Goal: Task Accomplishment & Management: Use online tool/utility

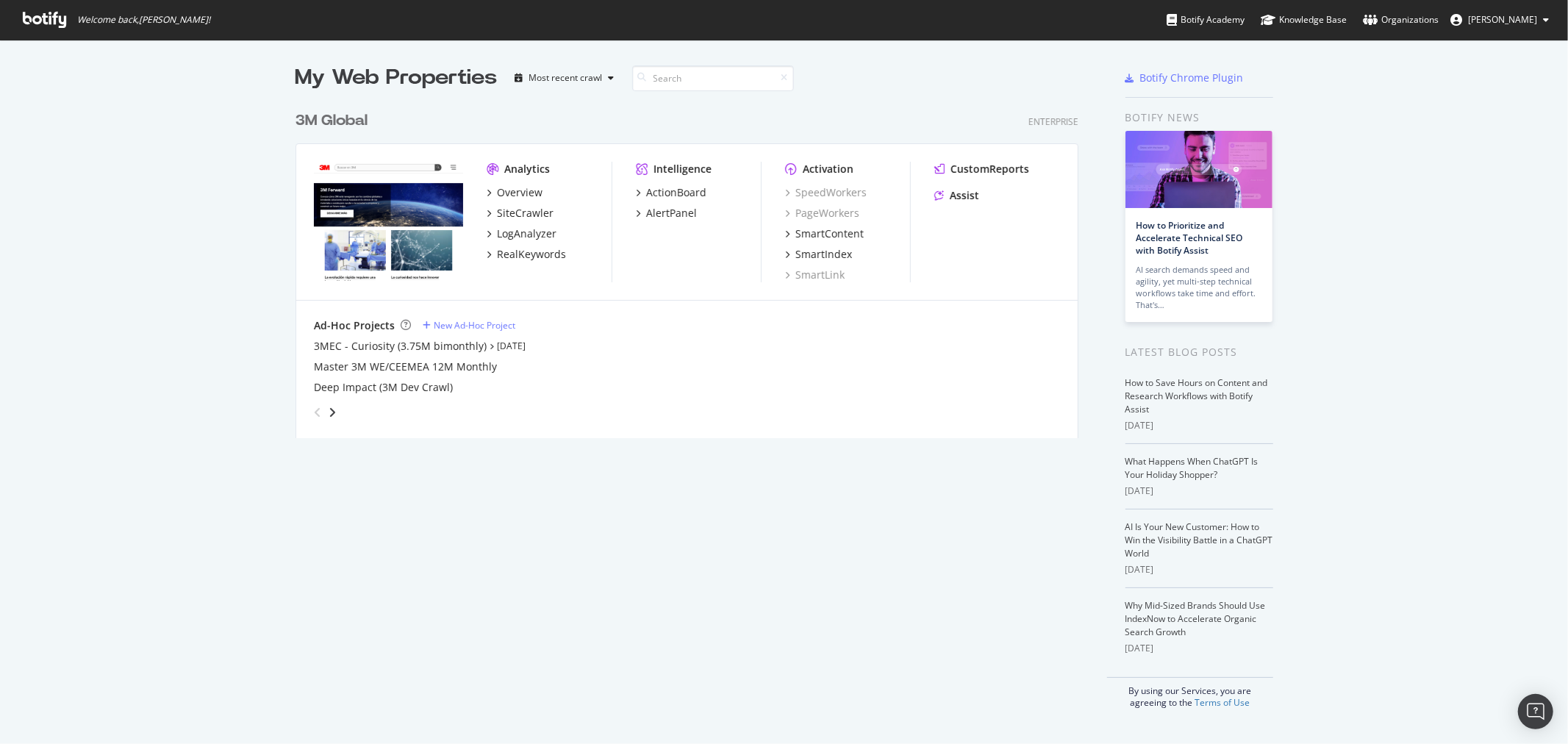
scroll to position [732, 1544]
click at [1215, 233] on link "How to Prioritize and Accelerate Technical SEO with Botify Assist" at bounding box center [1190, 237] width 106 height 38
click at [347, 116] on div "3M Global" at bounding box center [332, 121] width 72 height 22
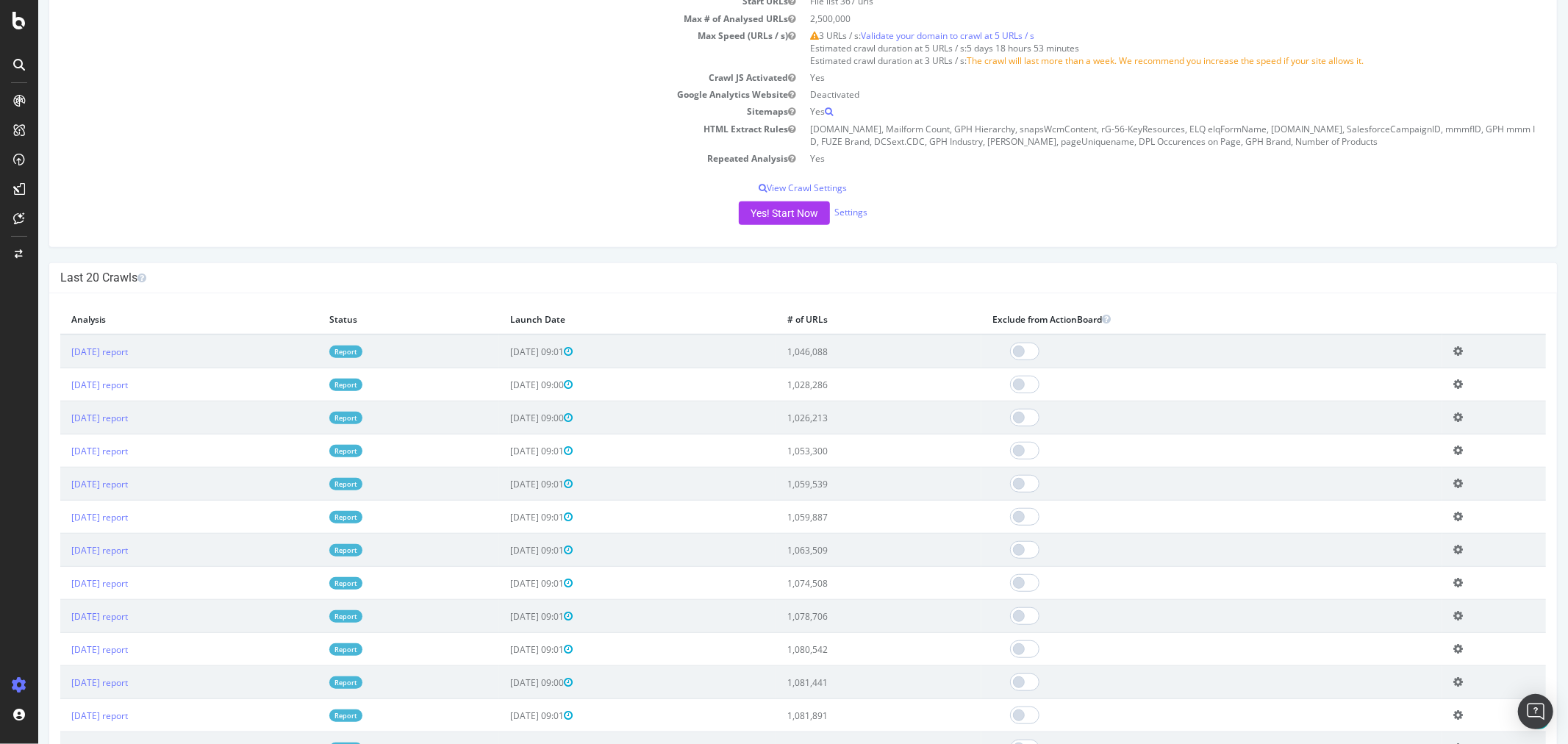
scroll to position [735, 0]
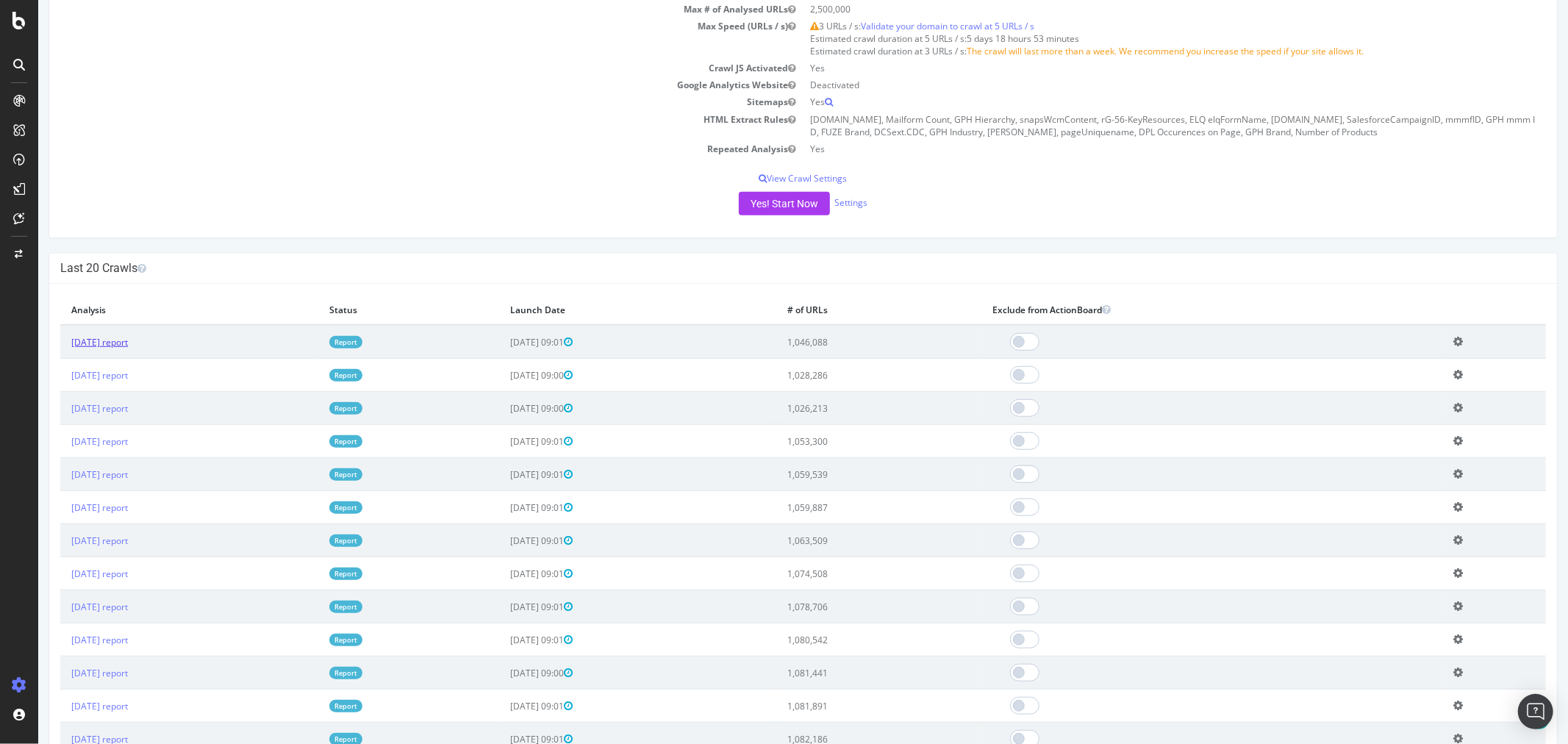
click at [127, 340] on link "[DATE] report" at bounding box center [99, 342] width 56 height 12
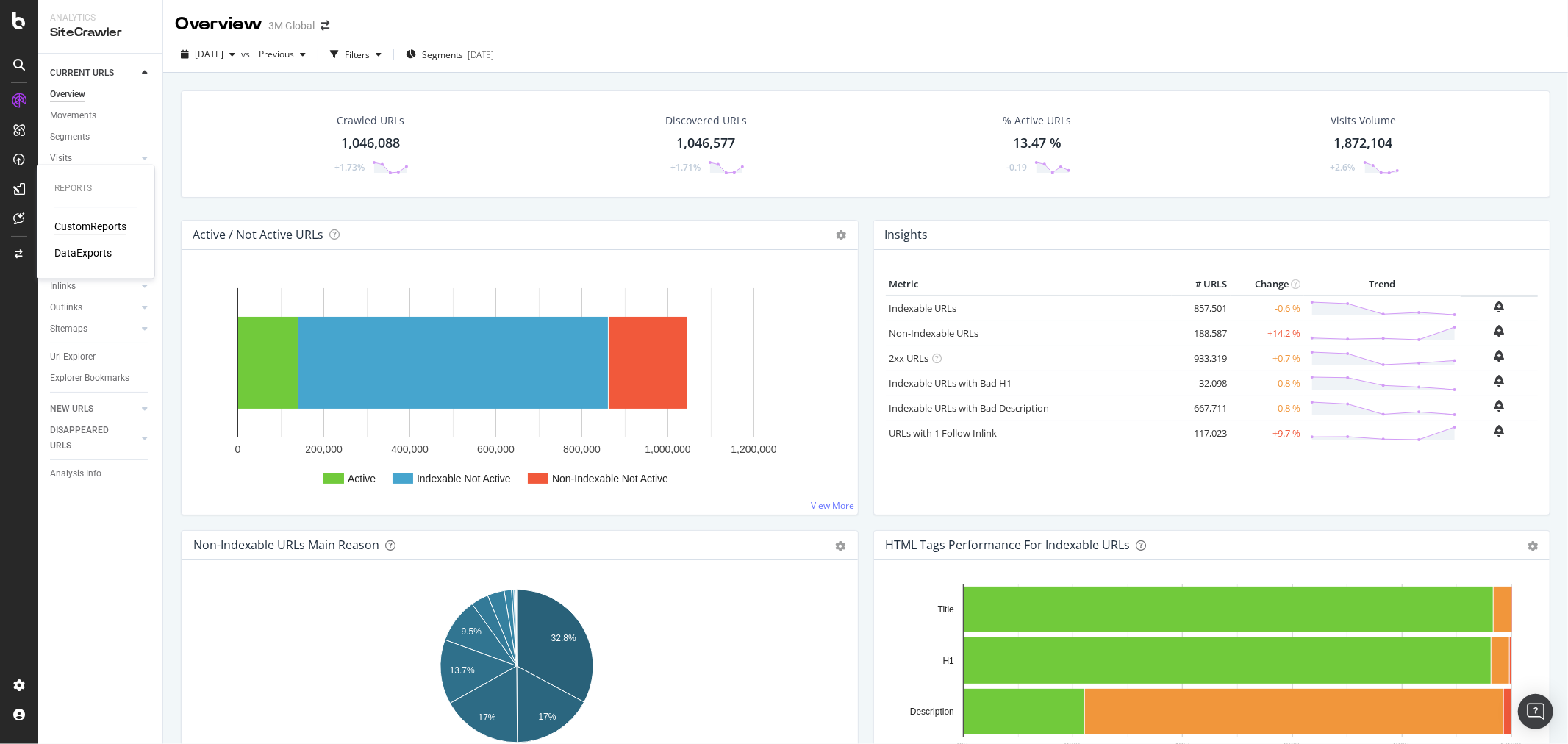
click at [96, 226] on div "CustomReports" at bounding box center [91, 226] width 72 height 15
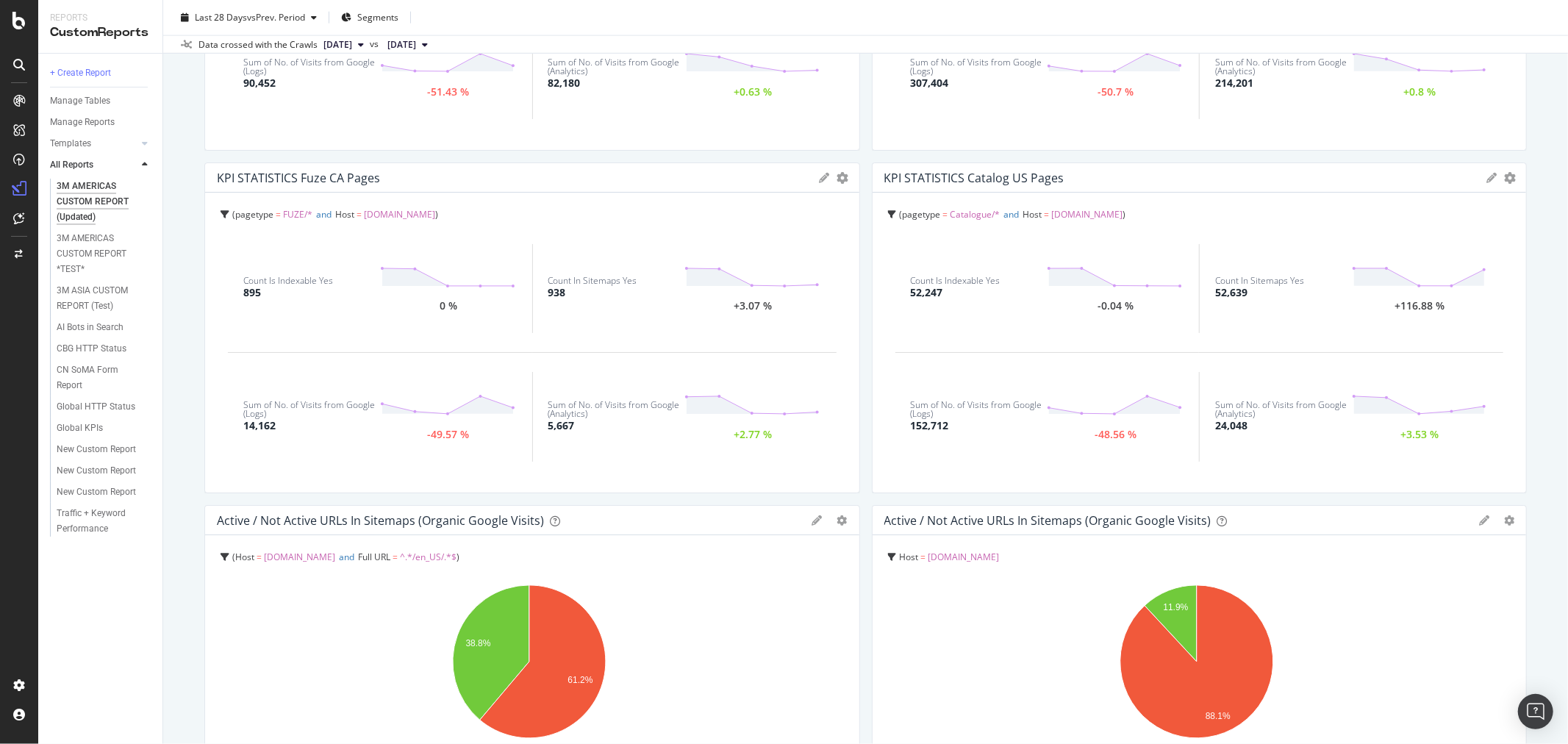
scroll to position [1878, 0]
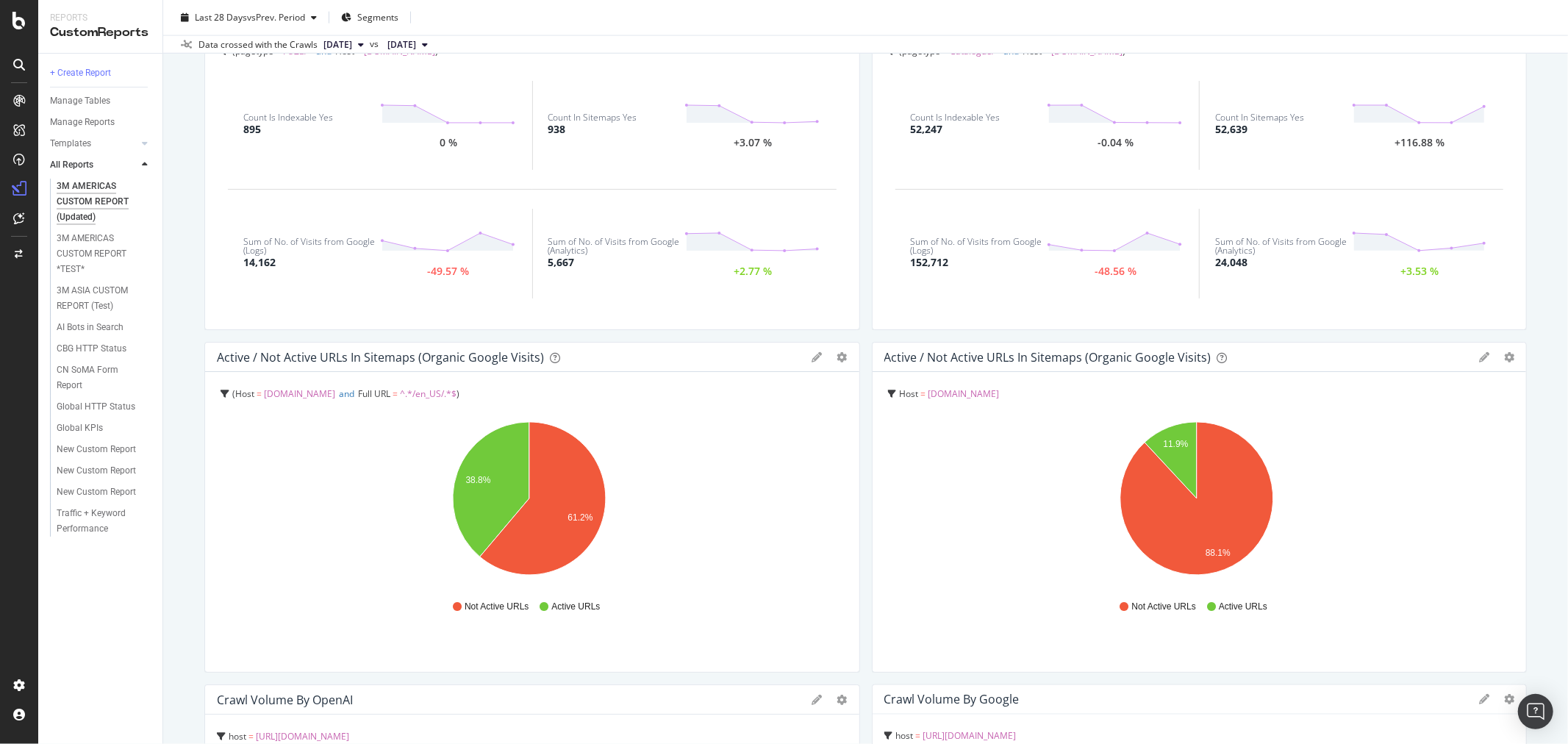
click at [812, 355] on icon at bounding box center [817, 357] width 10 height 10
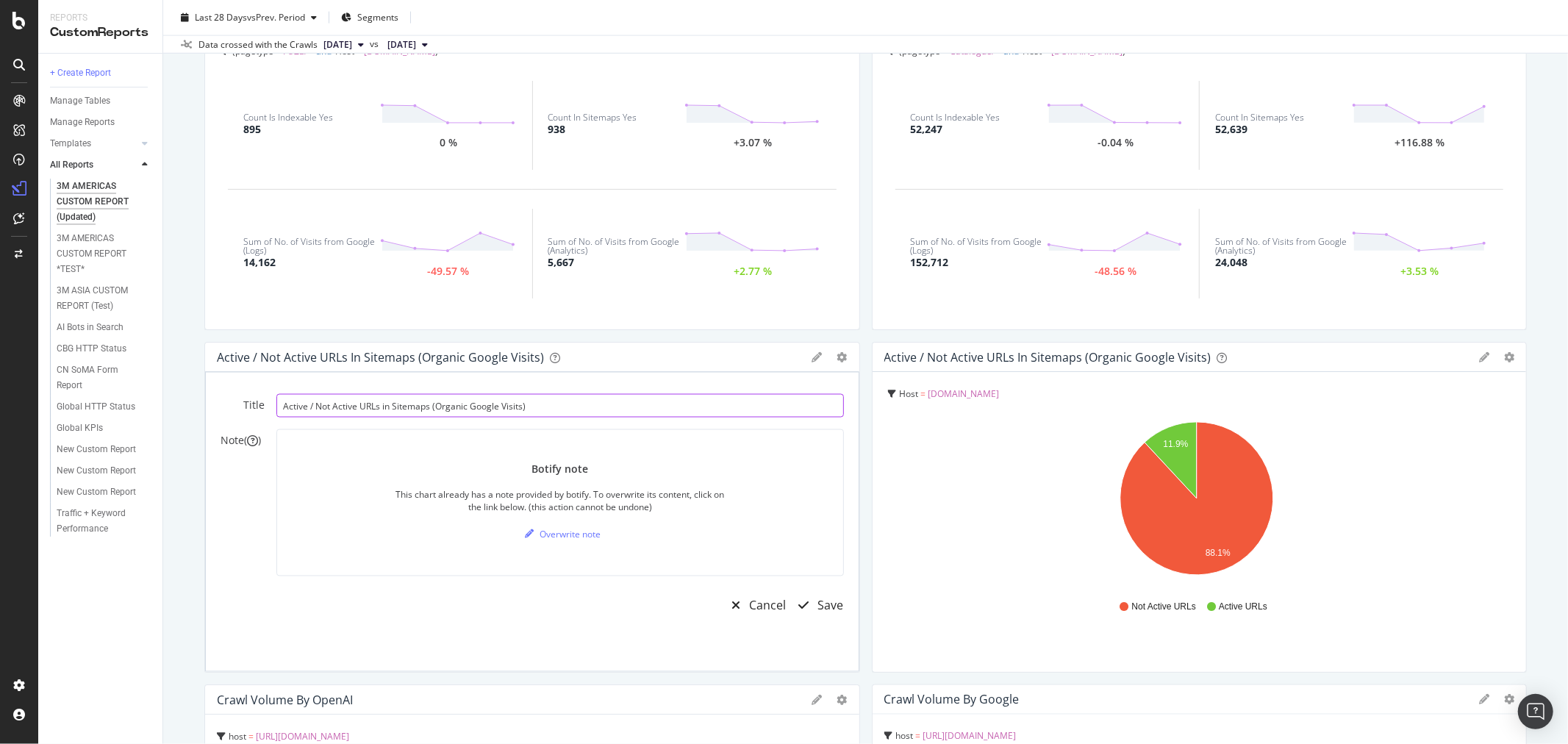
click at [562, 412] on input "Active / Not Active URLs in Sitemaps (Organic Google Visits)" at bounding box center [560, 405] width 568 height 24
type input "Active / Not Active URLs in Sitemaps (Organic Google Visits) US"
click at [825, 610] on div "Save" at bounding box center [831, 606] width 25 height 17
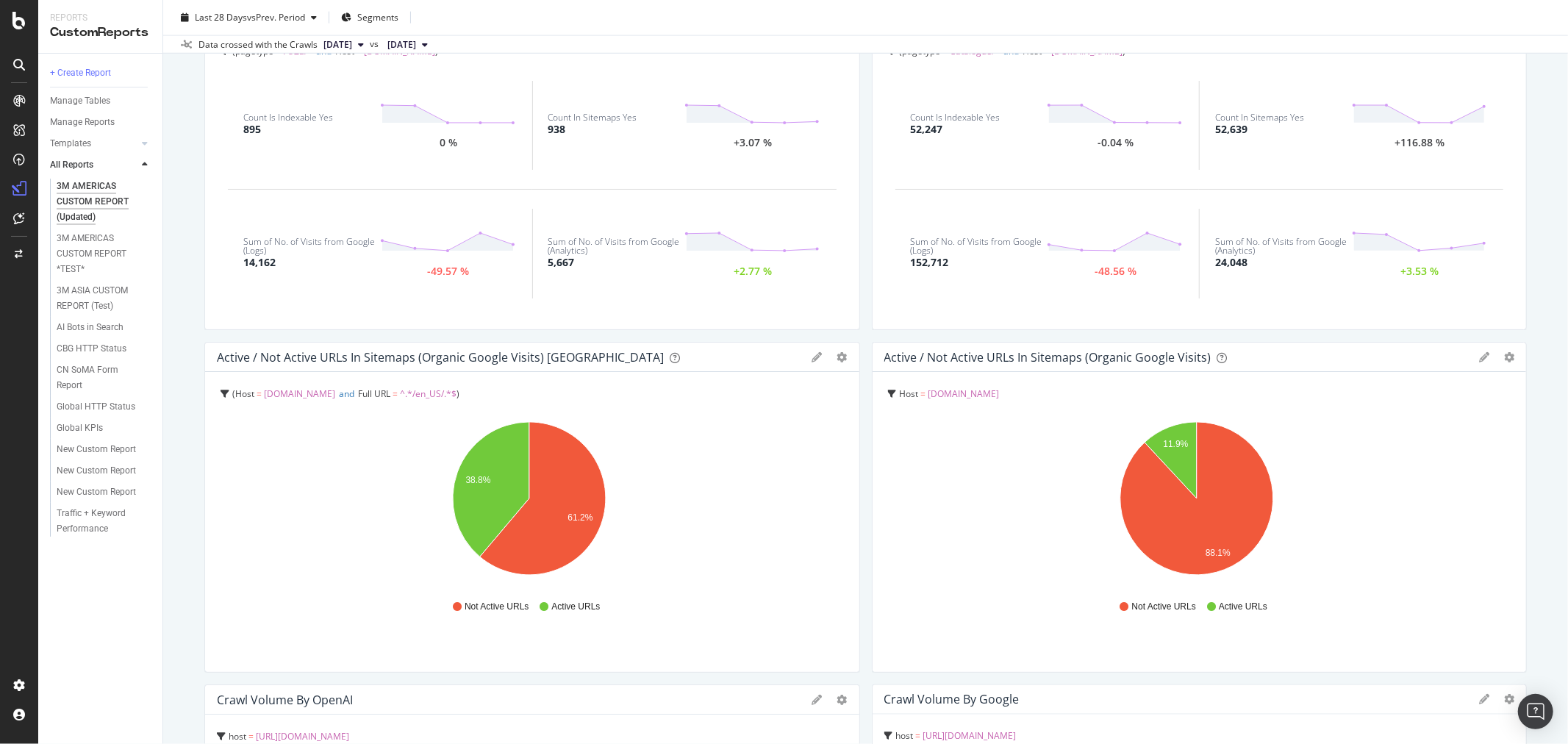
click at [1479, 352] on icon at bounding box center [1484, 357] width 10 height 10
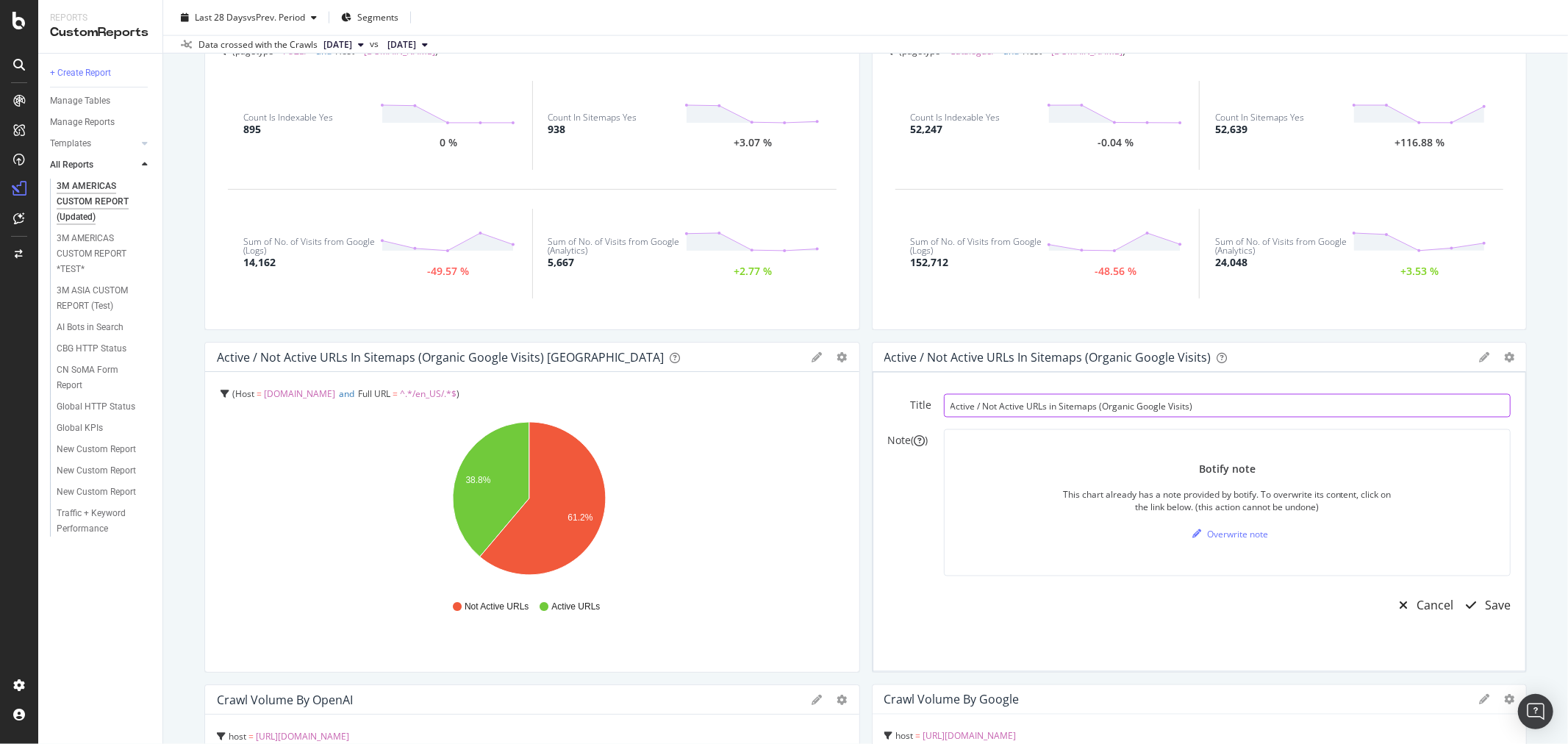
click at [1279, 414] on input "Active / Not Active URLs in Sitemaps (Organic Google Visits)" at bounding box center [1227, 405] width 568 height 24
type input "Active / Not Active URLs in Sitemaps (Organic Google Visits) CA"
click at [1486, 598] on div "Save" at bounding box center [1498, 606] width 25 height 17
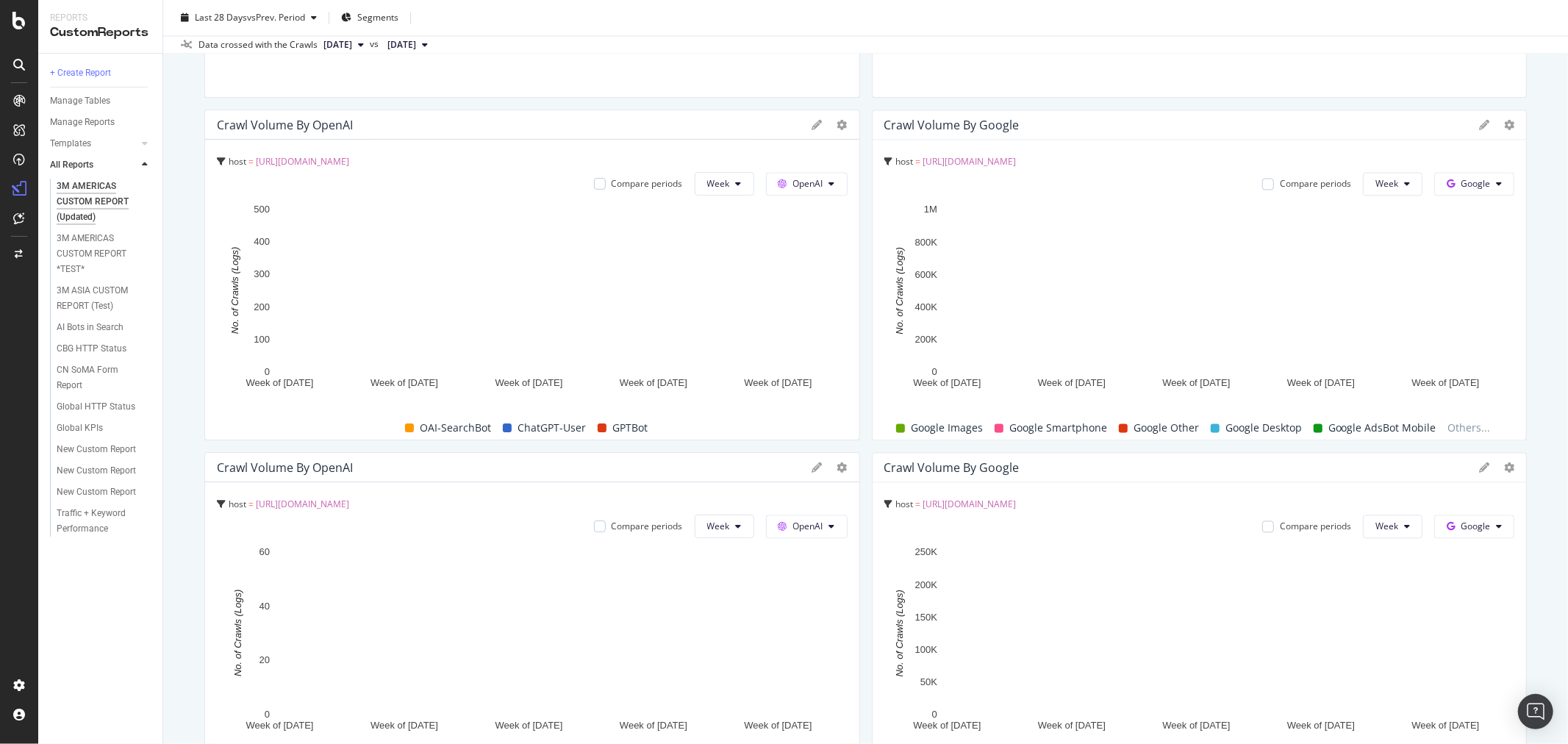
scroll to position [2368, 0]
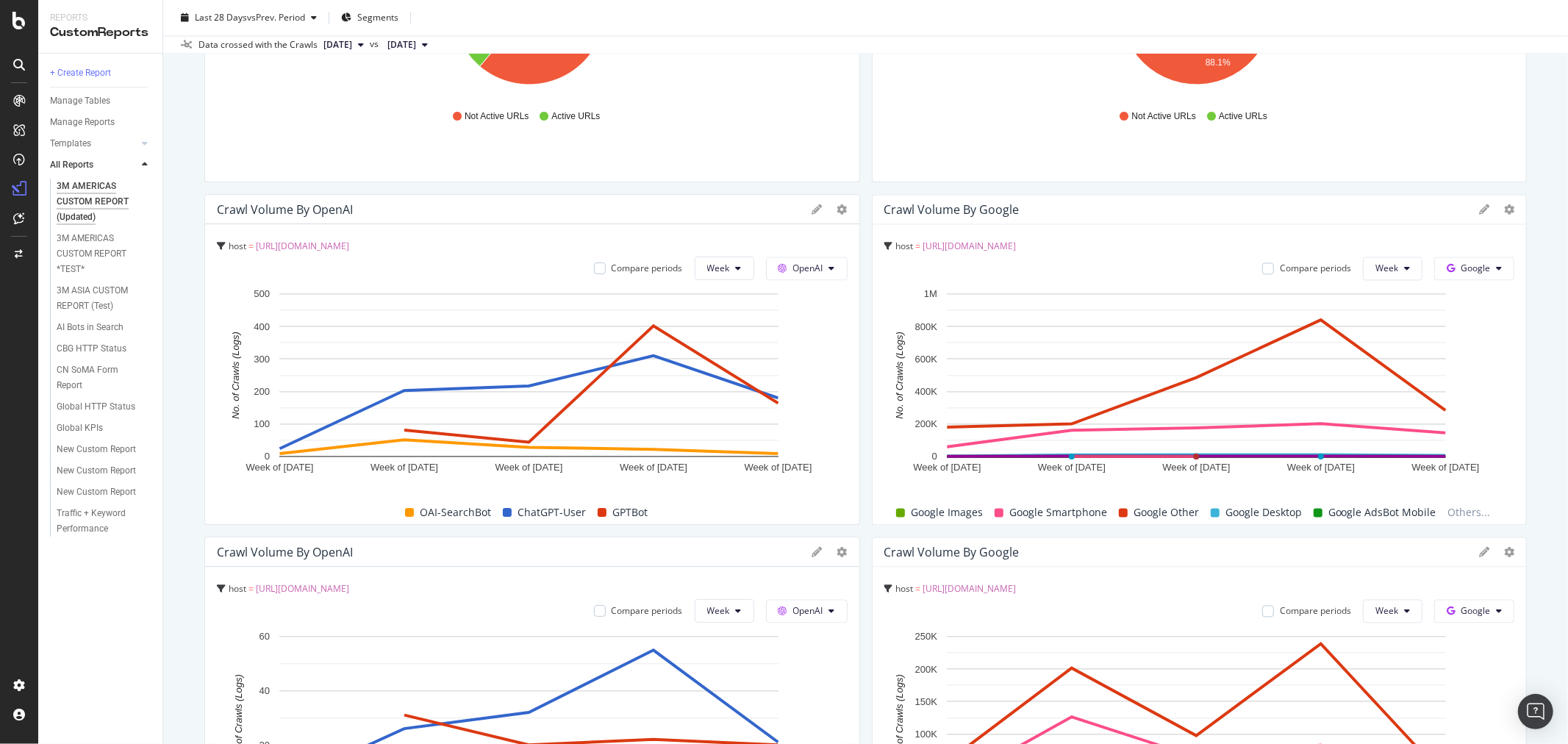
click at [812, 202] on div at bounding box center [830, 209] width 35 height 15
click at [812, 211] on icon at bounding box center [817, 209] width 10 height 10
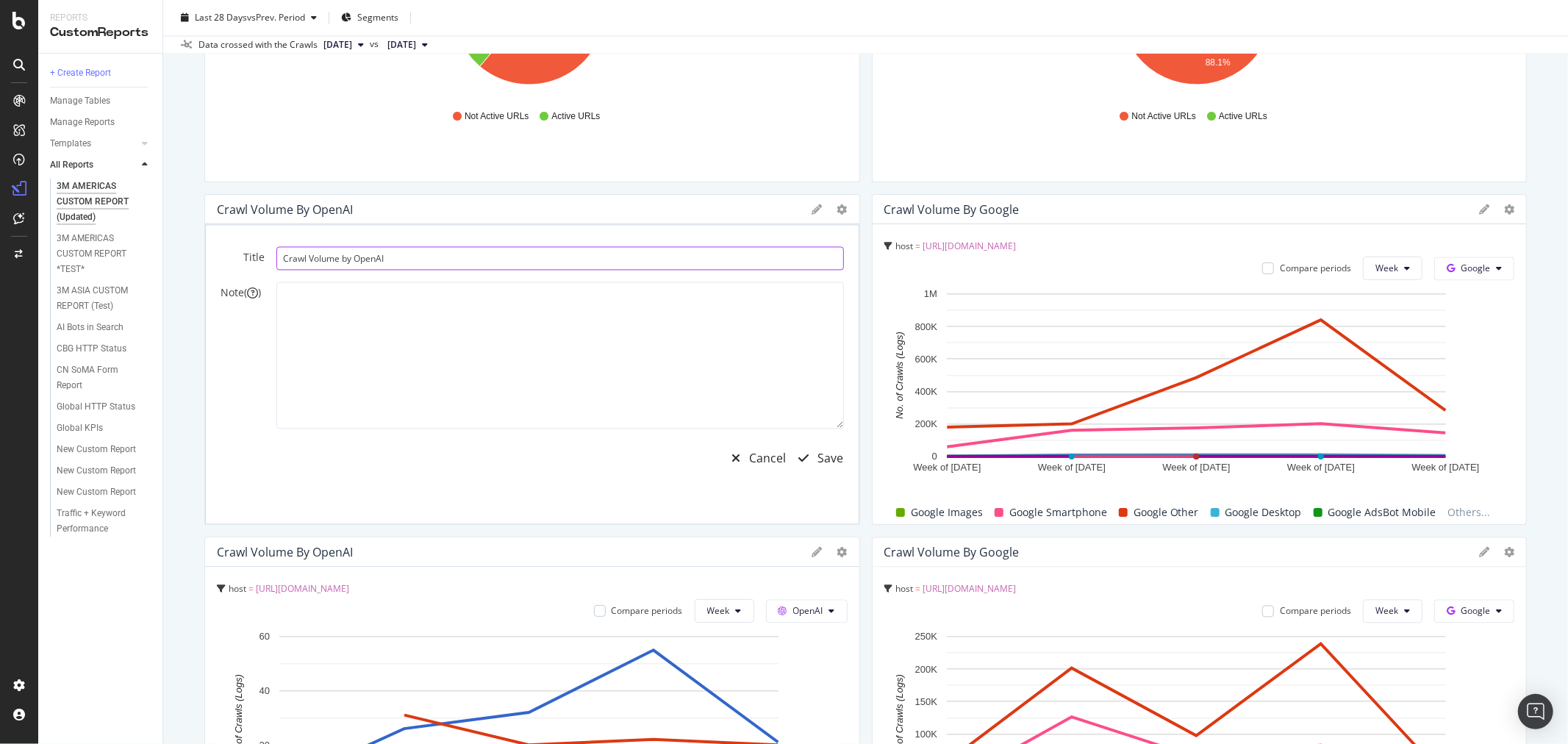
click at [615, 256] on input "Crawl Volume by OpenAI" at bounding box center [560, 258] width 568 height 24
type input "Crawl Volume by OpenAI US"
click at [833, 461] on div "Save" at bounding box center [831, 458] width 25 height 17
click at [832, 456] on div "Save" at bounding box center [831, 458] width 25 height 17
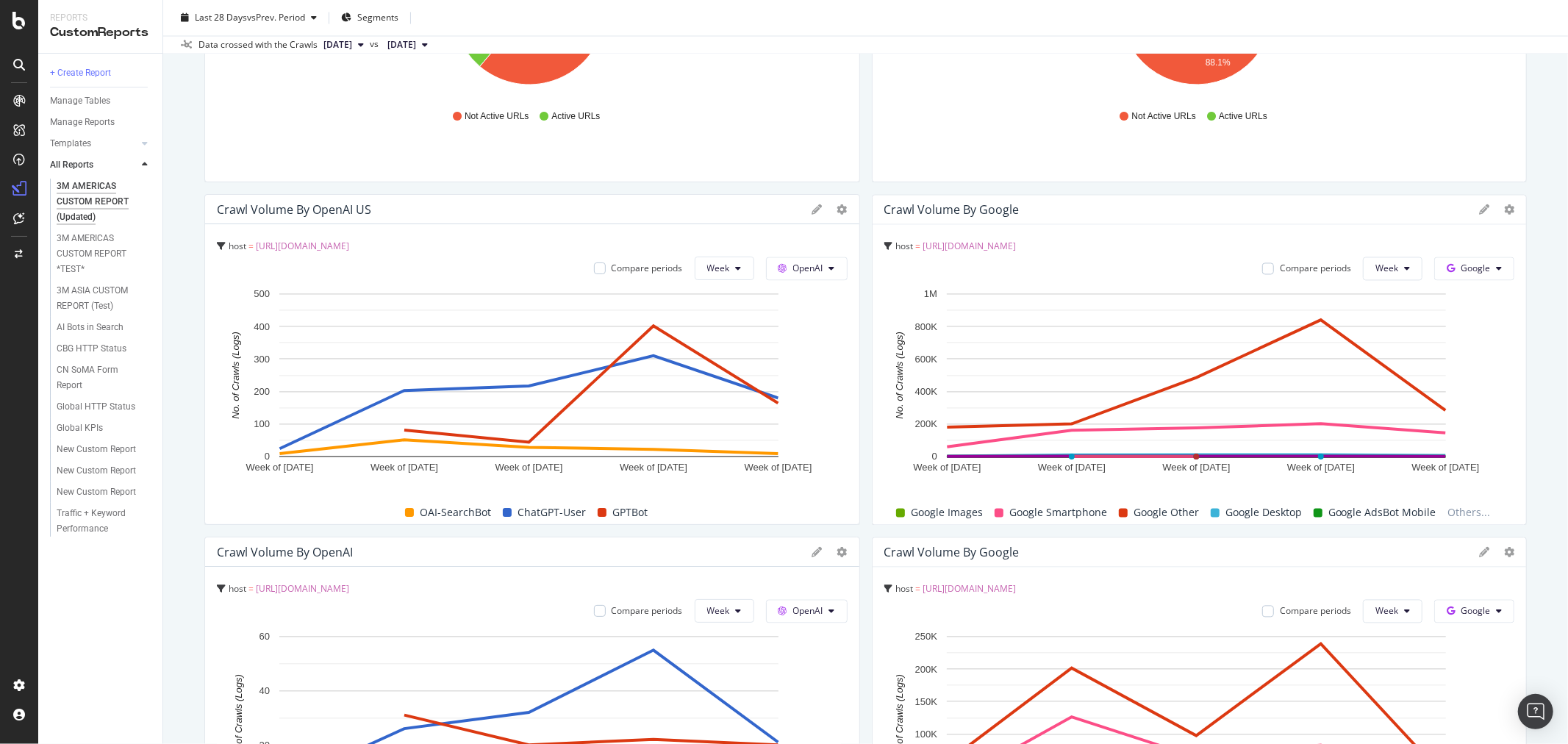
click at [1479, 202] on div at bounding box center [1497, 209] width 35 height 15
click at [1479, 206] on icon at bounding box center [1484, 209] width 10 height 10
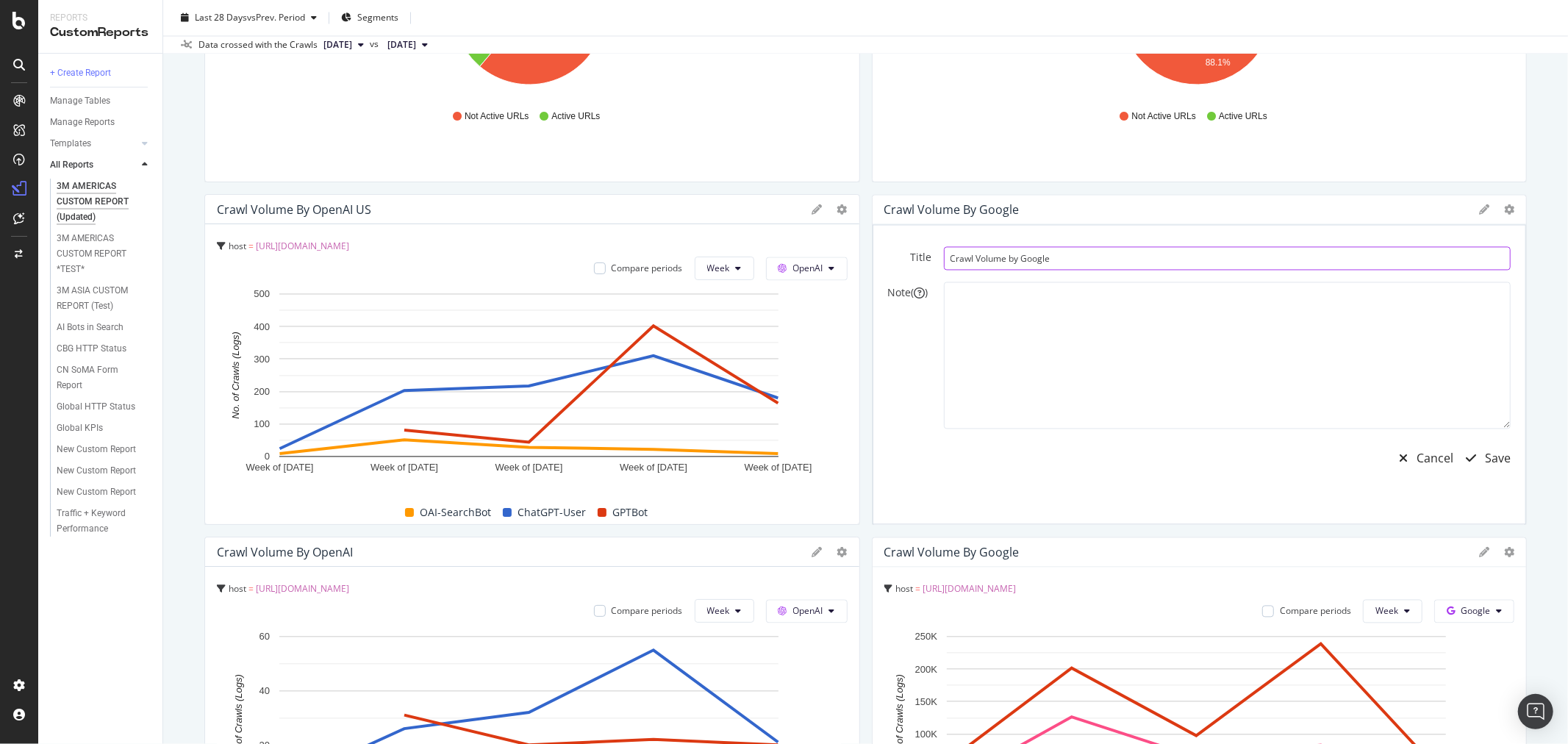
click at [1126, 260] on input "Crawl Volume by Google" at bounding box center [1227, 258] width 568 height 24
type input "Crawl Volume by Google US"
click at [1486, 454] on div "Save" at bounding box center [1498, 458] width 25 height 17
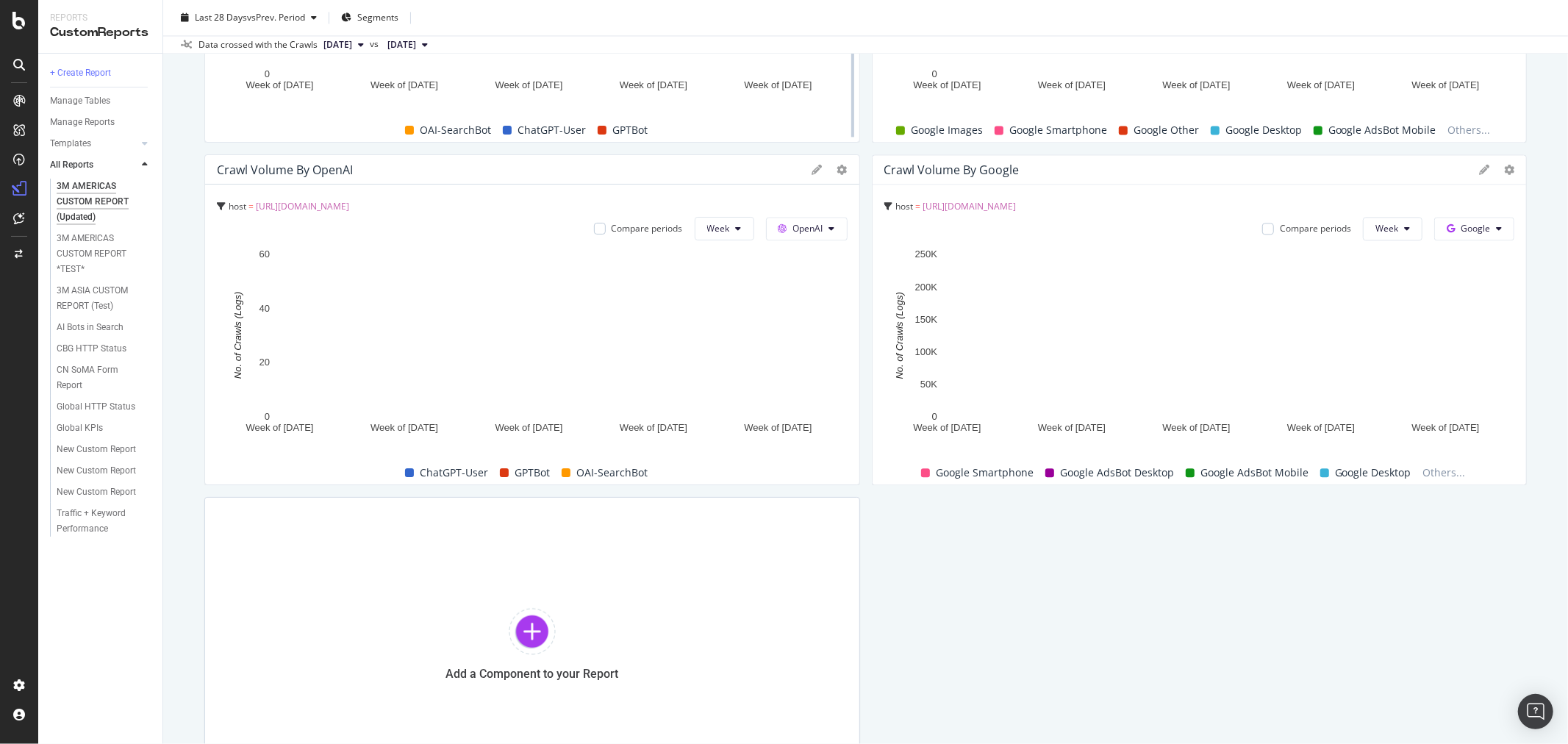
scroll to position [2612, 0]
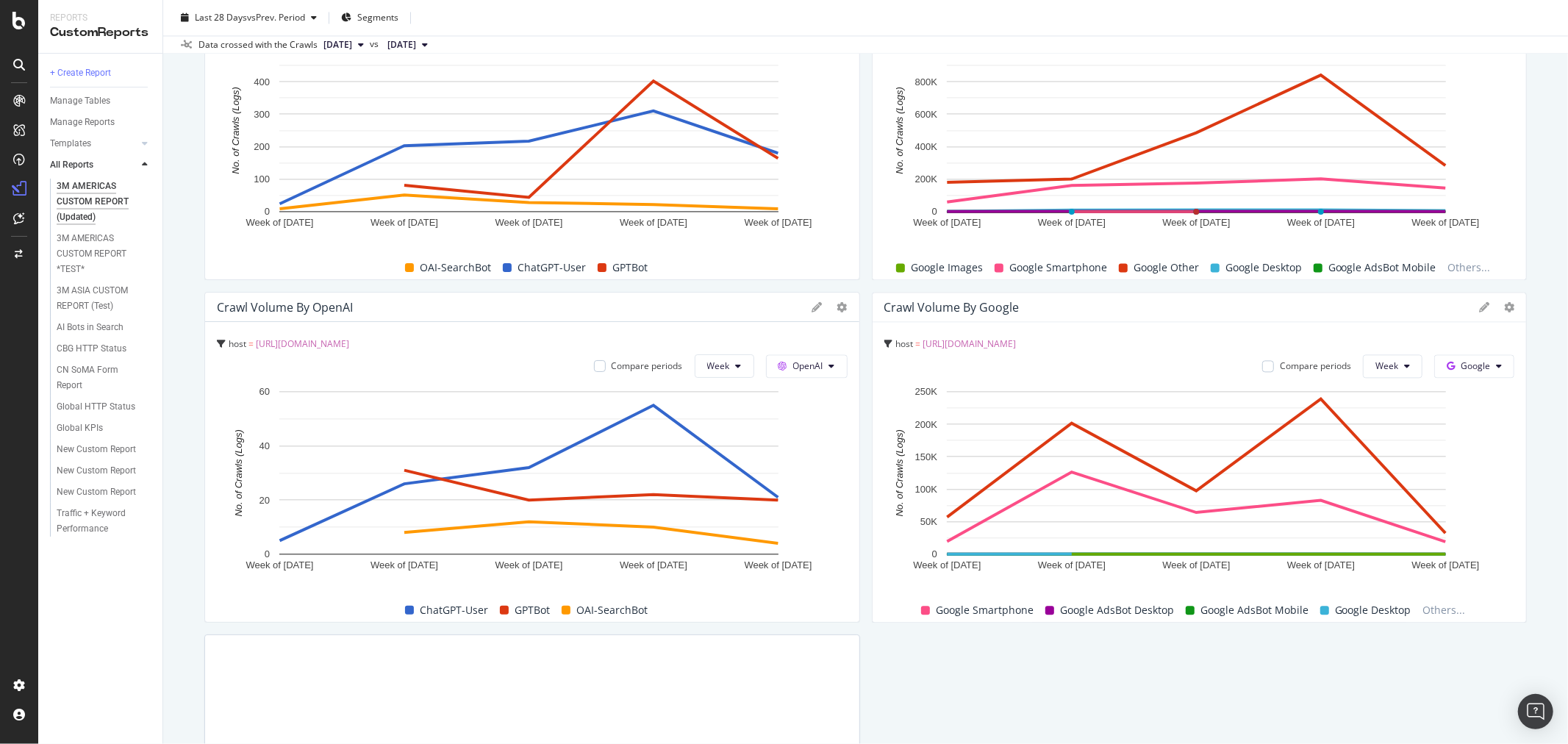
click at [814, 302] on icon at bounding box center [817, 307] width 10 height 10
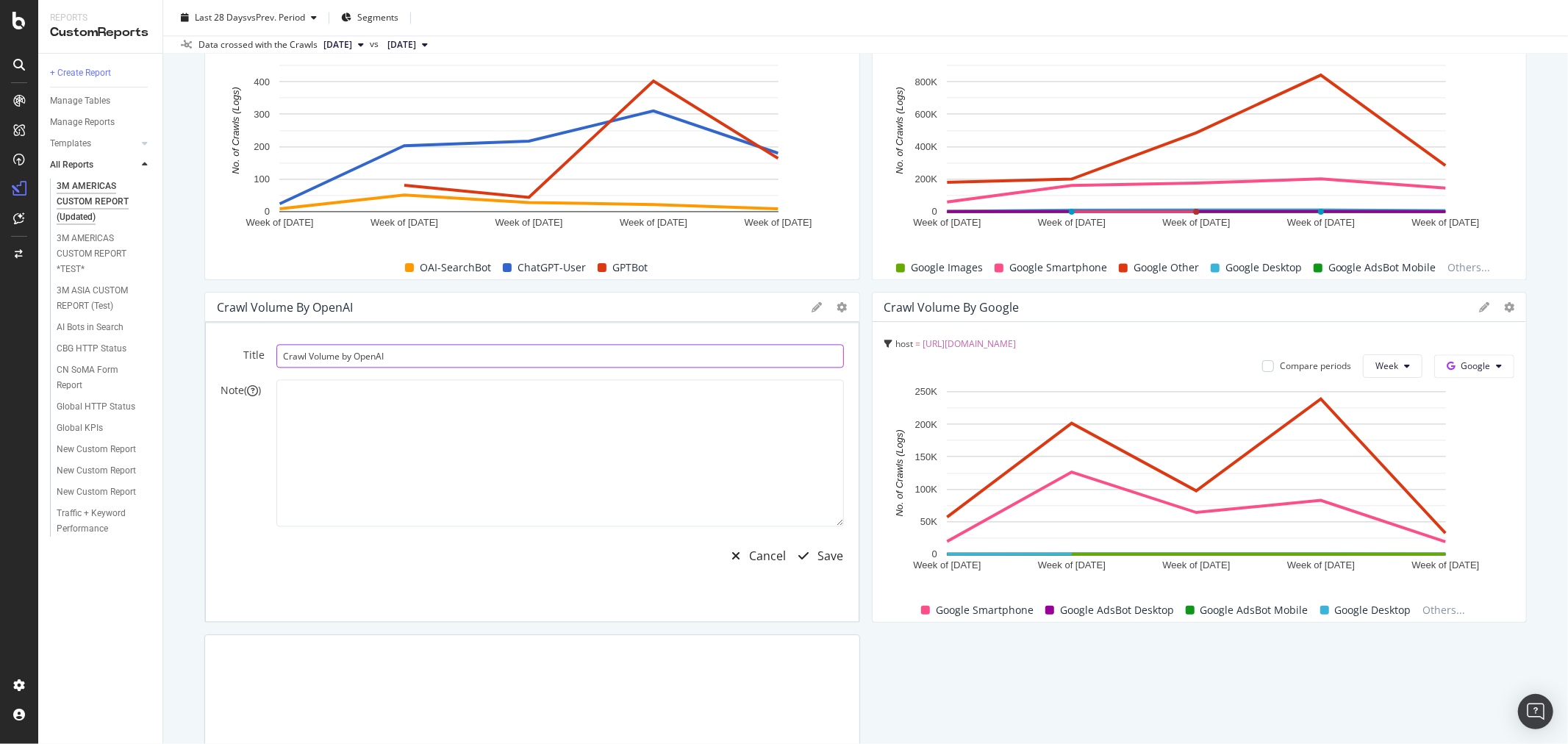
click at [586, 353] on input "Crawl Volume by OpenAI" at bounding box center [560, 356] width 568 height 24
type input "Crawl Volume by OpenAI CA"
click at [831, 562] on div "Save" at bounding box center [831, 556] width 25 height 17
click at [831, 552] on div "Save" at bounding box center [831, 556] width 25 height 17
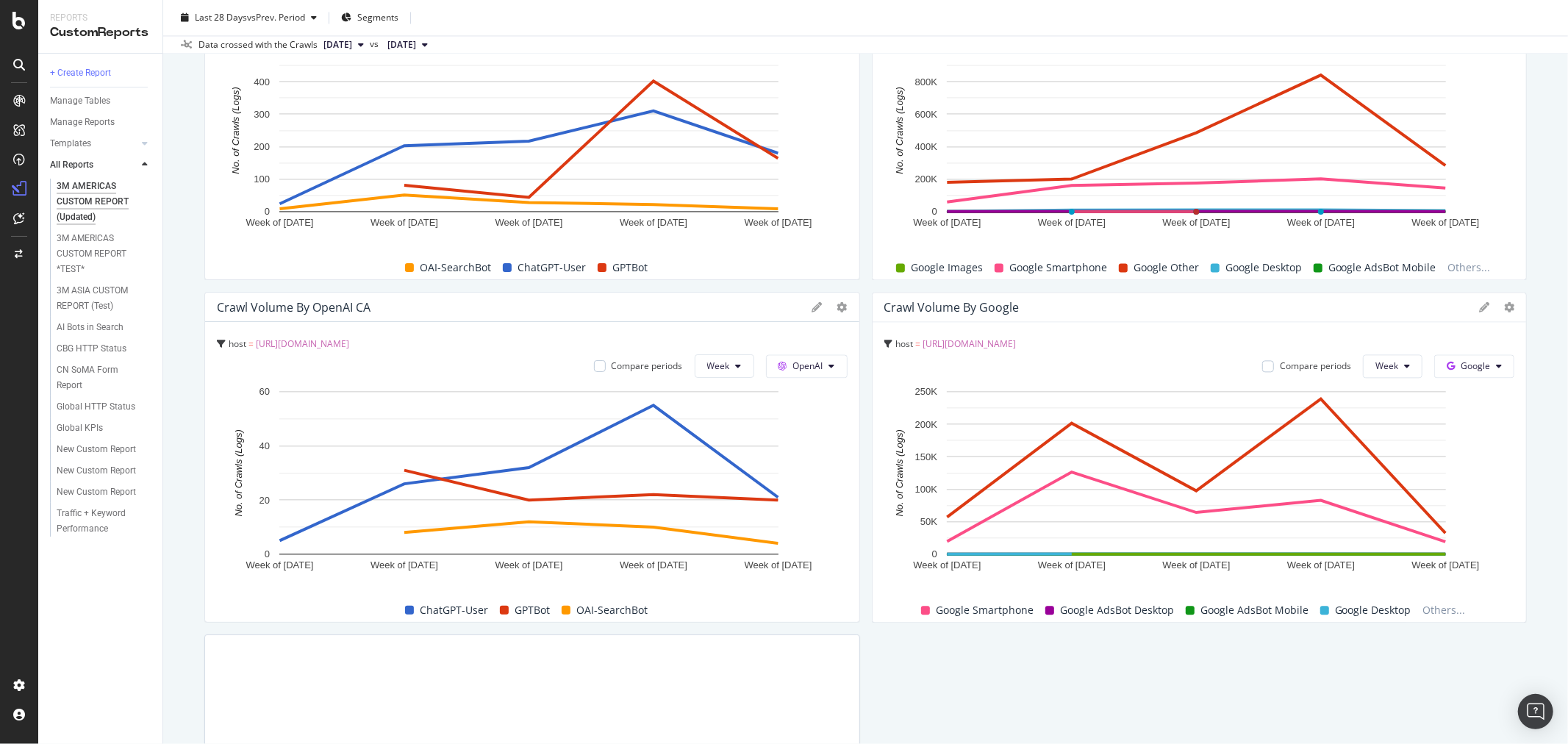
click at [1479, 304] on icon at bounding box center [1484, 307] width 10 height 10
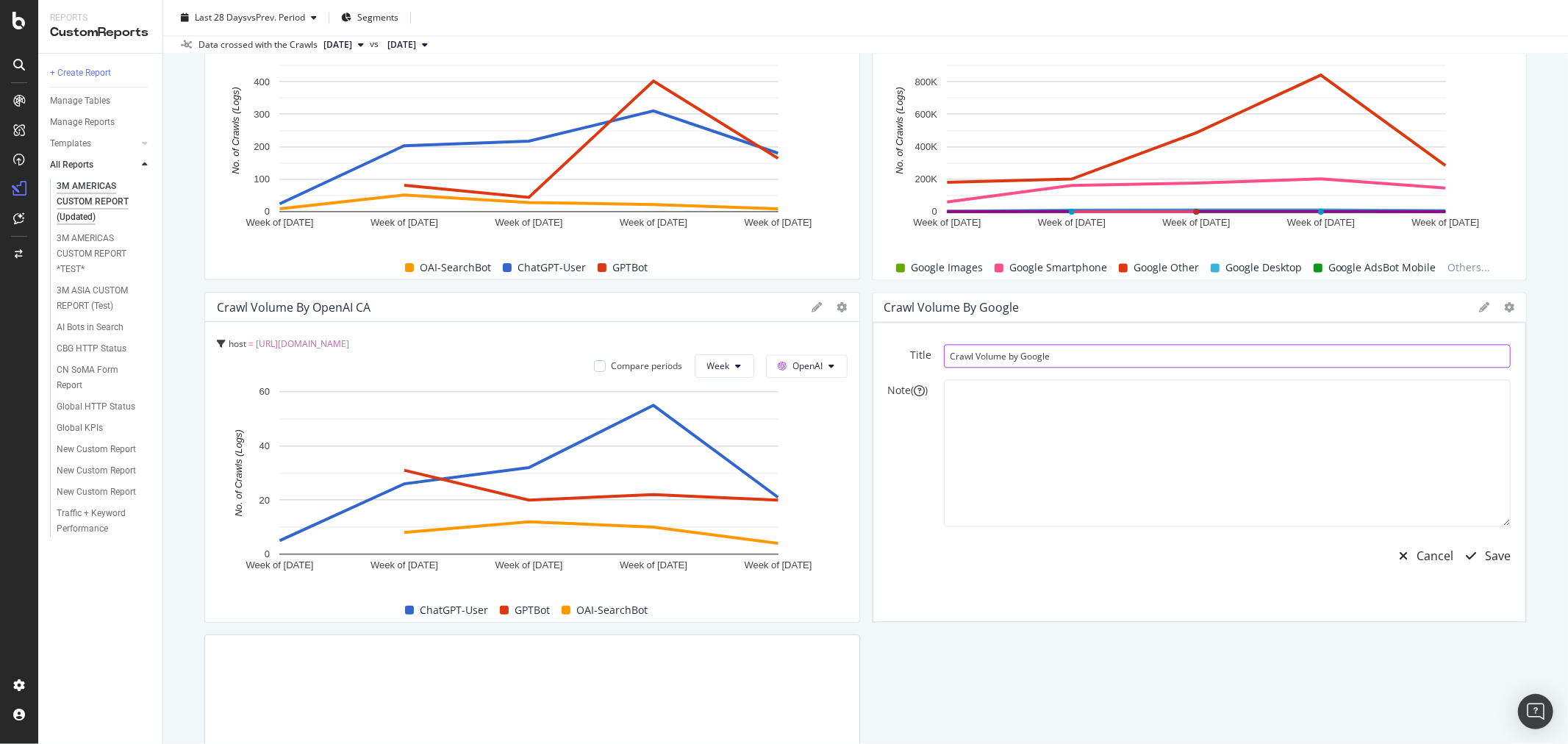
click at [1118, 357] on input "Crawl Volume by Google" at bounding box center [1227, 356] width 568 height 24
type input "Crawl Volume by Google CA"
click at [1490, 555] on div "Save" at bounding box center [1498, 556] width 25 height 17
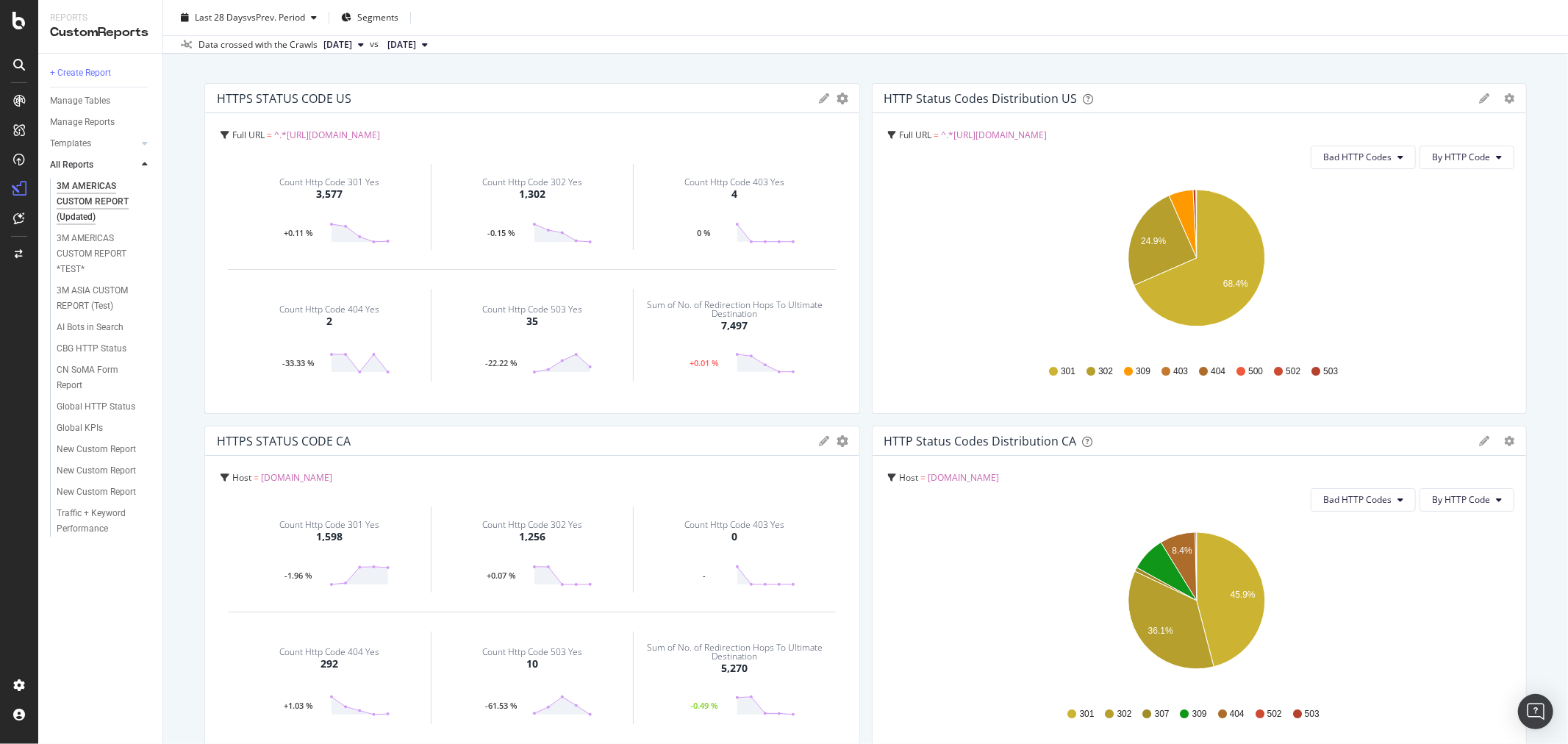
scroll to position [0, 0]
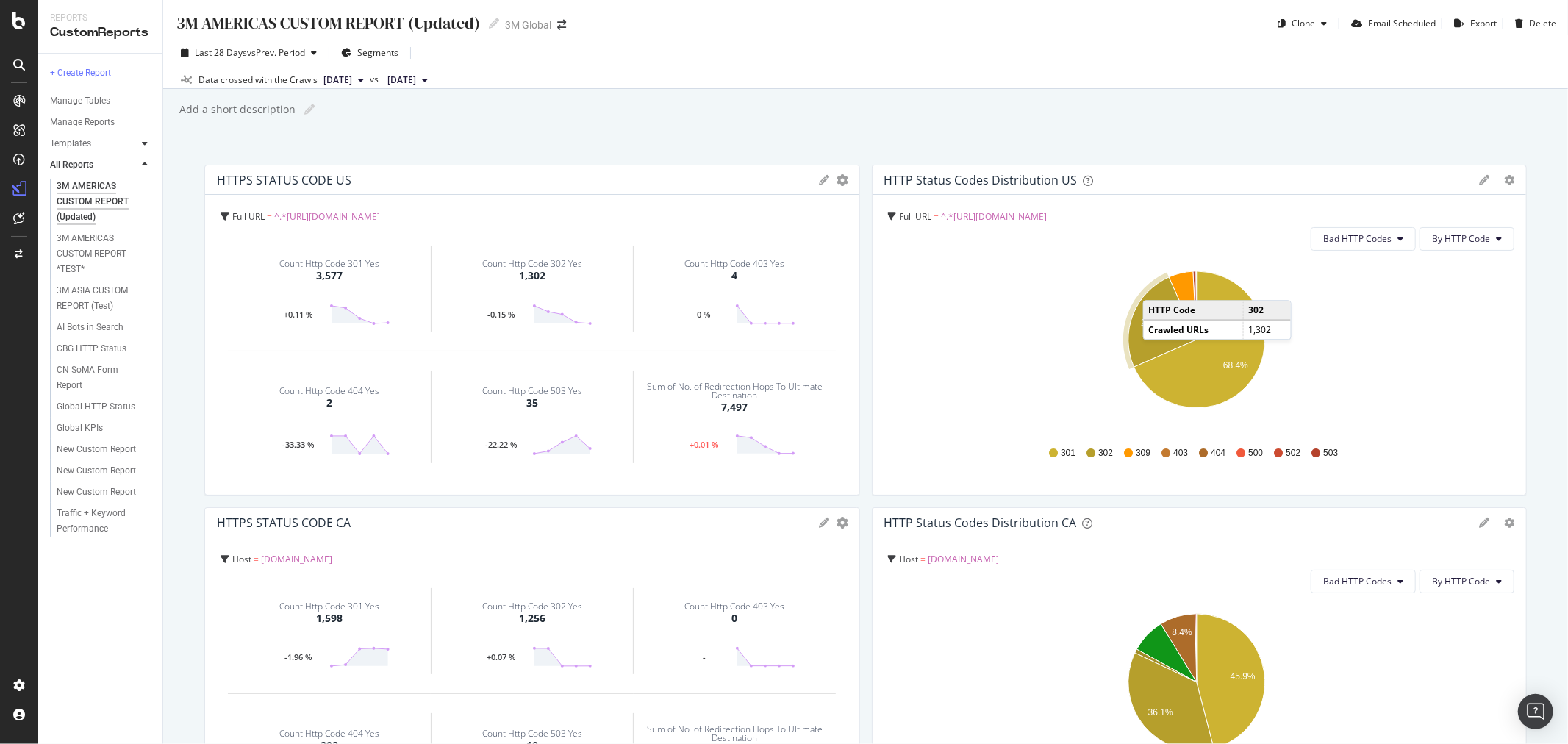
click at [143, 139] on icon at bounding box center [145, 142] width 6 height 8
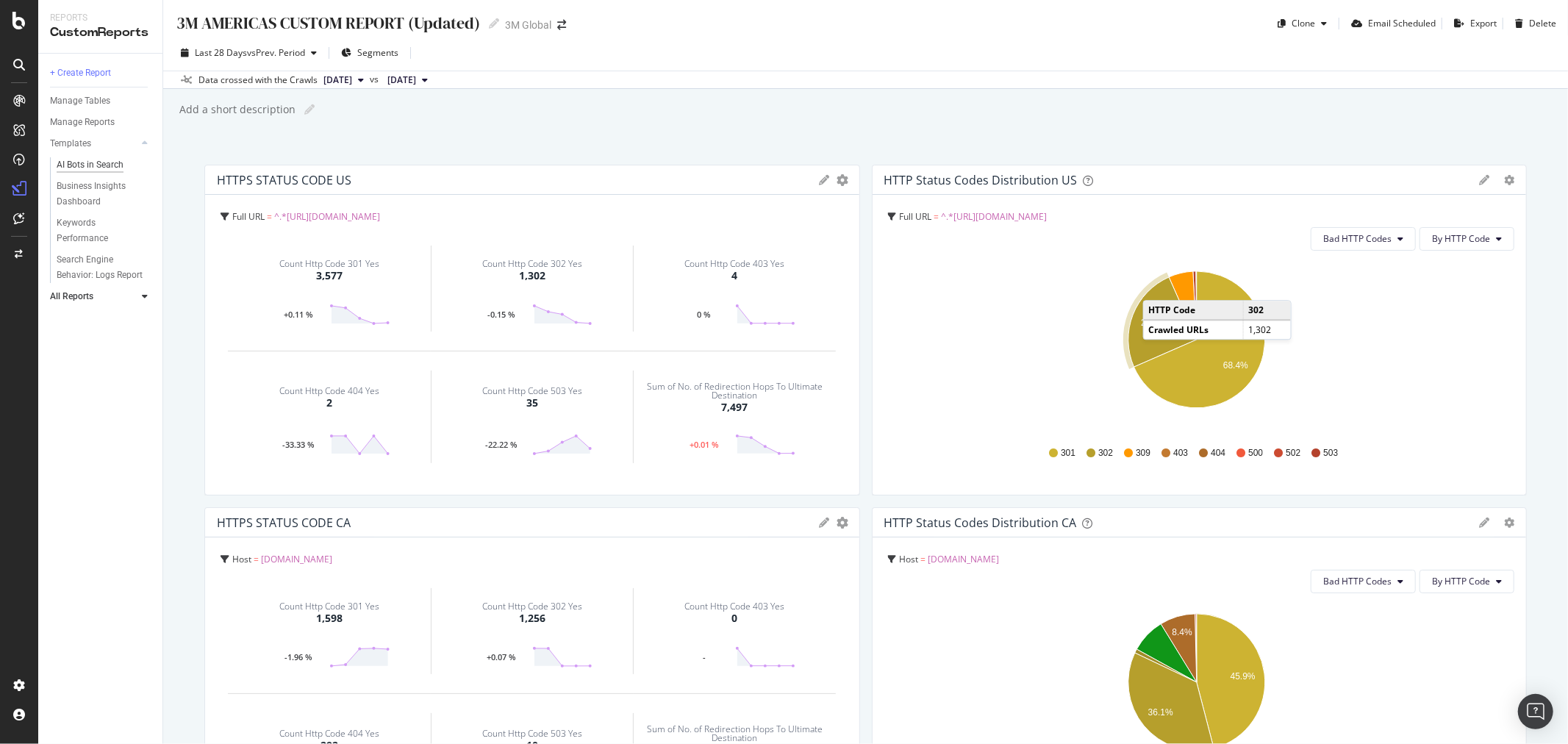
click at [89, 157] on div "AI Bots in Search" at bounding box center [89, 165] width 67 height 15
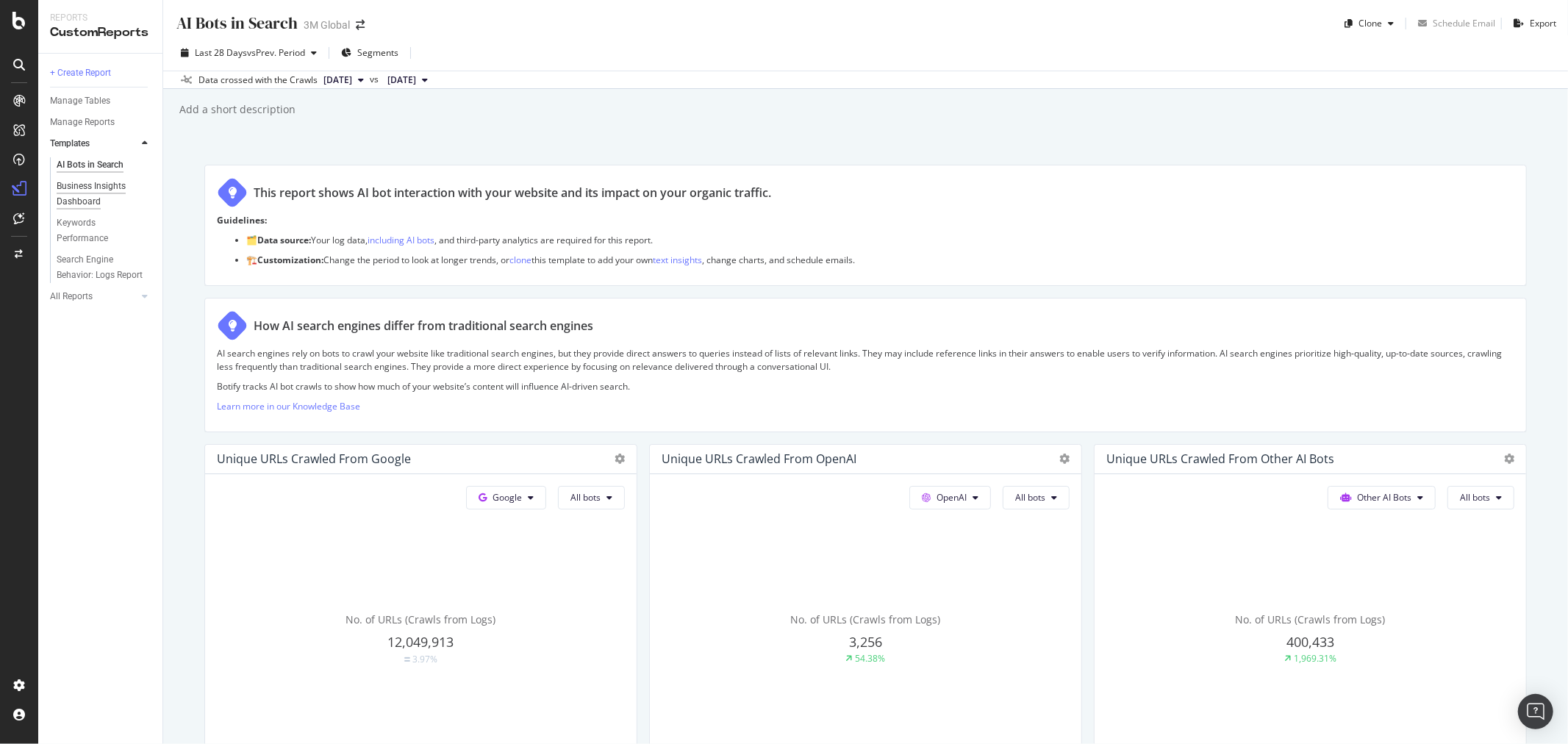
click at [89, 185] on div "Business Insights Dashboard" at bounding box center [99, 194] width 85 height 31
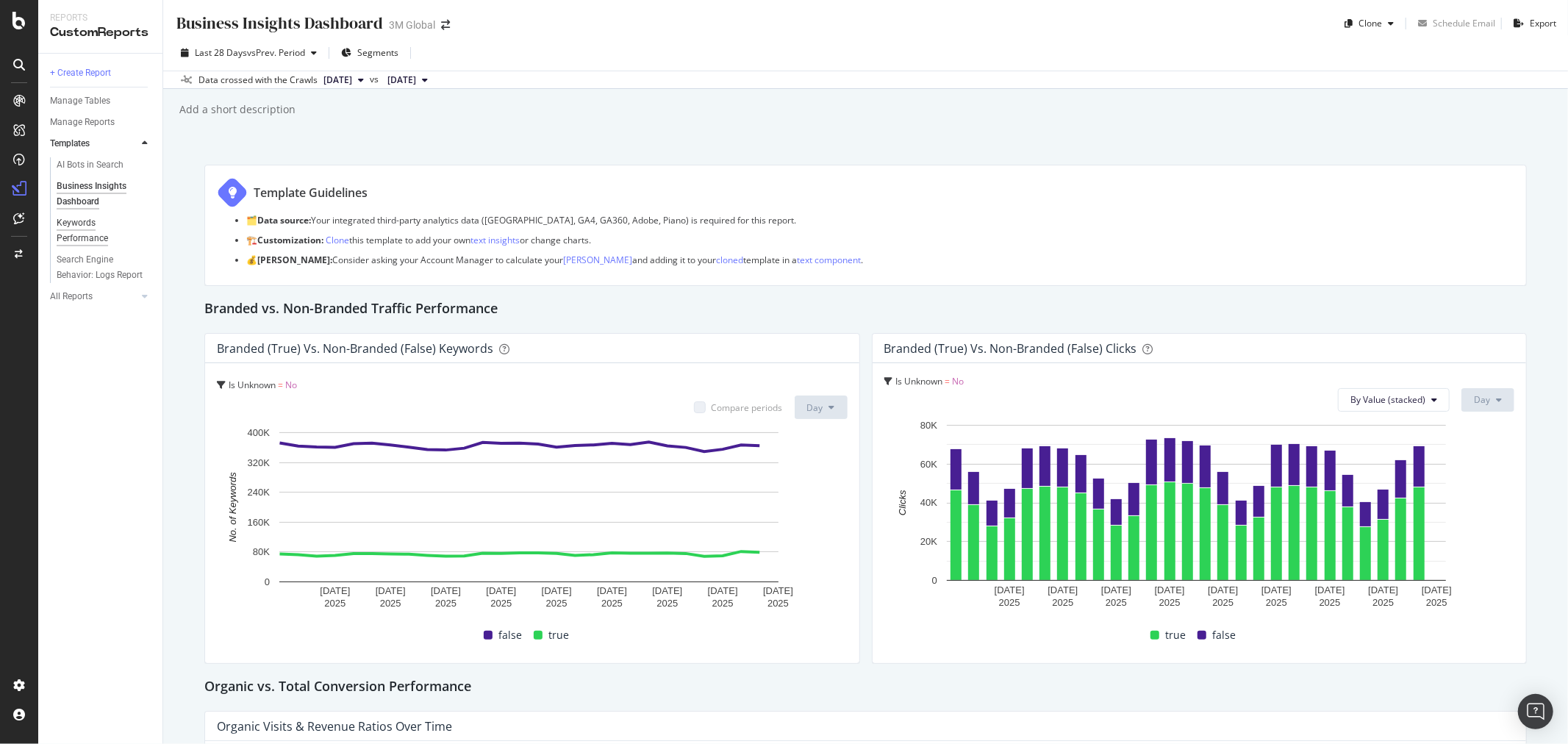
click at [91, 232] on div "Keywords Performance" at bounding box center [97, 231] width 82 height 31
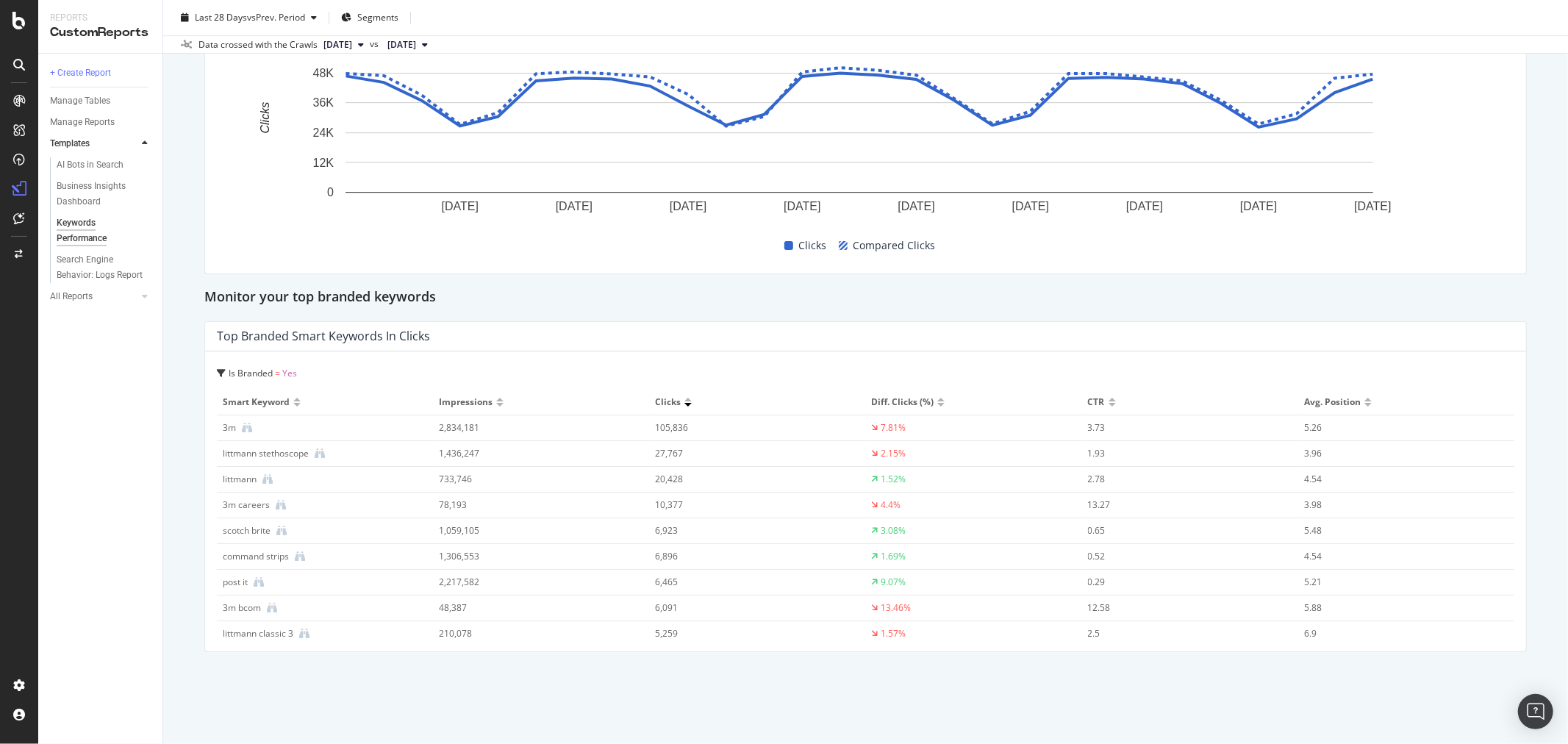
scroll to position [3809, 0]
click at [90, 270] on div "Search Engine Behavior: Logs Report" at bounding box center [99, 267] width 87 height 31
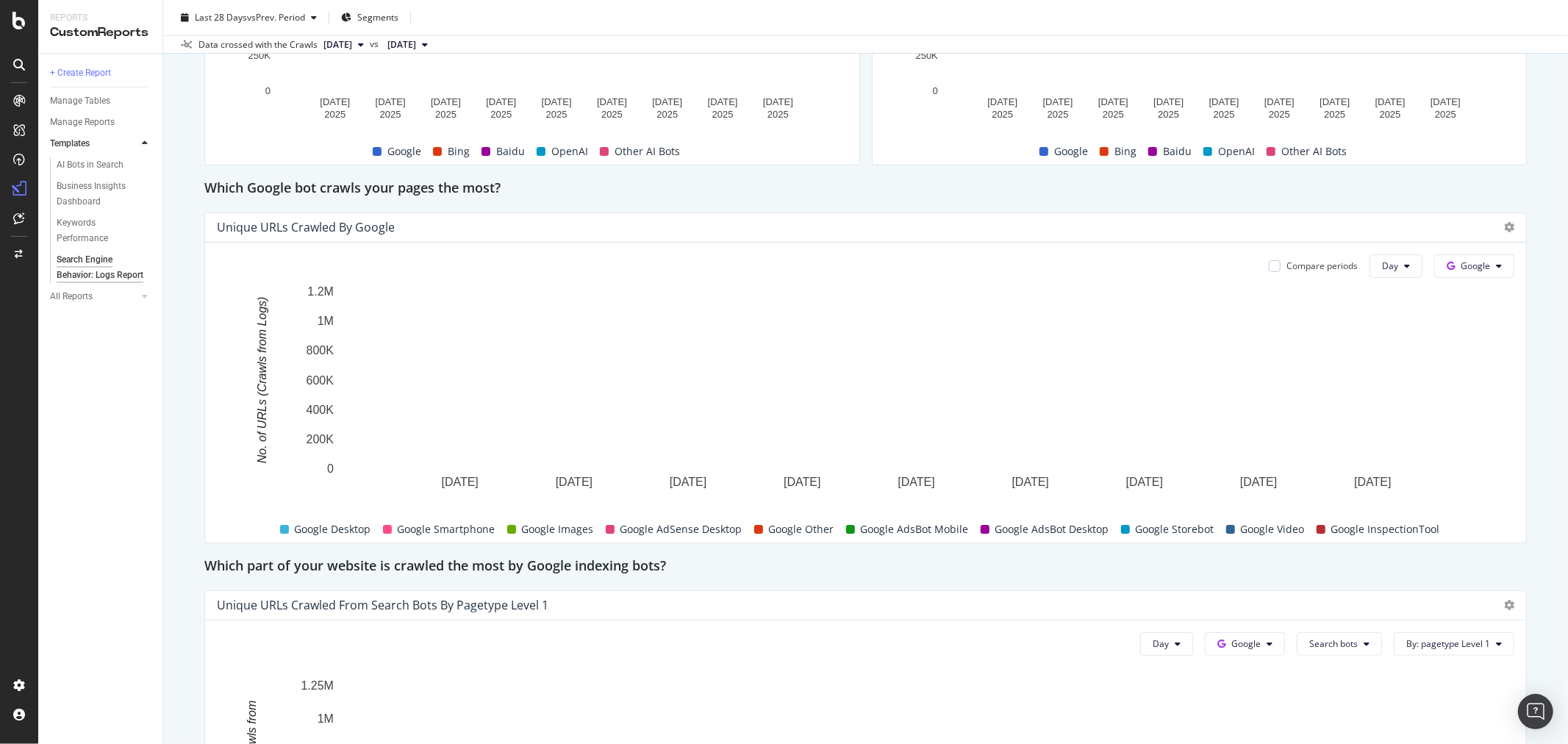
scroll to position [571, 0]
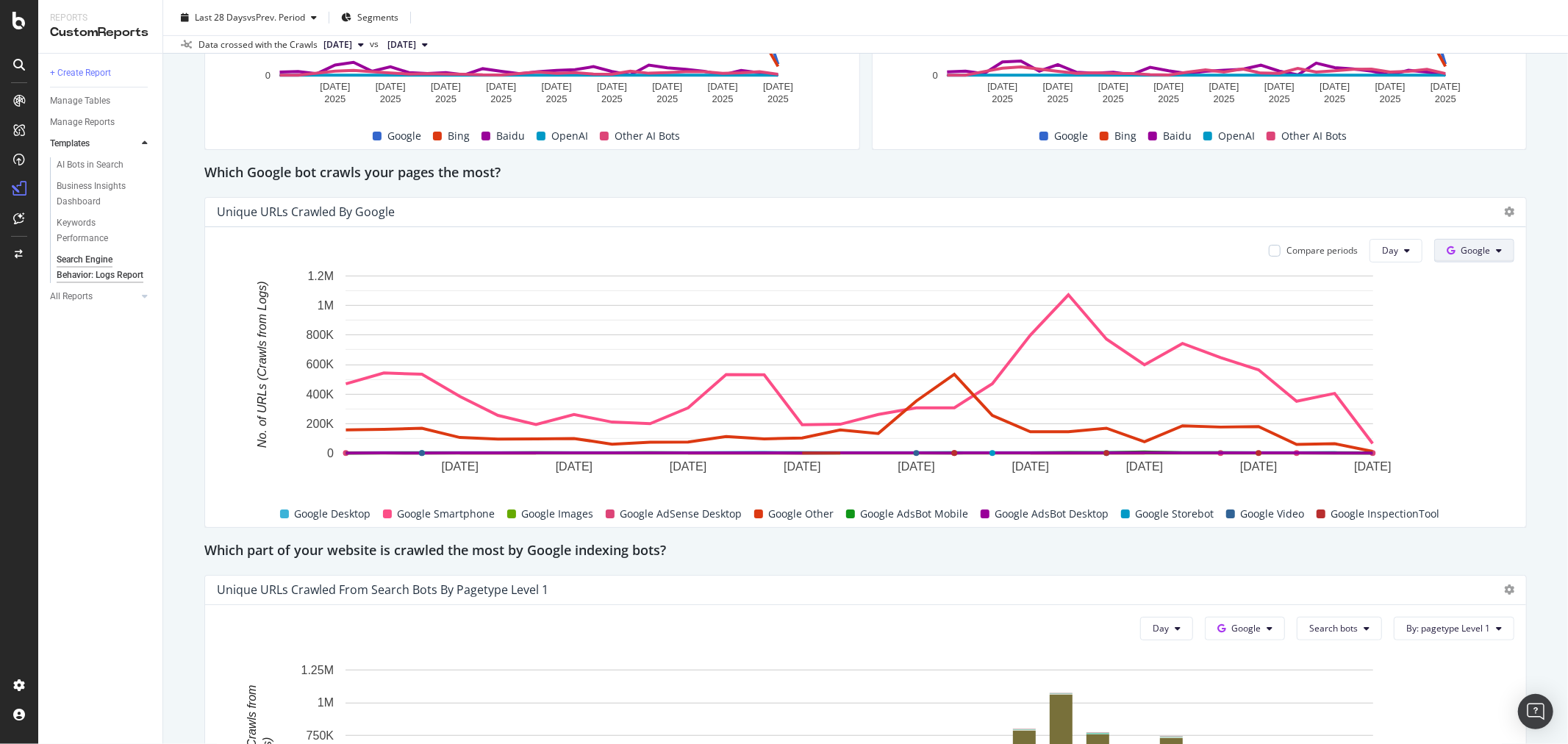
click at [1491, 244] on button "Google" at bounding box center [1475, 250] width 80 height 24
click at [1495, 353] on div "OpenAI" at bounding box center [1475, 361] width 102 height 22
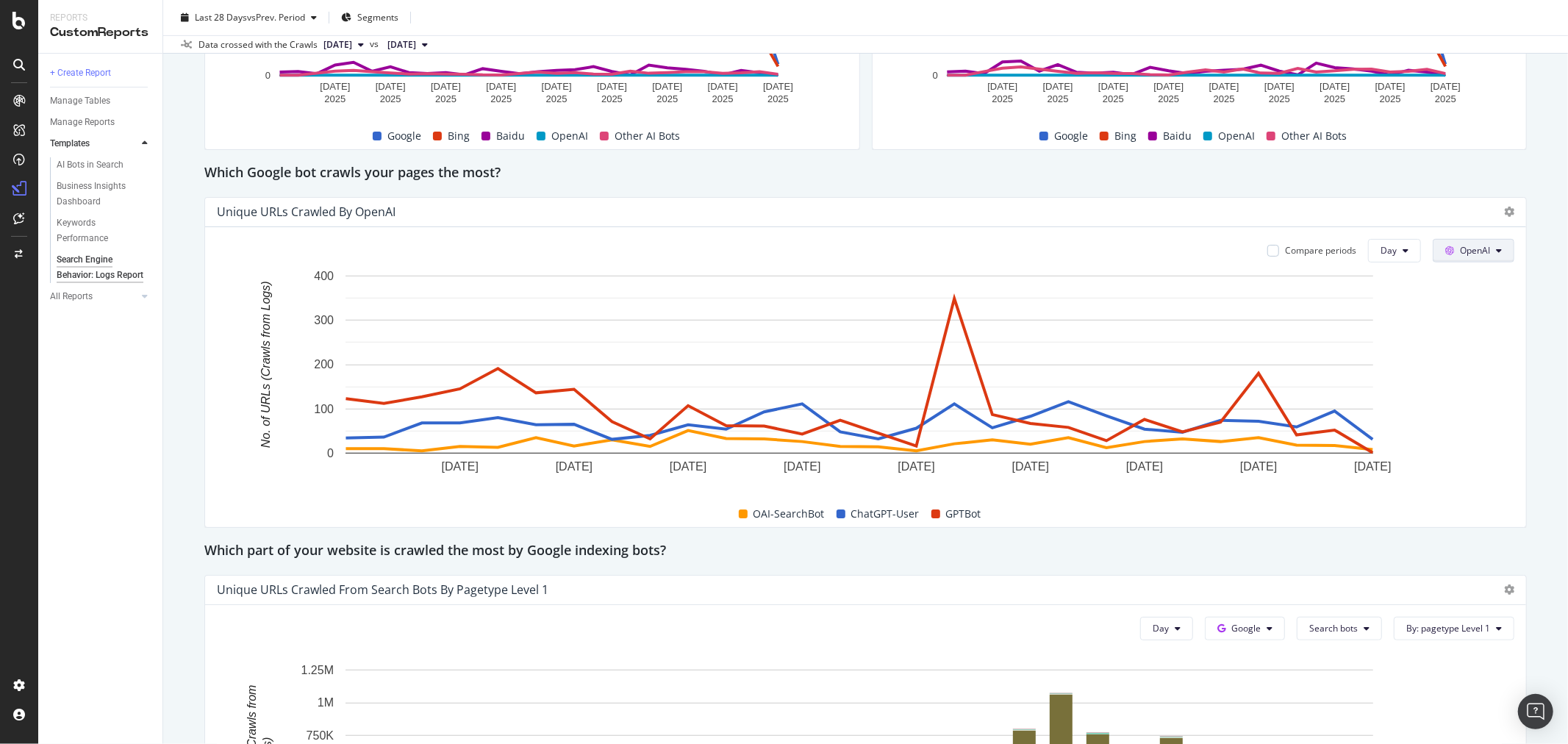
click at [1479, 246] on button "OpenAI" at bounding box center [1474, 250] width 82 height 24
click at [1482, 280] on span "Google" at bounding box center [1483, 279] width 55 height 13
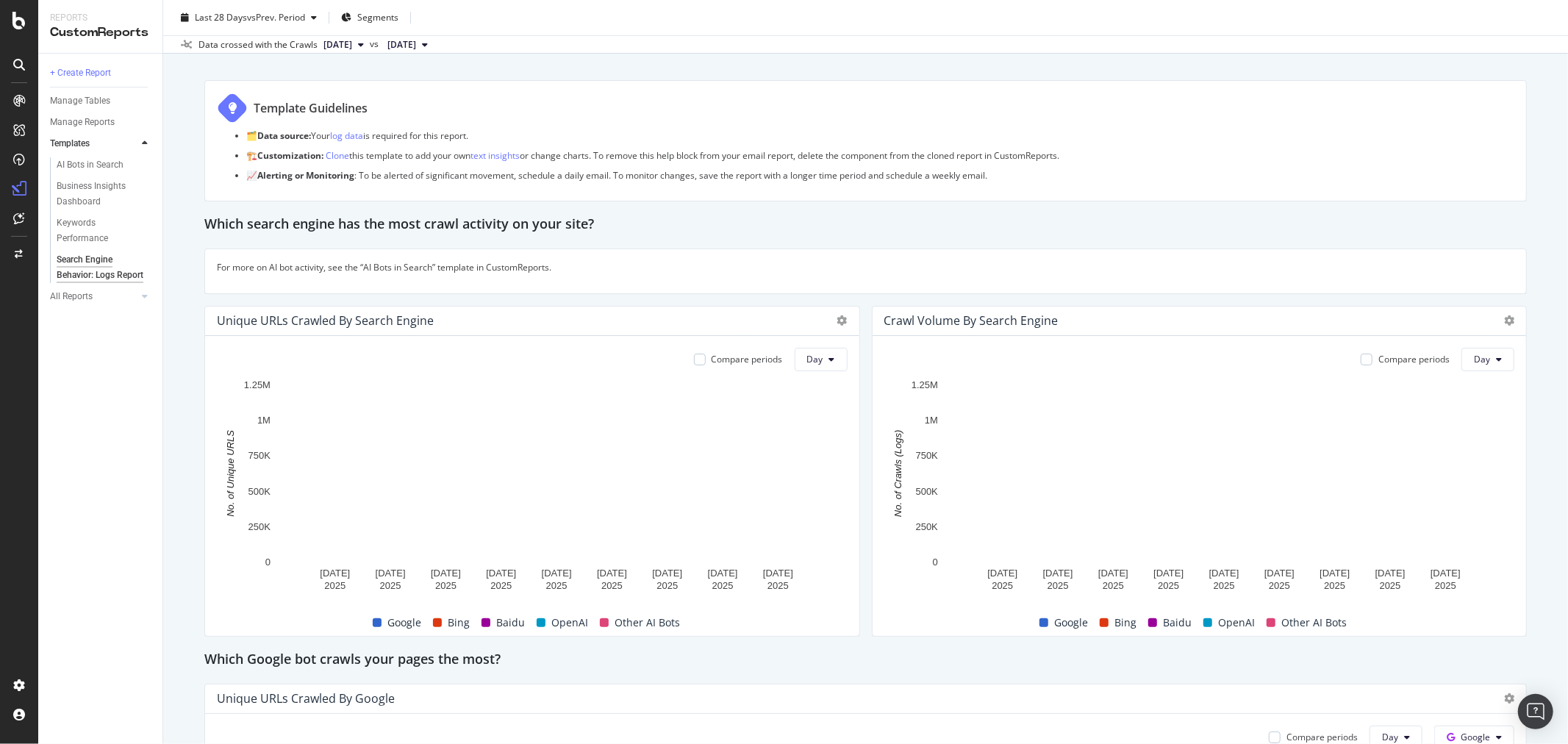
scroll to position [0, 0]
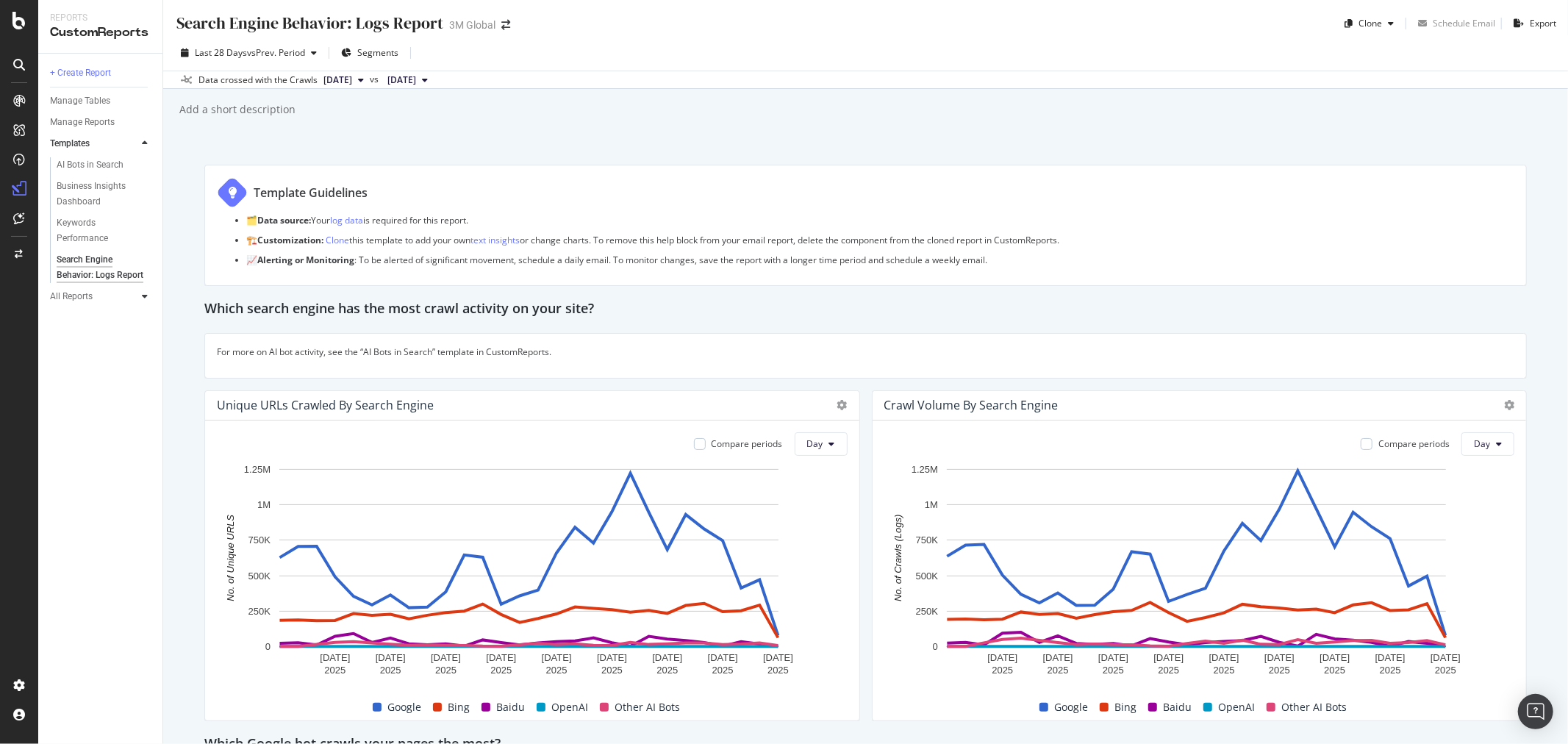
click at [147, 300] on icon at bounding box center [145, 296] width 6 height 8
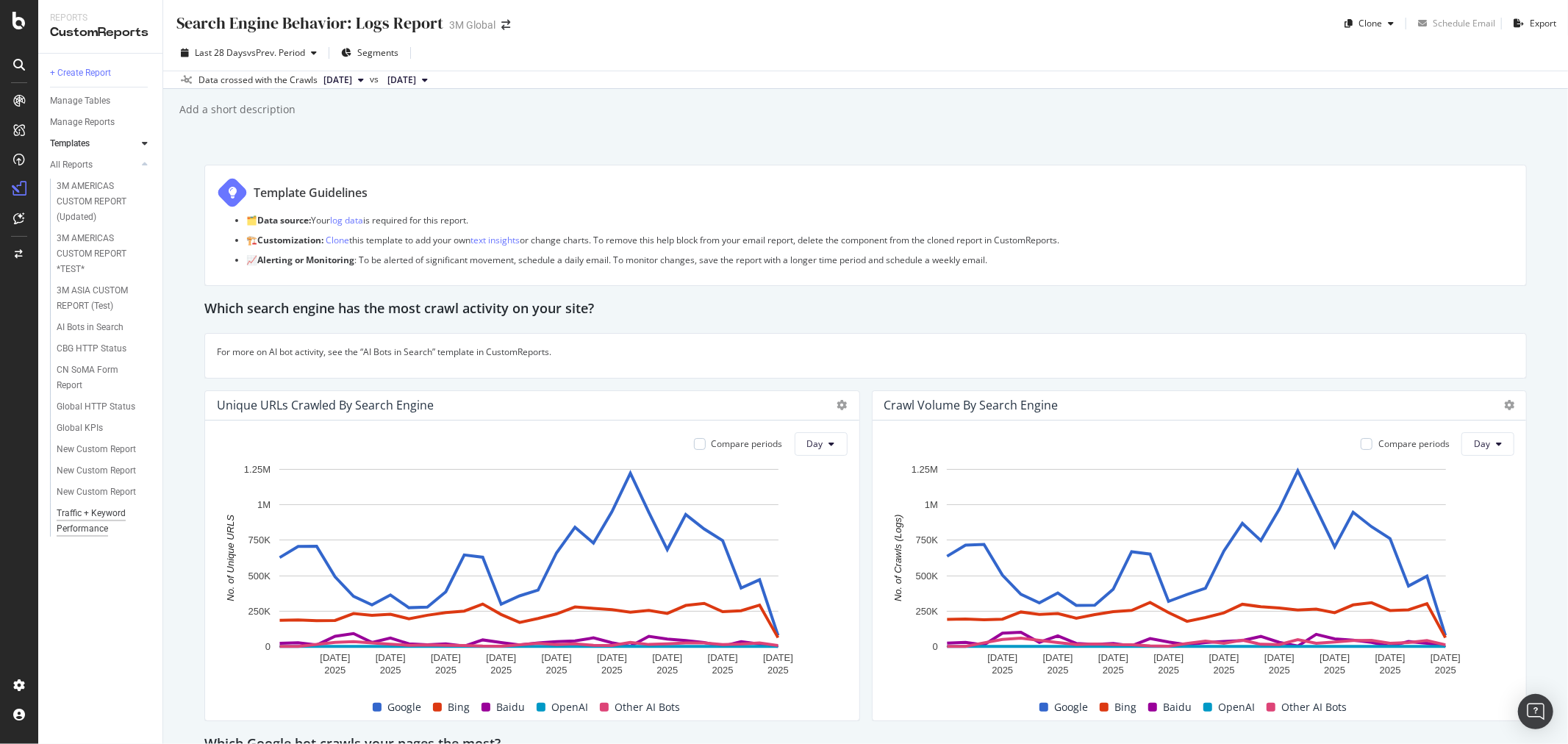
click at [112, 516] on div "Traffic + Keyword Performance" at bounding box center [99, 521] width 86 height 31
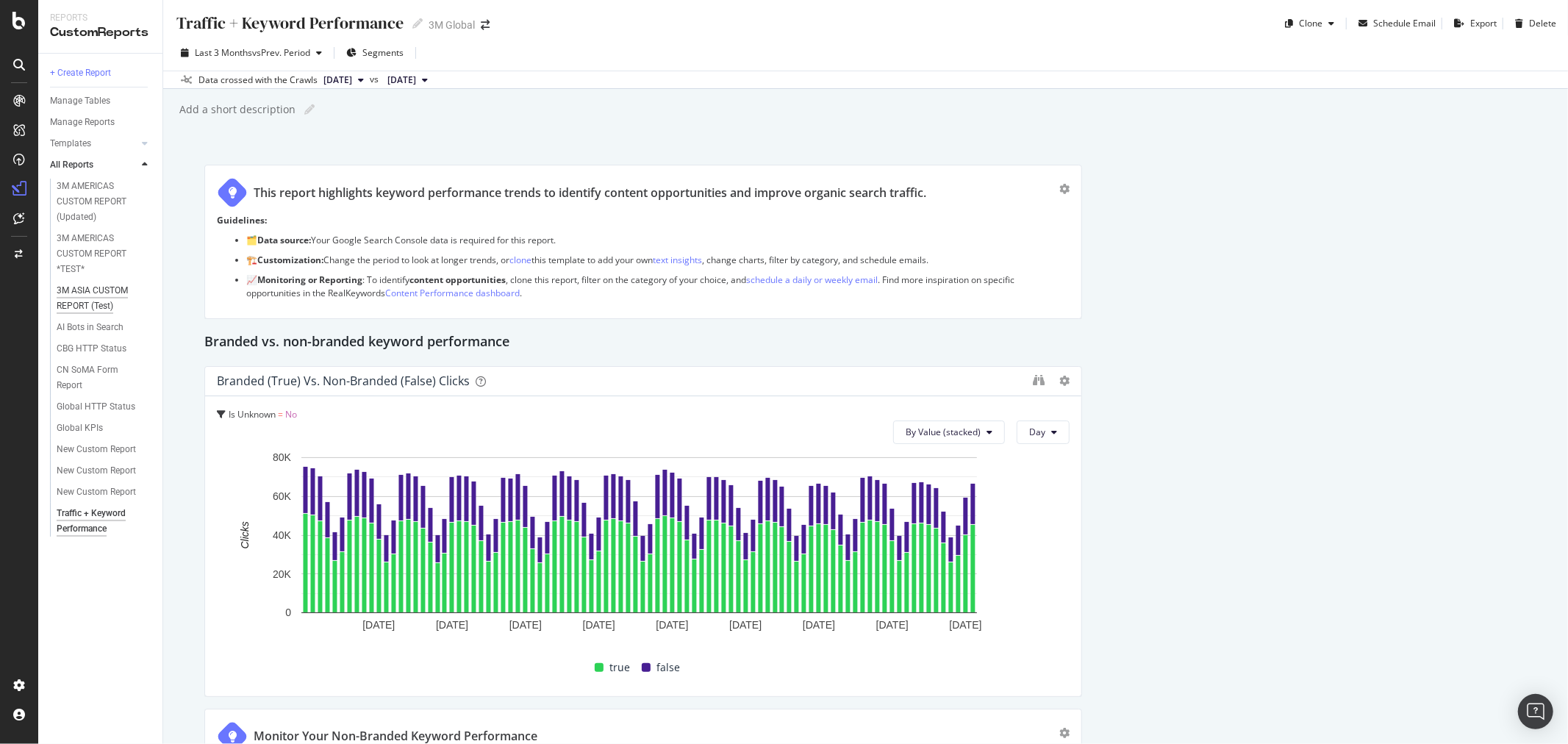
click at [92, 293] on div "3M ASIA CUSTOM REPORT (Test)" at bounding box center [99, 298] width 86 height 31
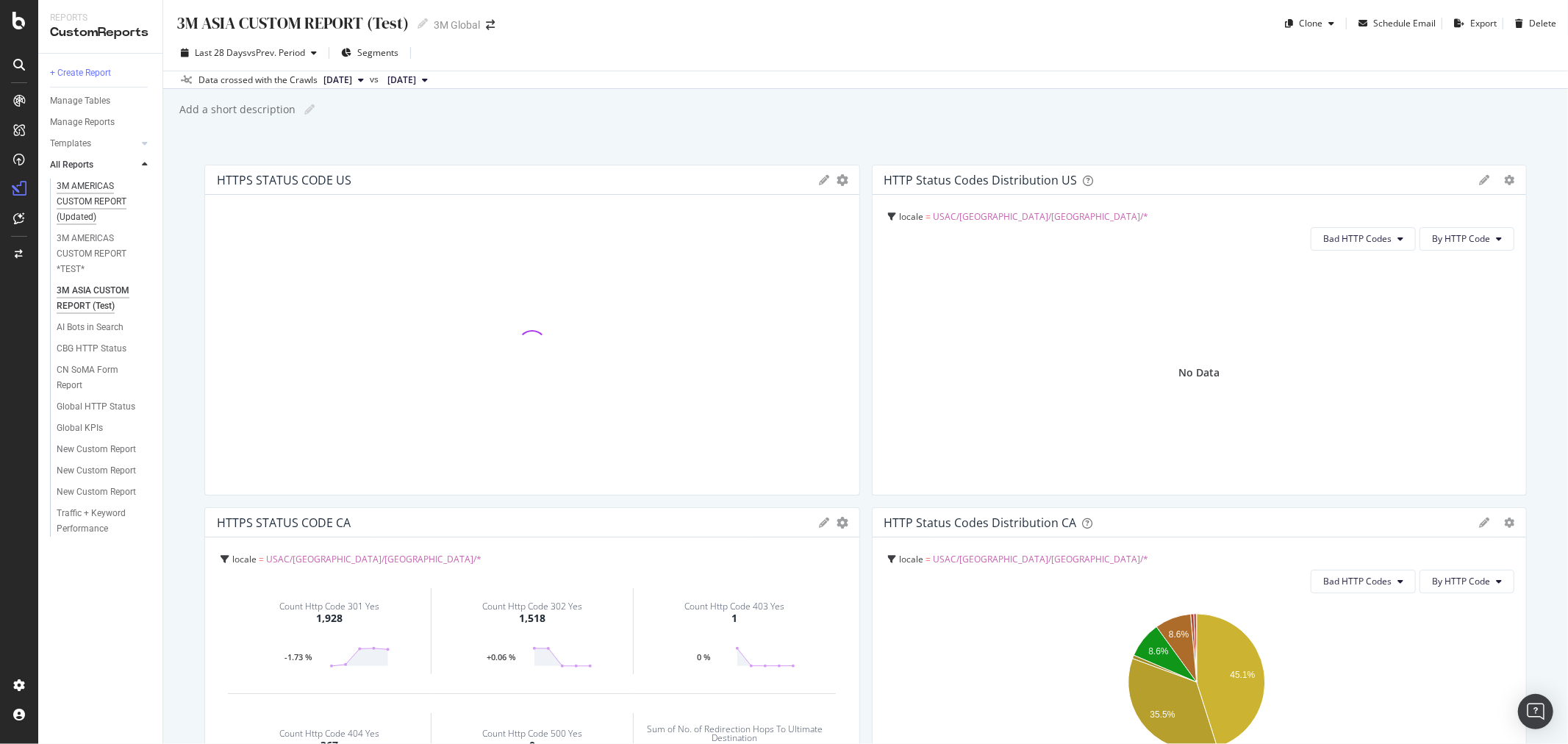
click at [96, 200] on div "3M AMERICAS CUSTOM REPORT (Updated)" at bounding box center [100, 202] width 89 height 46
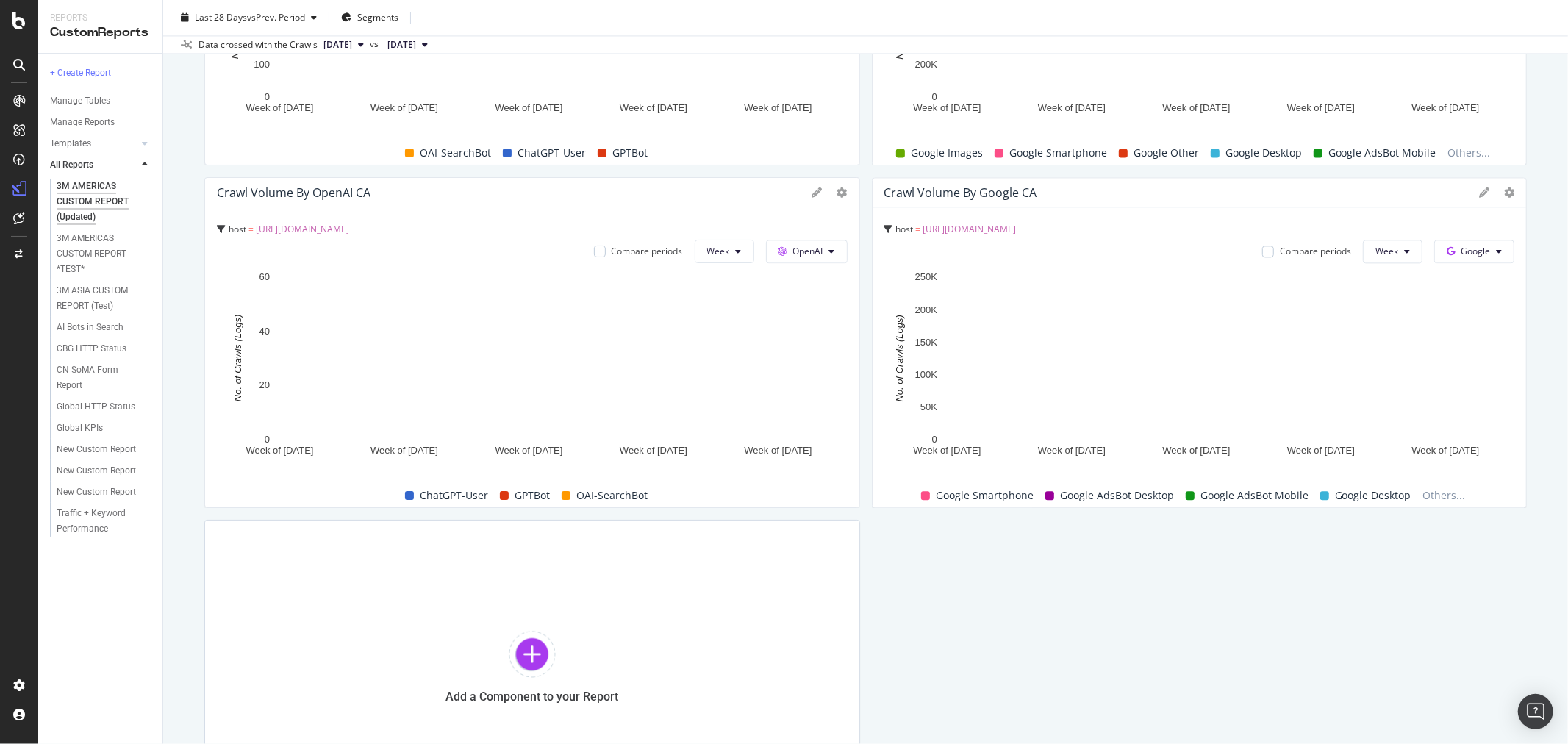
scroll to position [2890, 0]
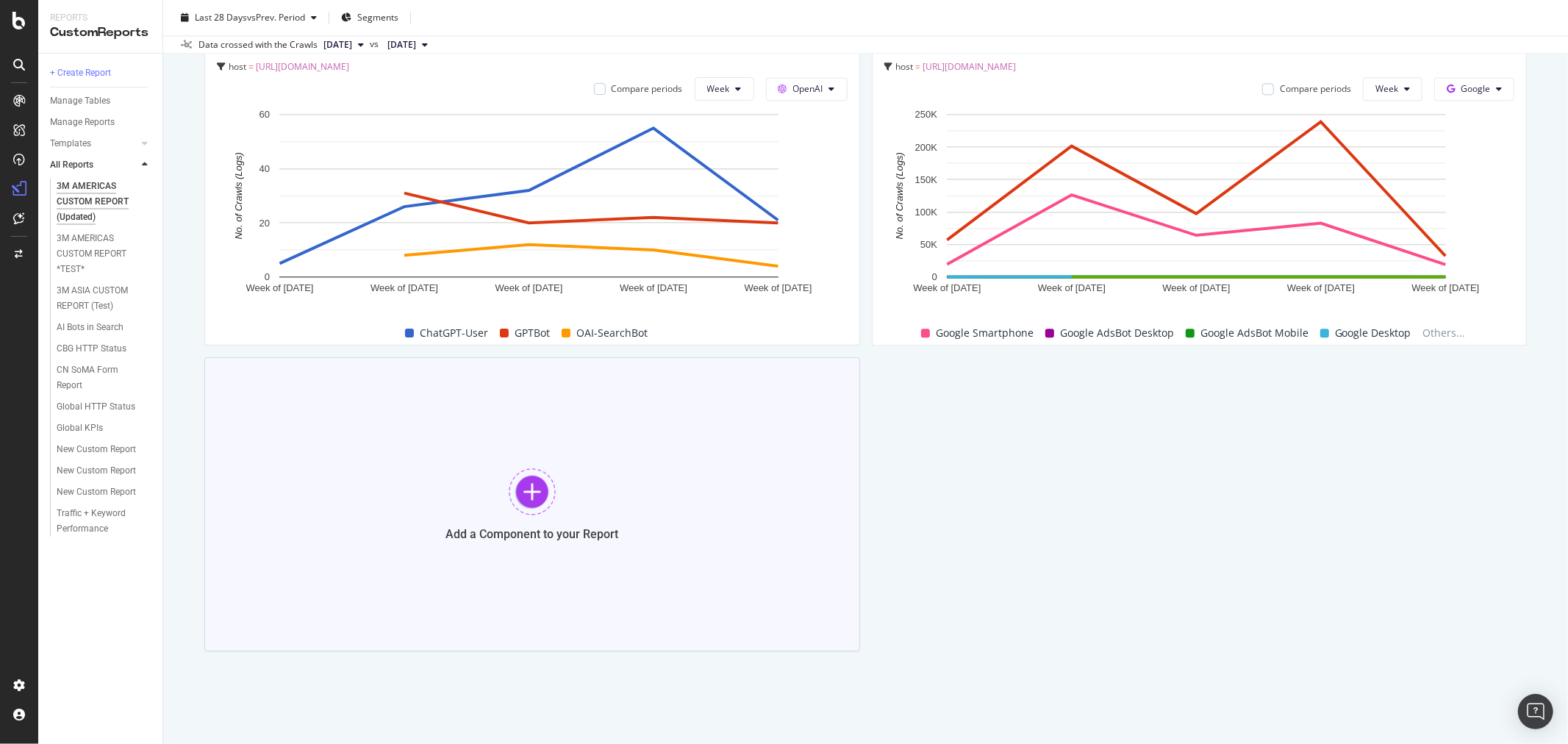
click at [538, 488] on div at bounding box center [532, 491] width 47 height 47
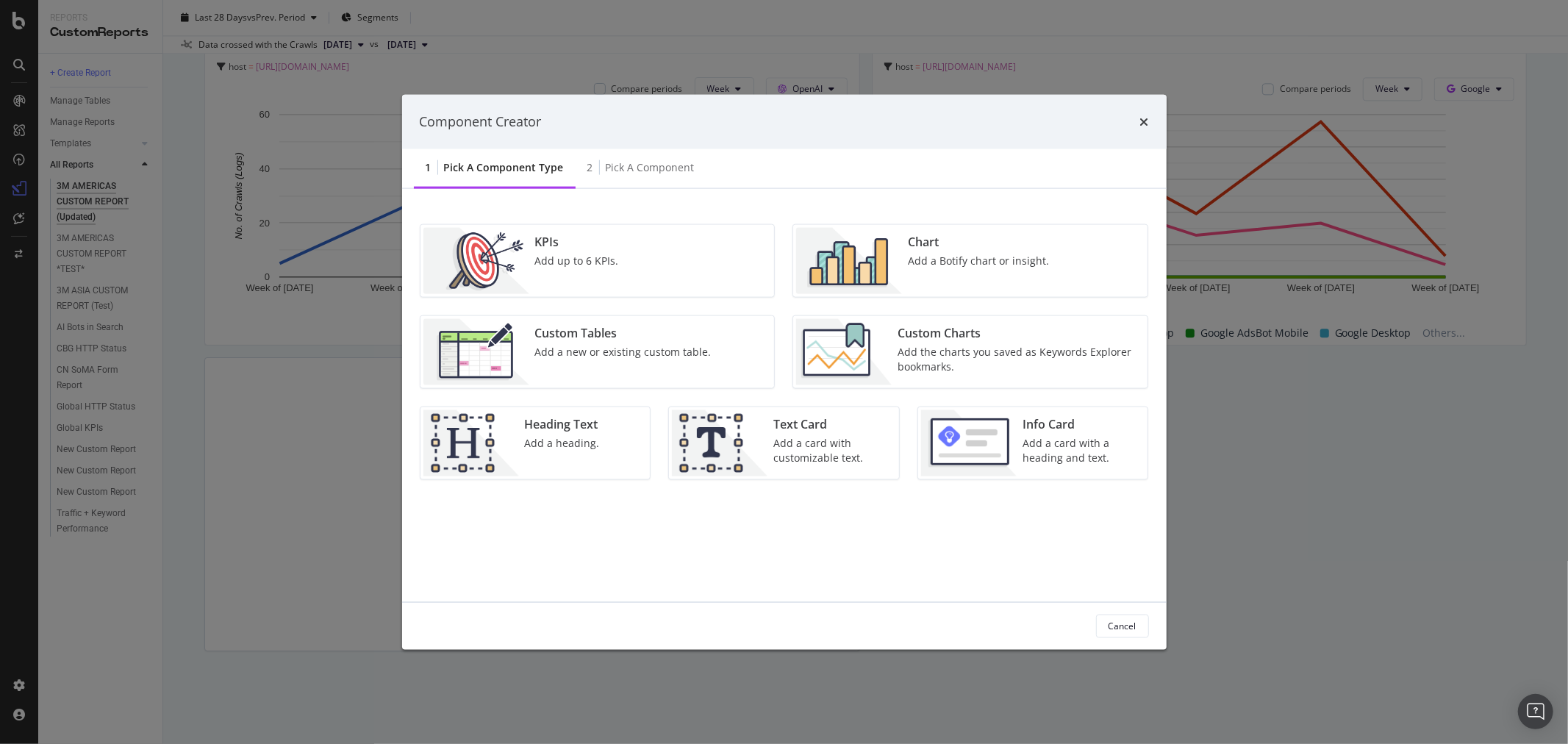
click at [804, 453] on div "Add a card with customizable text." at bounding box center [832, 450] width 117 height 29
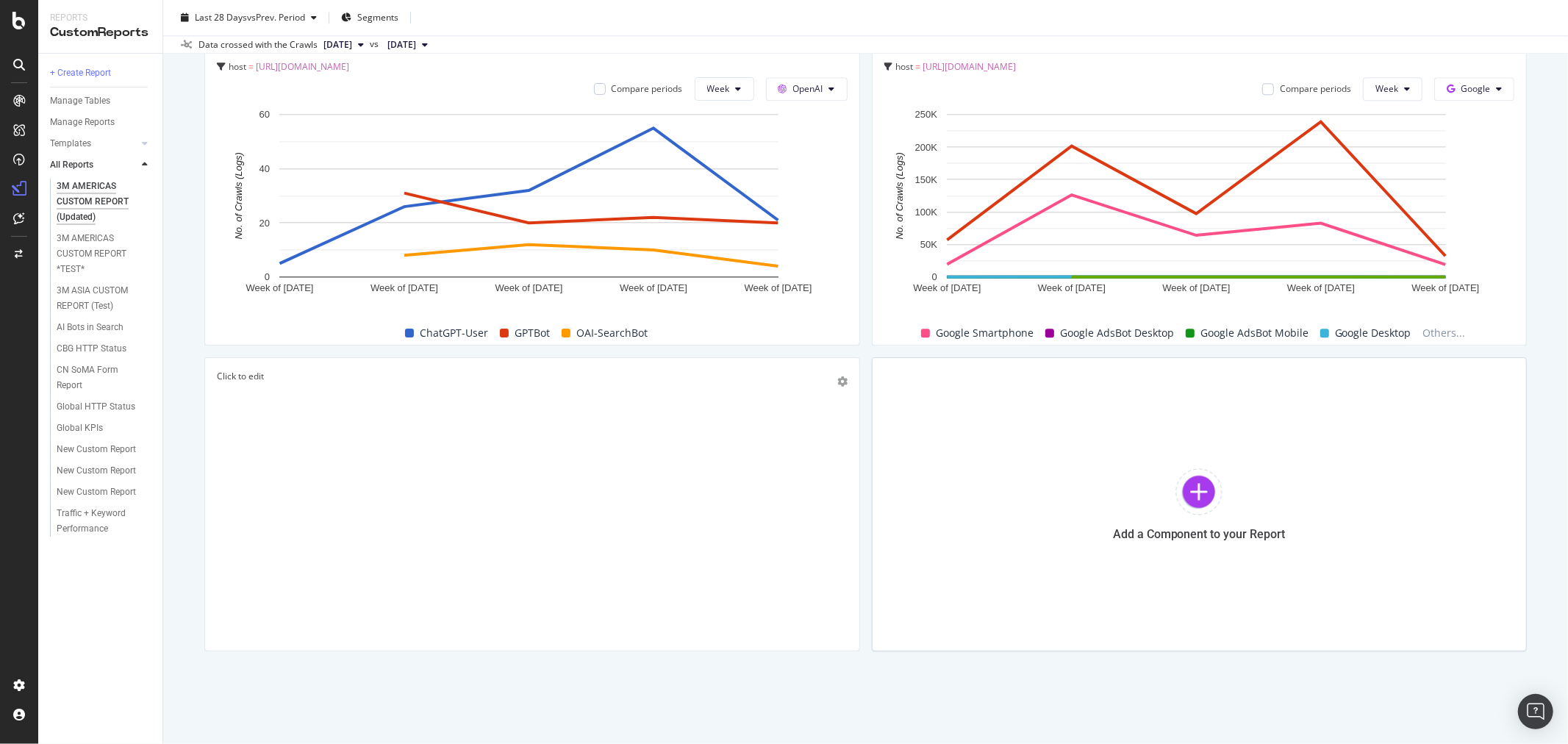
click at [707, 437] on div "Click to edit" at bounding box center [532, 504] width 631 height 269
click at [268, 420] on span "Click to edit" at bounding box center [253, 418] width 47 height 12
click at [303, 421] on p "Click to edit" at bounding box center [532, 418] width 606 height 12
click at [983, 463] on div "Add a Component to your Report" at bounding box center [1200, 504] width 656 height 294
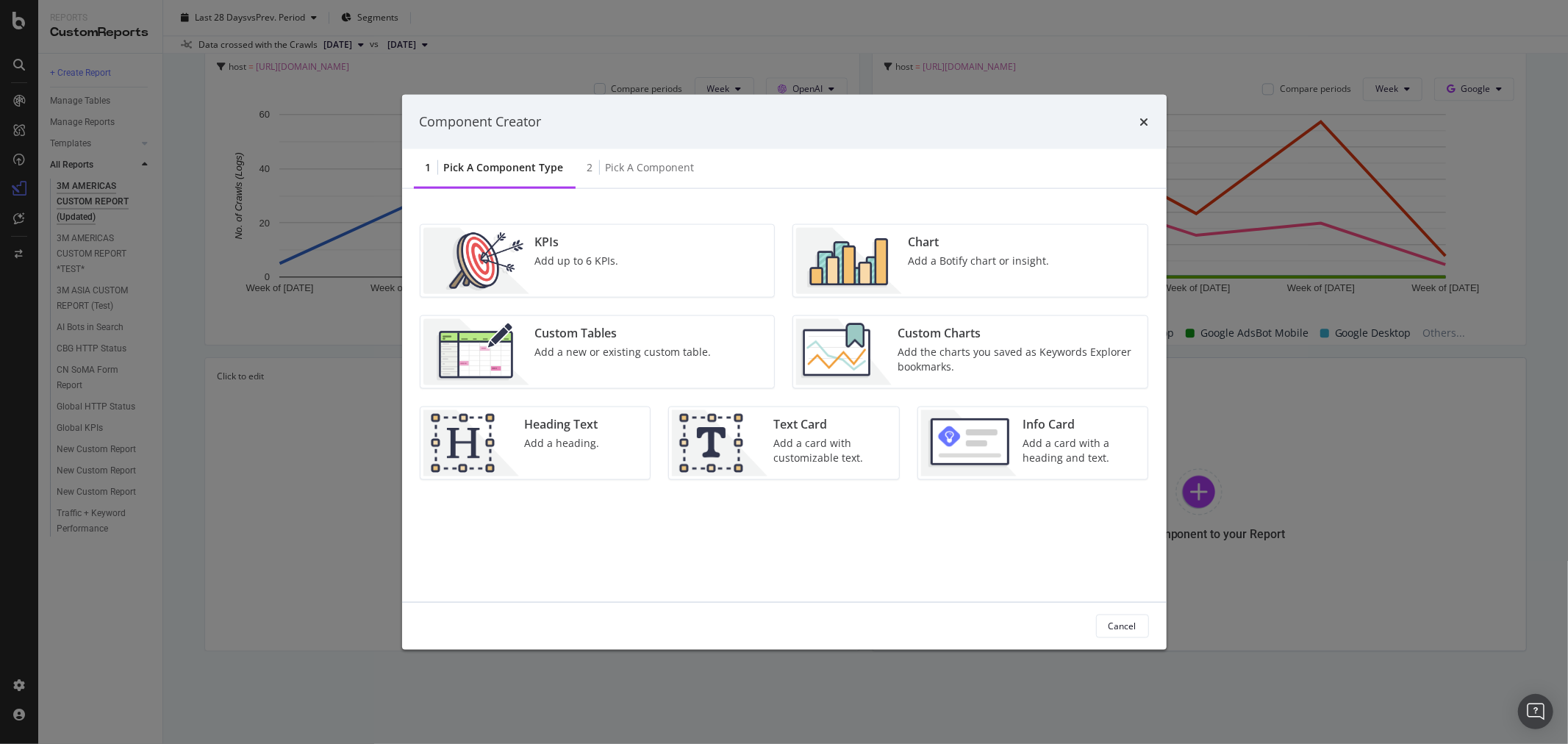
click at [579, 444] on div "Add a heading." at bounding box center [562, 442] width 75 height 15
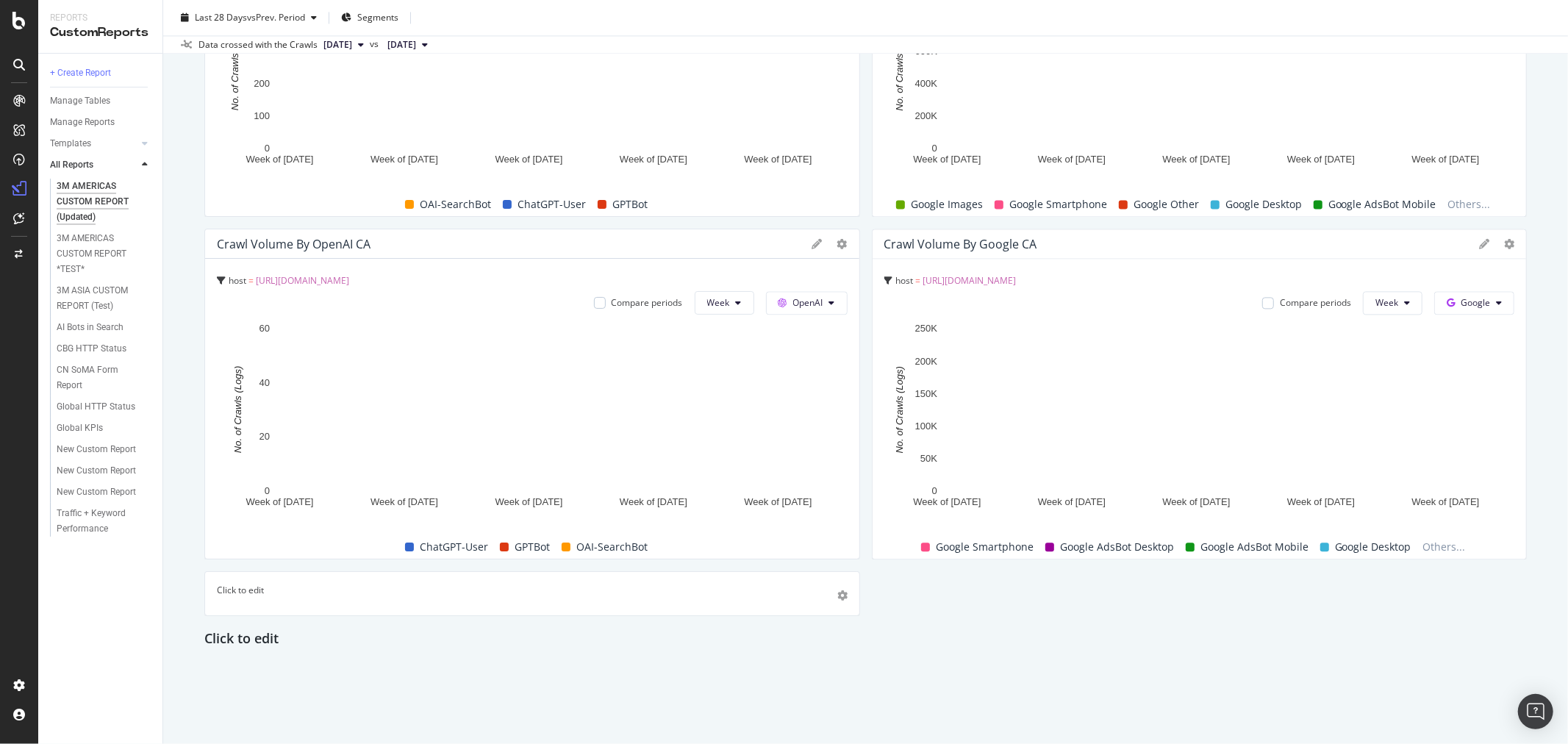
scroll to position [2676, 0]
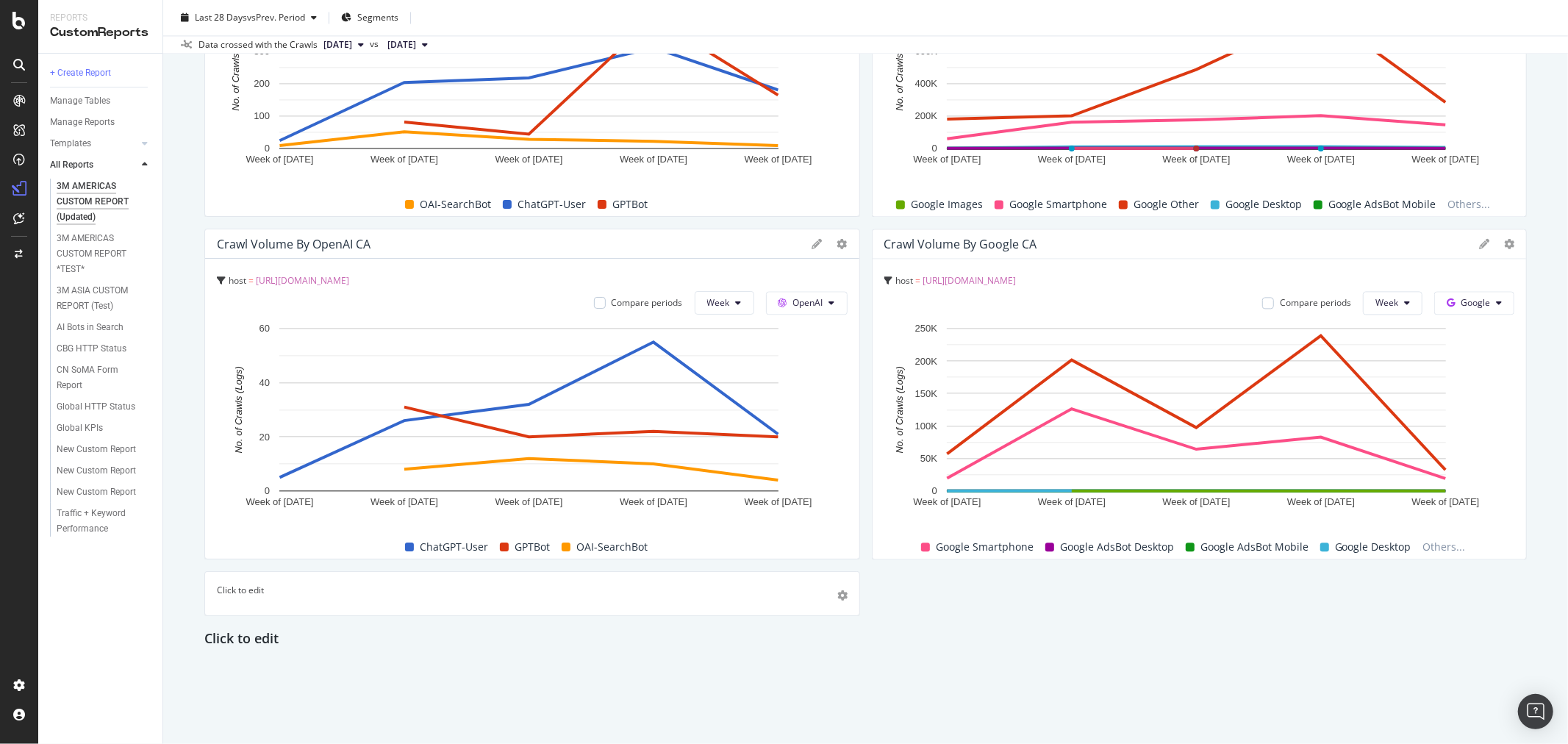
click at [297, 585] on p "Click to edit" at bounding box center [532, 590] width 631 height 12
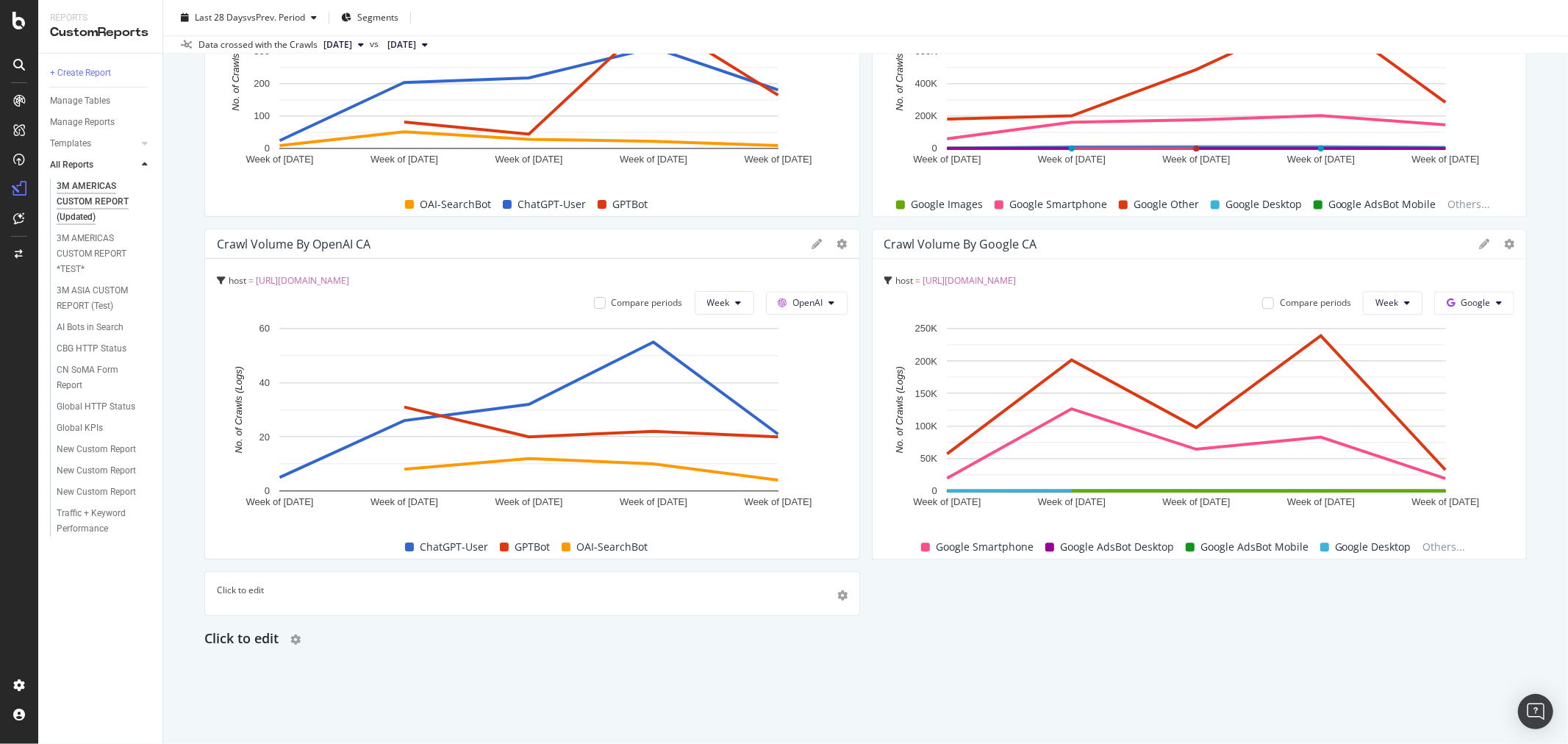
click at [253, 643] on h2 "Click to edit" at bounding box center [241, 639] width 74 height 24
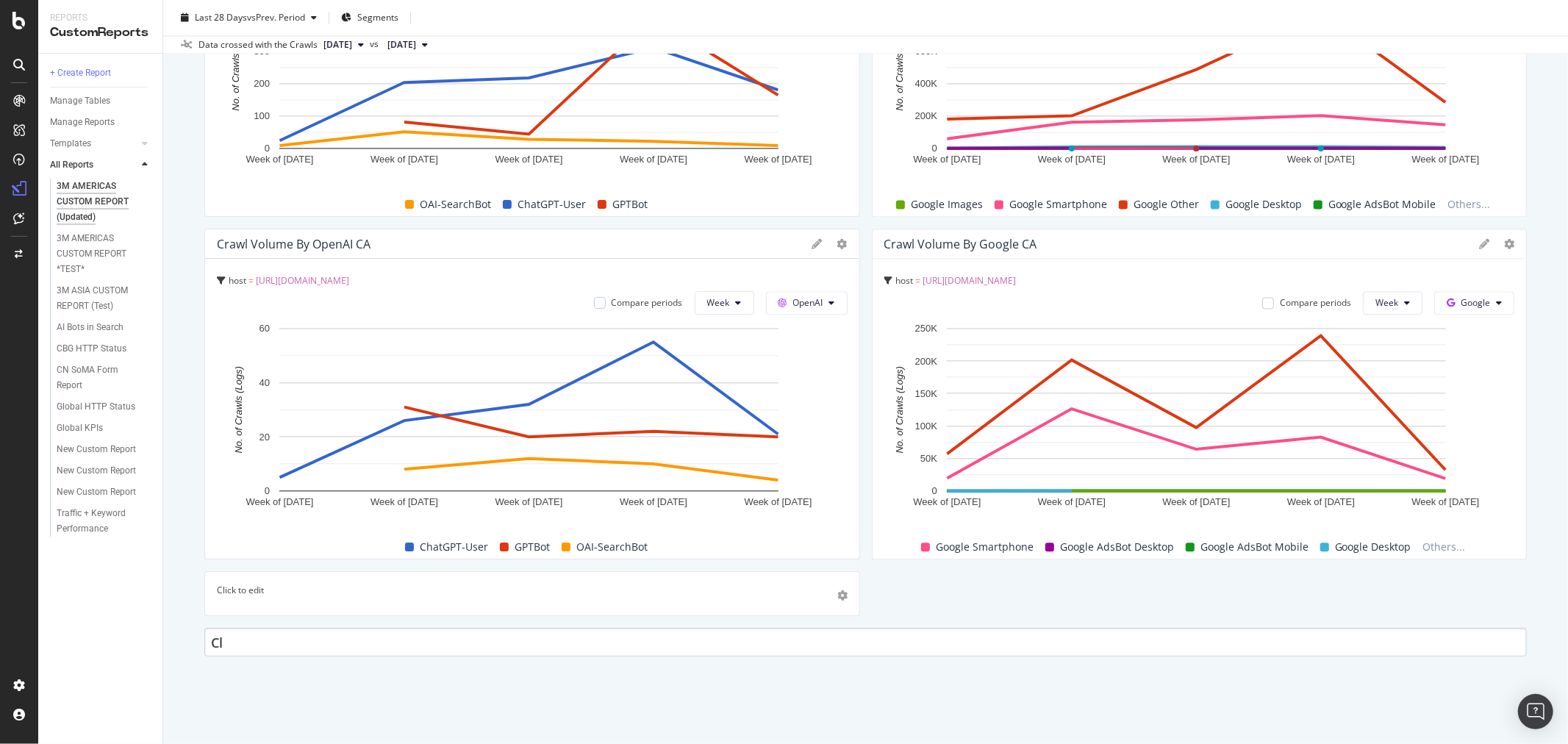
type input "C"
type input "USAC SEO Performance"
click at [378, 677] on div "3M AMERICAS CUSTOM REPORT (Updated) 3M AMERICAS CUSTOM REPORT (Updated) 3M Glob…" at bounding box center [866, 372] width 1405 height 744
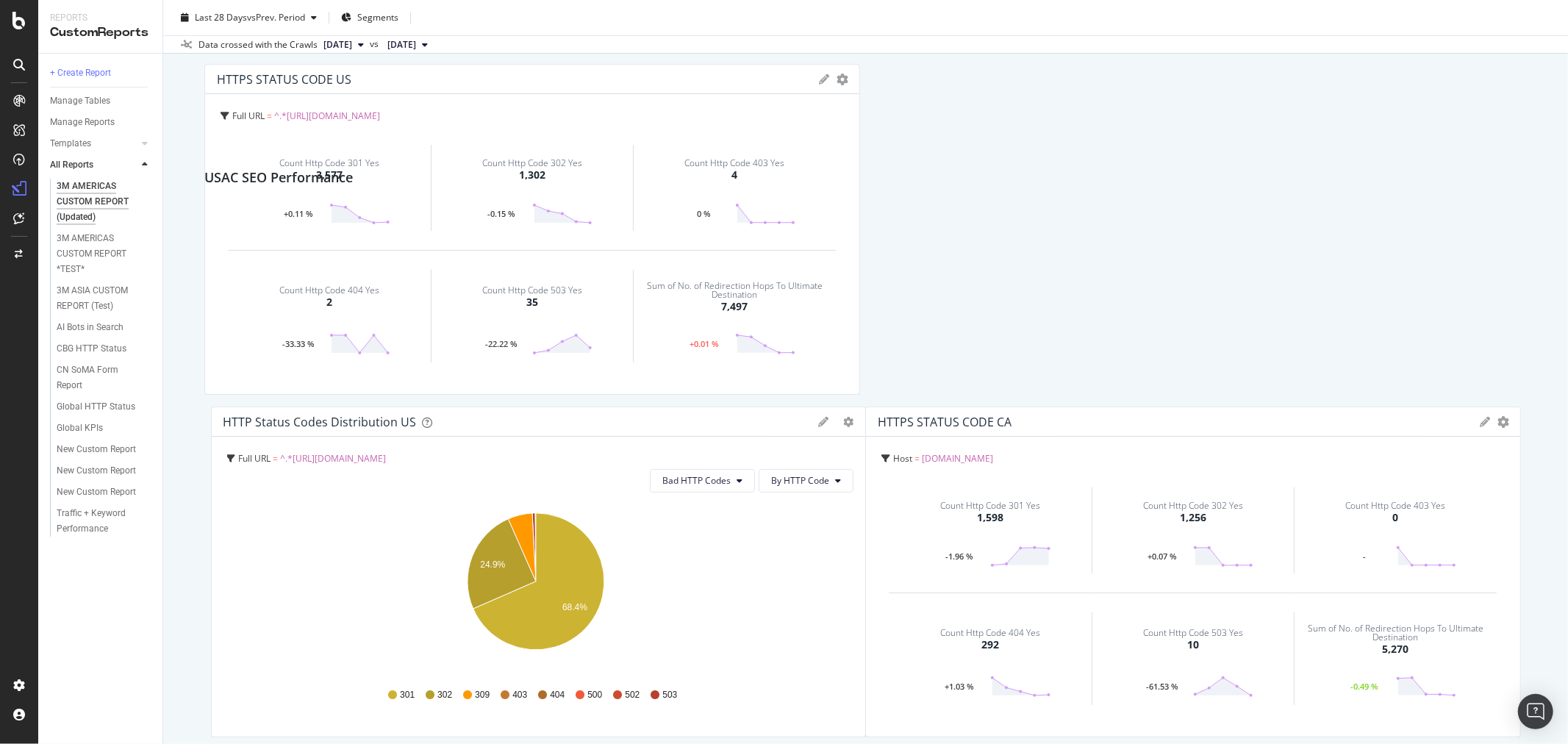
scroll to position [0, 0]
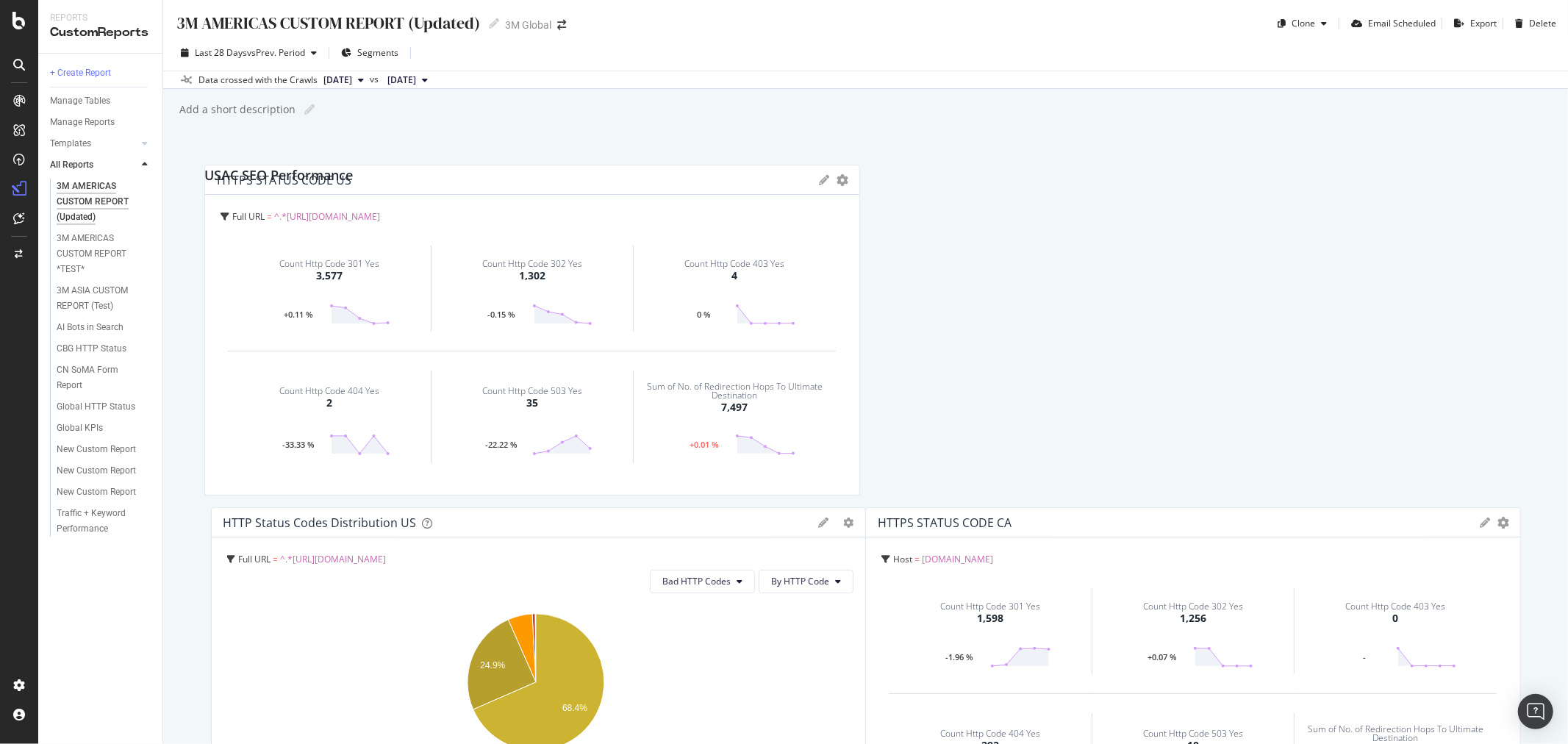
drag, startPoint x: 354, startPoint y: 638, endPoint x: 317, endPoint y: 196, distance: 443.5
click at [290, 121] on div "3M AMERICAS CUSTOM REPORT (Updated) 3M AMERICAS CUSTOM REPORT (Updated) 3M Glob…" at bounding box center [866, 372] width 1405 height 744
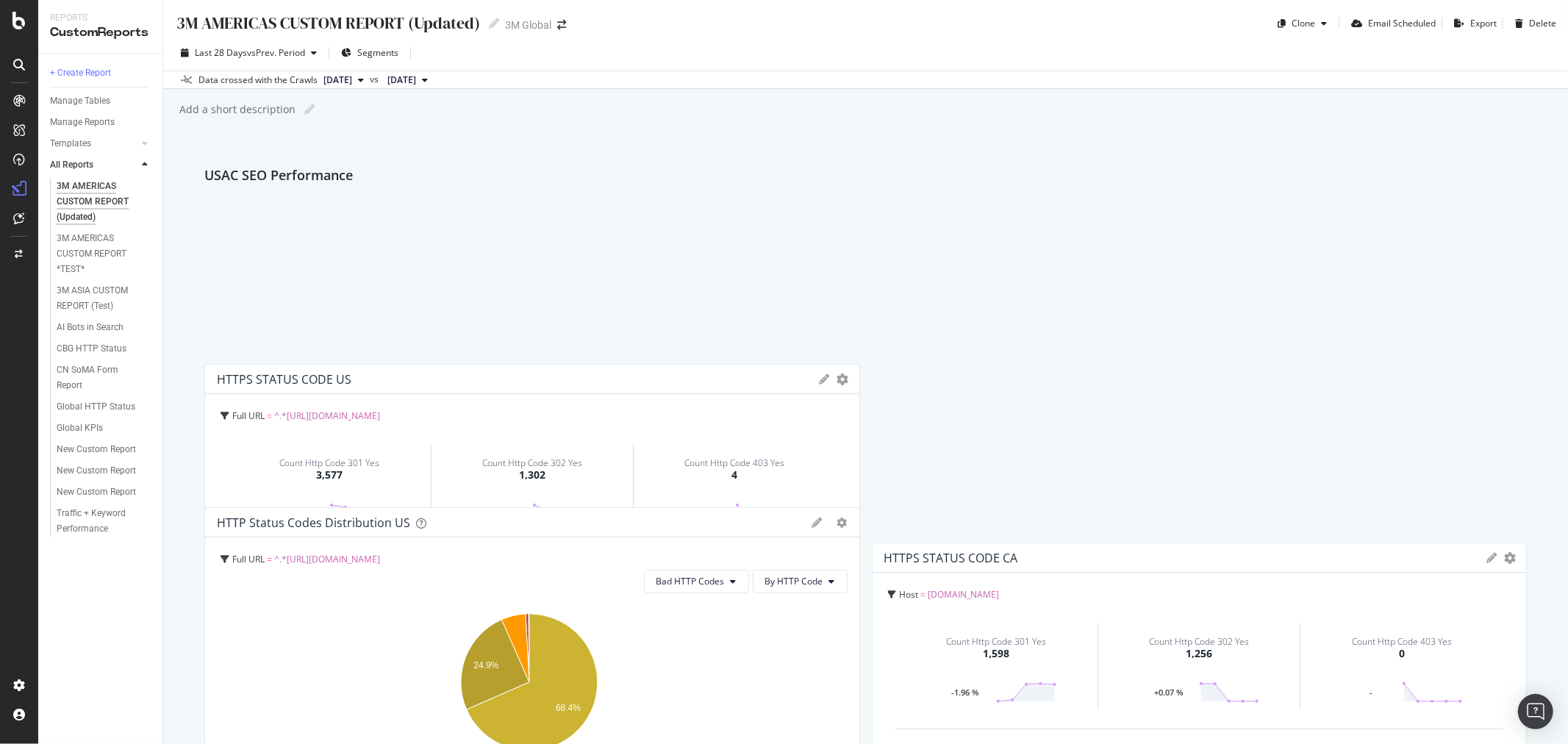
drag, startPoint x: 491, startPoint y: 178, endPoint x: 424, endPoint y: 377, distance: 210.0
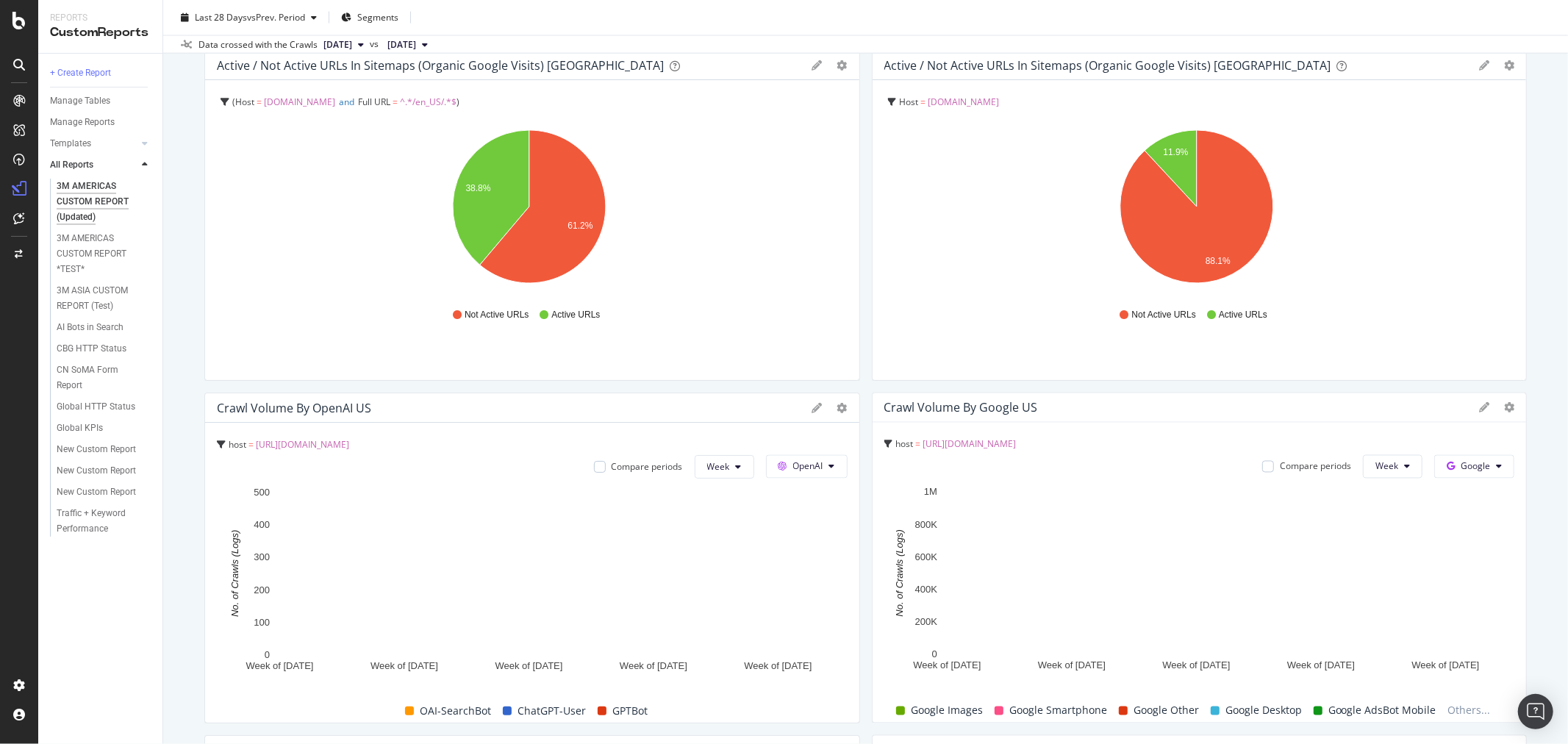
scroll to position [2676, 0]
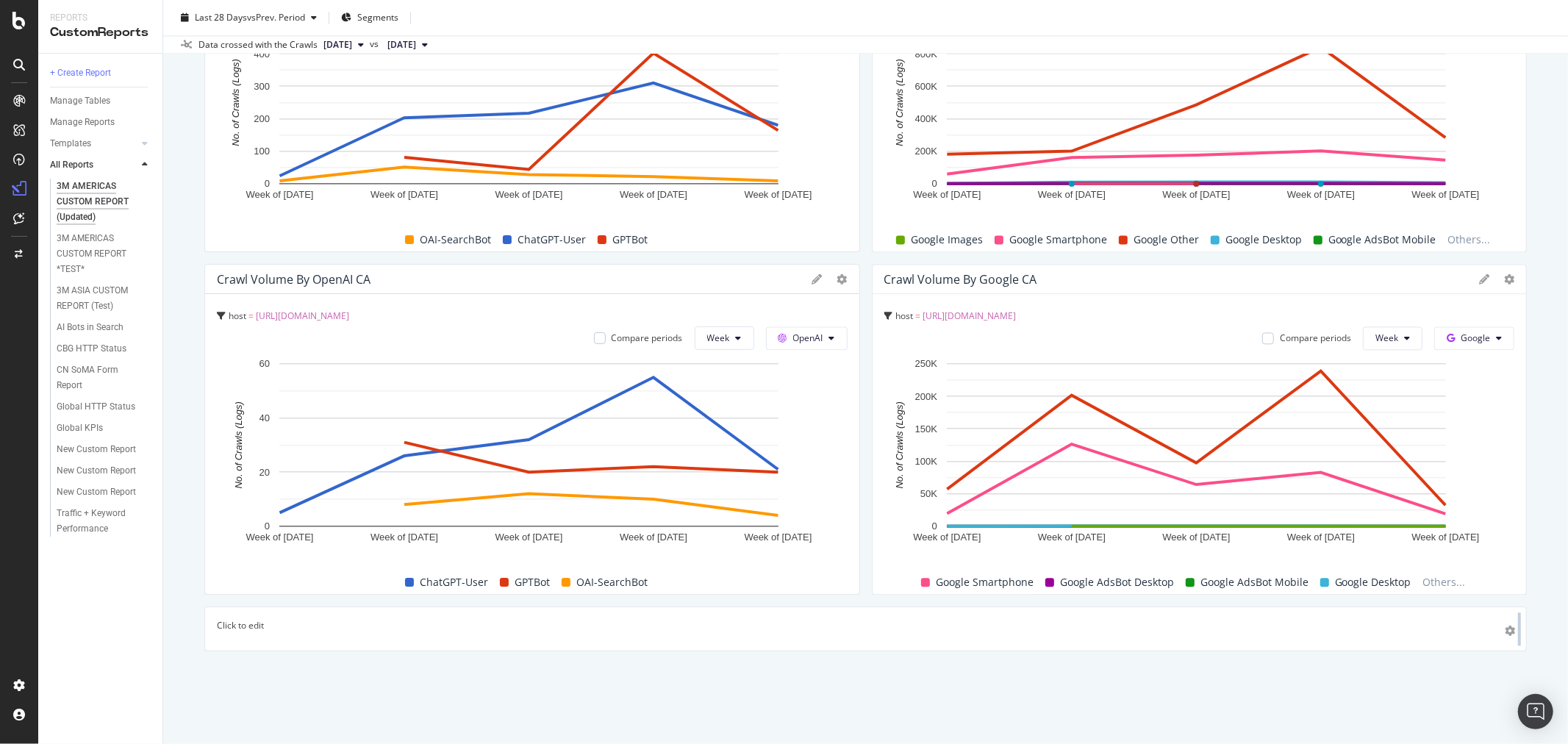
drag, startPoint x: 851, startPoint y: 632, endPoint x: 1506, endPoint y: 625, distance: 655.0
click at [1513, 625] on div at bounding box center [1519, 628] width 15 height 45
click at [297, 628] on p "Click to edit" at bounding box center [866, 625] width 1298 height 12
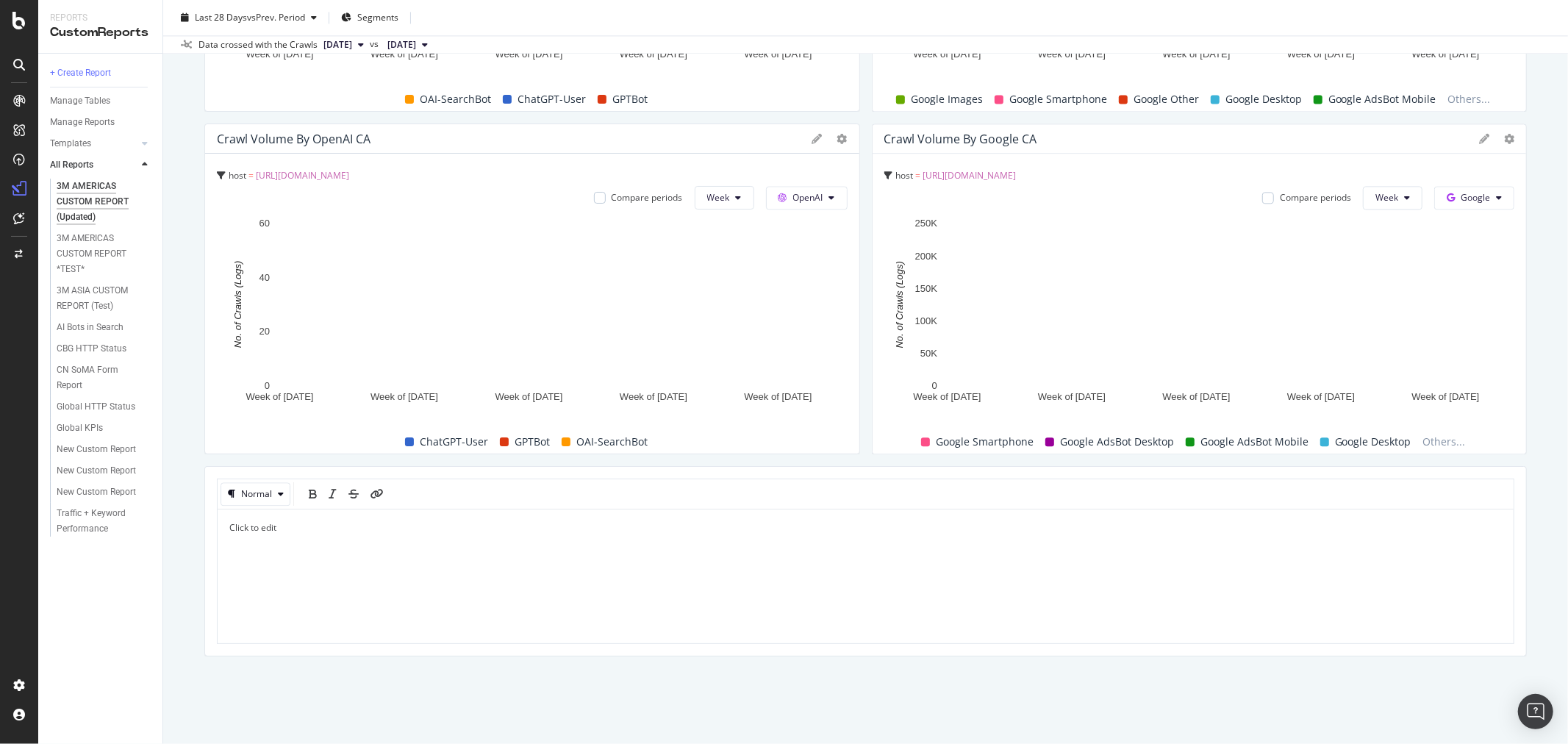
scroll to position [2821, 0]
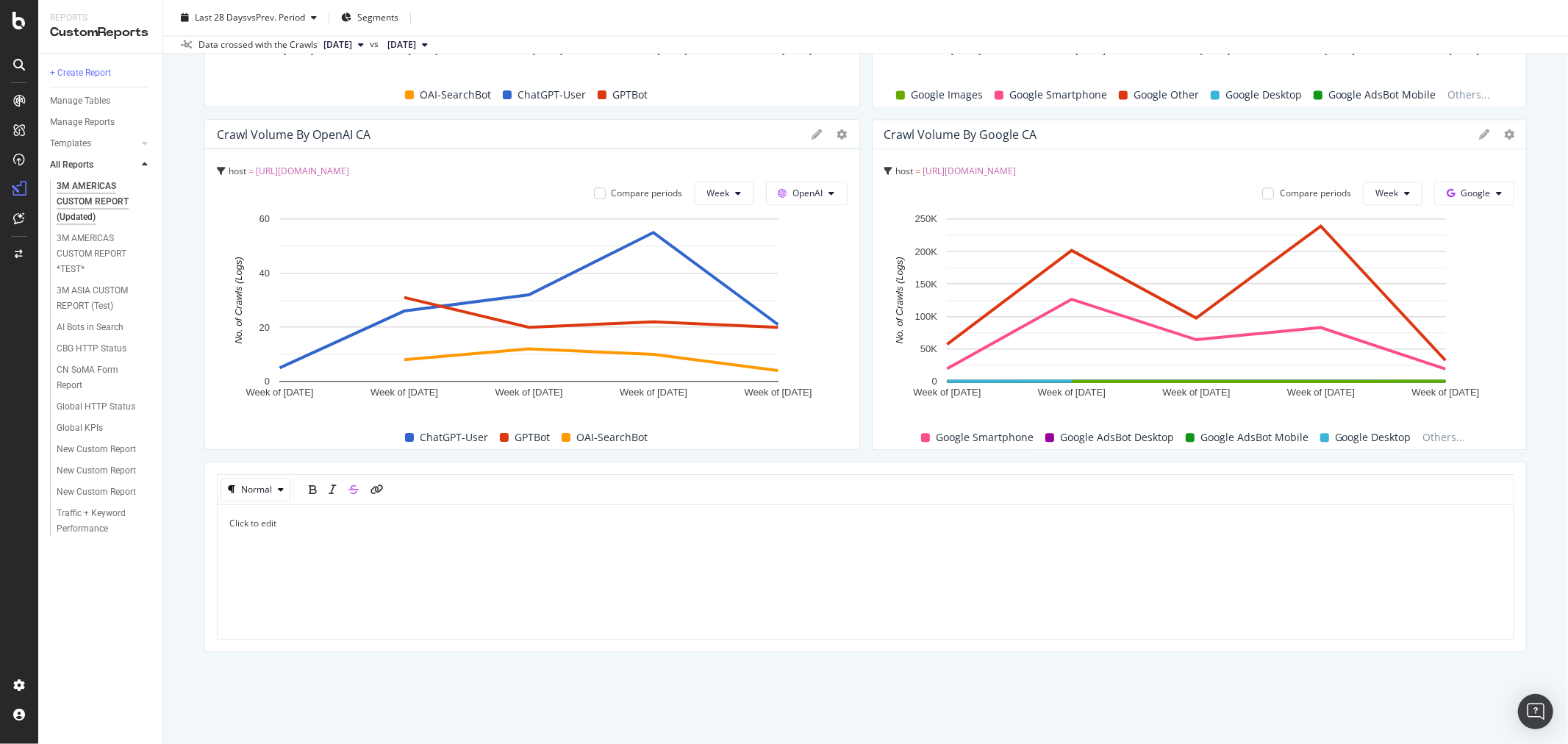
click at [351, 484] on icon "strikethrough" at bounding box center [353, 489] width 10 height 10
click at [292, 517] on p "Click to edit" at bounding box center [866, 523] width 1273 height 12
click at [1539, 484] on div "3M AMERICAS CUSTOM REPORT (Updated) 3M AMERICAS CUSTOM REPORT (Updated) 3M Glob…" at bounding box center [866, 372] width 1405 height 744
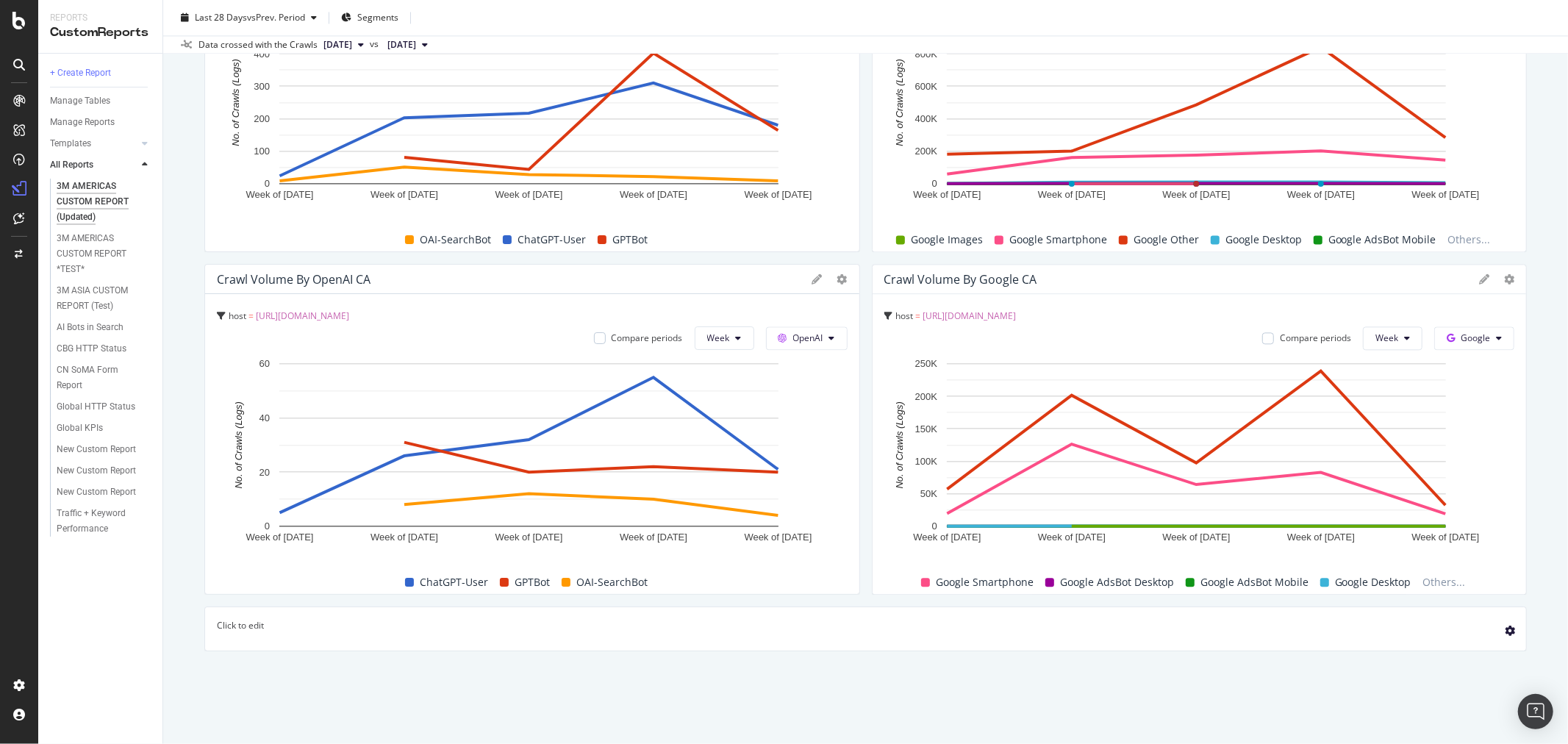
click at [1505, 628] on icon "gear" at bounding box center [1509, 630] width 10 height 10
click at [1466, 632] on div "Delete" at bounding box center [1476, 634] width 27 height 12
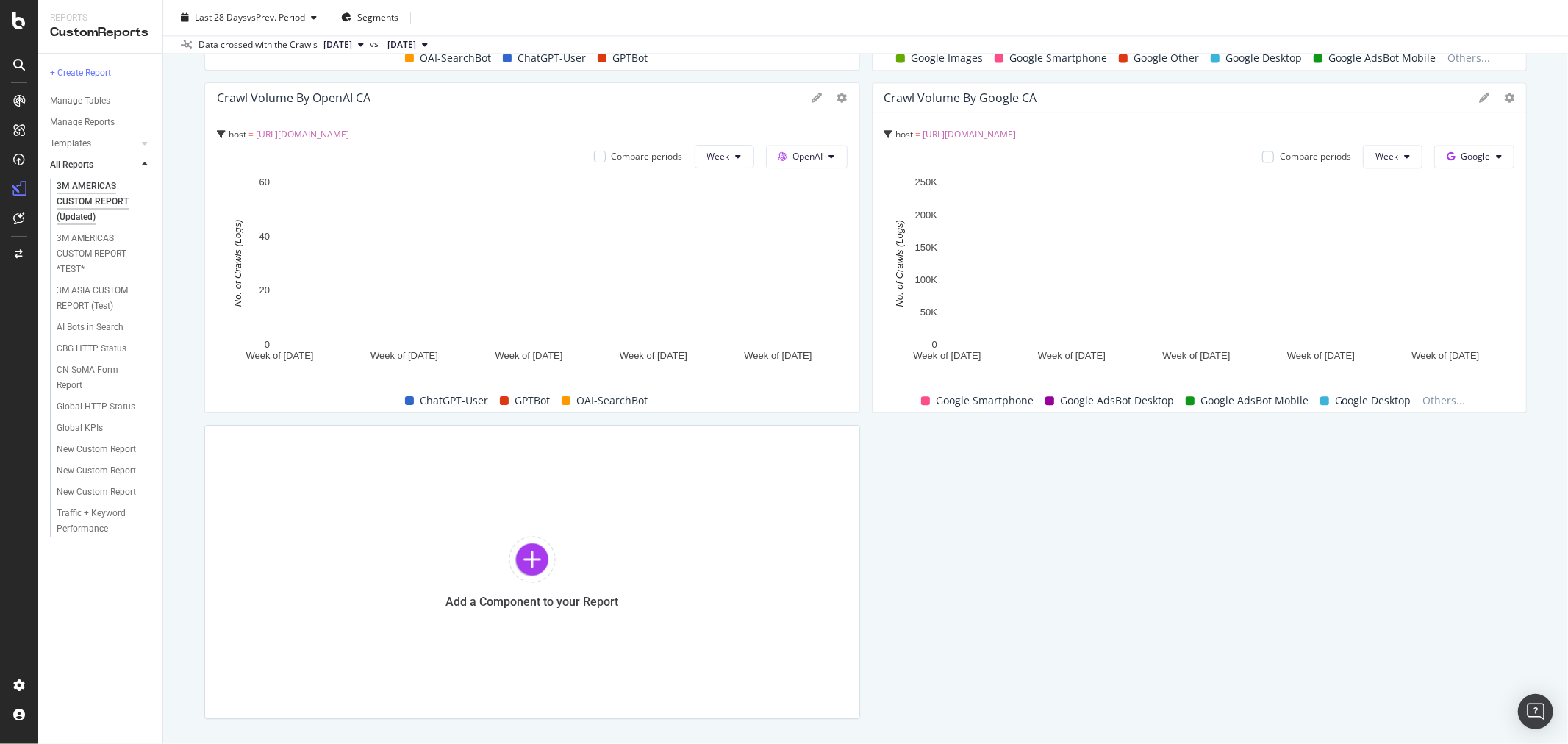
scroll to position [2925, 0]
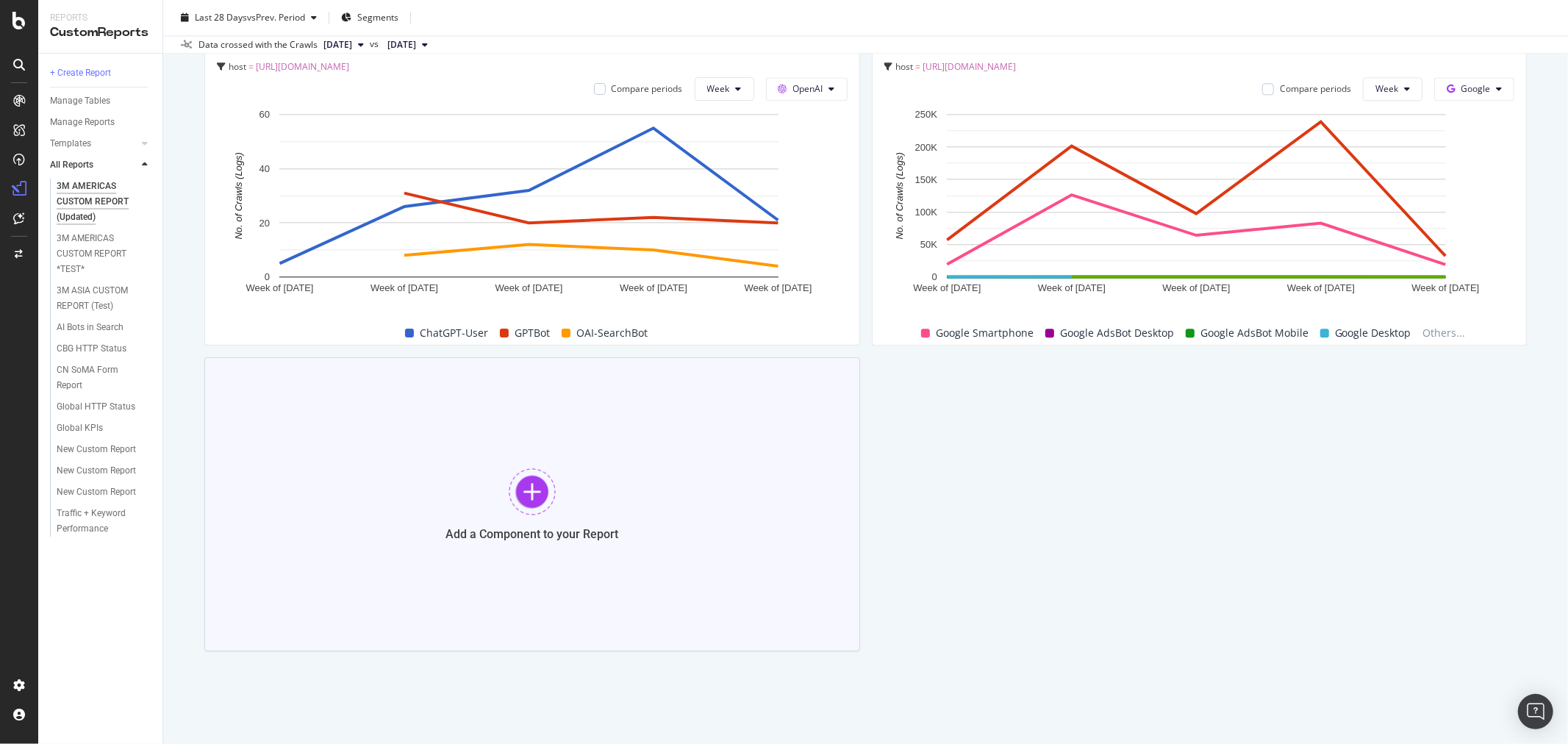
click at [531, 493] on div at bounding box center [532, 491] width 47 height 47
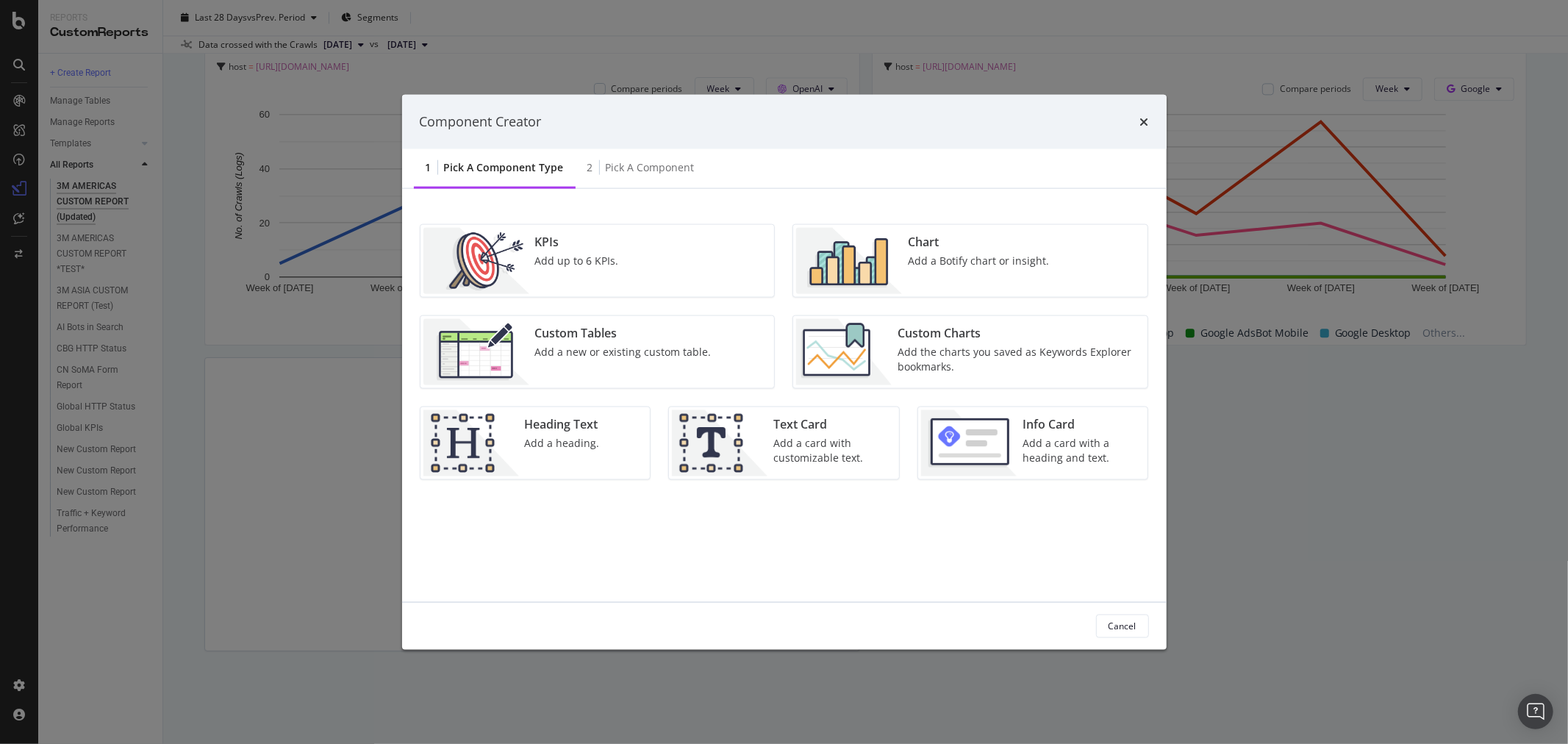
click at [547, 457] on div "Heading Text Add a heading." at bounding box center [562, 443] width 87 height 66
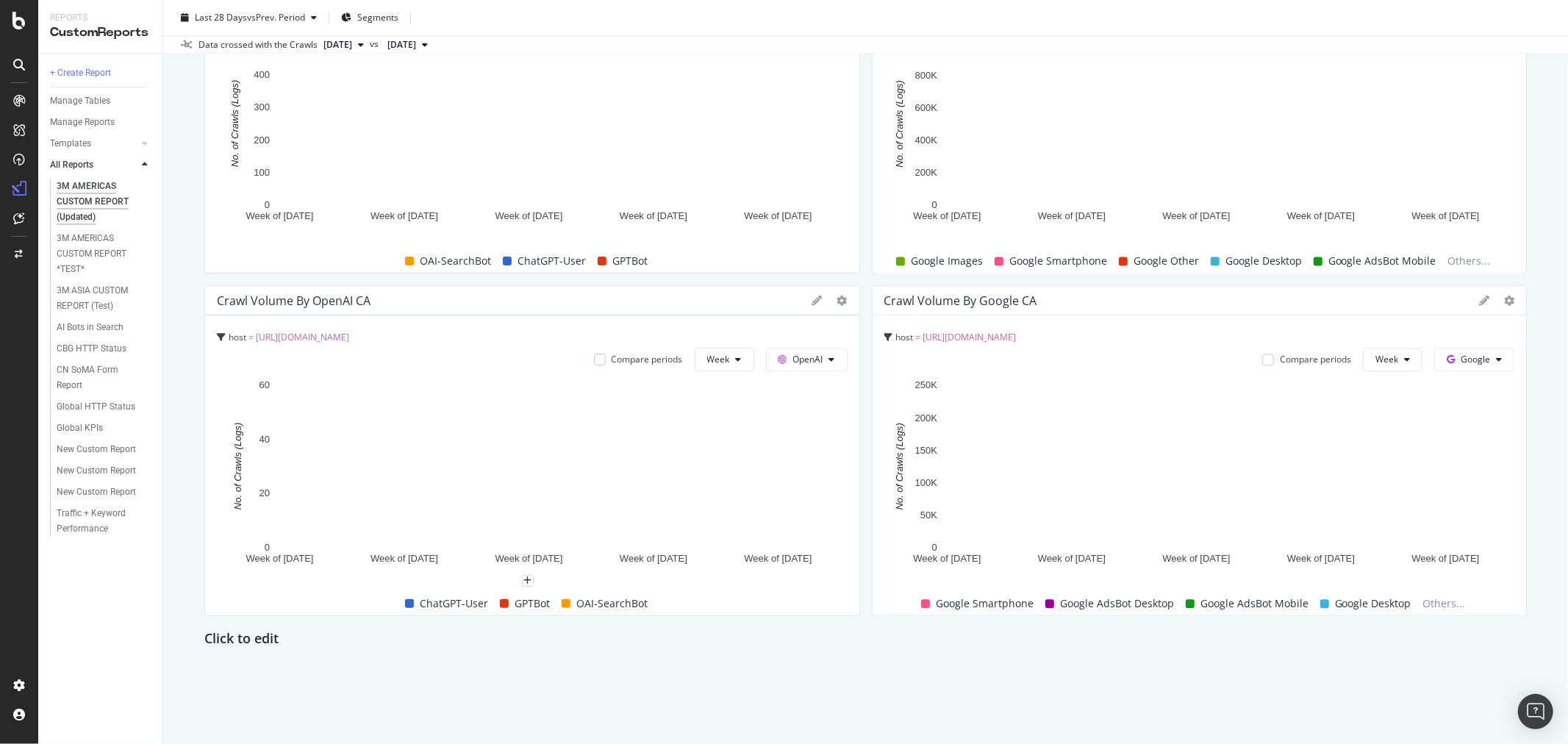
scroll to position [2655, 0]
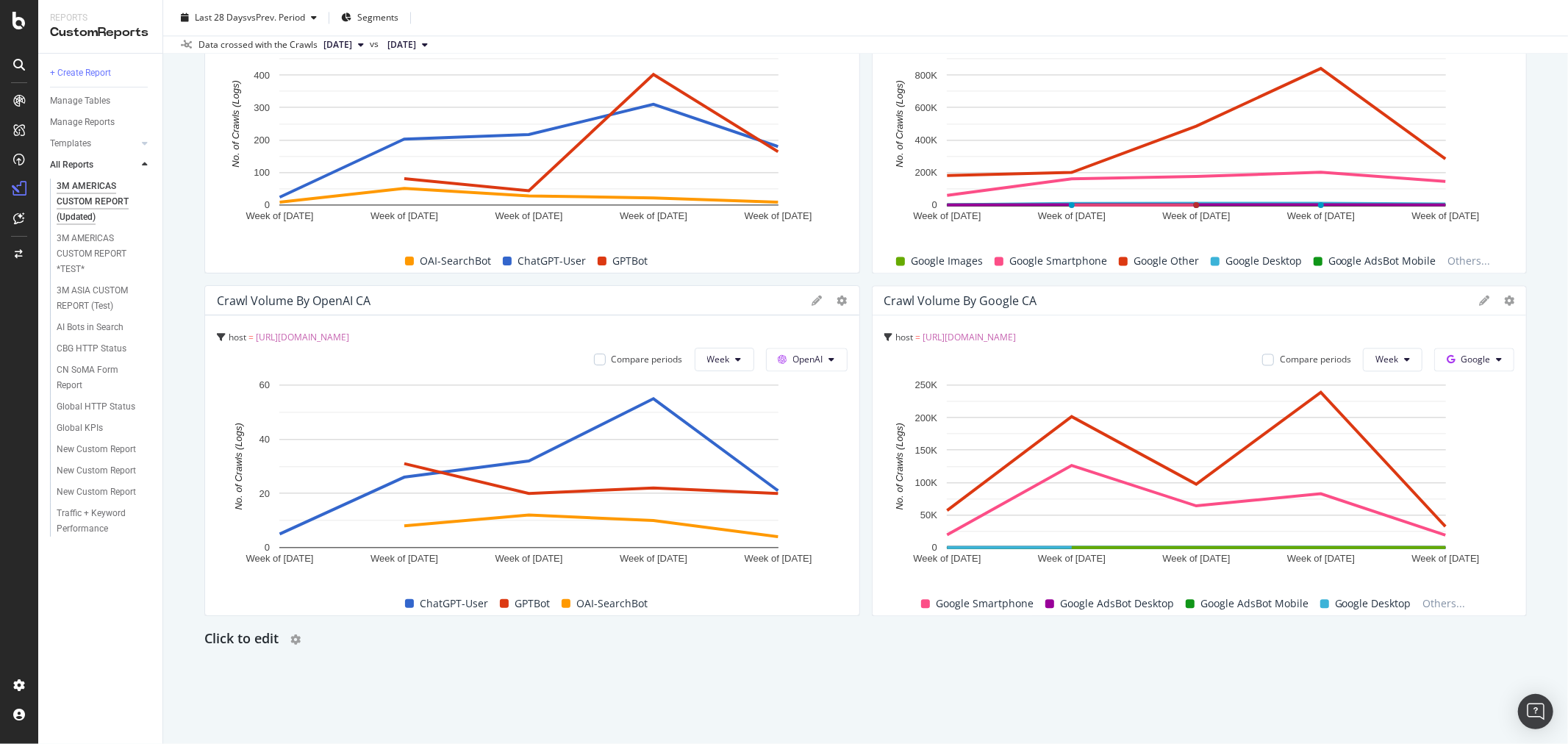
click at [267, 639] on h2 "Click to edit" at bounding box center [241, 639] width 74 height 24
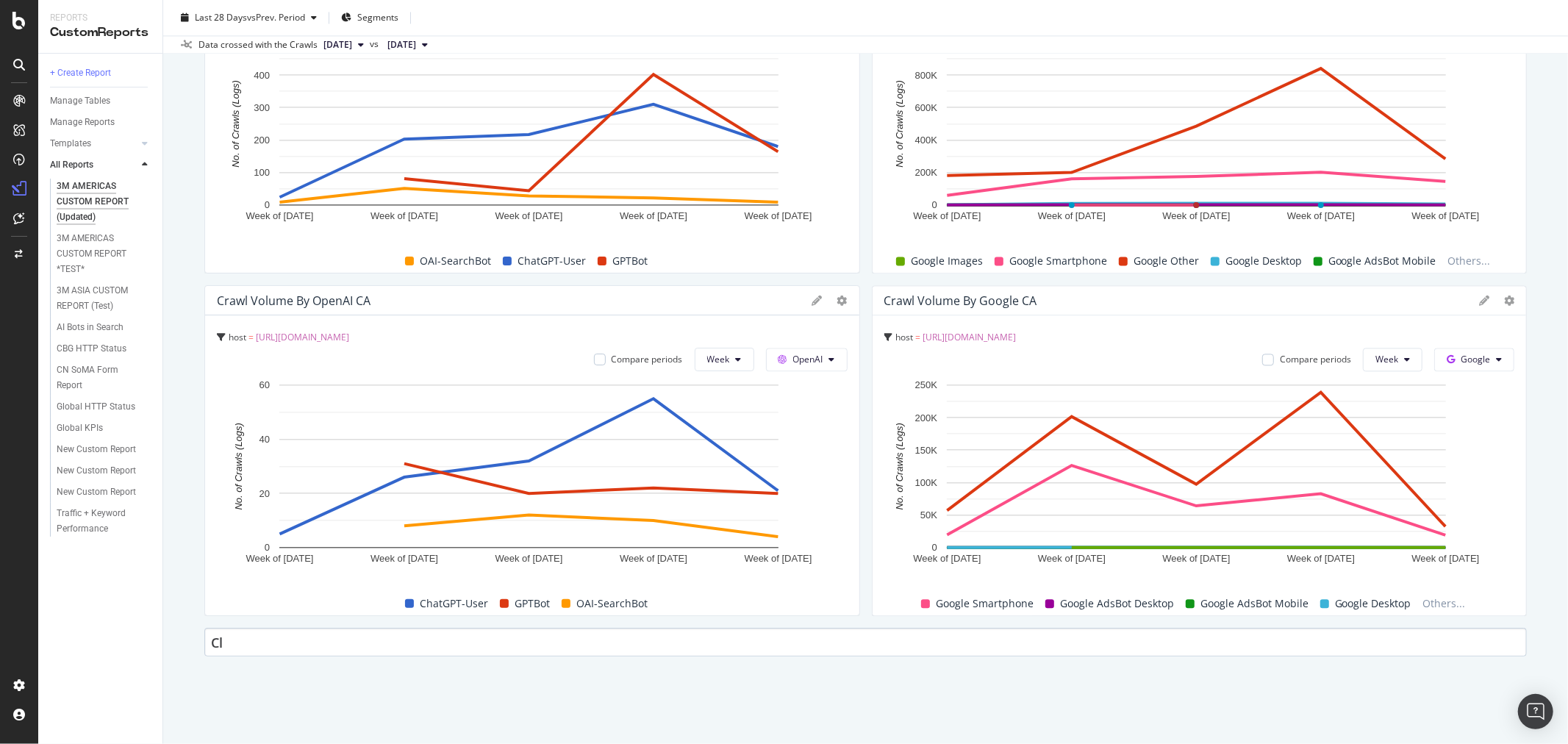
type input "C"
type input "Sitemaps & Indexability"
click at [366, 676] on div "3M AMERICAS CUSTOM REPORT (Updated) 3M AMERICAS CUSTOM REPORT (Updated) 3M Glob…" at bounding box center [866, 372] width 1405 height 744
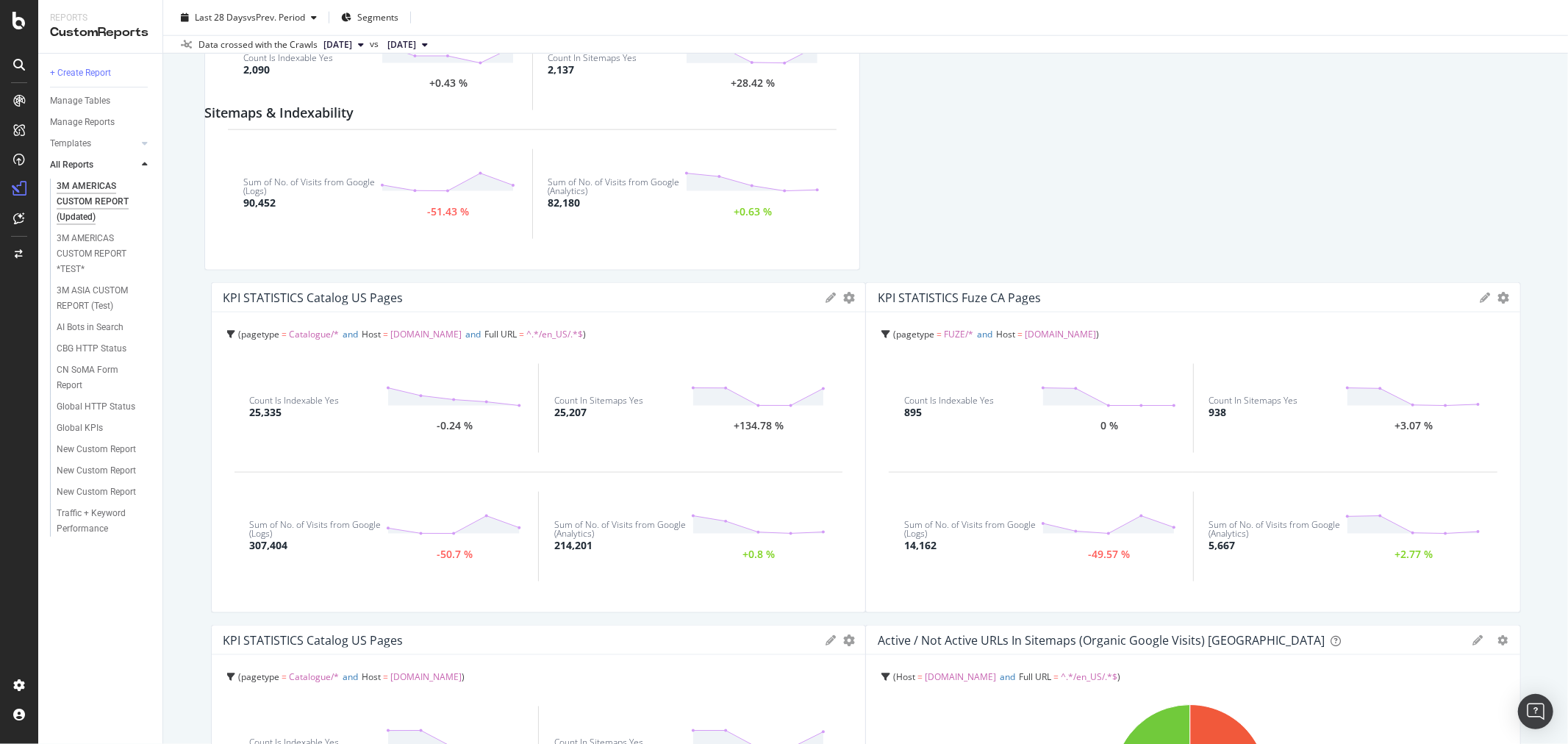
scroll to position [1626, 0]
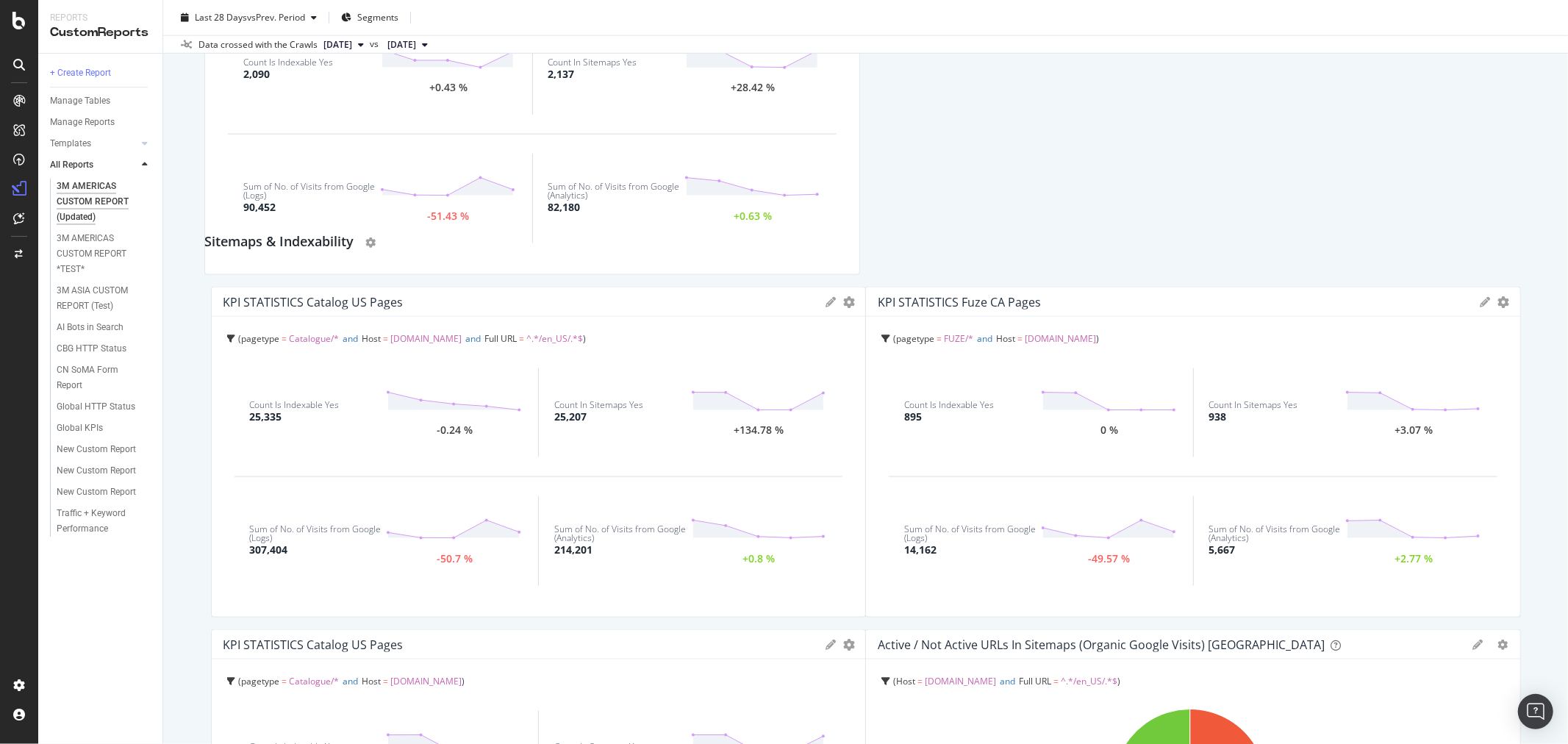
drag, startPoint x: 390, startPoint y: 642, endPoint x: 398, endPoint y: 245, distance: 397.1
click at [398, 245] on div "Sitemaps & Indexability" at bounding box center [865, 243] width 1323 height 24
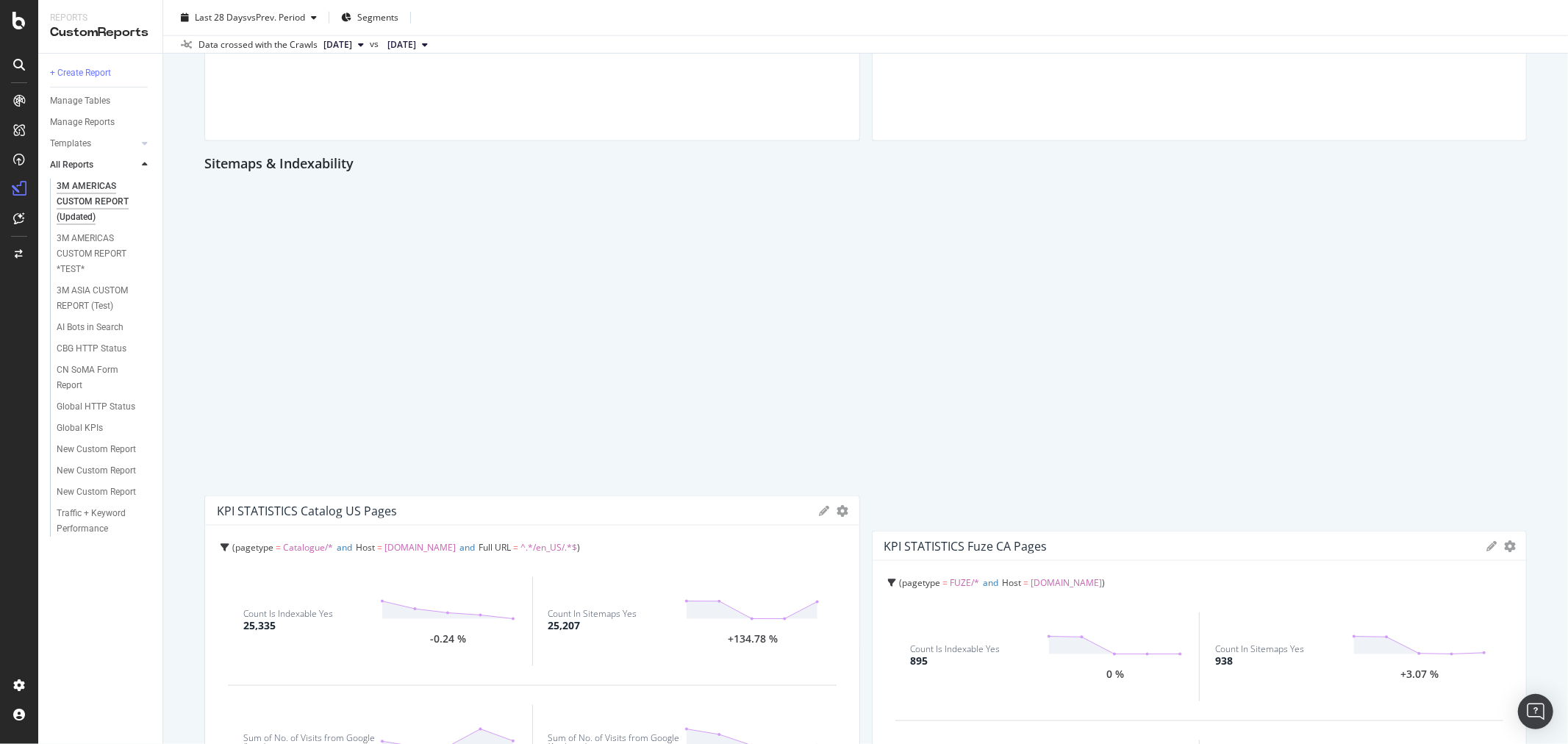
scroll to position [1466, 0]
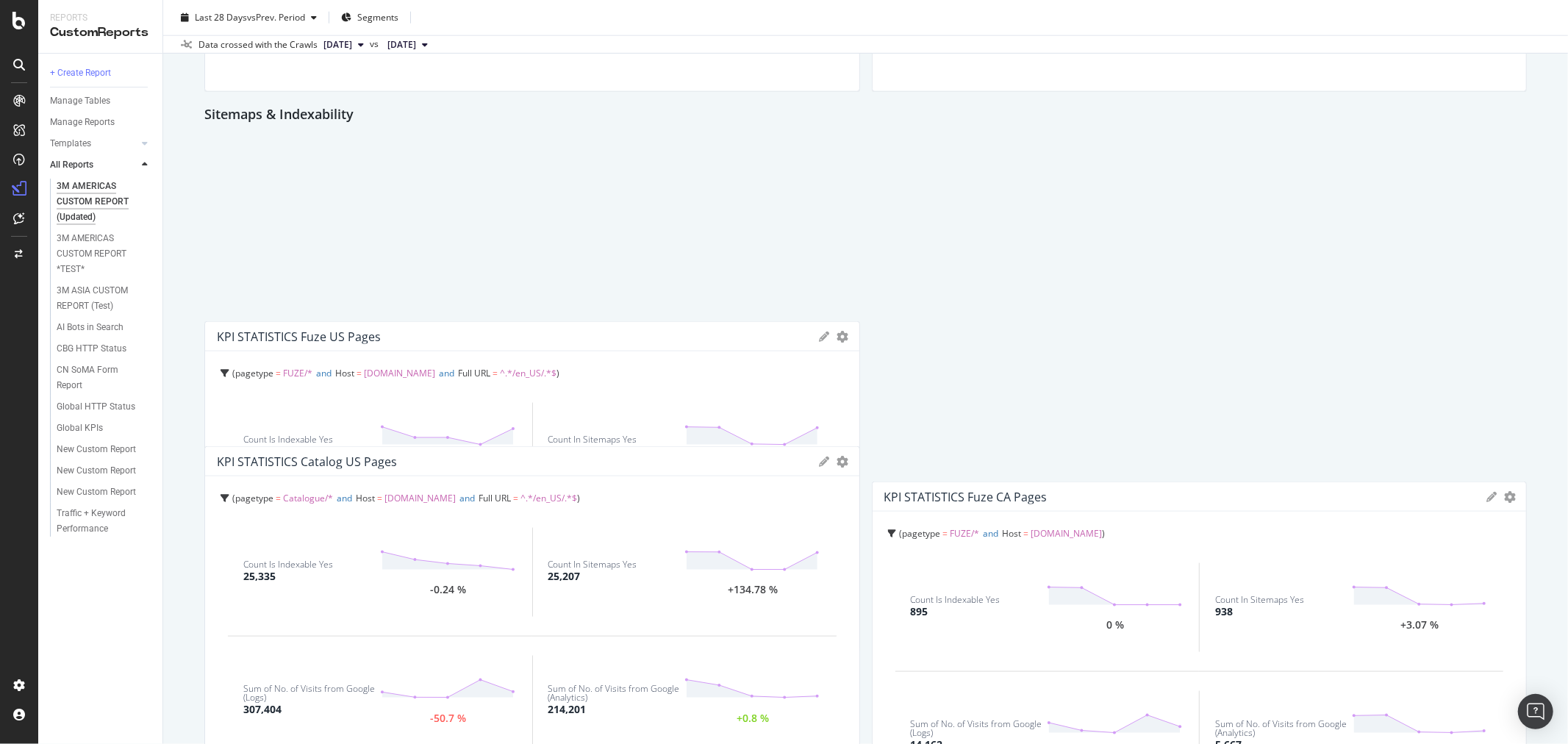
drag, startPoint x: 630, startPoint y: 201, endPoint x: 1056, endPoint y: 266, distance: 430.9
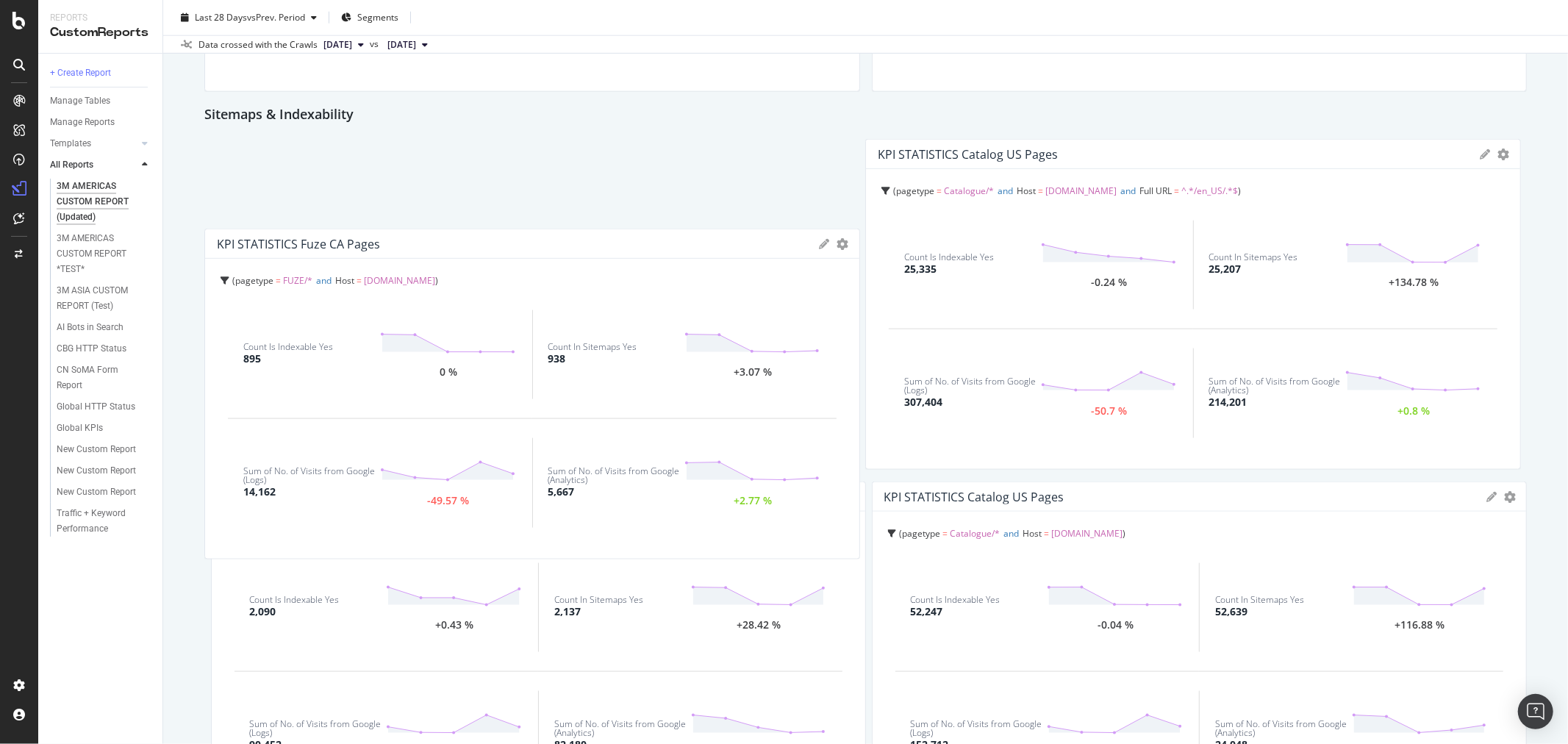
drag, startPoint x: 707, startPoint y: 492, endPoint x: 693, endPoint y: 239, distance: 253.4
click at [693, 239] on div "KPI STATISTICS Fuze CA Pages" at bounding box center [515, 243] width 596 height 15
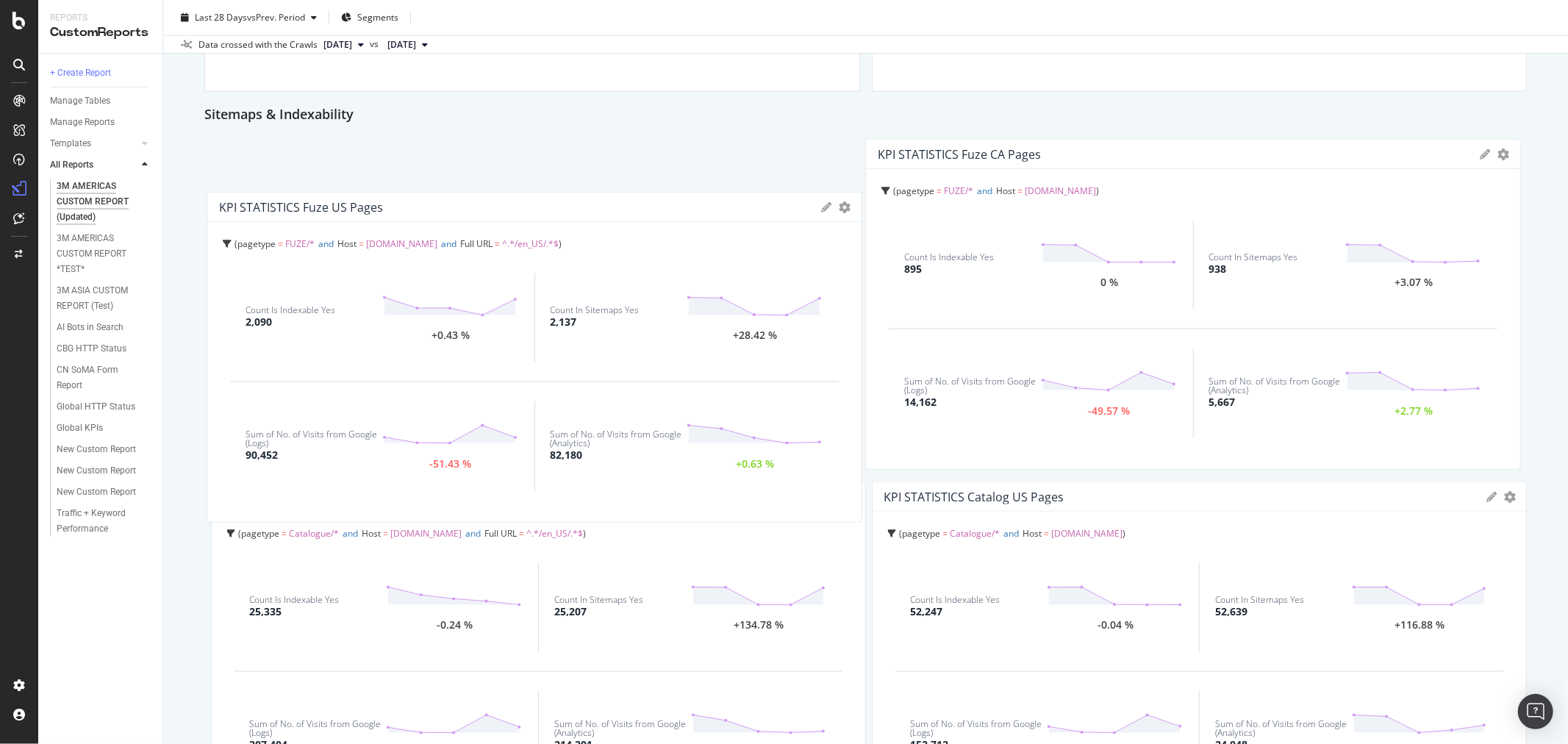
drag, startPoint x: 542, startPoint y: 453, endPoint x: 545, endPoint y: 206, distance: 247.0
click at [545, 206] on div "KPI STATISTICS Fuze US Pages" at bounding box center [516, 207] width 596 height 15
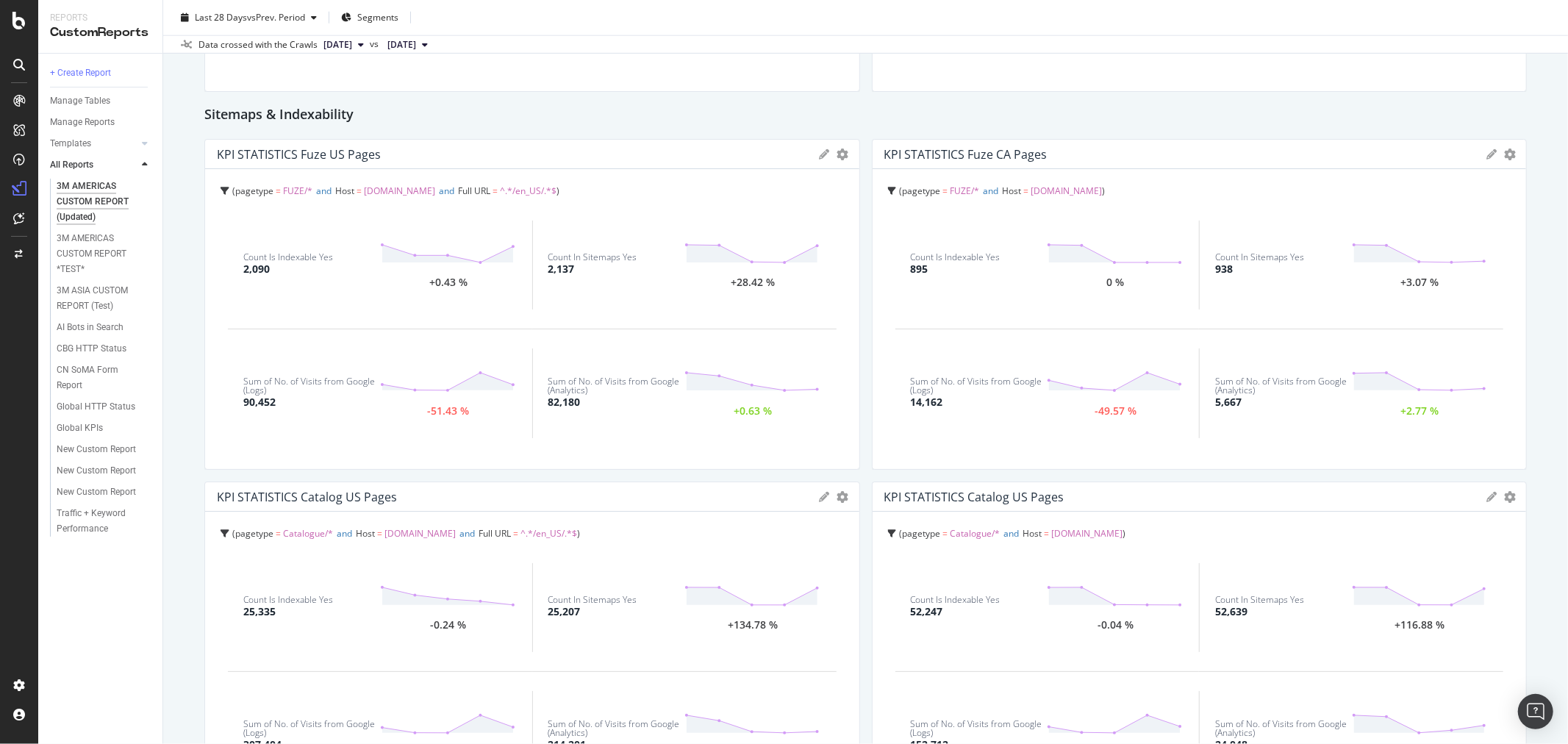
click at [1487, 494] on icon at bounding box center [1492, 496] width 10 height 10
click at [1053, 538] on input "KPI STATISTICS Catalog US Pages" at bounding box center [1227, 545] width 568 height 24
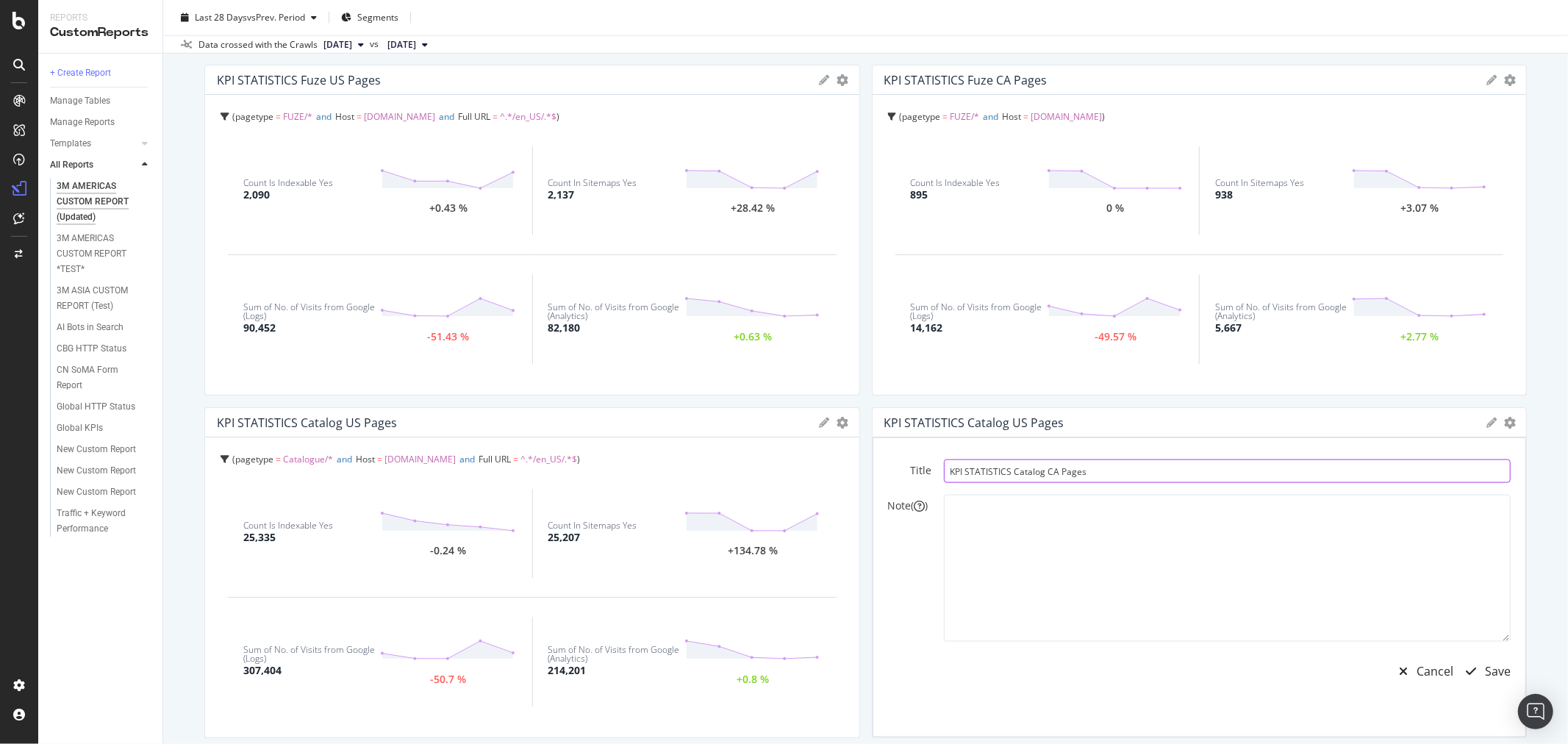
scroll to position [1793, 0]
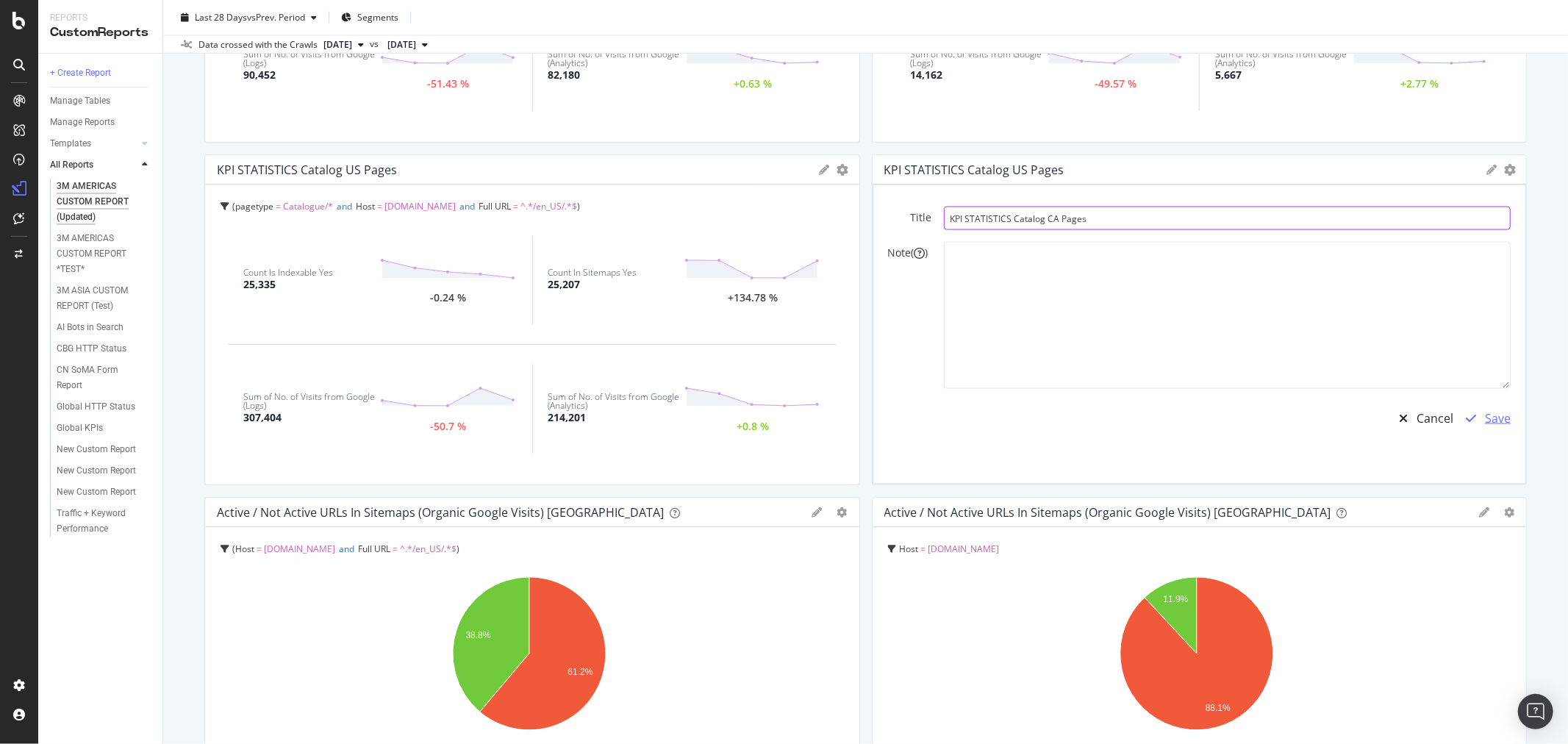
type input "KPI STATISTICS Catalog CA Pages"
click at [1488, 414] on div "Save" at bounding box center [1498, 418] width 25 height 17
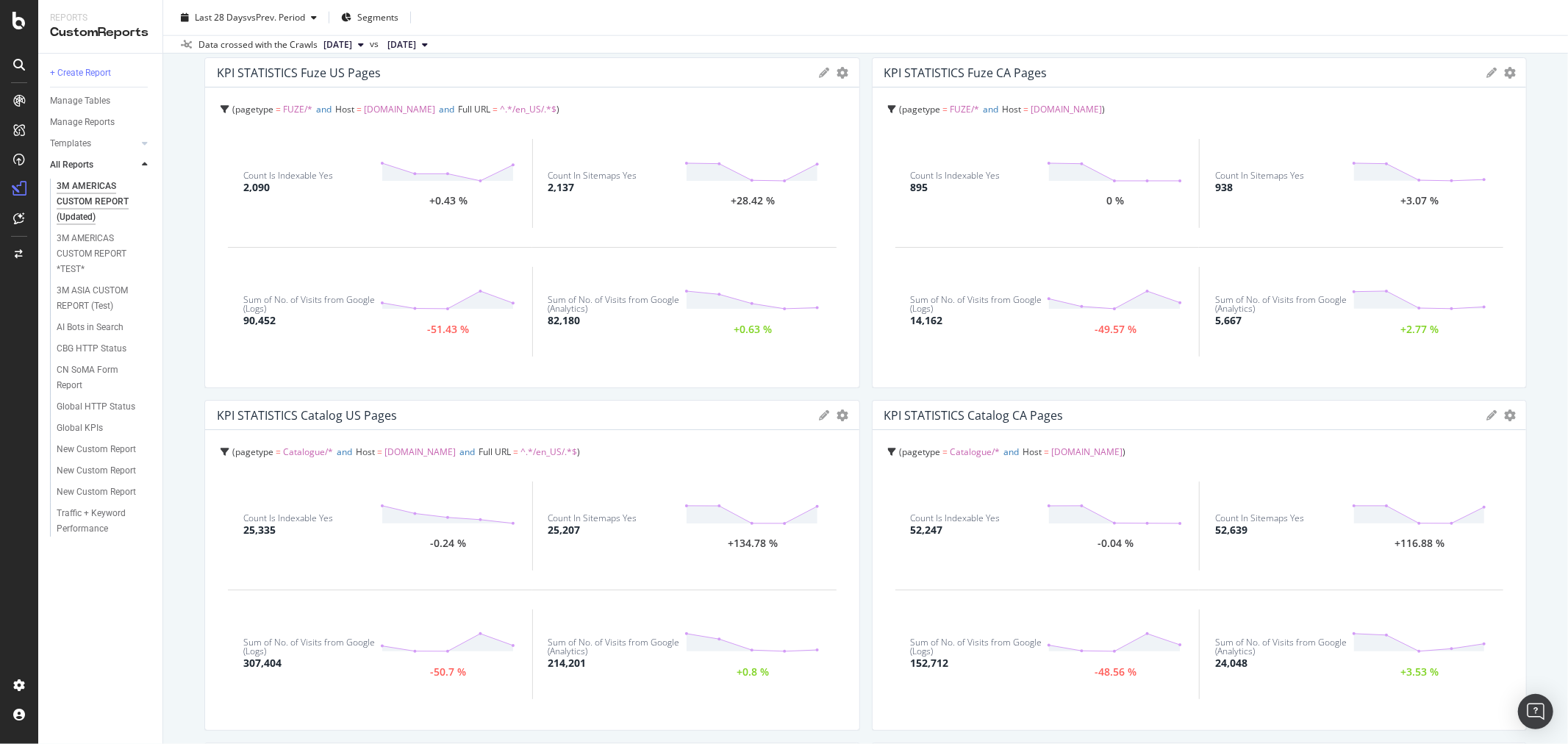
scroll to position [1385, 0]
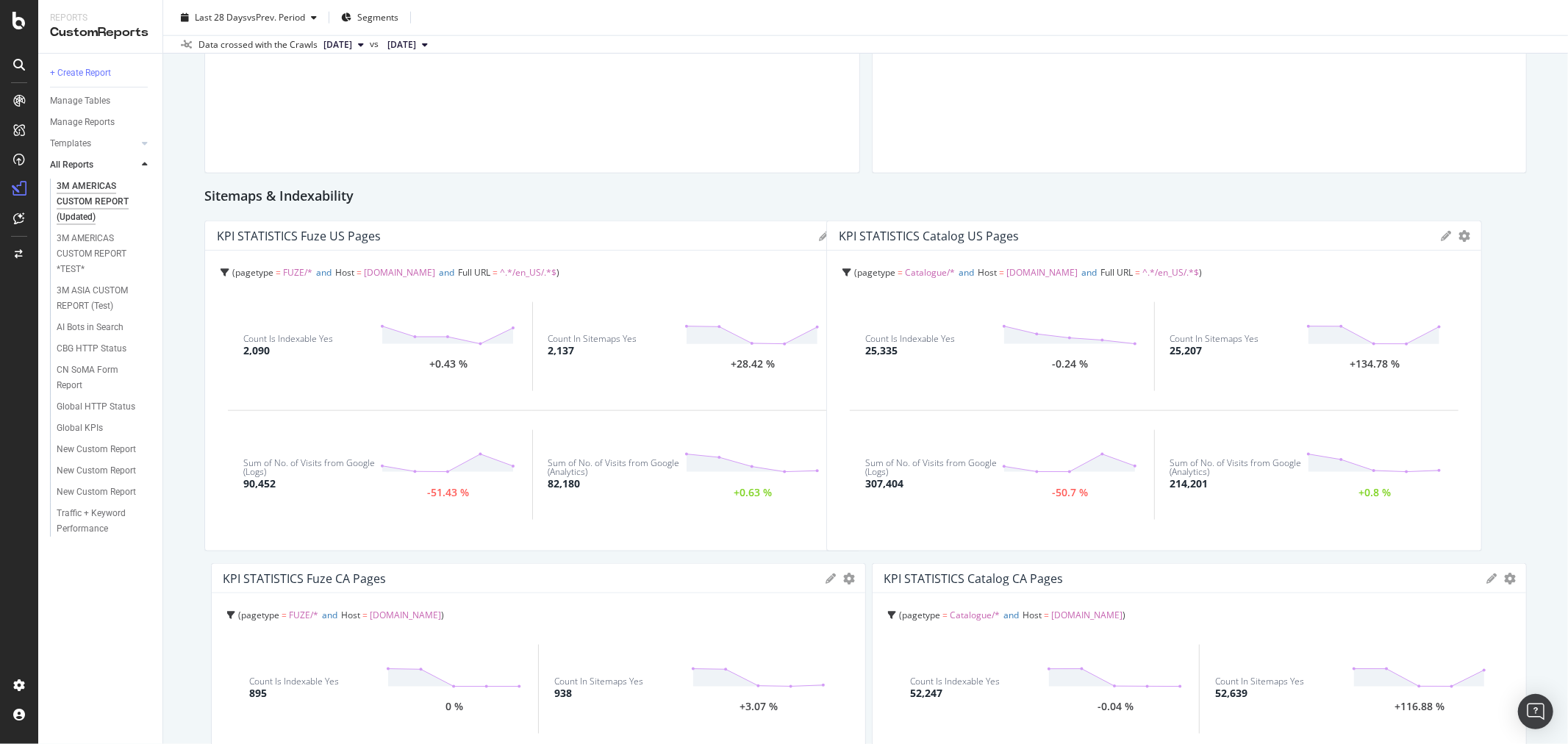
drag, startPoint x: 733, startPoint y: 576, endPoint x: 1362, endPoint y: 233, distance: 716.4
click at [1362, 233] on div "KPI STATISTICS Catalog US Pages" at bounding box center [1137, 236] width 596 height 15
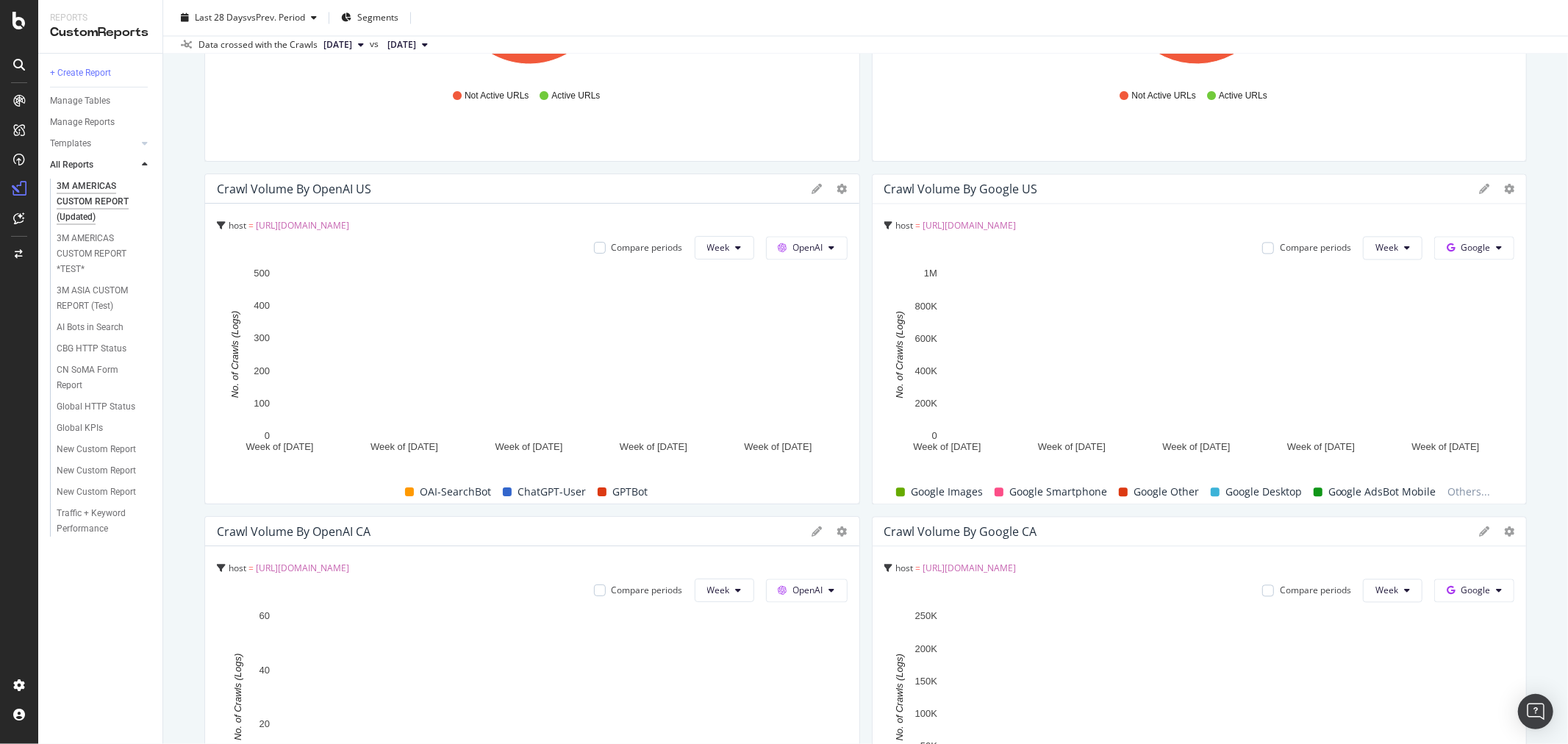
scroll to position [2655, 0]
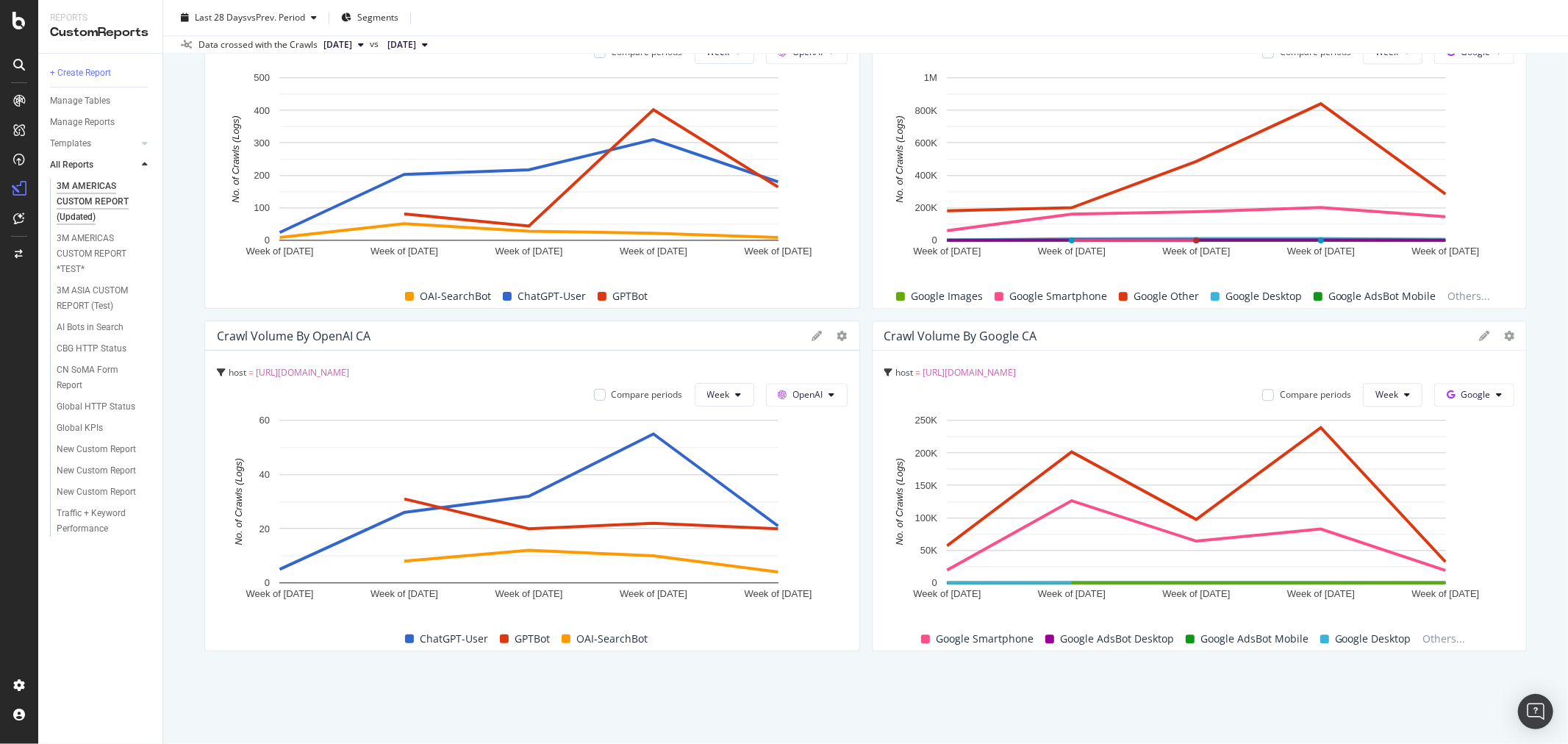
click at [1547, 485] on div "3M AMERICAS CUSTOM REPORT (Updated) 3M AMERICAS CUSTOM REPORT (Updated) 3M Glob…" at bounding box center [866, 372] width 1405 height 744
drag, startPoint x: 1547, startPoint y: 485, endPoint x: 1537, endPoint y: 490, distance: 11.2
click at [1546, 487] on div "3M AMERICAS CUSTOM REPORT (Updated) 3M AMERICAS CUSTOM REPORT (Updated) 3M Glob…" at bounding box center [866, 372] width 1405 height 744
click at [1536, 491] on div "3M AMERICAS CUSTOM REPORT (Updated) 3M AMERICAS CUSTOM REPORT (Updated) 3M Glob…" at bounding box center [866, 372] width 1405 height 744
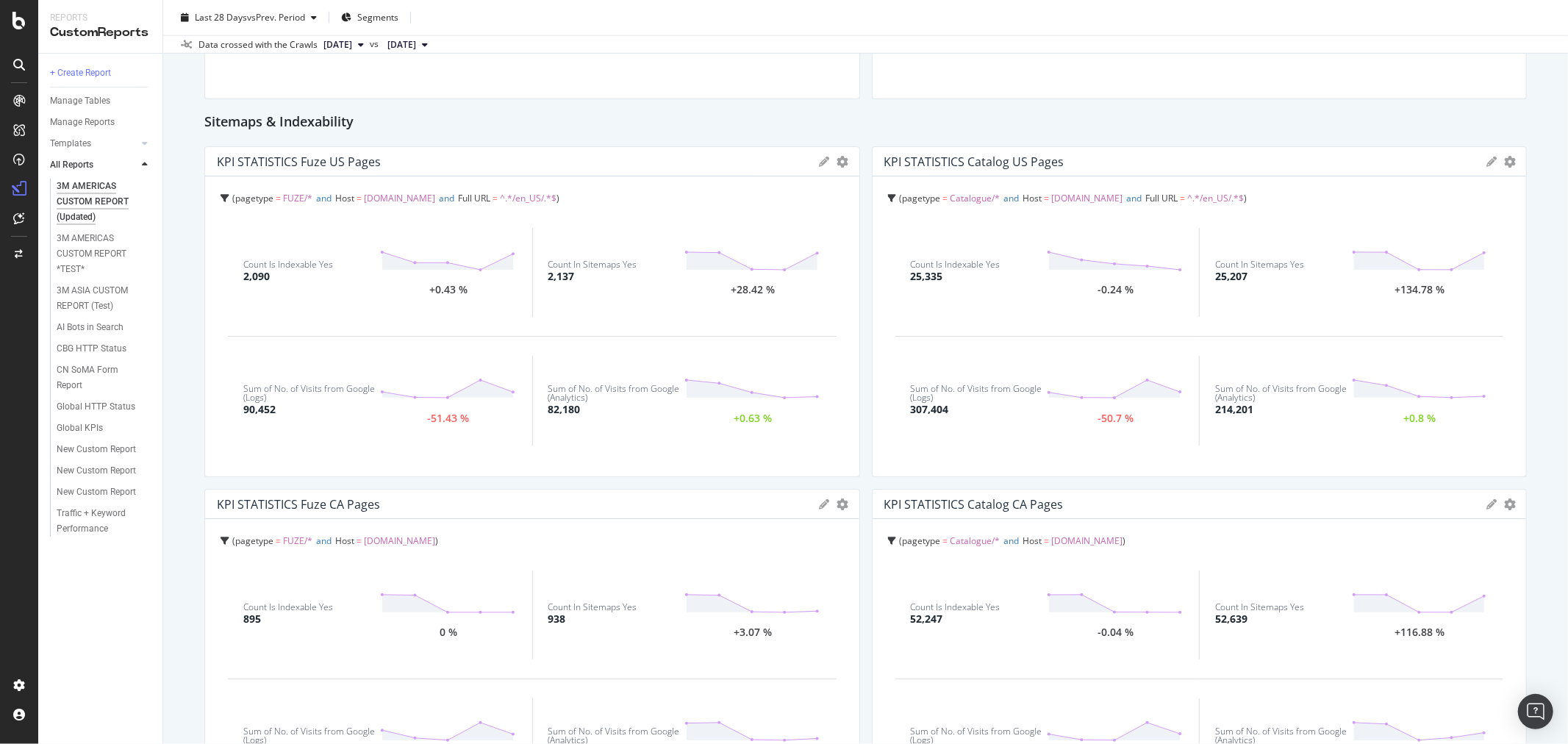
scroll to position [1266, 0]
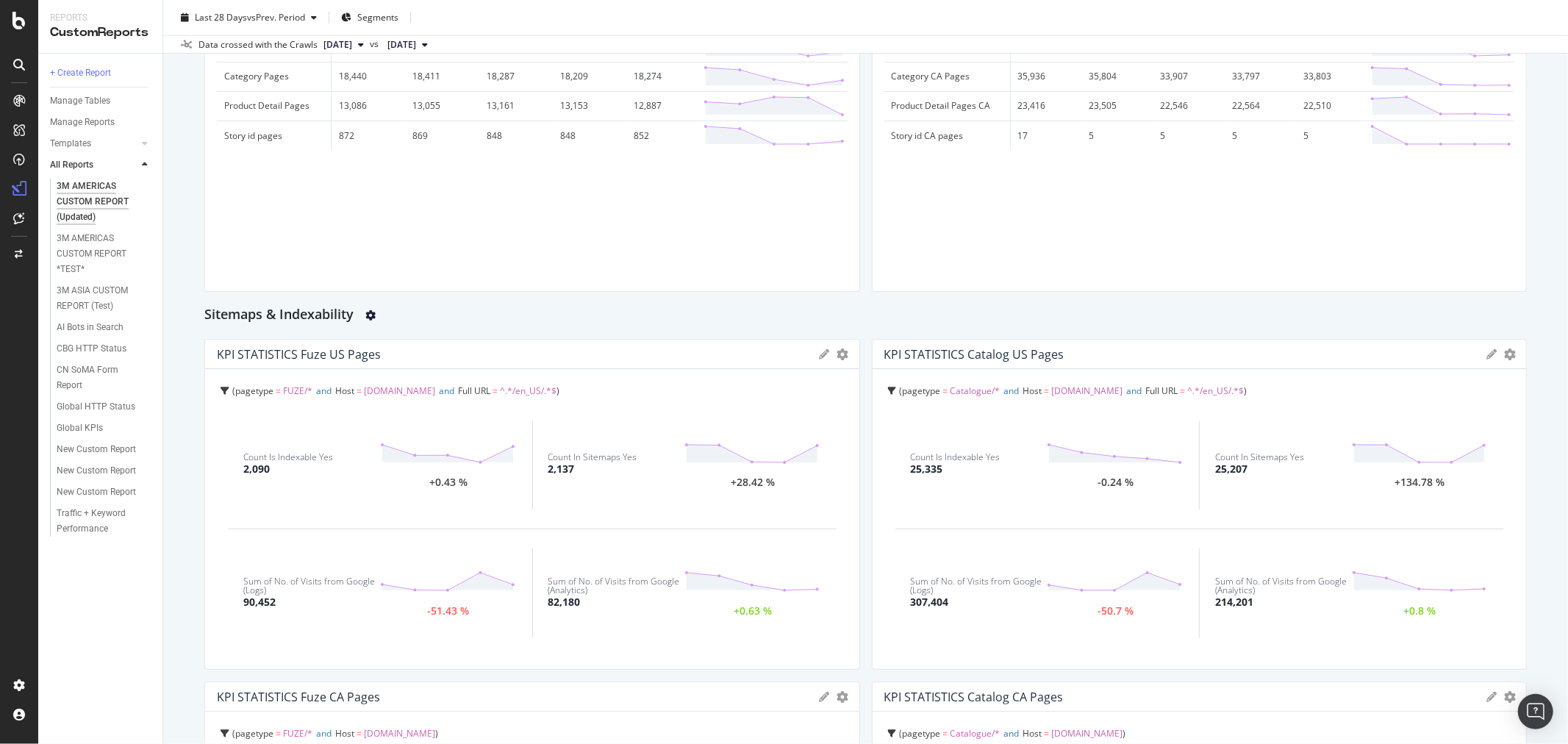
click at [371, 313] on icon "gear" at bounding box center [370, 315] width 10 height 10
click at [371, 314] on icon "gear" at bounding box center [370, 315] width 10 height 10
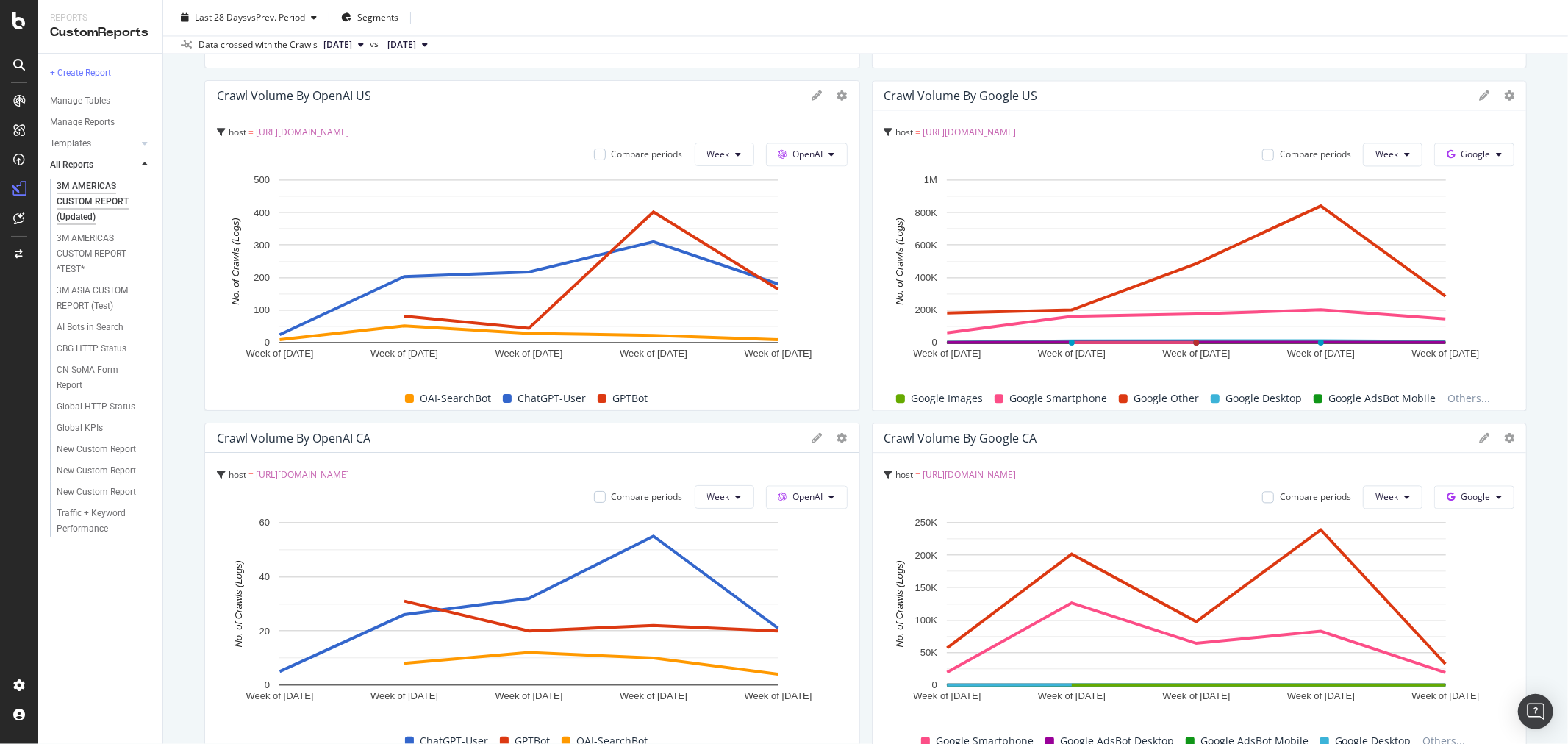
scroll to position [2655, 0]
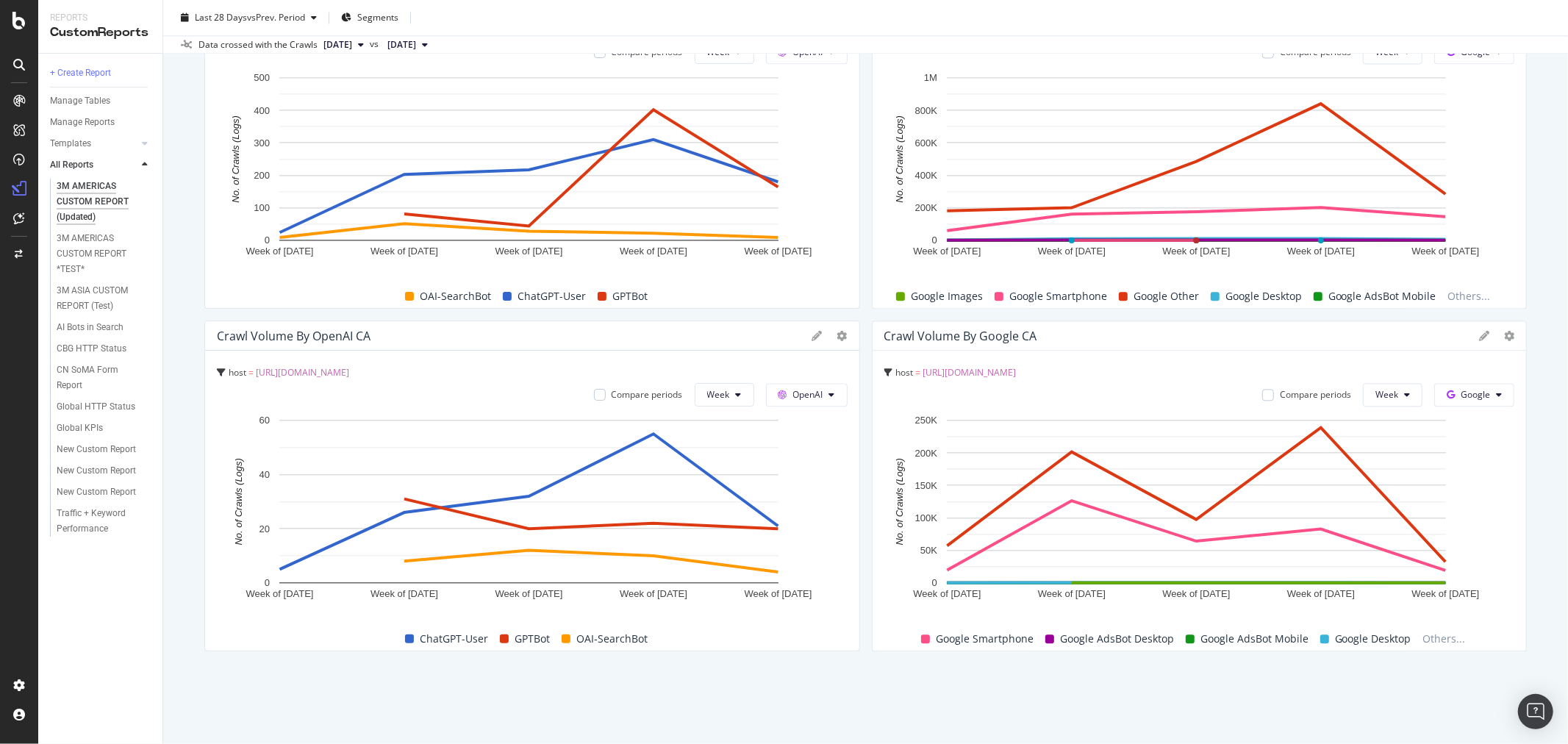
click at [452, 667] on div "3M AMERICAS CUSTOM REPORT (Updated) 3M AMERICAS CUSTOM REPORT (Updated) 3M Glob…" at bounding box center [866, 372] width 1405 height 744
click at [452, 669] on div "3M AMERICAS CUSTOM REPORT (Updated) 3M AMERICAS CUSTOM REPORT (Updated) 3M Glob…" at bounding box center [866, 372] width 1405 height 744
click at [641, 689] on div "3M AMERICAS CUSTOM REPORT (Updated) 3M AMERICAS CUSTOM REPORT (Updated) 3M Glob…" at bounding box center [866, 372] width 1405 height 744
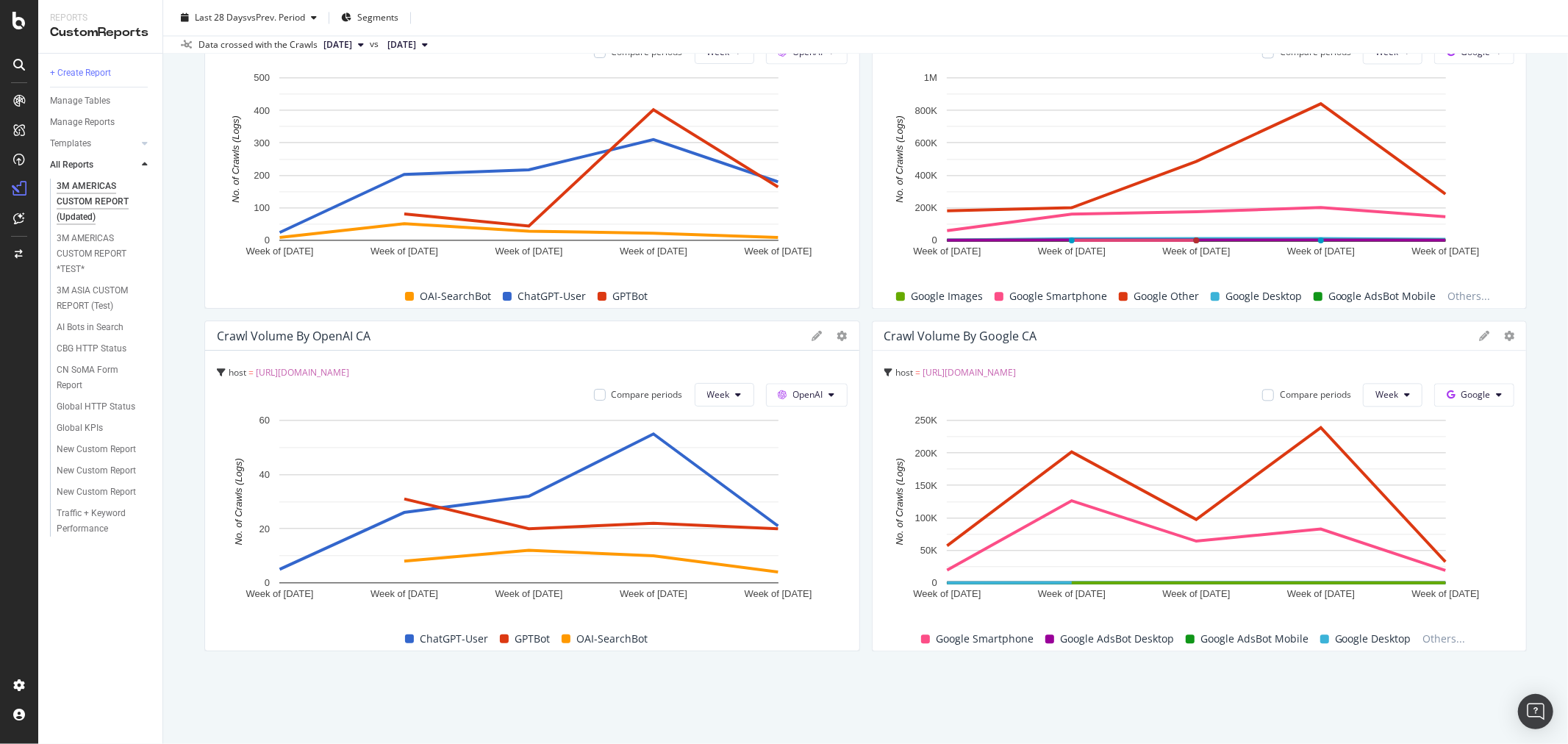
click at [645, 691] on div "3M AMERICAS CUSTOM REPORT (Updated) 3M AMERICAS CUSTOM REPORT (Updated) 3M Glob…" at bounding box center [866, 372] width 1405 height 744
click at [96, 237] on div "3M AMERICAS CUSTOM REPORT *TEST*" at bounding box center [100, 254] width 88 height 46
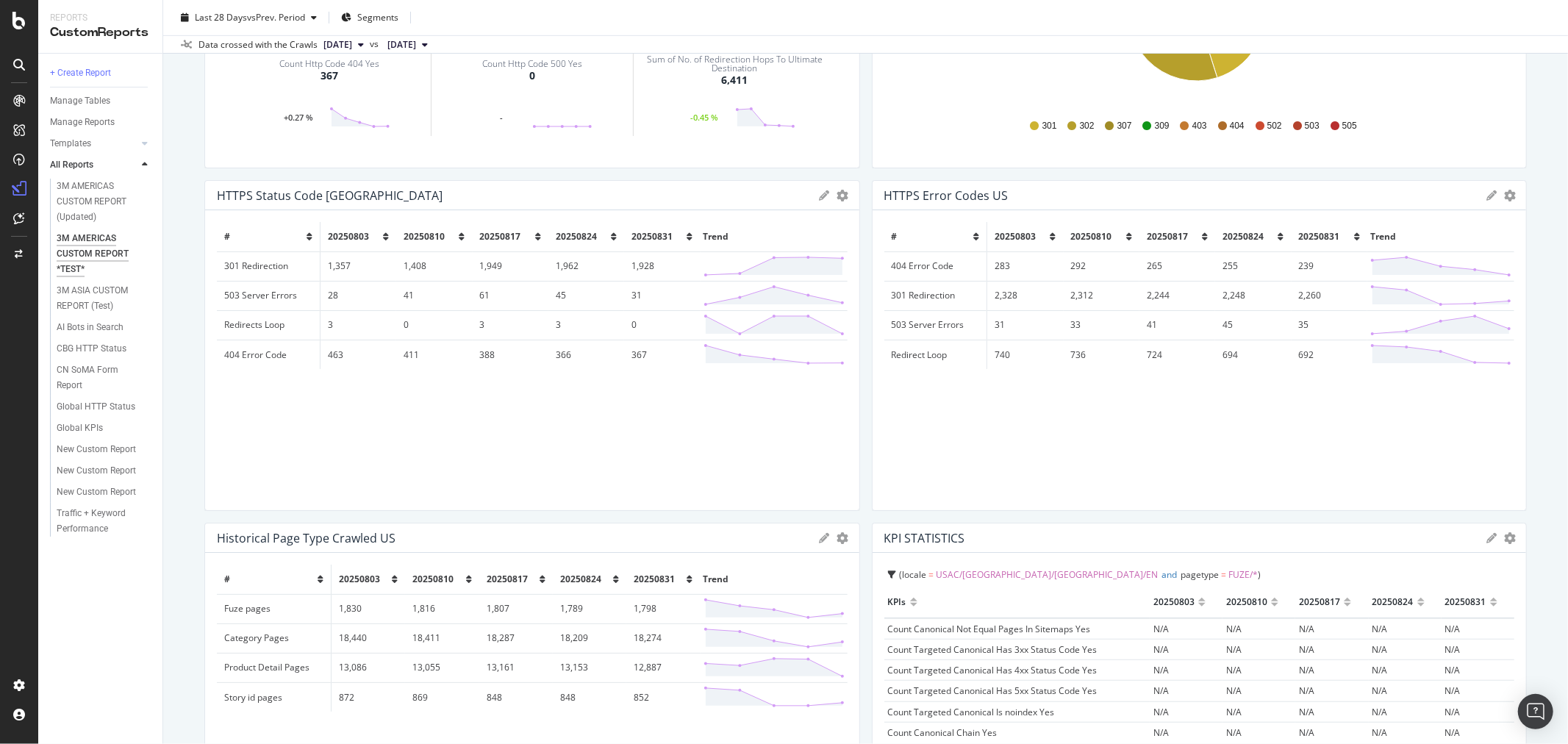
scroll to position [642, 0]
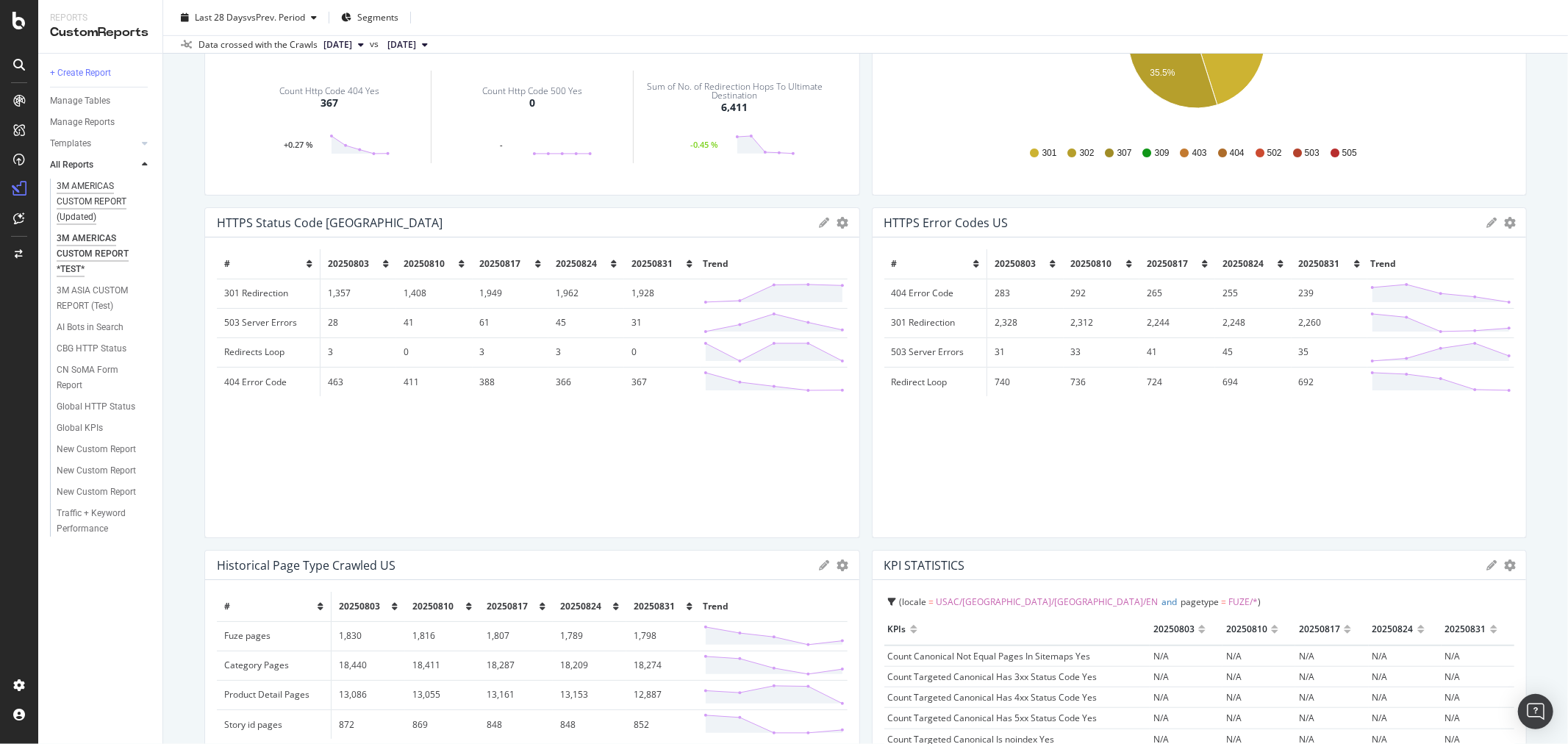
click at [62, 187] on div "3M AMERICAS CUSTOM REPORT (Updated)" at bounding box center [100, 202] width 89 height 46
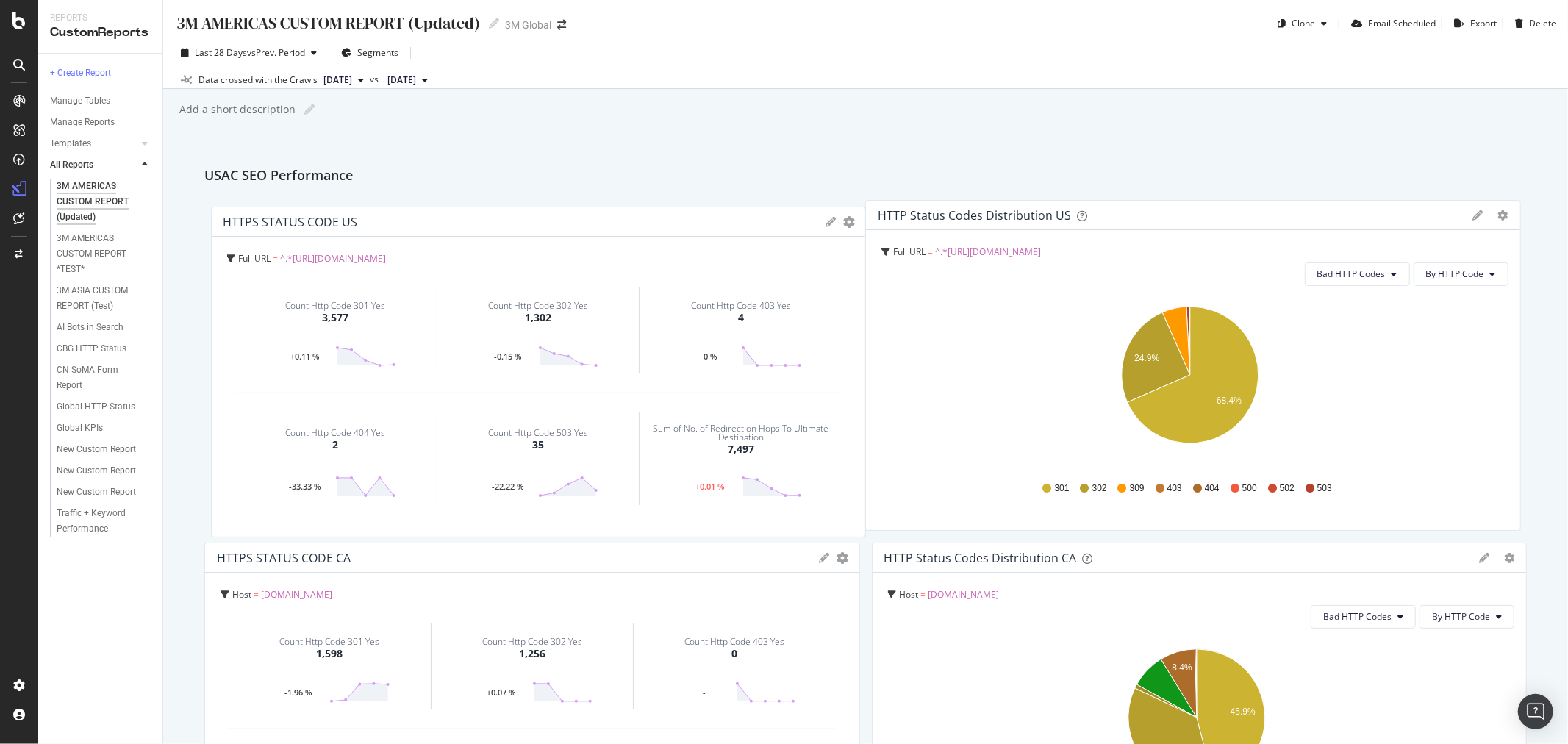
drag, startPoint x: 1055, startPoint y: 217, endPoint x: 394, endPoint y: 223, distance: 661.0
click at [394, 223] on div "HTTPS STATUS CODE US" at bounding box center [521, 222] width 596 height 15
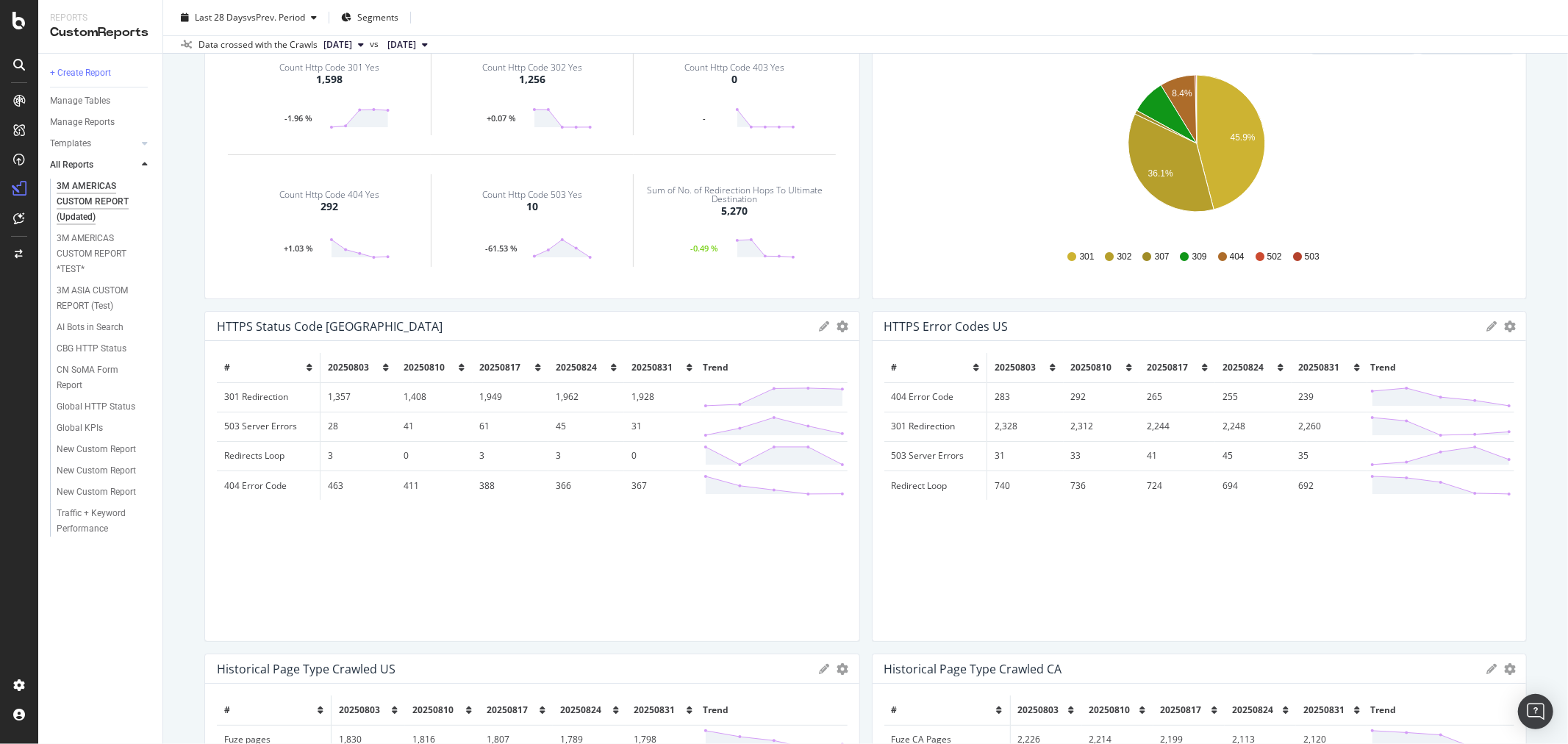
scroll to position [735, 0]
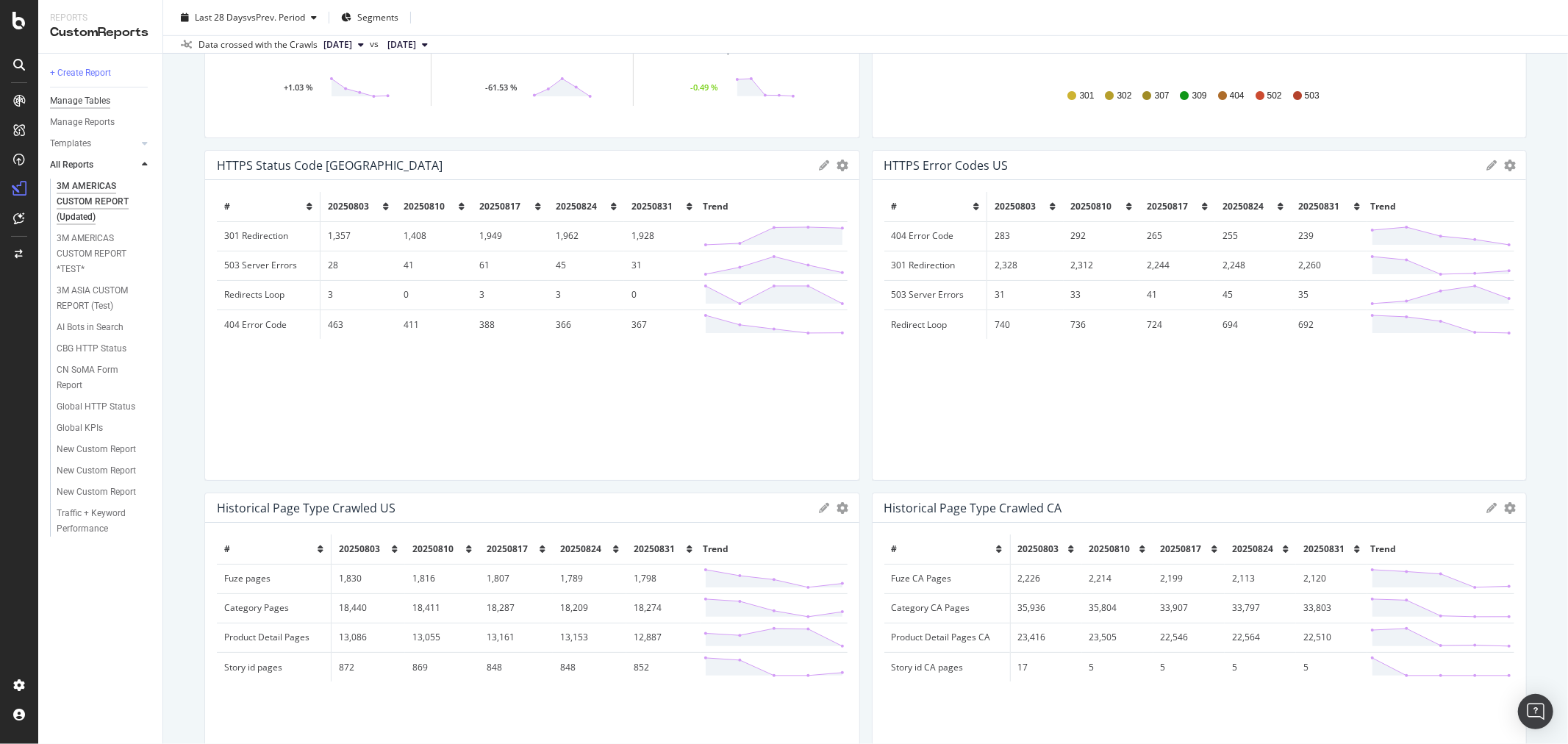
click at [99, 100] on div "Manage Tables" at bounding box center [80, 101] width 60 height 15
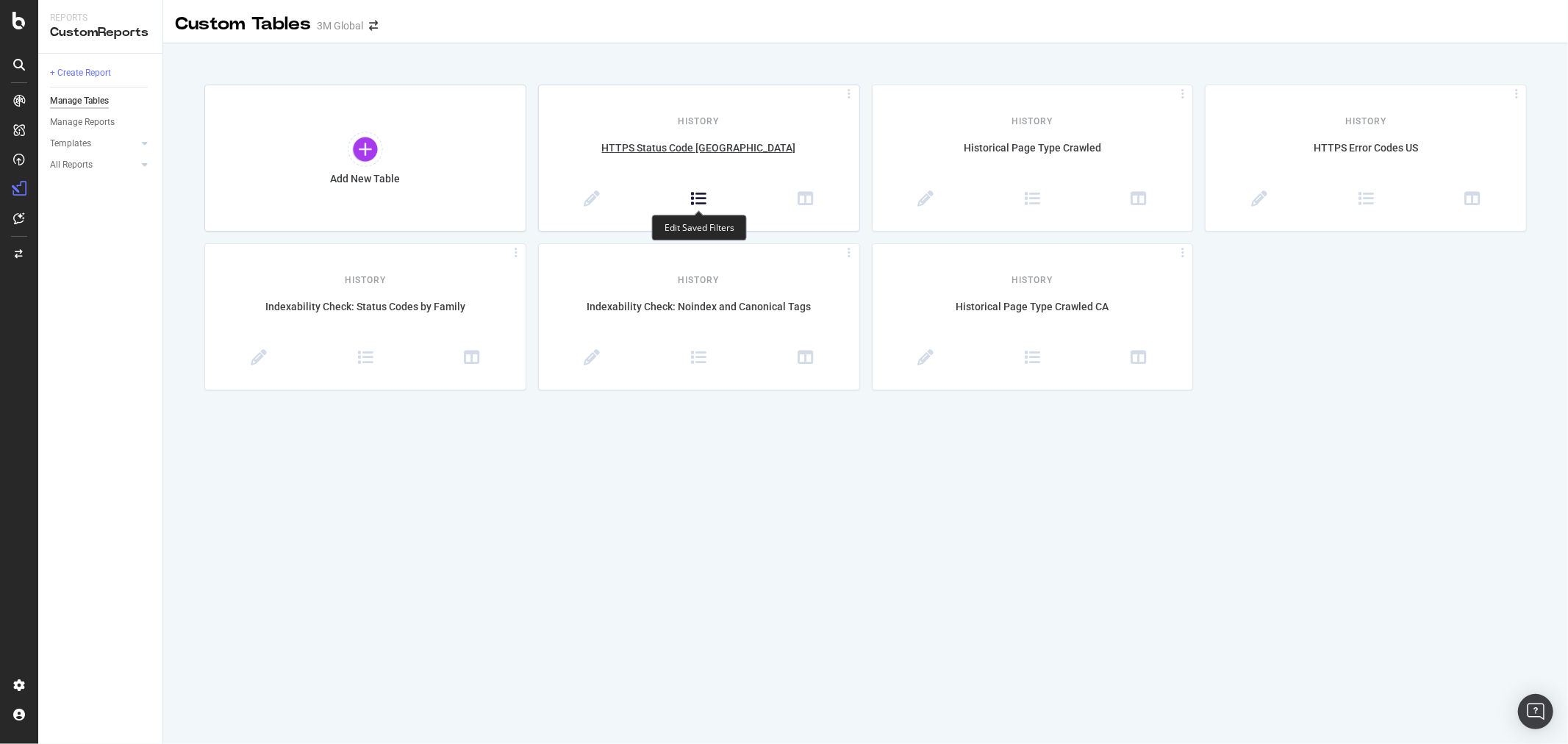
click at [699, 202] on icon at bounding box center [699, 199] width 16 height 16
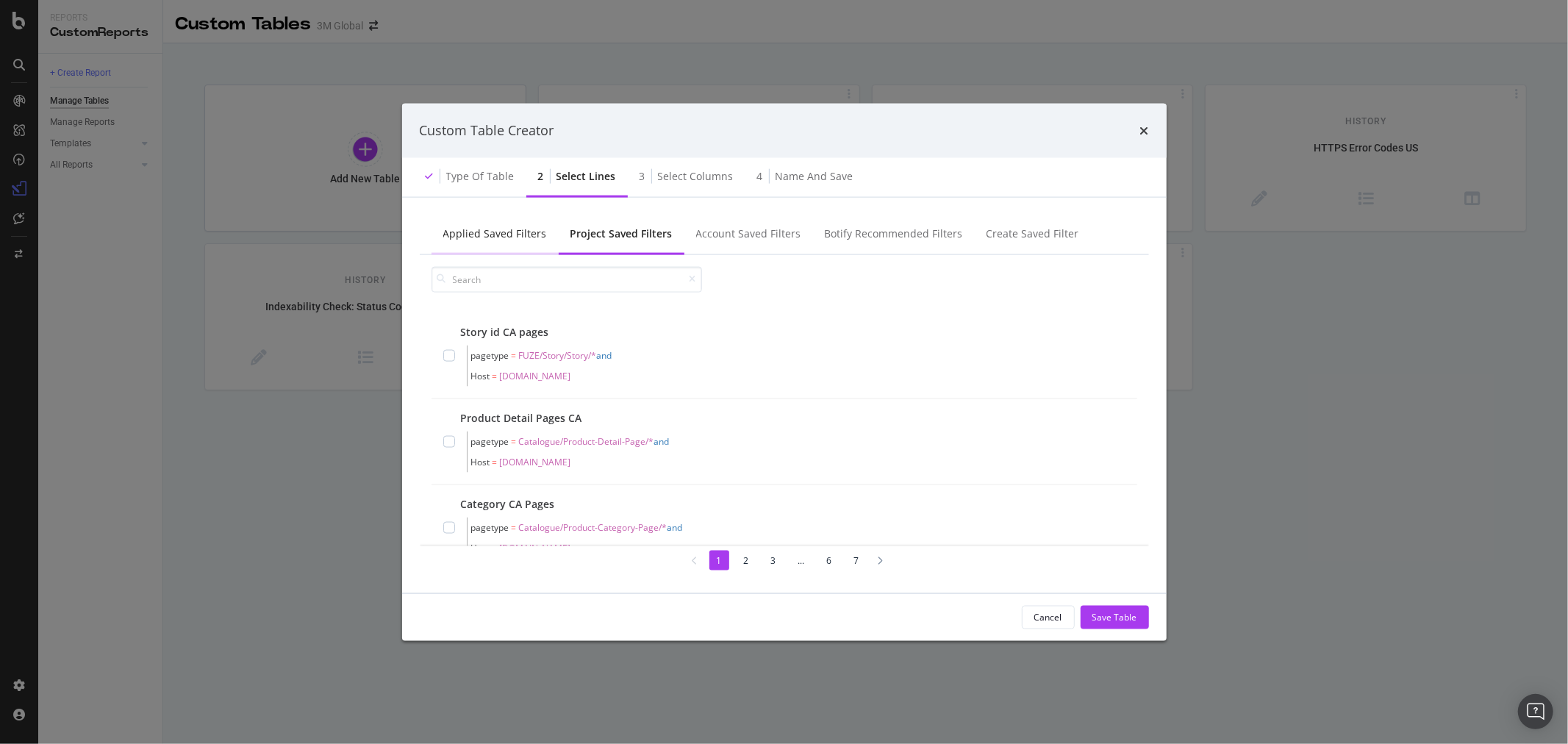
click at [497, 237] on div "Applied Saved Filters" at bounding box center [495, 233] width 104 height 15
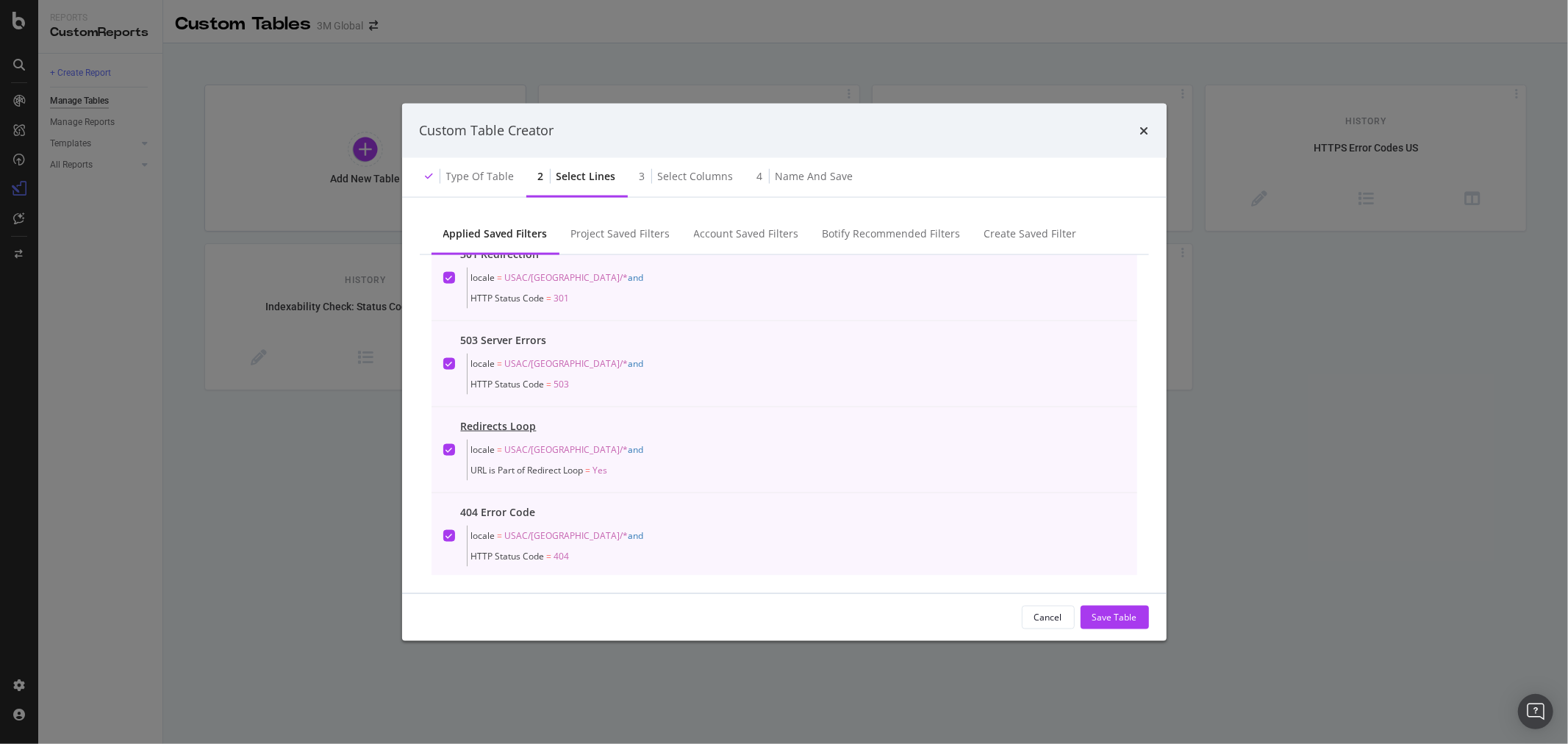
scroll to position [46, 0]
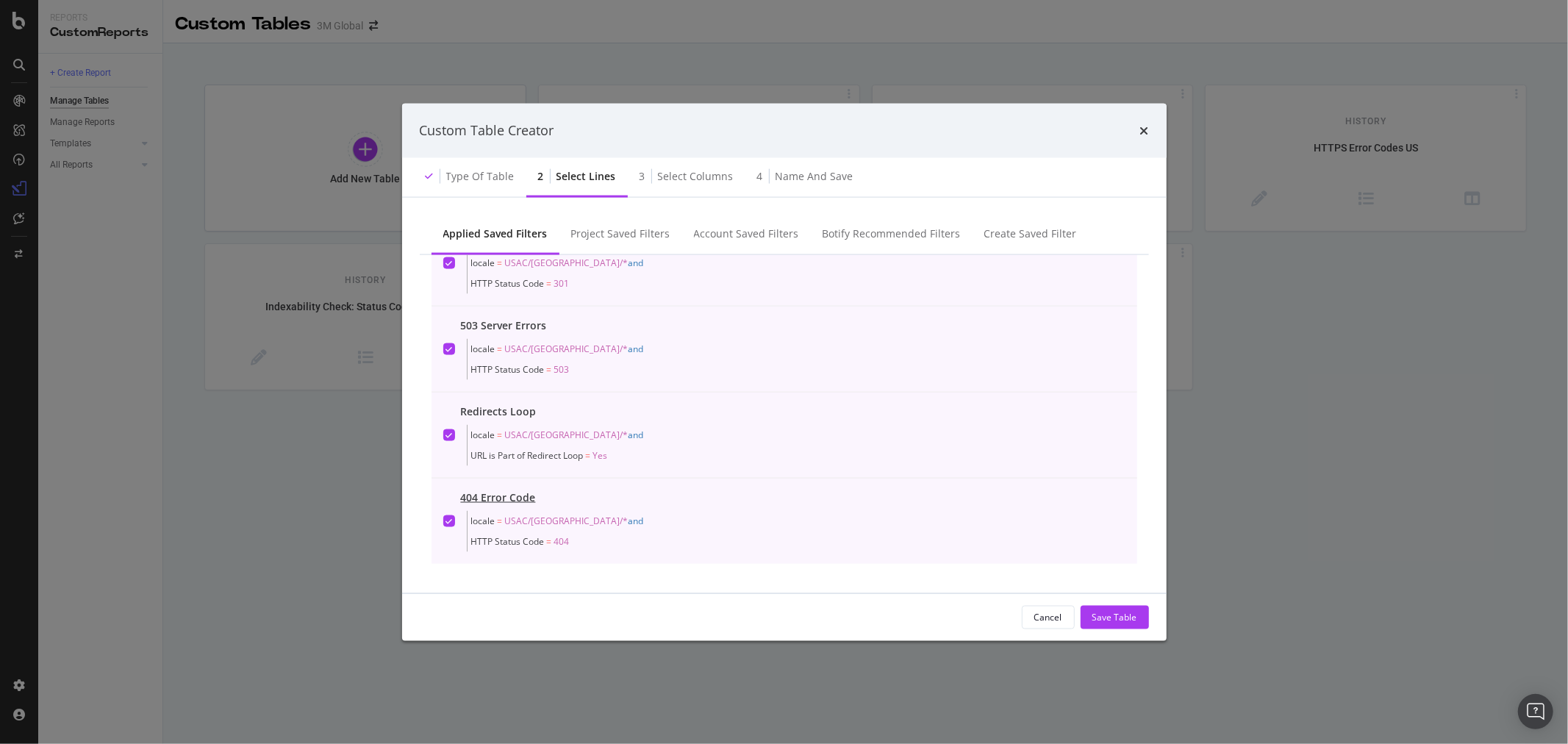
click at [450, 518] on icon "modal" at bounding box center [448, 521] width 7 height 8
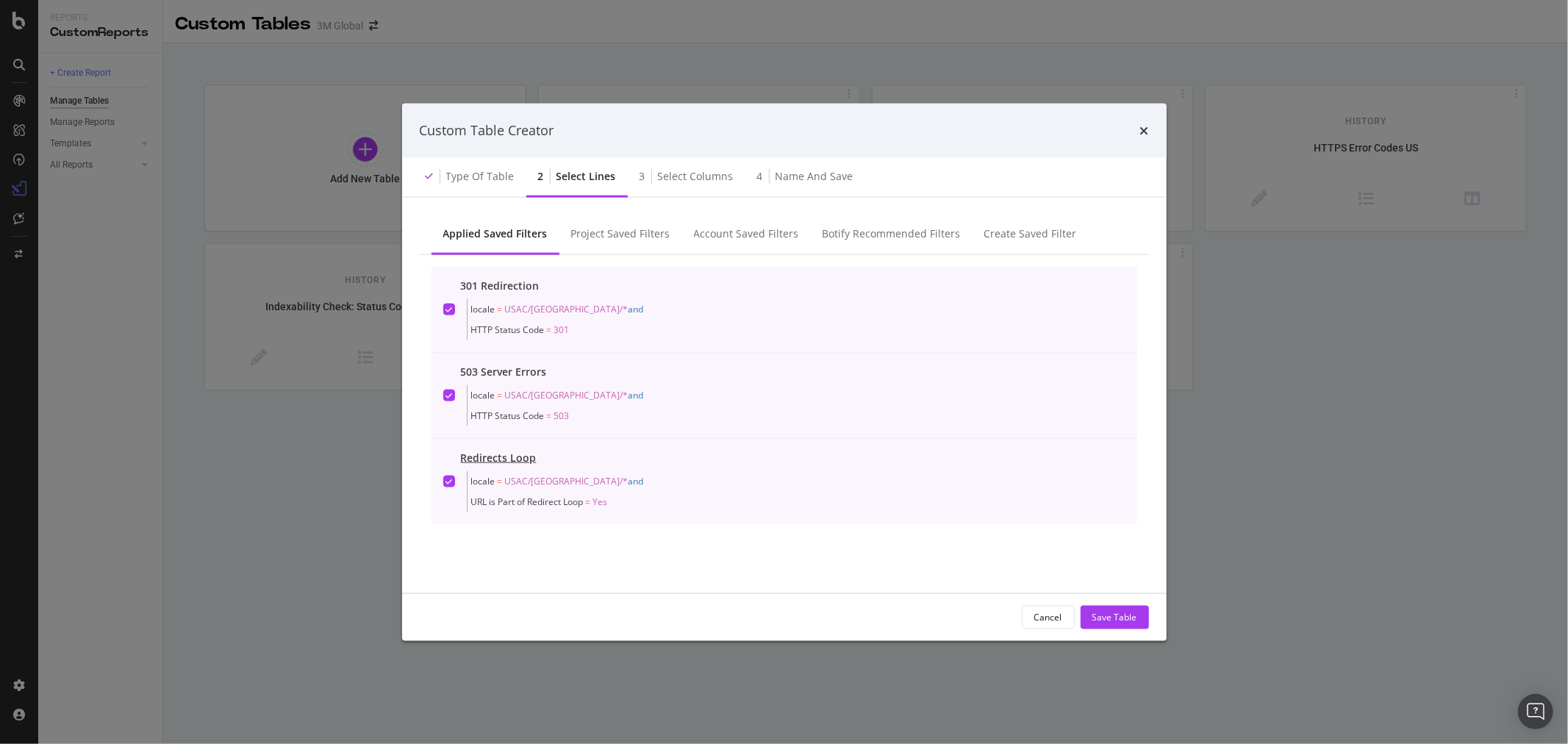
click at [451, 481] on icon "modal" at bounding box center [448, 481] width 7 height 8
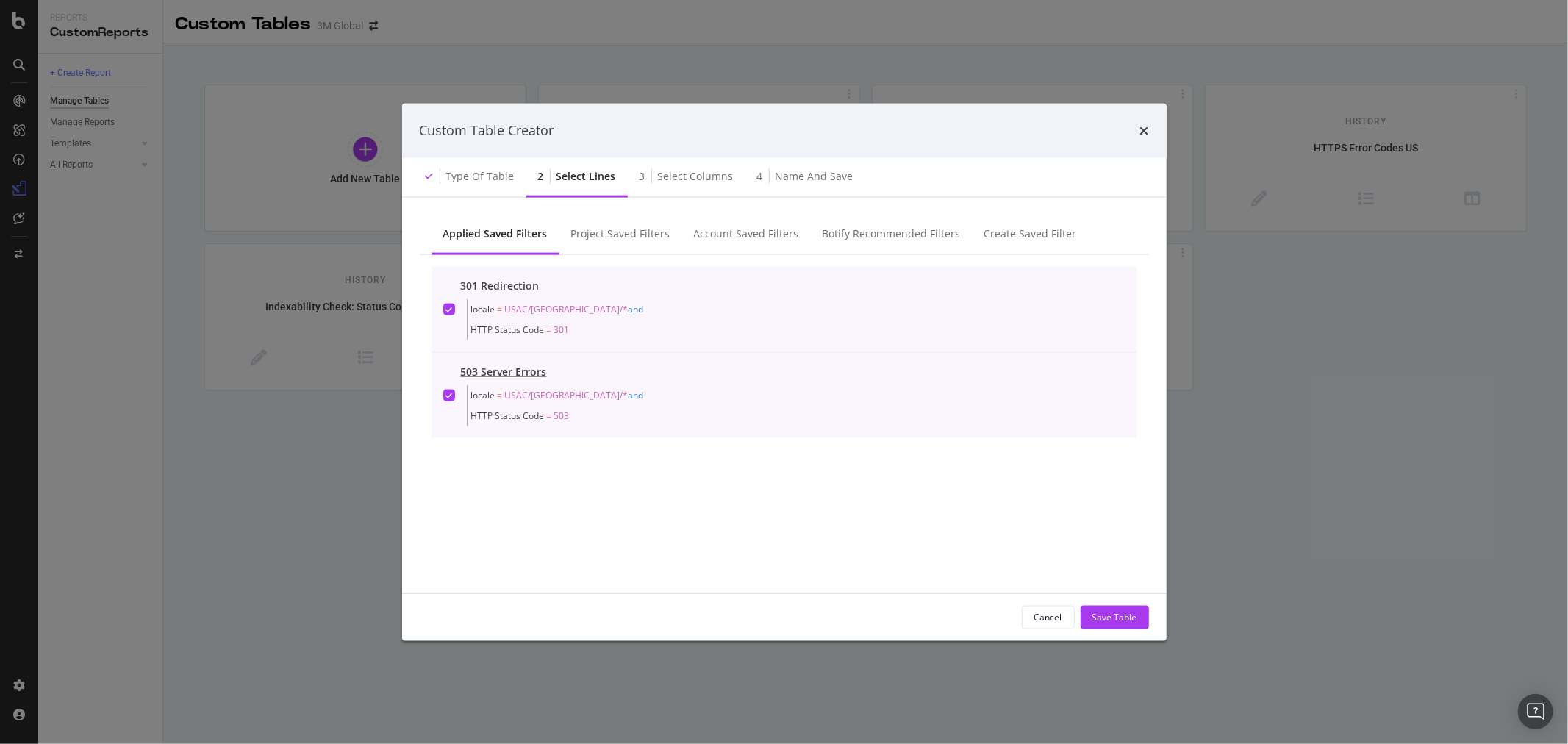
click at [444, 399] on div "modal" at bounding box center [448, 394] width 12 height 12
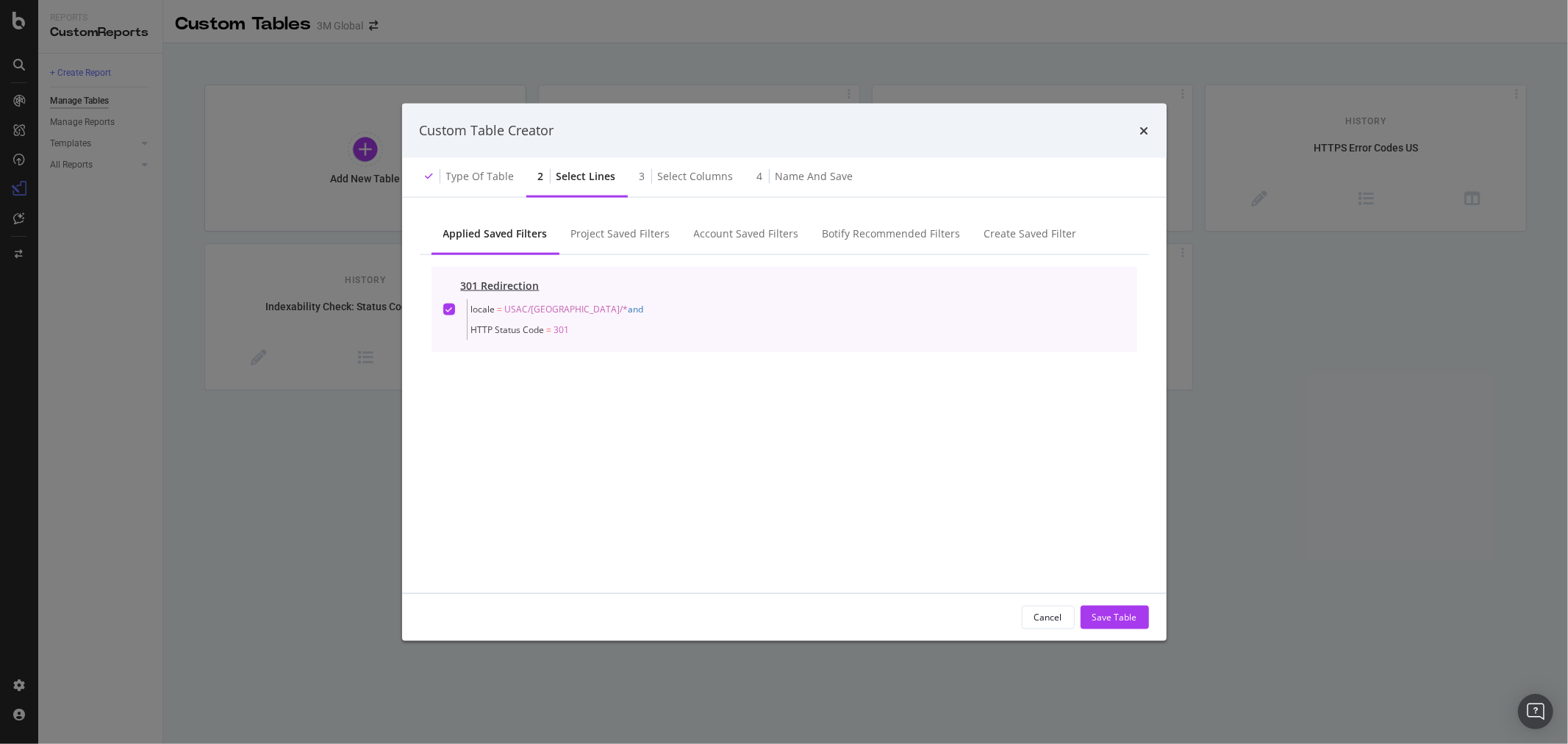
click at [446, 305] on icon "modal" at bounding box center [448, 309] width 7 height 8
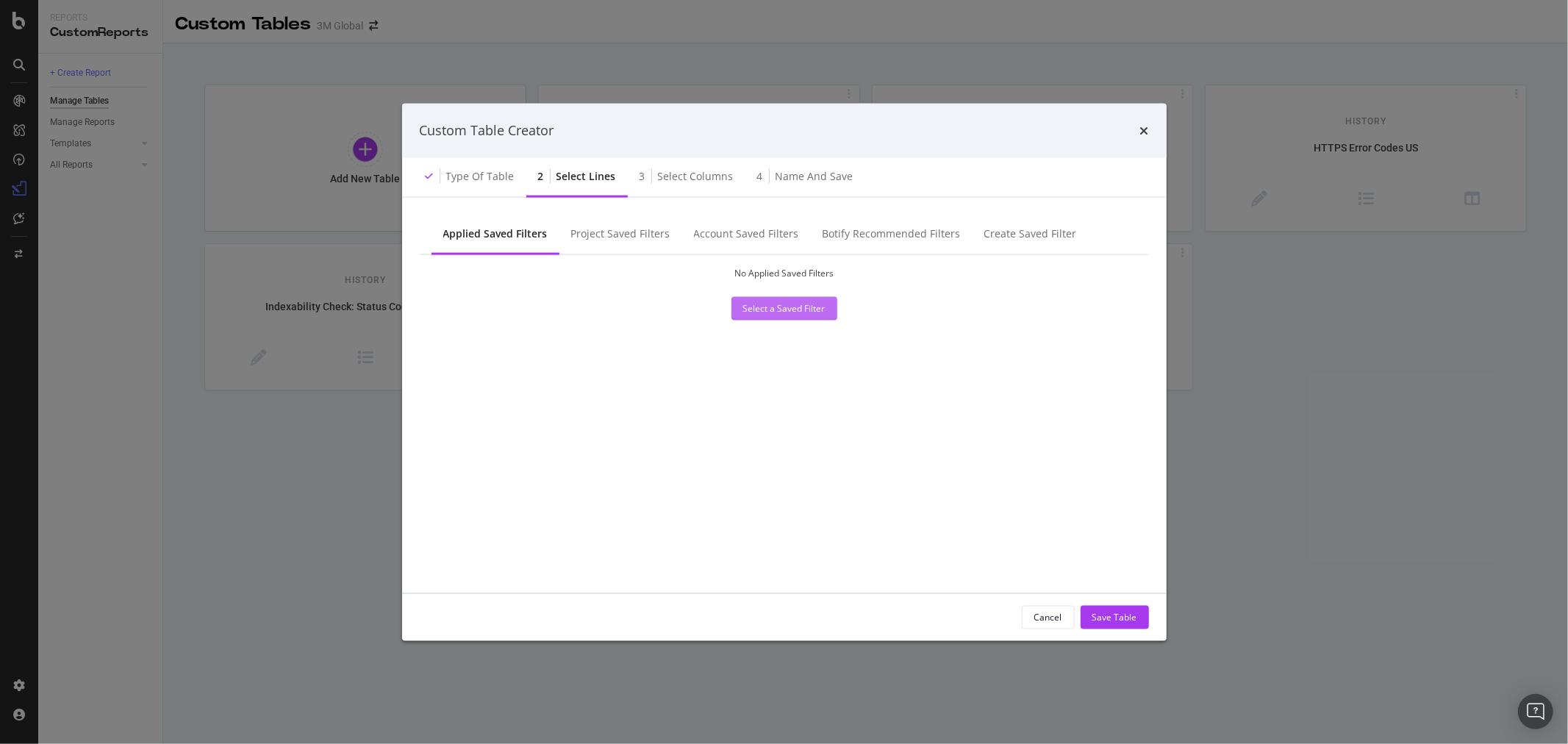
click at [794, 313] on div "Select a Saved Filter" at bounding box center [784, 308] width 82 height 12
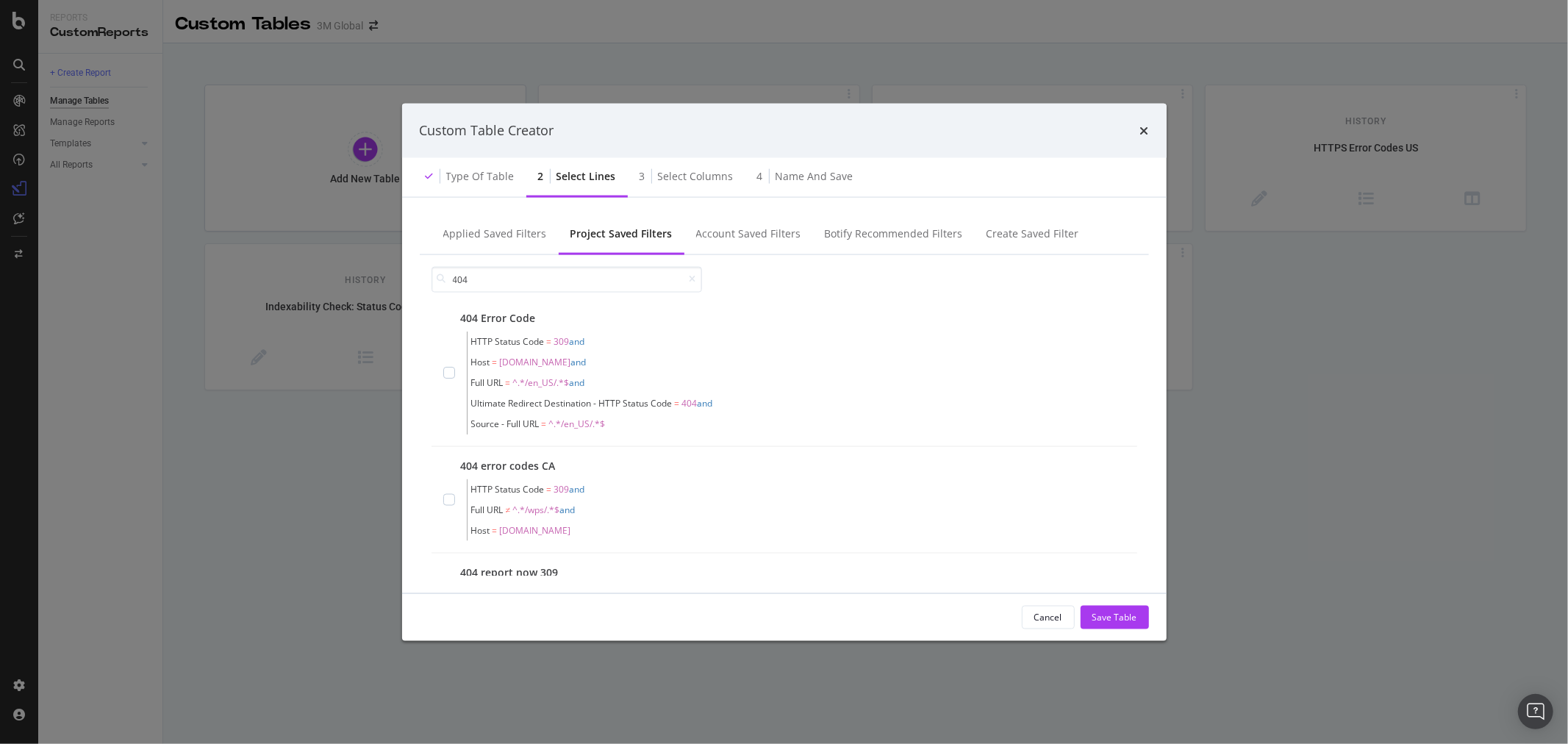
scroll to position [163, 0]
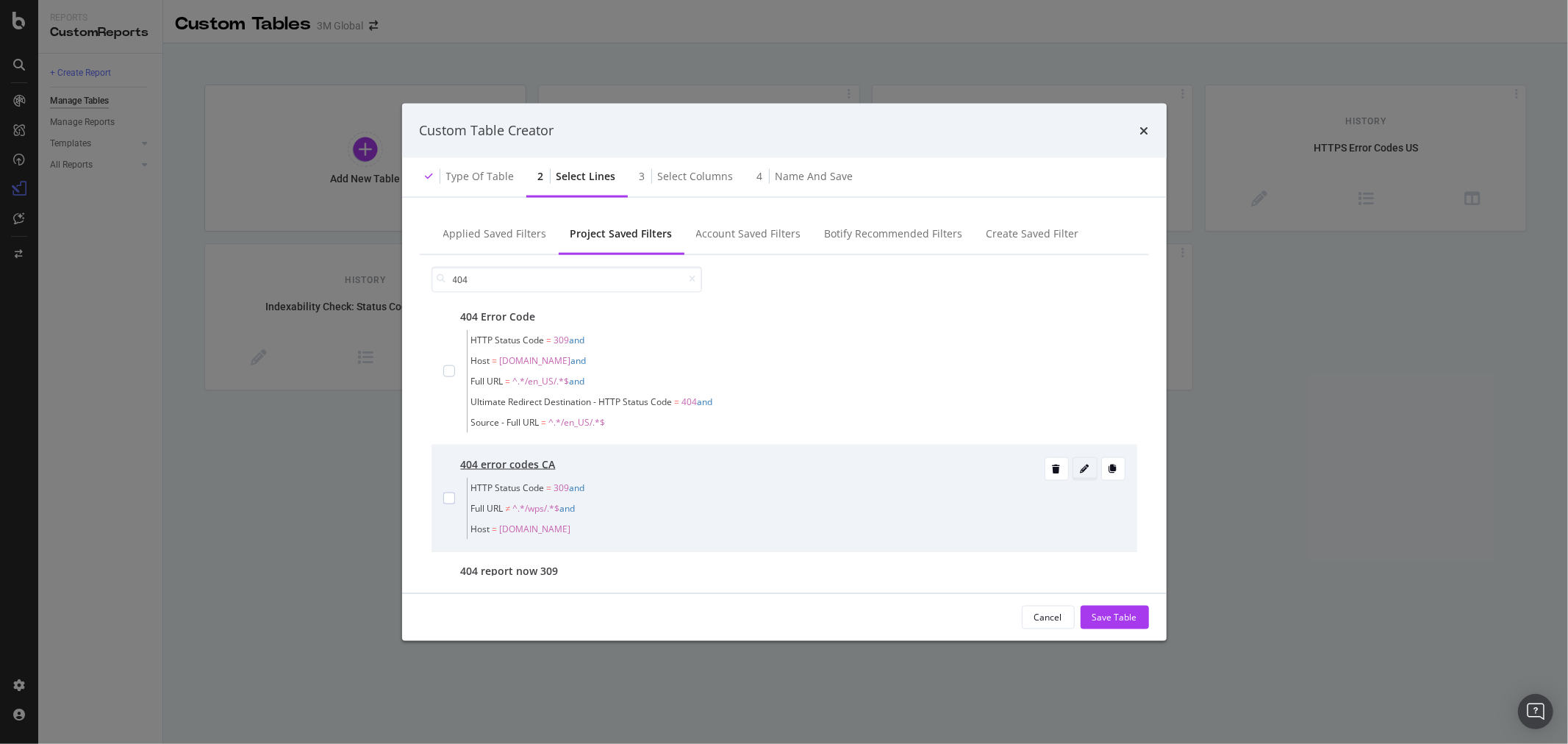
type input "404"
click at [1081, 468] on icon "modal" at bounding box center [1085, 468] width 8 height 8
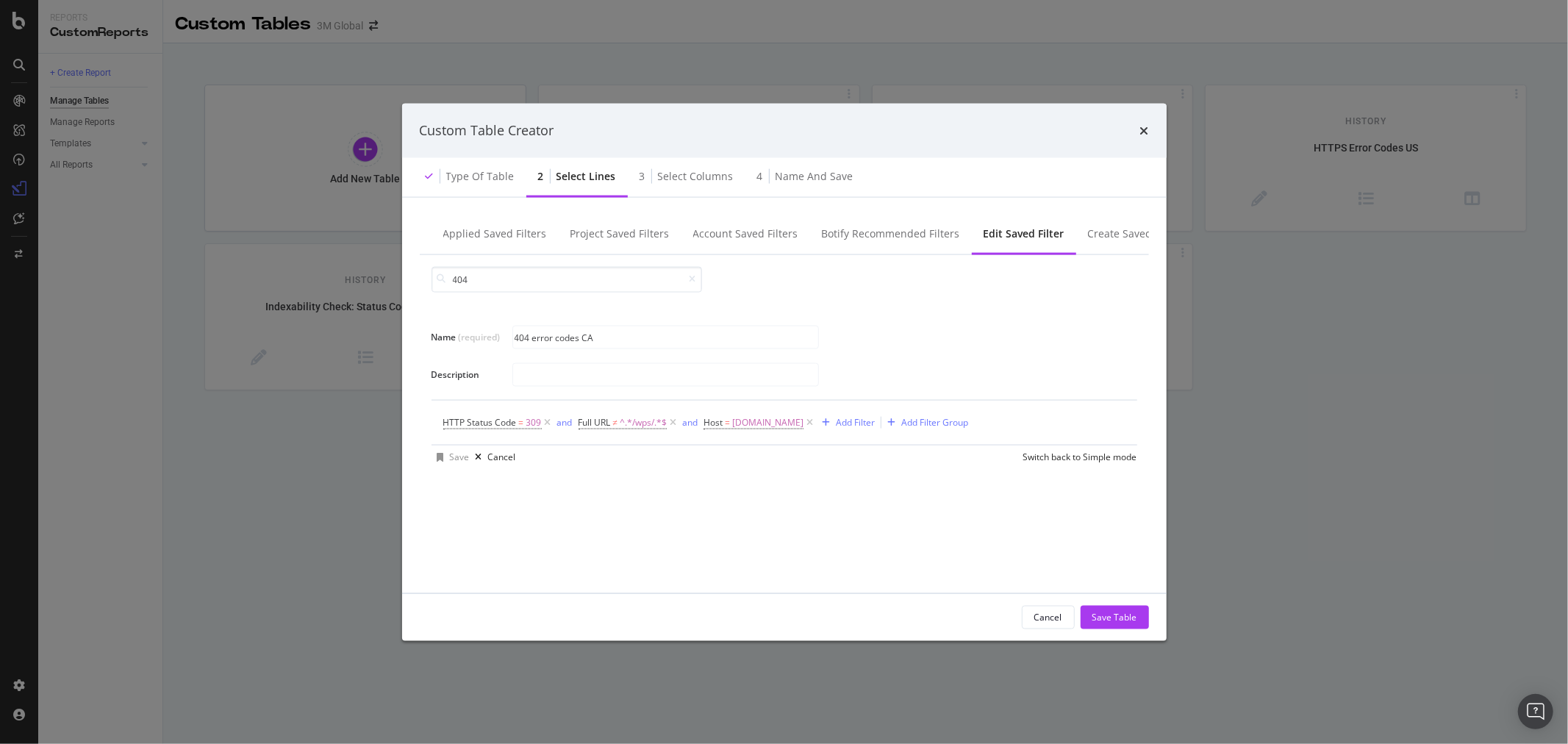
scroll to position [0, 0]
click at [677, 419] on icon "modal" at bounding box center [673, 421] width 12 height 15
click at [740, 421] on div "Add Filter" at bounding box center [730, 422] width 39 height 12
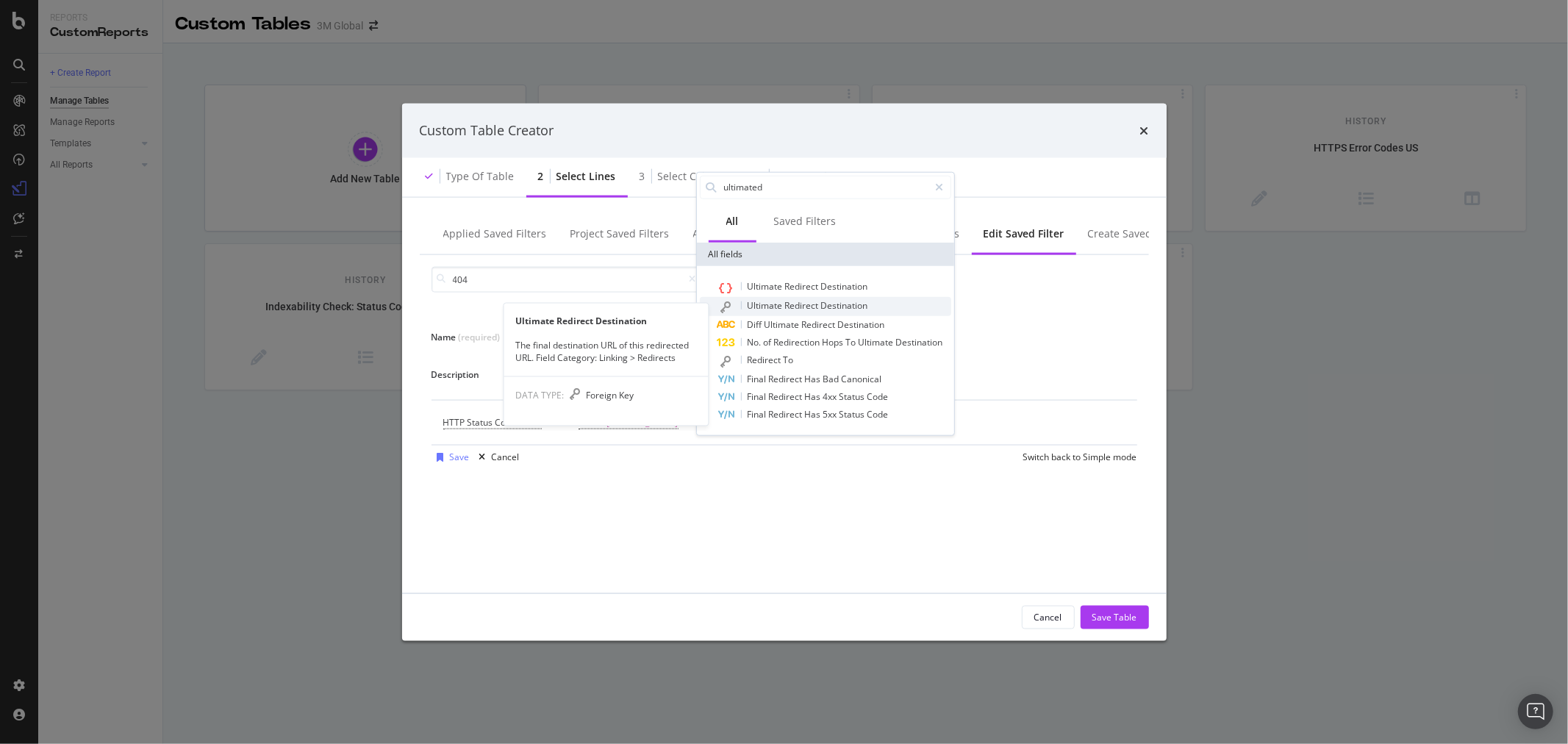
type input "ultimated"
click at [819, 301] on span "Redirect" at bounding box center [803, 304] width 36 height 12
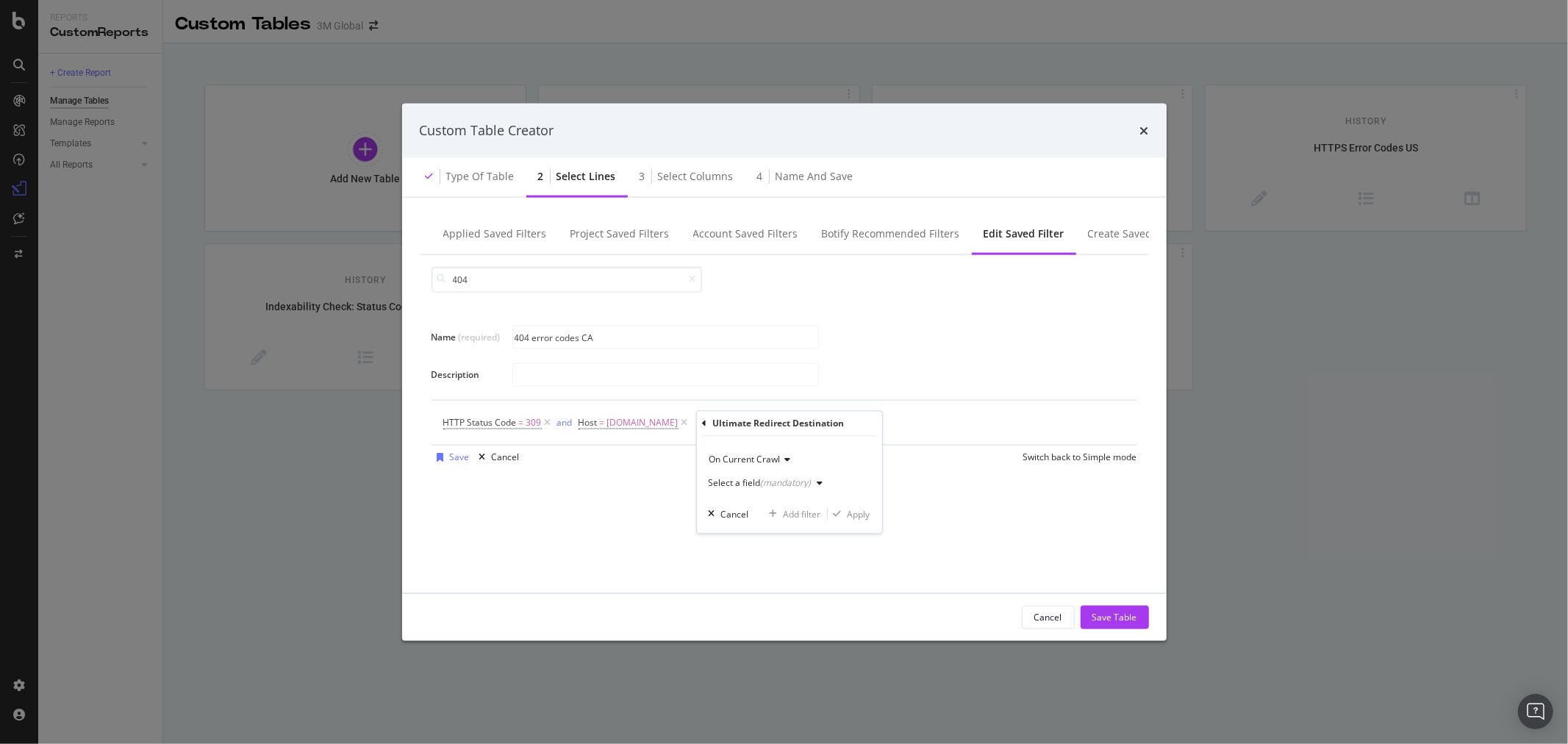
click at [820, 479] on icon "modal" at bounding box center [821, 483] width 6 height 8
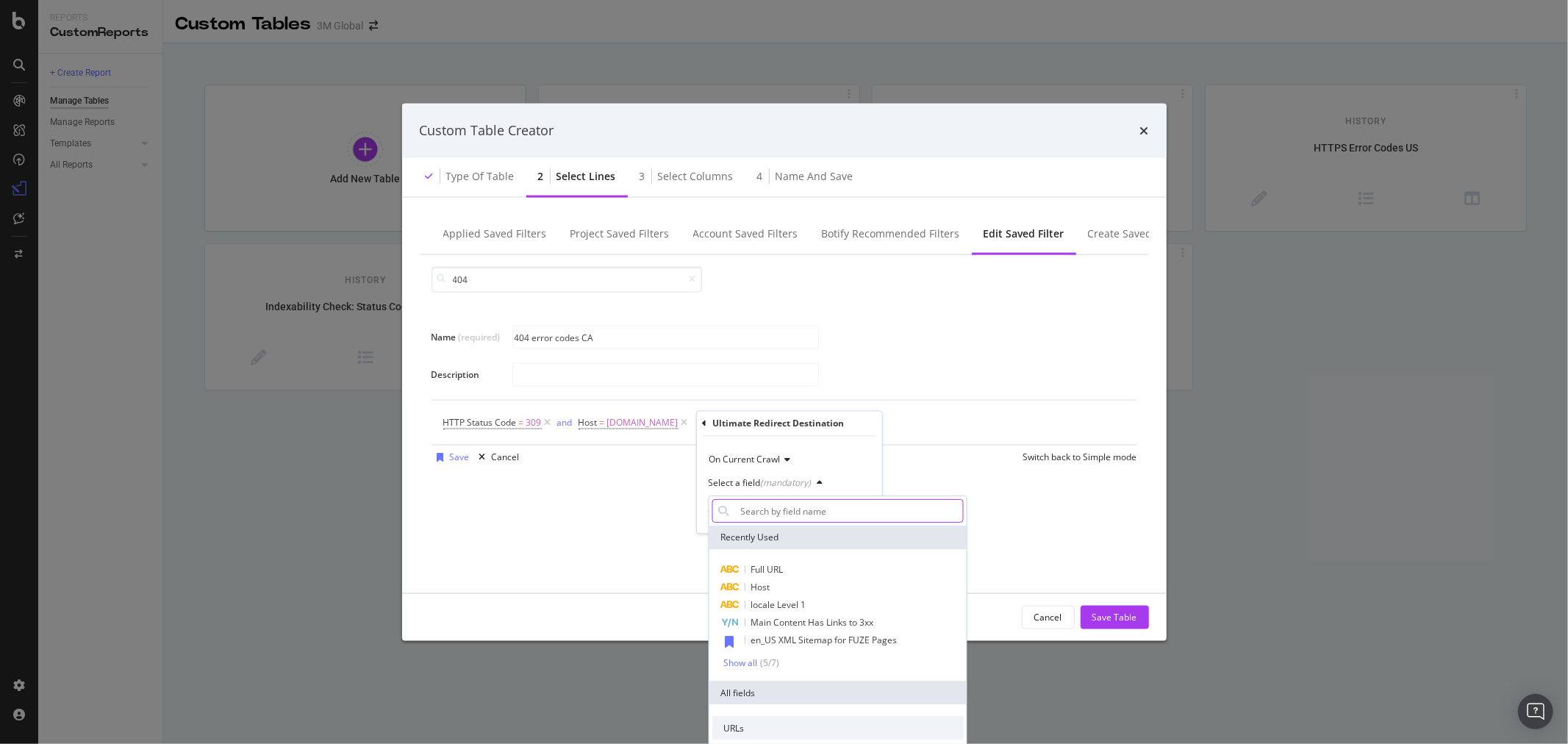
click at [831, 509] on input "Name (required)" at bounding box center [848, 511] width 228 height 24
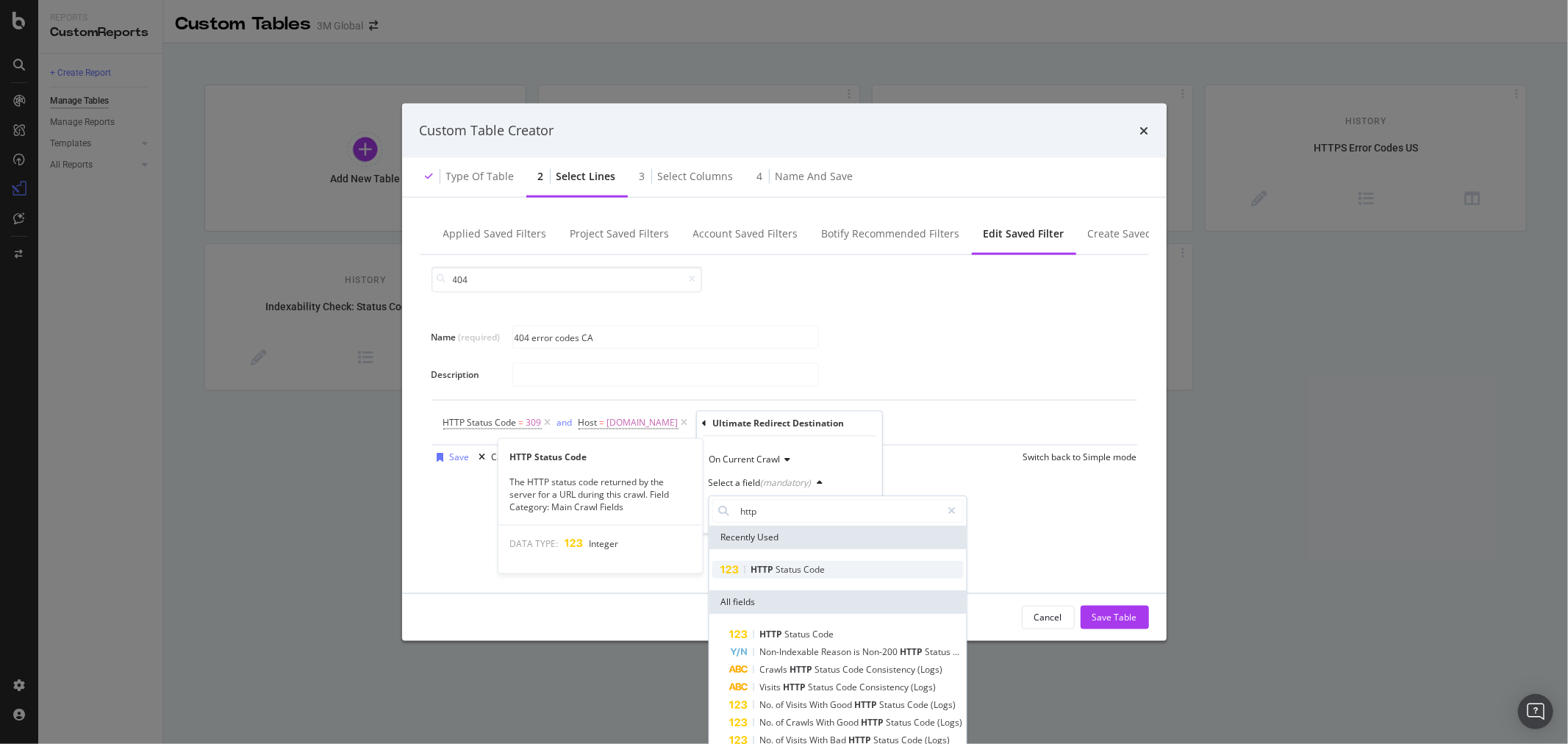
type input "http"
click at [817, 564] on span "Code" at bounding box center [814, 569] width 22 height 12
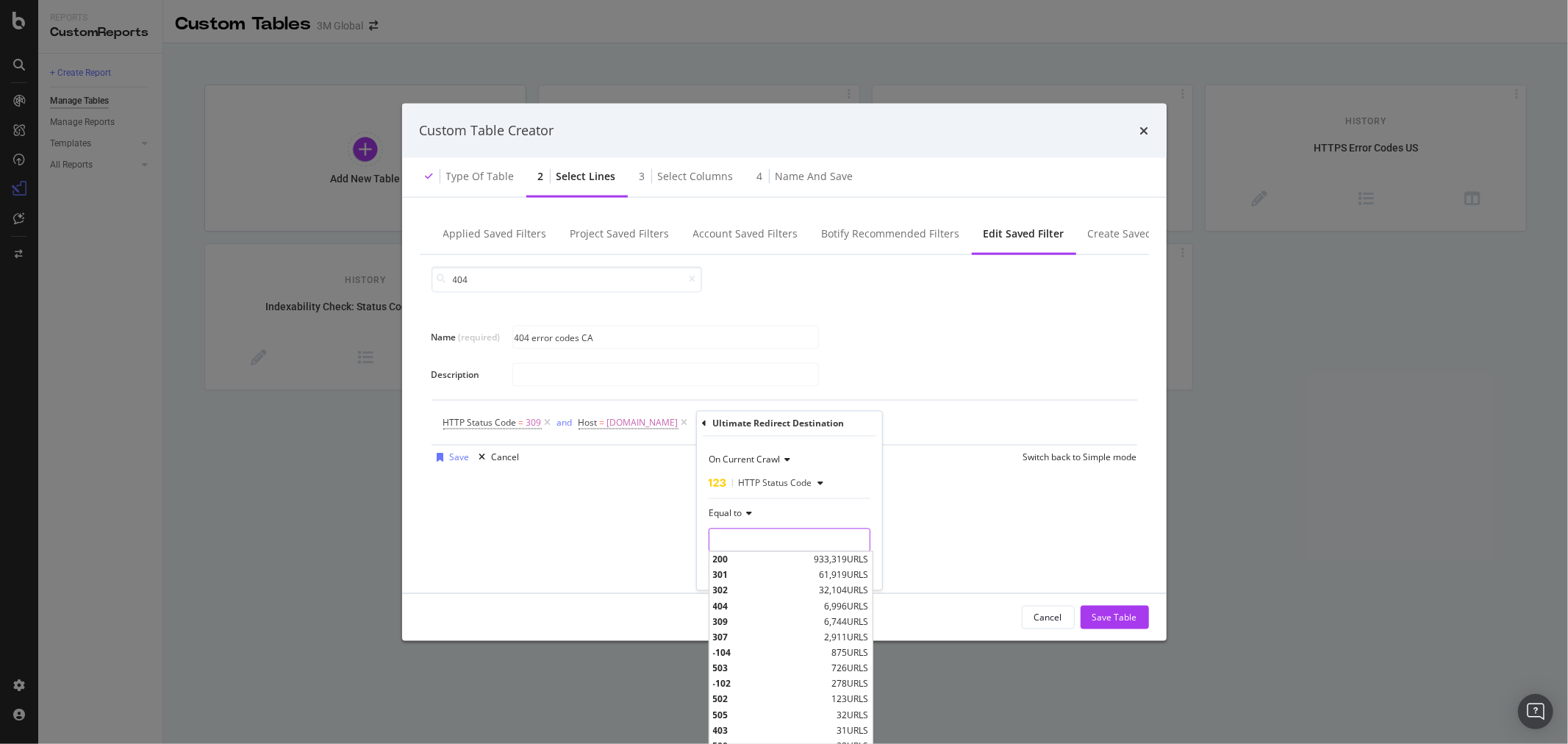
click at [796, 545] on input "modal" at bounding box center [790, 540] width 162 height 24
click at [759, 603] on span "404" at bounding box center [767, 606] width 108 height 12
type input "404"
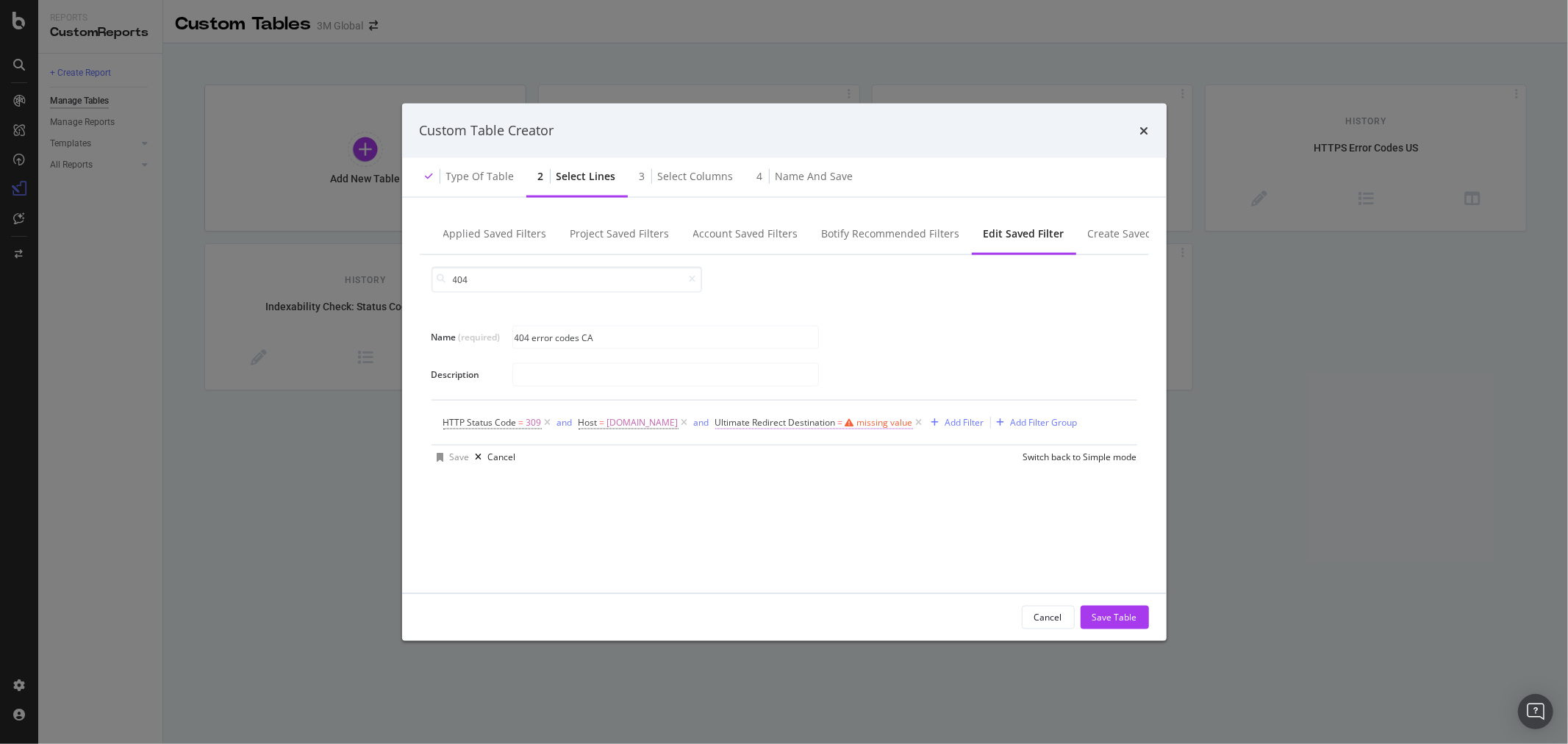
click at [844, 422] on span "=" at bounding box center [841, 421] width 5 height 12
click at [804, 478] on div "(mandatory)" at bounding box center [811, 481] width 51 height 12
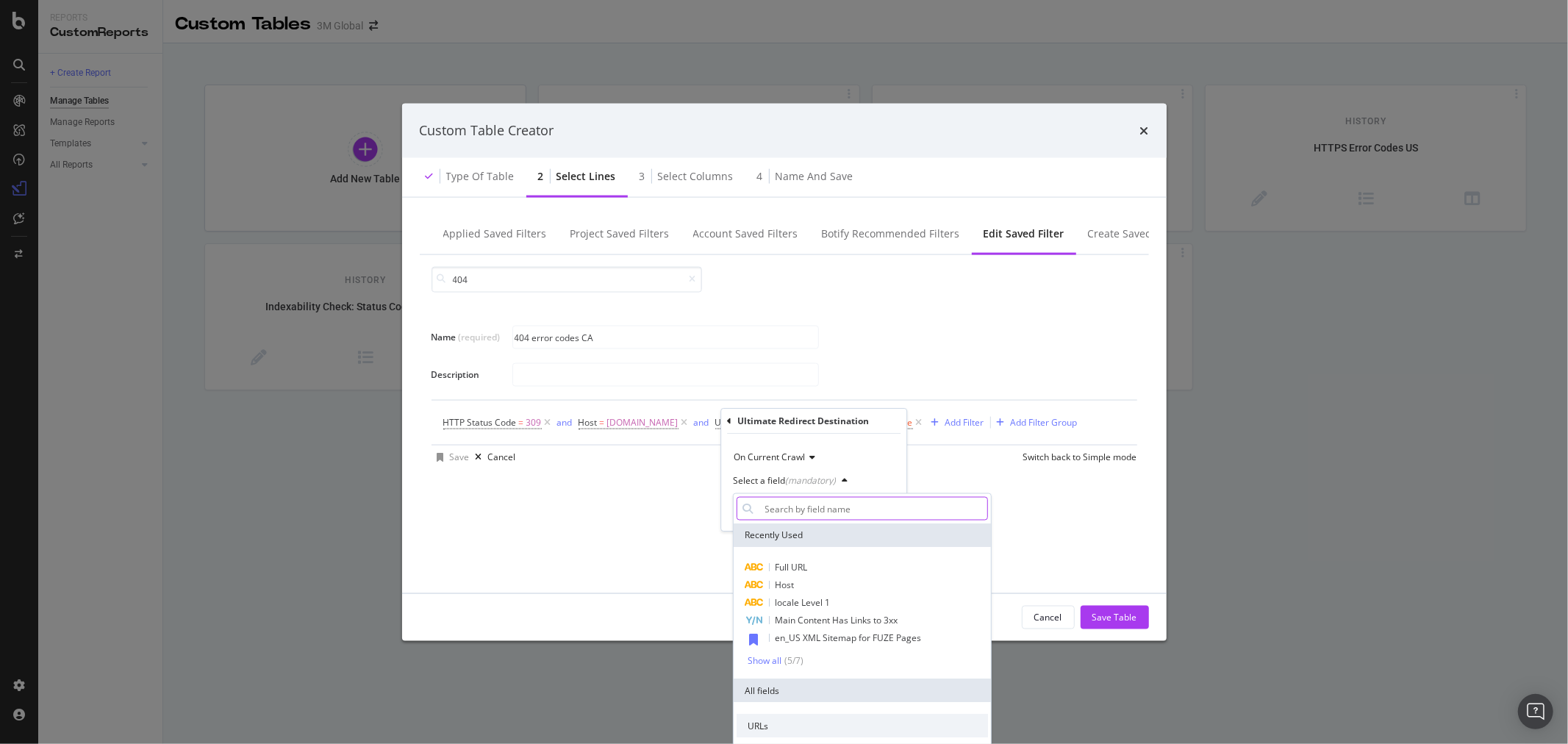
click at [819, 513] on input "Name (required)" at bounding box center [873, 508] width 228 height 24
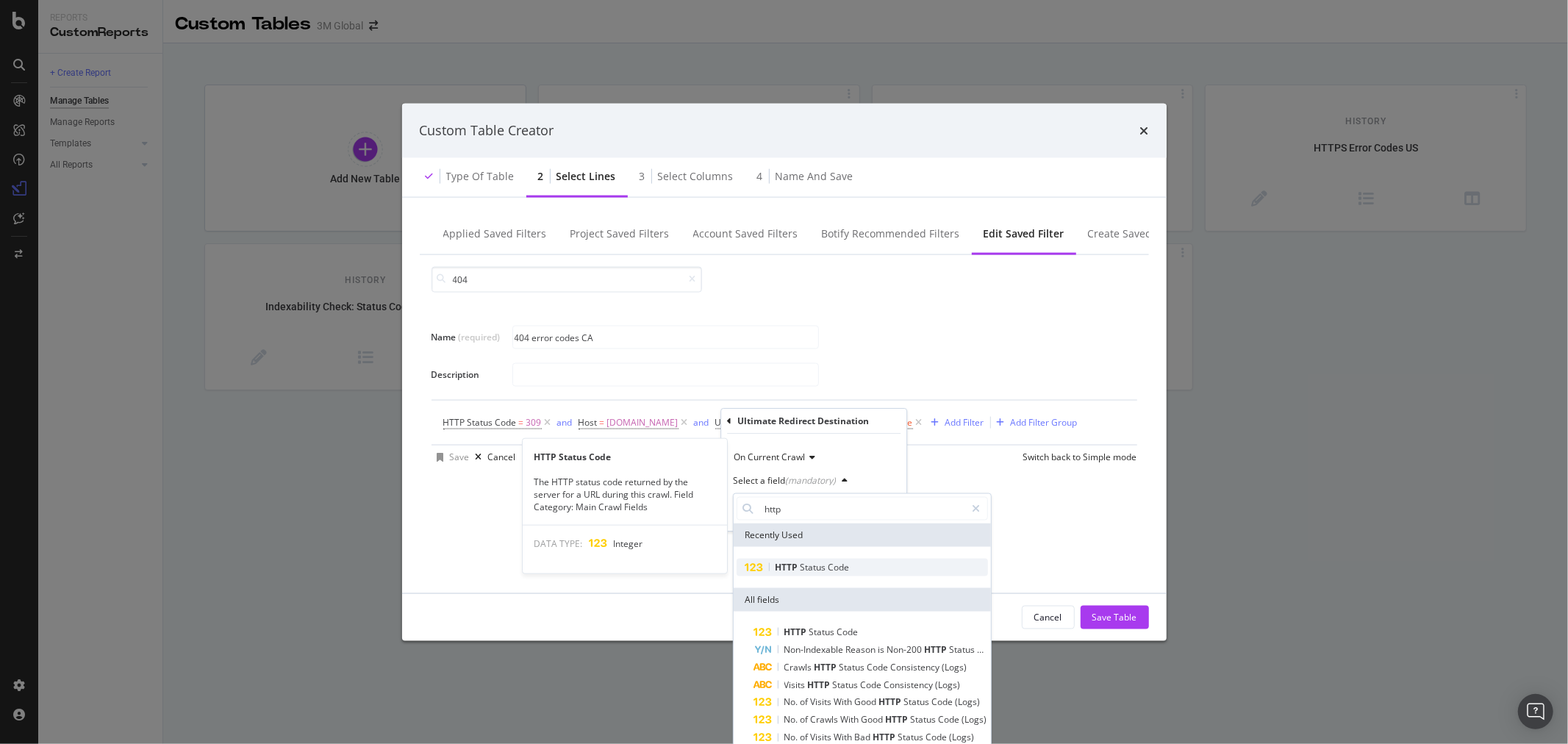
type input "http"
click at [825, 566] on span "Status" at bounding box center [814, 567] width 28 height 12
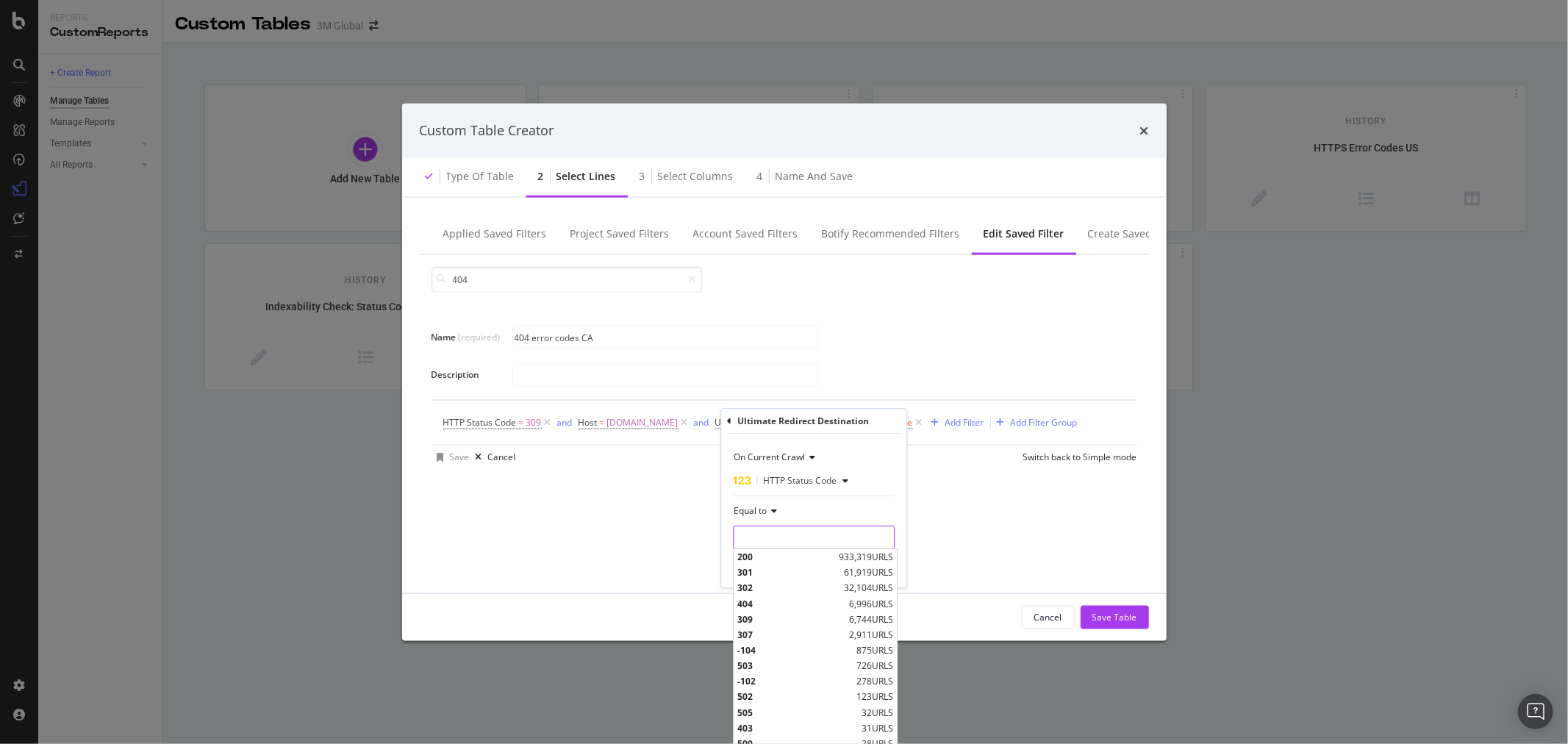
click at [812, 542] on input "modal" at bounding box center [814, 537] width 162 height 24
click at [764, 610] on span "404" at bounding box center [791, 604] width 108 height 12
type input "404"
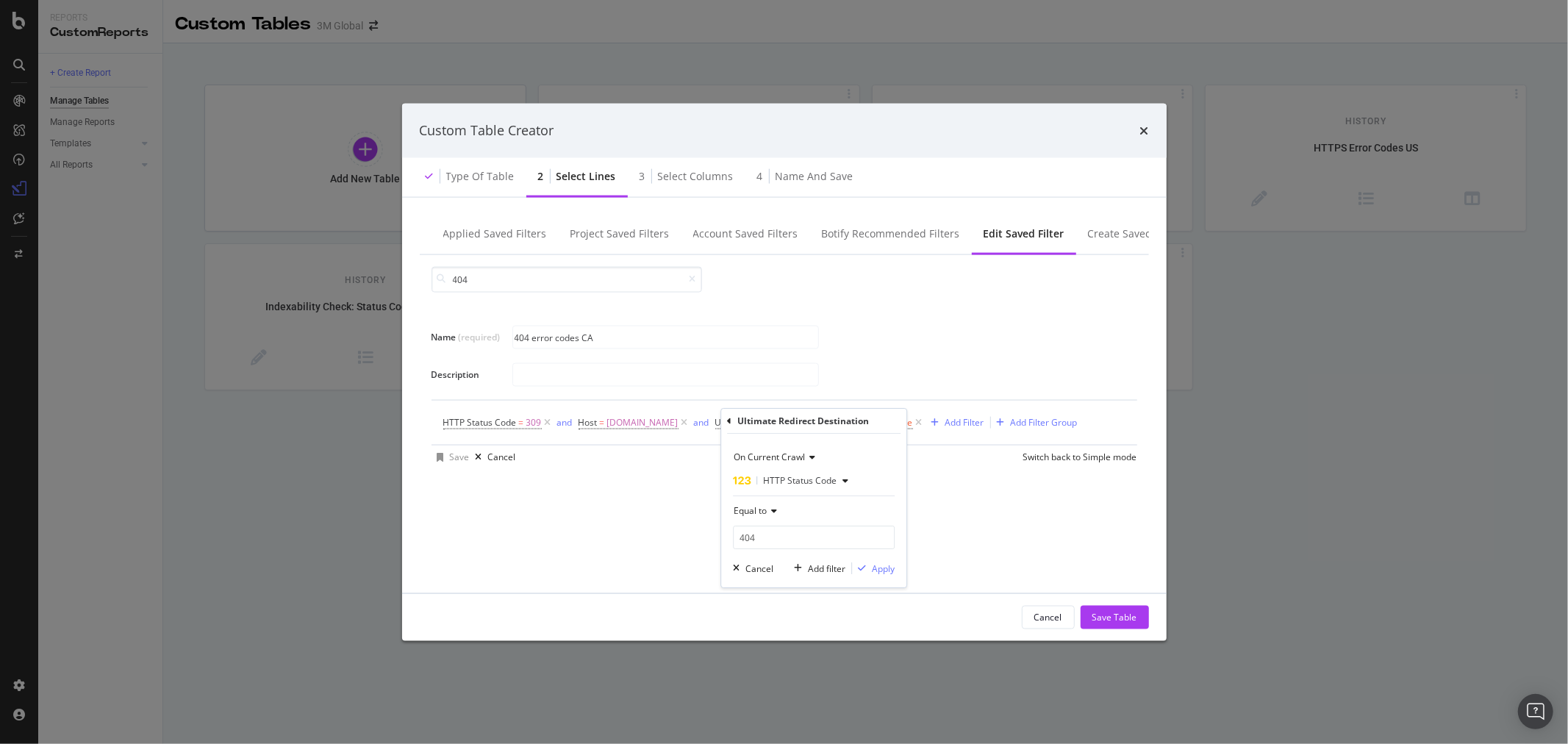
click at [887, 557] on div "On Current Crawl HTTP Status Code Equal to 404 404 Cancel Add filter Apply" at bounding box center [814, 510] width 185 height 153
click at [888, 567] on div "Apply" at bounding box center [884, 568] width 23 height 12
click at [450, 457] on div "Save" at bounding box center [460, 457] width 20 height 12
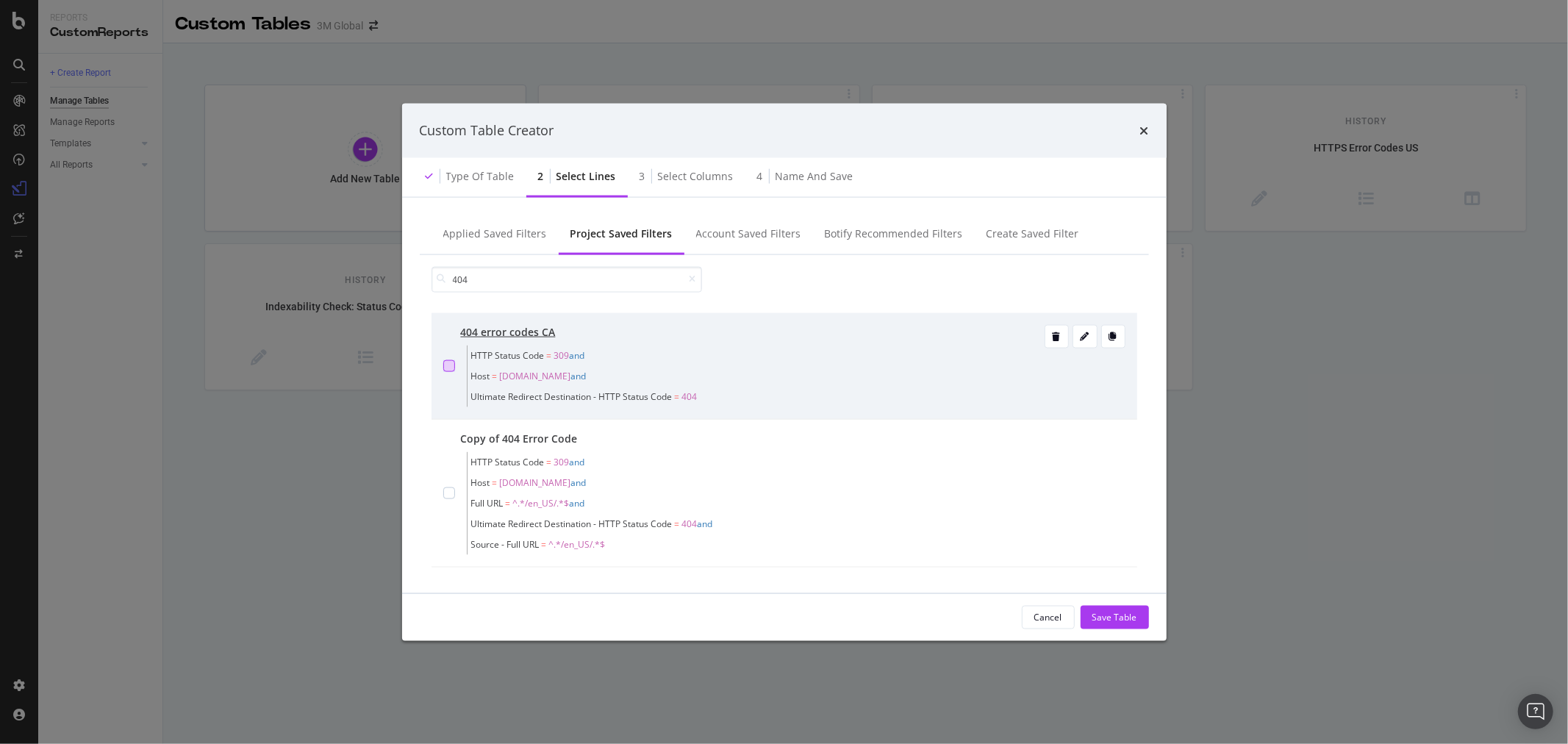
click at [446, 365] on div "modal" at bounding box center [448, 365] width 12 height 12
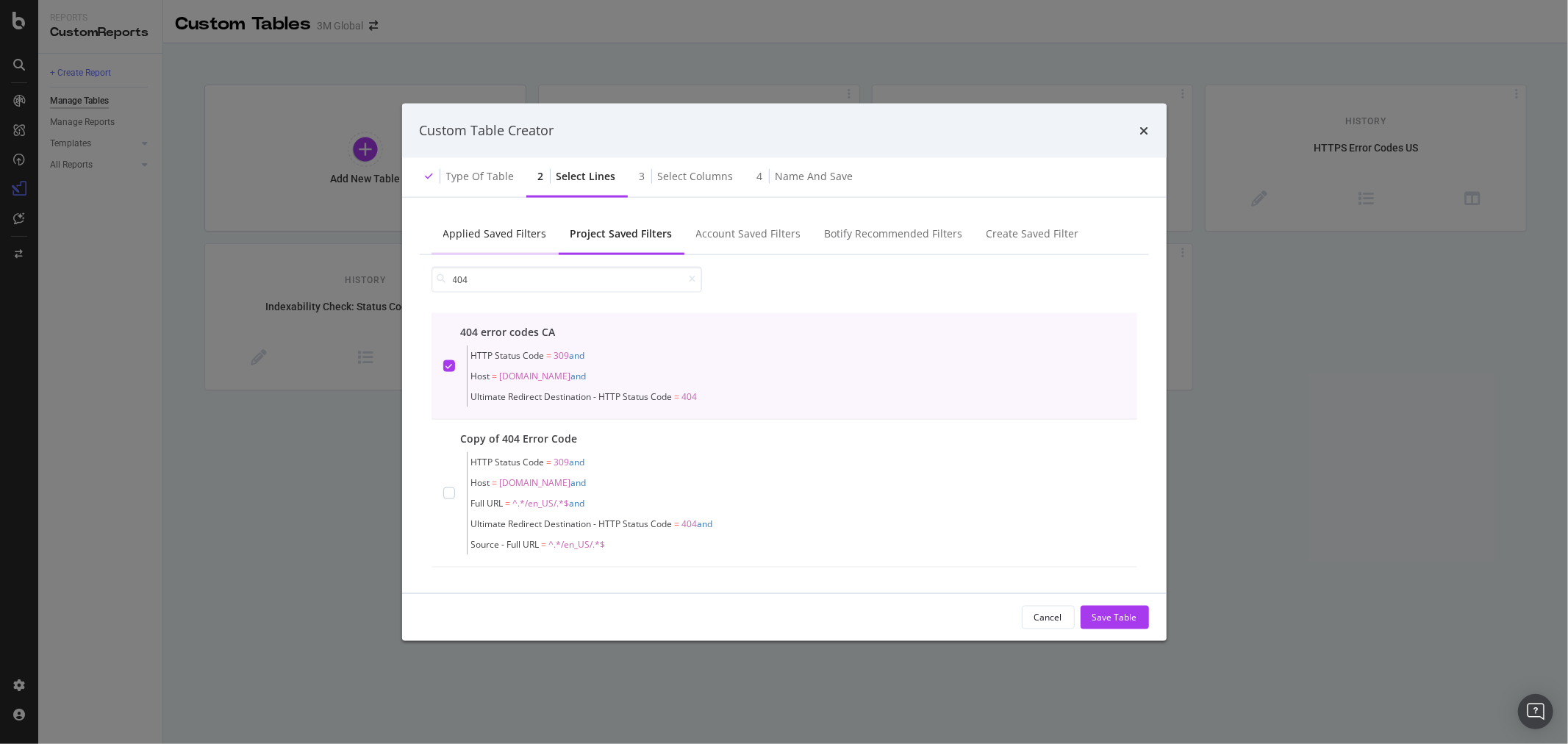
click at [507, 236] on div "Applied Saved Filters" at bounding box center [495, 233] width 104 height 15
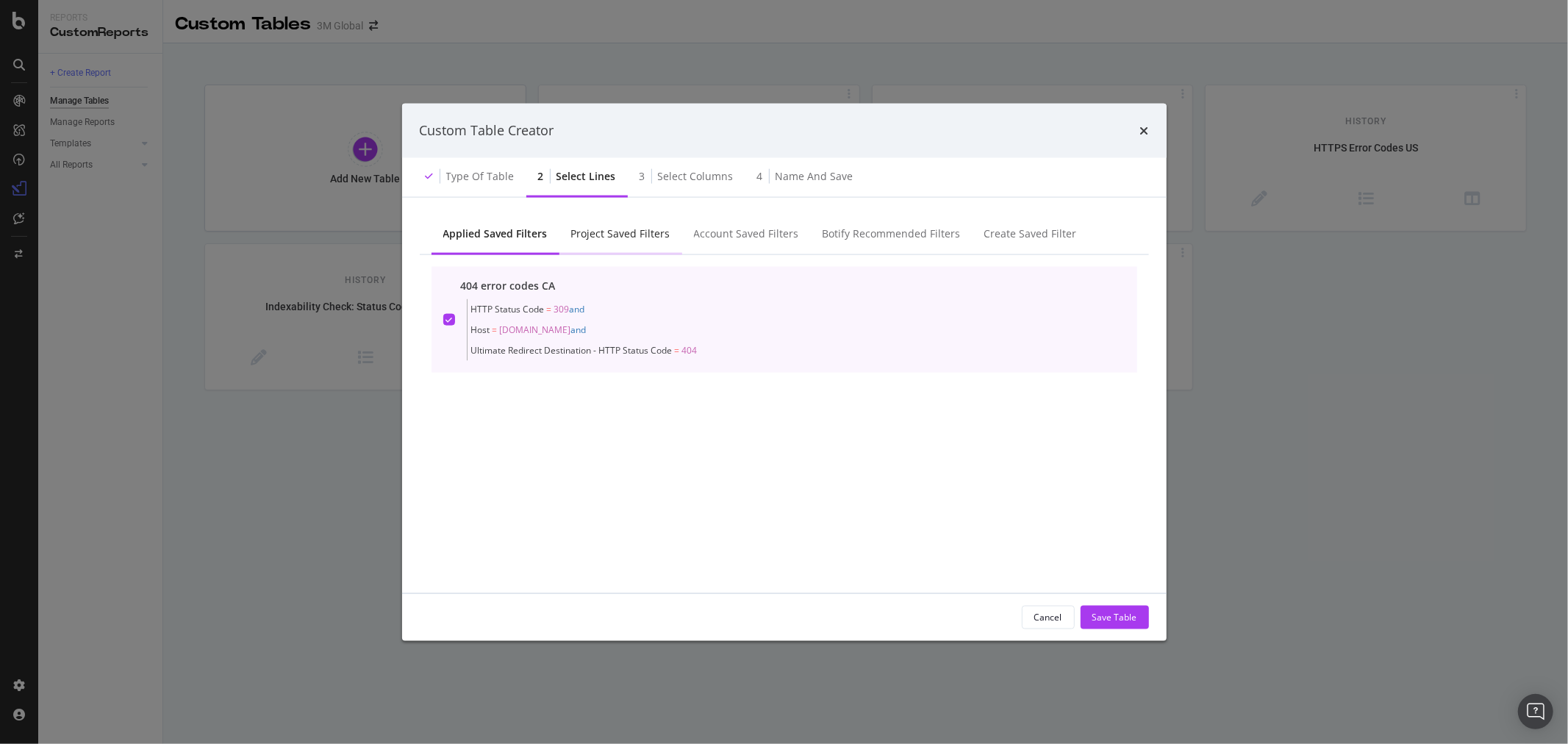
click at [597, 236] on div "Project Saved Filters" at bounding box center [620, 233] width 99 height 15
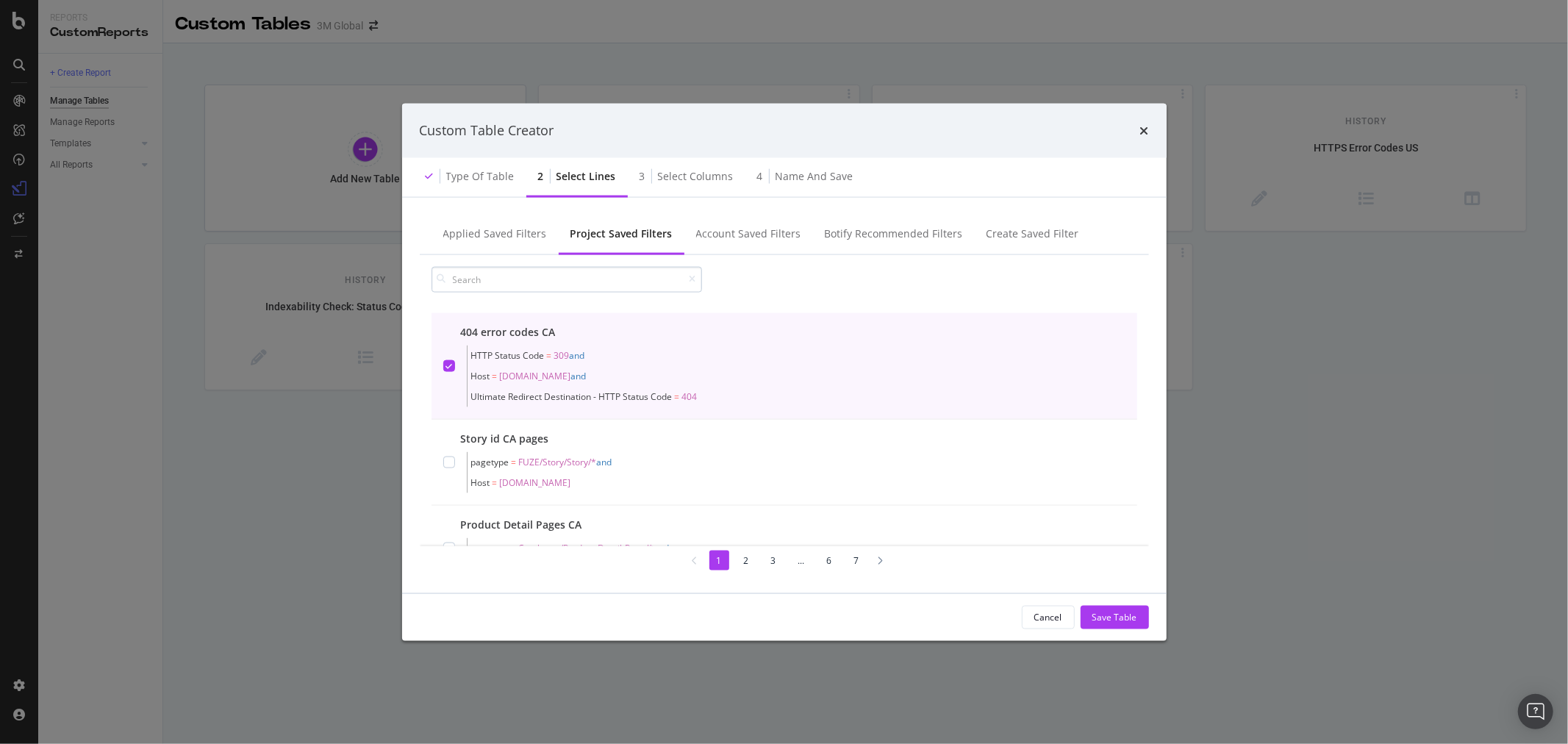
click at [554, 287] on input "modal" at bounding box center [566, 278] width 270 height 25
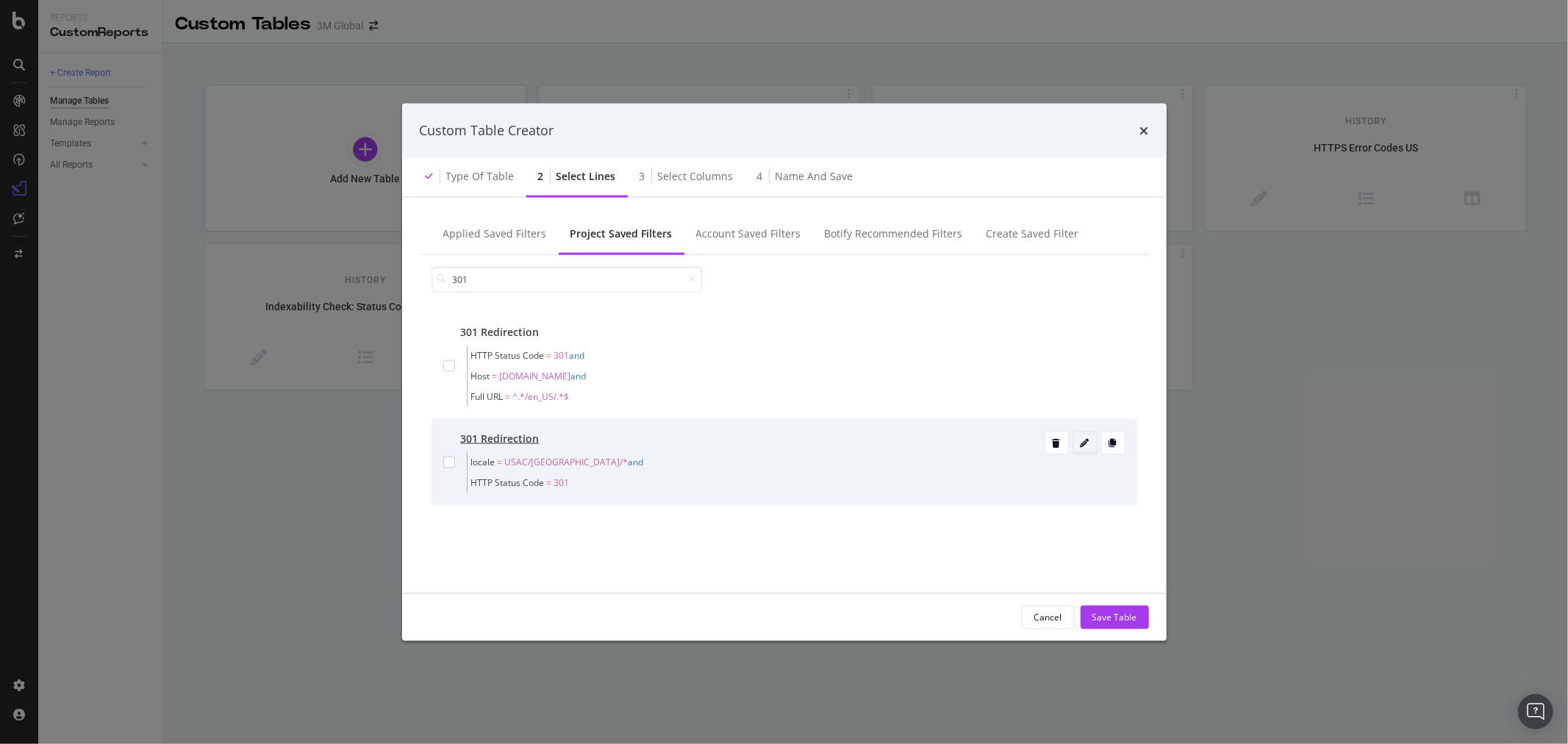
type input "301"
click at [1086, 442] on icon "modal" at bounding box center [1085, 442] width 8 height 8
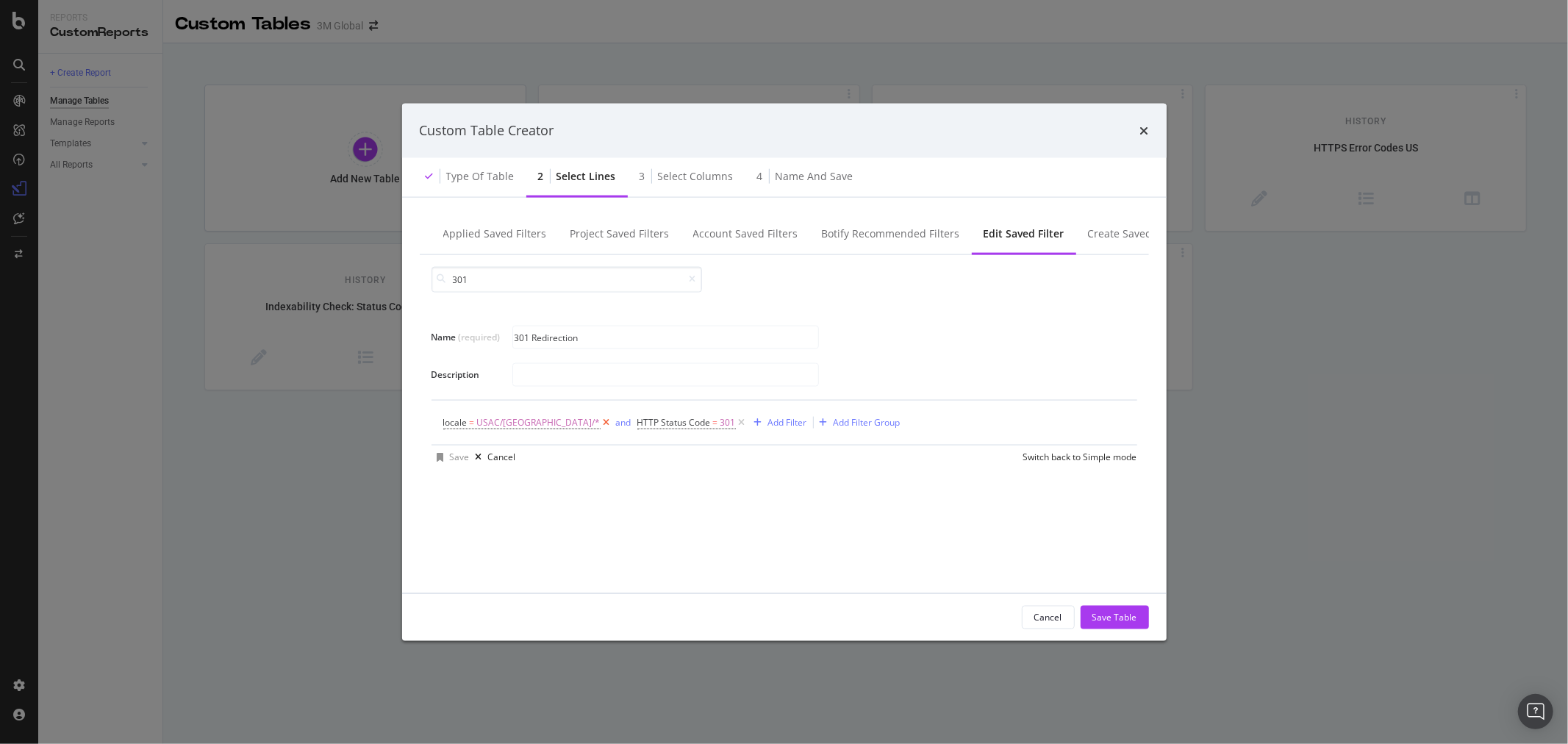
click at [601, 421] on icon "modal" at bounding box center [607, 421] width 12 height 15
click at [594, 421] on div "Add Filter" at bounding box center [593, 422] width 39 height 12
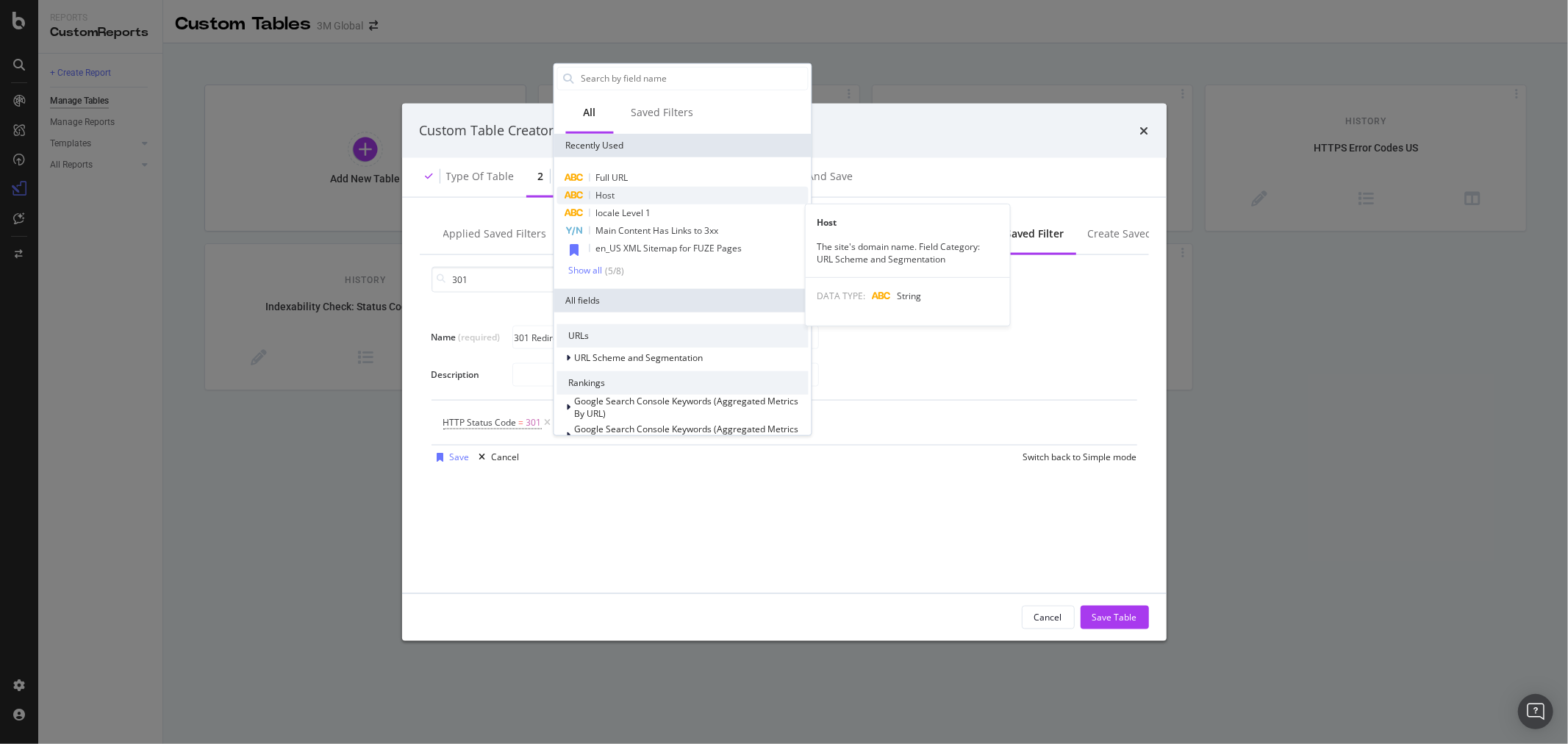
click at [633, 196] on div "Host" at bounding box center [682, 194] width 251 height 18
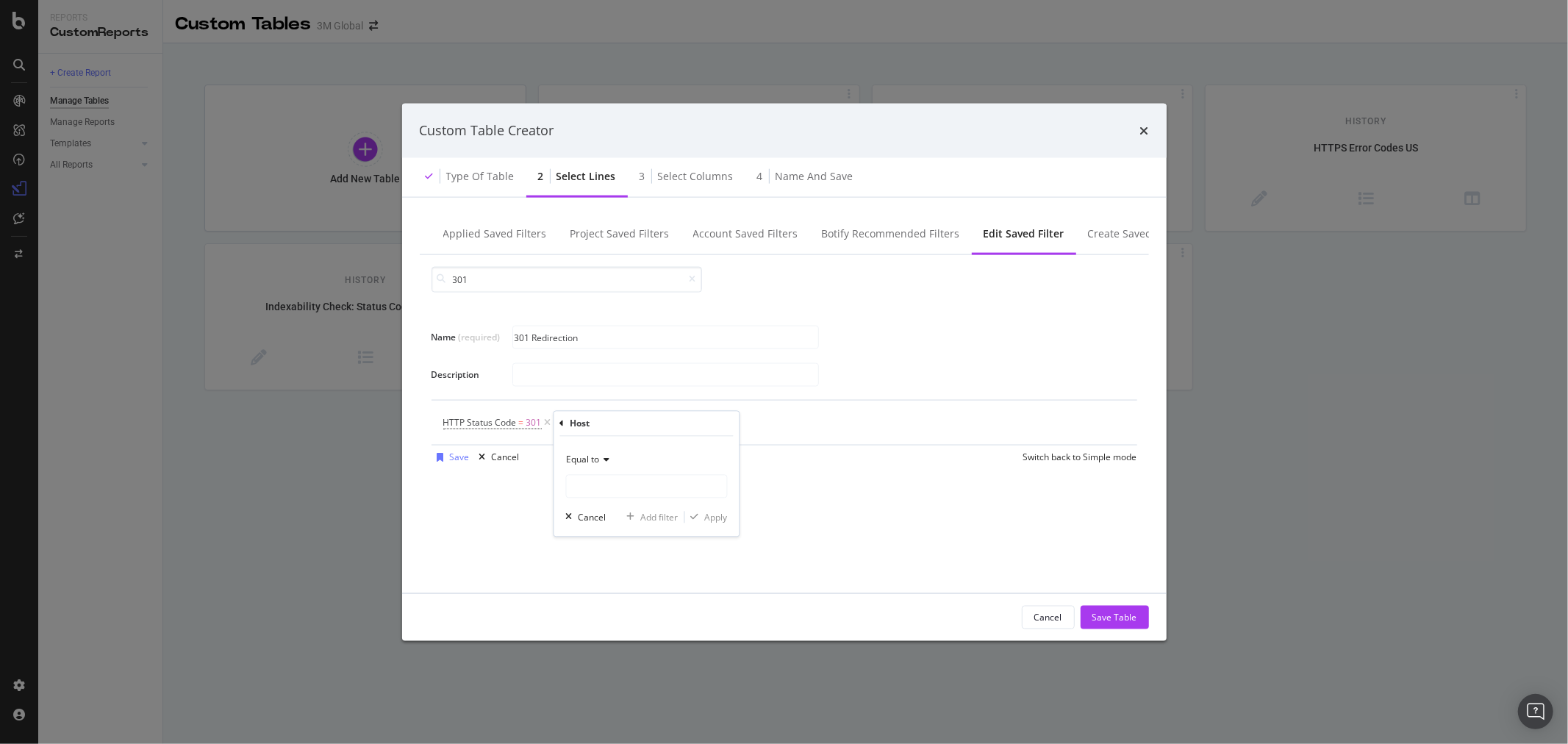
click at [628, 474] on div "Equal to" at bounding box center [646, 473] width 162 height 50
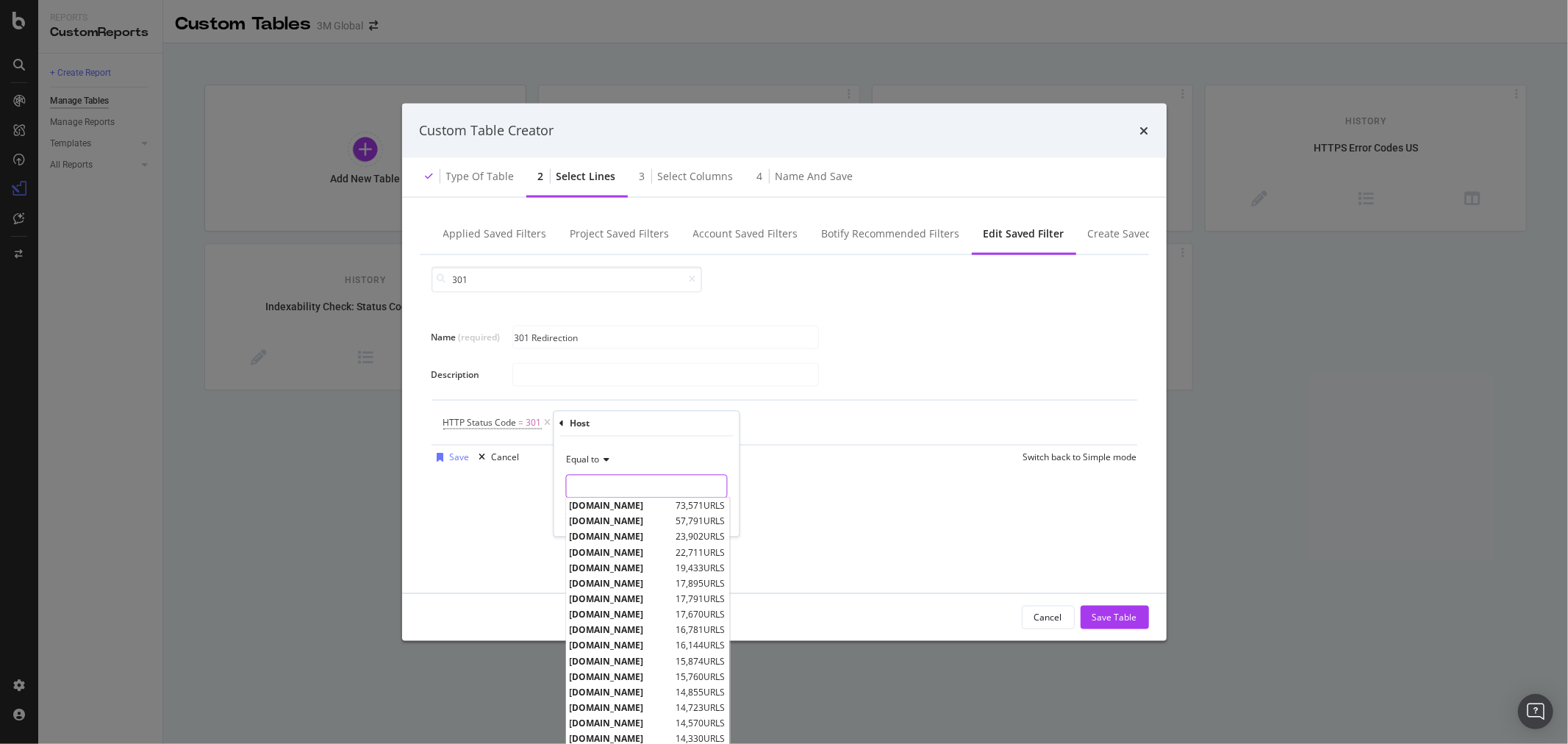
click at [635, 488] on input "Name (required)" at bounding box center [646, 486] width 160 height 24
click at [640, 524] on span "[DOMAIN_NAME]" at bounding box center [622, 521] width 103 height 12
type input "[DOMAIN_NAME]"
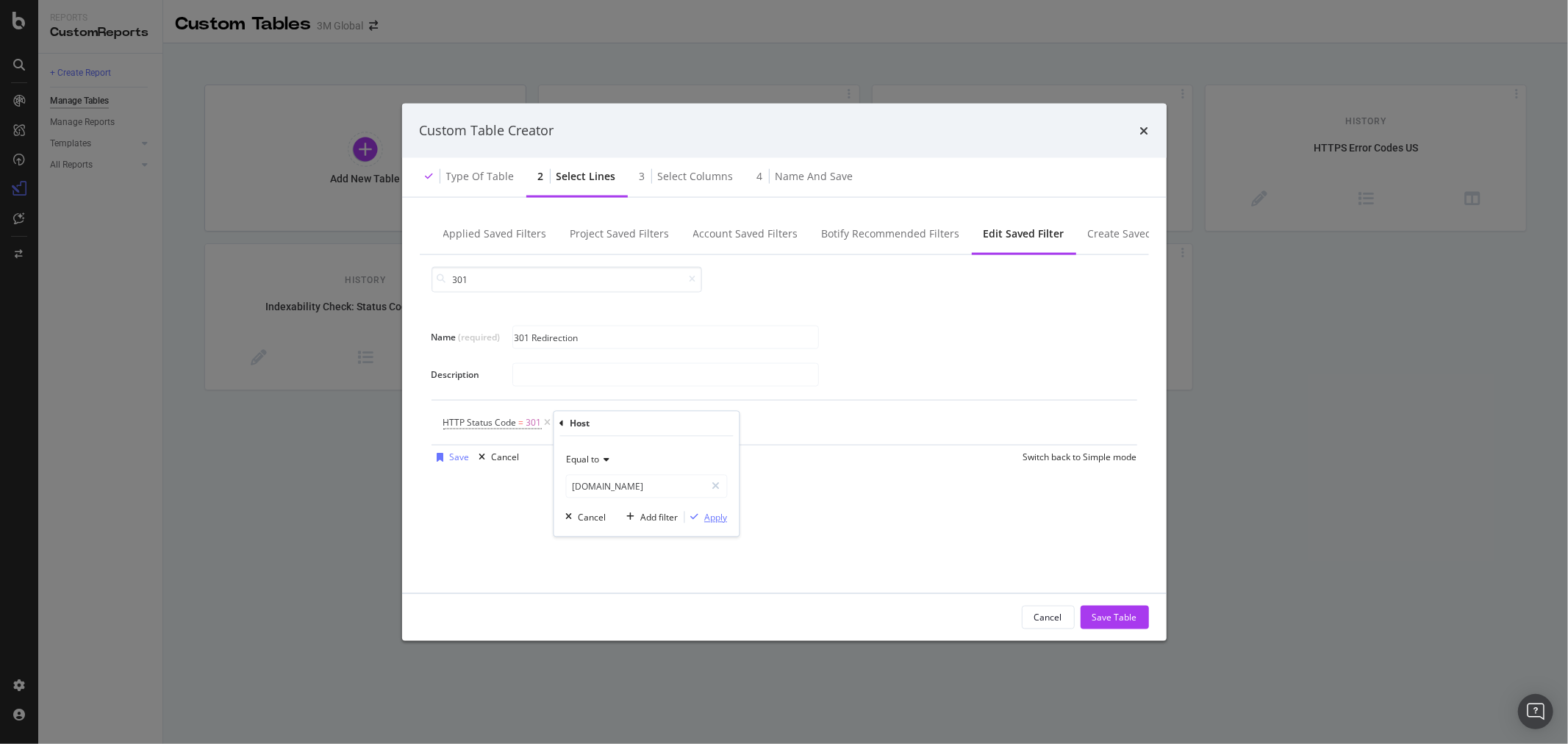
click at [719, 518] on div "Apply" at bounding box center [716, 517] width 23 height 12
click at [455, 458] on div "Save" at bounding box center [460, 457] width 20 height 12
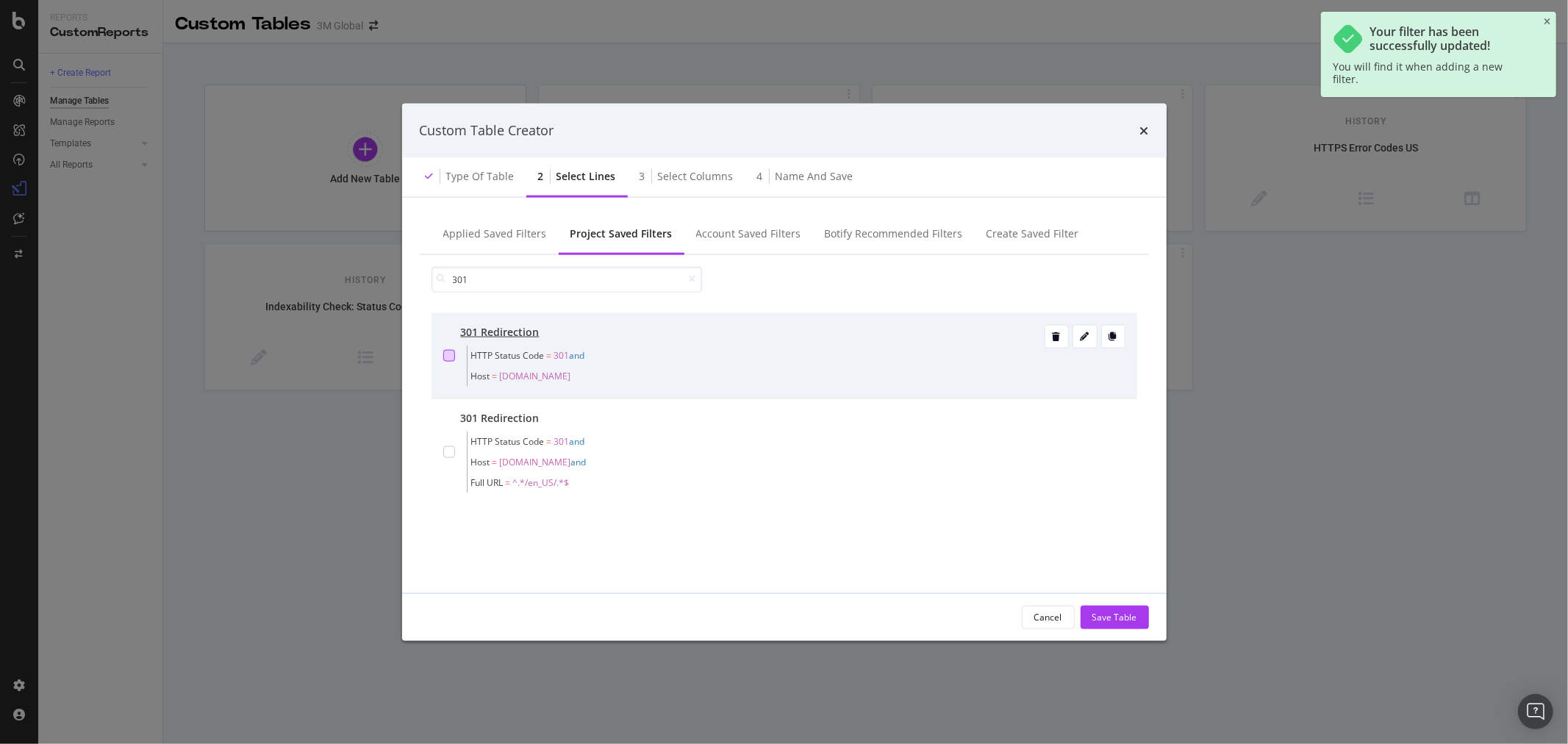
click at [451, 354] on div "modal" at bounding box center [448, 354] width 12 height 12
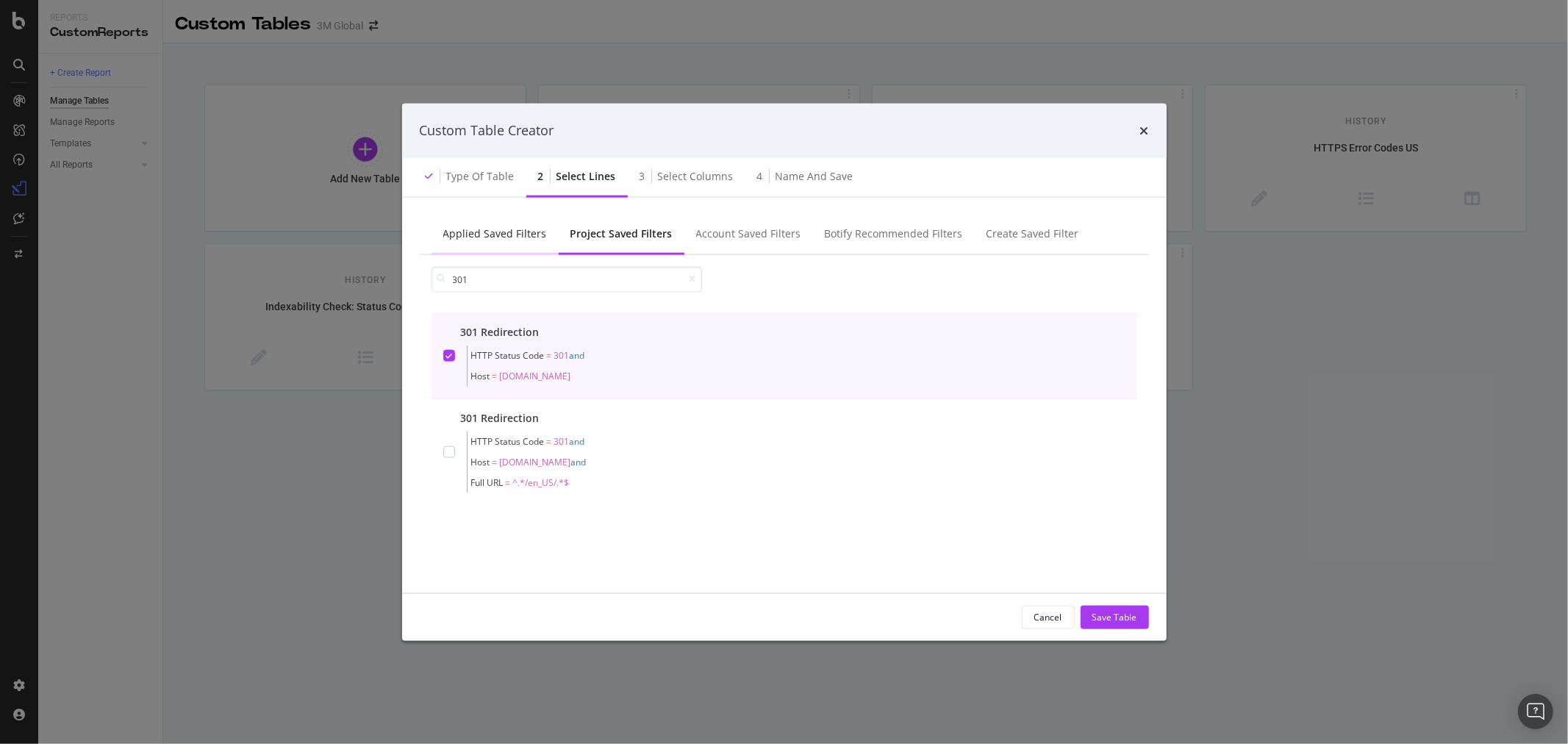
click at [493, 233] on div "Applied Saved Filters" at bounding box center [495, 233] width 104 height 15
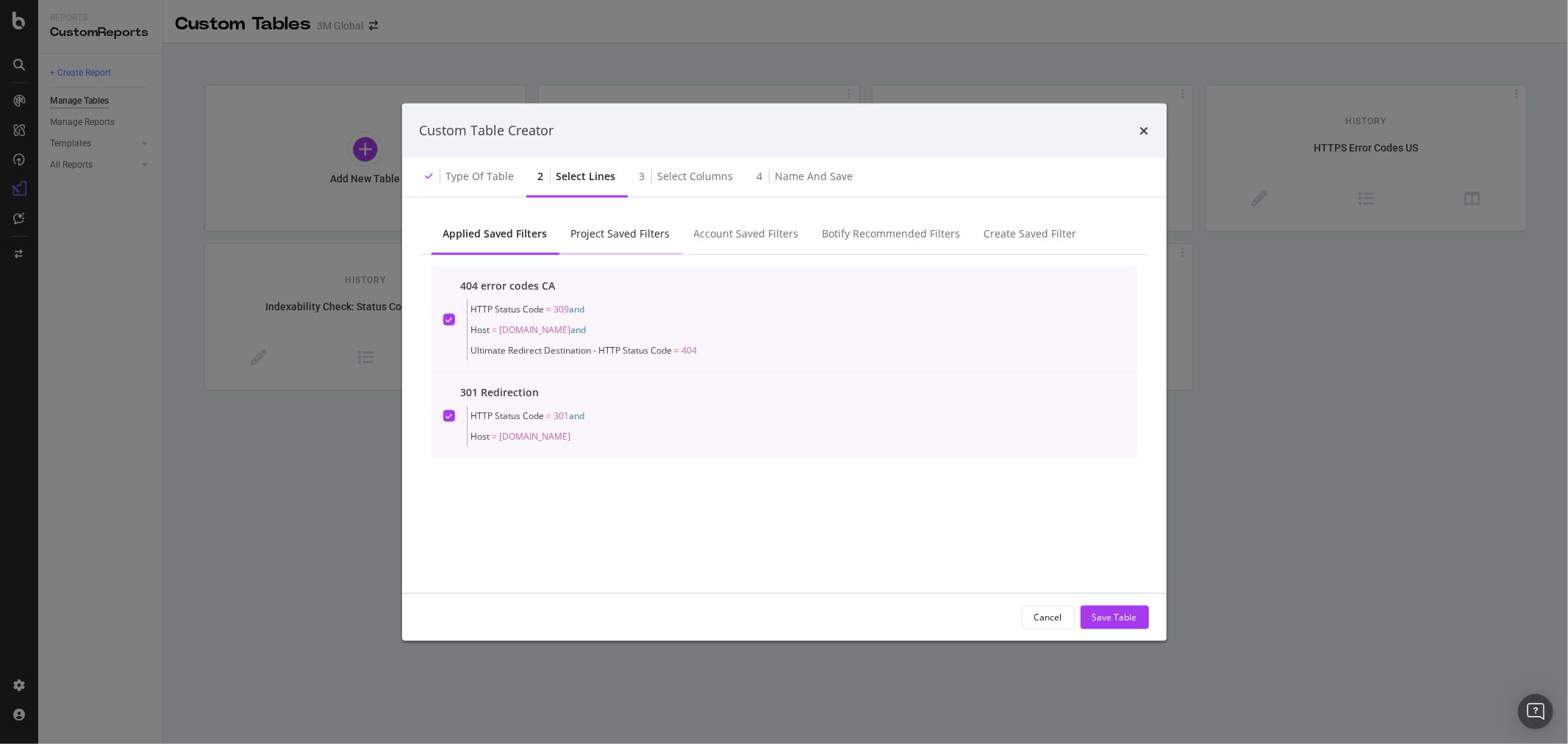
click at [619, 235] on div "Project Saved Filters" at bounding box center [620, 233] width 99 height 15
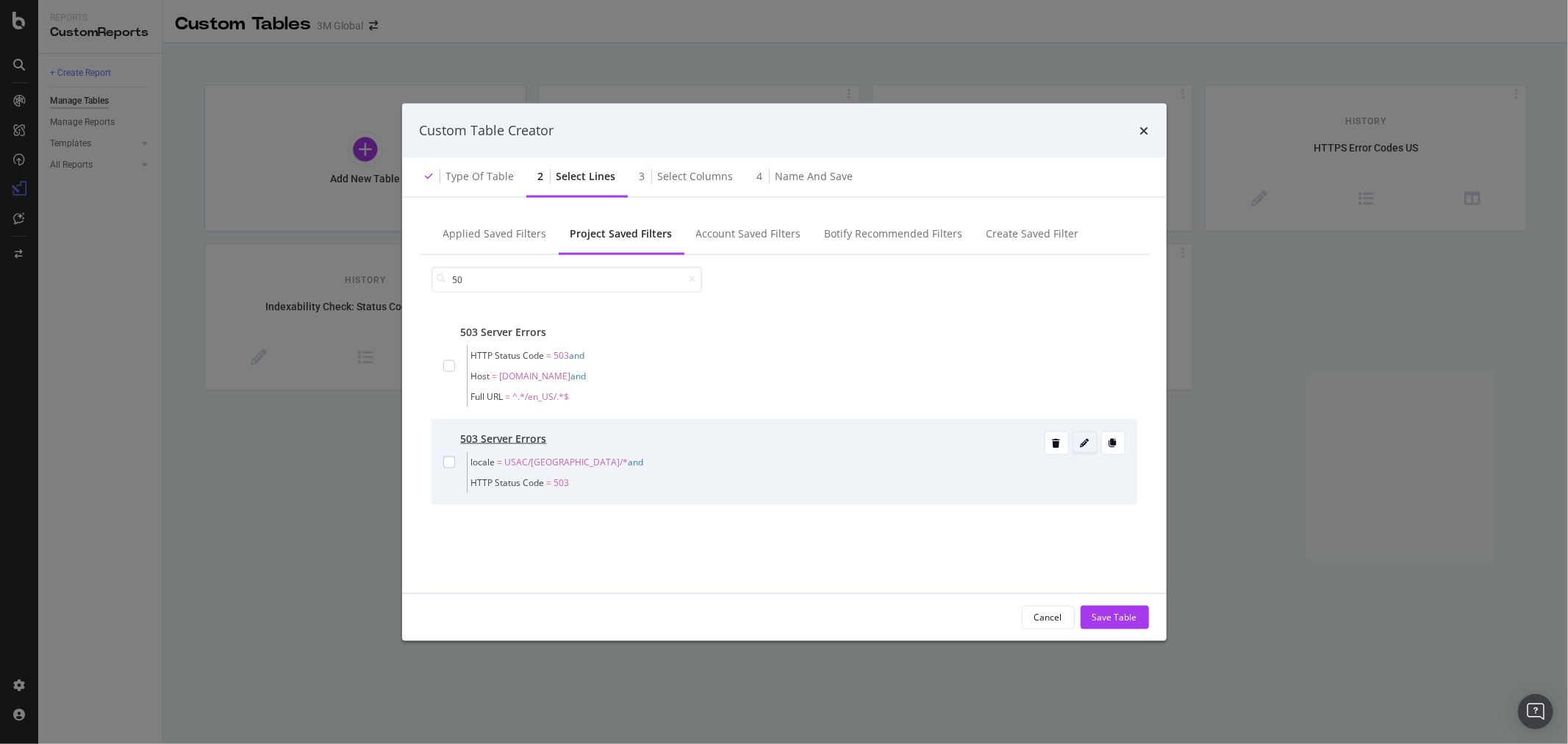
type input "50"
click at [1088, 443] on icon "modal" at bounding box center [1085, 442] width 8 height 8
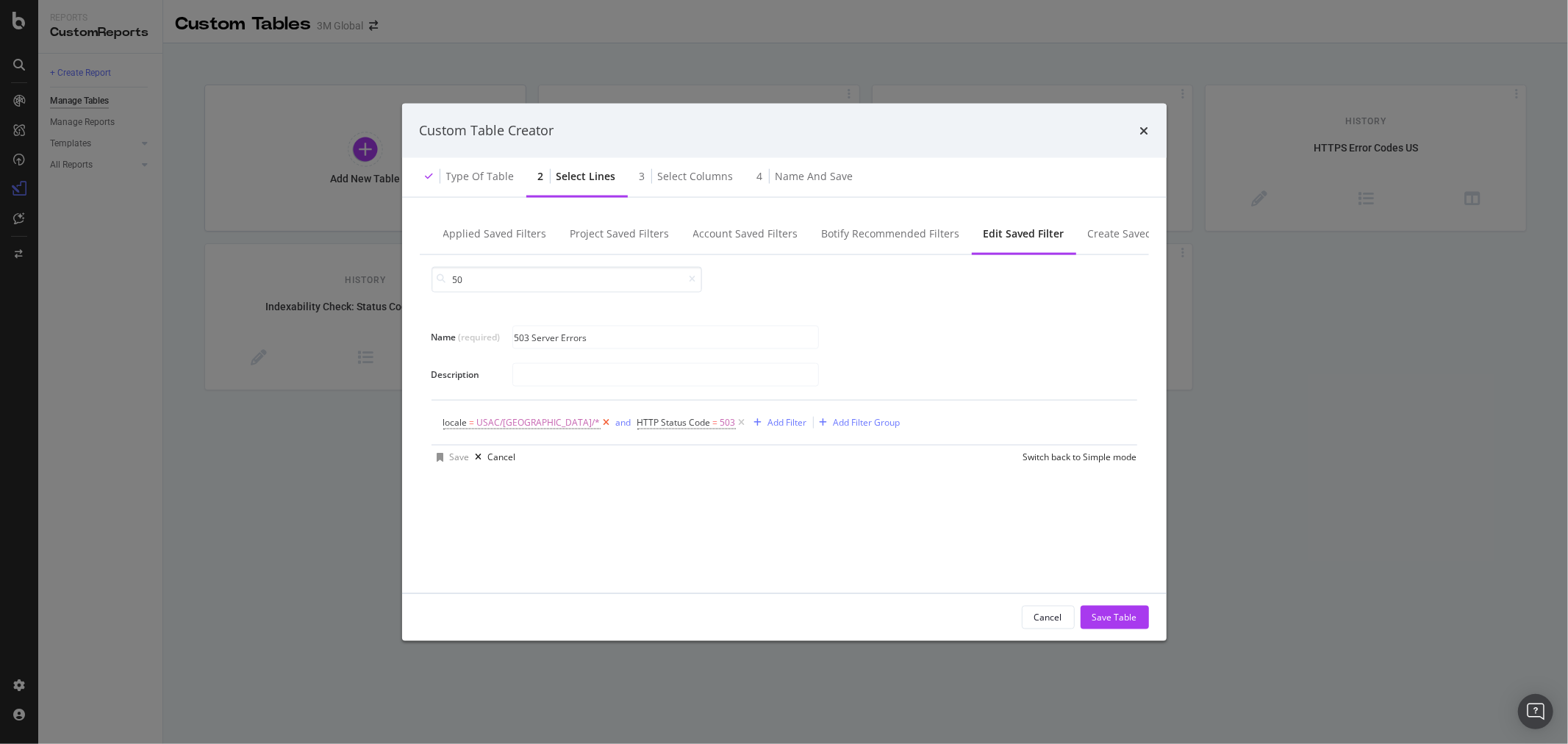
click at [601, 427] on icon "modal" at bounding box center [607, 421] width 12 height 15
click at [594, 423] on div "Add Filter" at bounding box center [593, 422] width 39 height 12
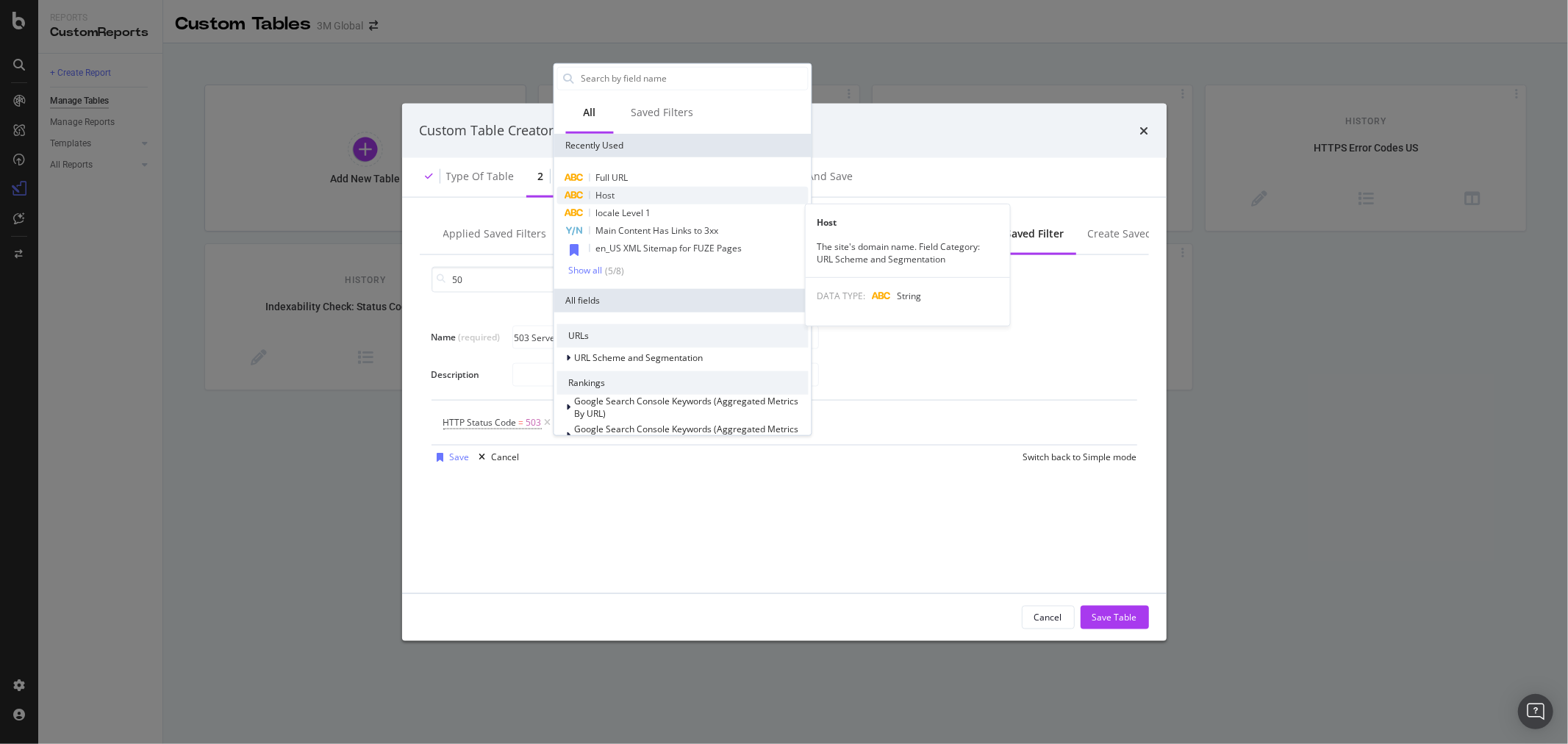
click at [629, 194] on div "Host" at bounding box center [682, 194] width 251 height 18
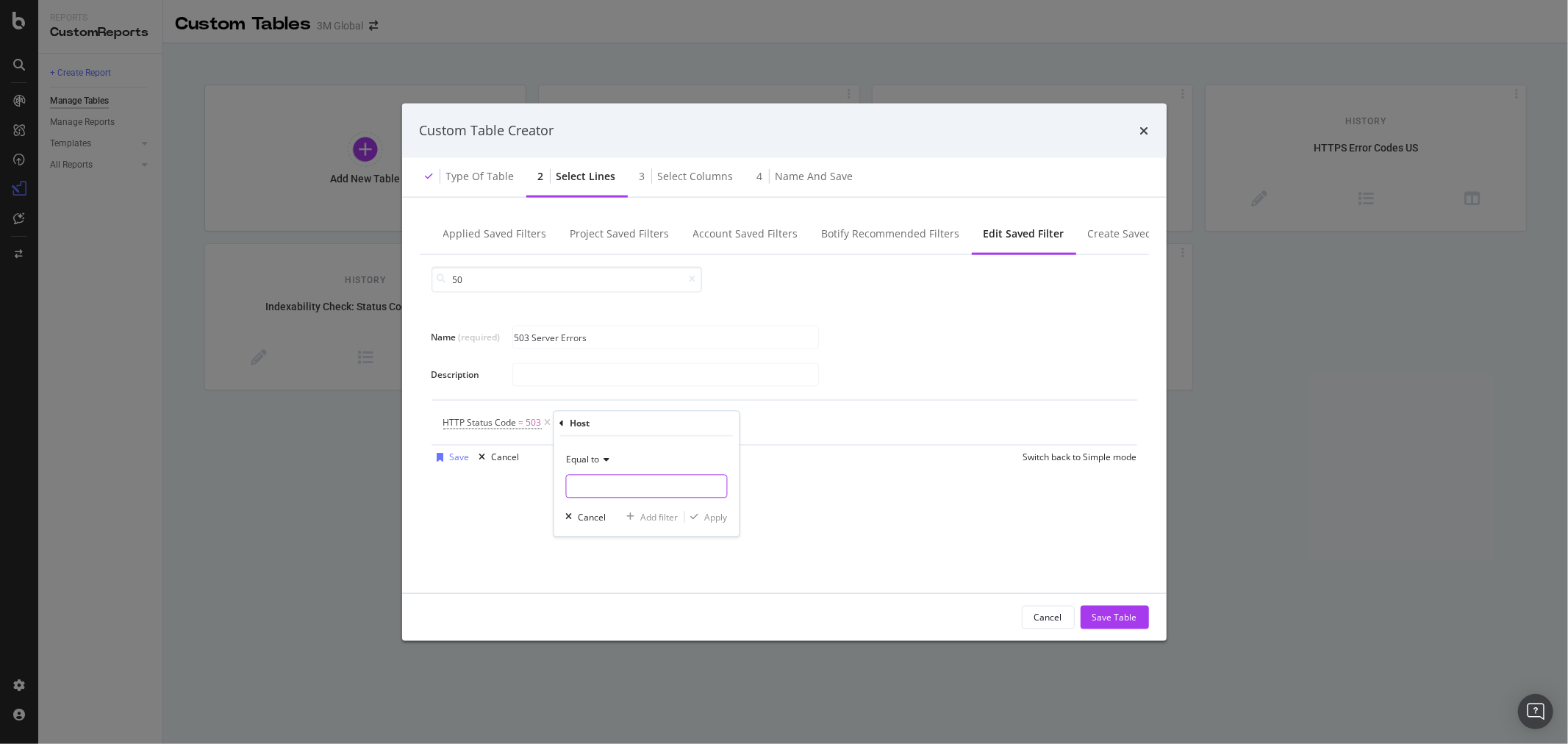
click at [626, 484] on input "Name (required)" at bounding box center [646, 486] width 160 height 24
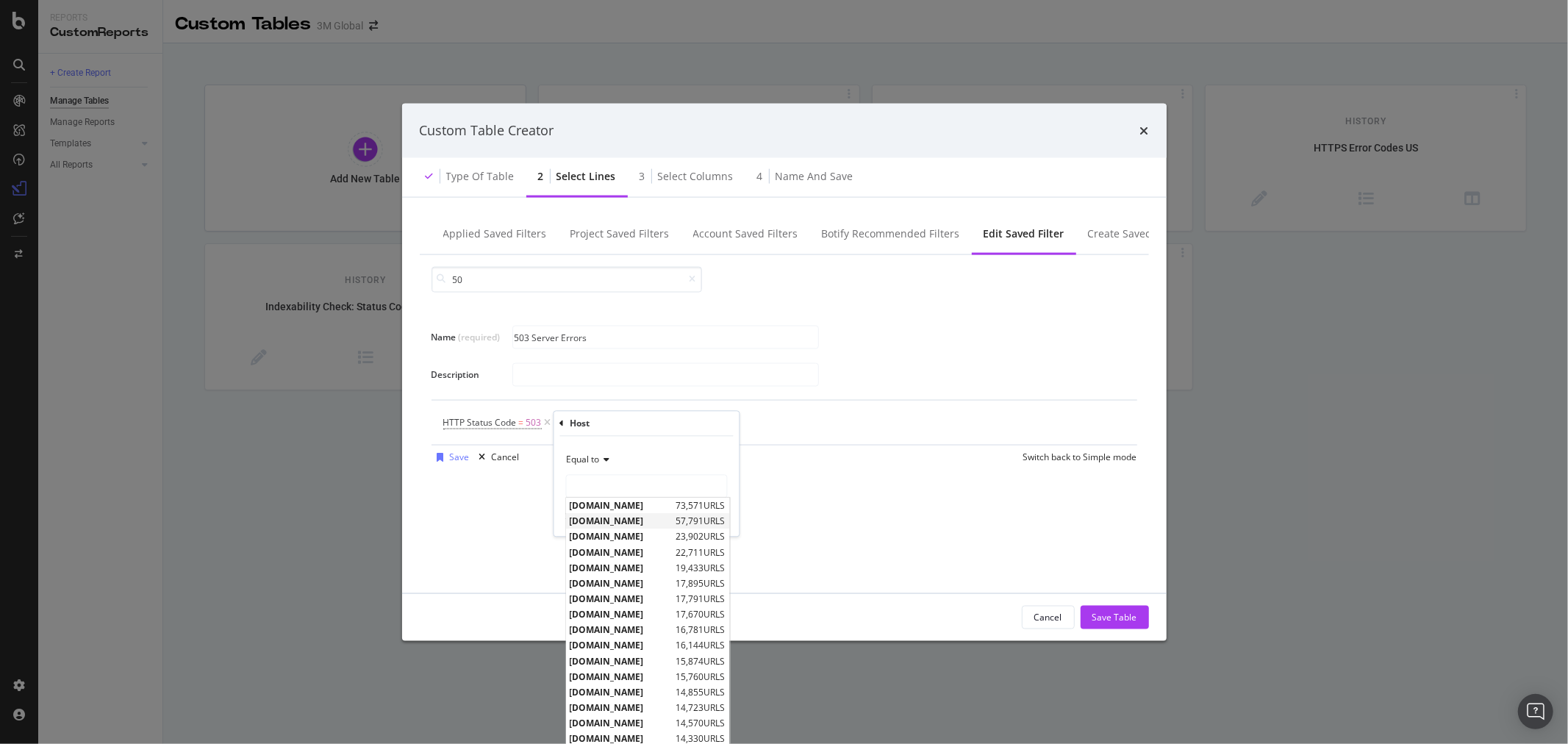
click at [629, 523] on span "[DOMAIN_NAME]" at bounding box center [622, 521] width 103 height 12
type input "[DOMAIN_NAME]"
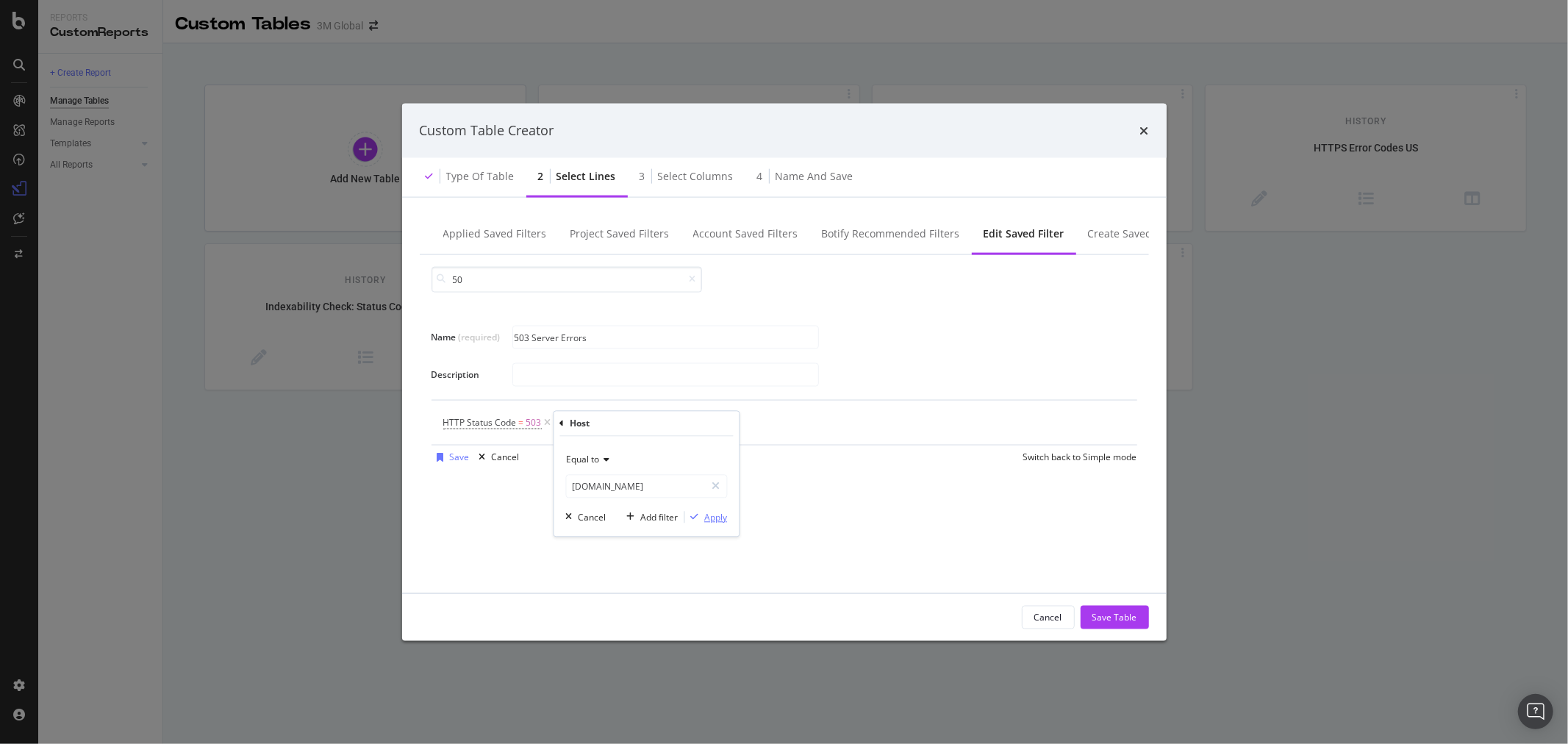
click at [710, 517] on div "Apply" at bounding box center [716, 517] width 23 height 12
click at [458, 458] on div "Save" at bounding box center [460, 457] width 20 height 12
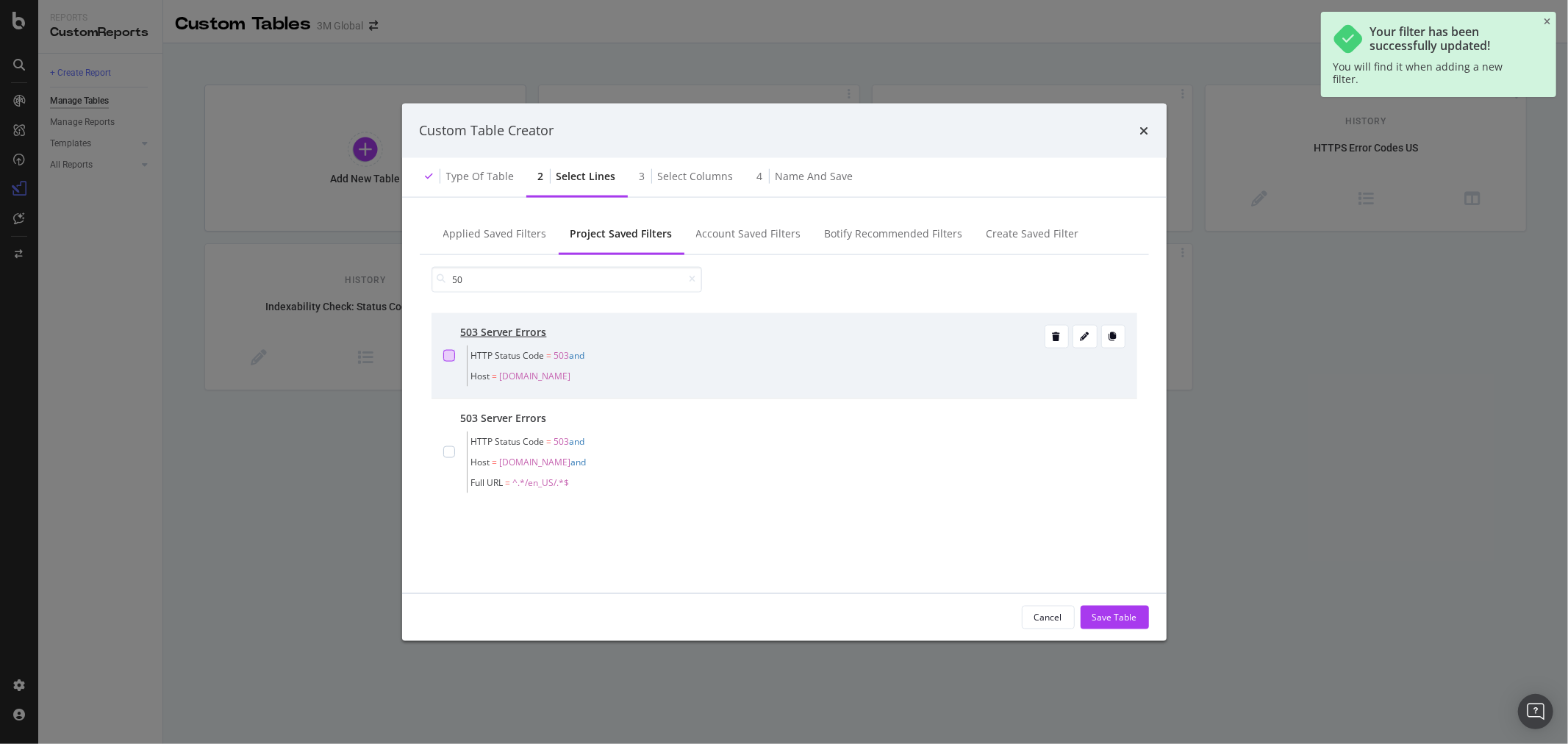
click at [450, 351] on div "modal" at bounding box center [448, 354] width 12 height 12
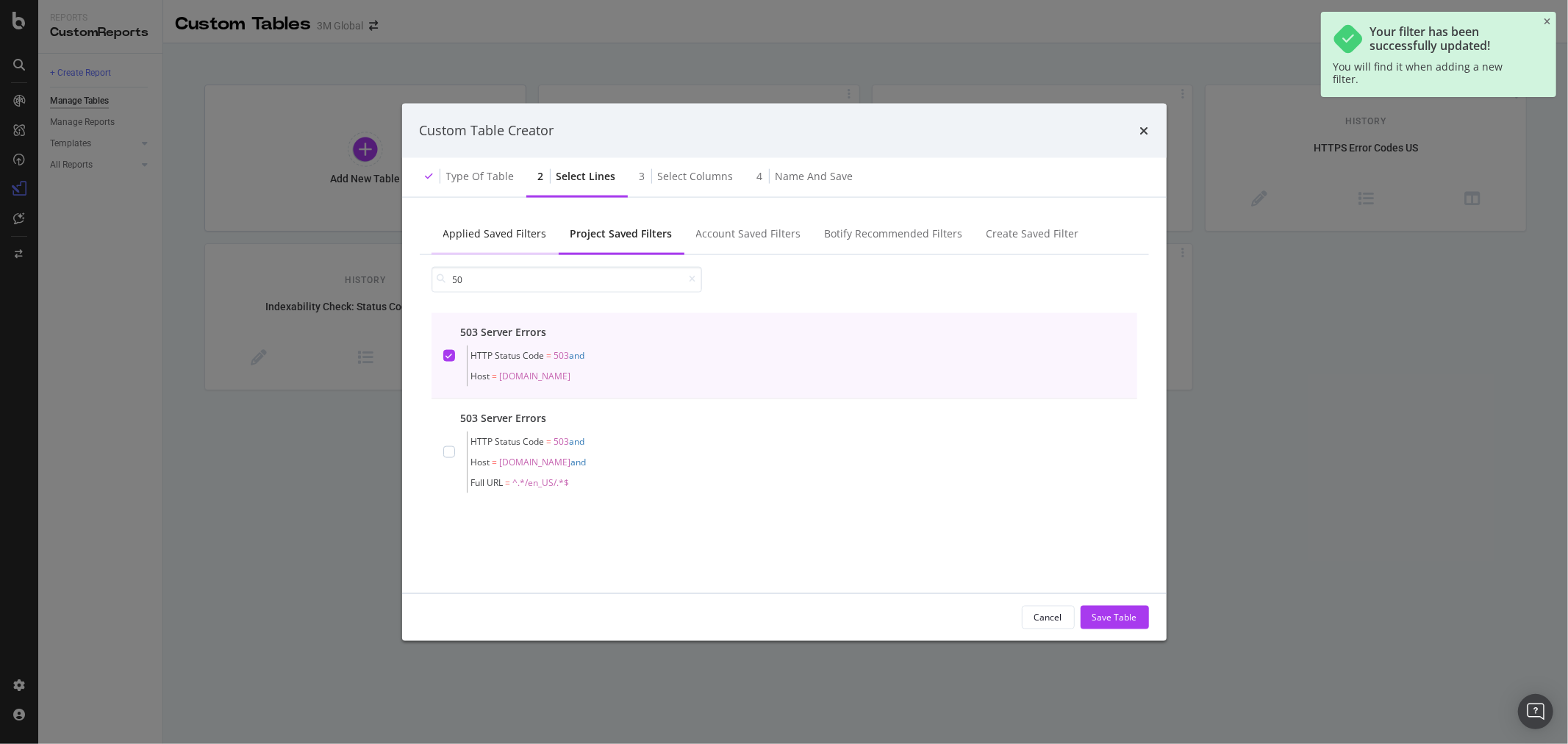
click at [516, 240] on div "Applied Saved Filters" at bounding box center [495, 233] width 104 height 15
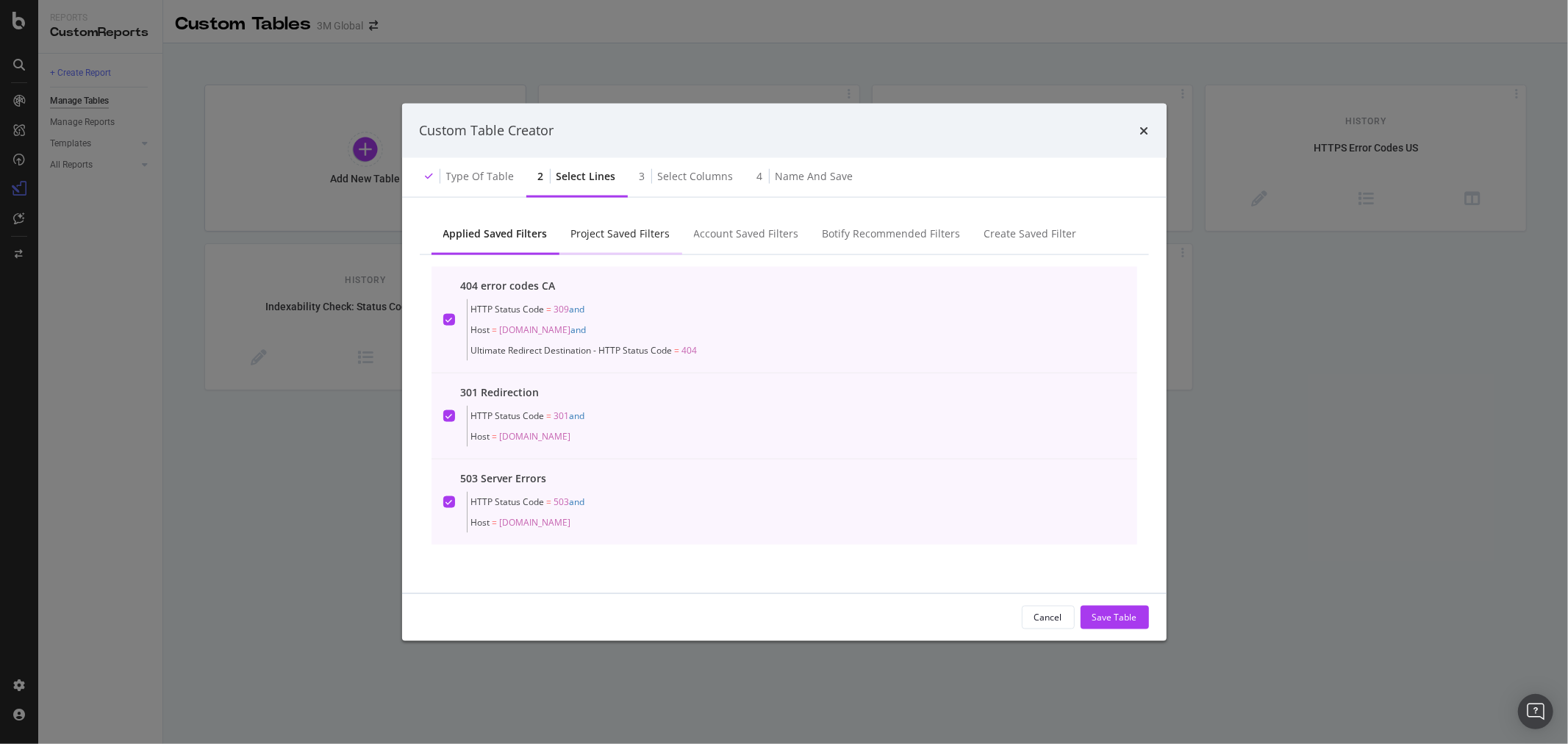
click at [620, 230] on div "Project Saved Filters" at bounding box center [620, 233] width 99 height 15
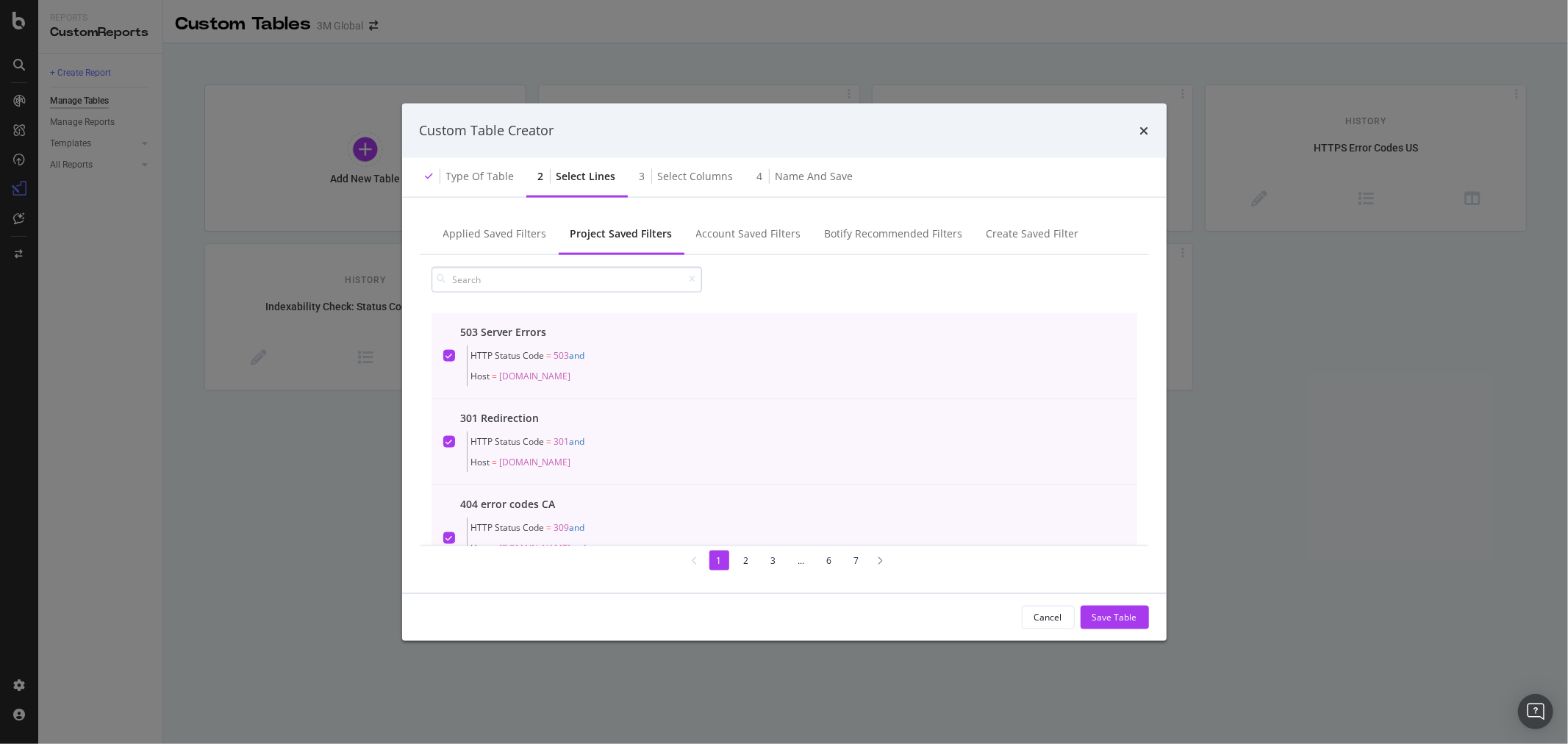
click at [615, 276] on input "modal" at bounding box center [566, 278] width 270 height 25
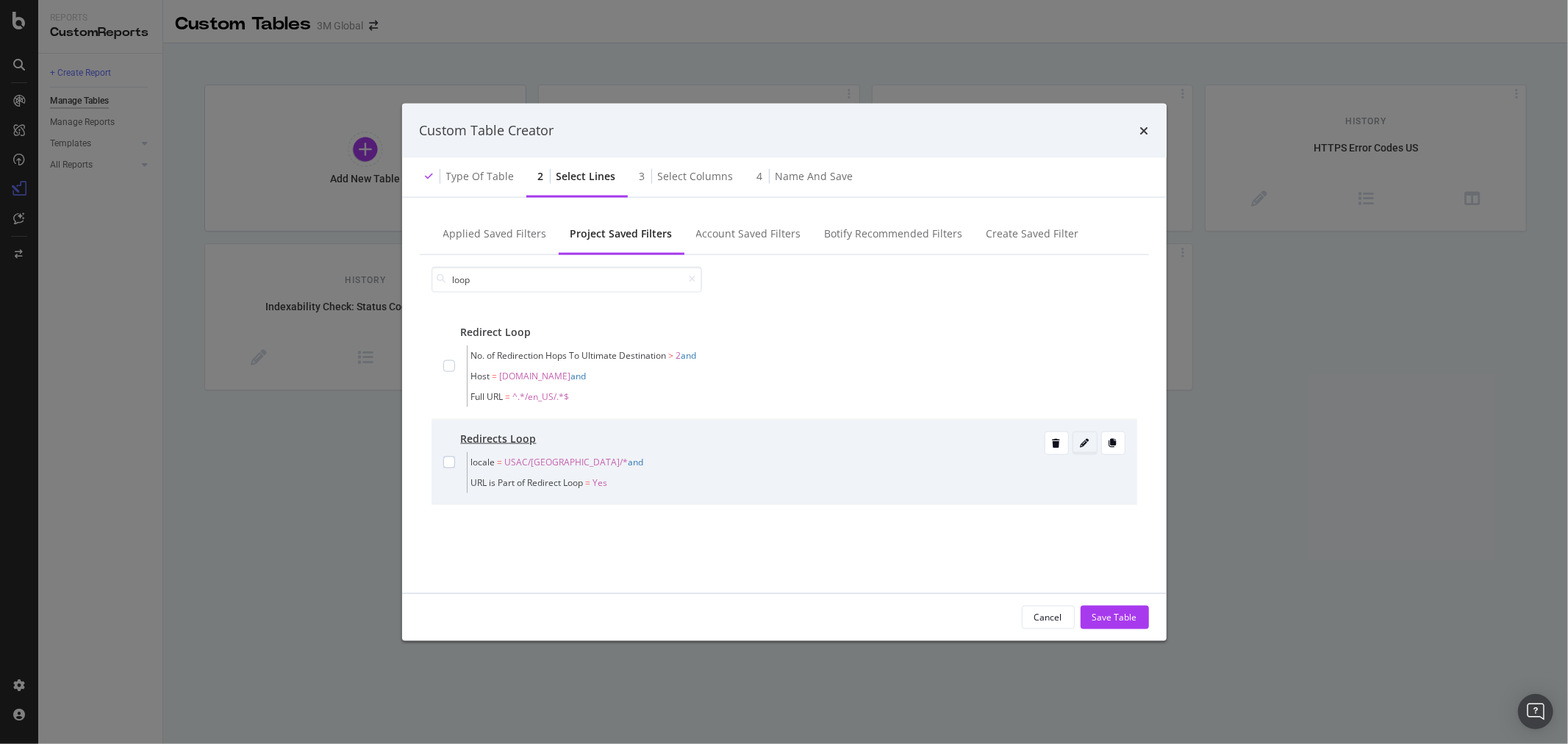
type input "loop"
click at [1085, 442] on icon "modal" at bounding box center [1085, 442] width 8 height 8
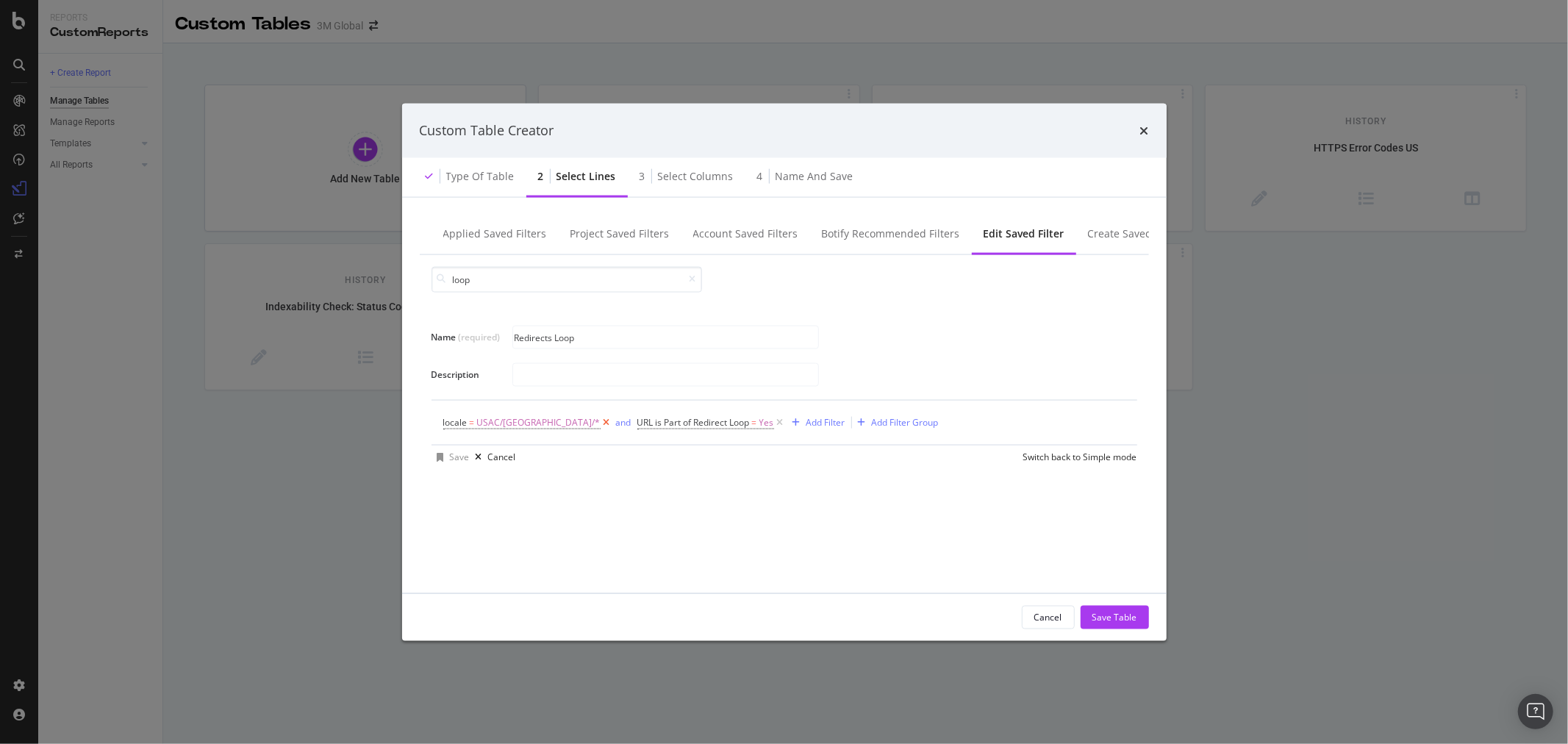
click at [601, 421] on icon "modal" at bounding box center [607, 421] width 12 height 15
click at [635, 424] on div "Add Filter" at bounding box center [632, 422] width 39 height 12
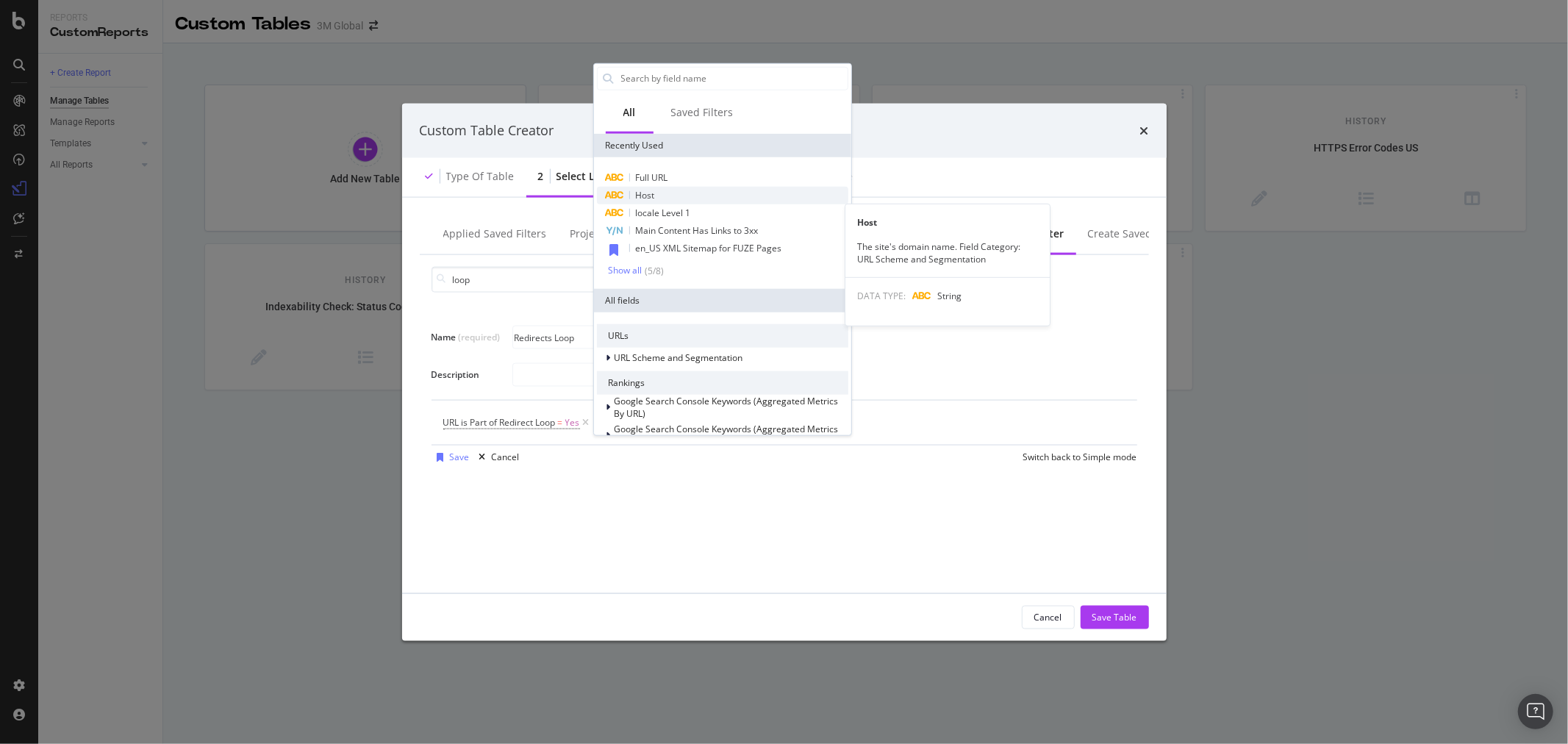
click at [670, 192] on div "Host" at bounding box center [723, 194] width 251 height 18
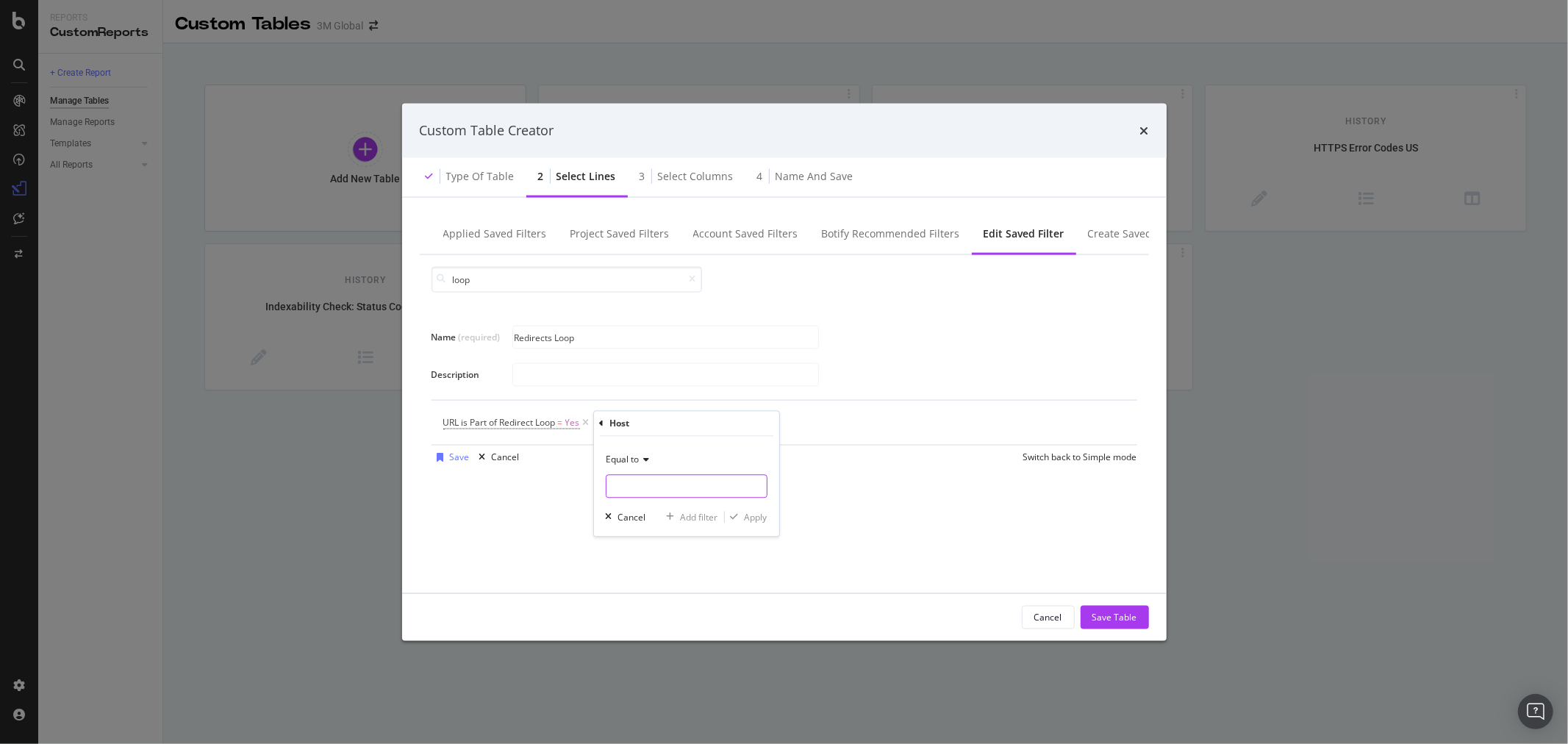
click at [673, 492] on input "Name (required)" at bounding box center [687, 486] width 160 height 24
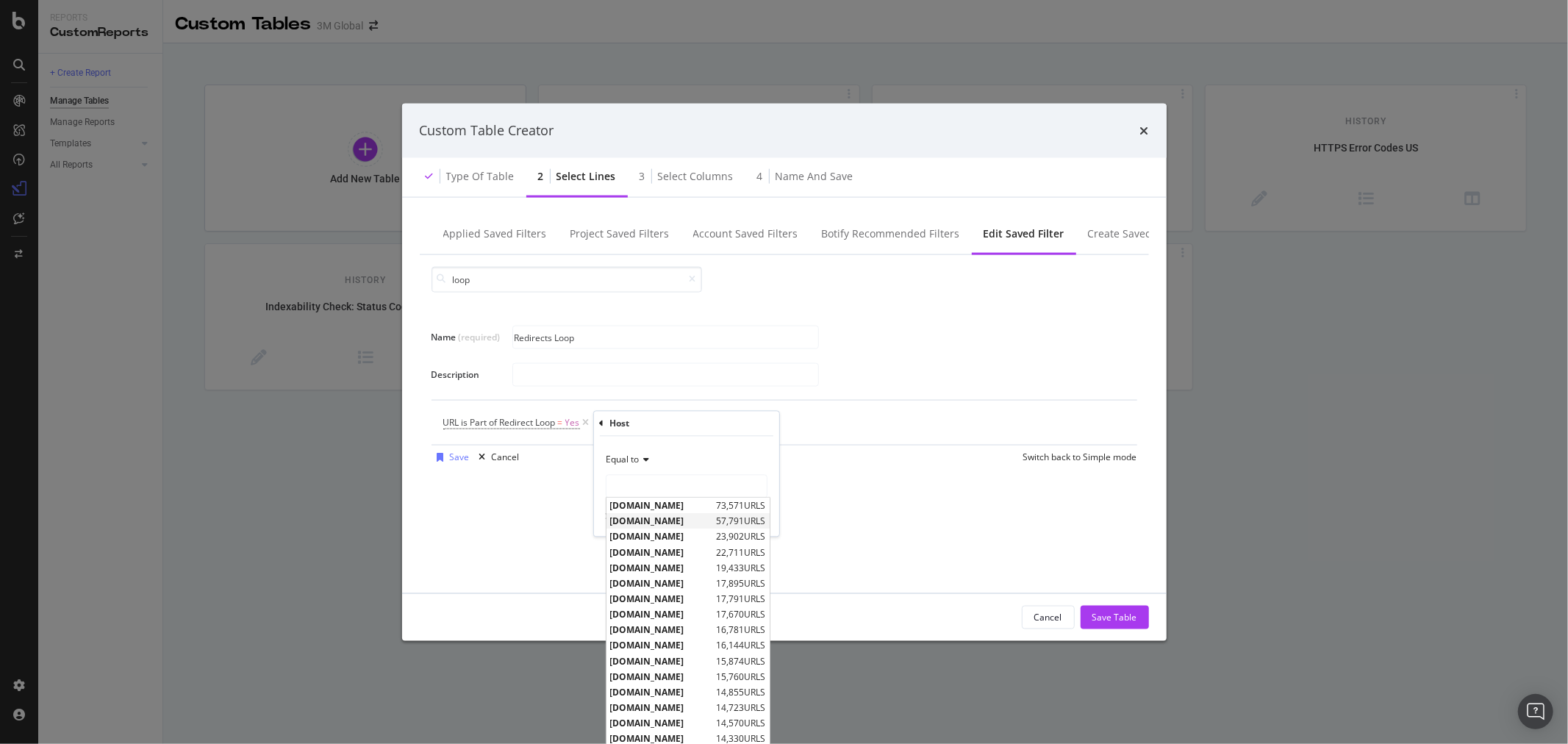
click at [679, 520] on span "[DOMAIN_NAME]" at bounding box center [662, 521] width 103 height 12
type input "[DOMAIN_NAME]"
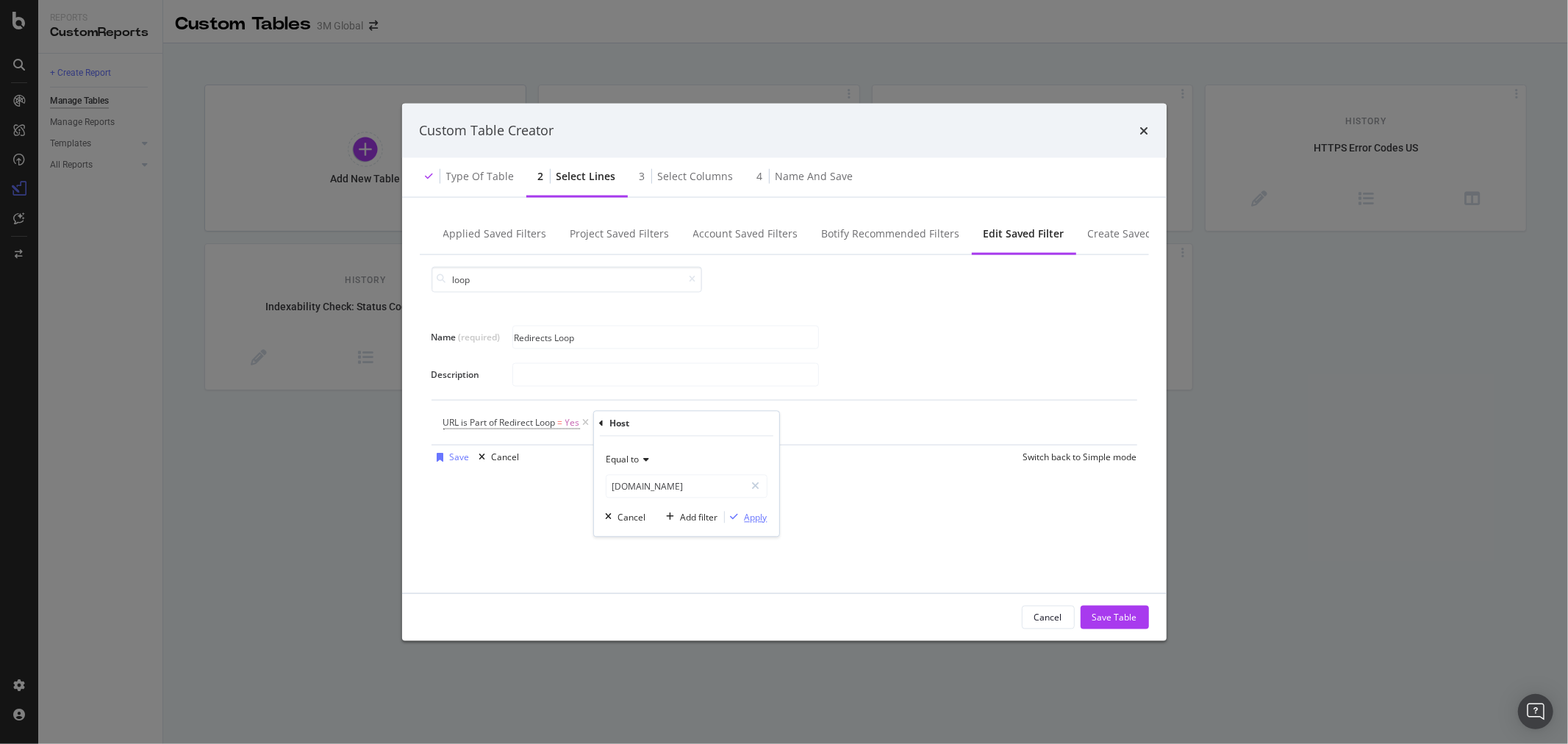
click at [755, 522] on div "Apply" at bounding box center [757, 517] width 23 height 12
click at [458, 460] on div "Save" at bounding box center [460, 457] width 20 height 12
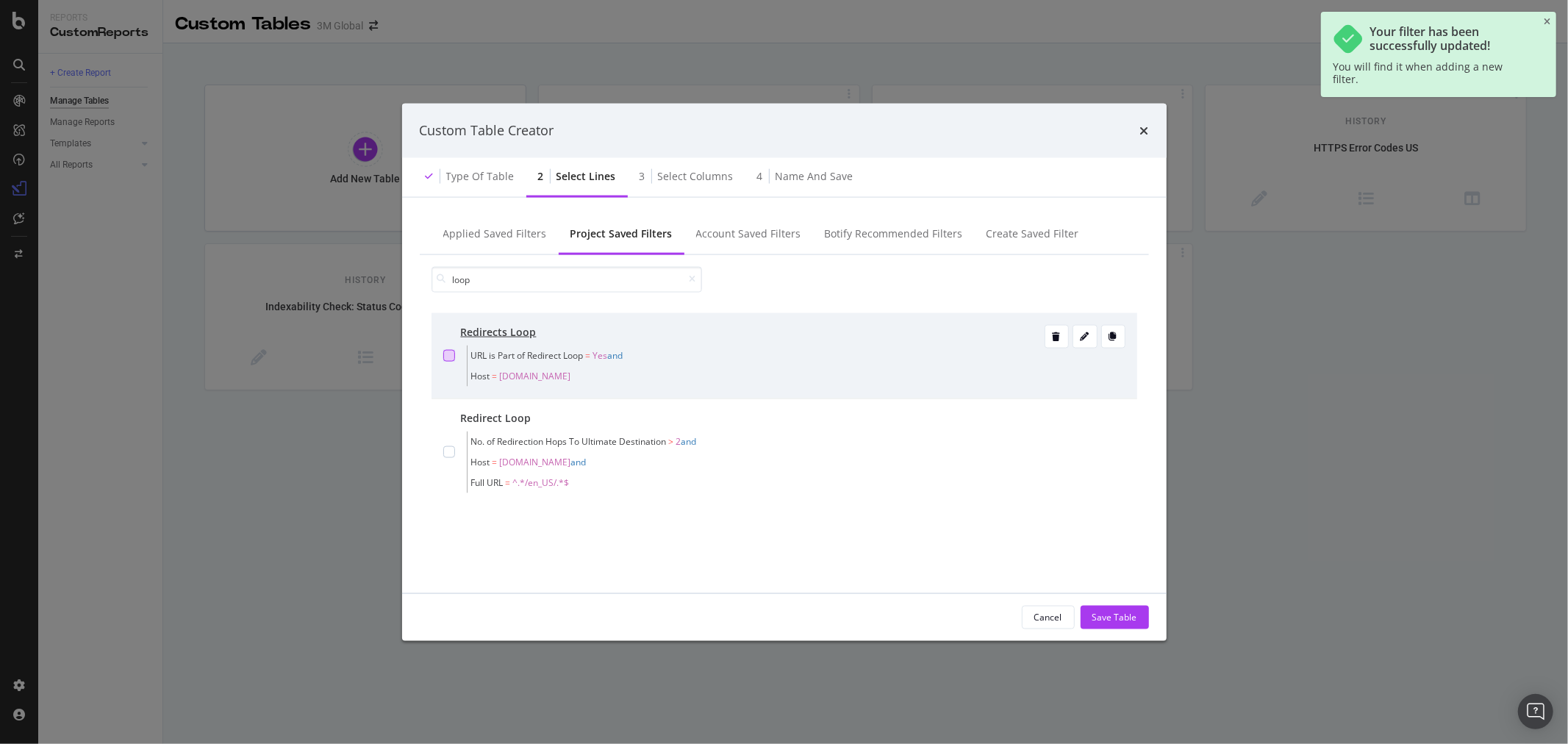
click at [450, 354] on div "modal" at bounding box center [448, 354] width 12 height 12
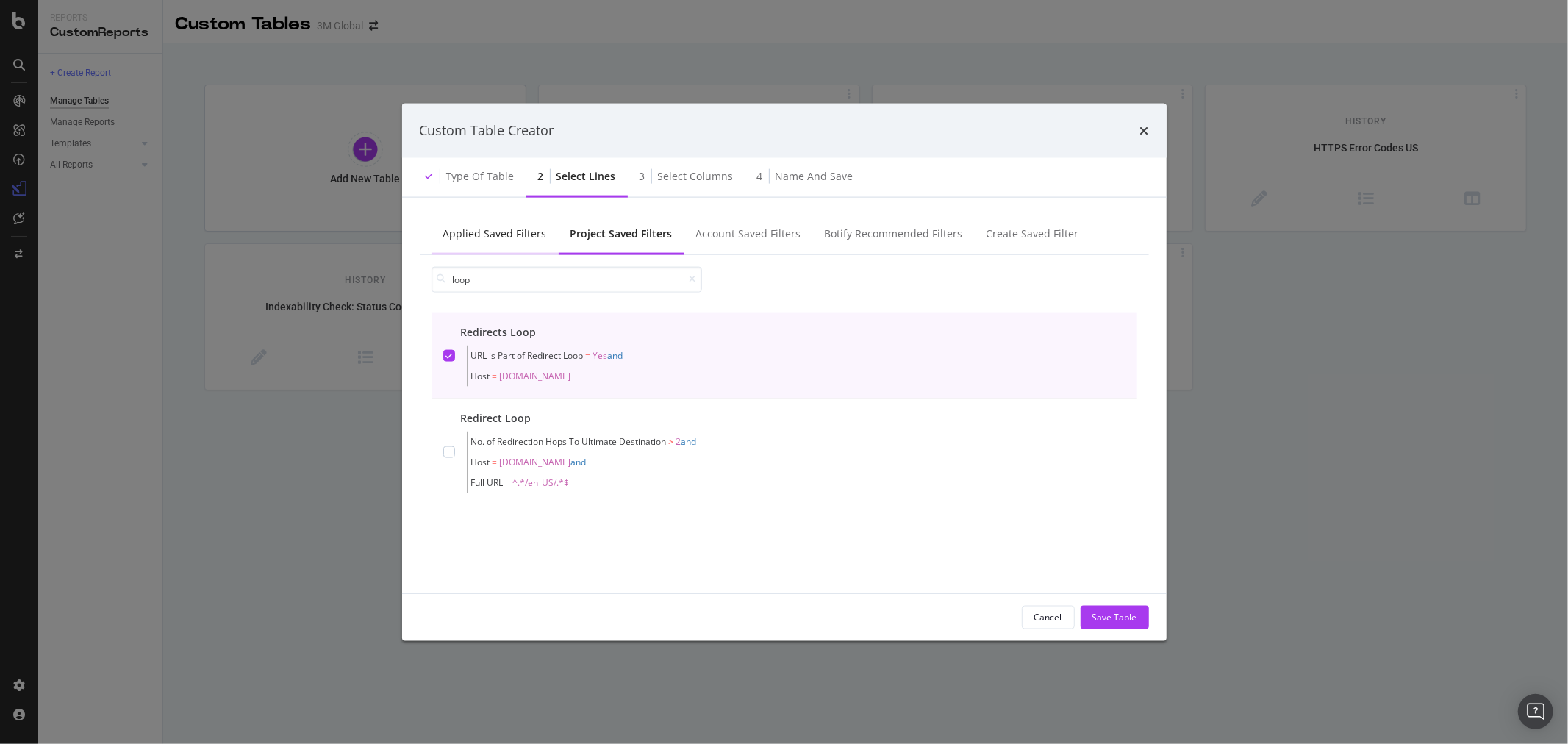
click at [532, 228] on div "Applied Saved Filters" at bounding box center [495, 233] width 104 height 15
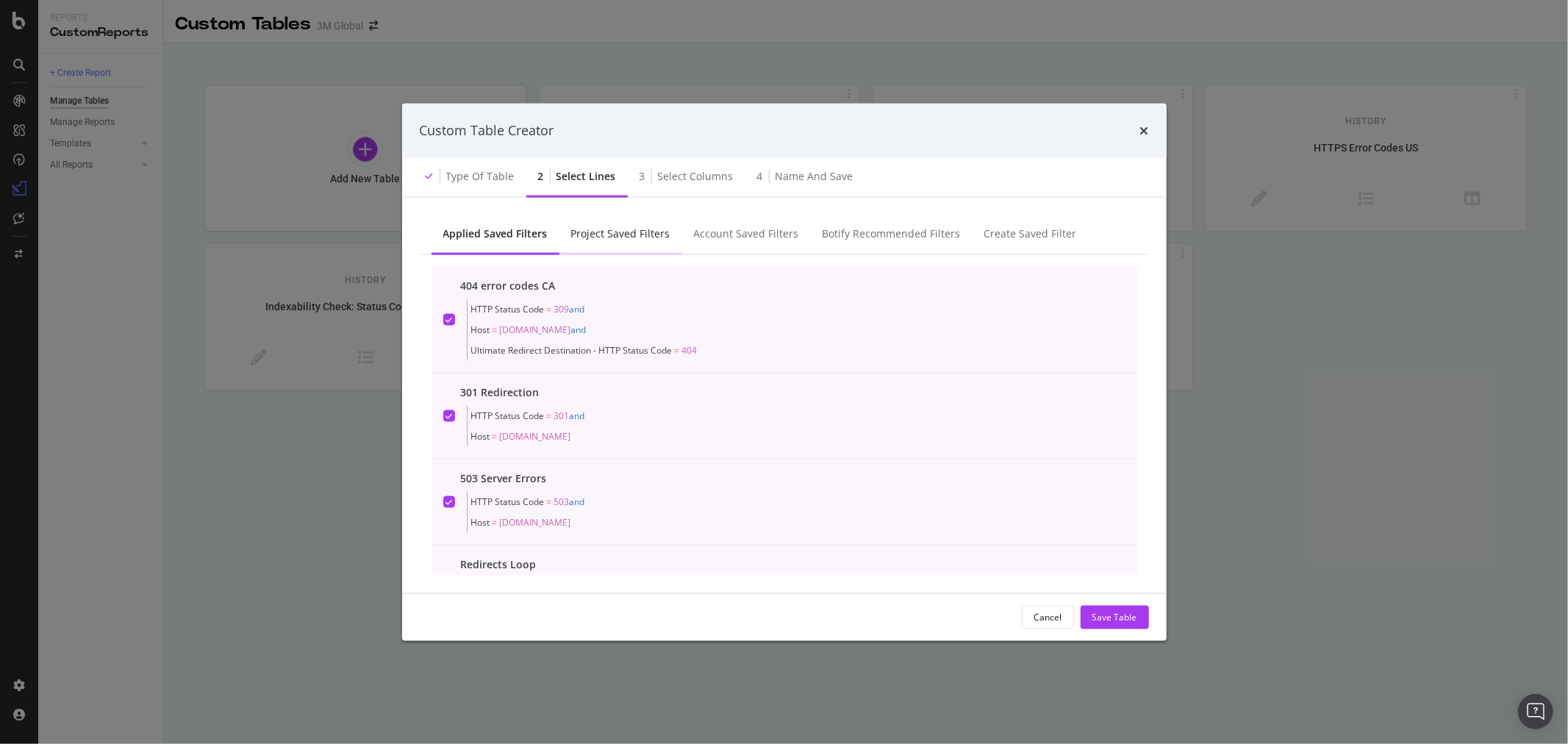
click at [594, 225] on div "Project Saved Filters" at bounding box center [620, 234] width 123 height 40
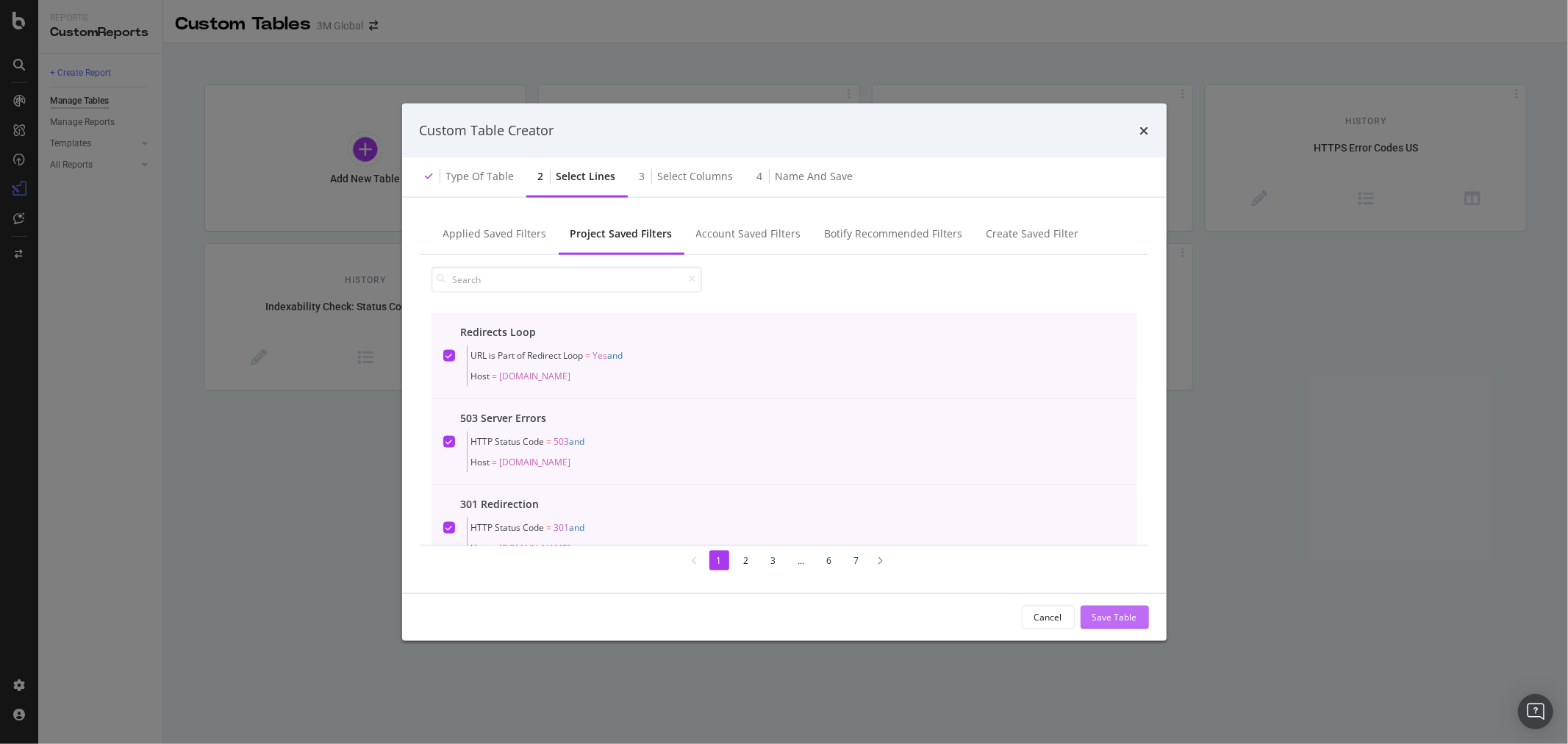
click at [1141, 614] on button "Save Table" at bounding box center [1115, 616] width 69 height 24
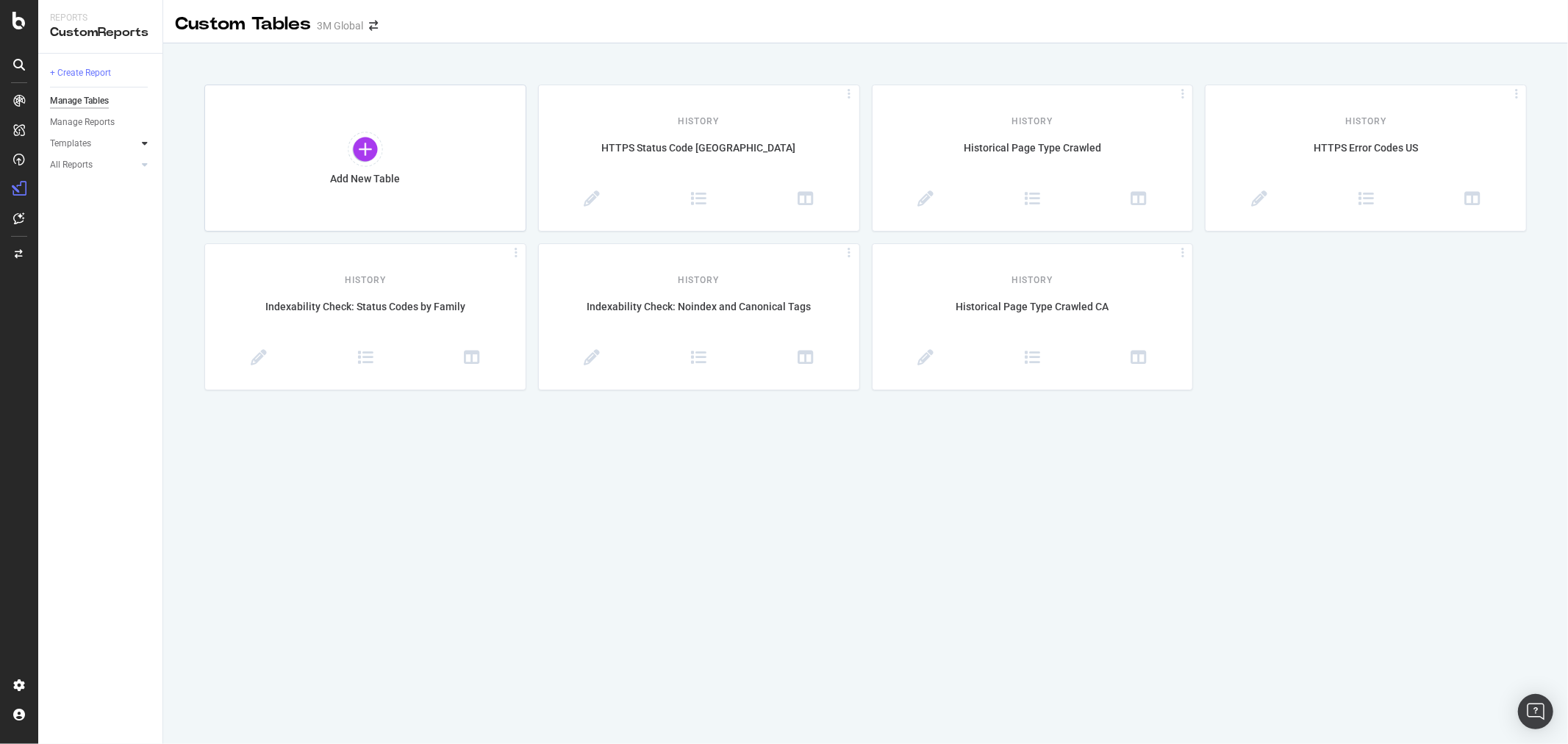
click at [142, 145] on icon at bounding box center [145, 142] width 6 height 8
click at [146, 142] on icon at bounding box center [145, 142] width 6 height 8
click at [140, 168] on div at bounding box center [144, 164] width 15 height 15
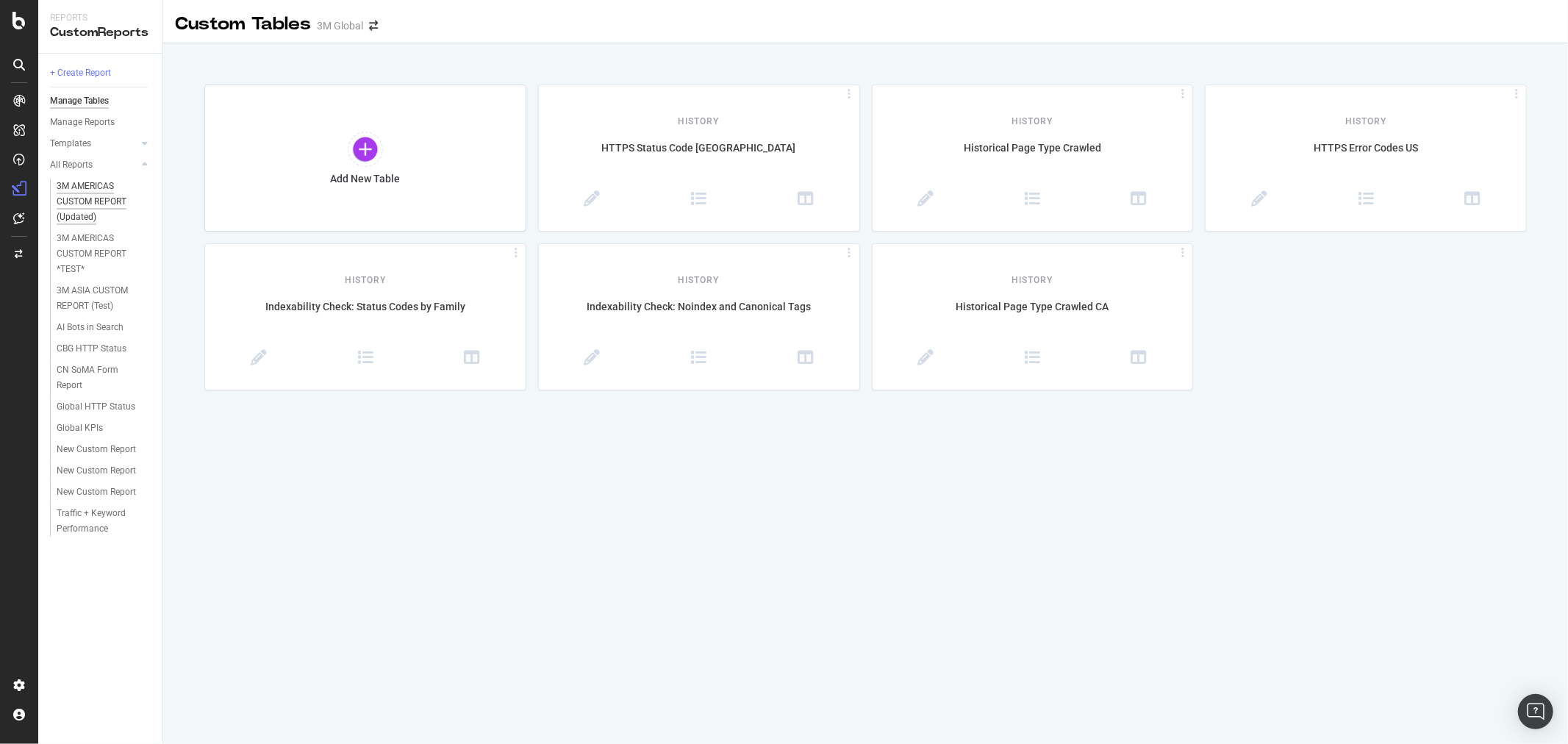
click at [105, 194] on div "3M AMERICAS CUSTOM REPORT (Updated)" at bounding box center [100, 202] width 89 height 46
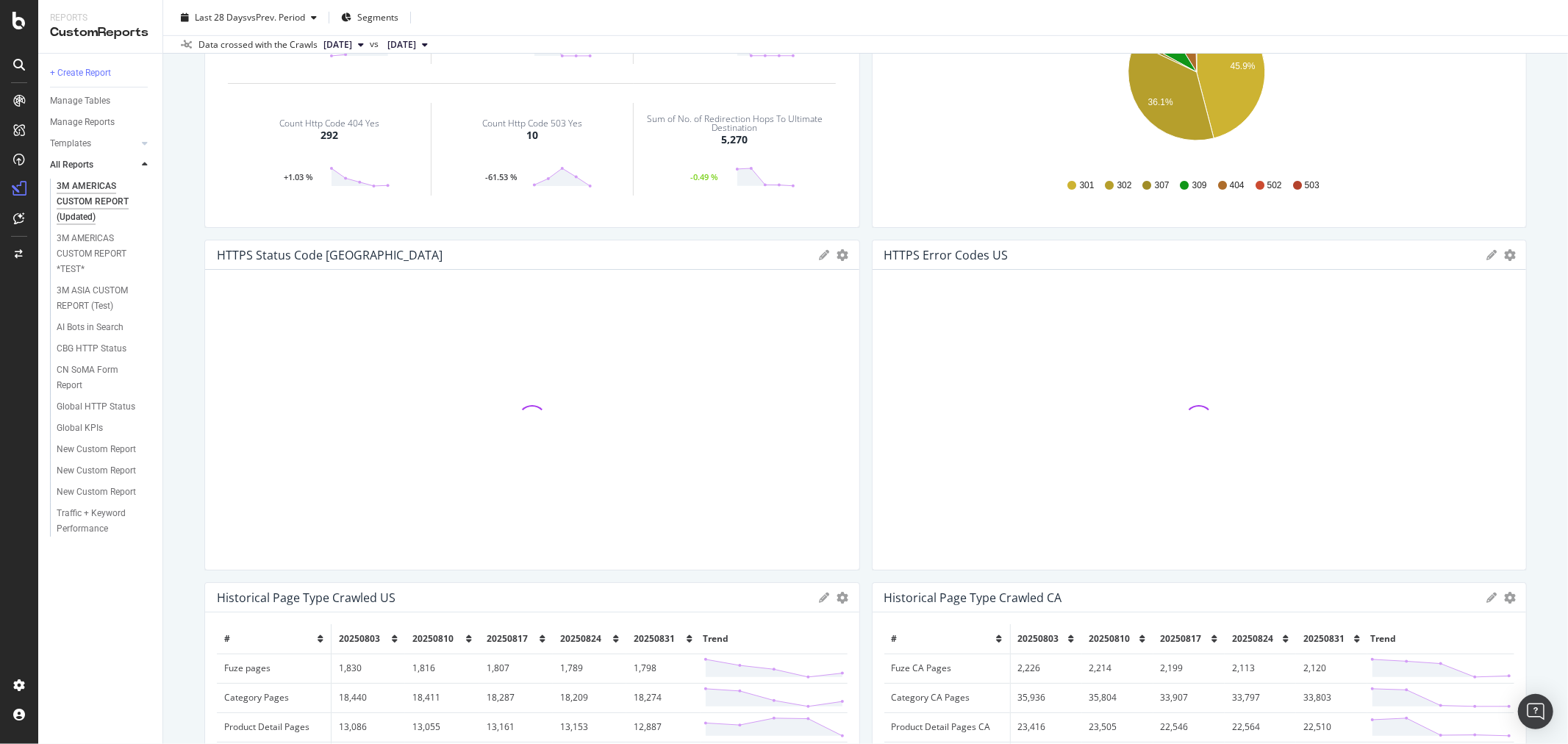
scroll to position [571, 0]
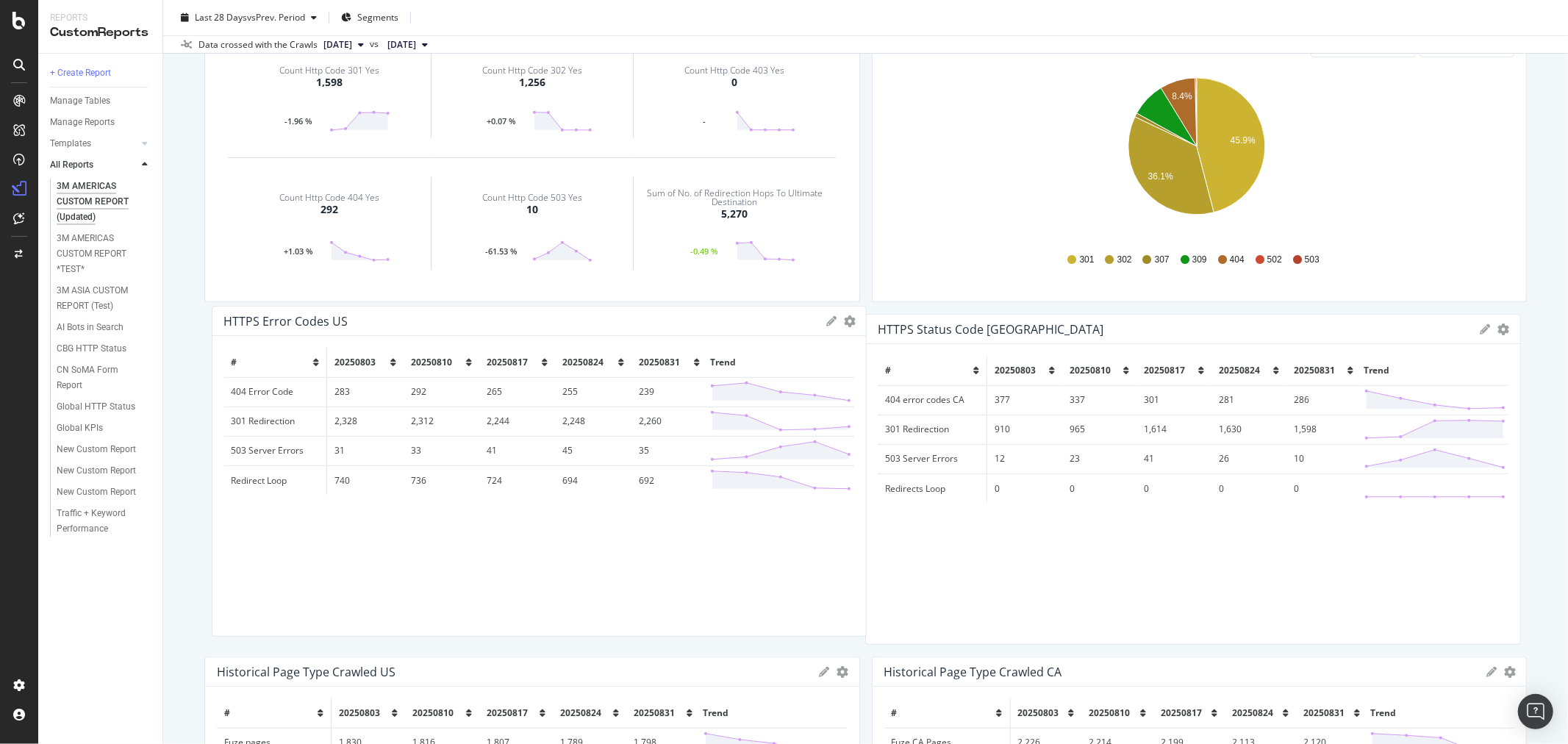
drag, startPoint x: 1070, startPoint y: 323, endPoint x: 1039, endPoint y: 460, distance: 140.5
click at [403, 320] on div "HTTPS Error Codes US" at bounding box center [522, 320] width 596 height 15
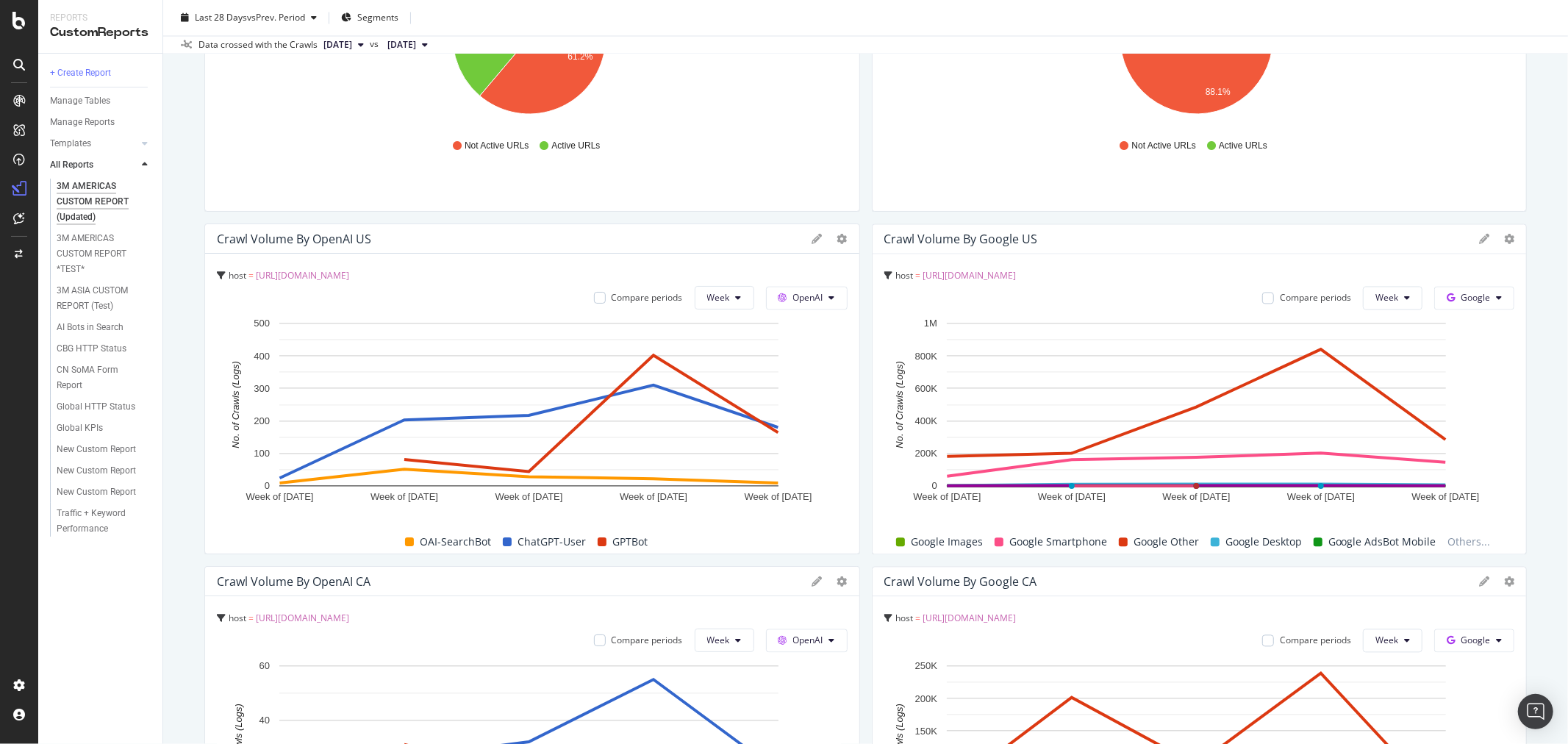
scroll to position [2492, 0]
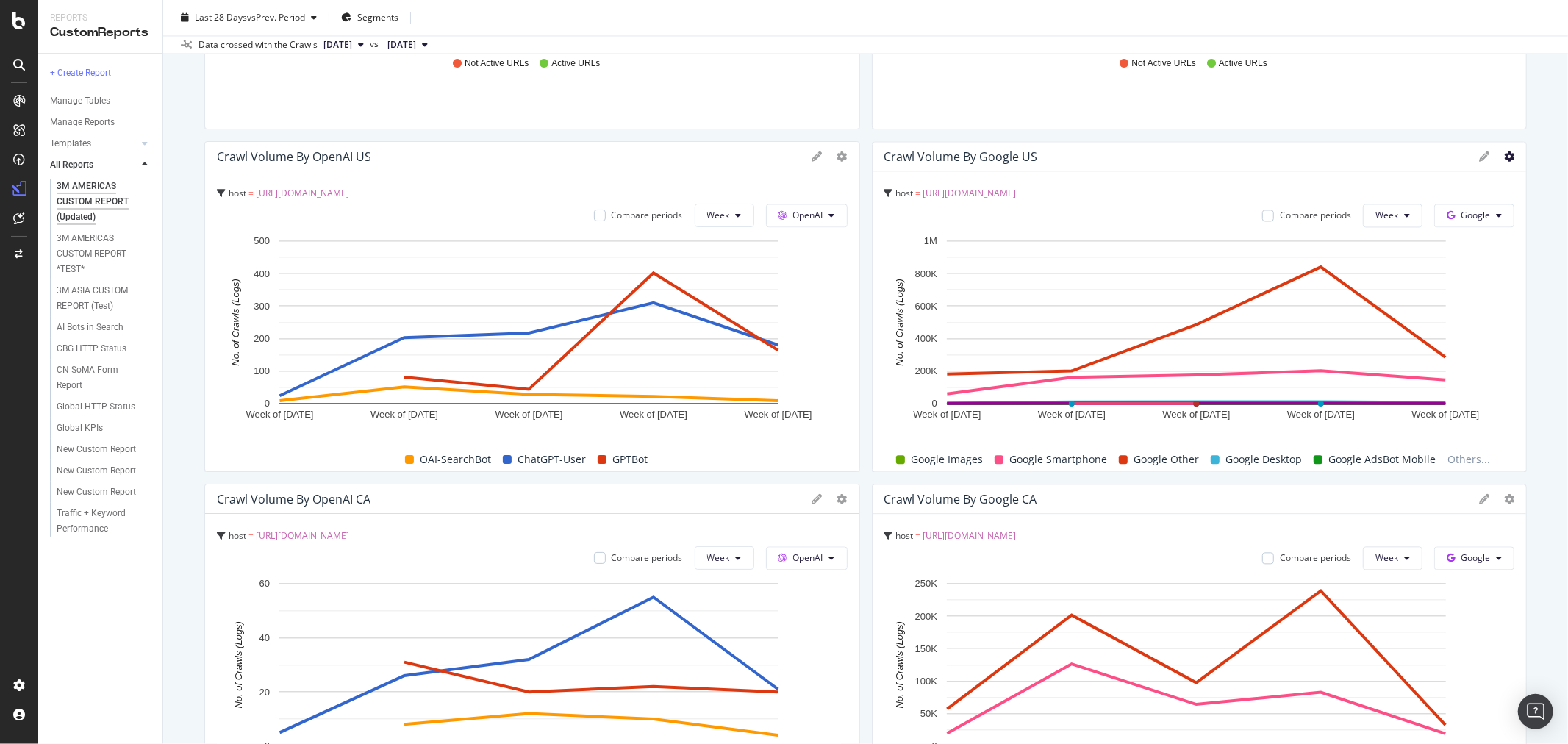
click at [1504, 156] on icon at bounding box center [1509, 156] width 10 height 10
click at [1395, 236] on span "Delete" at bounding box center [1425, 239] width 110 height 13
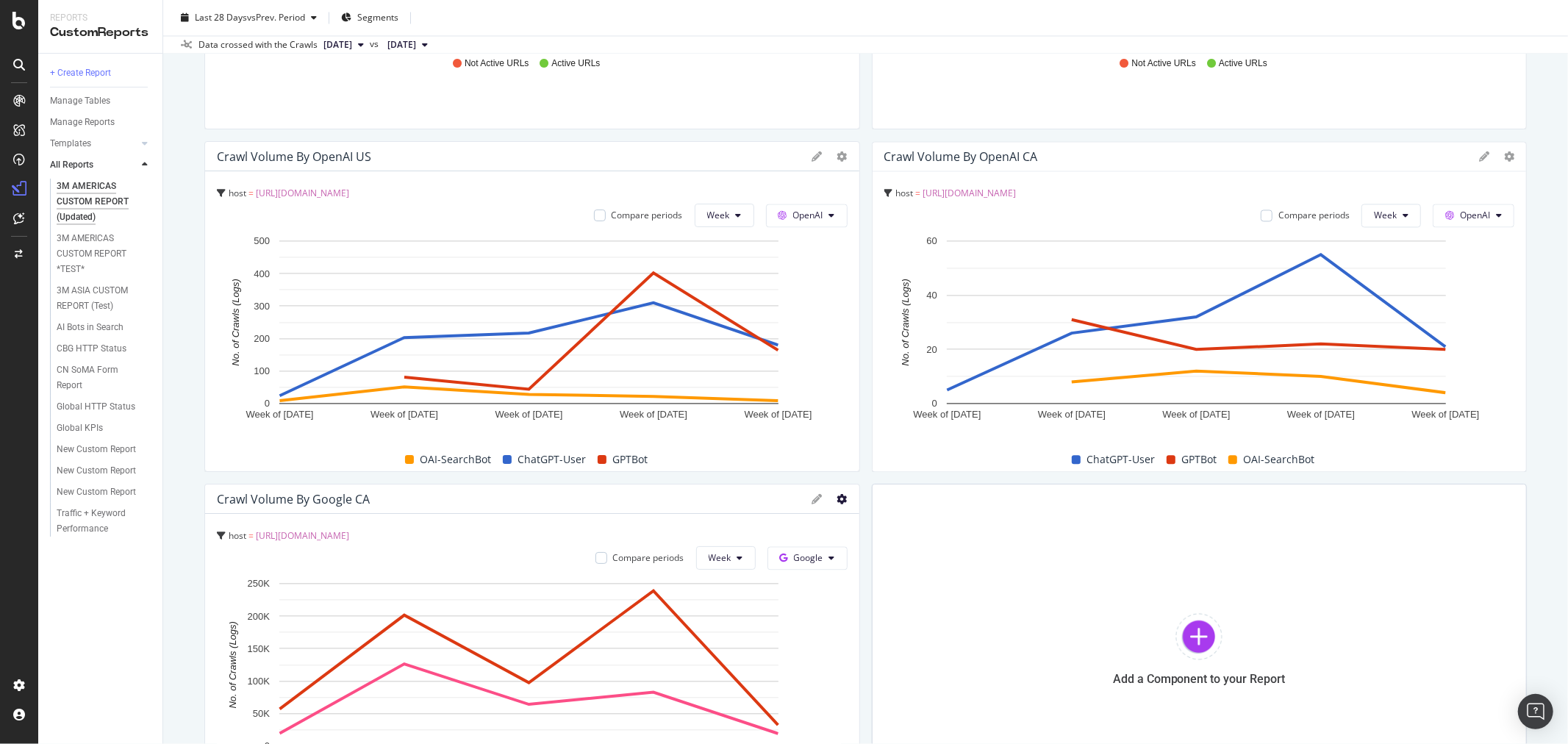
click at [838, 498] on icon at bounding box center [842, 498] width 10 height 10
click at [888, 451] on span "Delete" at bounding box center [922, 449] width 110 height 13
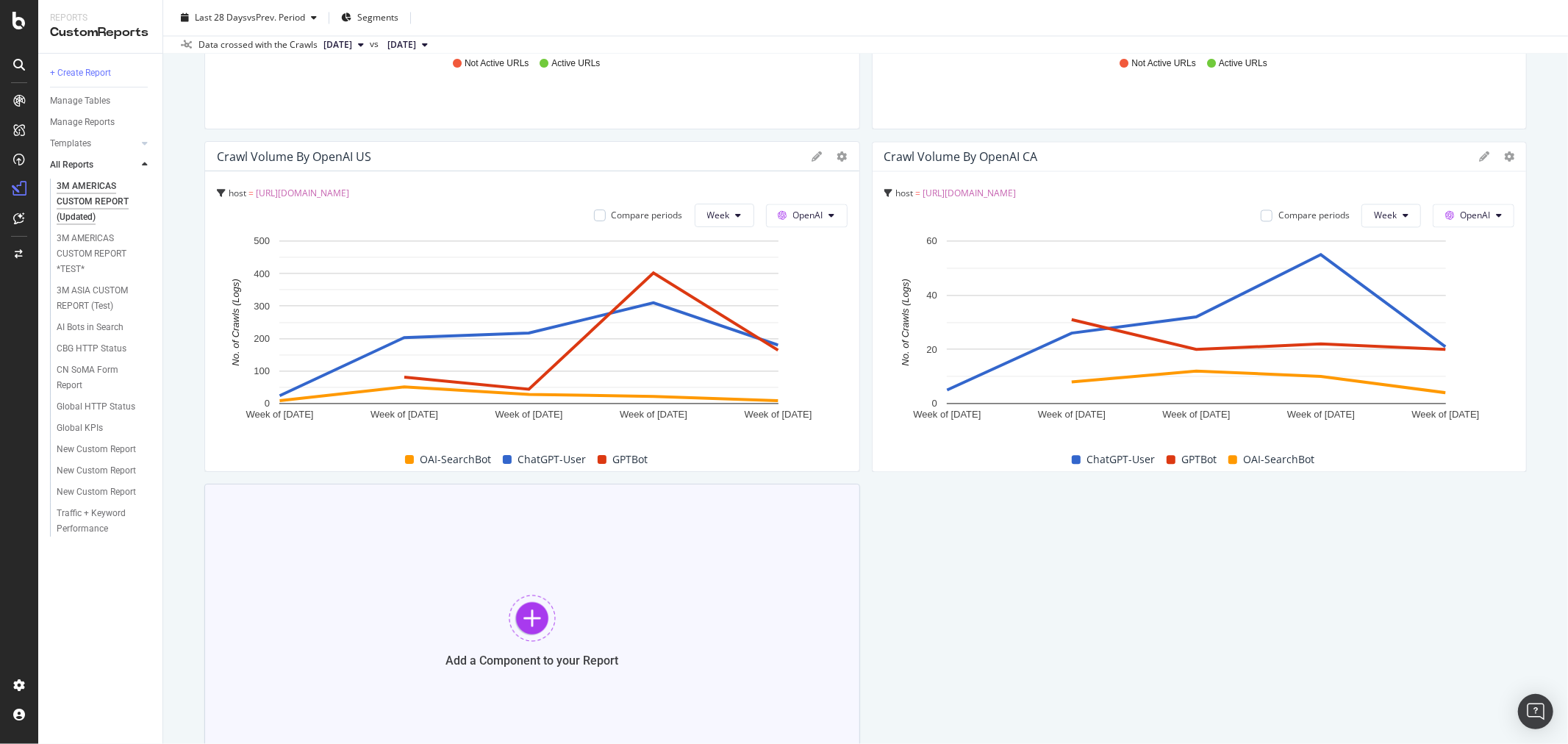
click at [536, 612] on div at bounding box center [532, 618] width 47 height 47
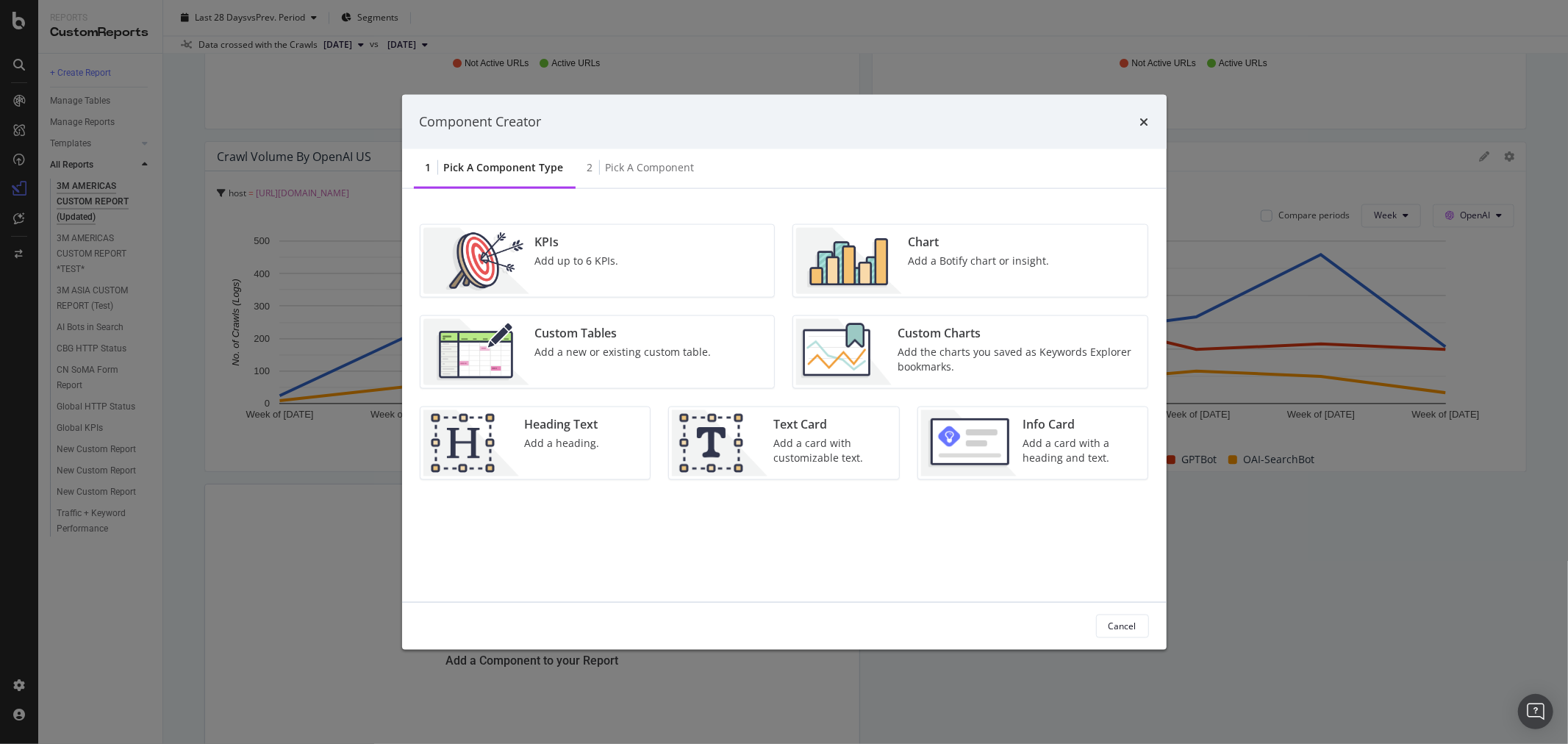
click at [630, 360] on div "Custom Tables Add a new or existing custom table." at bounding box center [623, 351] width 188 height 66
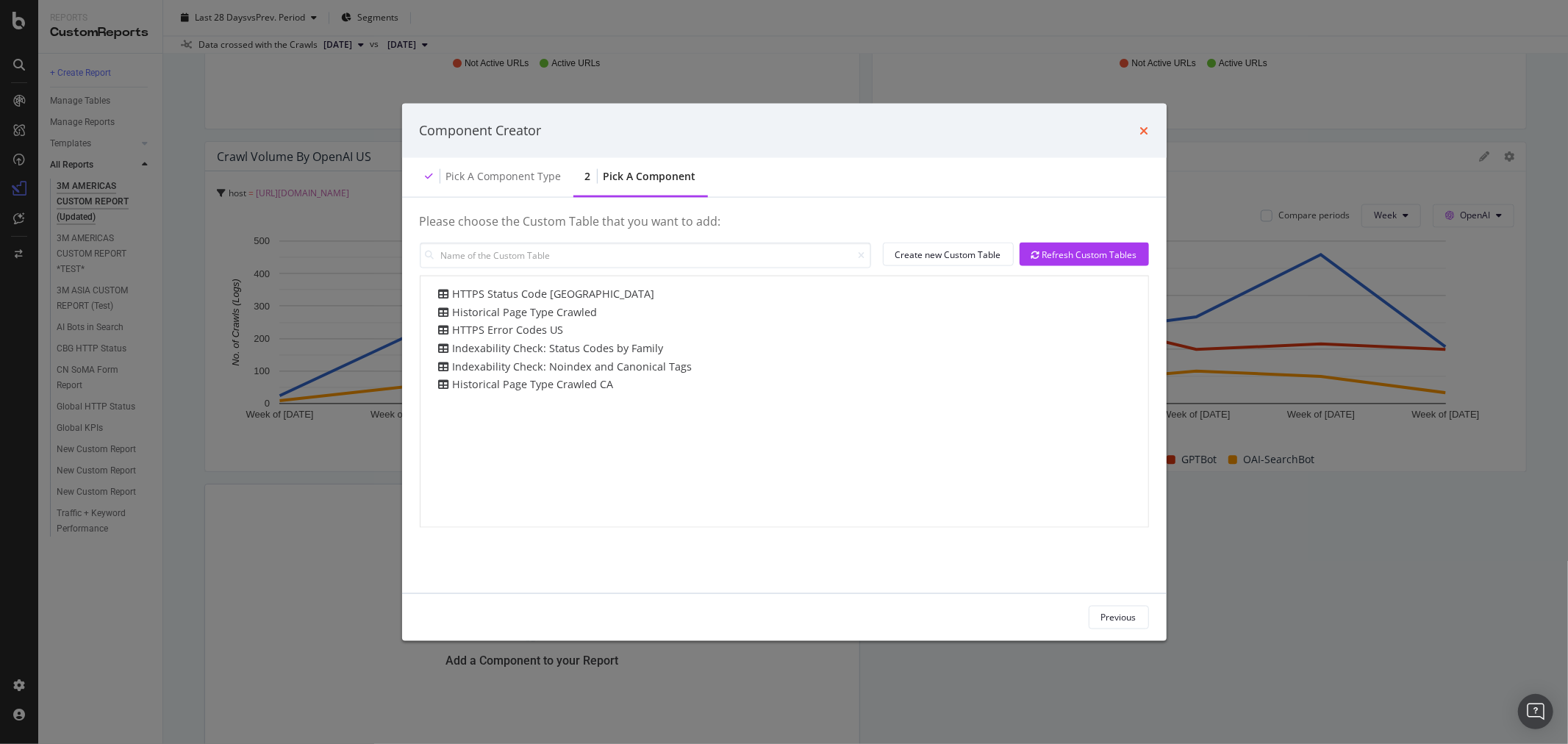
click at [1143, 128] on icon "times" at bounding box center [1144, 129] width 8 height 12
click at [1143, 131] on icon "times" at bounding box center [1144, 129] width 8 height 12
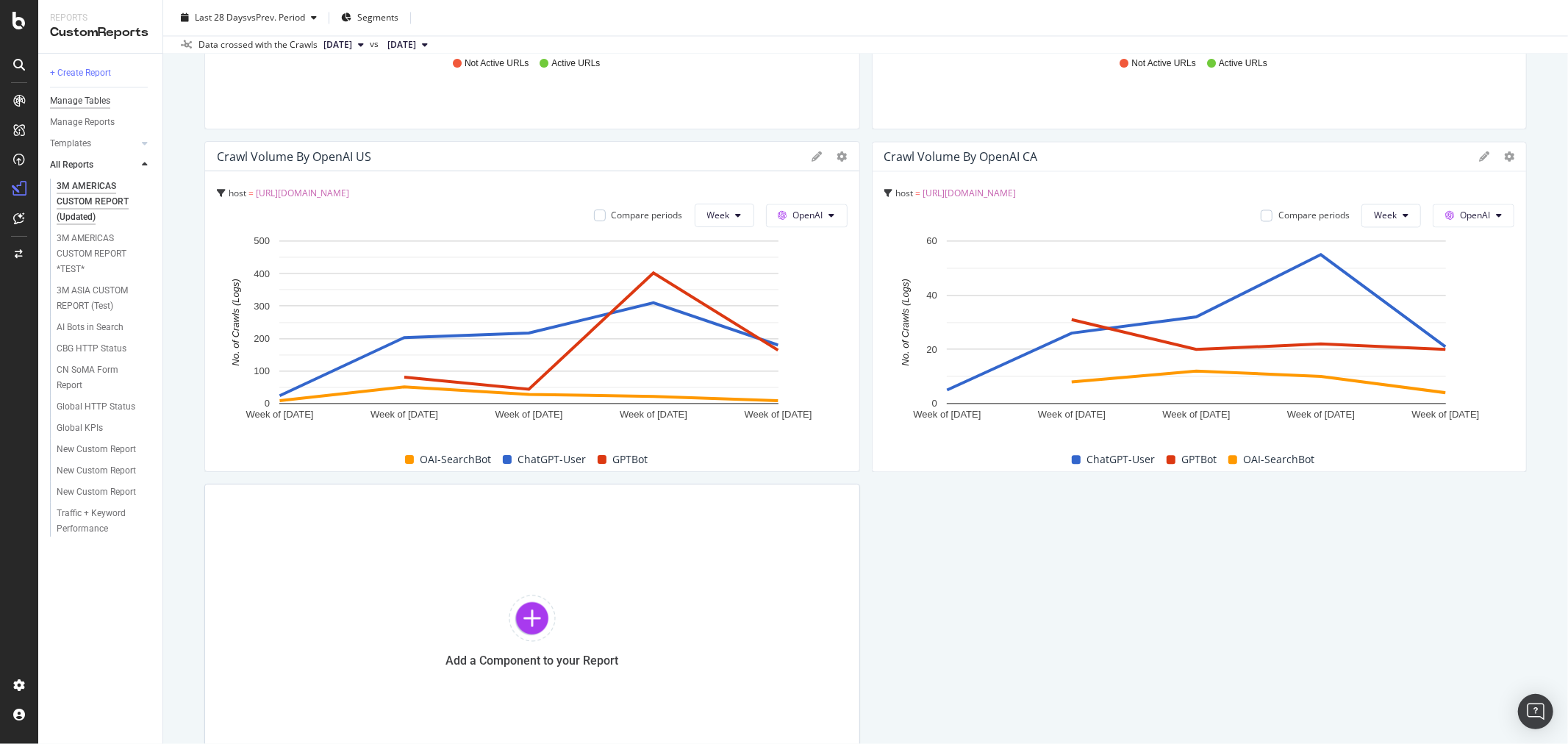
click at [102, 100] on div "Manage Tables" at bounding box center [80, 101] width 60 height 15
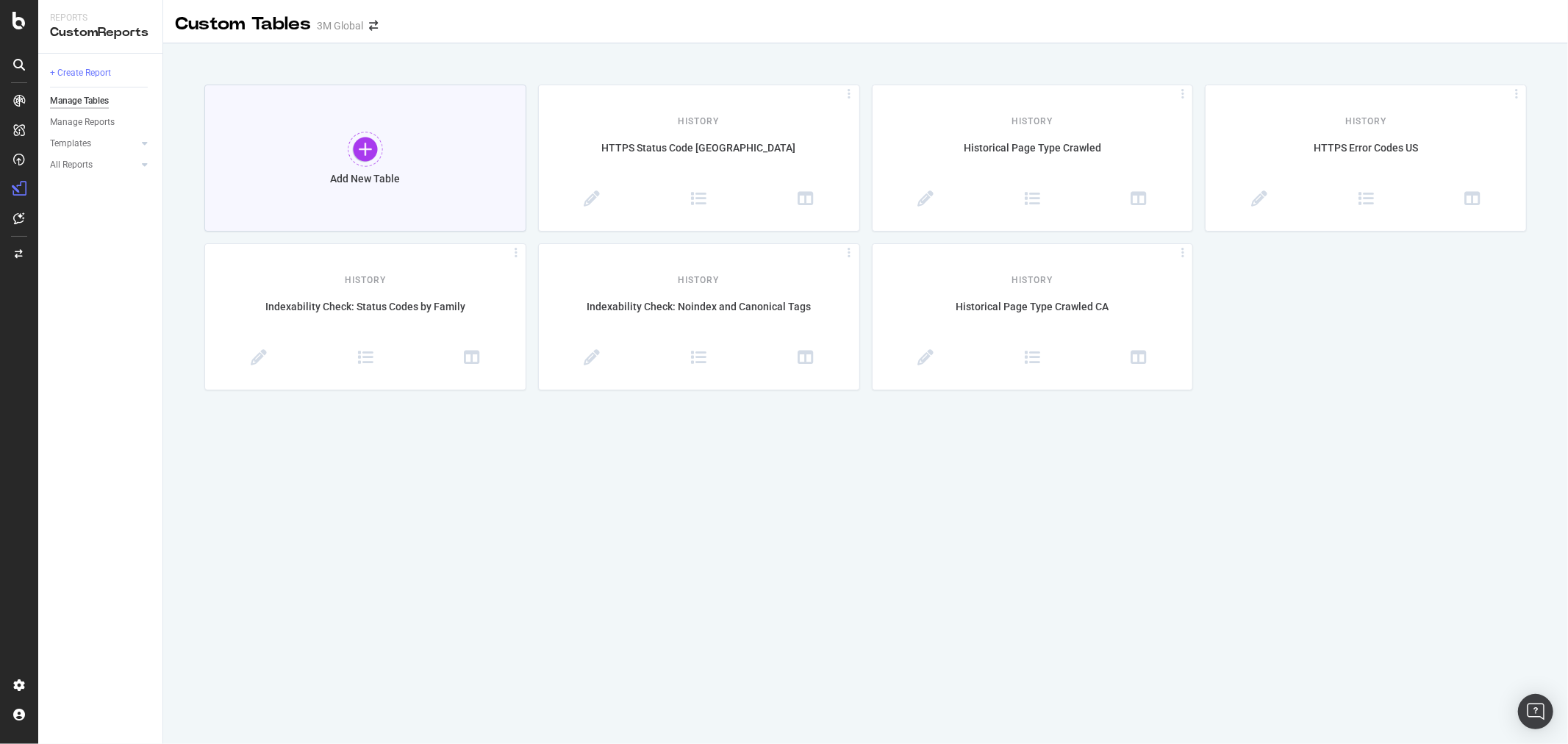
click at [362, 145] on div at bounding box center [365, 149] width 35 height 35
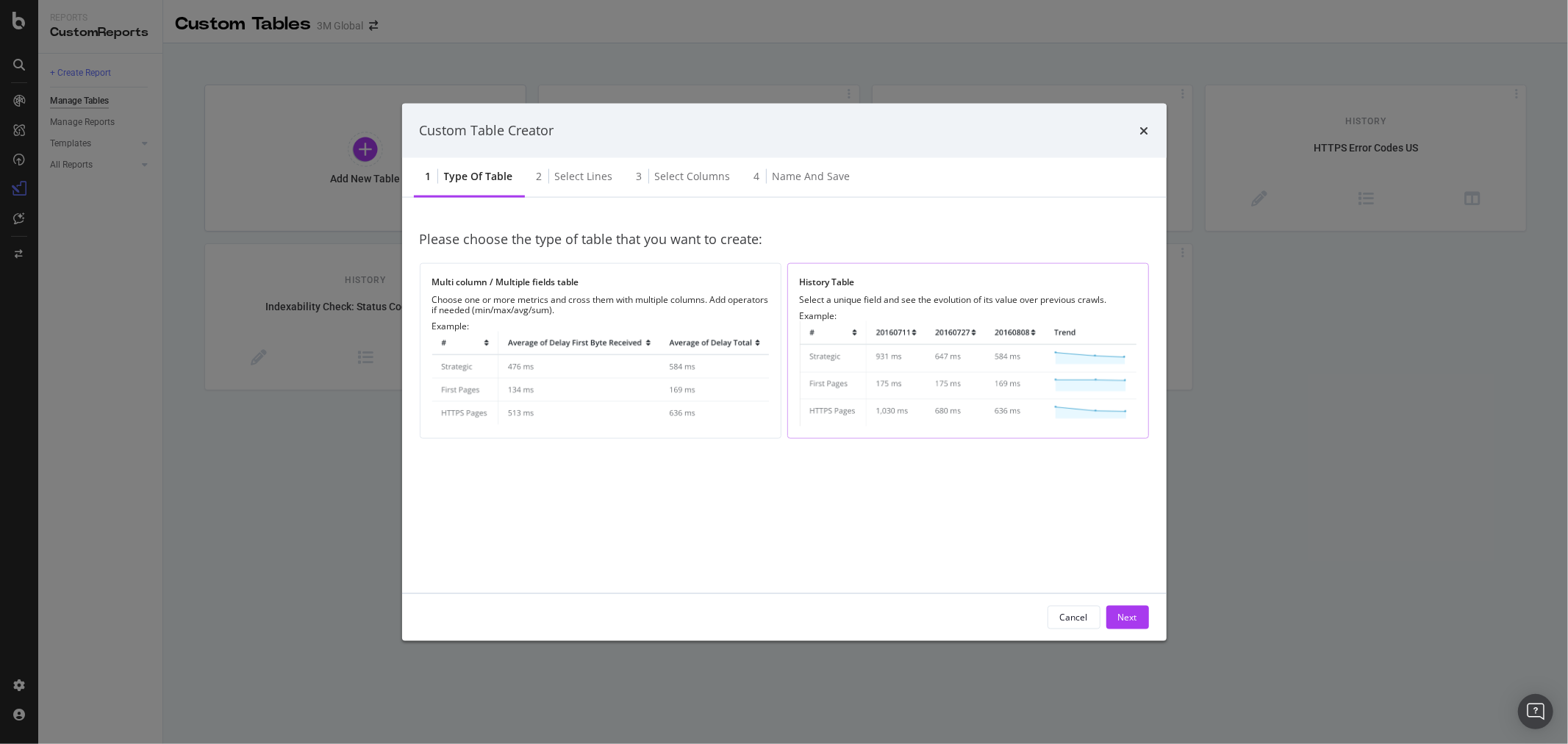
click at [885, 347] on img "modal" at bounding box center [968, 373] width 337 height 105
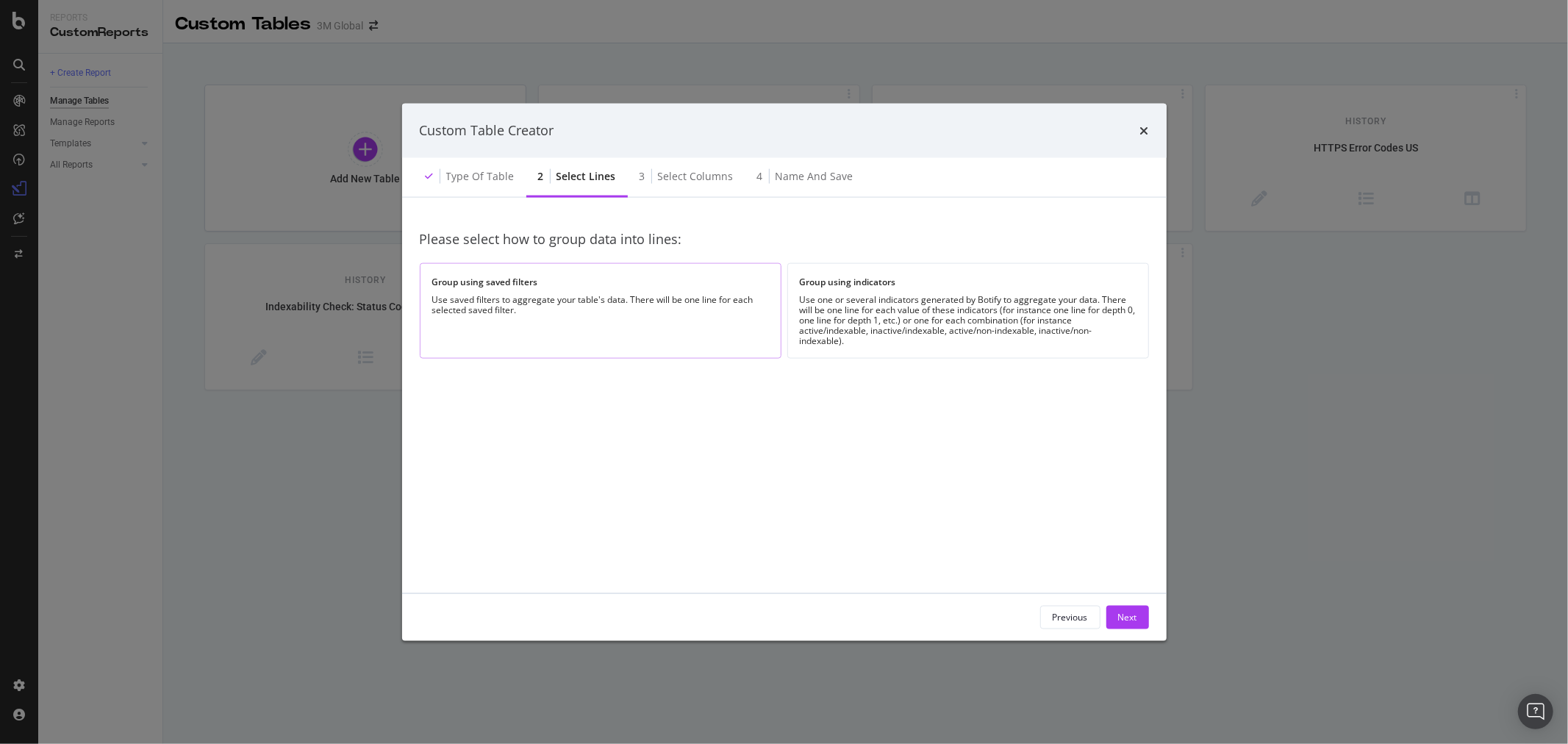
click at [653, 290] on div "Group using saved filters Use saved filters to aggregate your table's data. The…" at bounding box center [601, 310] width 362 height 95
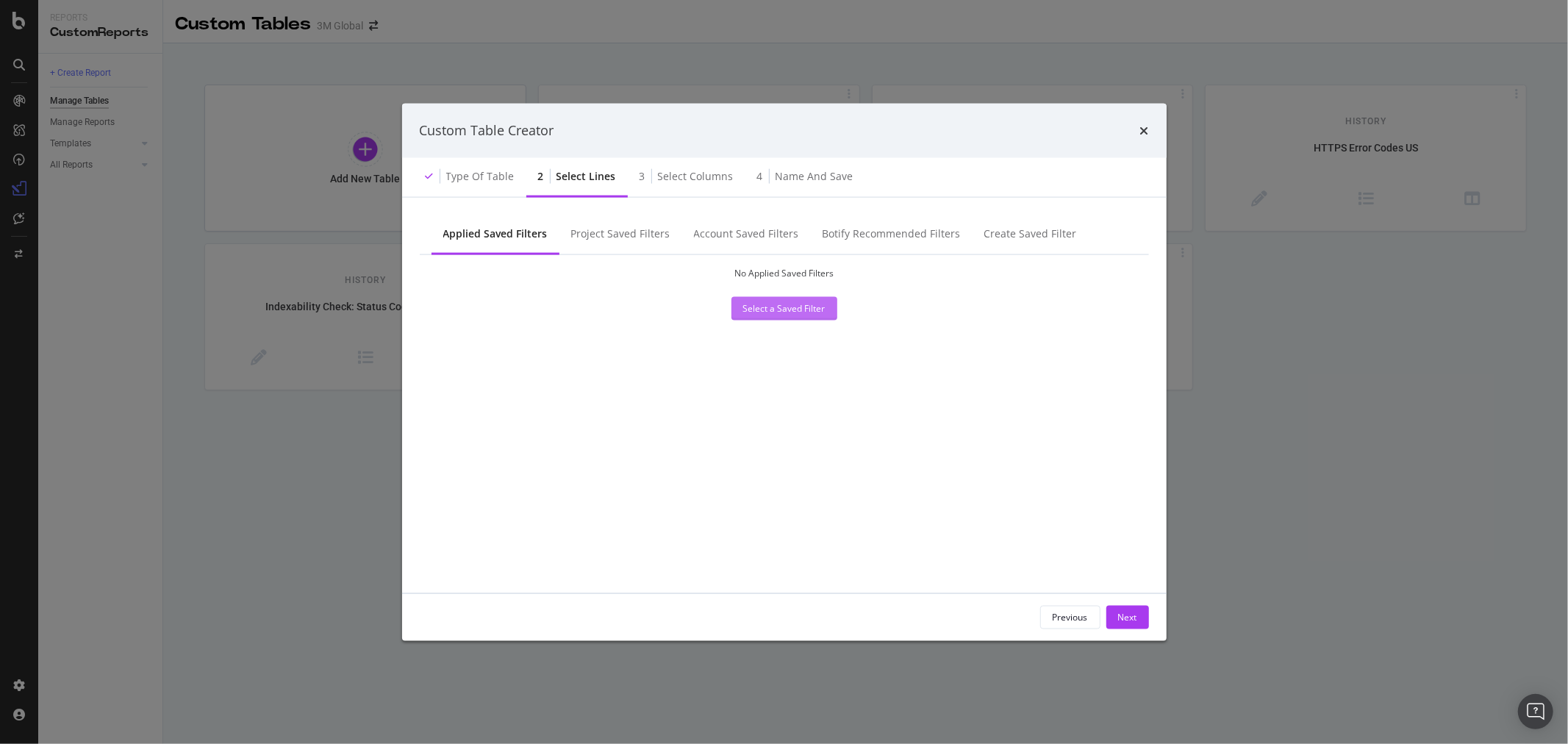
click at [760, 311] on div "Select a Saved Filter" at bounding box center [784, 308] width 82 height 12
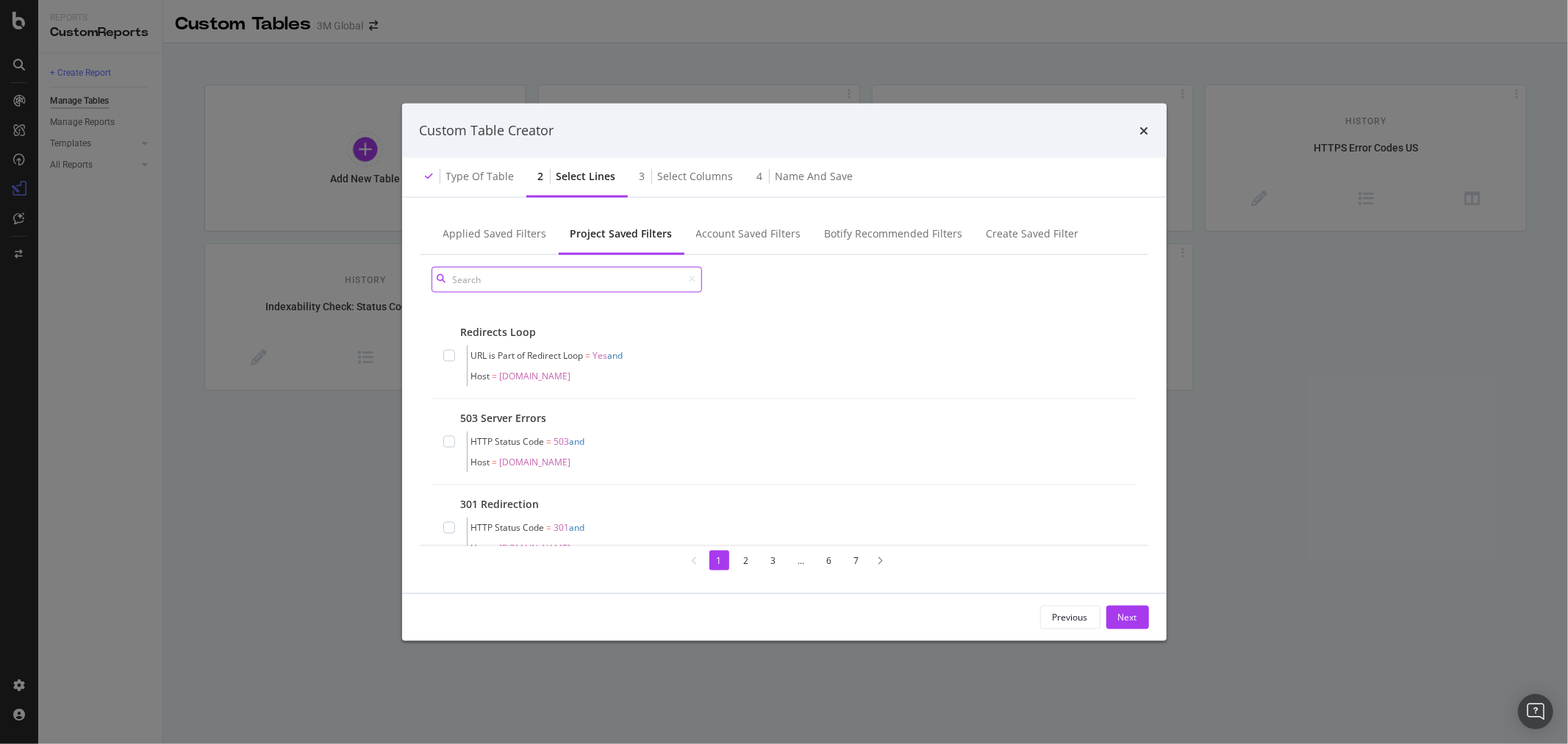
click at [598, 281] on input "modal" at bounding box center [566, 278] width 270 height 25
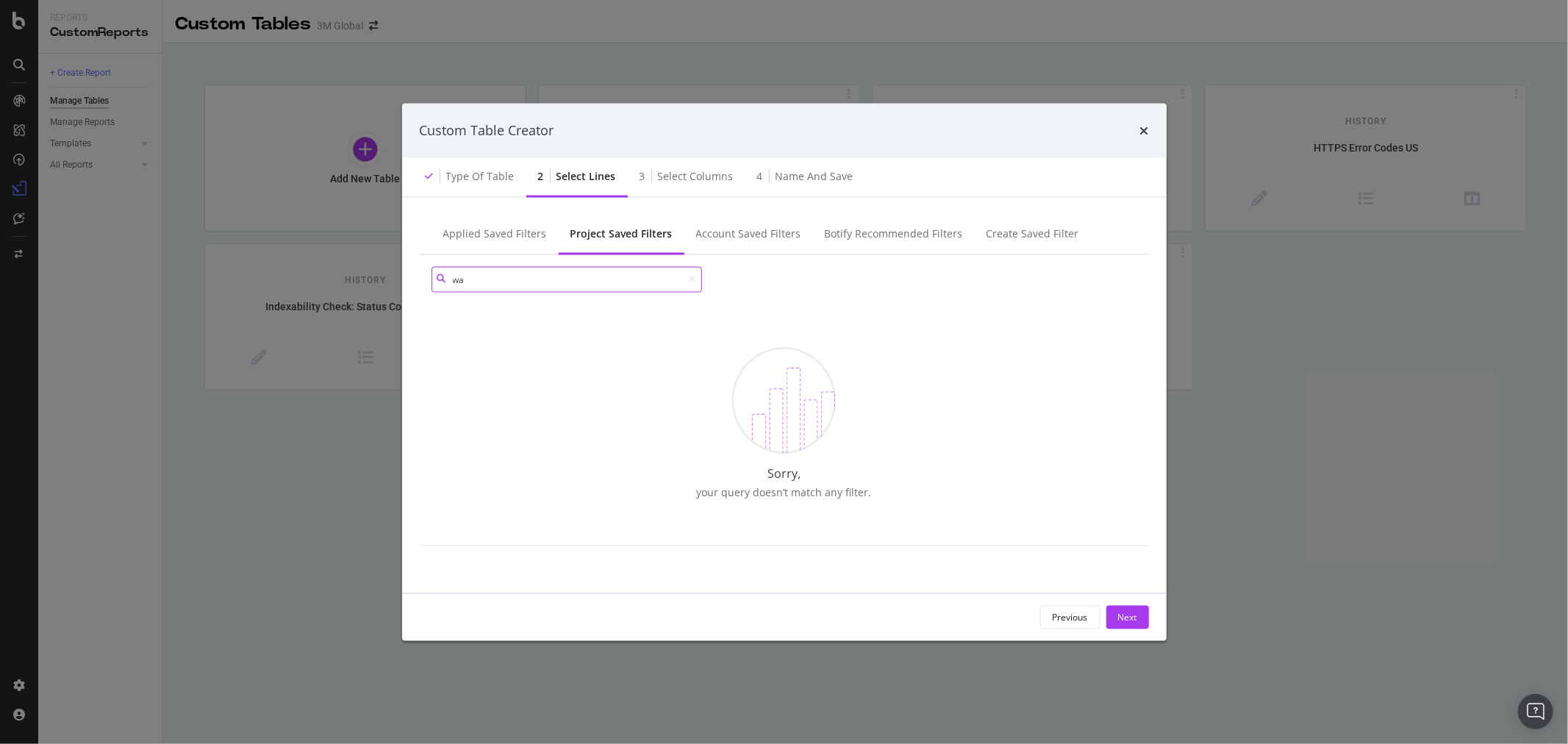
type input "w"
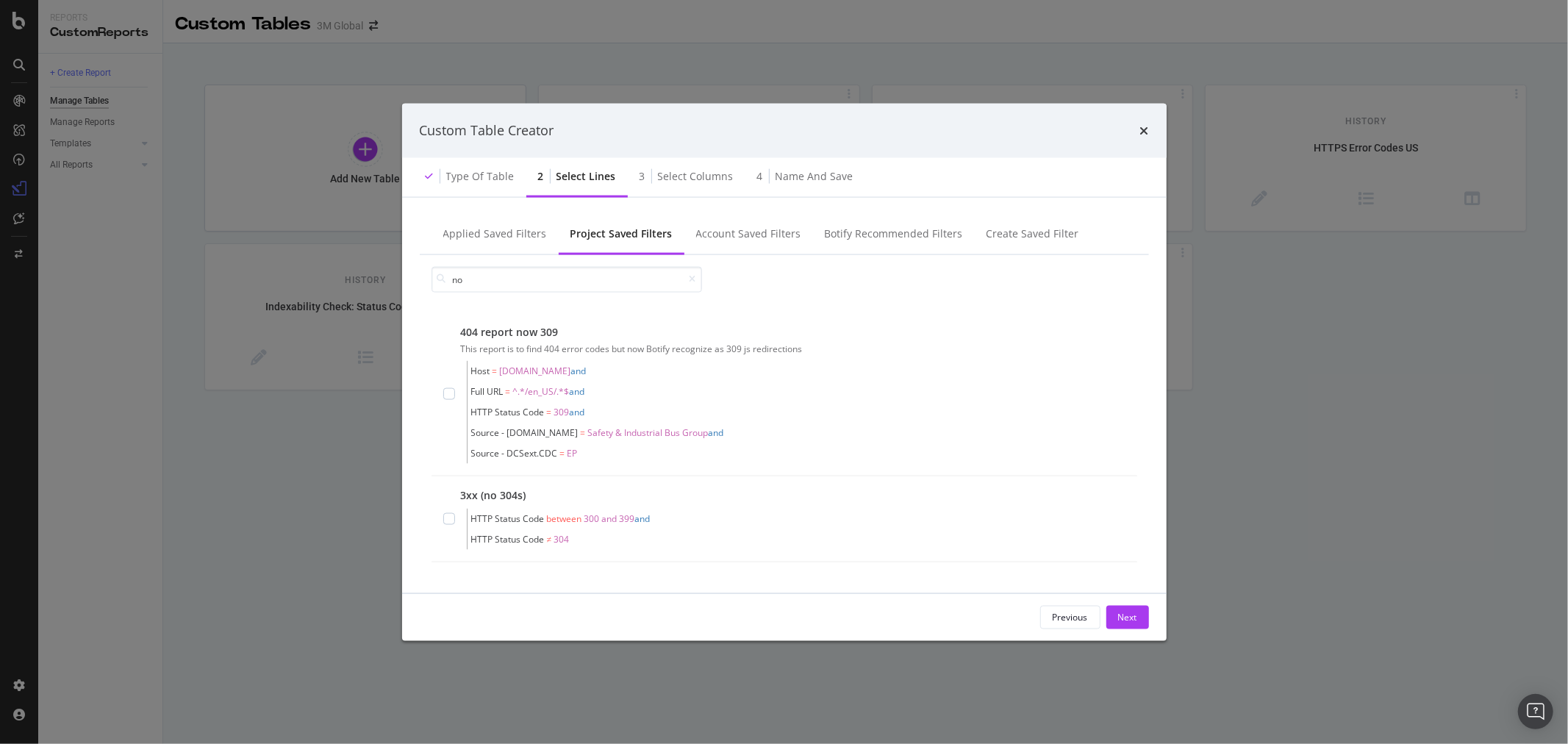
type input "n"
click at [1074, 618] on div "Previous" at bounding box center [1071, 617] width 35 height 12
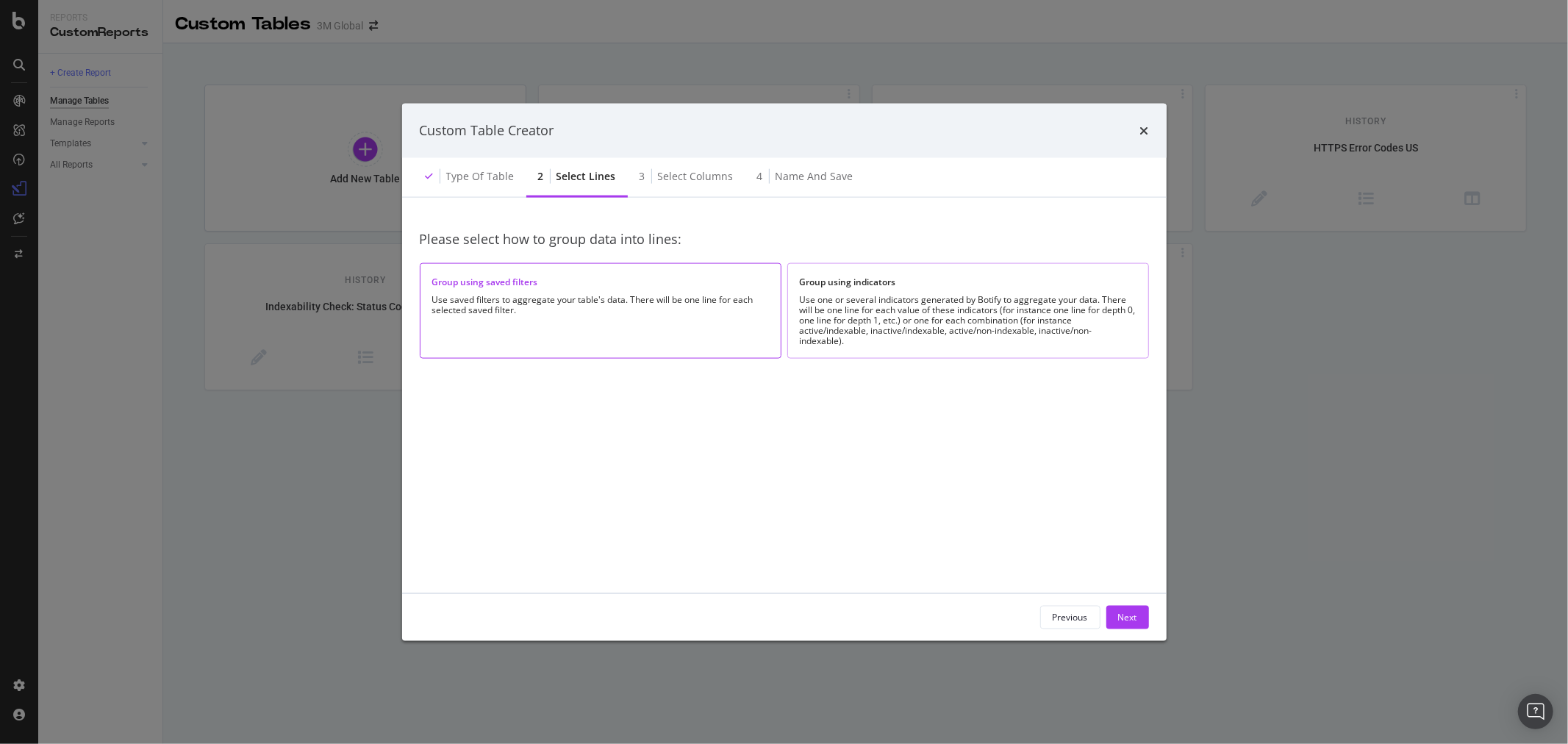
click at [936, 333] on div "Use one or several indicators generated by Botify to aggregate your data. There…" at bounding box center [968, 320] width 337 height 52
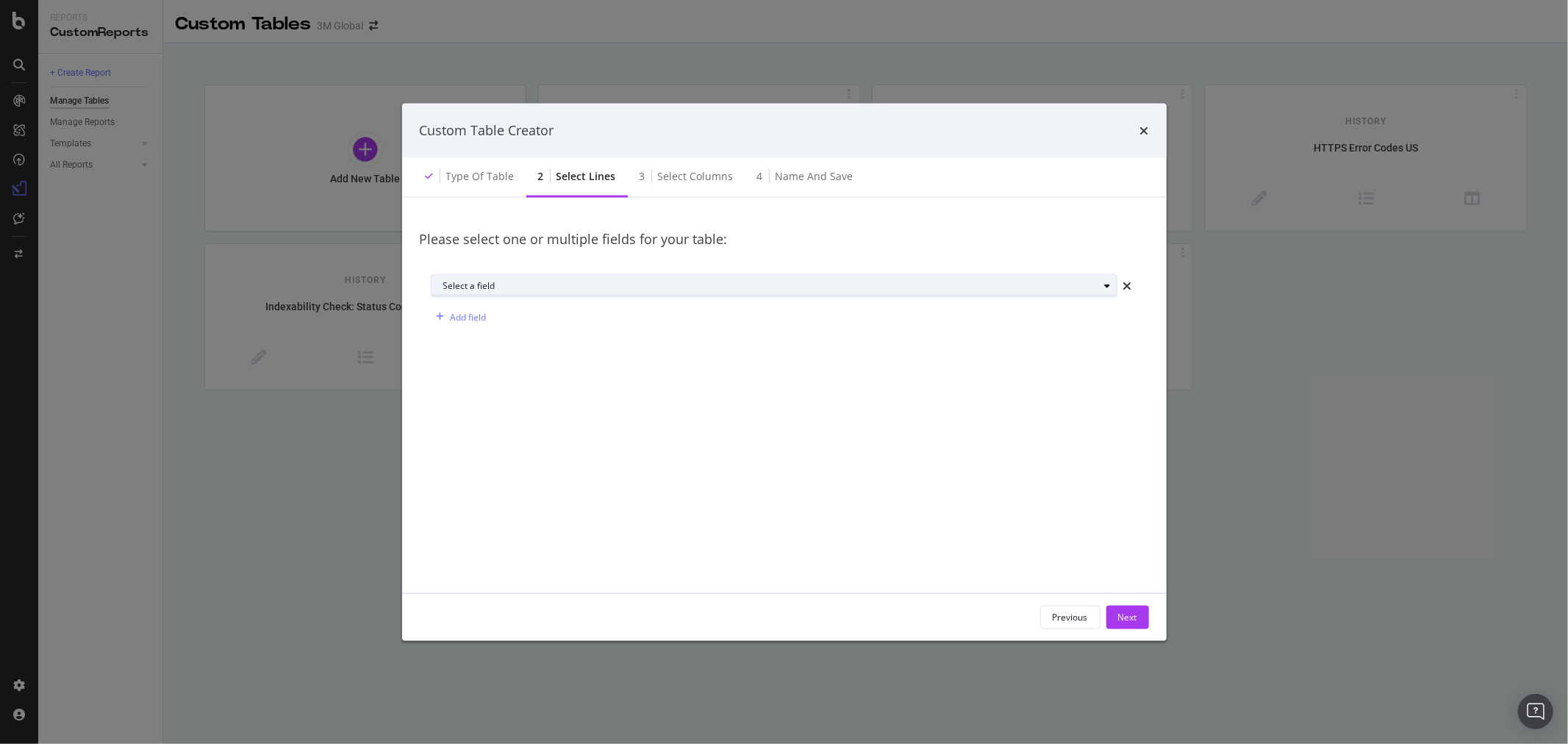
click at [824, 293] on div "Select a field" at bounding box center [780, 286] width 673 height 21
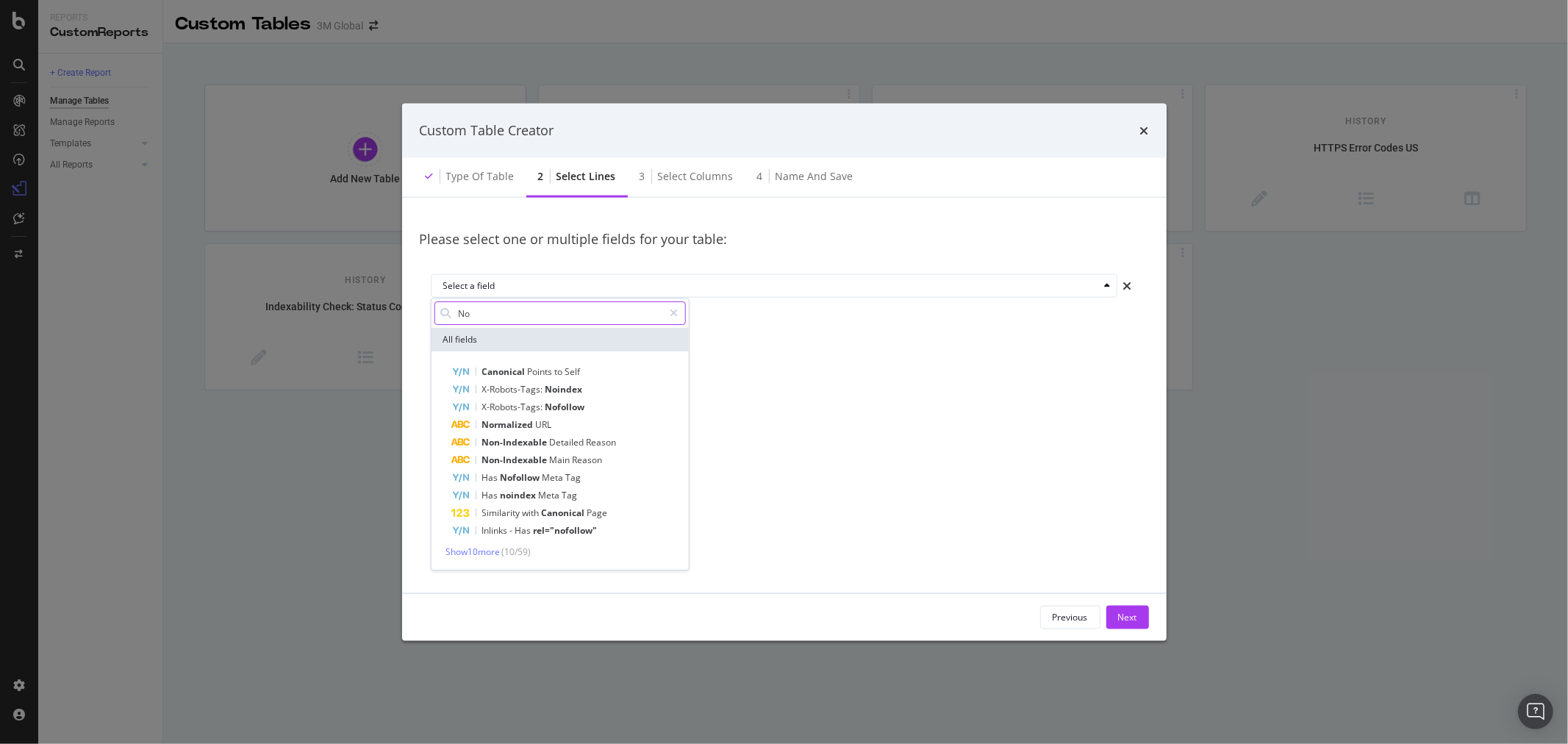
click at [511, 319] on input "No" at bounding box center [560, 313] width 206 height 22
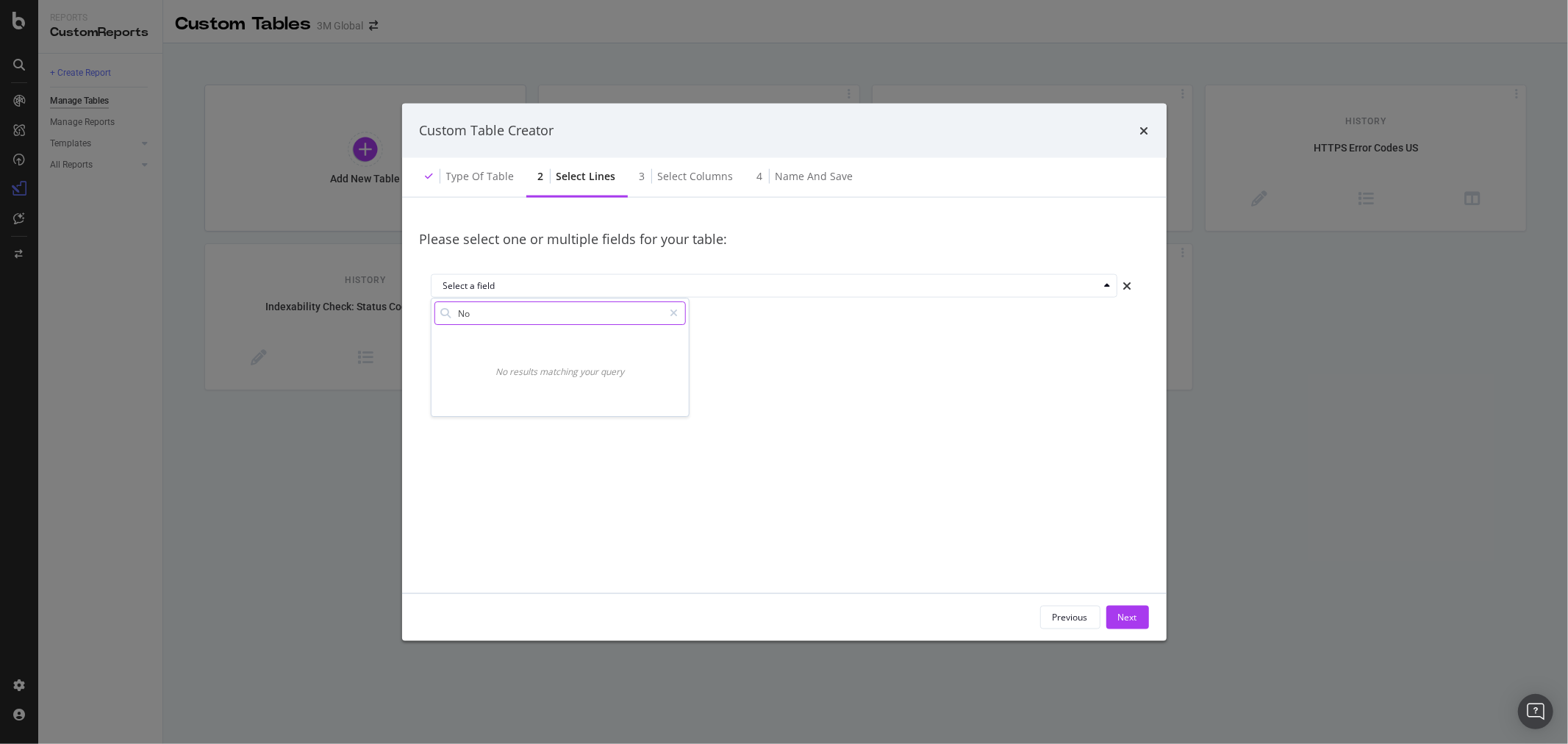
type input "N"
click at [673, 310] on icon "modal" at bounding box center [673, 313] width 8 height 10
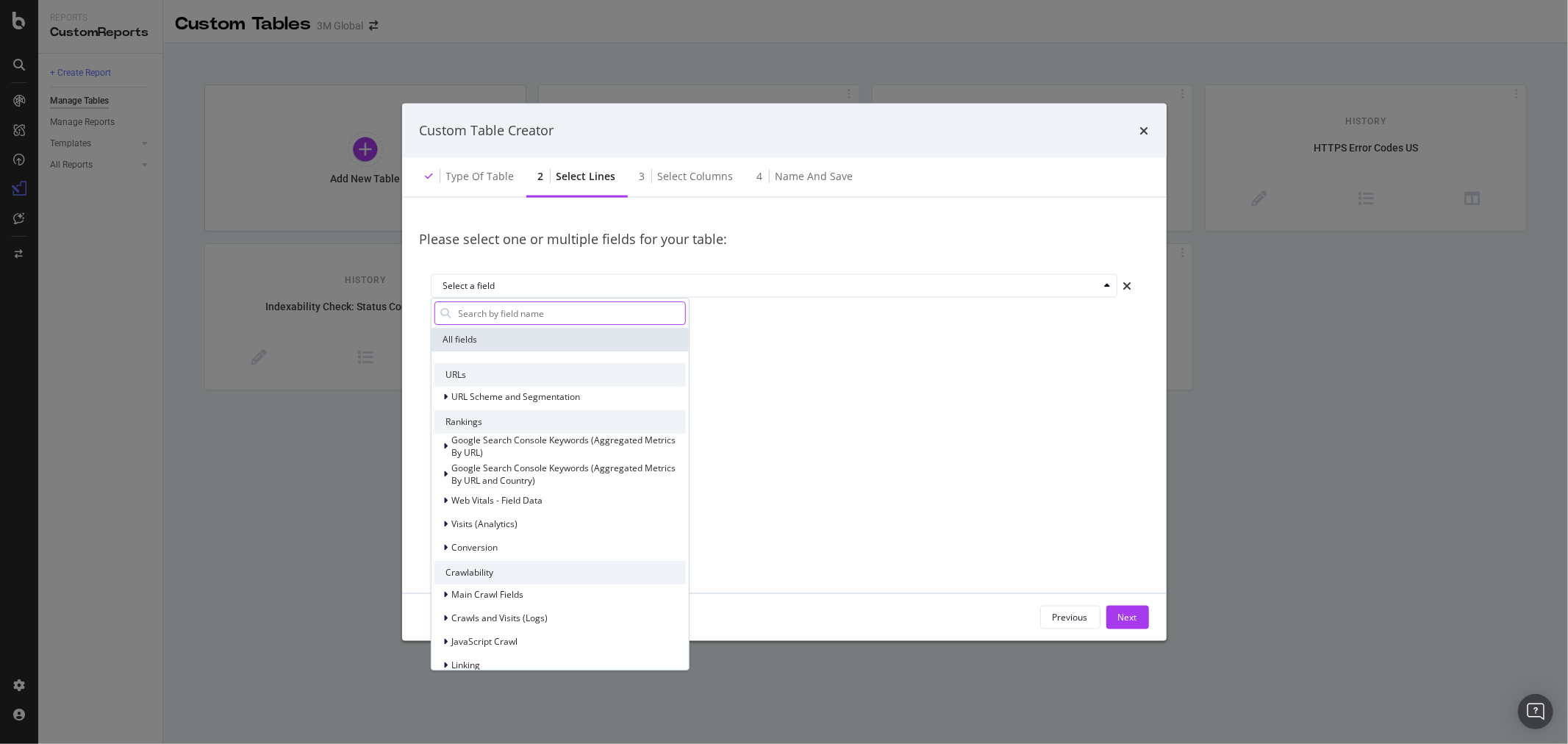
click at [541, 313] on input "modal" at bounding box center [571, 313] width 228 height 22
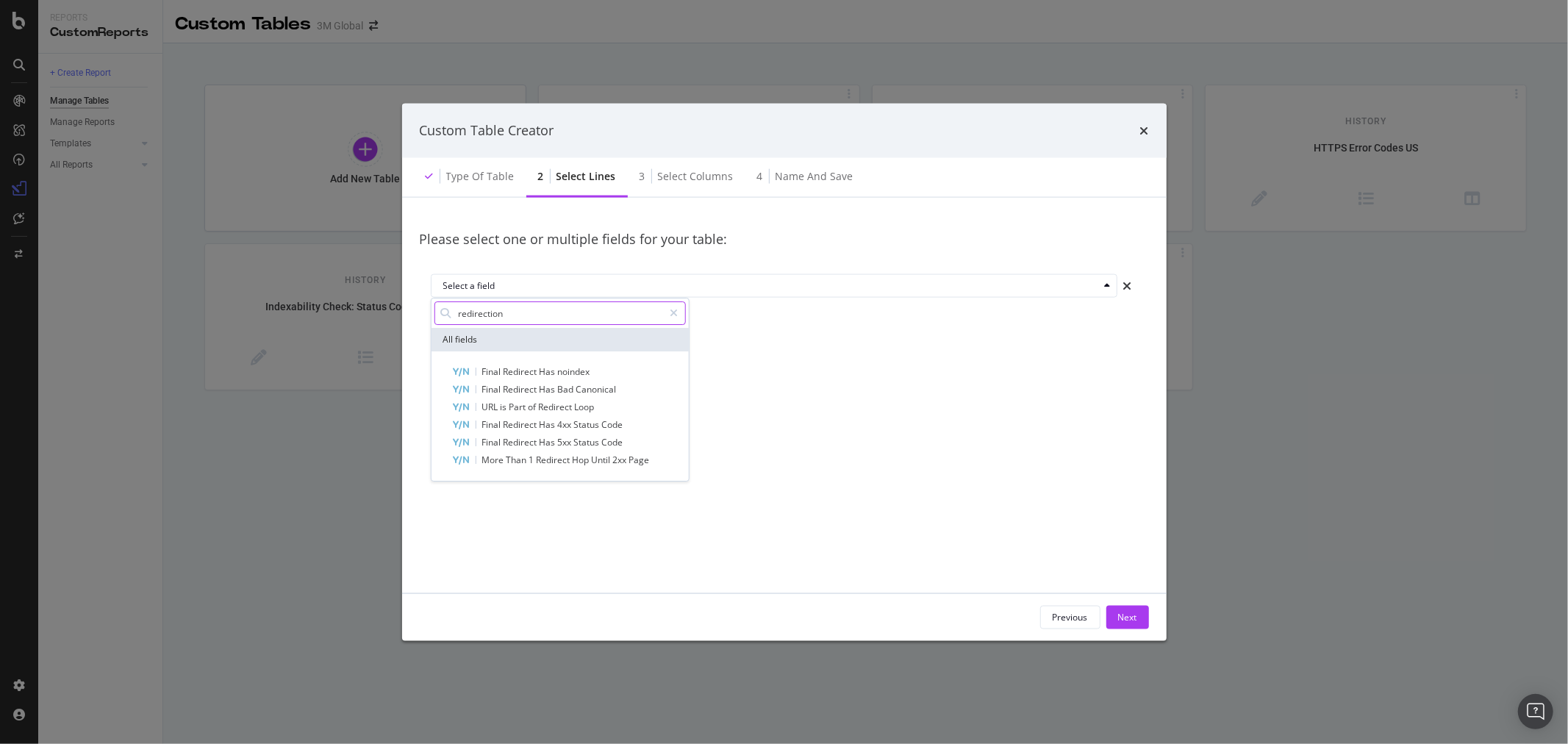
type input "redirection"
click at [541, 317] on input "redirection" at bounding box center [560, 313] width 206 height 22
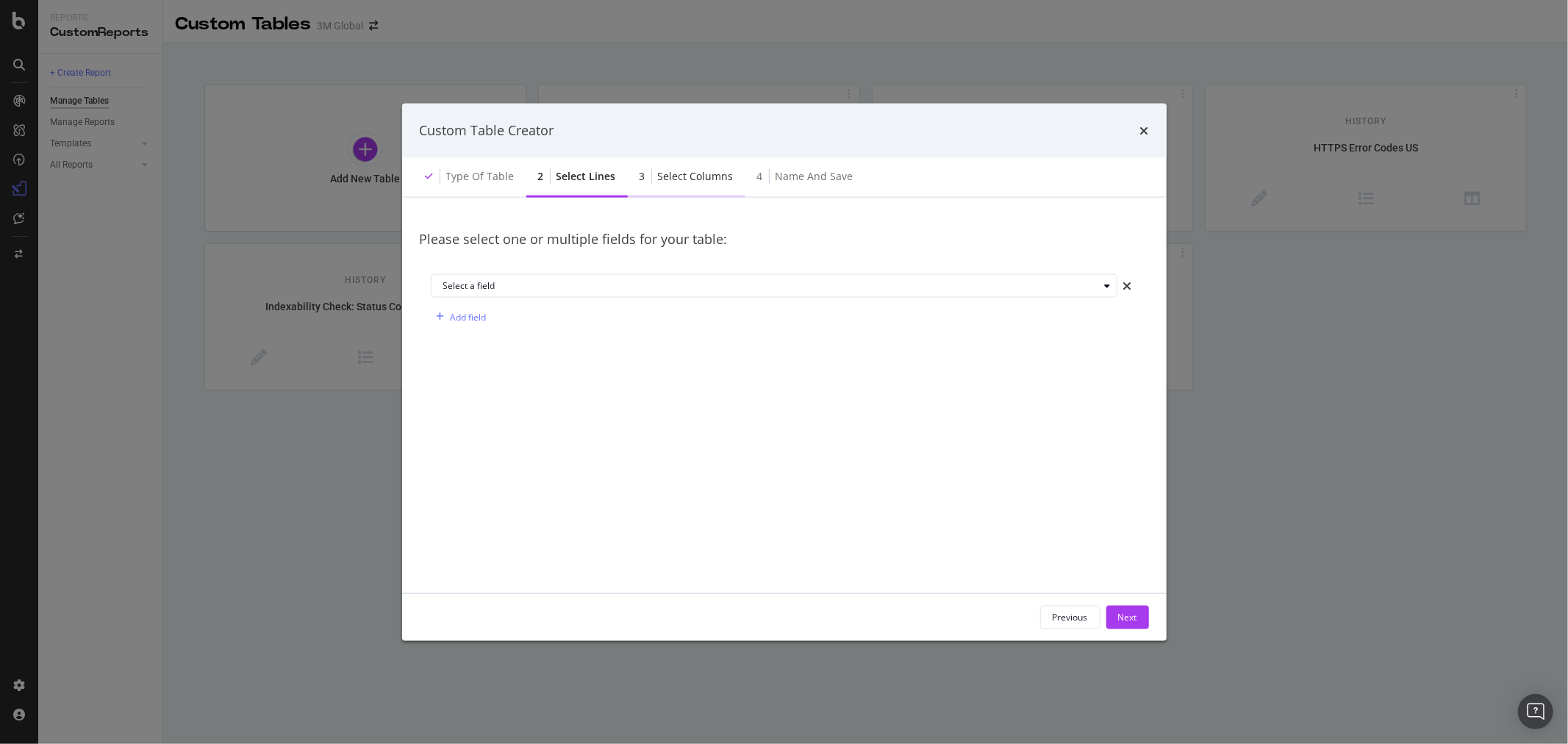
click at [677, 175] on div "Select columns" at bounding box center [696, 176] width 76 height 15
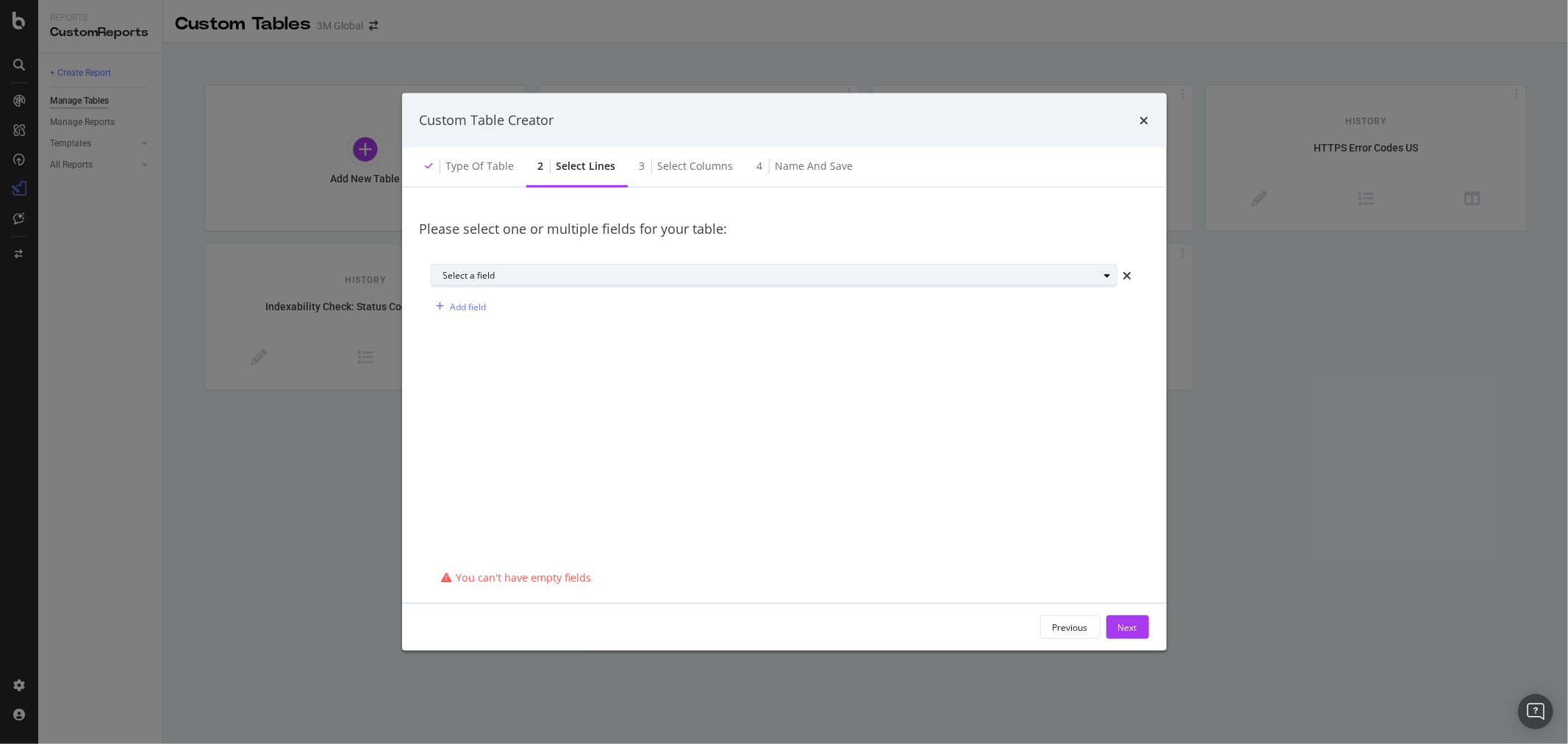
click at [583, 280] on div "Select a field" at bounding box center [771, 275] width 656 height 8
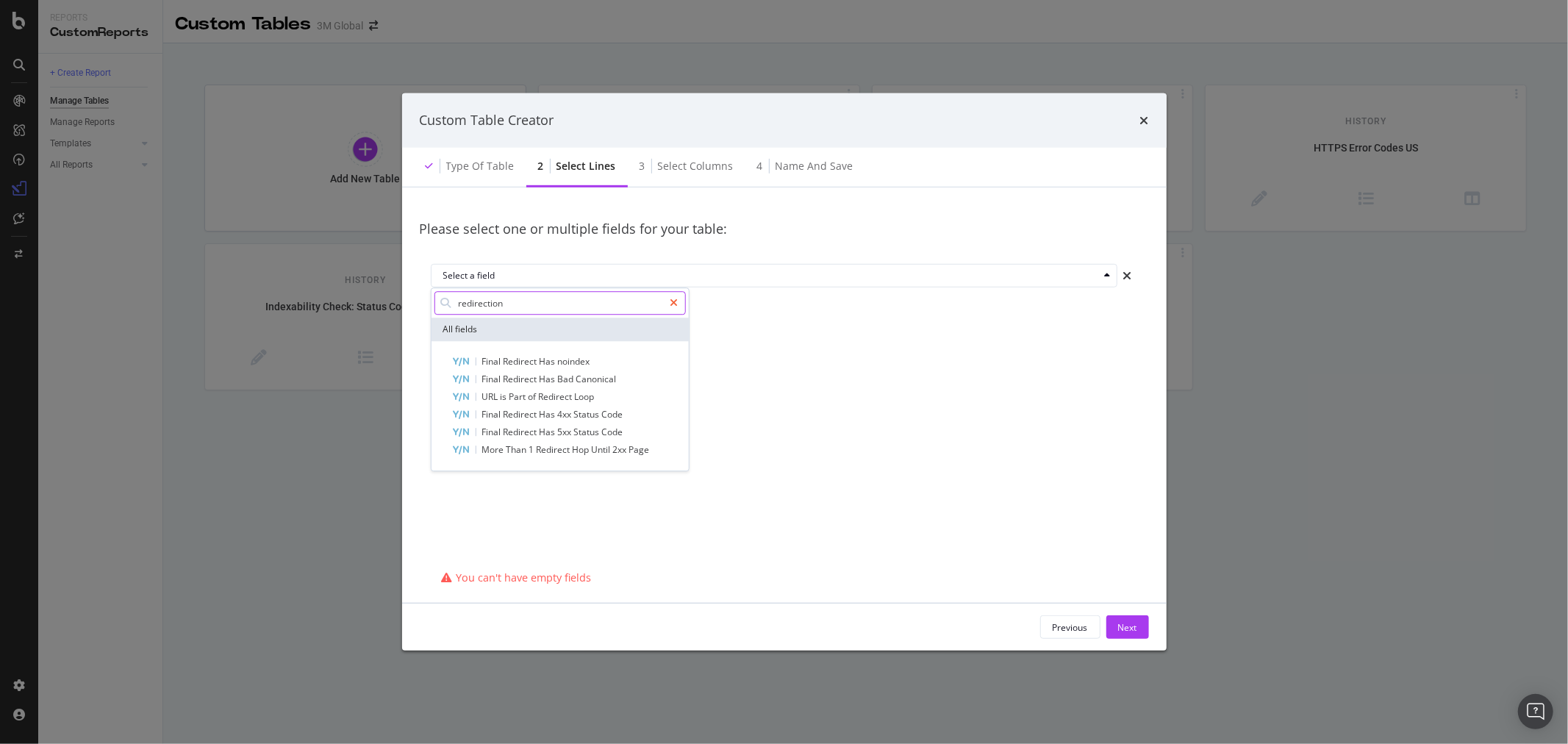
click at [671, 297] on icon "modal" at bounding box center [673, 302] width 8 height 10
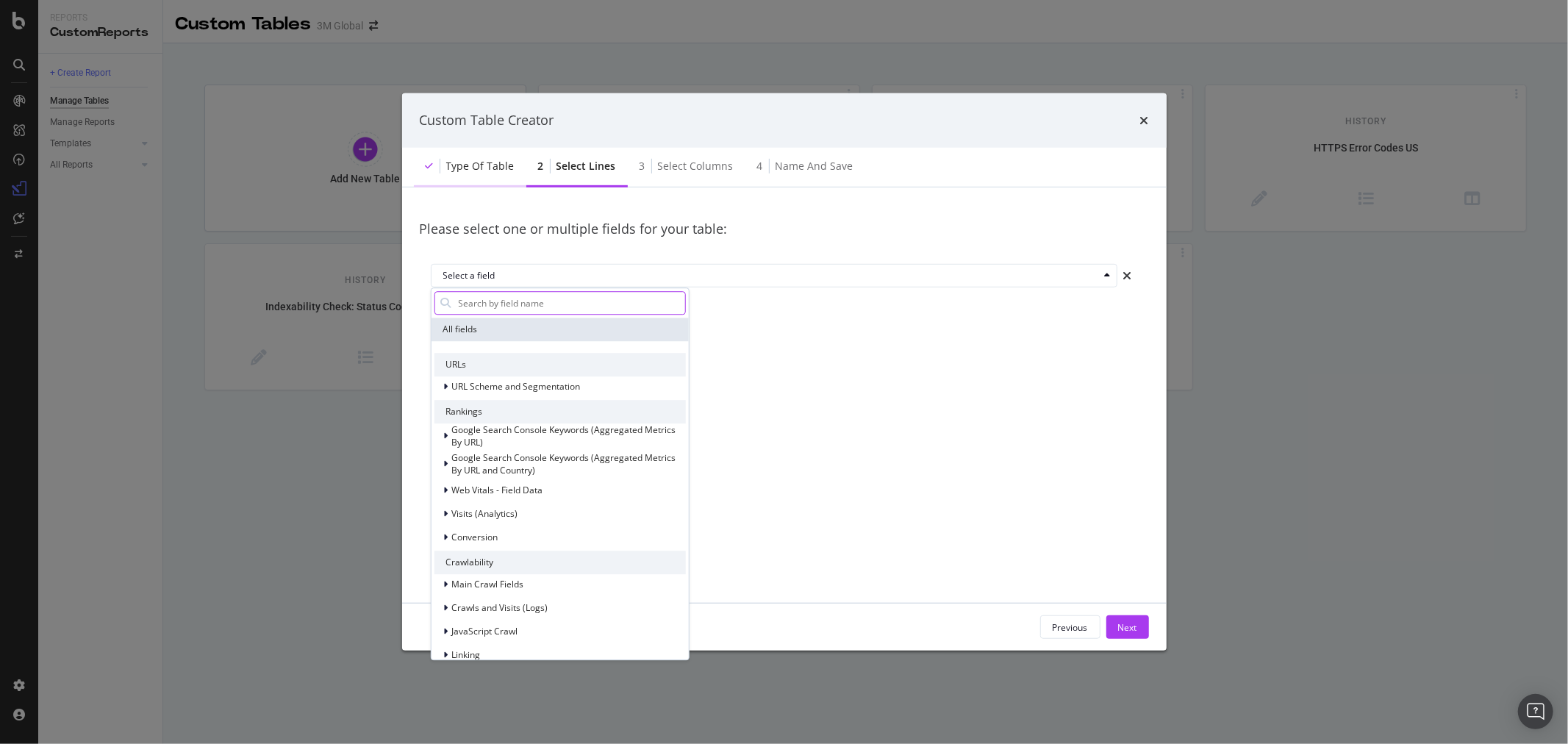
click at [498, 169] on div "Type of table" at bounding box center [480, 166] width 69 height 15
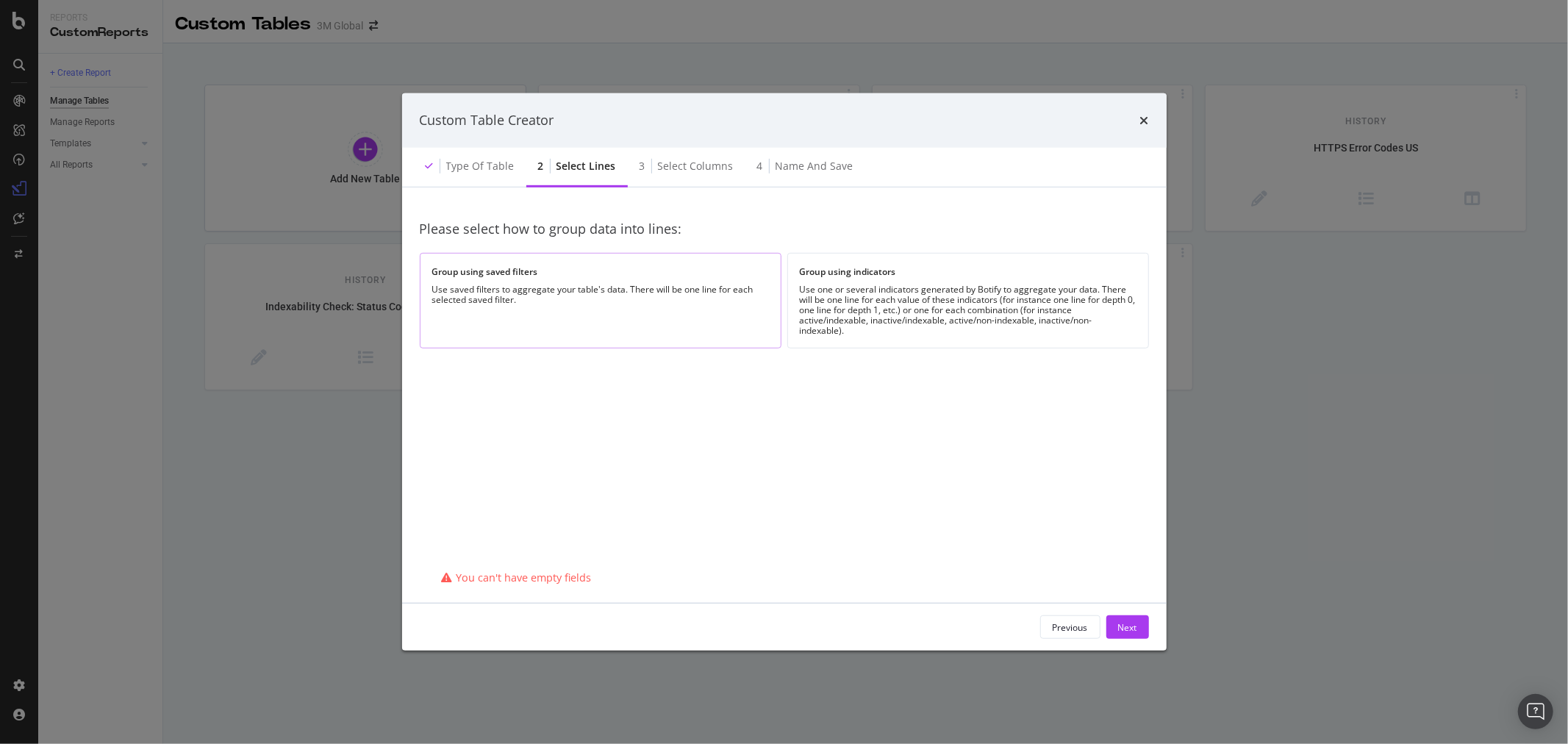
click at [687, 309] on div "Group using saved filters Use saved filters to aggregate your table's data. The…" at bounding box center [601, 300] width 362 height 95
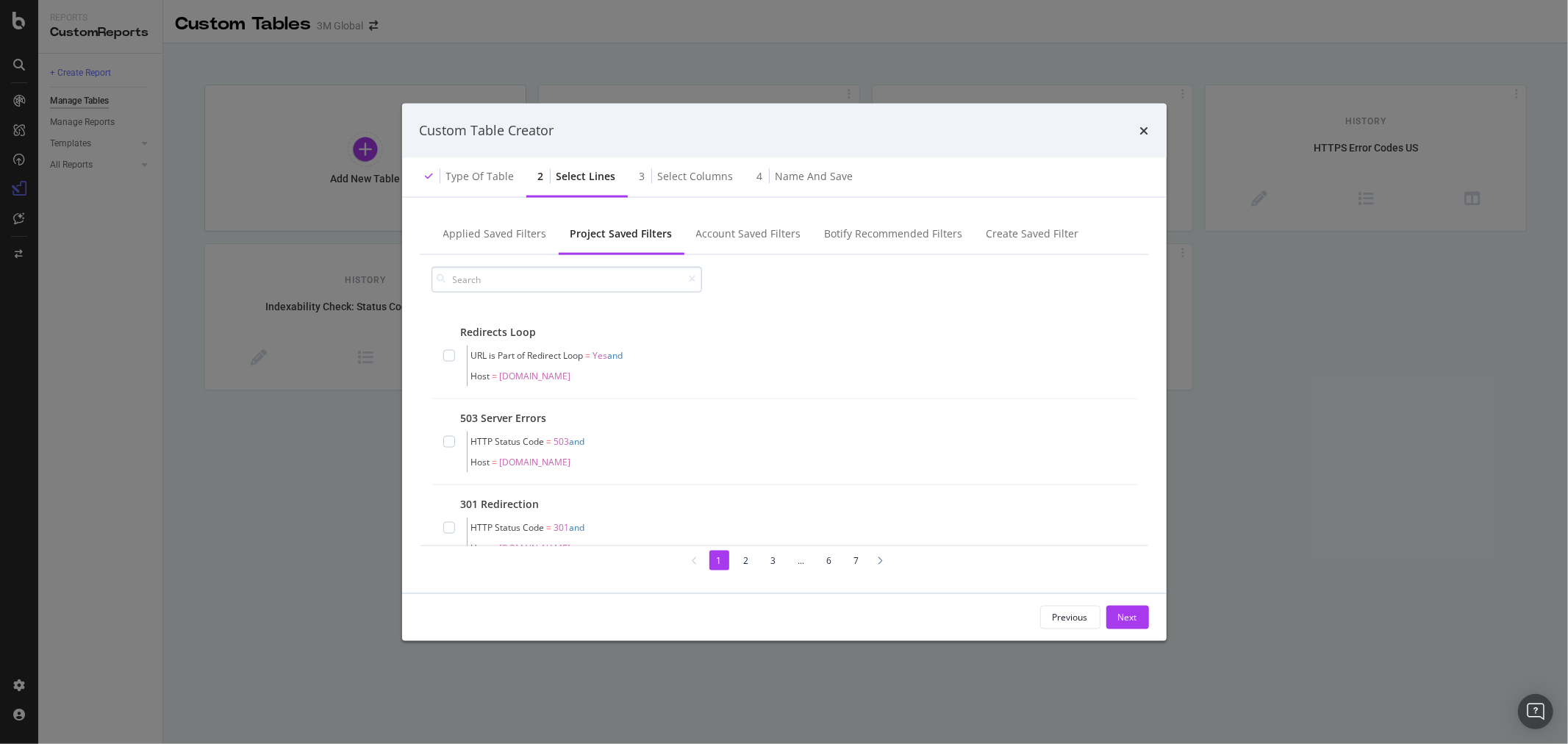
click at [591, 280] on input "modal" at bounding box center [566, 278] width 270 height 25
type input "l"
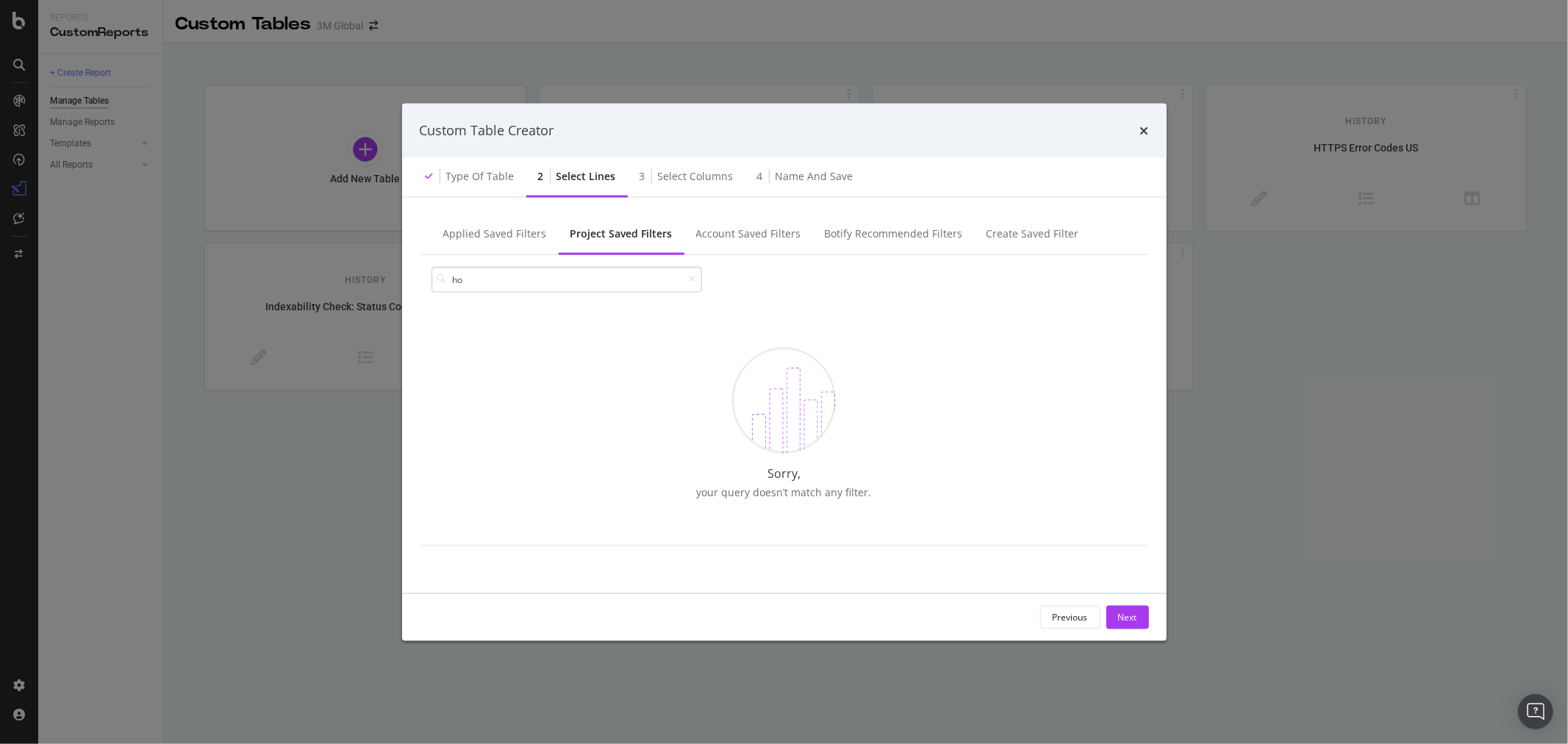
type input "h"
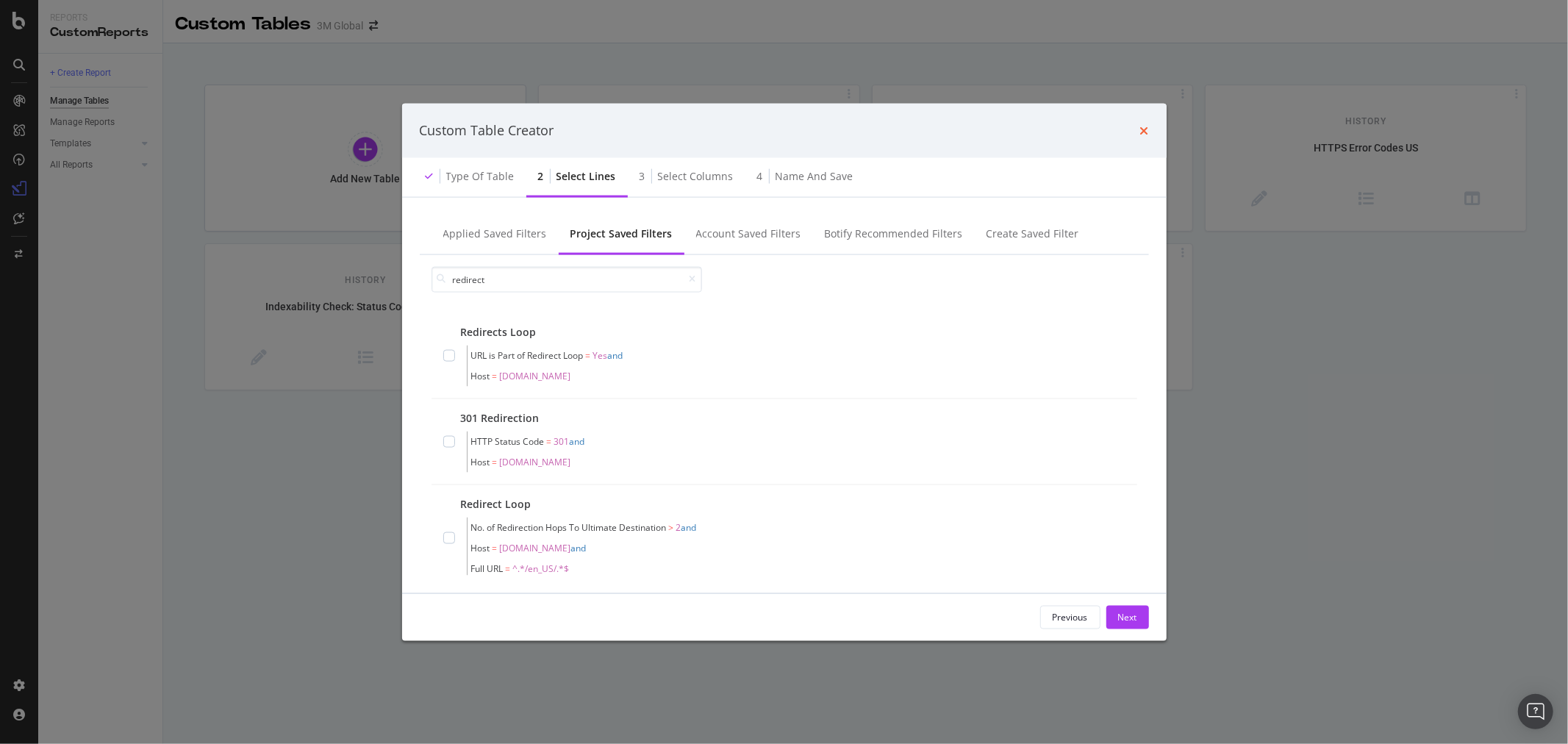
type input "redirect"
click at [1142, 129] on icon "times" at bounding box center [1144, 129] width 8 height 12
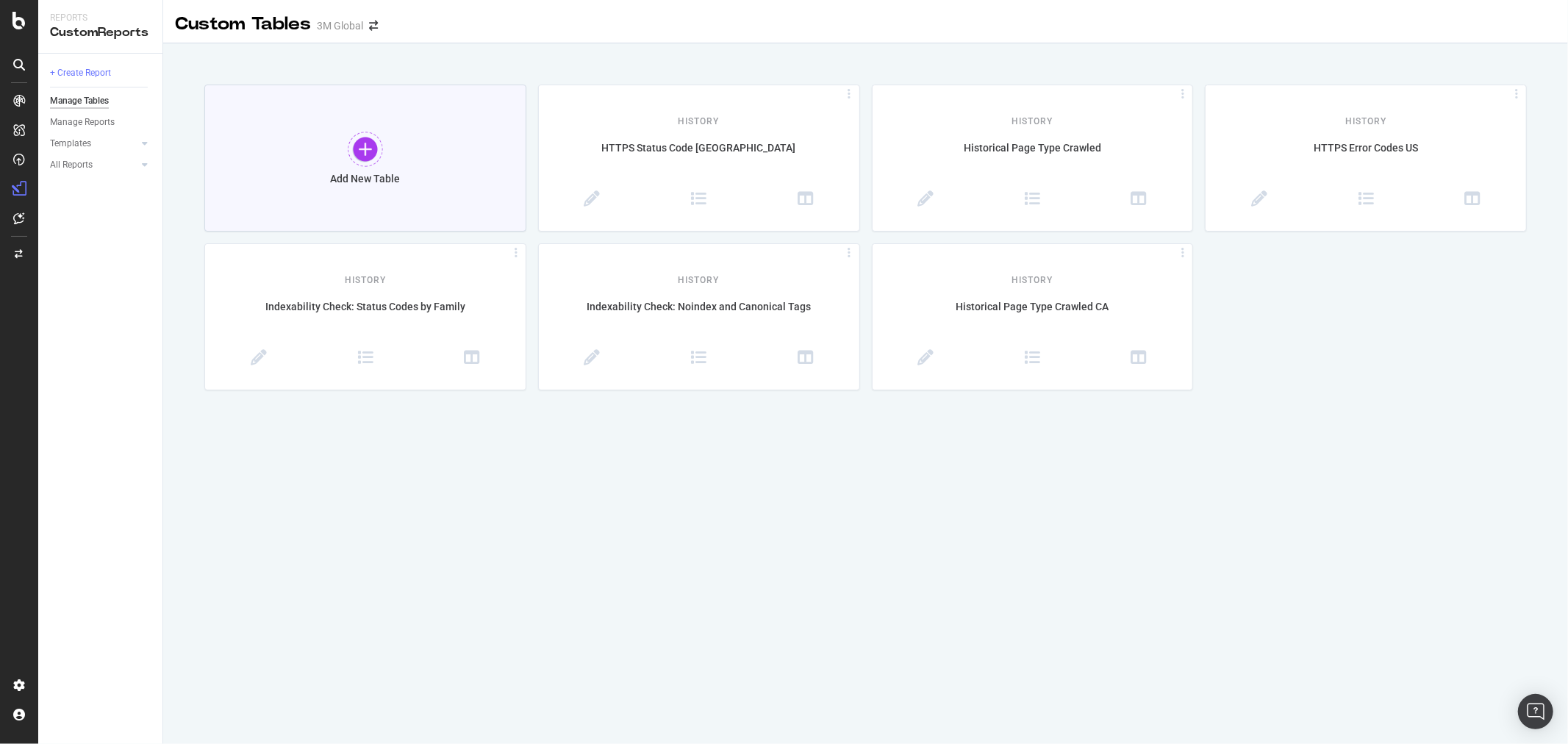
click at [364, 143] on div at bounding box center [365, 149] width 35 height 35
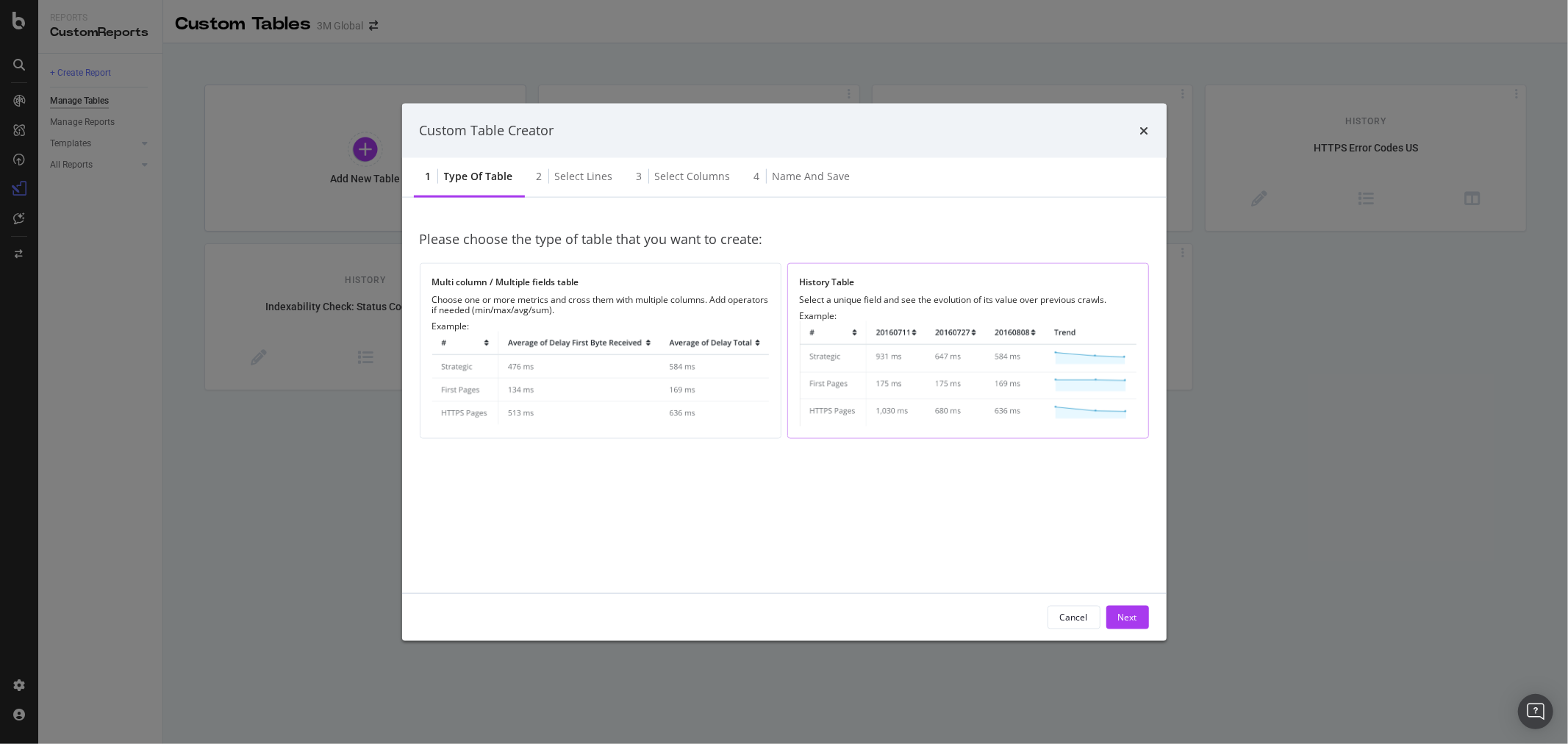
click at [949, 362] on img "modal" at bounding box center [968, 373] width 337 height 105
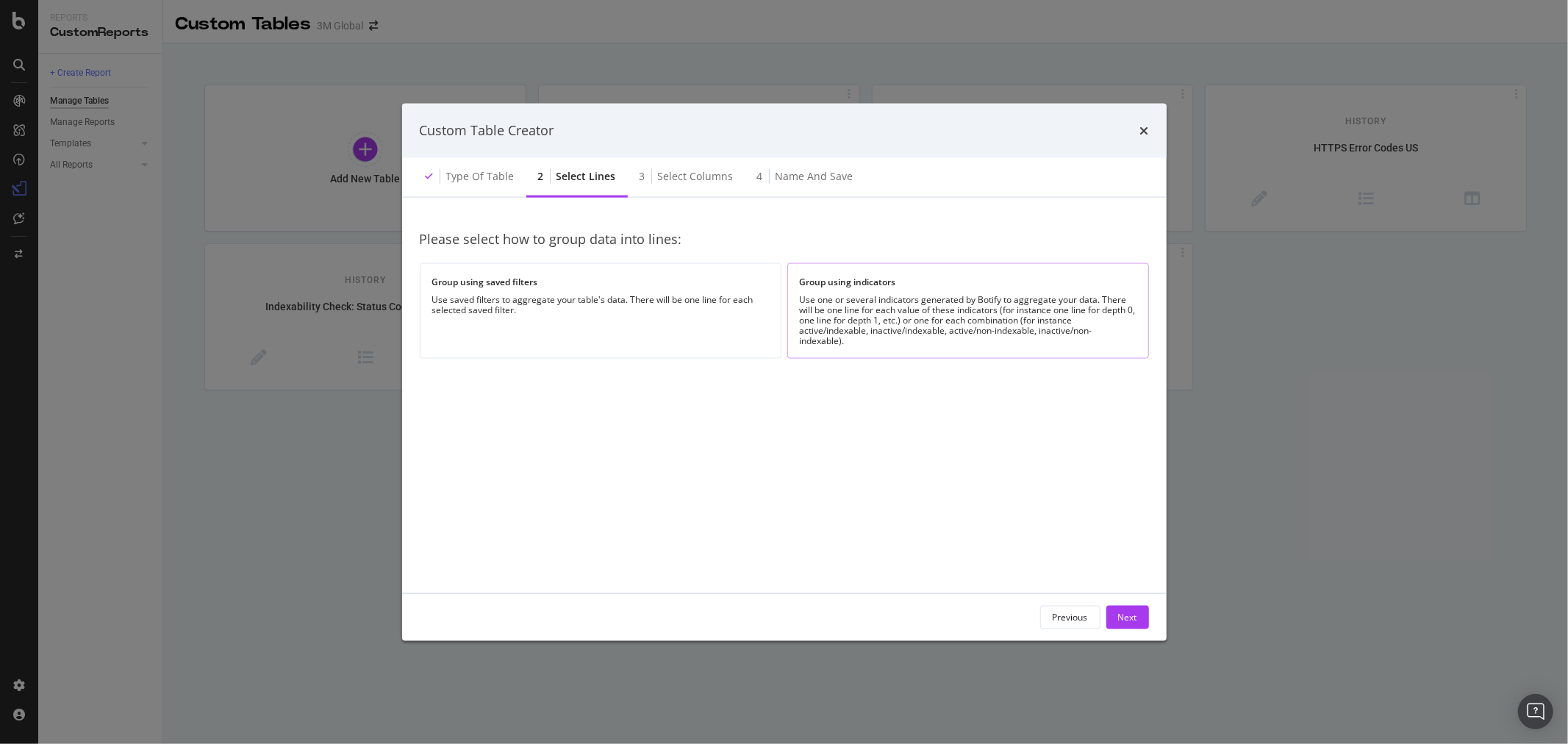
click at [935, 314] on div "Use one or several indicators generated by Botify to aggregate your data. There…" at bounding box center [968, 320] width 337 height 52
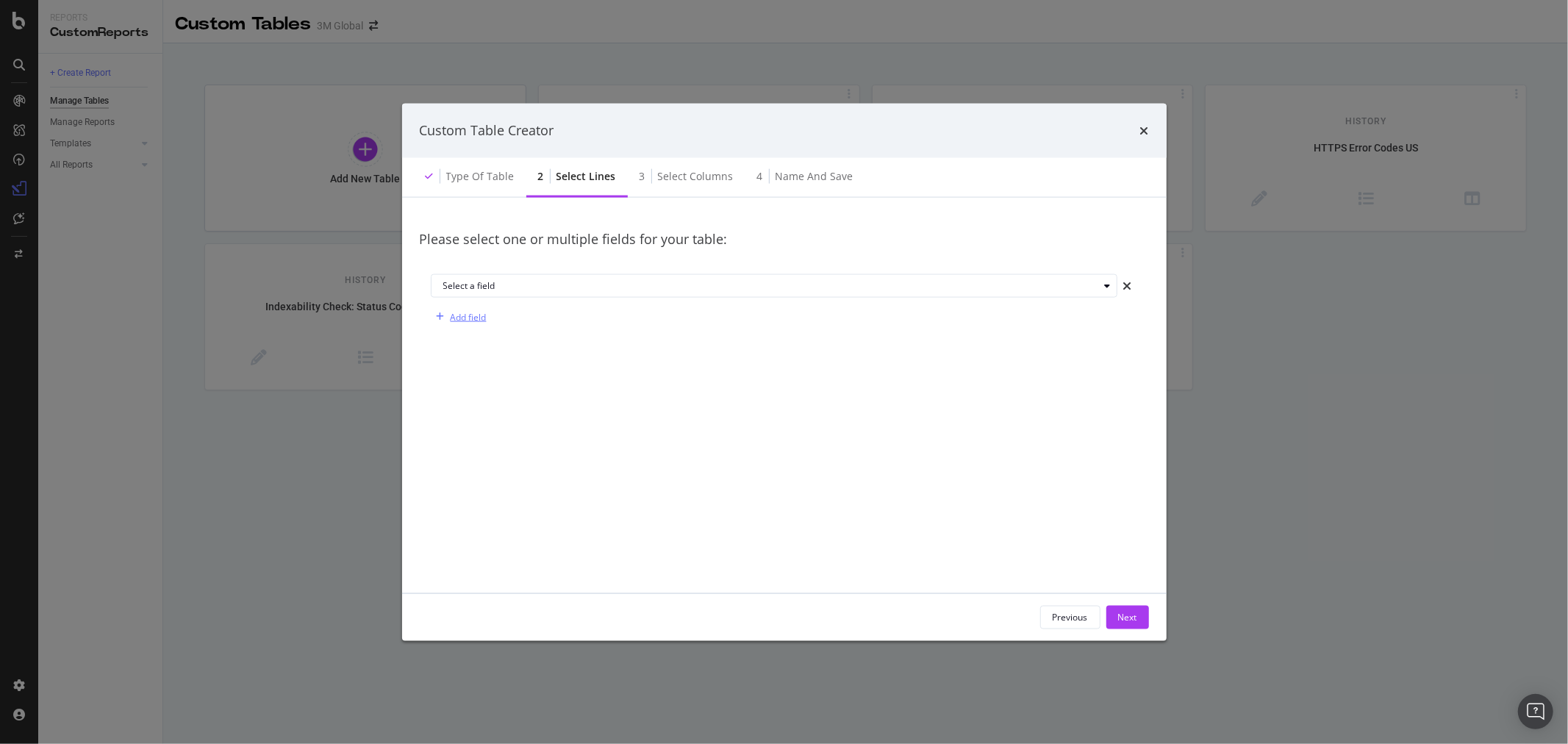
click at [475, 313] on div "Add field" at bounding box center [468, 317] width 36 height 12
click at [1128, 313] on icon "times" at bounding box center [1127, 317] width 8 height 12
click at [485, 282] on div "Select a field" at bounding box center [771, 285] width 656 height 8
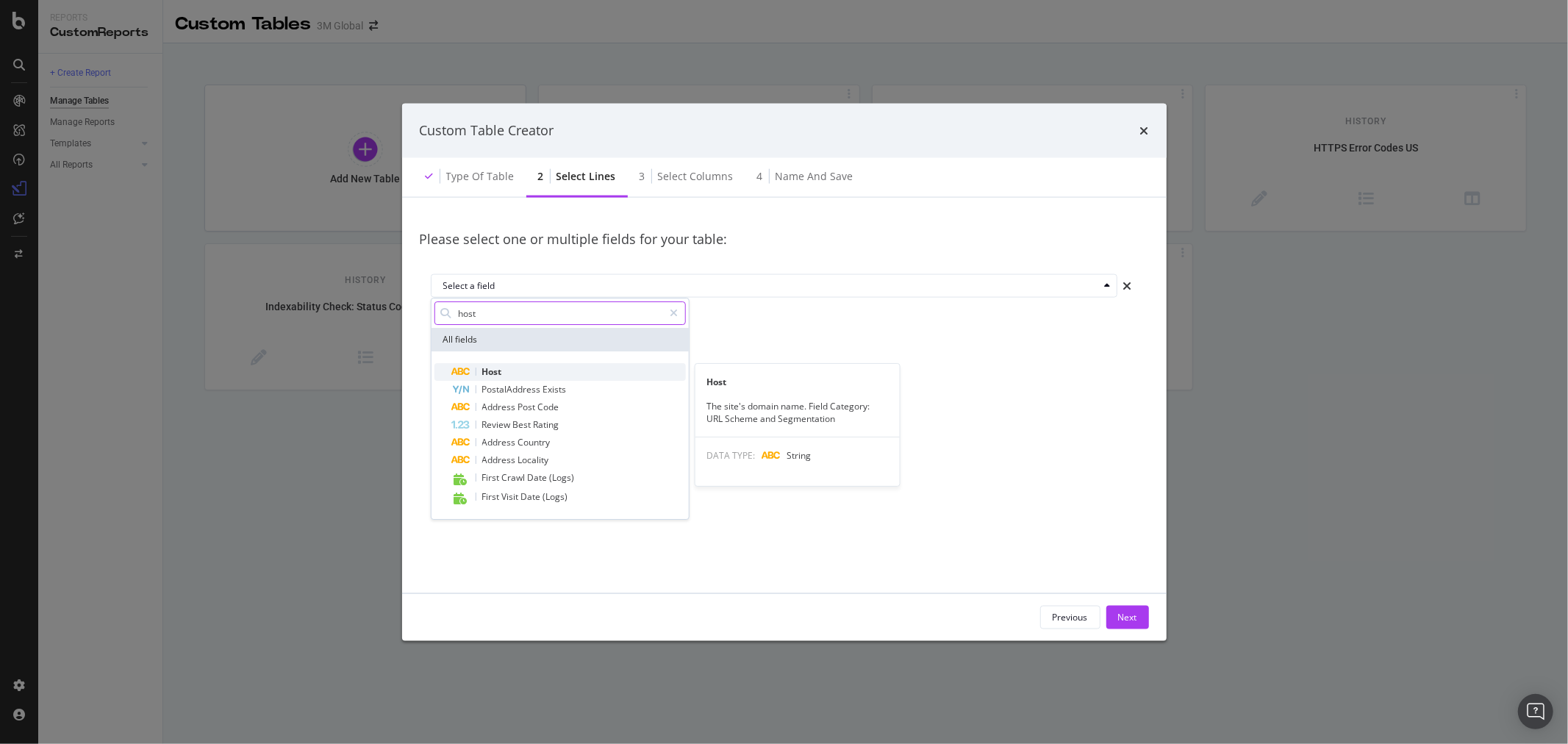
type input "host"
click at [525, 367] on div "Host" at bounding box center [568, 371] width 233 height 18
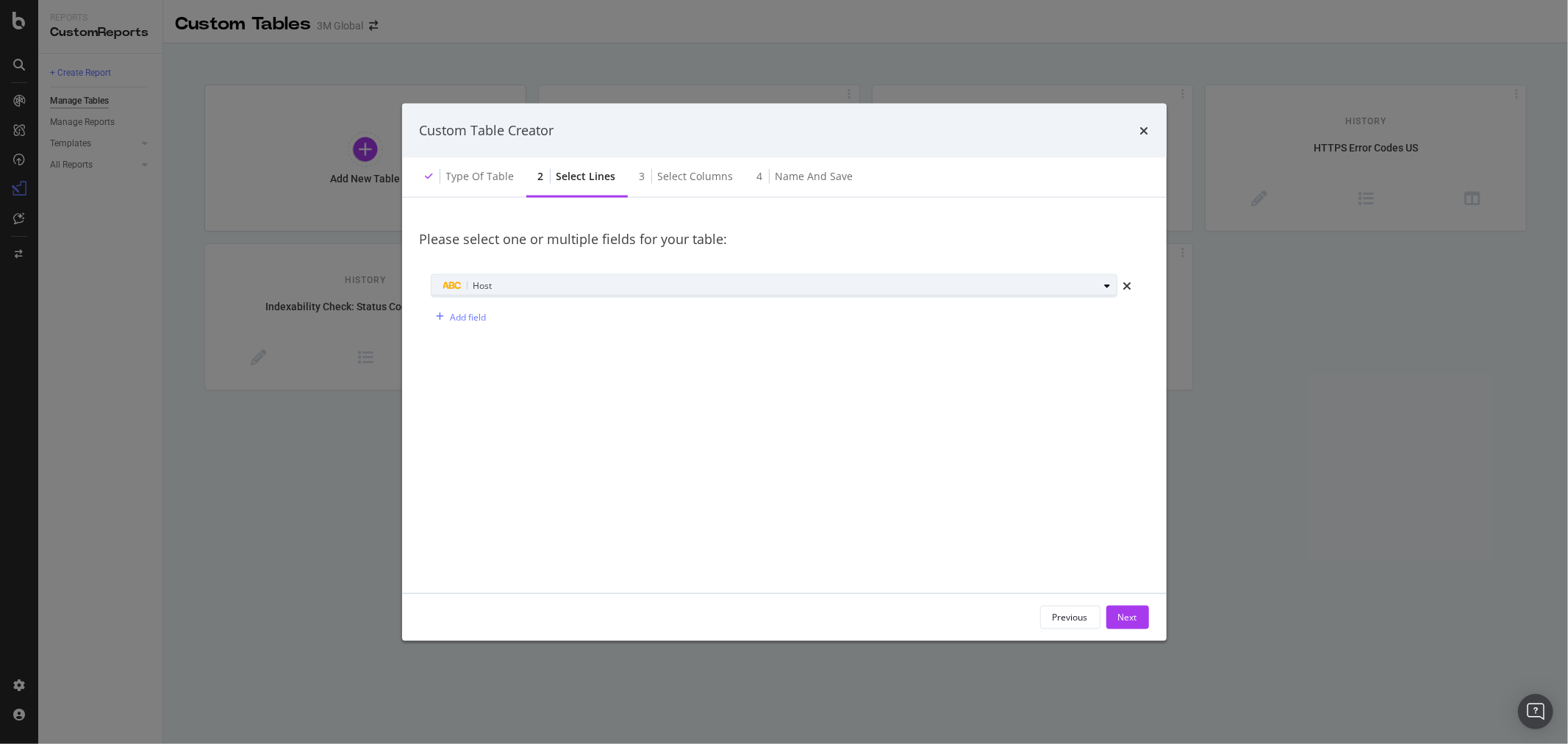
click at [508, 281] on div "Host" at bounding box center [771, 286] width 656 height 18
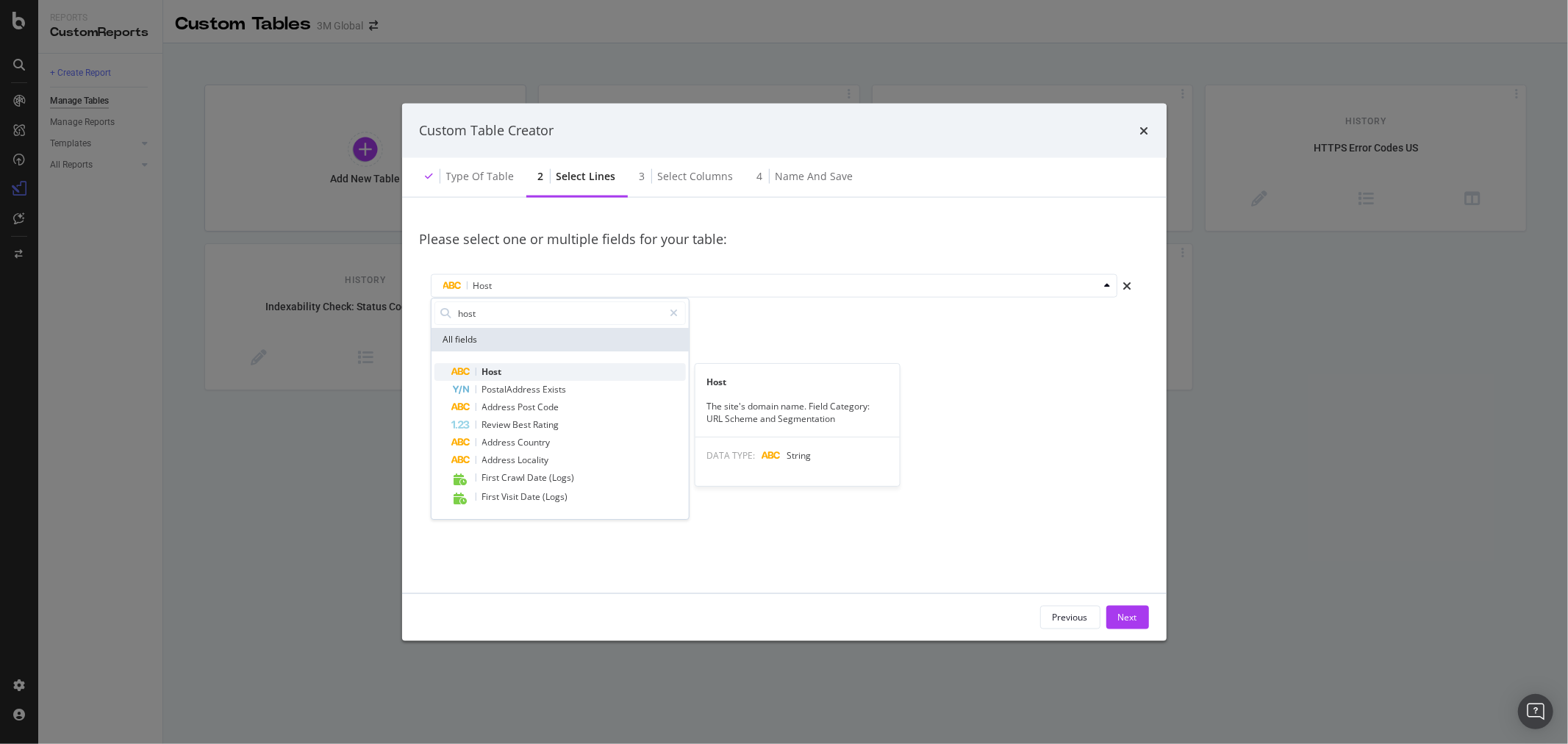
click at [498, 363] on div "Host" at bounding box center [568, 371] width 233 height 18
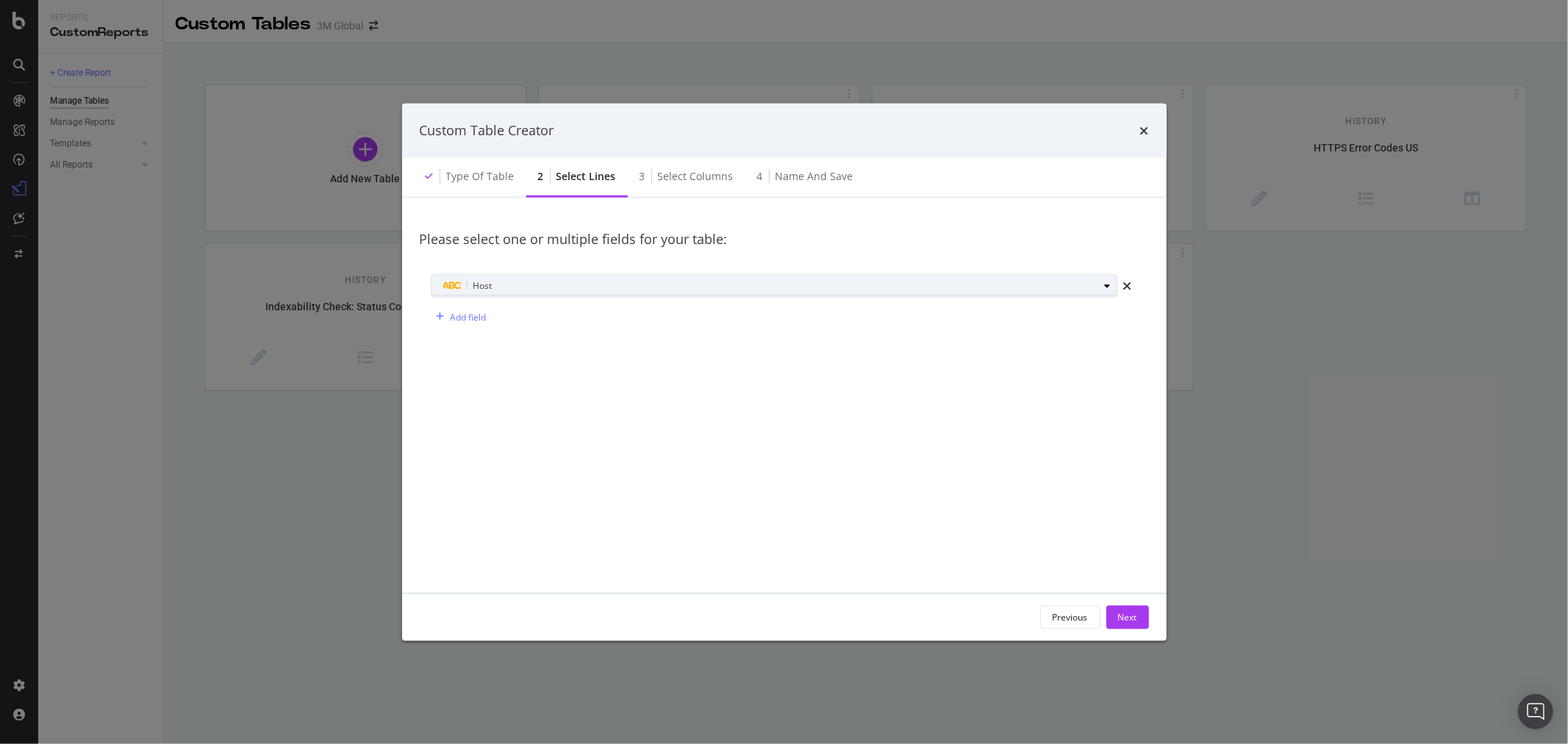
click at [513, 284] on div "Host" at bounding box center [771, 286] width 656 height 18
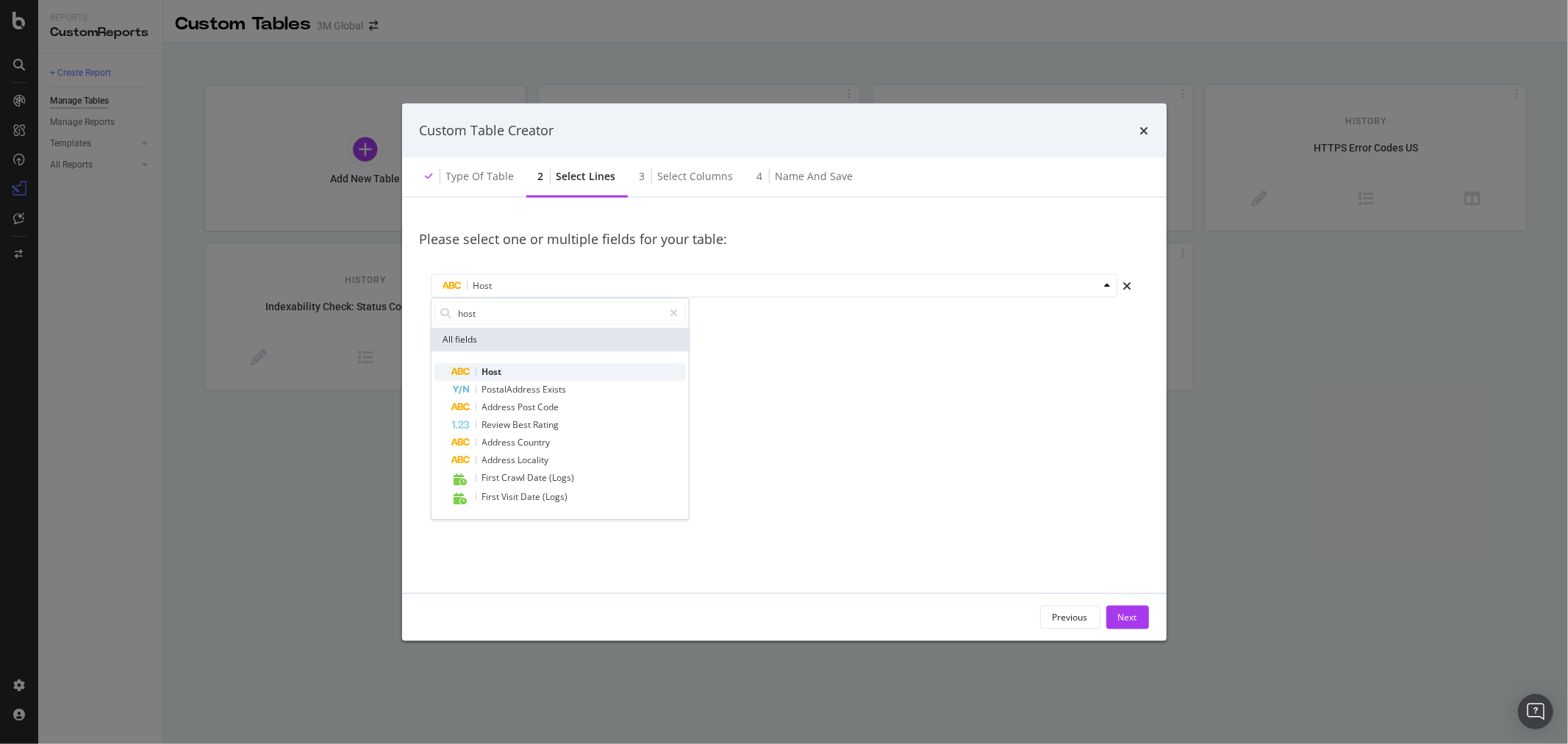
click at [505, 367] on div "Host" at bounding box center [568, 371] width 233 height 18
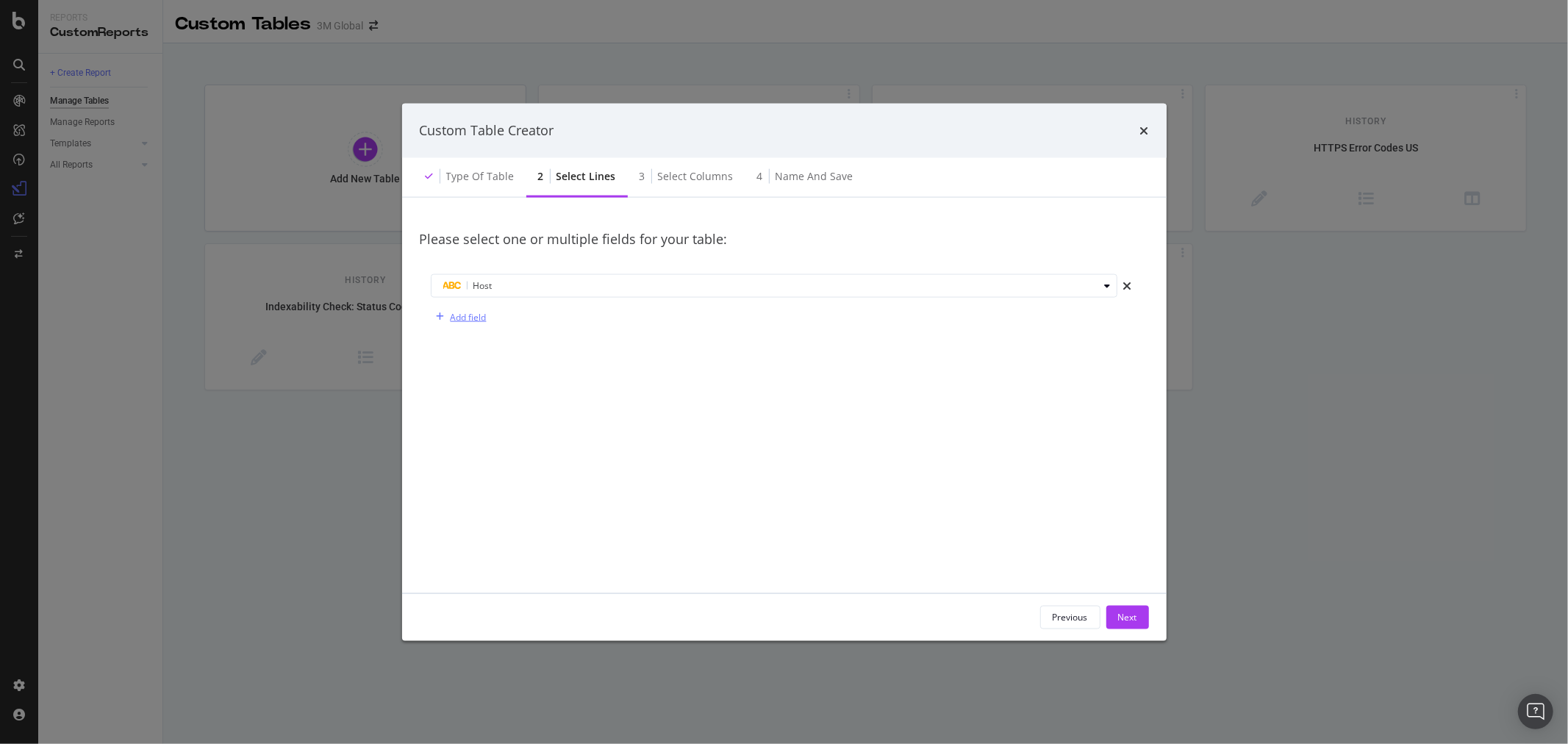
click at [474, 318] on div "Add field" at bounding box center [468, 317] width 36 height 12
click at [486, 316] on div "Select a field" at bounding box center [771, 317] width 656 height 8
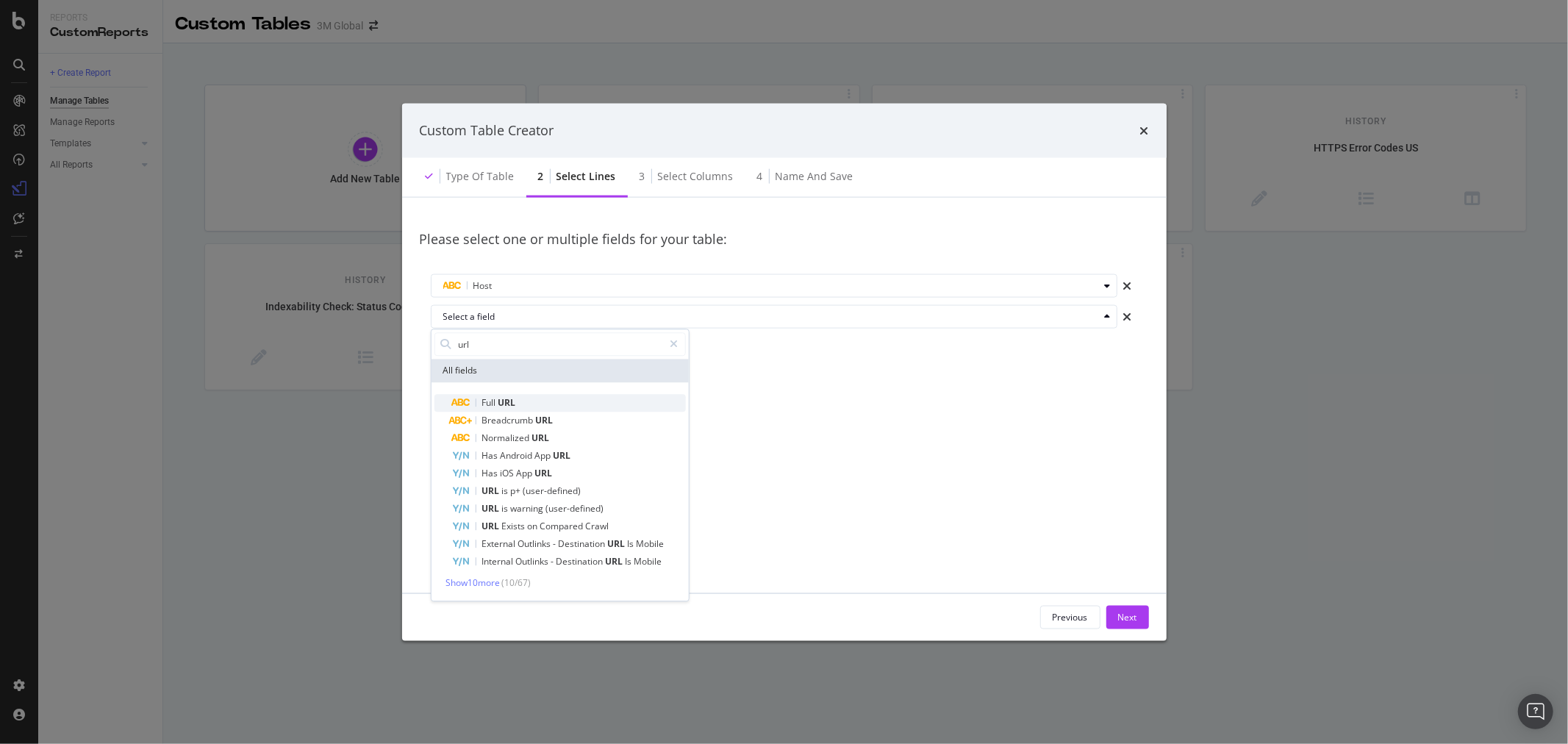
type input "url"
click at [511, 397] on span "URL" at bounding box center [506, 402] width 18 height 12
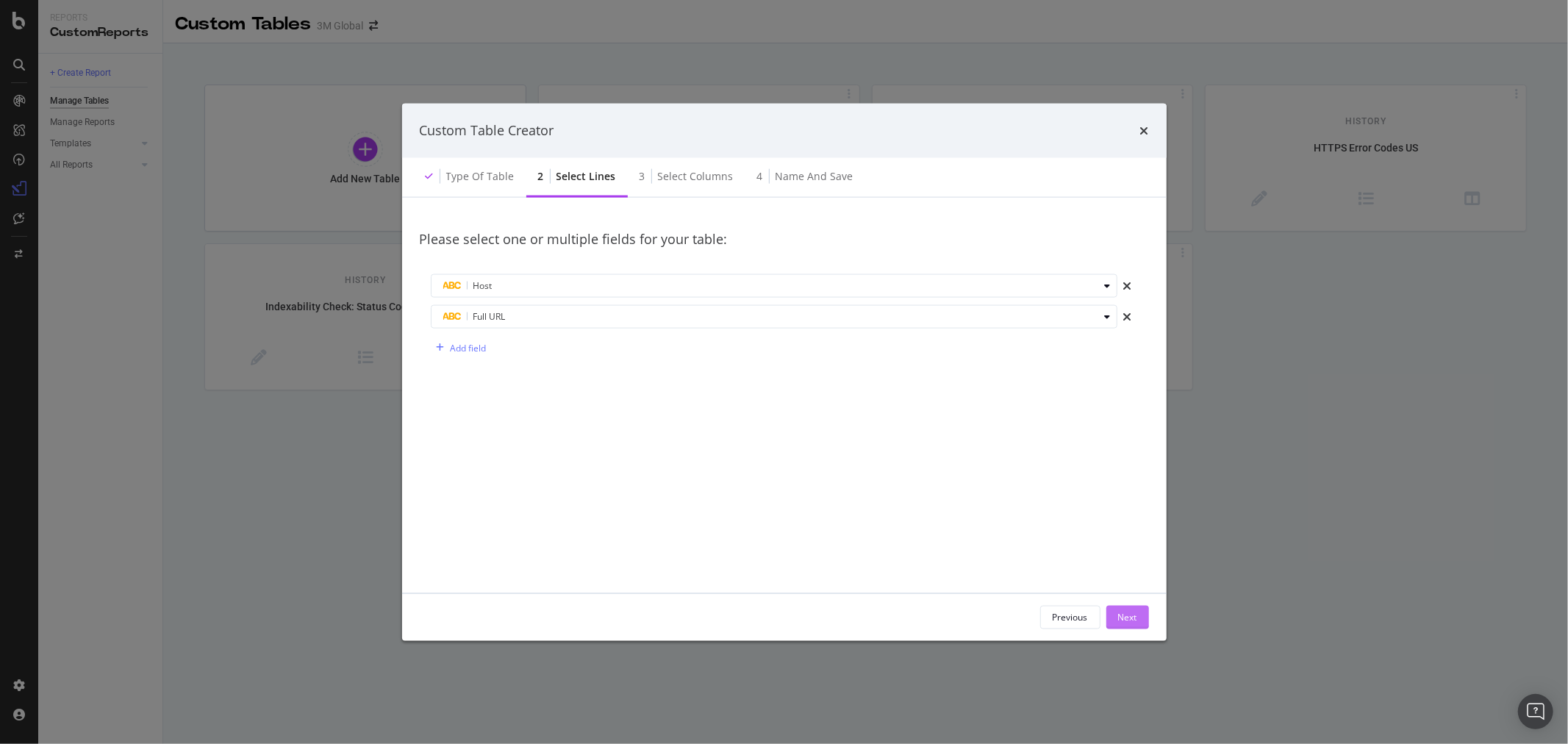
click at [1133, 614] on div "Next" at bounding box center [1127, 617] width 19 height 12
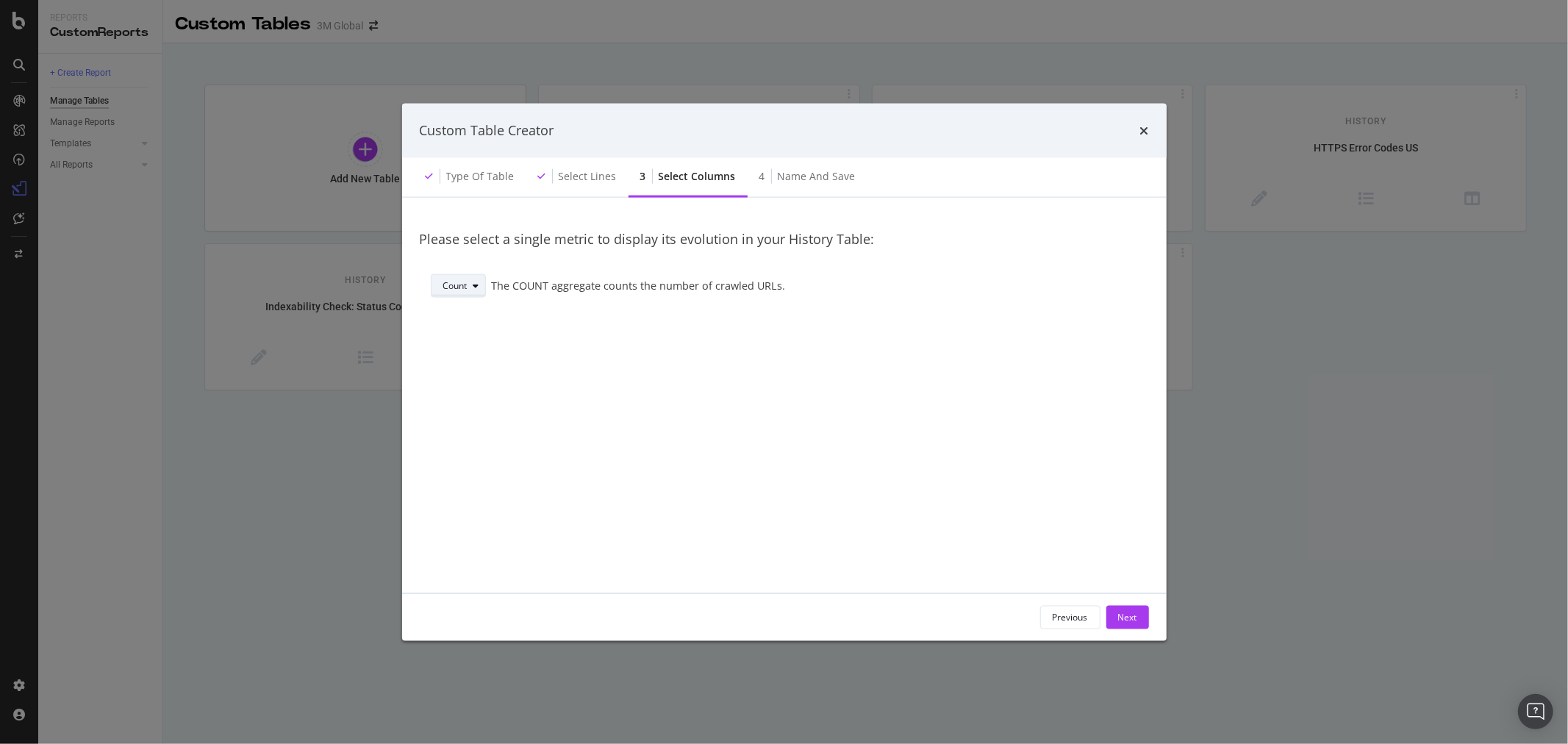
click at [475, 283] on icon "modal" at bounding box center [477, 285] width 6 height 8
click at [1145, 129] on icon "times" at bounding box center [1144, 129] width 8 height 12
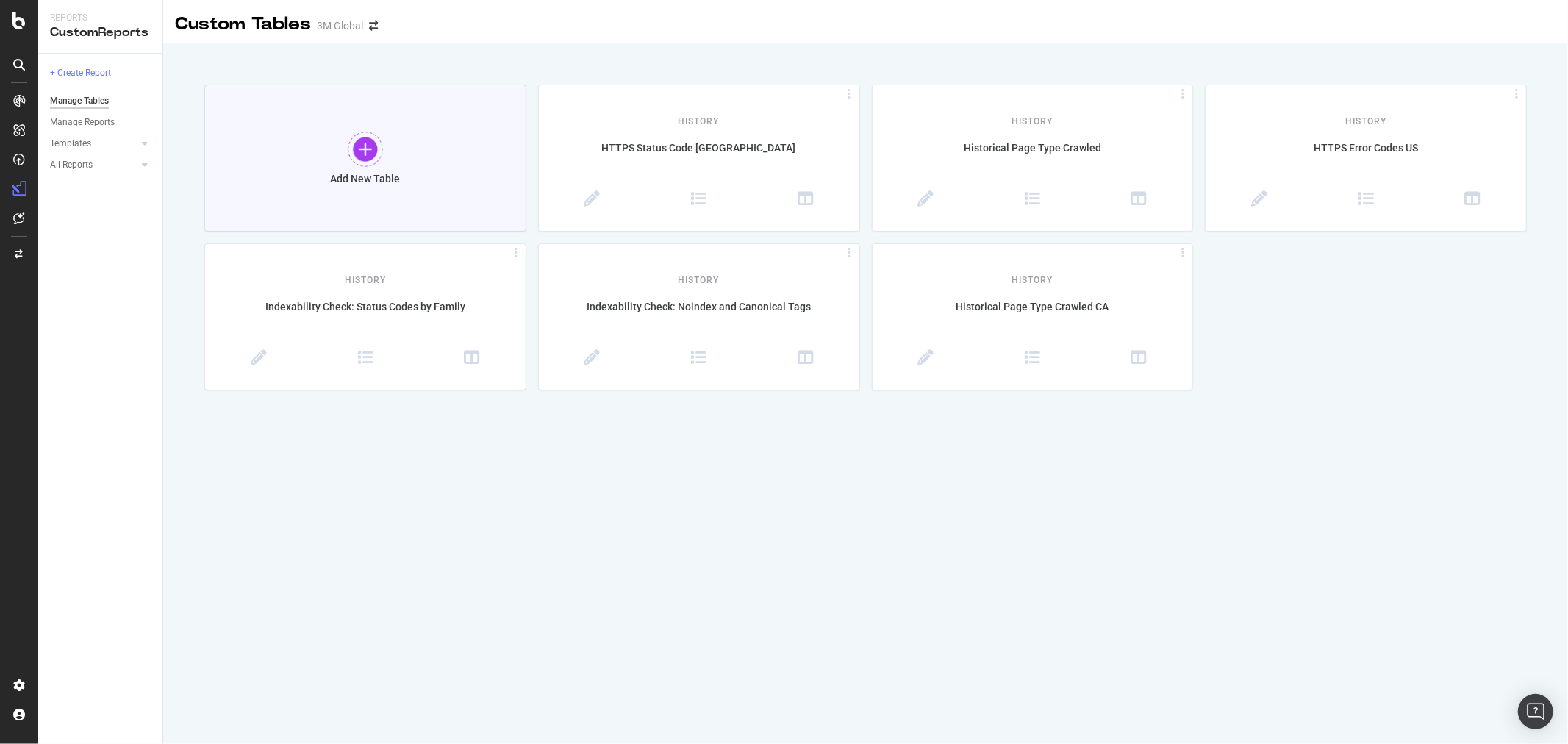
click at [361, 152] on div at bounding box center [365, 149] width 35 height 35
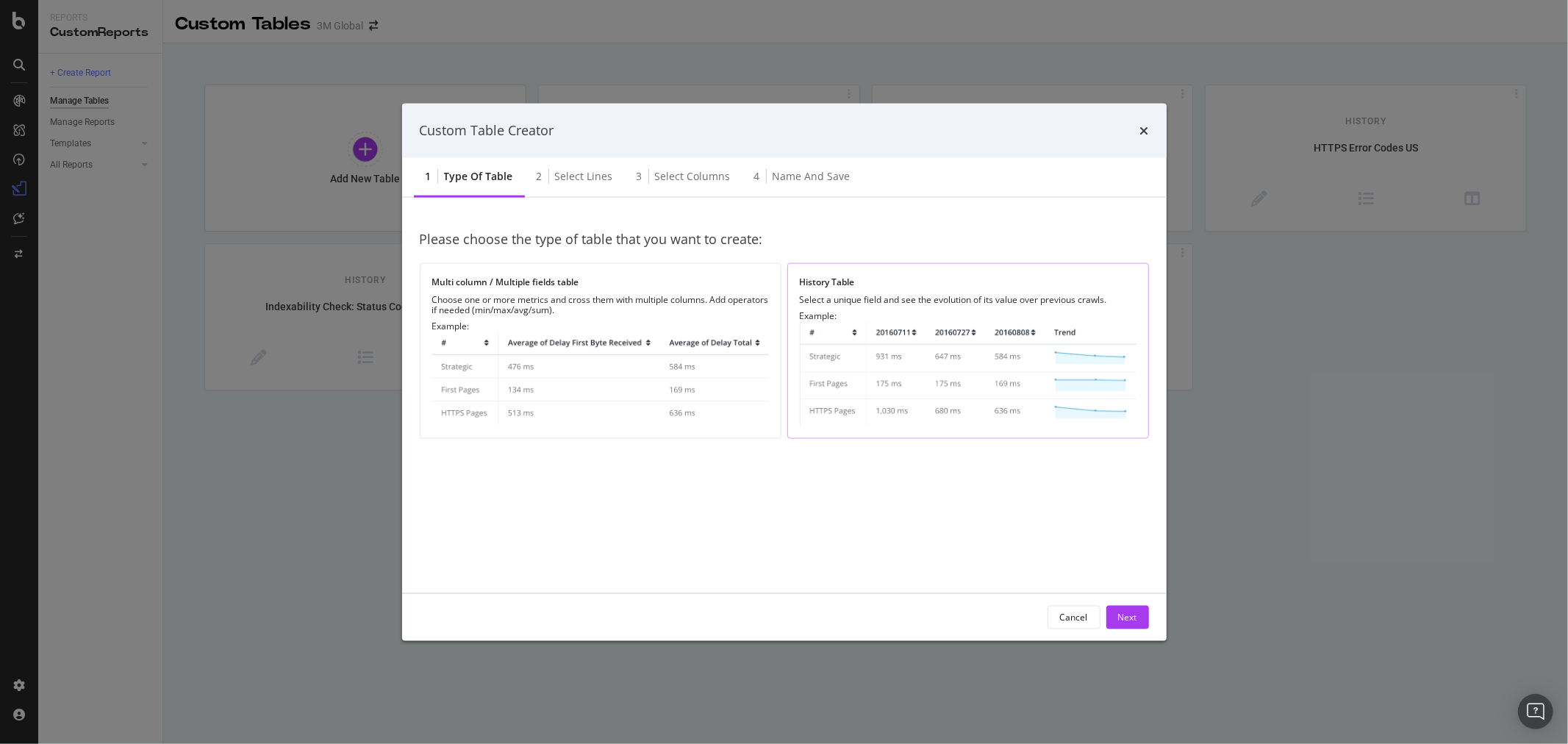
click at [955, 371] on img "modal" at bounding box center [968, 373] width 337 height 105
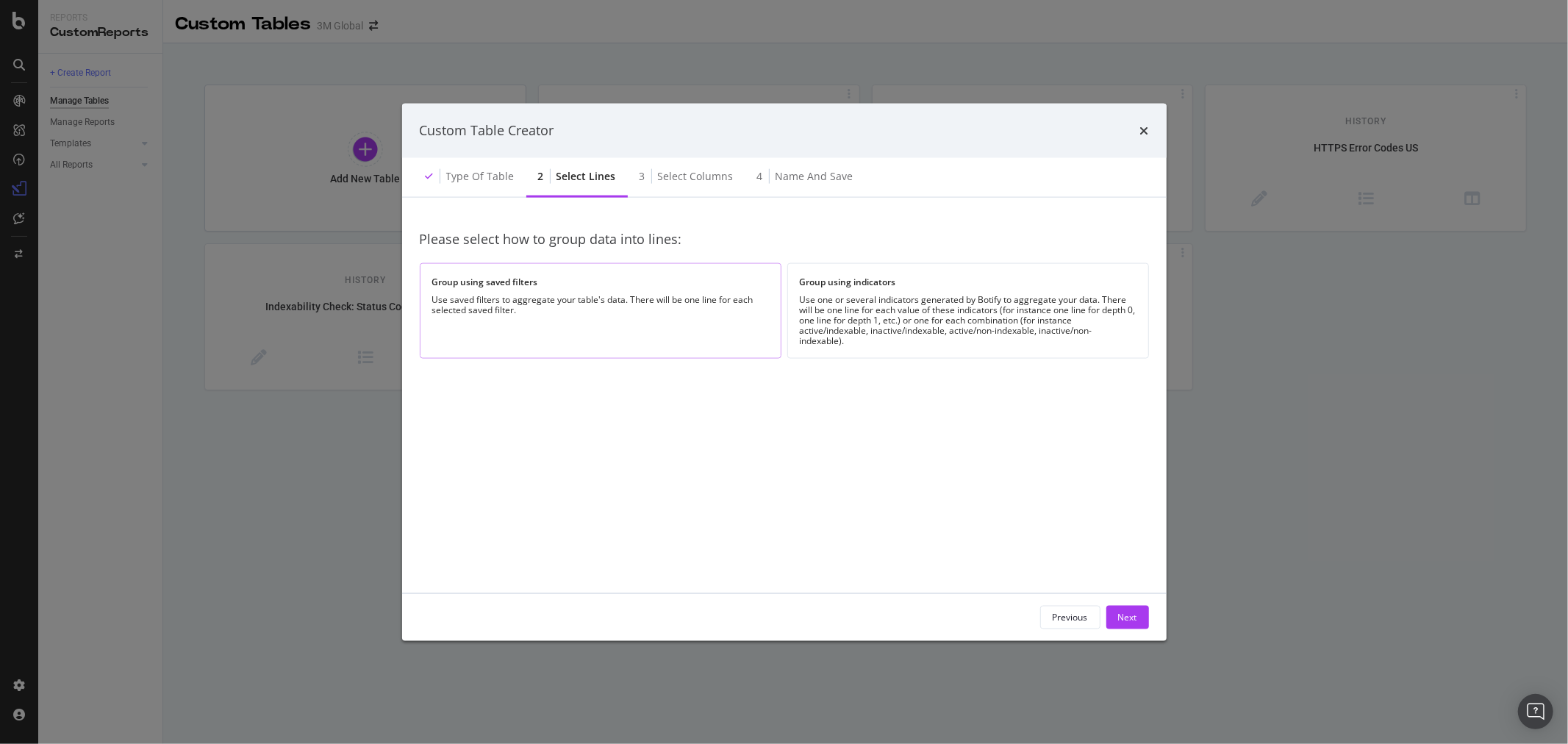
click at [646, 331] on div "Group using saved filters Use saved filters to aggregate your table's data. The…" at bounding box center [601, 310] width 362 height 95
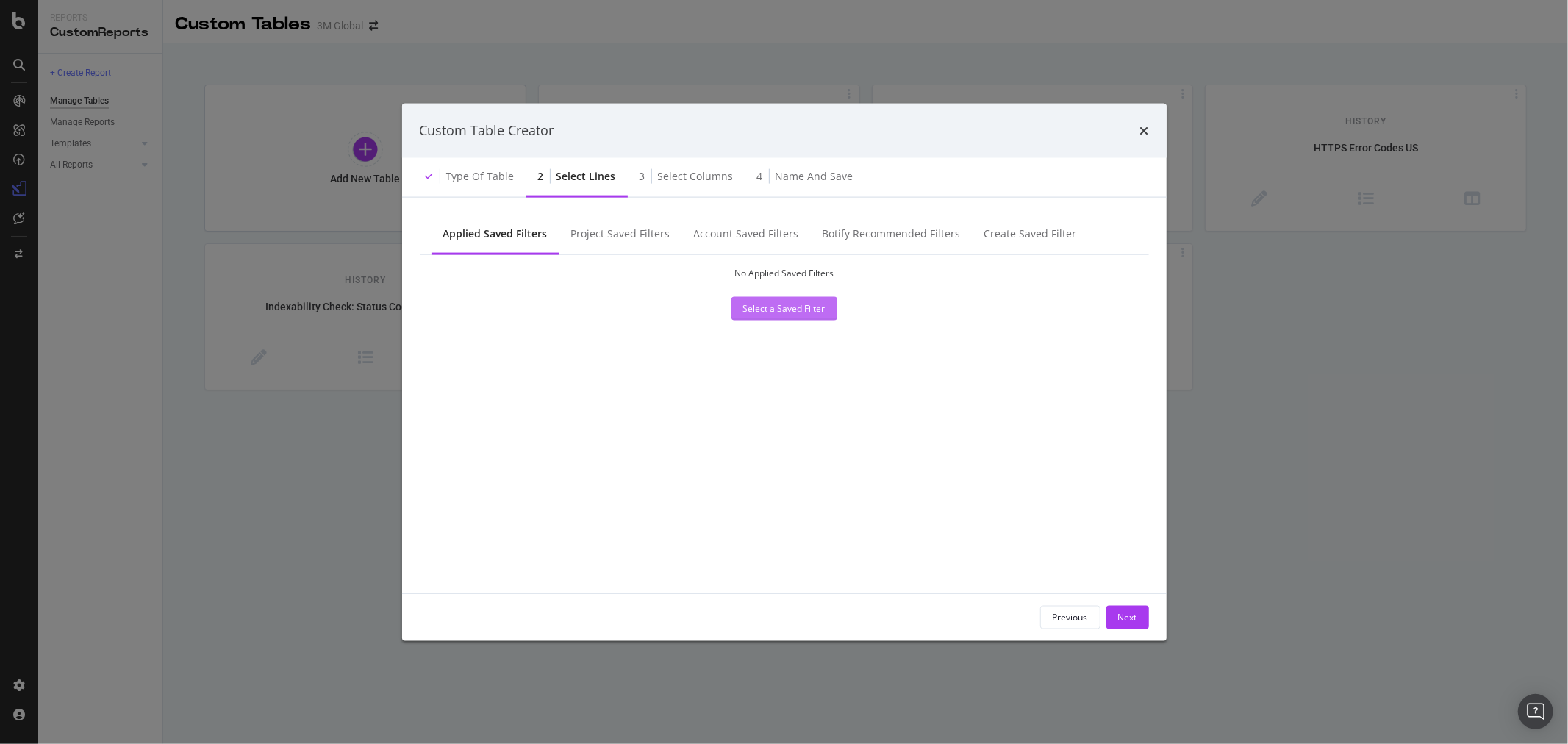
click at [747, 310] on div "Select a Saved Filter" at bounding box center [784, 308] width 82 height 12
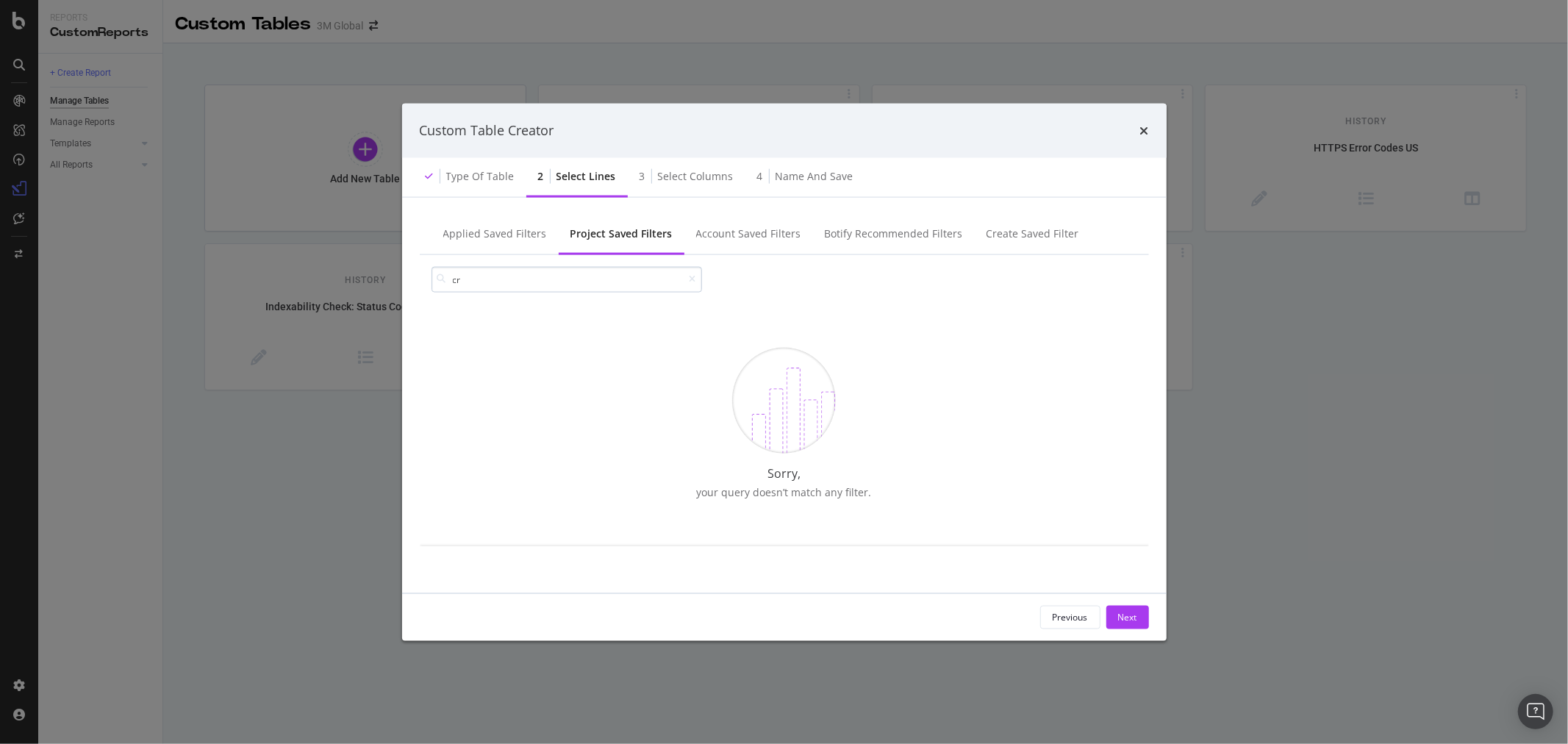
type input "c"
type input "w"
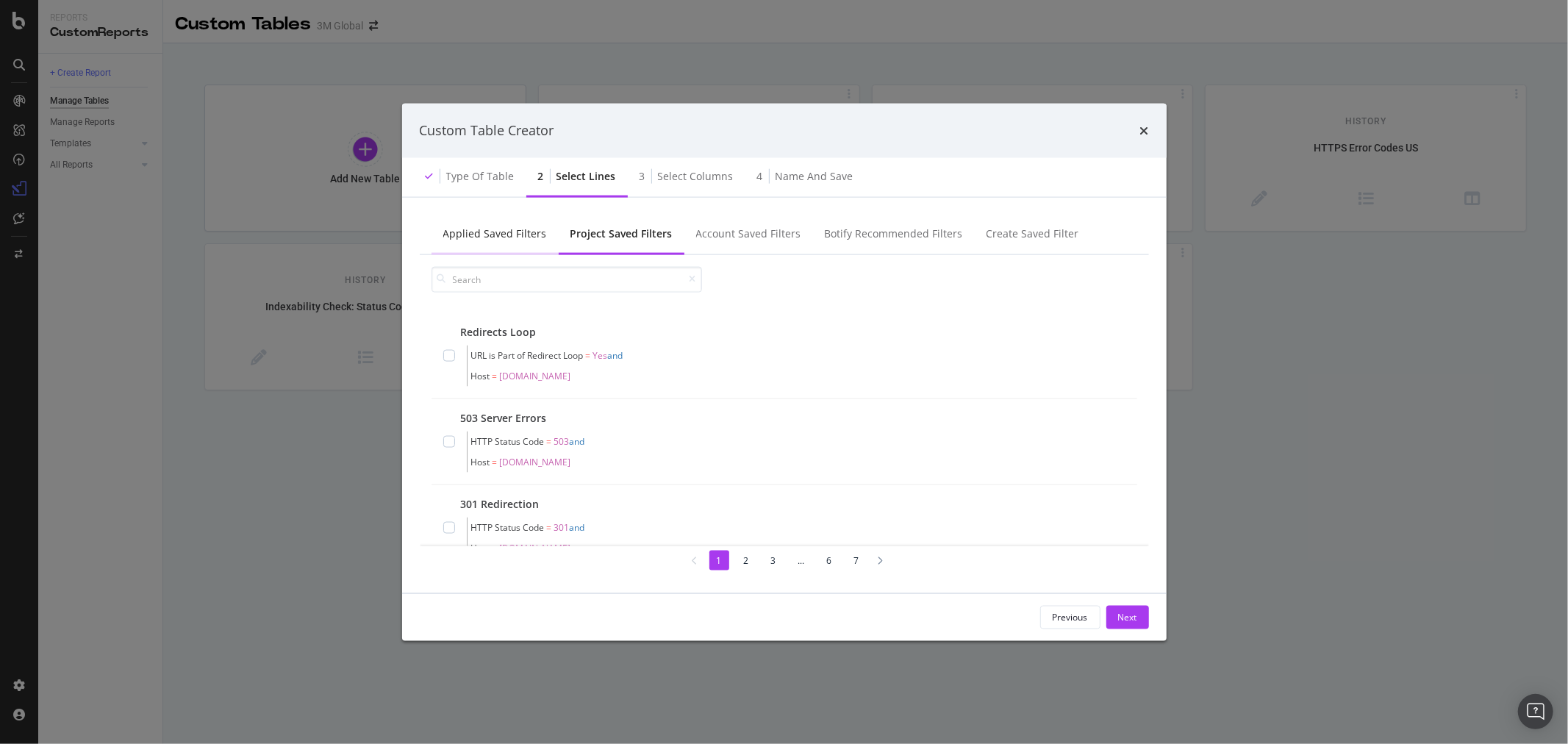
click at [525, 229] on div "Applied Saved Filters" at bounding box center [495, 233] width 104 height 15
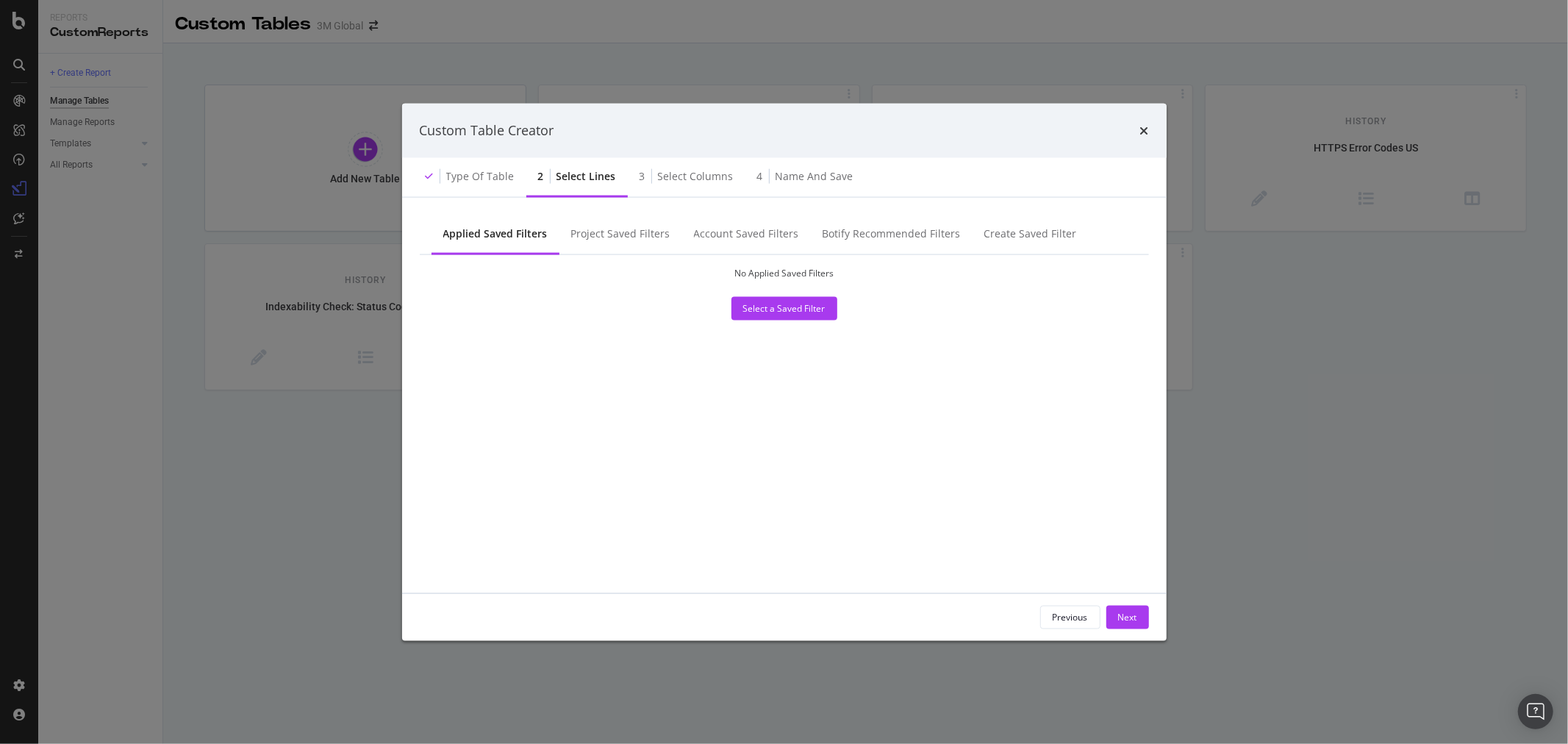
click at [768, 270] on div "No Applied Saved Filters" at bounding box center [784, 272] width 99 height 12
click at [739, 230] on div "Account Saved Filters" at bounding box center [747, 233] width 105 height 15
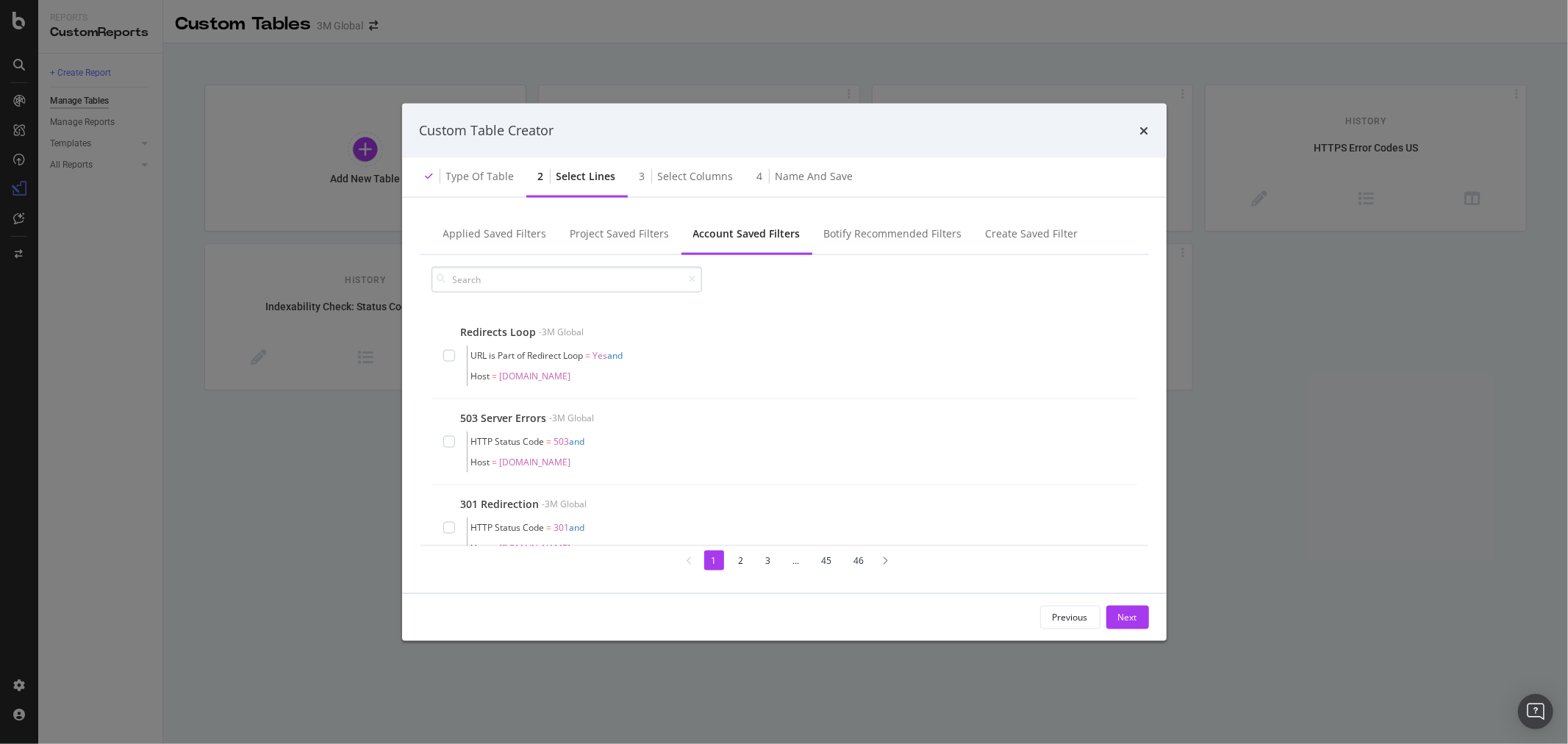
click at [614, 282] on input "modal" at bounding box center [566, 278] width 270 height 25
click at [1142, 131] on icon "times" at bounding box center [1144, 129] width 8 height 12
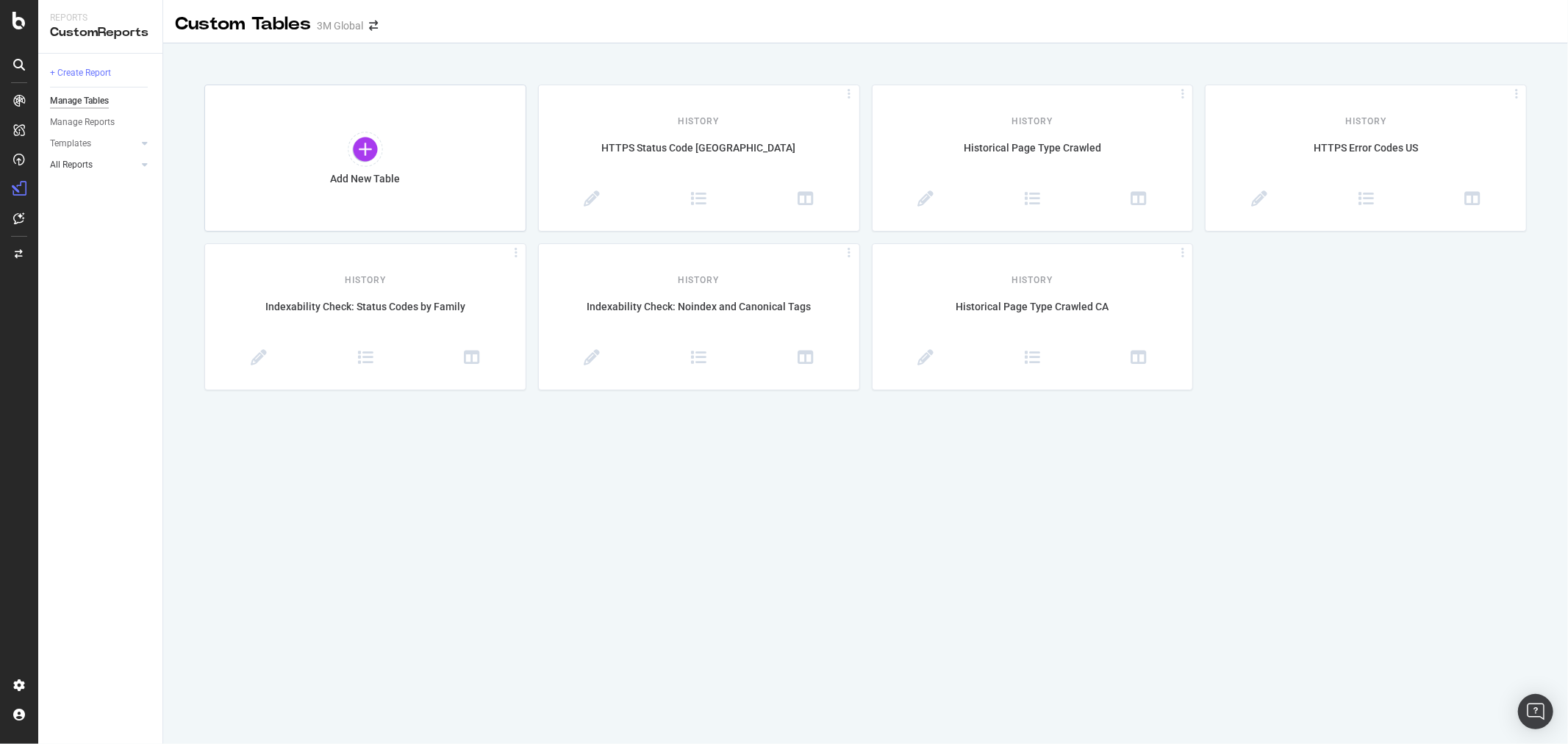
click at [136, 165] on div at bounding box center [129, 164] width 15 height 15
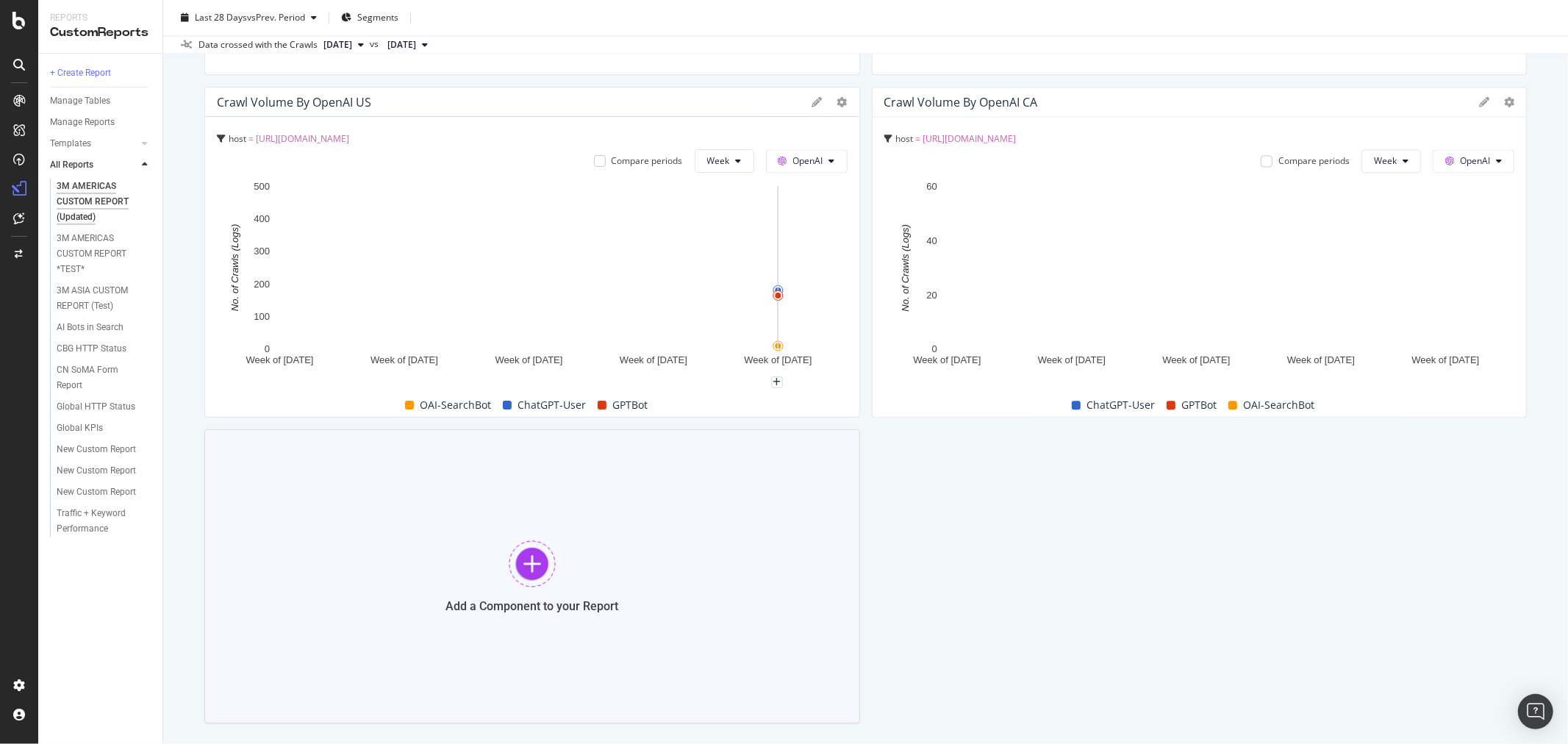
scroll to position [2536, 0]
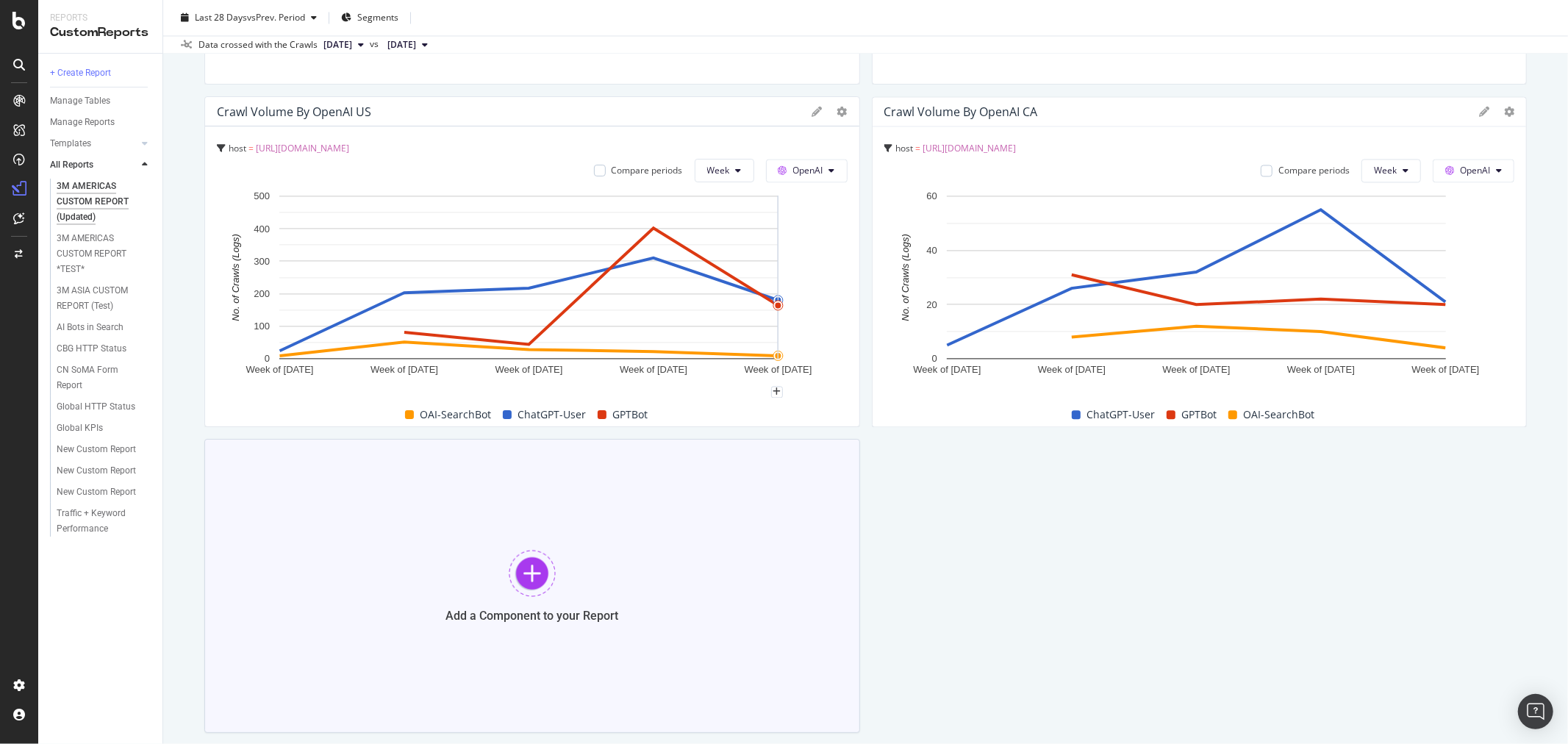
click at [539, 570] on div at bounding box center [532, 573] width 47 height 47
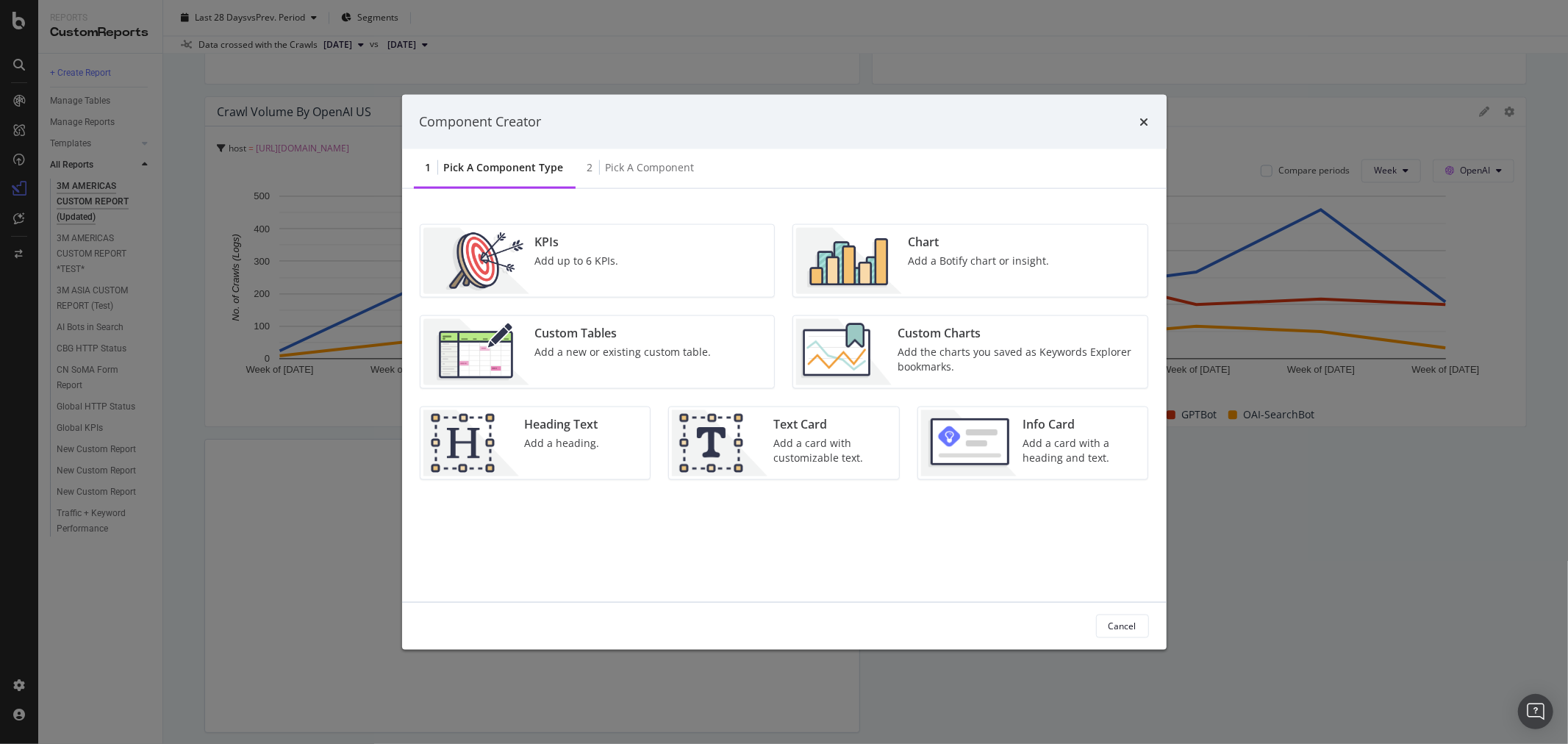
click at [600, 239] on div "KPIs" at bounding box center [577, 242] width 84 height 17
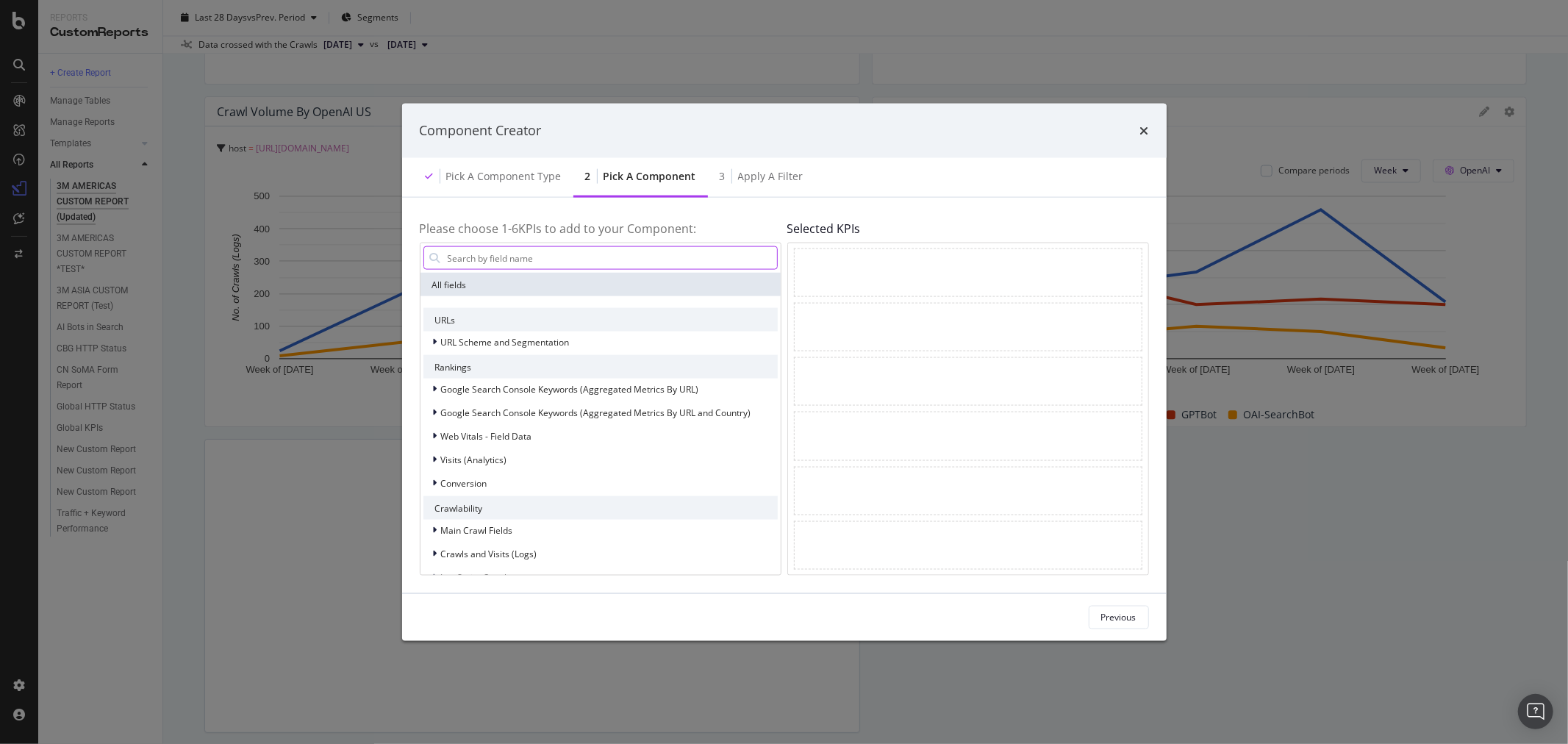
click at [560, 260] on input "modal" at bounding box center [611, 258] width 331 height 22
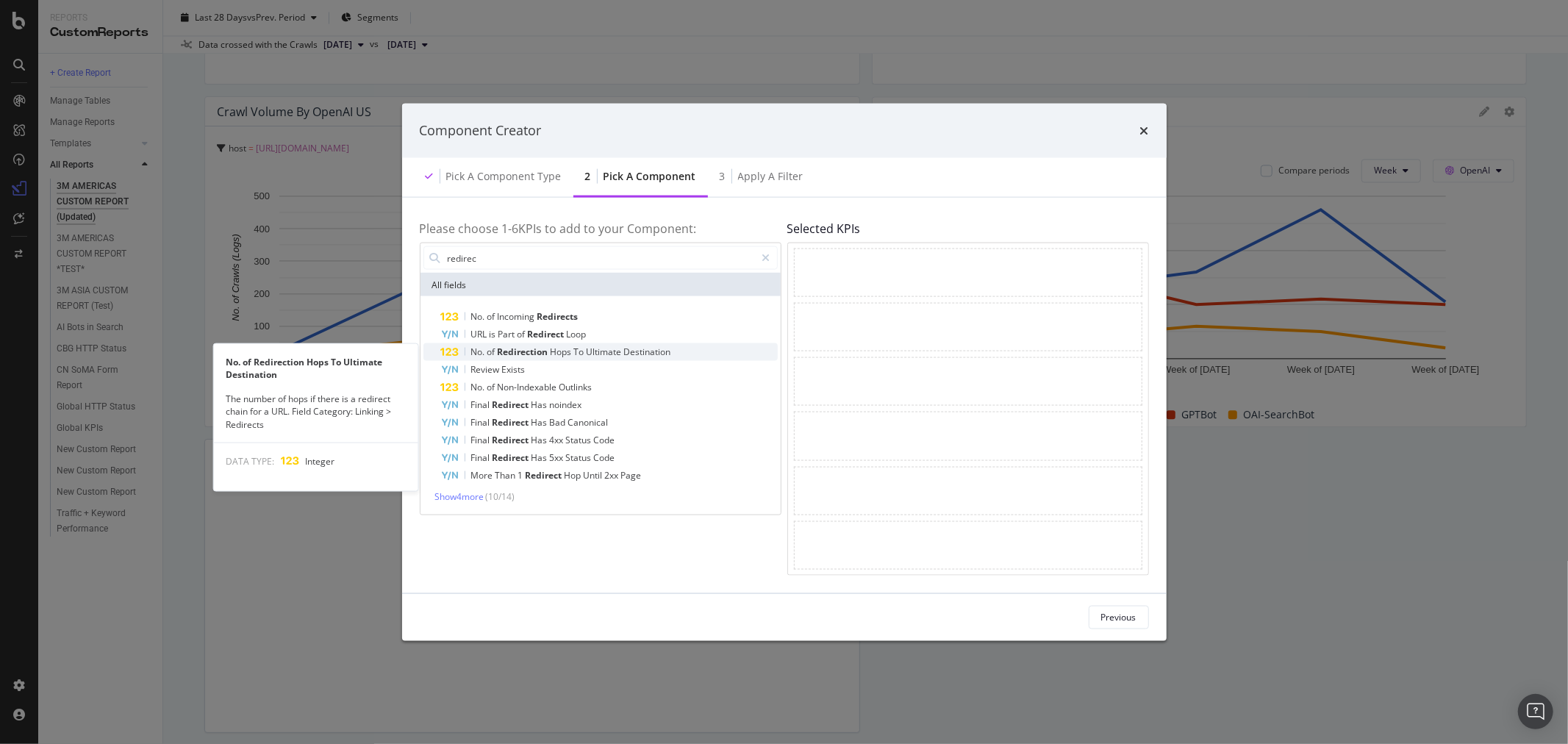
type input "redirec"
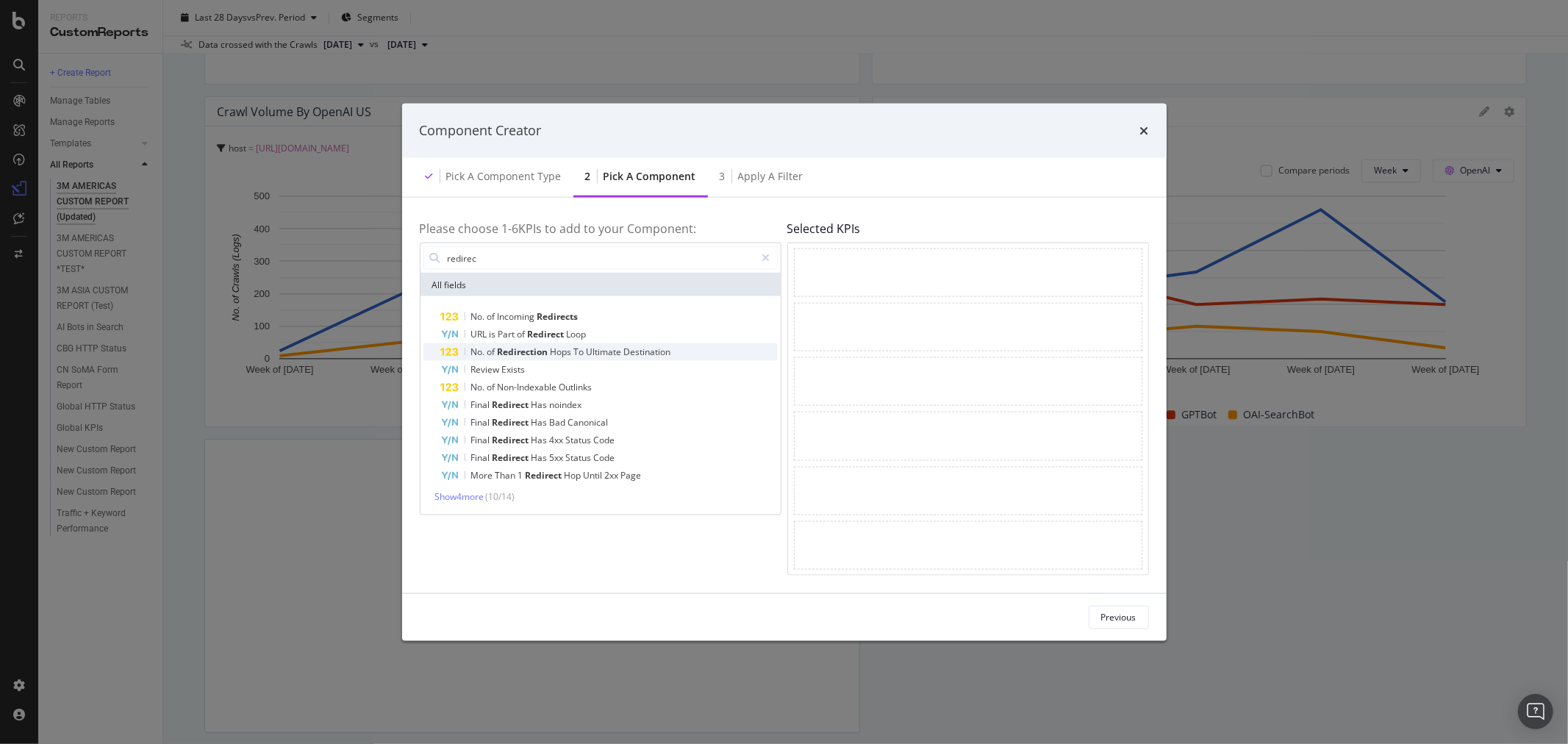
click at [584, 350] on span "To" at bounding box center [580, 352] width 12 height 12
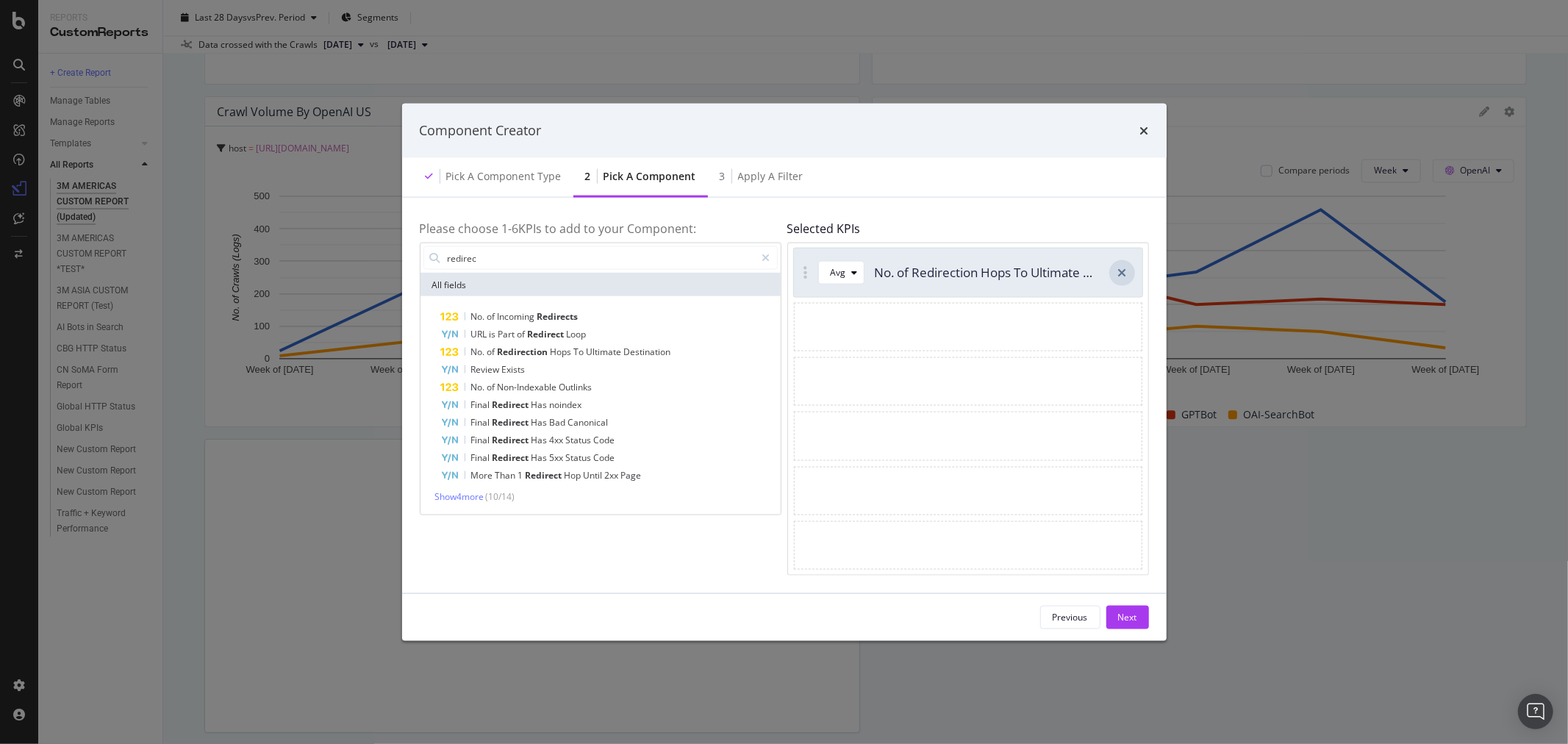
click at [1120, 266] on icon "modal" at bounding box center [1122, 271] width 8 height 12
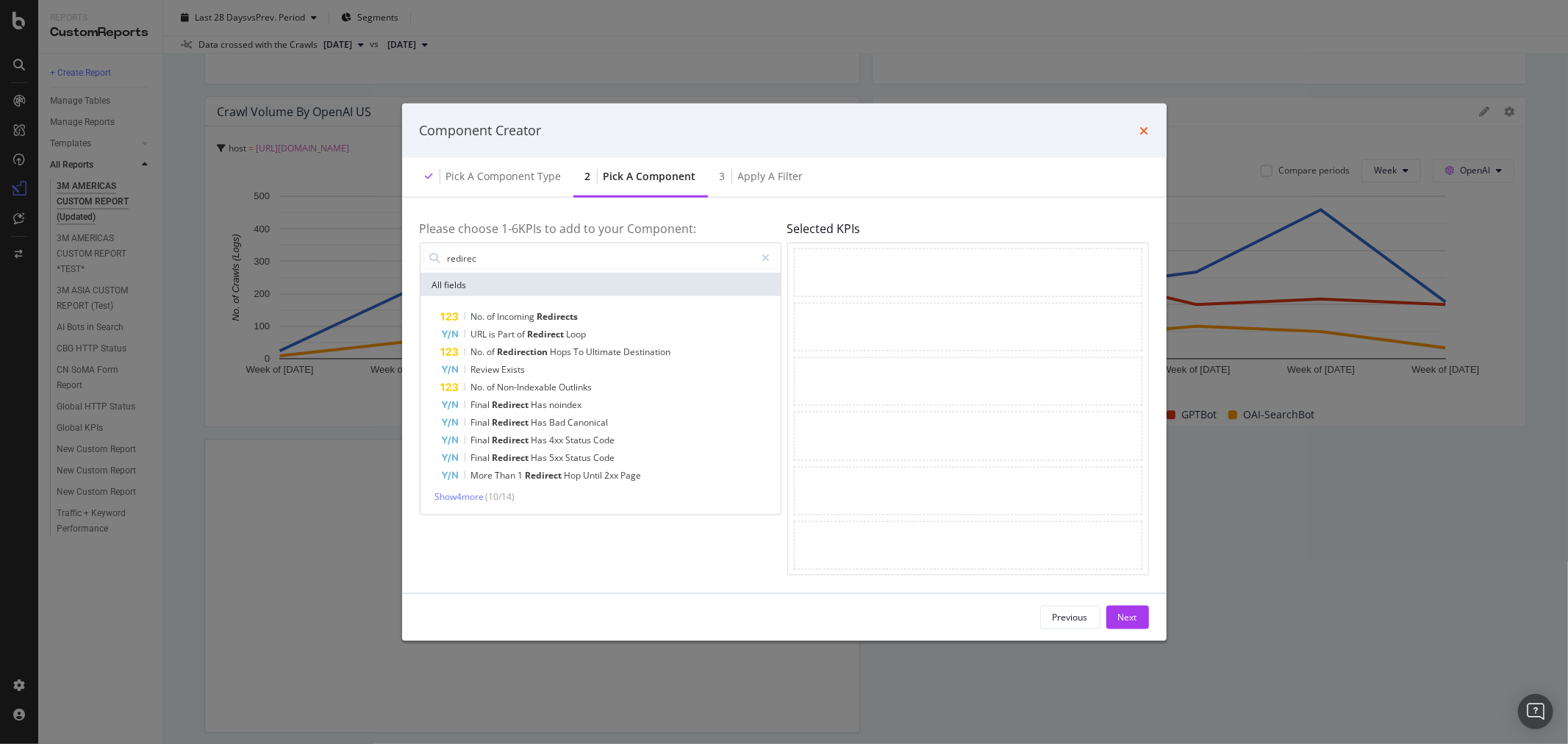
click at [1142, 132] on icon "times" at bounding box center [1144, 129] width 8 height 12
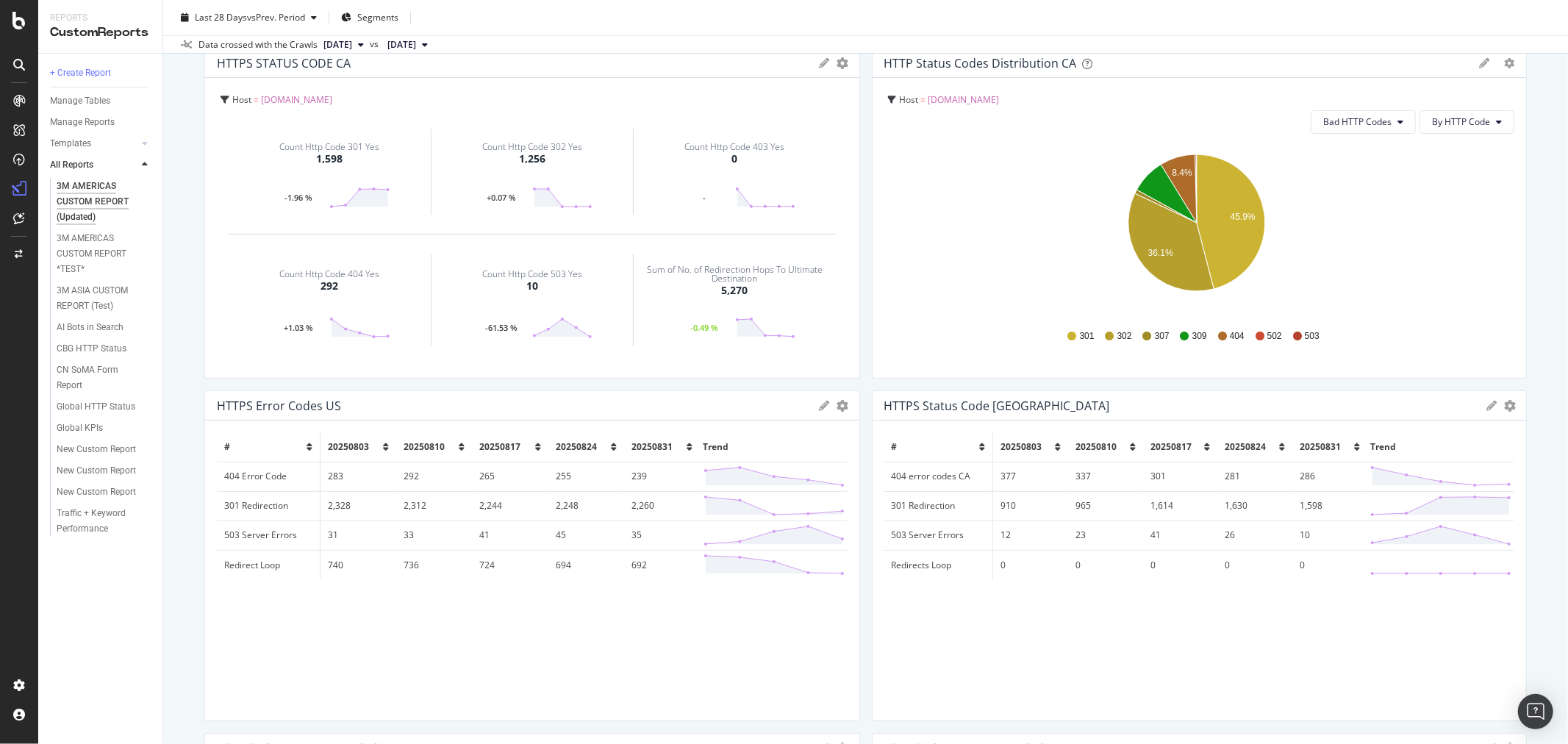
scroll to position [0, 0]
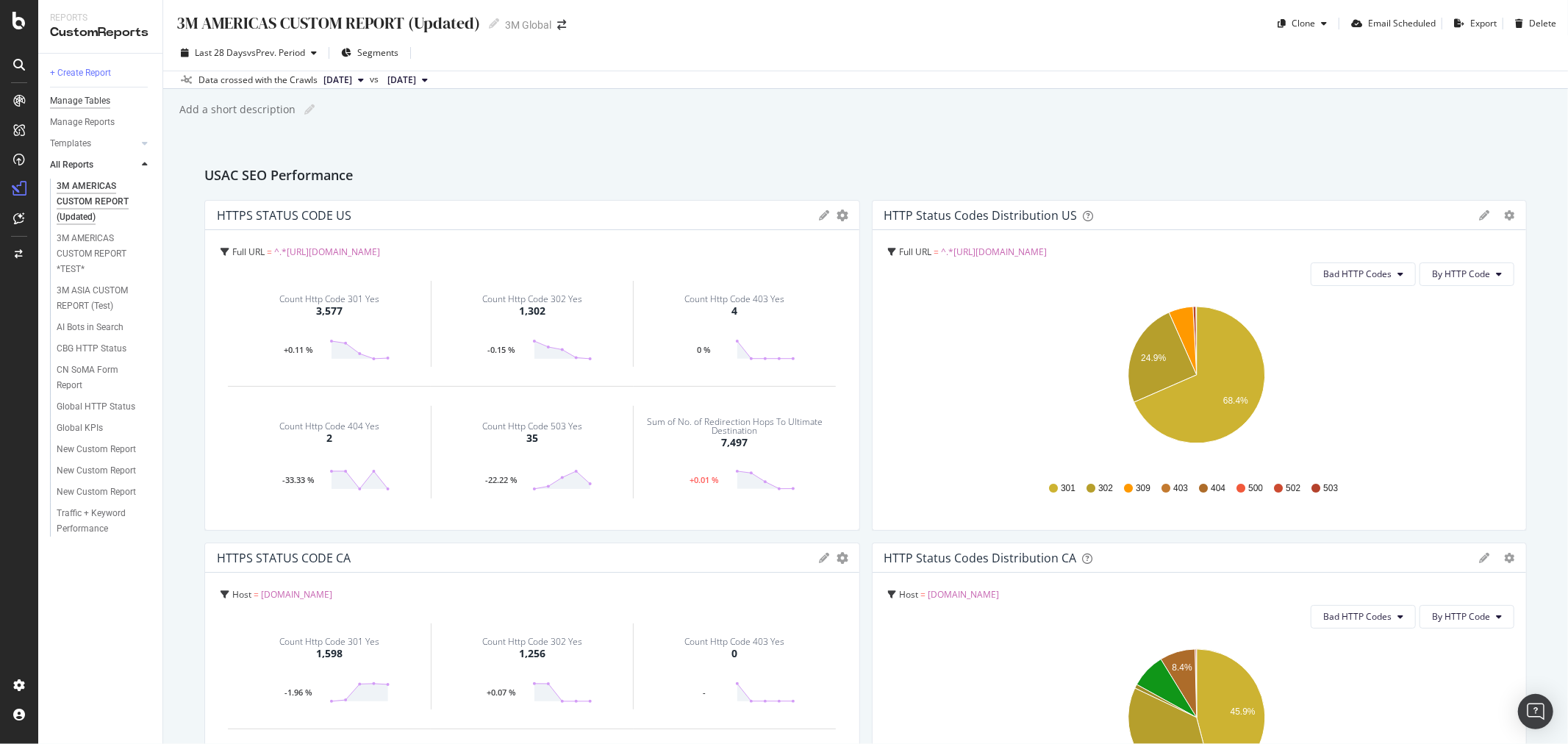
click at [94, 96] on div "Manage Tables" at bounding box center [80, 101] width 60 height 15
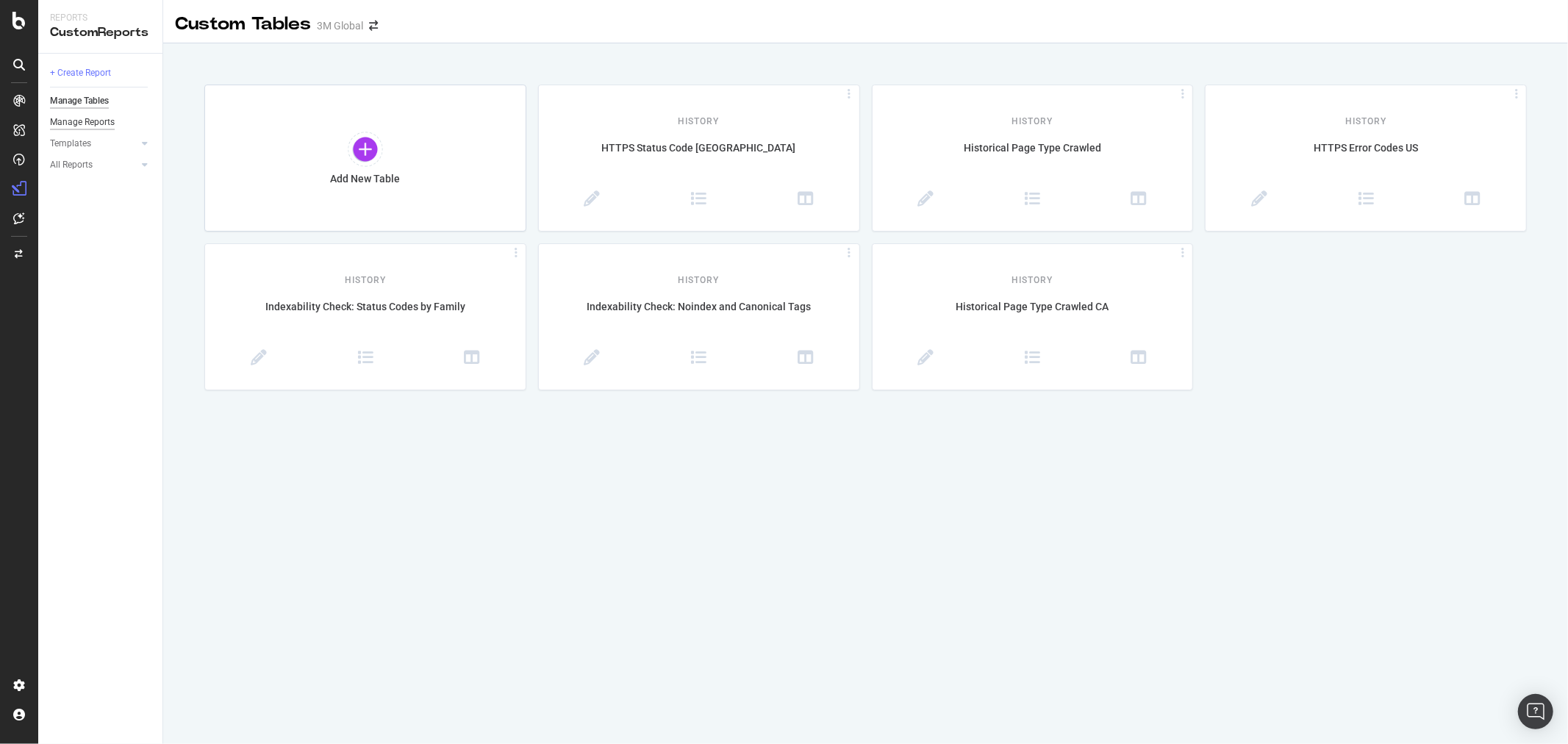
click at [104, 122] on div "Manage Reports" at bounding box center [82, 122] width 65 height 15
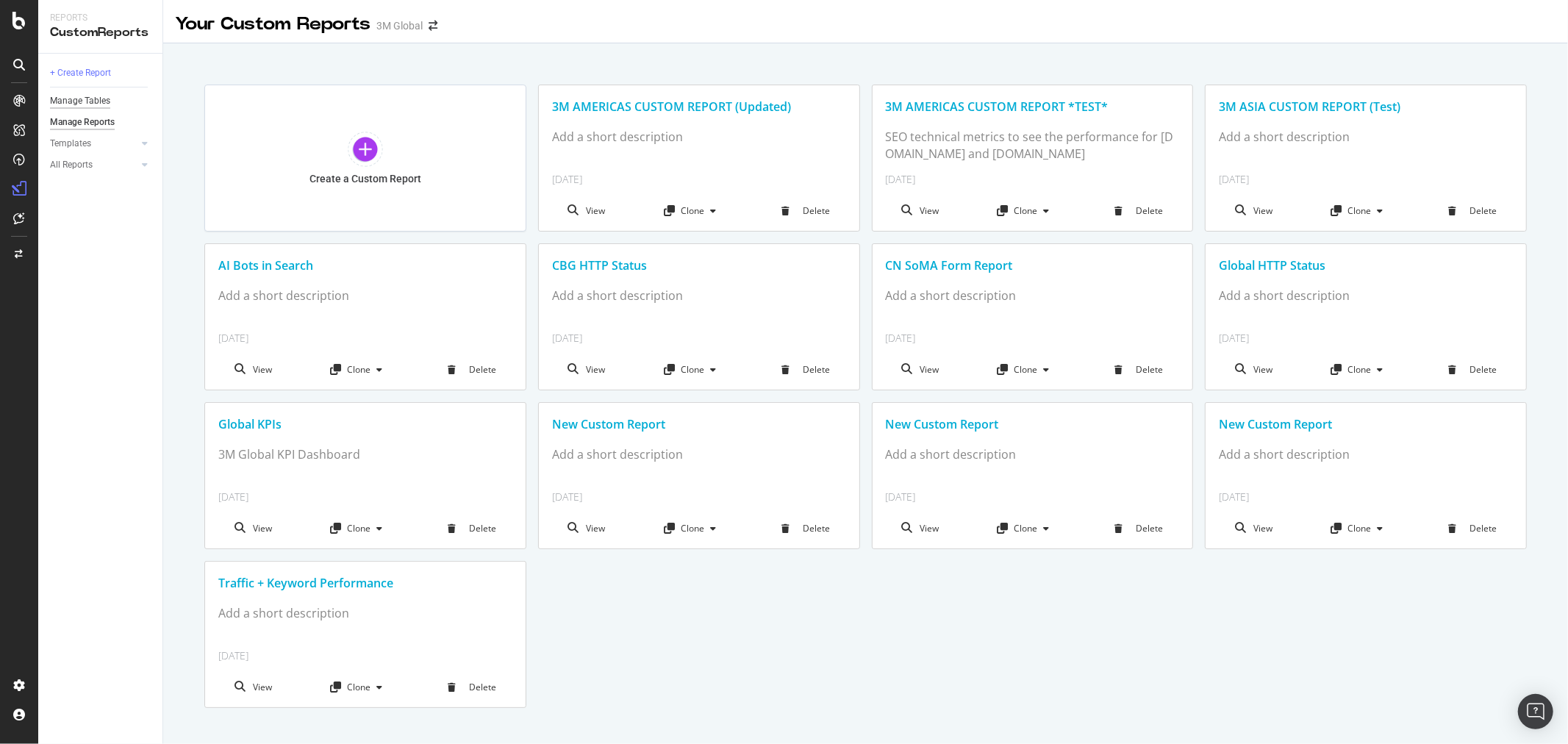
click at [90, 93] on div "Manage Tables" at bounding box center [80, 101] width 60 height 15
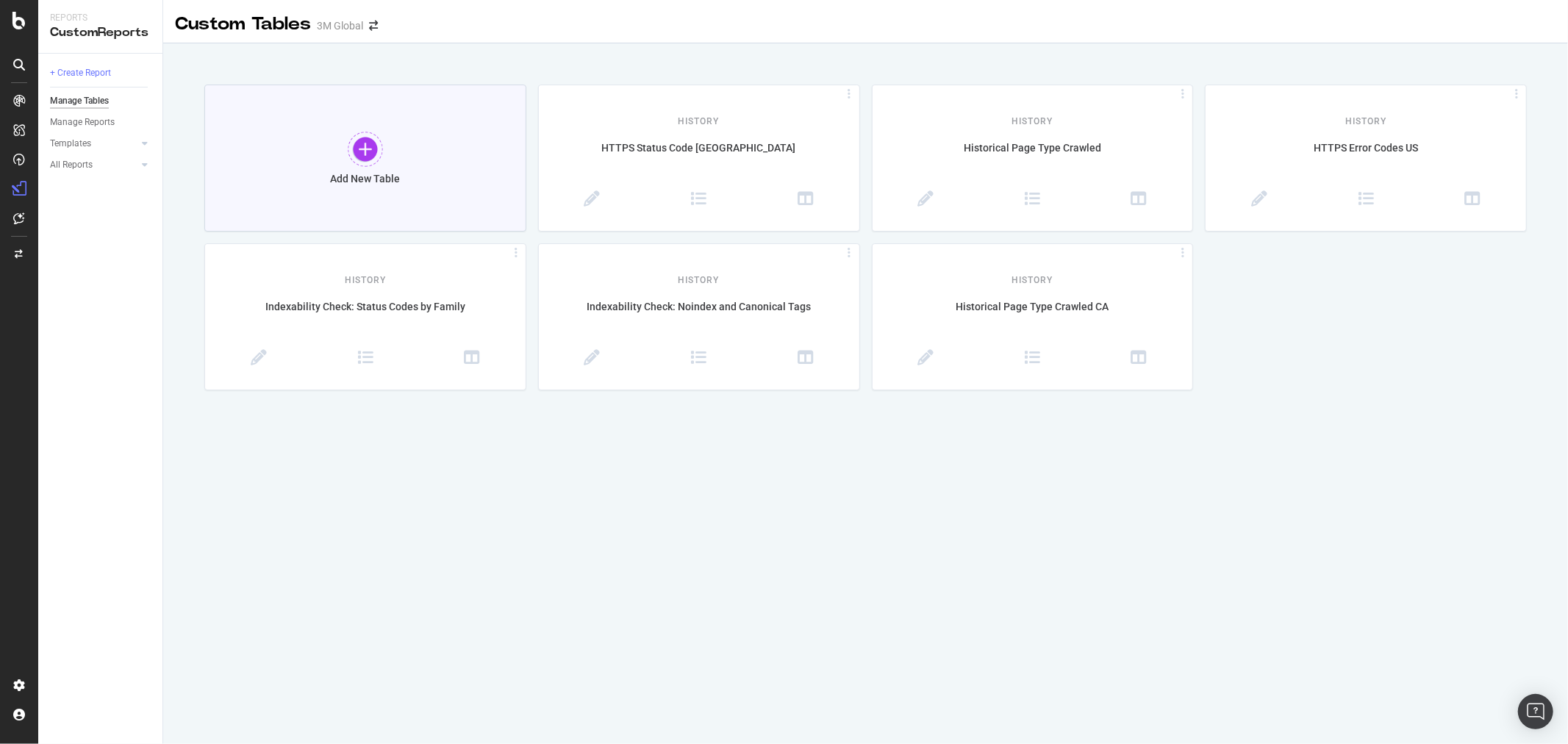
click at [370, 144] on div at bounding box center [365, 149] width 35 height 35
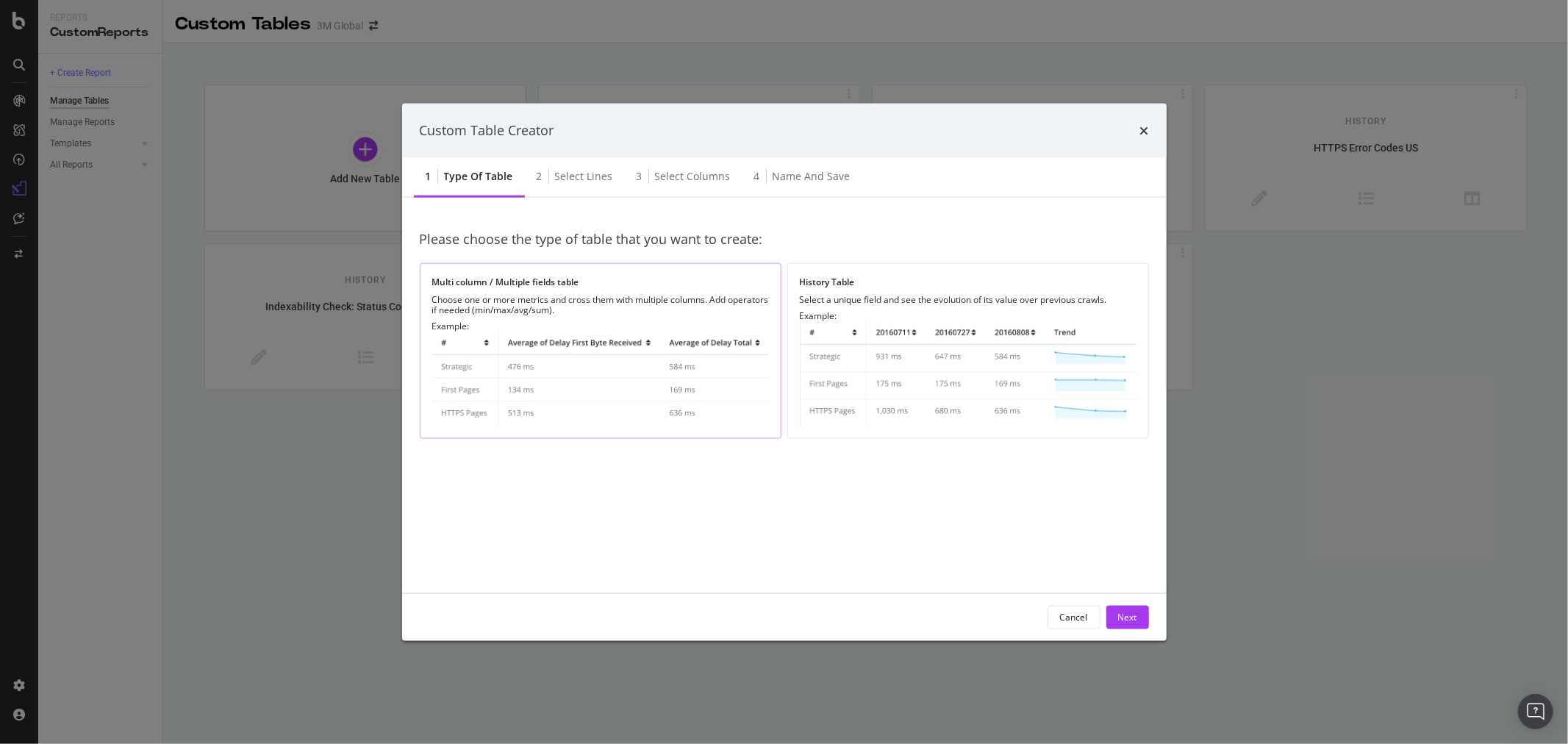
click at [579, 364] on img "modal" at bounding box center [600, 378] width 337 height 96
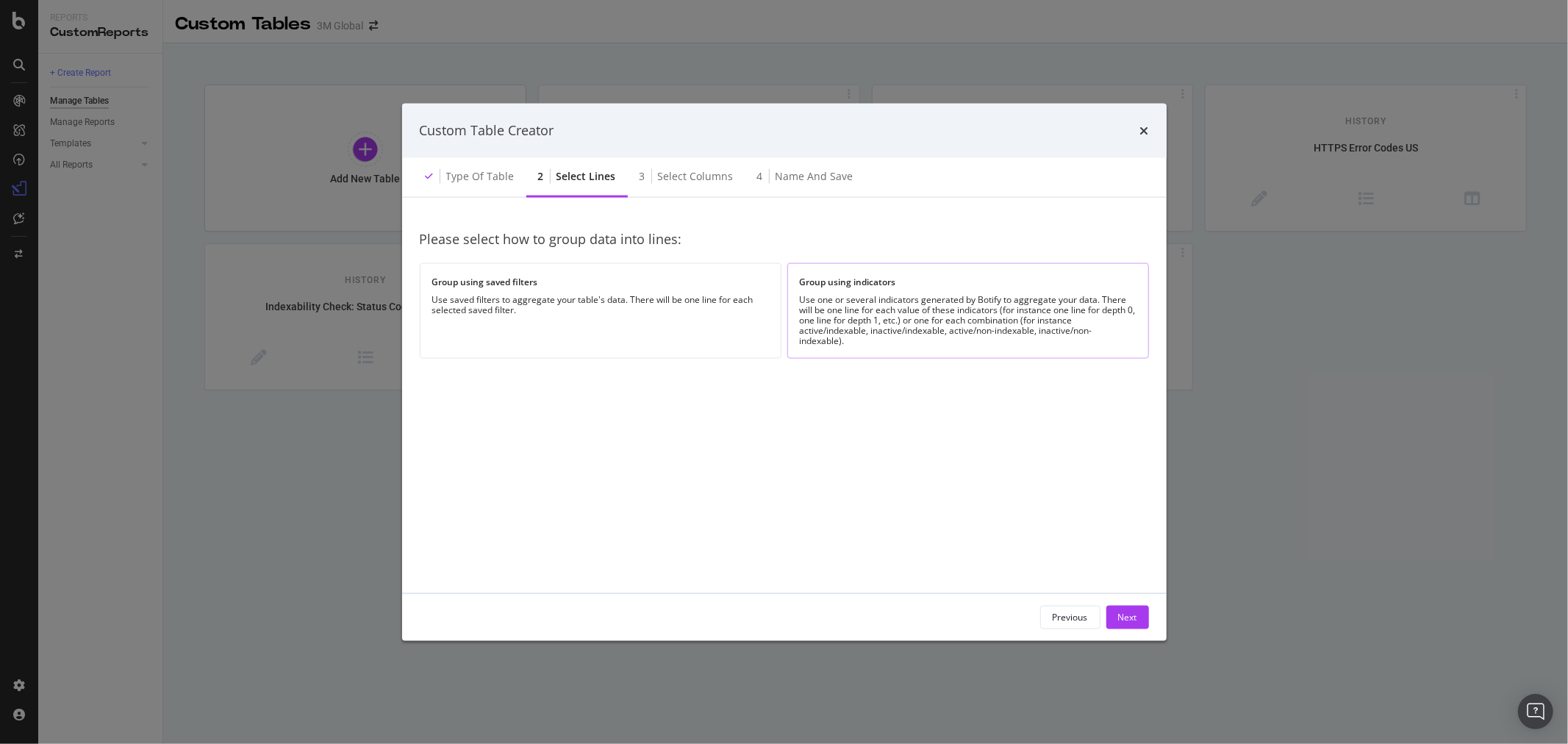
click at [881, 310] on div "Use one or several indicators generated by Botify to aggregate your data. There…" at bounding box center [968, 320] width 337 height 52
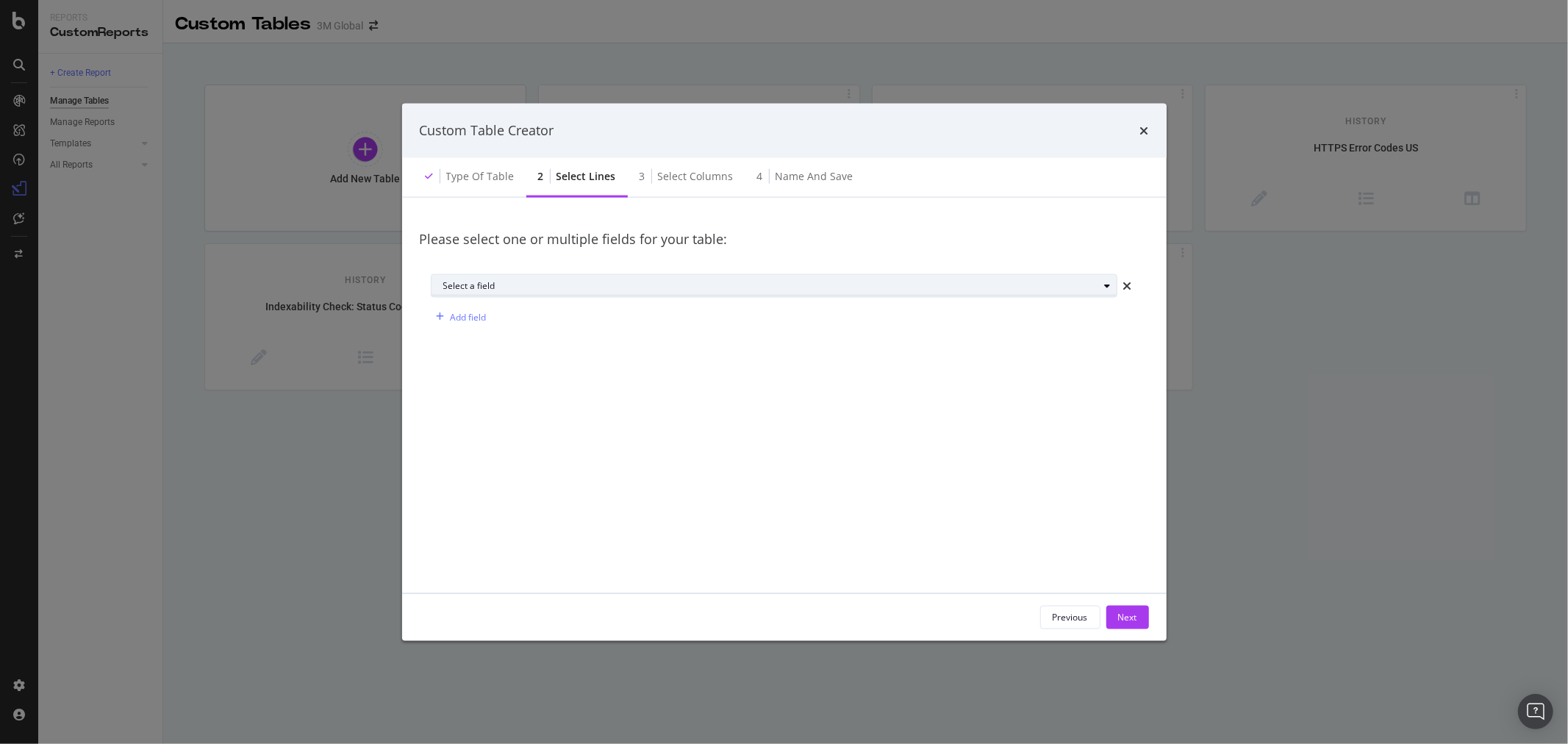
click at [719, 280] on div "Select a field" at bounding box center [780, 286] width 673 height 21
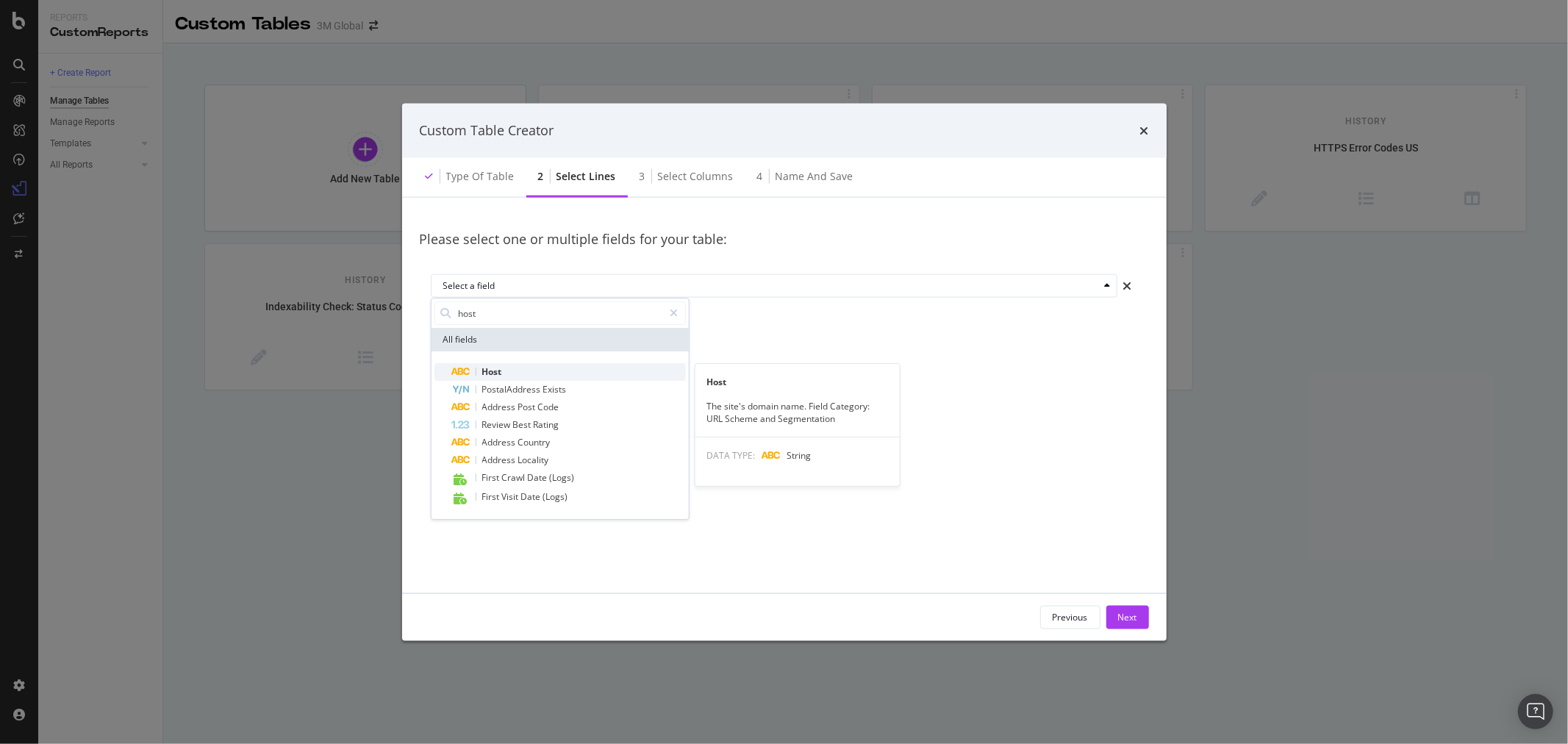
type input "host"
click at [529, 367] on div "Host" at bounding box center [568, 371] width 233 height 18
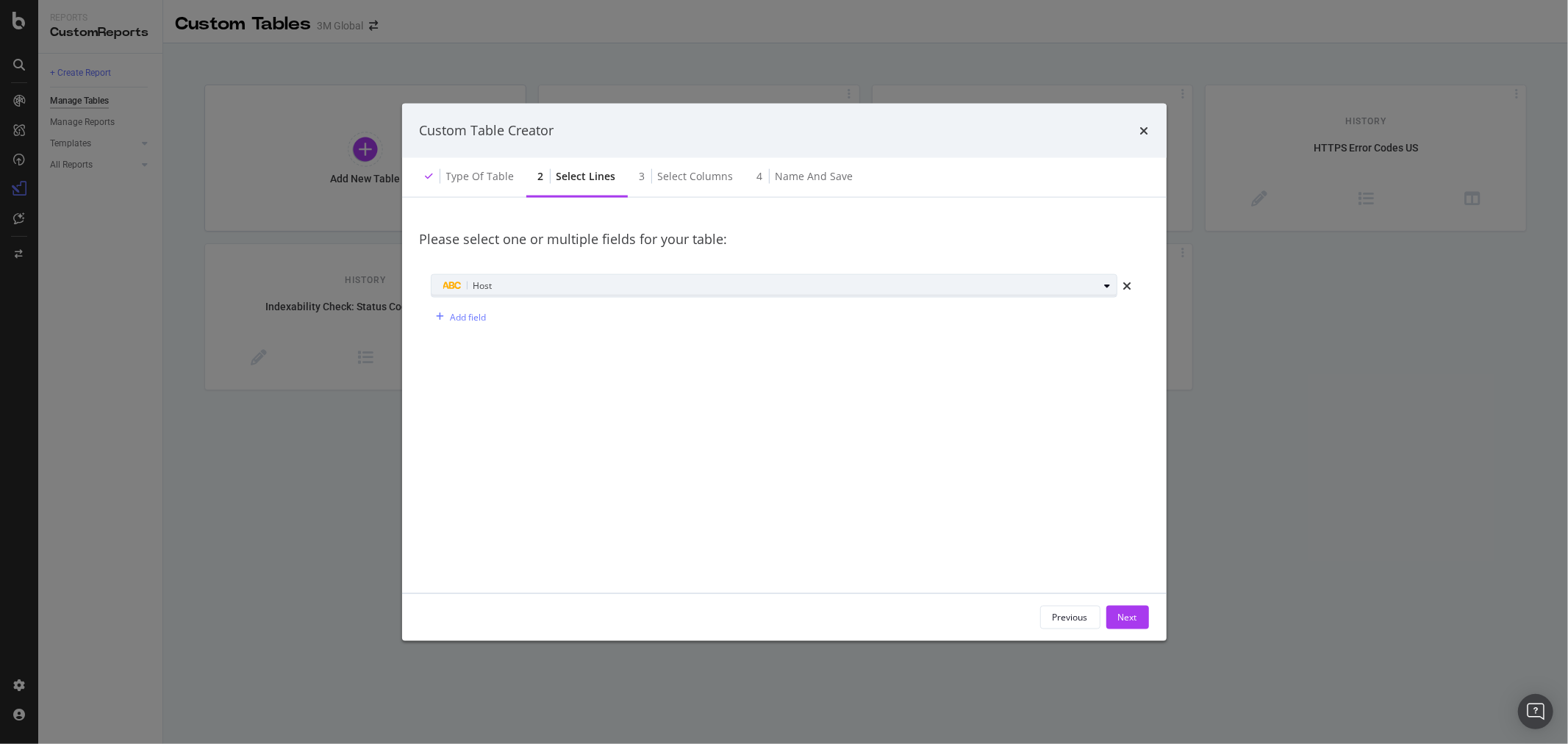
click at [516, 277] on div "Host" at bounding box center [771, 286] width 656 height 18
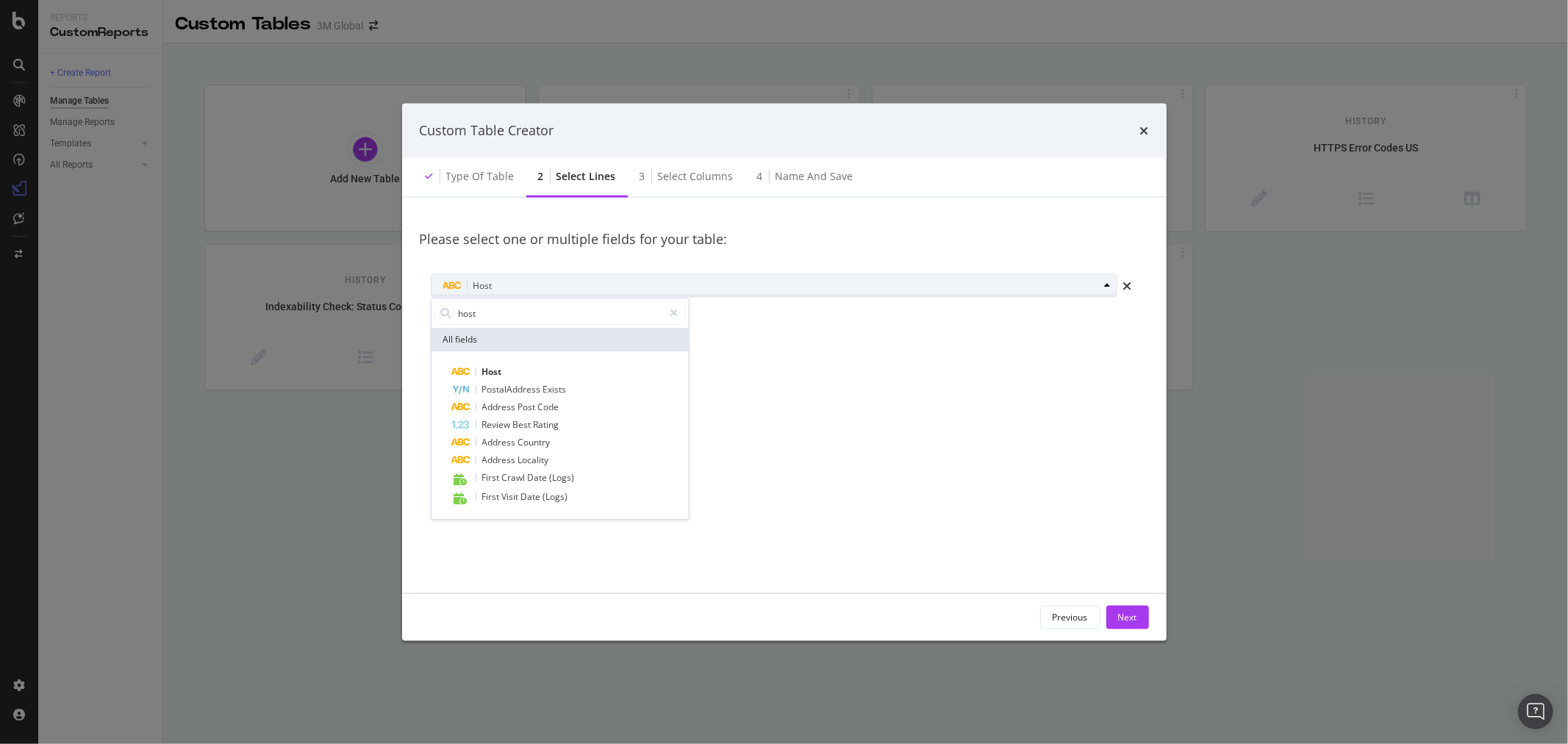
click at [521, 292] on div "Host" at bounding box center [771, 286] width 656 height 18
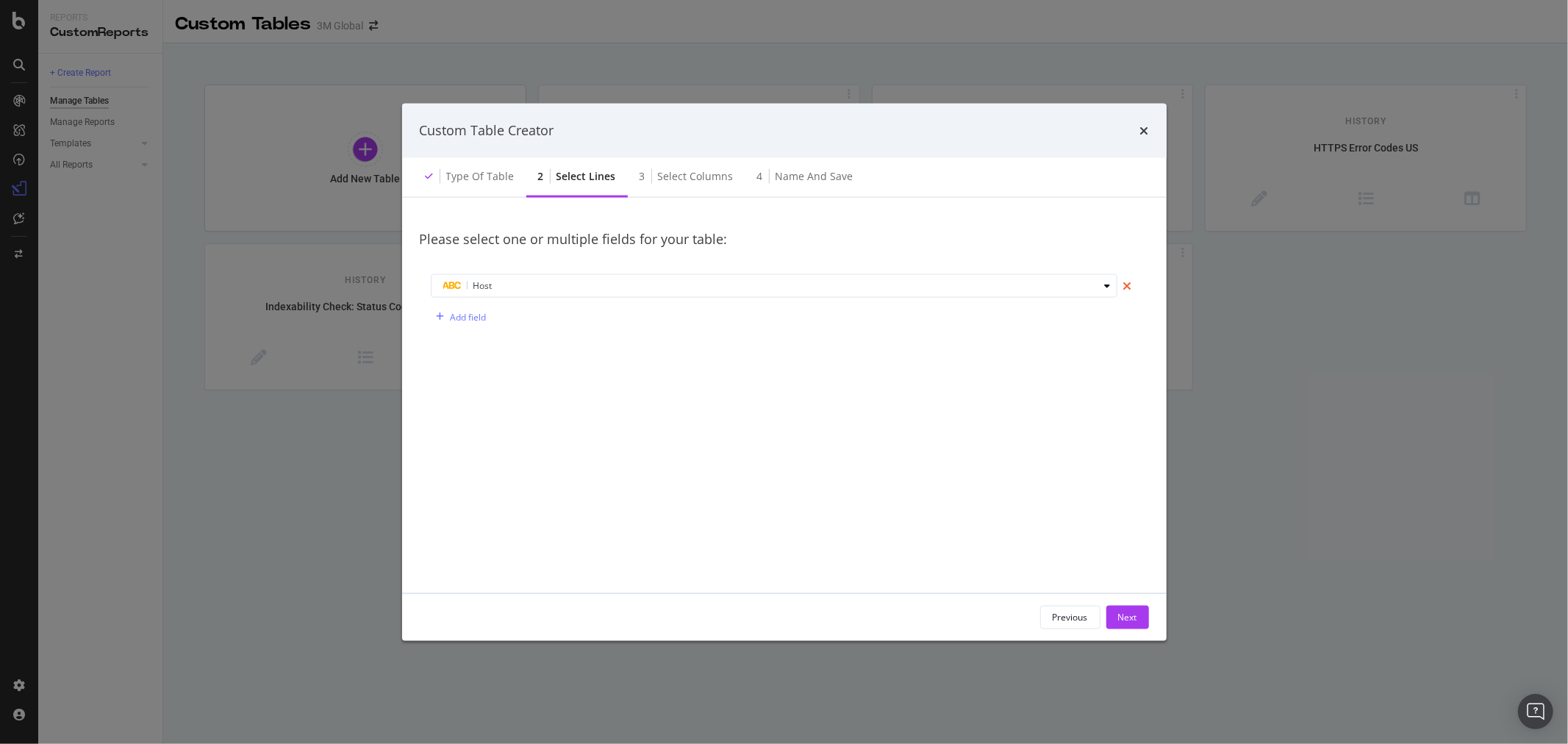
click at [1128, 281] on icon "times" at bounding box center [1127, 286] width 8 height 12
click at [472, 285] on div "Add field" at bounding box center [468, 286] width 36 height 12
click at [1130, 285] on icon "times" at bounding box center [1127, 286] width 8 height 12
click at [478, 178] on div "Type of table" at bounding box center [480, 176] width 69 height 15
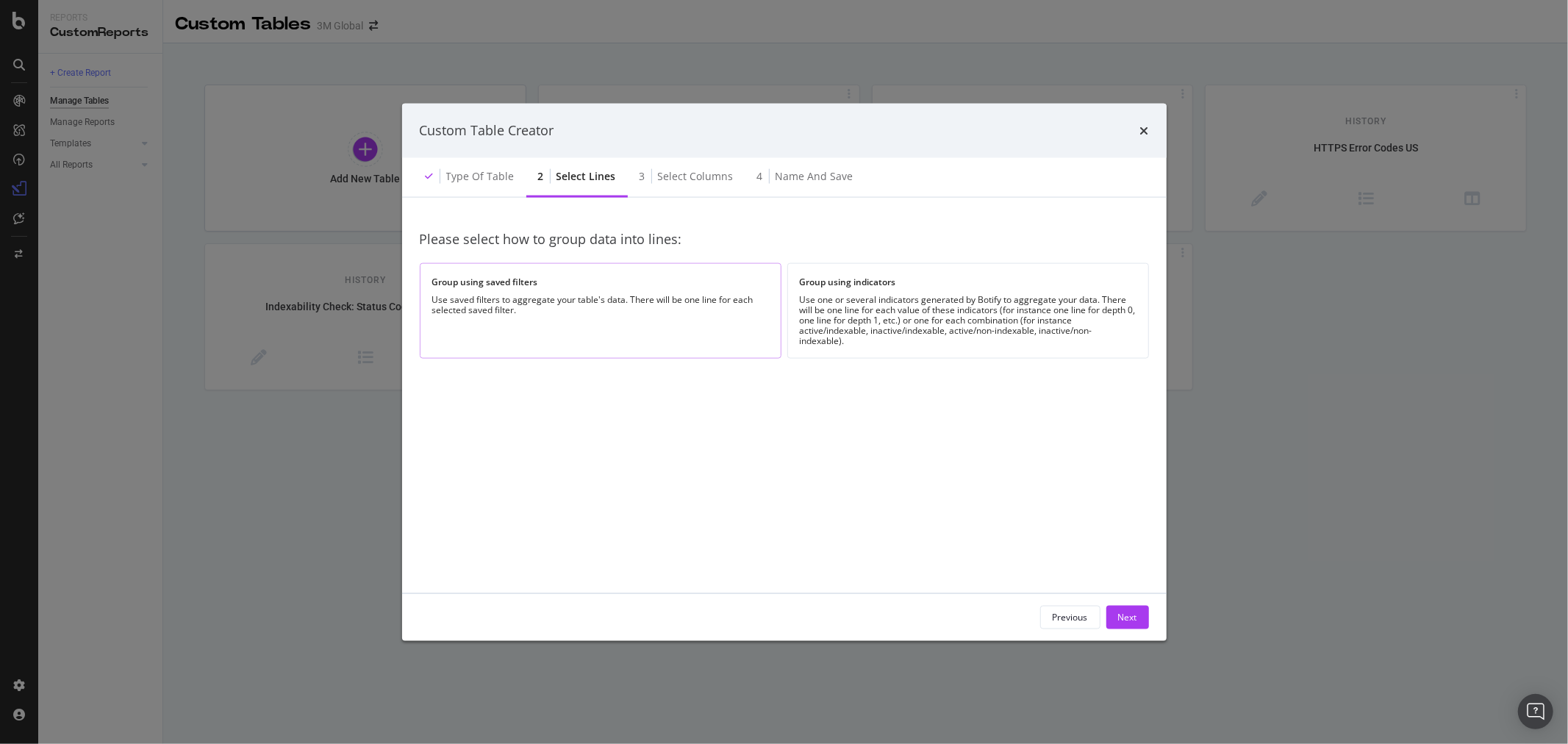
click at [541, 297] on div "Use saved filters to aggregate your table's data. There will be one line for ea…" at bounding box center [600, 304] width 337 height 21
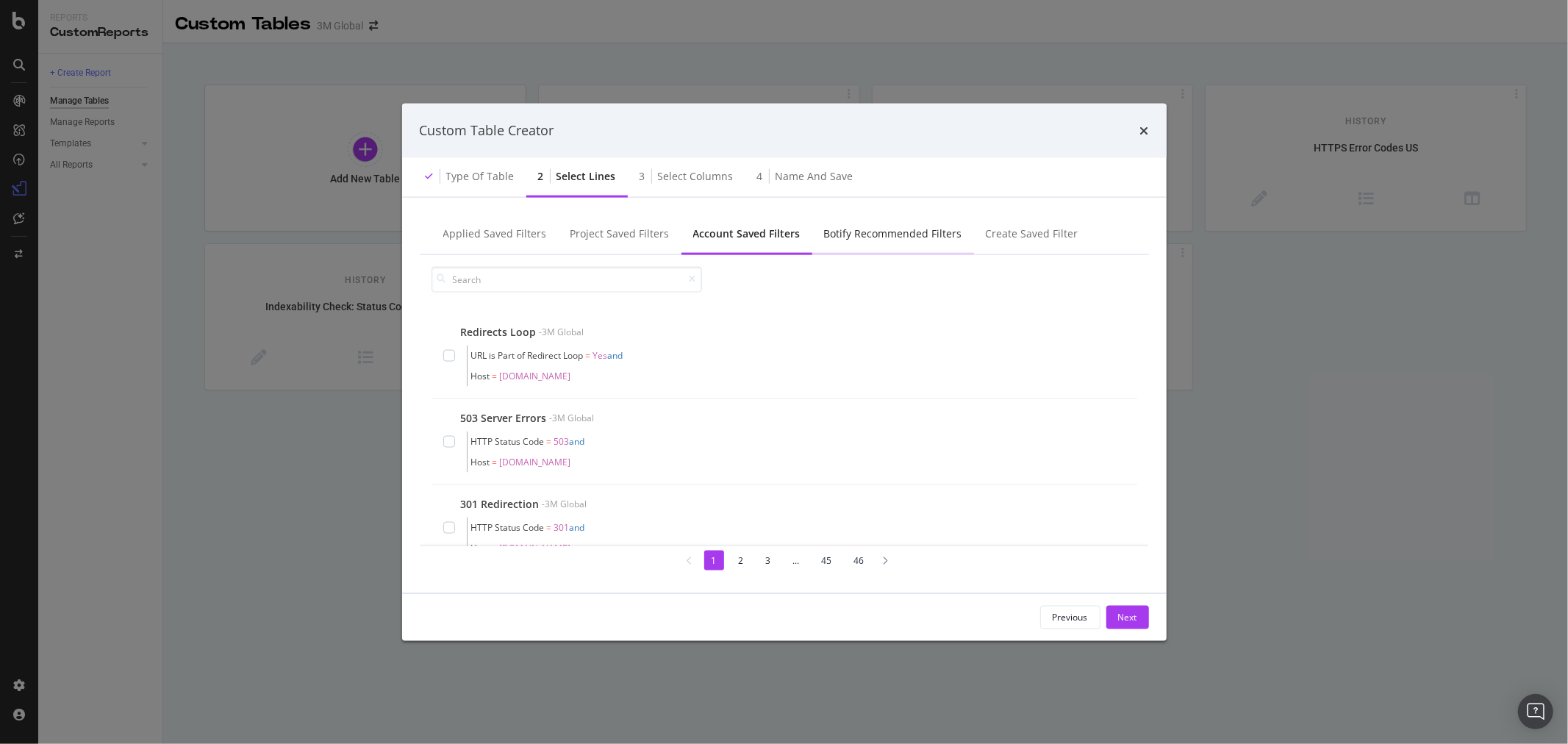
click at [880, 239] on div "Botify Recommended Filters" at bounding box center [893, 233] width 138 height 15
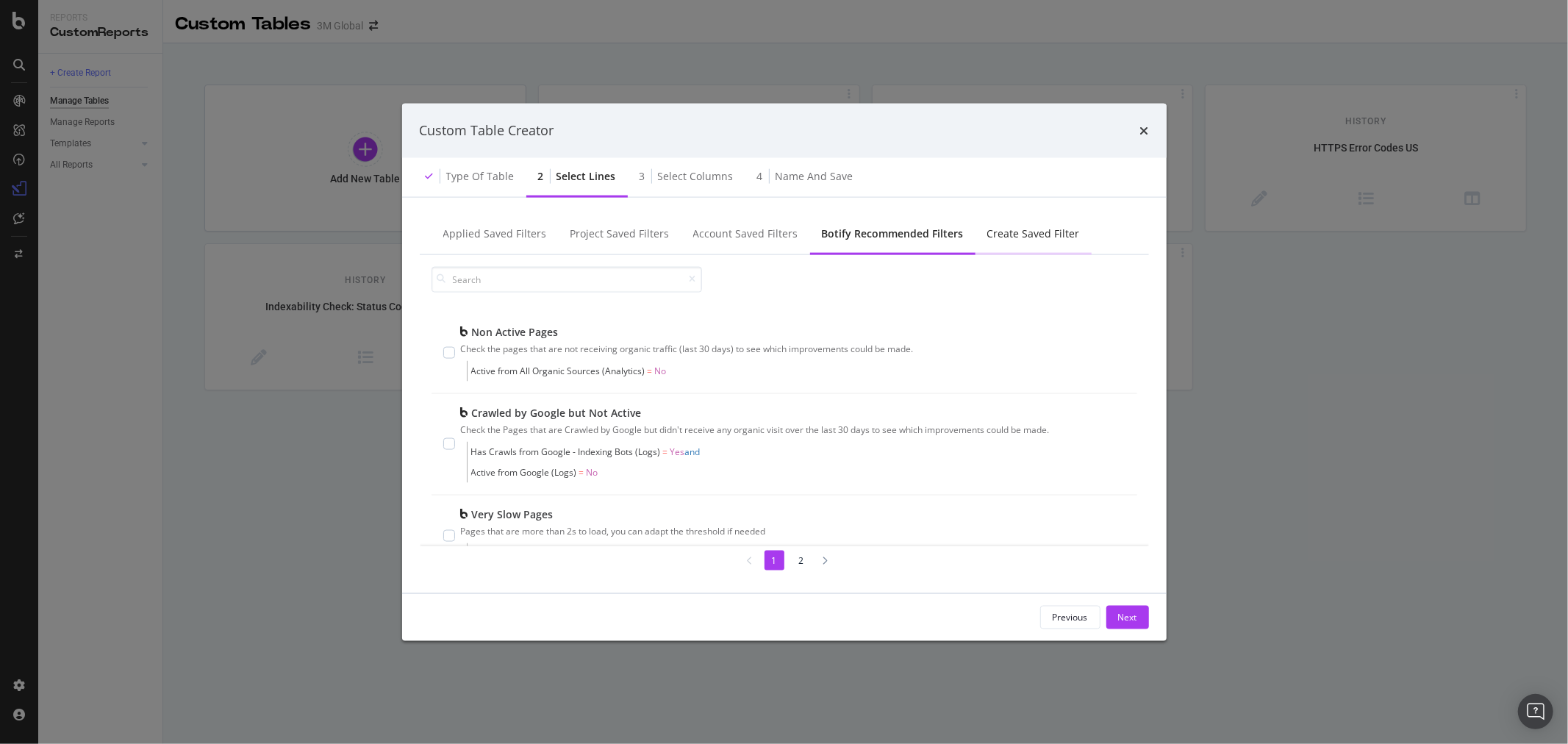
click at [997, 230] on div "Create Saved Filter" at bounding box center [1034, 233] width 92 height 15
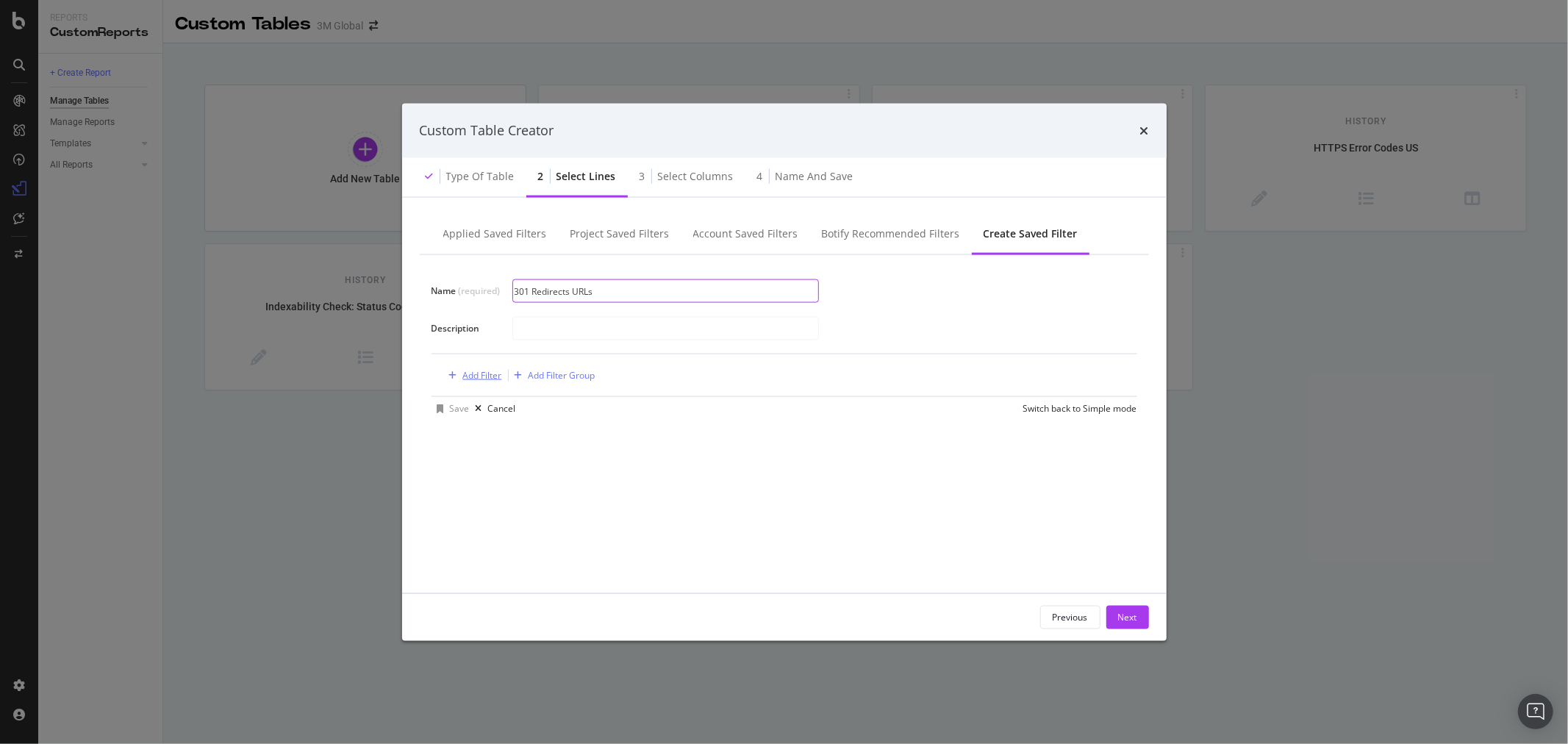
type input "301 Redirects URLs"
click at [481, 375] on div "Add Filter" at bounding box center [482, 375] width 39 height 12
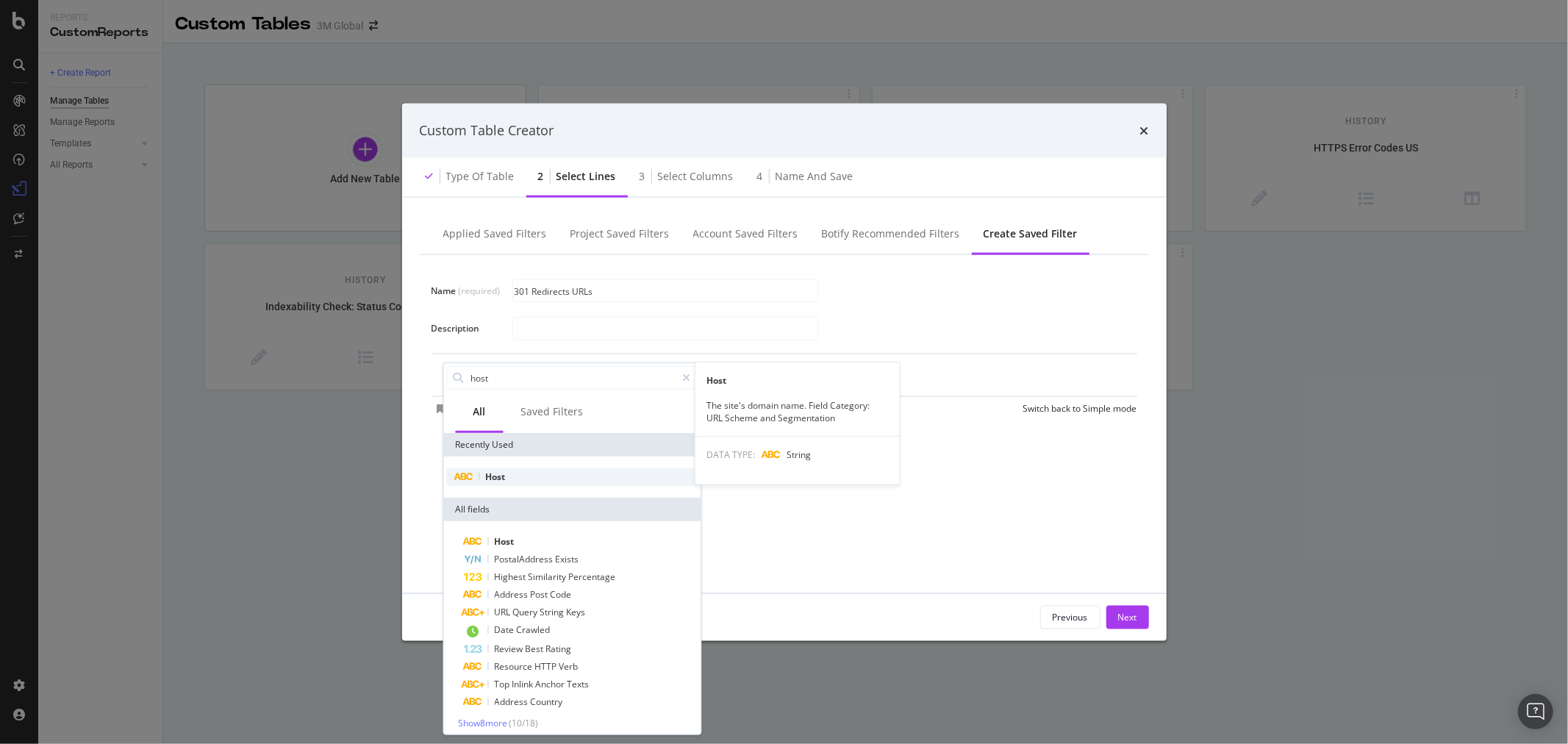
type input "host"
click at [527, 474] on div "Host" at bounding box center [572, 477] width 251 height 18
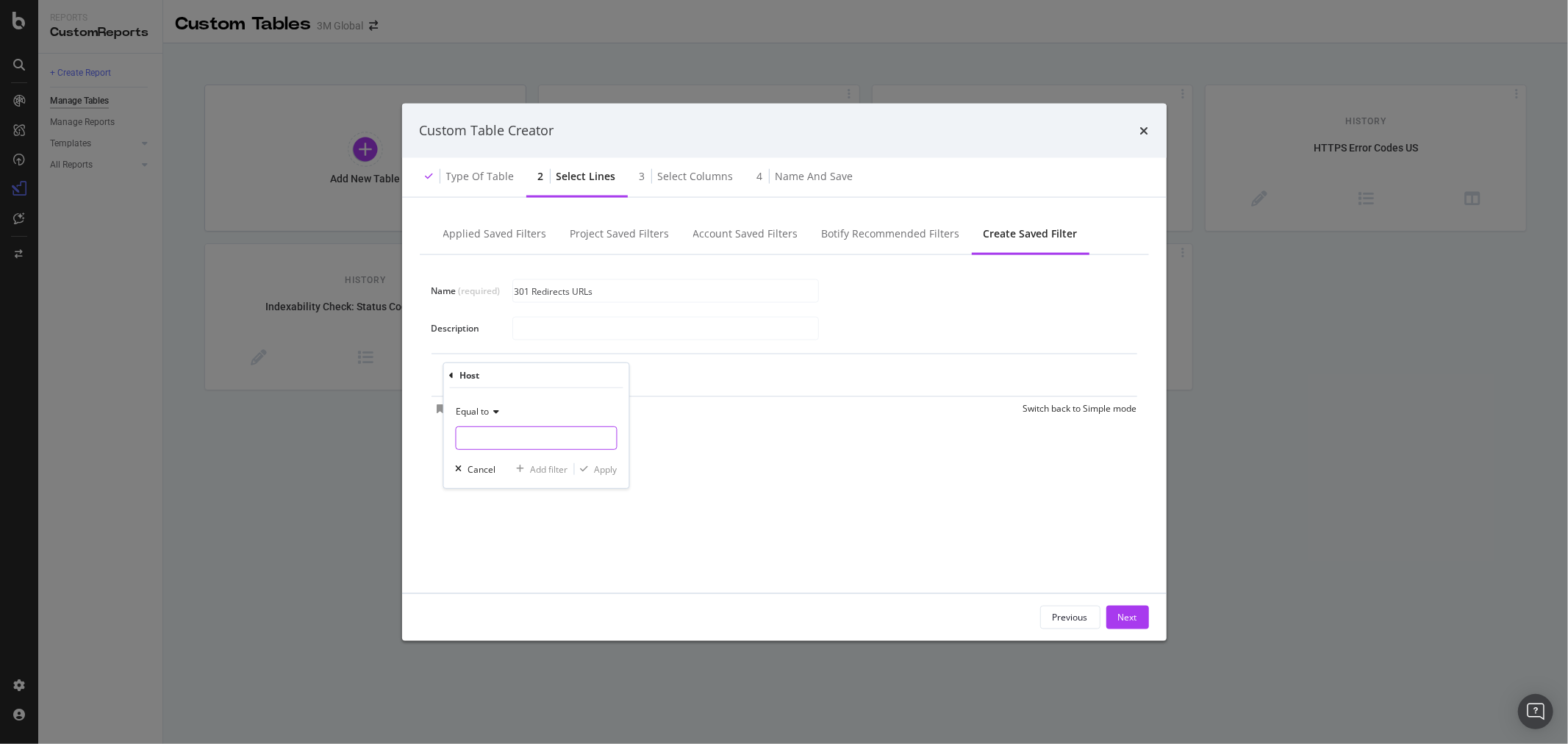
click at [517, 432] on input "Name (required)" at bounding box center [536, 437] width 160 height 24
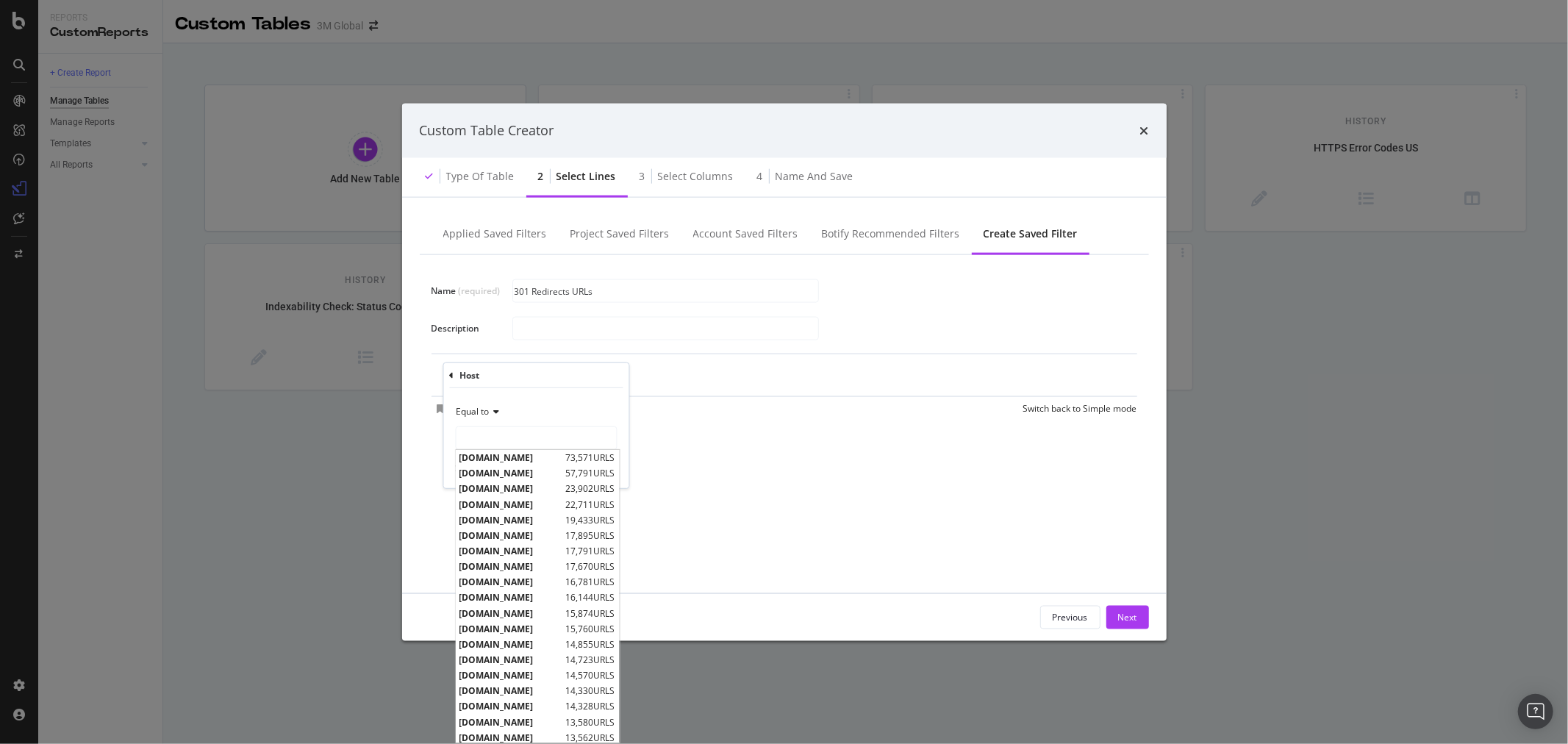
click at [521, 459] on span "[DOMAIN_NAME]" at bounding box center [511, 457] width 103 height 12
type input "[DOMAIN_NAME]"
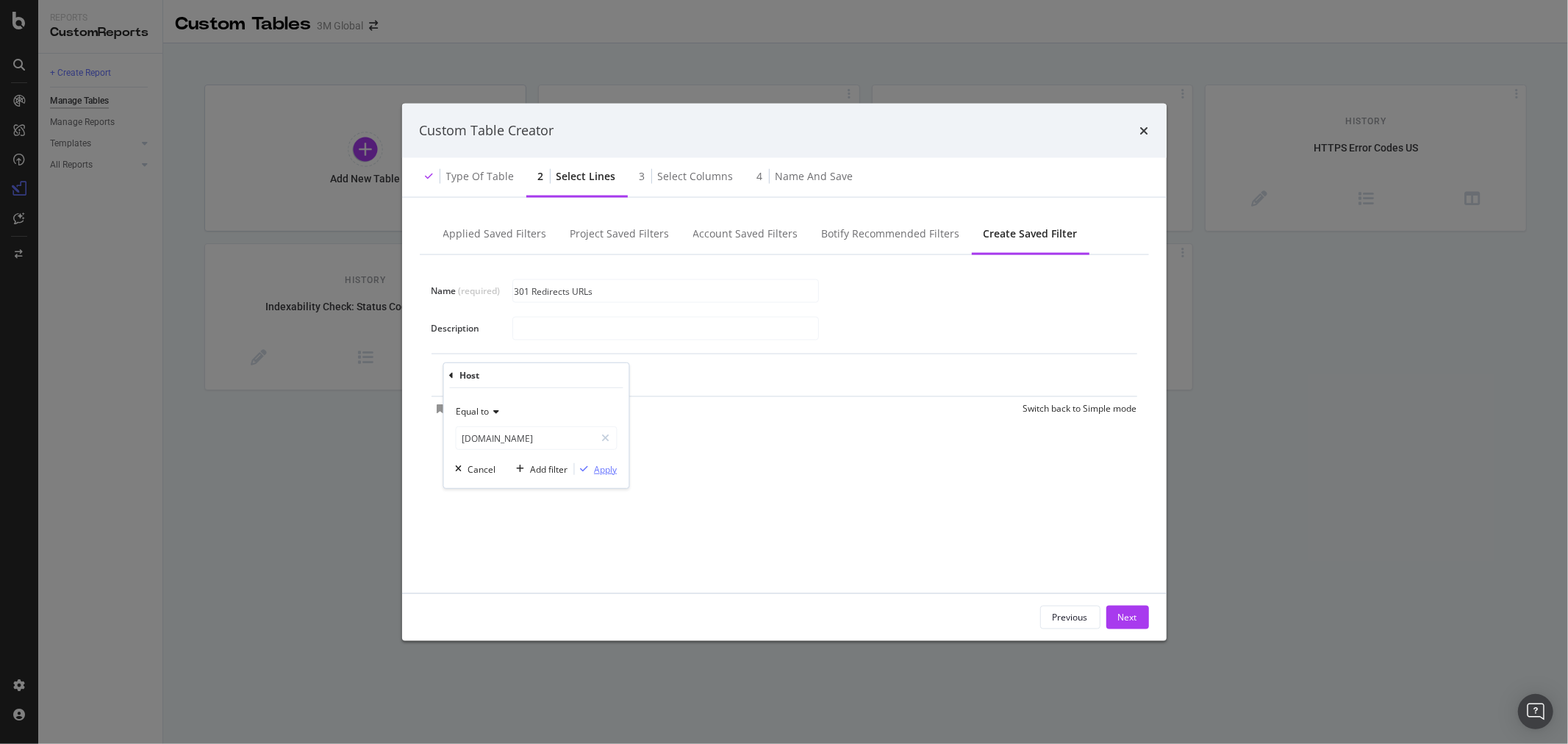
click at [613, 468] on div "Apply" at bounding box center [606, 468] width 23 height 12
click at [587, 371] on div "Add Filter" at bounding box center [595, 376] width 39 height 12
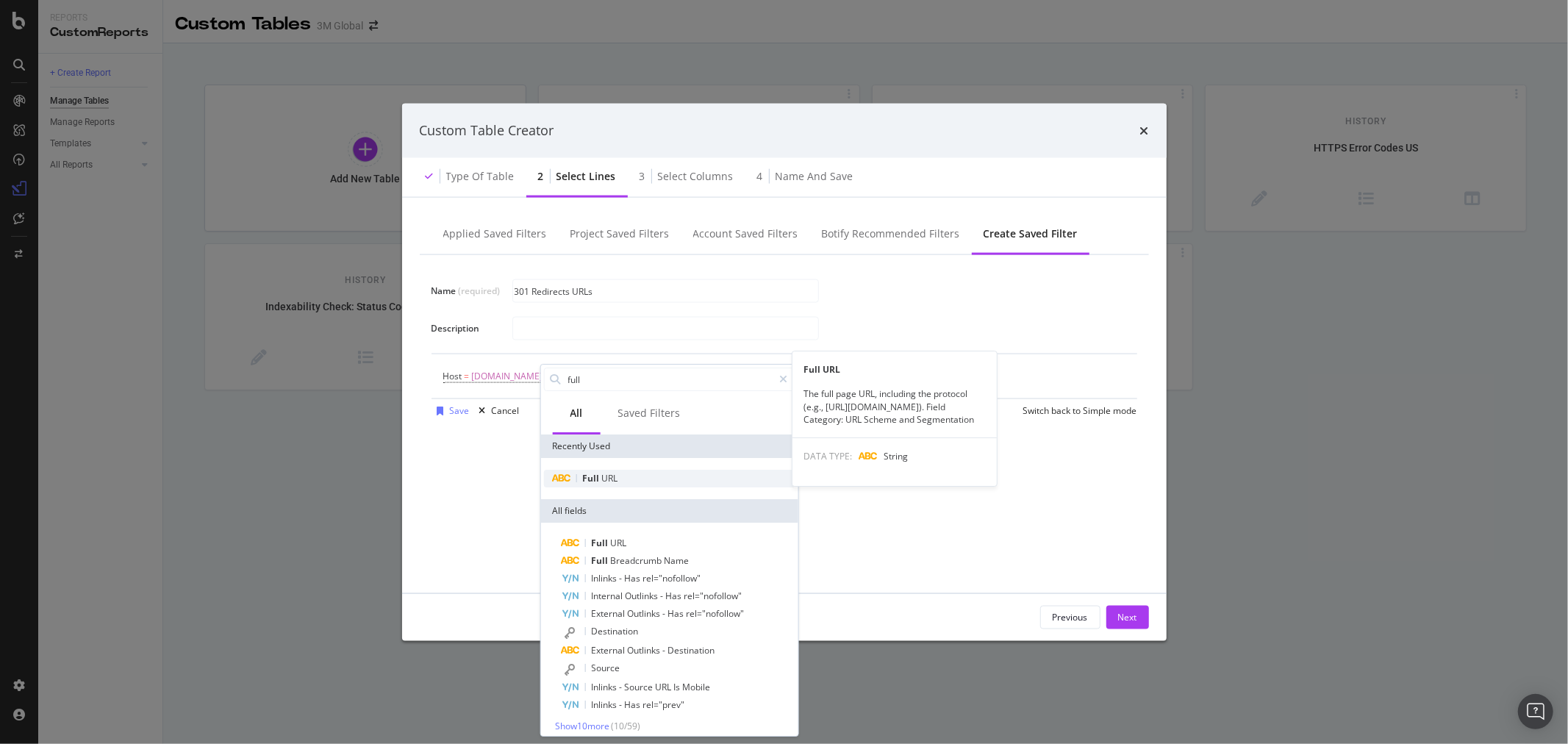
type input "full"
click at [630, 481] on div "Full URL" at bounding box center [669, 478] width 251 height 18
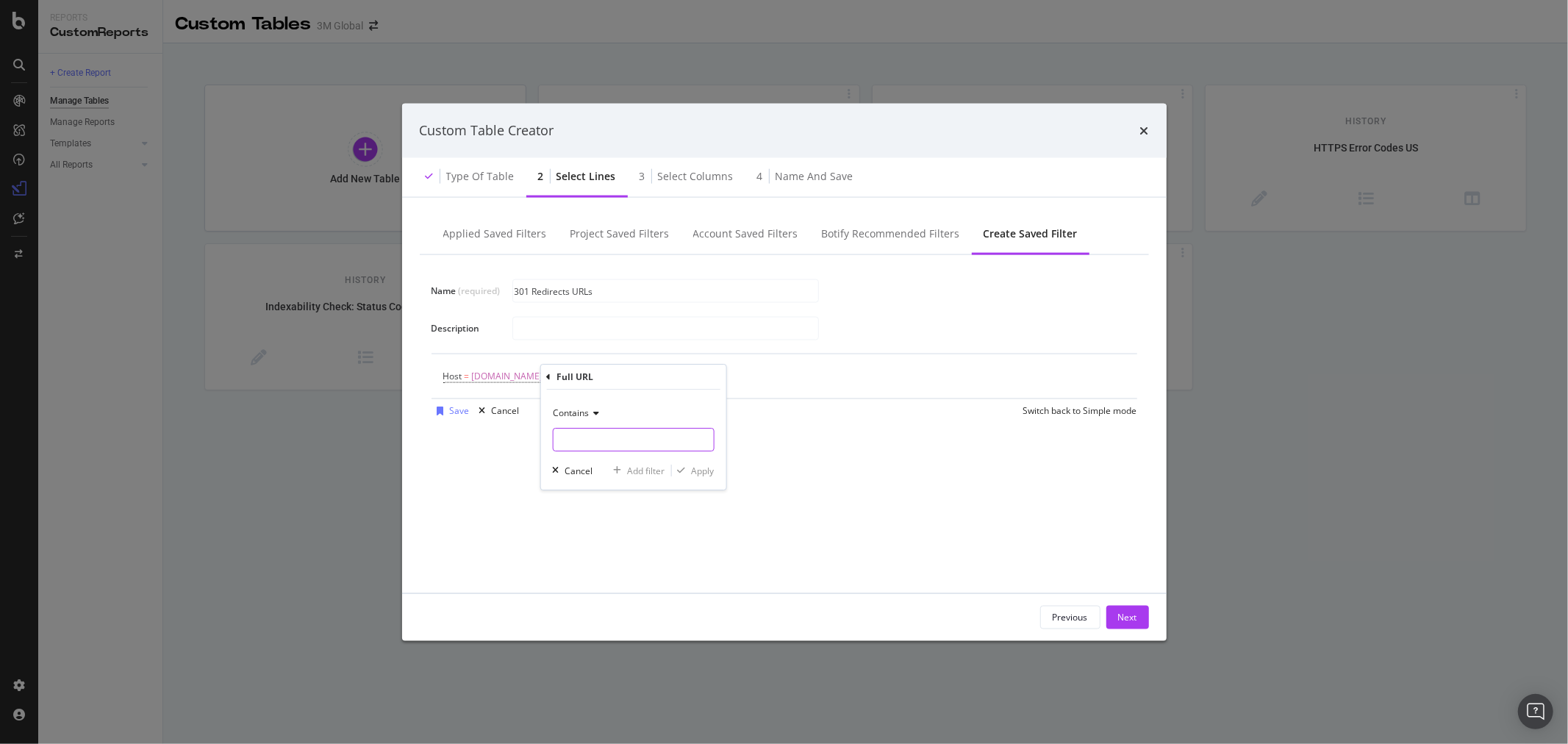
click at [611, 435] on input "Name (required)" at bounding box center [633, 439] width 160 height 24
type input "/en_US/"
click at [707, 472] on div "Apply" at bounding box center [703, 471] width 23 height 12
click at [722, 377] on div "Add Filter" at bounding box center [730, 376] width 39 height 12
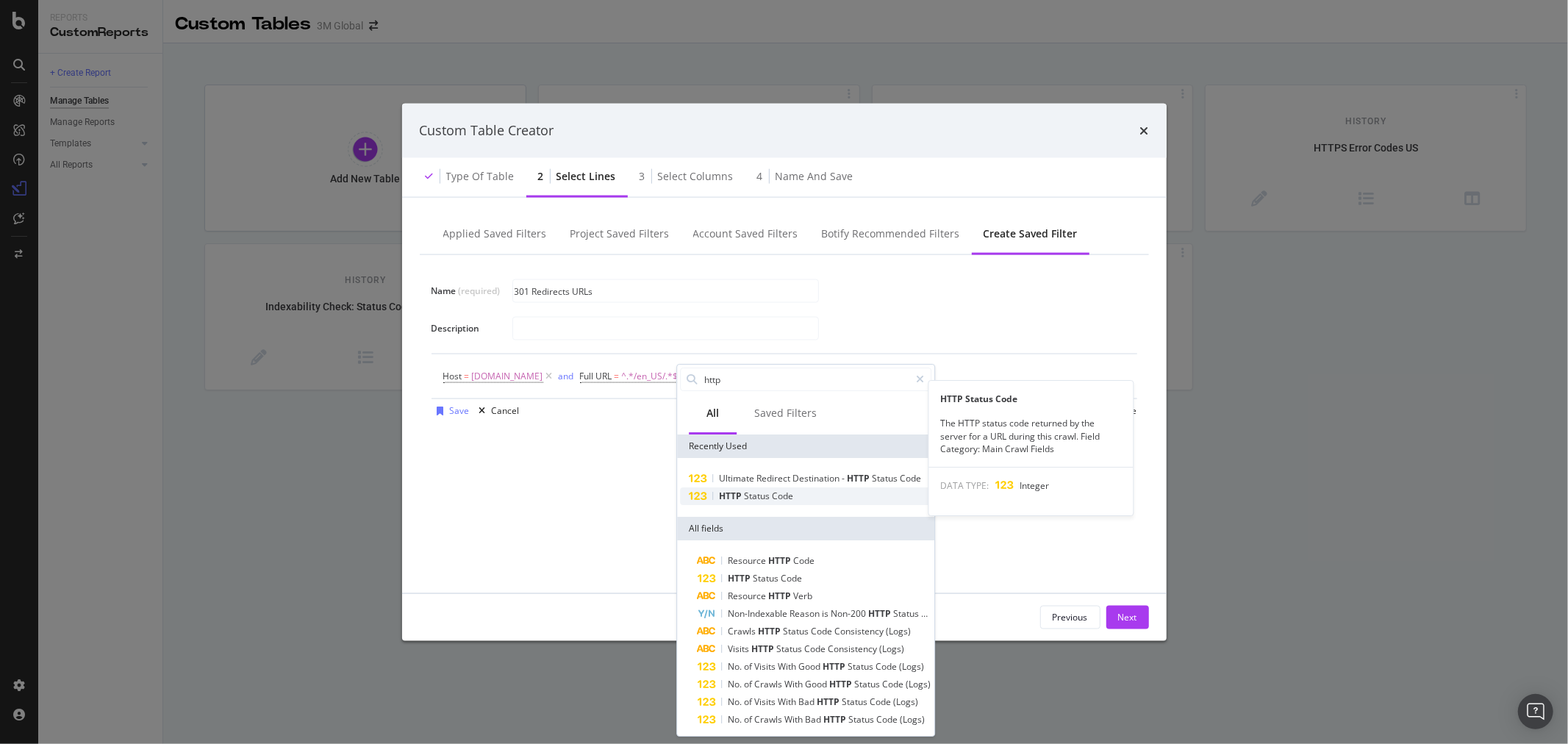
type input "http"
click at [773, 502] on span "Code" at bounding box center [783, 496] width 22 height 12
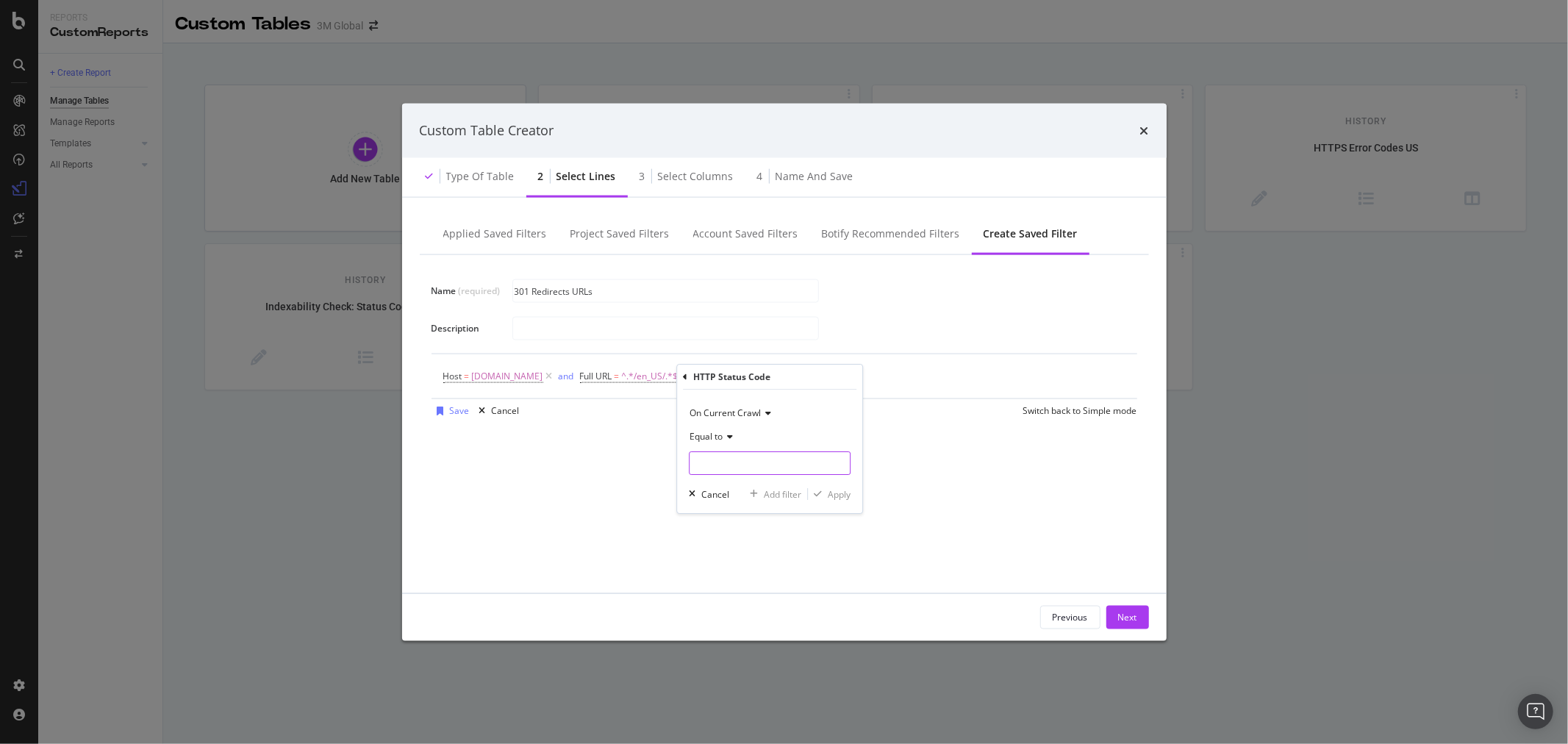
click at [761, 464] on input "modal" at bounding box center [770, 463] width 162 height 24
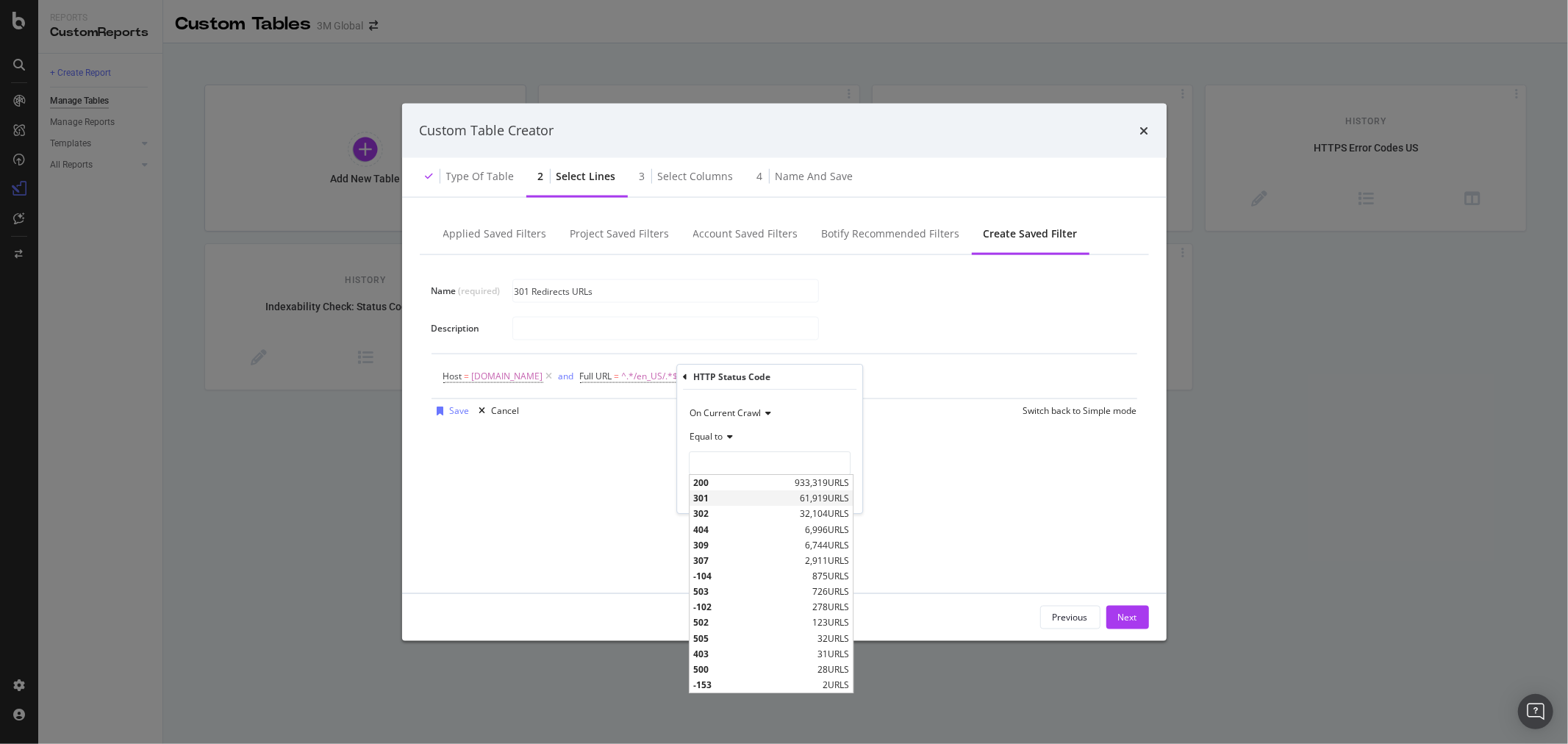
click at [740, 498] on span "301" at bounding box center [745, 498] width 103 height 12
type input "301"
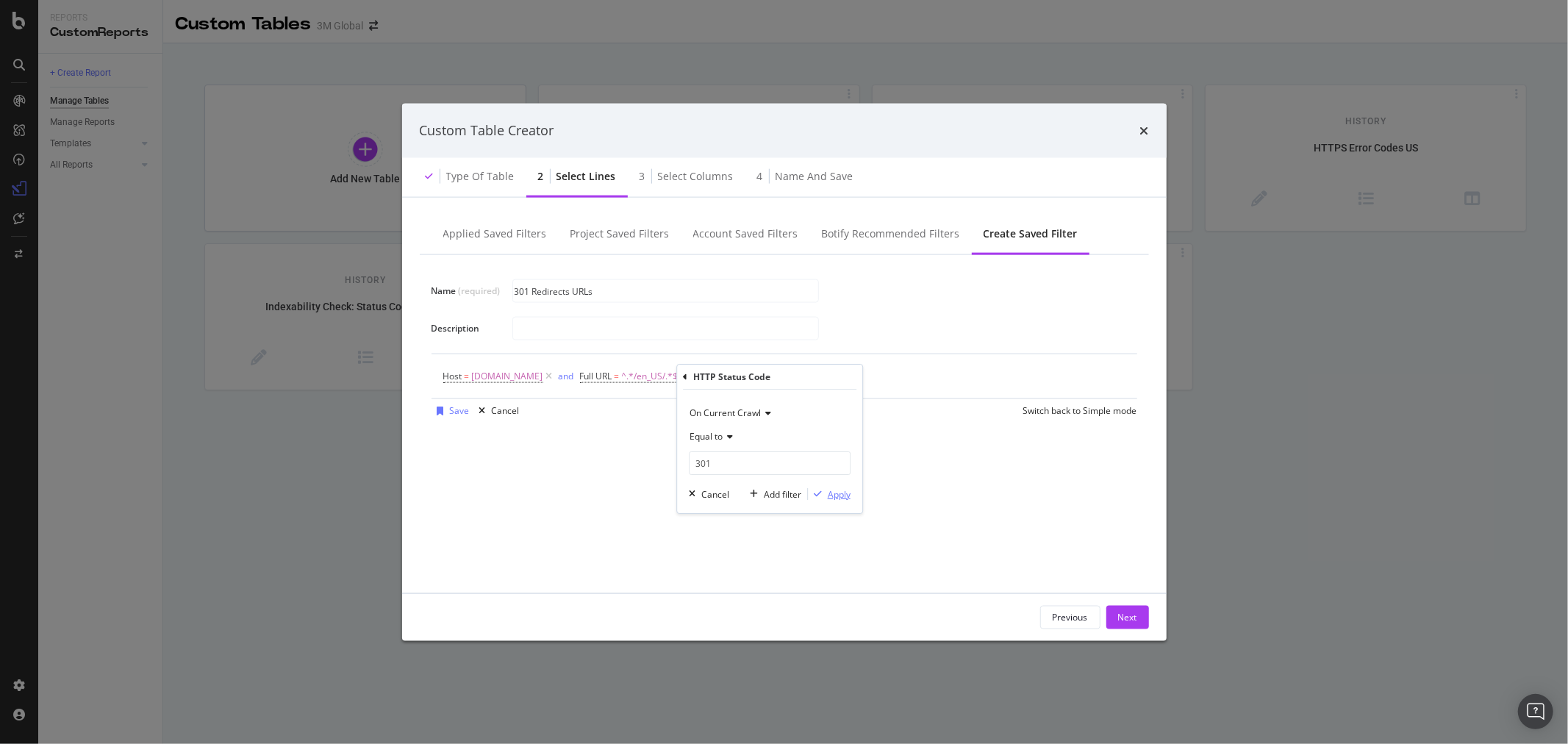
click at [842, 498] on div "Apply" at bounding box center [840, 494] width 23 height 12
click at [458, 414] on div "Save" at bounding box center [460, 411] width 20 height 12
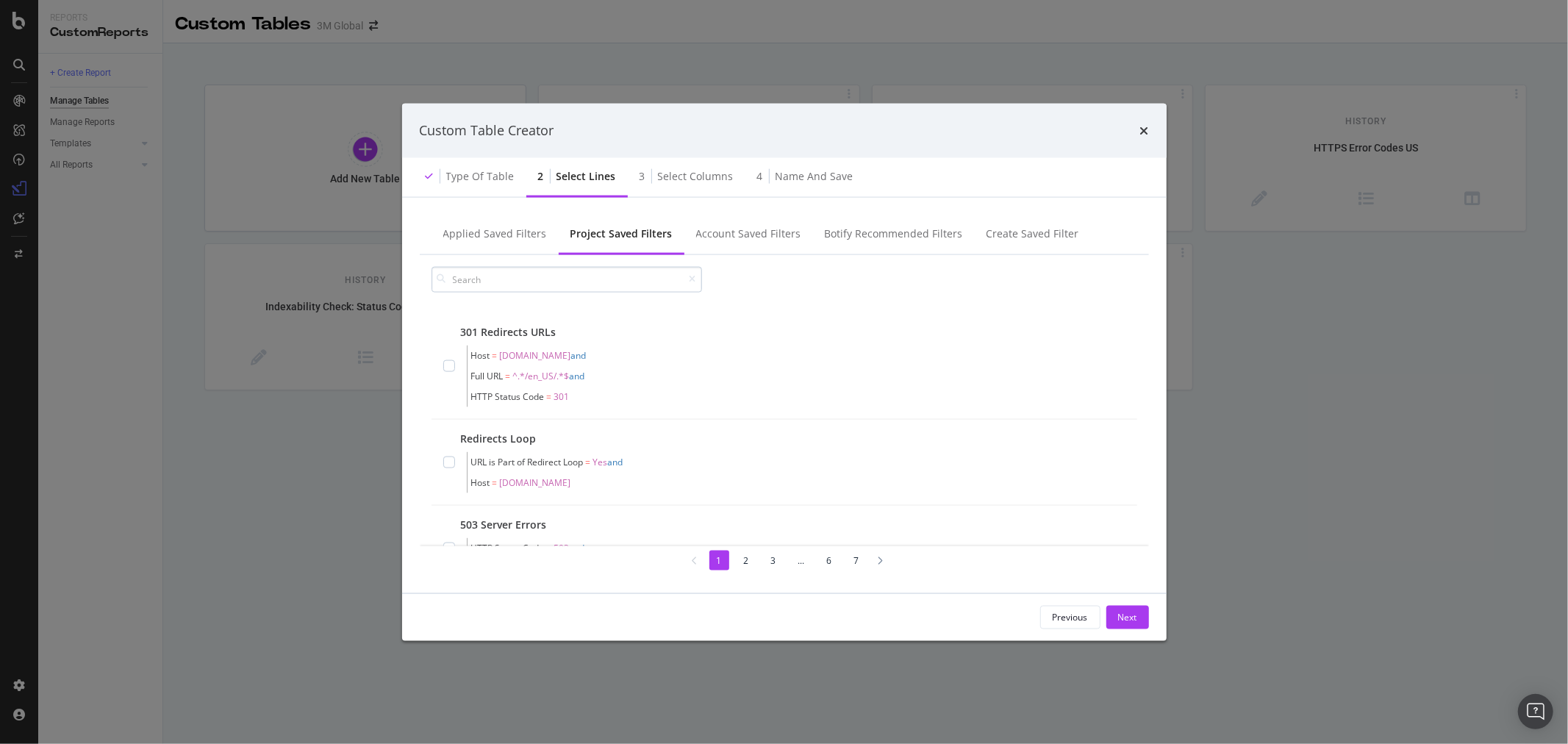
click at [564, 281] on input "modal" at bounding box center [566, 278] width 270 height 25
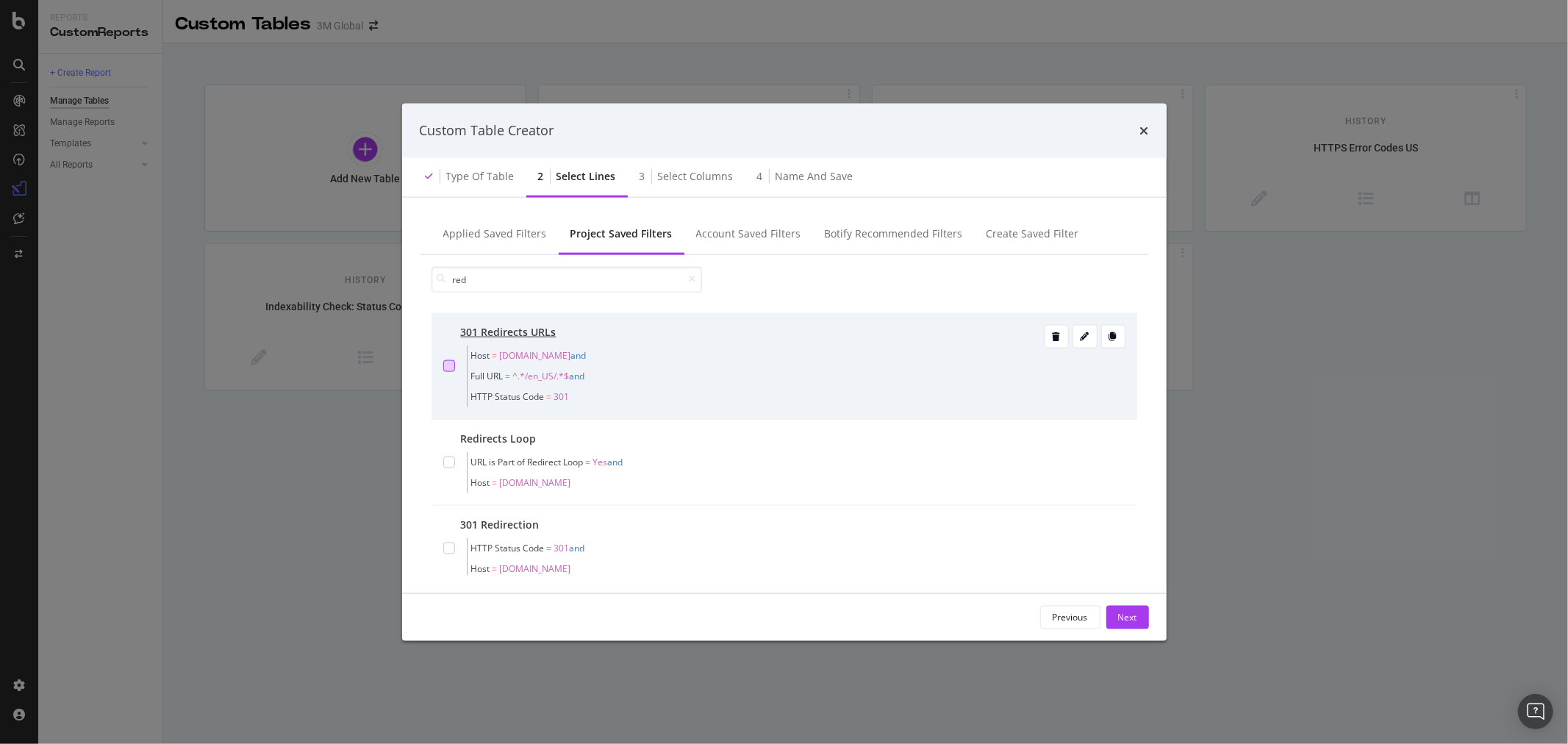
type input "red"
click at [454, 368] on div "modal" at bounding box center [448, 365] width 12 height 12
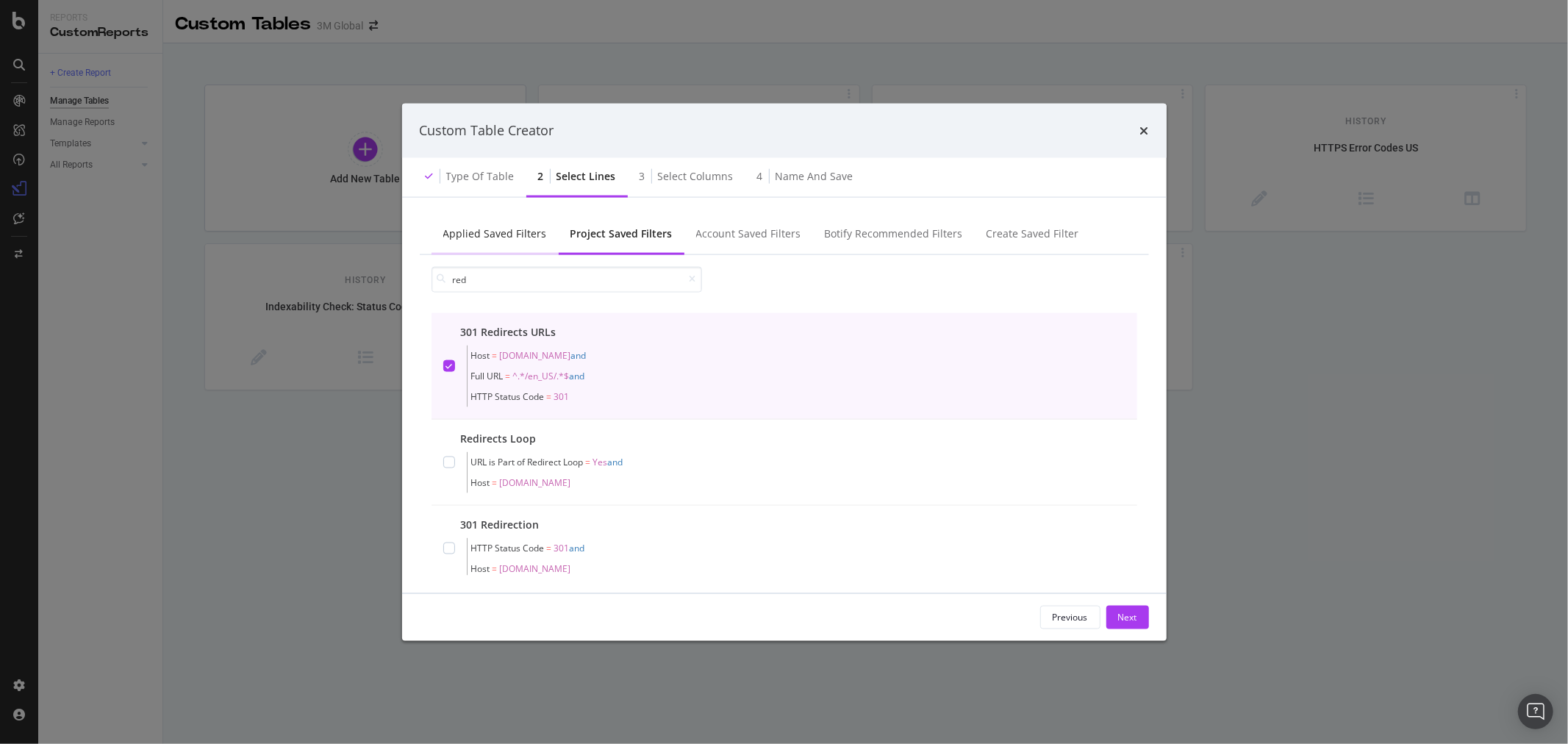
click at [485, 236] on div "Applied Saved Filters" at bounding box center [495, 233] width 104 height 15
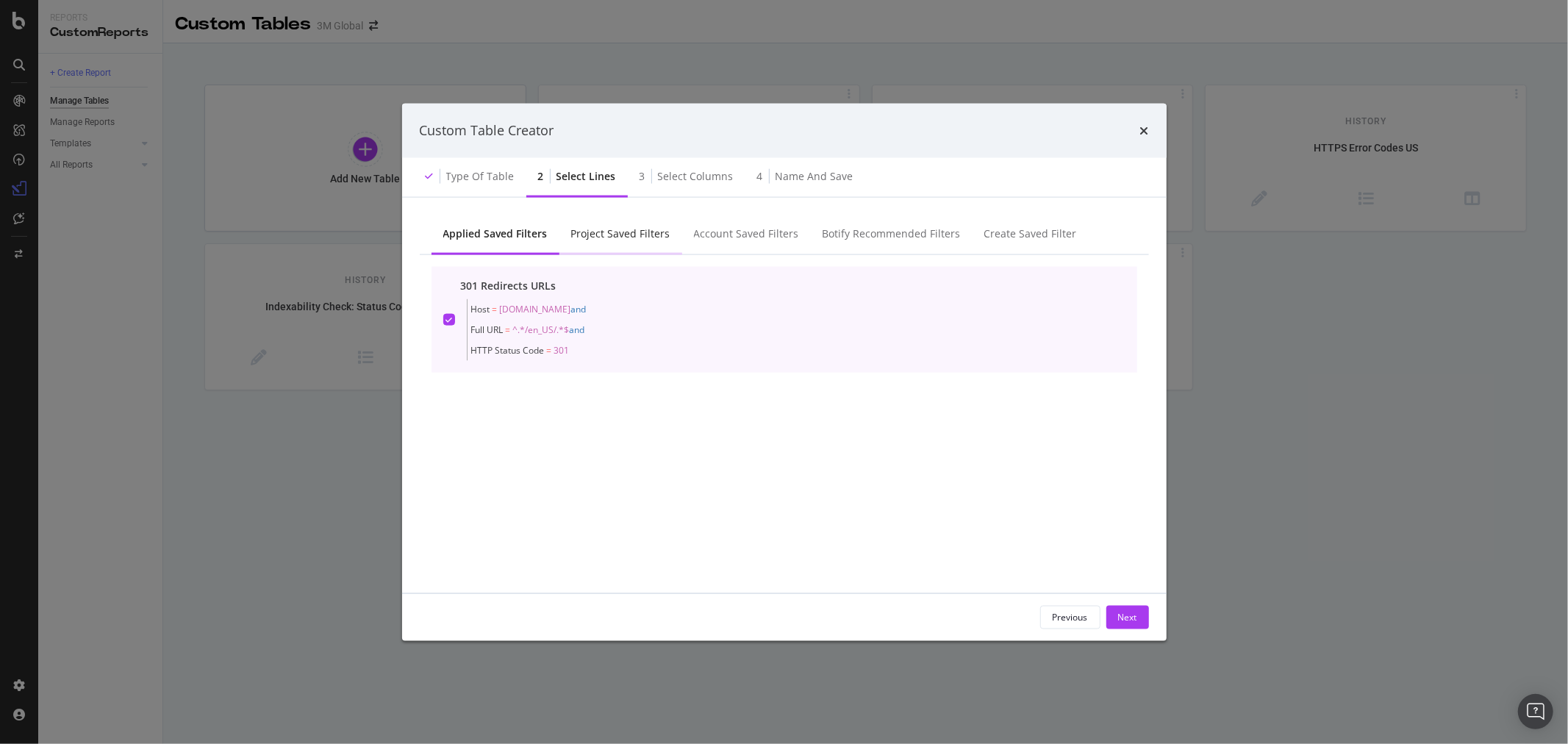
click at [619, 230] on div "Project Saved Filters" at bounding box center [620, 233] width 99 height 15
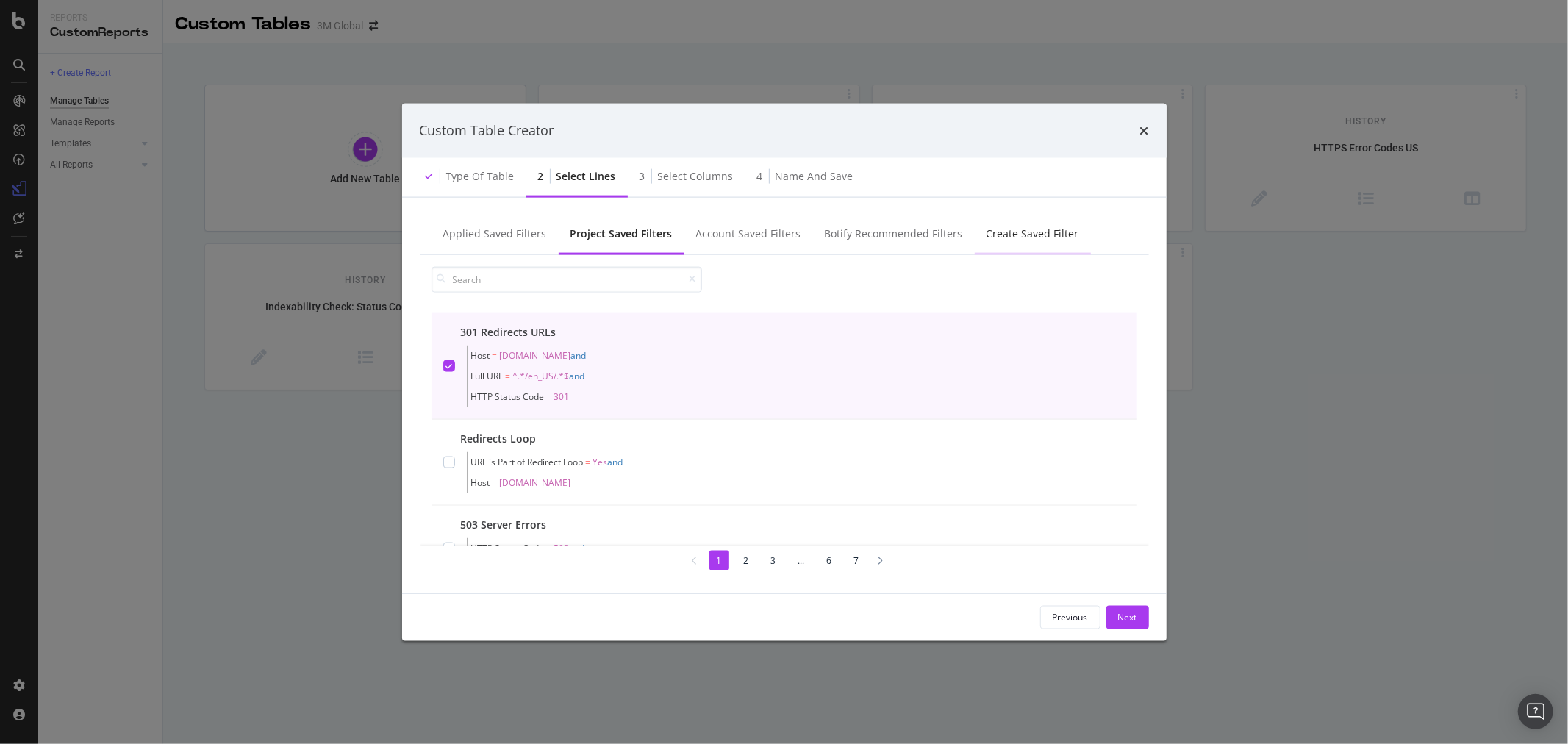
click at [1019, 233] on div "Create Saved Filter" at bounding box center [1033, 233] width 92 height 15
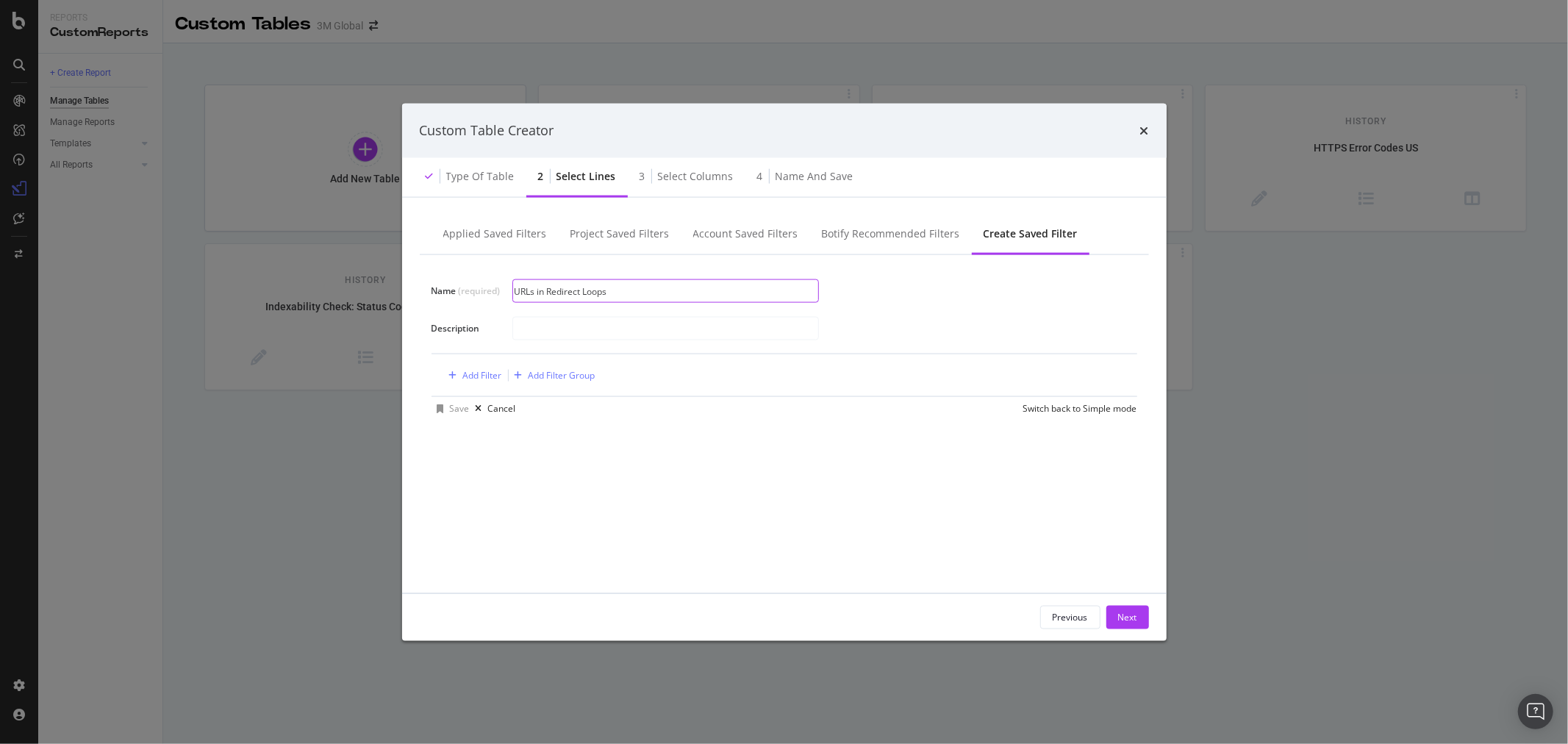
click at [643, 295] on input "URLs in Redirect Loops" at bounding box center [666, 291] width 305 height 22
type input "URLs in Redirect Loops >1(HTTPS)"
click at [482, 376] on div "Add Filter" at bounding box center [482, 375] width 39 height 12
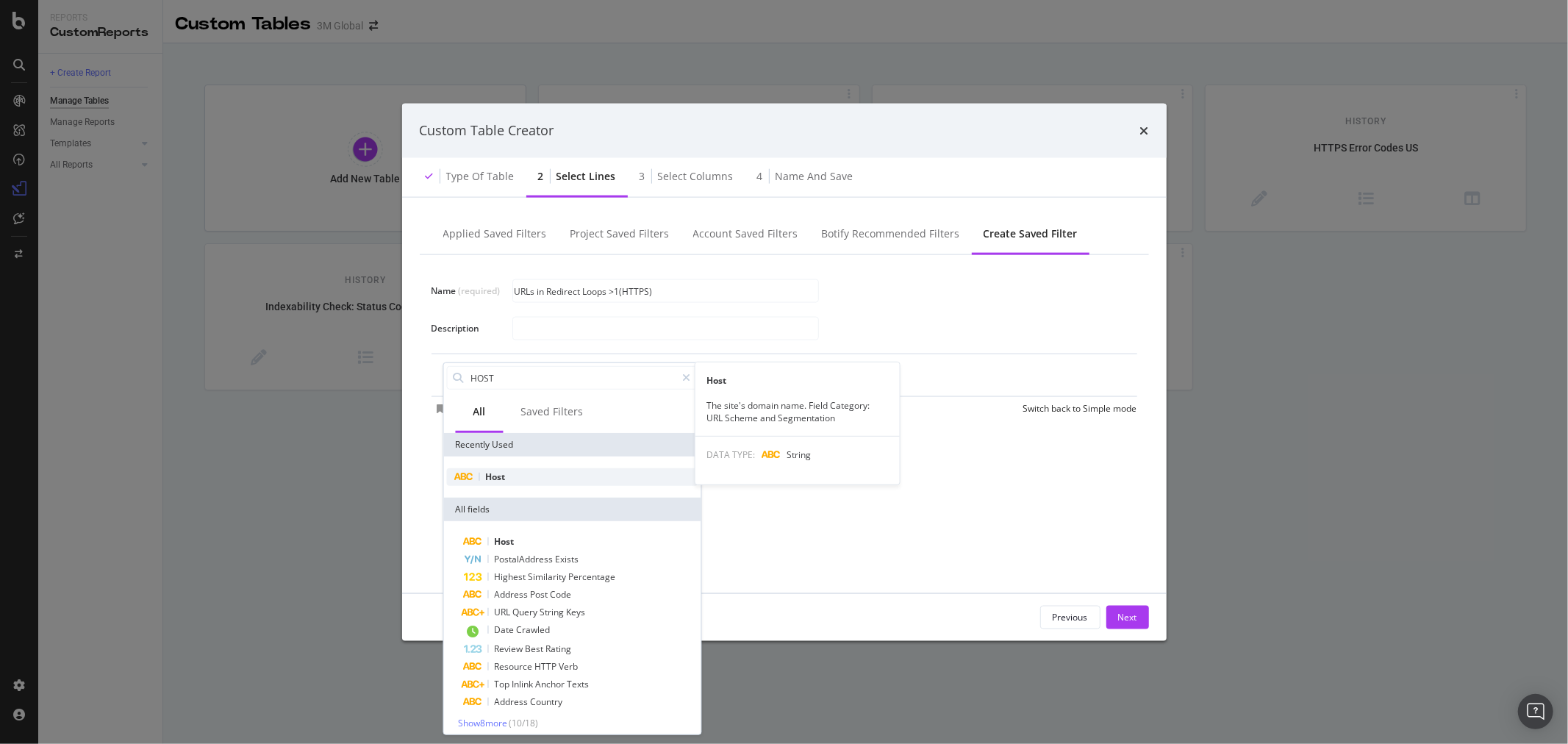
type input "HOST"
click at [557, 478] on div "Host" at bounding box center [572, 477] width 251 height 18
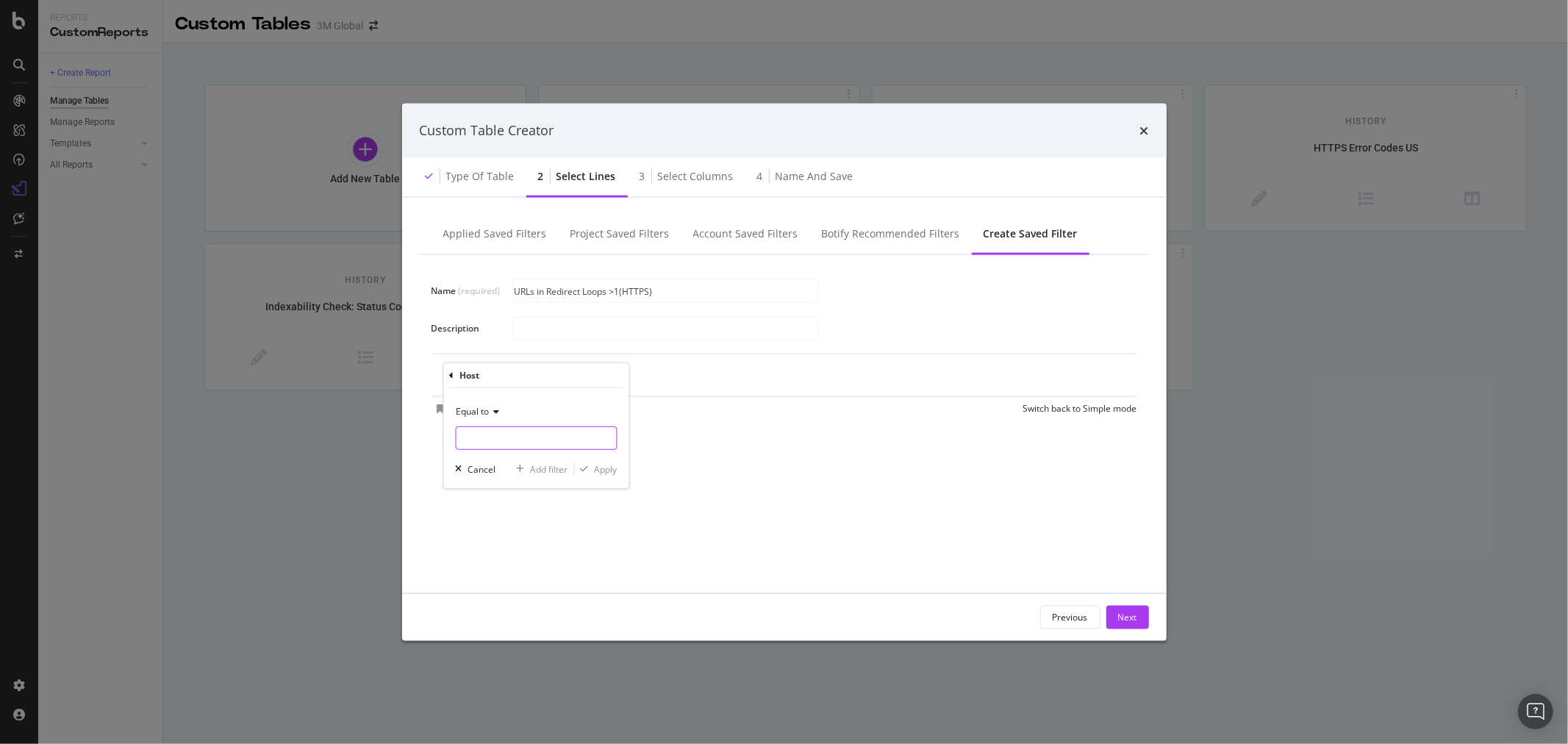
click at [519, 438] on input "Name (required)" at bounding box center [536, 437] width 160 height 24
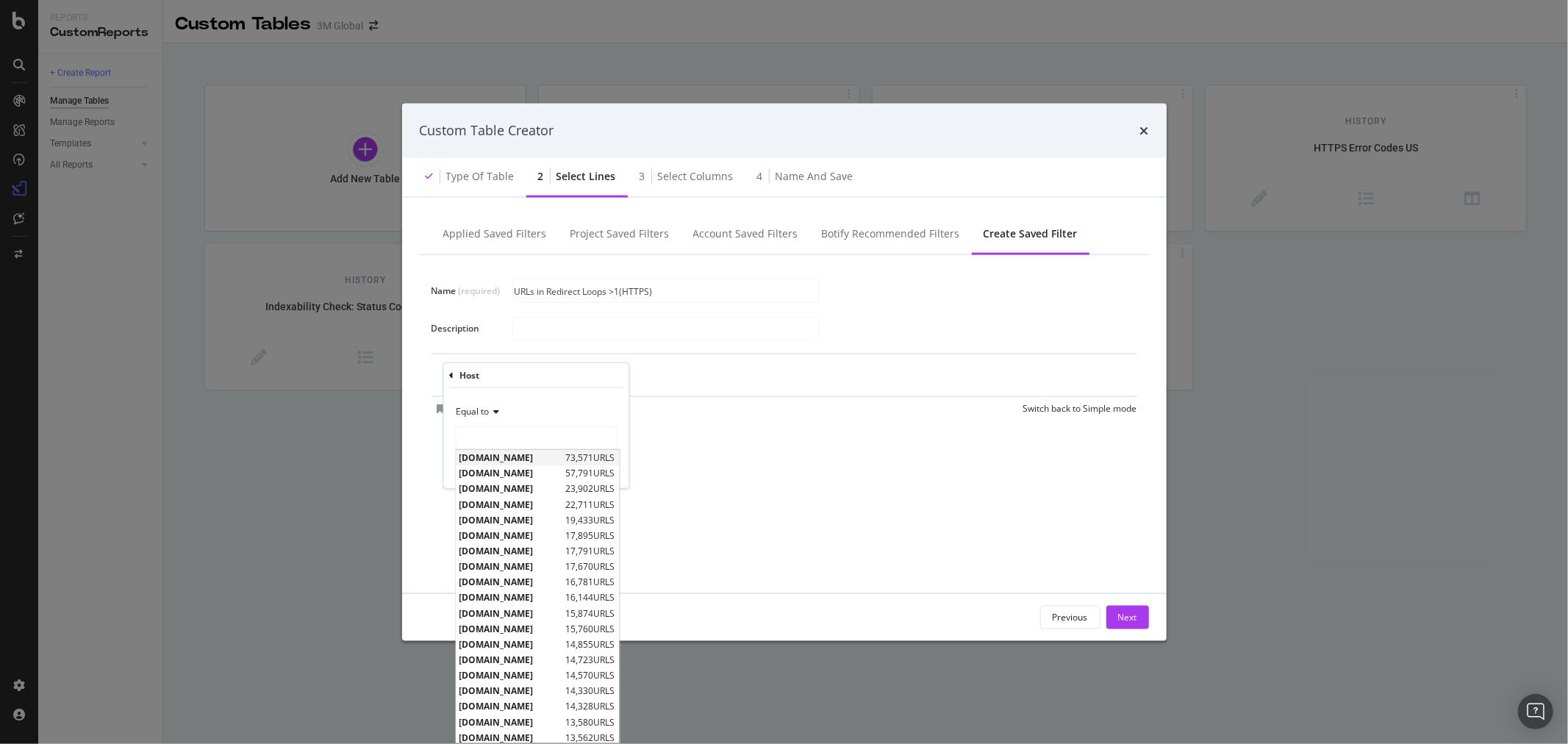
click at [518, 461] on span "[DOMAIN_NAME]" at bounding box center [511, 457] width 103 height 12
type input "[DOMAIN_NAME]"
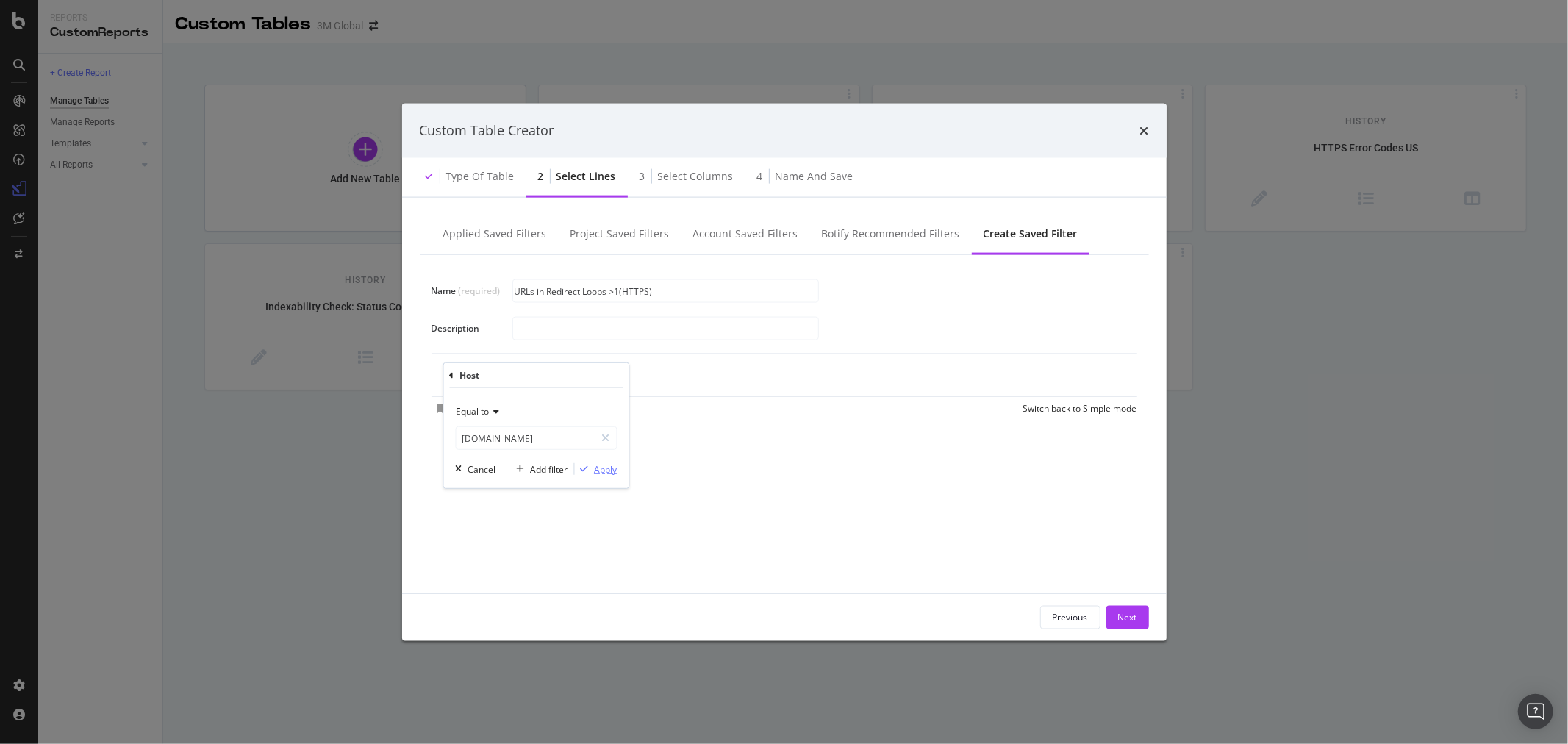
click at [606, 475] on button "Apply" at bounding box center [595, 468] width 42 height 15
click at [576, 371] on div "Add Filter" at bounding box center [595, 376] width 39 height 12
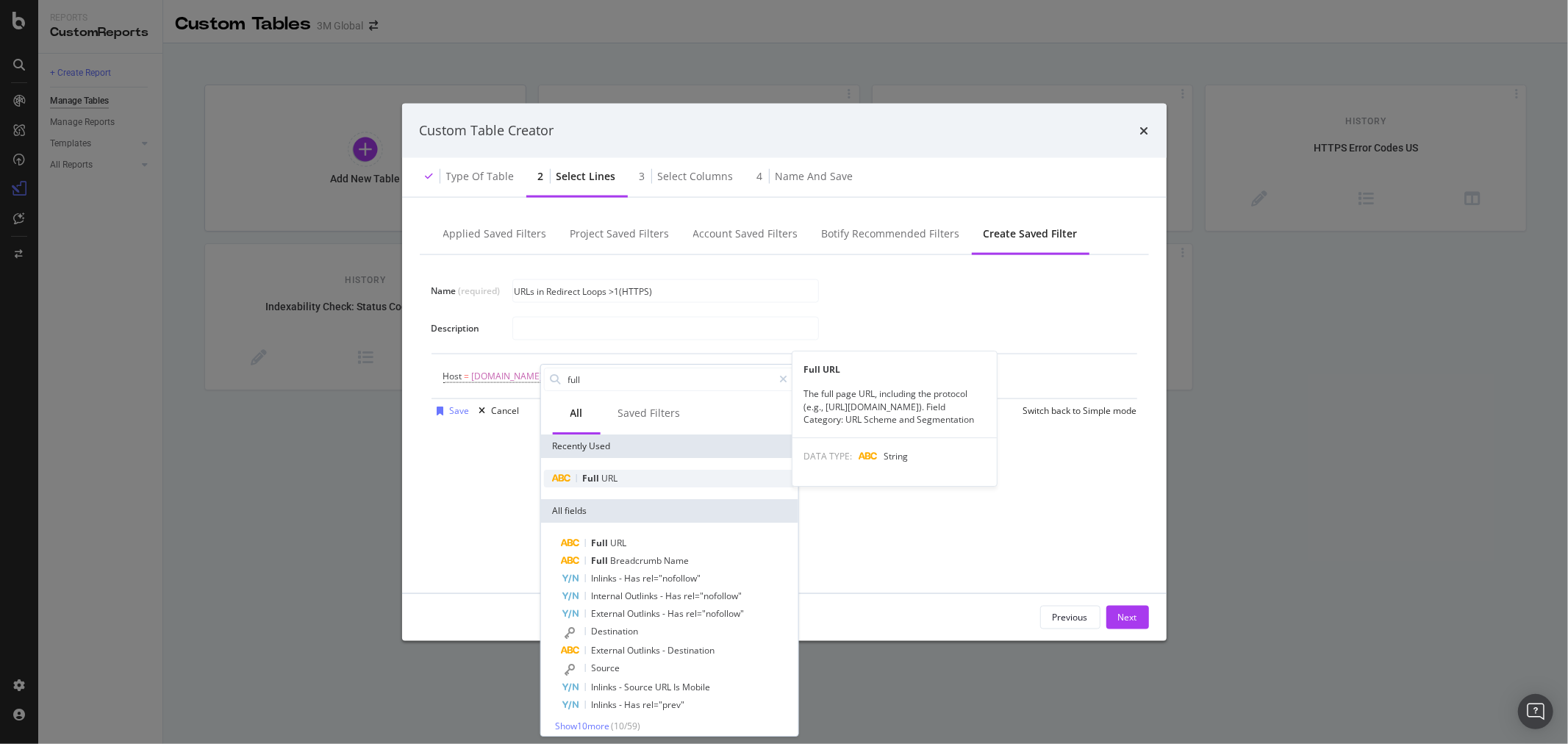
type input "full"
click at [651, 473] on div "Full URL" at bounding box center [669, 478] width 251 height 18
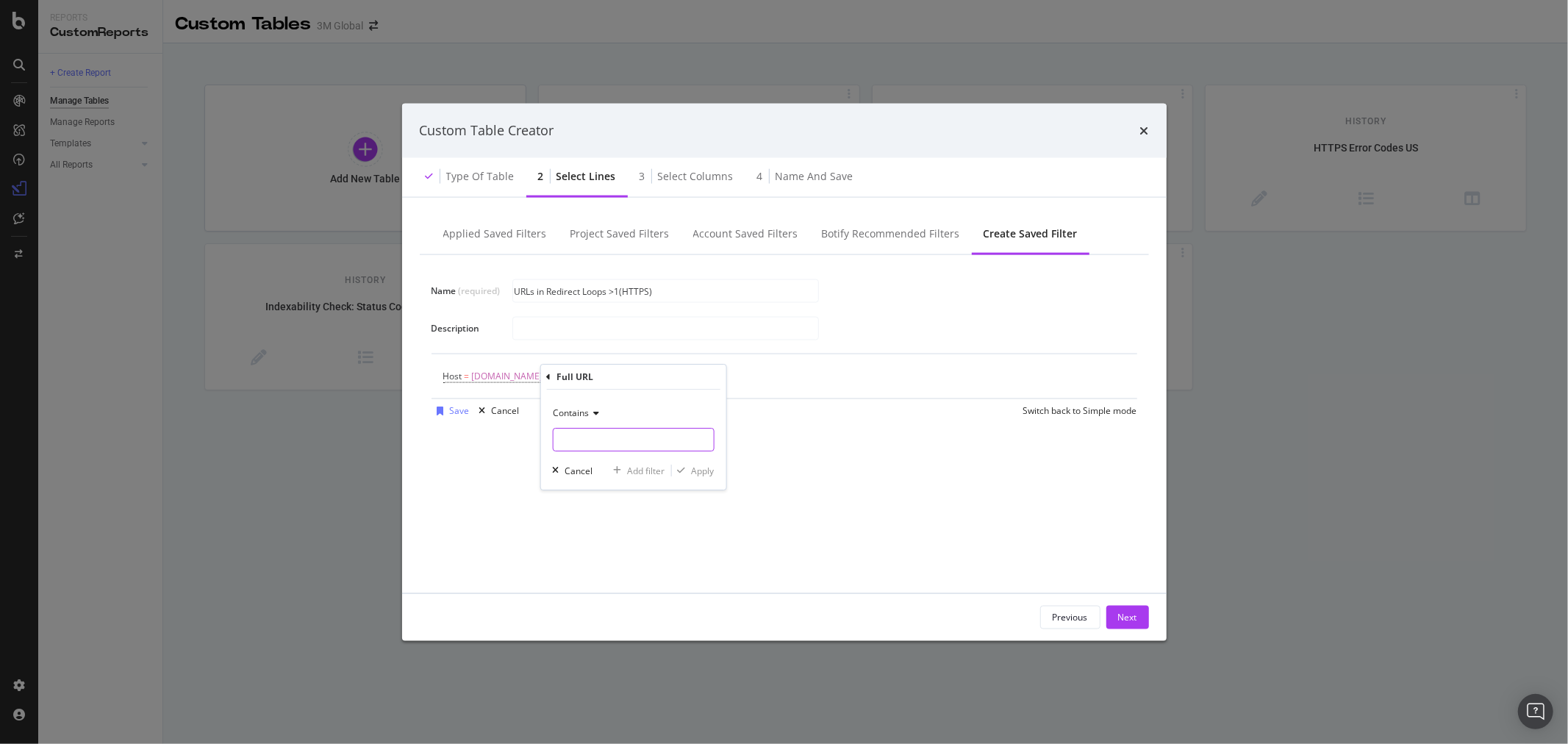
click at [660, 438] on input "Name (required)" at bounding box center [633, 439] width 160 height 24
type input "/en_US/"
click at [707, 471] on div "Apply" at bounding box center [703, 471] width 23 height 12
click at [726, 376] on div "Add Filter" at bounding box center [730, 376] width 39 height 12
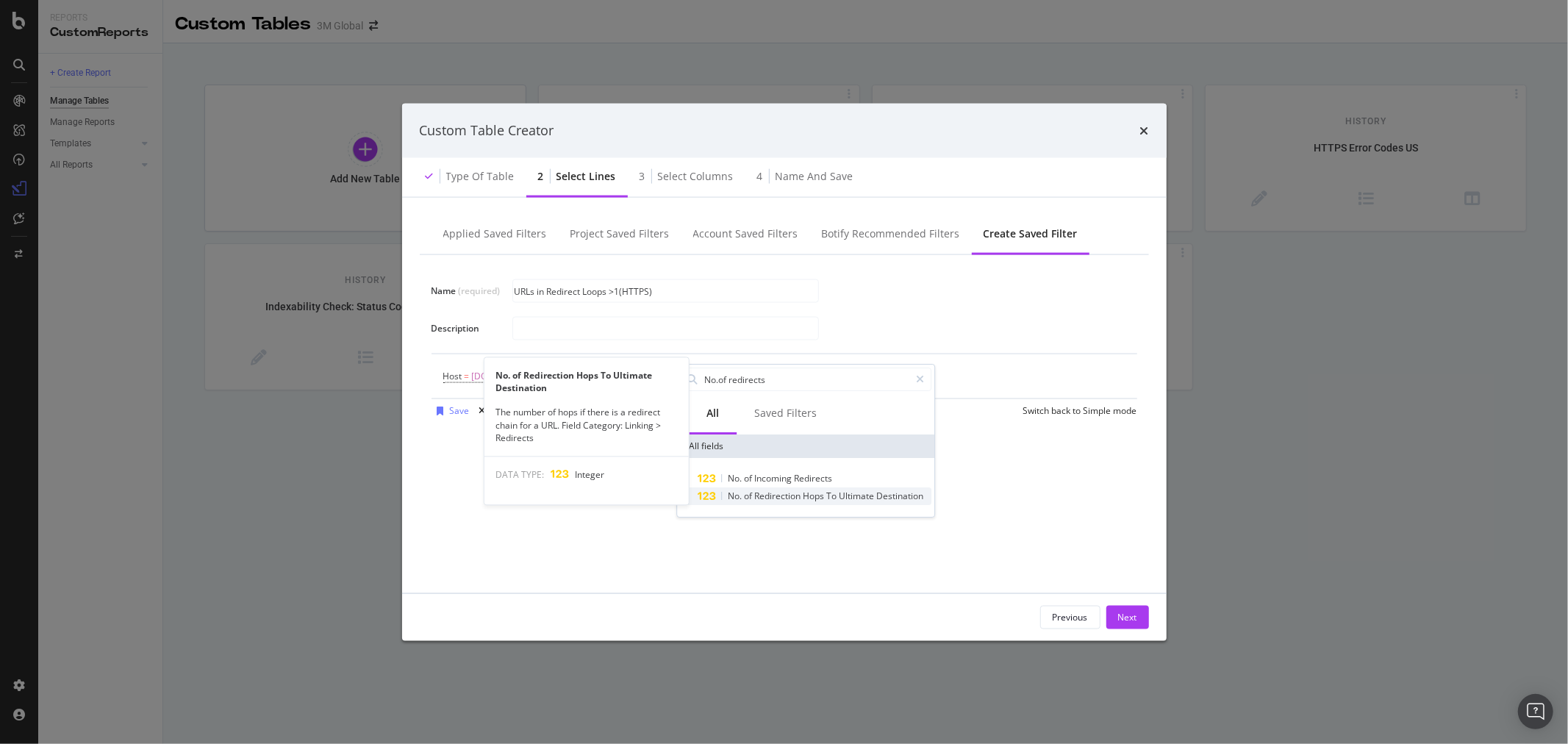
type input "No.of redirects"
click at [866, 494] on span "Ultimate" at bounding box center [858, 496] width 38 height 12
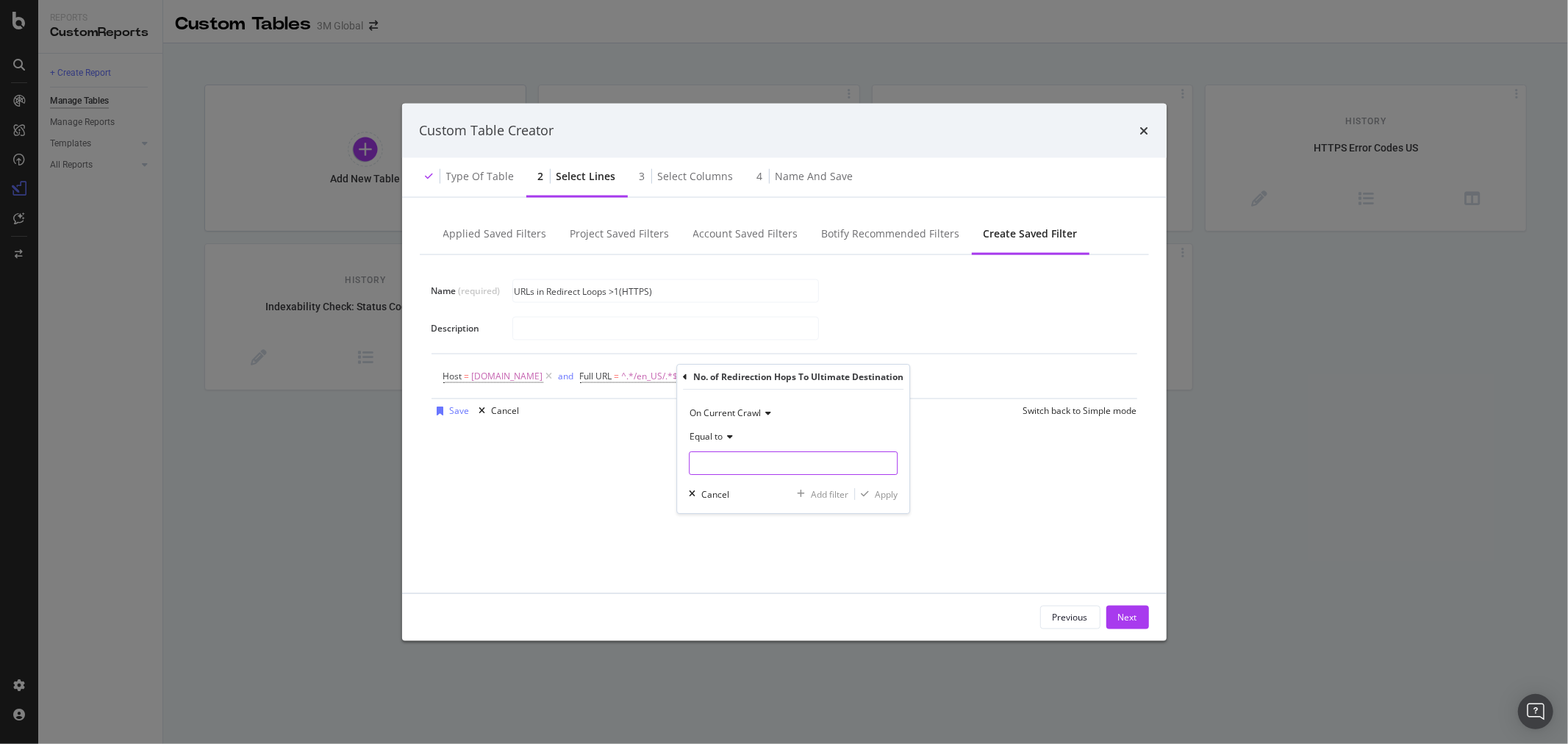
click at [764, 461] on input "modal" at bounding box center [793, 463] width 209 height 24
click at [724, 437] on icon "modal" at bounding box center [727, 436] width 10 height 8
click at [747, 538] on span "Greater than" at bounding box center [723, 544] width 53 height 12
click at [748, 461] on input "modal" at bounding box center [793, 463] width 209 height 24
type input "2"
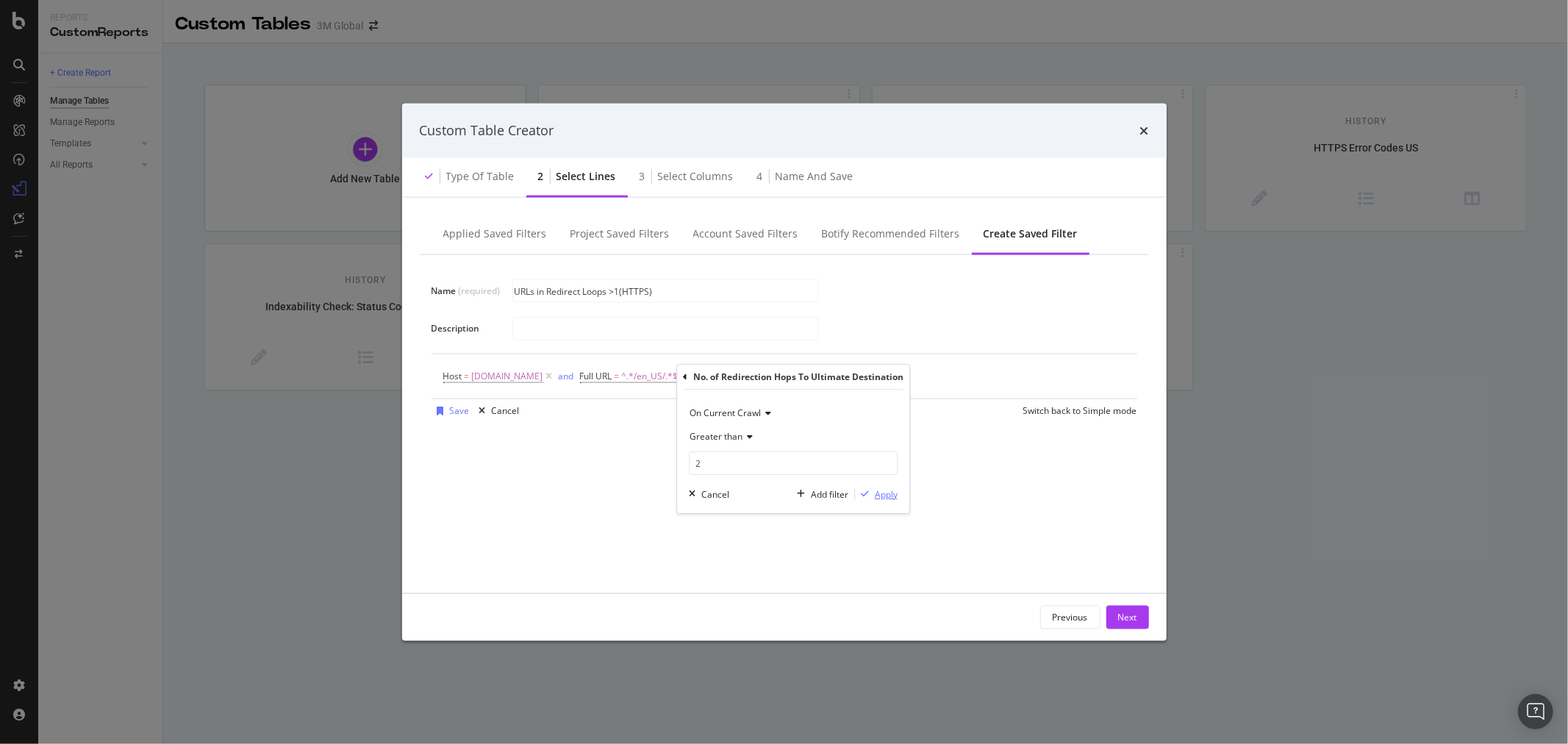
click at [892, 491] on div "Apply" at bounding box center [887, 494] width 23 height 12
click at [973, 372] on div "Add Filter" at bounding box center [977, 376] width 39 height 12
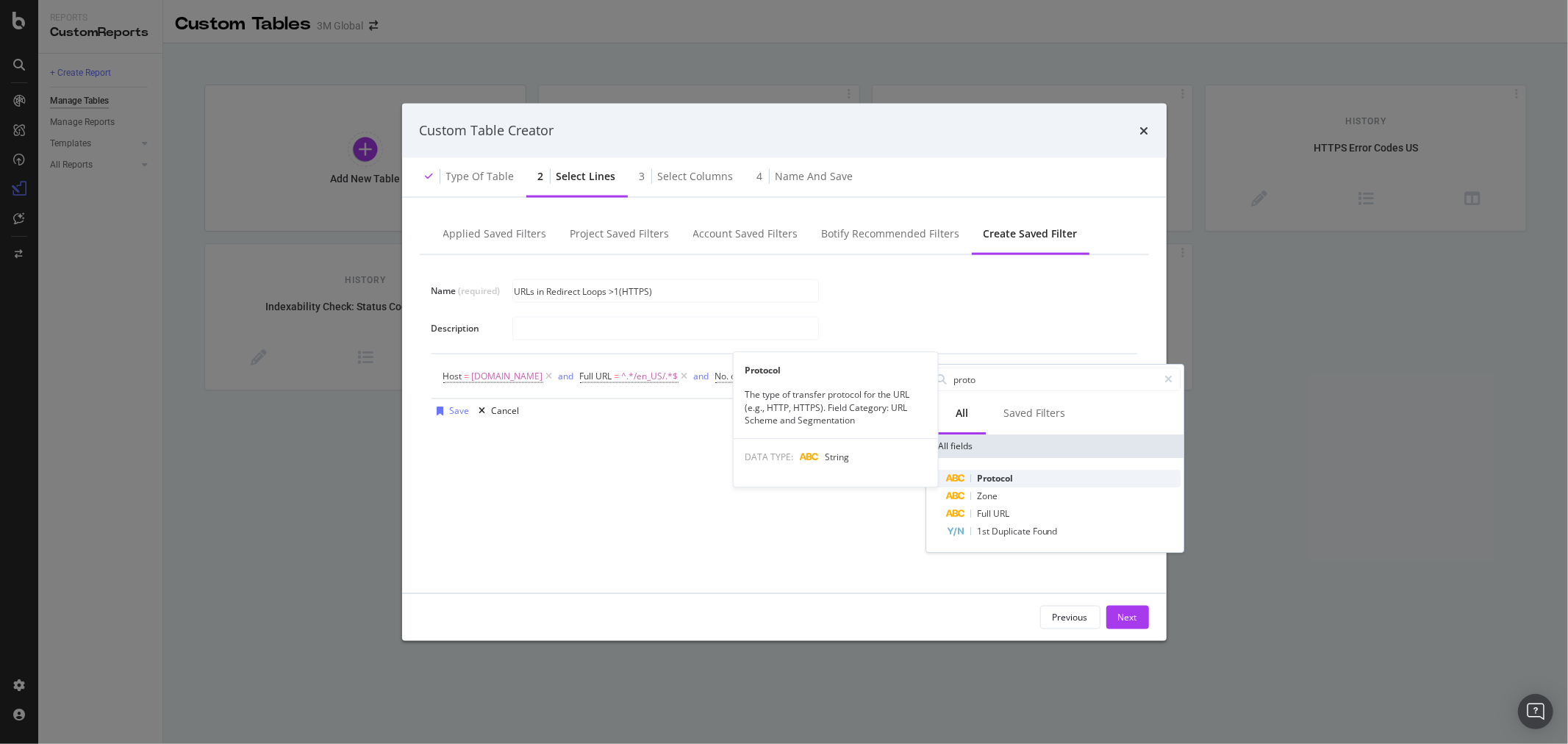
type input "proto"
click at [1015, 485] on div "Protocol" at bounding box center [1063, 478] width 233 height 18
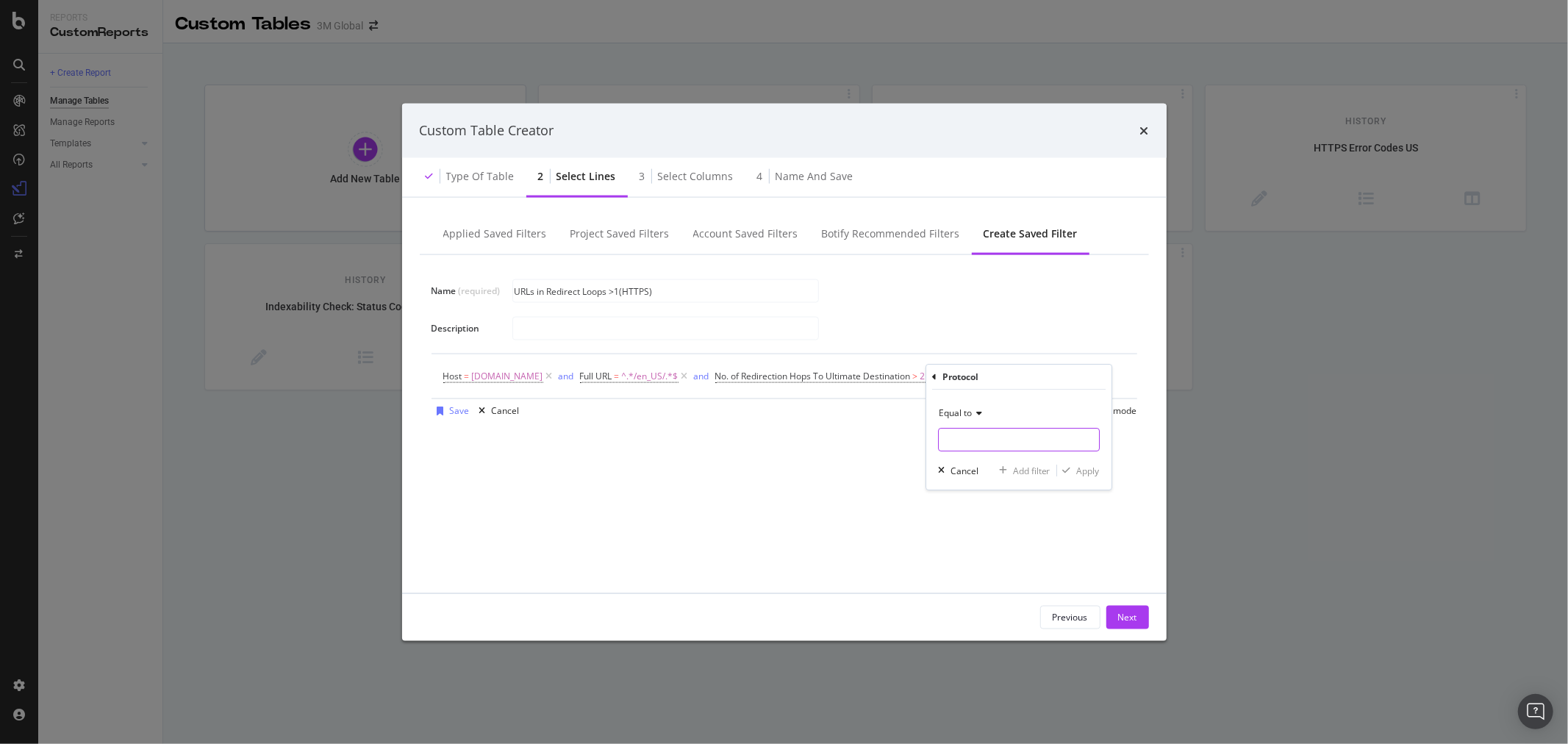
click at [988, 437] on input "Name (required)" at bounding box center [1019, 439] width 160 height 24
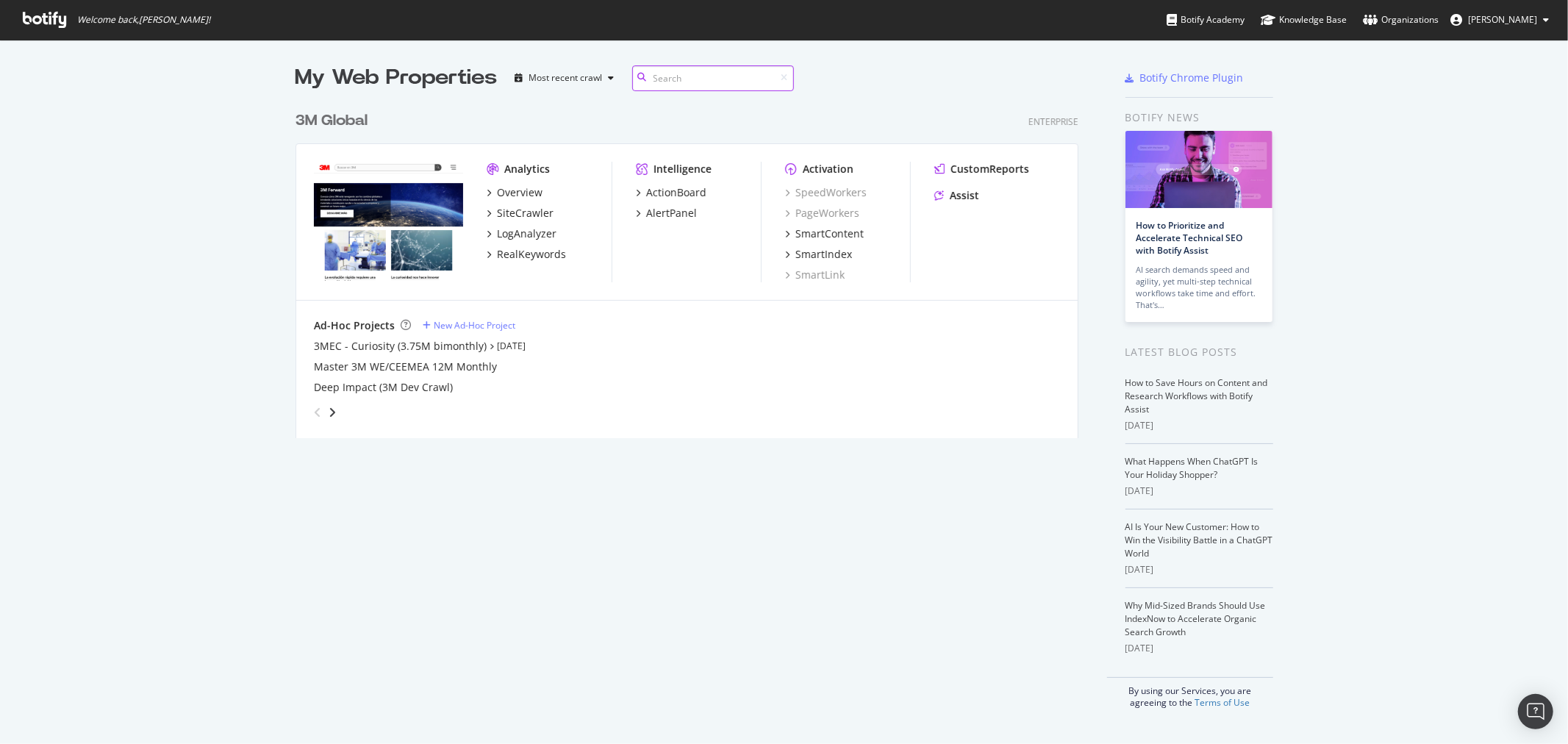
scroll to position [333, 782]
click at [349, 118] on div "3M Global" at bounding box center [332, 121] width 72 height 22
click at [453, 346] on div "3MEC - Curiosity (3.75M bimonthly)" at bounding box center [400, 346] width 173 height 15
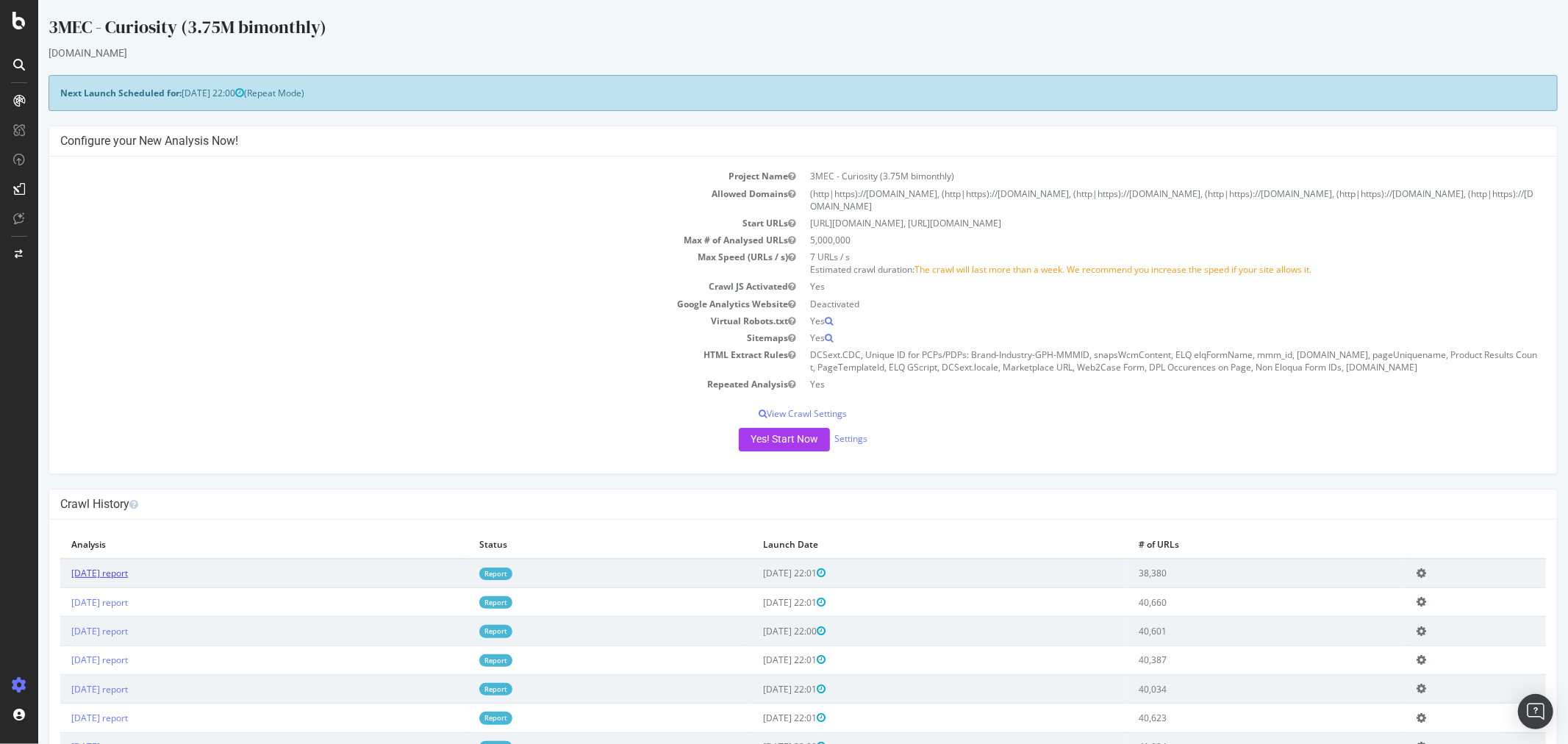
click at [116, 576] on link "[DATE] report" at bounding box center [99, 573] width 56 height 12
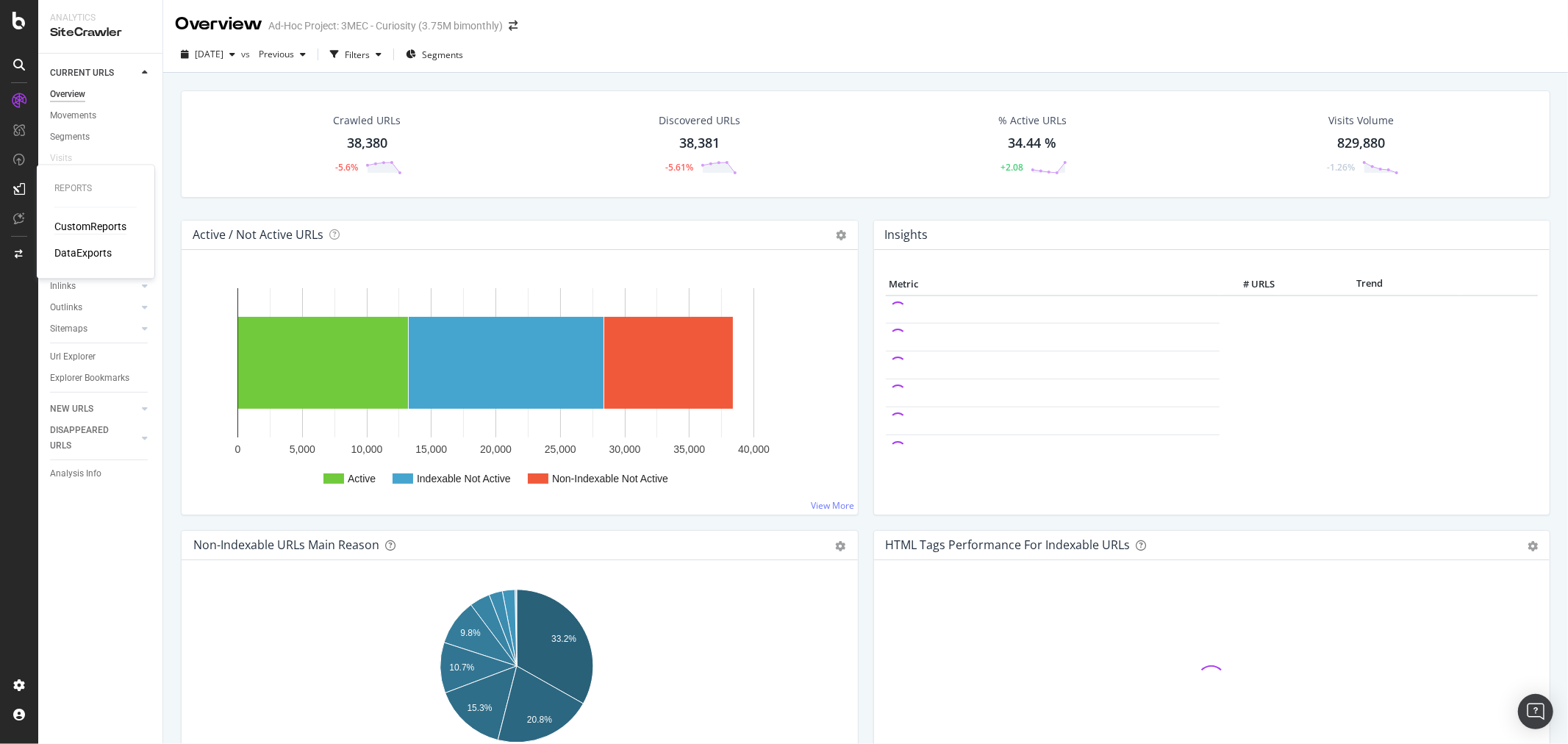
click at [89, 229] on div "CustomReports" at bounding box center [91, 226] width 72 height 15
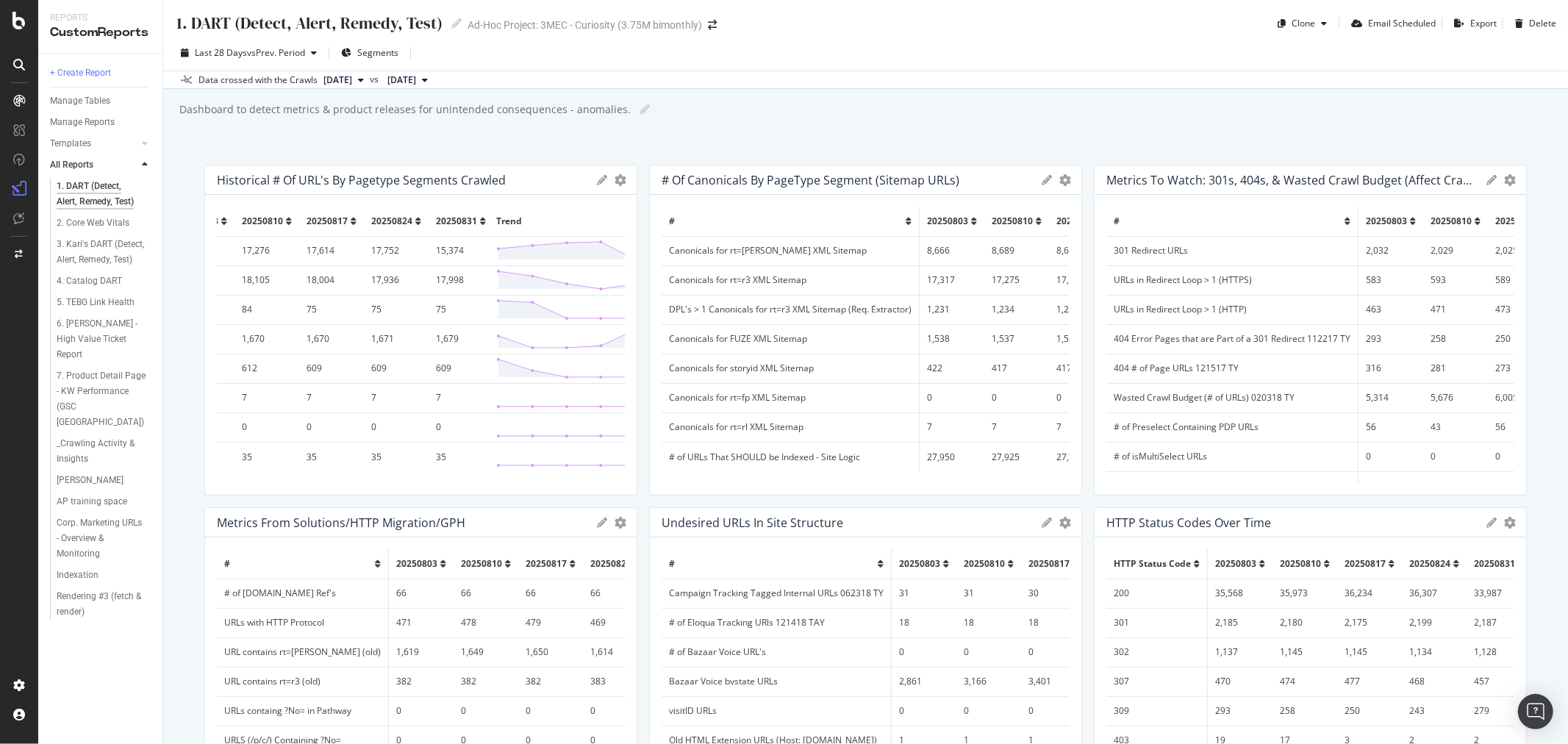
scroll to position [1, 0]
click at [82, 96] on div "Manage Tables" at bounding box center [80, 101] width 60 height 15
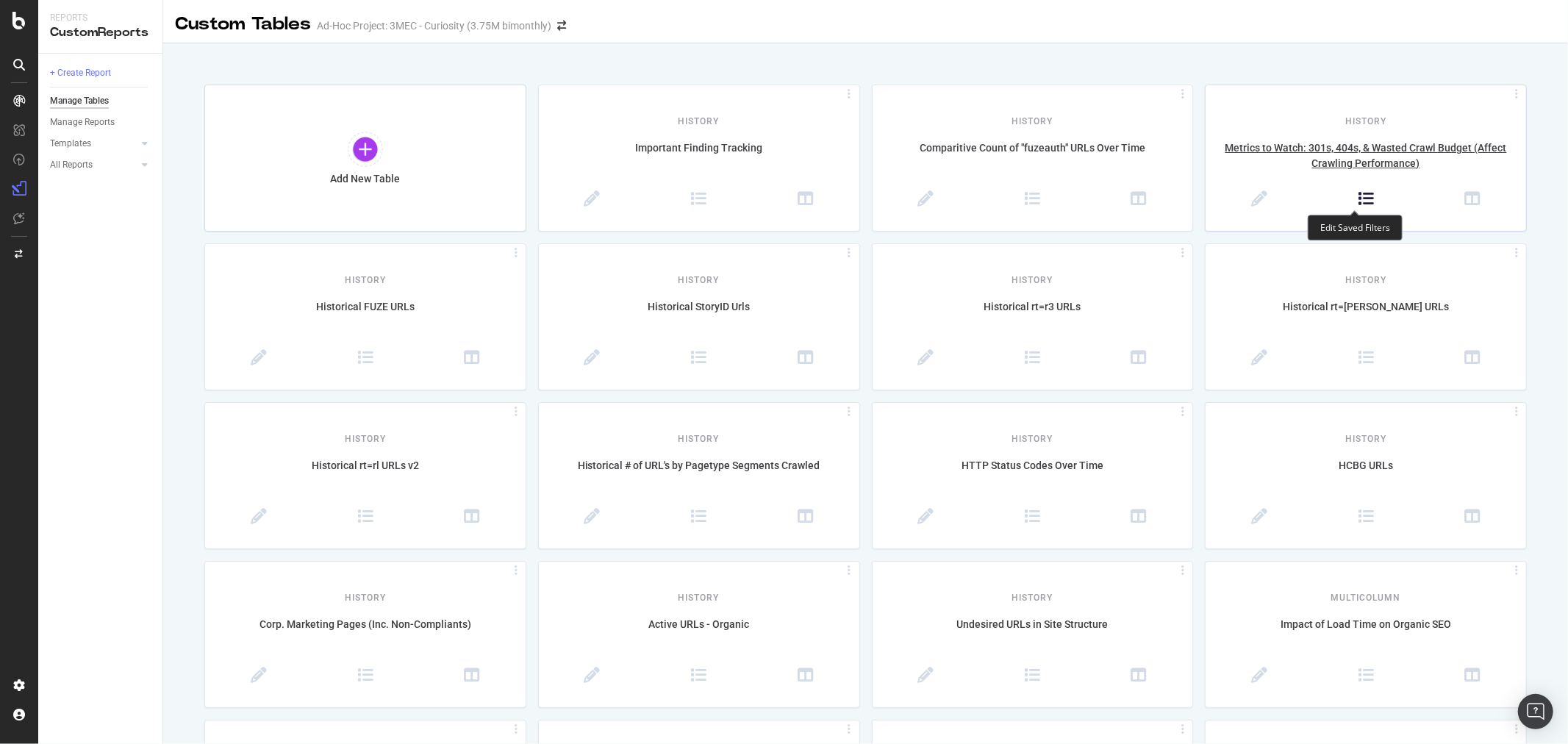
click at [1358, 204] on icon at bounding box center [1366, 199] width 16 height 16
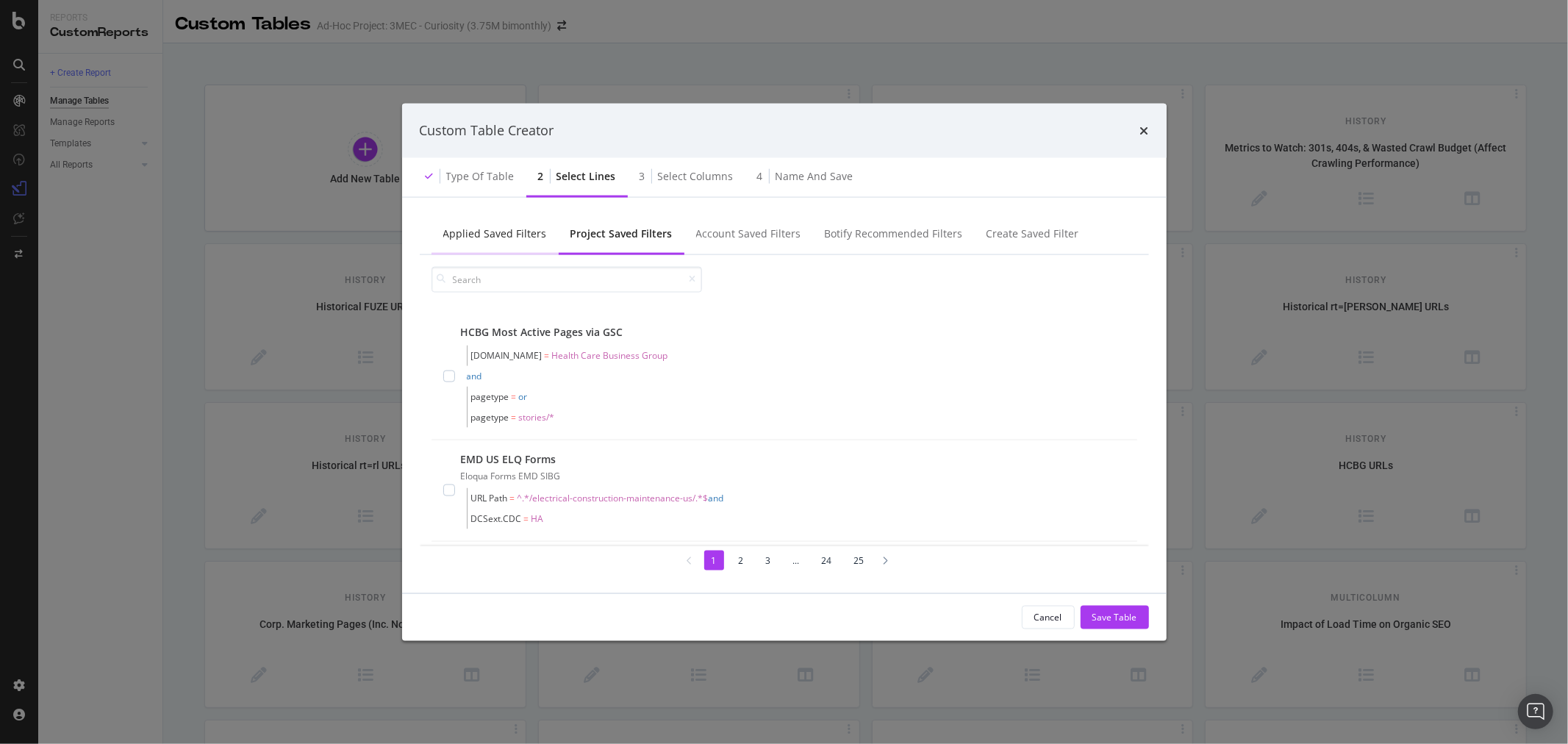
click at [519, 239] on div "Applied Saved Filters" at bounding box center [495, 233] width 104 height 15
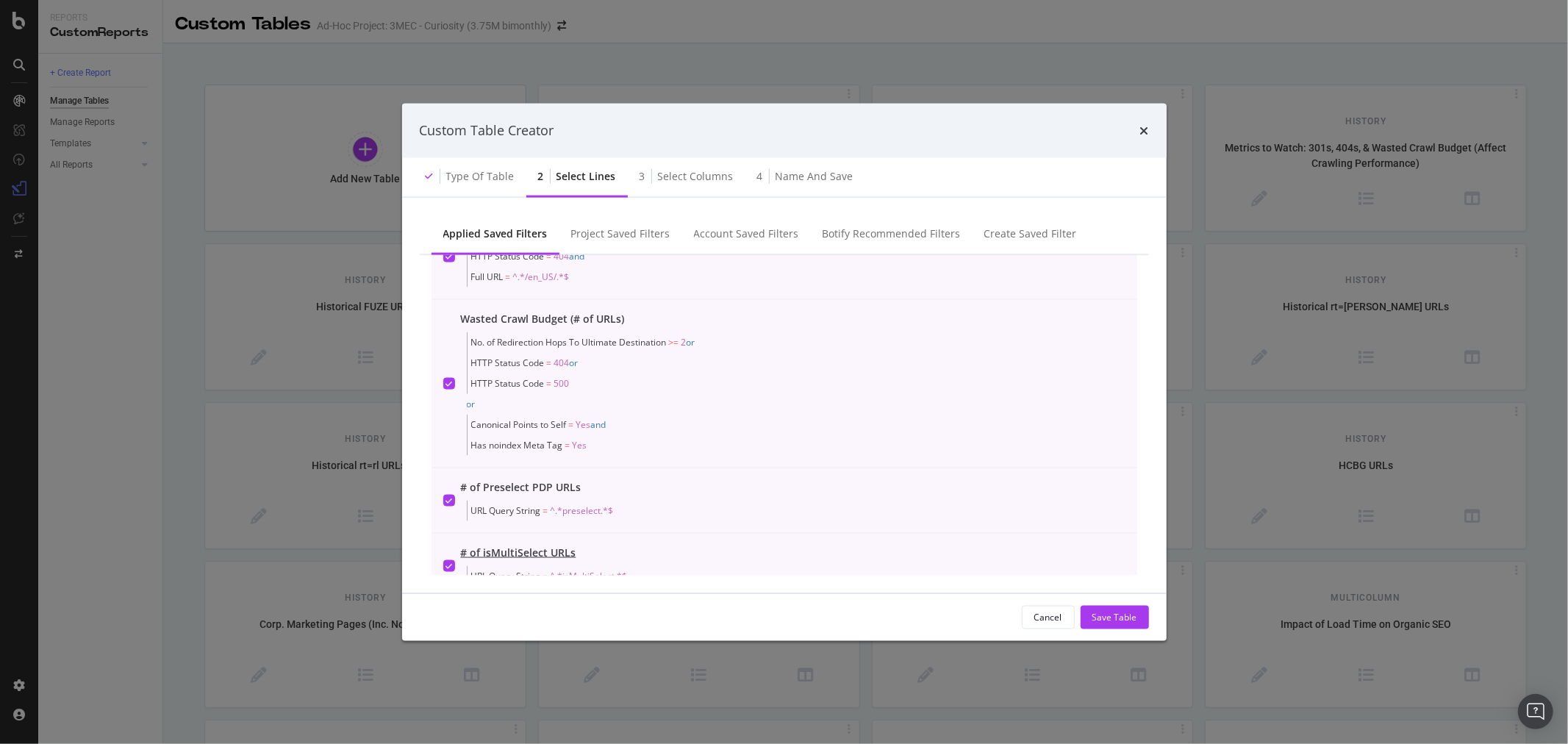
scroll to position [410, 0]
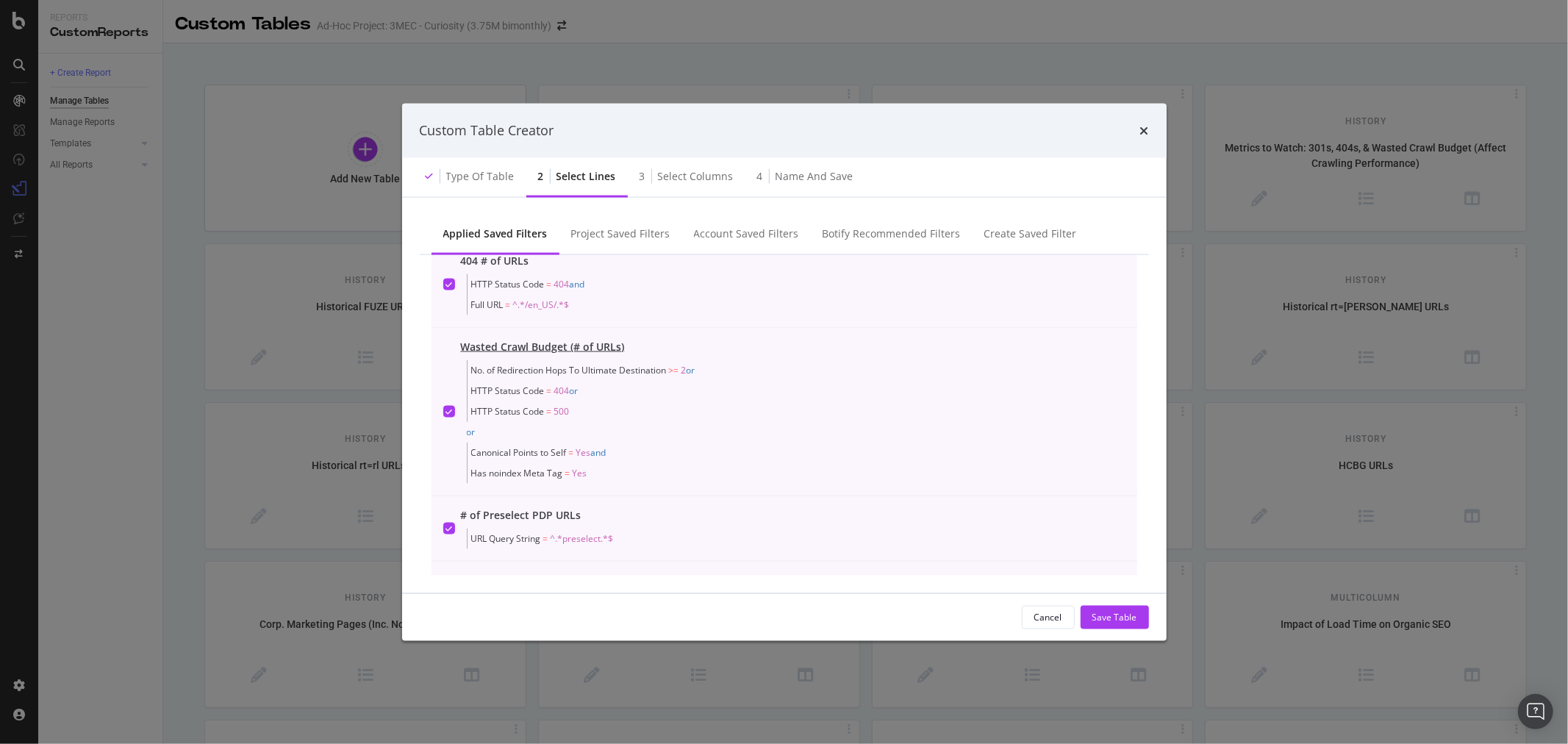
click at [448, 410] on icon "modal" at bounding box center [448, 411] width 7 height 8
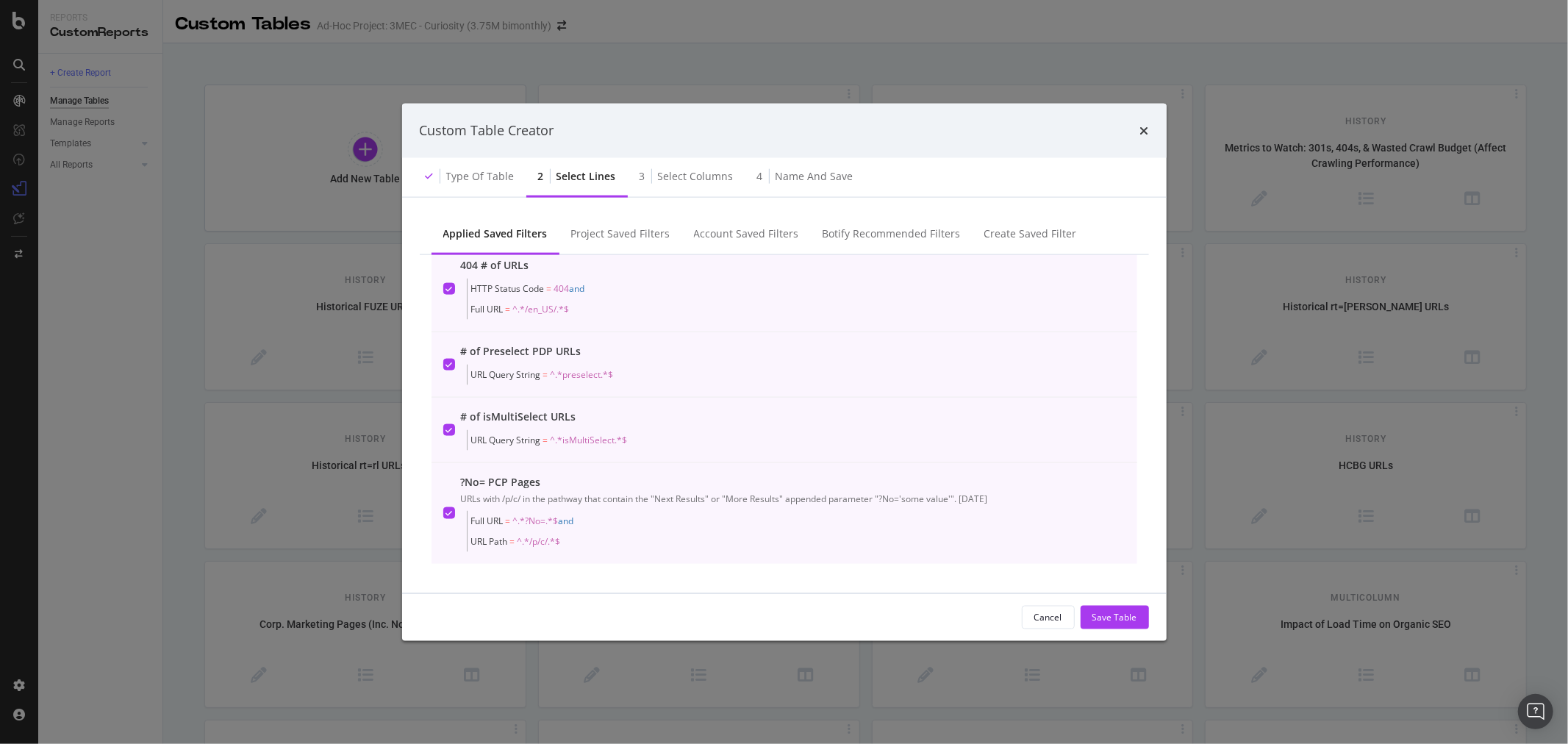
scroll to position [407, 0]
click at [609, 237] on div "Project Saved Filters" at bounding box center [620, 233] width 99 height 15
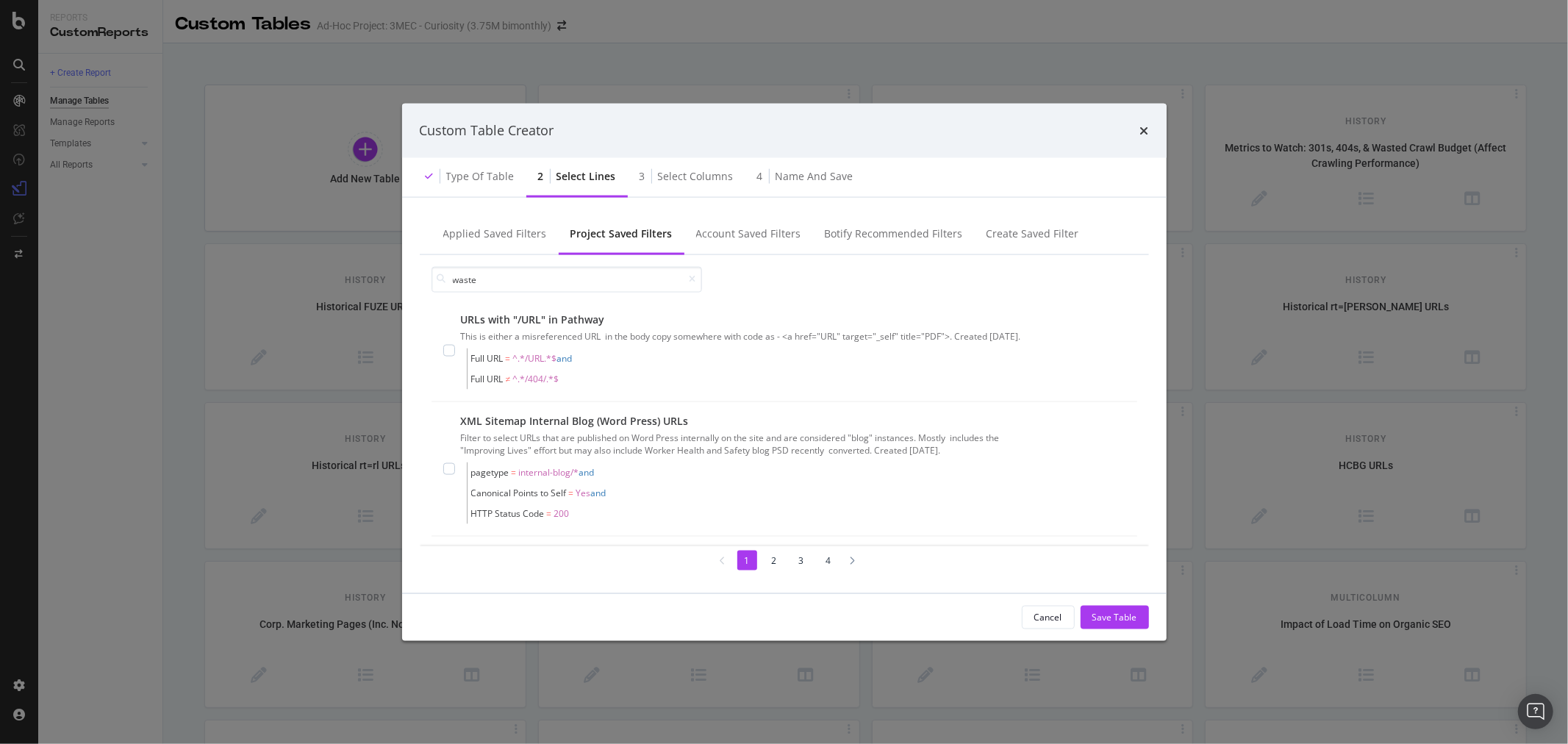
scroll to position [0, 0]
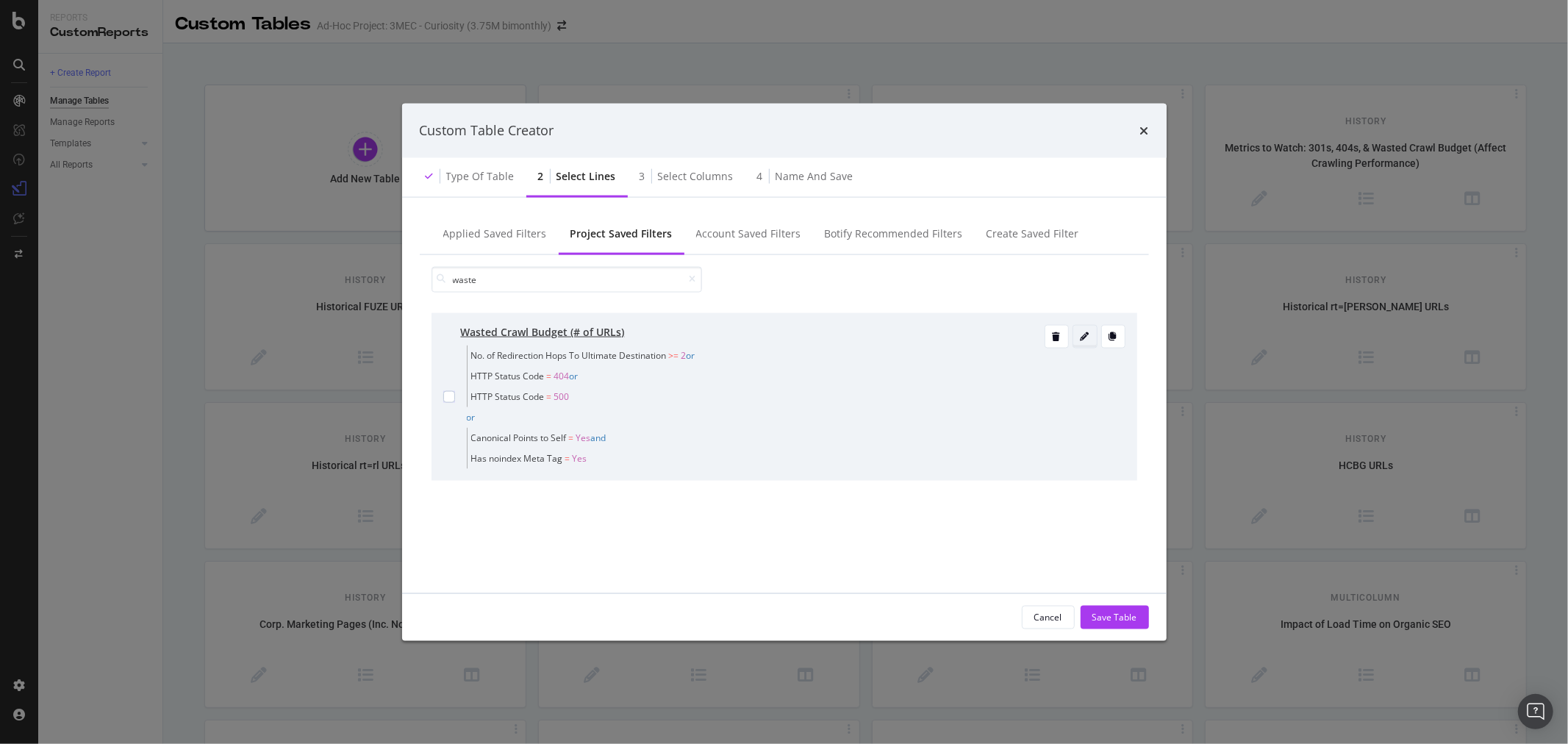
type input "waste"
click at [1092, 334] on div "modal" at bounding box center [1085, 335] width 24 height 8
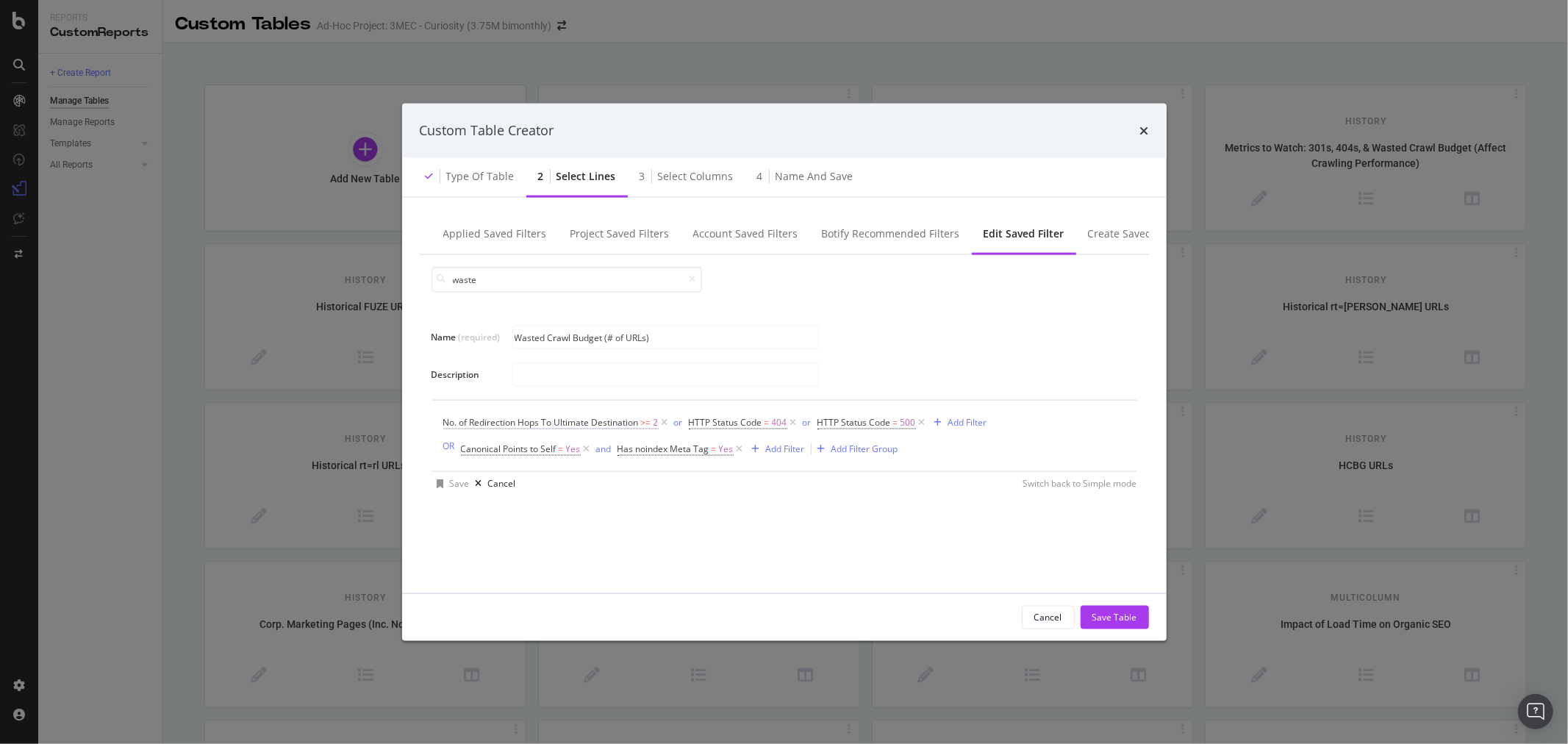
click at [594, 421] on span "No. of Redirection Hops To Ultimate Destination" at bounding box center [541, 421] width 196 height 12
click at [829, 530] on div "Name (required) Wasted Crawl Budget (# of URLs) Description No. of Redirection …" at bounding box center [784, 437] width 730 height 274
click at [1055, 619] on div "Cancel" at bounding box center [1049, 617] width 28 height 12
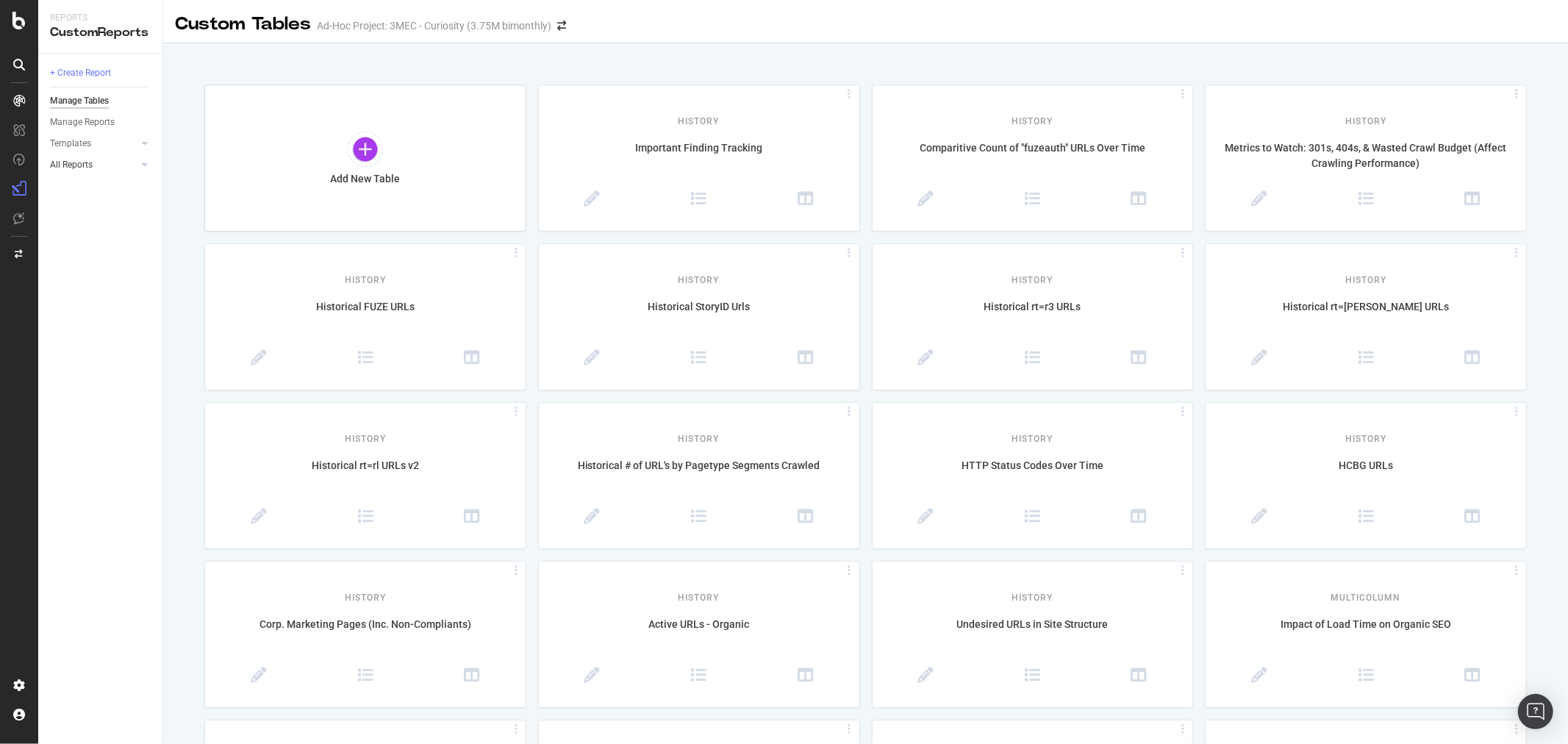
click at [112, 166] on link "All Reports" at bounding box center [94, 165] width 88 height 15
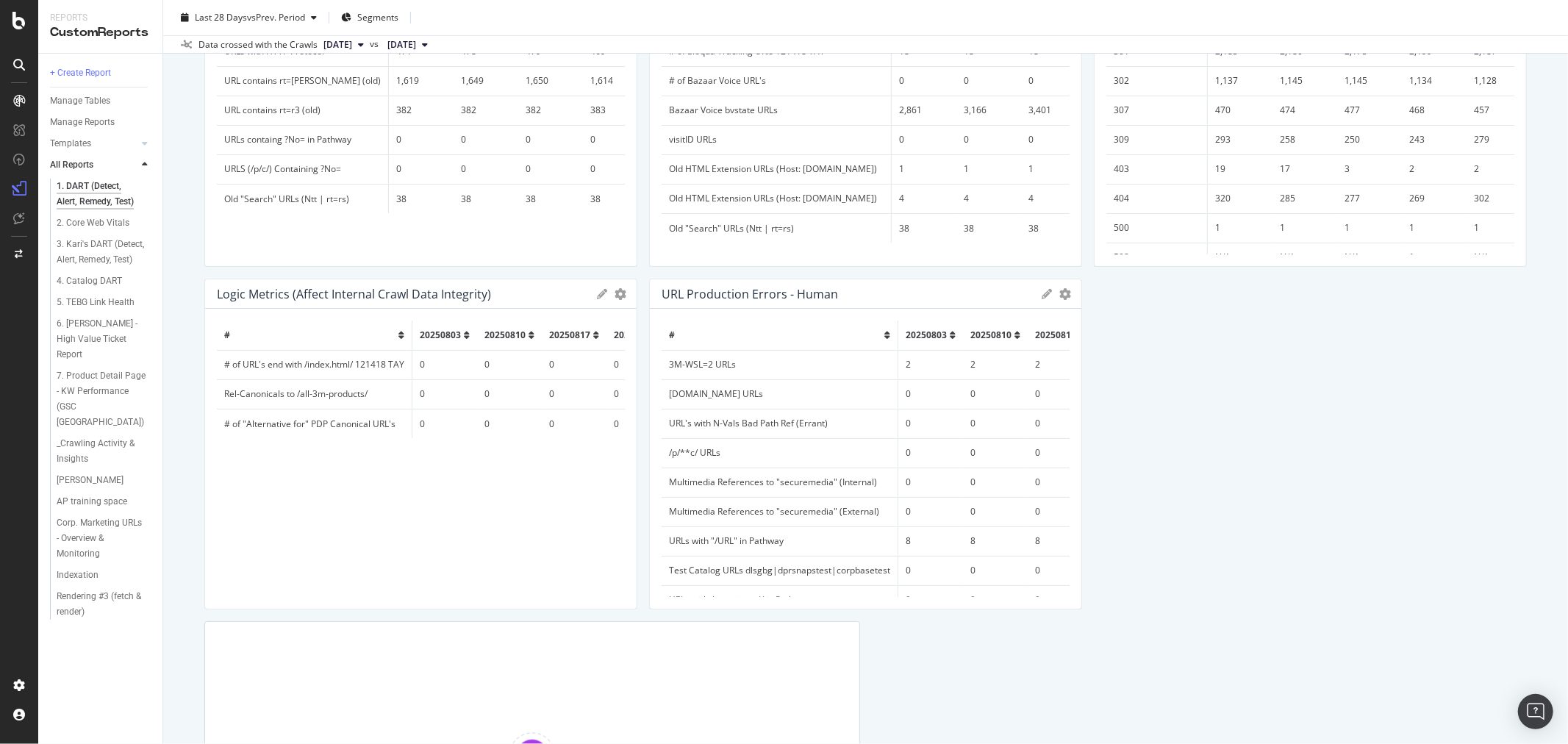
scroll to position [834, 0]
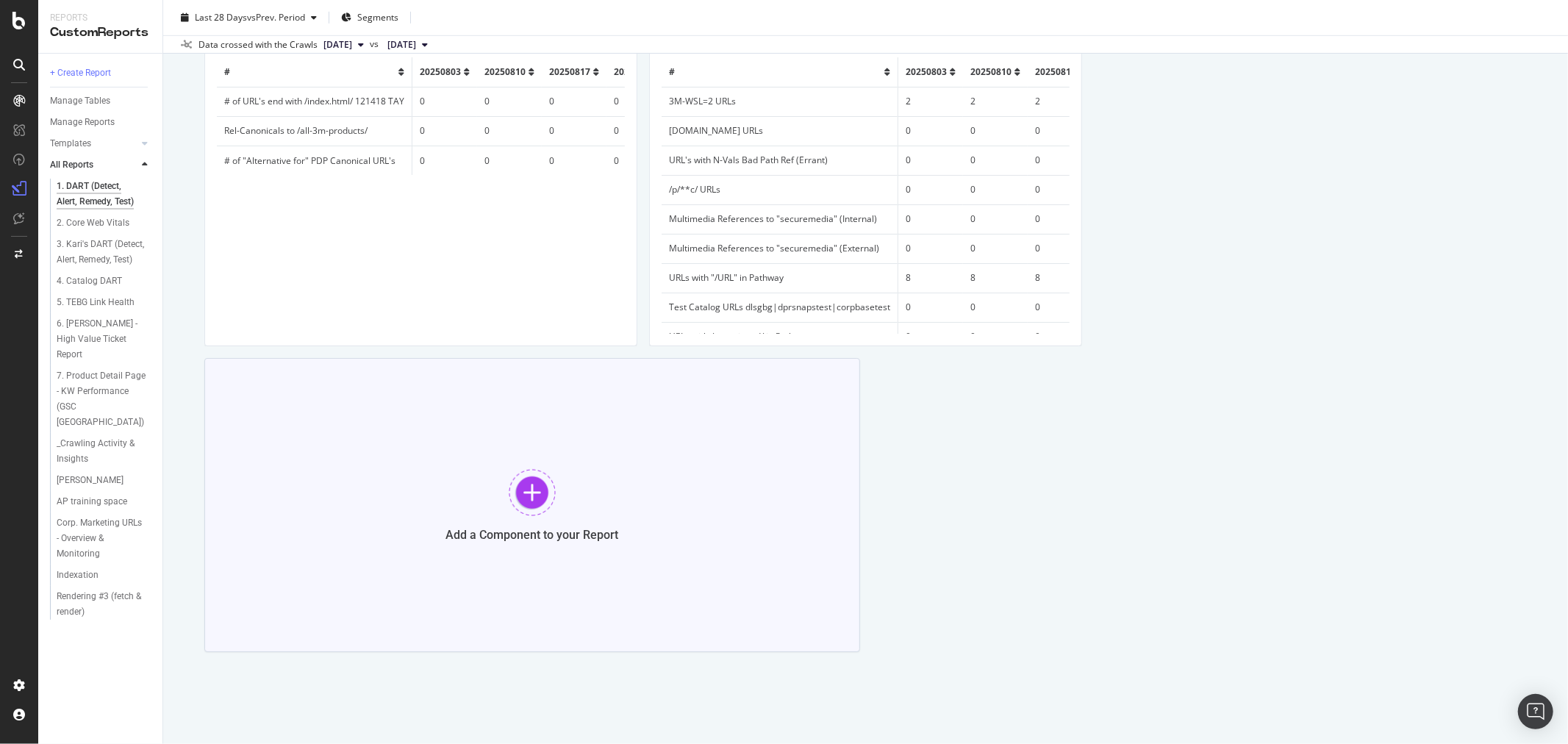
click at [533, 490] on div at bounding box center [532, 492] width 47 height 47
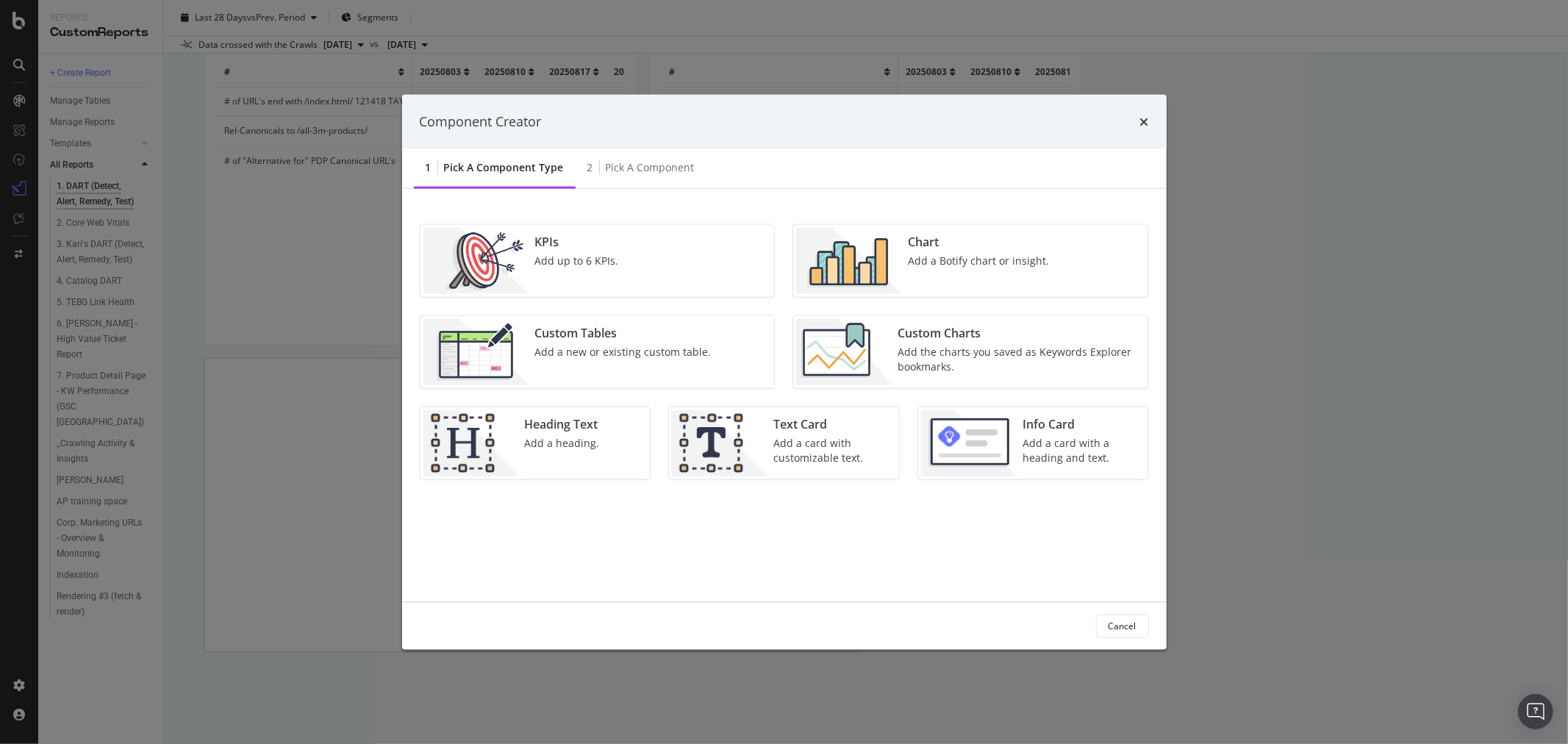
click at [599, 353] on div "Add a new or existing custom table." at bounding box center [623, 351] width 176 height 15
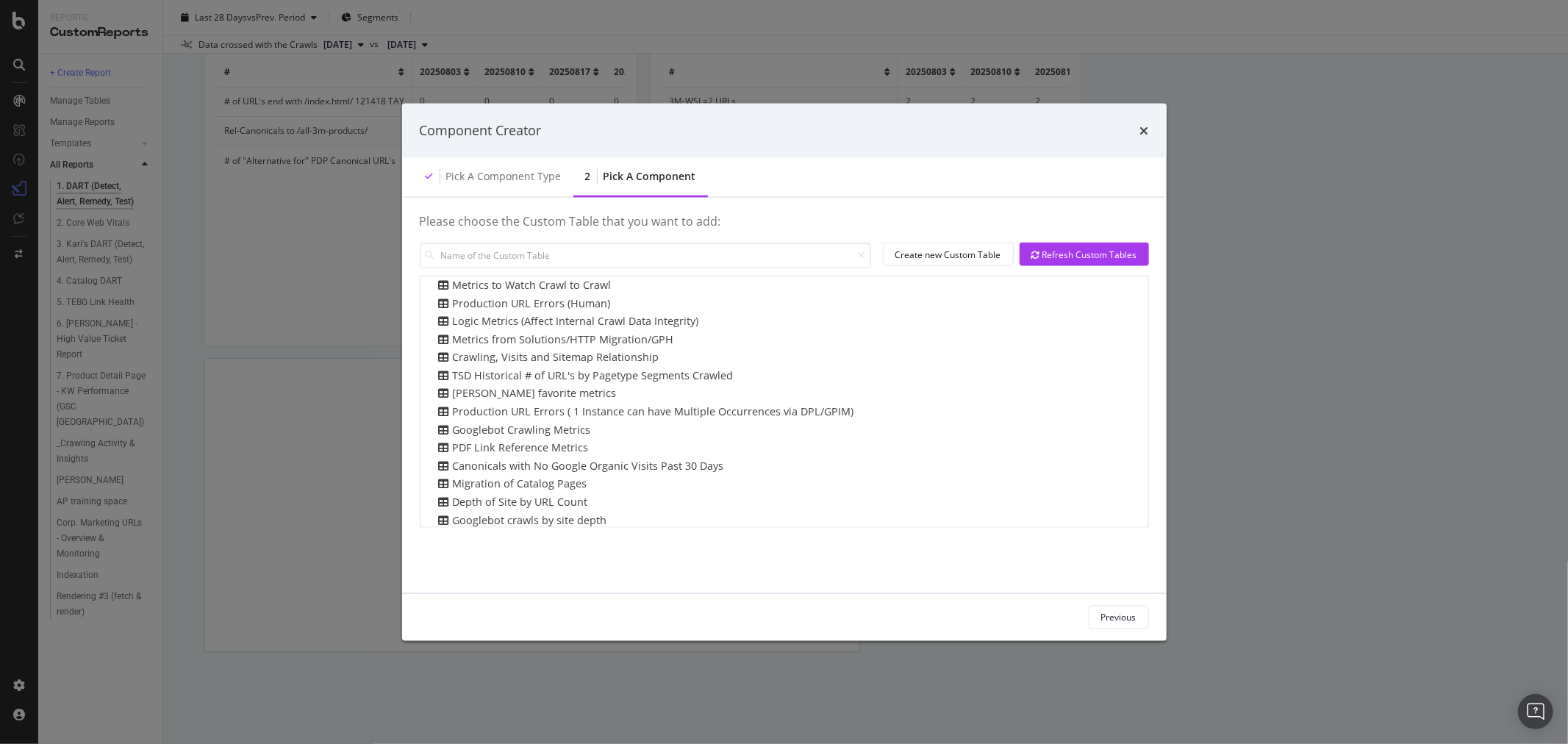
scroll to position [408, 0]
click at [1145, 127] on icon "times" at bounding box center [1144, 129] width 8 height 12
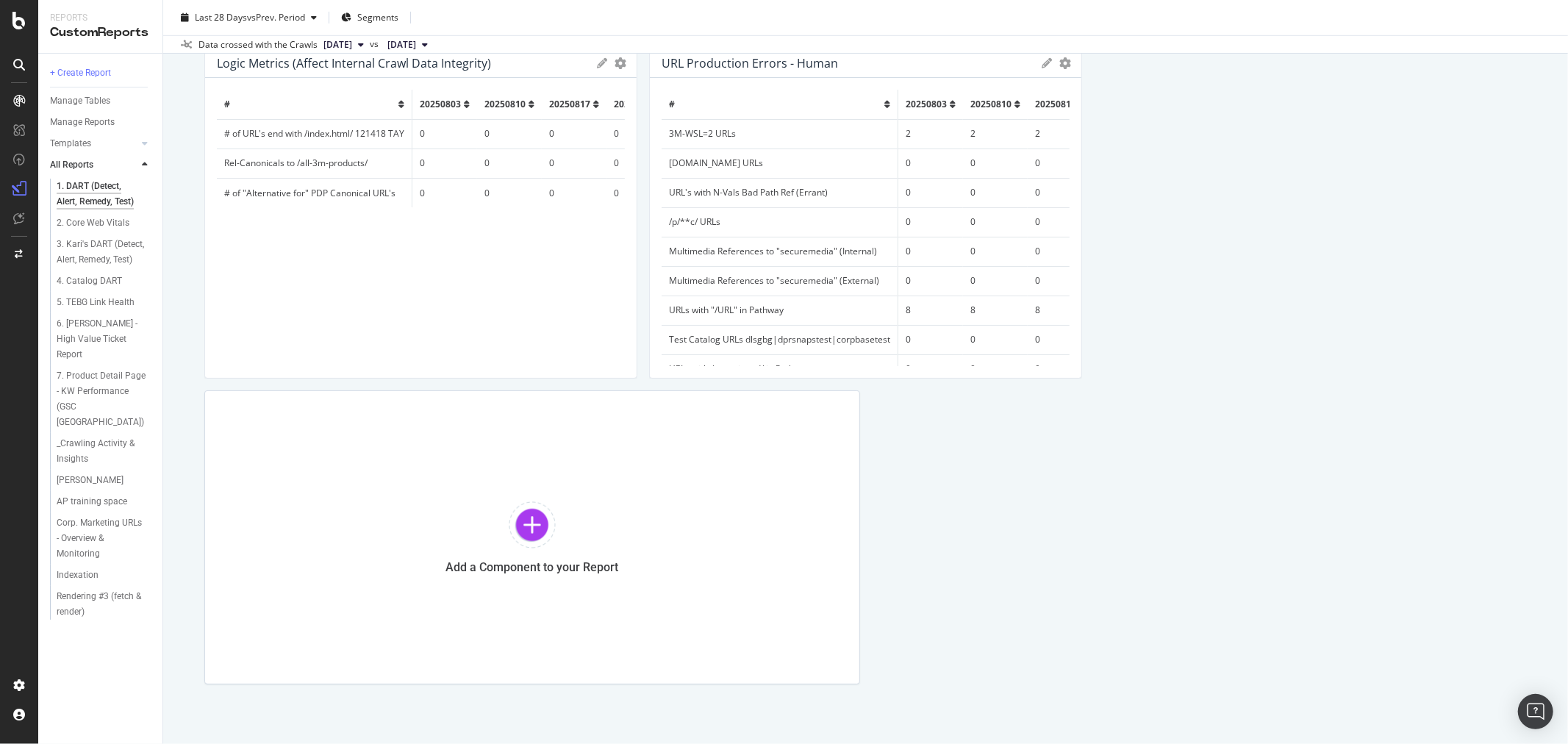
scroll to position [834, 0]
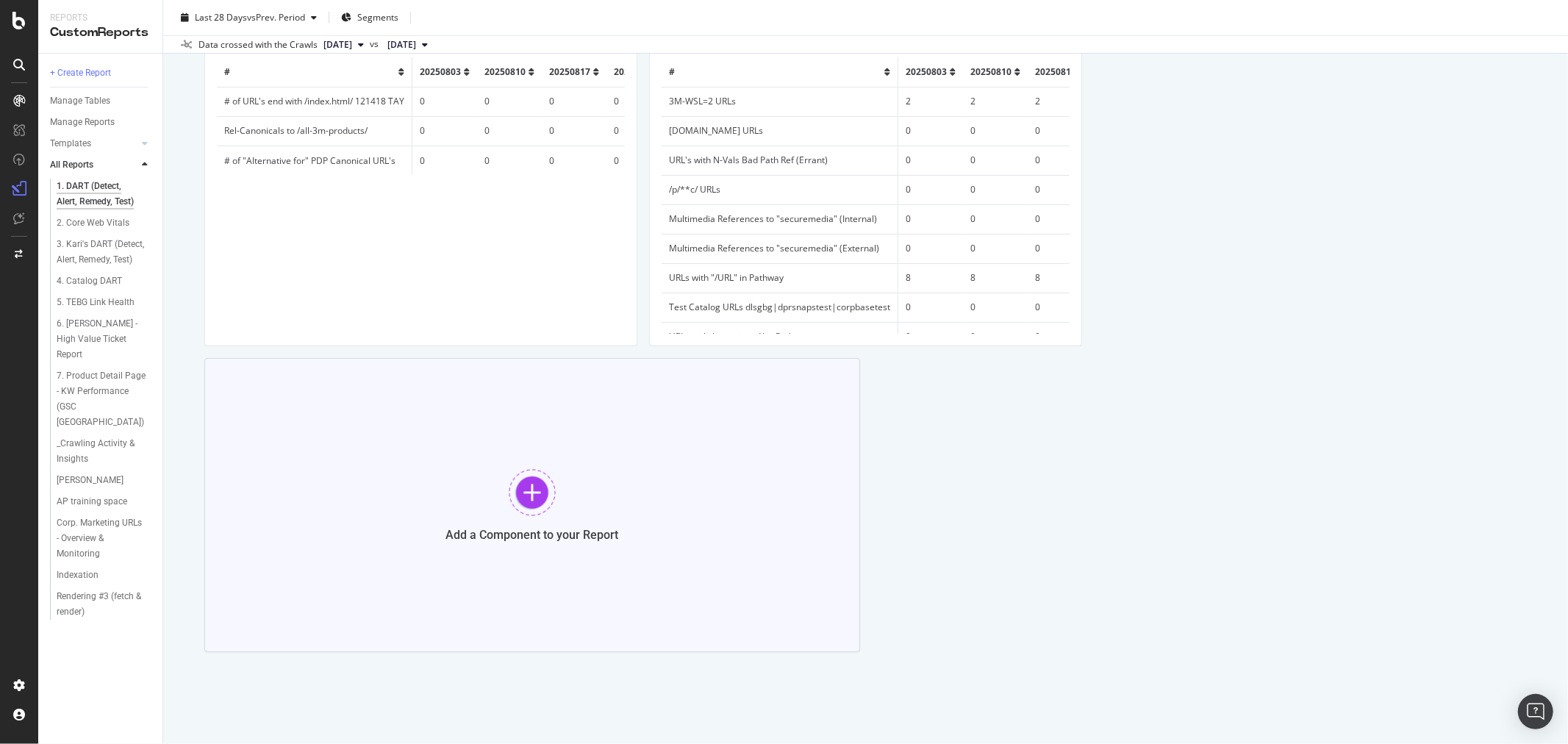
click at [527, 498] on div at bounding box center [532, 492] width 47 height 47
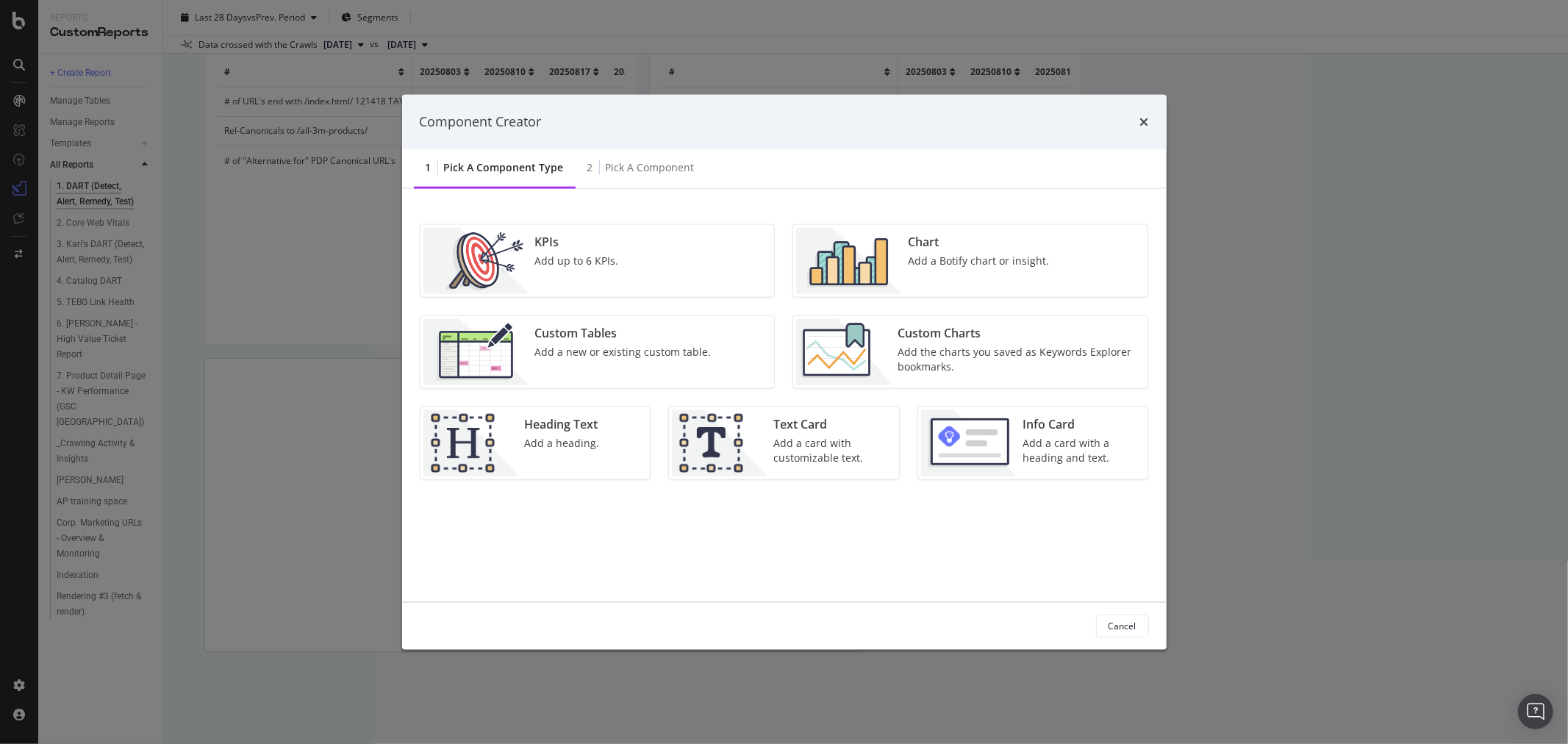
click at [692, 343] on div "Custom Tables Add a new or existing custom table." at bounding box center [623, 351] width 188 height 66
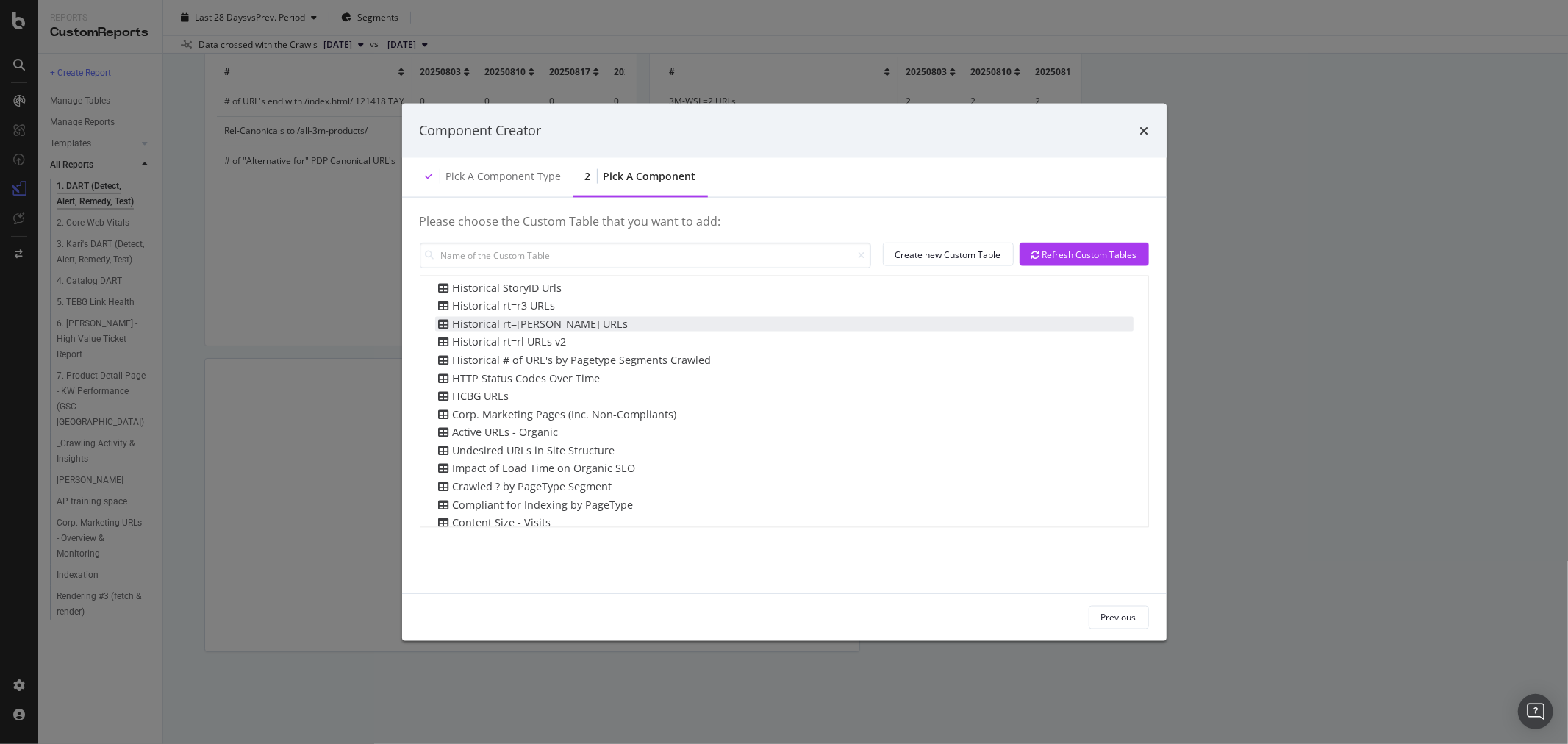
scroll to position [163, 0]
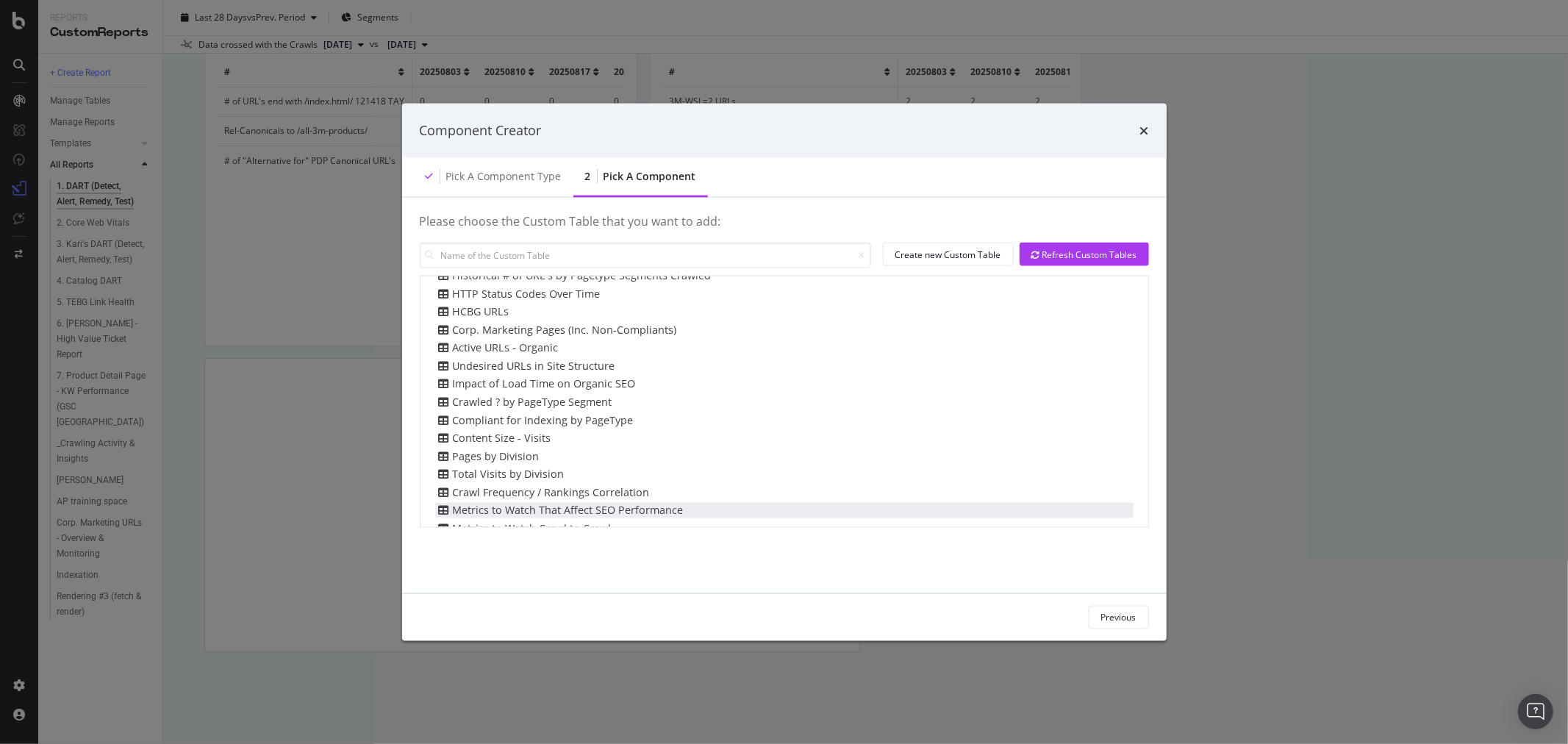
click at [656, 504] on div "Metrics to Watch That Affect SEO Performance" at bounding box center [559, 511] width 249 height 15
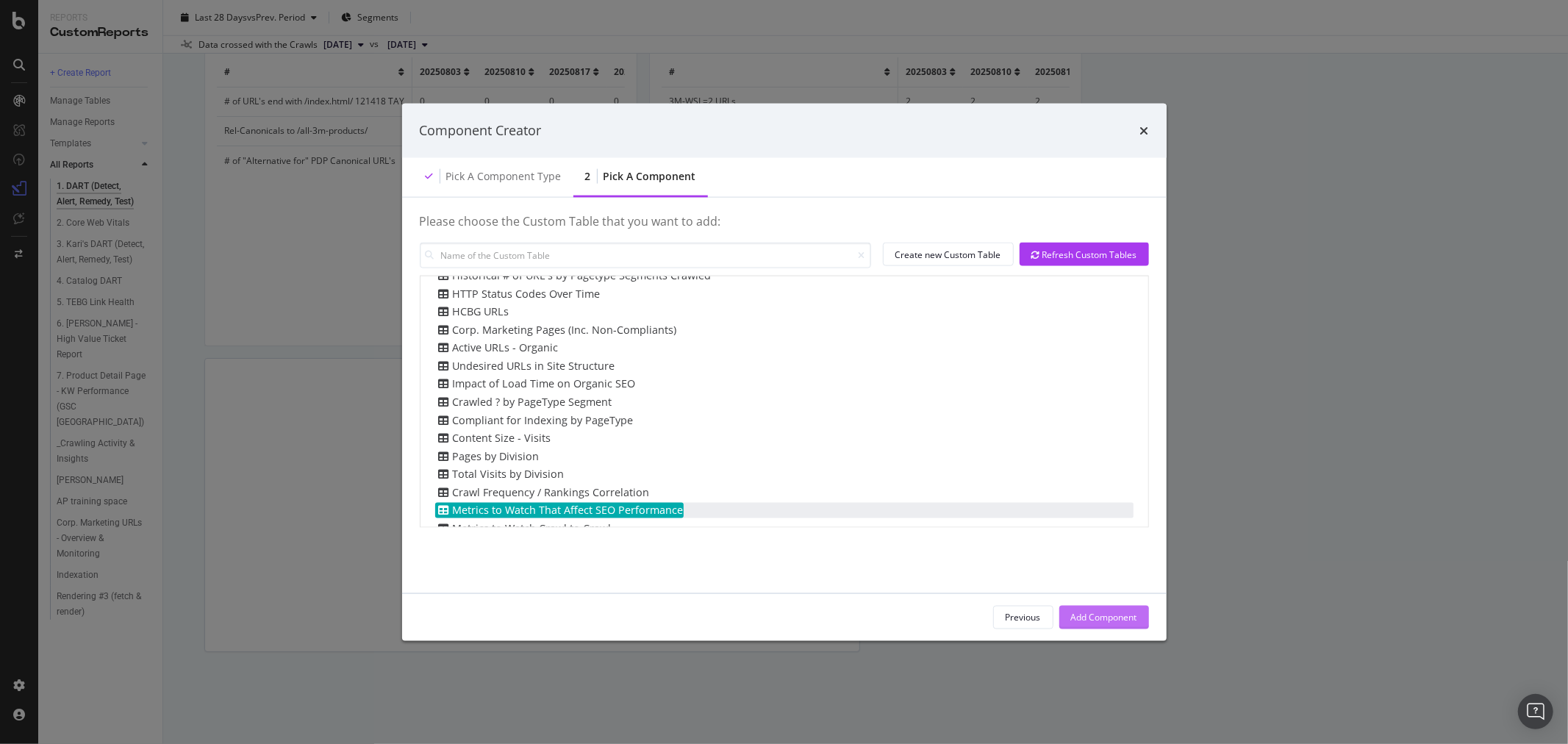
click at [1133, 619] on div "Add Component" at bounding box center [1104, 617] width 66 height 12
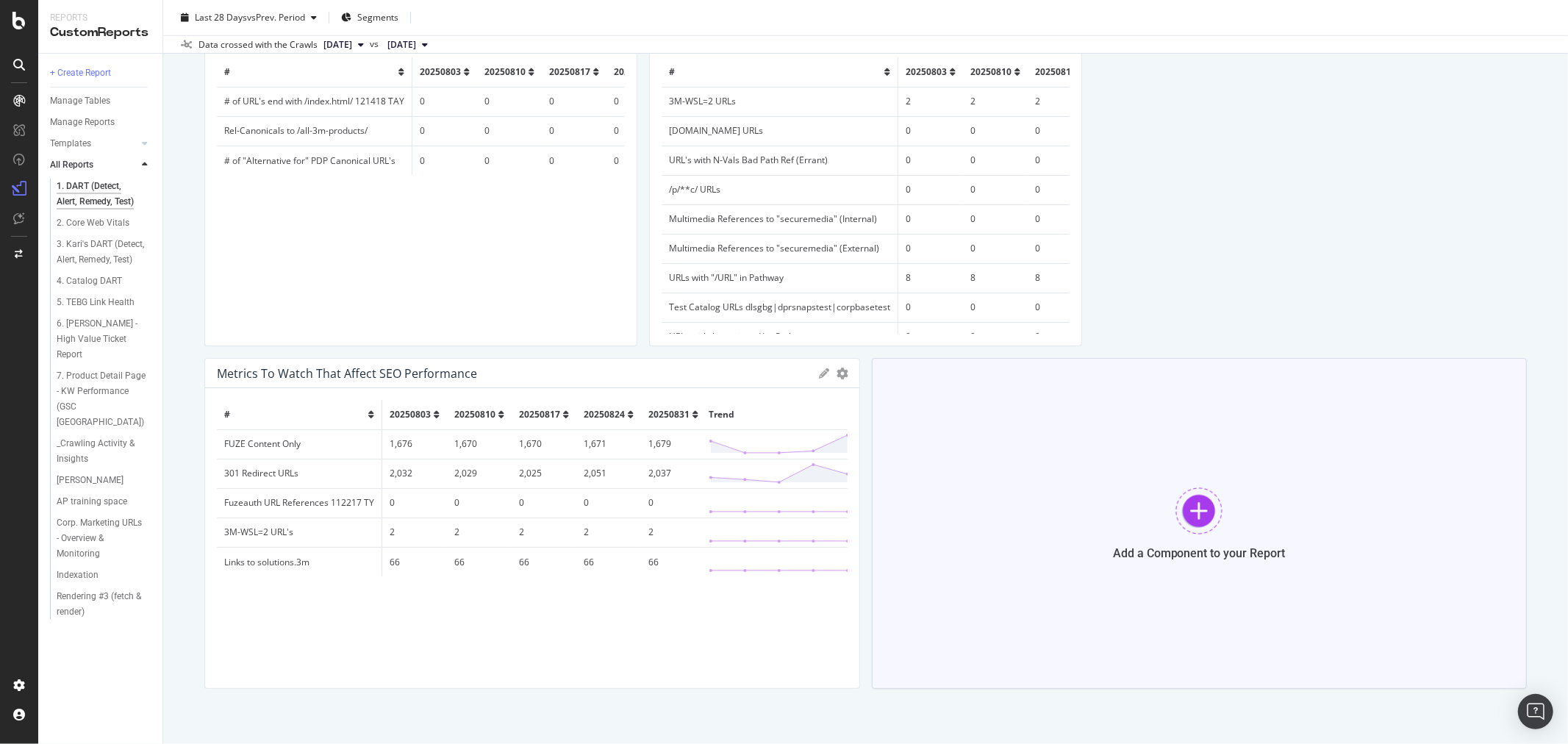
drag, startPoint x: 1106, startPoint y: 610, endPoint x: 1090, endPoint y: 662, distance: 54.4
click at [1090, 662] on div "Add a Component to your Report" at bounding box center [1200, 523] width 656 height 330
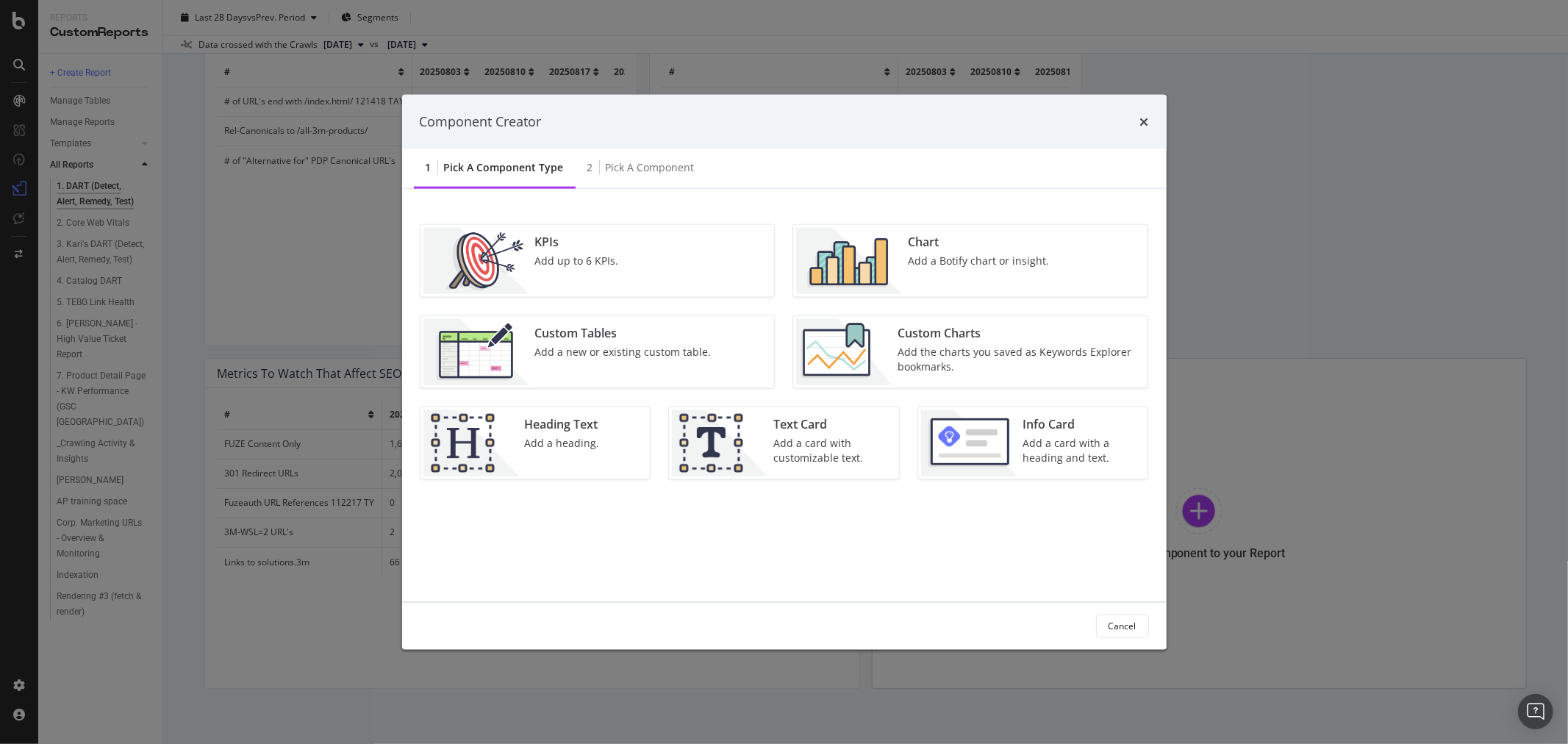
drag, startPoint x: 1090, startPoint y: 662, endPoint x: 996, endPoint y: 346, distance: 329.7
click at [996, 346] on div "Add the charts you saved as Keywords Explorer bookmarks." at bounding box center [1018, 359] width 241 height 29
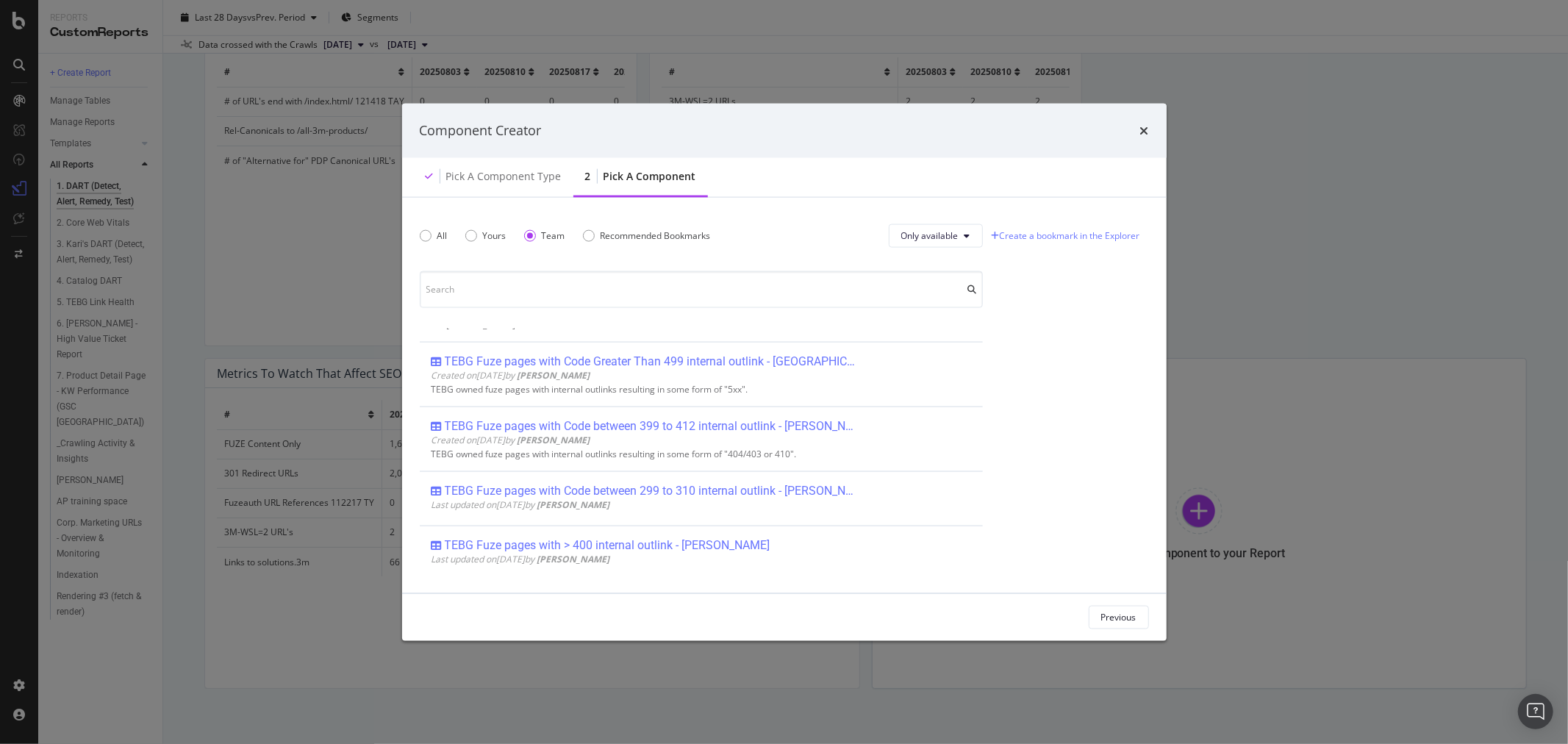
scroll to position [2123, 0]
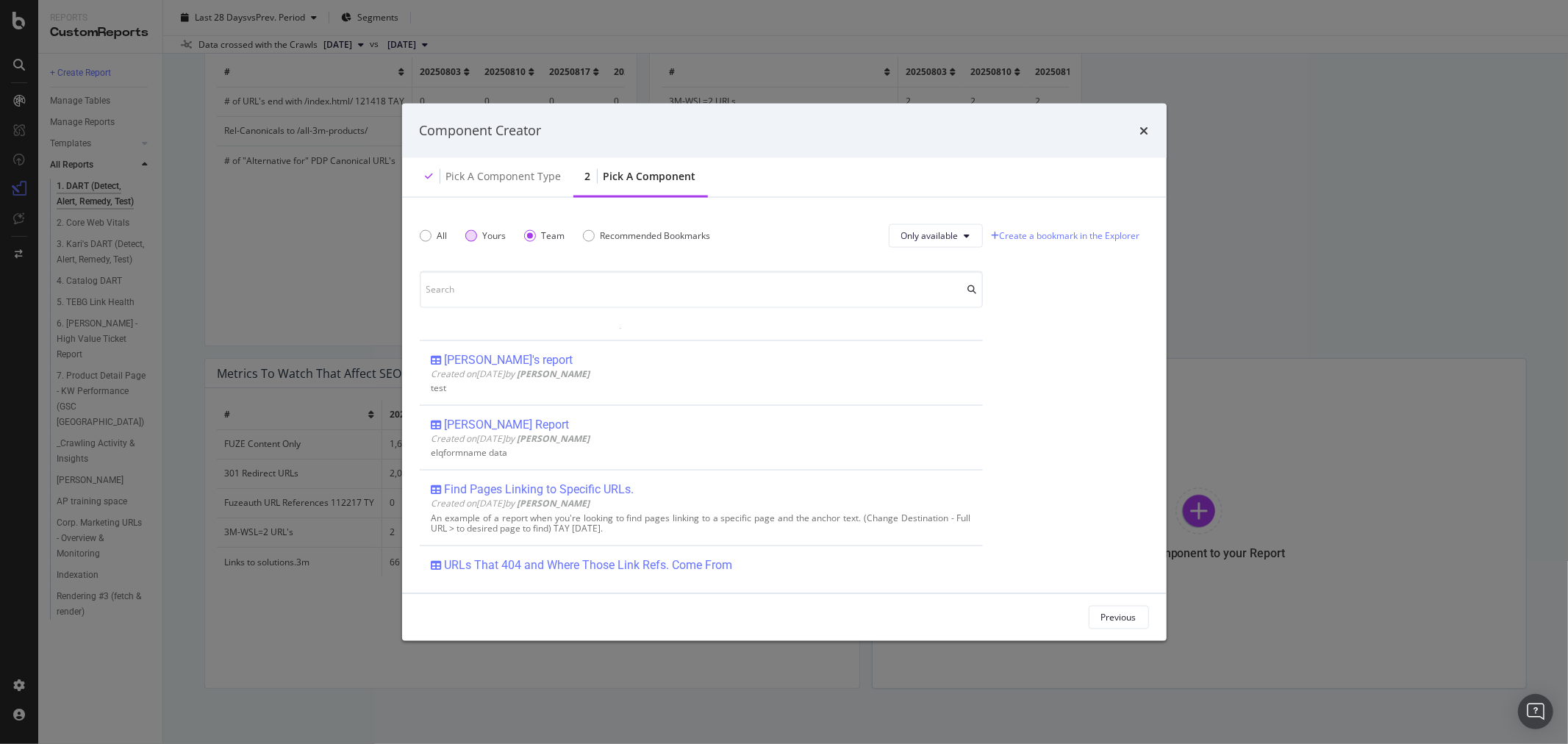
click at [483, 233] on div "Yours" at bounding box center [495, 236] width 24 height 12
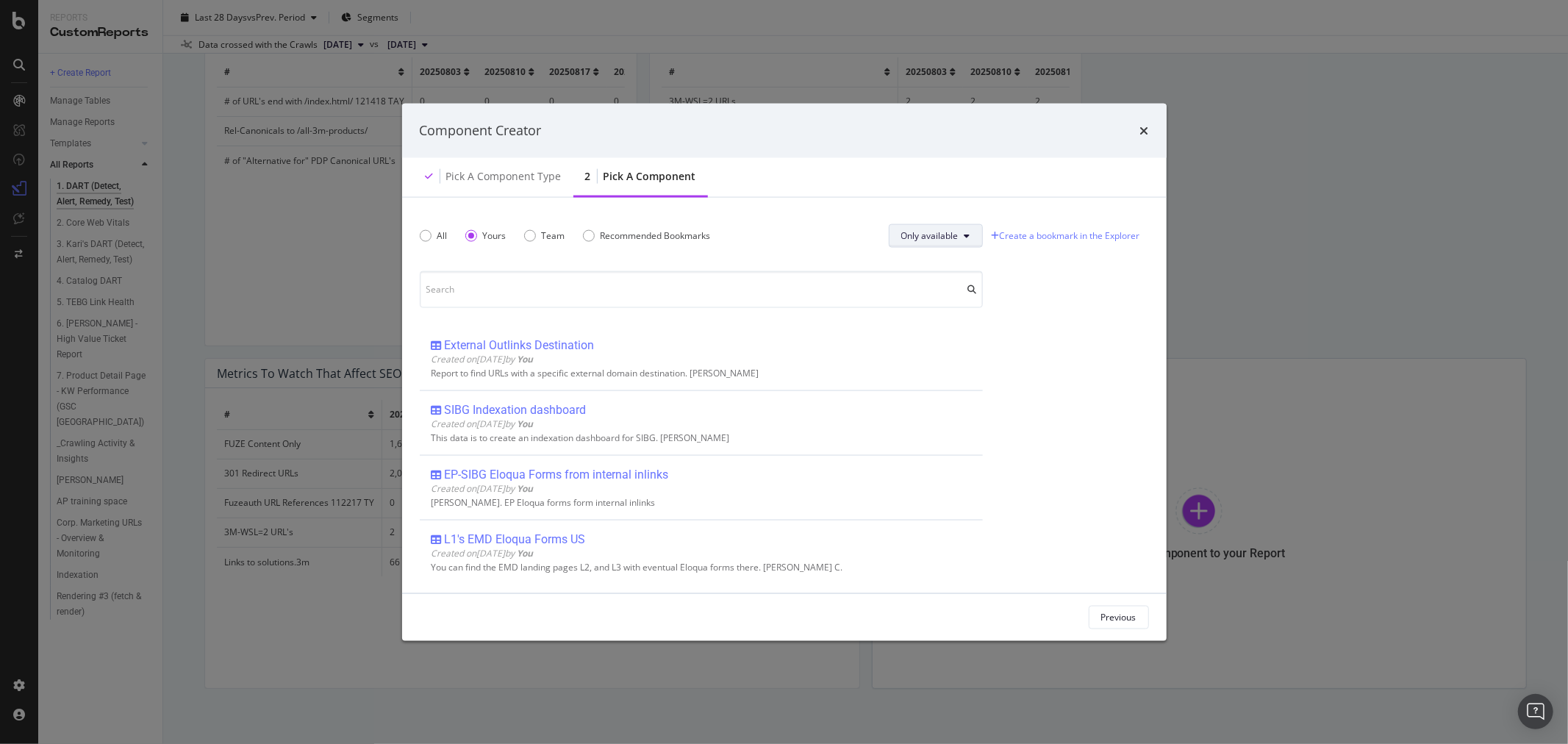
scroll to position [0, 0]
click at [1142, 129] on icon "times" at bounding box center [1144, 129] width 8 height 12
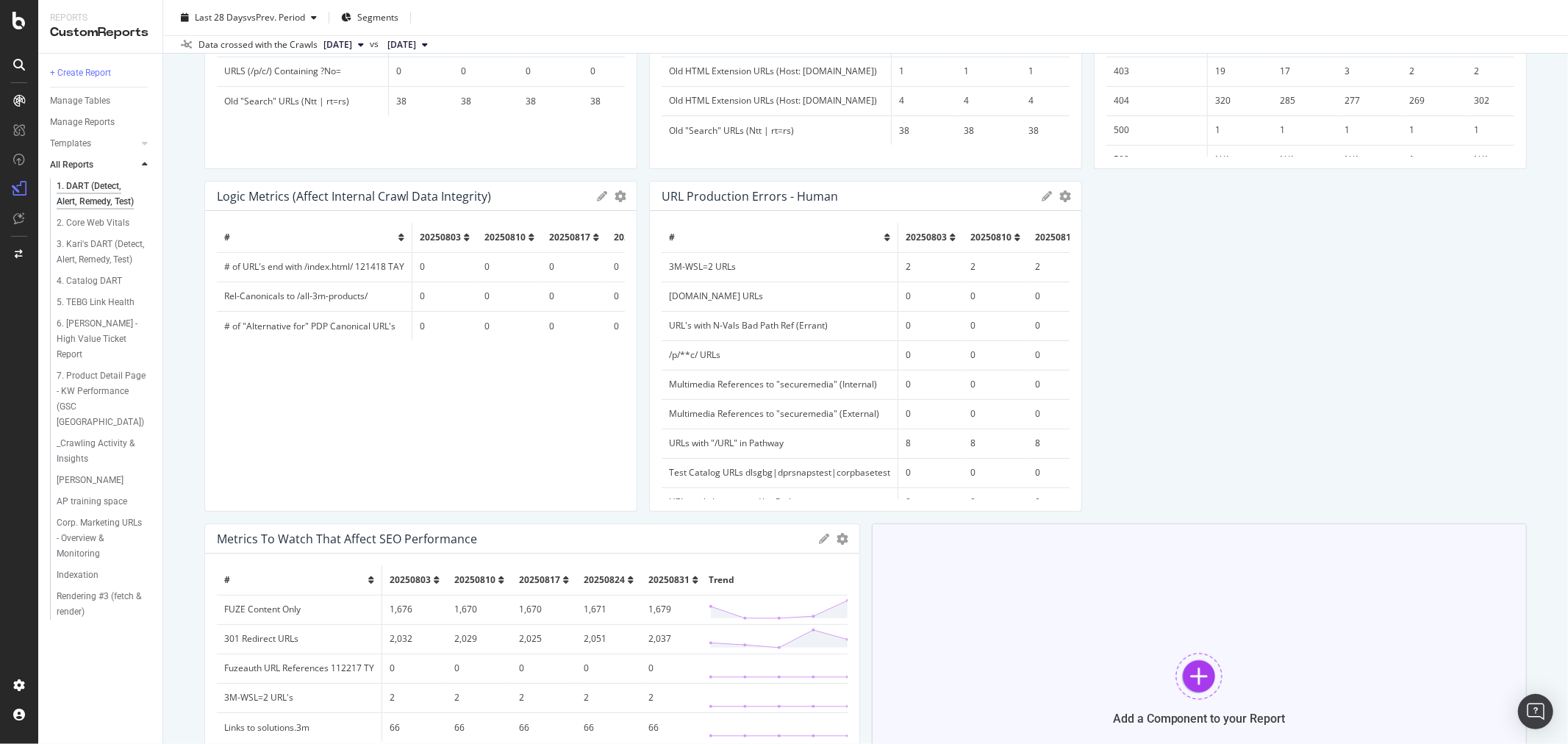
scroll to position [871, 0]
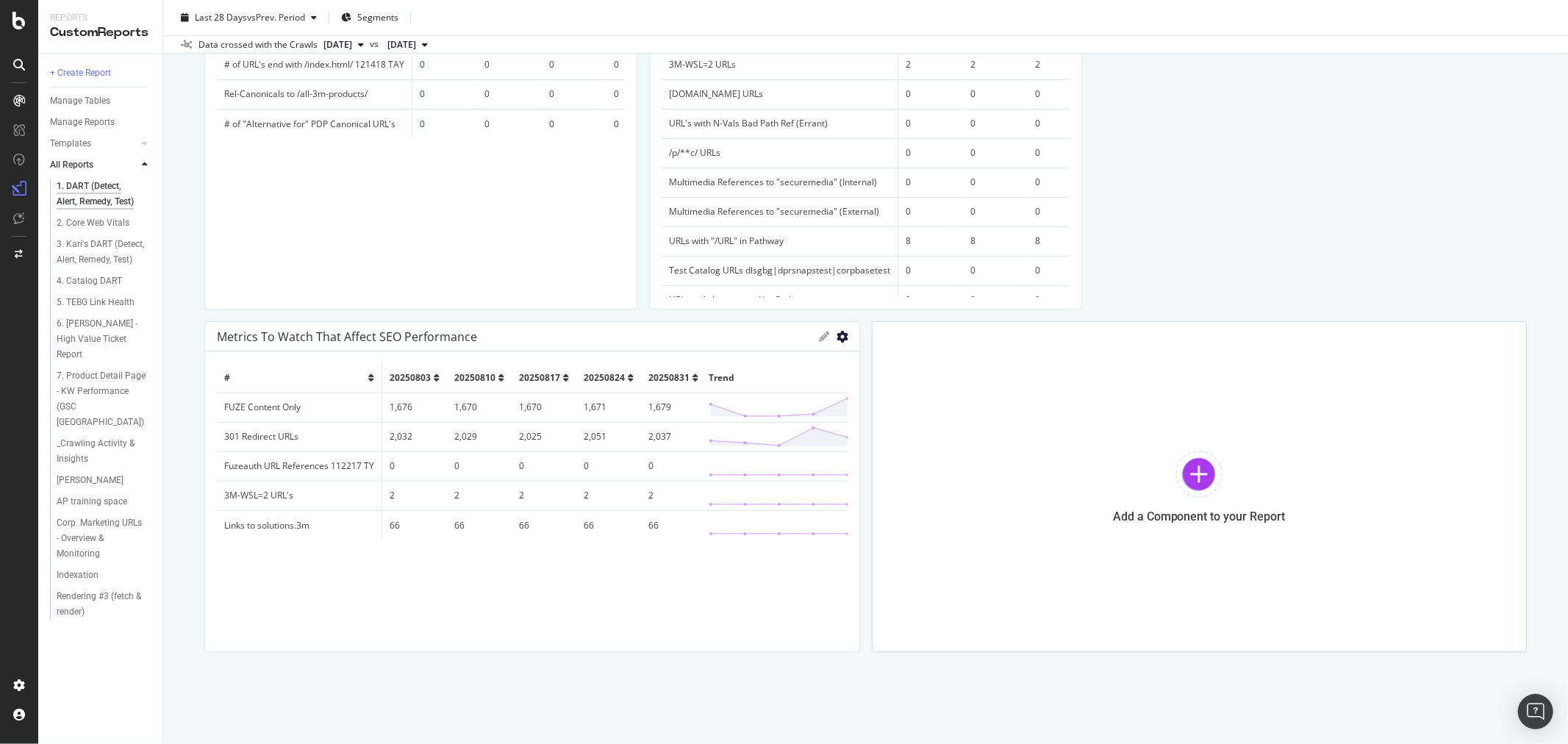
click at [838, 333] on icon "gear" at bounding box center [843, 336] width 12 height 12
click at [757, 385] on span "Delete" at bounding box center [782, 392] width 153 height 20
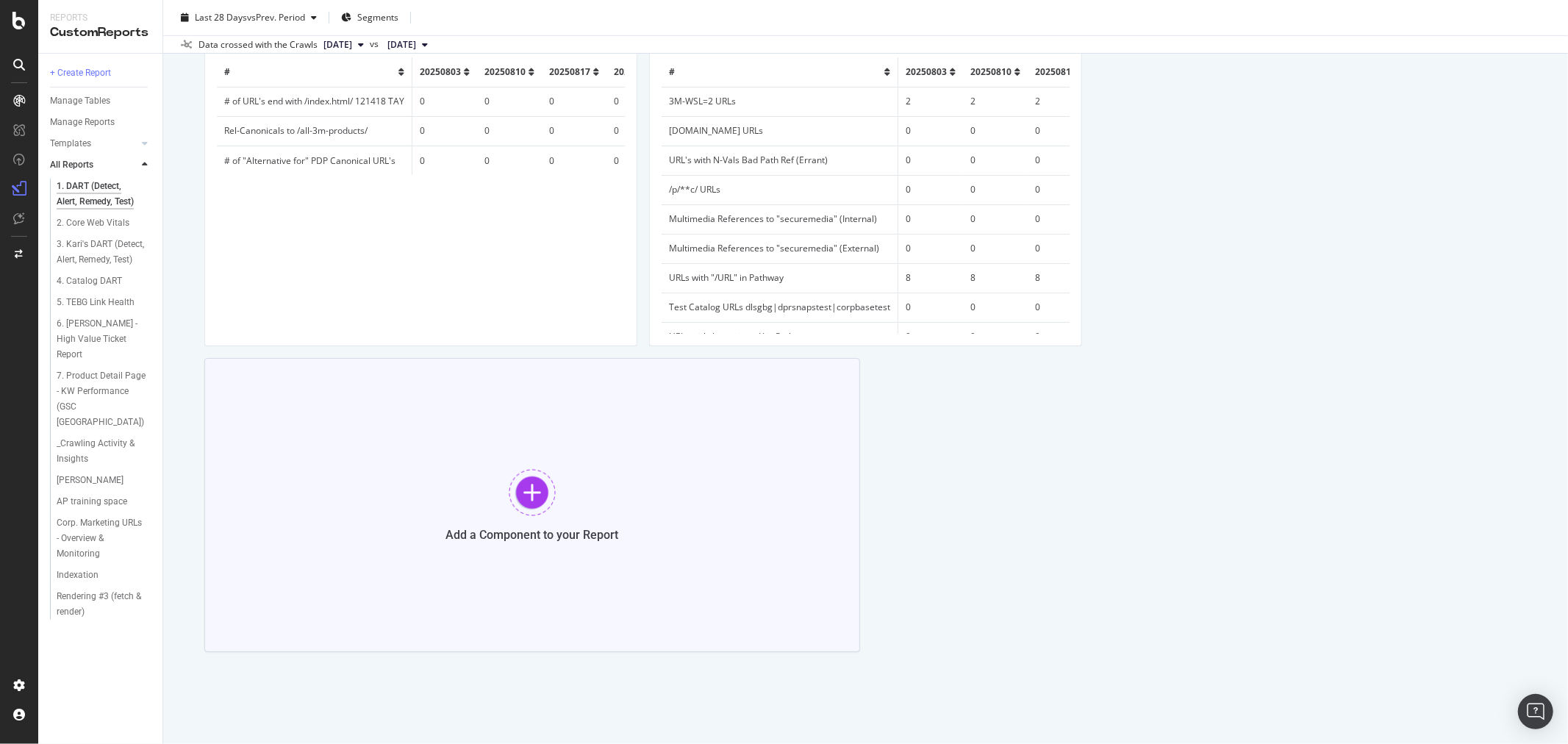
click at [529, 490] on div at bounding box center [532, 492] width 47 height 47
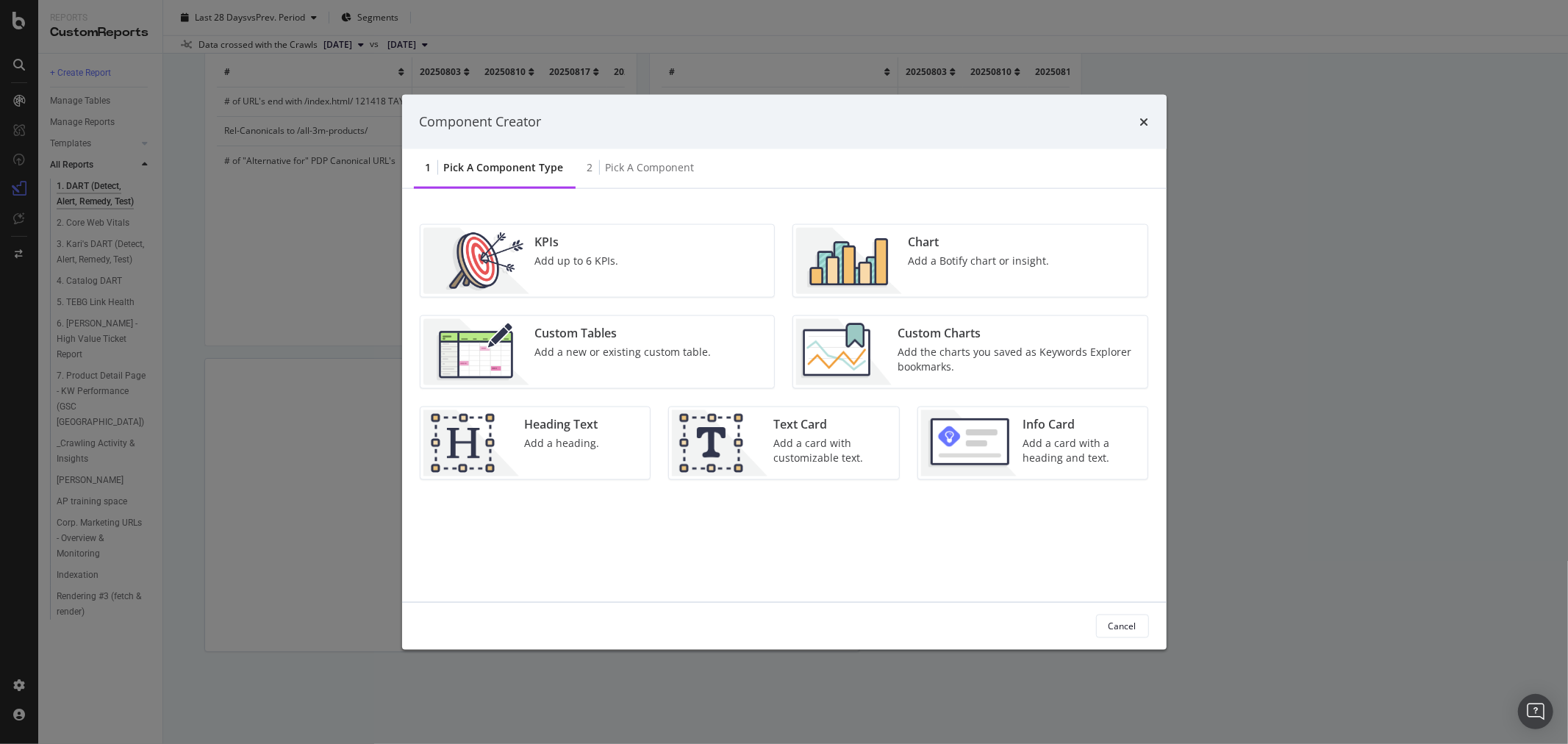
click at [942, 339] on div "Custom Charts" at bounding box center [1018, 333] width 241 height 17
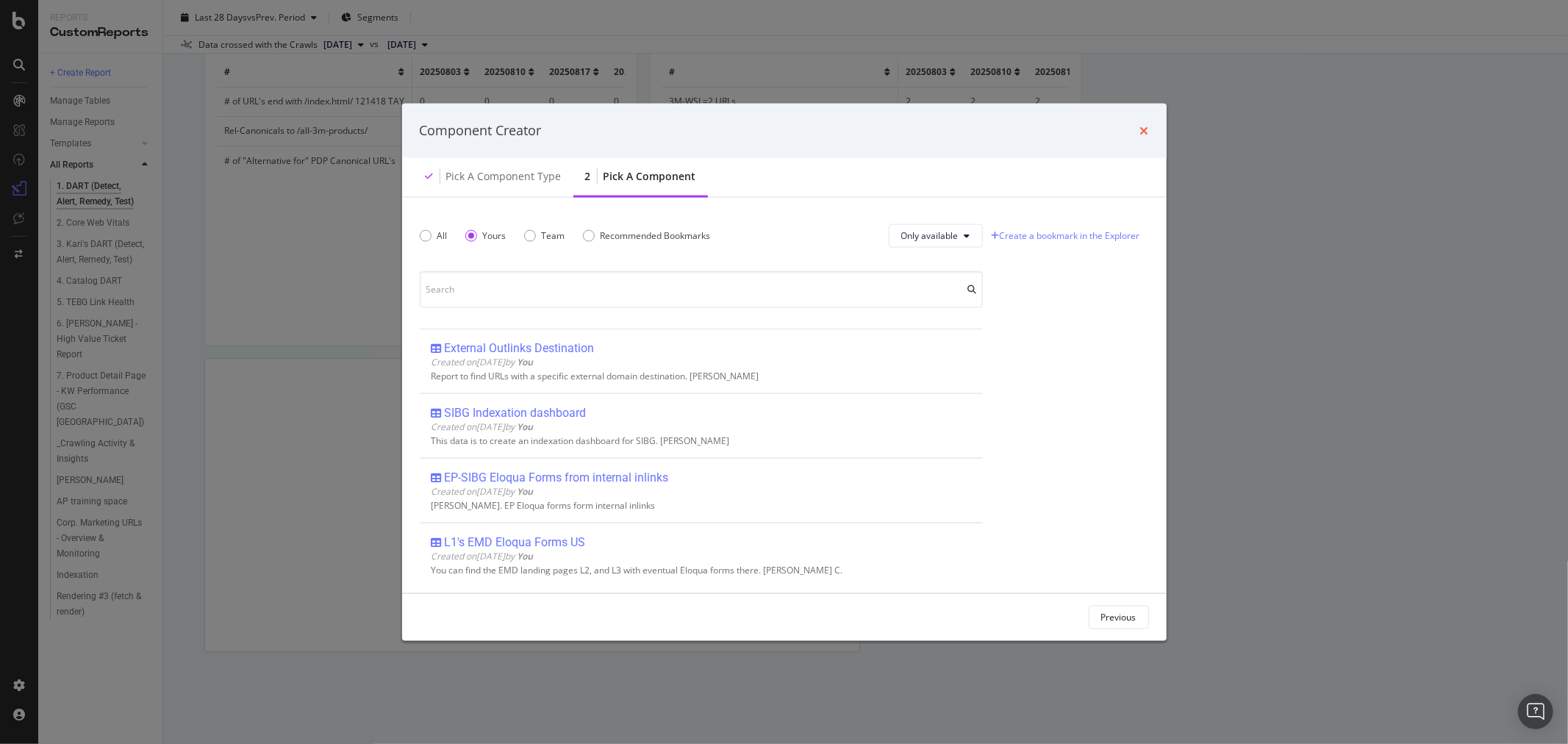
click at [1148, 129] on icon "times" at bounding box center [1144, 129] width 8 height 12
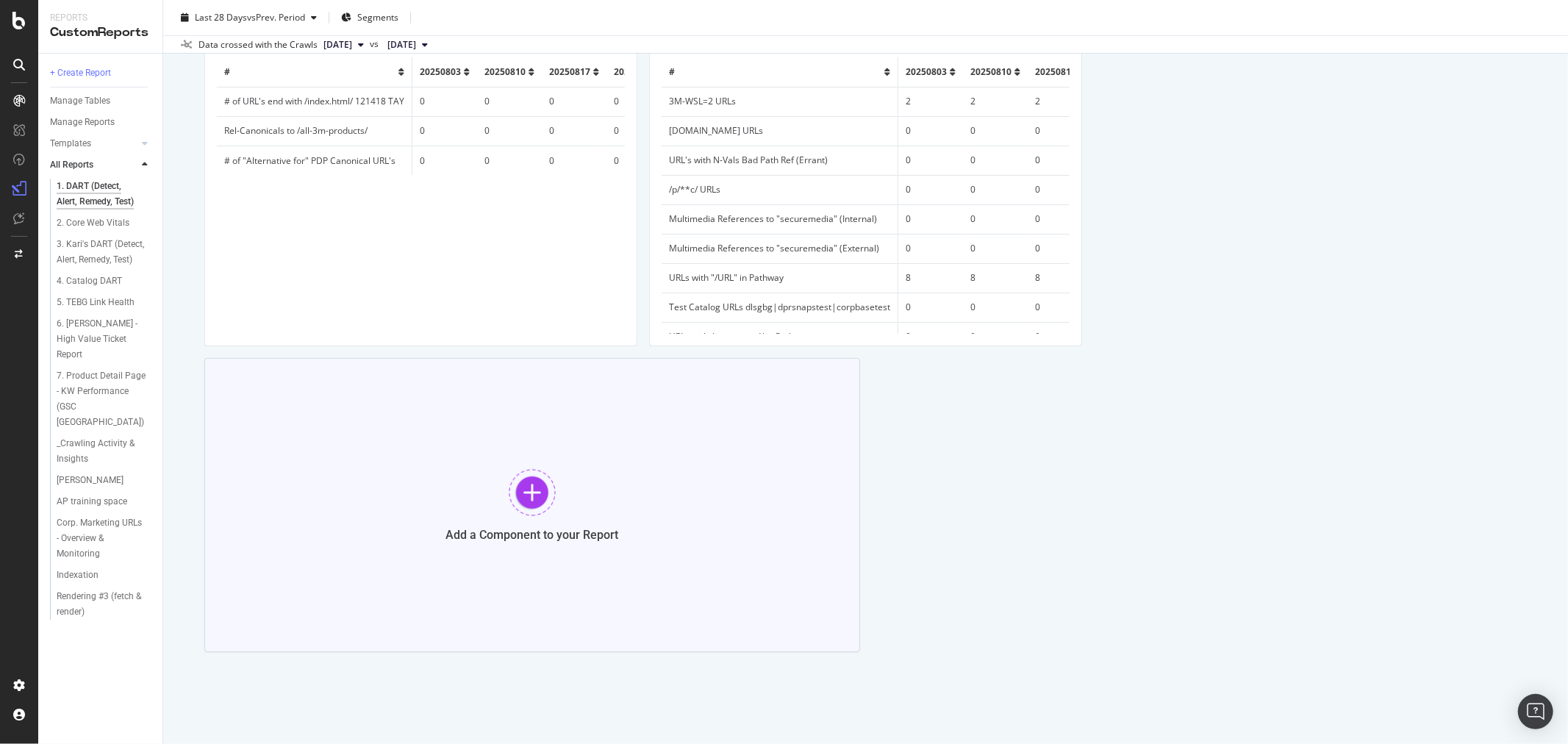
click at [522, 486] on div at bounding box center [532, 492] width 47 height 47
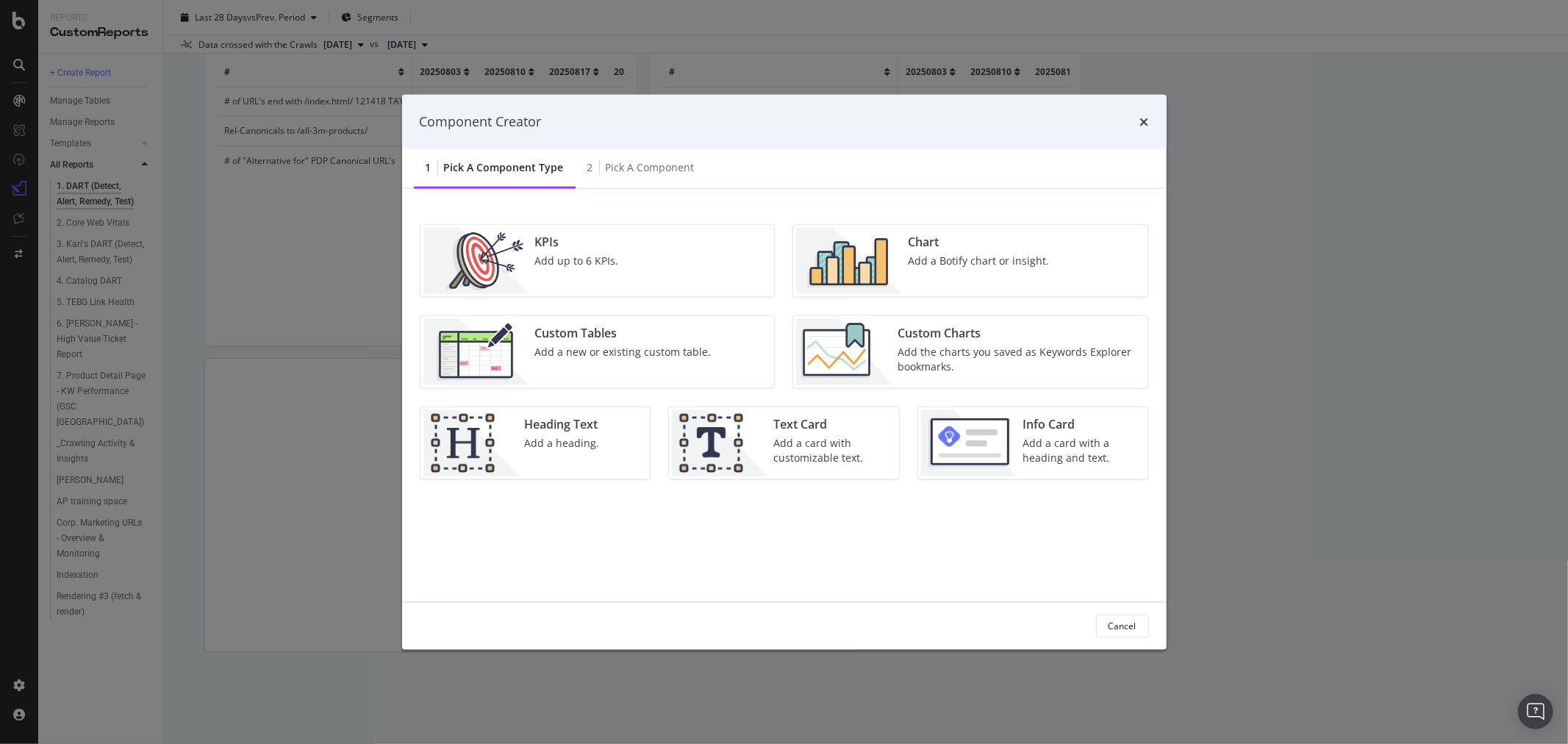
click at [619, 342] on div "Custom Tables Add a new or existing custom table." at bounding box center [623, 351] width 188 height 66
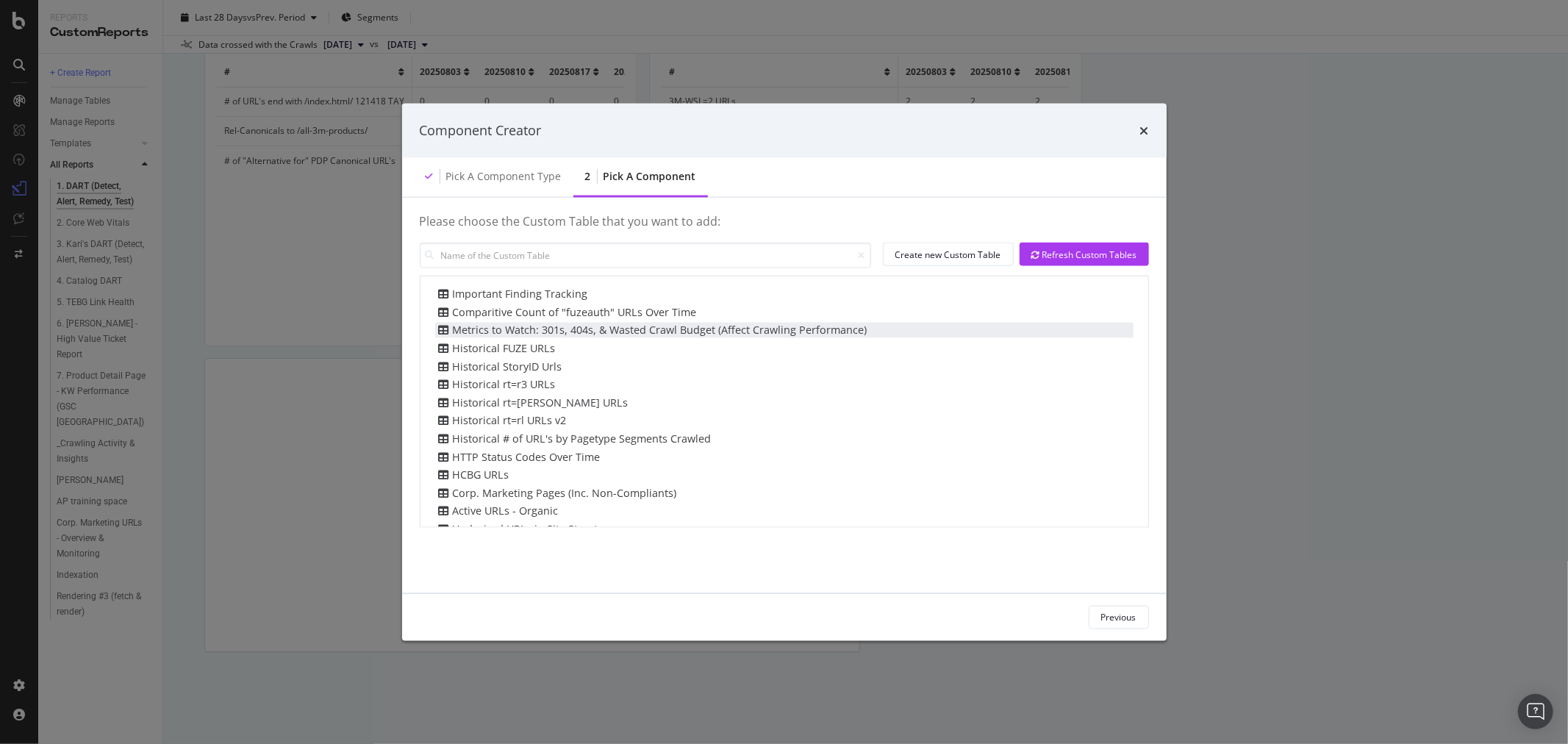
click at [619, 327] on div "Metrics to Watch: 301s, 404s, & Wasted Crawl Budget (Affect Crawling Performanc…" at bounding box center [651, 330] width 432 height 15
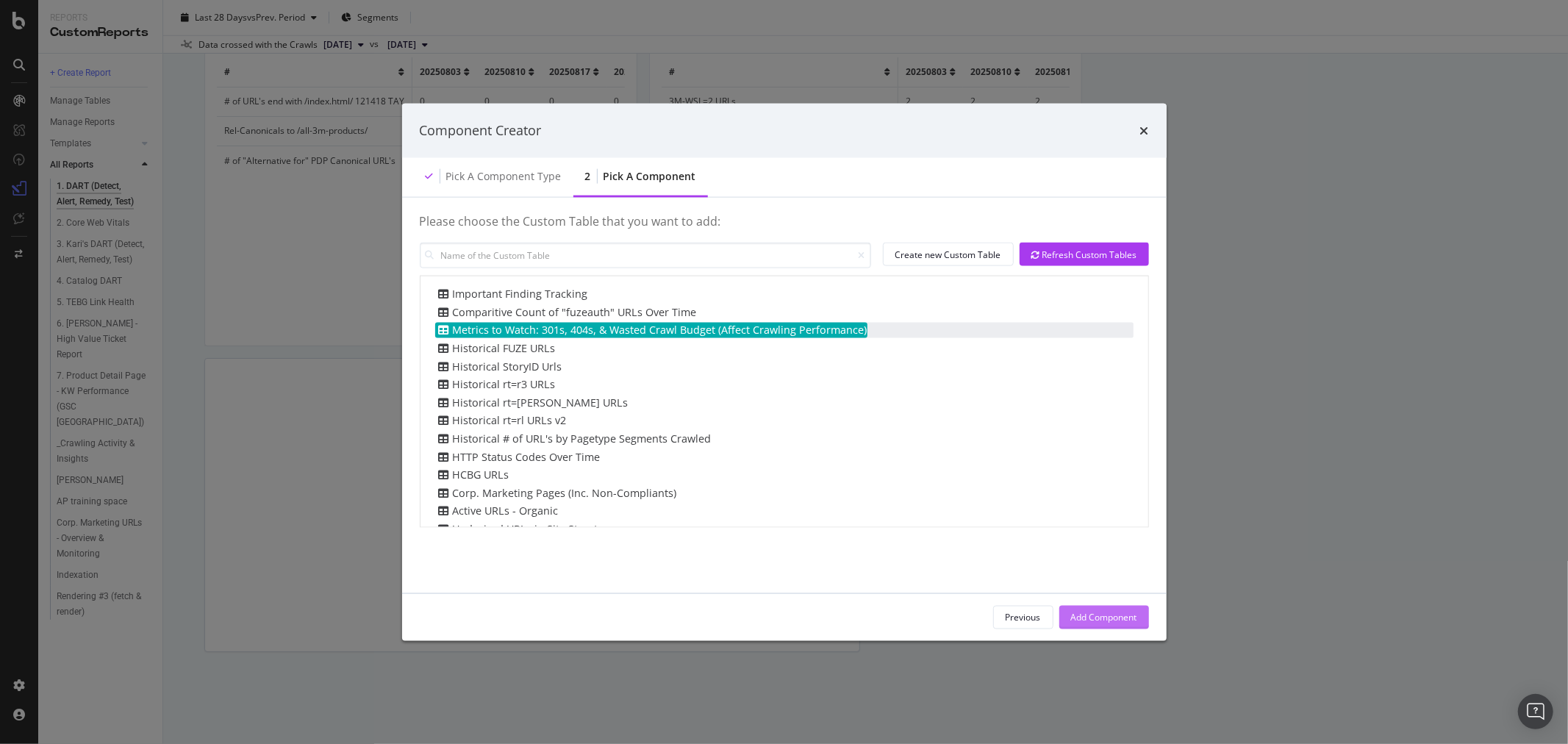
click at [1120, 618] on div "Add Component" at bounding box center [1104, 617] width 66 height 12
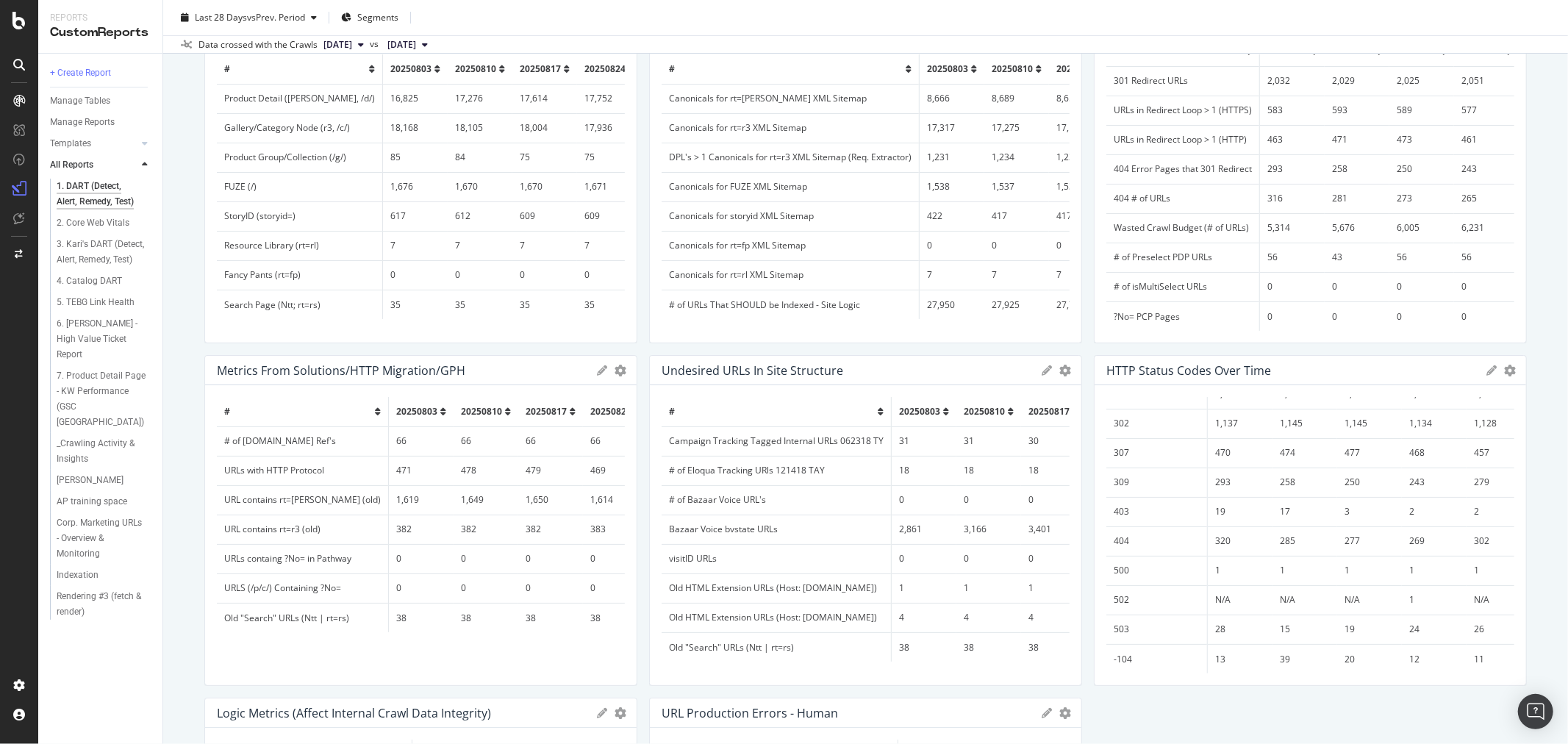
scroll to position [0, 0]
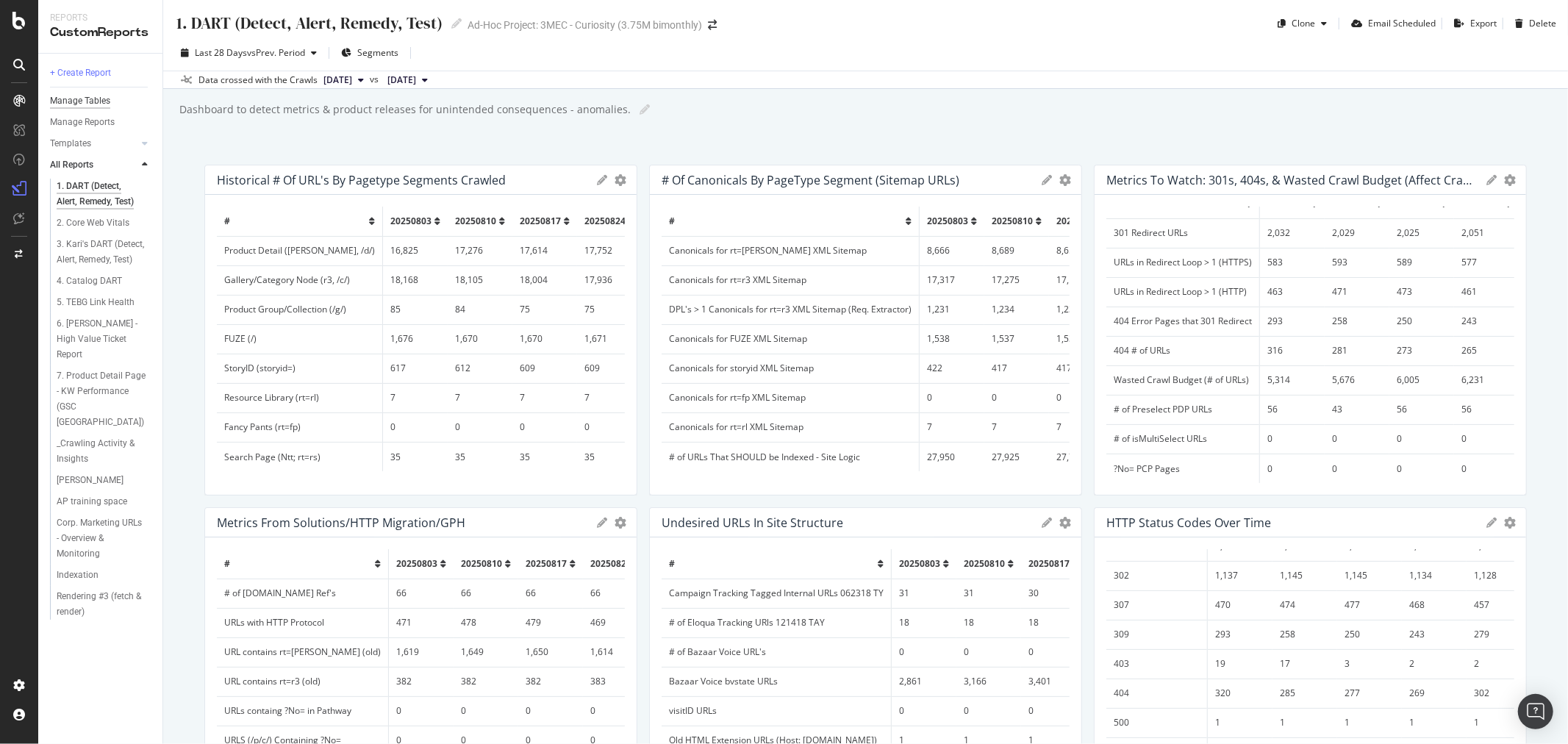
click at [77, 96] on div "Manage Tables" at bounding box center [80, 101] width 60 height 15
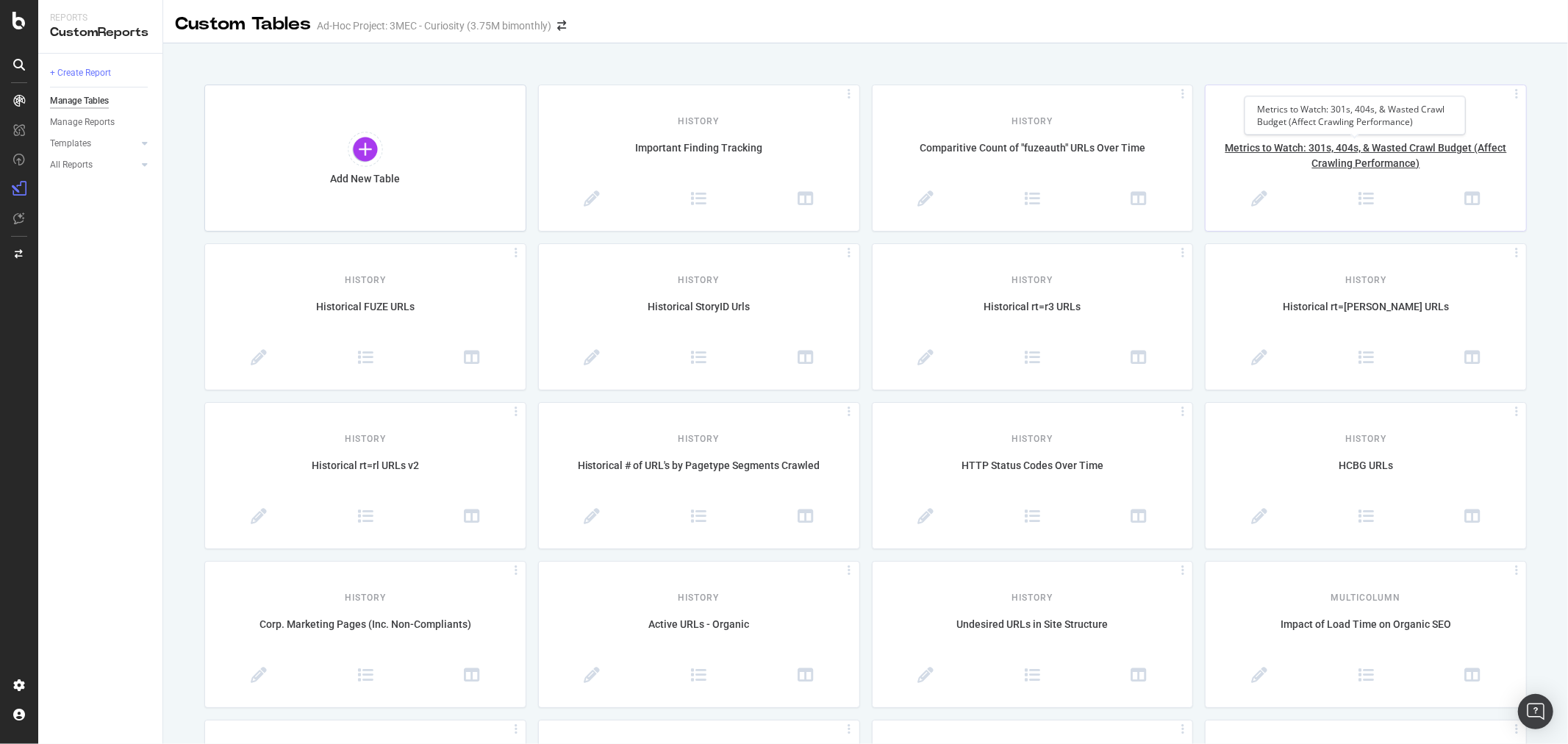
click at [1343, 151] on div "Metrics to Watch: 301s, 404s, & Wasted Crawl Budget (Affect Crawling Performanc…" at bounding box center [1366, 156] width 321 height 31
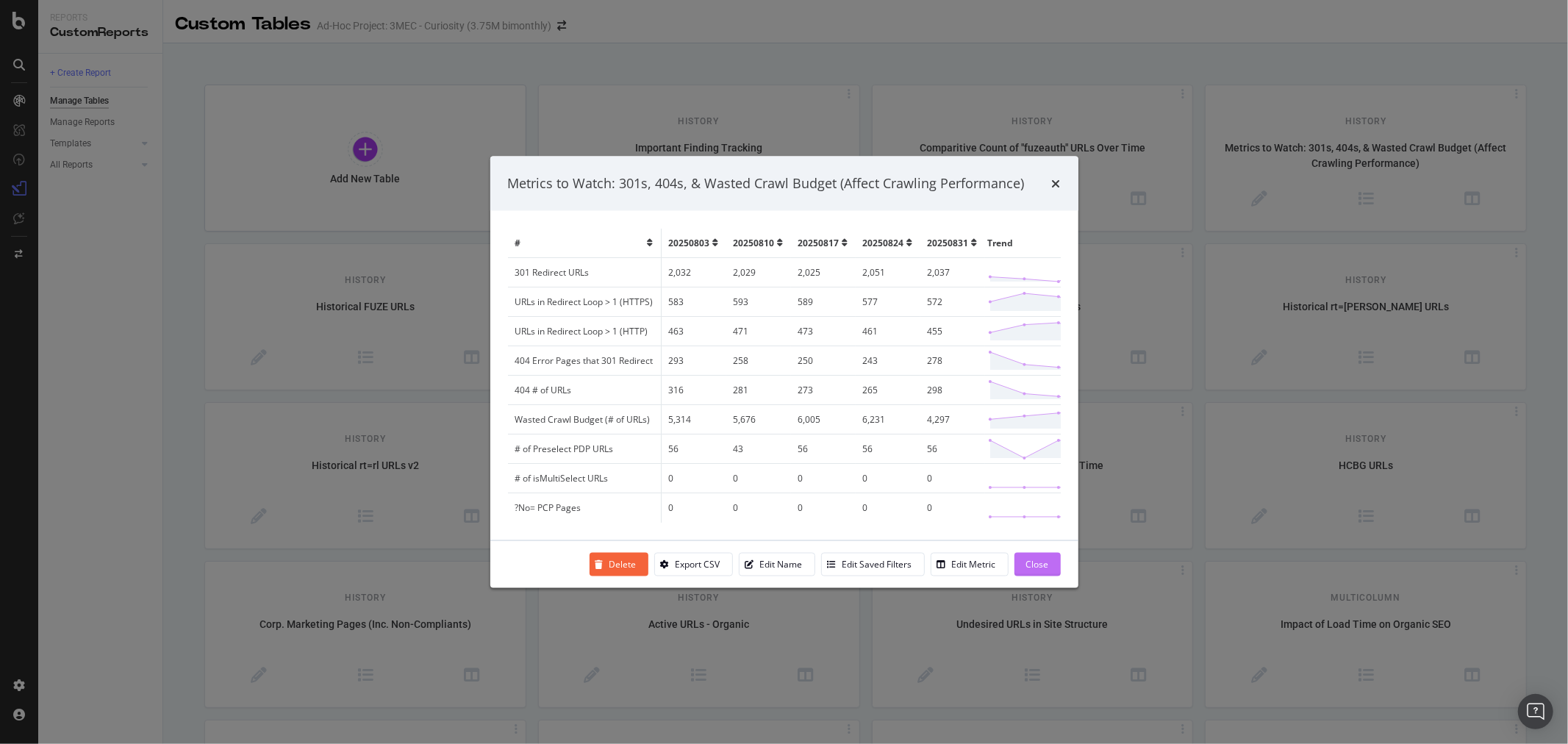
click at [1035, 563] on div "Close" at bounding box center [1038, 564] width 23 height 12
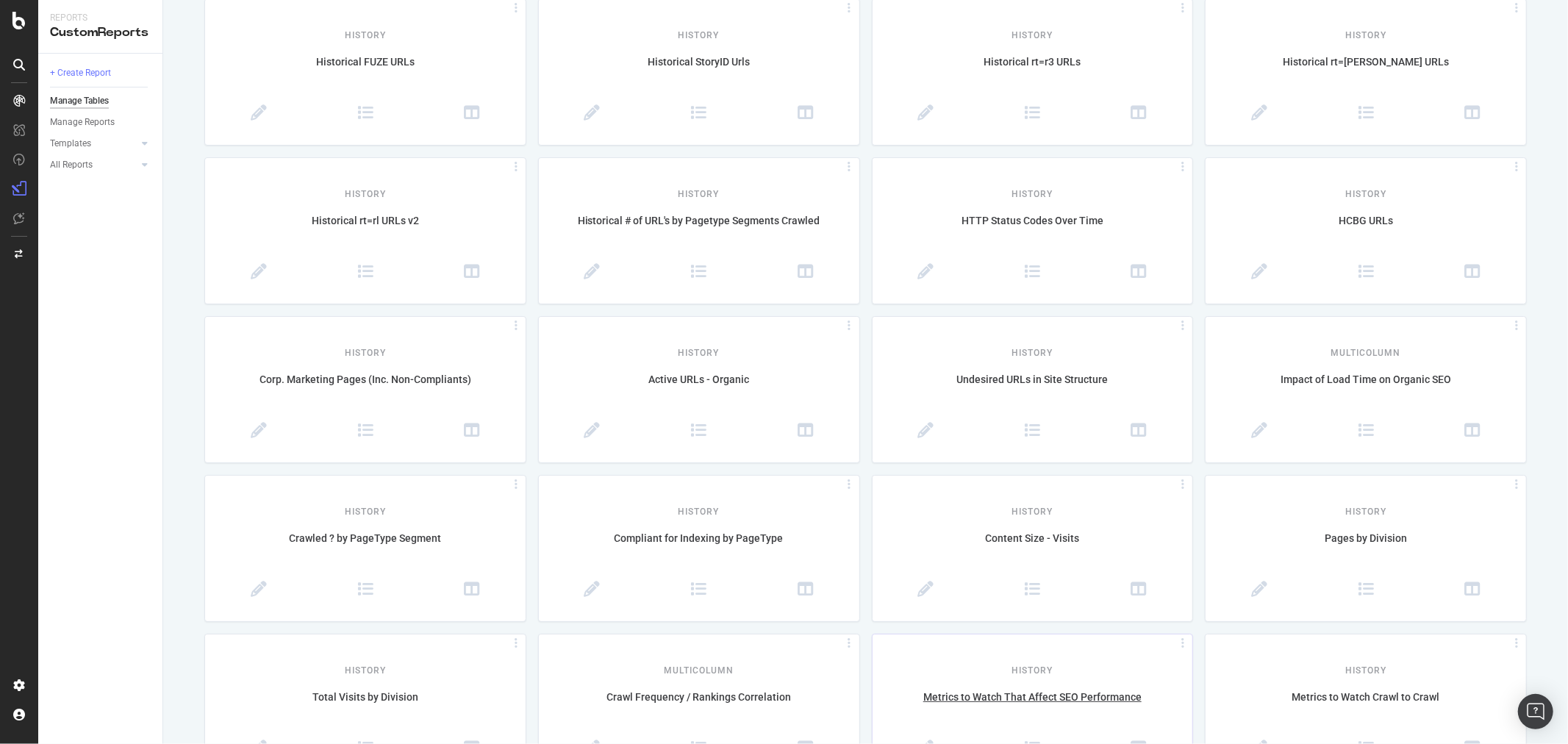
scroll to position [408, 0]
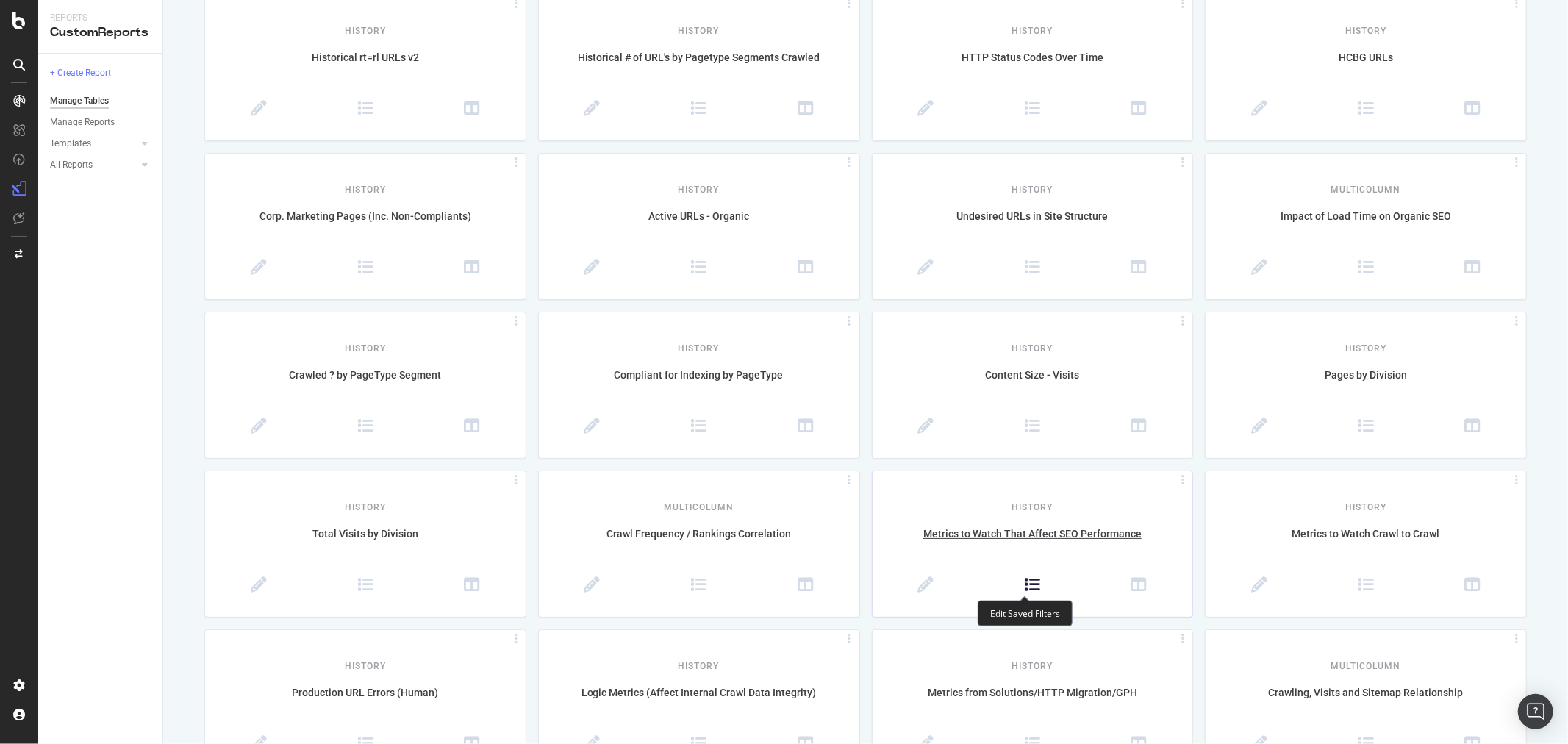
click at [1028, 582] on icon at bounding box center [1032, 585] width 16 height 16
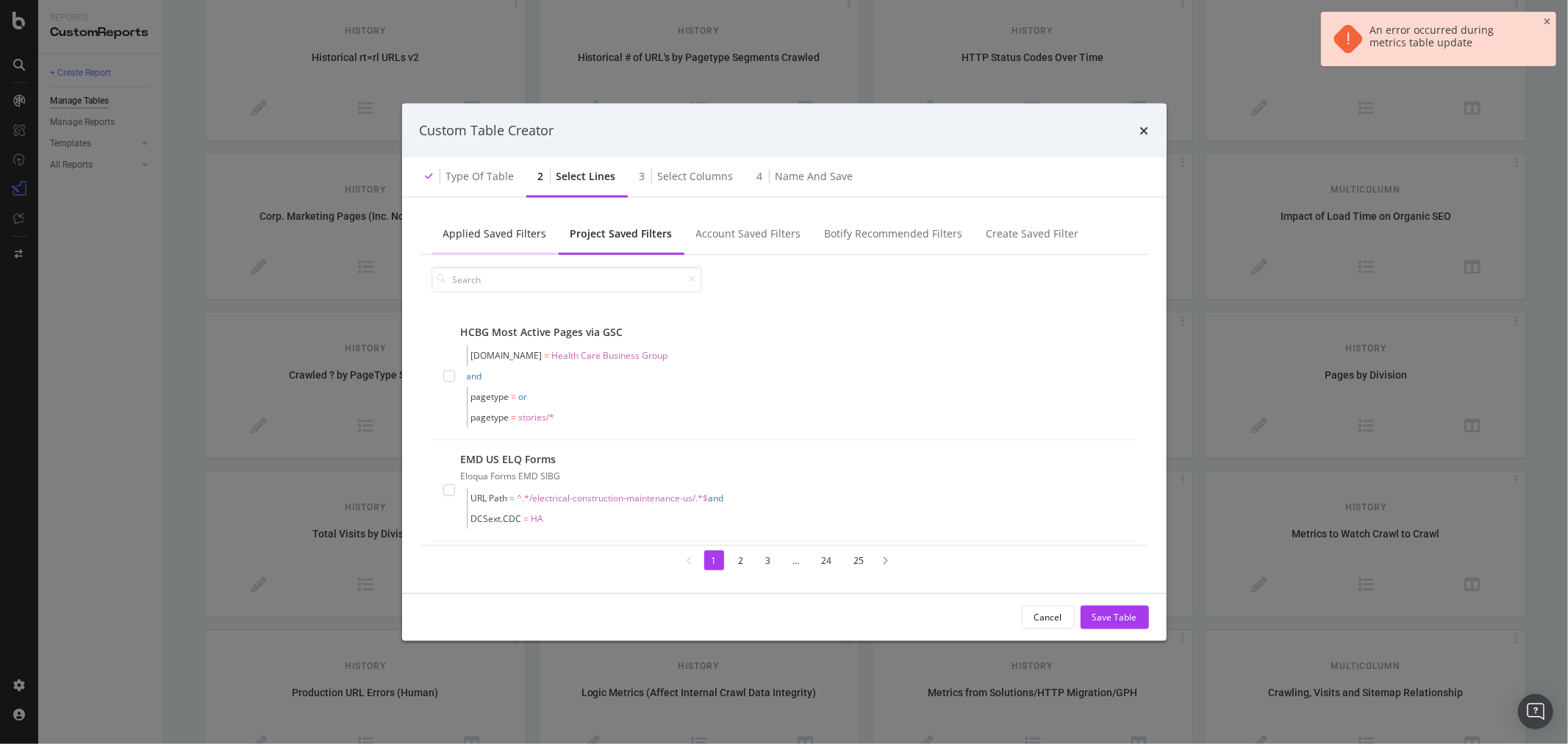
click at [504, 225] on div "Applied Saved Filters" at bounding box center [495, 234] width 127 height 40
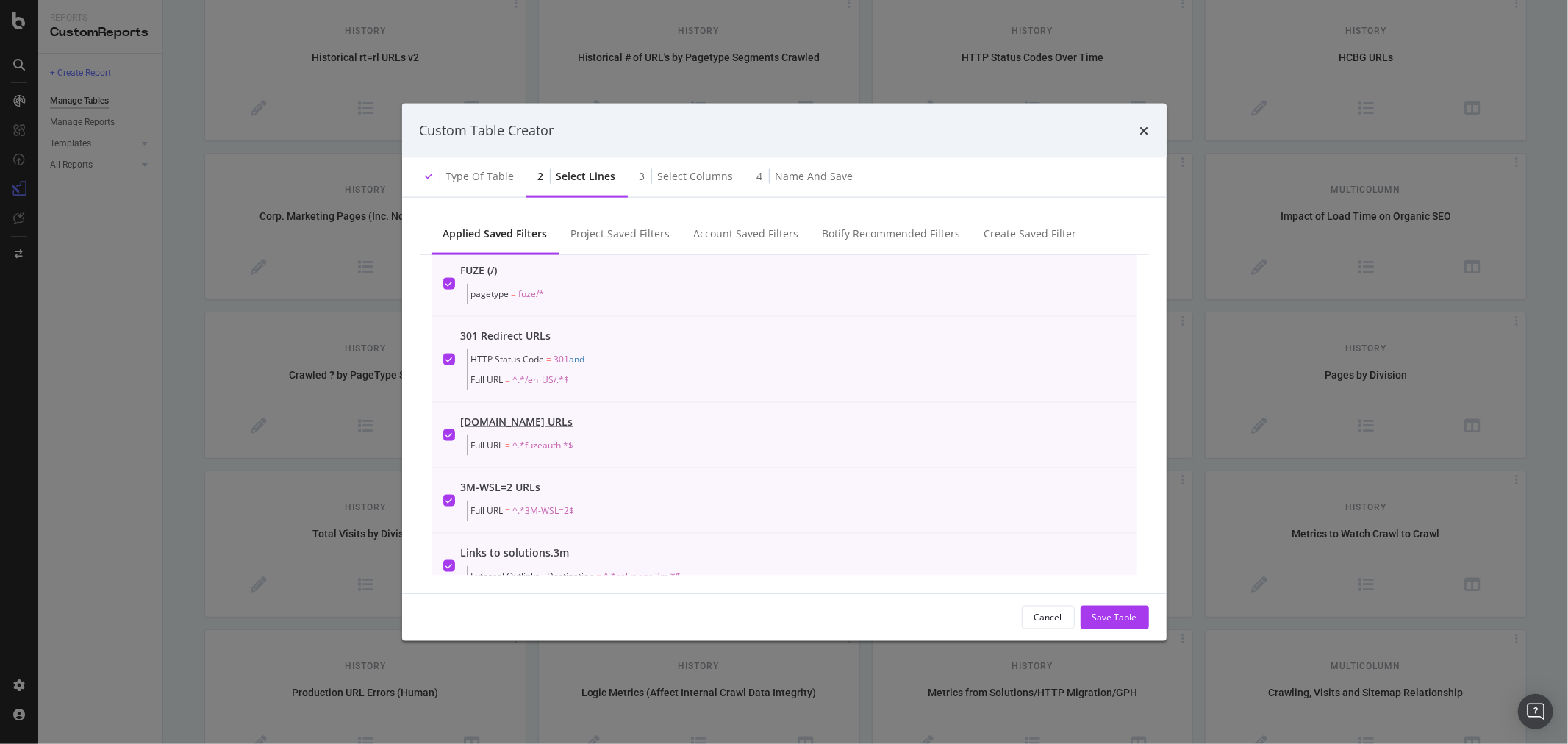
scroll to position [0, 0]
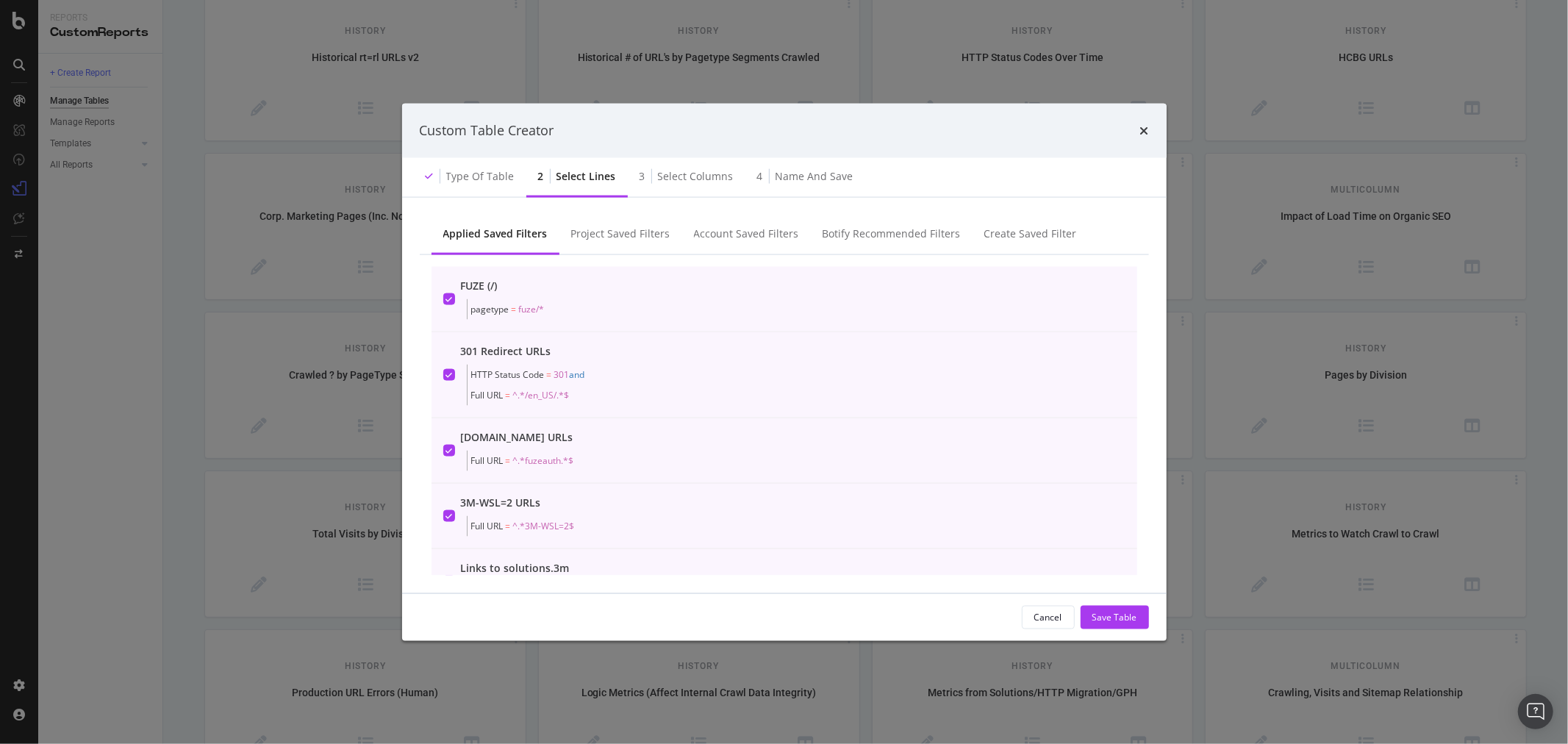
click at [1136, 132] on div "Custom Table Creator" at bounding box center [784, 130] width 730 height 19
click at [1142, 128] on icon "times" at bounding box center [1144, 129] width 8 height 12
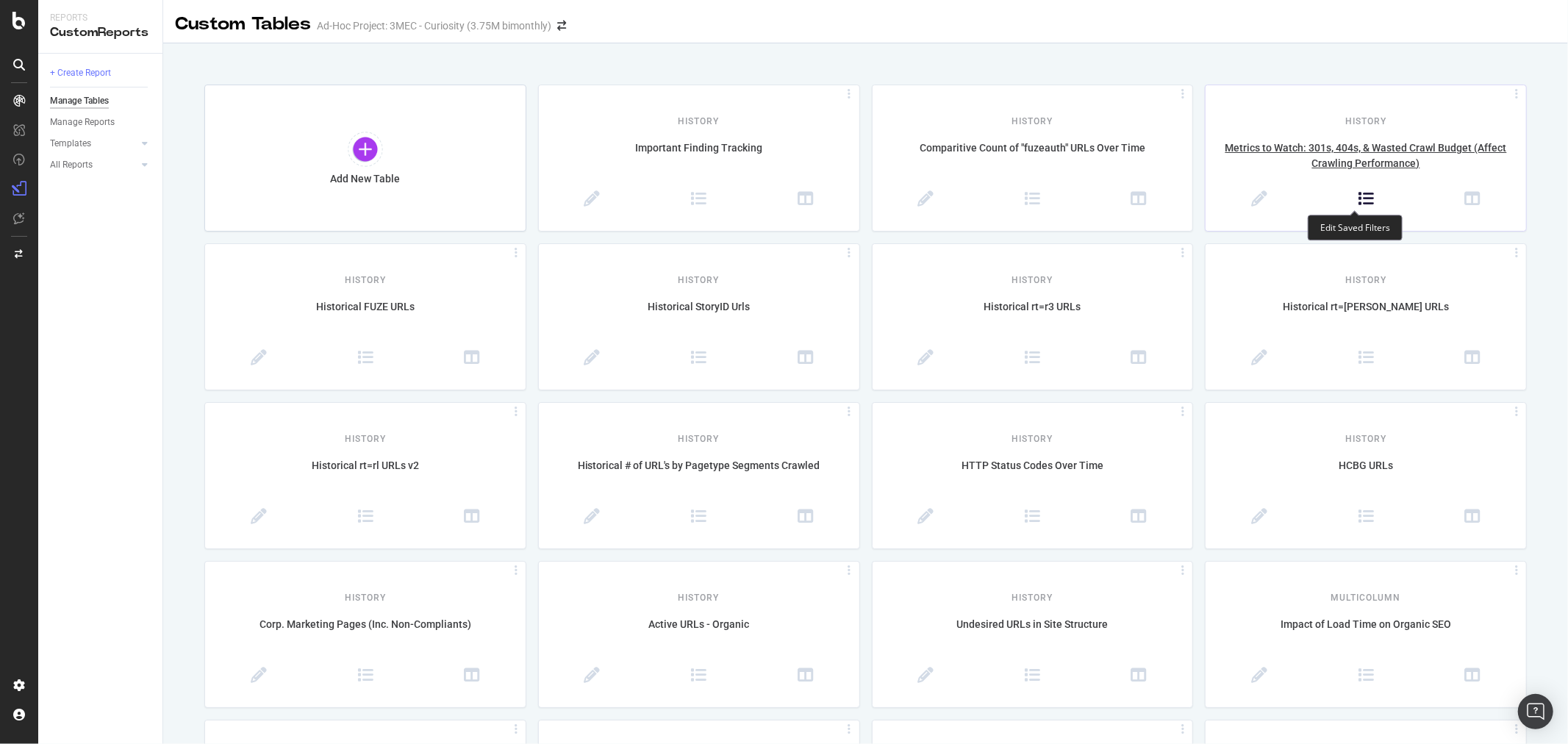
click at [1359, 203] on icon at bounding box center [1366, 199] width 16 height 16
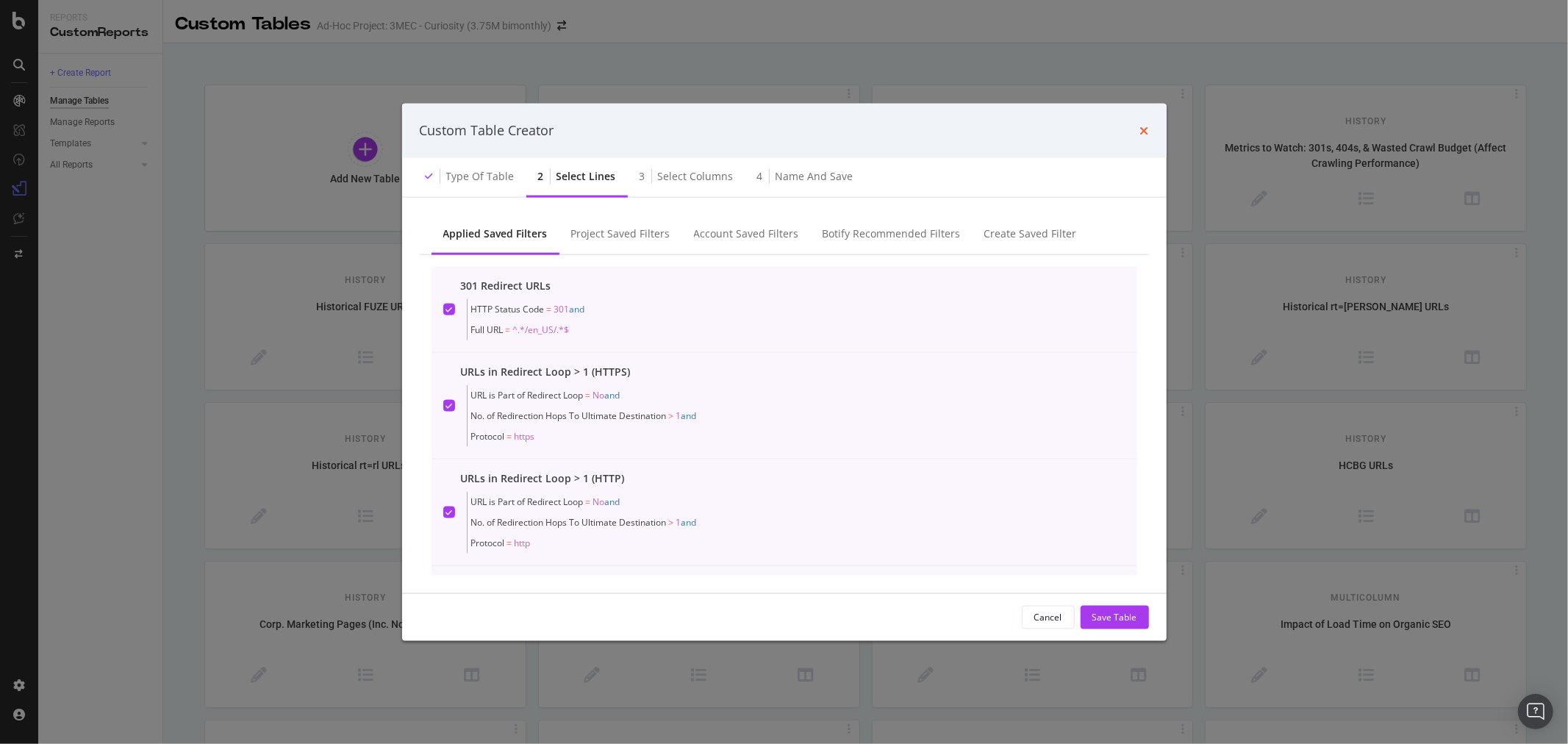
click at [1142, 129] on icon "times" at bounding box center [1144, 129] width 8 height 12
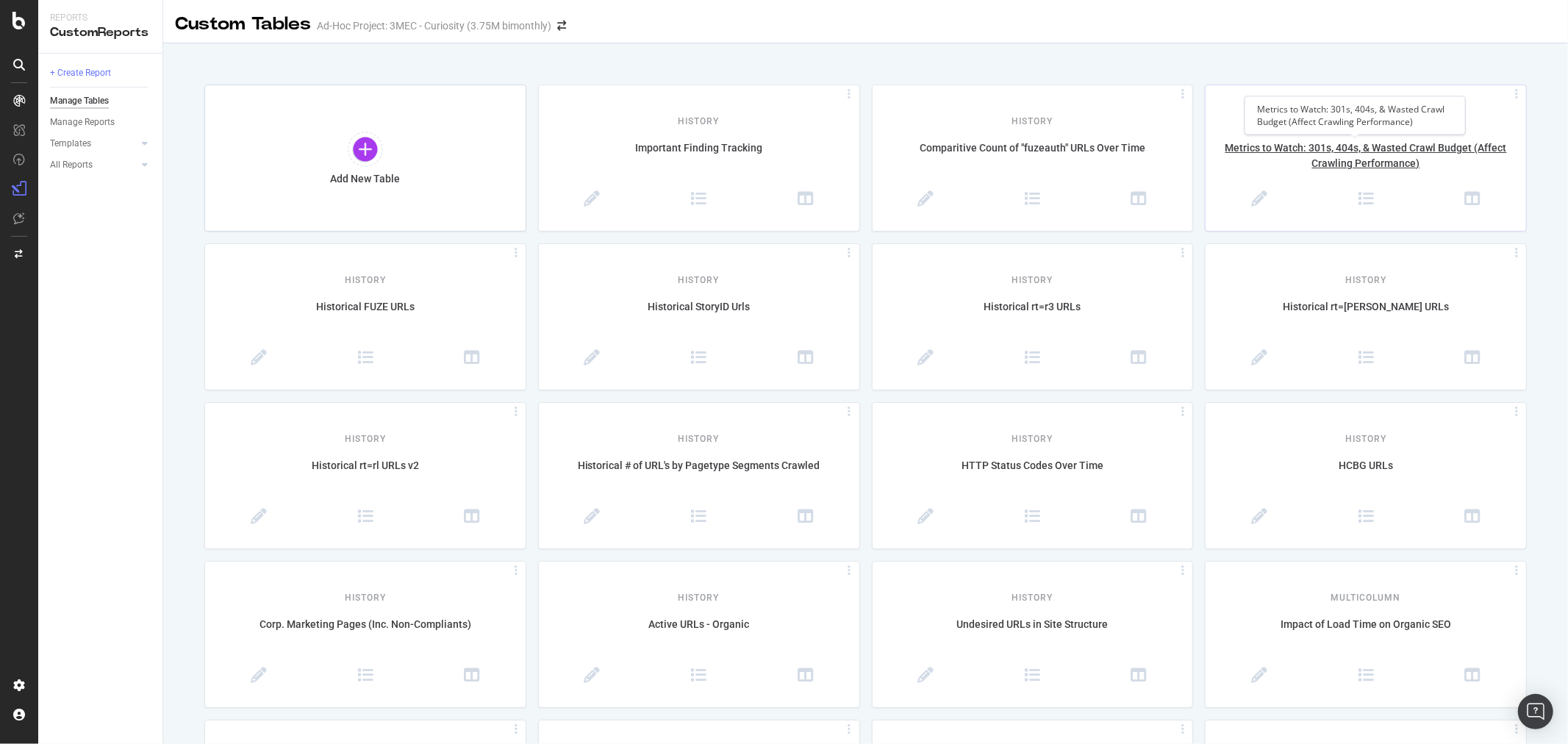
click at [1369, 147] on div "Metrics to Watch: 301s, 404s, & Wasted Crawl Budget (Affect Crawling Performanc…" at bounding box center [1366, 156] width 321 height 31
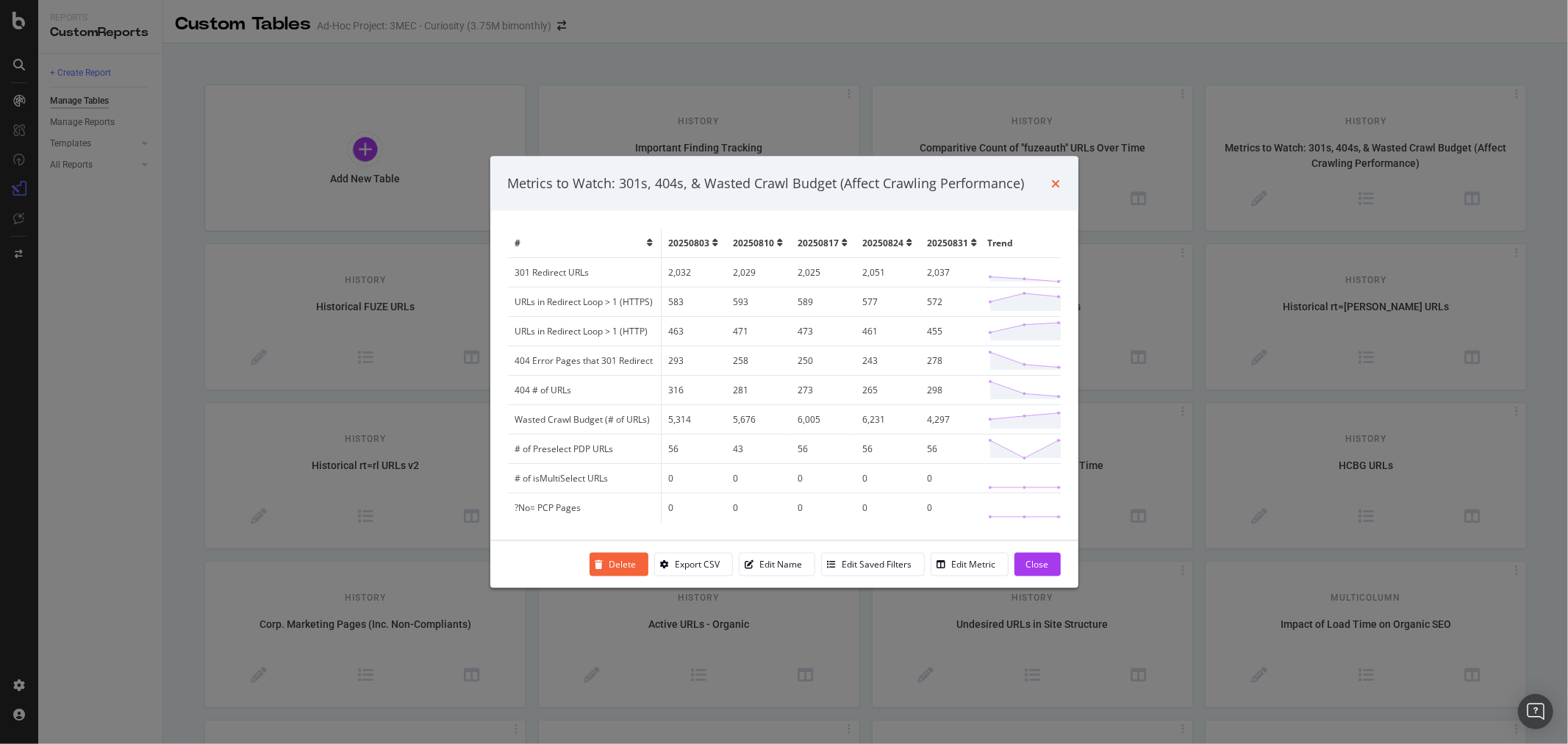
click at [1055, 181] on icon "times" at bounding box center [1056, 183] width 8 height 12
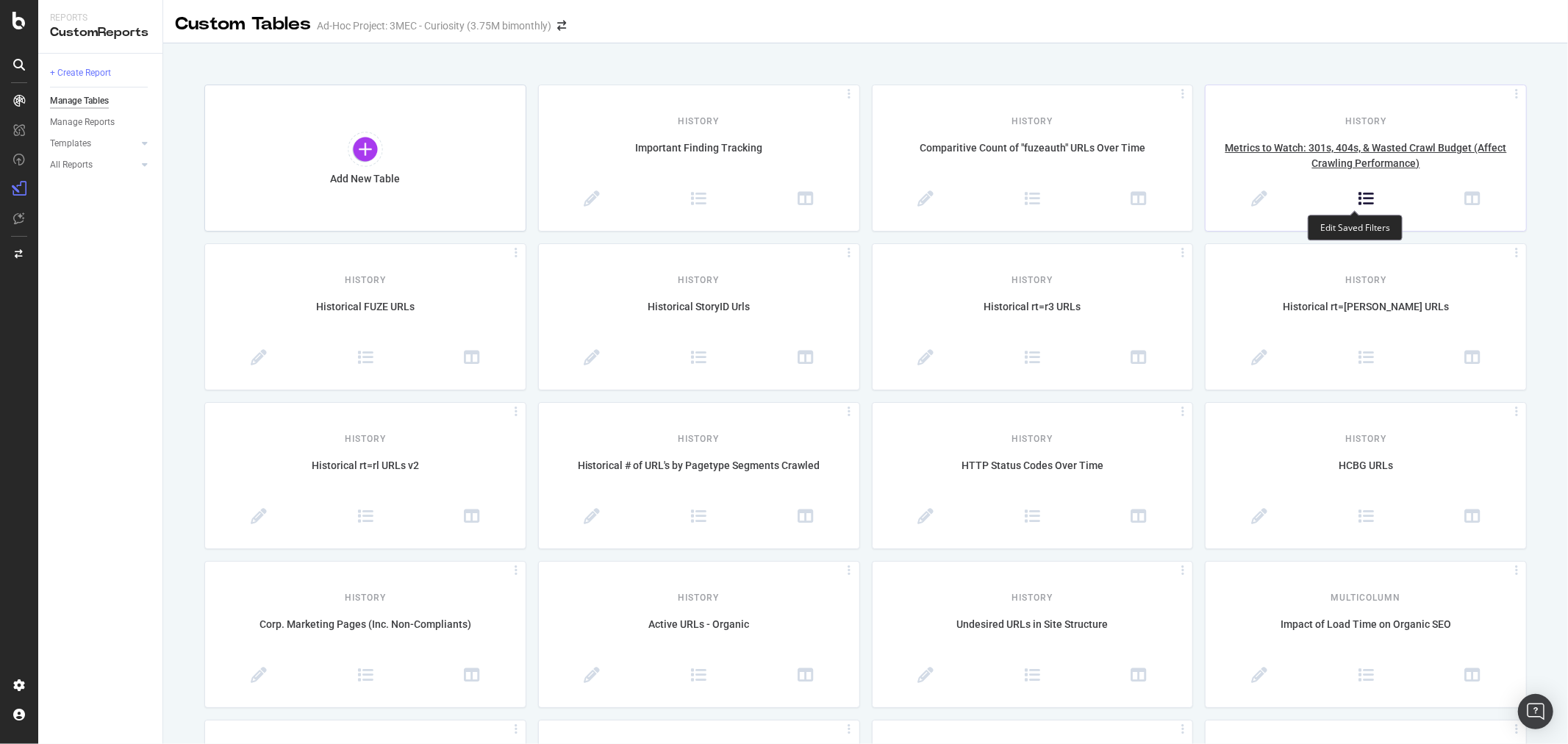
click at [1359, 193] on icon at bounding box center [1366, 199] width 16 height 16
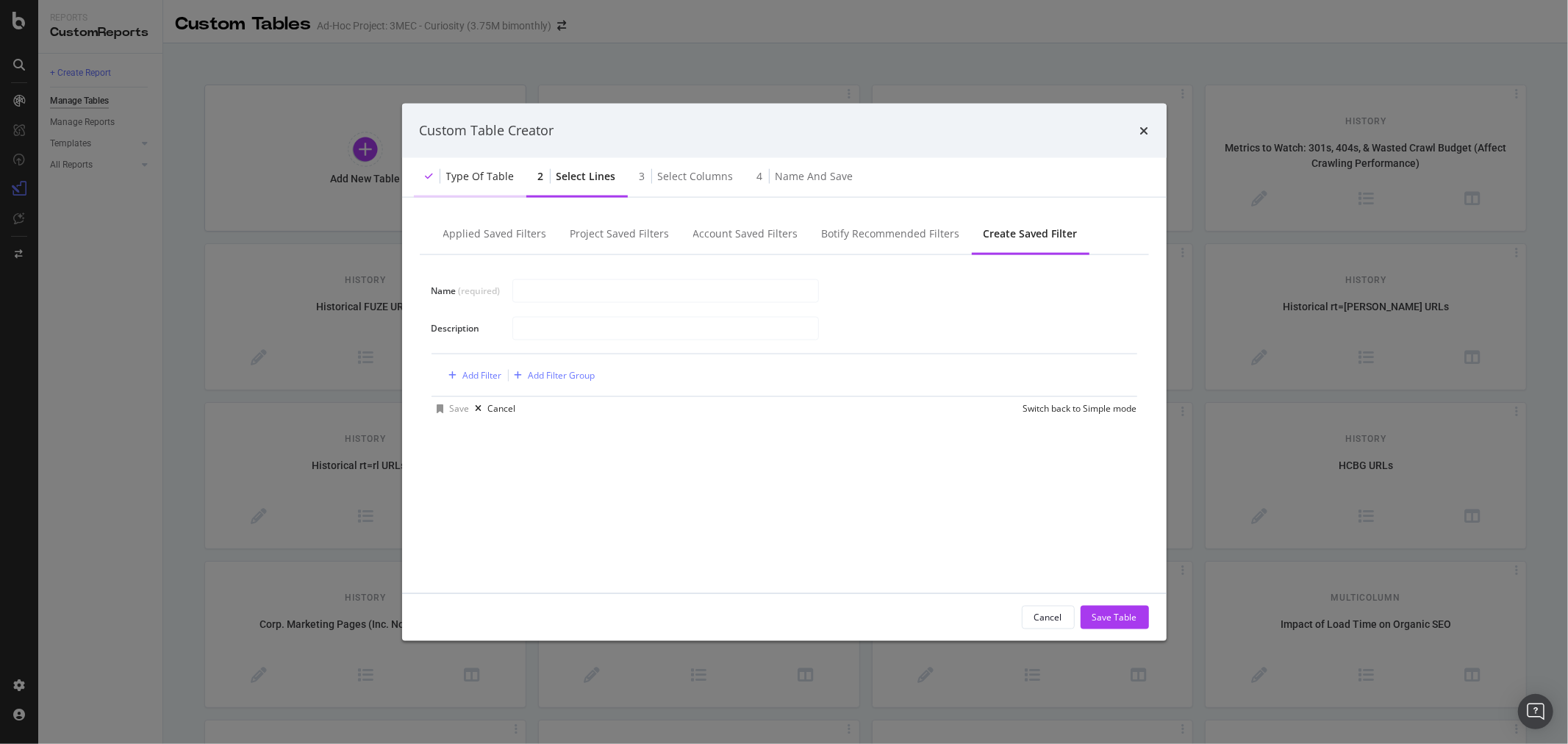
click at [468, 167] on div "Type of table" at bounding box center [470, 176] width 112 height 40
click at [475, 169] on div "Type of table" at bounding box center [480, 176] width 69 height 15
click at [687, 169] on div "Select columns" at bounding box center [696, 176] width 76 height 15
click at [796, 169] on div "Name and save" at bounding box center [814, 176] width 78 height 15
click at [586, 225] on div "Project Saved Filters" at bounding box center [619, 234] width 123 height 40
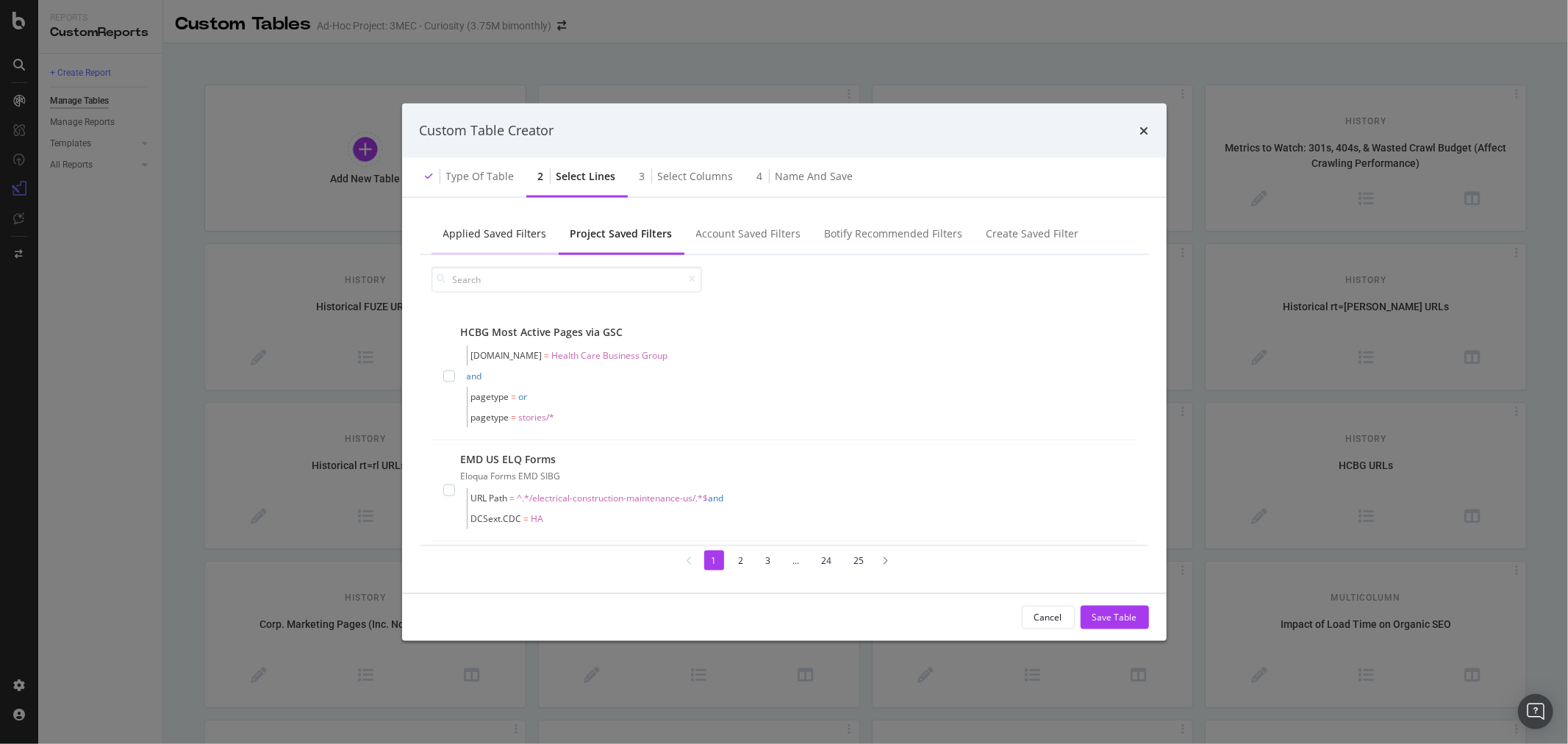
click at [516, 233] on div "Applied Saved Filters" at bounding box center [495, 233] width 104 height 15
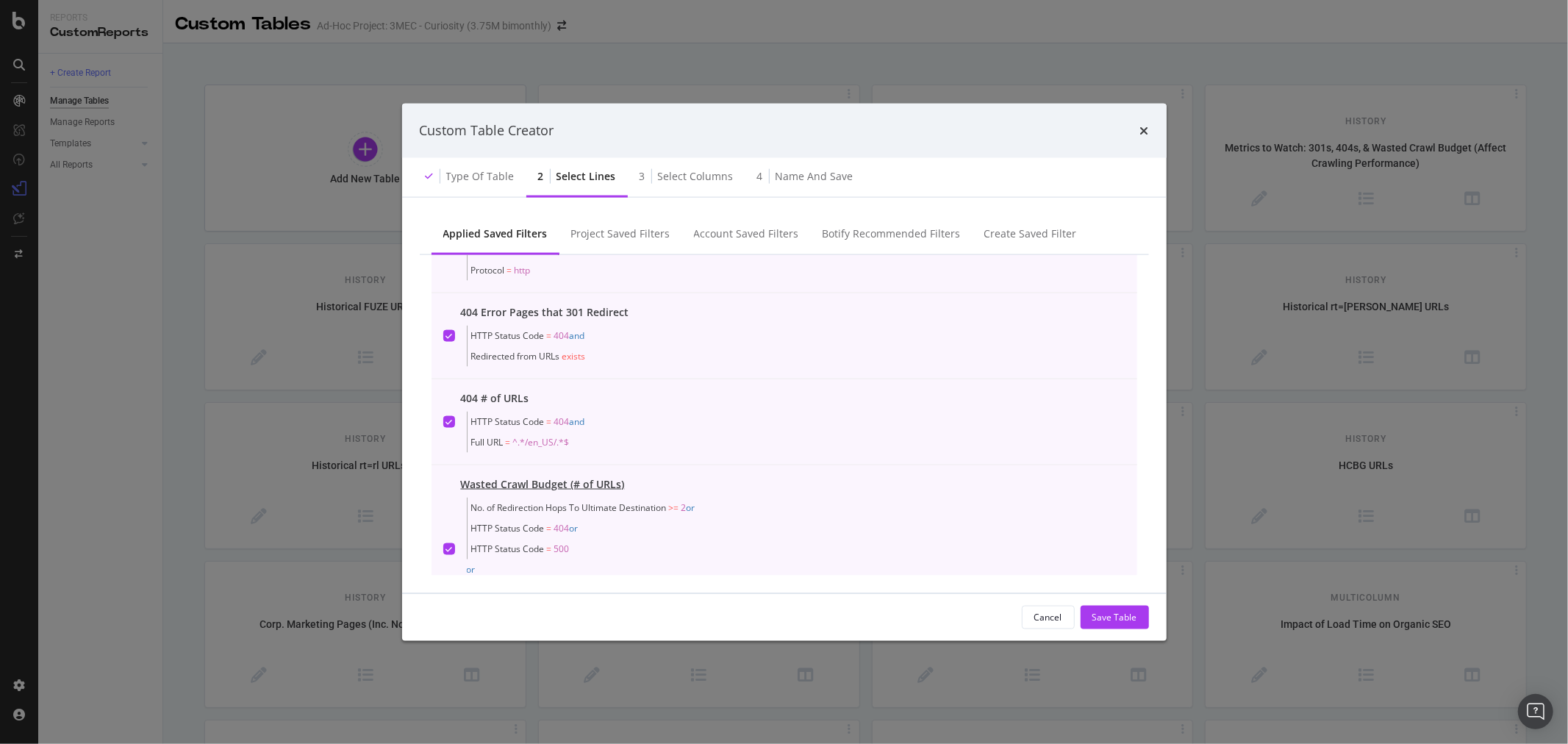
scroll to position [245, 0]
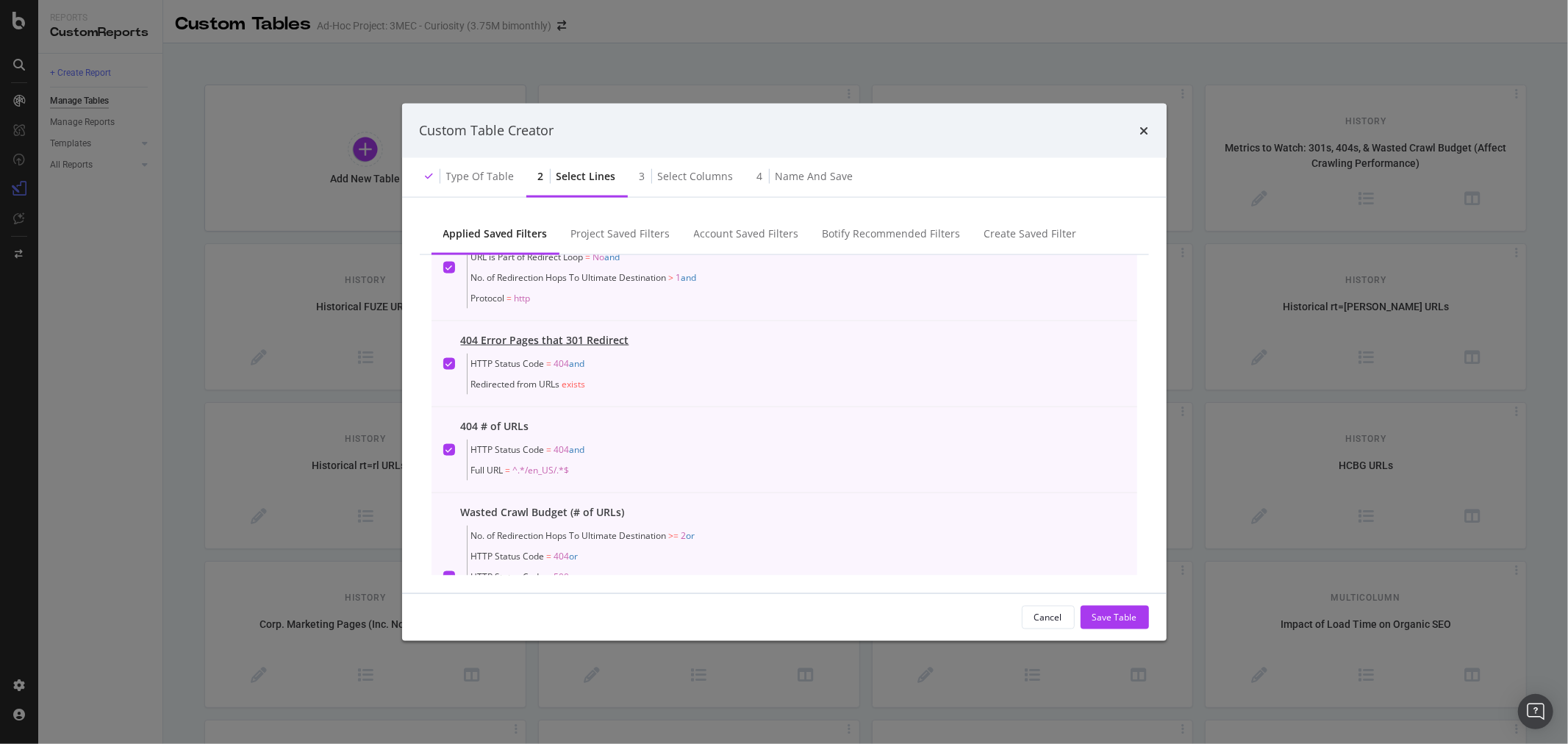
drag, startPoint x: 717, startPoint y: 454, endPoint x: 717, endPoint y: 378, distance: 76.0
click at [717, 378] on div "301 Redirect URLs HTTP Status Code = 301 and Full URL = ^.*/en_US/.*$ URLs in R…" at bounding box center [784, 414] width 730 height 320
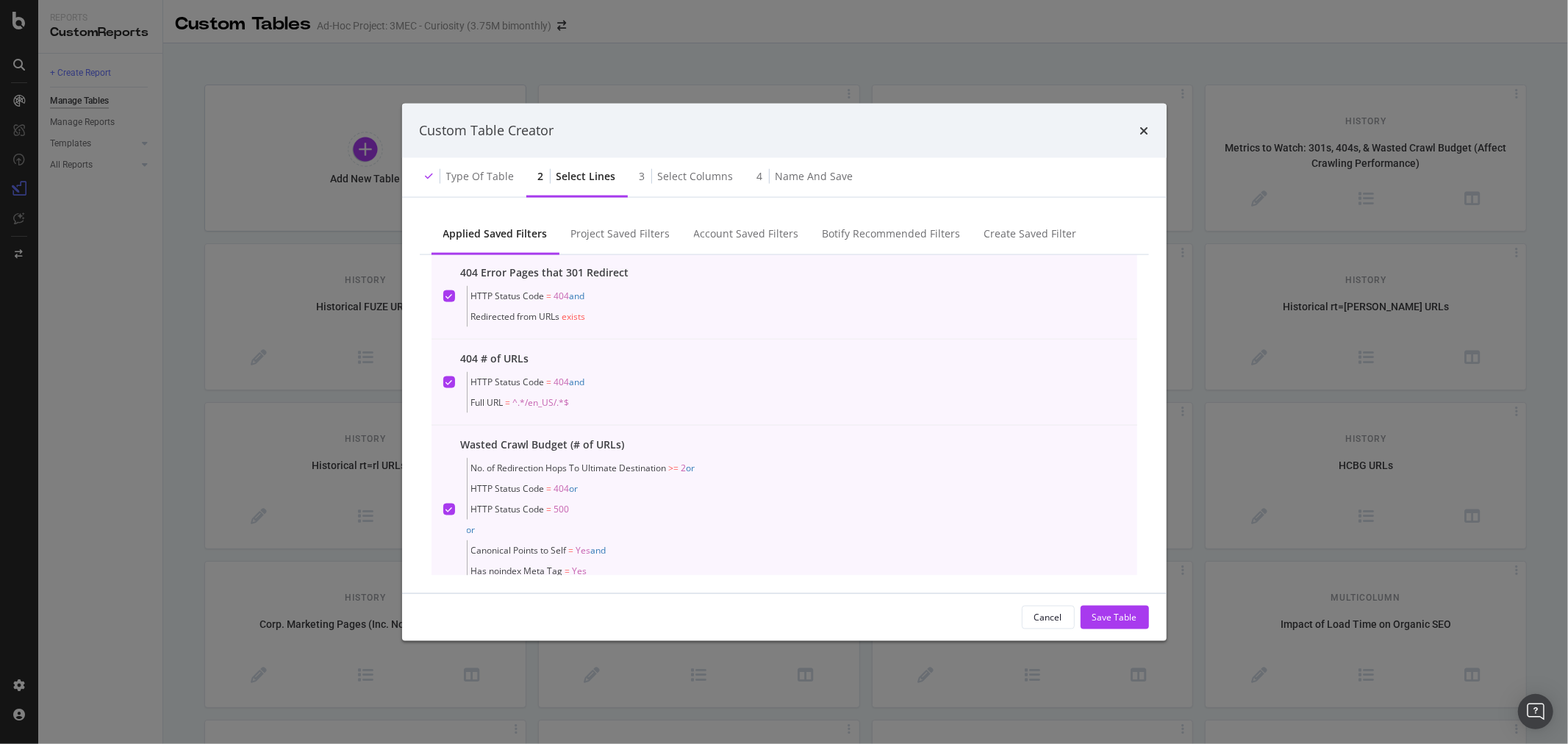
scroll to position [408, 0]
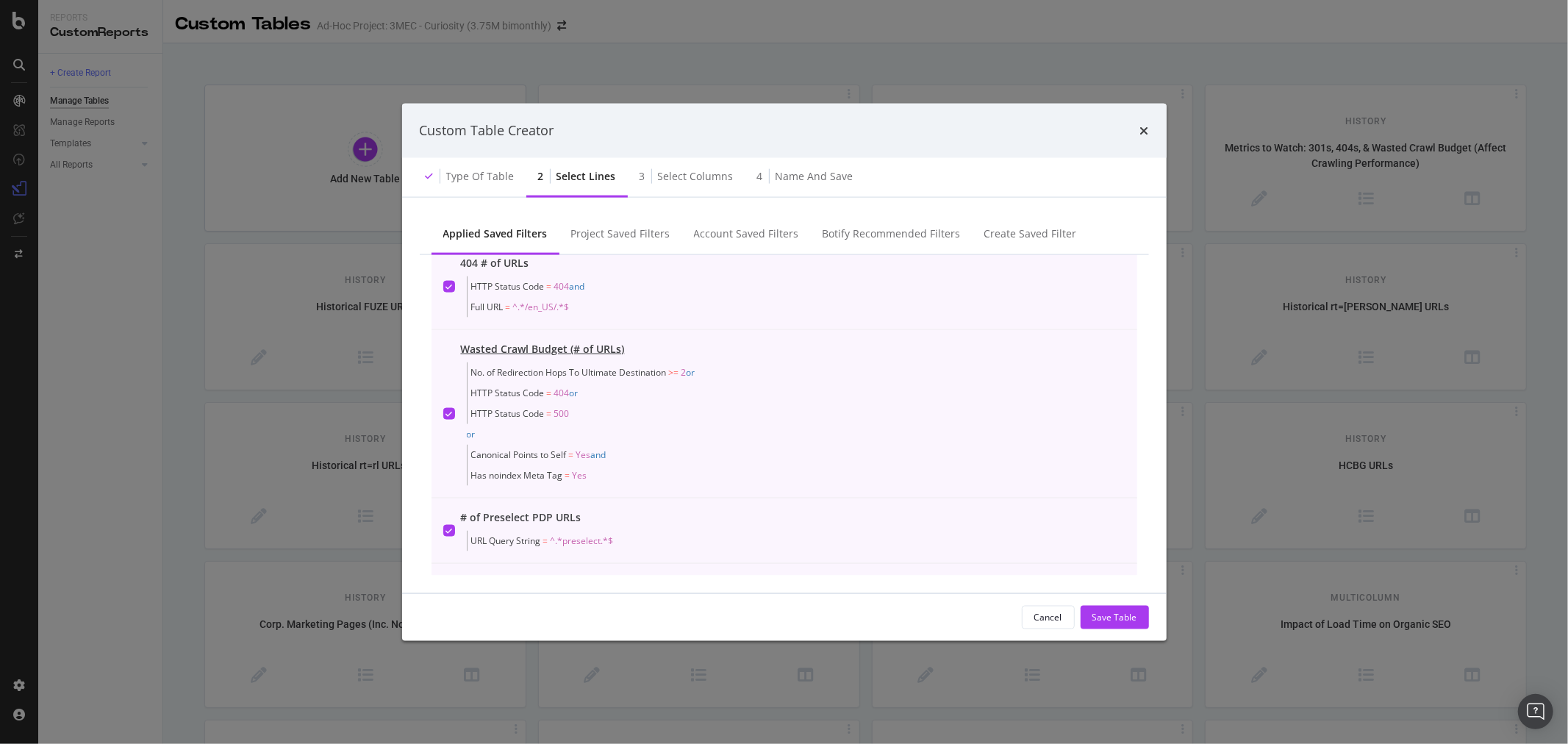
click at [453, 410] on div "modal" at bounding box center [448, 413] width 12 height 12
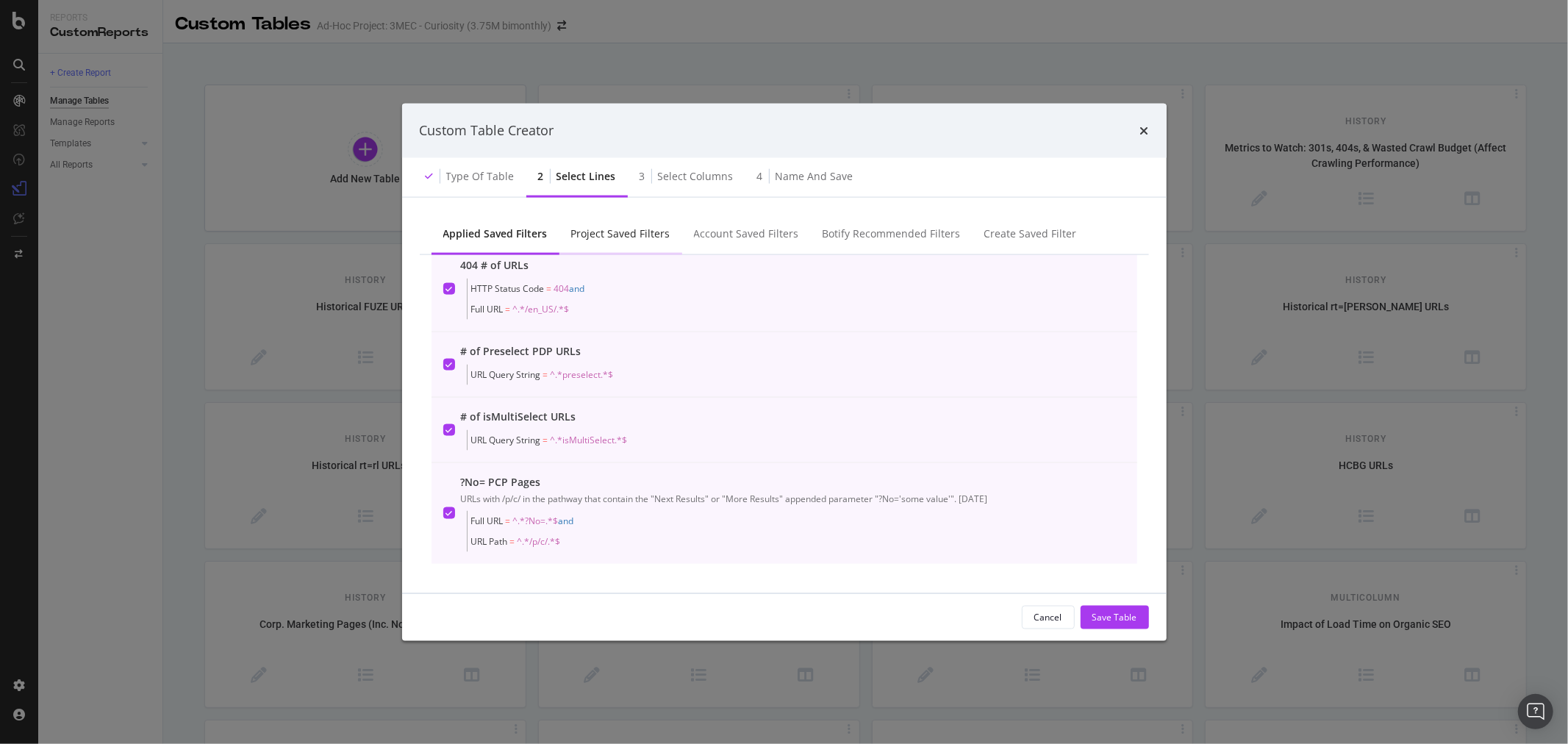
click at [630, 236] on div "Project Saved Filters" at bounding box center [620, 233] width 99 height 15
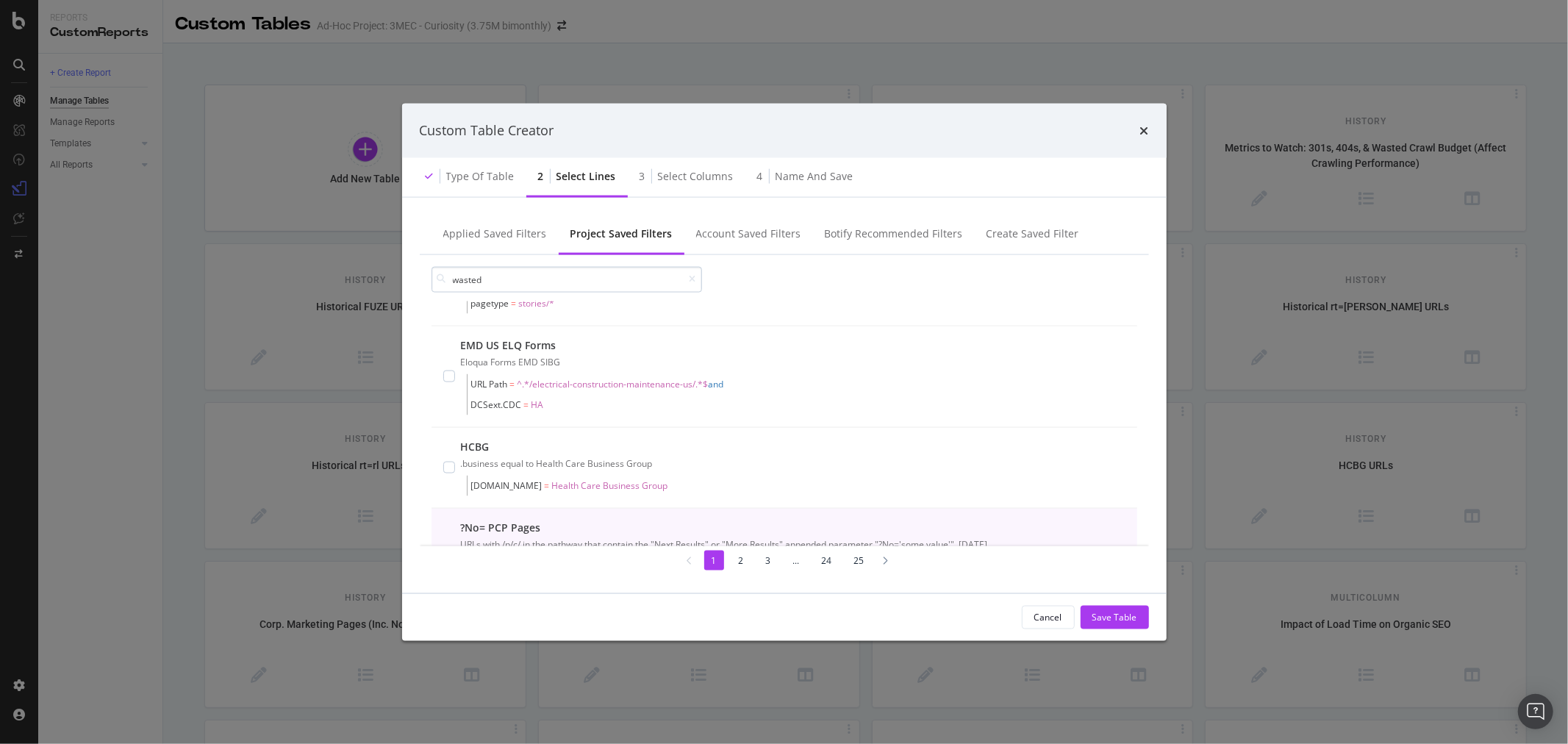
scroll to position [0, 0]
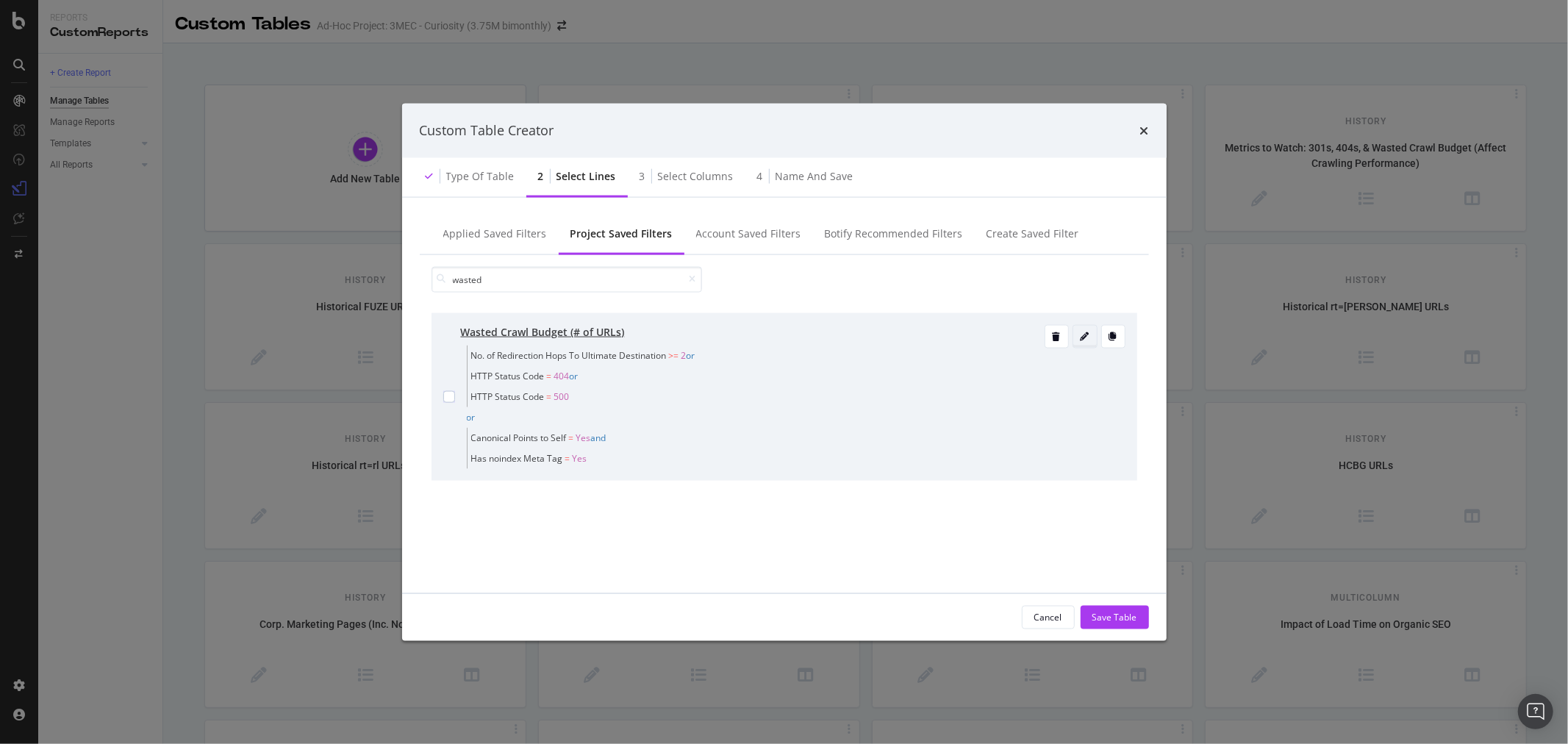
type input "wasted"
click at [1083, 340] on icon "modal" at bounding box center [1085, 335] width 8 height 8
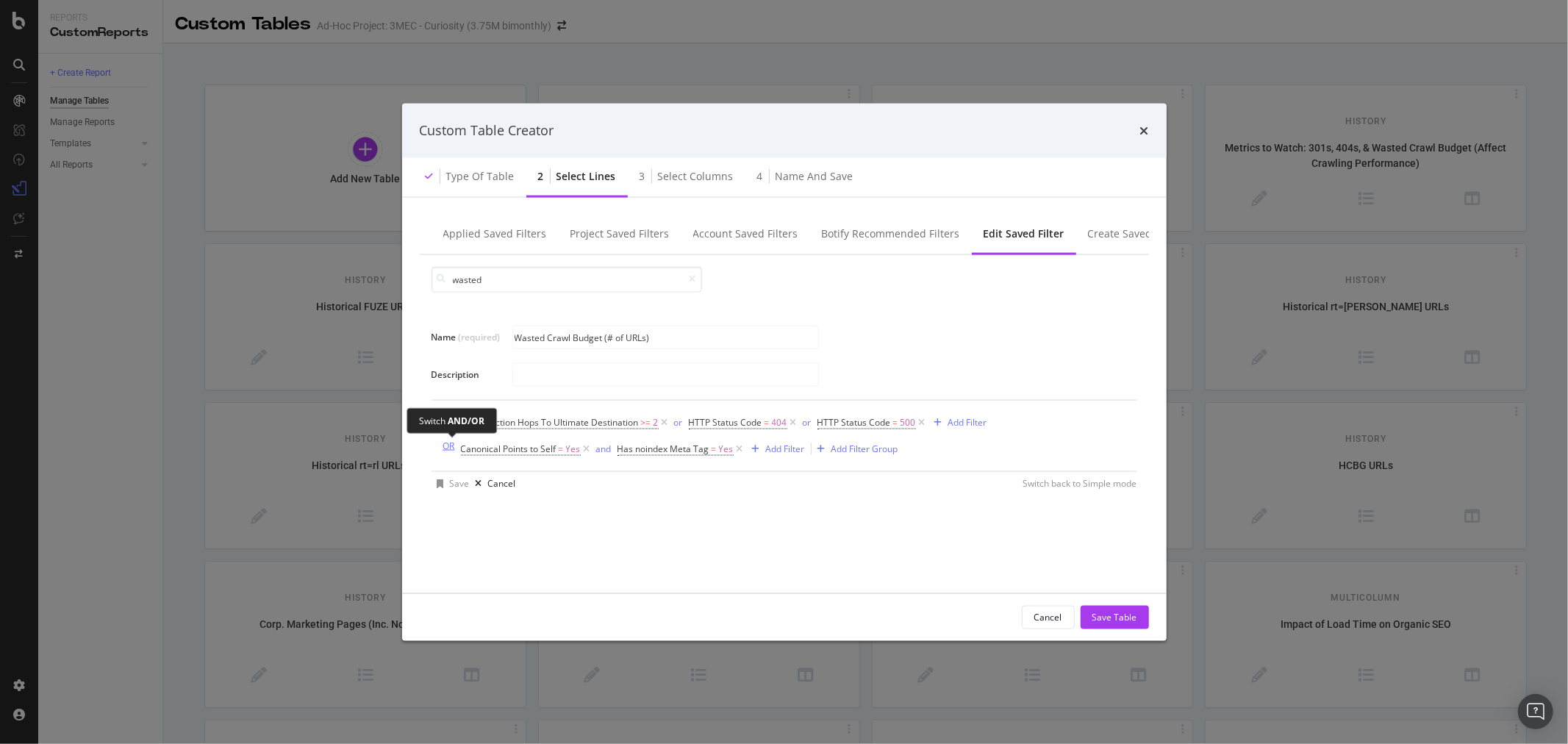
click at [445, 446] on div "OR" at bounding box center [448, 445] width 12 height 12
click at [454, 451] on div "AND" at bounding box center [452, 445] width 19 height 12
click at [454, 451] on div "OR" at bounding box center [448, 445] width 12 height 12
click at [454, 451] on div "AND" at bounding box center [452, 445] width 19 height 12
click at [454, 451] on div "OR" at bounding box center [448, 445] width 12 height 12
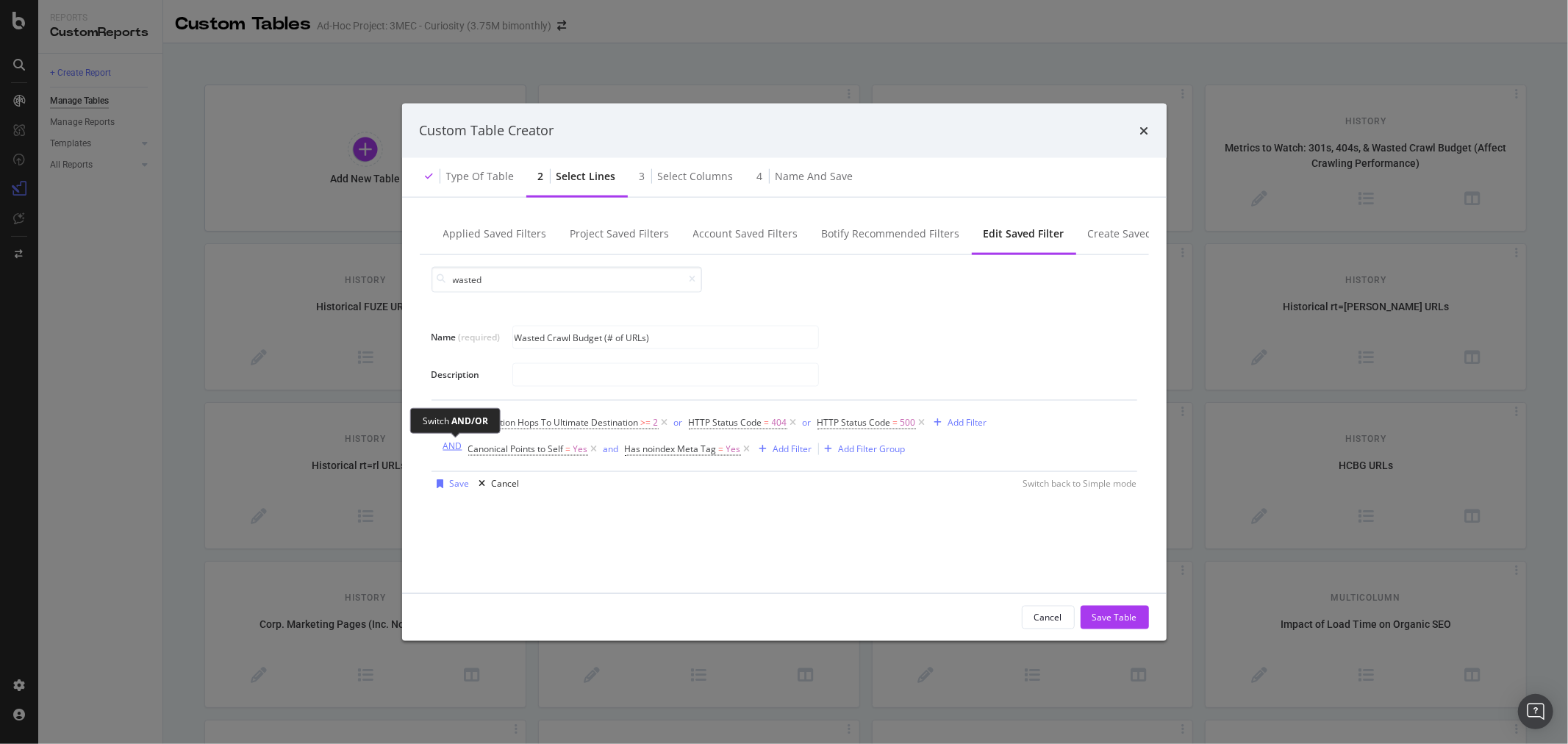
click at [454, 451] on div "AND" at bounding box center [452, 445] width 19 height 12
click at [454, 451] on div "OR" at bounding box center [448, 445] width 12 height 12
click at [454, 452] on button "AND" at bounding box center [452, 445] width 19 height 14
click at [975, 425] on div "Add Filter" at bounding box center [968, 422] width 39 height 12
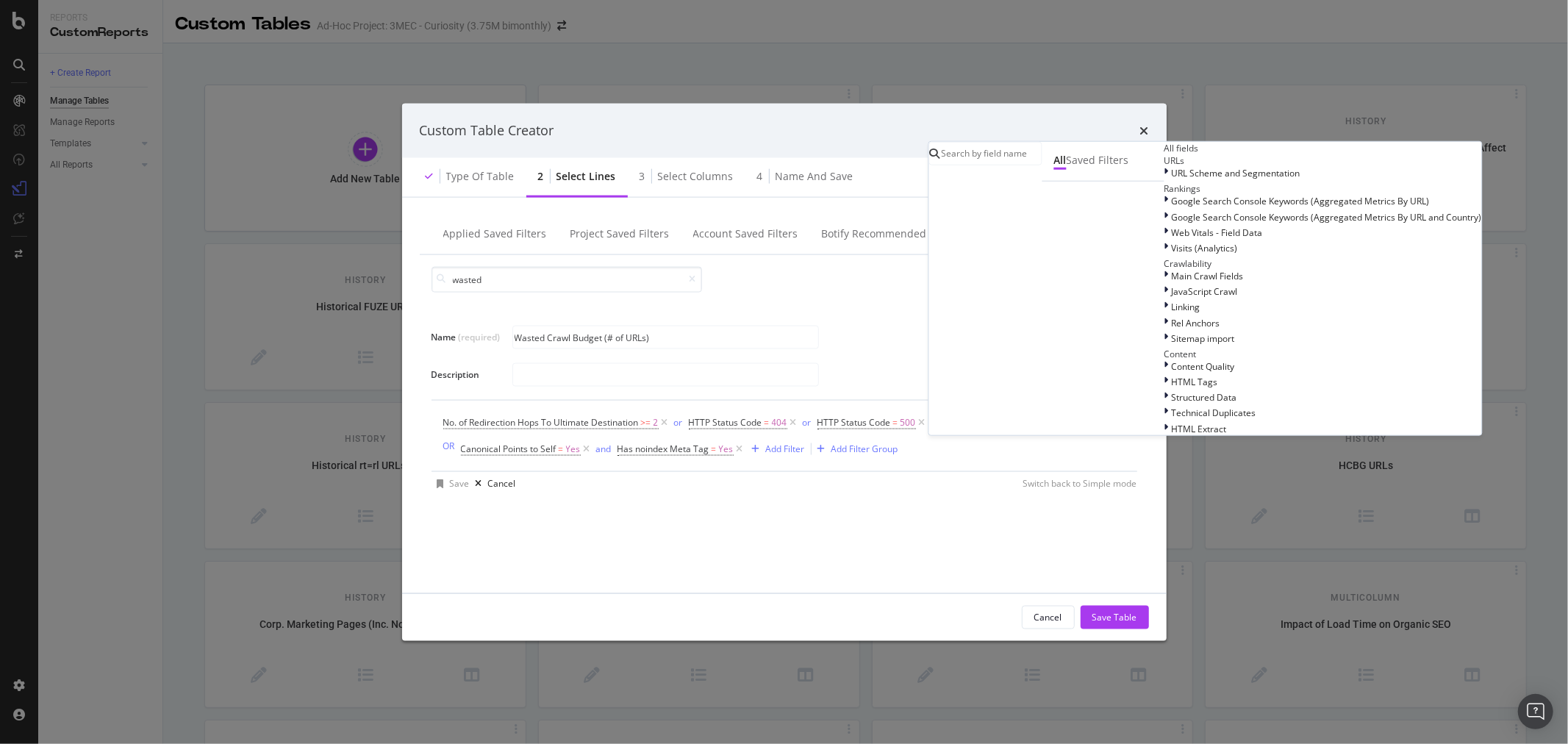
click at [964, 479] on div "Save Cancel Switch back to Simple mode" at bounding box center [784, 483] width 706 height 24
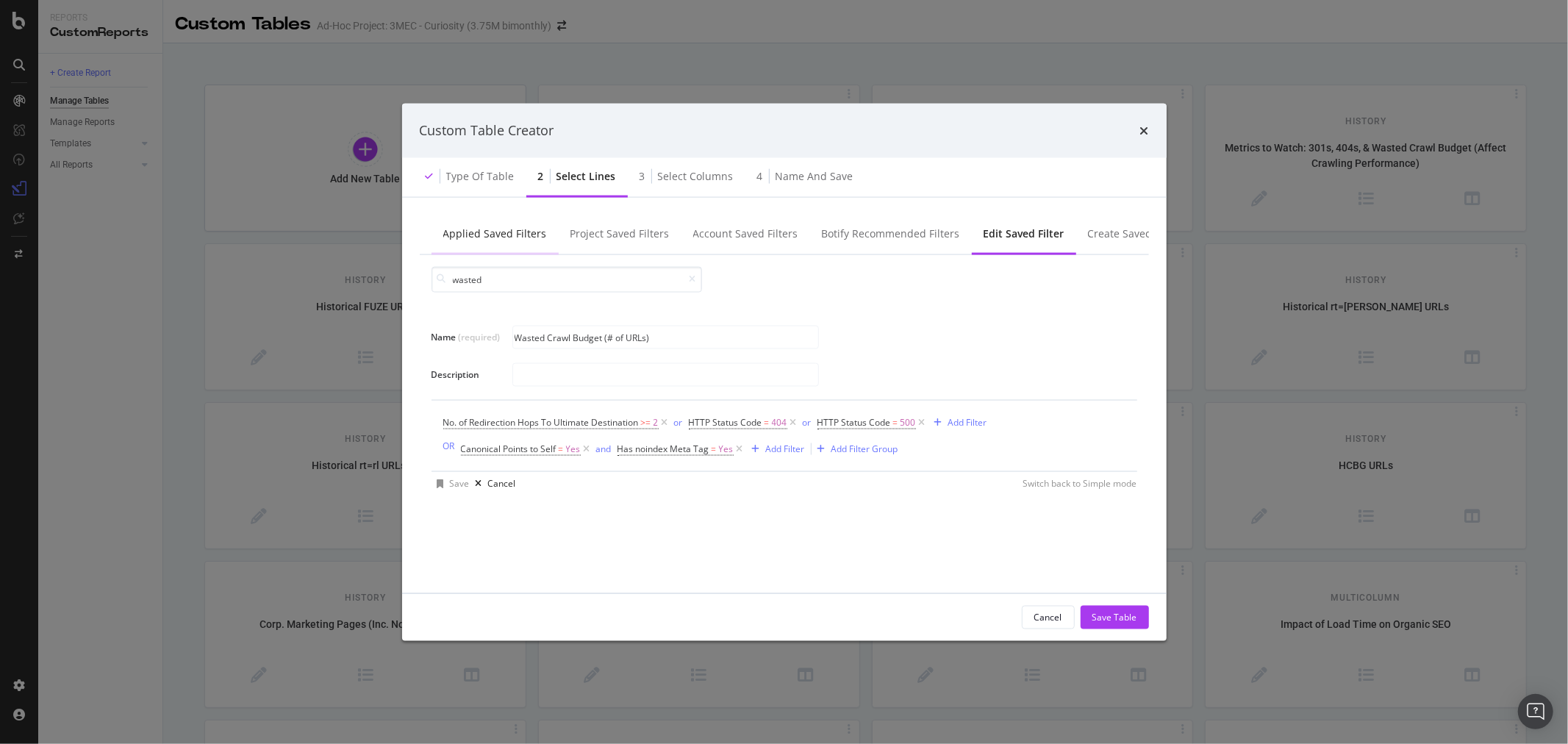
click at [515, 233] on div "Applied Saved Filters" at bounding box center [495, 233] width 104 height 15
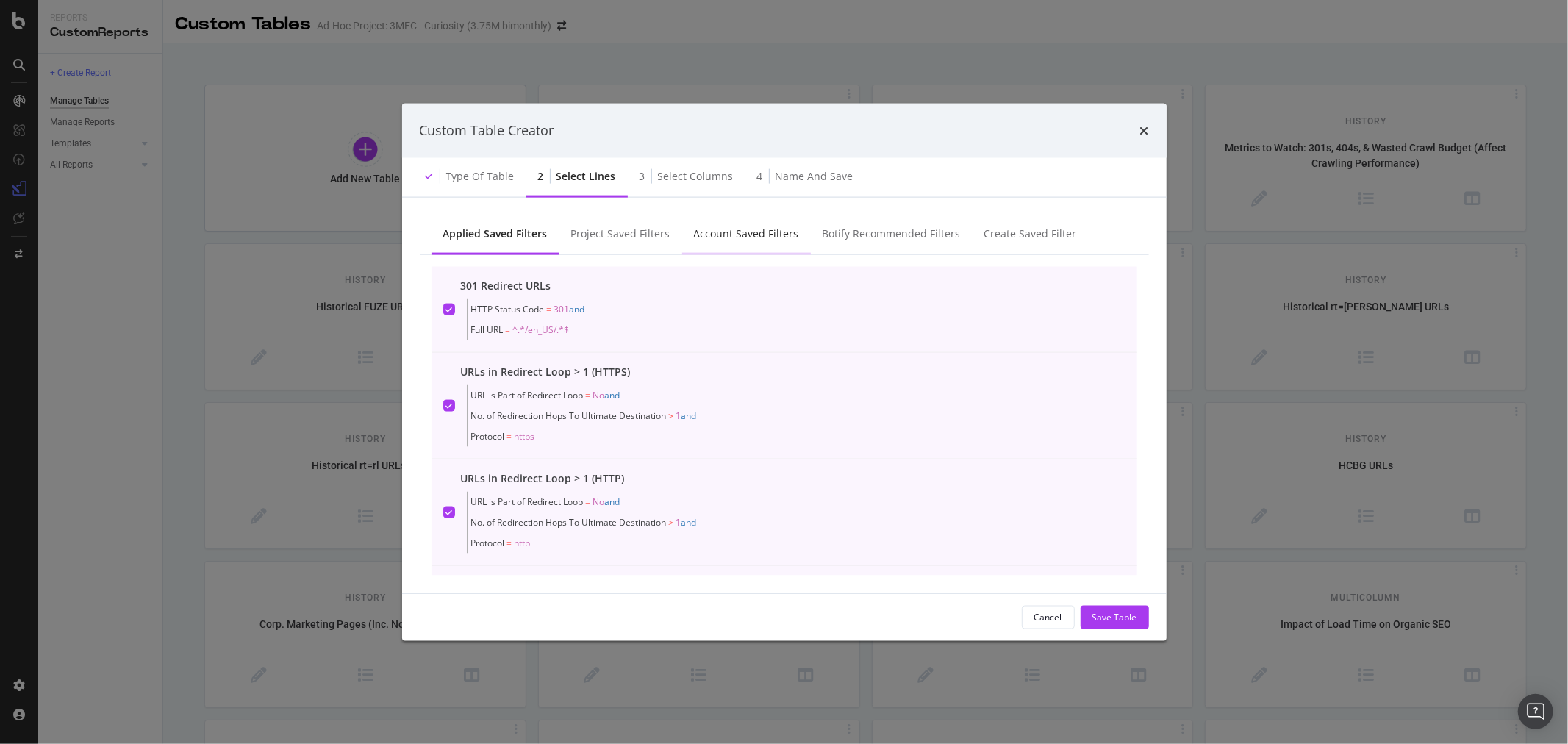
click at [748, 233] on div "Account Saved Filters" at bounding box center [747, 233] width 105 height 15
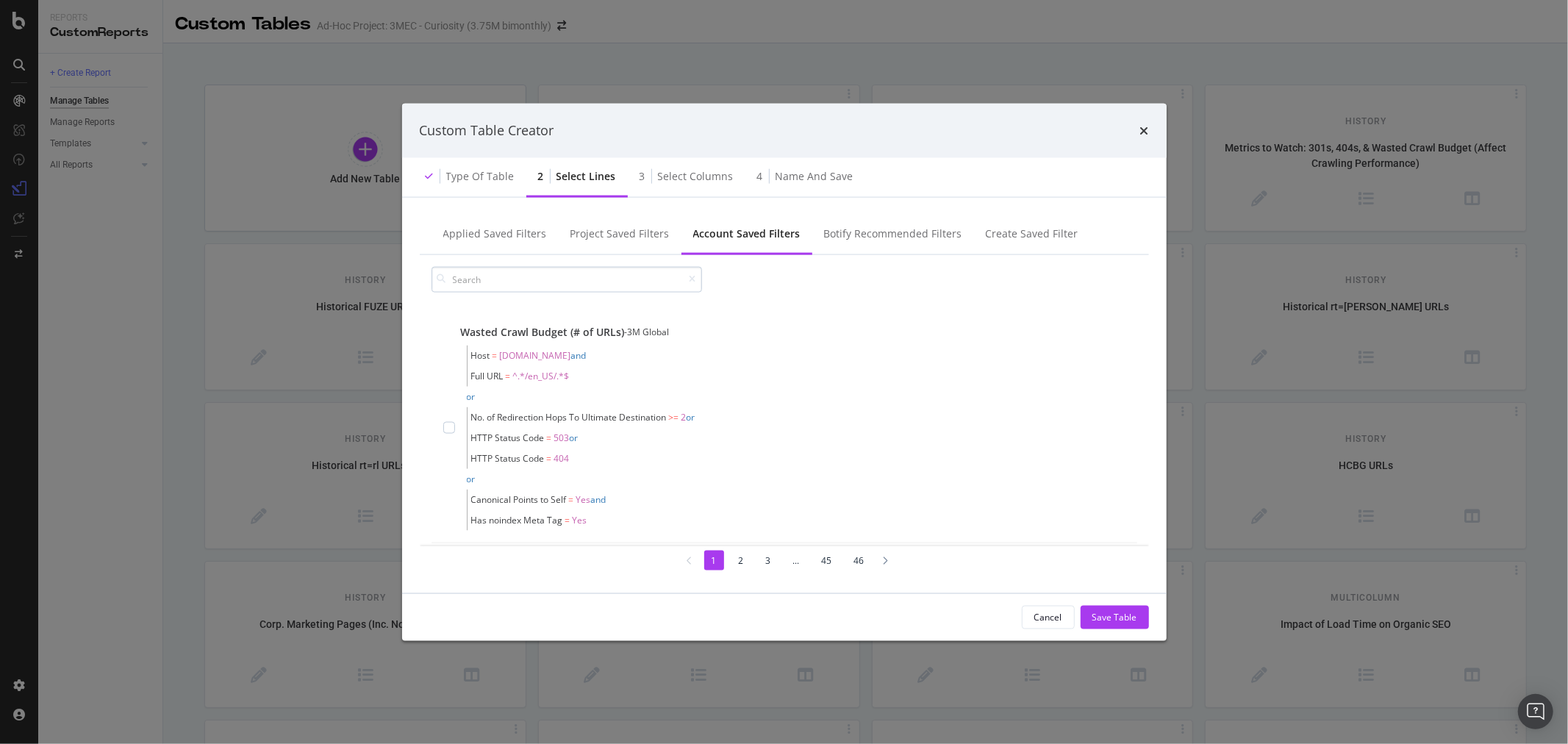
click at [583, 280] on input "modal" at bounding box center [566, 278] width 270 height 25
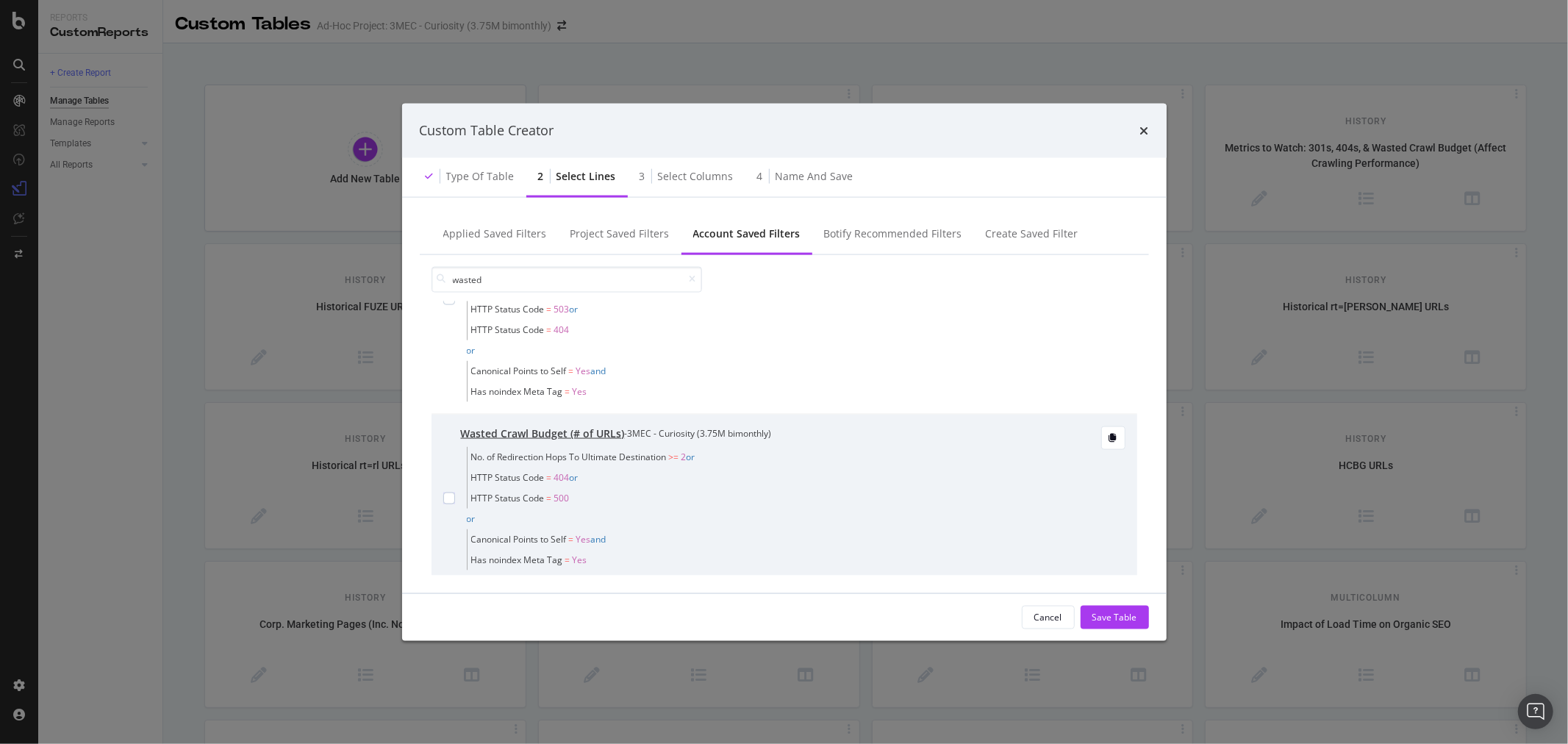
scroll to position [147, 0]
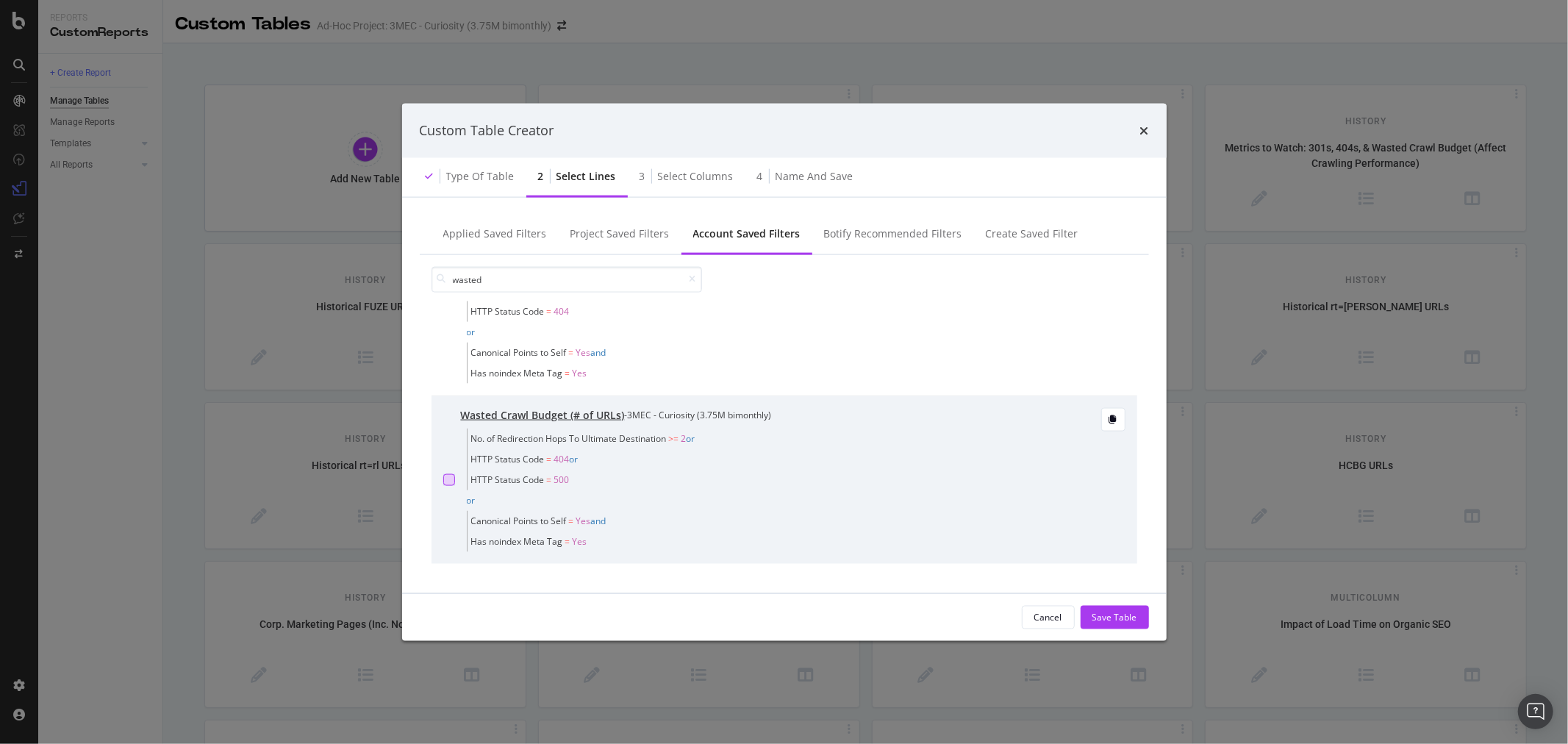
type input "wasted"
click at [448, 481] on div "modal" at bounding box center [448, 479] width 12 height 12
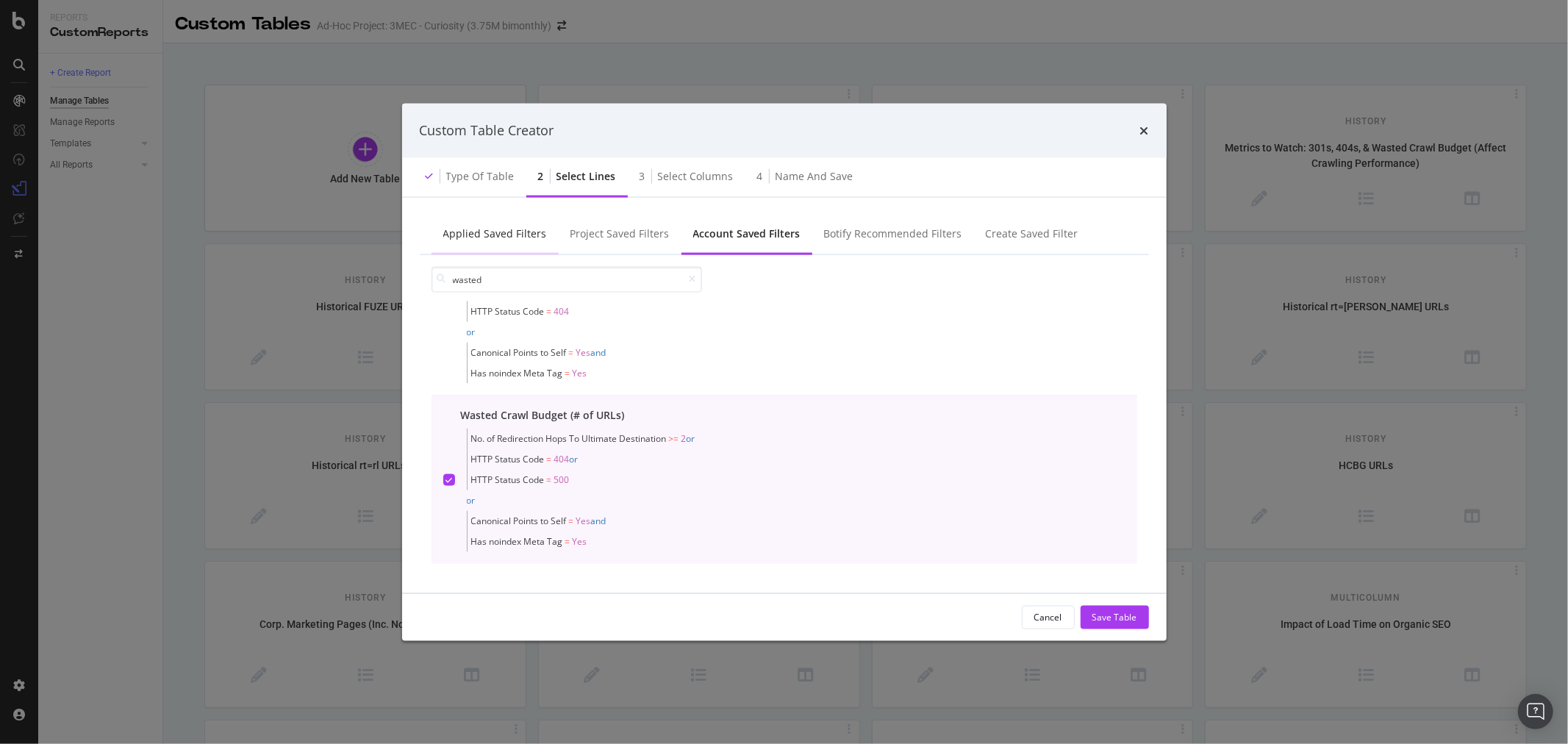
click at [515, 235] on div "Applied Saved Filters" at bounding box center [495, 233] width 104 height 15
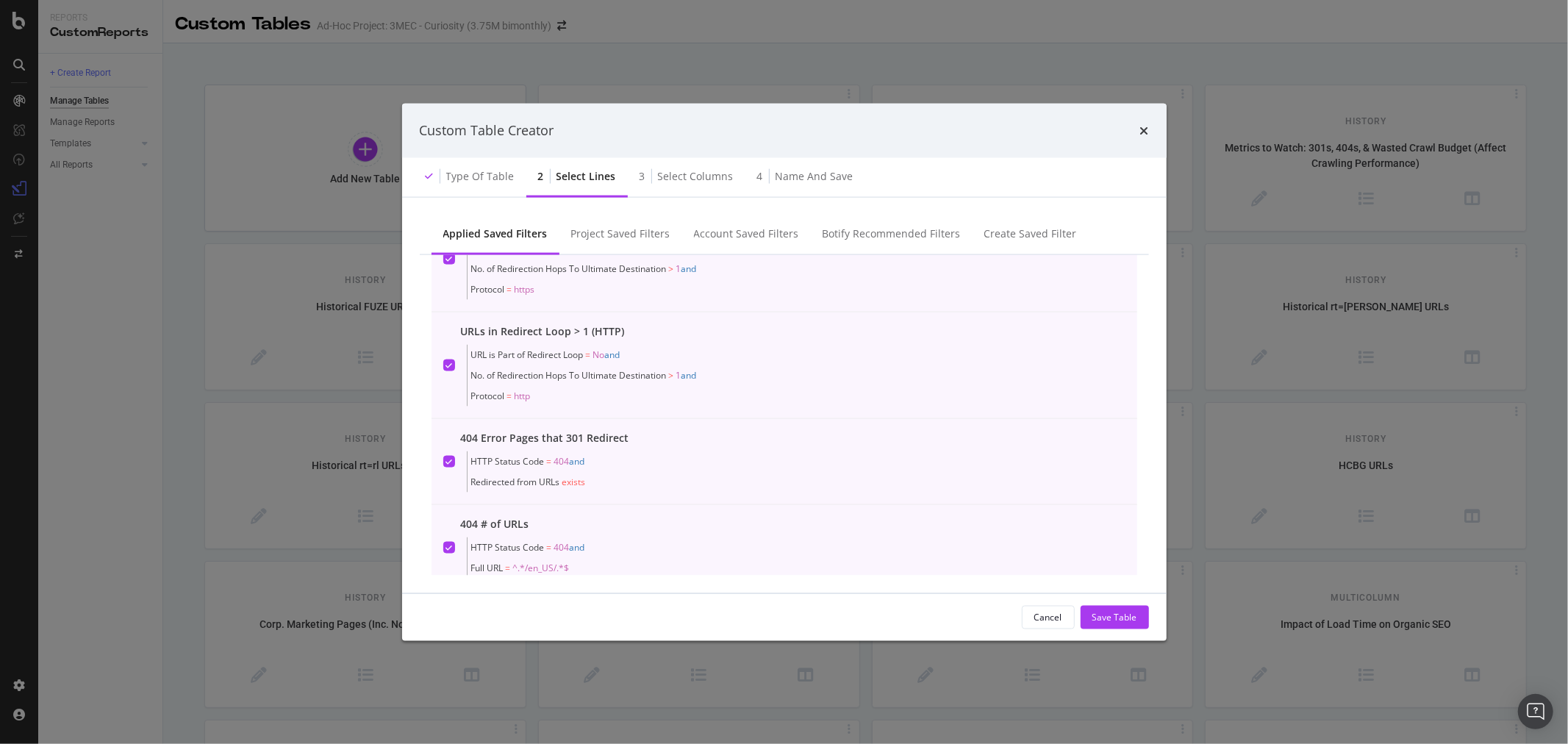
scroll to position [575, 0]
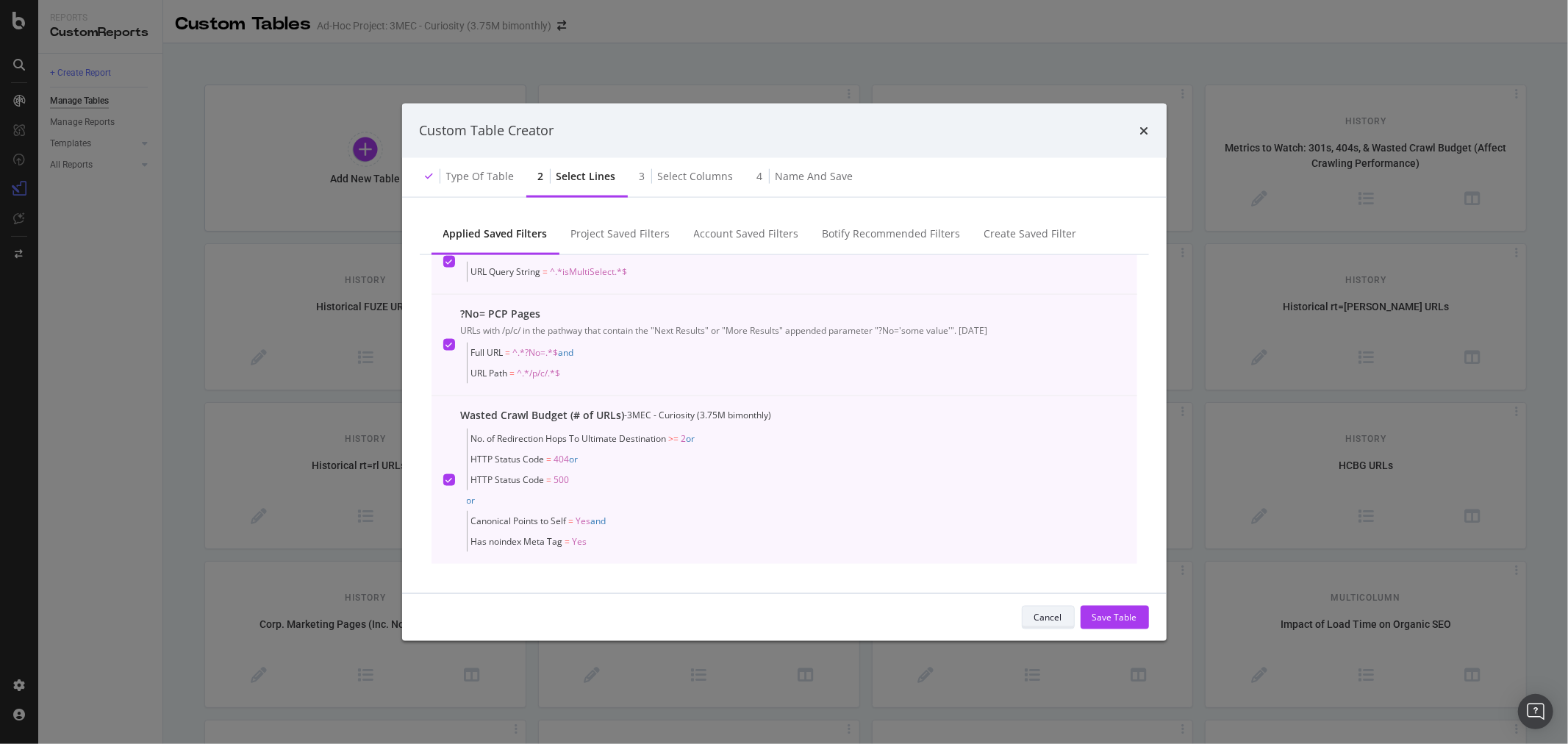
click at [1065, 615] on button "Cancel" at bounding box center [1048, 616] width 53 height 24
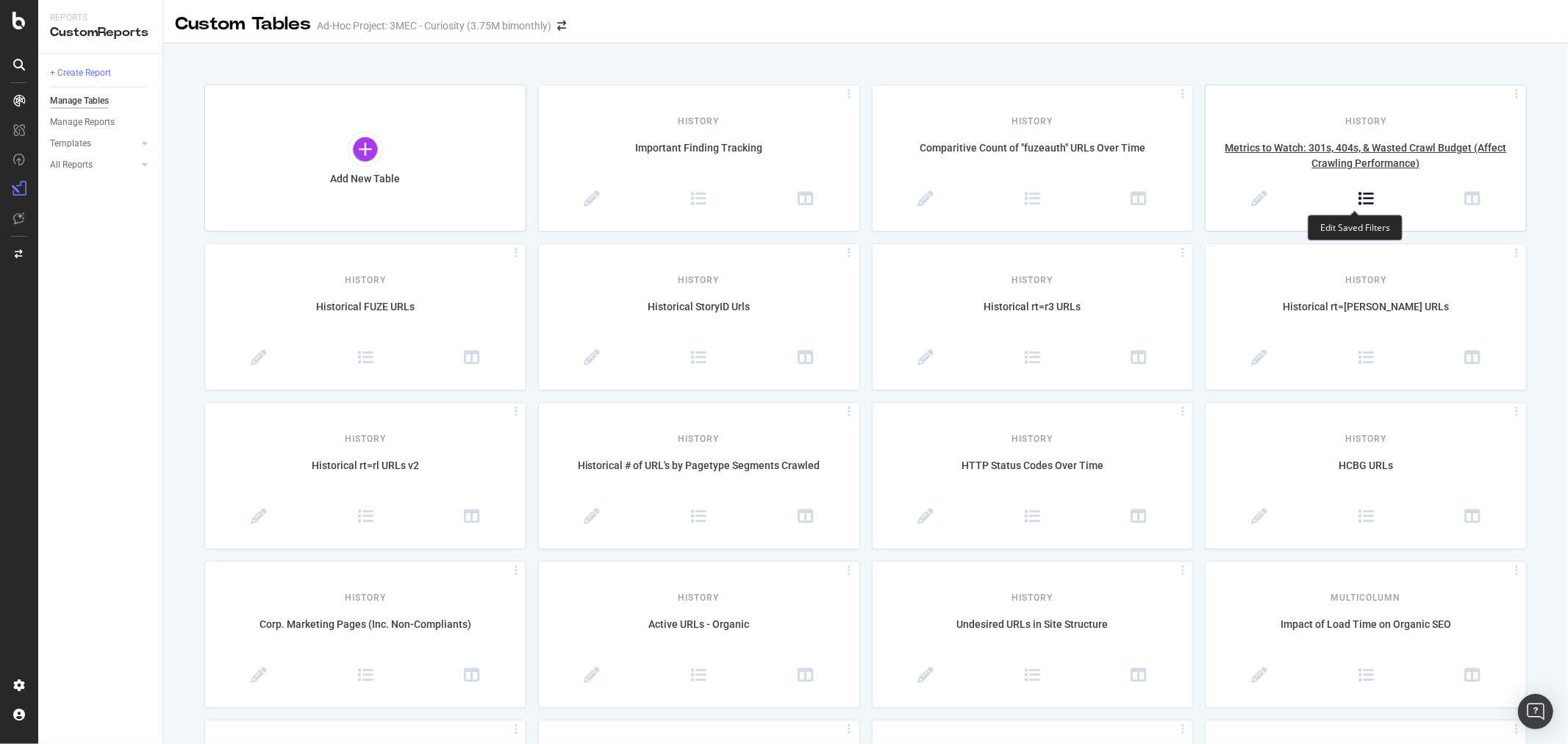
click at [1358, 195] on icon at bounding box center [1366, 199] width 16 height 16
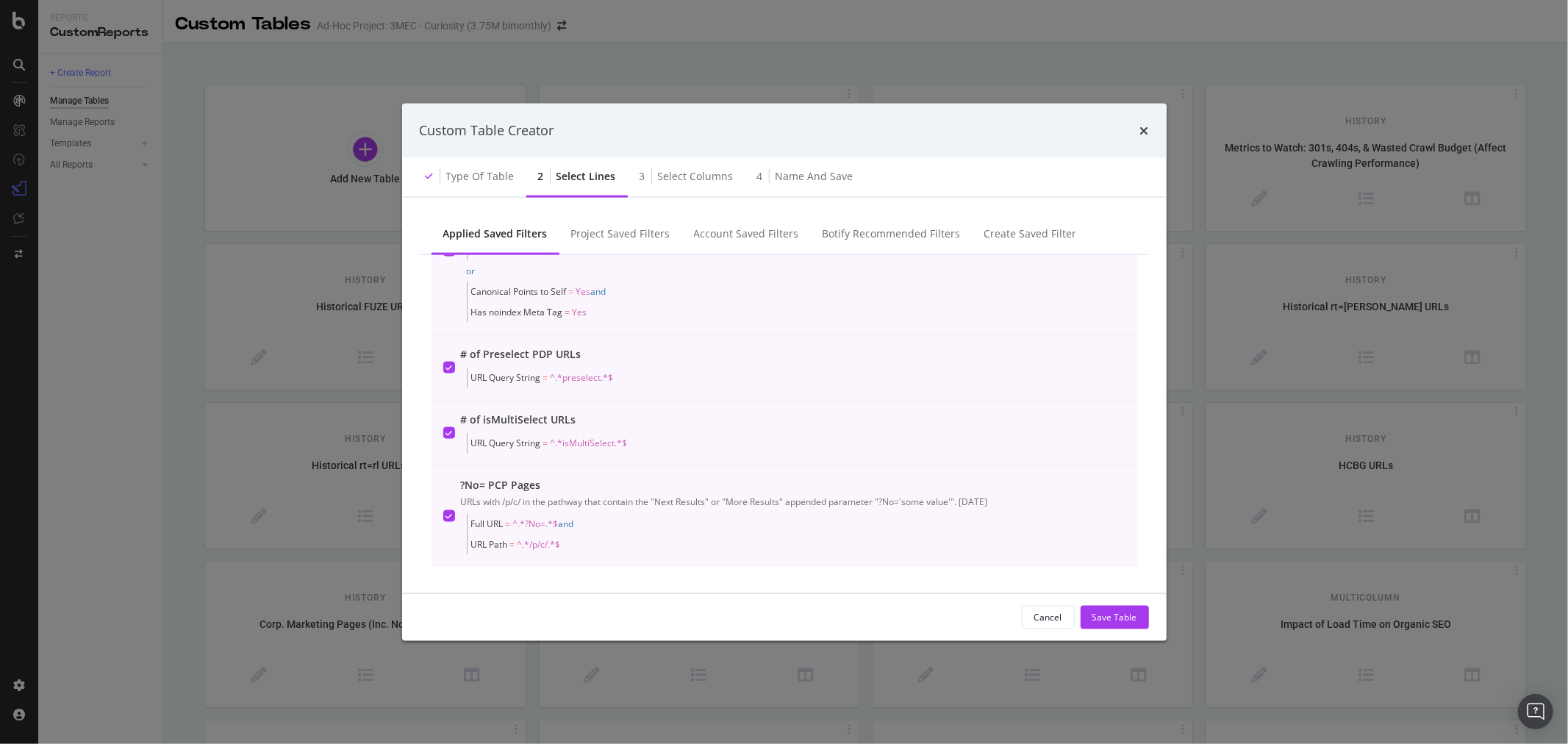
scroll to position [574, 0]
click at [1055, 616] on div "Cancel" at bounding box center [1049, 617] width 28 height 12
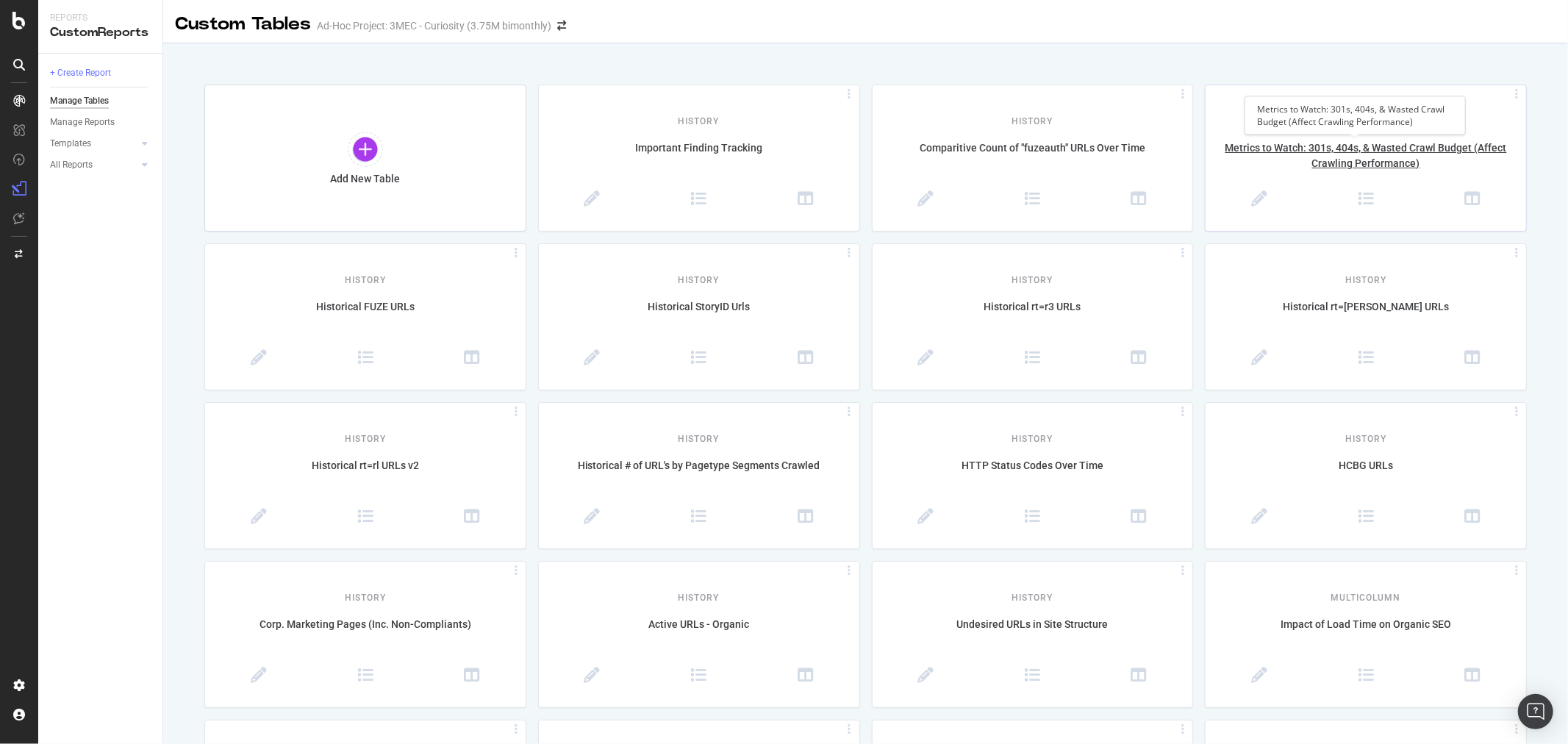
click at [1350, 151] on div "Metrics to Watch: 301s, 404s, & Wasted Crawl Budget (Affect Crawling Performanc…" at bounding box center [1366, 156] width 321 height 31
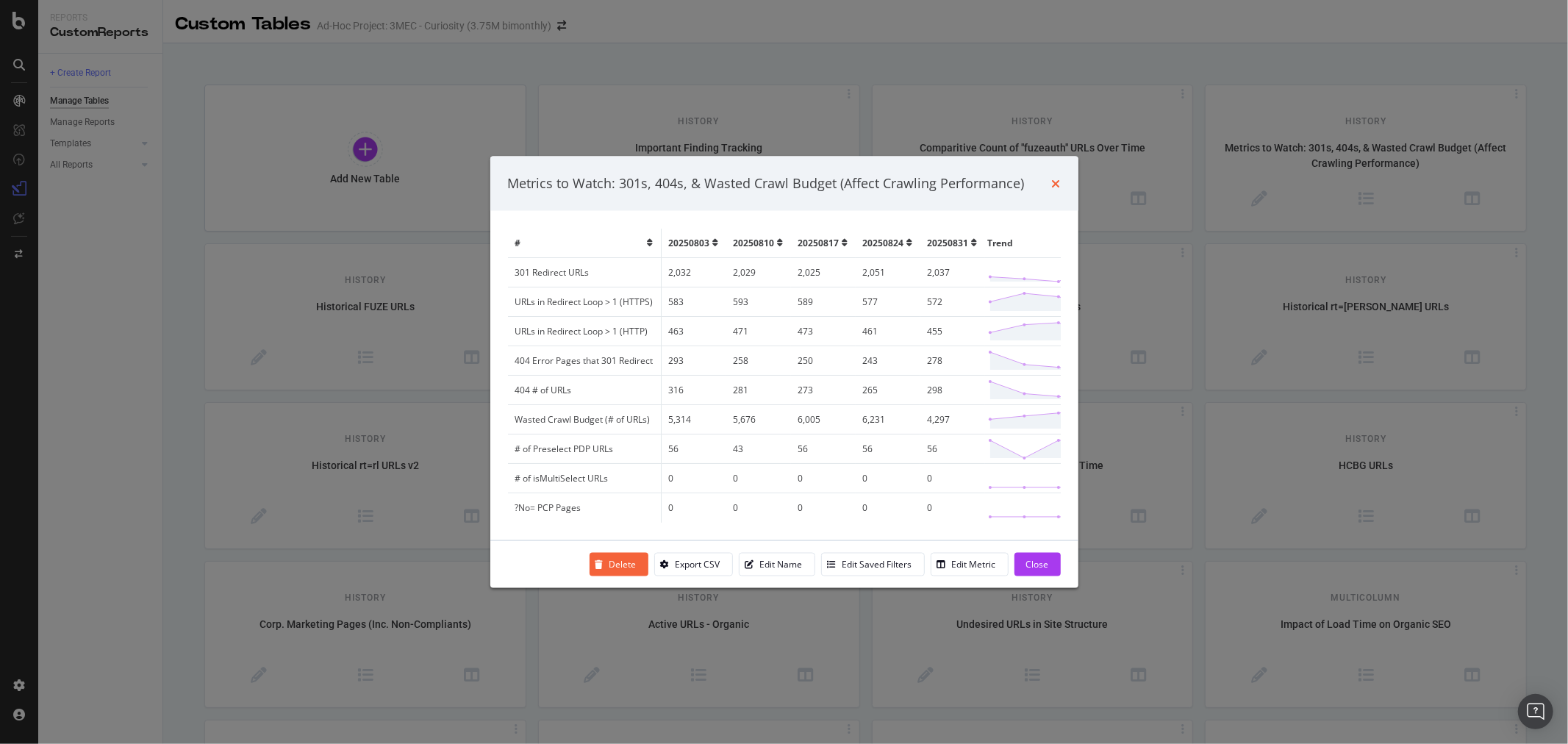
click at [1054, 181] on icon "times" at bounding box center [1056, 183] width 8 height 12
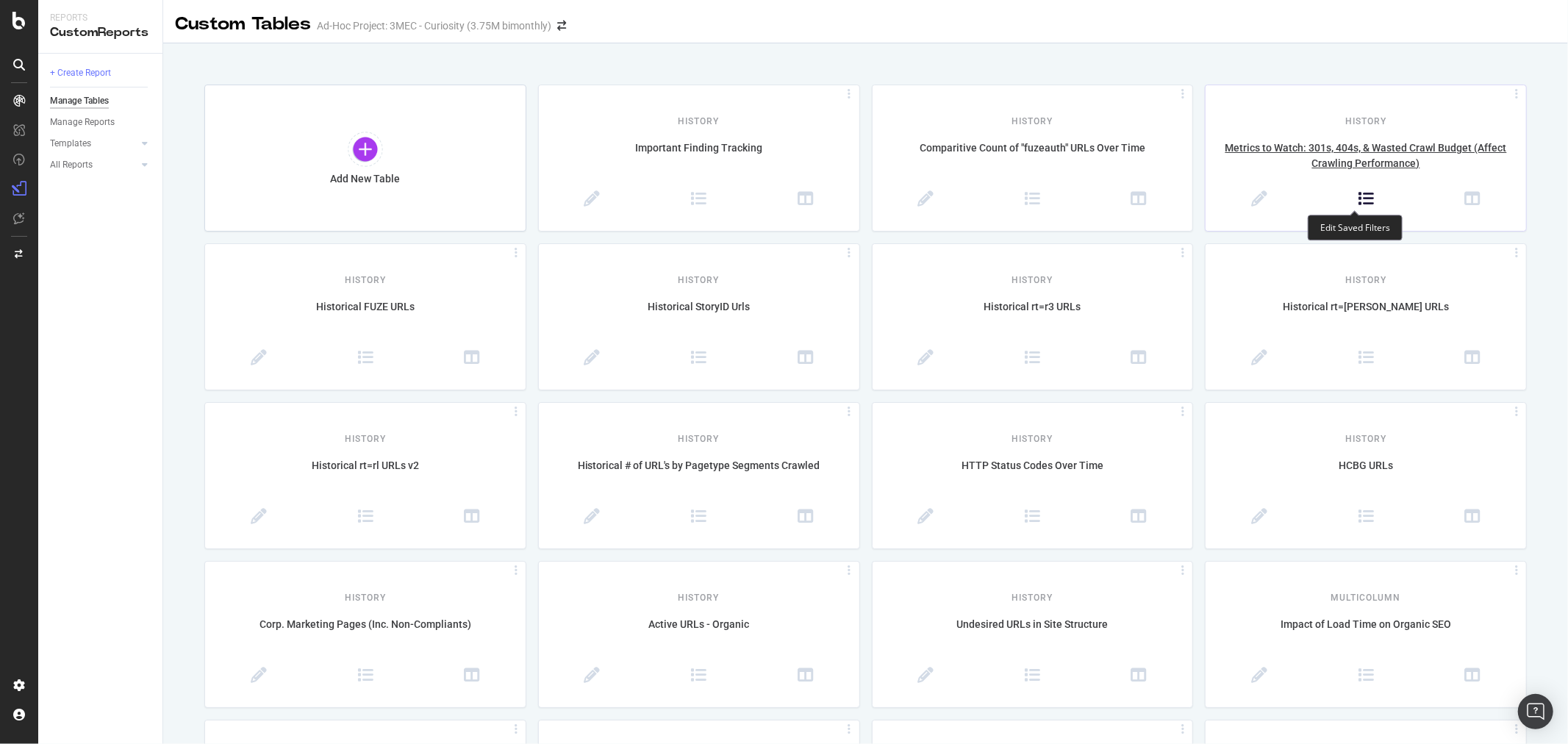
click at [1358, 201] on icon at bounding box center [1366, 199] width 16 height 16
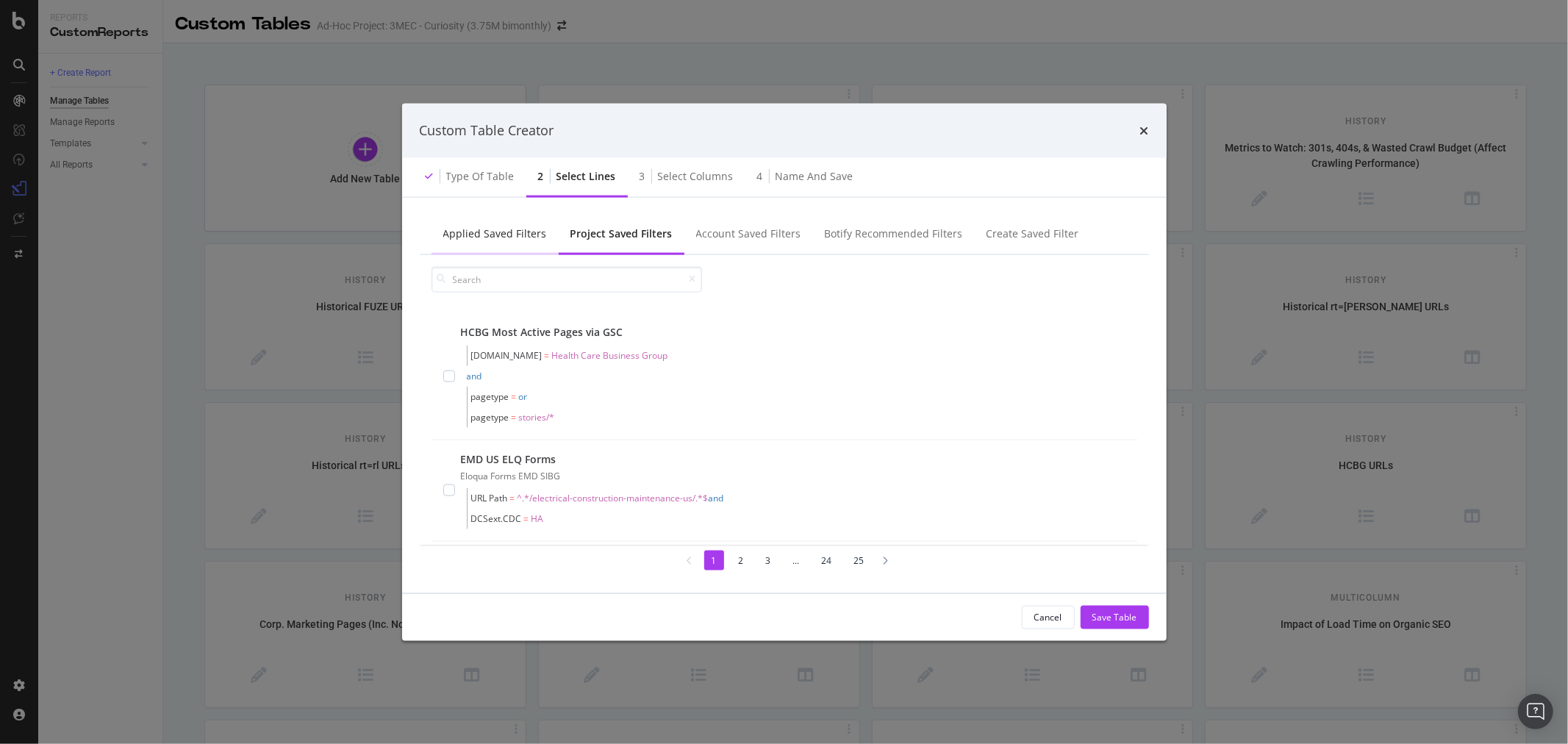
click at [498, 223] on div "Applied Saved Filters" at bounding box center [495, 234] width 127 height 40
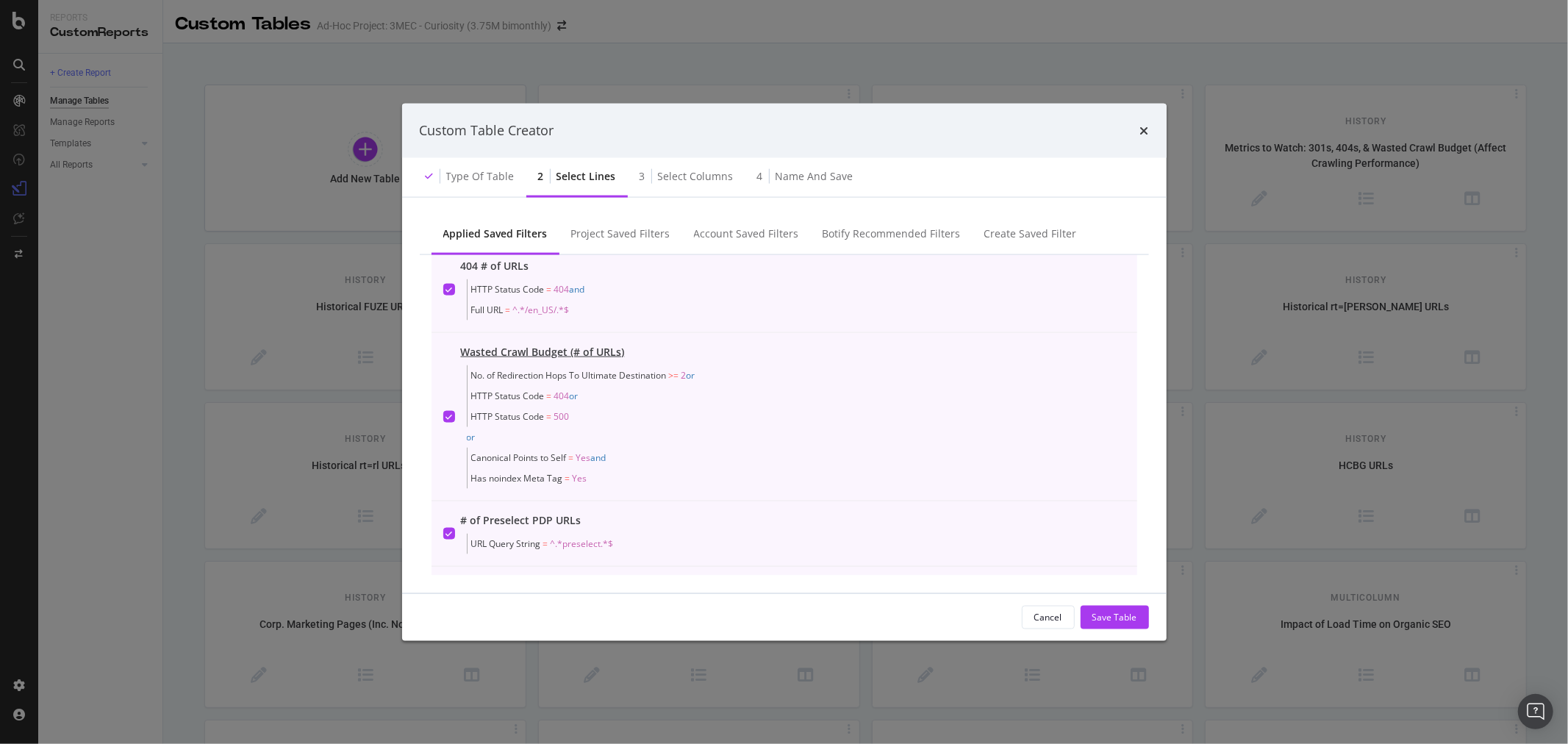
scroll to position [408, 0]
click at [726, 231] on div "Account Saved Filters" at bounding box center [747, 233] width 105 height 15
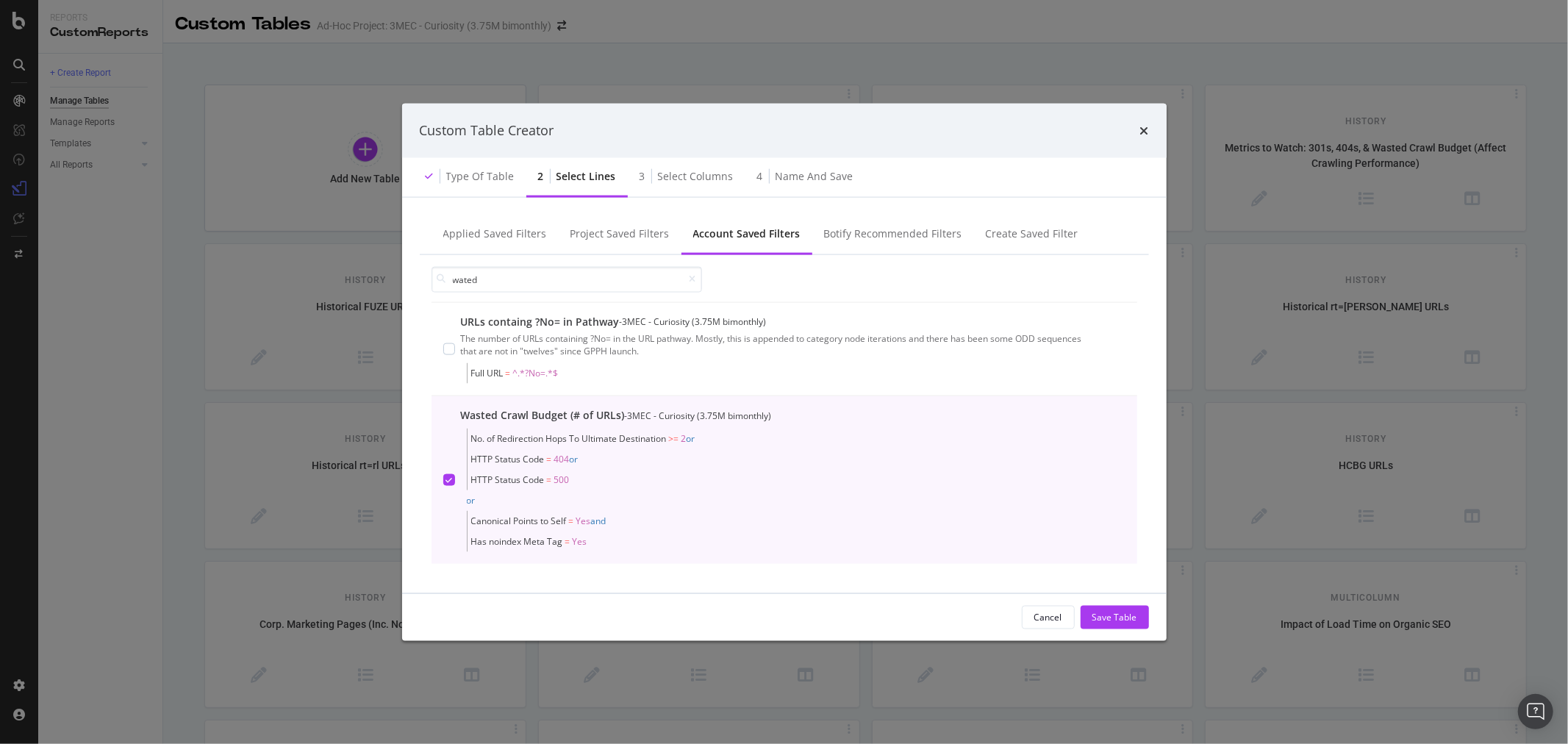
scroll to position [0, 0]
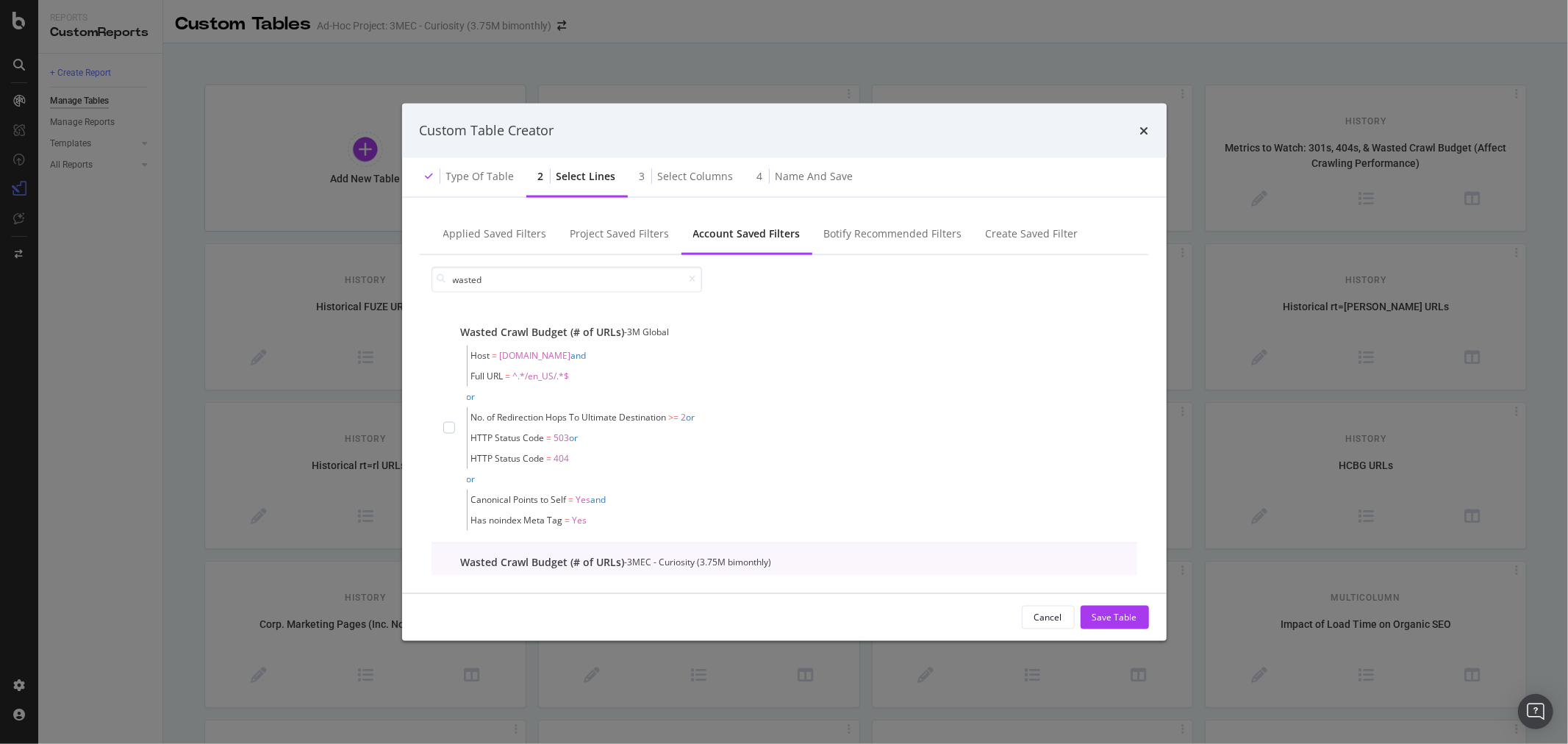
type input "wasted"
click at [1143, 134] on icon "times" at bounding box center [1144, 129] width 8 height 12
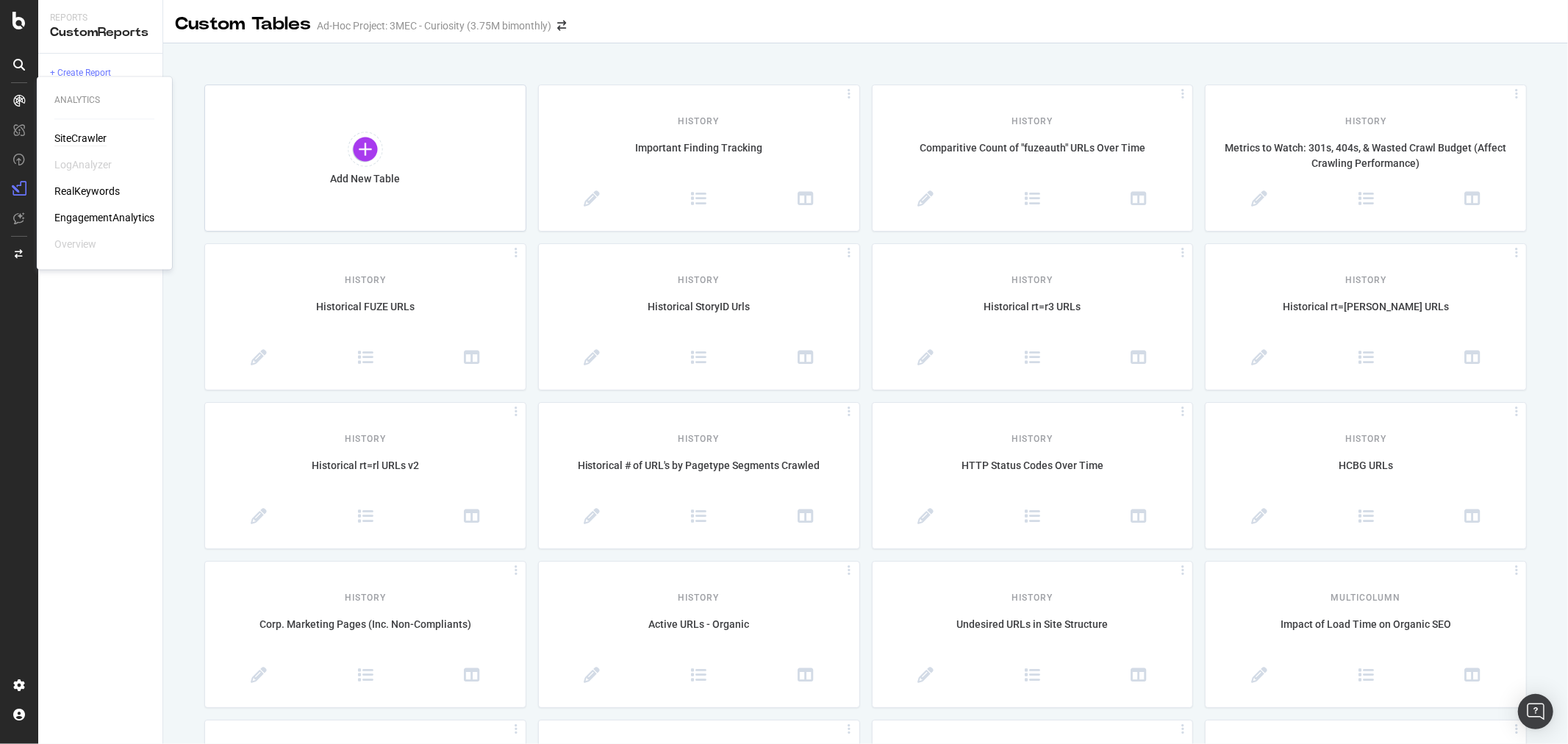
click at [86, 135] on div "SiteCrawler" at bounding box center [81, 139] width 52 height 15
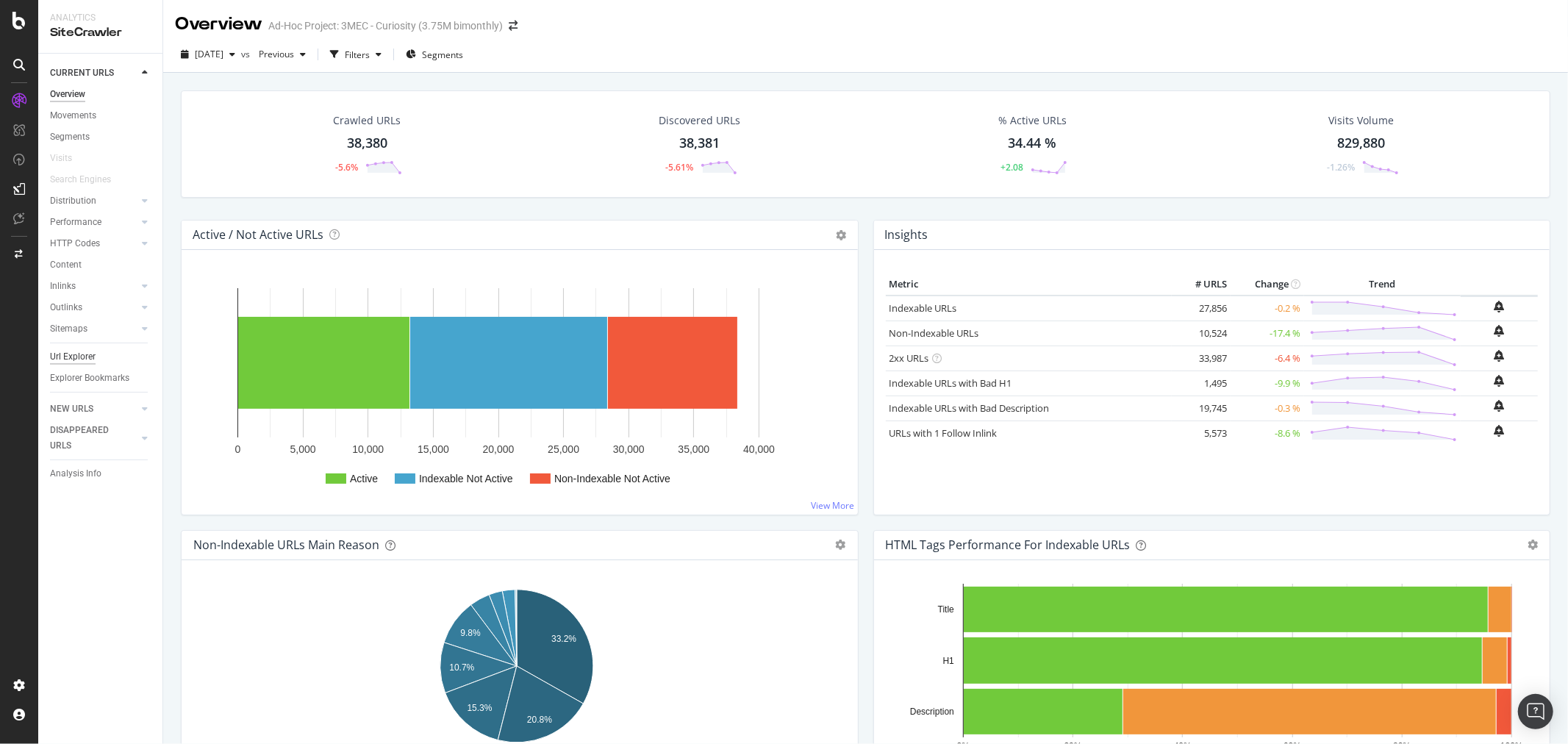
click at [66, 350] on div "Url Explorer" at bounding box center [72, 357] width 45 height 15
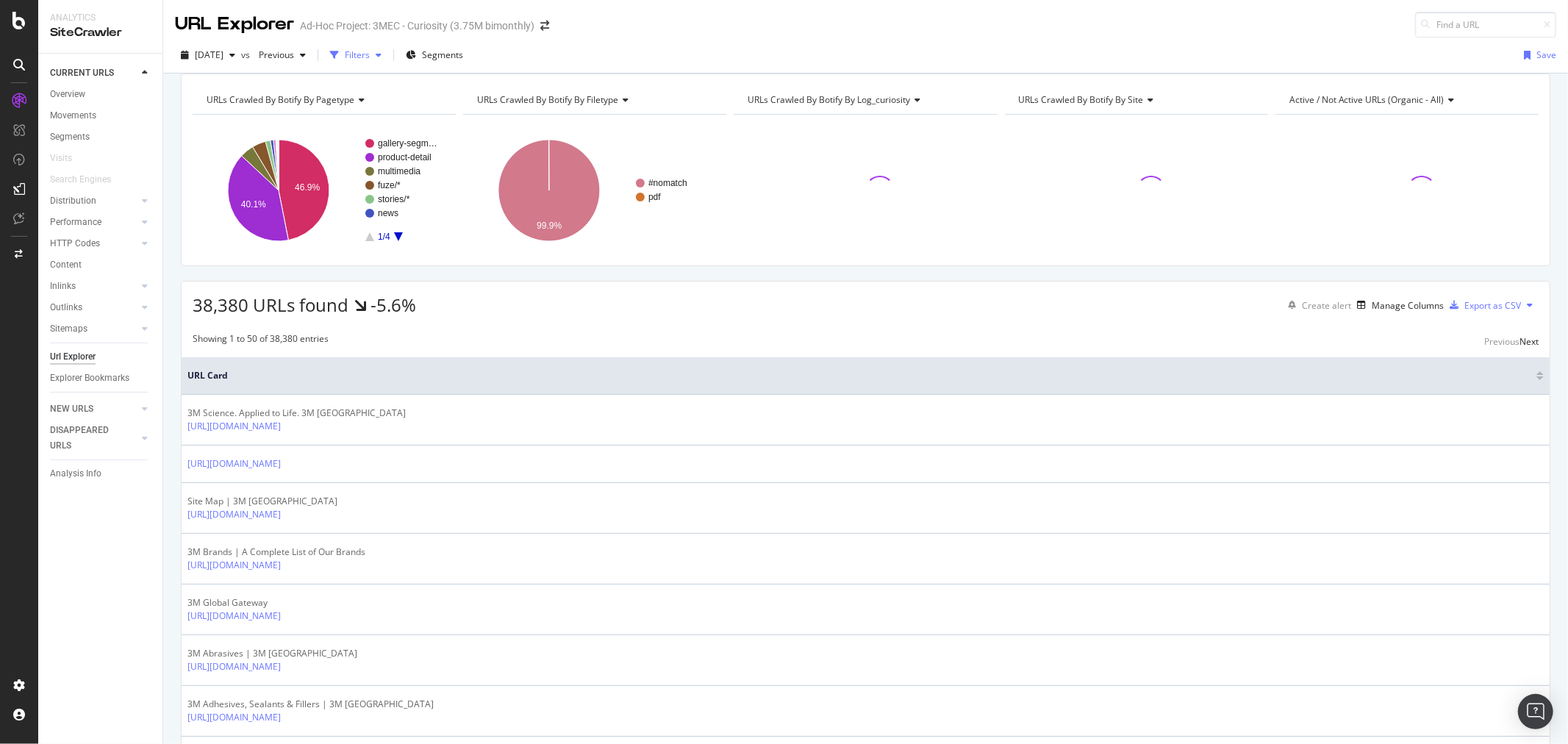
click at [381, 56] on icon "button" at bounding box center [379, 55] width 6 height 8
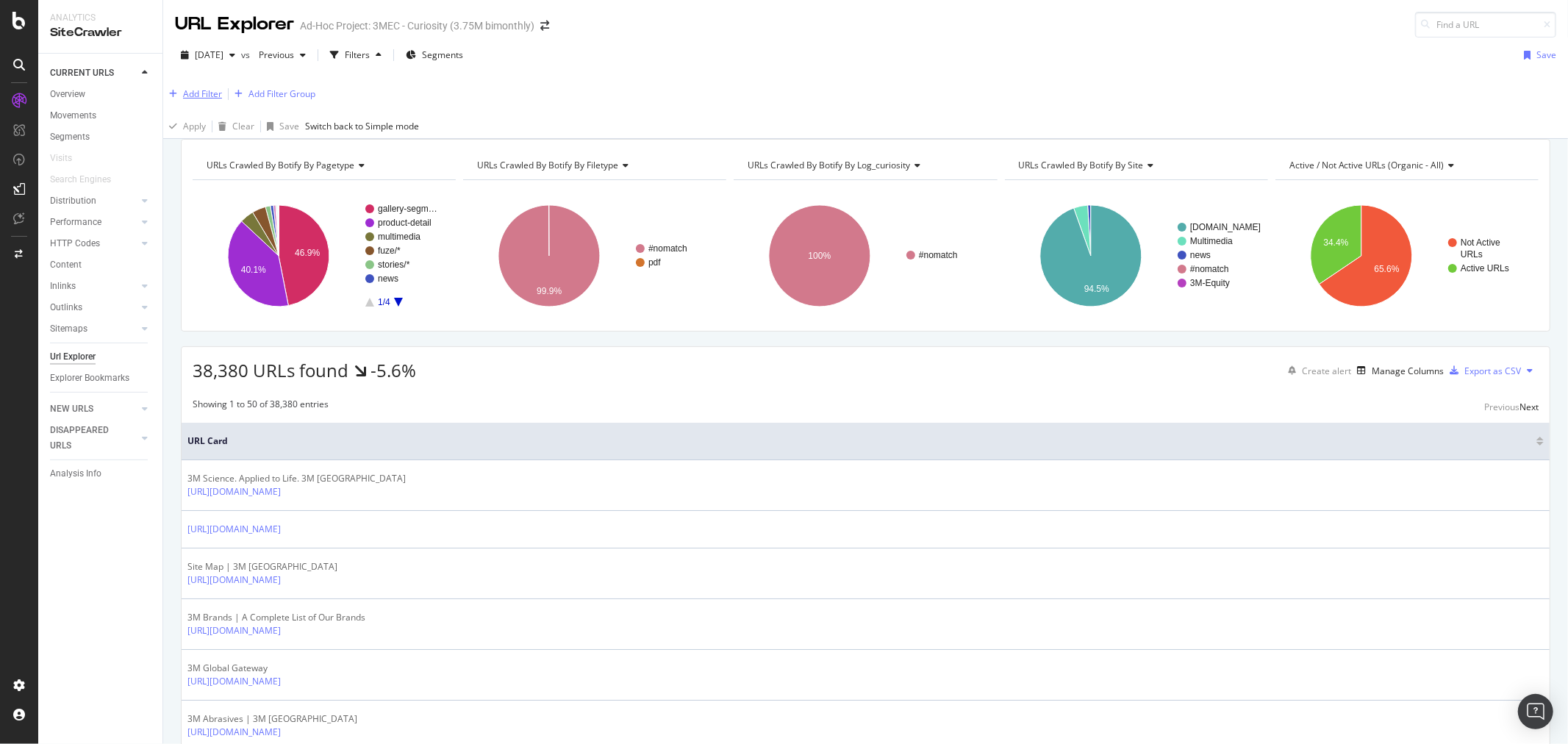
click at [210, 92] on div "Add Filter" at bounding box center [203, 94] width 39 height 12
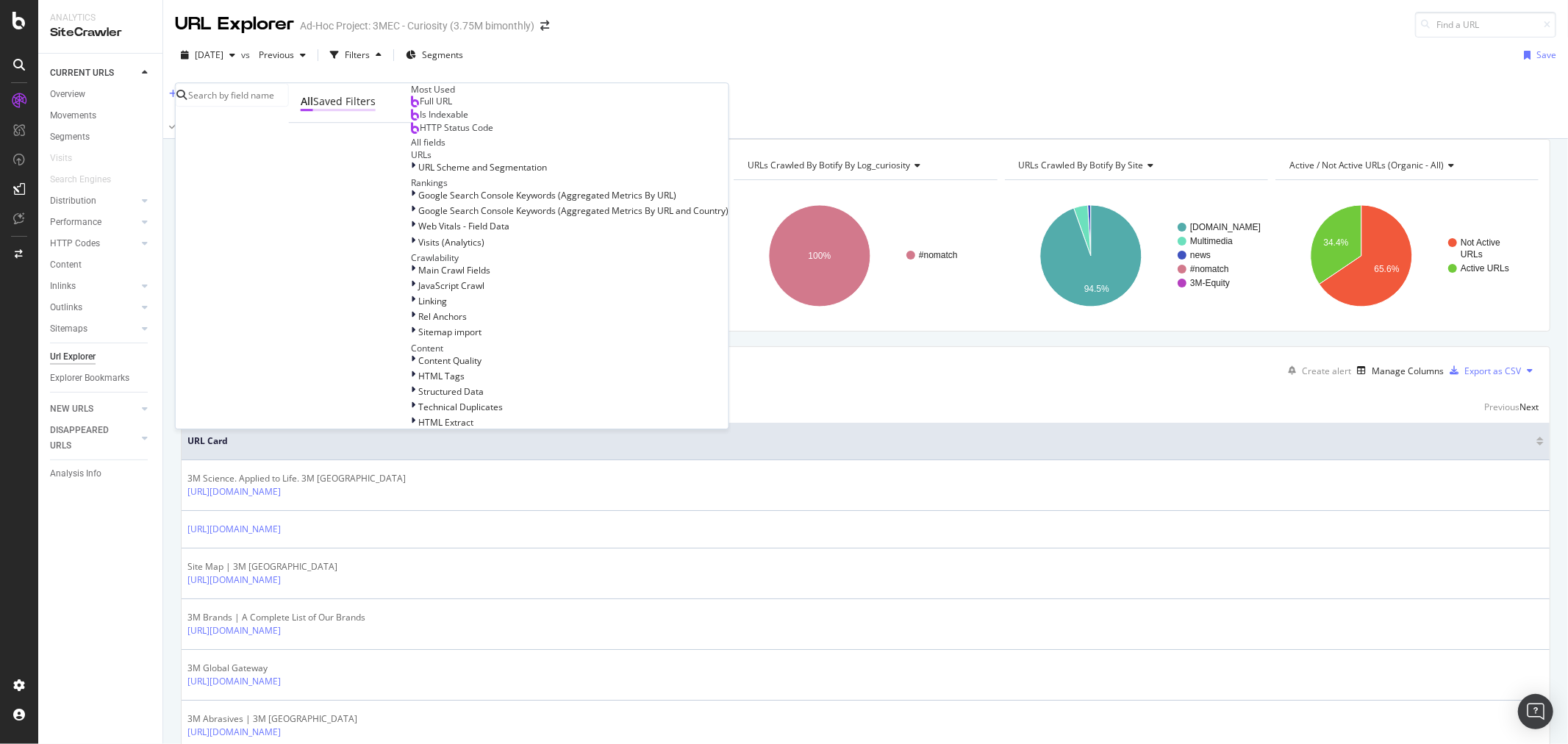
click at [314, 109] on div "Saved Filters" at bounding box center [344, 101] width 62 height 15
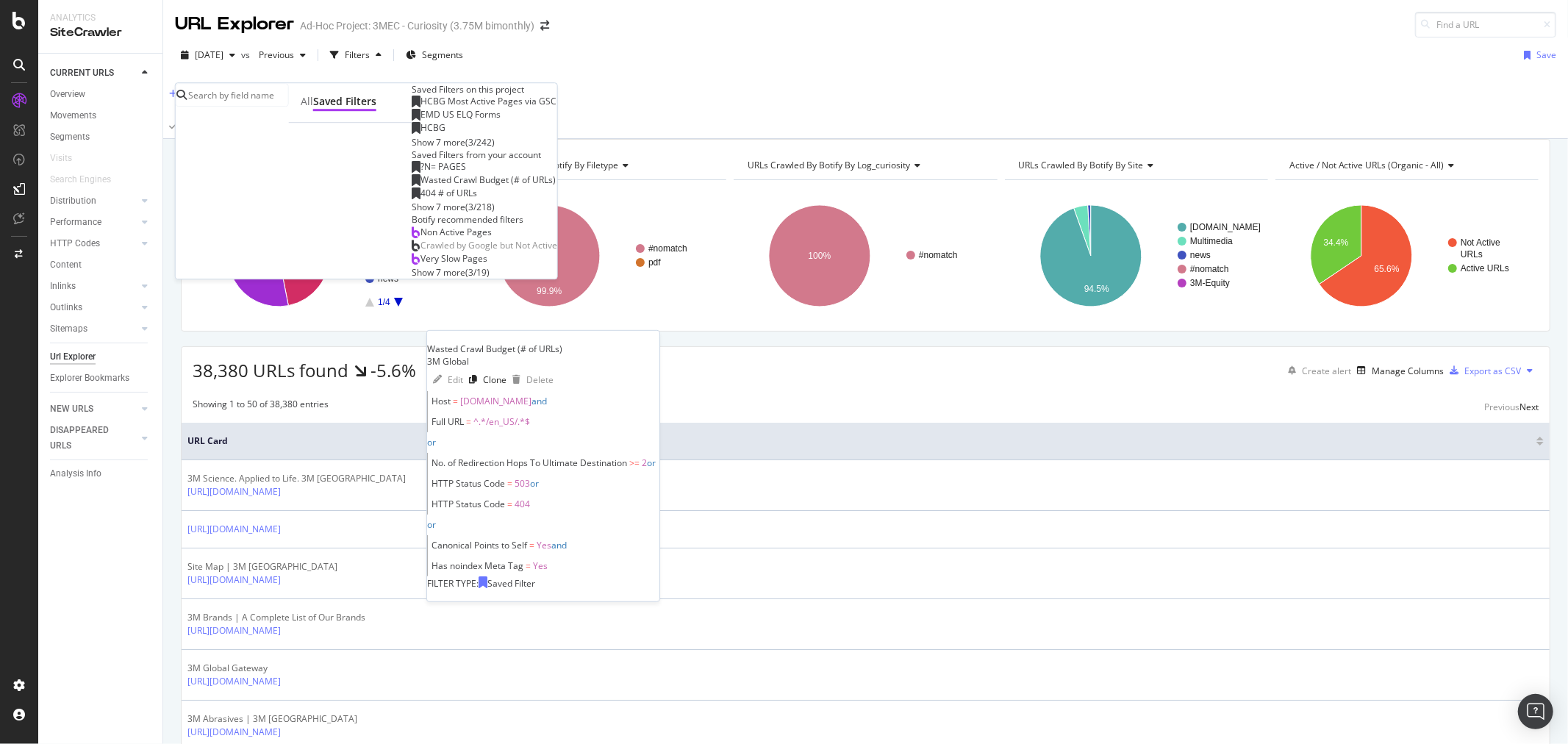
click at [421, 186] on span "Wasted Crawl Budget (# of URLs)" at bounding box center [489, 179] width 136 height 12
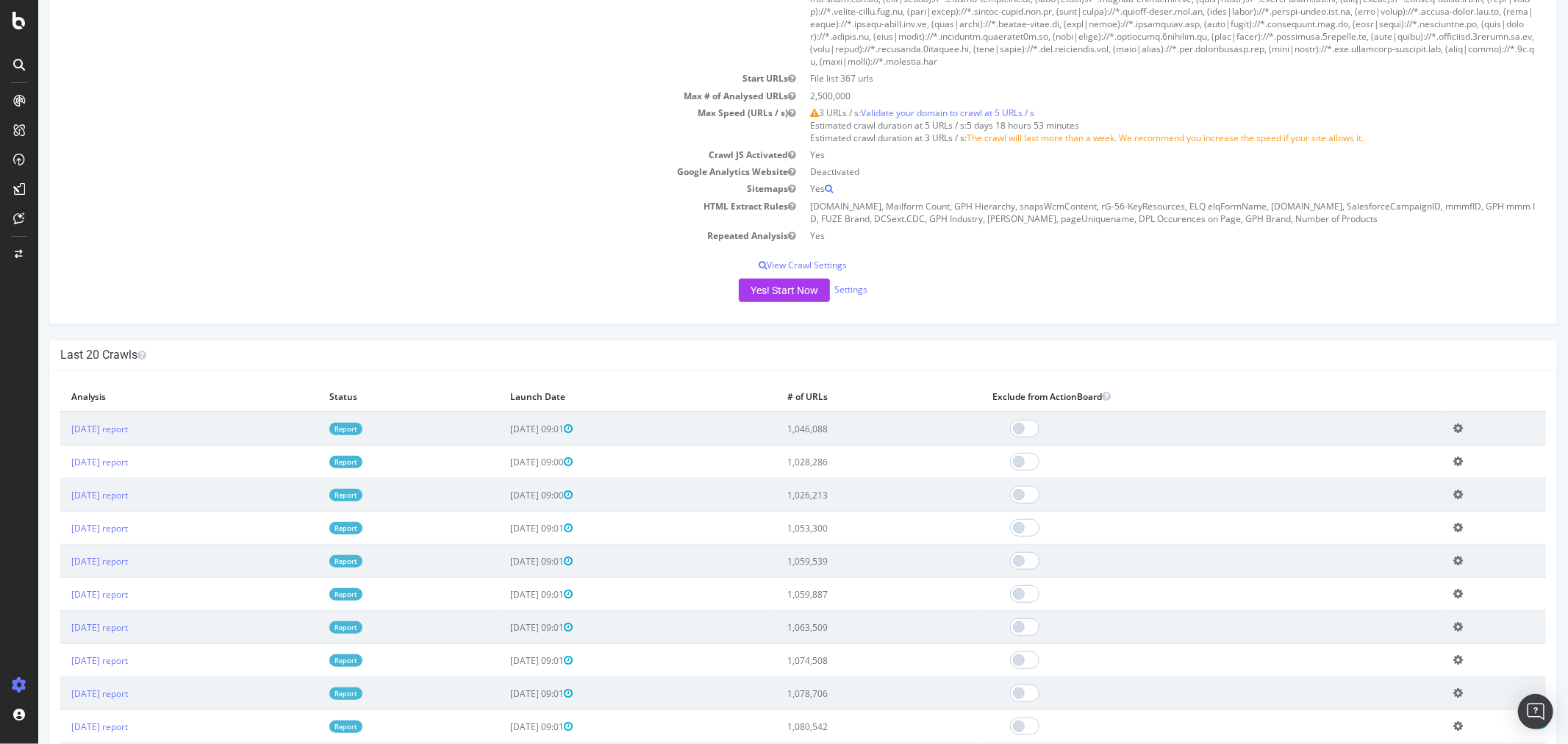
scroll to position [652, 0]
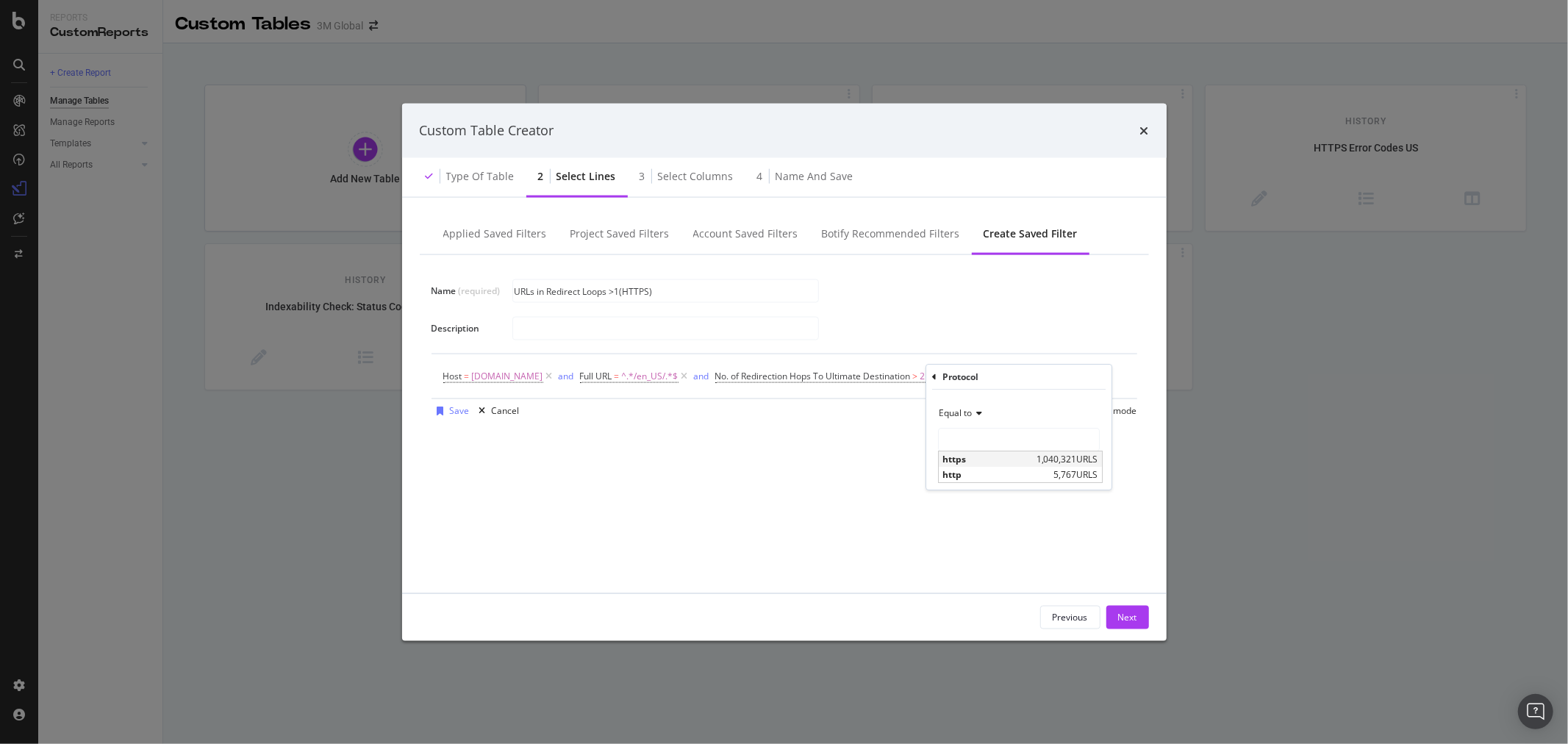
click at [974, 457] on span "https" at bounding box center [987, 459] width 90 height 12
type input "https"
click at [1091, 471] on div "Apply" at bounding box center [1089, 471] width 23 height 12
click at [459, 435] on div "Save" at bounding box center [460, 429] width 20 height 12
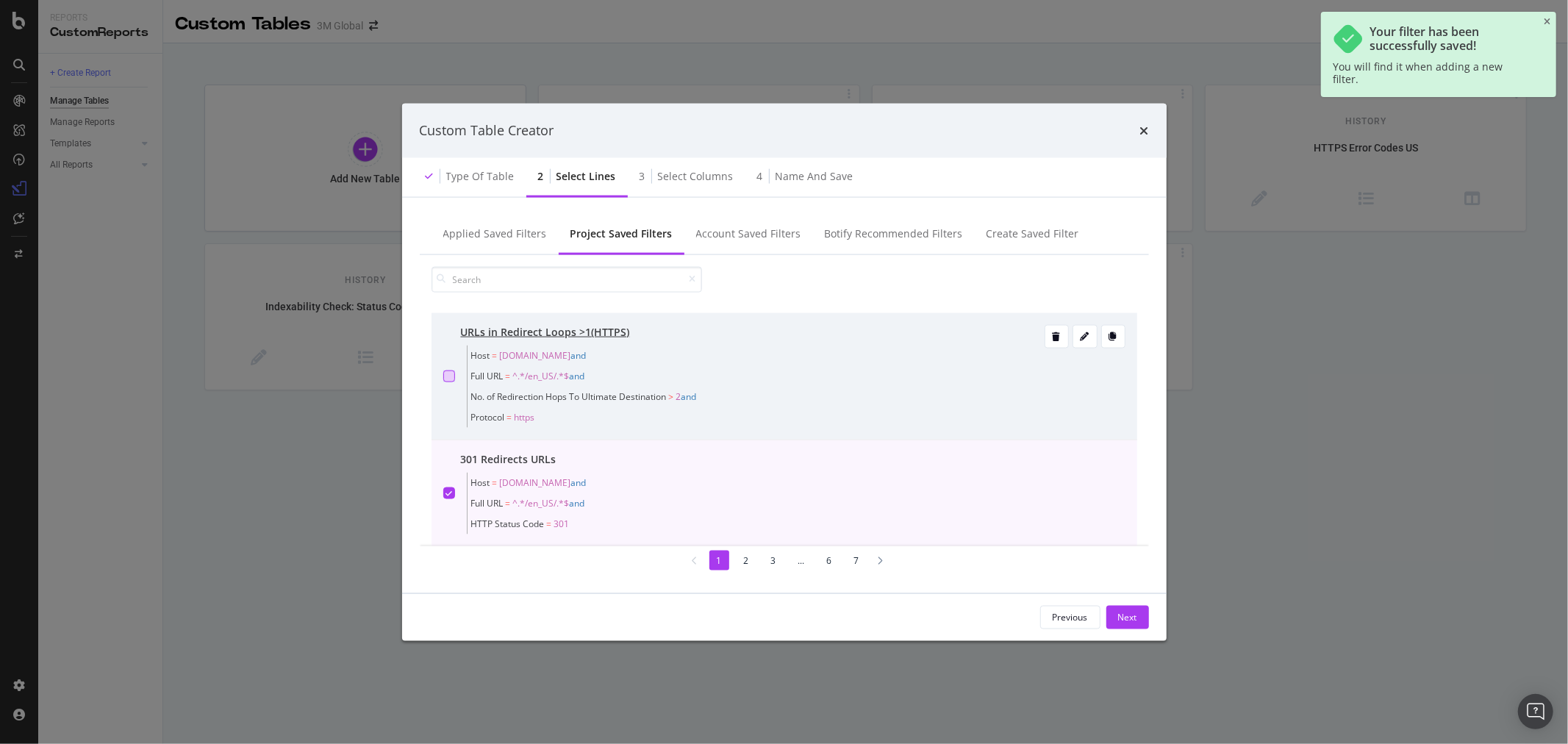
click at [449, 374] on div "modal" at bounding box center [448, 375] width 12 height 12
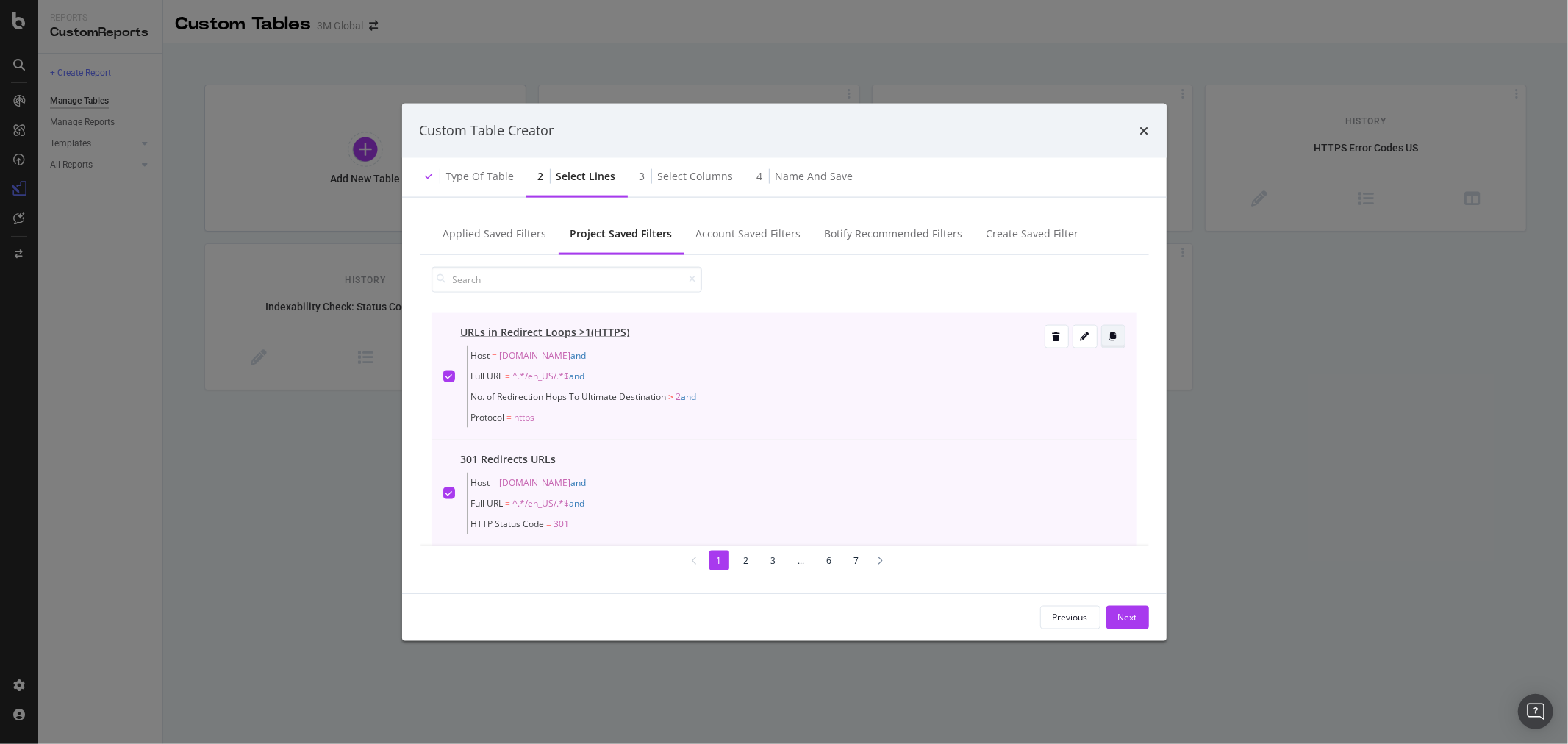
click at [1105, 333] on div "modal" at bounding box center [1113, 335] width 23 height 8
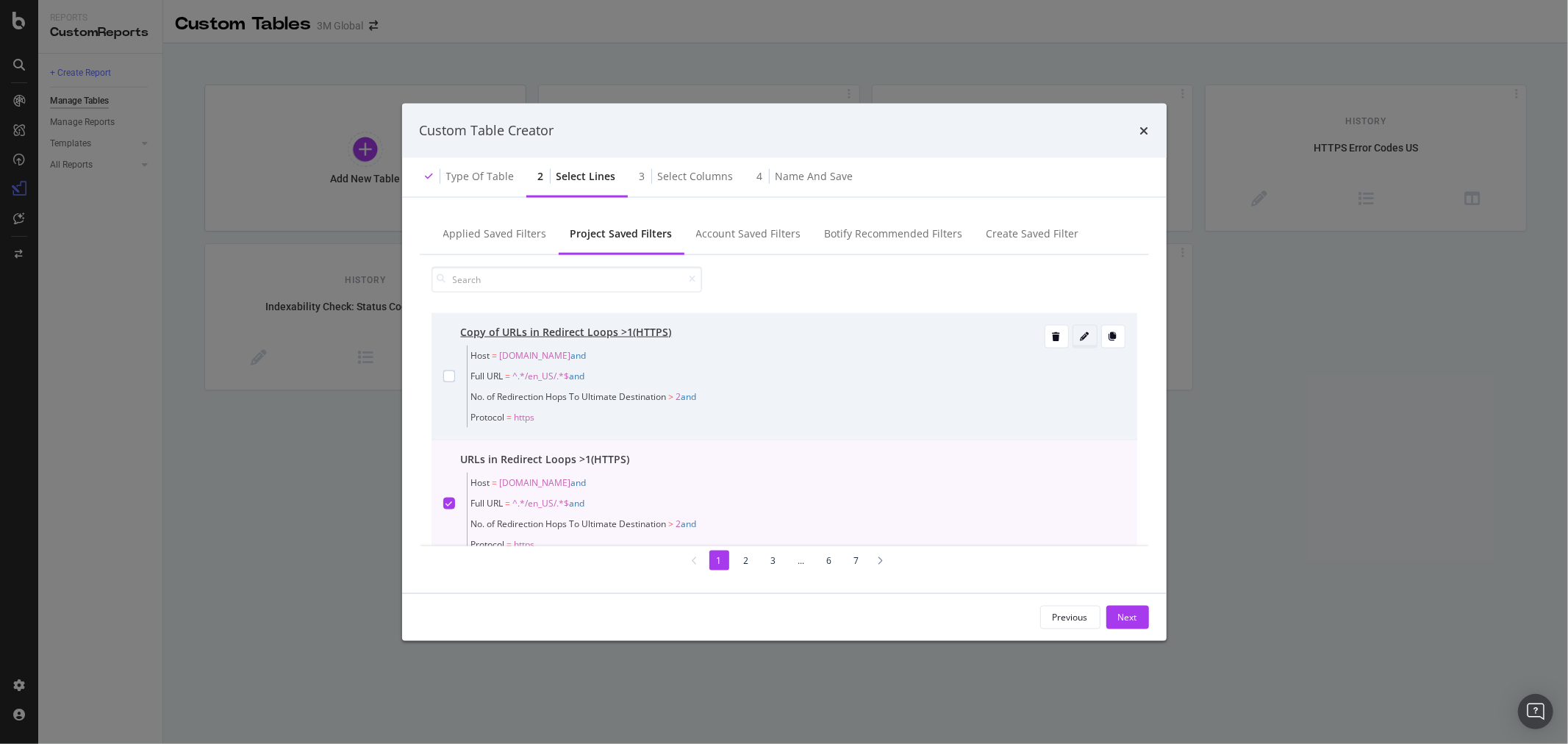
click at [1078, 337] on div "modal" at bounding box center [1085, 335] width 24 height 8
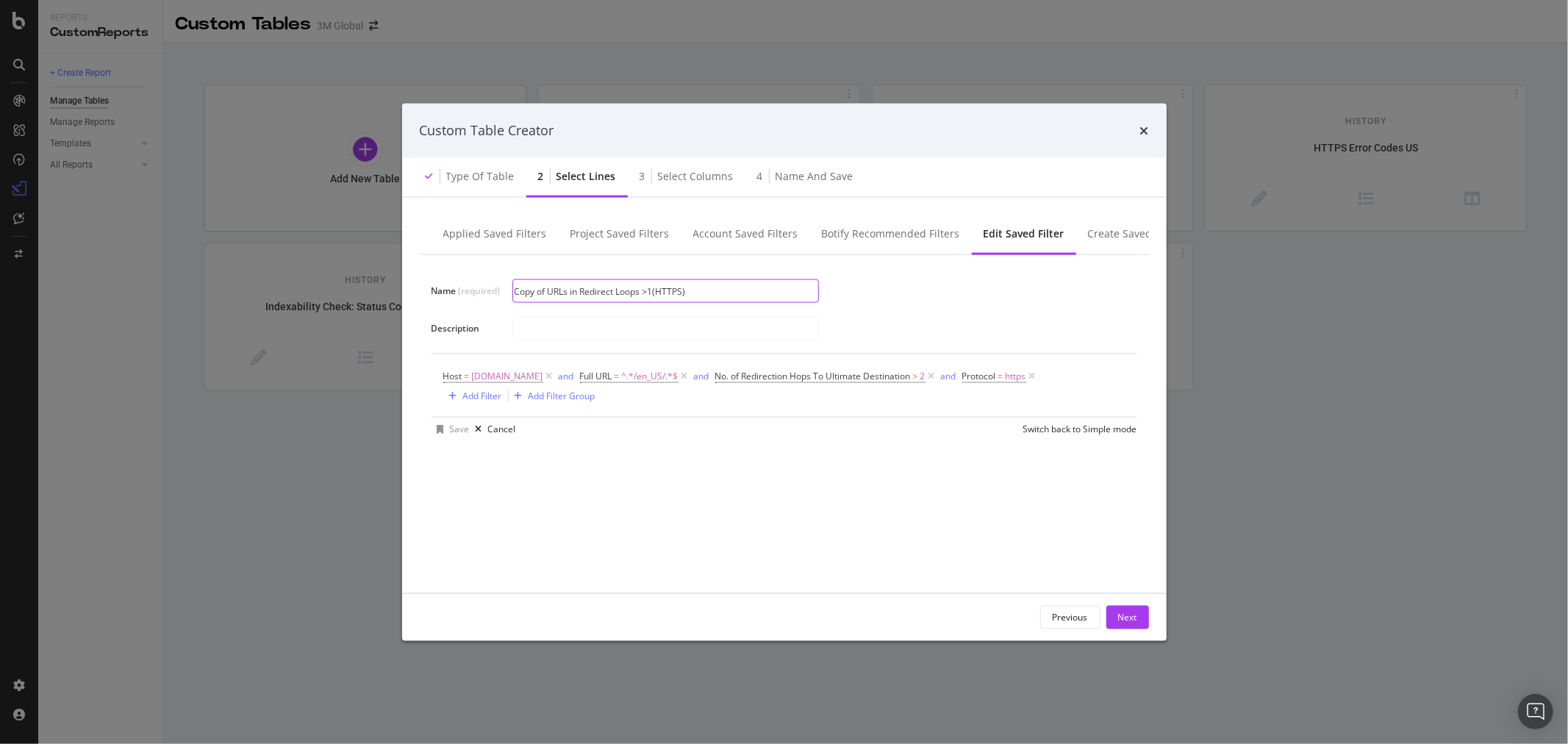
click at [683, 290] on input "Copy of URLs in Redirect Loops >1(HTTPS)" at bounding box center [666, 291] width 305 height 22
click at [550, 287] on input "Copy of URLs in Redirect Loops >1(HTTP)" at bounding box center [666, 291] width 305 height 22
type input "URLs in Redirect Loops >1(HTTP)"
click at [1006, 377] on span "https" at bounding box center [1016, 375] width 21 height 21
click at [1037, 431] on input "https" at bounding box center [1032, 437] width 139 height 24
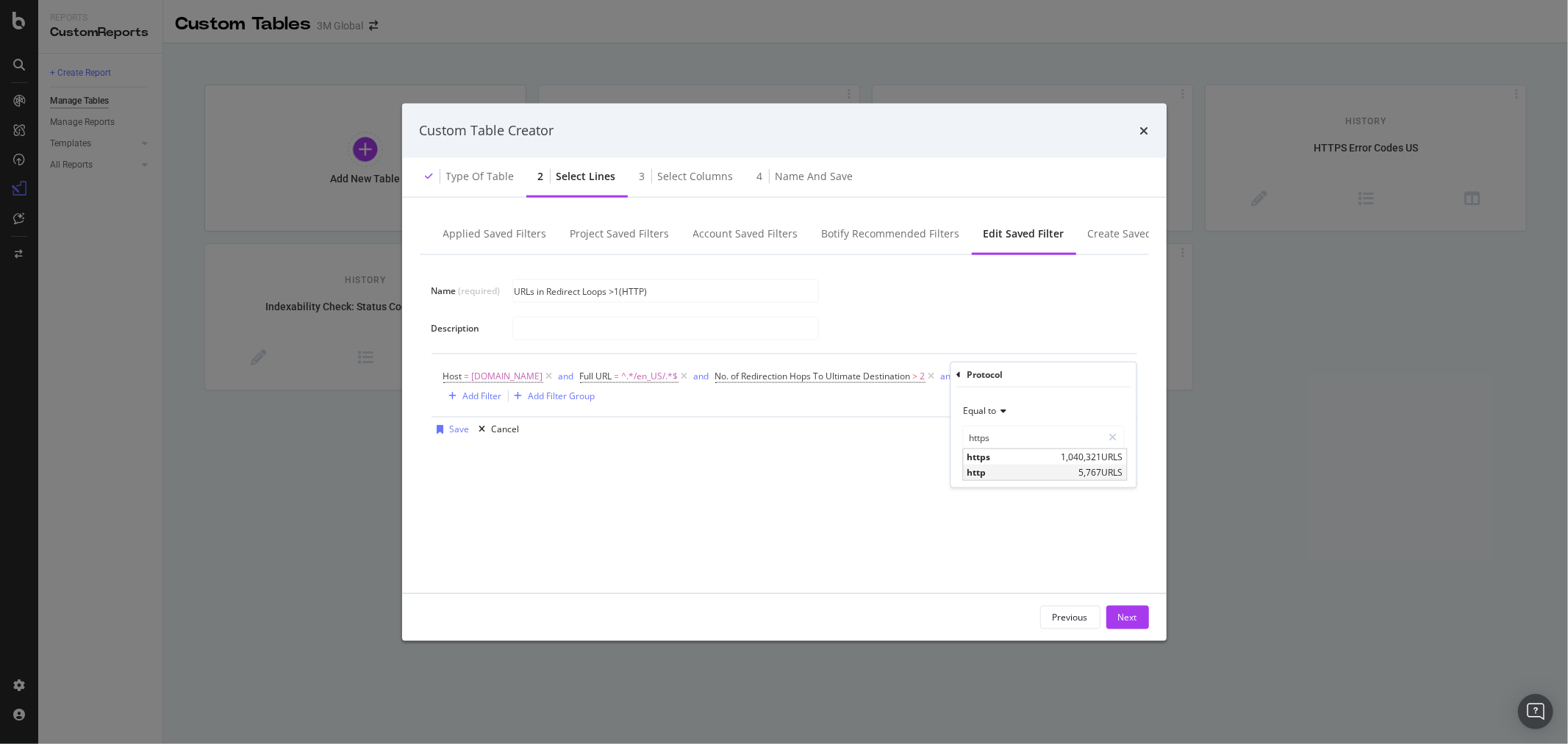
click at [1009, 472] on span "http" at bounding box center [1021, 472] width 108 height 12
type input "http"
click at [1113, 469] on div "Apply" at bounding box center [1113, 468] width 23 height 12
click at [1140, 615] on button "Next" at bounding box center [1127, 616] width 42 height 24
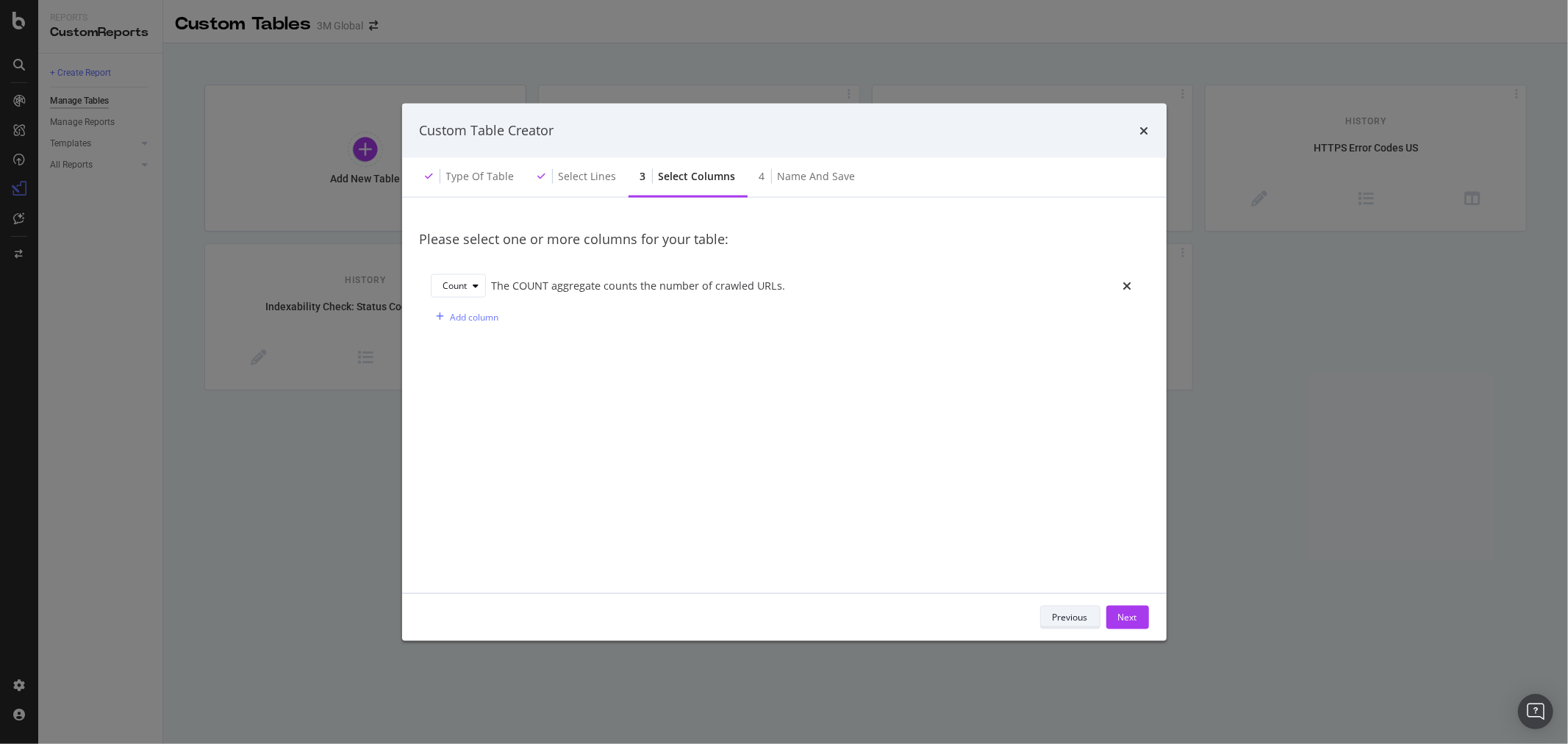
click at [1082, 615] on div "Previous" at bounding box center [1071, 617] width 35 height 12
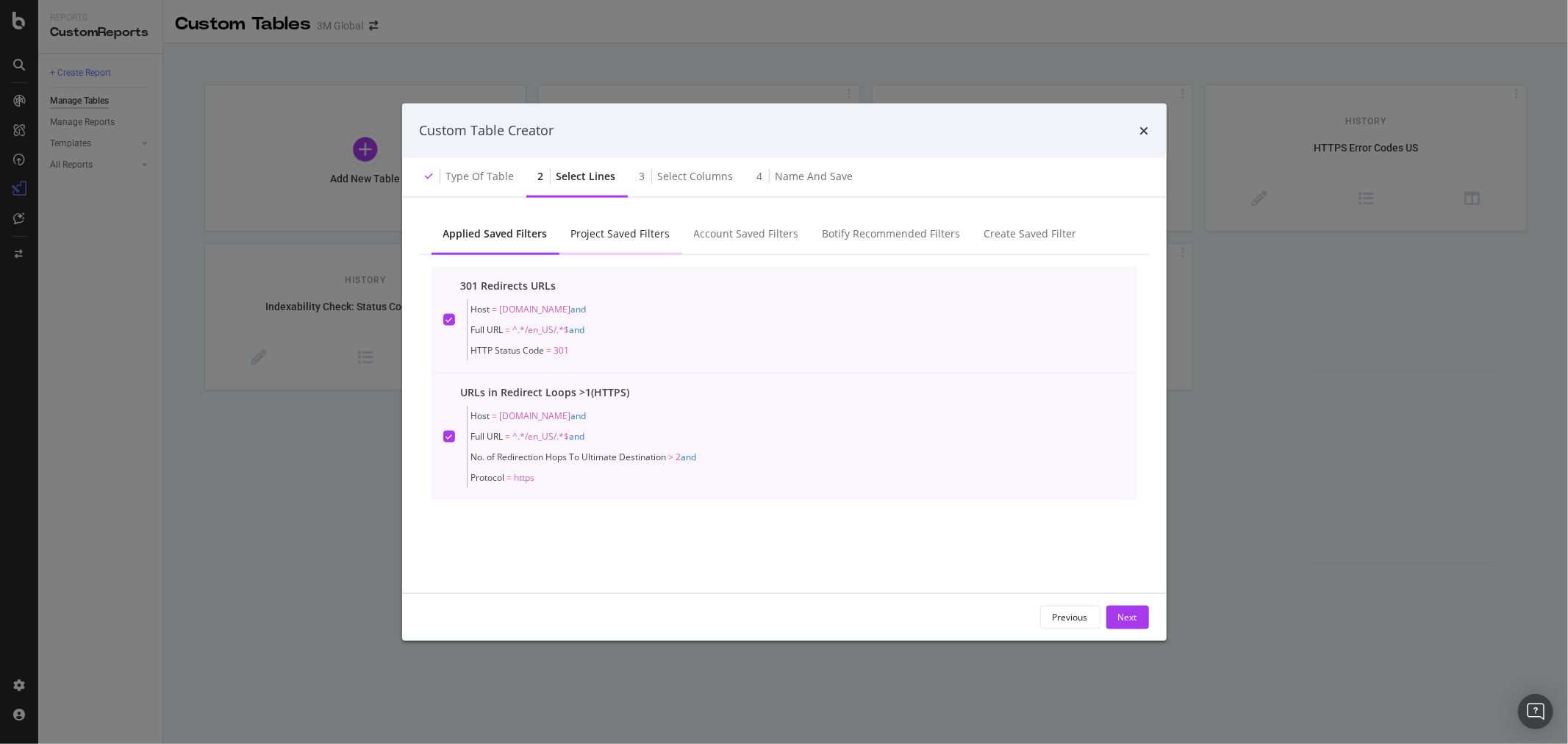
click at [635, 230] on div "Project Saved Filters" at bounding box center [620, 233] width 99 height 15
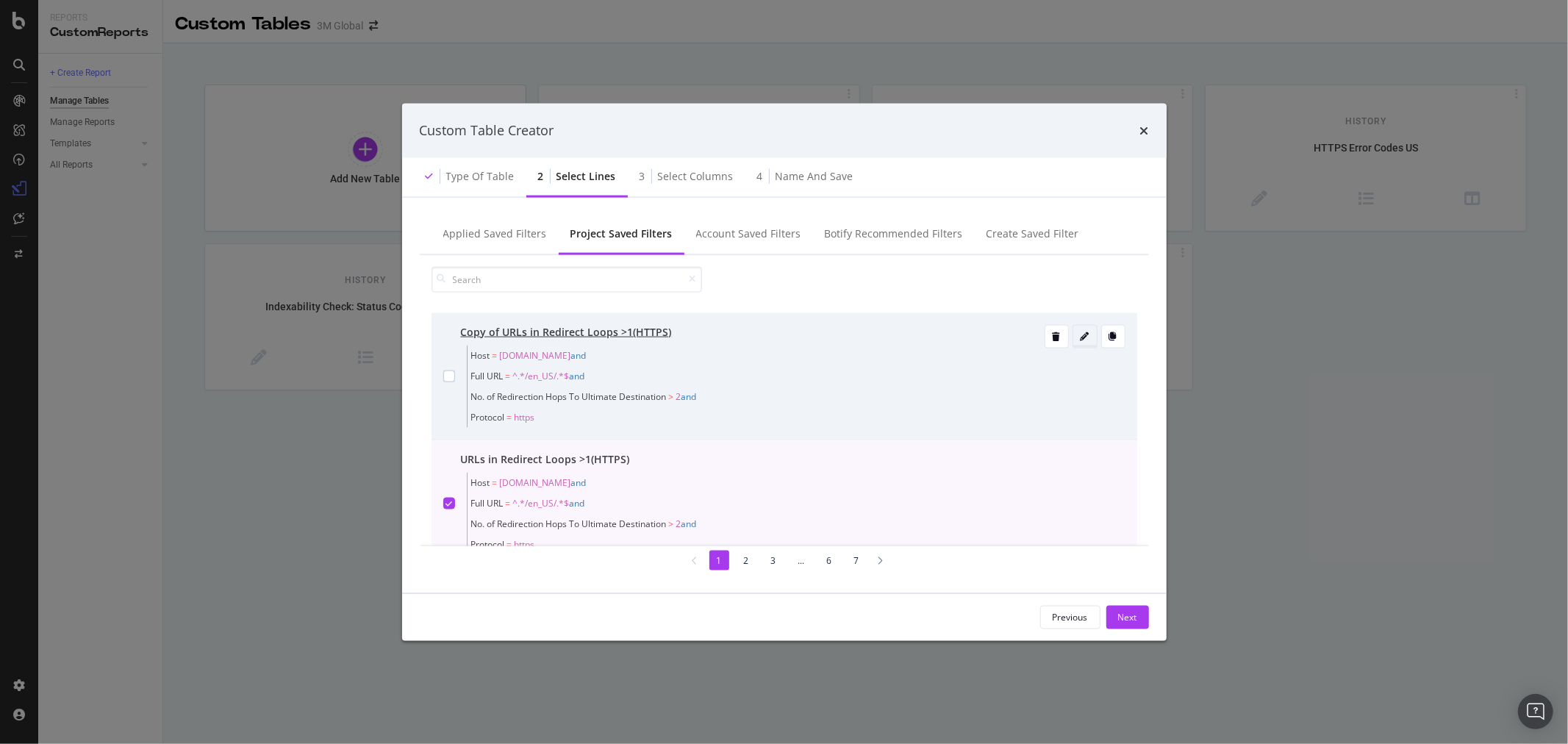
click at [1077, 333] on div "modal" at bounding box center [1085, 335] width 24 height 8
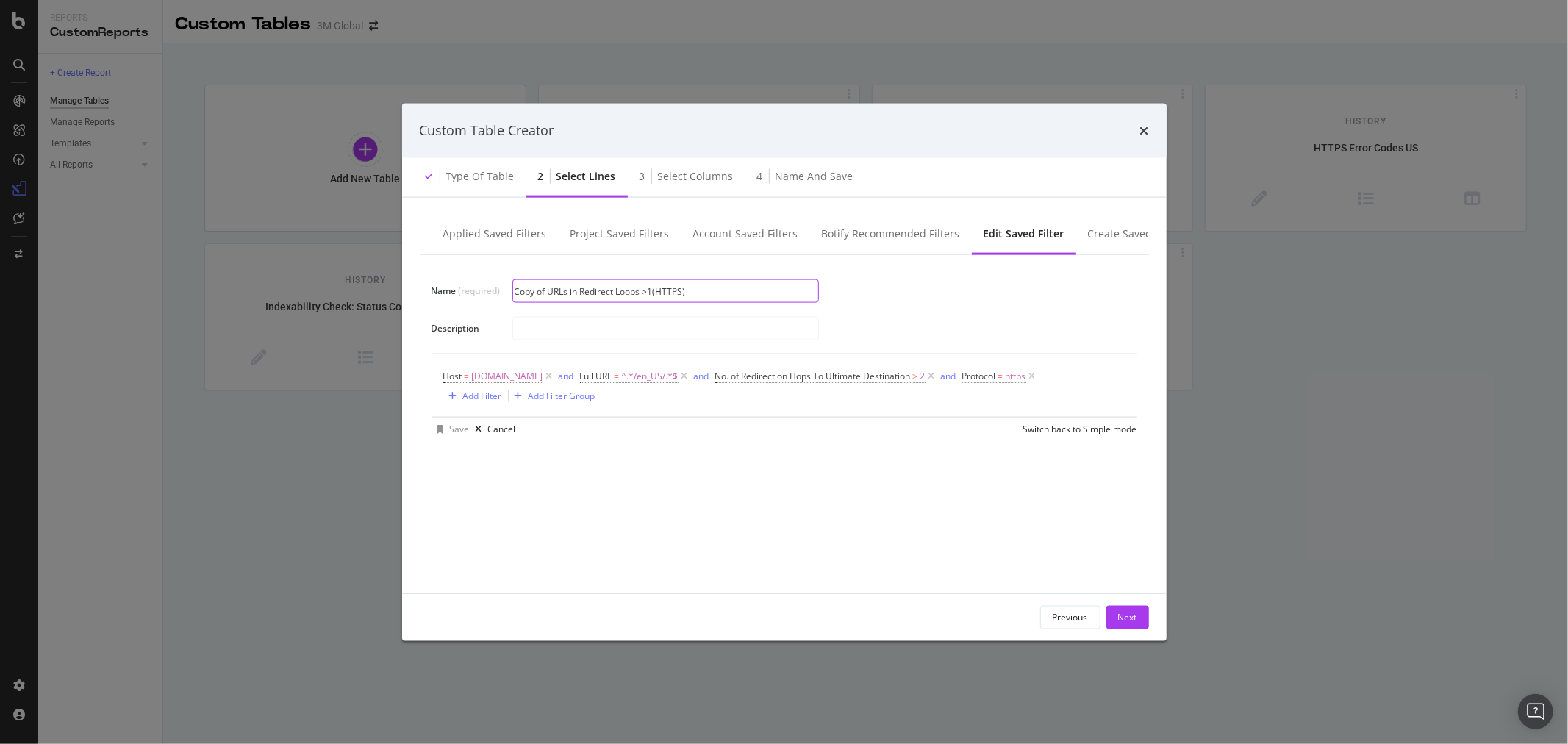
click at [549, 290] on input "Copy of URLs in Redirect Loops >1(HTTPS)" at bounding box center [666, 291] width 305 height 22
click at [683, 291] on input "Copy of URLs in Redirect Loops >1(HTTPS)" at bounding box center [666, 291] width 305 height 22
click at [549, 289] on input "Copy of URLs in Redirect Loops >1(HTTP)" at bounding box center [666, 291] width 305 height 22
type input "URLs in Redirect Loops >1(HTTP)"
click at [983, 377] on span "Protocol" at bounding box center [979, 375] width 34 height 12
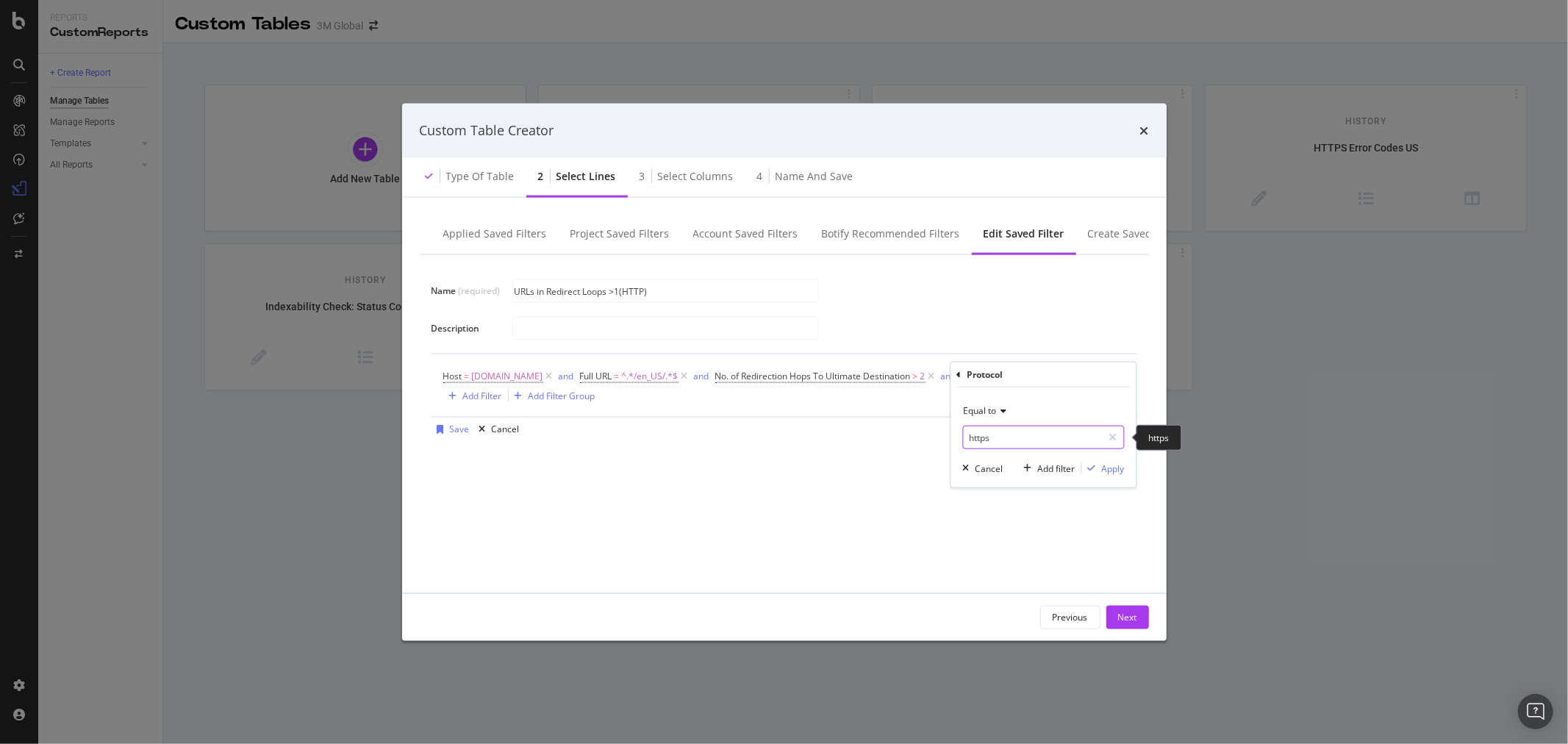
click at [989, 441] on input "https" at bounding box center [1032, 437] width 139 height 24
click at [989, 469] on span "http" at bounding box center [1021, 472] width 108 height 12
type input "http"
click at [1110, 464] on div "Apply" at bounding box center [1113, 468] width 23 height 12
click at [458, 429] on div "Save" at bounding box center [460, 429] width 20 height 12
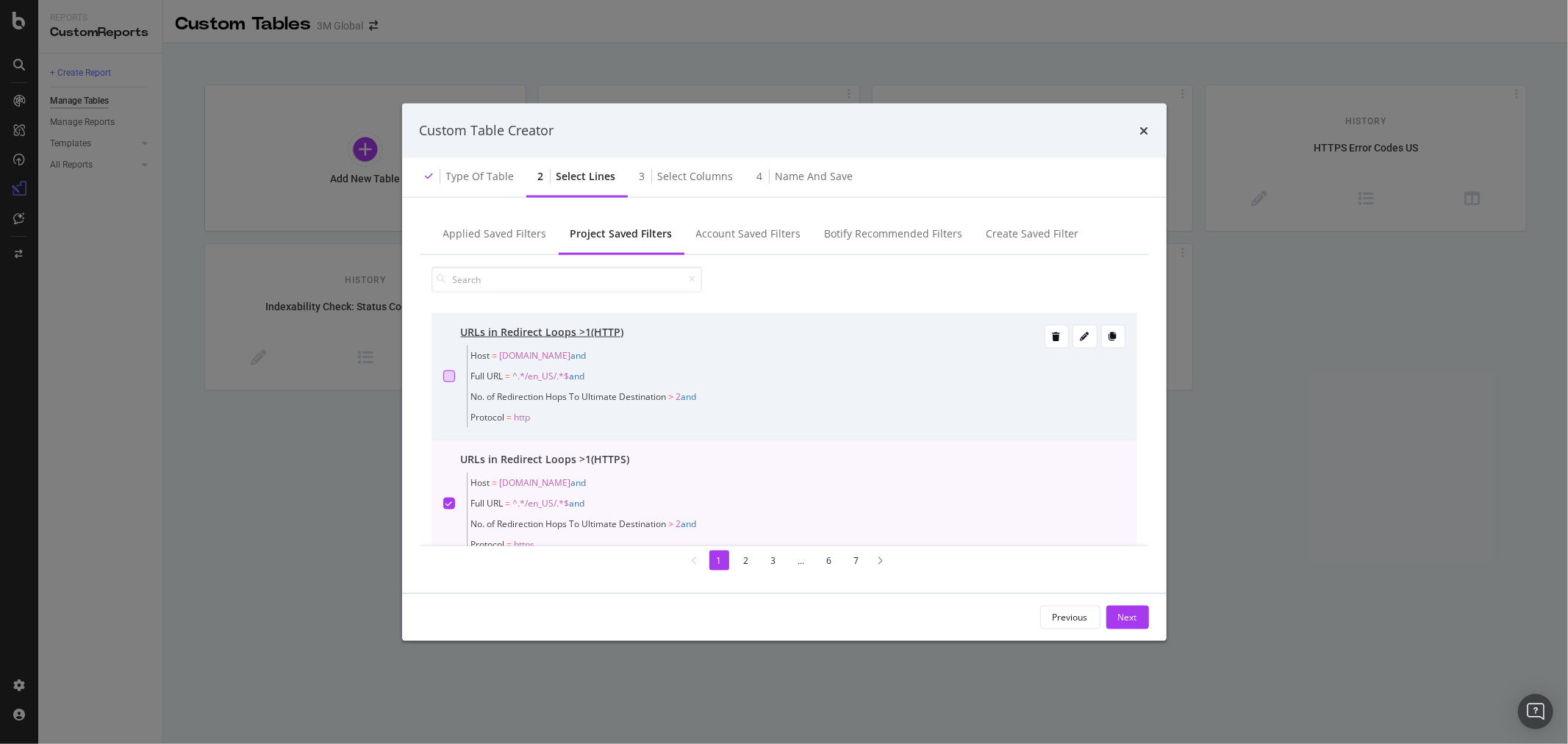
click at [447, 370] on div "modal" at bounding box center [448, 375] width 12 height 12
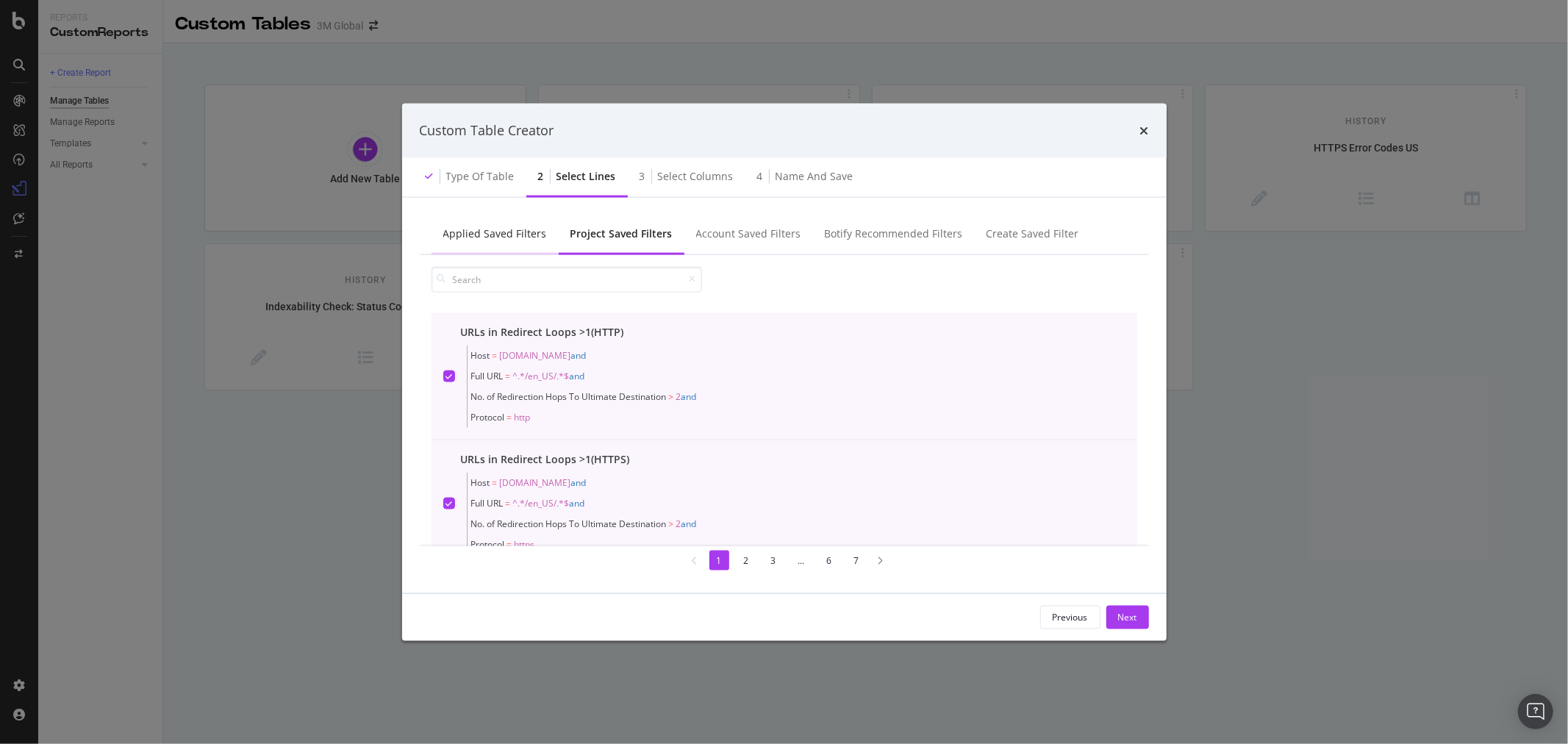
click at [472, 240] on div "Applied Saved Filters" at bounding box center [495, 233] width 104 height 15
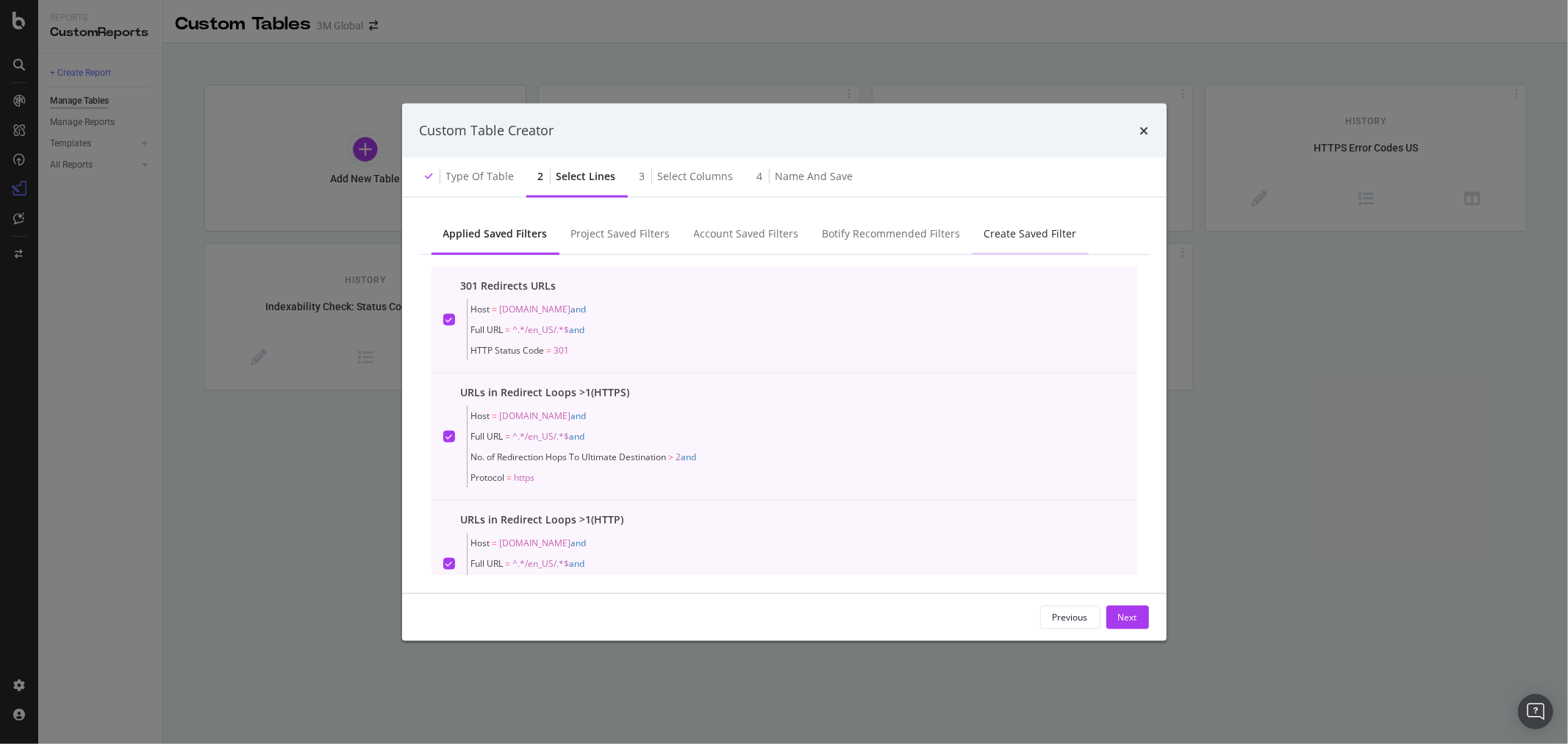
click at [1006, 231] on div "Create Saved Filter" at bounding box center [1031, 233] width 92 height 15
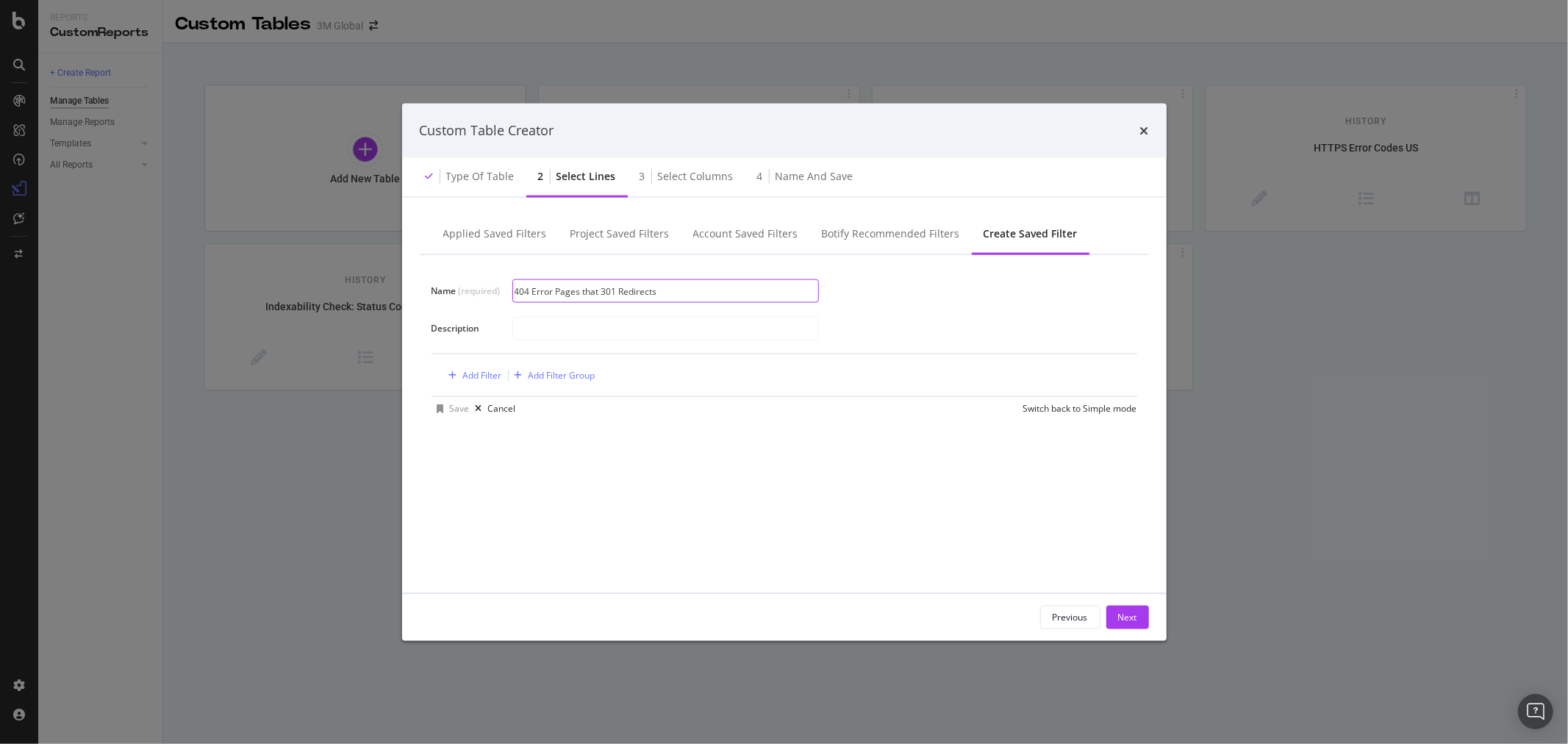
click at [710, 293] on input "404 Error Pages that 301 Redirects" at bounding box center [666, 291] width 305 height 22
type input "404 Error Pages that 301 Redirect"
click at [482, 374] on div "Add Filter" at bounding box center [482, 375] width 39 height 12
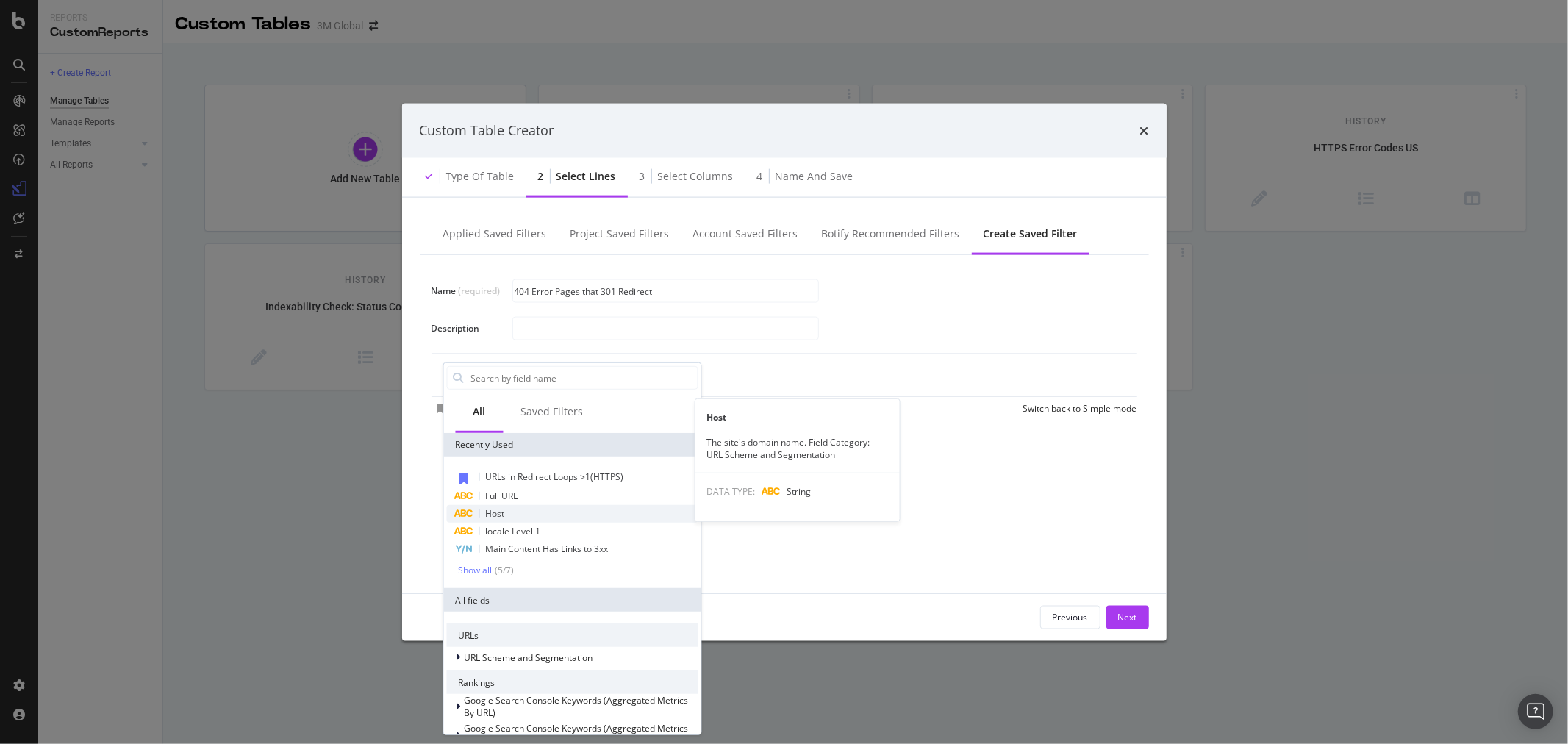
click at [540, 518] on div "Host" at bounding box center [572, 514] width 251 height 18
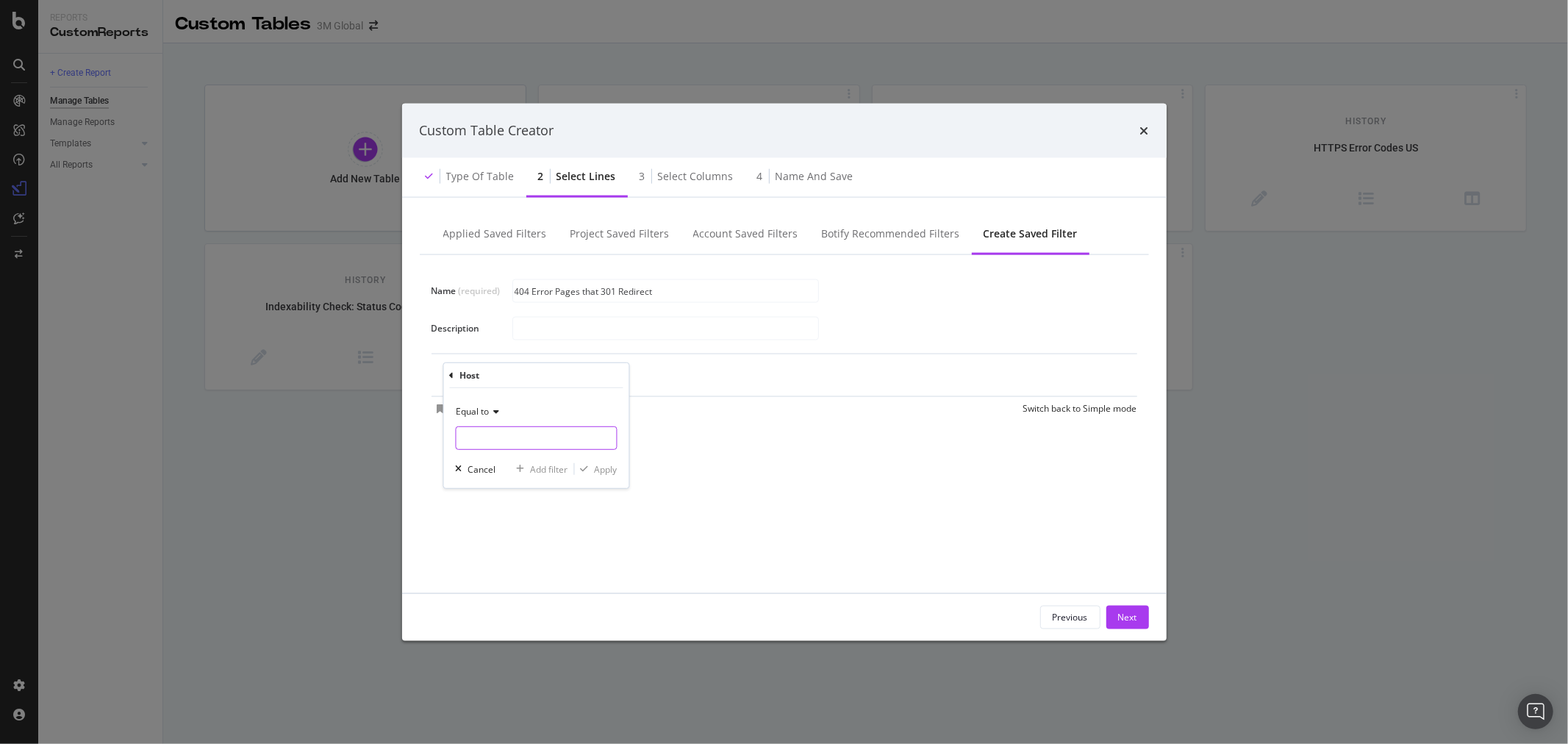
click at [521, 440] on input "Name (required)" at bounding box center [536, 437] width 160 height 24
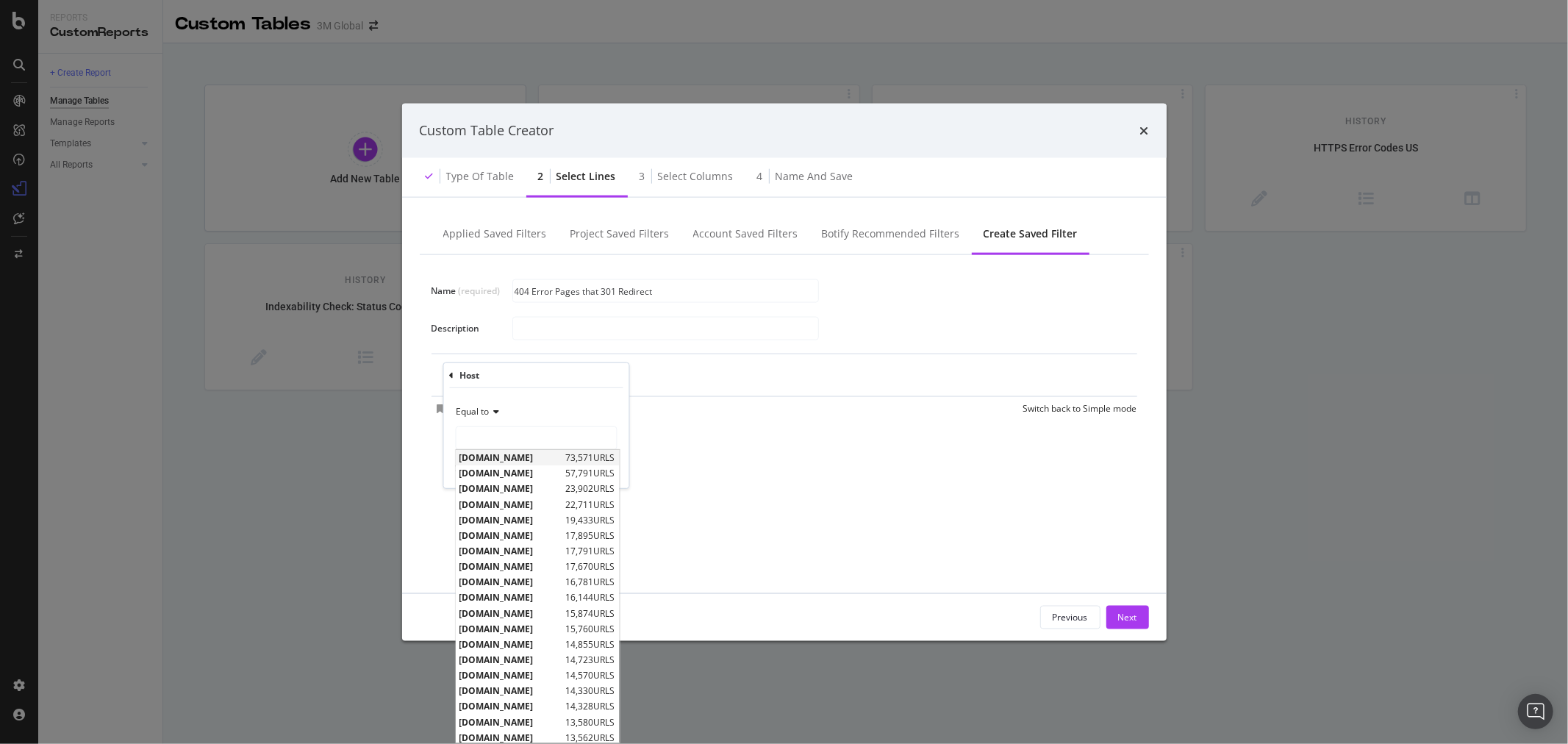
click at [523, 457] on span "[DOMAIN_NAME]" at bounding box center [511, 457] width 103 height 12
type input "[DOMAIN_NAME]"
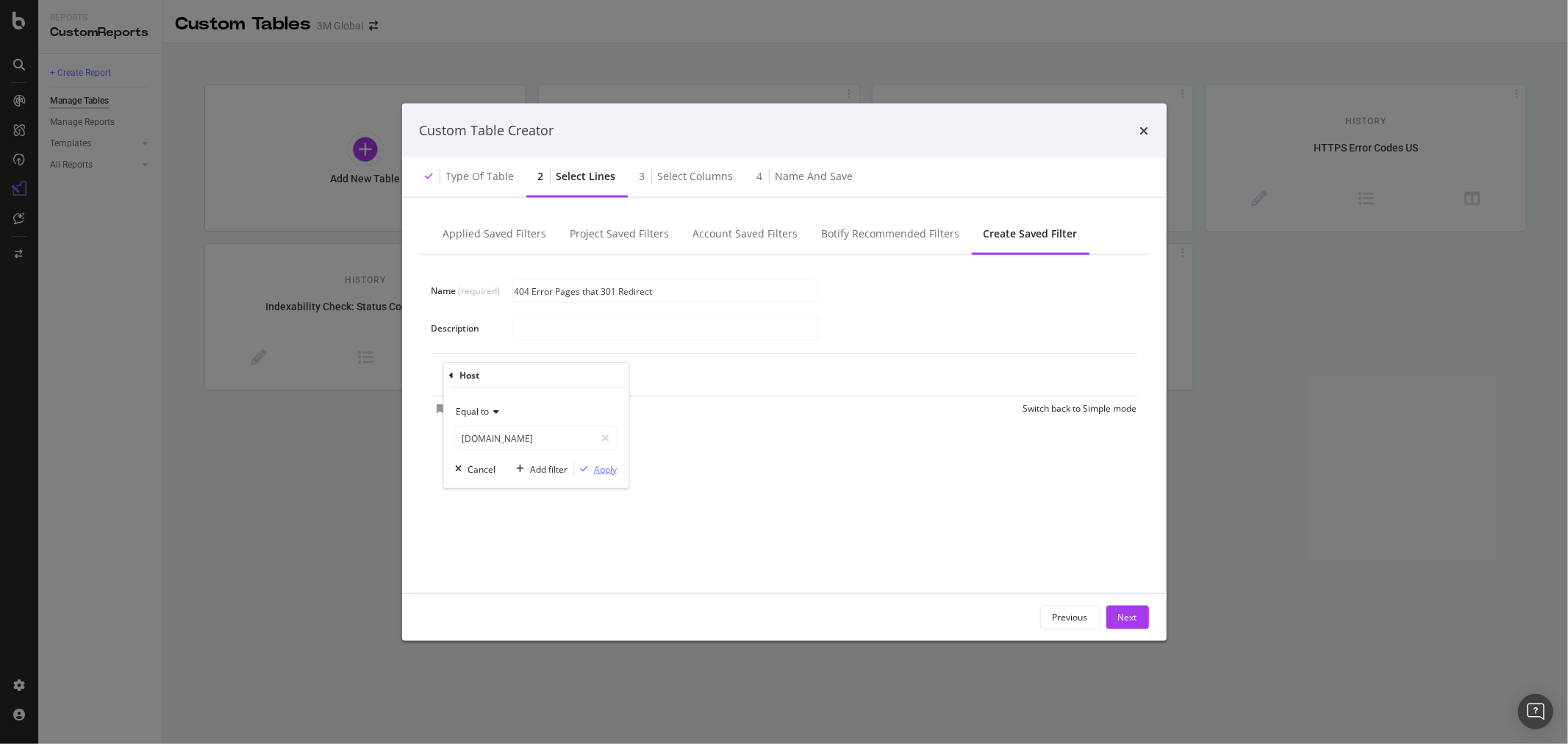
click at [611, 469] on div "Apply" at bounding box center [606, 468] width 23 height 12
click at [578, 375] on div "Add Filter" at bounding box center [595, 376] width 39 height 12
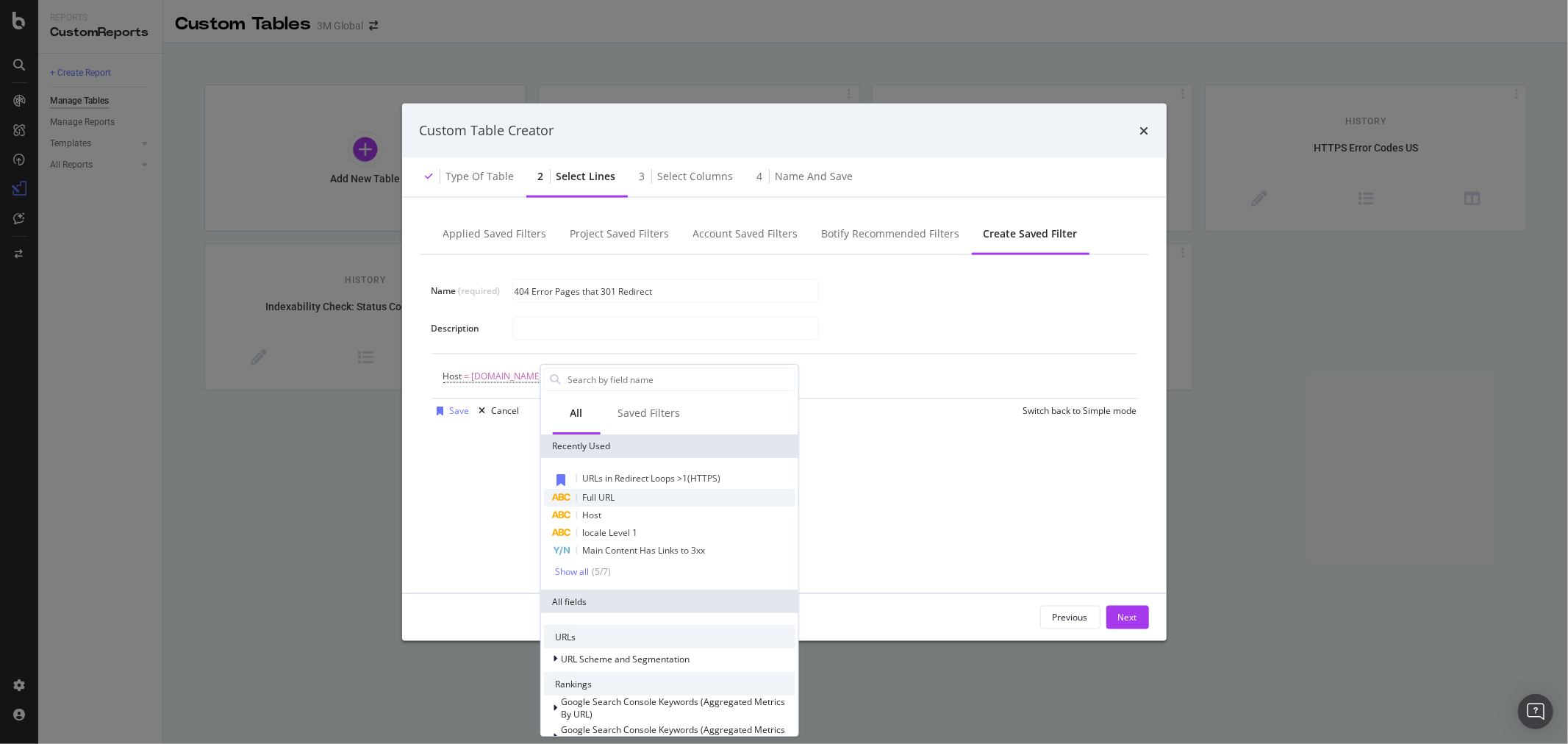
click at [621, 496] on div "Full URL" at bounding box center [669, 498] width 251 height 18
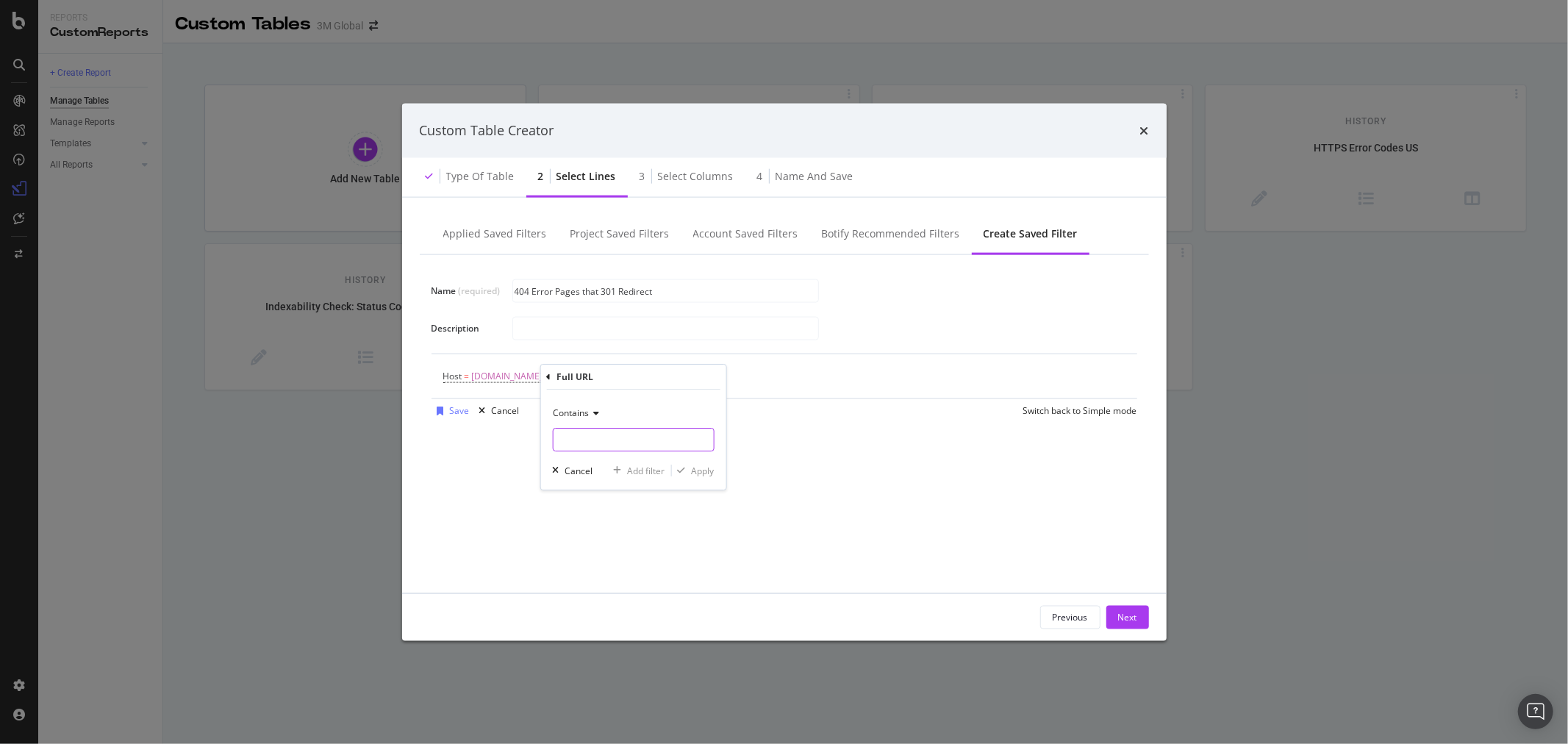
click at [619, 444] on input "Name (required)" at bounding box center [633, 439] width 160 height 24
type input "/en_US/"
click at [708, 473] on div "Apply" at bounding box center [703, 471] width 23 height 12
click at [723, 378] on div "Add Filter" at bounding box center [730, 376] width 39 height 12
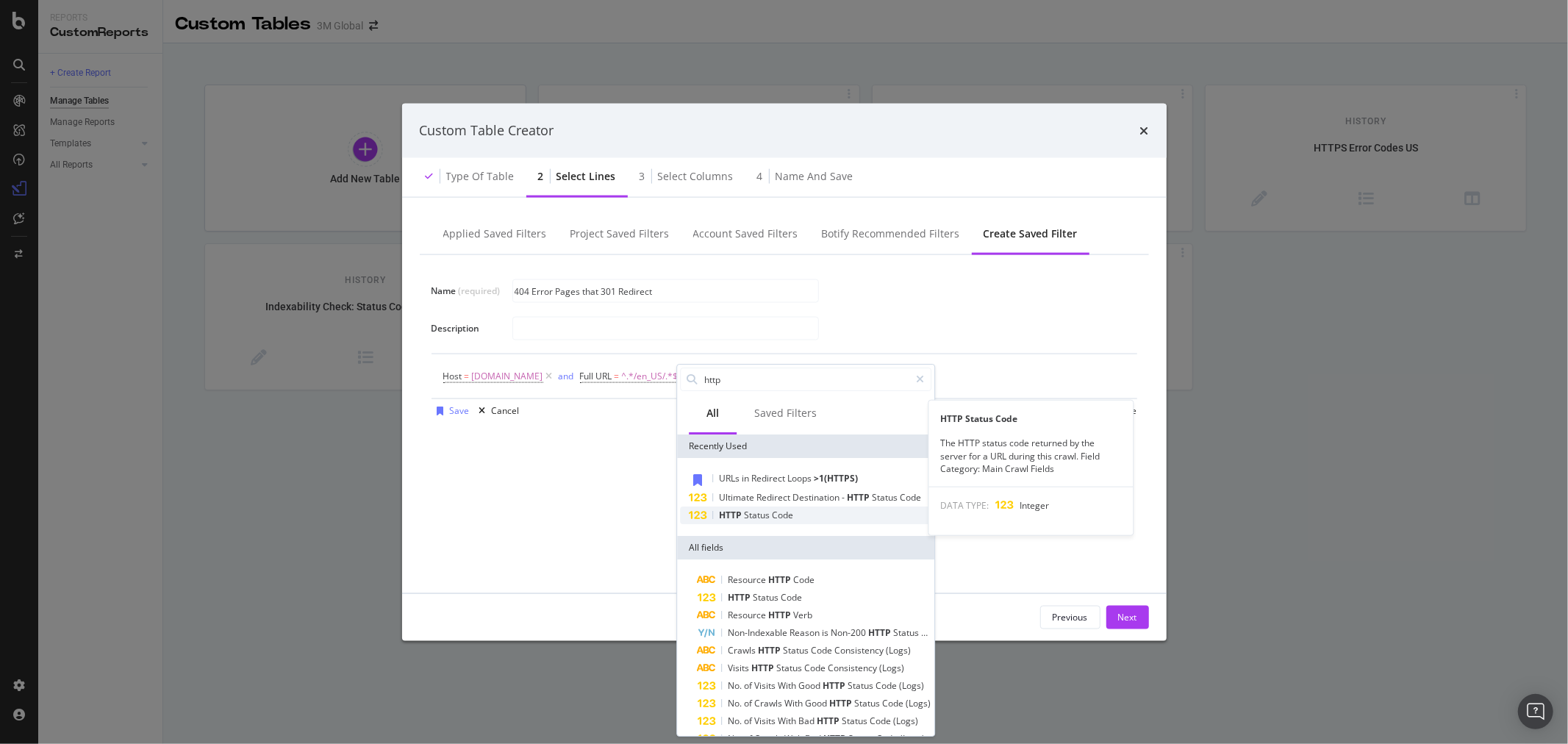
type input "http"
click at [783, 521] on span "Code" at bounding box center [783, 514] width 22 height 12
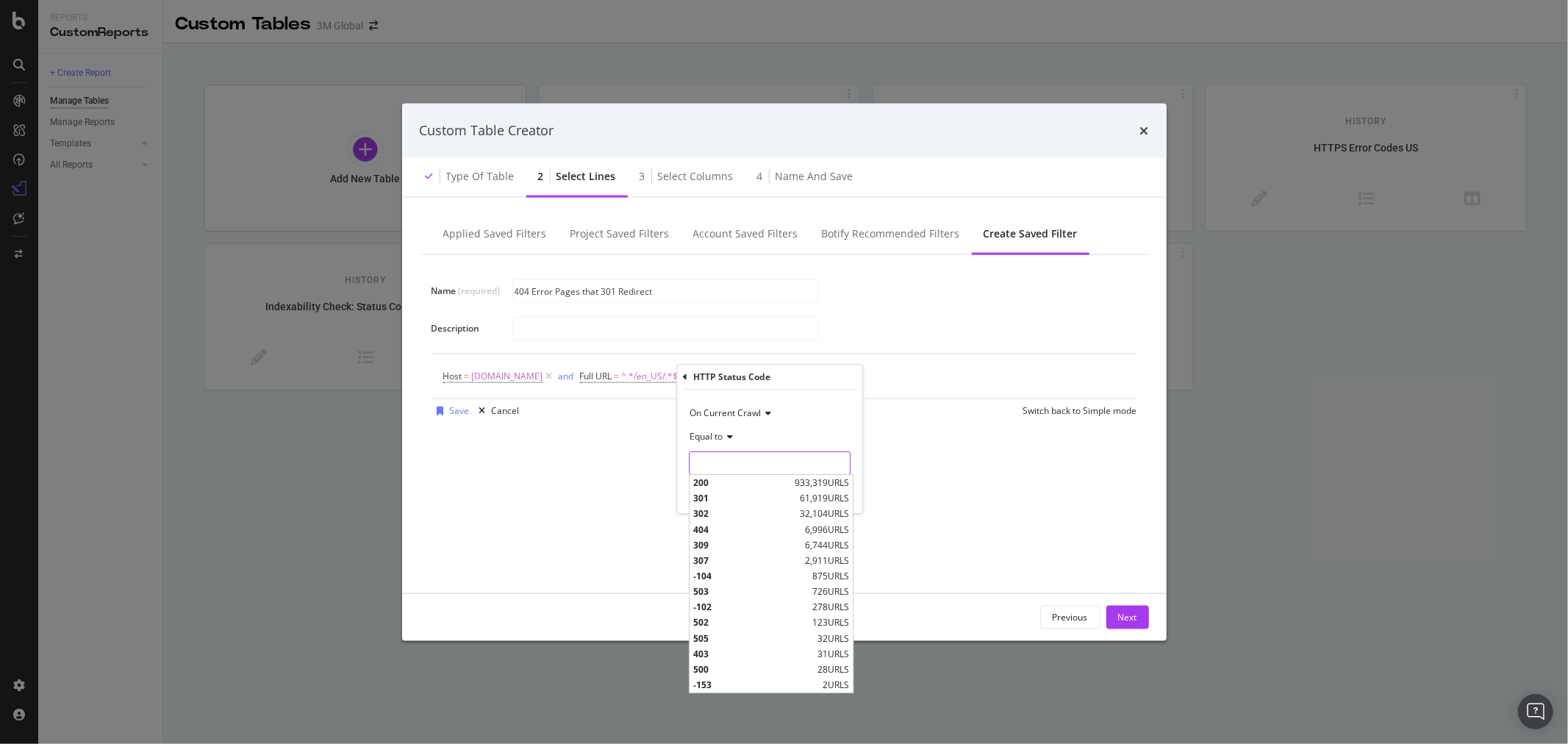
click at [750, 464] on input "modal" at bounding box center [770, 463] width 162 height 24
click at [730, 539] on span "309" at bounding box center [747, 545] width 108 height 12
click at [764, 461] on input "309" at bounding box center [770, 463] width 162 height 24
click at [735, 525] on span "404" at bounding box center [747, 529] width 108 height 12
type input "404"
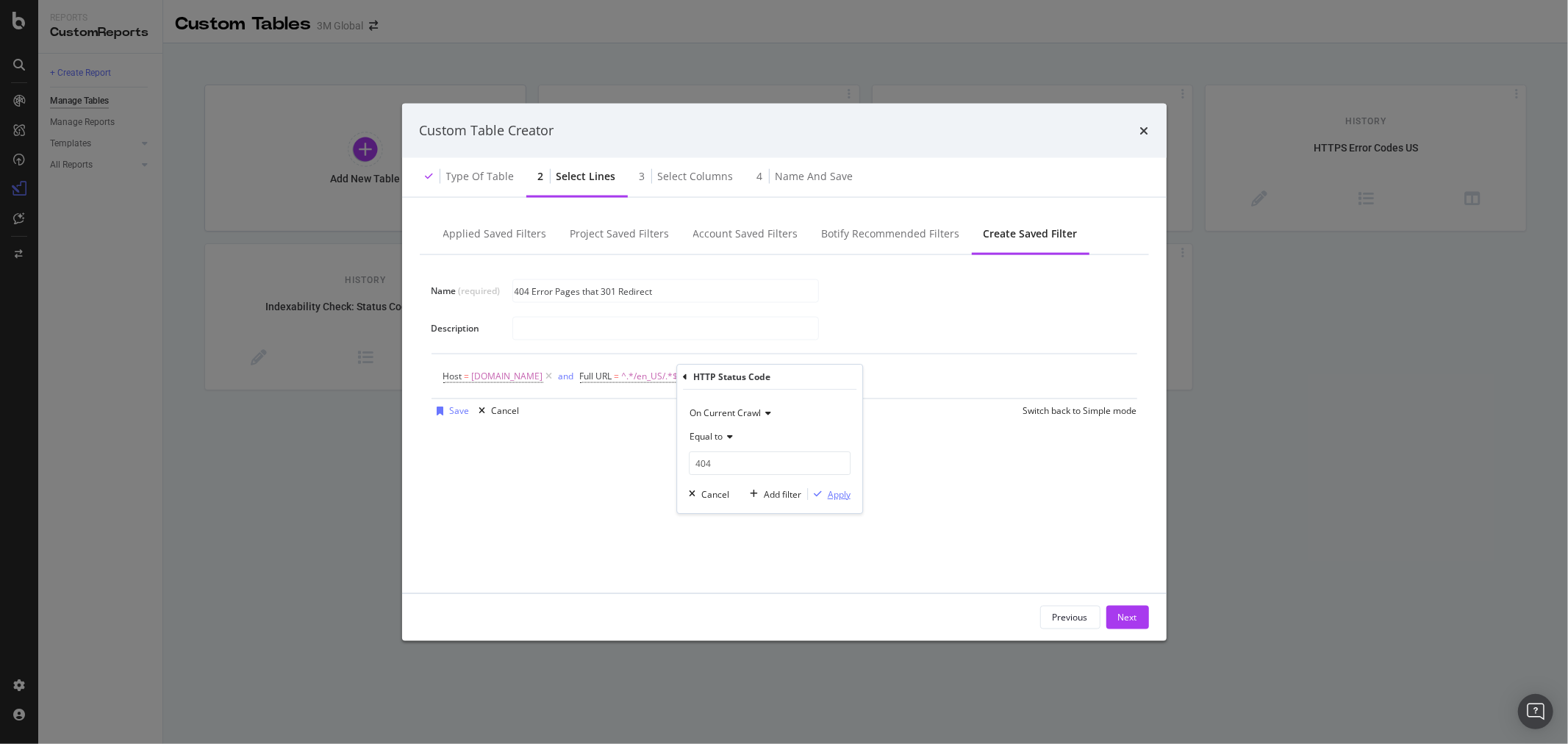
click at [838, 496] on div "Apply" at bounding box center [840, 494] width 23 height 12
click at [851, 377] on div "Add Filter" at bounding box center [865, 376] width 39 height 12
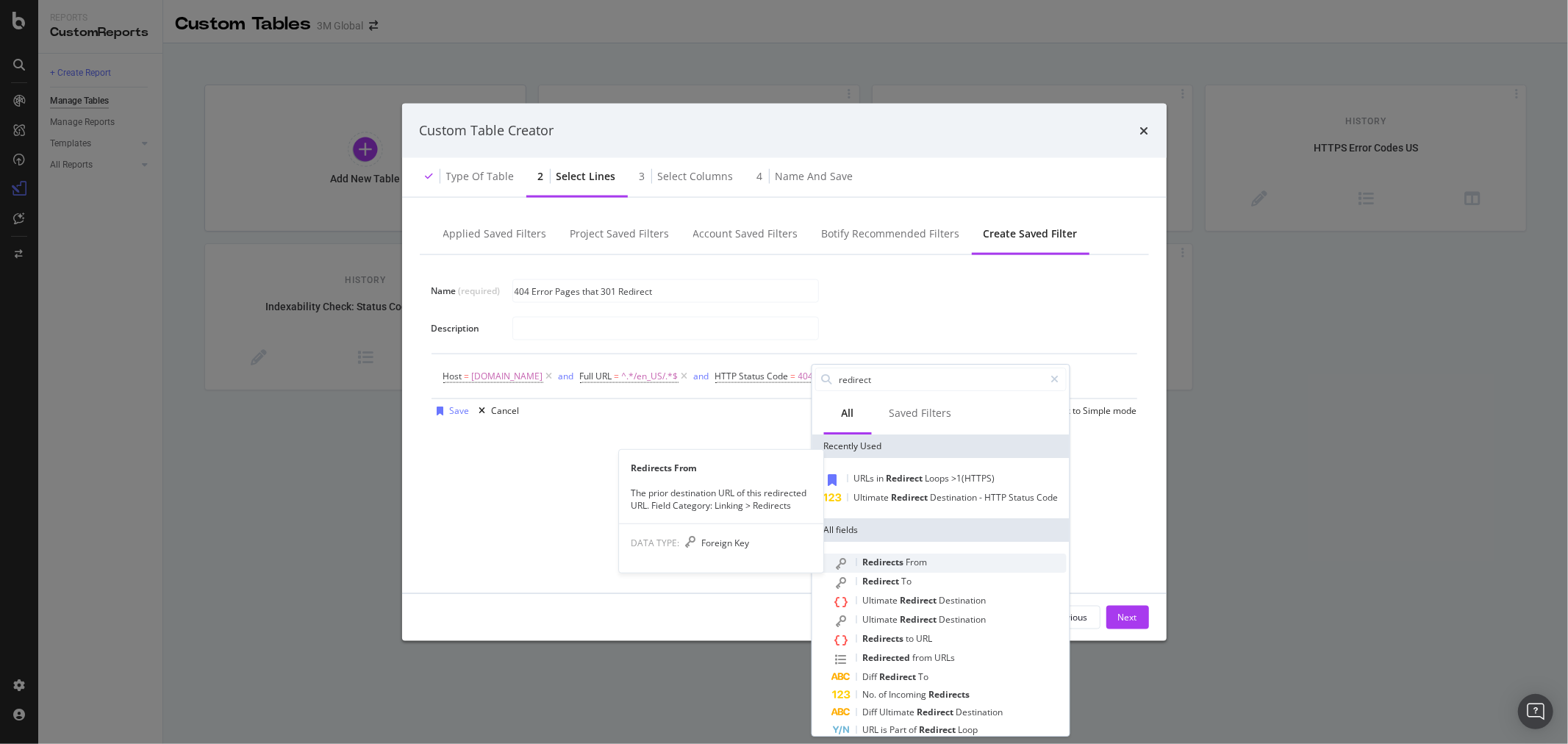
type input "redirect"
click at [988, 568] on div "Redirects From" at bounding box center [949, 563] width 233 height 19
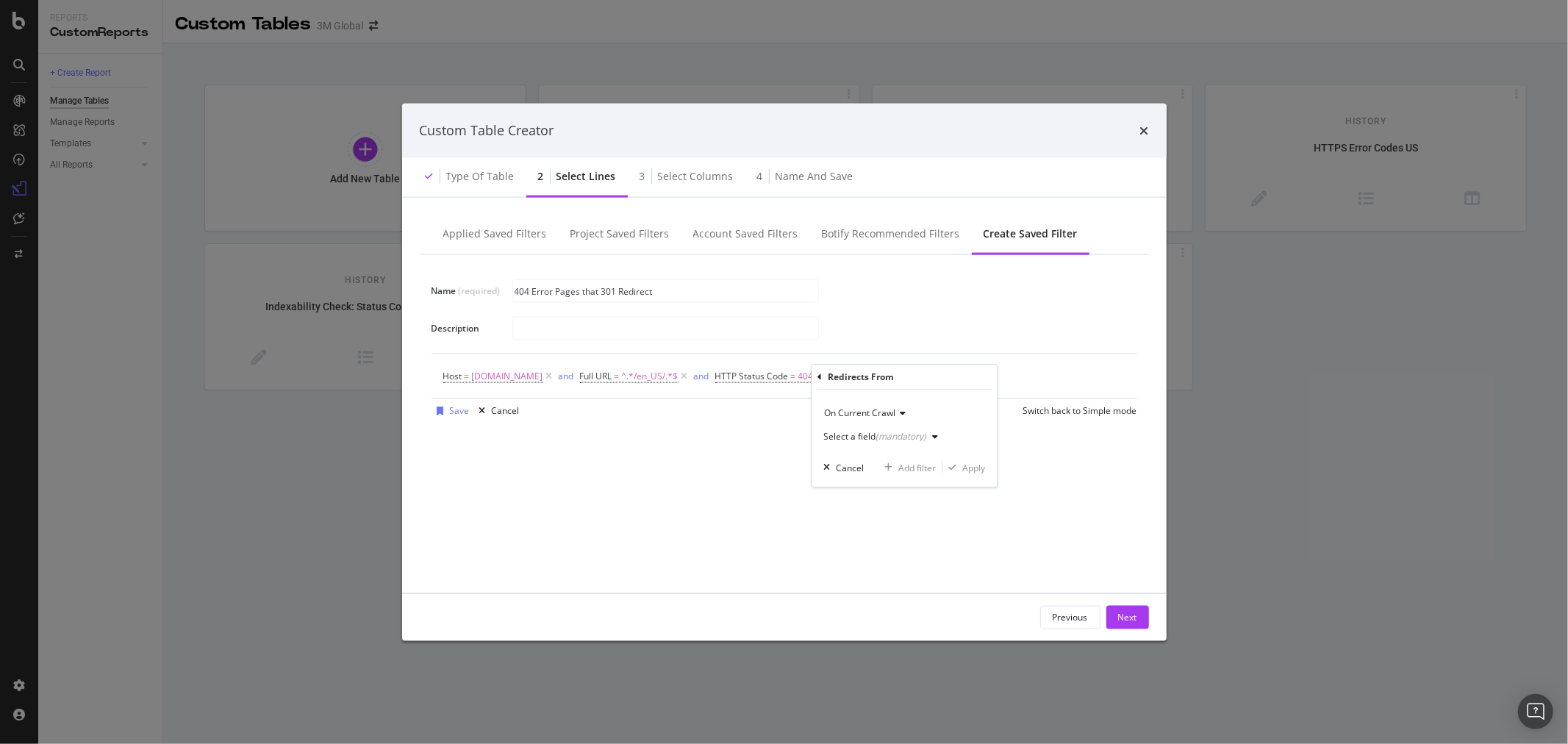
click at [932, 437] on icon "modal" at bounding box center [935, 436] width 6 height 8
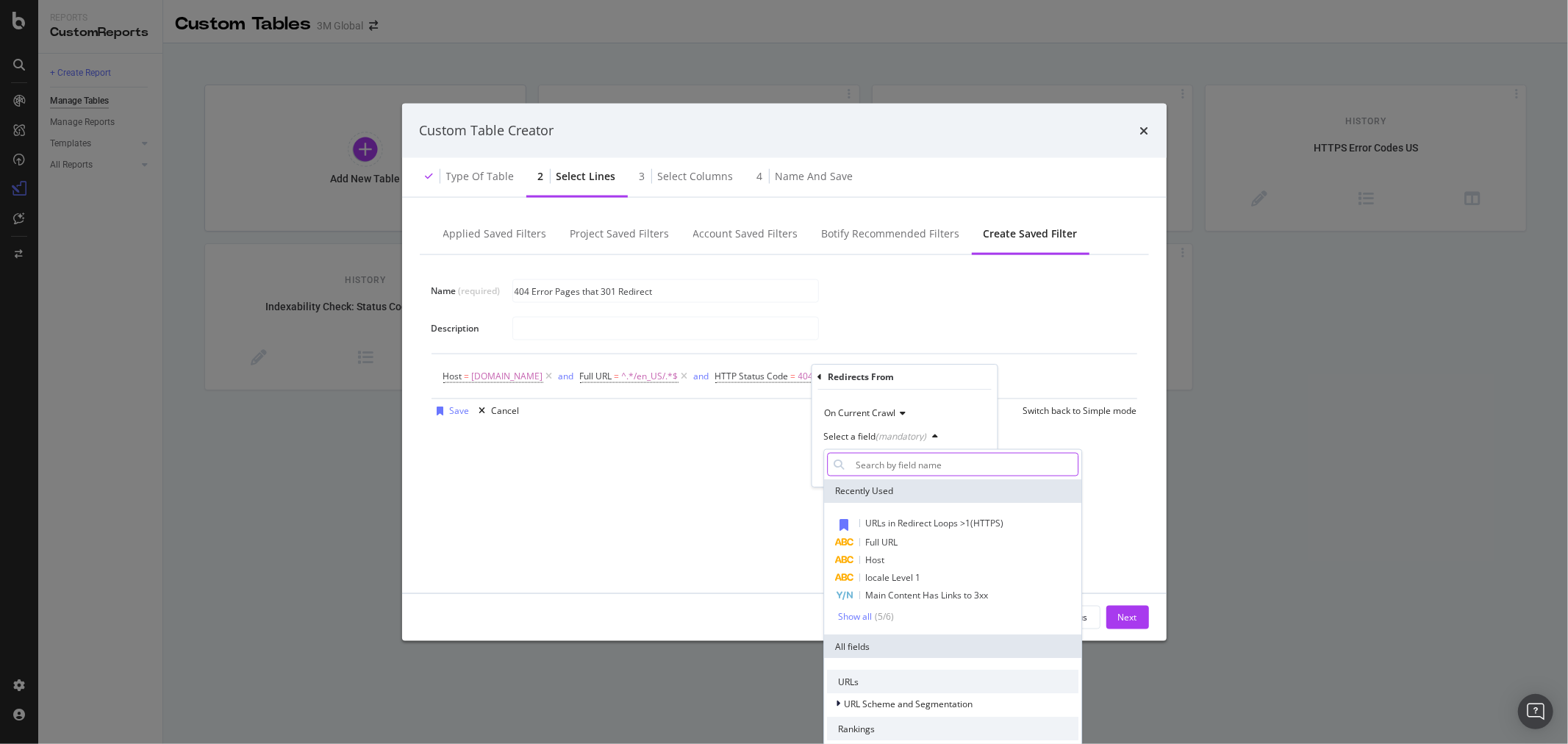
click at [931, 461] on input "Name (required)" at bounding box center [964, 464] width 228 height 24
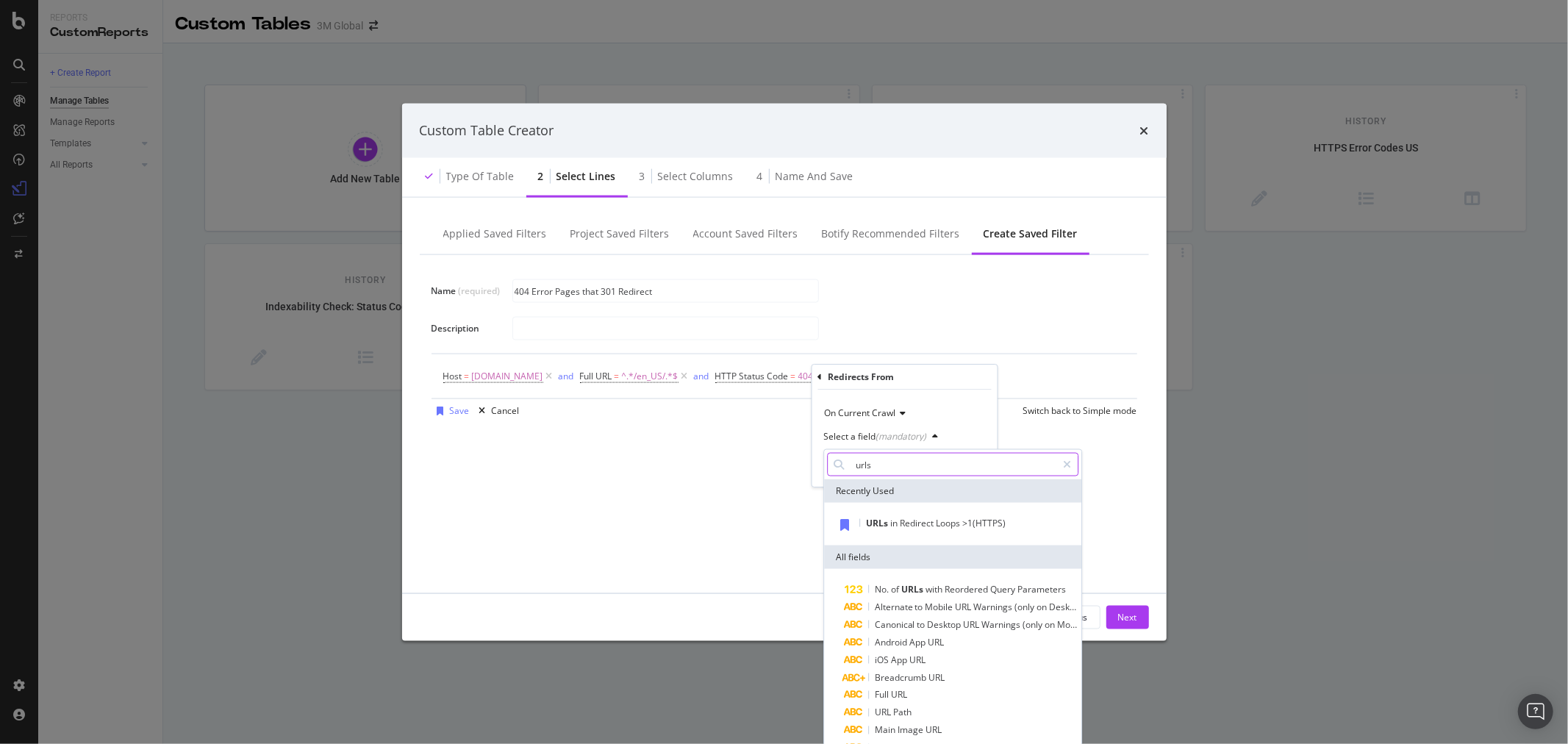
type input "urls"
click at [1065, 463] on icon "modal" at bounding box center [1067, 464] width 8 height 10
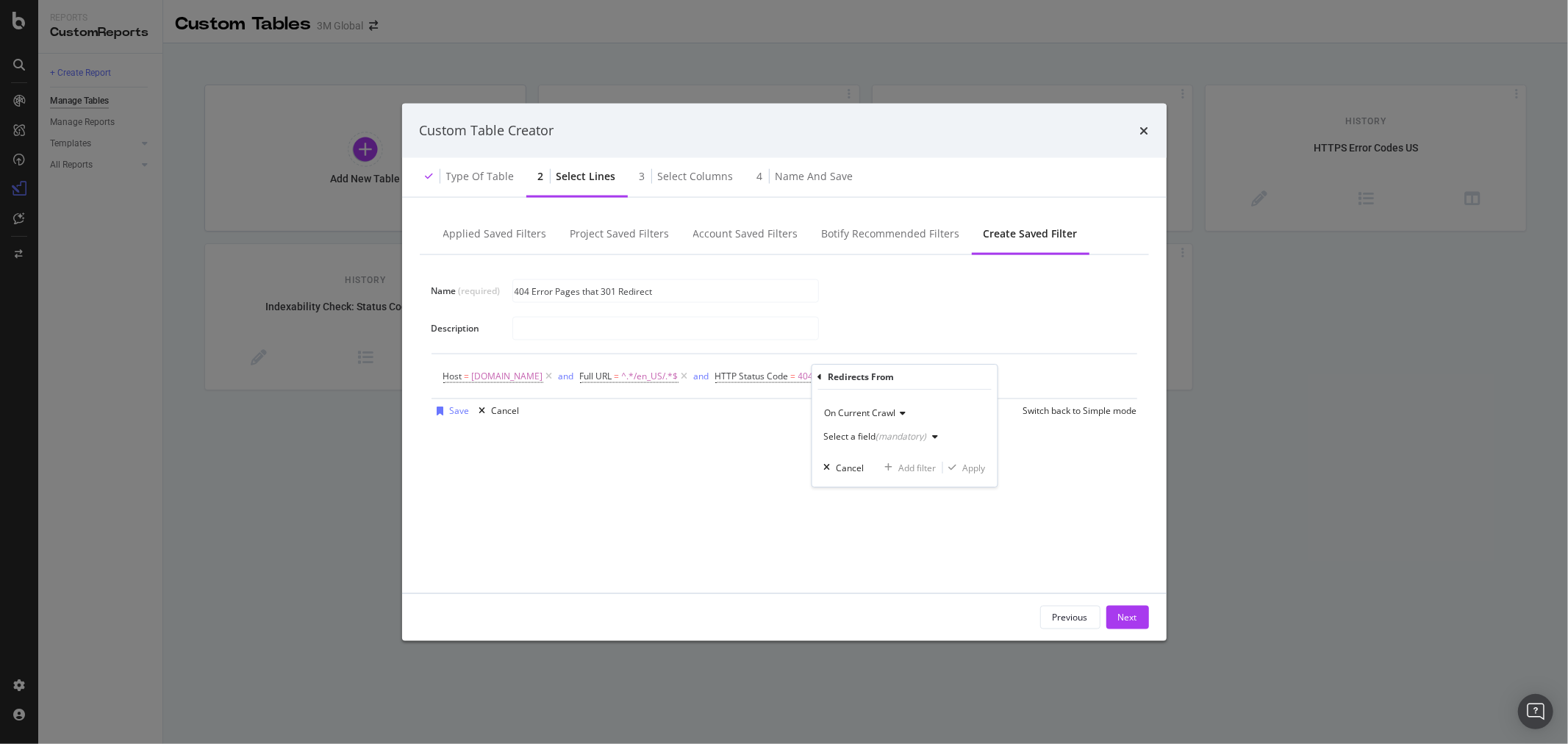
click at [820, 374] on icon "modal" at bounding box center [820, 377] width 5 height 8
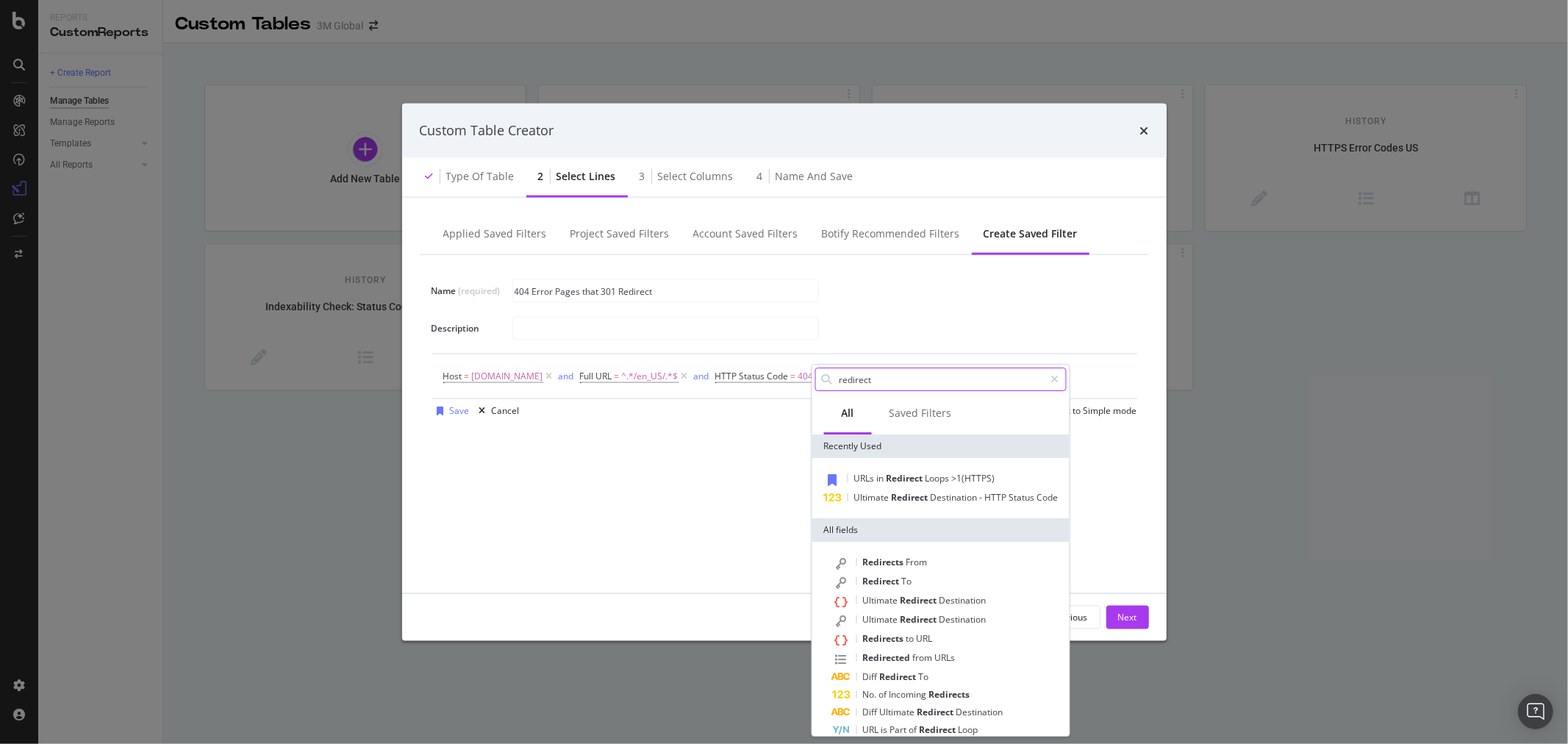
click at [901, 377] on input "redirect" at bounding box center [941, 379] width 206 height 22
type input "redirected"
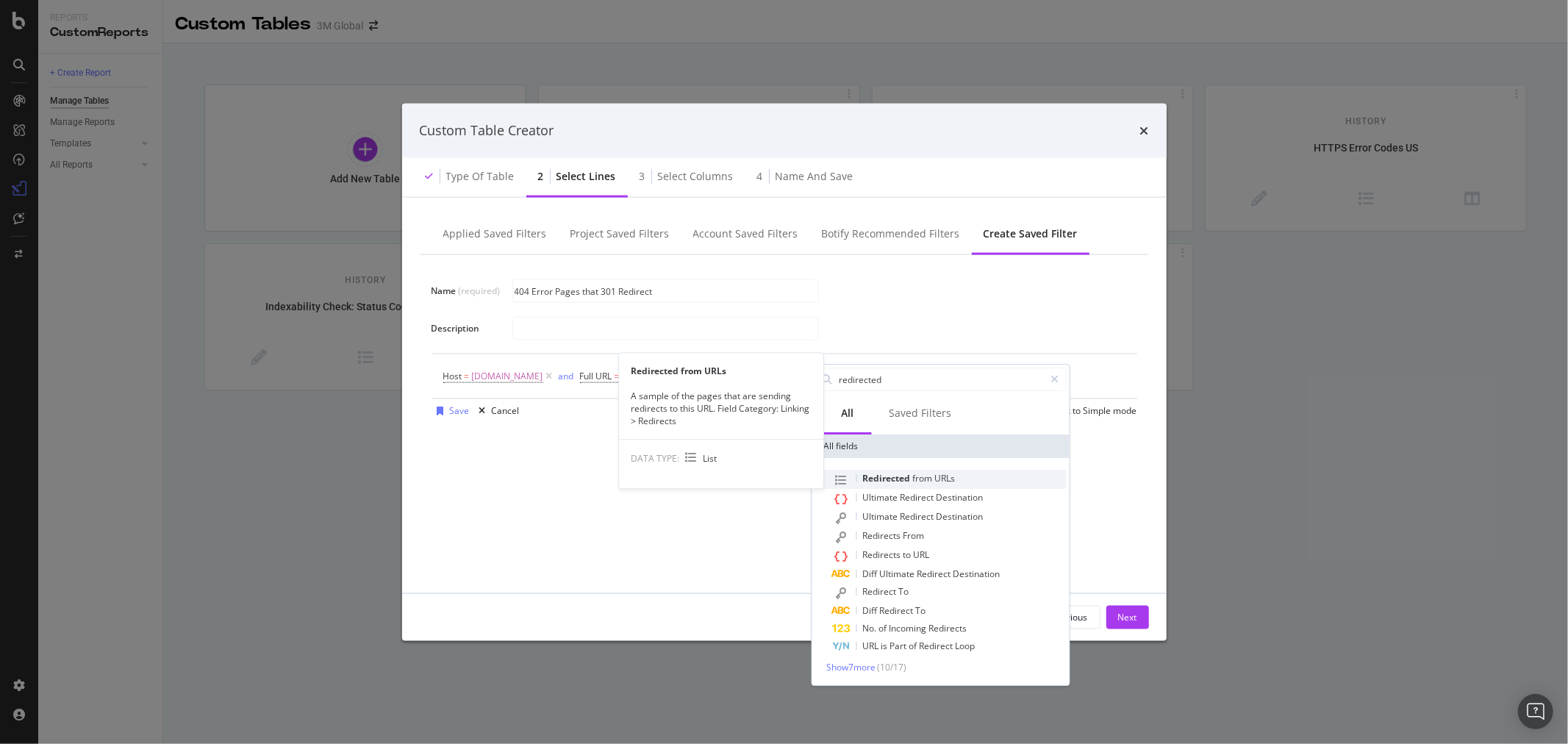
click at [942, 476] on span "URLs" at bounding box center [945, 478] width 21 height 12
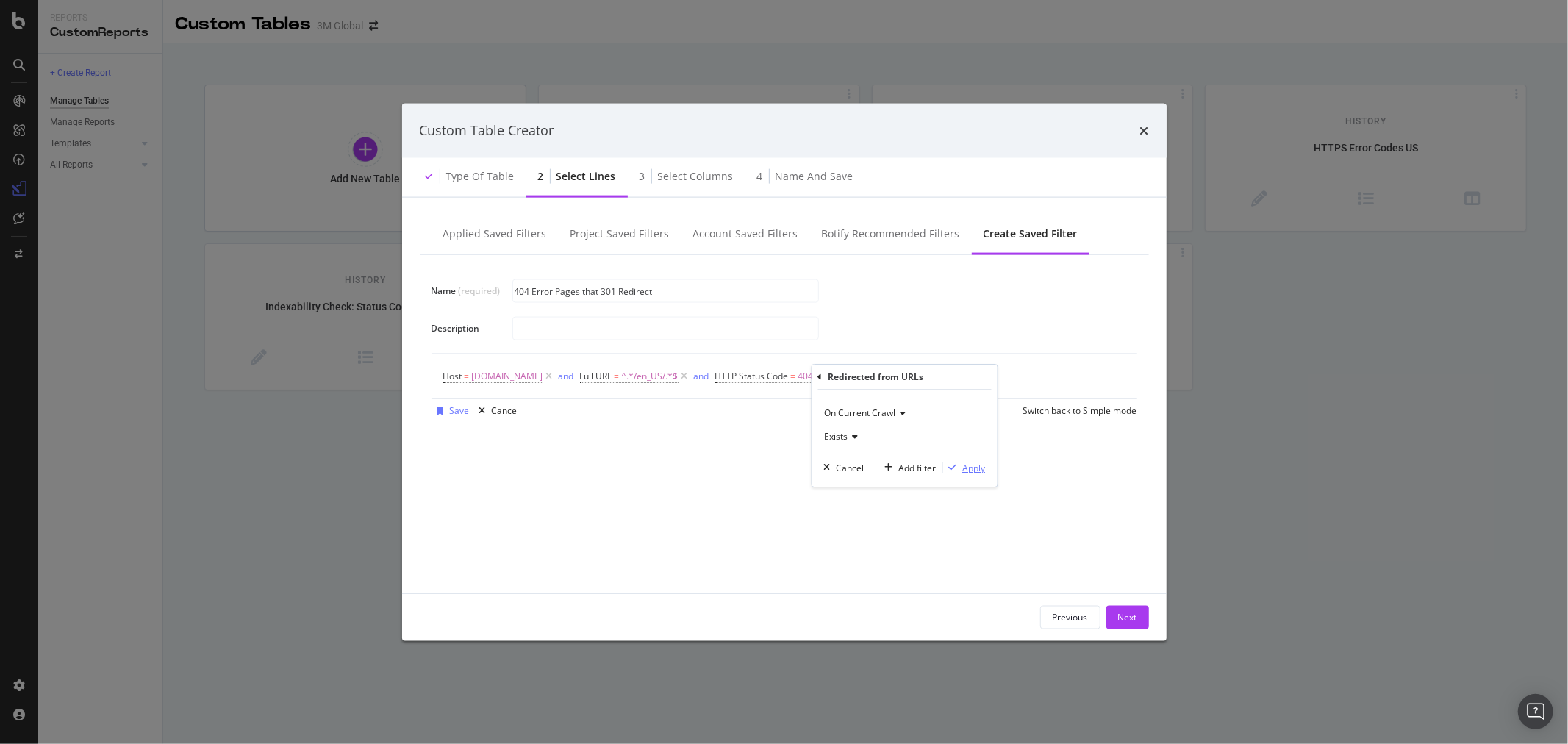
click at [975, 468] on div "Apply" at bounding box center [974, 468] width 23 height 12
click at [758, 380] on span "HTTP Status Code" at bounding box center [752, 375] width 73 height 12
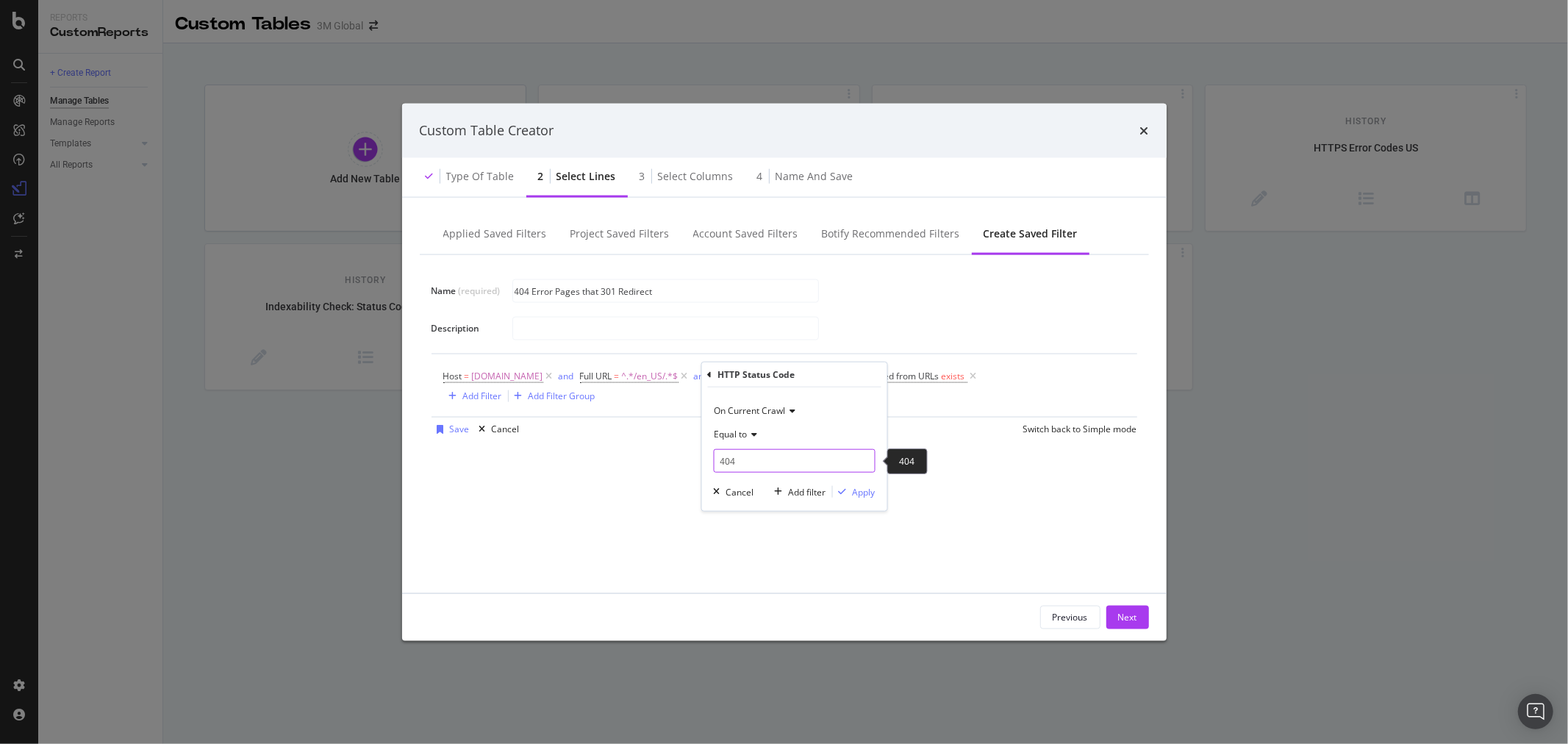
click at [750, 458] on input "404" at bounding box center [794, 461] width 162 height 24
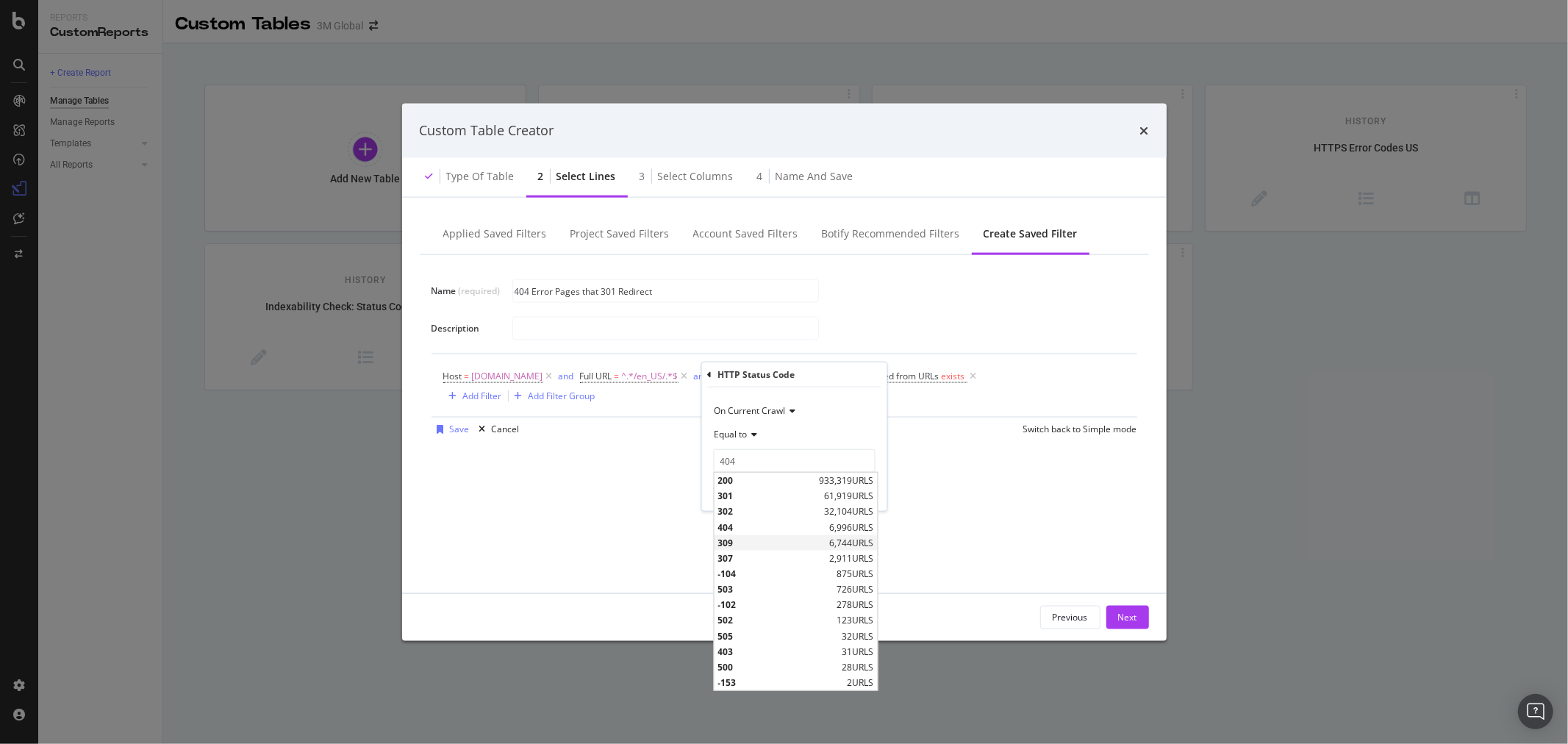
click at [748, 541] on span "309" at bounding box center [771, 542] width 108 height 12
type input "309"
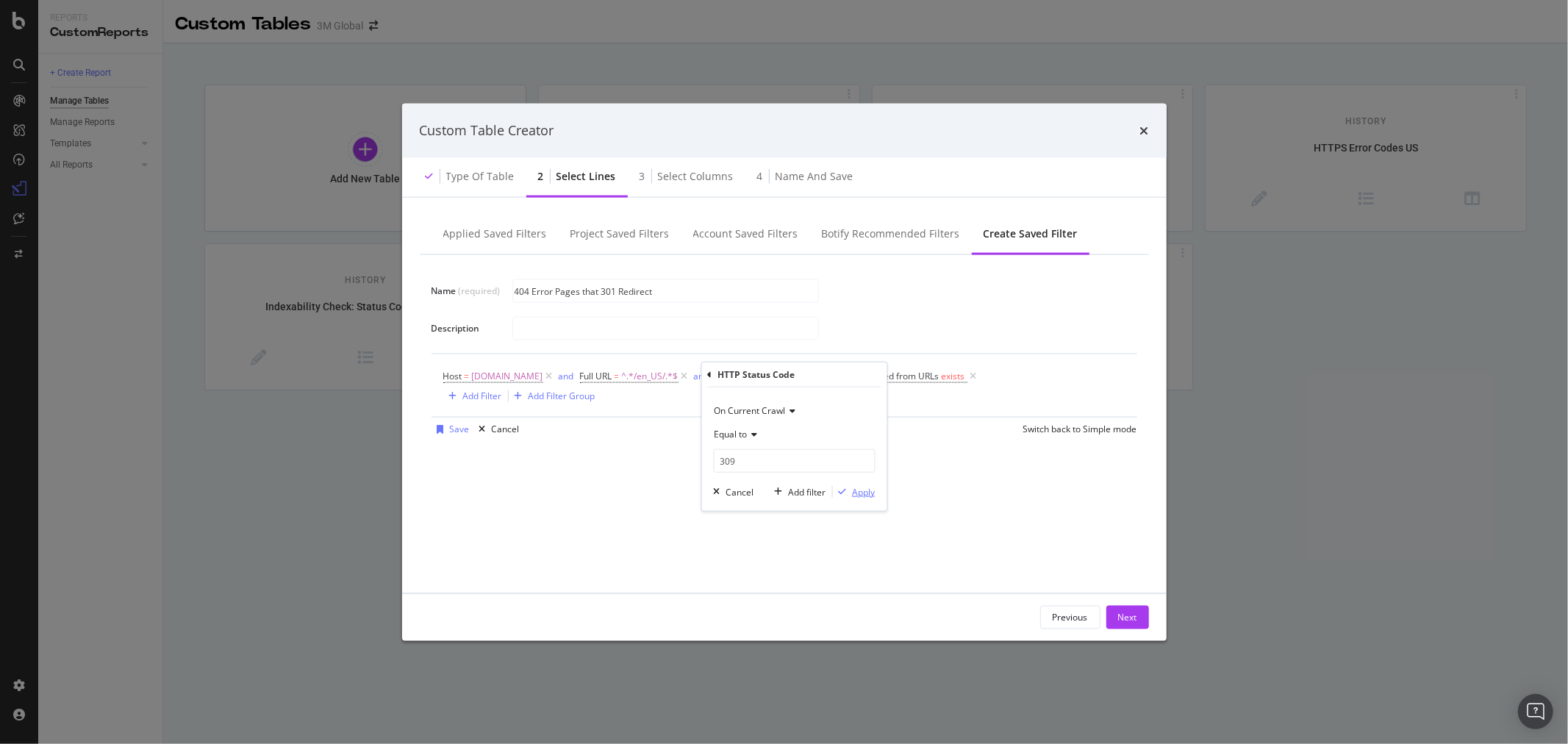
click at [868, 490] on div "Apply" at bounding box center [864, 491] width 23 height 12
click at [764, 376] on span "HTTP Status Code" at bounding box center [752, 375] width 73 height 12
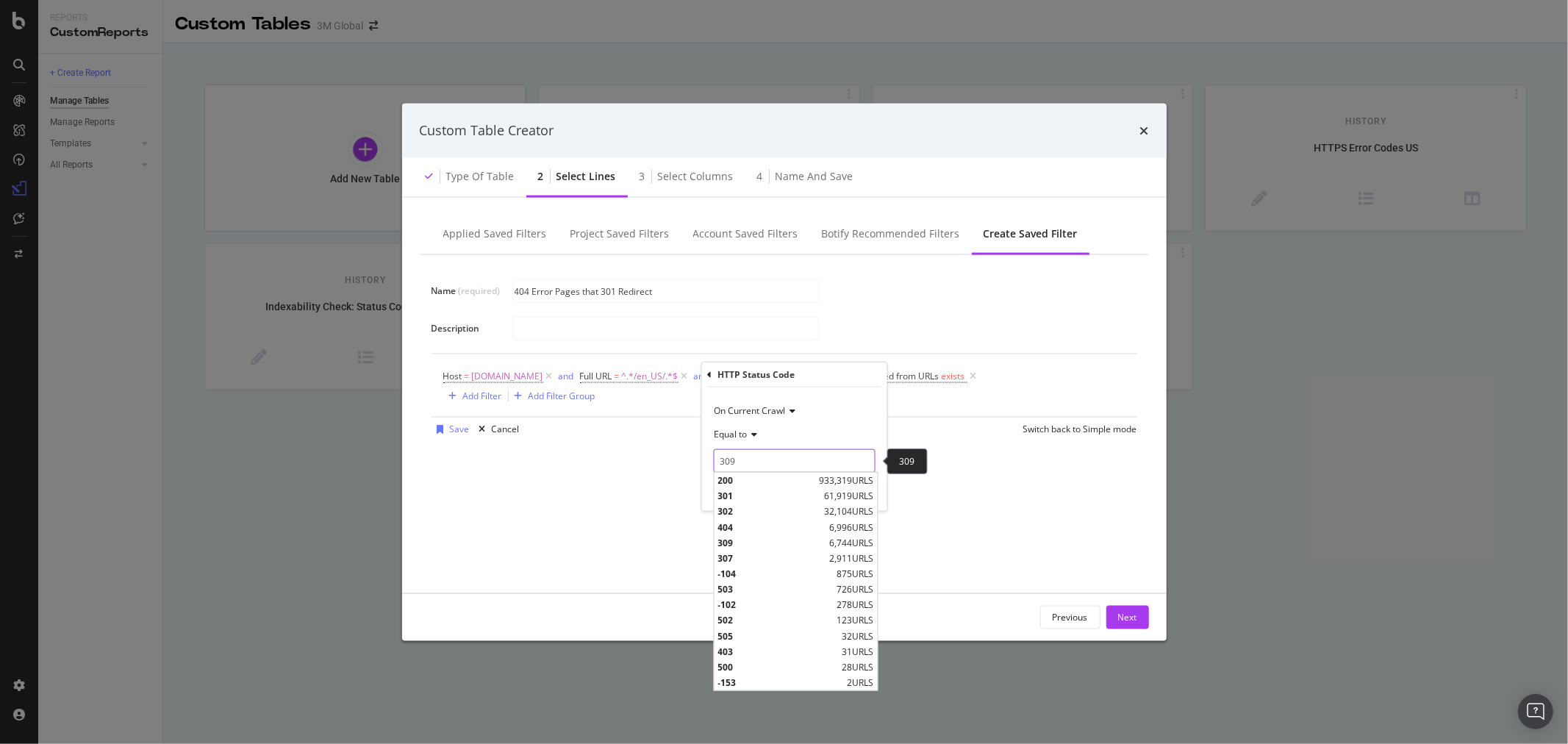
click at [754, 464] on input "309" at bounding box center [794, 461] width 162 height 24
click at [754, 529] on span "404" at bounding box center [771, 527] width 108 height 12
type input "404"
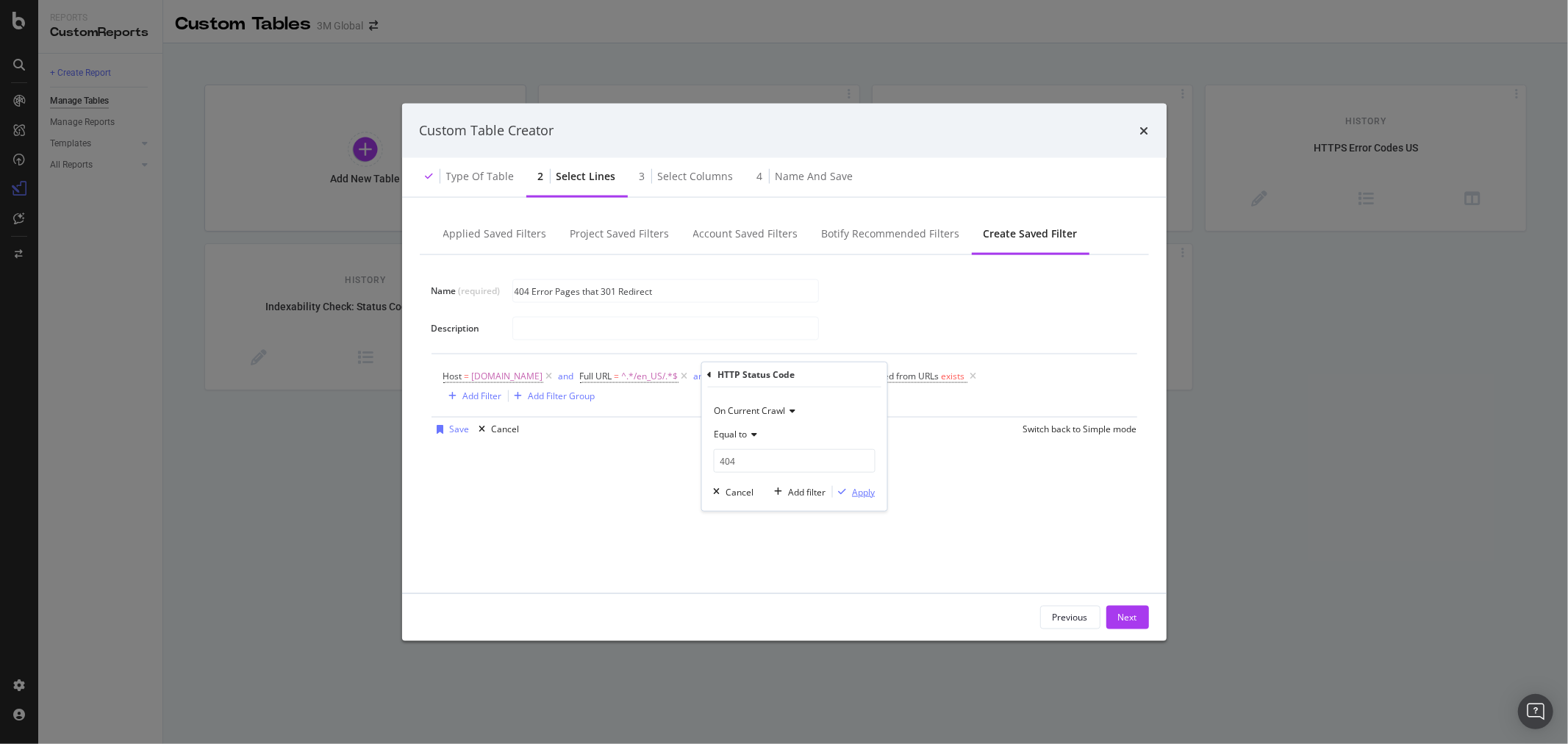
click at [862, 488] on div "Apply" at bounding box center [864, 491] width 23 height 12
click at [450, 423] on div "Save" at bounding box center [460, 429] width 20 height 12
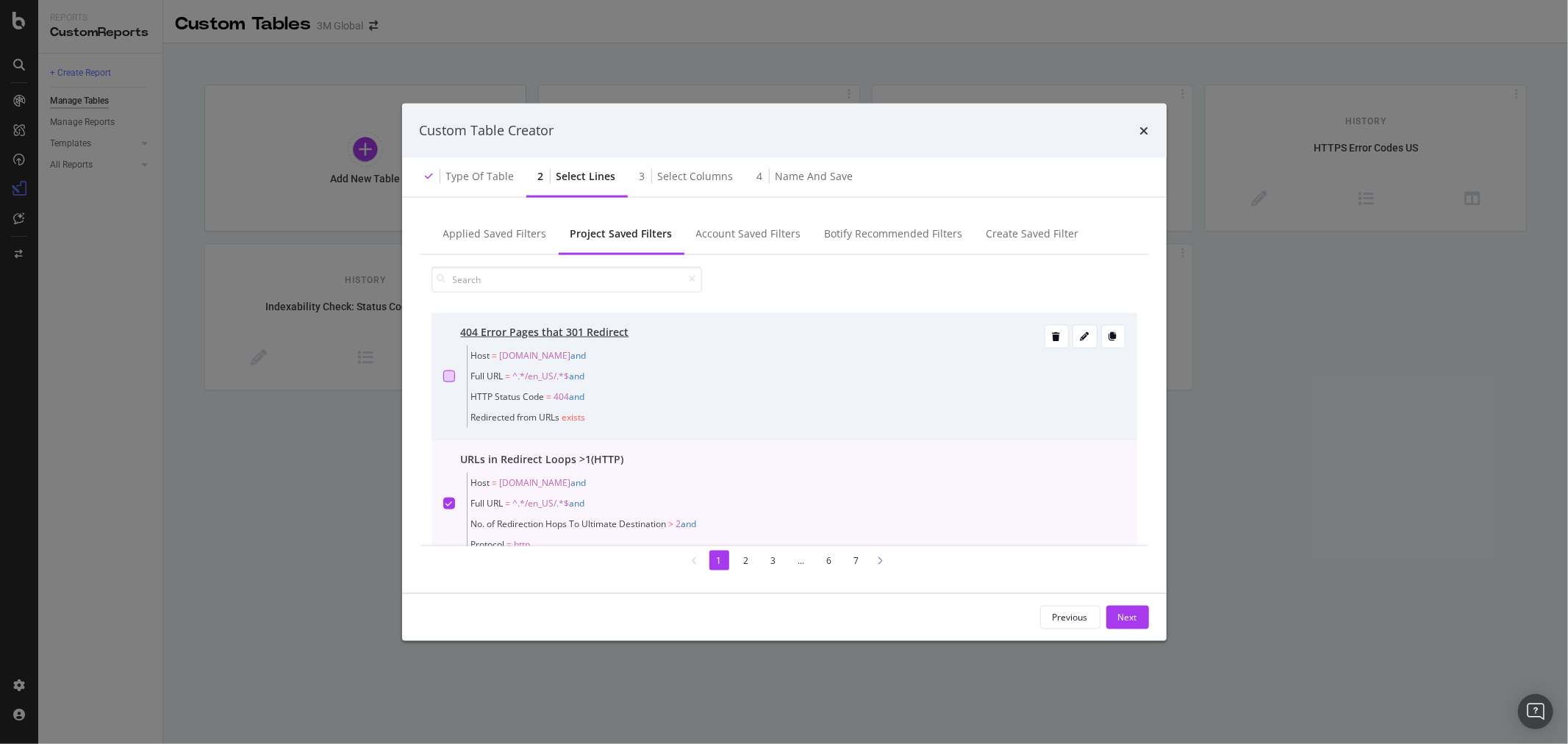
click at [443, 376] on div "modal" at bounding box center [448, 375] width 12 height 12
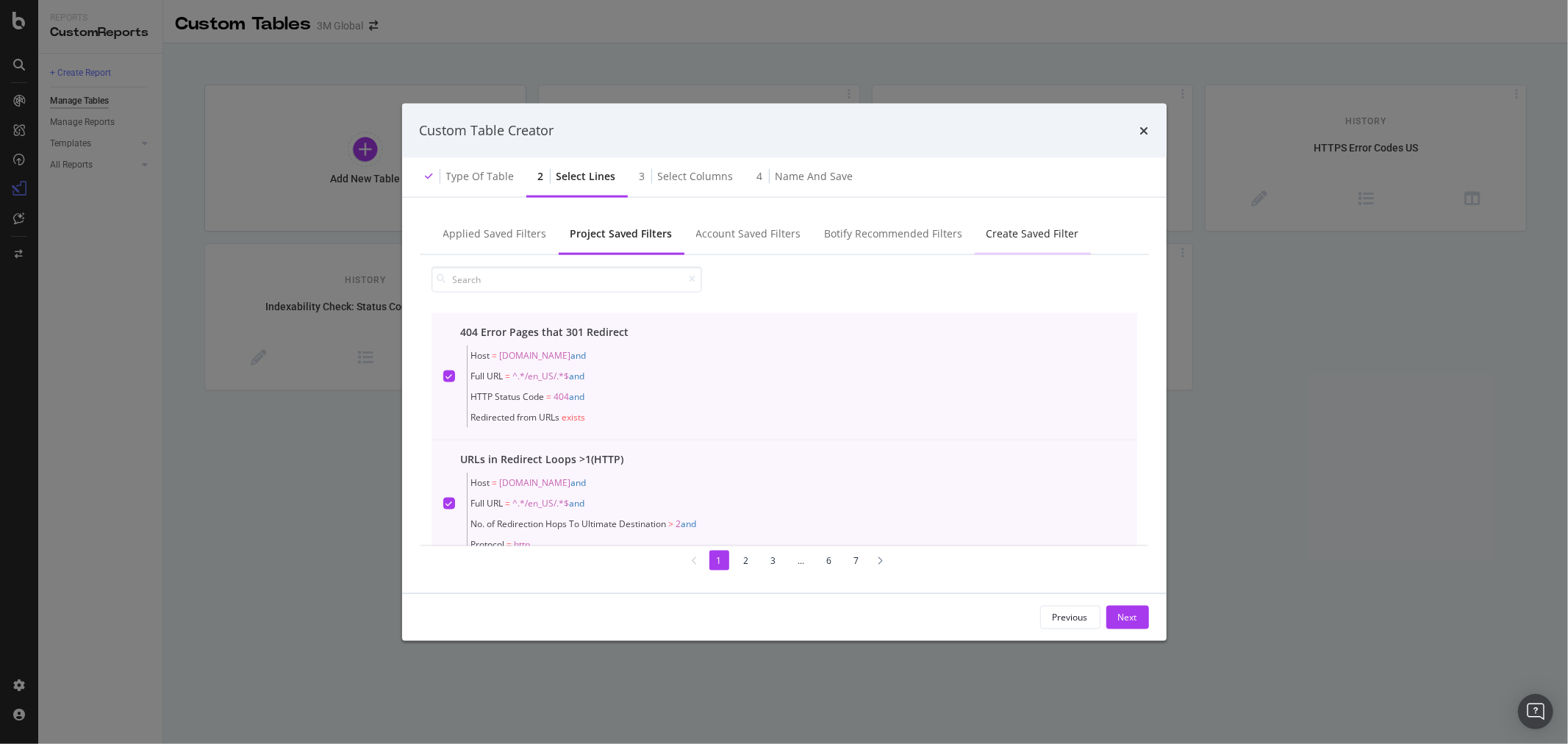
click at [1013, 235] on div "Create Saved Filter" at bounding box center [1033, 233] width 92 height 15
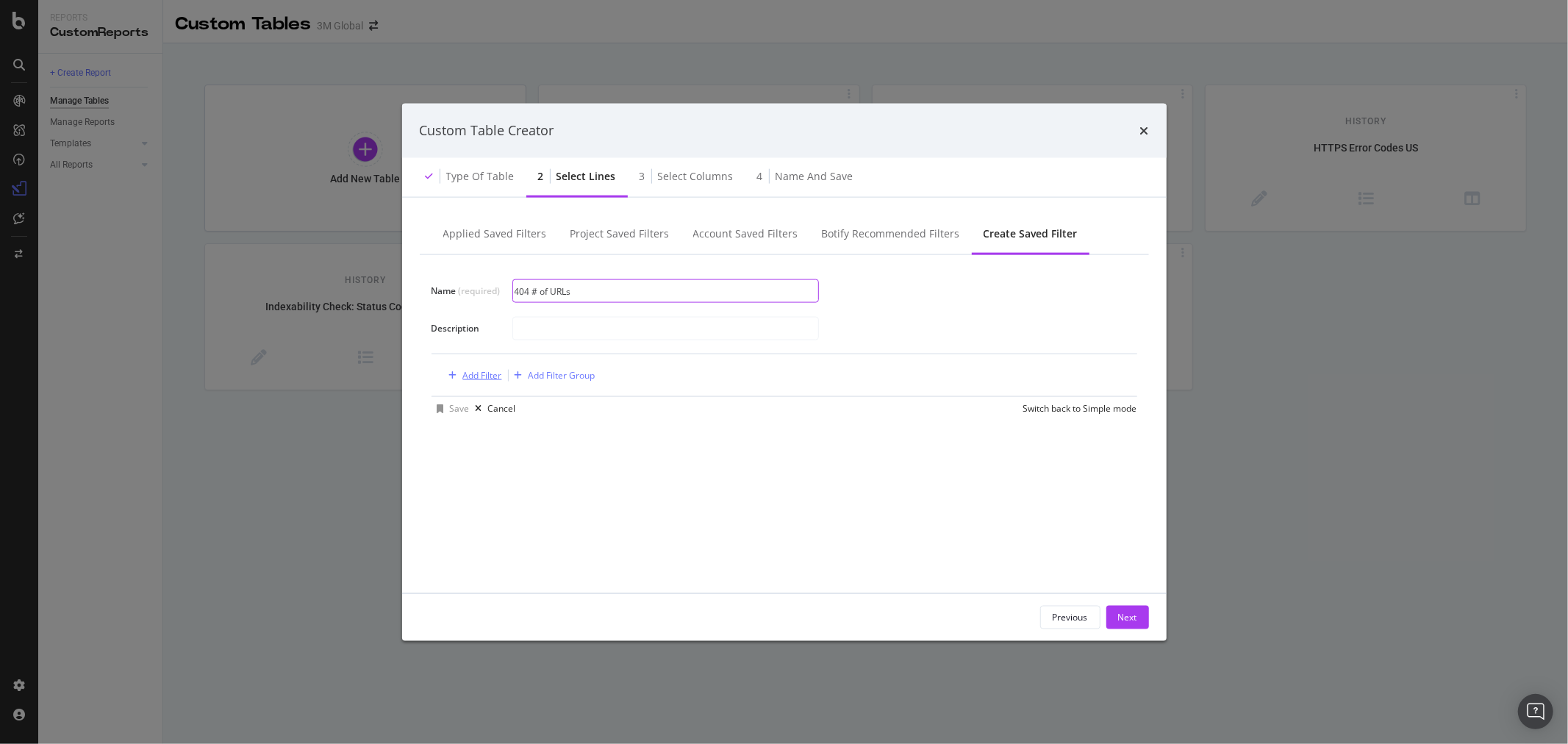
type input "404 # of URLs"
click at [483, 372] on div "Add Filter" at bounding box center [482, 375] width 39 height 12
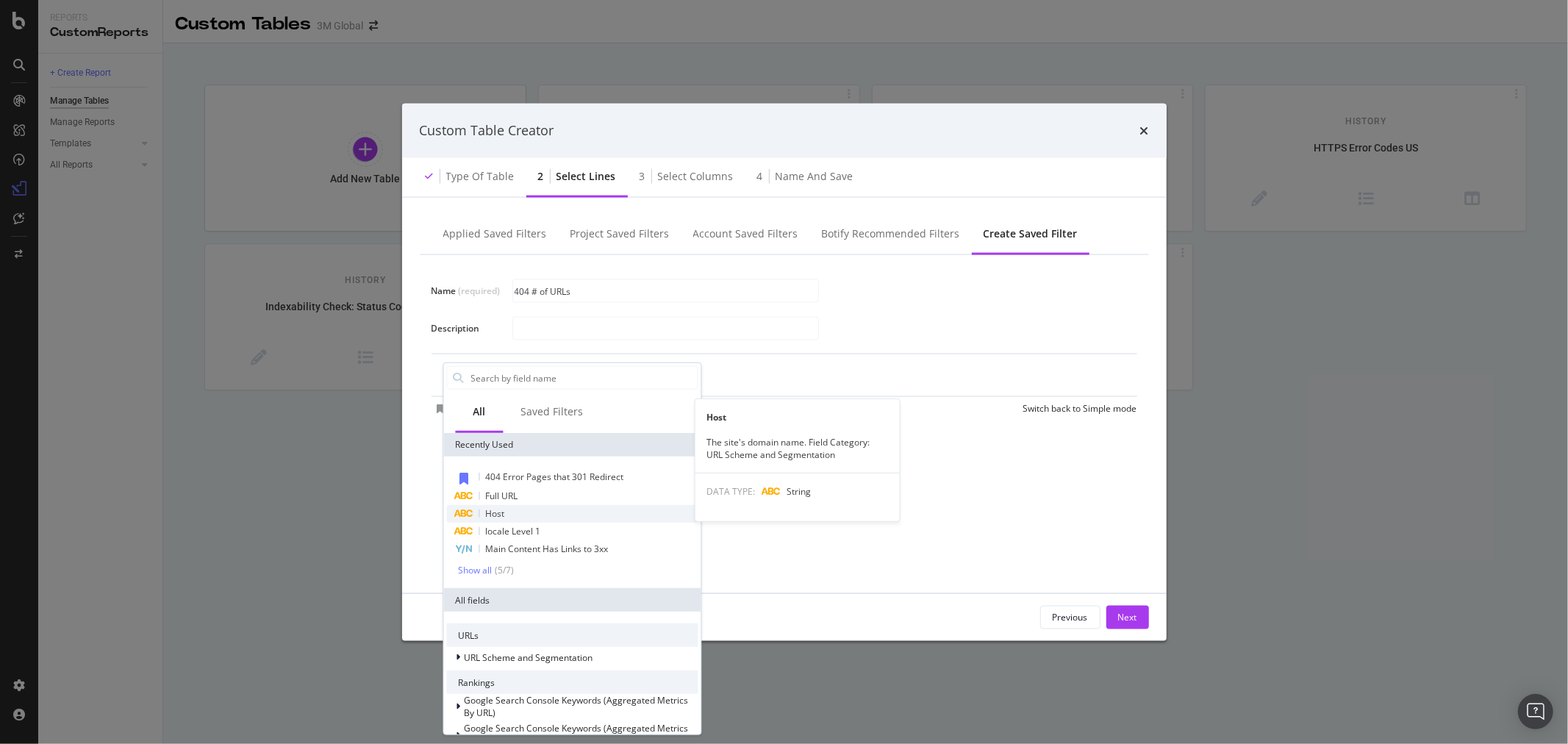
click at [550, 511] on div "Host" at bounding box center [572, 514] width 251 height 18
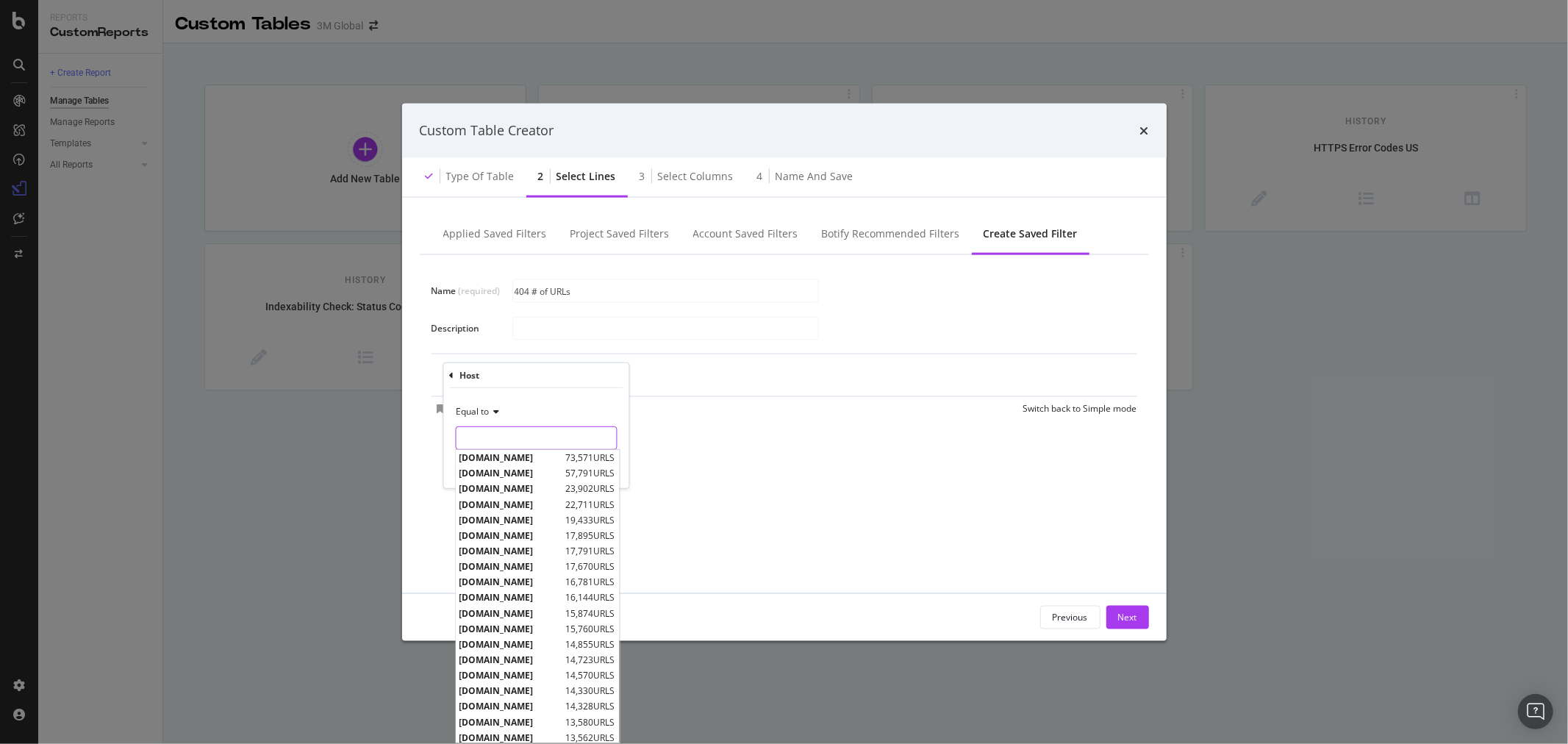
click at [538, 444] on input "Name (required)" at bounding box center [536, 437] width 160 height 24
click at [524, 463] on span "[DOMAIN_NAME]" at bounding box center [511, 457] width 103 height 12
type input "[DOMAIN_NAME]"
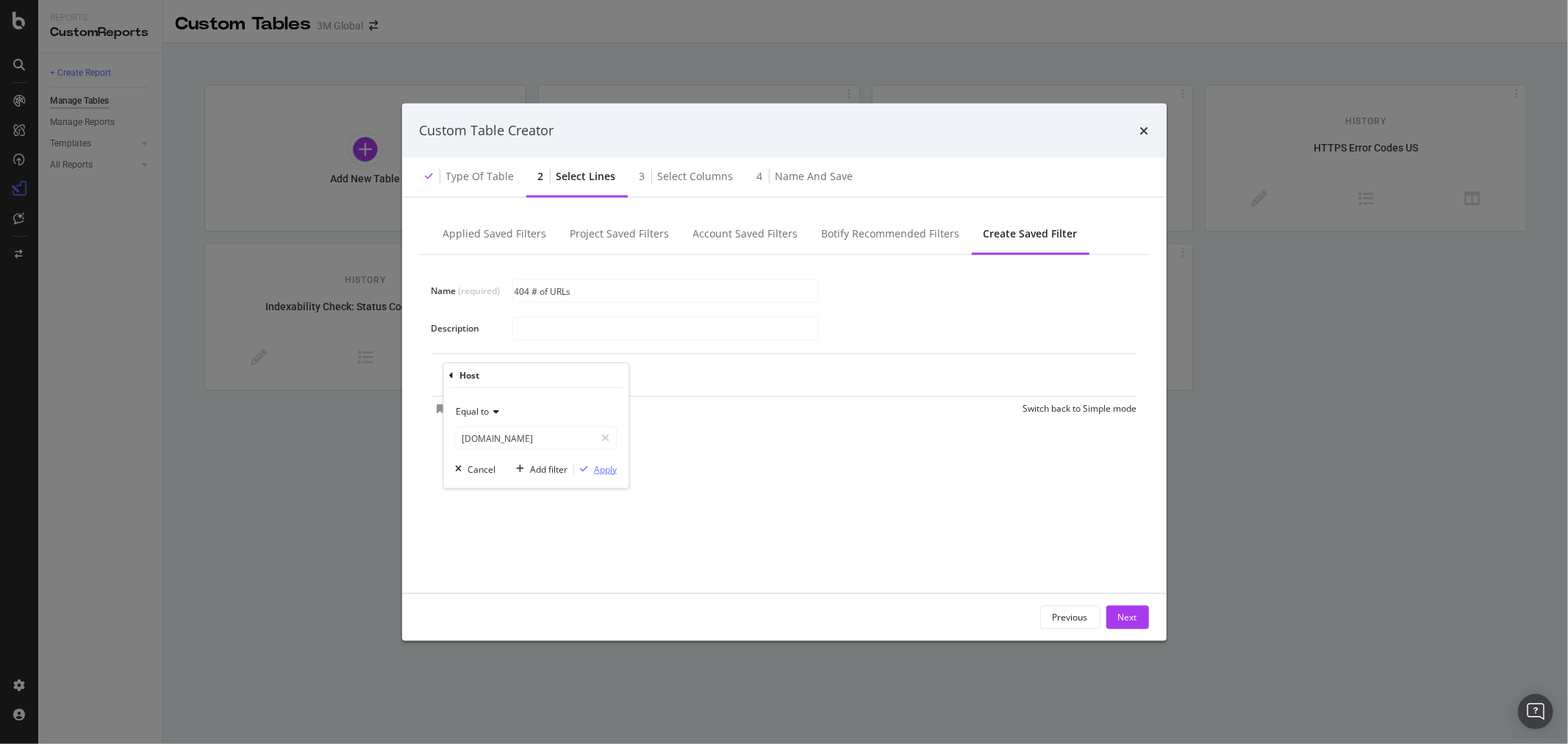
click at [605, 468] on div "Apply" at bounding box center [606, 468] width 23 height 12
click at [576, 377] on div "Add Filter" at bounding box center [595, 376] width 39 height 12
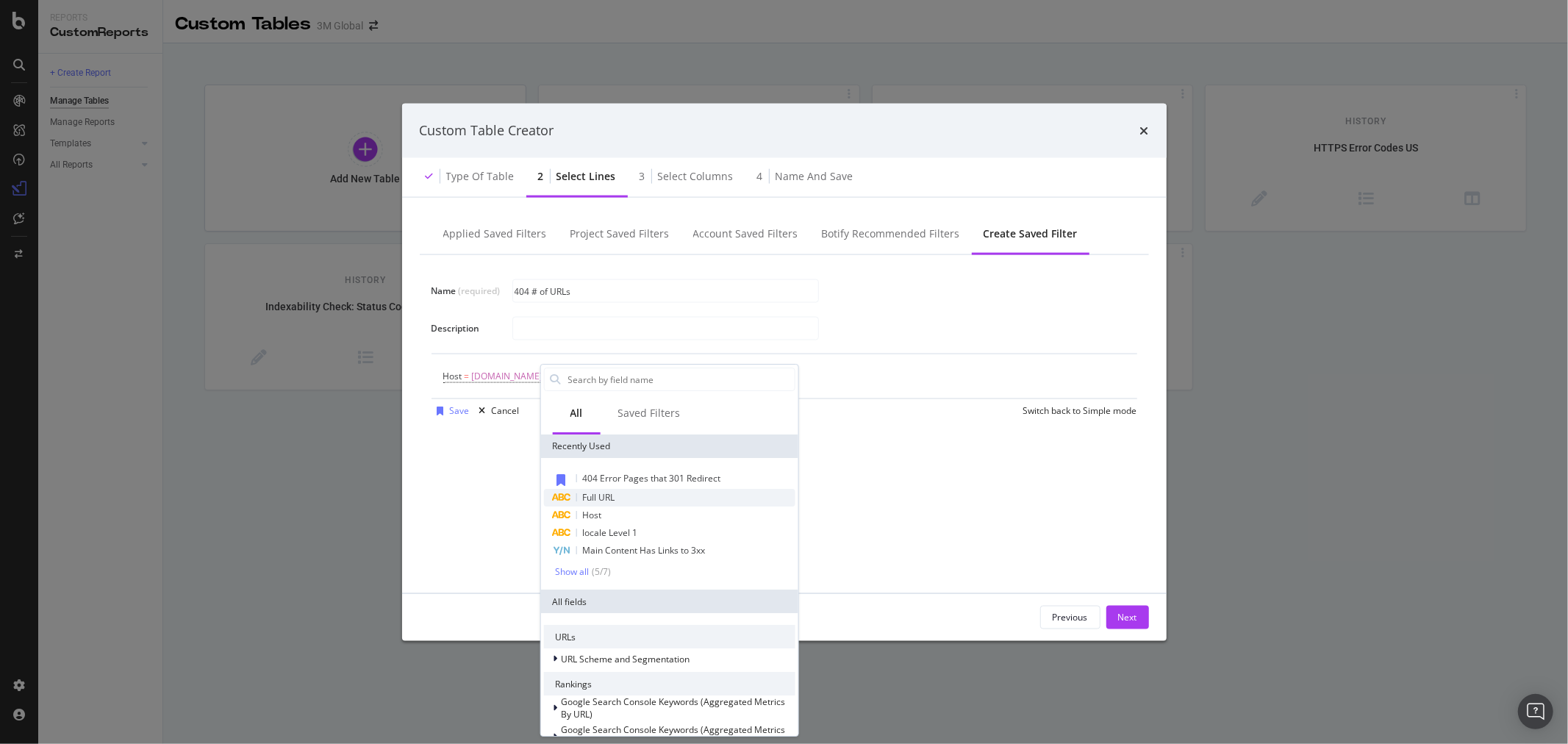
click at [626, 496] on div "Full URL" at bounding box center [669, 498] width 251 height 18
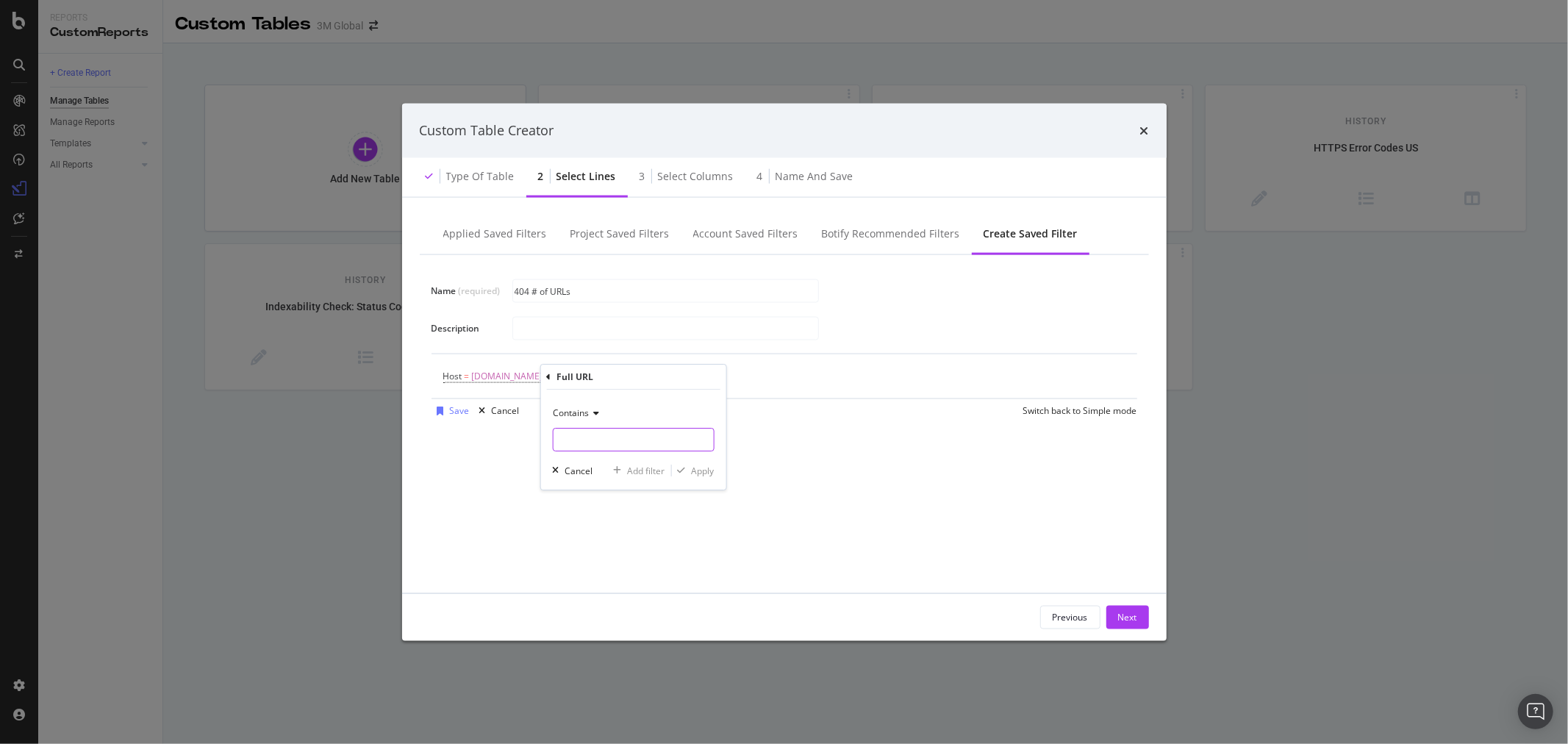
click at [630, 444] on input "Name (required)" at bounding box center [633, 439] width 160 height 24
type input "/en_US/"
click at [702, 471] on div "Apply" at bounding box center [703, 471] width 23 height 12
click at [718, 375] on div "Add Filter" at bounding box center [730, 376] width 39 height 12
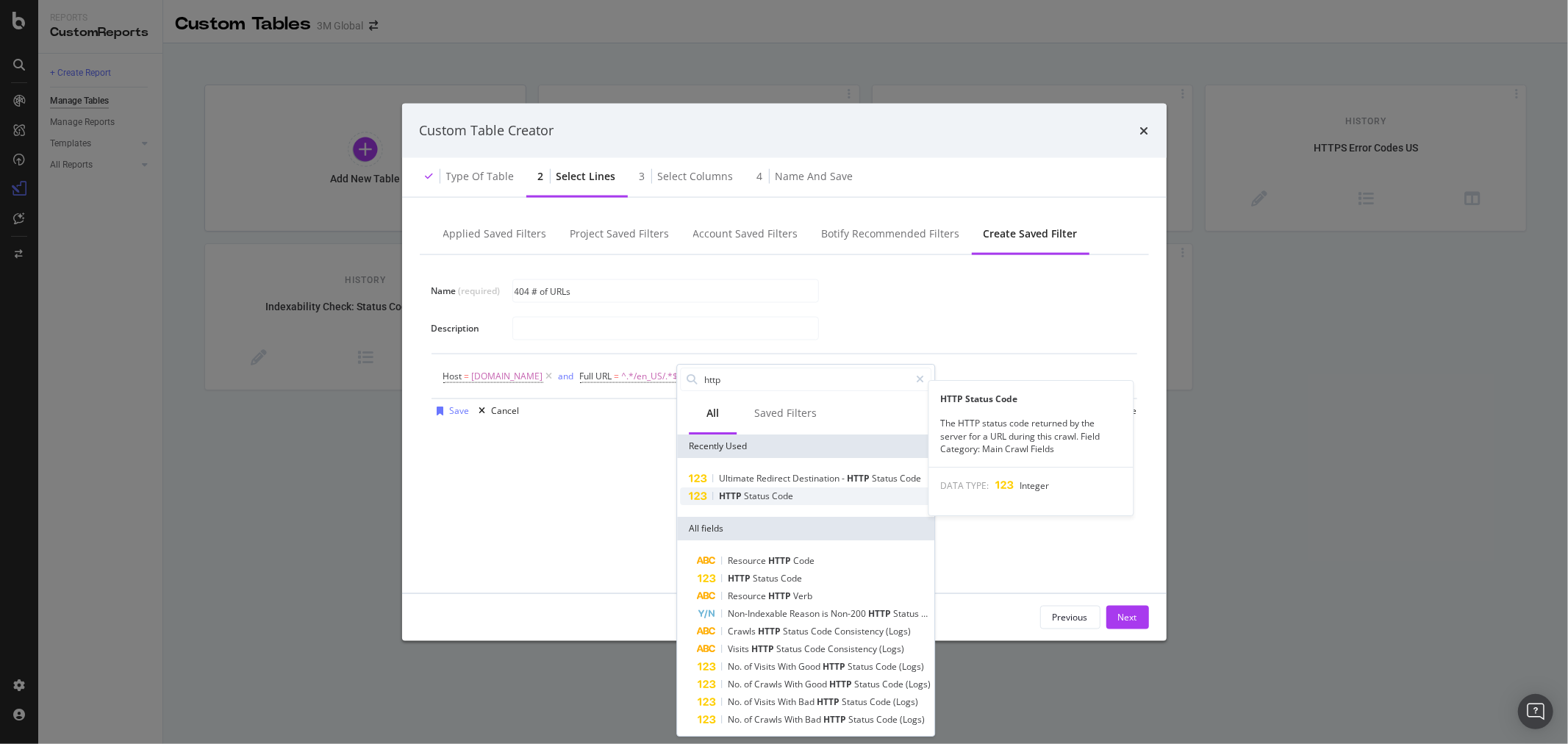
type input "http"
click at [748, 502] on span "Status" at bounding box center [758, 496] width 28 height 12
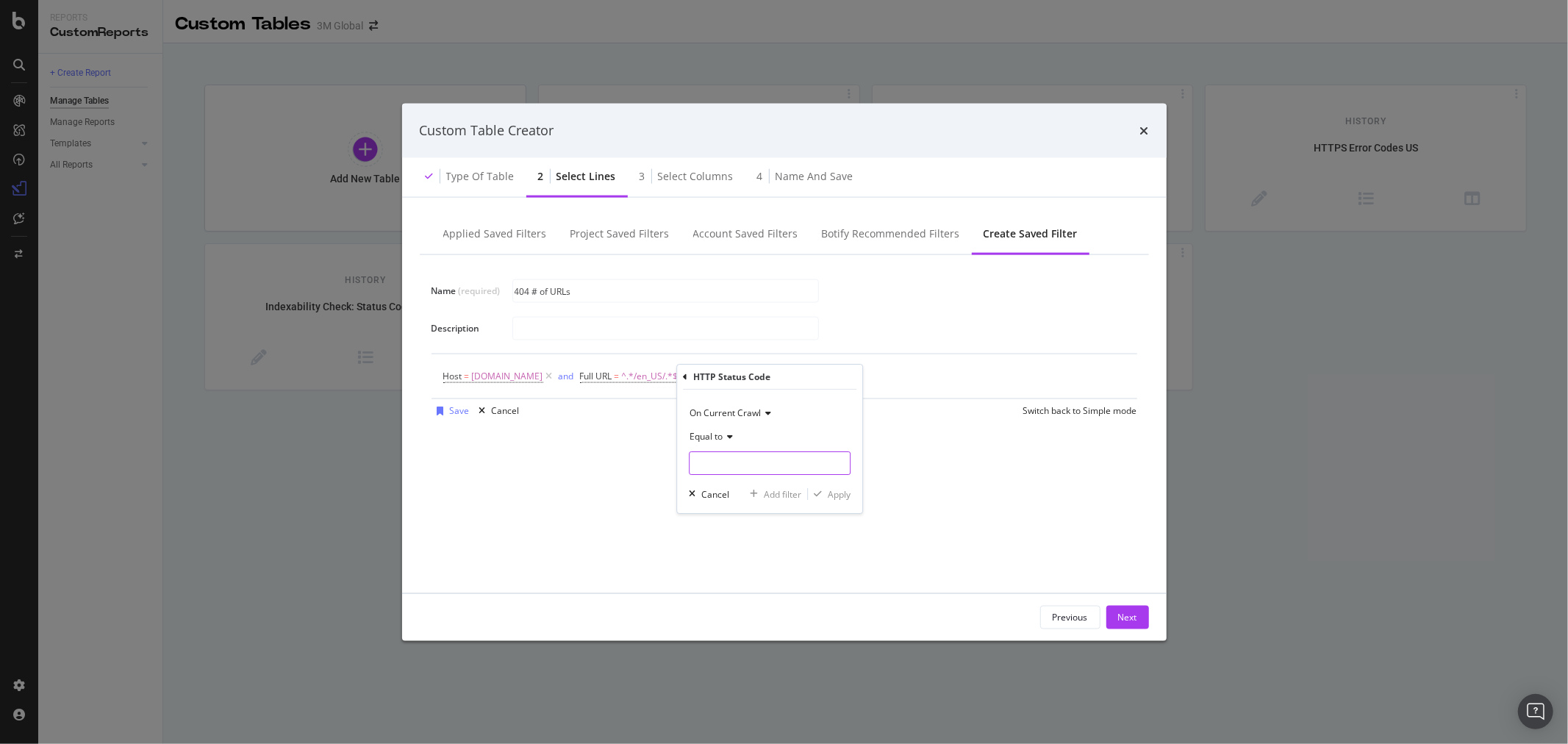
click at [744, 463] on input "modal" at bounding box center [770, 463] width 162 height 24
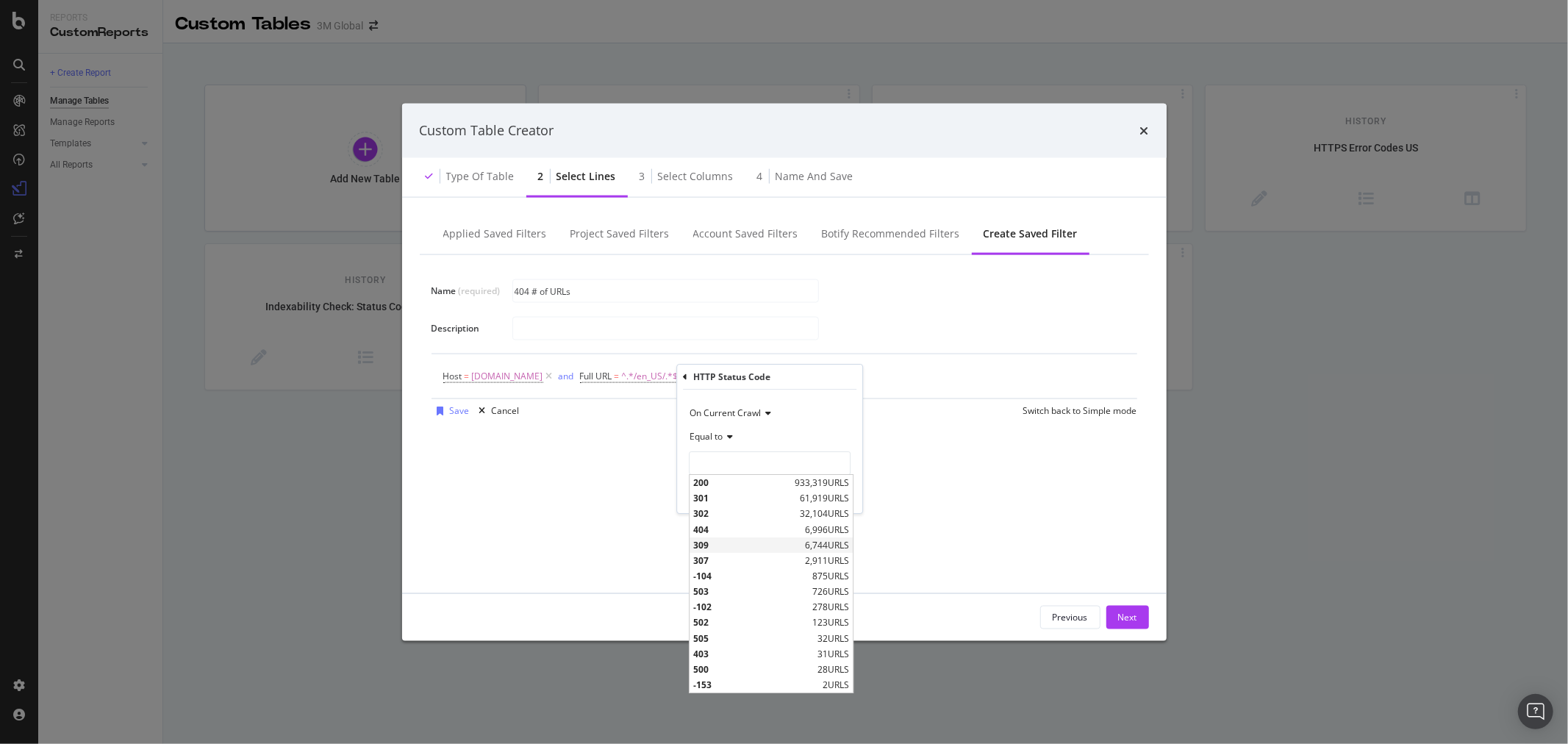
click at [730, 545] on span "309" at bounding box center [747, 545] width 108 height 12
type input "309"
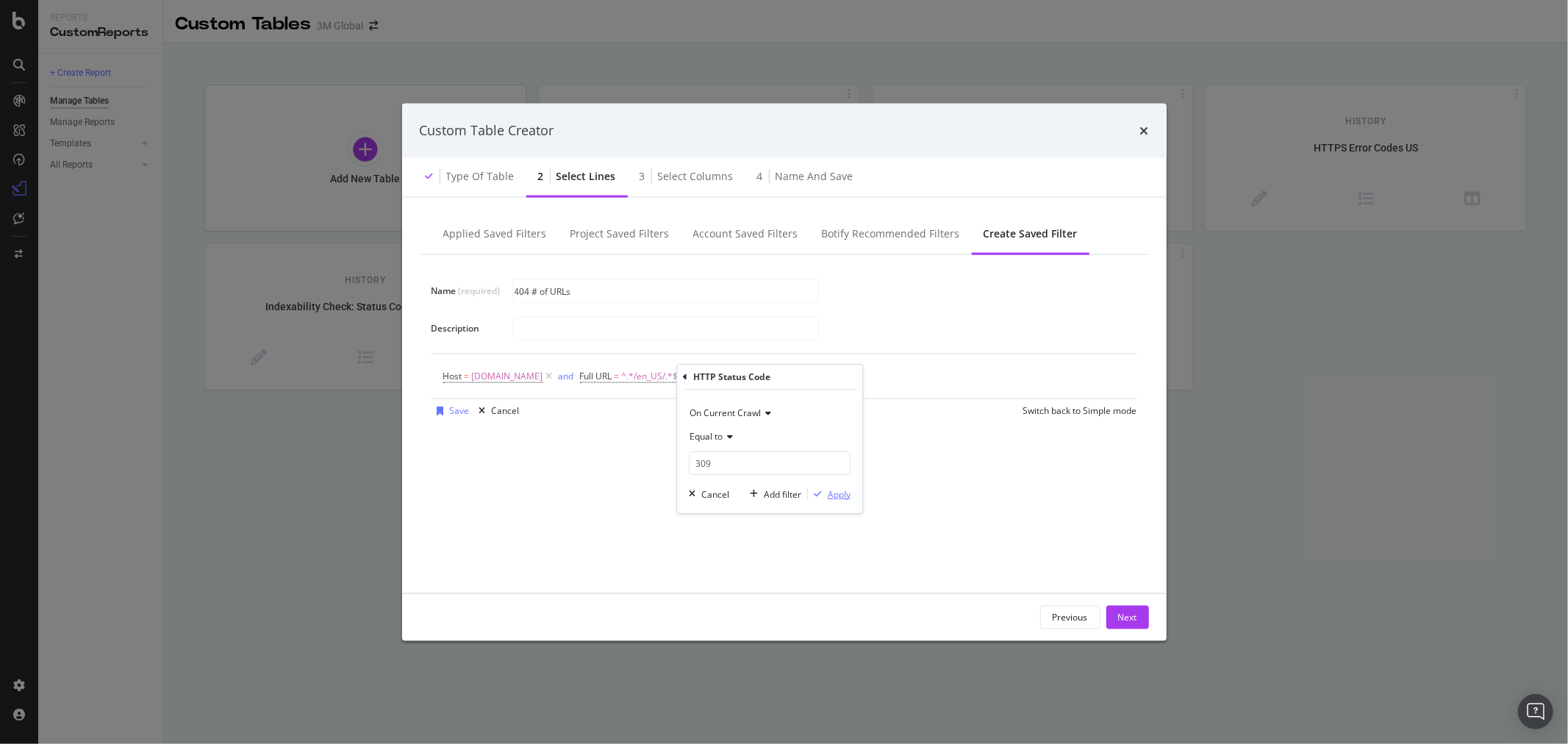
click at [843, 494] on div "Apply" at bounding box center [840, 494] width 23 height 12
click at [854, 373] on div "Add Filter" at bounding box center [865, 376] width 39 height 12
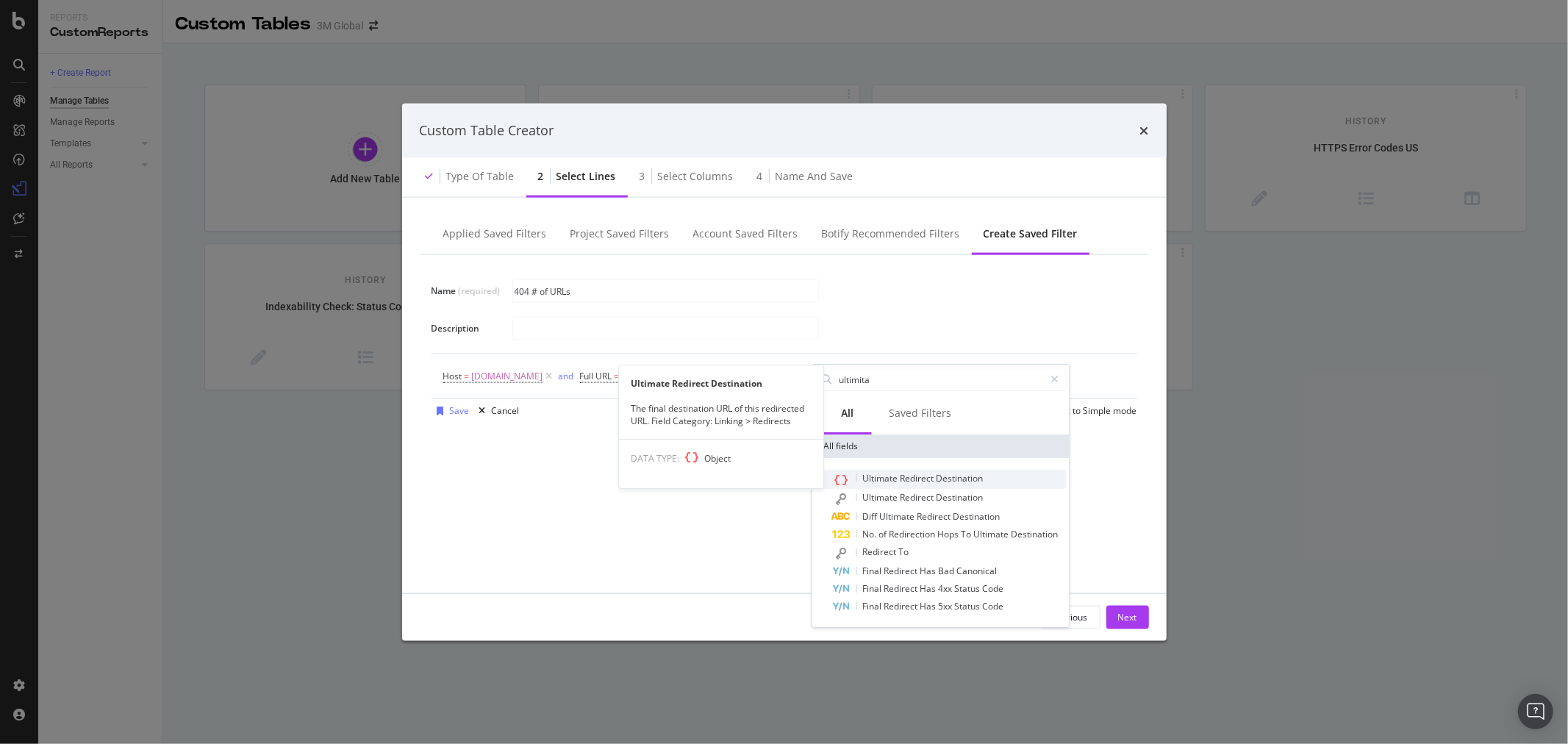
type input "ultimita"
click at [928, 473] on span "Redirect" at bounding box center [918, 478] width 36 height 12
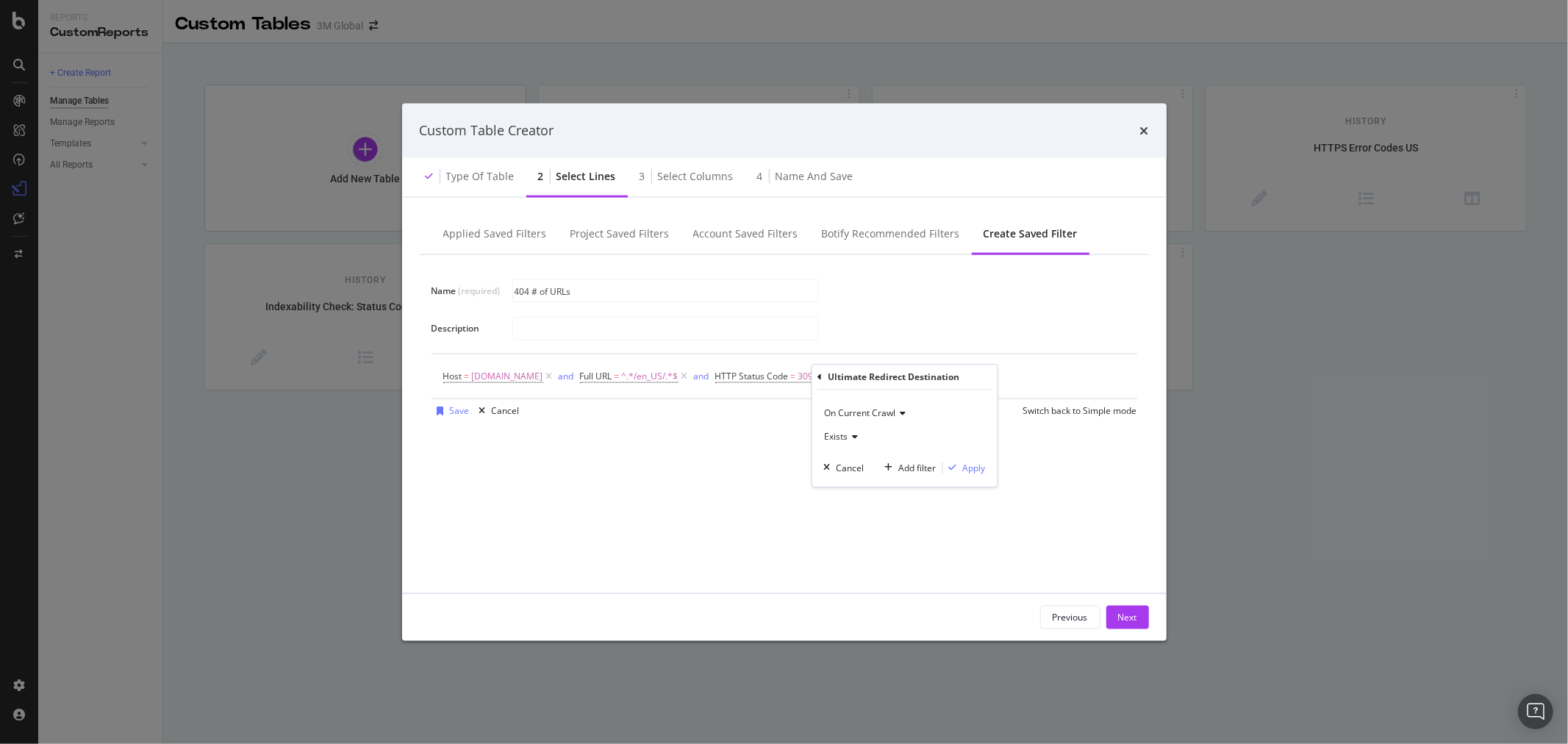
click at [820, 377] on icon "modal" at bounding box center [820, 377] width 5 height 8
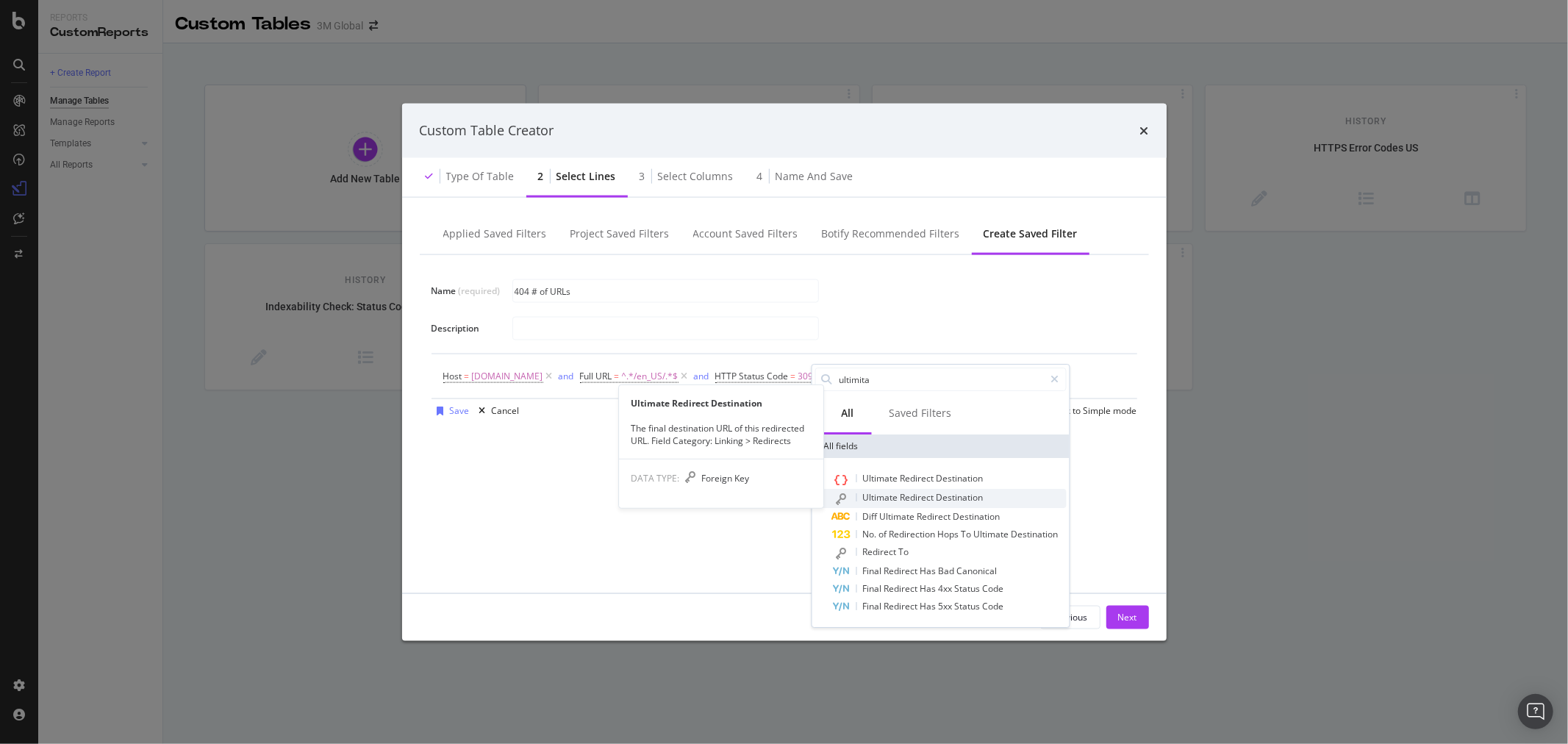
click at [910, 498] on span "Redirect" at bounding box center [918, 497] width 36 height 12
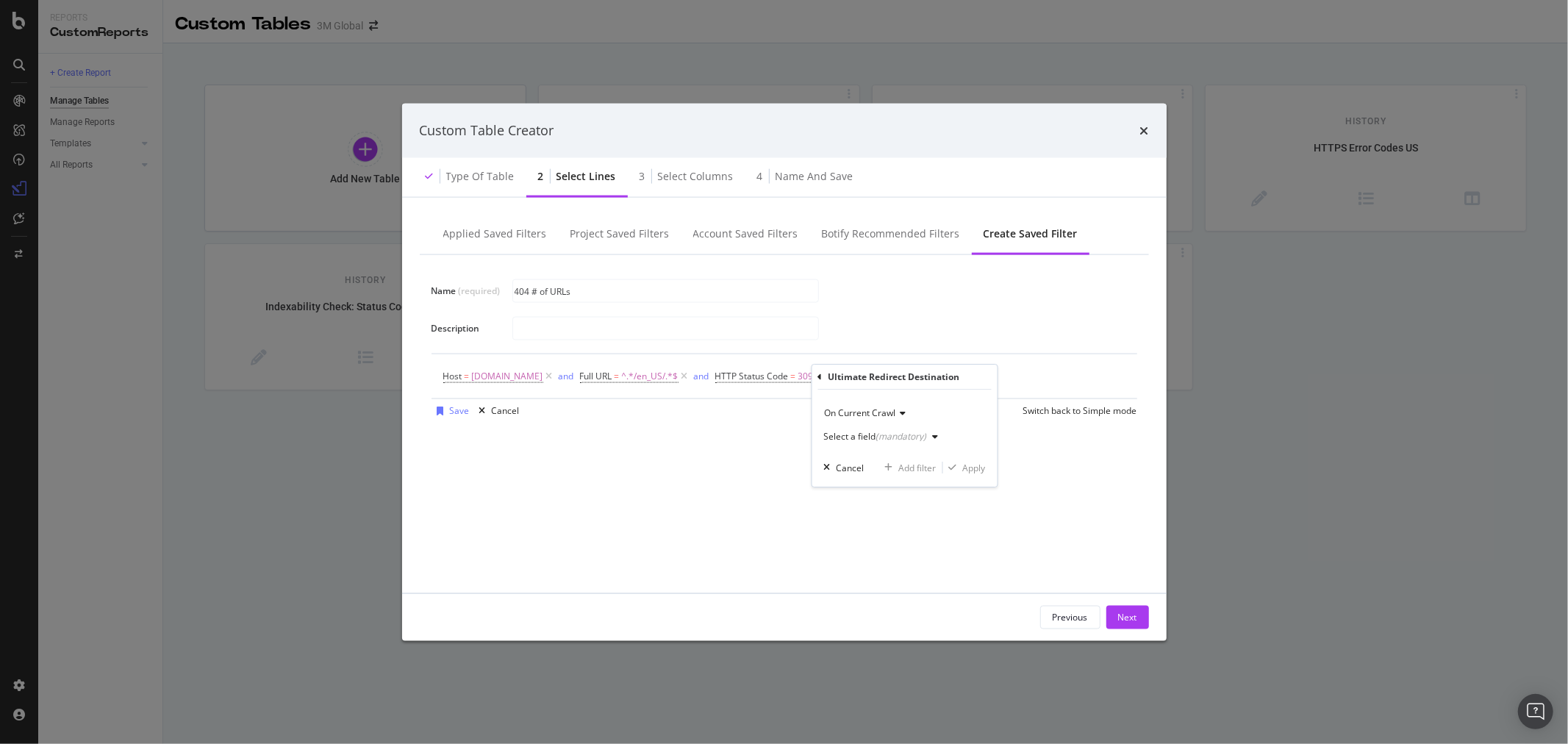
click at [919, 432] on div "(mandatory)" at bounding box center [902, 436] width 51 height 12
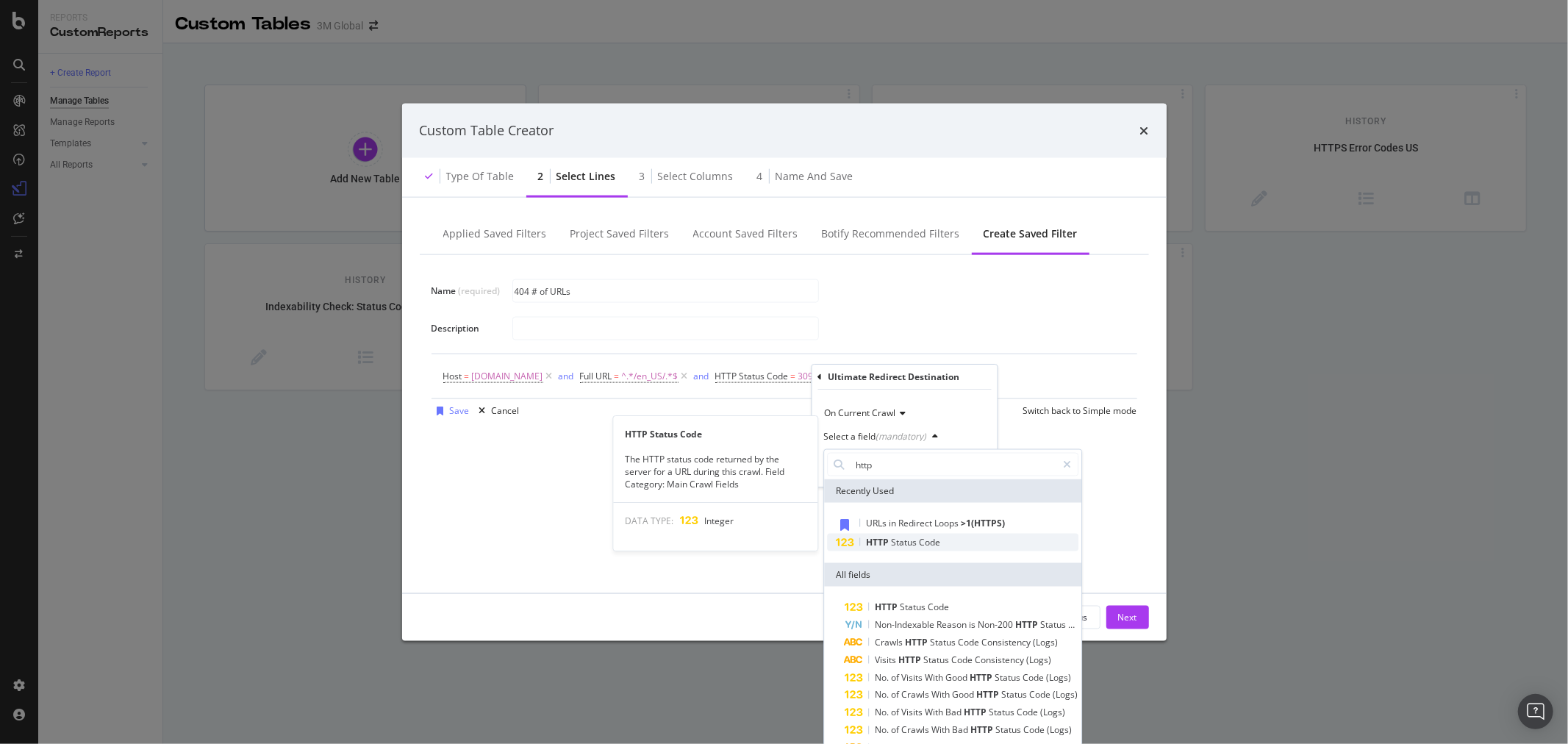
type input "http"
click at [887, 547] on span "HTTP" at bounding box center [878, 542] width 25 height 12
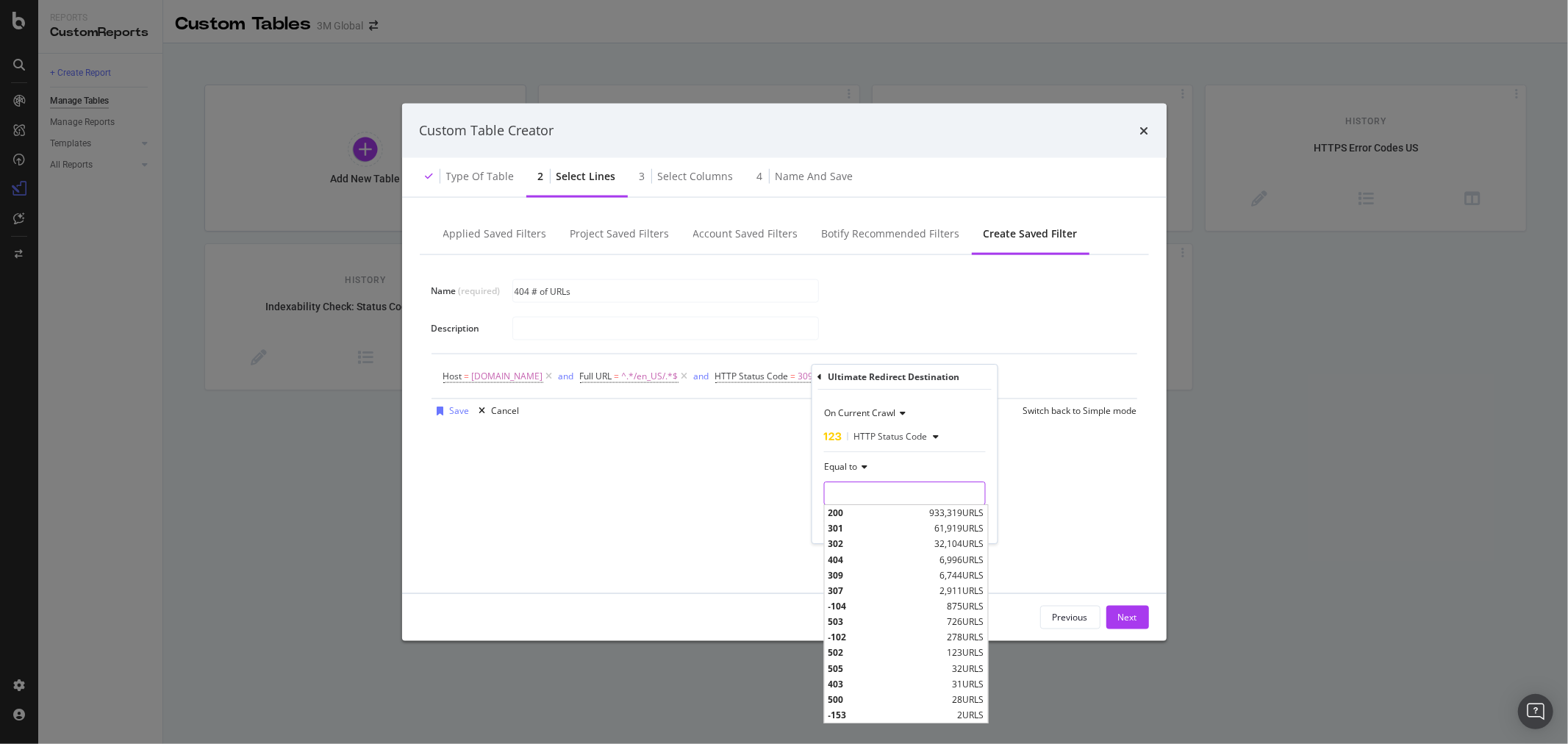
click at [883, 504] on div "200 933,319 URLS 301 61,919 URLS 302 32,104 URLS 404 6,996 URLS 309 6,744 URLS …" at bounding box center [905, 493] width 162 height 24
click at [871, 561] on span "404" at bounding box center [882, 560] width 108 height 12
type input "404"
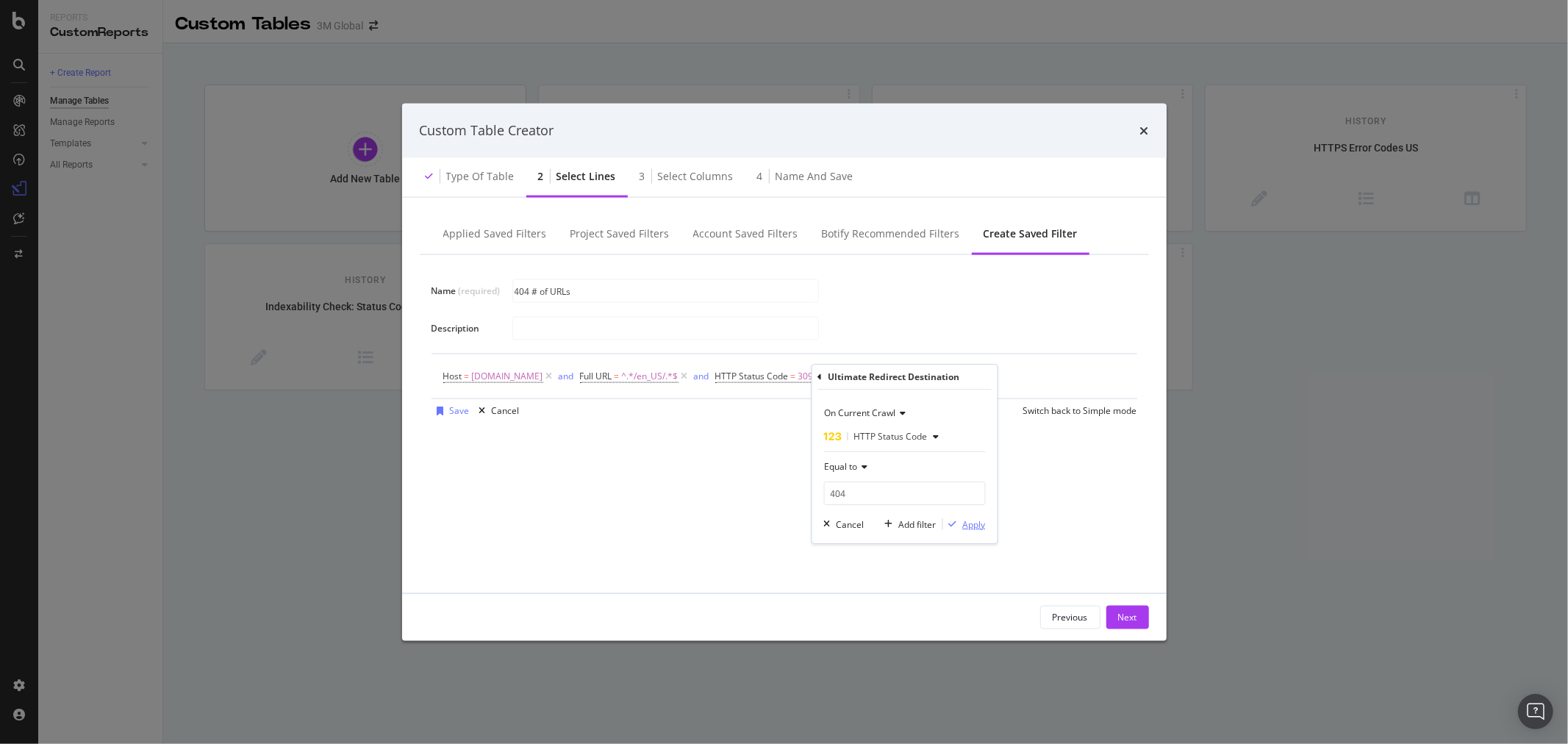
click at [979, 522] on div "Apply" at bounding box center [974, 524] width 23 height 12
click at [489, 395] on div "Add Filter" at bounding box center [482, 396] width 39 height 12
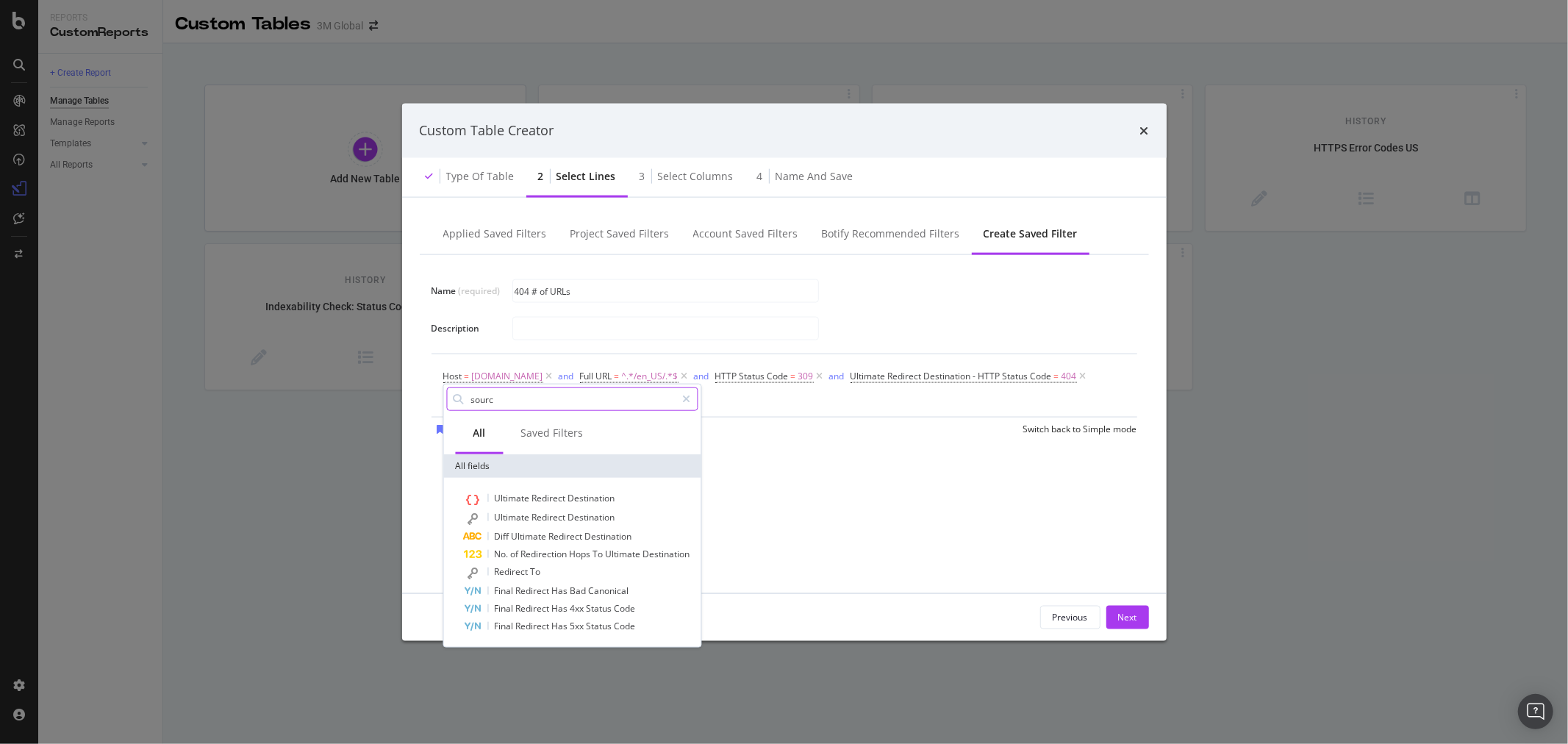
type input "source"
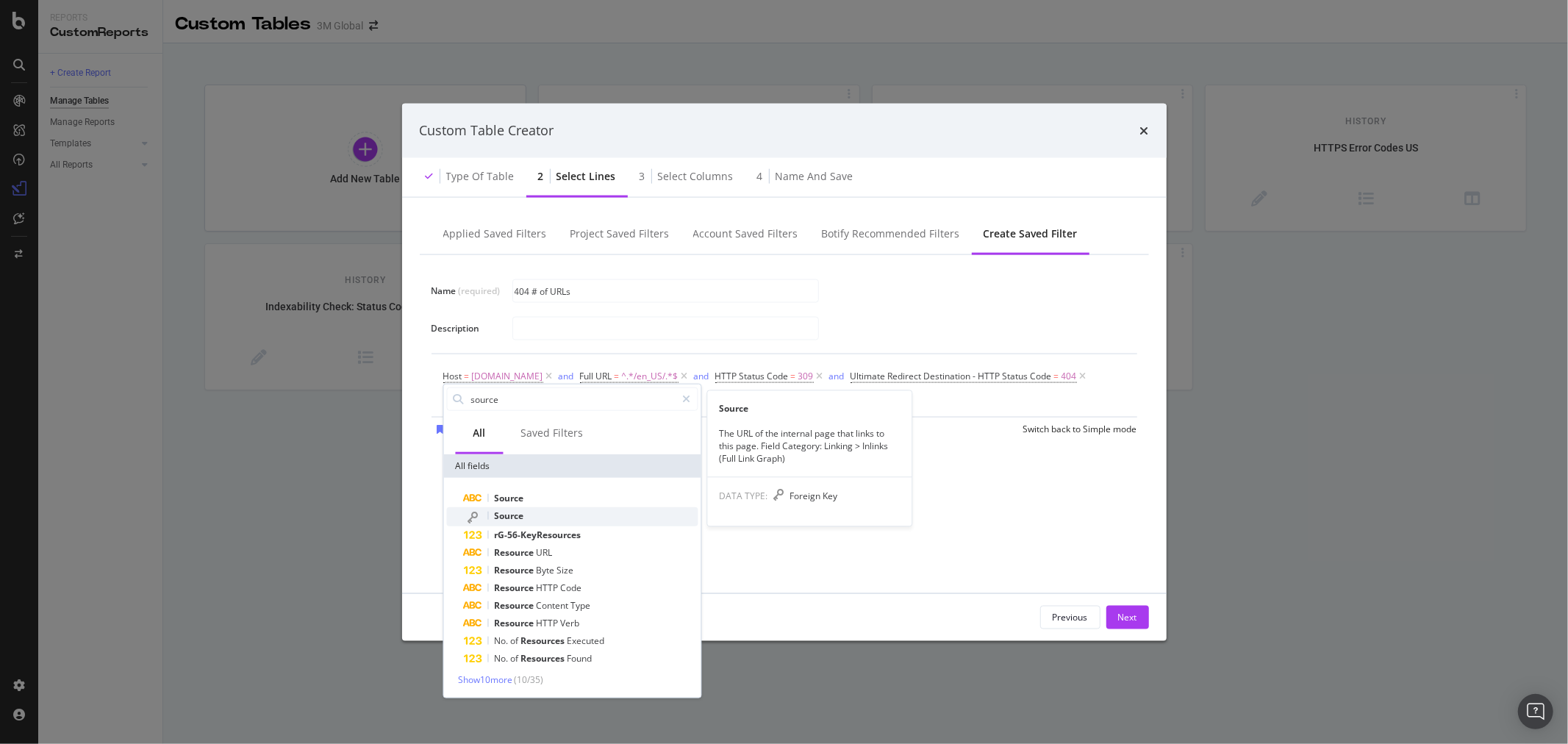
click at [539, 511] on div "Source" at bounding box center [580, 516] width 233 height 19
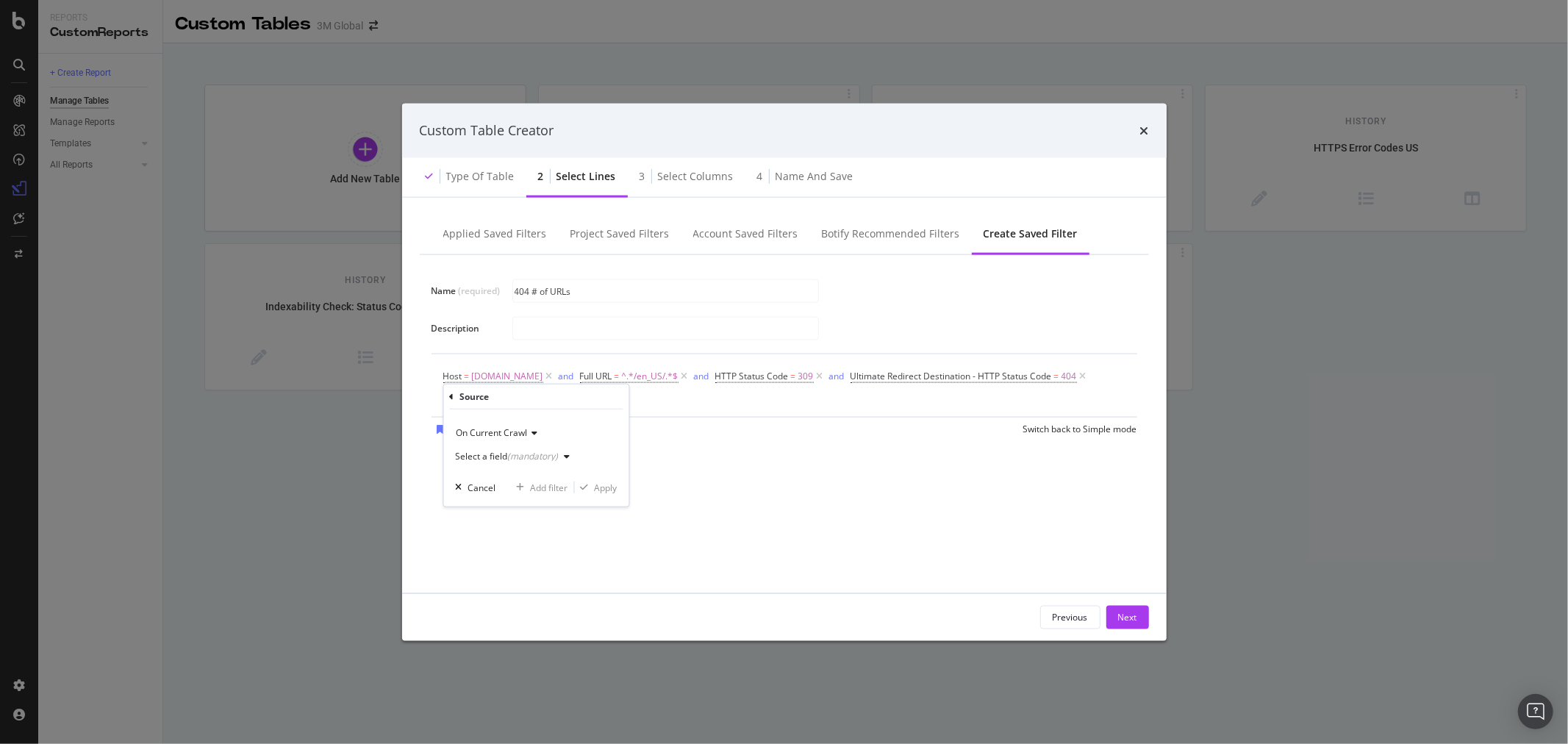
click at [559, 452] on div "modal" at bounding box center [566, 456] width 18 height 8
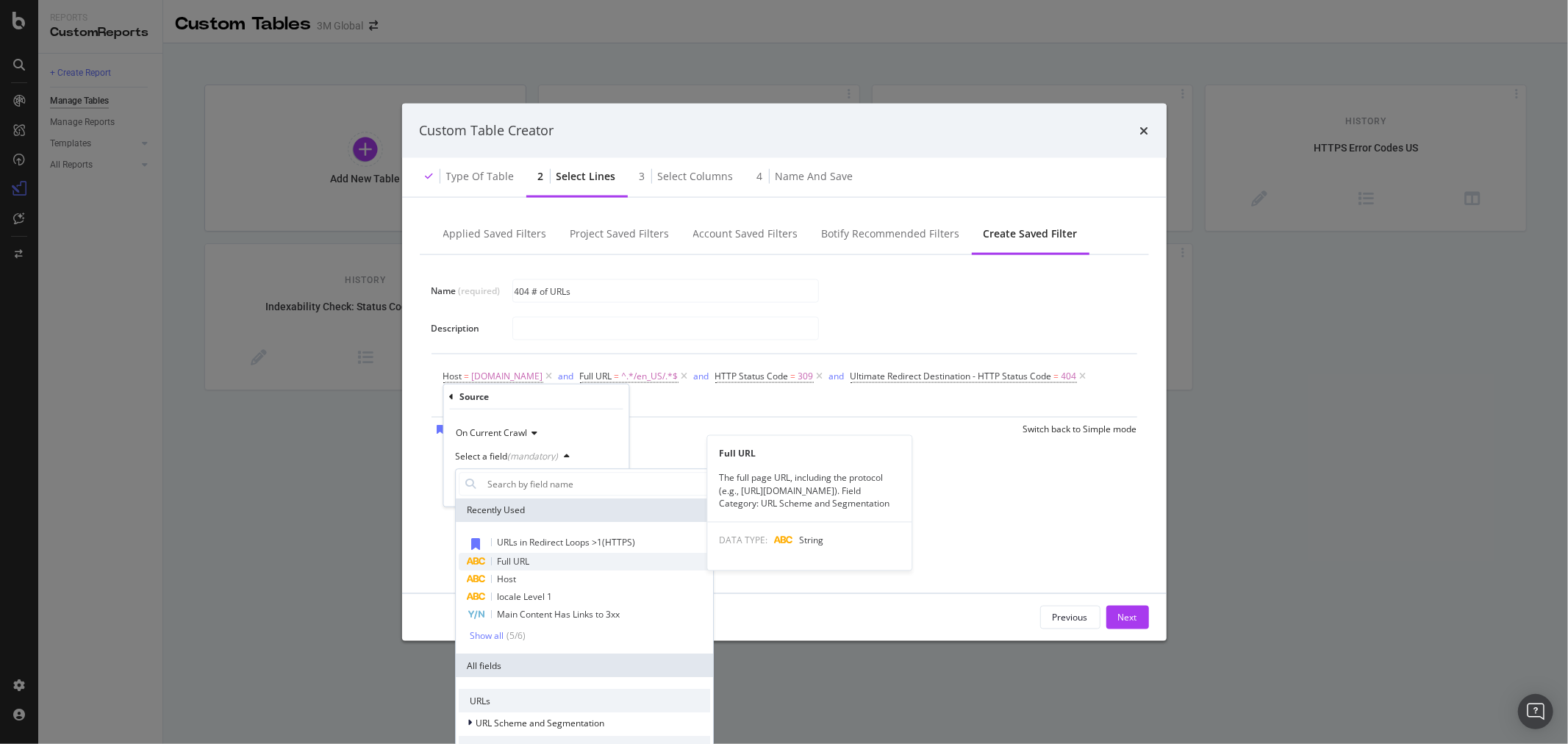
click at [539, 557] on div "Full URL" at bounding box center [584, 561] width 251 height 18
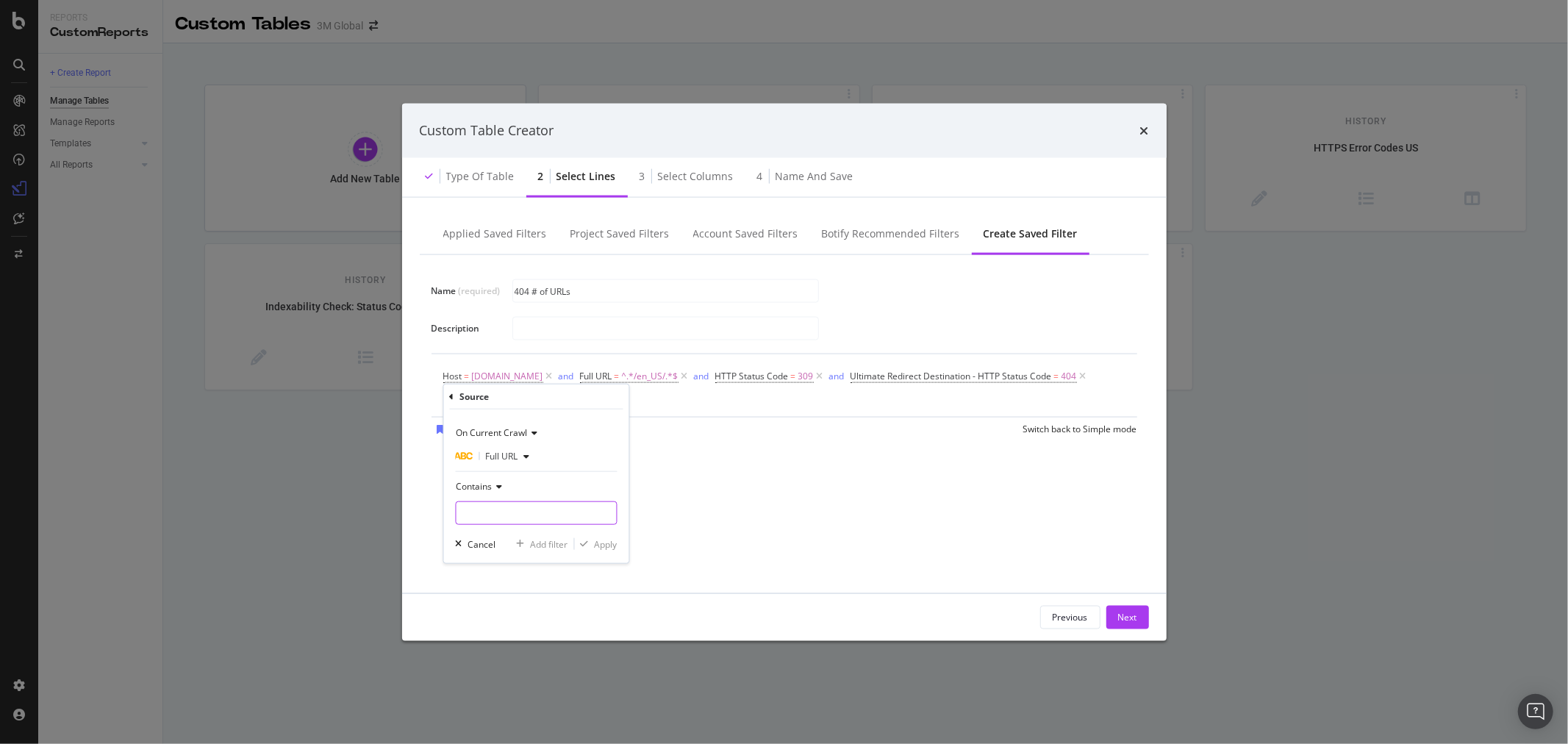
click at [530, 507] on input "Name (required)" at bounding box center [536, 513] width 160 height 24
type input "/en_US/"
click at [602, 540] on div "Apply" at bounding box center [606, 544] width 23 height 12
click at [455, 431] on div "Save" at bounding box center [460, 431] width 20 height 12
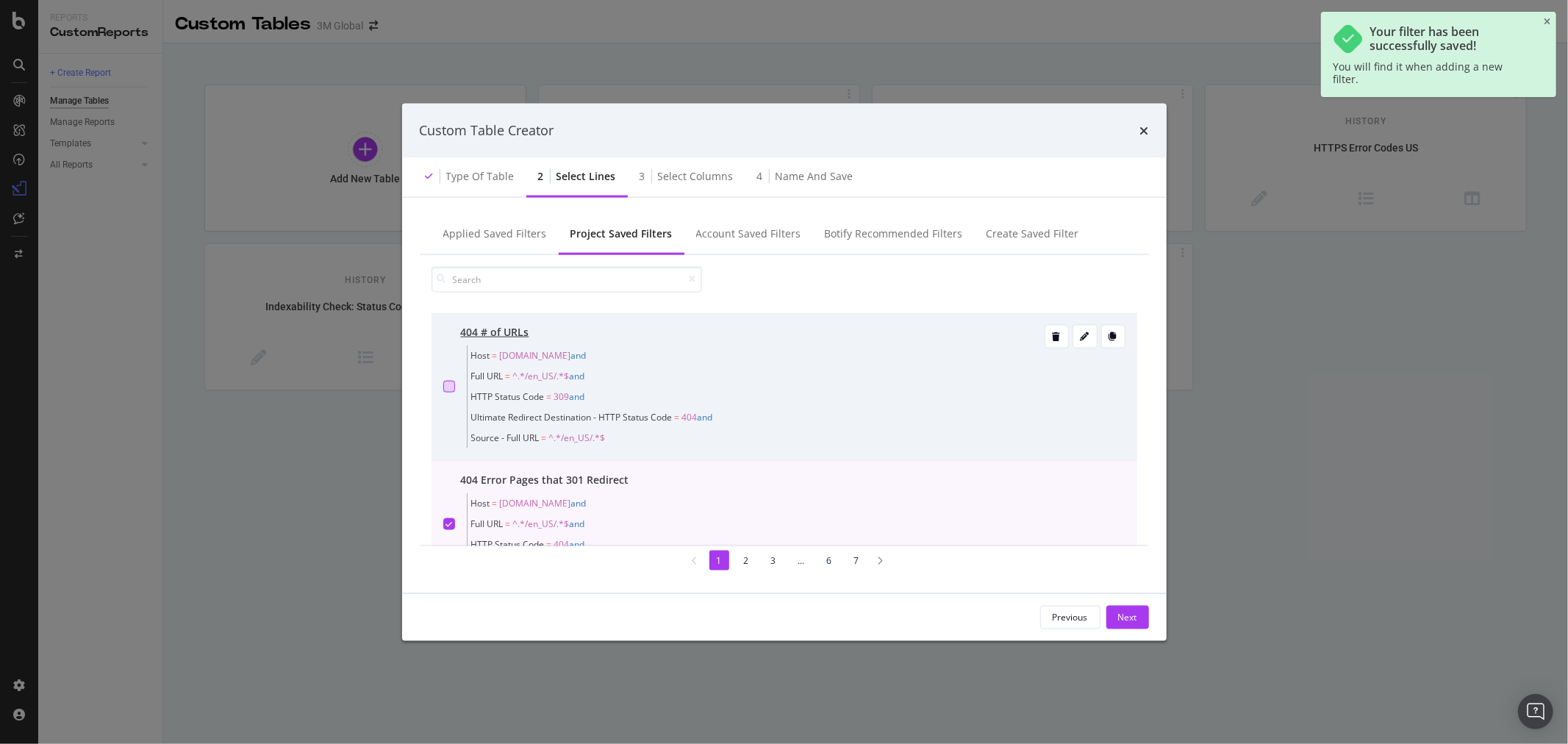
click at [447, 380] on div "modal" at bounding box center [448, 385] width 12 height 12
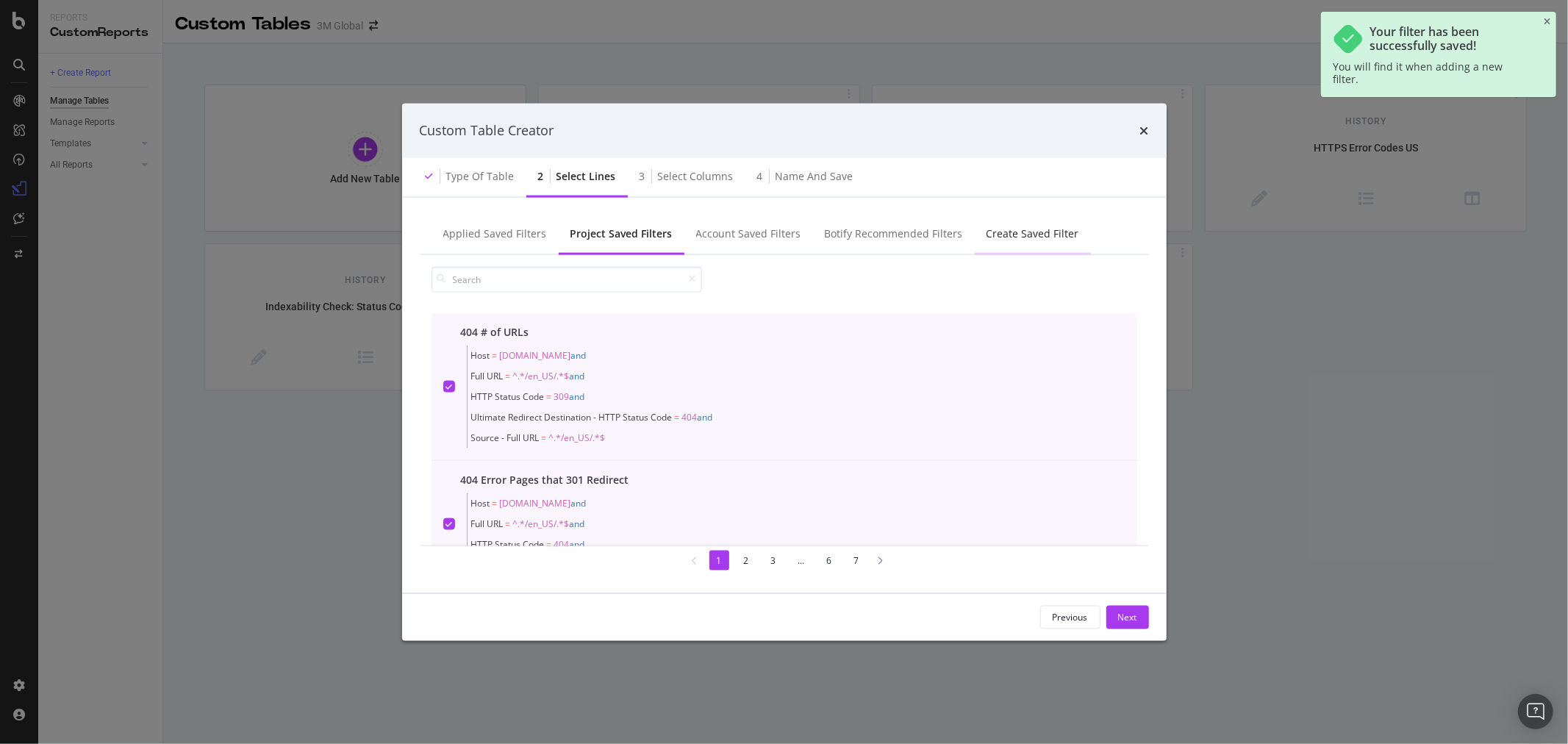
click at [1010, 232] on div "Create Saved Filter" at bounding box center [1033, 233] width 92 height 15
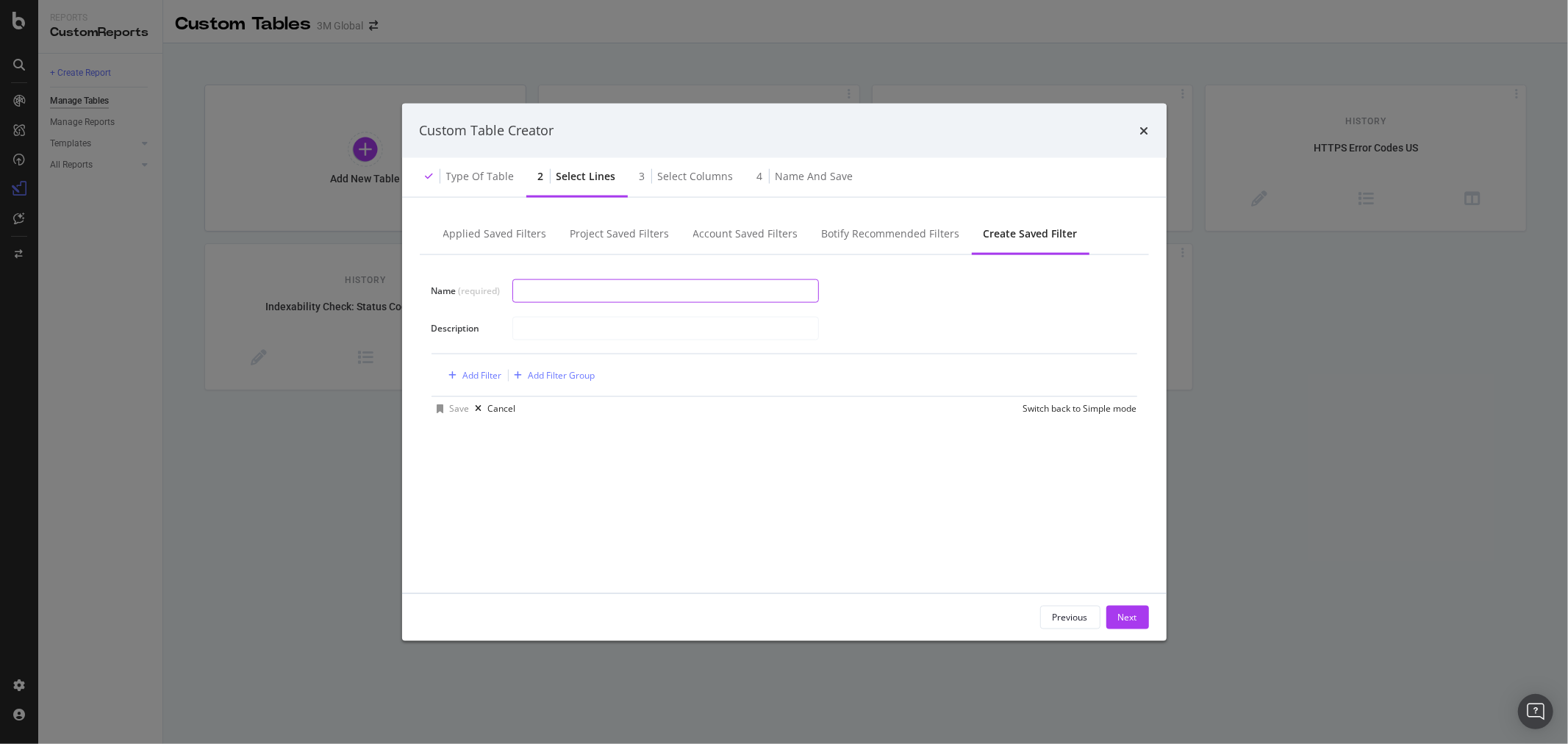
click at [586, 288] on input "modal" at bounding box center [666, 291] width 305 height 22
type input "Wasted Crawl Budget (# of URLs)"
click at [487, 376] on div "Add Filter" at bounding box center [482, 375] width 39 height 12
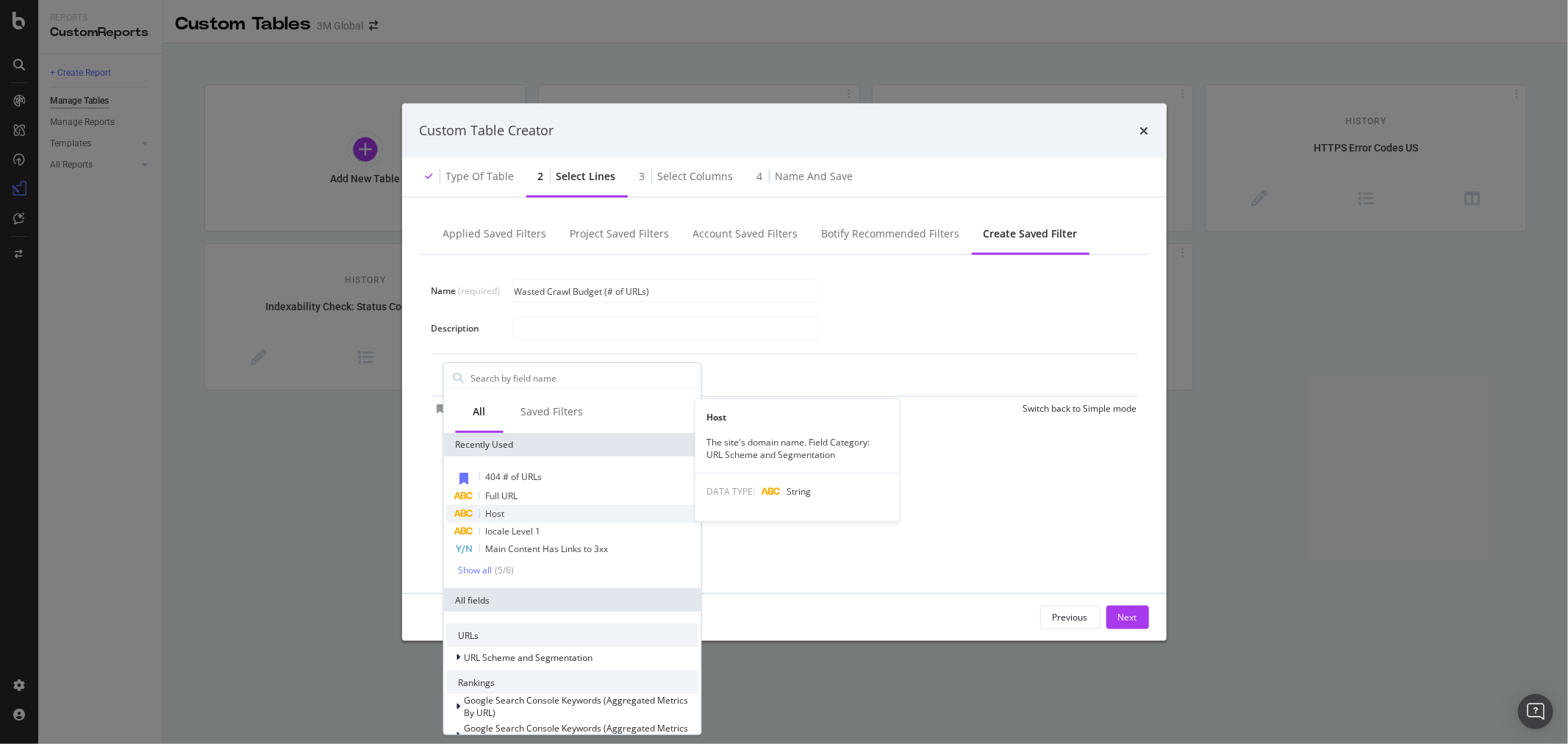
click at [525, 510] on div "Host" at bounding box center [572, 514] width 251 height 18
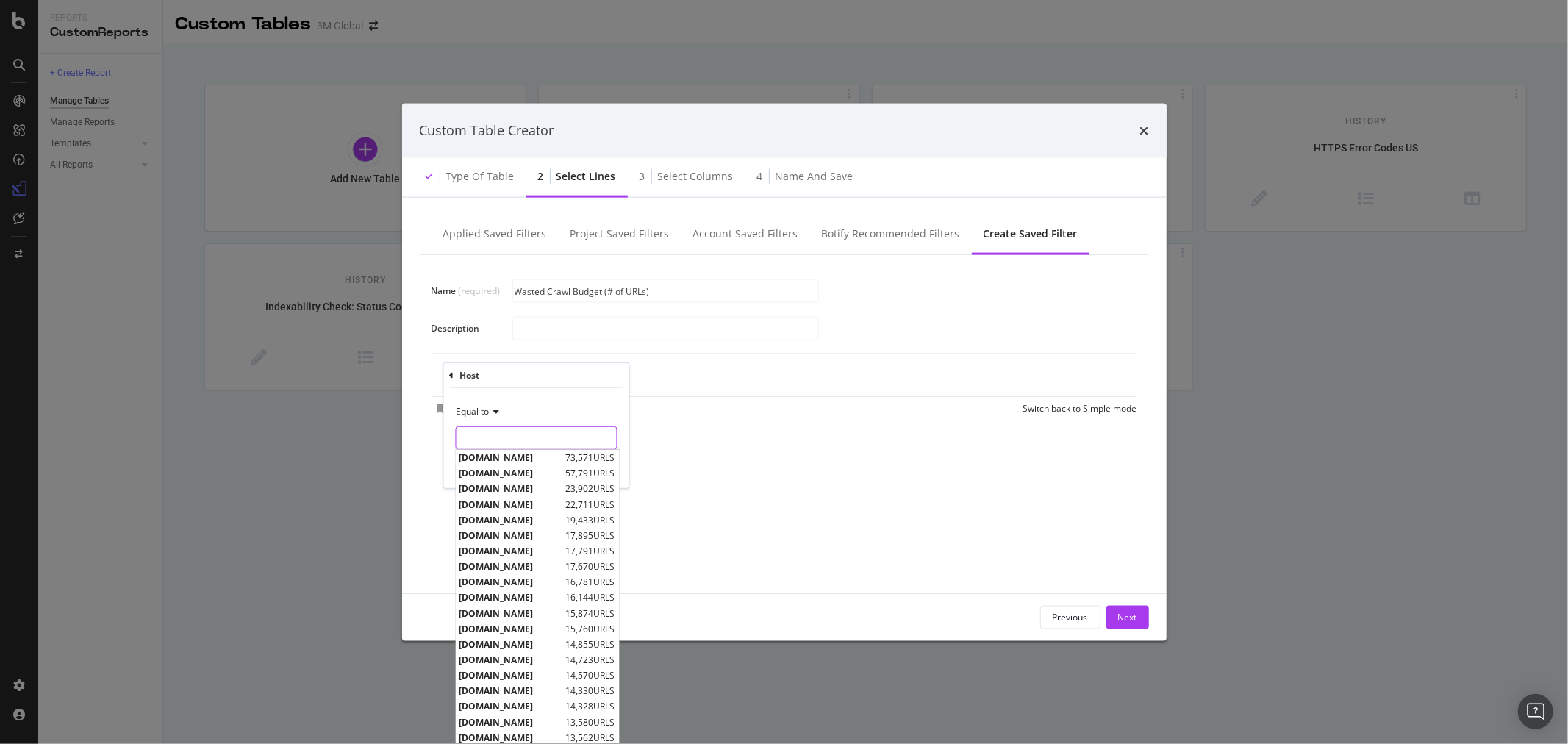
click at [518, 440] on input "Name (required)" at bounding box center [536, 437] width 160 height 24
click at [522, 460] on span "[DOMAIN_NAME]" at bounding box center [511, 457] width 103 height 12
type input "[DOMAIN_NAME]"
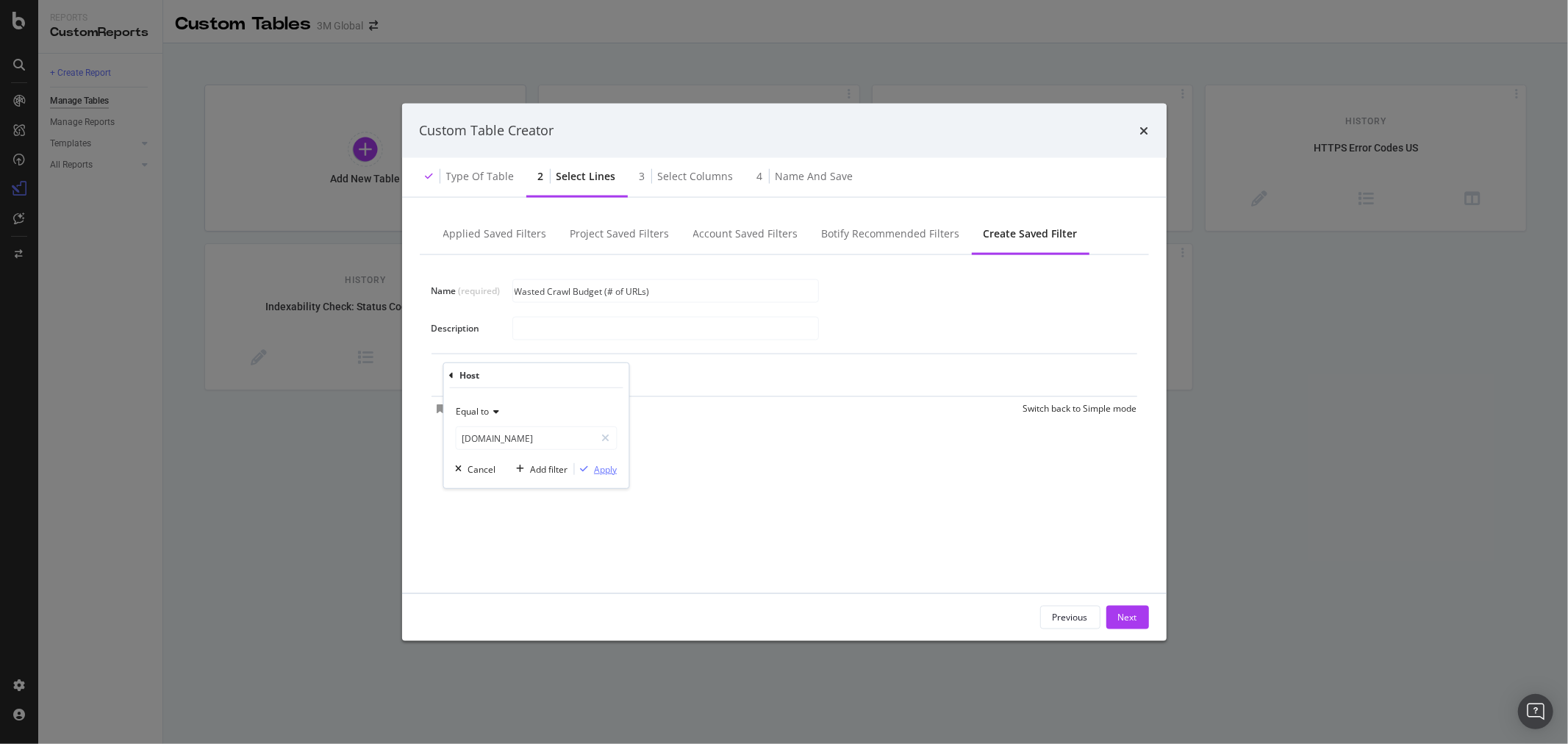
click at [602, 471] on div "Apply" at bounding box center [606, 468] width 23 height 12
click at [589, 377] on div "Add Filter" at bounding box center [595, 376] width 39 height 12
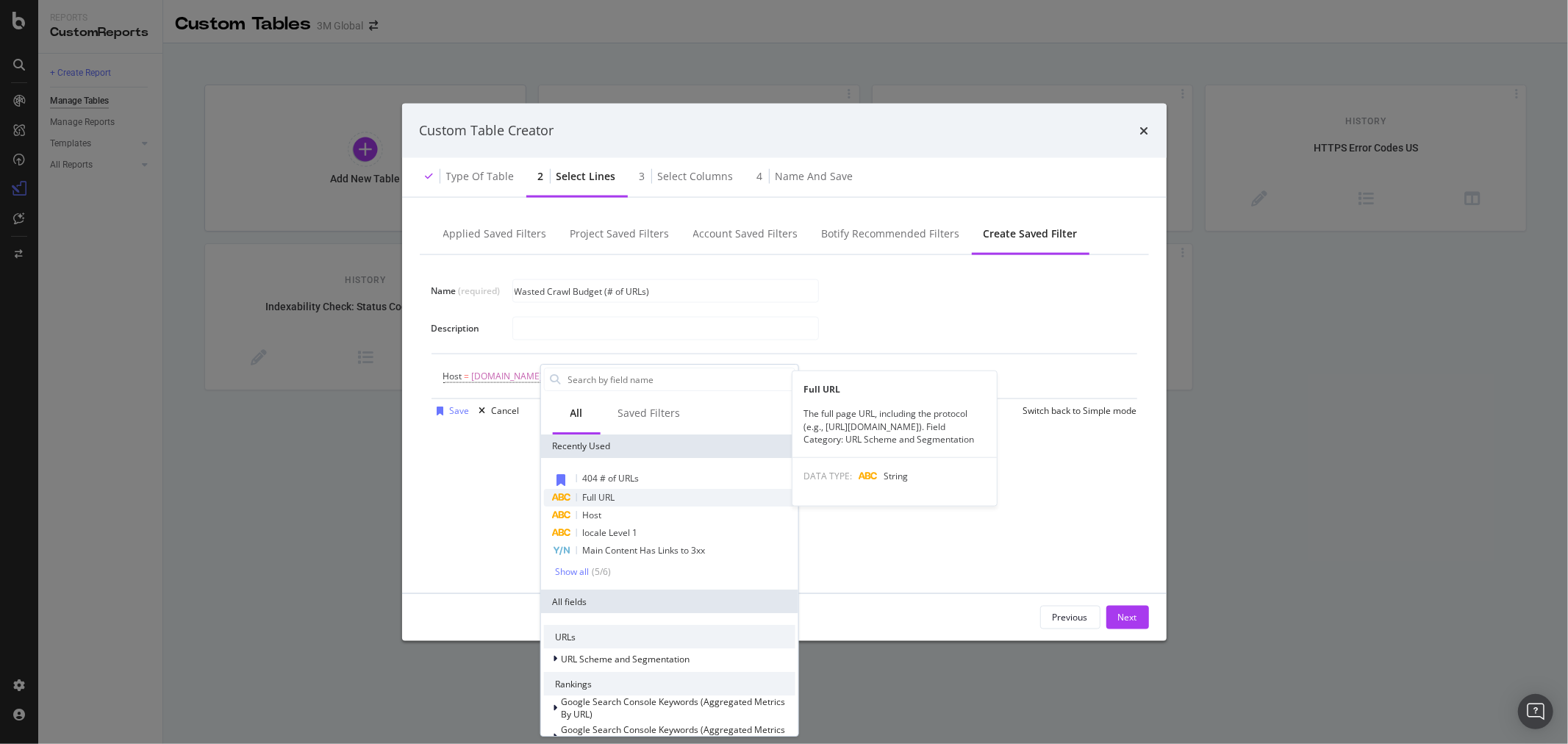
click at [626, 498] on div "Full URL" at bounding box center [669, 498] width 251 height 18
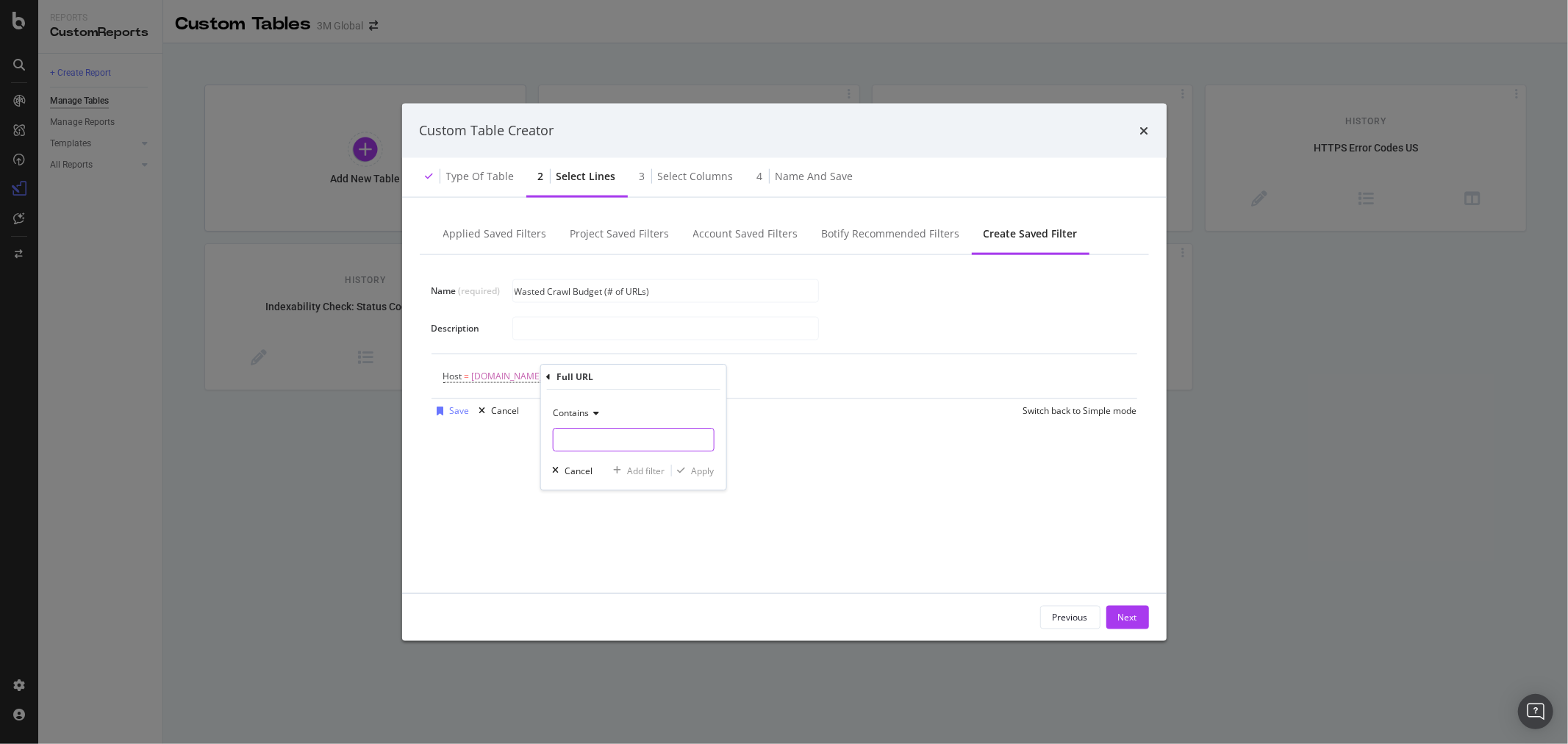
click at [613, 431] on input "Name (required)" at bounding box center [633, 439] width 160 height 24
type input "/en_US/"
click at [707, 475] on div "Apply" at bounding box center [703, 471] width 23 height 12
click at [716, 377] on div "Add Filter" at bounding box center [730, 376] width 39 height 12
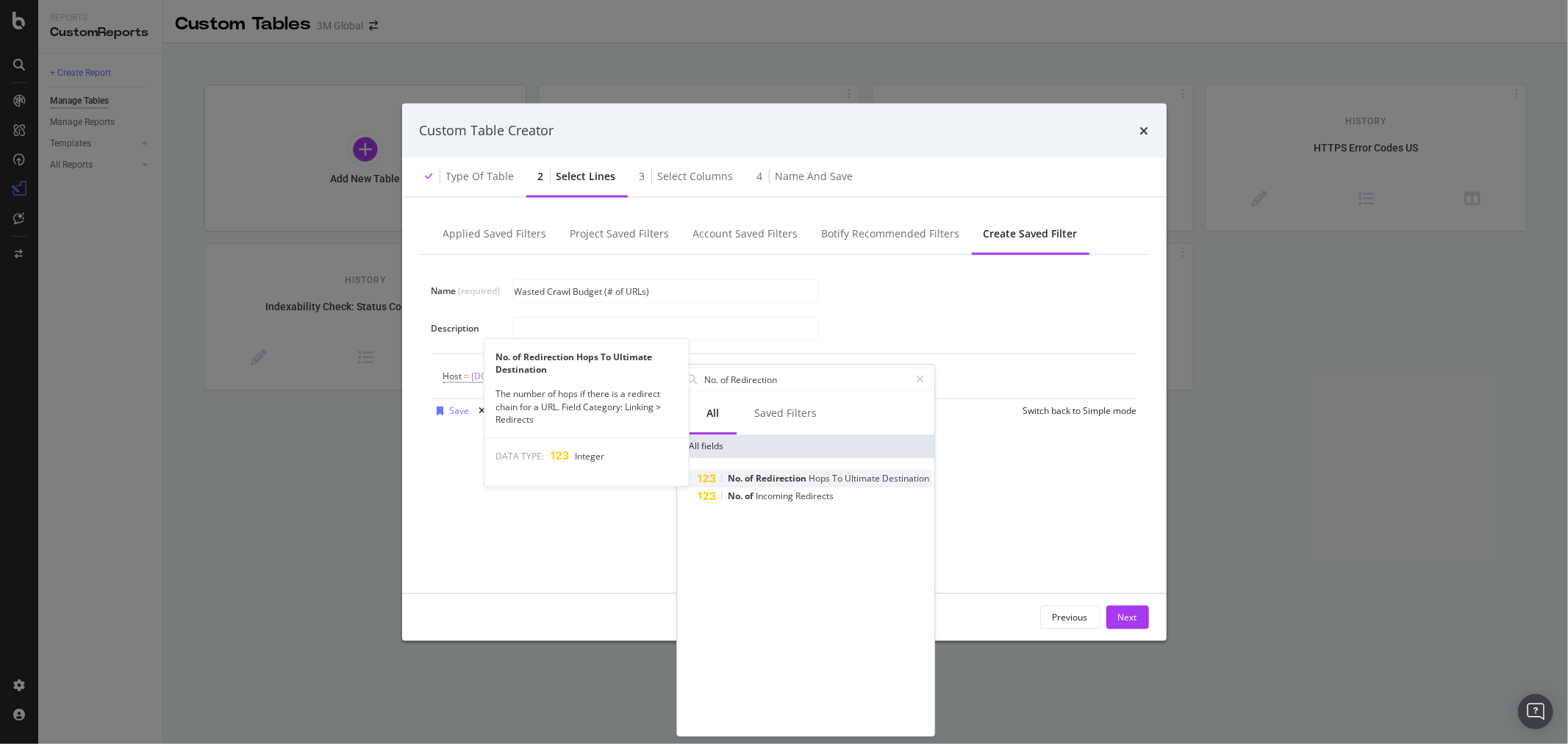
type input "No. of Redirection"
click at [825, 473] on span "Hops" at bounding box center [821, 478] width 24 height 12
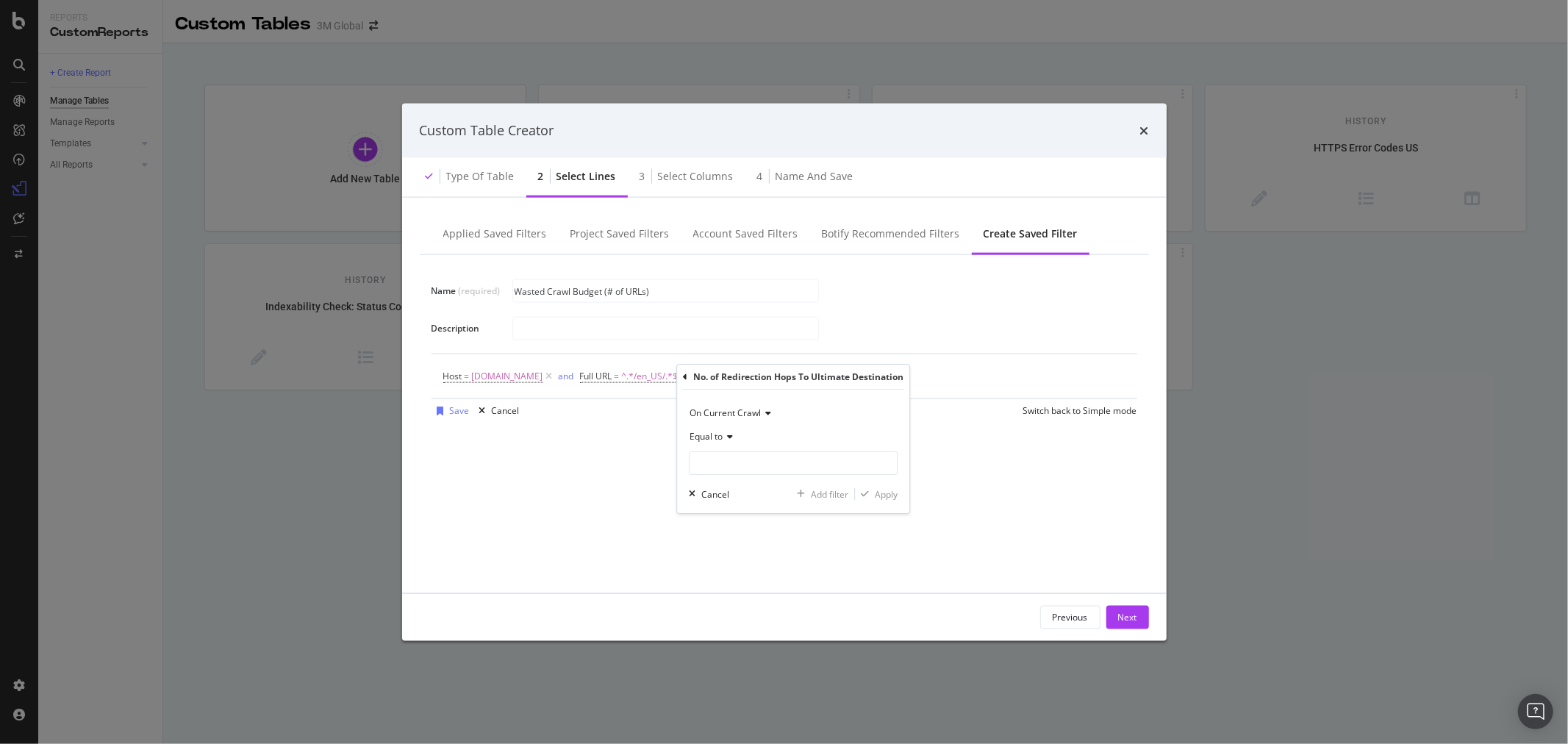
click at [729, 438] on icon "modal" at bounding box center [727, 436] width 10 height 8
click at [791, 561] on span "Greater than or equal to" at bounding box center [746, 562] width 99 height 12
click at [744, 466] on input "modal" at bounding box center [793, 463] width 209 height 24
type input "2"
click at [886, 497] on div "Apply" at bounding box center [887, 494] width 23 height 12
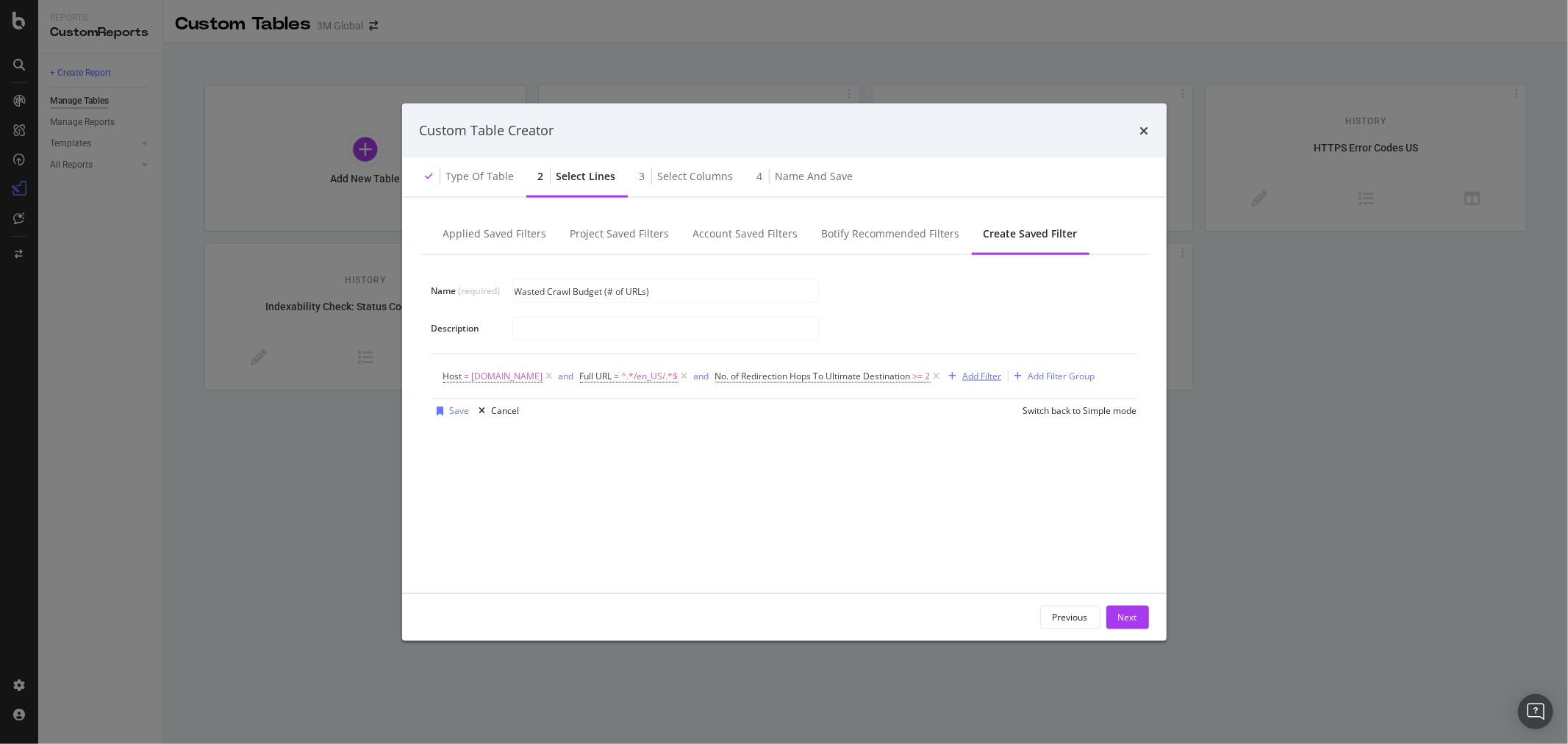
click at [971, 377] on div "Add Filter" at bounding box center [982, 376] width 39 height 12
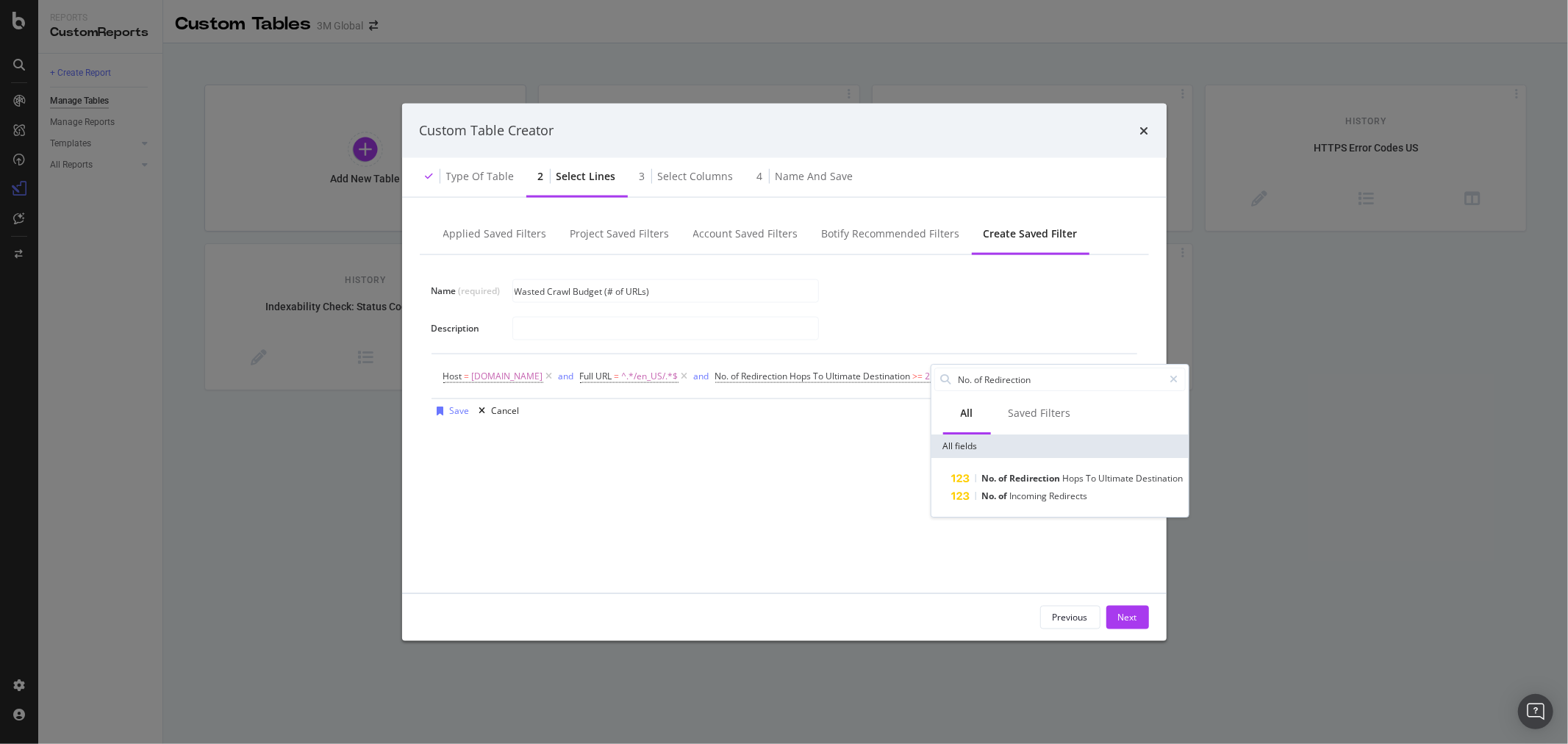
click at [883, 450] on div "Name (required) Wasted Crawl Budget (# of URLs) Description Host = www.3m.com a…" at bounding box center [784, 414] width 730 height 320
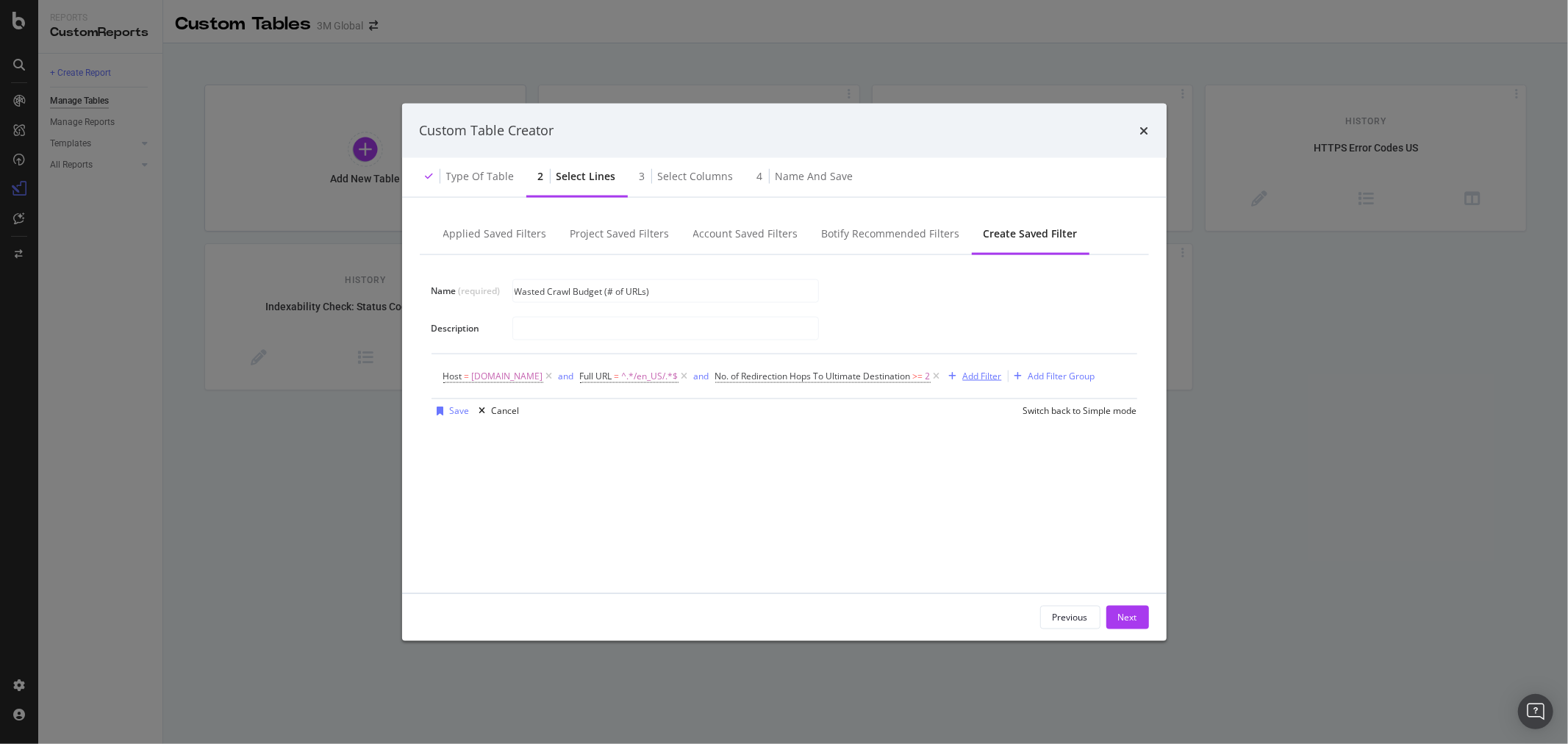
click at [969, 374] on div "Add Filter" at bounding box center [982, 376] width 39 height 12
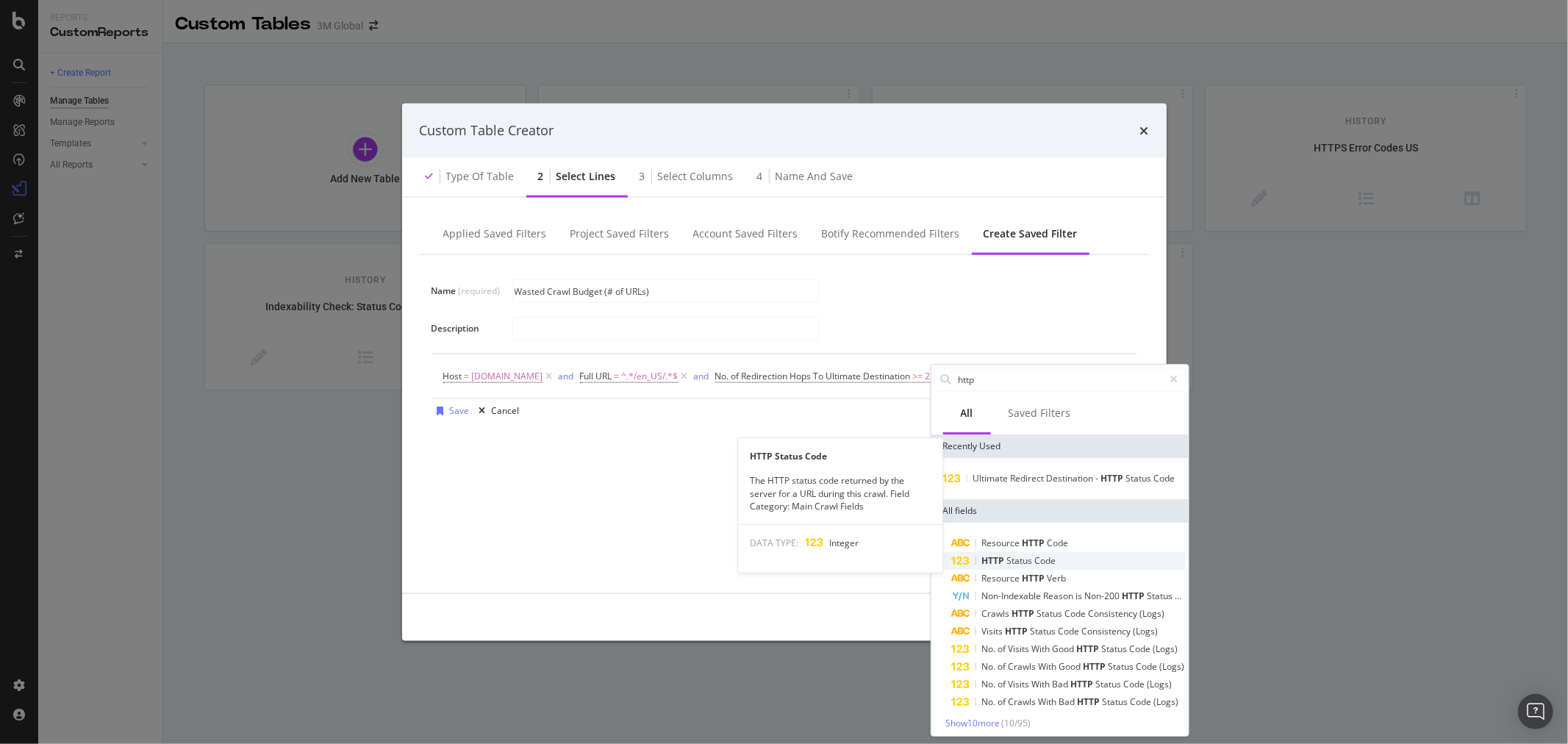
type input "http"
click at [1063, 569] on div "HTTP Status Code" at bounding box center [1068, 561] width 233 height 18
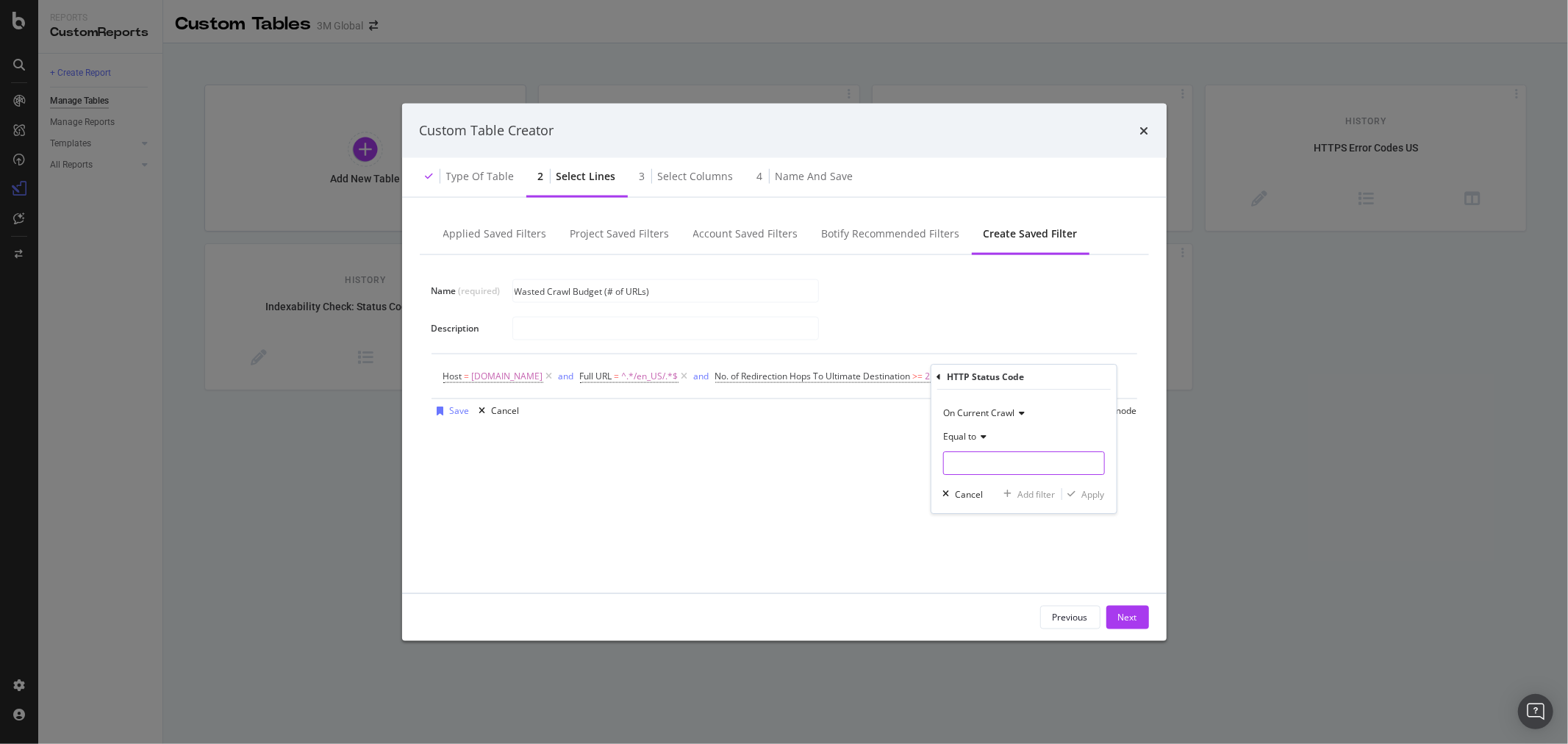
click at [1004, 459] on input "modal" at bounding box center [1023, 463] width 162 height 24
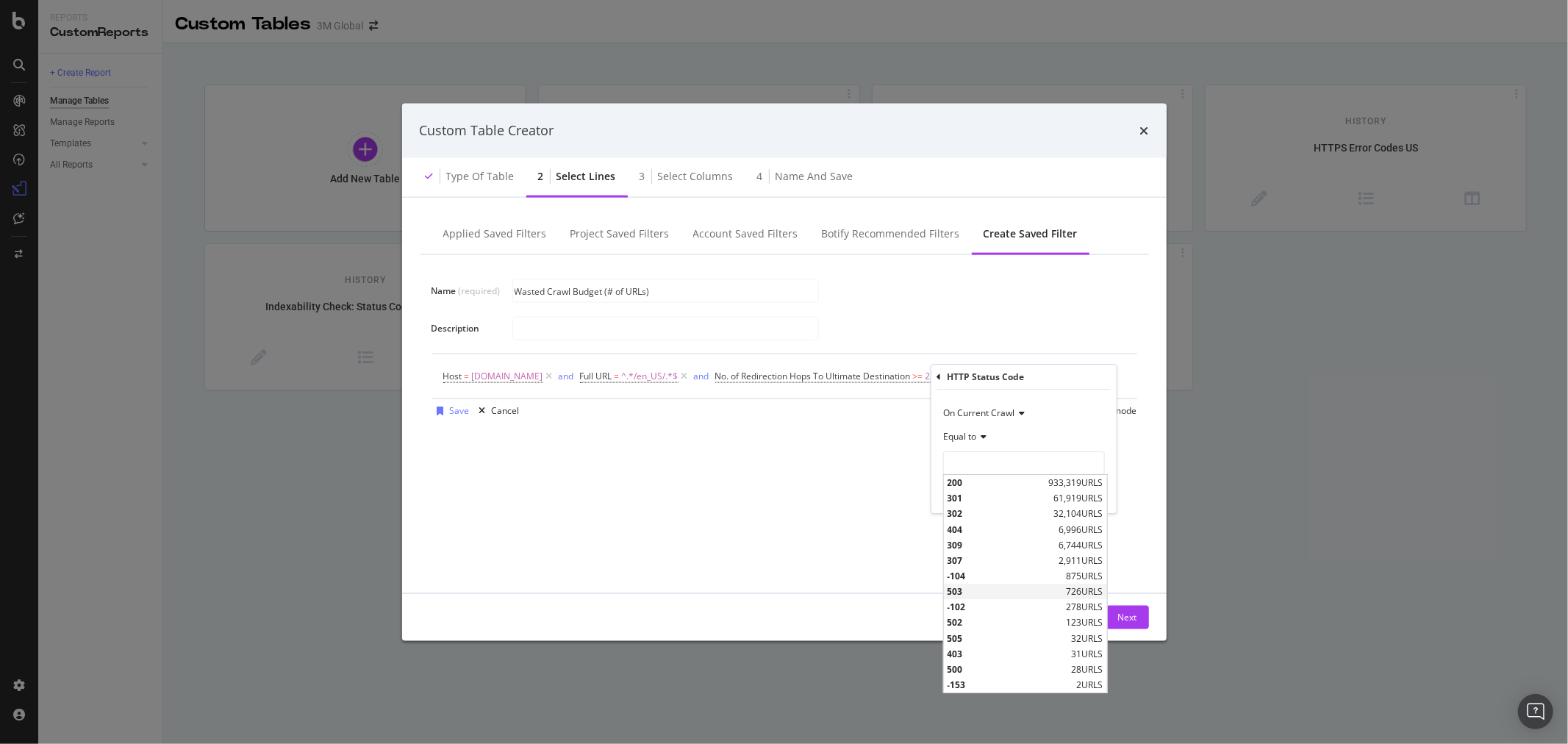
click at [987, 593] on span "503" at bounding box center [1005, 592] width 116 height 12
type input "503"
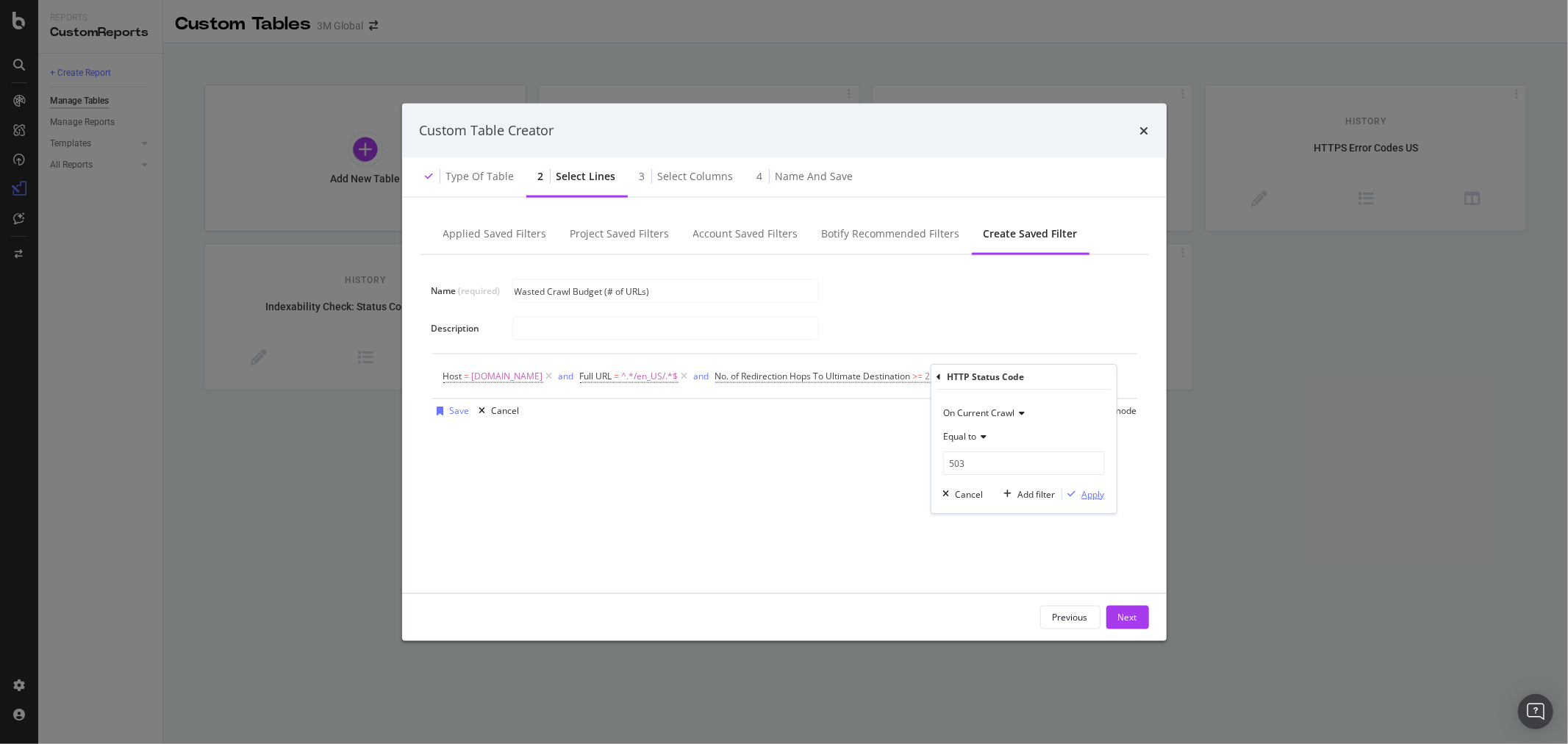
click at [1084, 496] on div "Apply" at bounding box center [1093, 494] width 23 height 12
click at [946, 377] on div "and" at bounding box center [954, 375] width 15 height 12
click at [933, 375] on div "or" at bounding box center [937, 375] width 8 height 12
click at [491, 397] on div "Add Filter" at bounding box center [482, 396] width 39 height 12
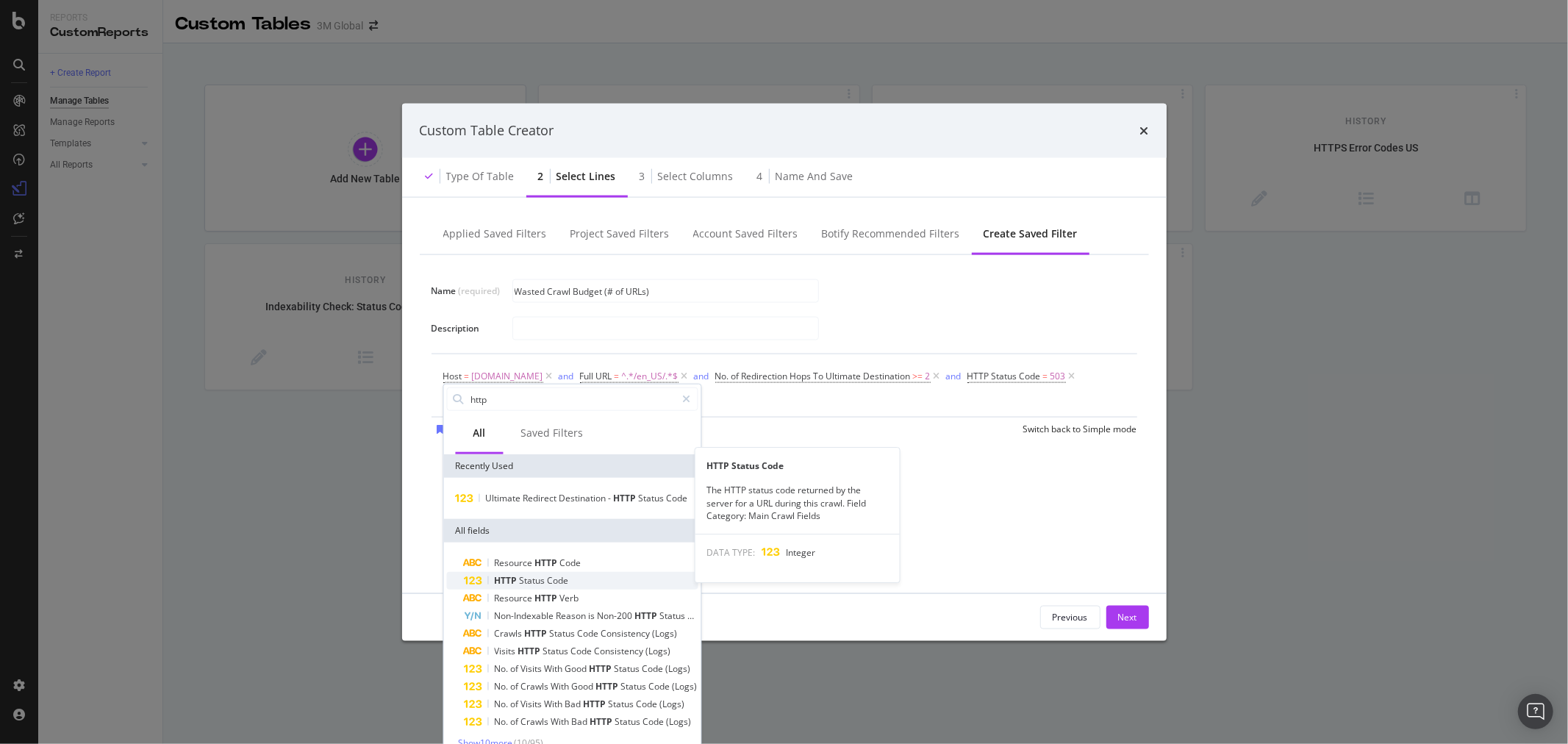
click at [577, 589] on div "HTTP Status Code" at bounding box center [580, 580] width 233 height 18
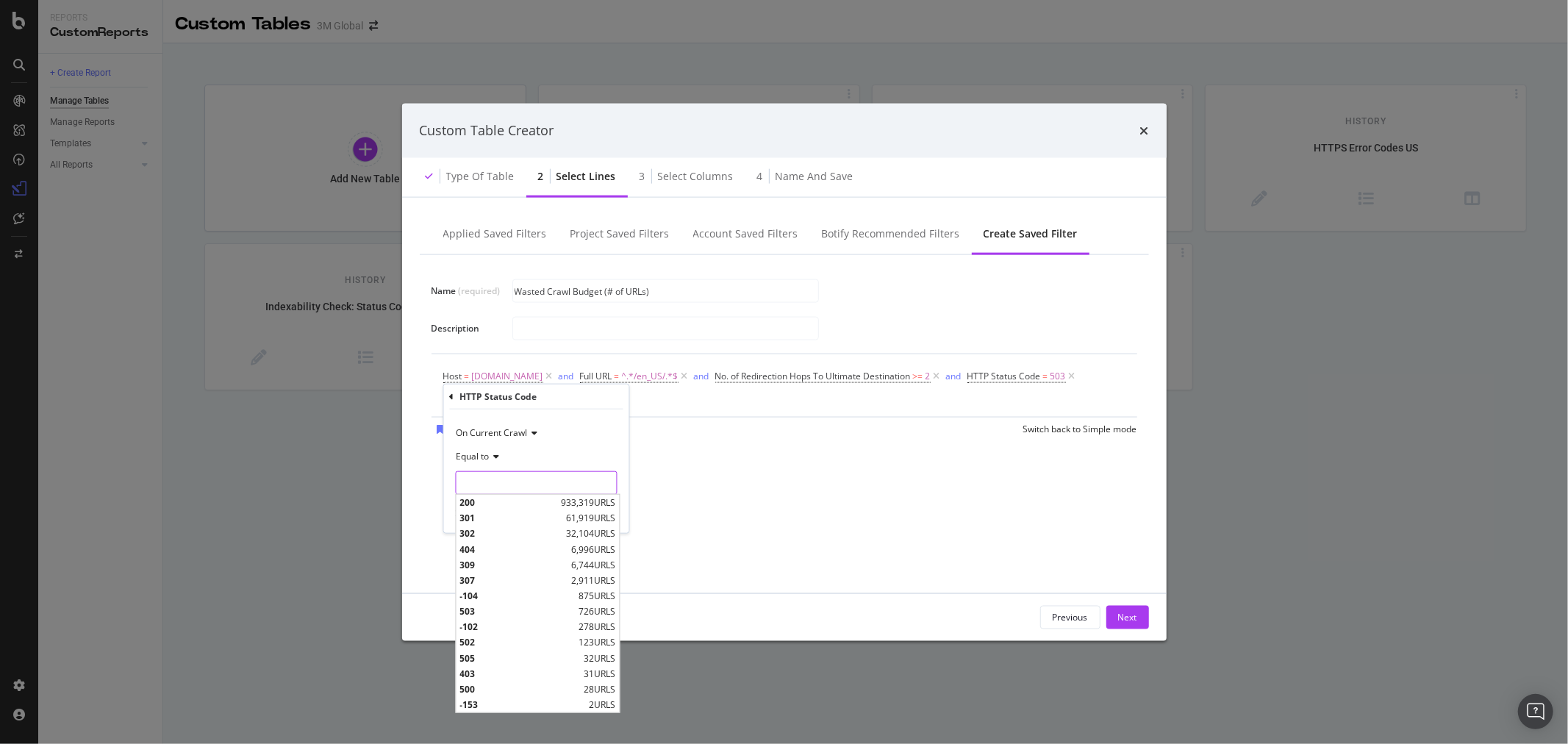
click at [526, 478] on input "modal" at bounding box center [536, 483] width 162 height 24
click at [493, 551] on span "404" at bounding box center [513, 548] width 108 height 12
type input "404"
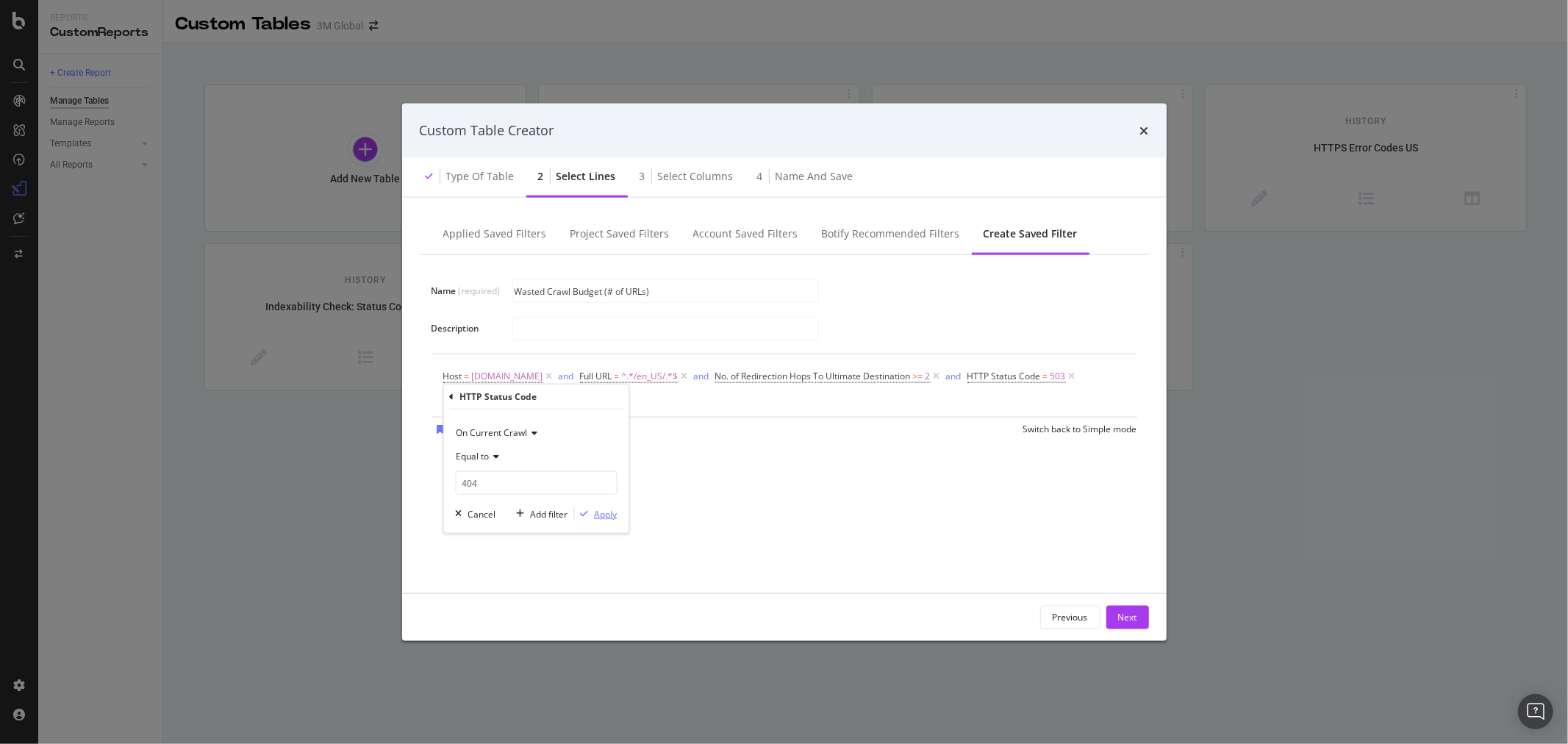
click at [603, 518] on div "Apply" at bounding box center [606, 513] width 23 height 12
click at [565, 395] on icon "modal" at bounding box center [564, 396] width 8 height 8
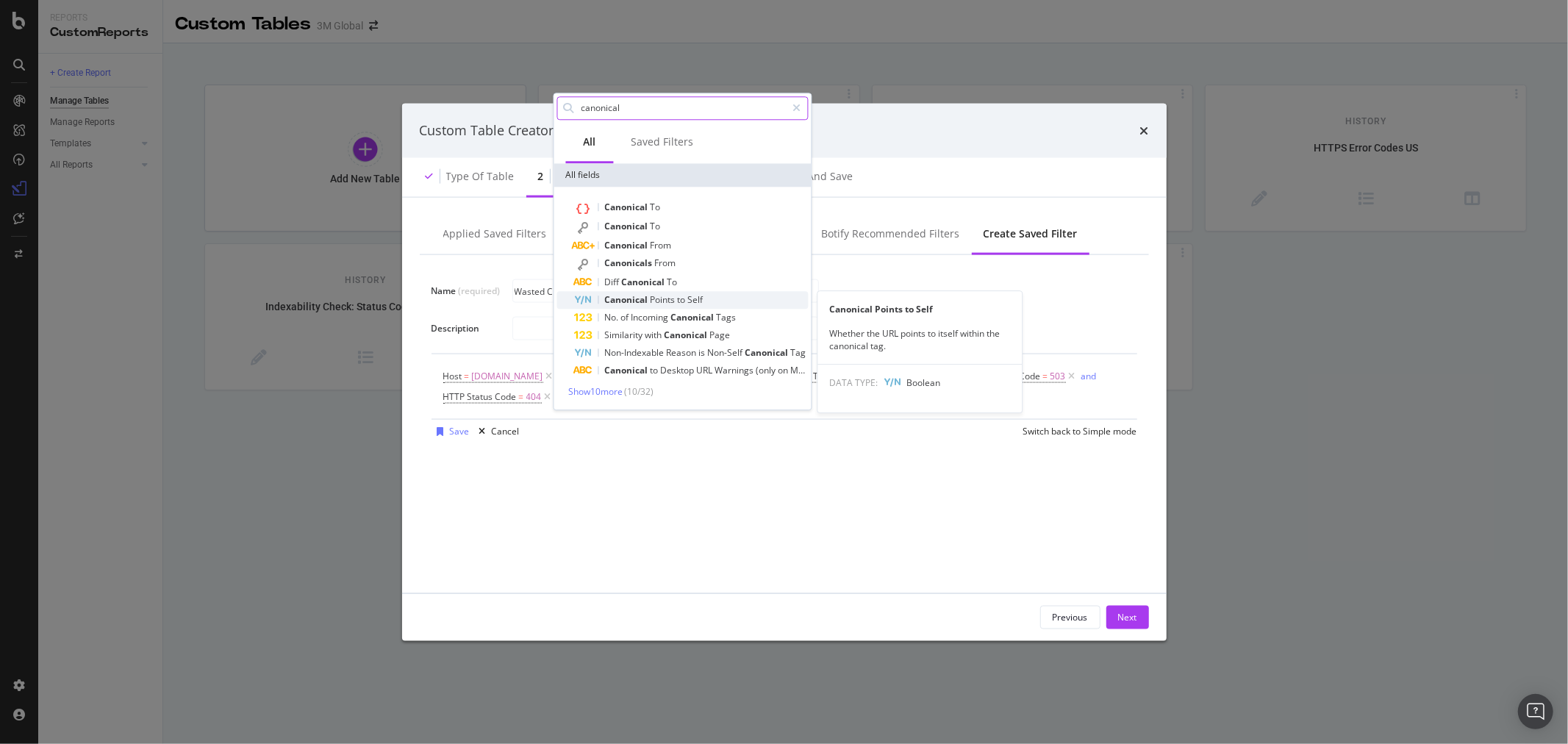
type input "canonical"
click at [734, 296] on div "Canonical Points to Self" at bounding box center [690, 300] width 233 height 18
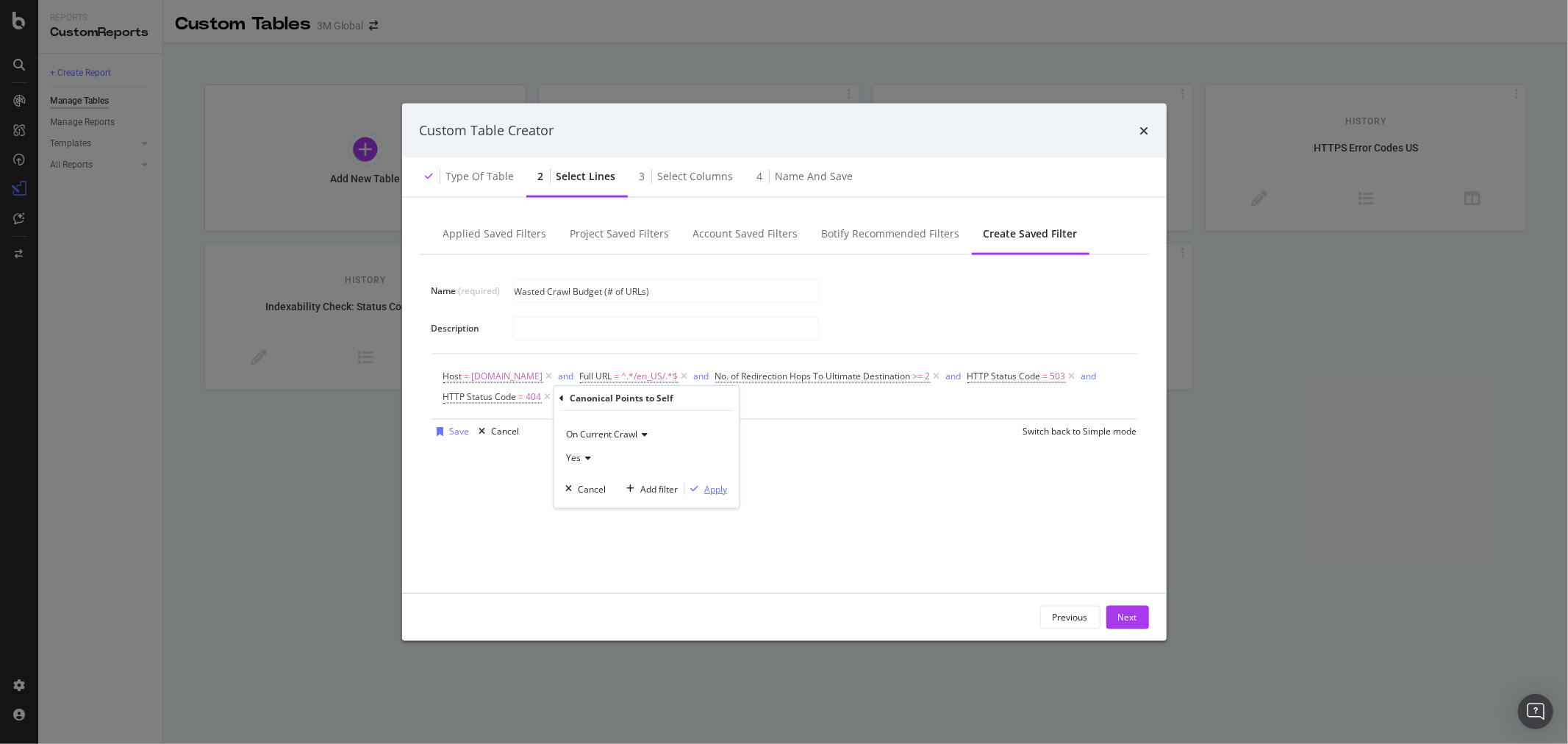
click at [720, 493] on div "Apply" at bounding box center [716, 489] width 23 height 12
click at [753, 397] on div "Add Filter" at bounding box center [750, 397] width 39 height 12
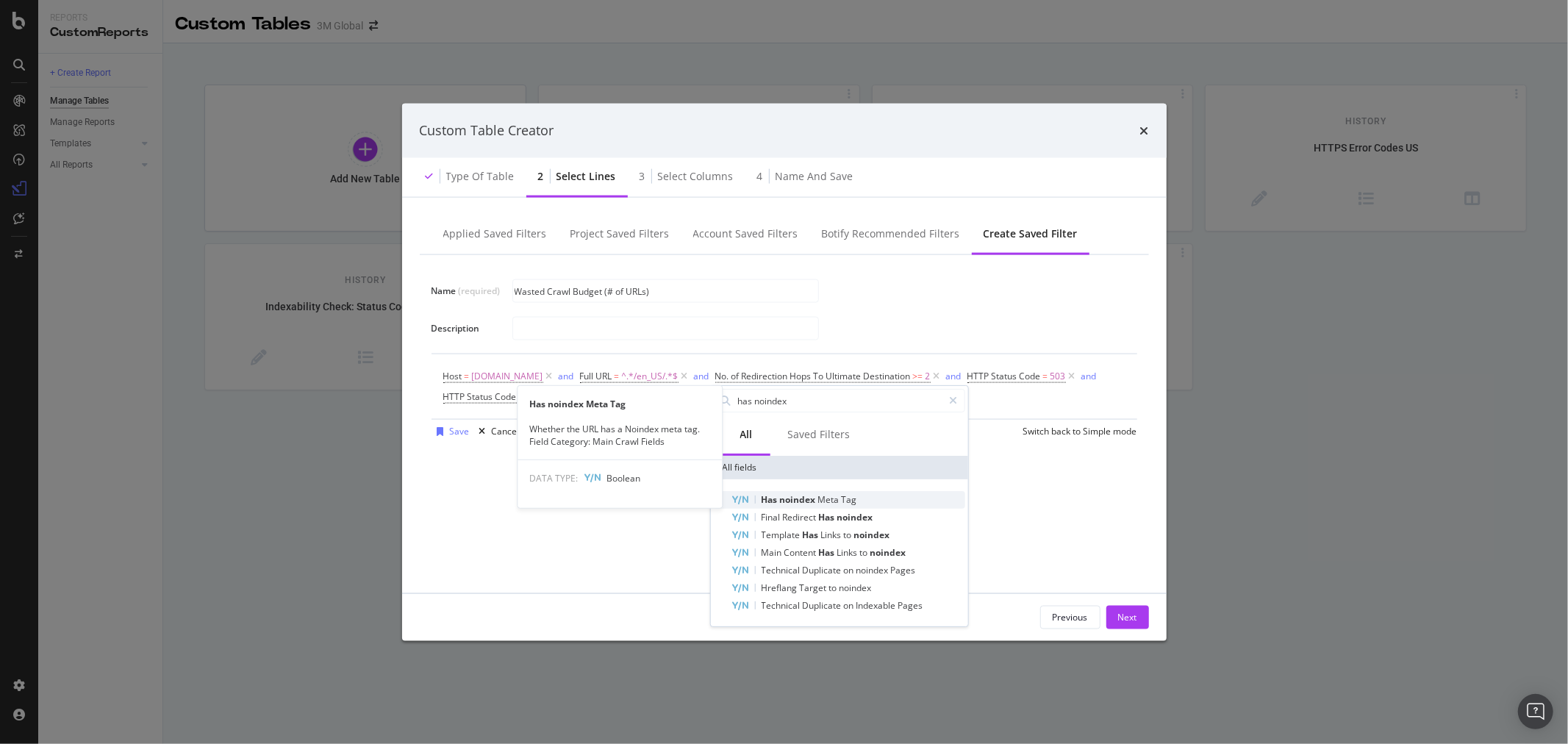
type input "has noindex"
click at [847, 500] on span "Tag" at bounding box center [849, 499] width 15 height 12
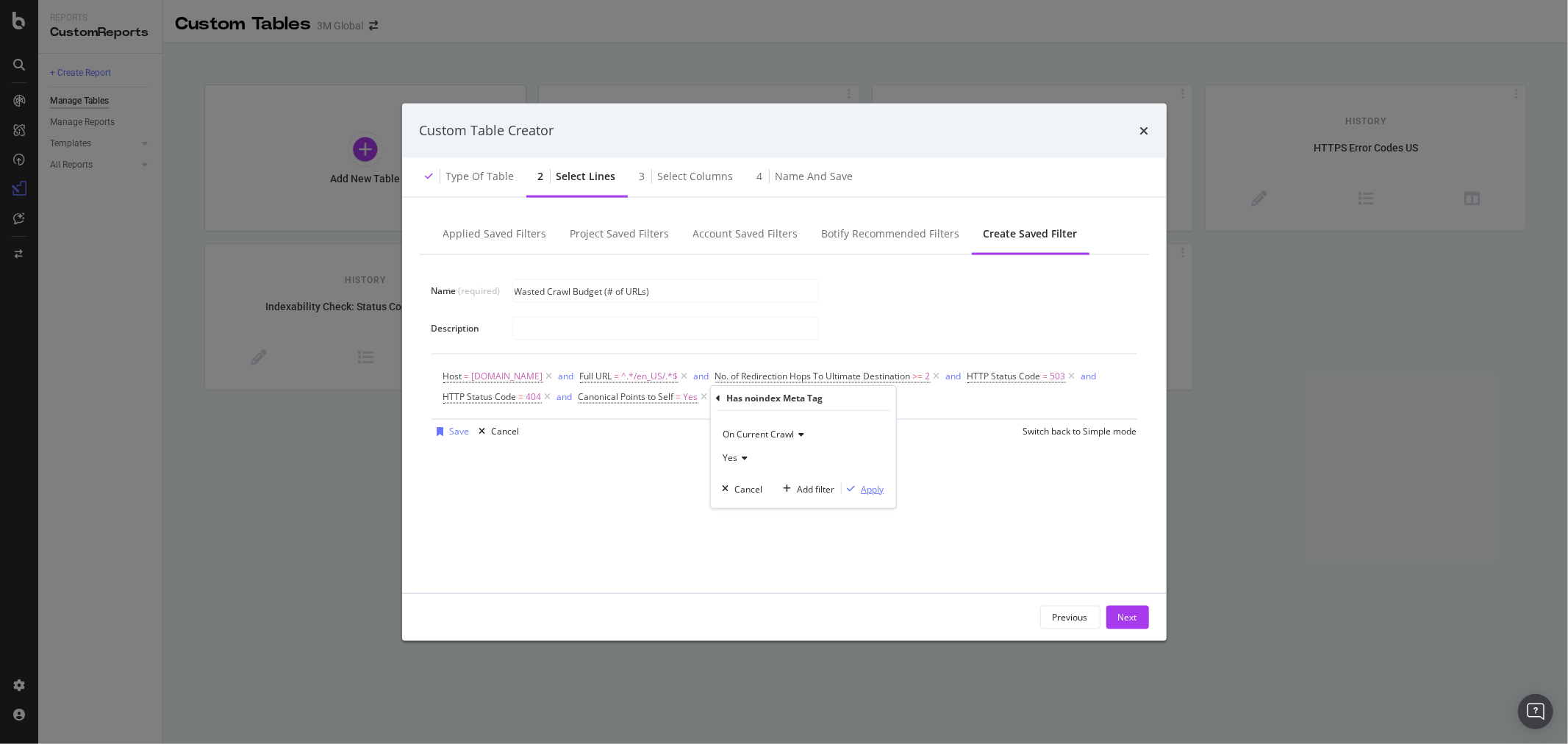
click at [881, 491] on div "Apply" at bounding box center [872, 489] width 23 height 12
click at [724, 399] on div "and" at bounding box center [722, 396] width 15 height 12
click at [710, 394] on div "or" at bounding box center [711, 396] width 8 height 12
click at [559, 378] on div "and" at bounding box center [566, 375] width 15 height 12
click at [687, 376] on div "or" at bounding box center [691, 375] width 8 height 12
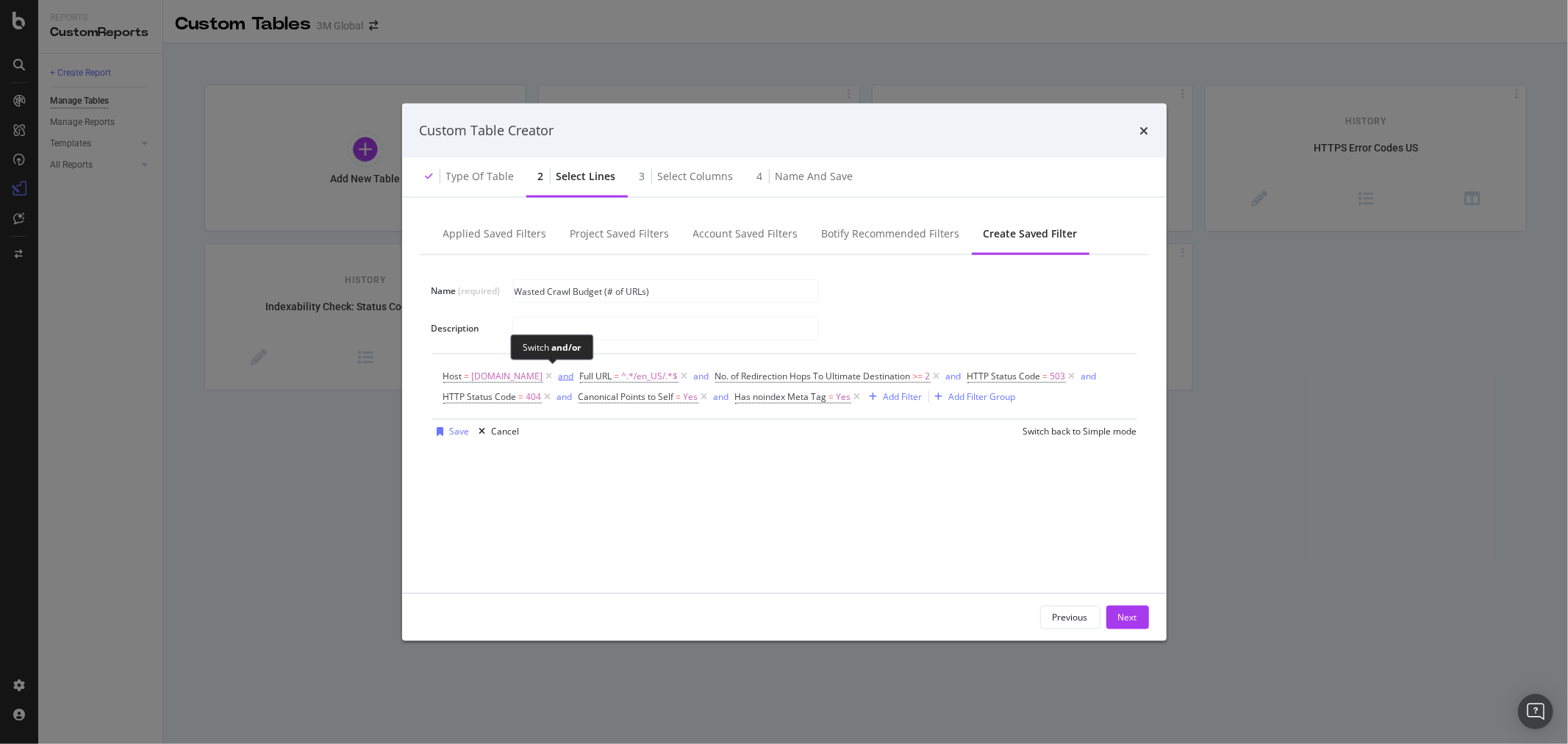
click at [559, 376] on div "and" at bounding box center [566, 375] width 15 height 12
click at [459, 436] on div "Save" at bounding box center [460, 431] width 20 height 12
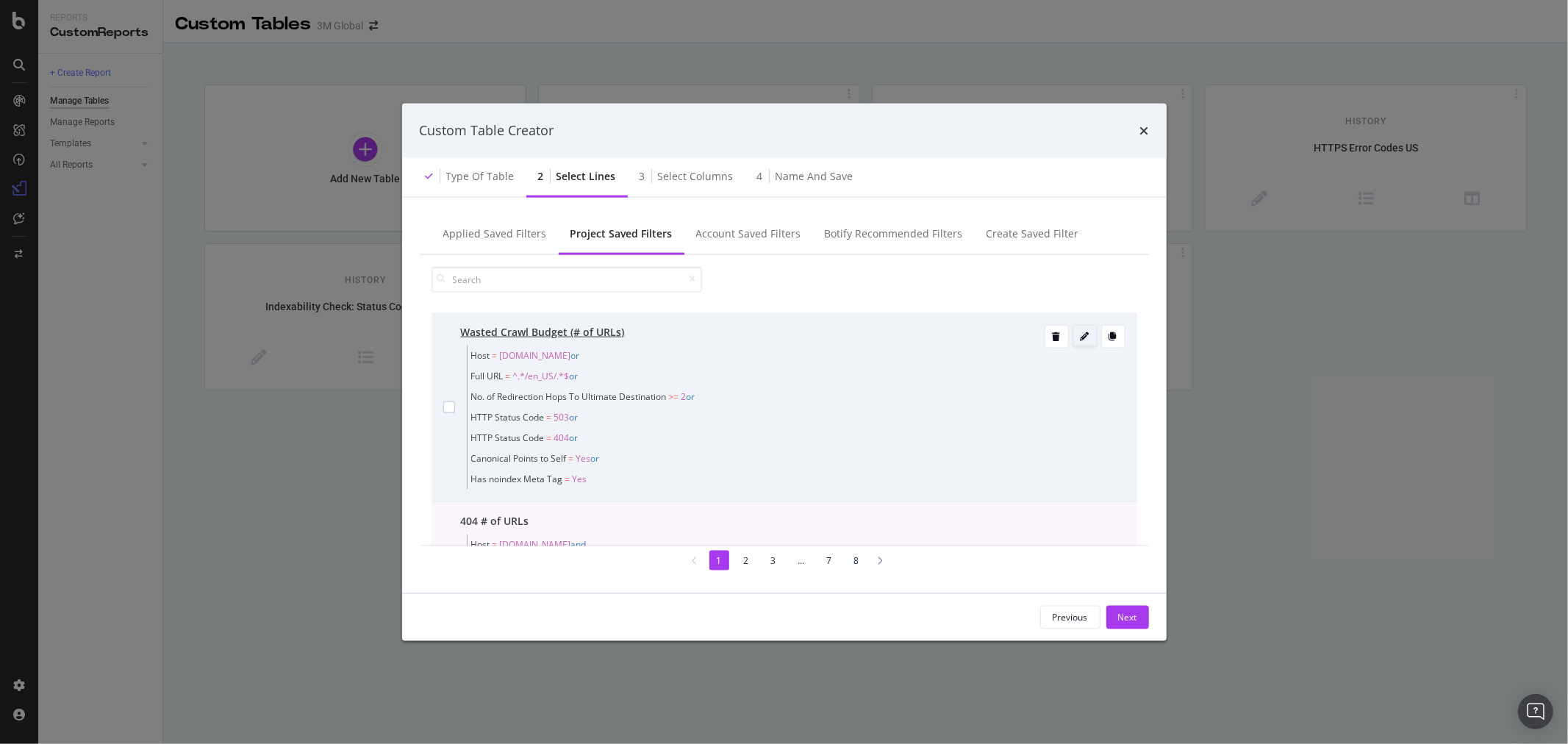
click at [1081, 336] on icon "modal" at bounding box center [1085, 335] width 8 height 8
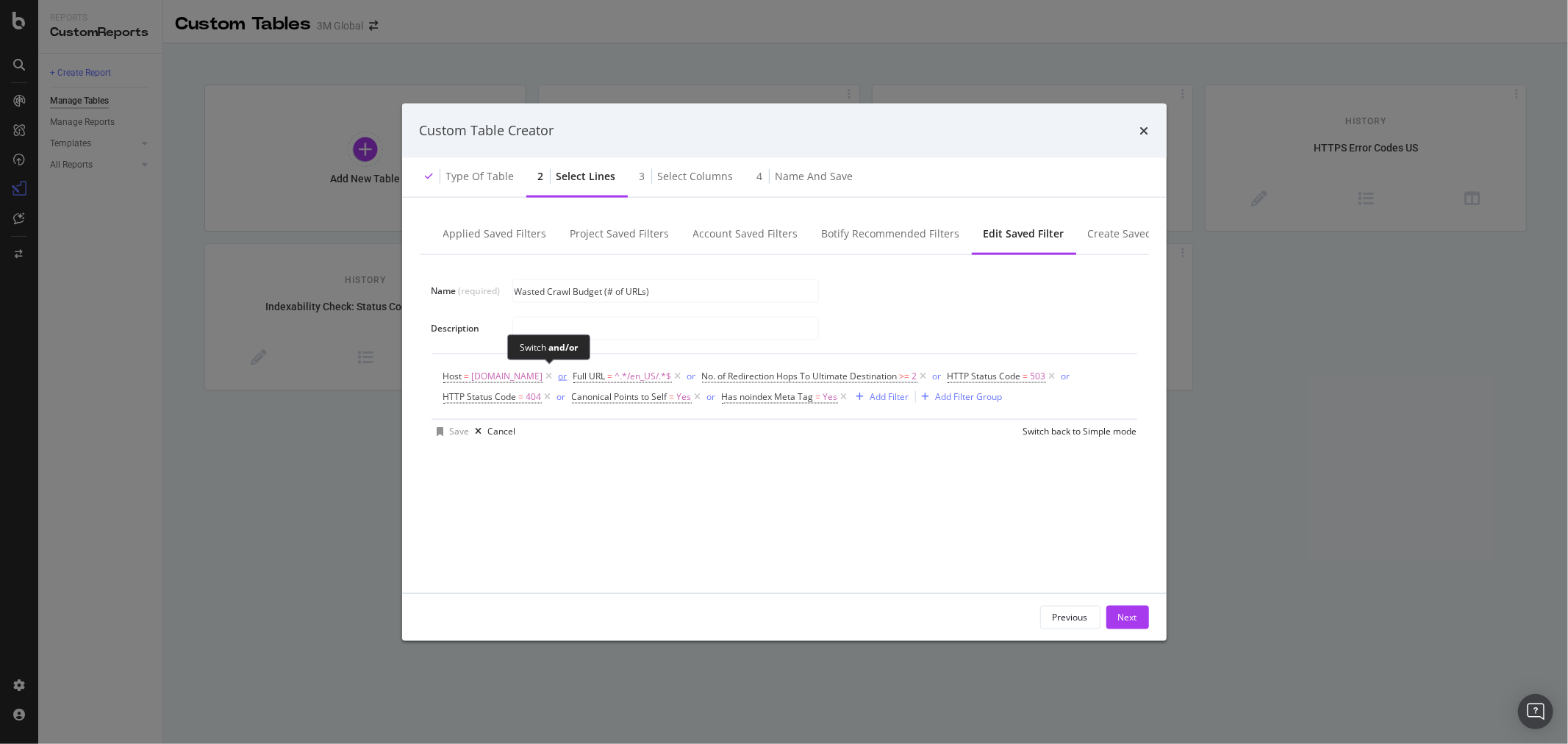
click at [559, 380] on div "or" at bounding box center [562, 375] width 8 height 12
click at [455, 431] on div "Save" at bounding box center [460, 431] width 20 height 12
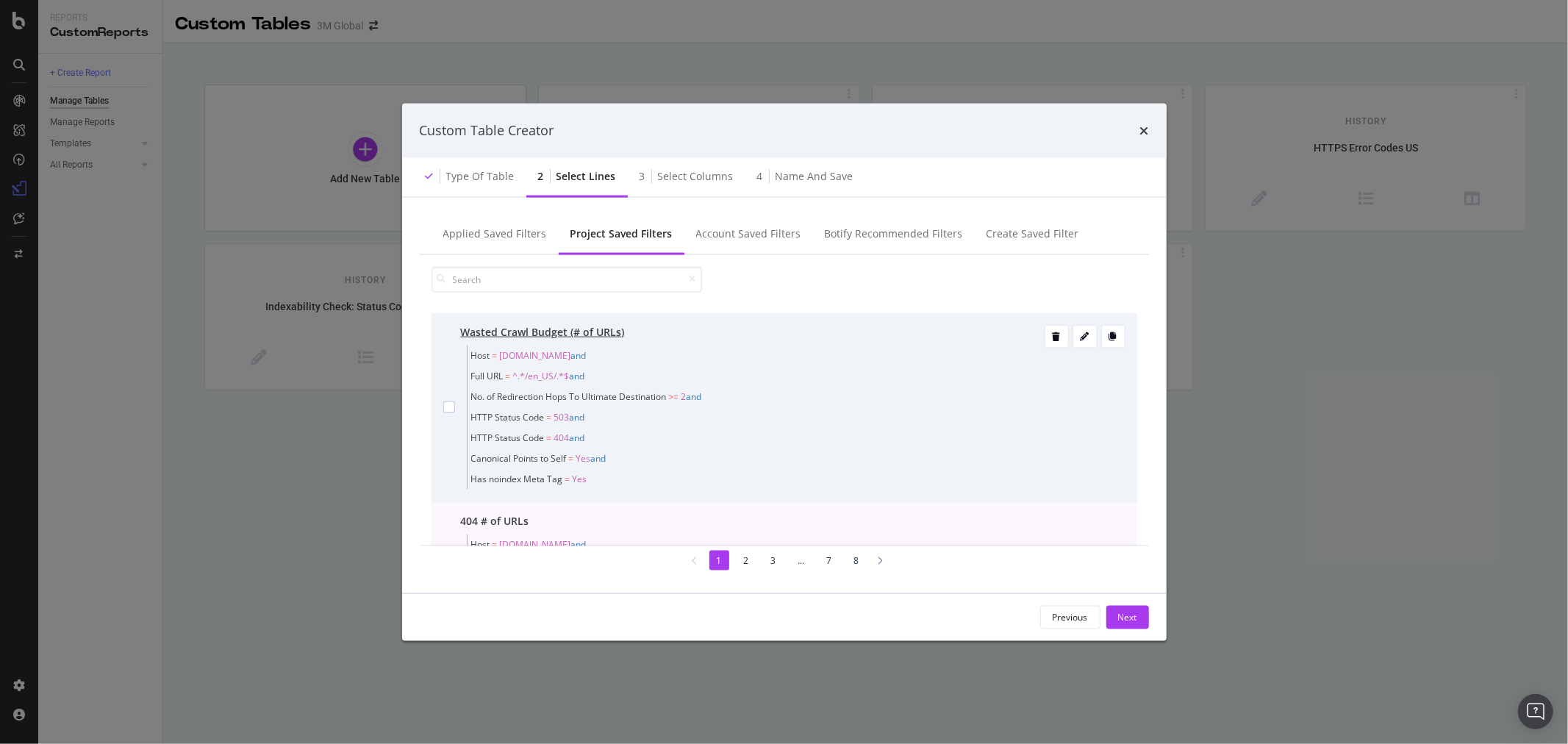
click at [700, 399] on span "and" at bounding box center [694, 396] width 15 height 12
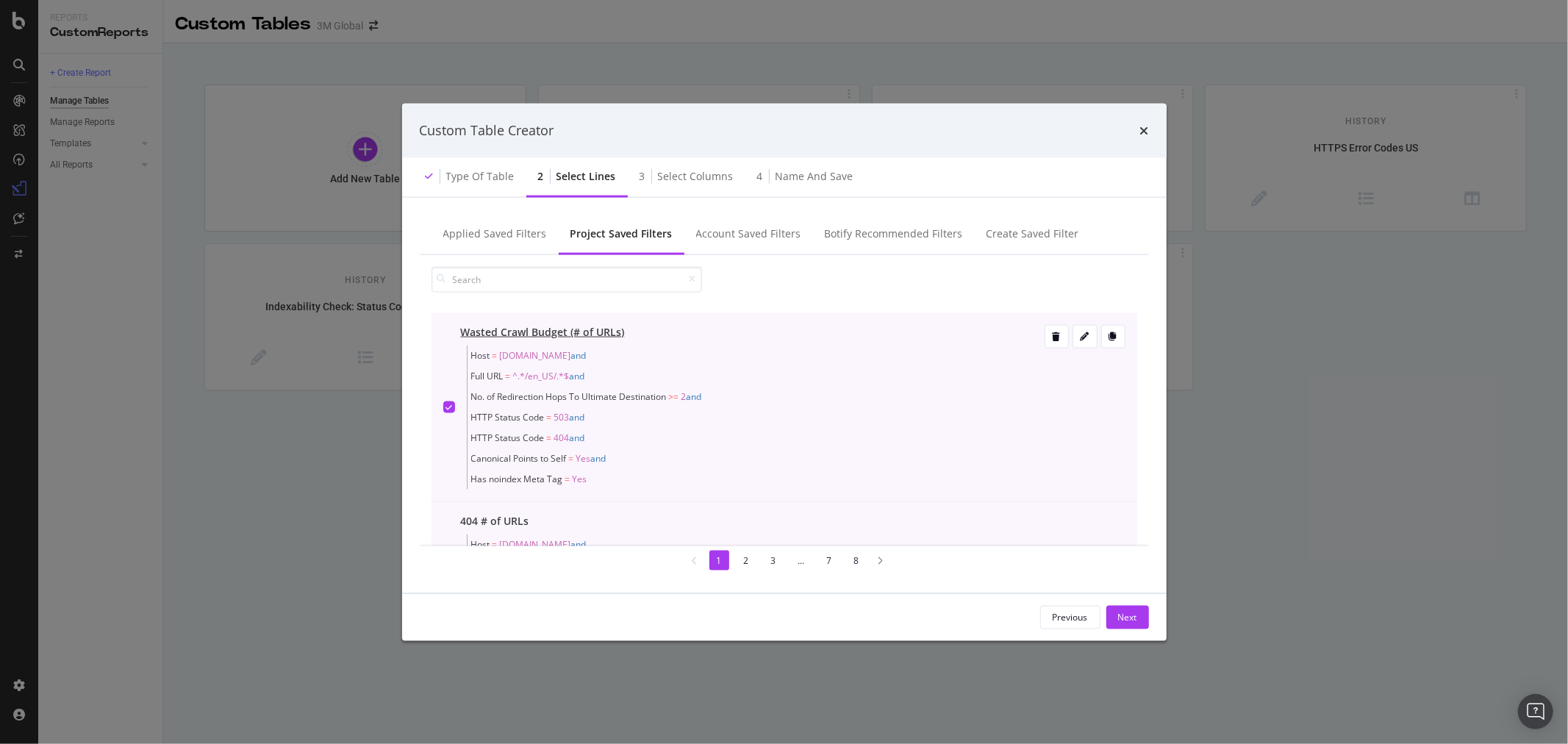
click at [700, 399] on span "and" at bounding box center [694, 396] width 15 height 12
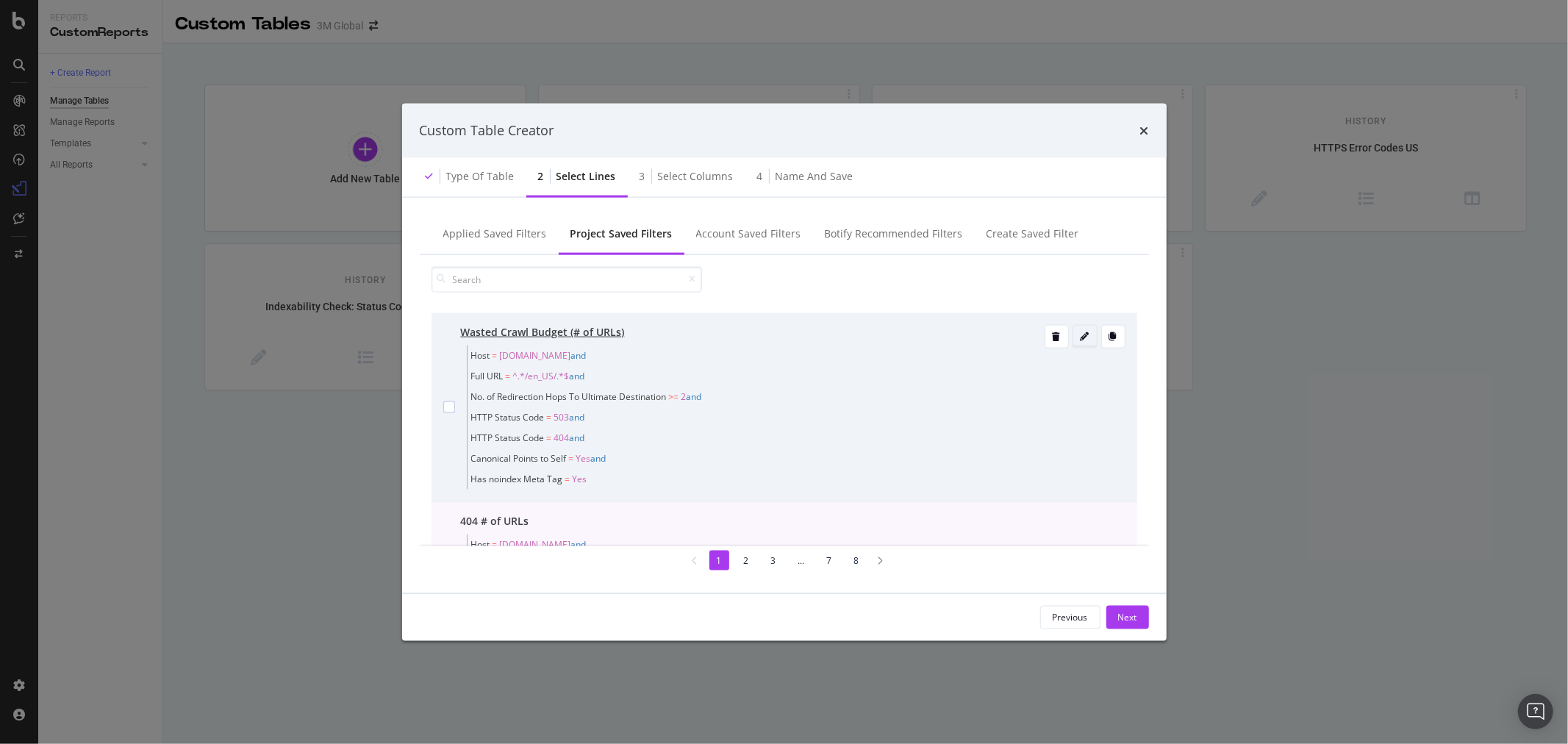
click at [1081, 340] on icon "modal" at bounding box center [1085, 335] width 8 height 8
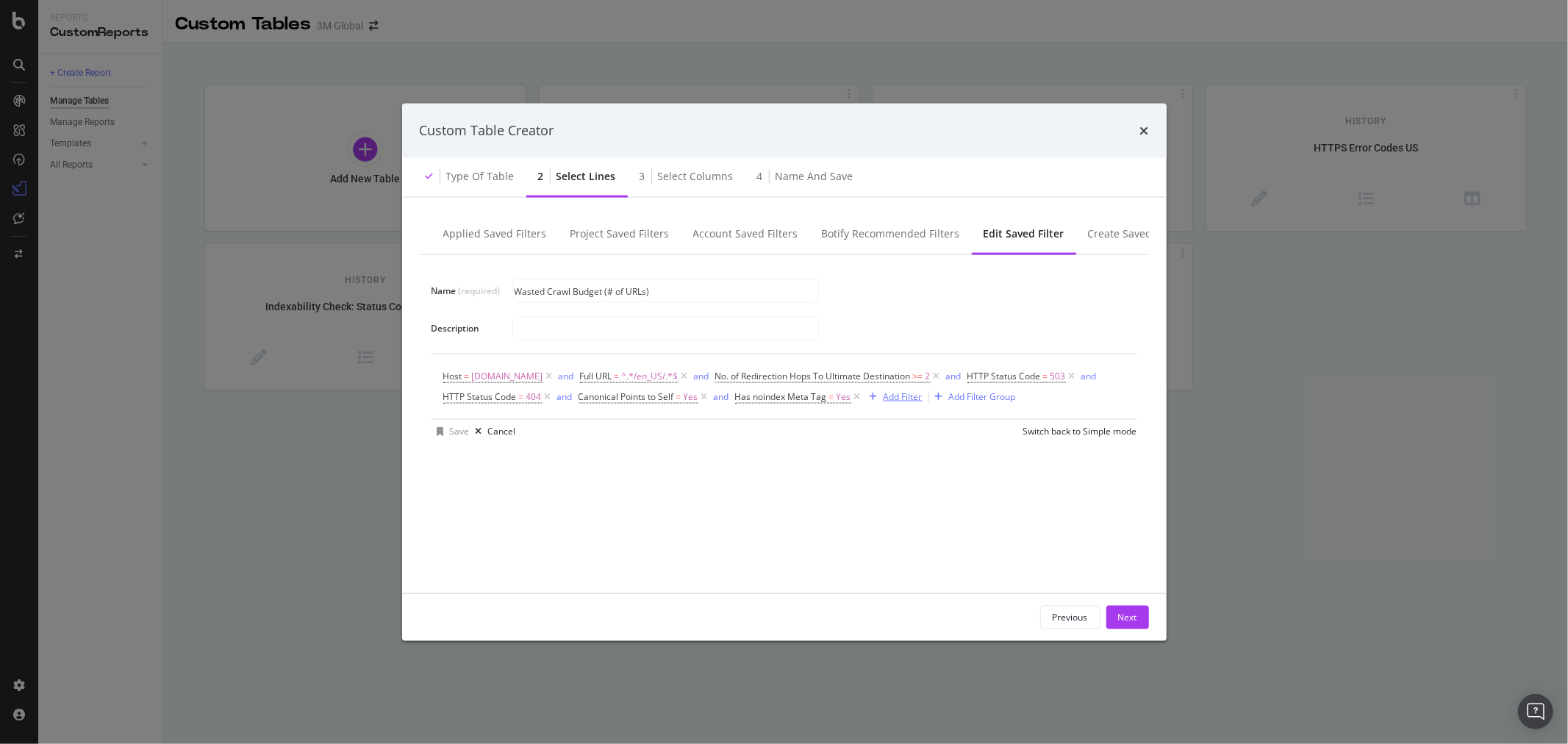
click at [898, 397] on div "Add Filter" at bounding box center [903, 397] width 39 height 12
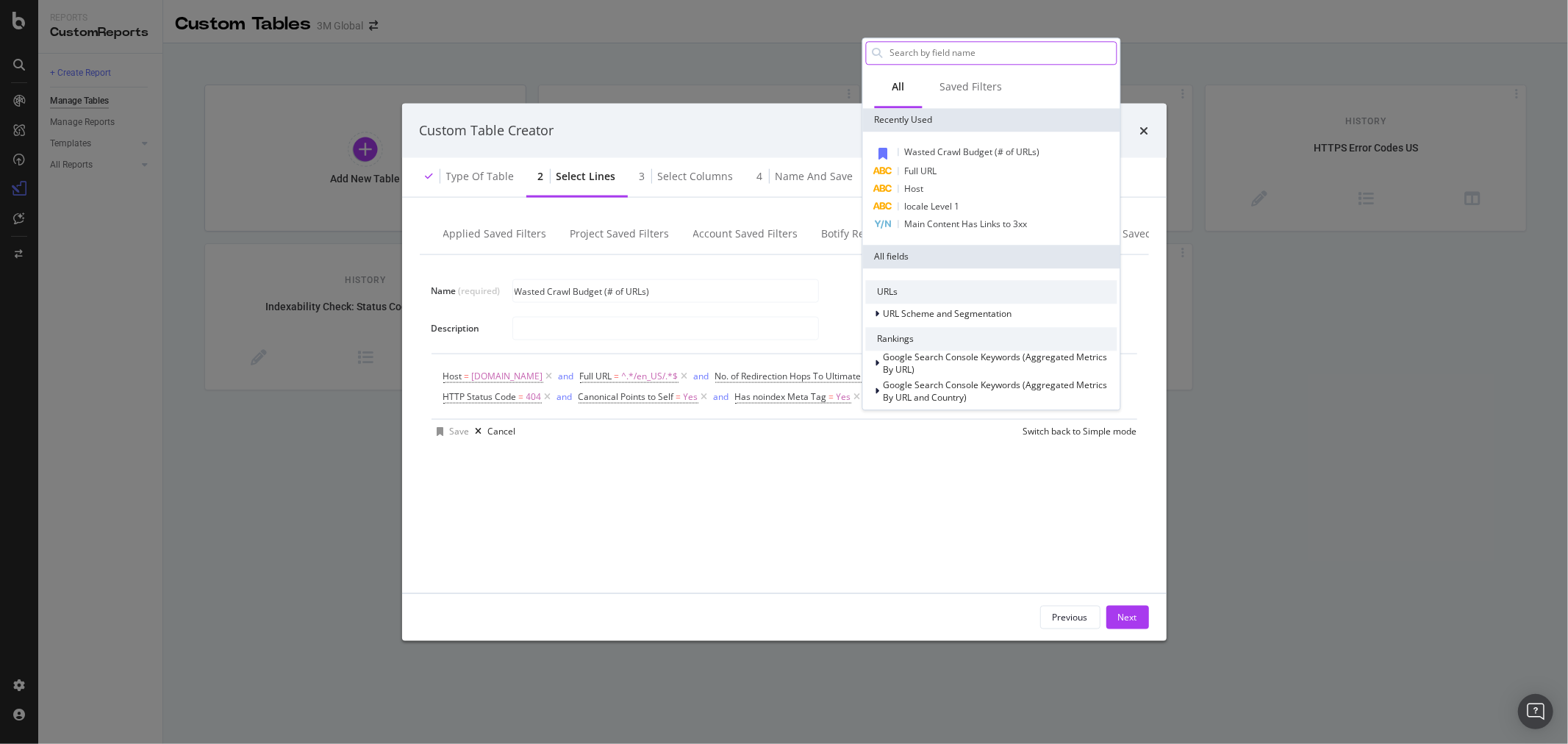
click at [991, 54] on input "Name (required)" at bounding box center [1002, 52] width 228 height 22
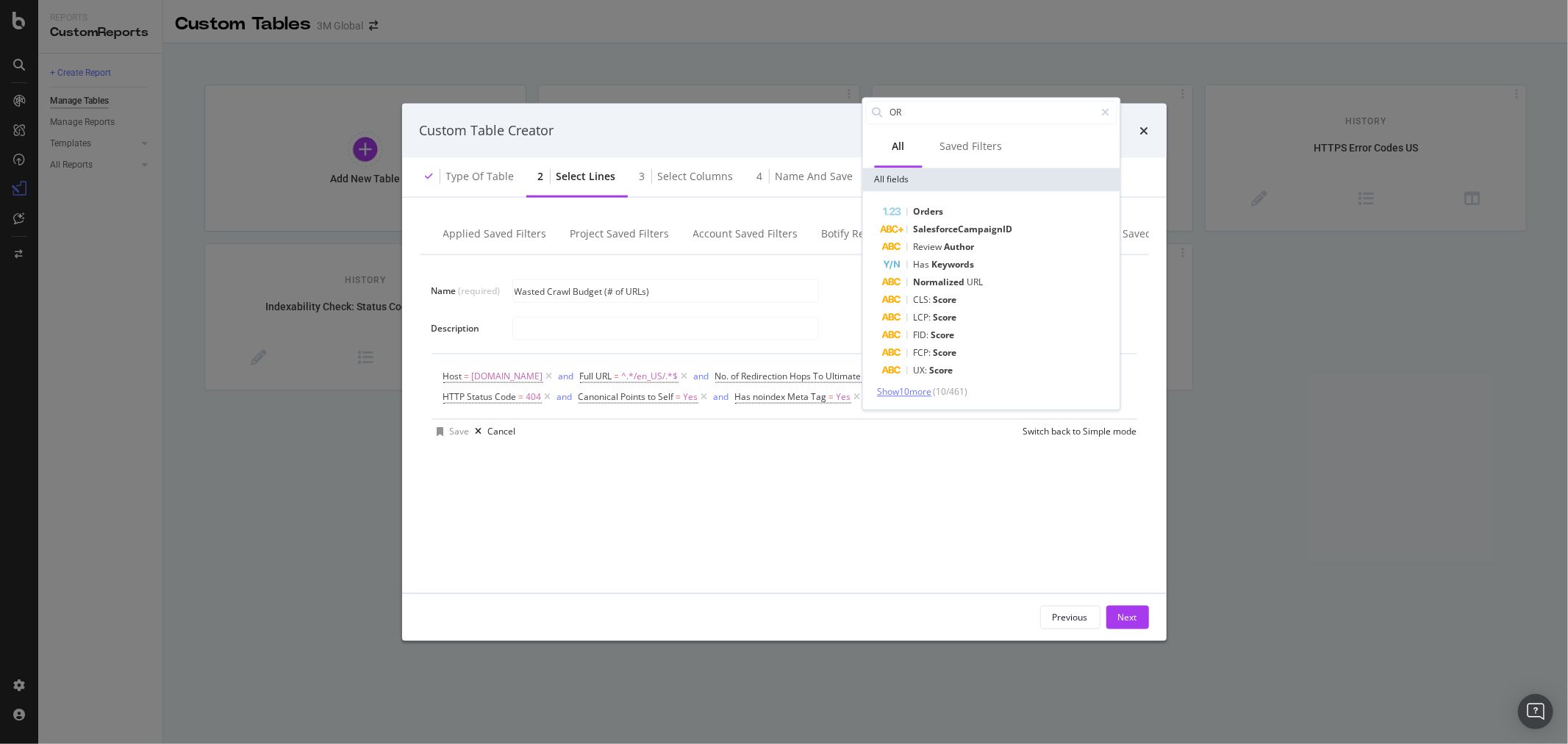
type input "OR"
click at [927, 390] on span "Show 10 more" at bounding box center [904, 391] width 55 height 12
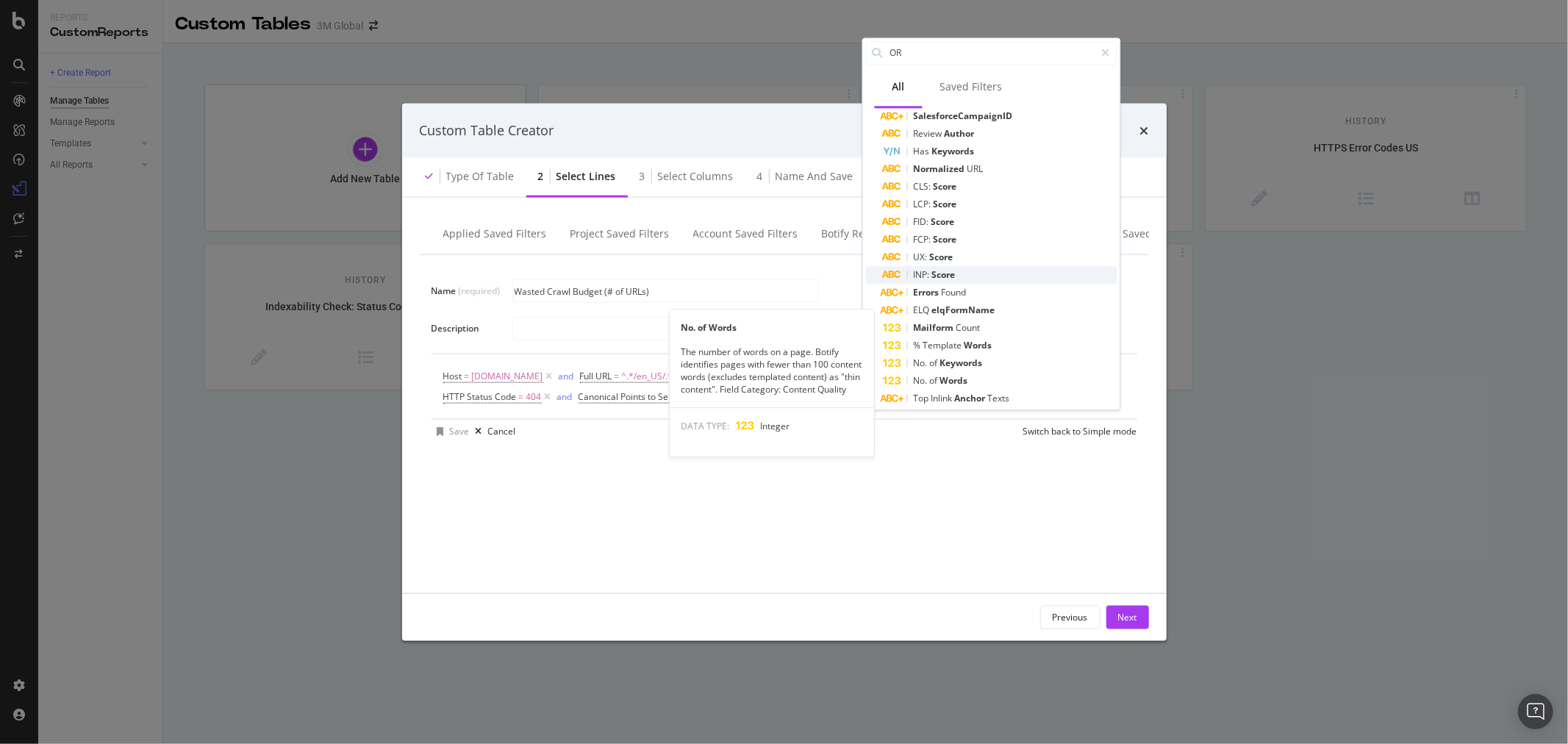
scroll to position [116, 0]
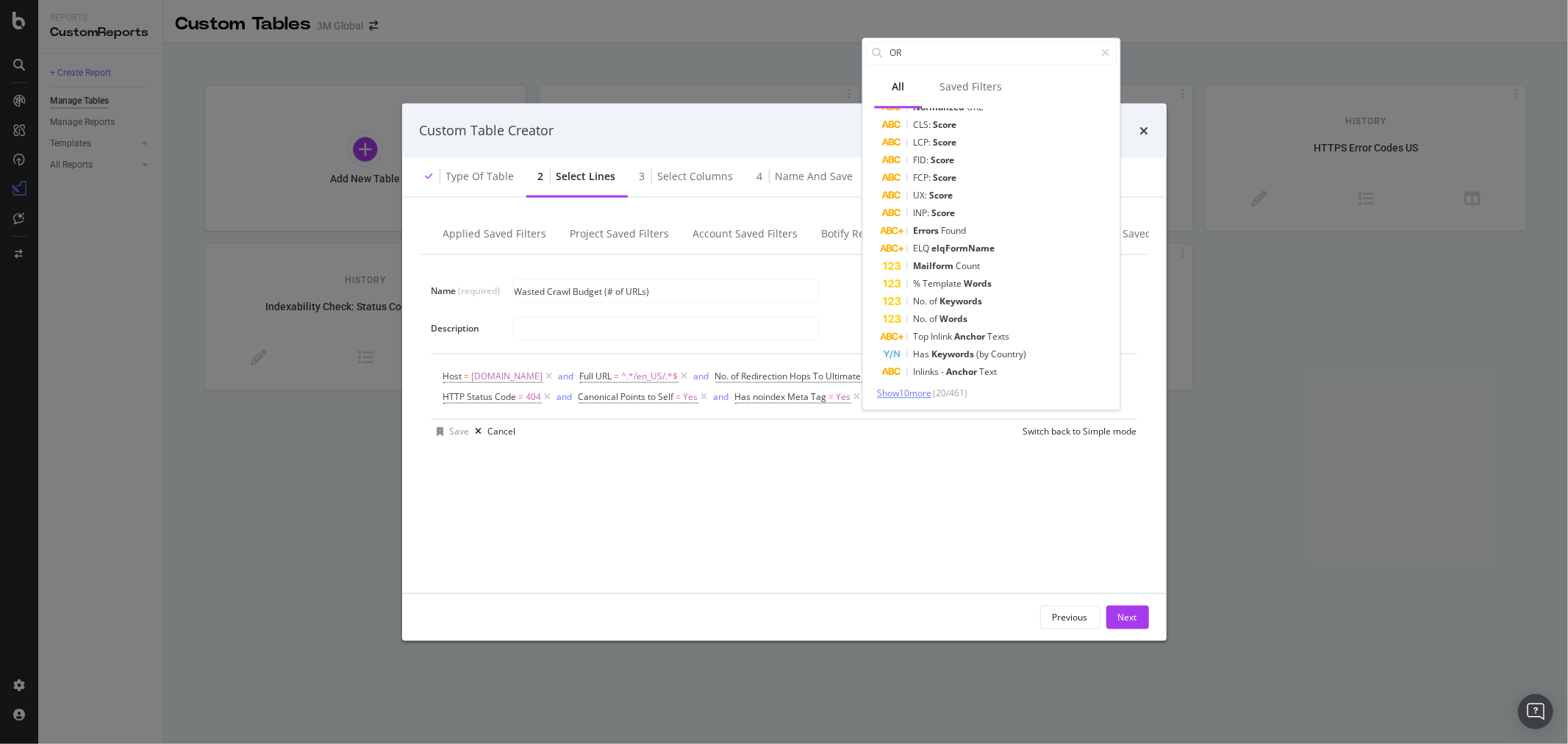
click at [919, 395] on span "Show 10 more" at bounding box center [904, 393] width 55 height 12
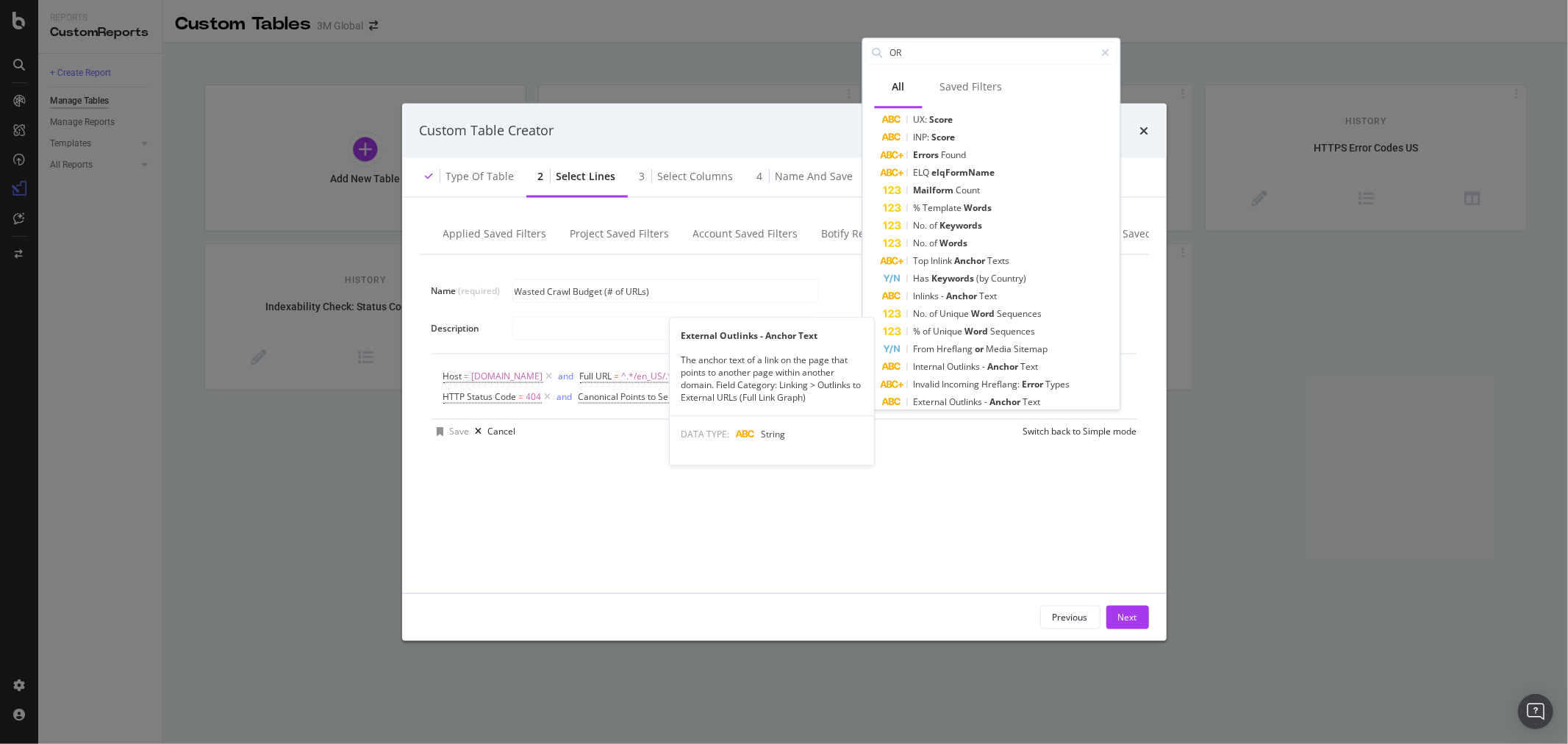
scroll to position [292, 0]
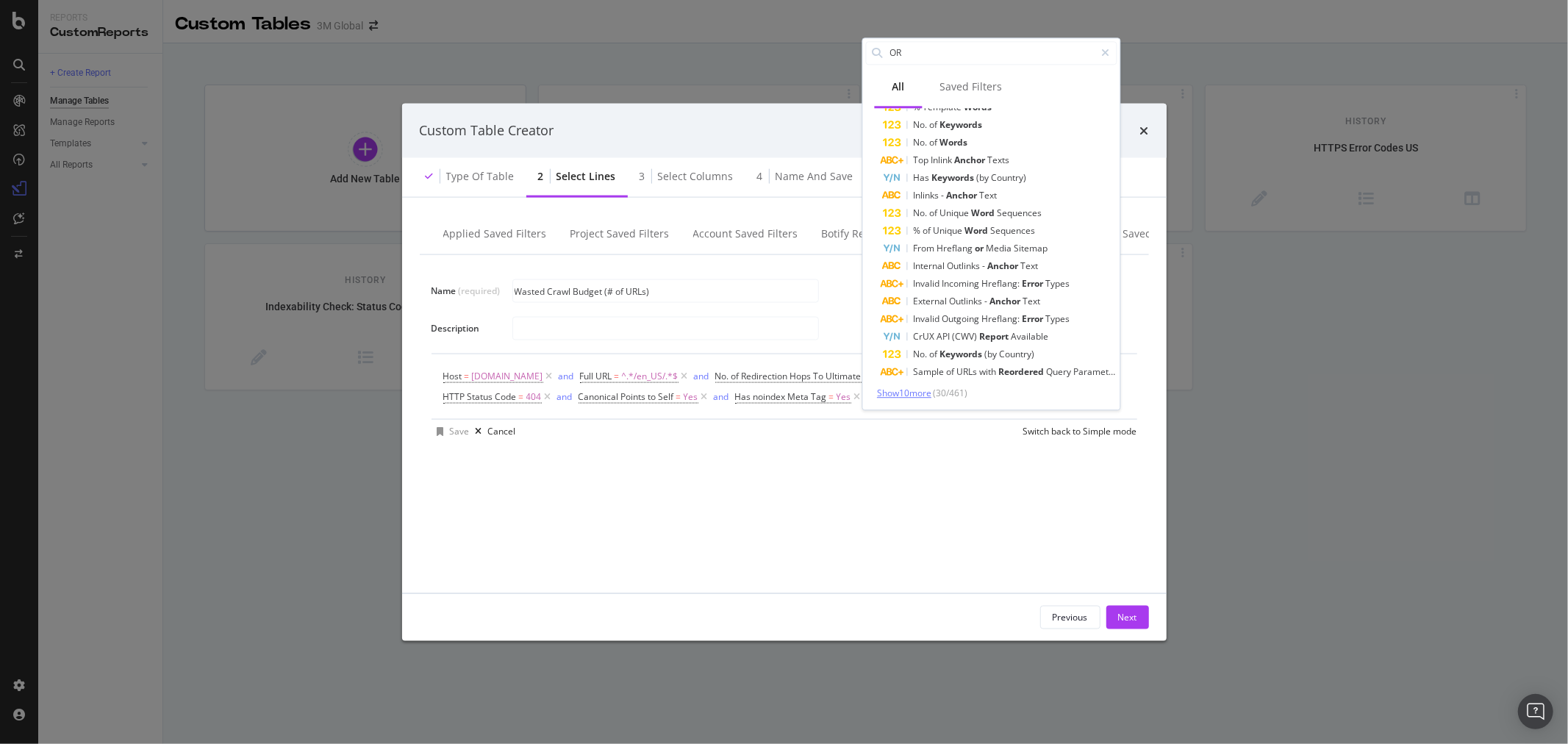
click at [916, 387] on span "Show 10 more" at bounding box center [904, 393] width 55 height 12
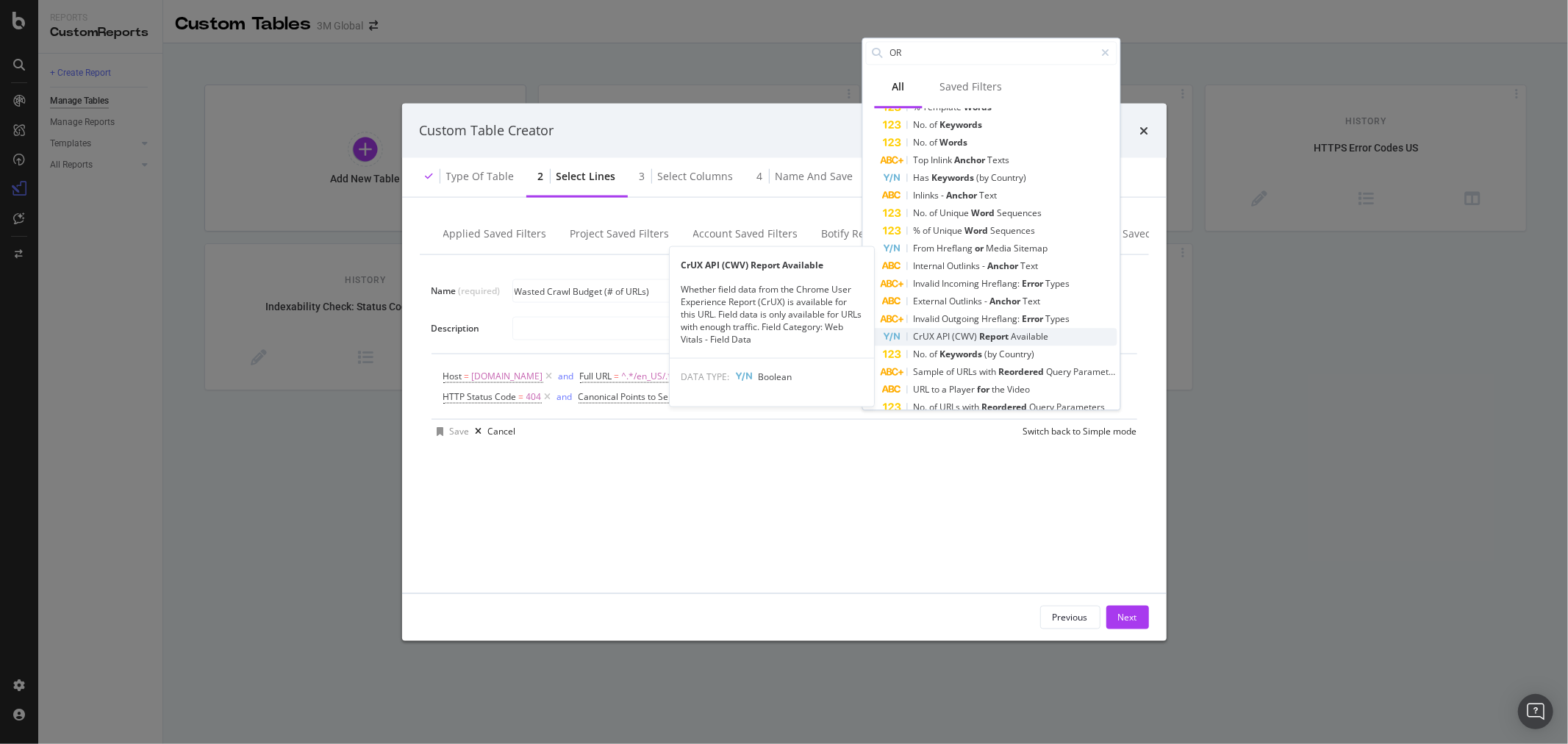
scroll to position [471, 0]
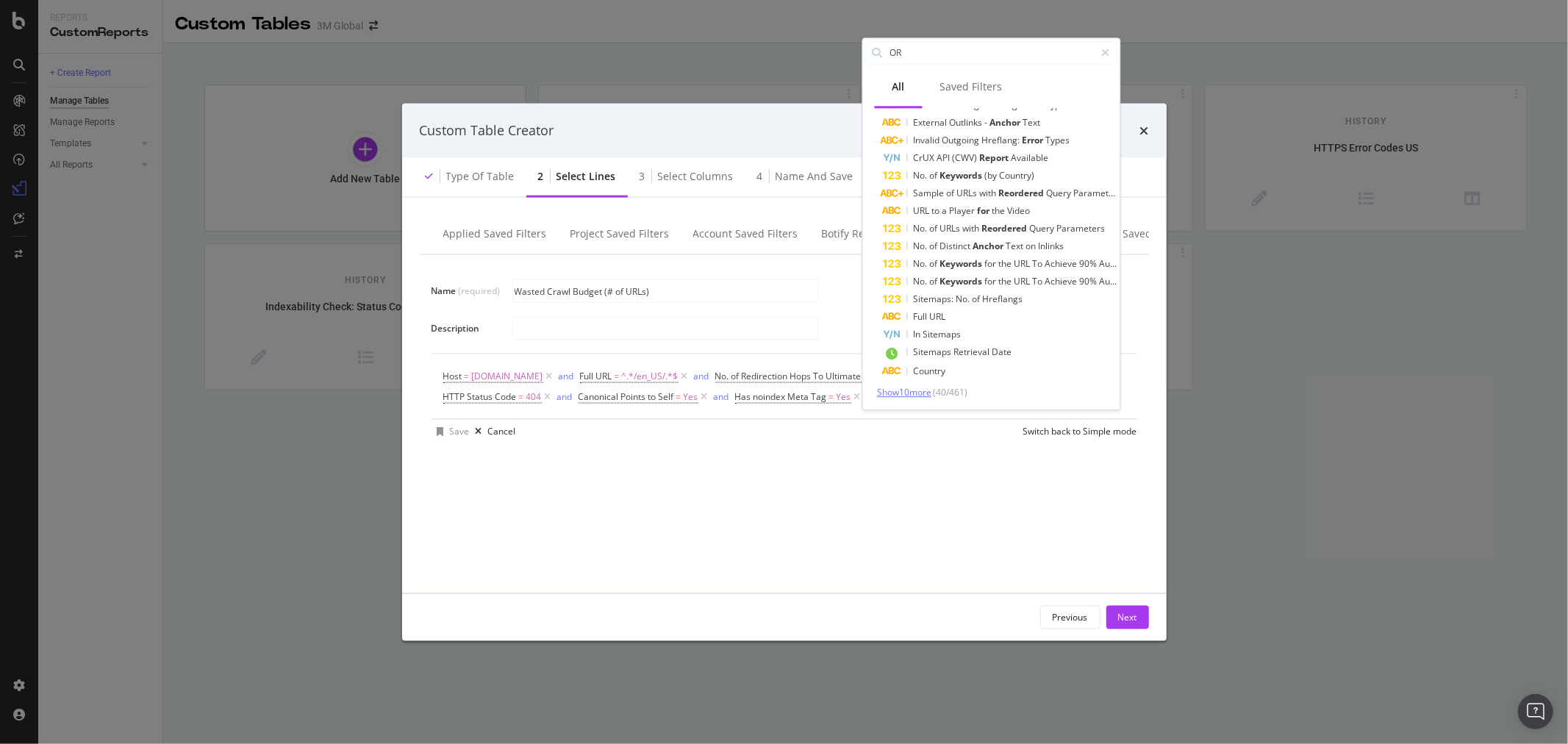
click at [922, 390] on span "Show 10 more" at bounding box center [904, 392] width 55 height 12
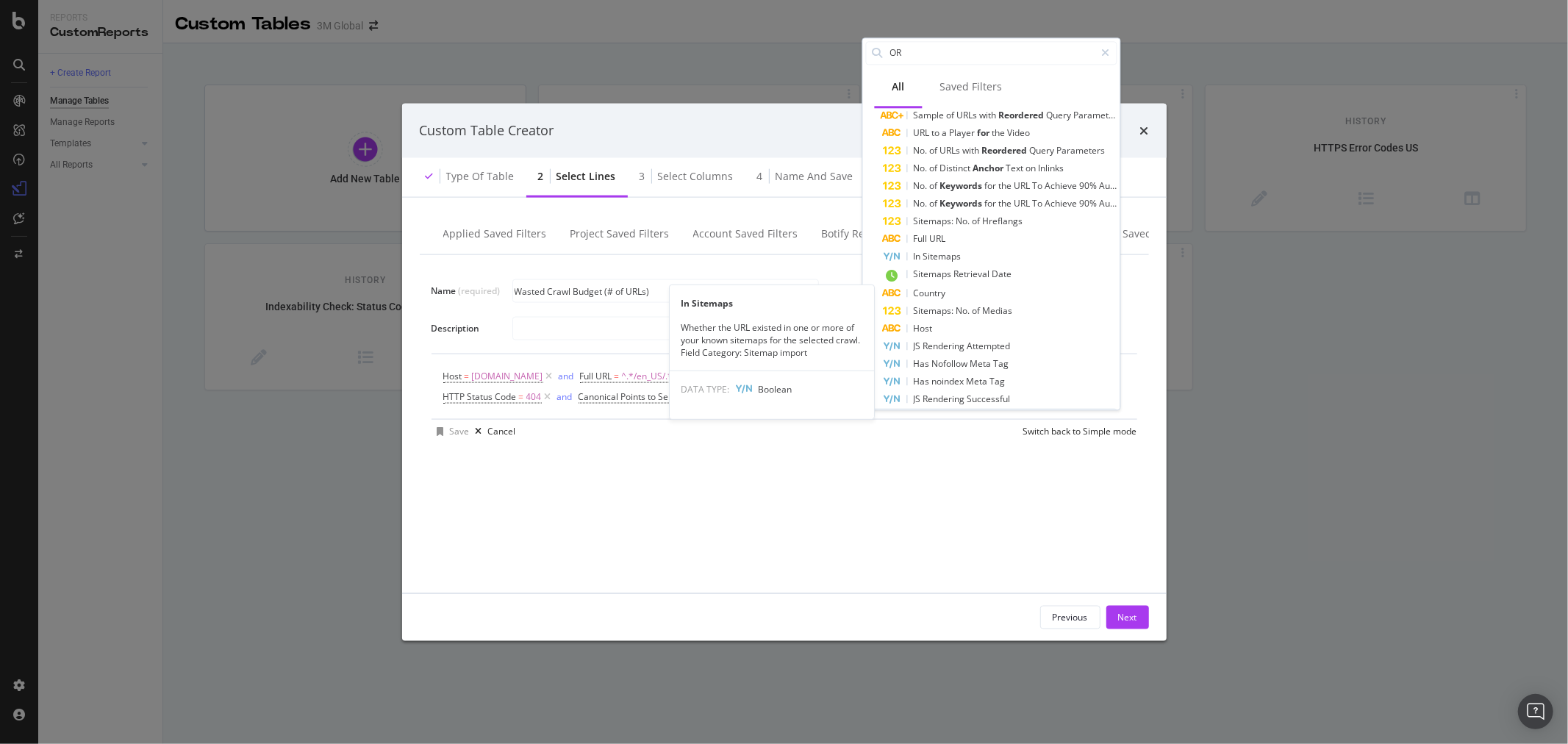
scroll to position [651, 0]
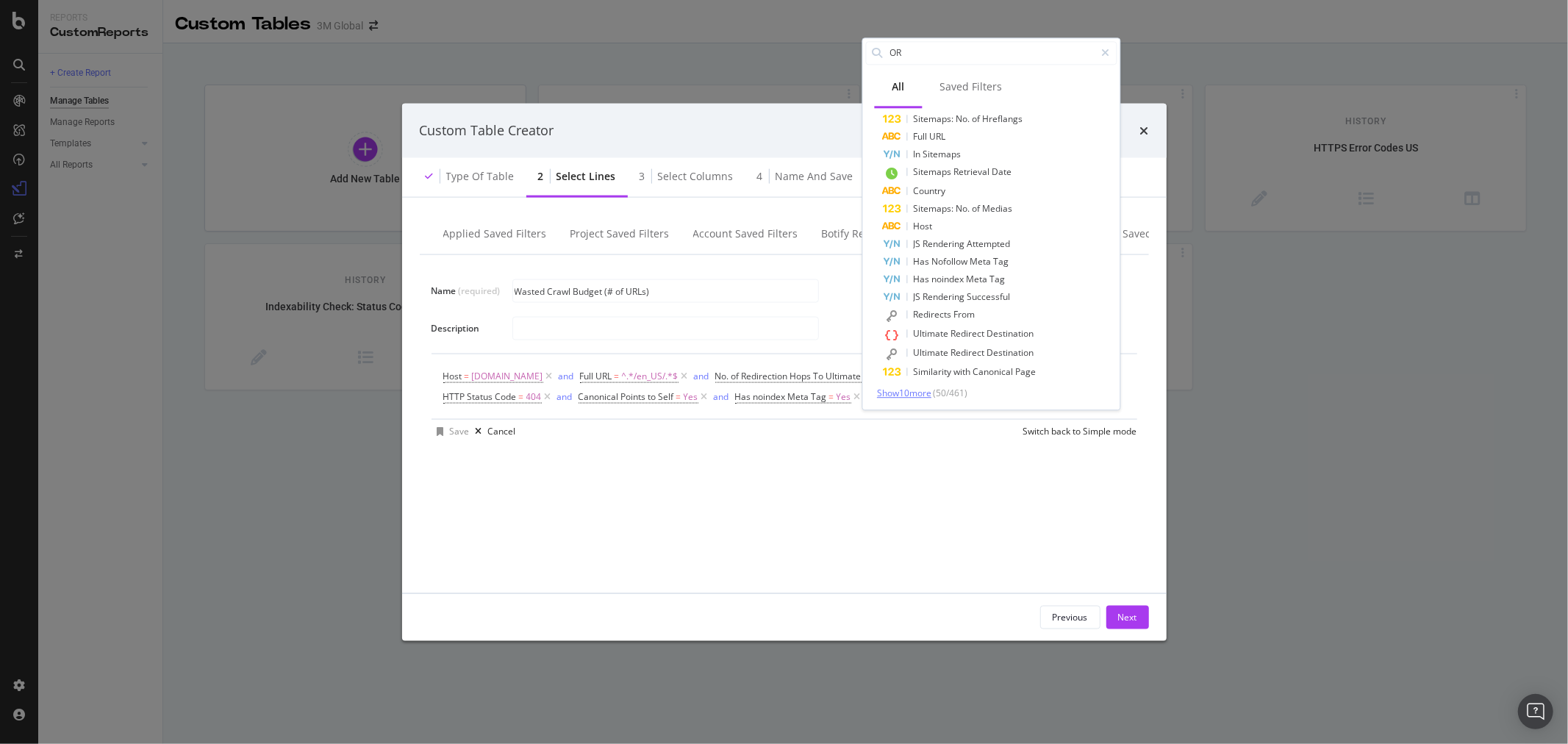
click at [918, 392] on span "Show 10 more" at bounding box center [904, 393] width 55 height 12
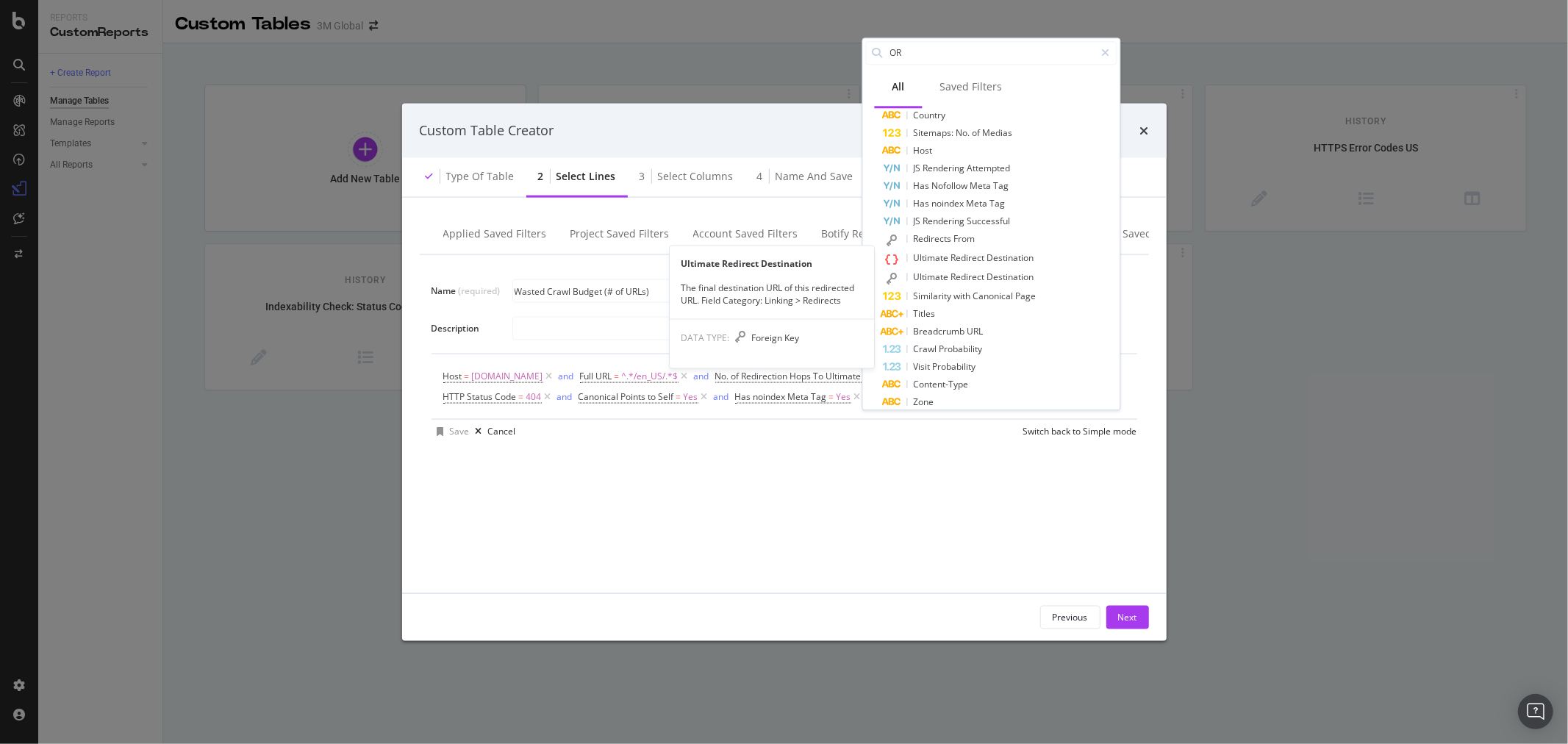
scroll to position [827, 0]
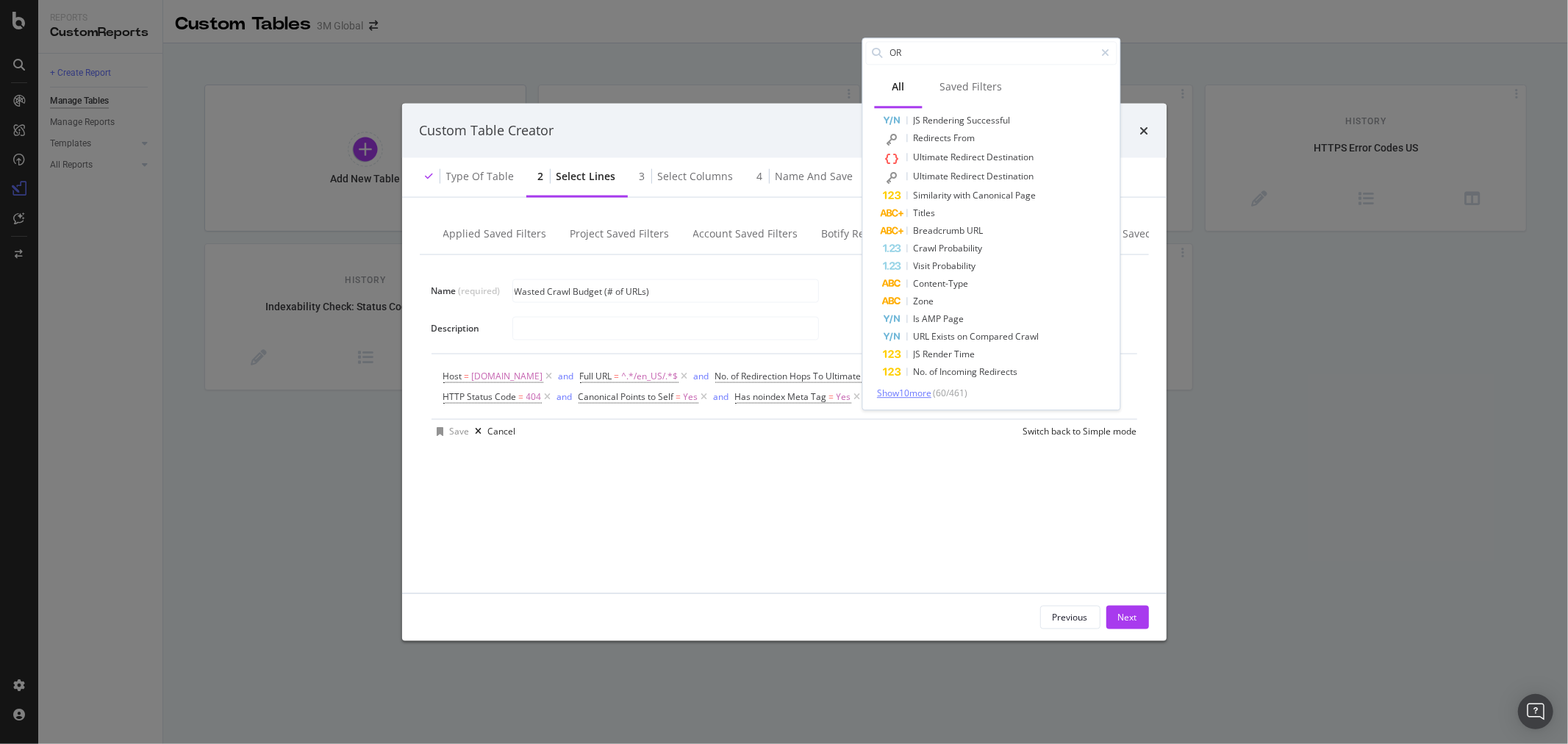
click at [925, 387] on span "Show 10 more" at bounding box center [904, 393] width 55 height 12
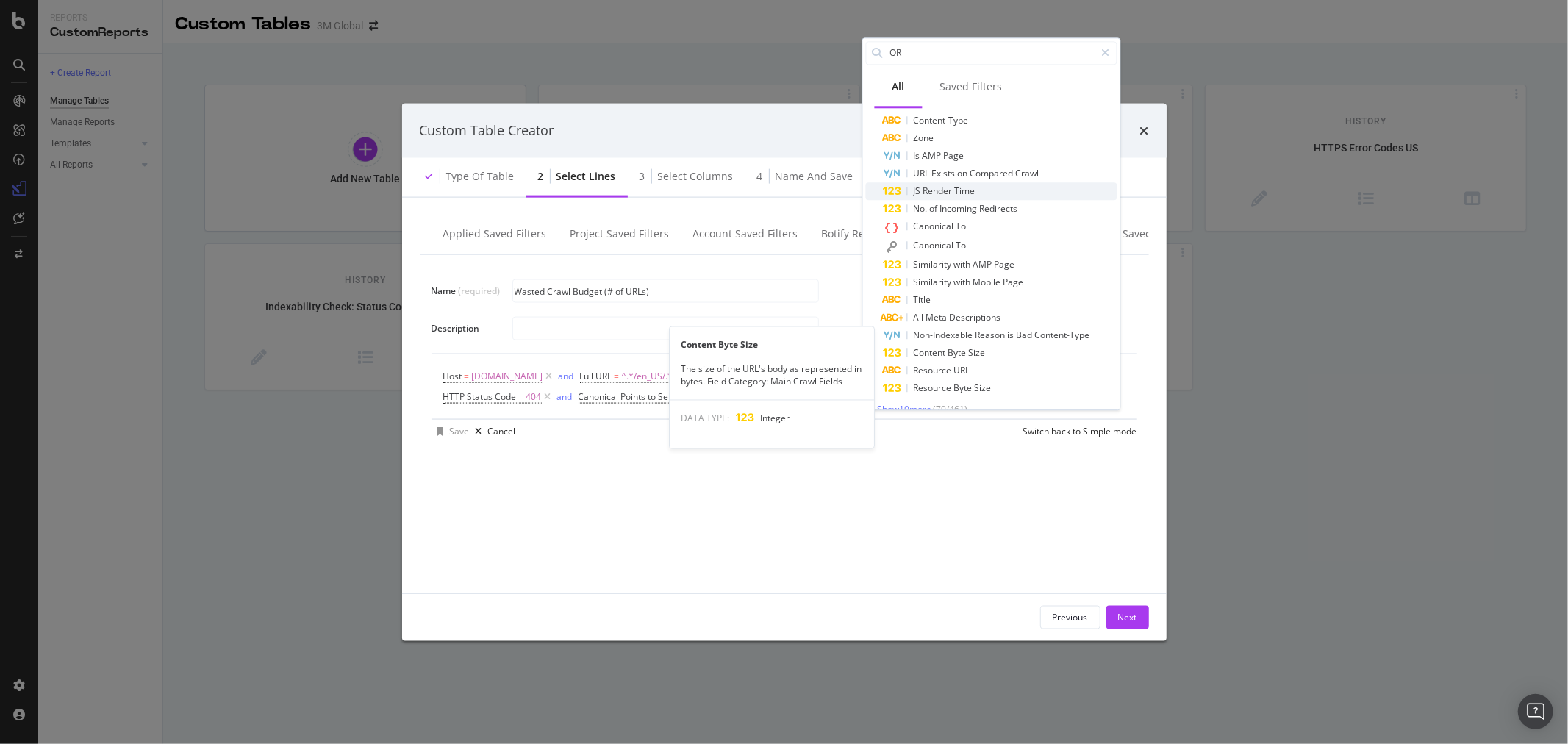
scroll to position [1007, 0]
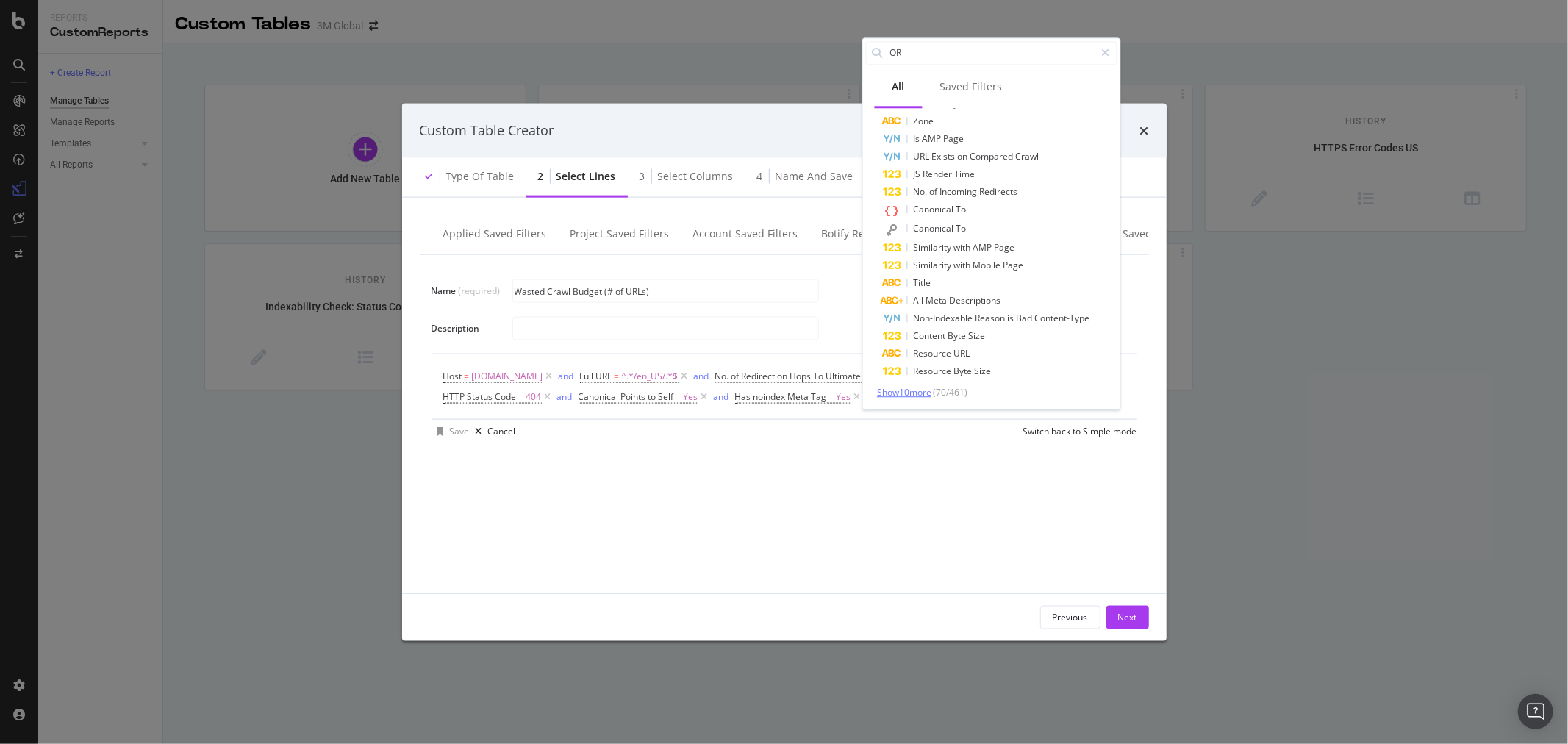
click at [915, 391] on span "Show 10 more" at bounding box center [904, 392] width 55 height 12
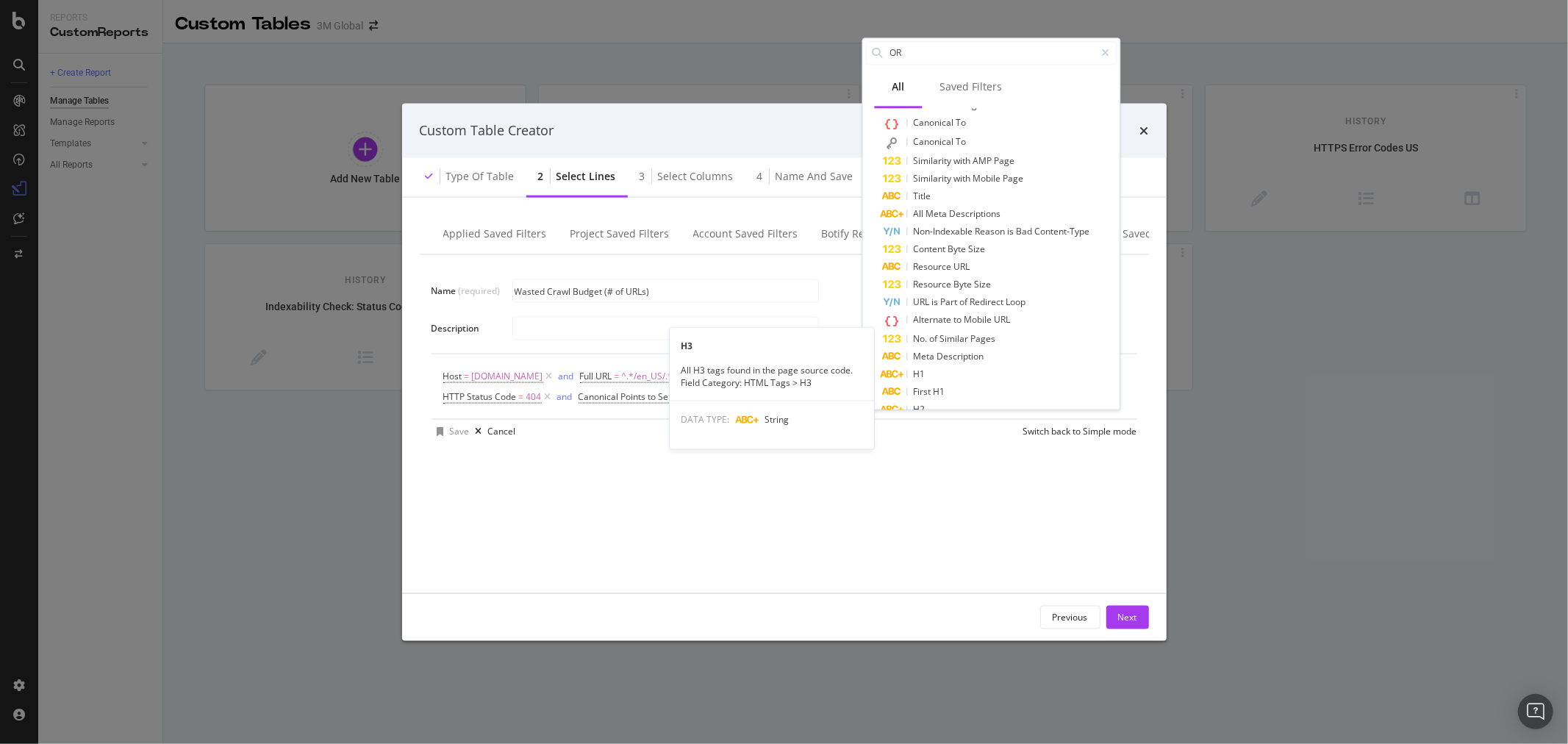
scroll to position [1184, 0]
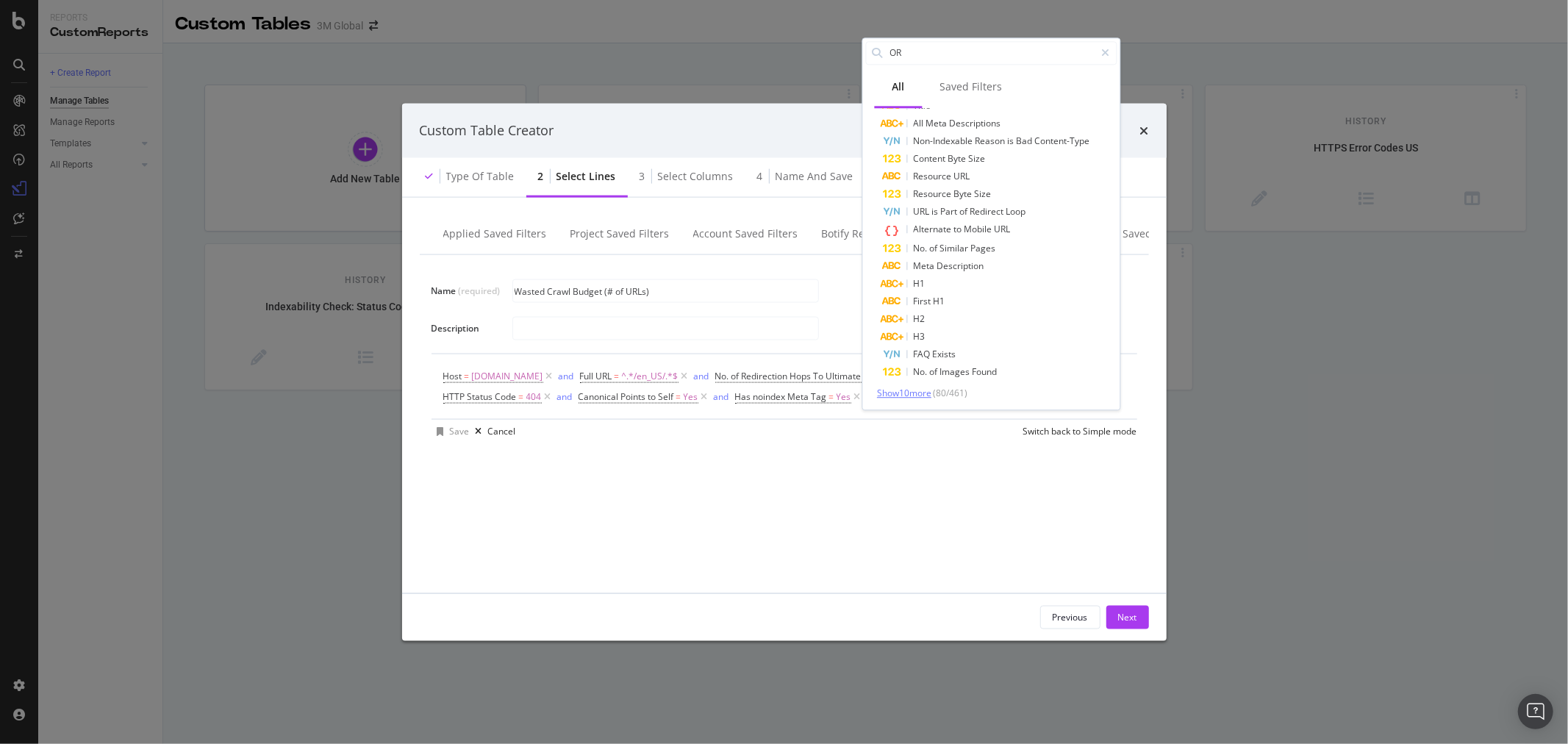
click at [912, 393] on span "Show 10 more" at bounding box center [904, 393] width 55 height 12
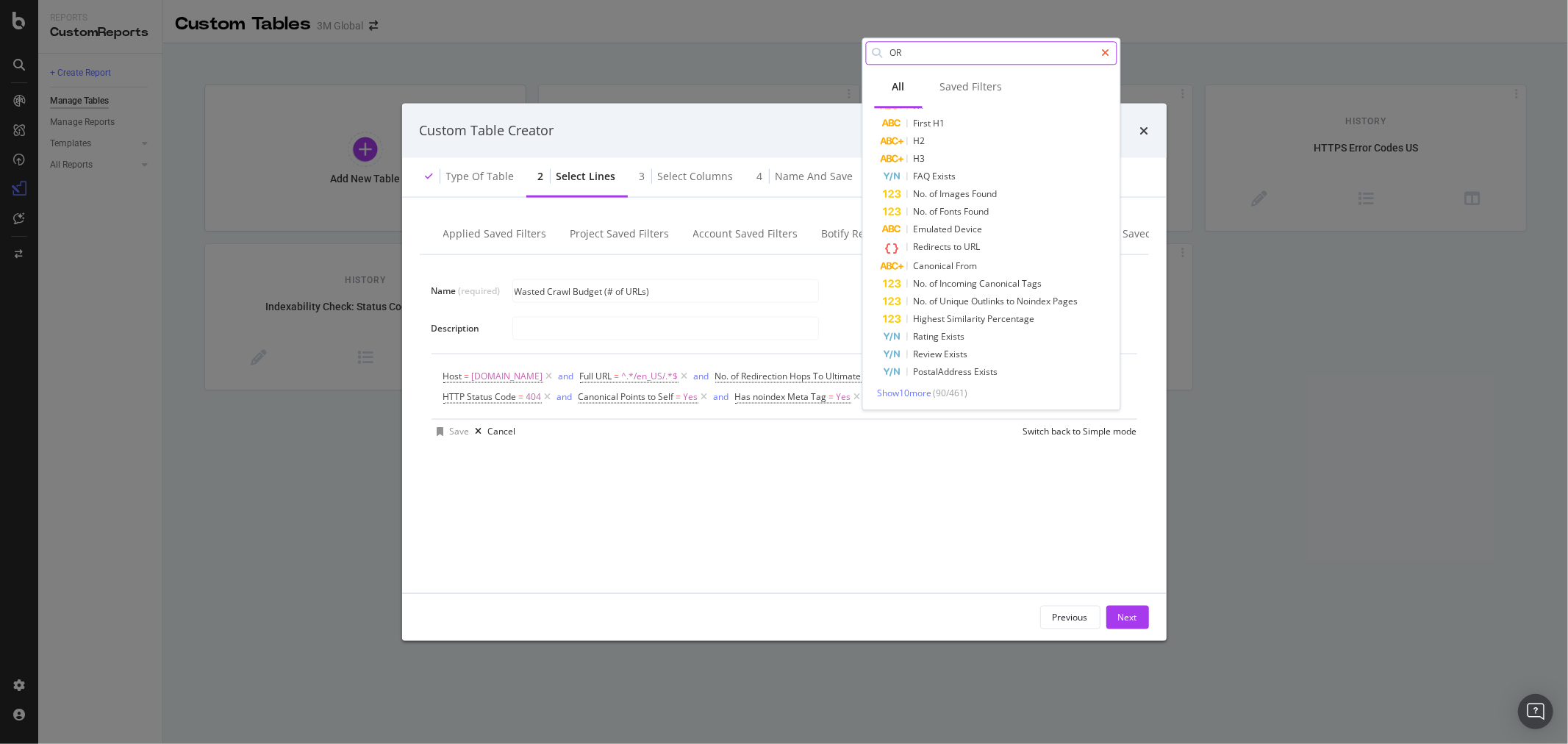
click at [1106, 49] on icon "modal" at bounding box center [1106, 52] width 8 height 10
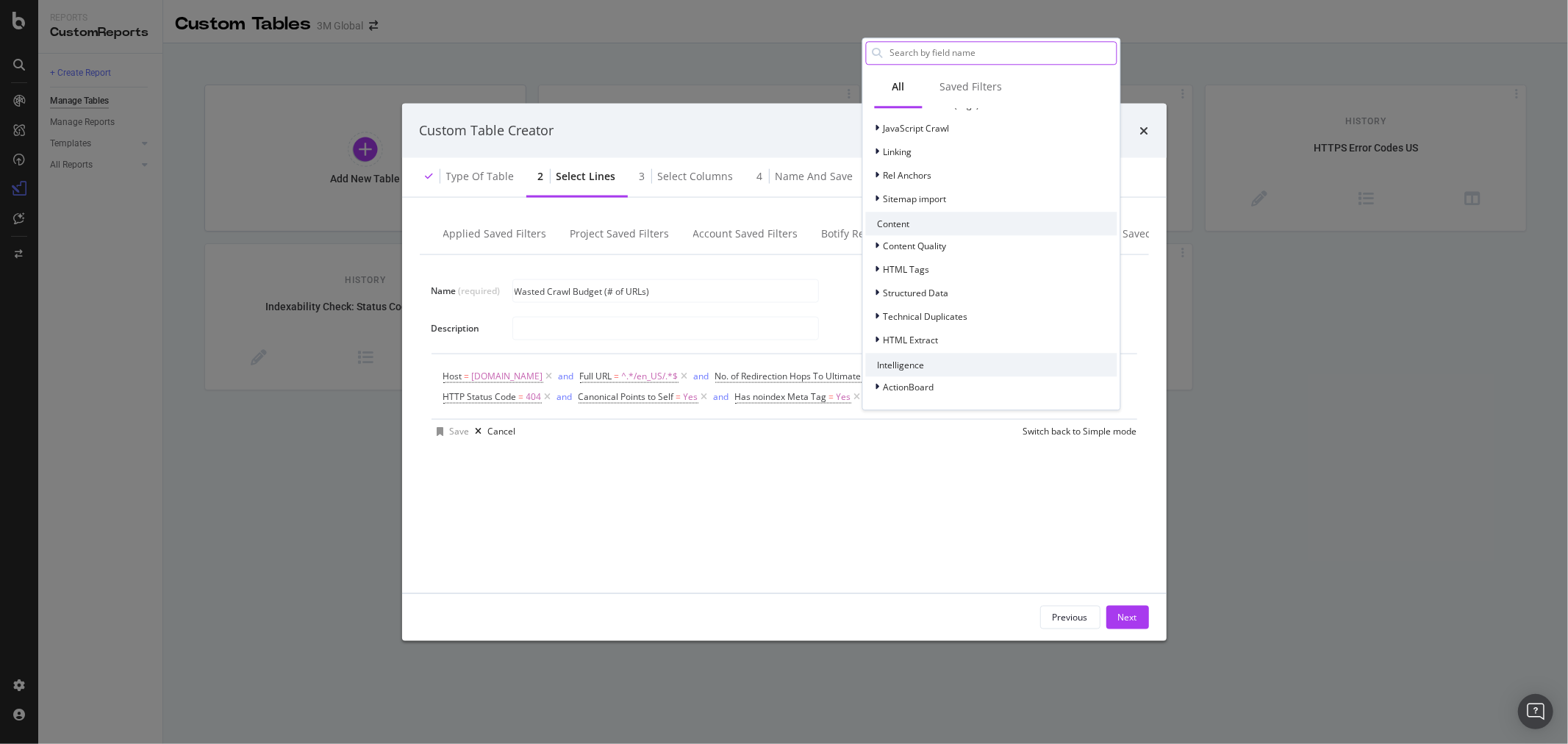
scroll to position [428, 0]
click at [946, 538] on div "Name (required) Wasted Crawl Budget (# of URLs) Description Host = www.3m.com a…" at bounding box center [784, 414] width 730 height 320
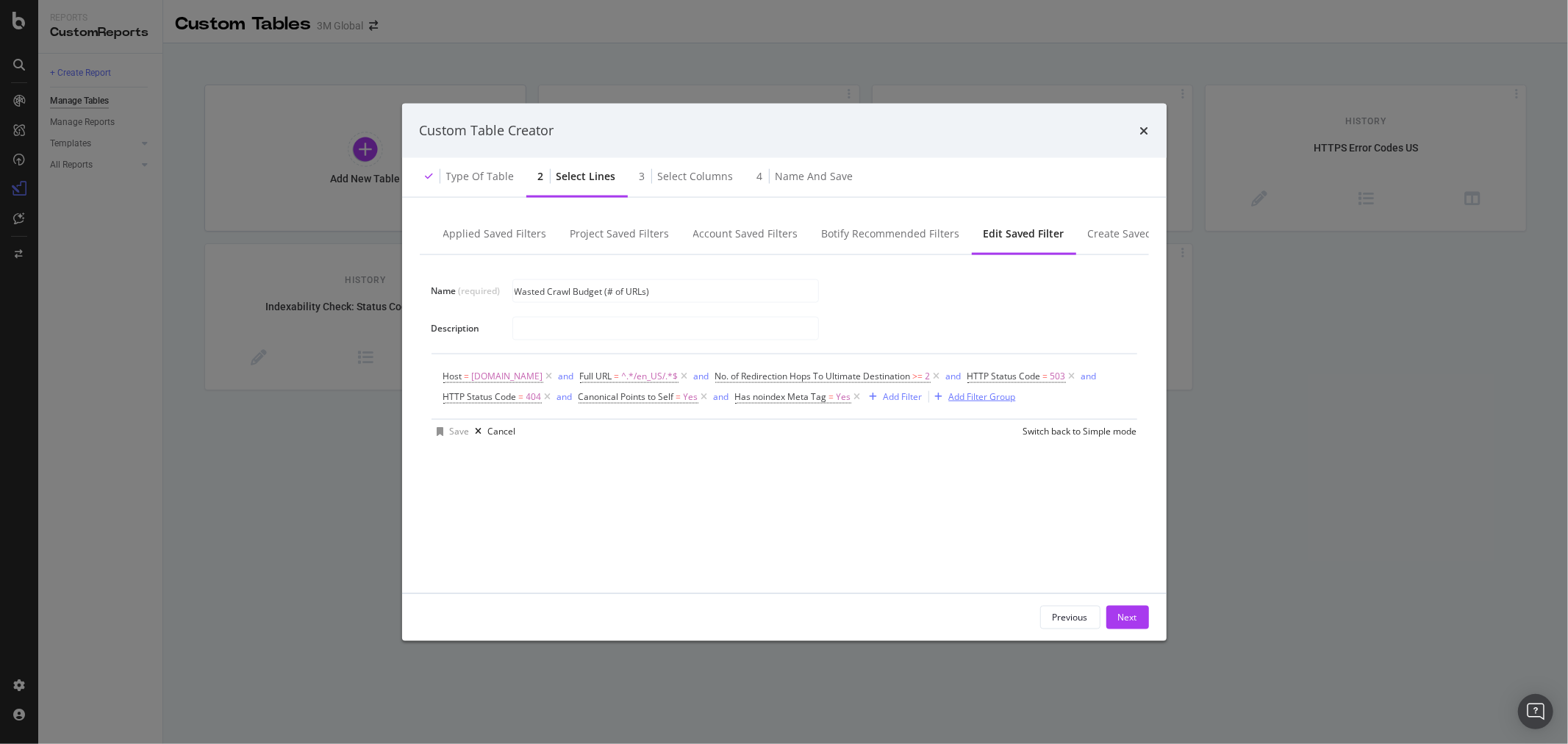
click at [996, 400] on div "Add Filter Group" at bounding box center [982, 397] width 67 height 12
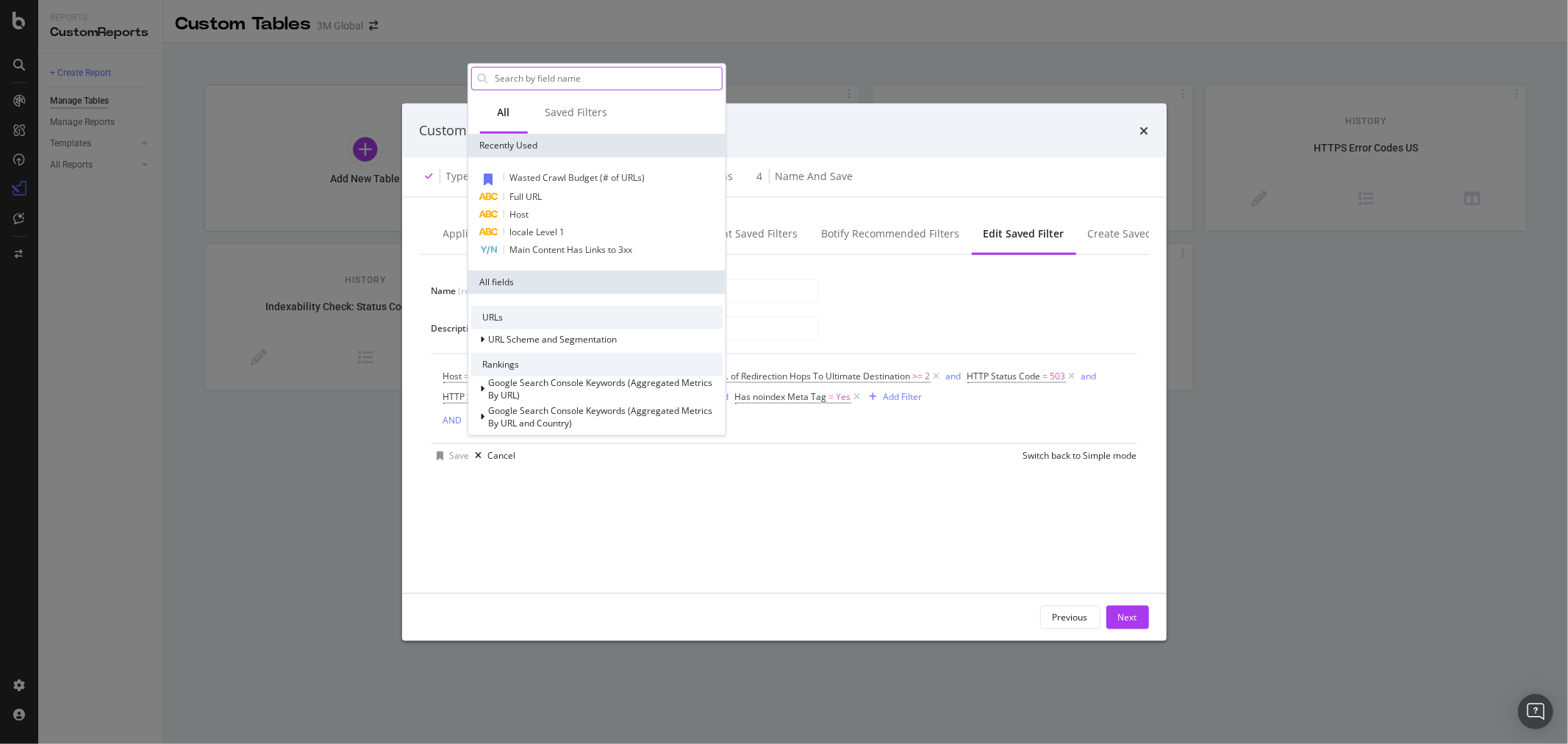
click at [599, 72] on input "Name (required)" at bounding box center [607, 78] width 228 height 22
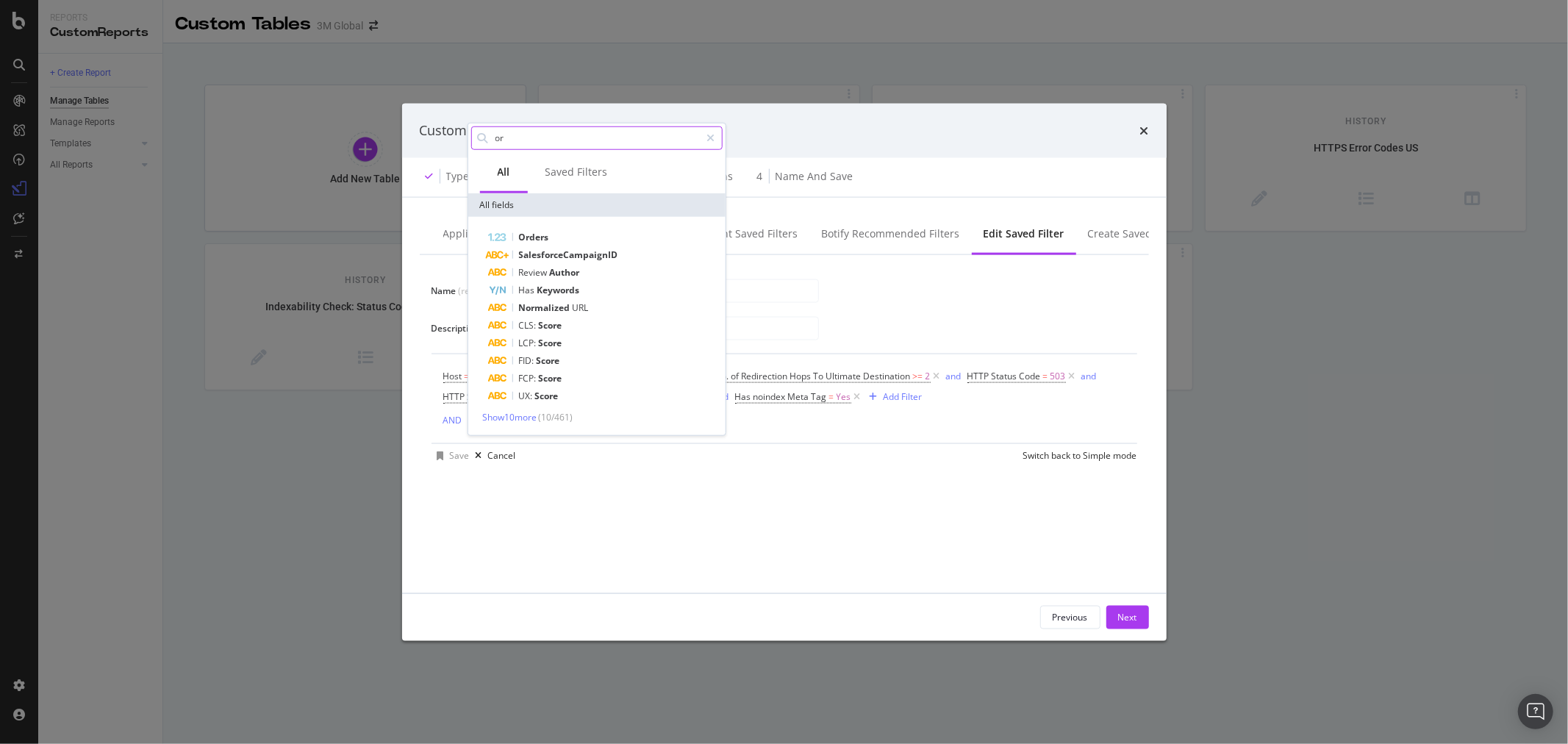
type input "o"
type input "O"
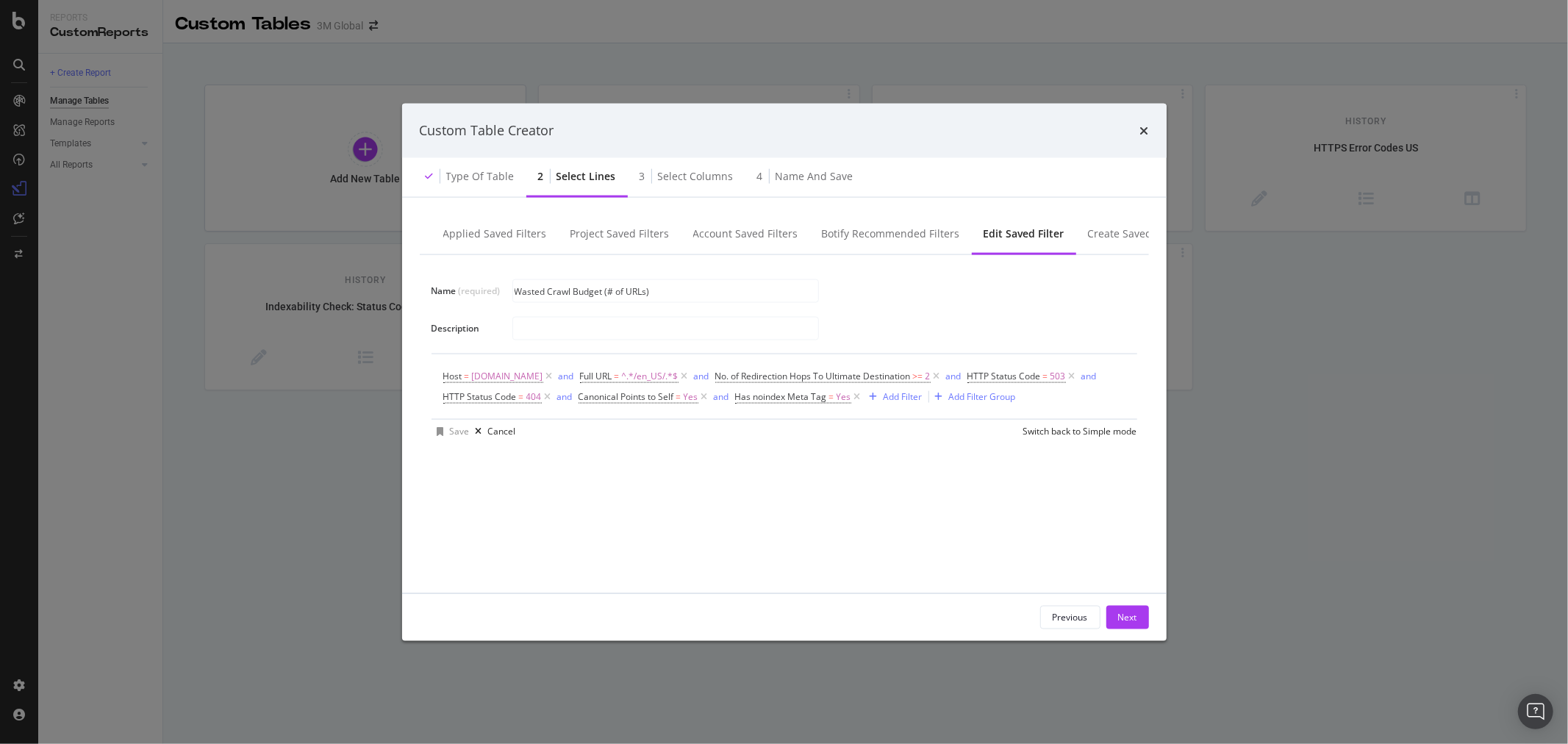
click at [881, 568] on div "Name (required) Wasted Crawl Budget (# of URLs) Description Host = www.3m.com a…" at bounding box center [784, 414] width 730 height 320
click at [857, 399] on icon "modal" at bounding box center [858, 396] width 12 height 15
click at [700, 394] on icon "modal" at bounding box center [705, 396] width 12 height 15
click at [545, 394] on icon "modal" at bounding box center [548, 396] width 12 height 15
click at [1066, 377] on icon "modal" at bounding box center [1073, 375] width 12 height 15
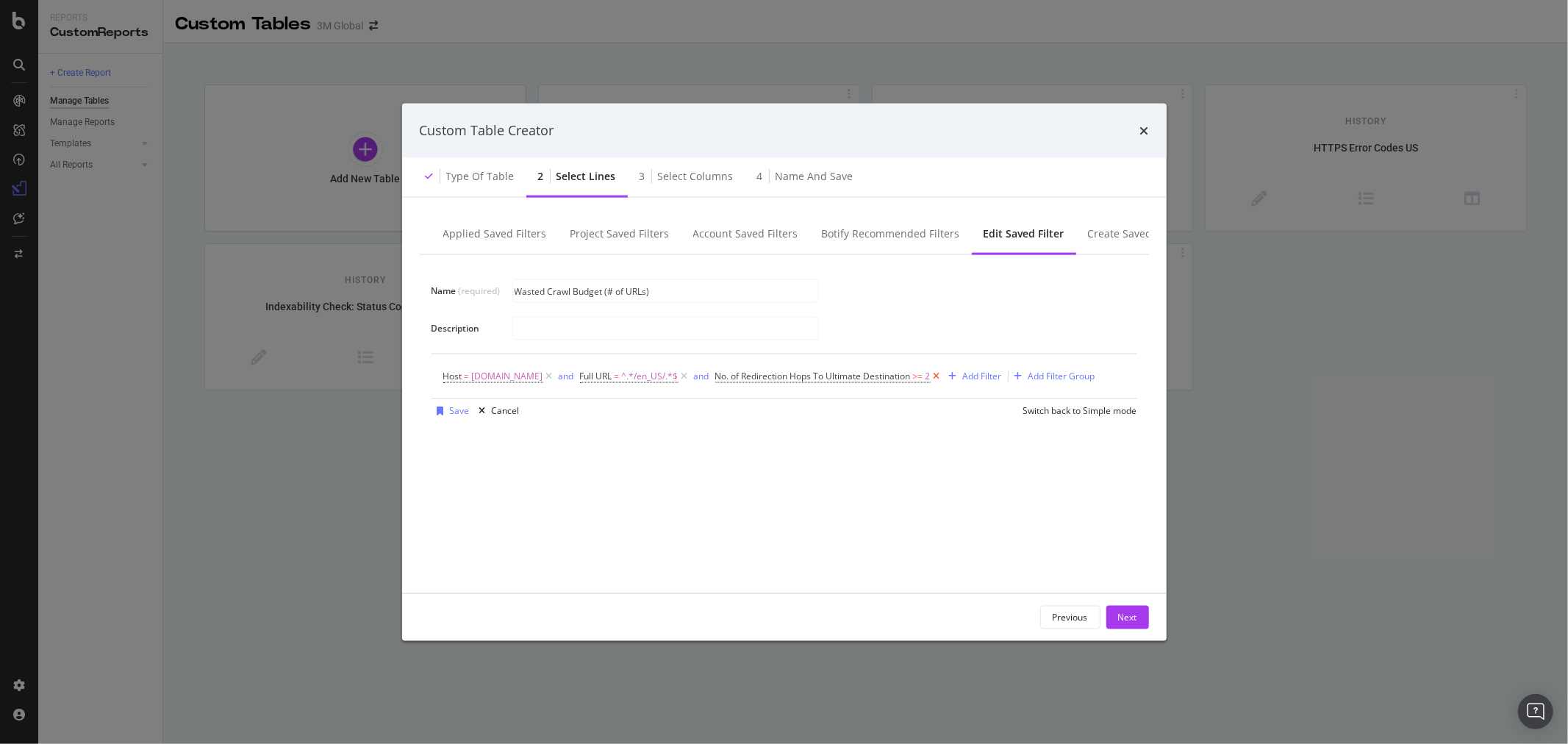
click at [931, 375] on icon "modal" at bounding box center [937, 375] width 12 height 15
click at [724, 374] on div "Add Filter" at bounding box center [730, 376] width 39 height 12
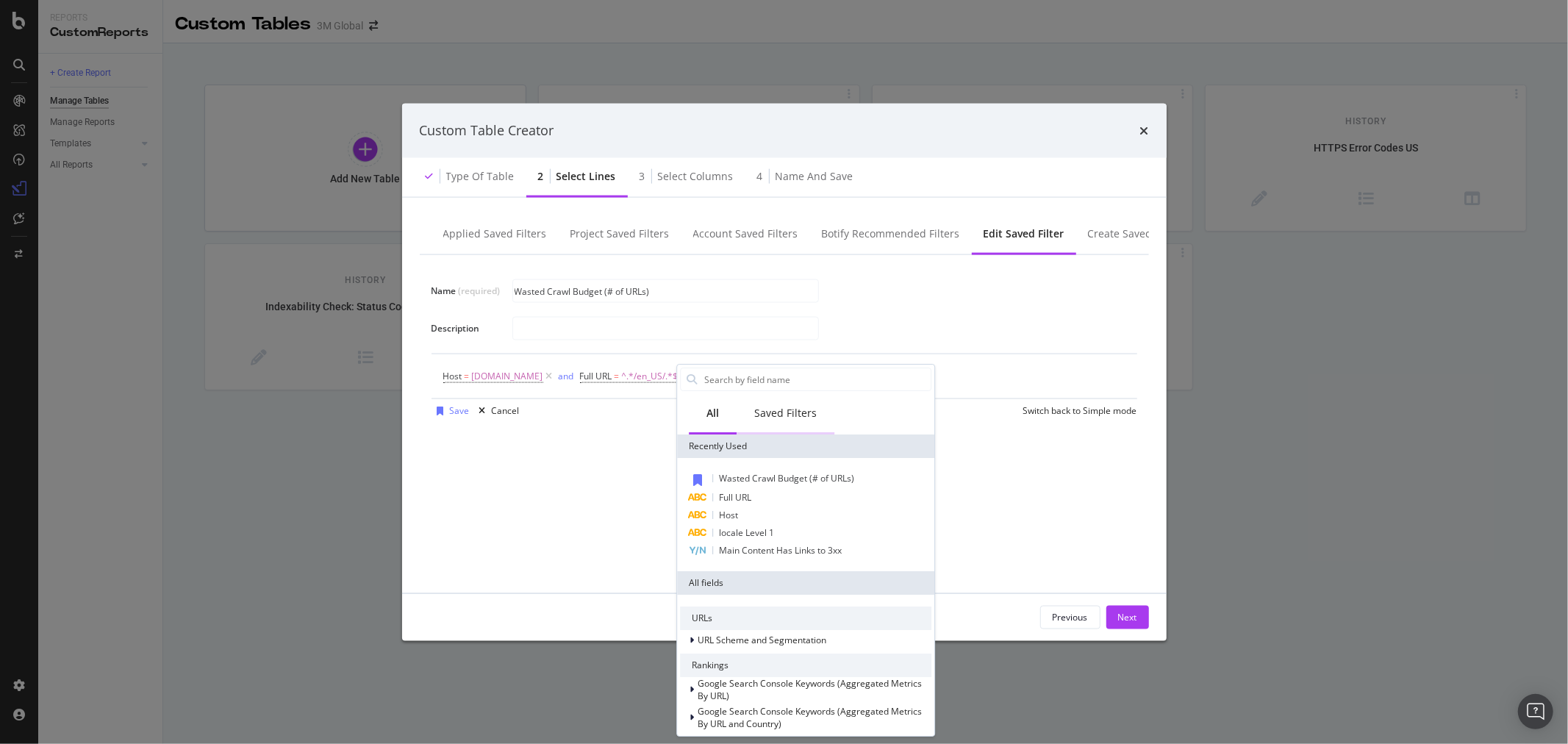
click at [787, 407] on div "Saved Filters" at bounding box center [785, 413] width 62 height 15
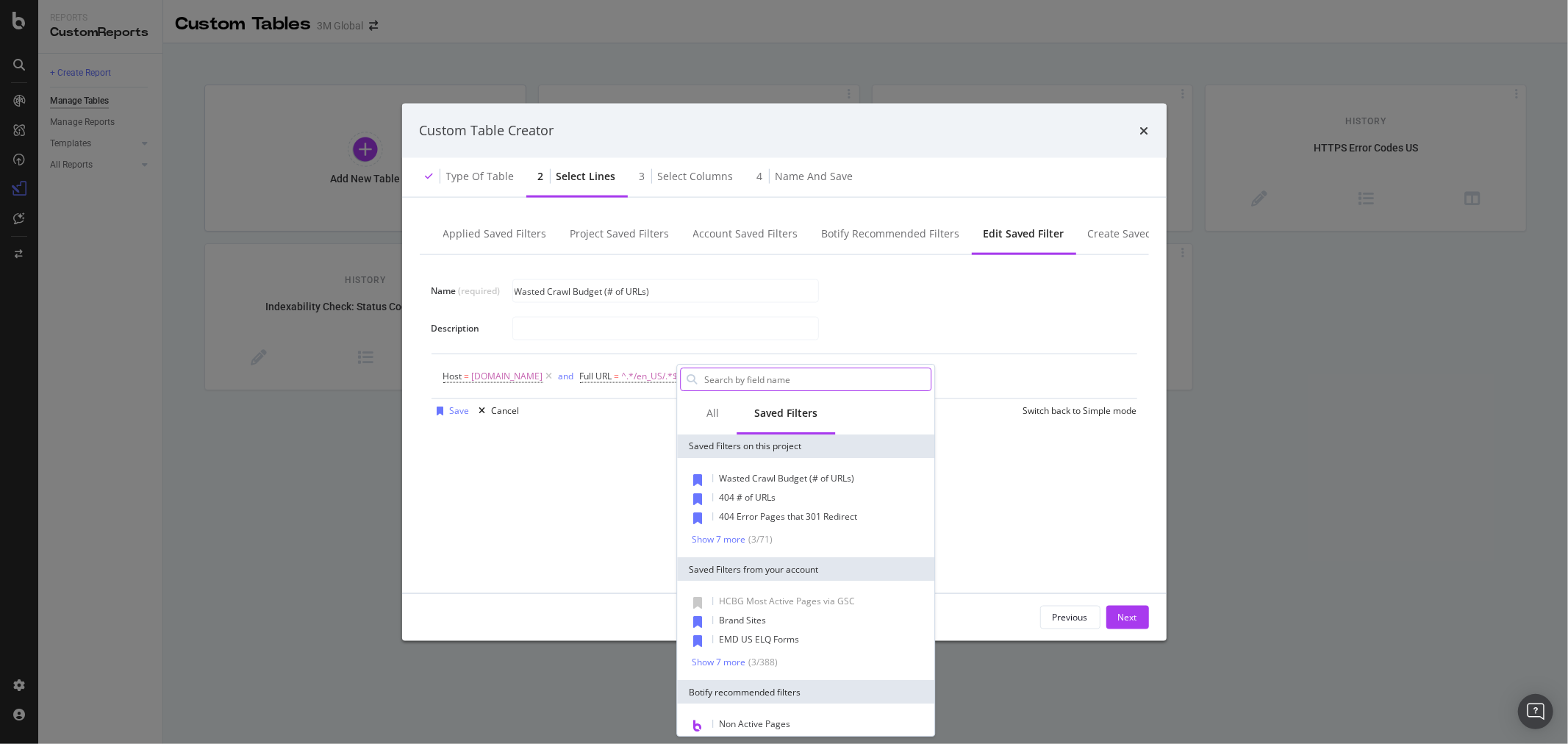
click at [797, 387] on input "Name (required)" at bounding box center [817, 379] width 228 height 22
type input "o"
type input "or"
click at [1049, 476] on div "Name (required) Wasted Crawl Budget (# of URLs) Description Host = www.3m.com a…" at bounding box center [784, 414] width 730 height 320
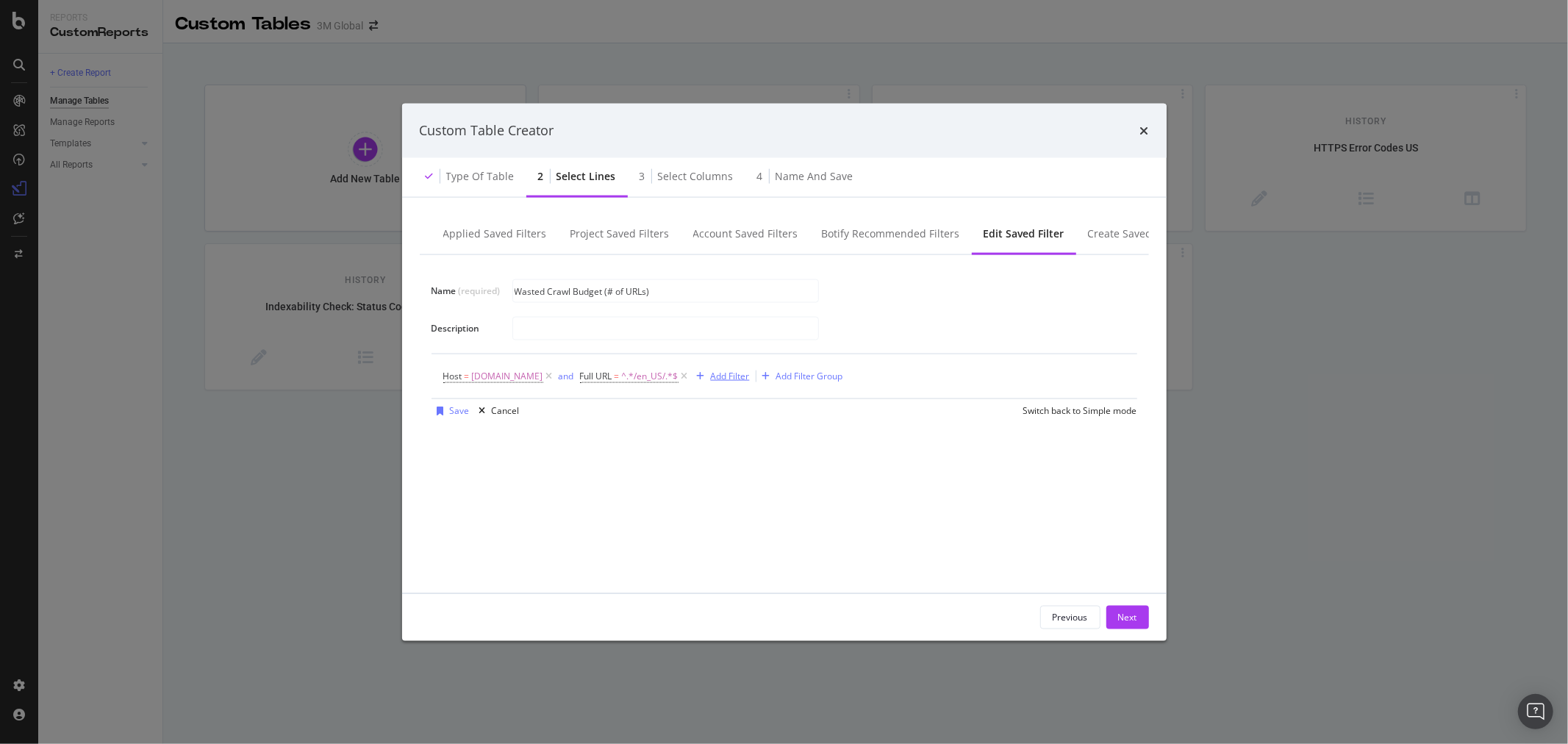
click at [721, 371] on div "Add Filter" at bounding box center [730, 376] width 39 height 12
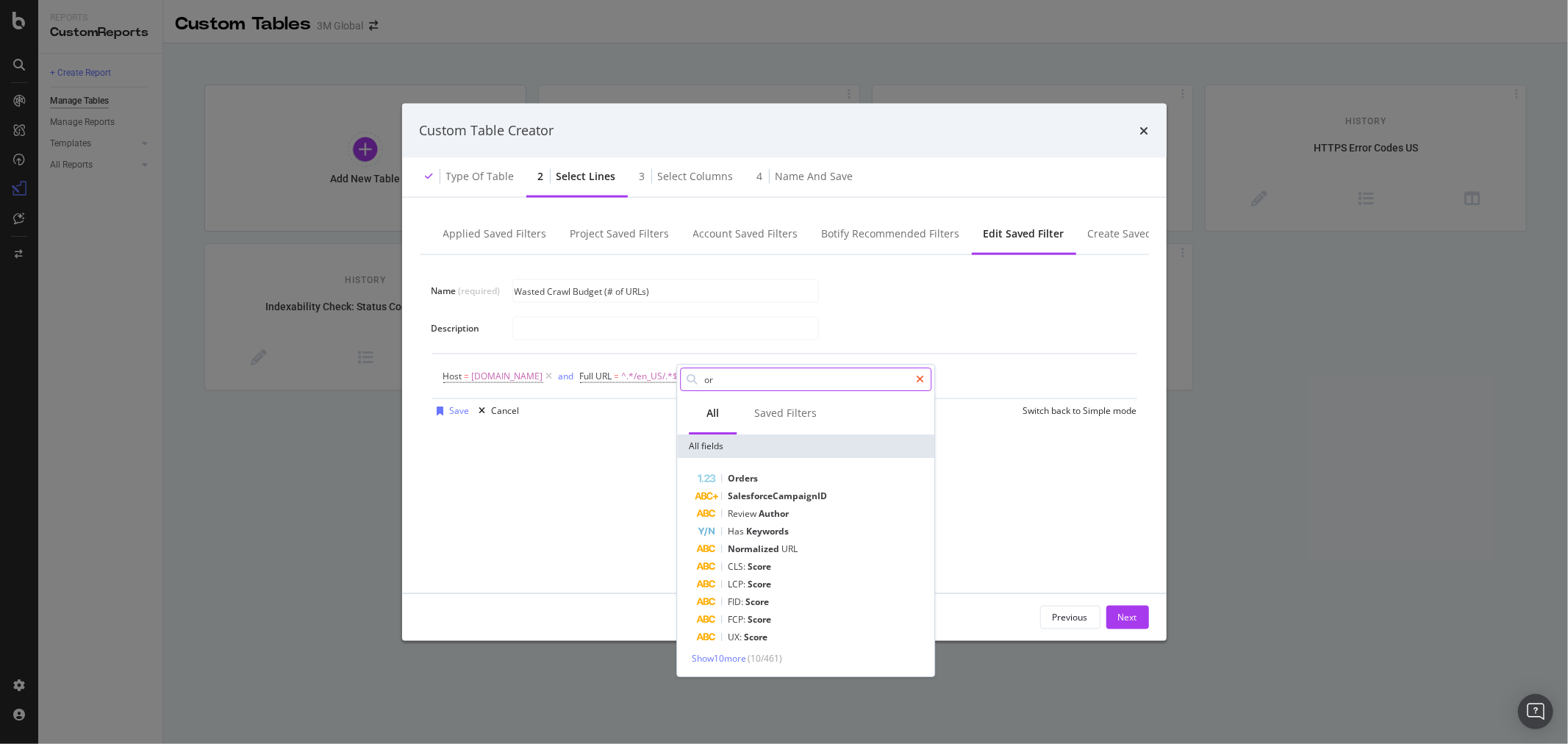
click at [918, 377] on icon "modal" at bounding box center [920, 379] width 8 height 10
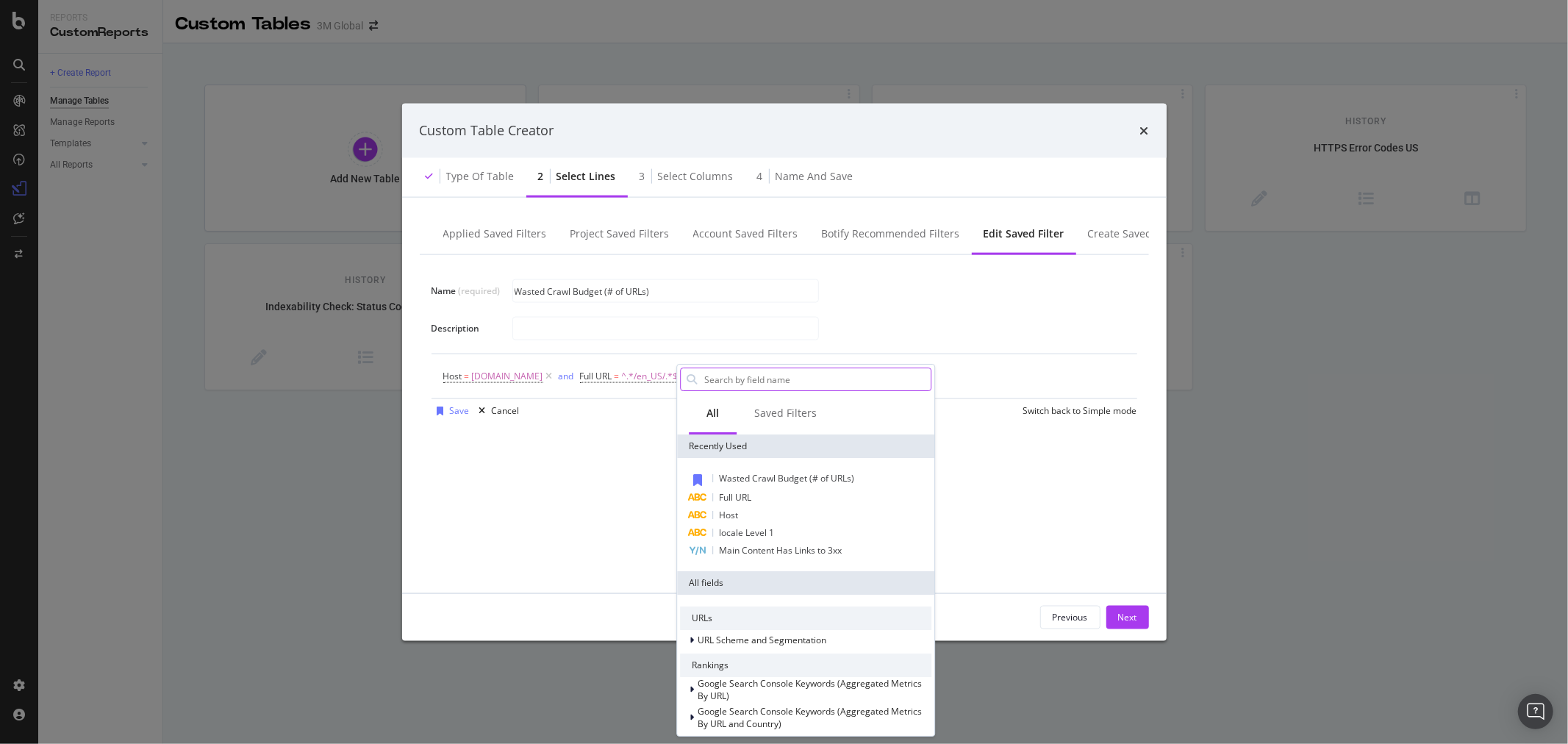
click at [959, 454] on div "Name (required) Wasted Crawl Budget (# of URLs) Description Host = www.3m.com a…" at bounding box center [784, 414] width 730 height 320
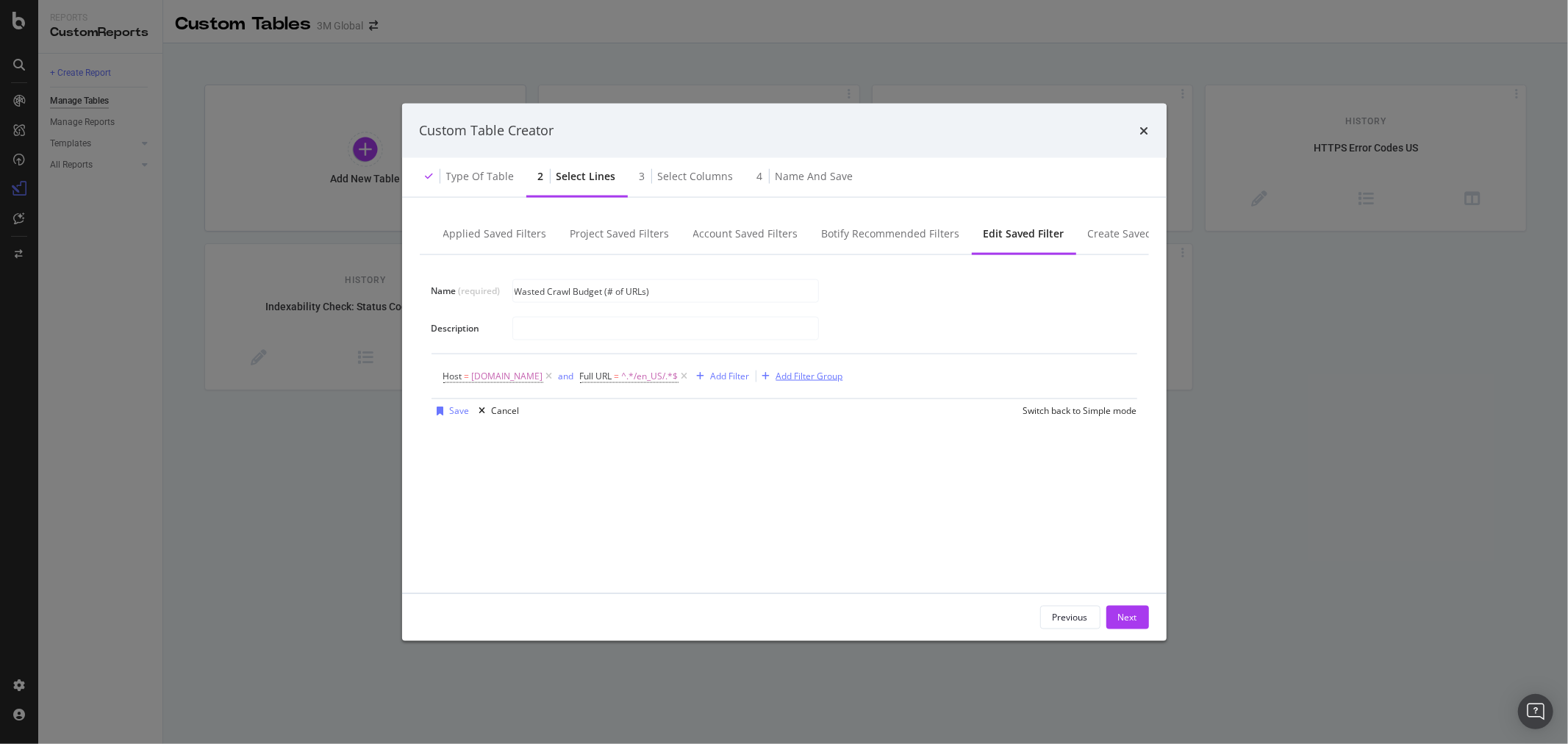
click at [784, 376] on div "Add Filter Group" at bounding box center [810, 376] width 67 height 12
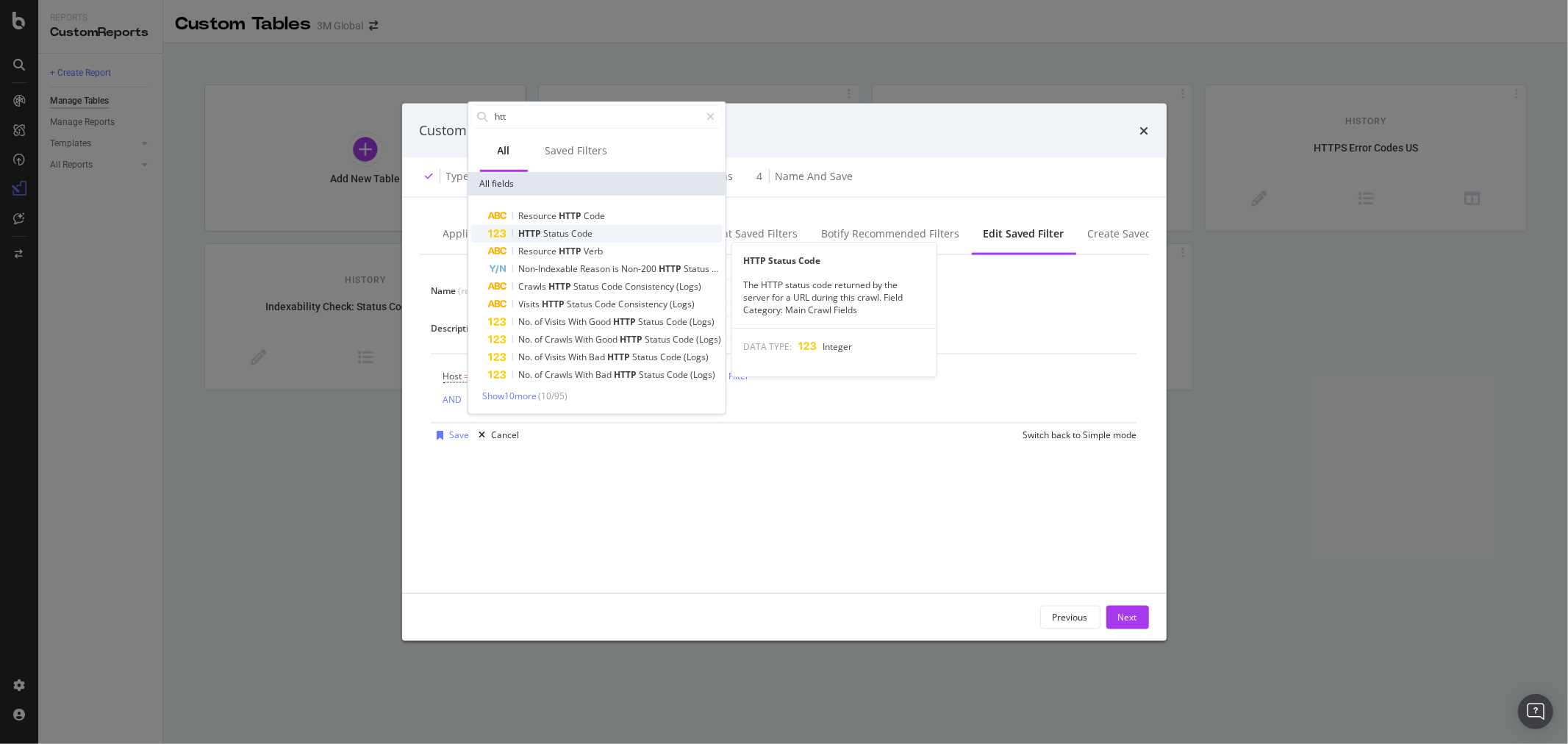
type input "htt"
click at [597, 231] on div "HTTP Status Code" at bounding box center [605, 233] width 233 height 18
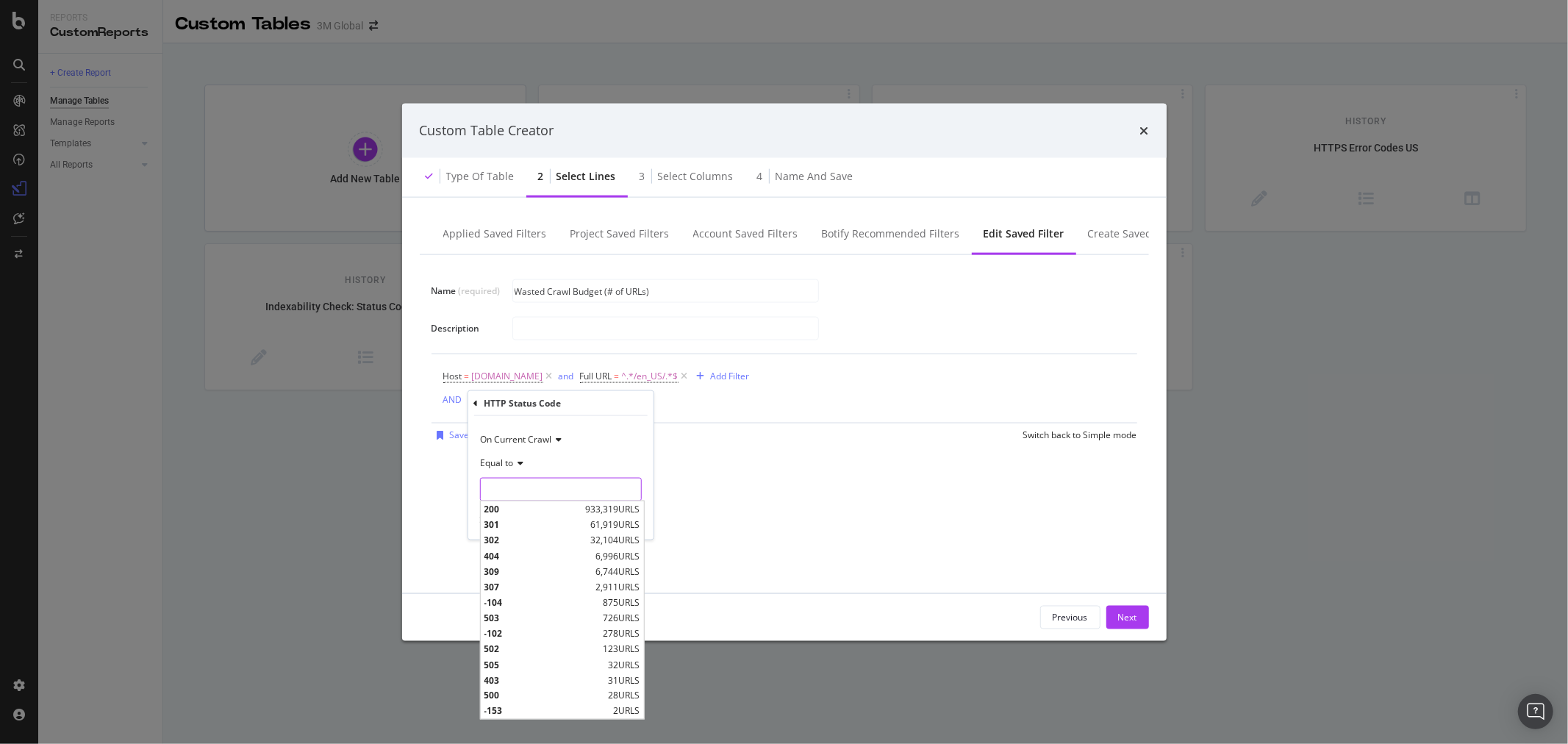
click at [549, 481] on input "modal" at bounding box center [560, 489] width 162 height 24
click at [537, 521] on span "301" at bounding box center [536, 524] width 103 height 12
type input "301"
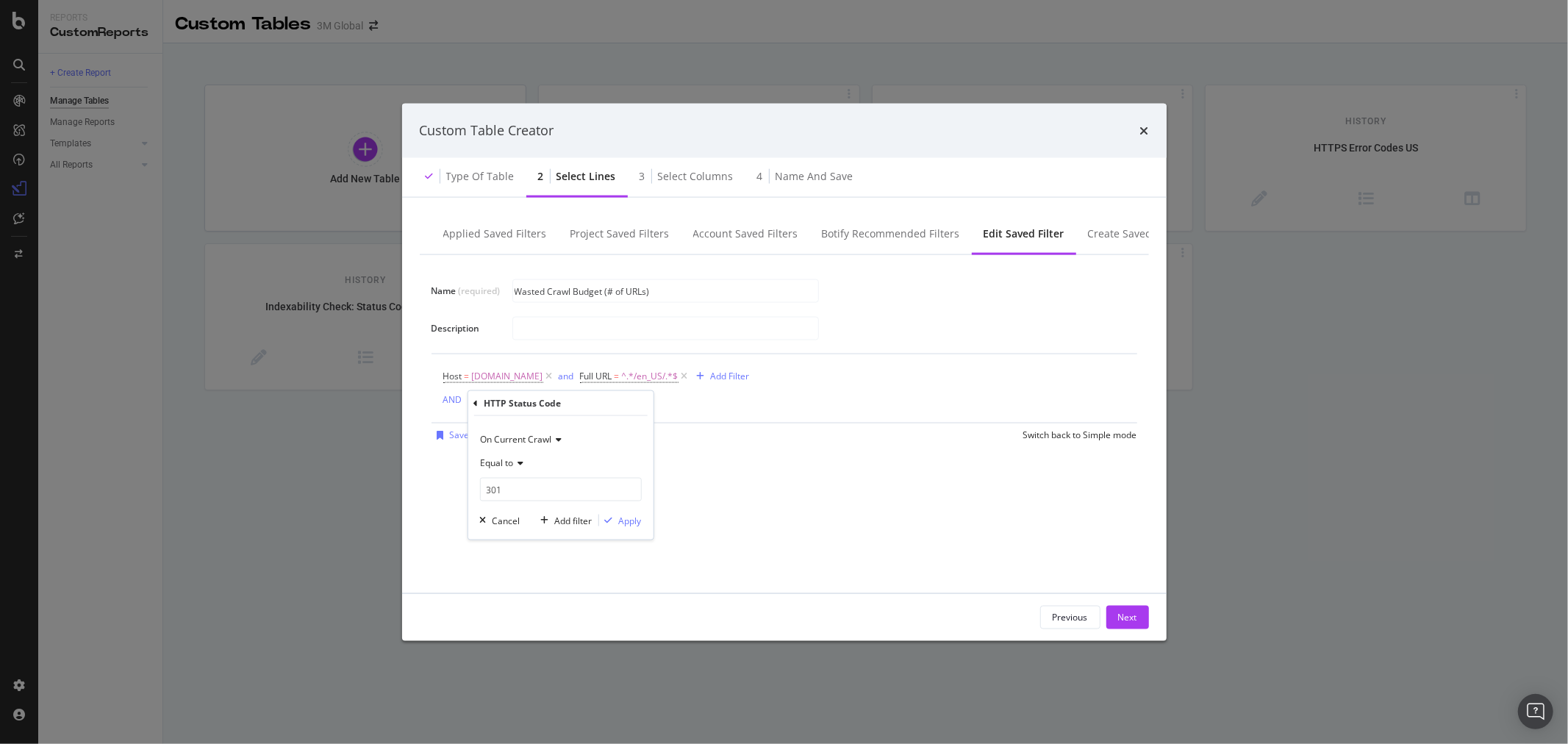
click at [631, 528] on div "On Current Crawl Equal to 301 301 Cancel Add filter Apply" at bounding box center [560, 478] width 185 height 123
click at [633, 522] on div "Apply" at bounding box center [630, 520] width 23 height 12
click at [571, 403] on icon "modal" at bounding box center [573, 401] width 12 height 15
click at [719, 377] on div "Add Filter" at bounding box center [730, 376] width 39 height 12
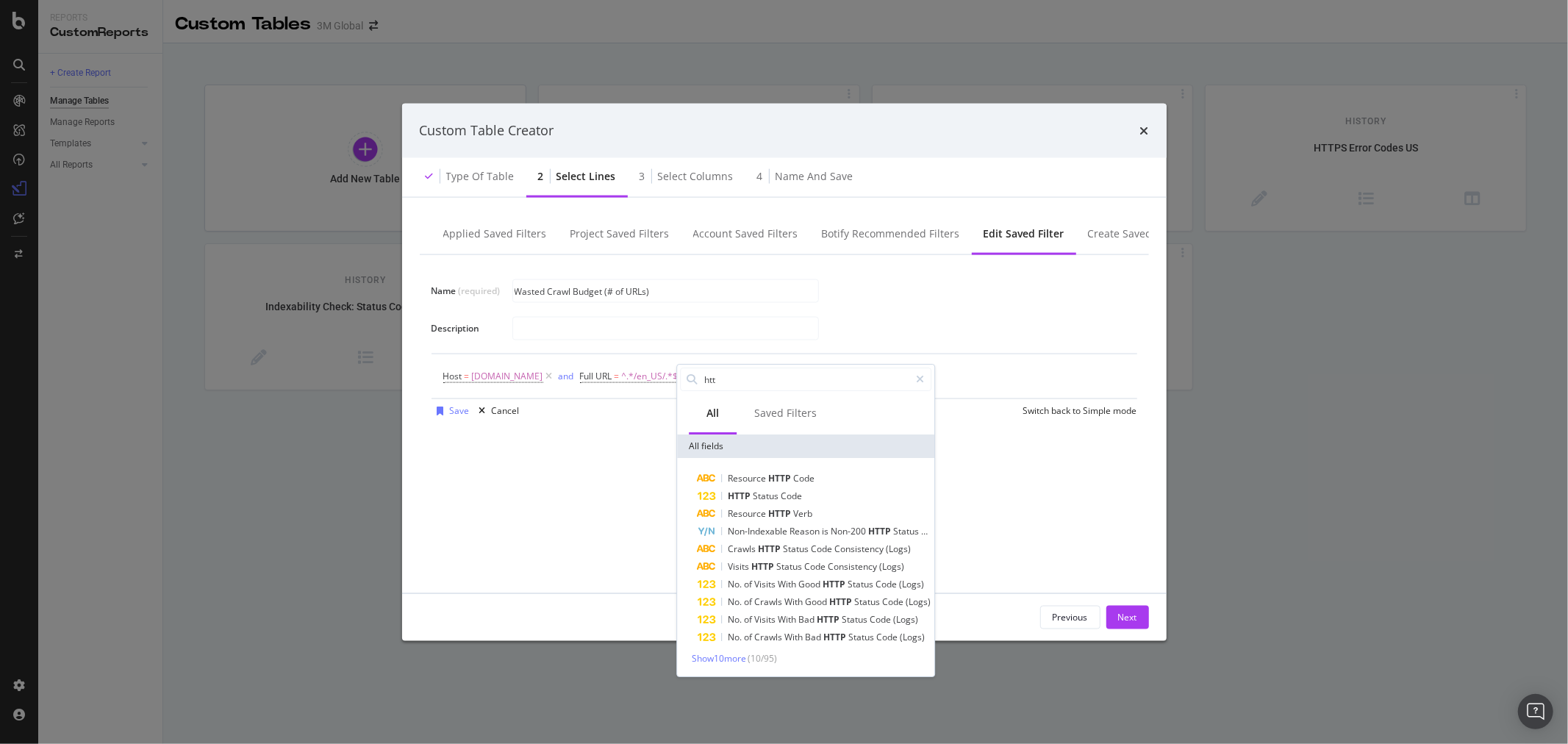
click at [998, 453] on div "Name (required) Wasted Crawl Budget (# of URLs) Description Host = www.3m.com a…" at bounding box center [784, 414] width 730 height 320
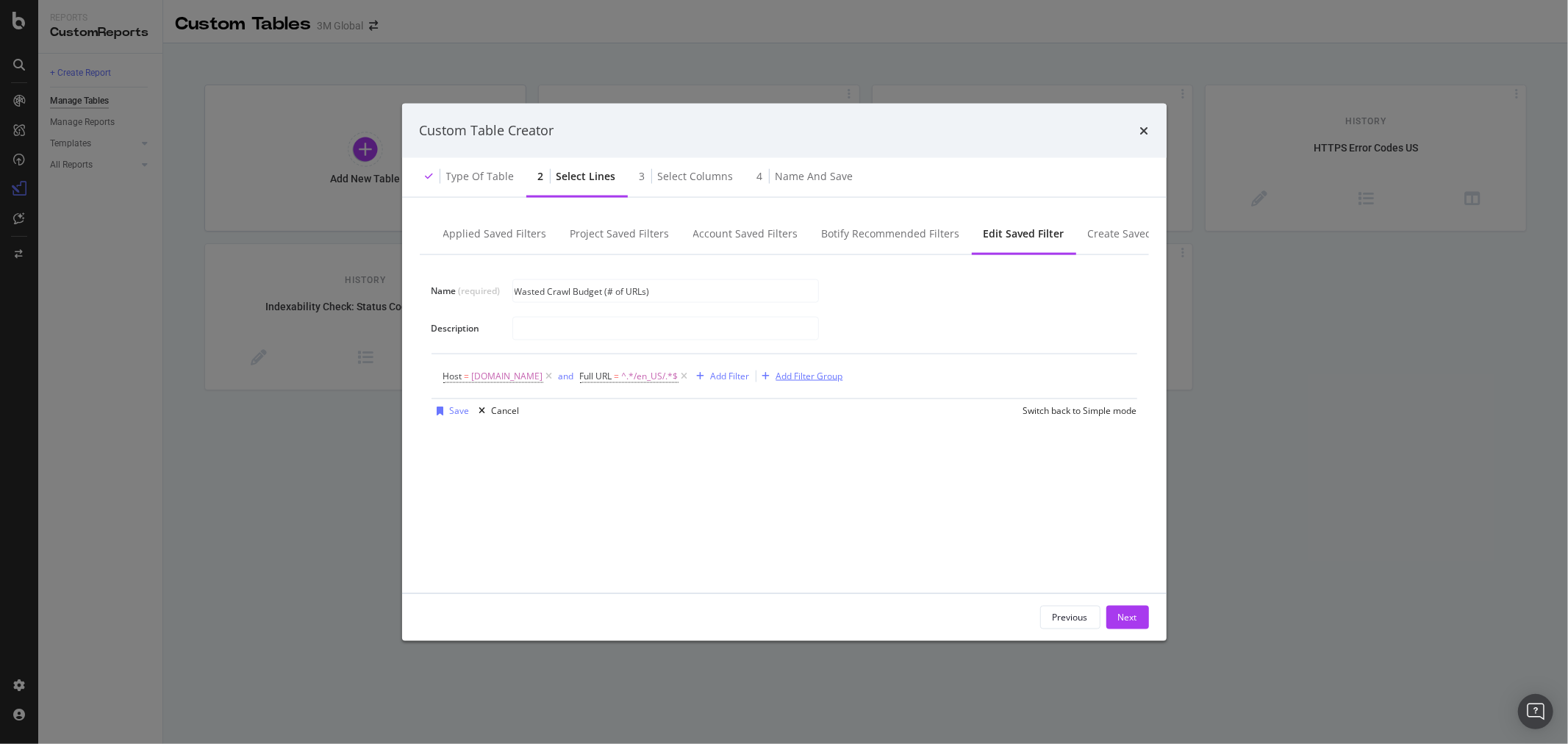
click at [807, 377] on div "Add Filter Group" at bounding box center [810, 376] width 67 height 12
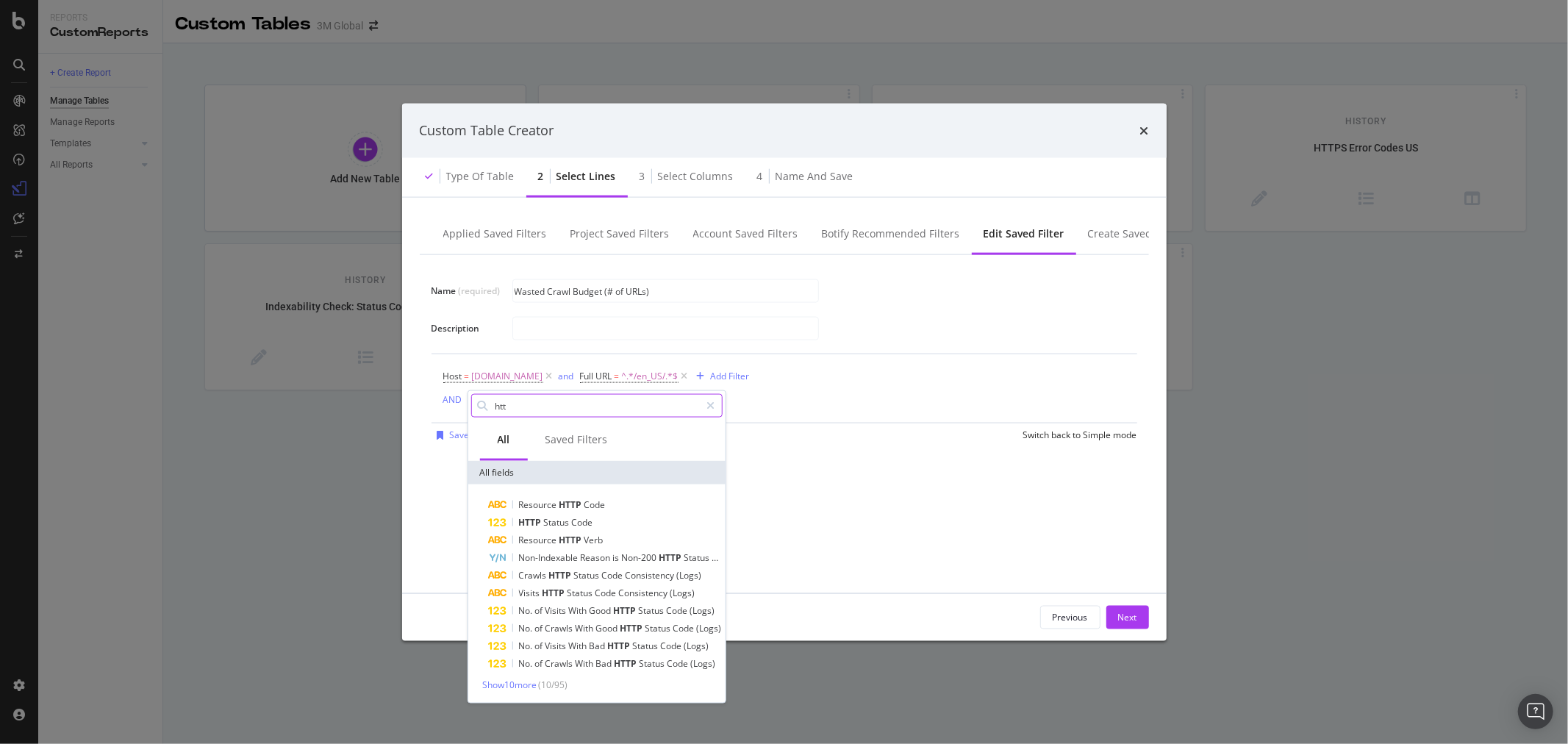
type input "n"
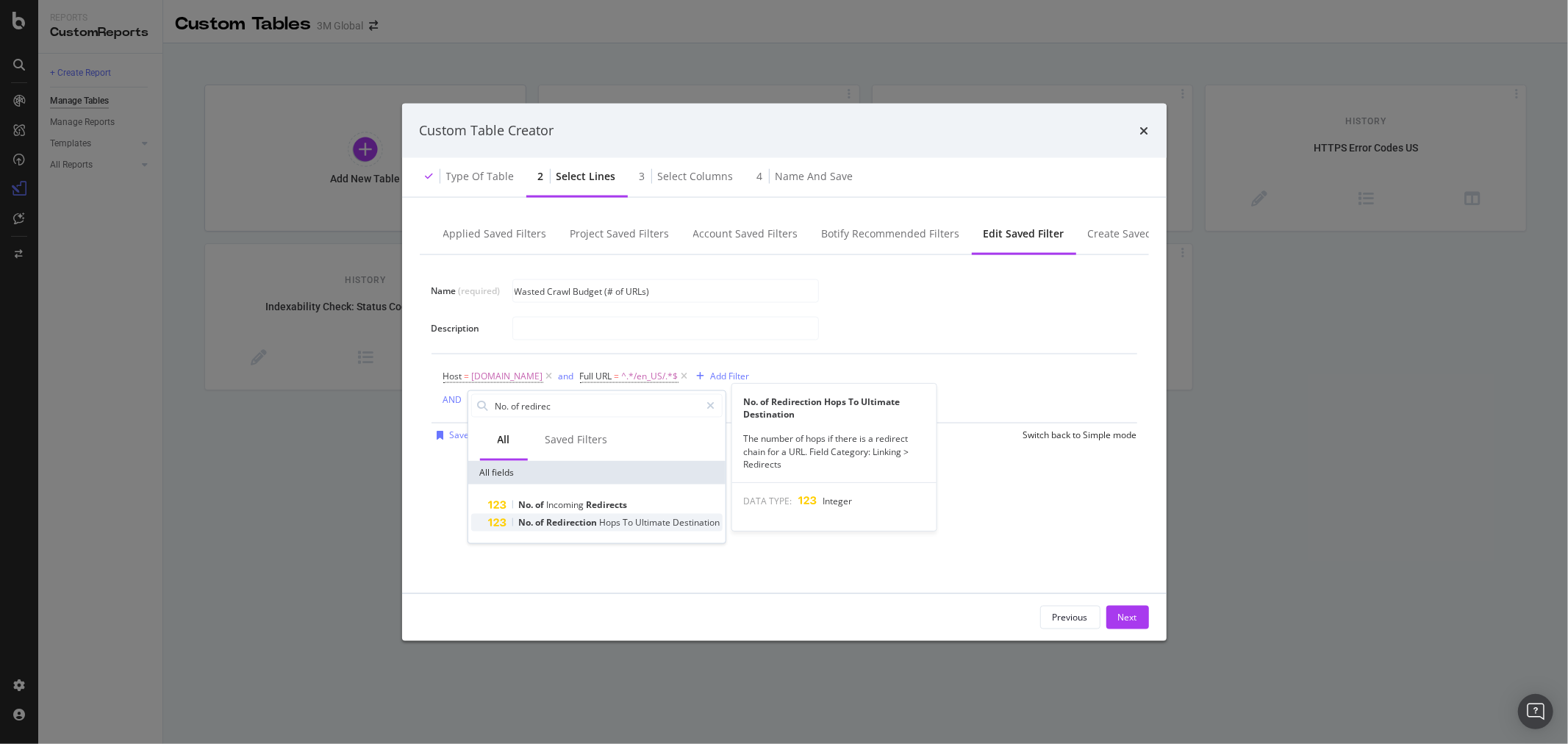
type input "No. of redirec"
click at [670, 518] on span "Ultimate" at bounding box center [653, 522] width 38 height 12
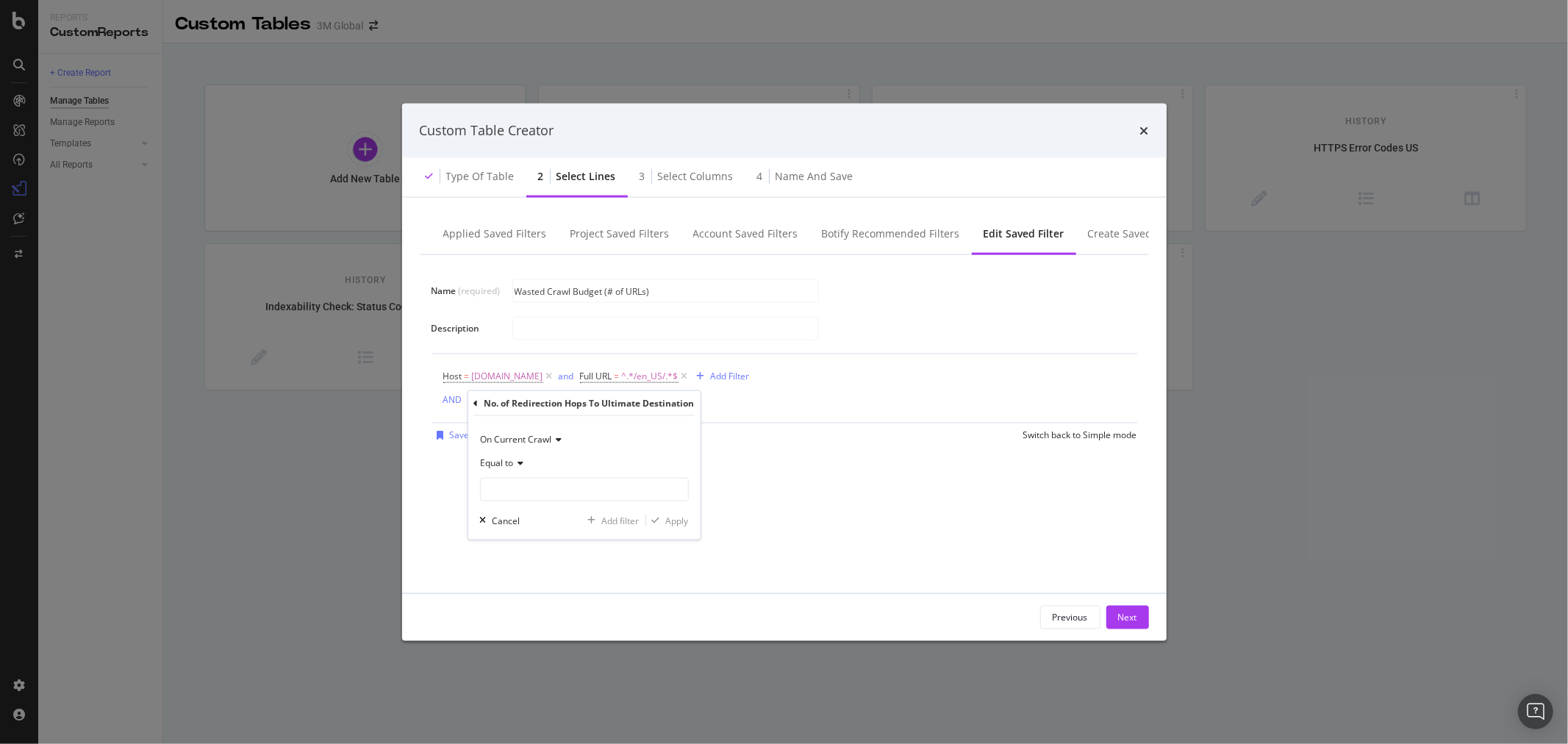
click at [522, 461] on icon "modal" at bounding box center [518, 462] width 10 height 8
click at [569, 586] on span "Greater than or equal to" at bounding box center [536, 588] width 99 height 12
click at [549, 489] on input "modal" at bounding box center [583, 489] width 209 height 24
type input "2"
click at [683, 518] on div "Apply" at bounding box center [677, 520] width 23 height 12
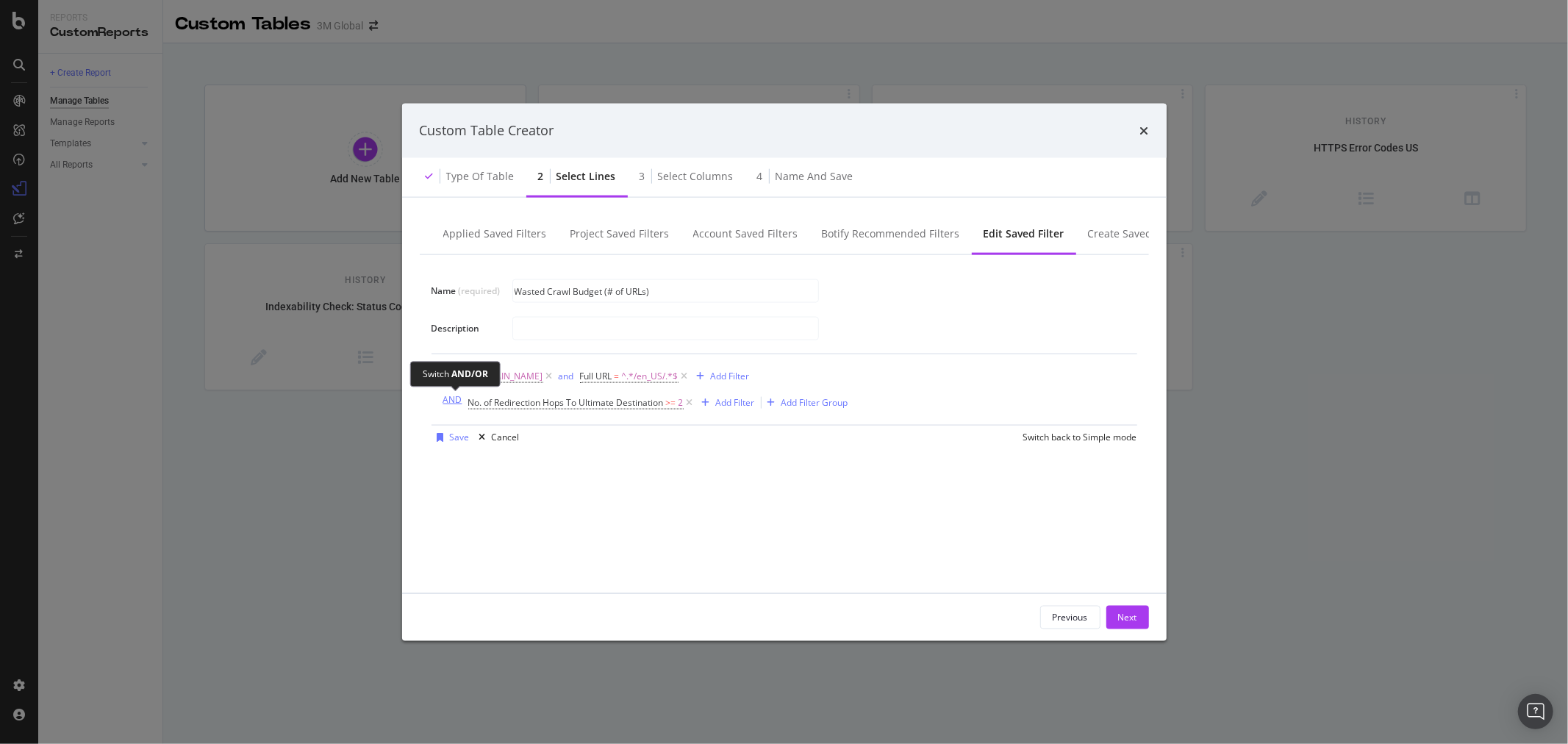
click at [448, 397] on div "AND" at bounding box center [452, 399] width 19 height 12
click at [447, 402] on div "OR" at bounding box center [448, 399] width 12 height 12
click at [730, 401] on div "Add Filter" at bounding box center [735, 402] width 39 height 12
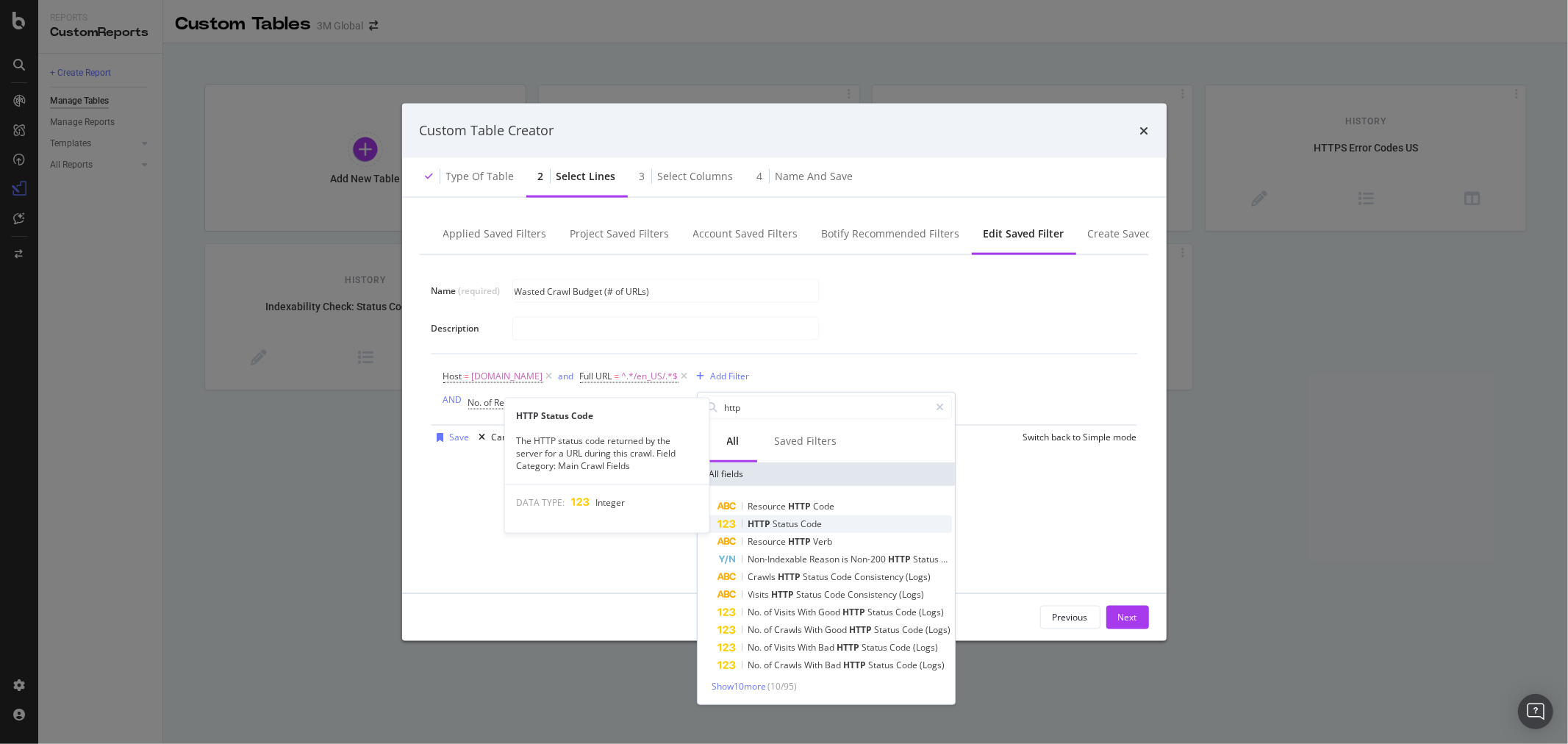
type input "http"
click at [810, 518] on span "Code" at bounding box center [812, 524] width 22 height 12
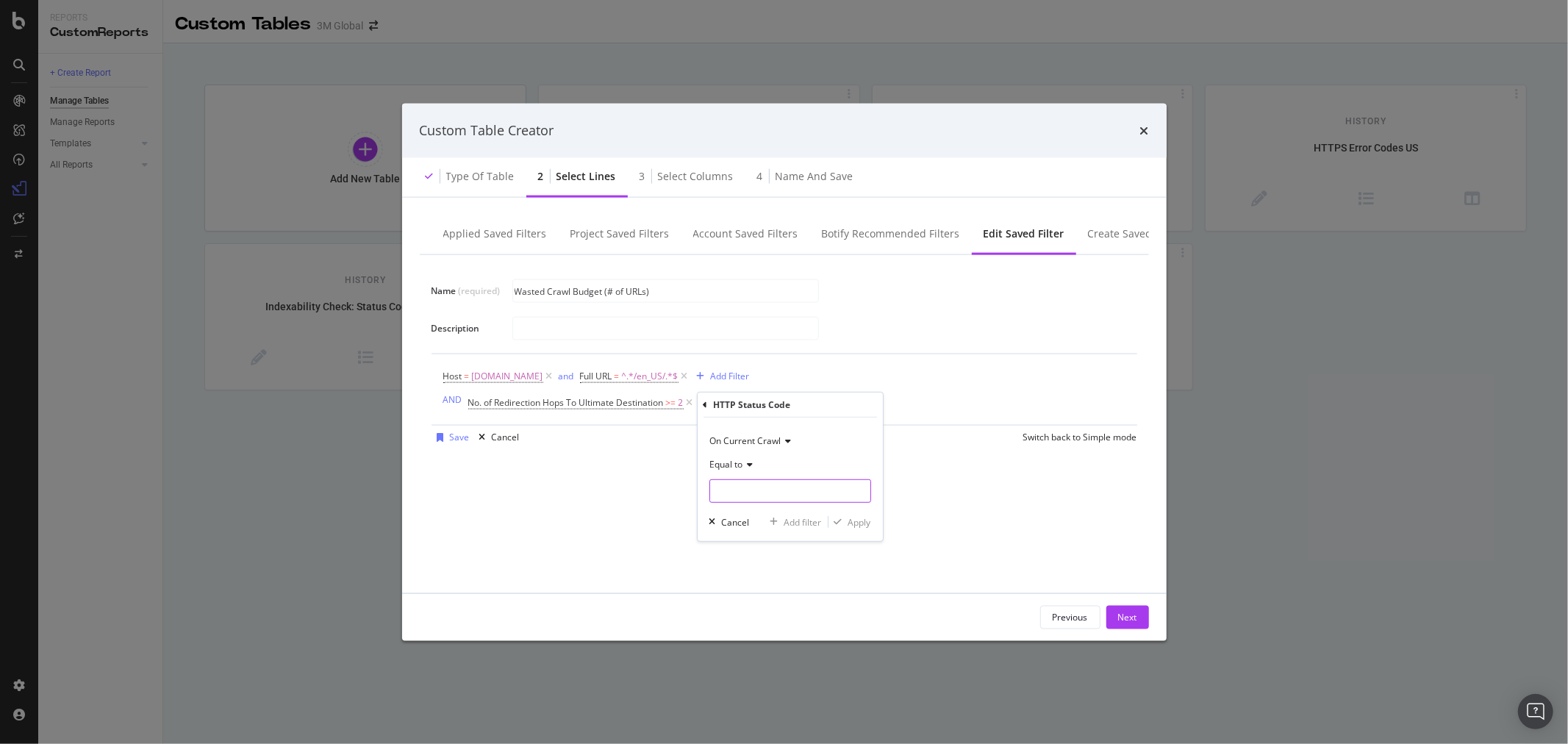
click at [780, 494] on input "modal" at bounding box center [791, 491] width 162 height 24
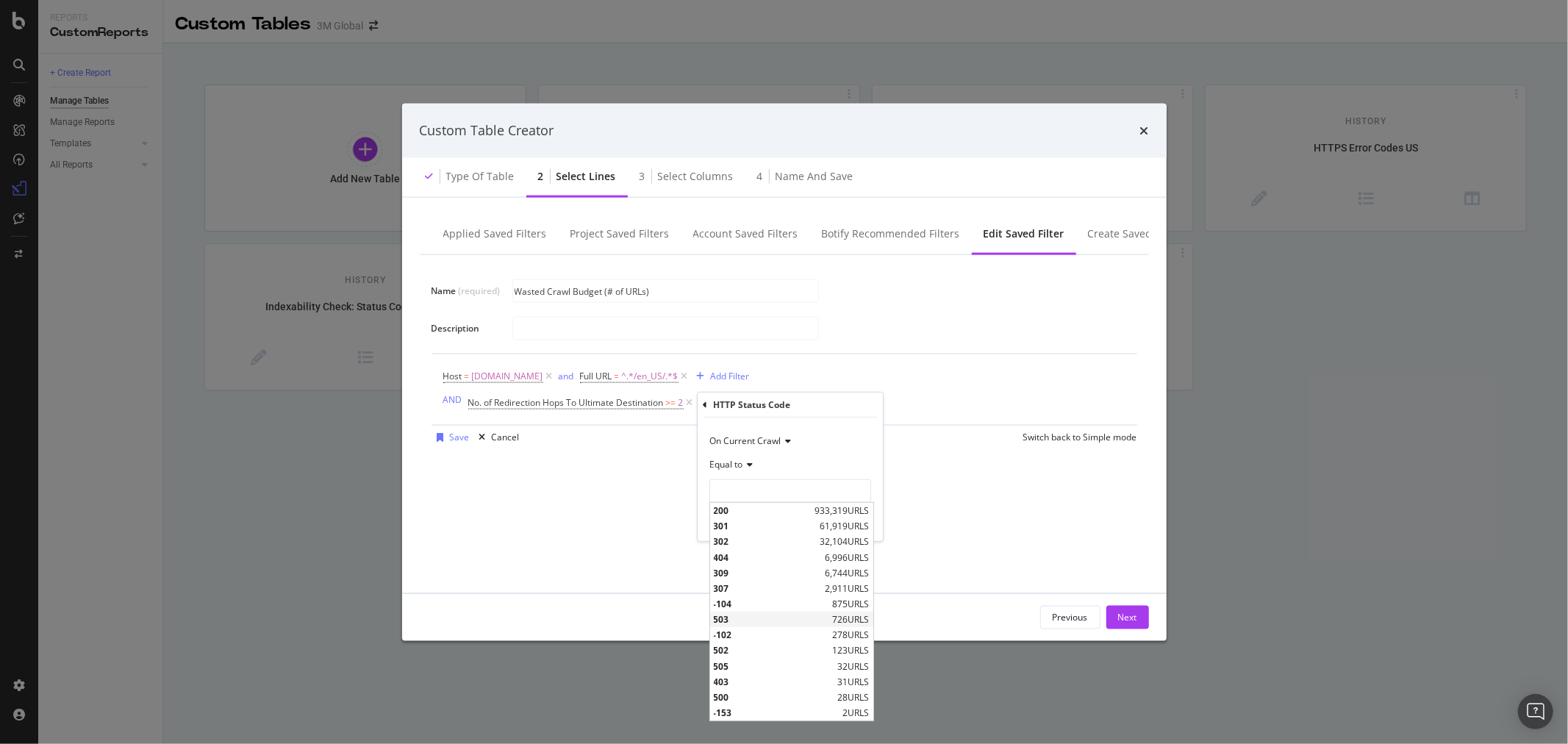
click at [744, 618] on span "503" at bounding box center [772, 619] width 116 height 12
type input "503"
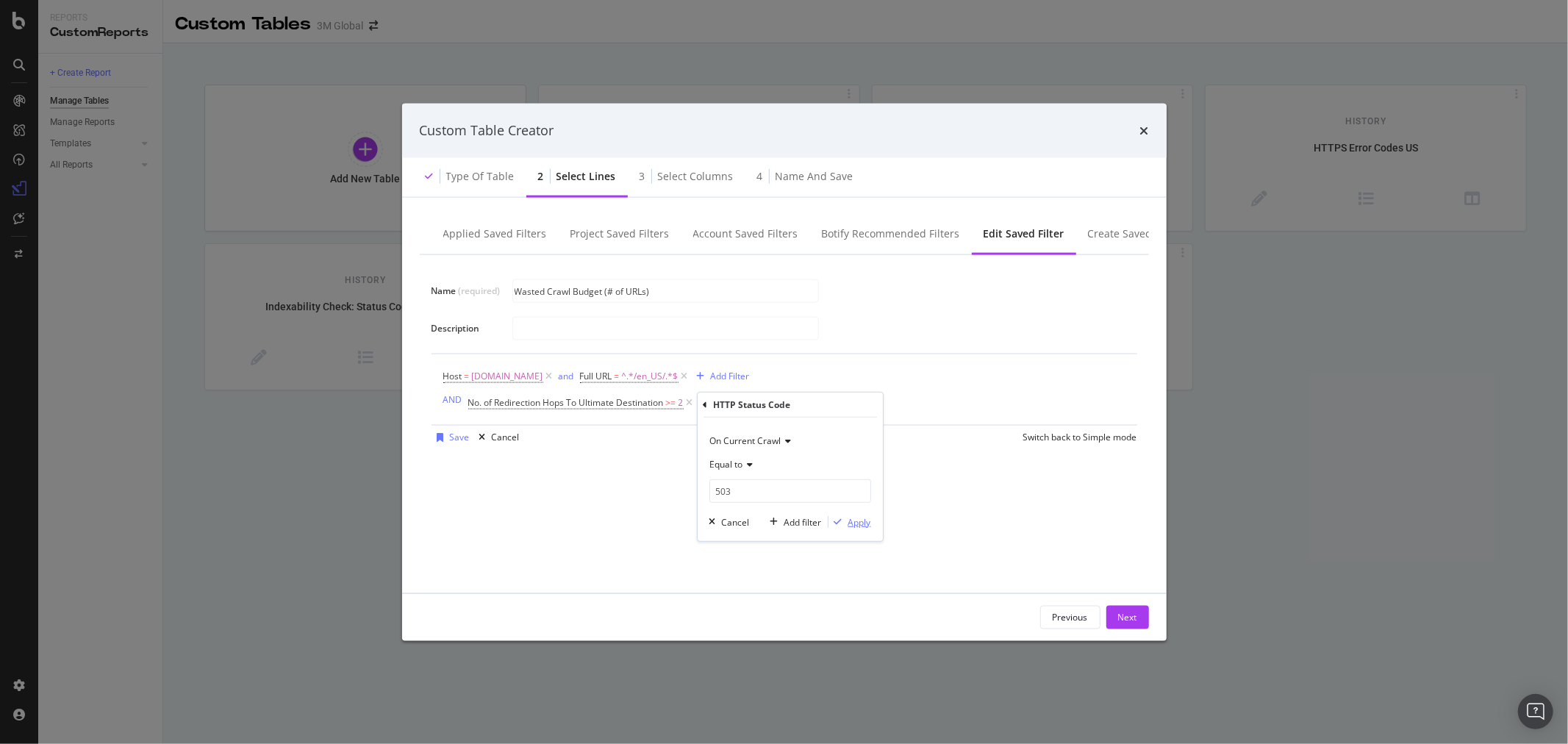
click at [855, 522] on div "Apply" at bounding box center [860, 521] width 23 height 12
click at [708, 401] on div "and" at bounding box center [707, 401] width 15 height 12
click at [868, 399] on div "Add Filter" at bounding box center [864, 402] width 39 height 12
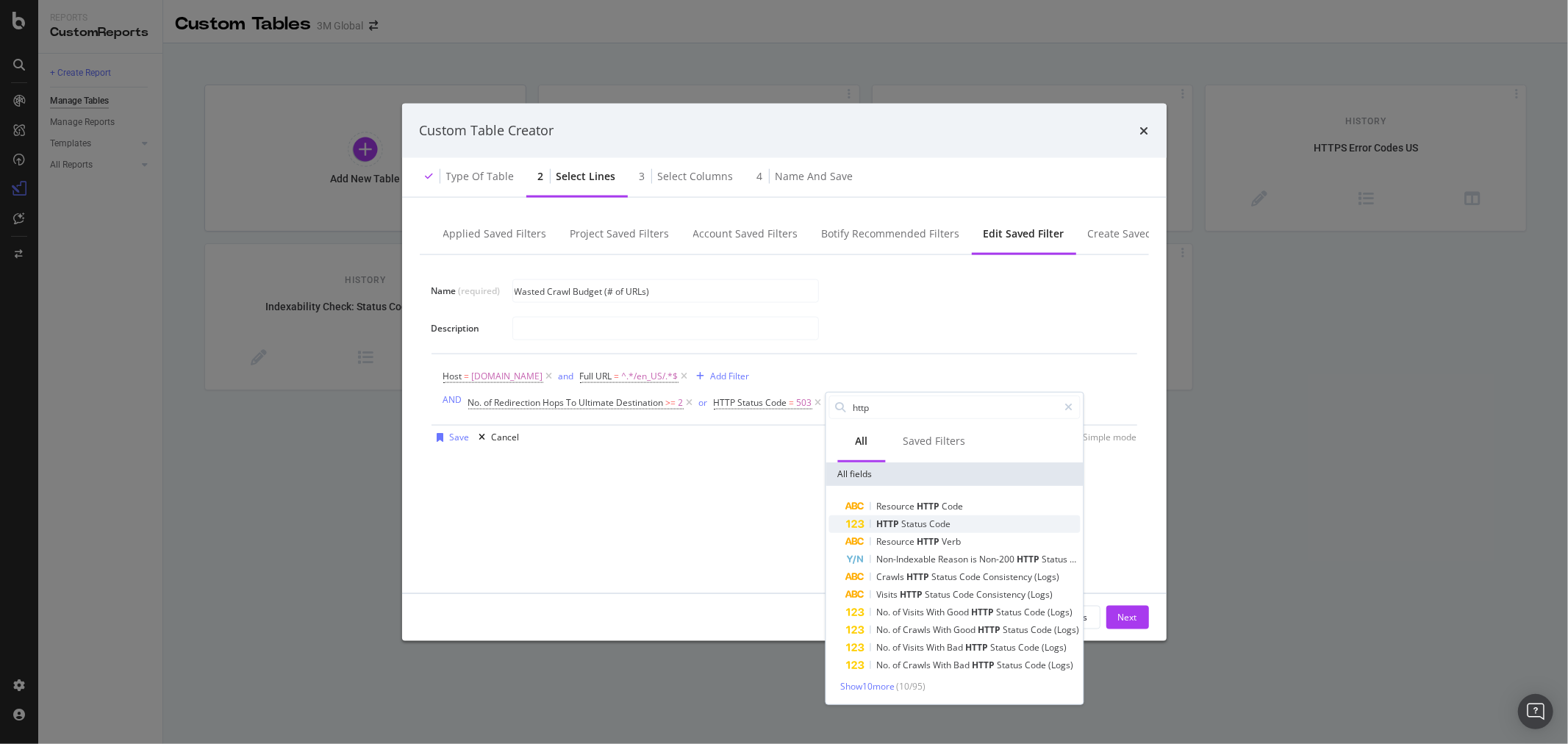
click at [919, 524] on span "Status" at bounding box center [915, 524] width 28 height 12
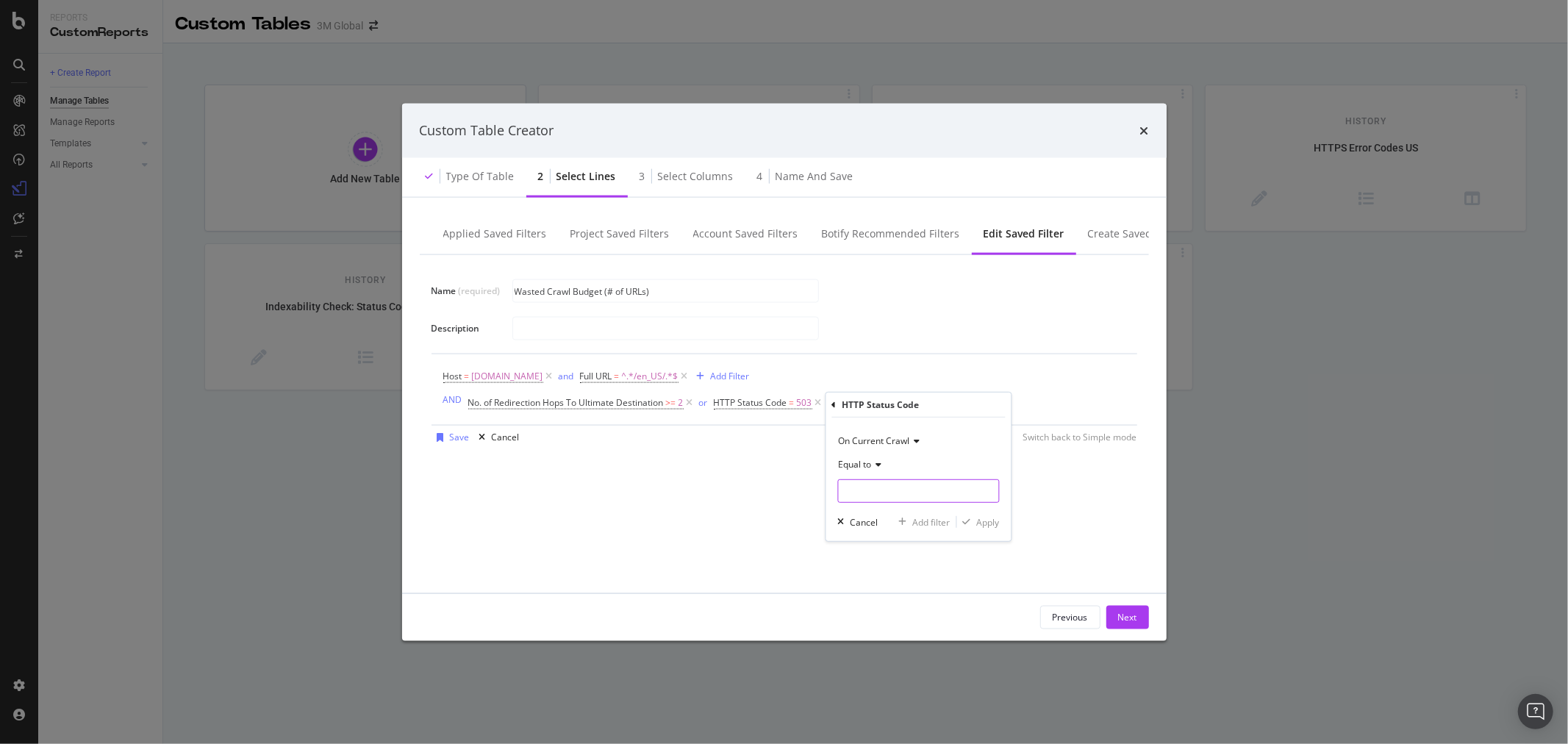
click at [878, 488] on input "modal" at bounding box center [918, 491] width 162 height 24
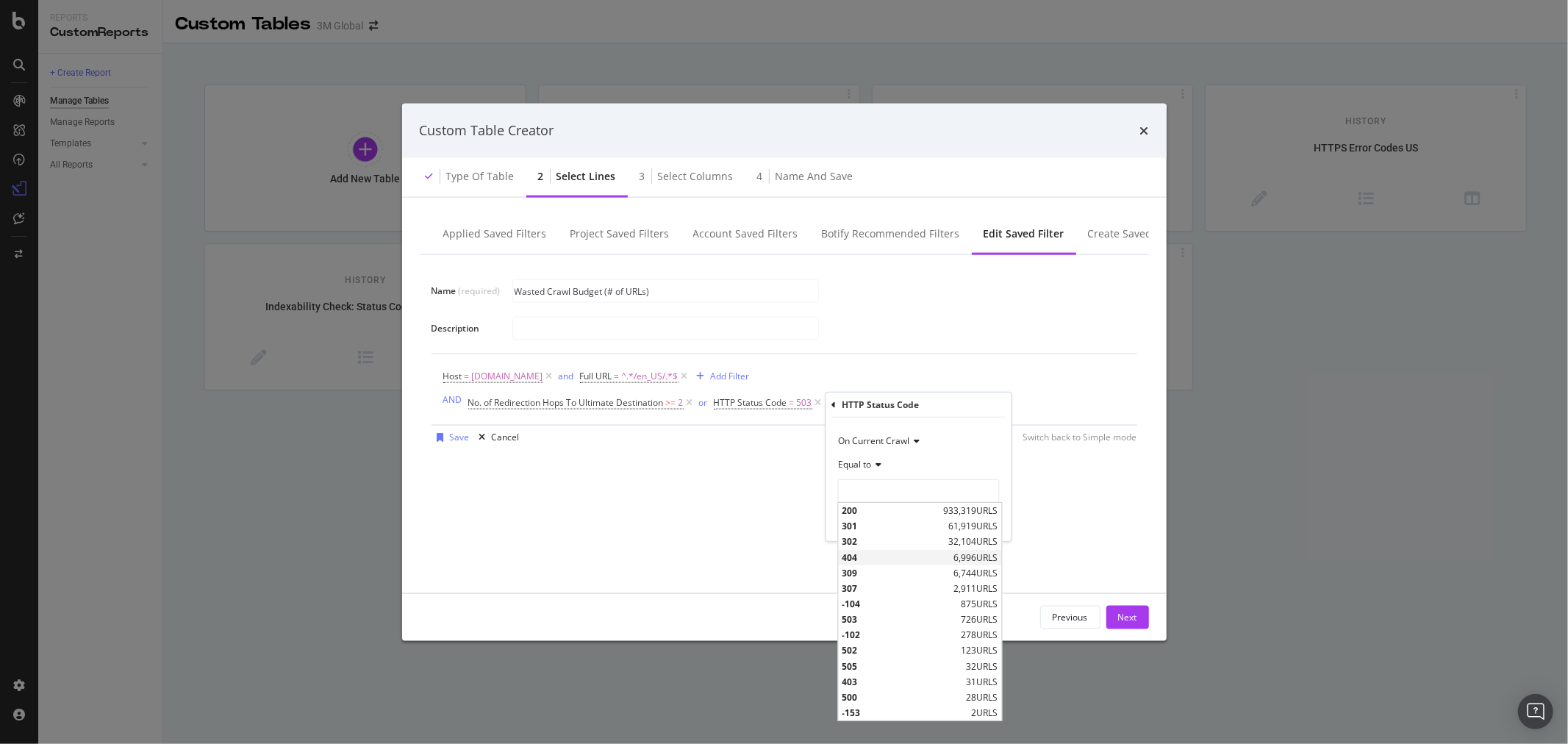
click at [870, 557] on span "404" at bounding box center [896, 557] width 108 height 12
type input "404"
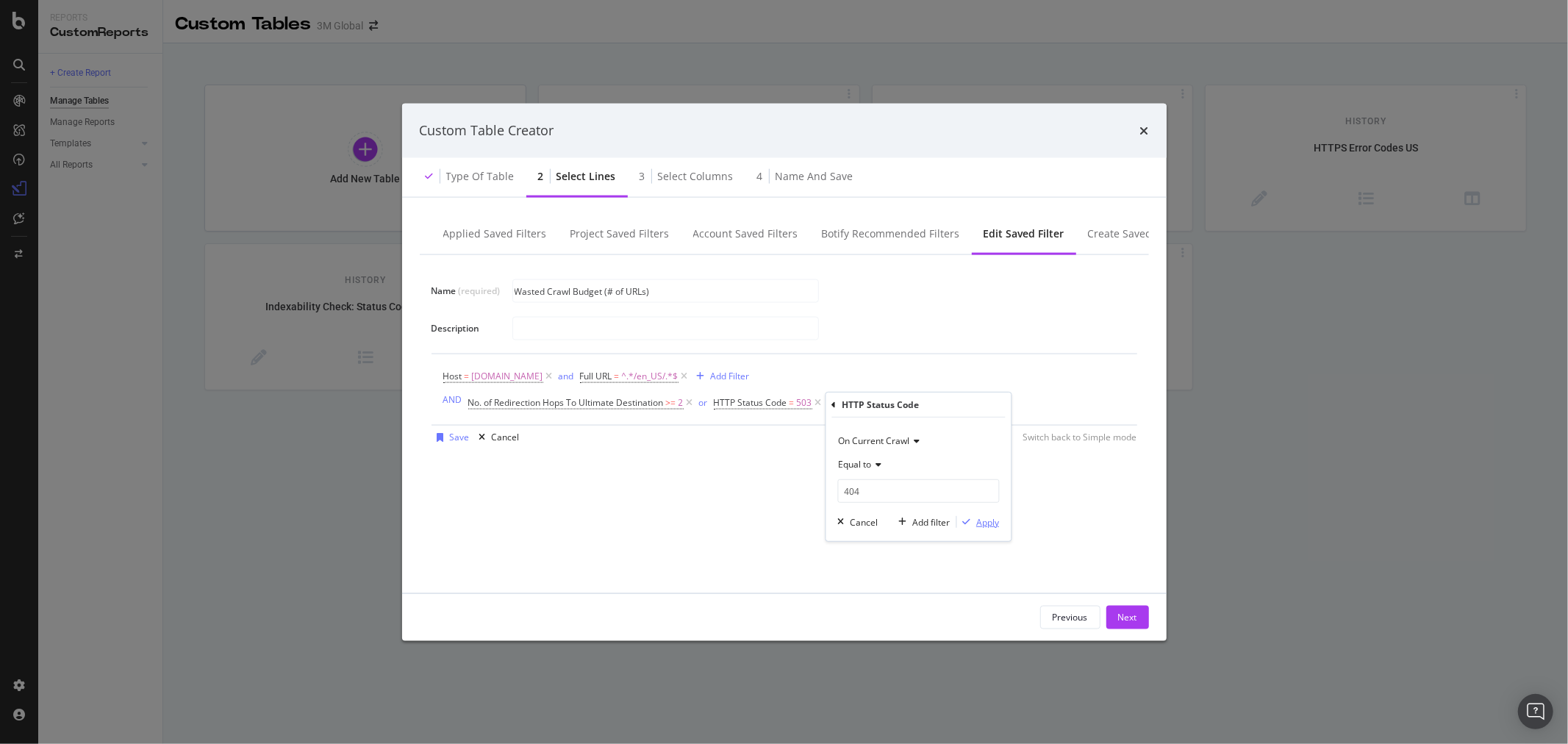
click at [983, 521] on div "Apply" at bounding box center [988, 521] width 23 height 12
click at [1083, 403] on div "Add Filter Group" at bounding box center [1072, 402] width 67 height 12
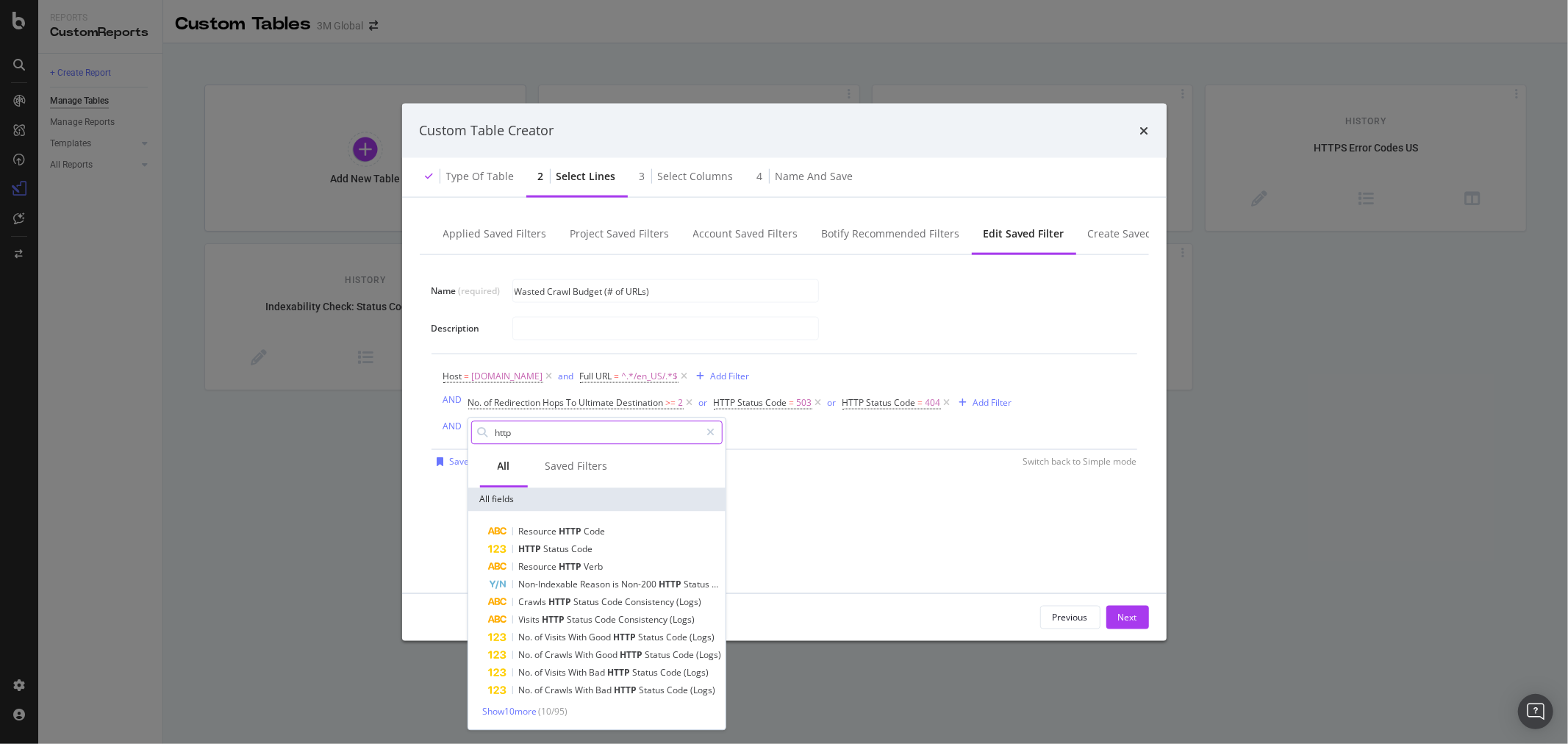
click at [645, 432] on input "http" at bounding box center [596, 432] width 206 height 22
type input "h"
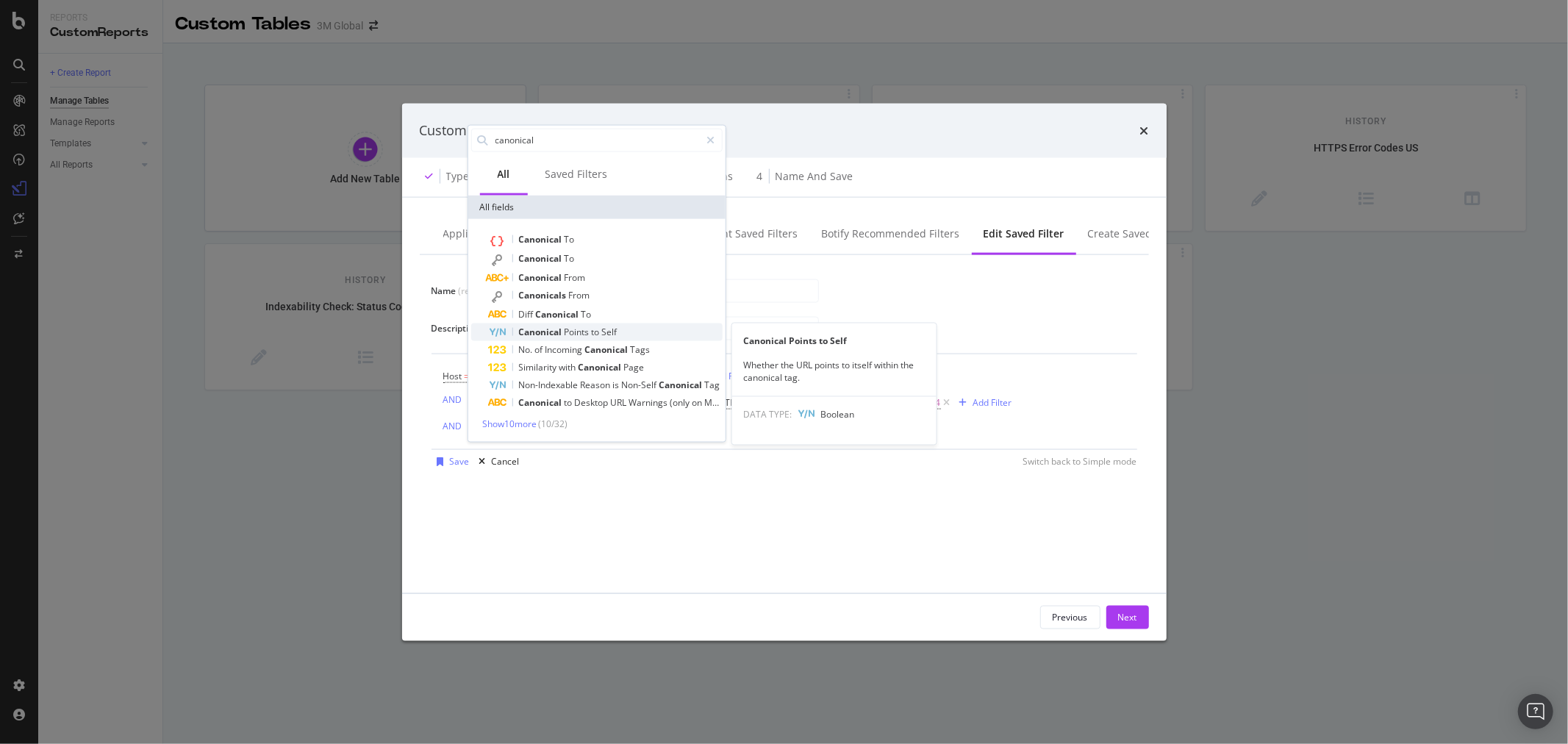
type input "canonical"
click at [619, 333] on div "Canonical Points to Self" at bounding box center [605, 331] width 233 height 18
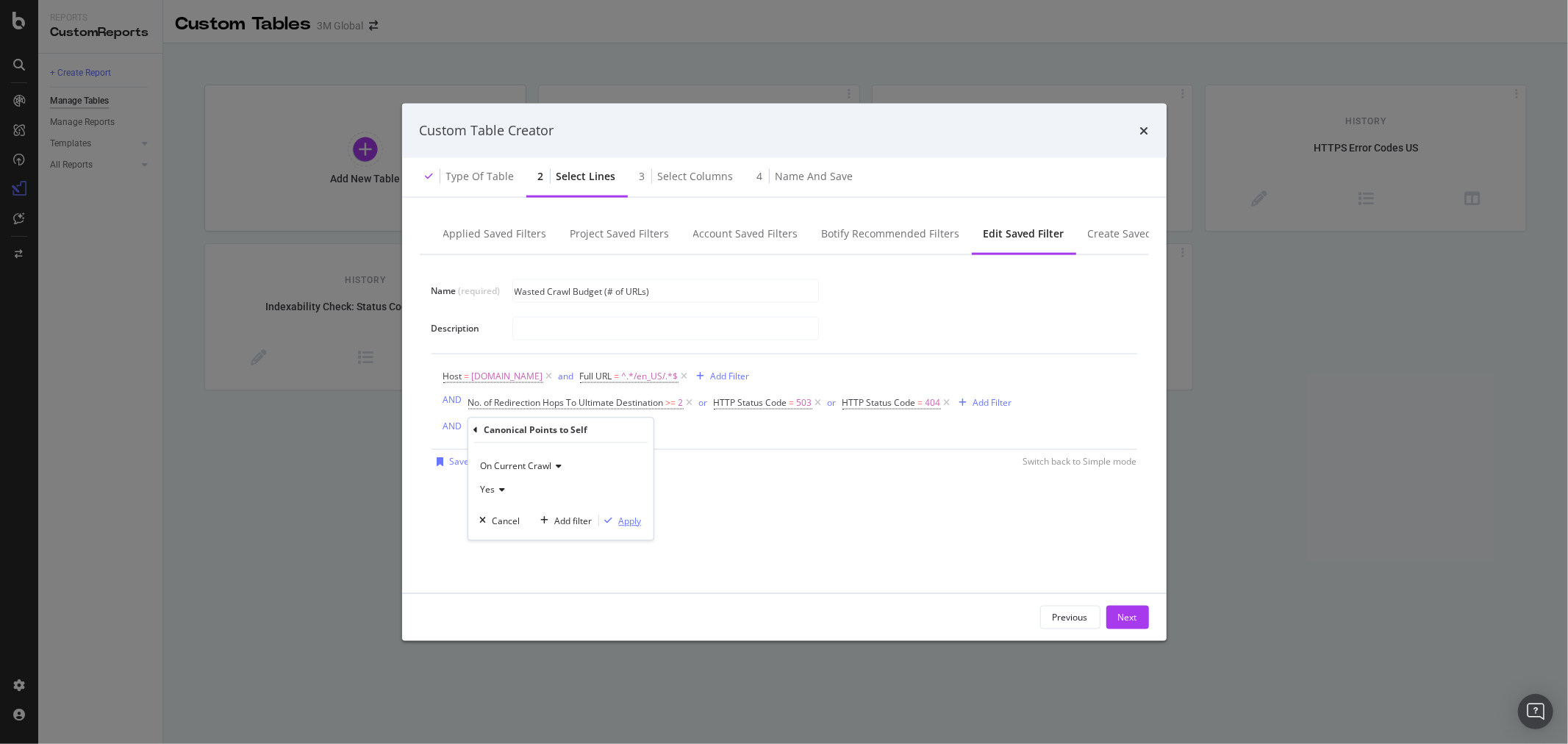
click at [636, 526] on div "Apply" at bounding box center [630, 521] width 23 height 12
click at [456, 427] on div "AND" at bounding box center [452, 425] width 19 height 12
click at [633, 429] on div "Add Filter" at bounding box center [633, 429] width 39 height 12
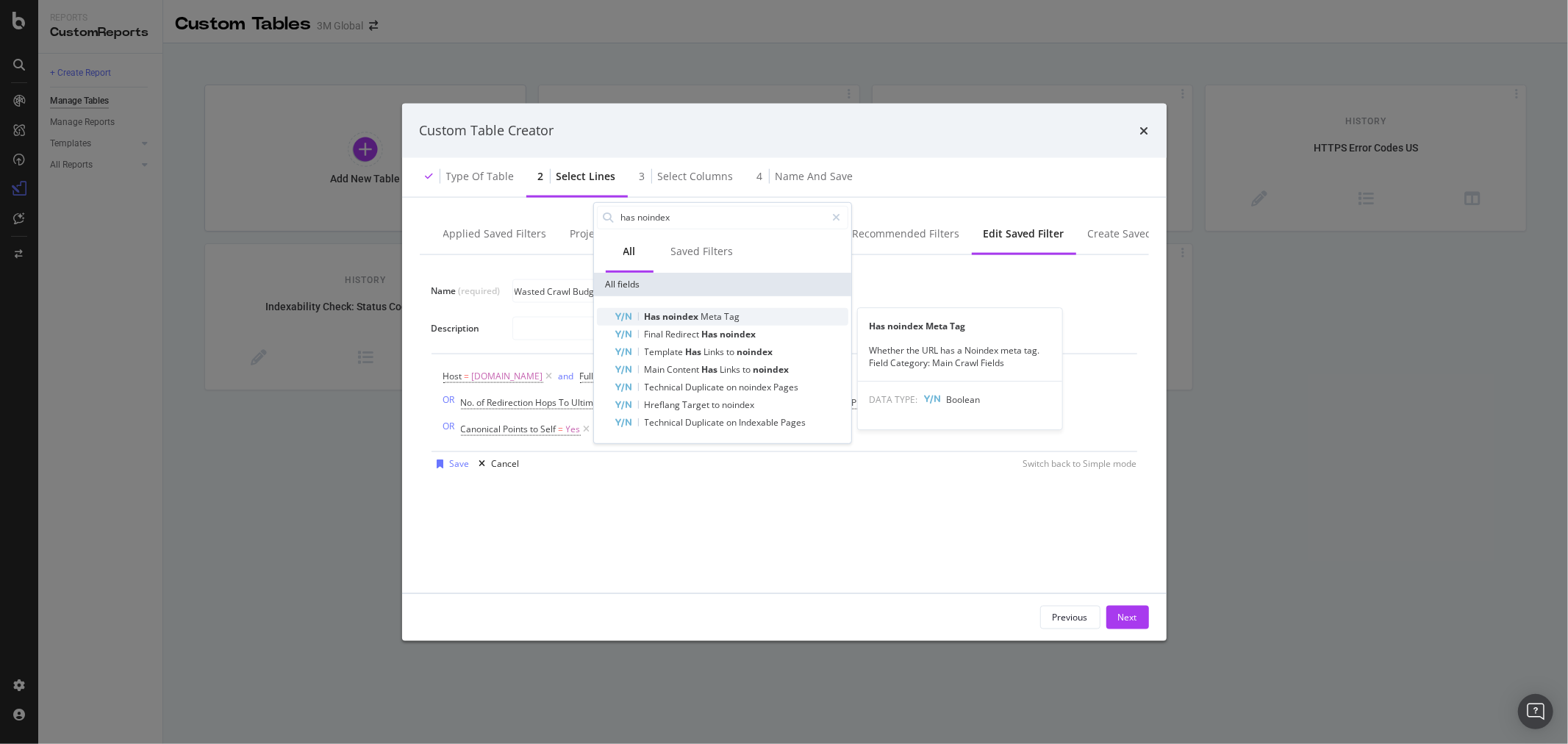
type input "has noindex"
click at [758, 314] on div "Has noindex Meta Tag" at bounding box center [731, 317] width 233 height 18
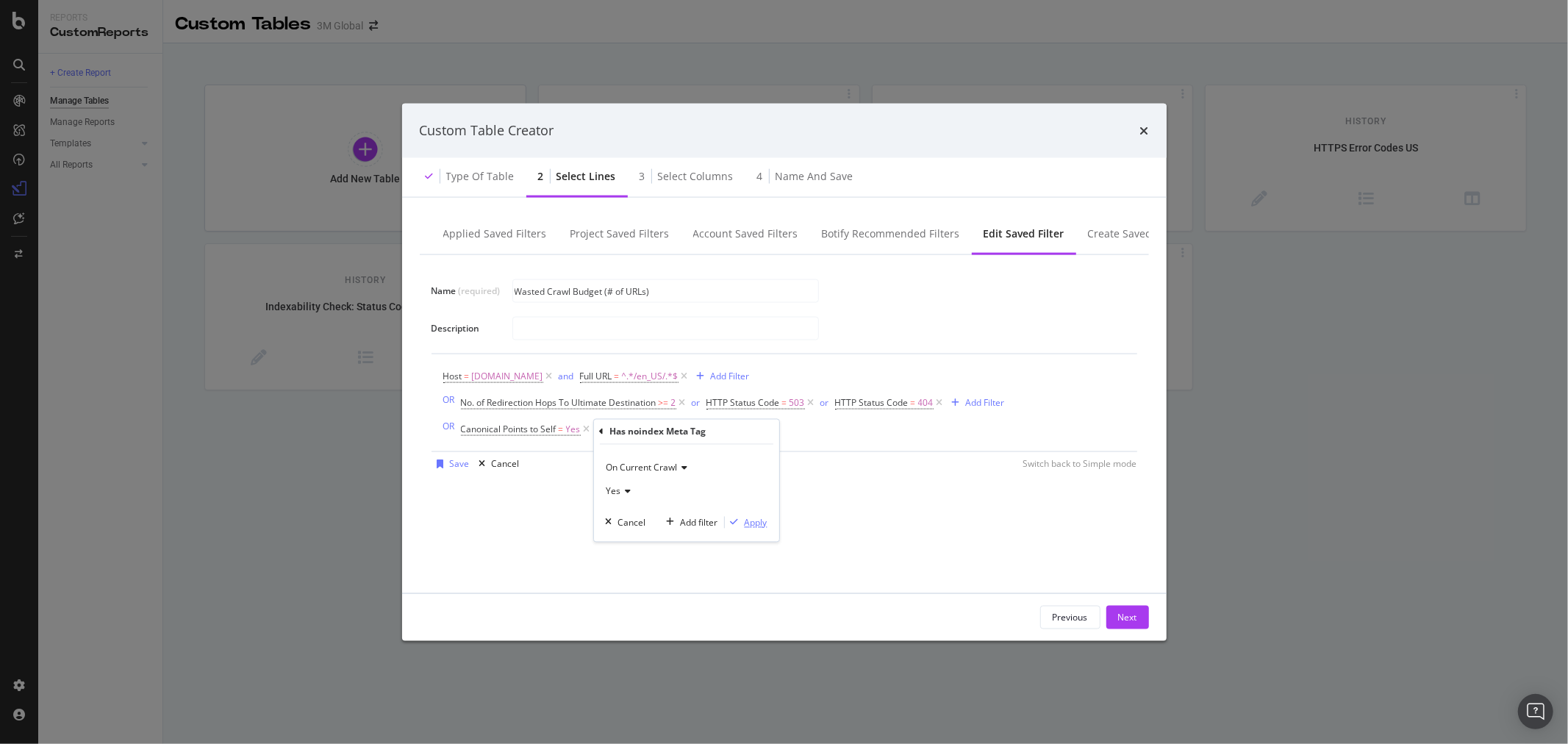
click at [755, 523] on div "Apply" at bounding box center [757, 522] width 23 height 12
click at [453, 431] on div "OR" at bounding box center [448, 425] width 12 height 12
click at [445, 421] on div "AND" at bounding box center [452, 425] width 19 height 12
click at [459, 464] on div "Save" at bounding box center [460, 464] width 20 height 12
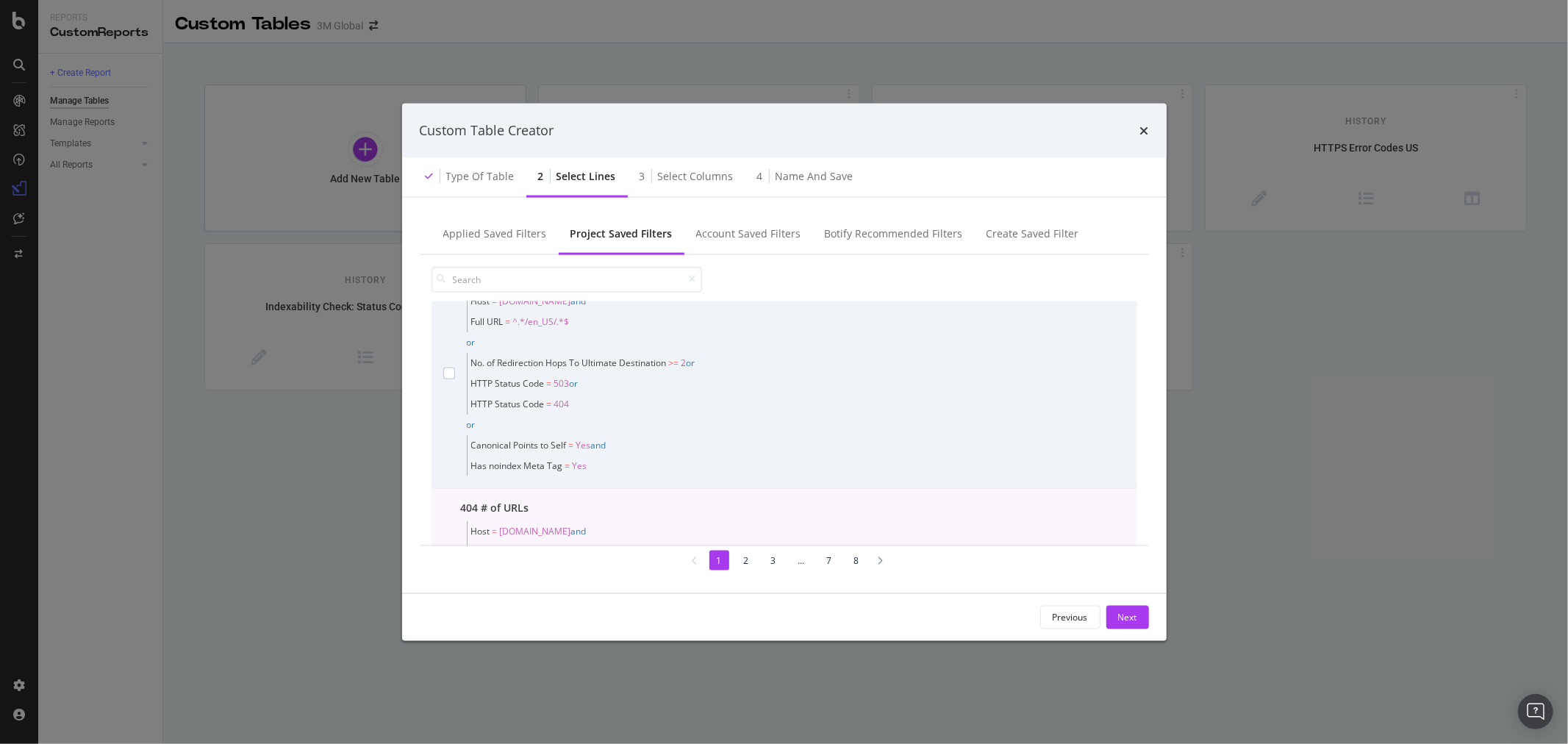
scroll to position [82, 0]
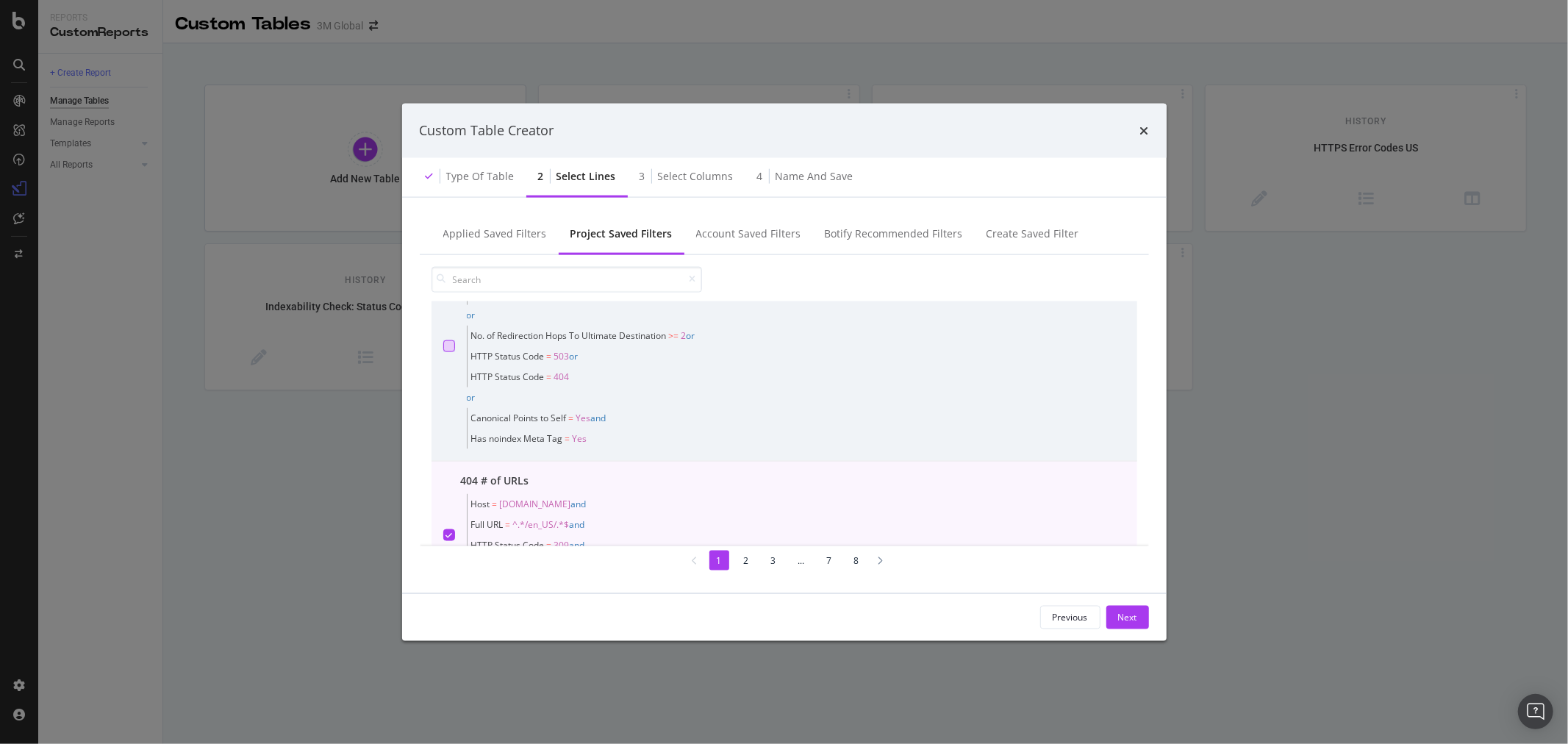
click at [452, 340] on div "modal" at bounding box center [448, 345] width 12 height 12
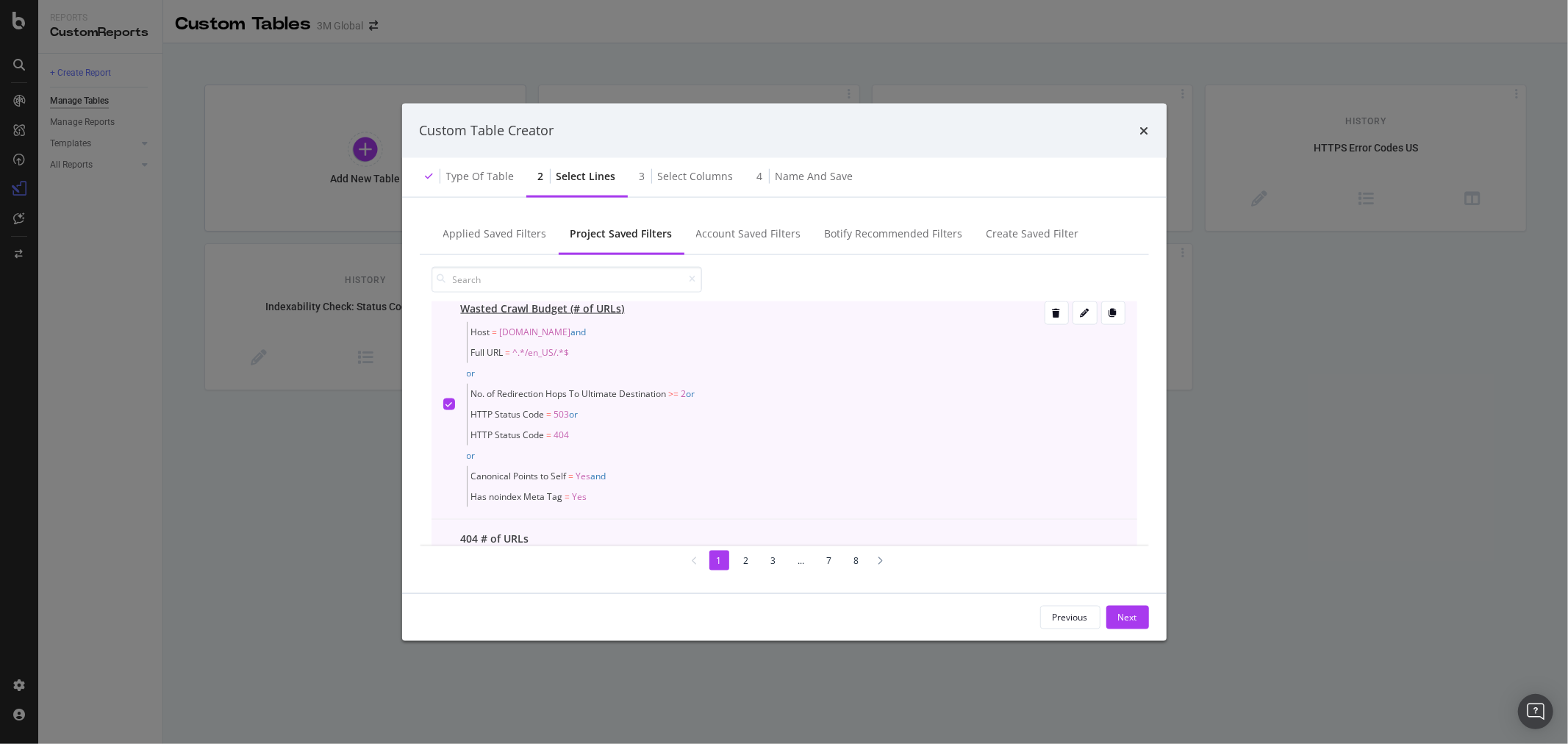
scroll to position [0, 0]
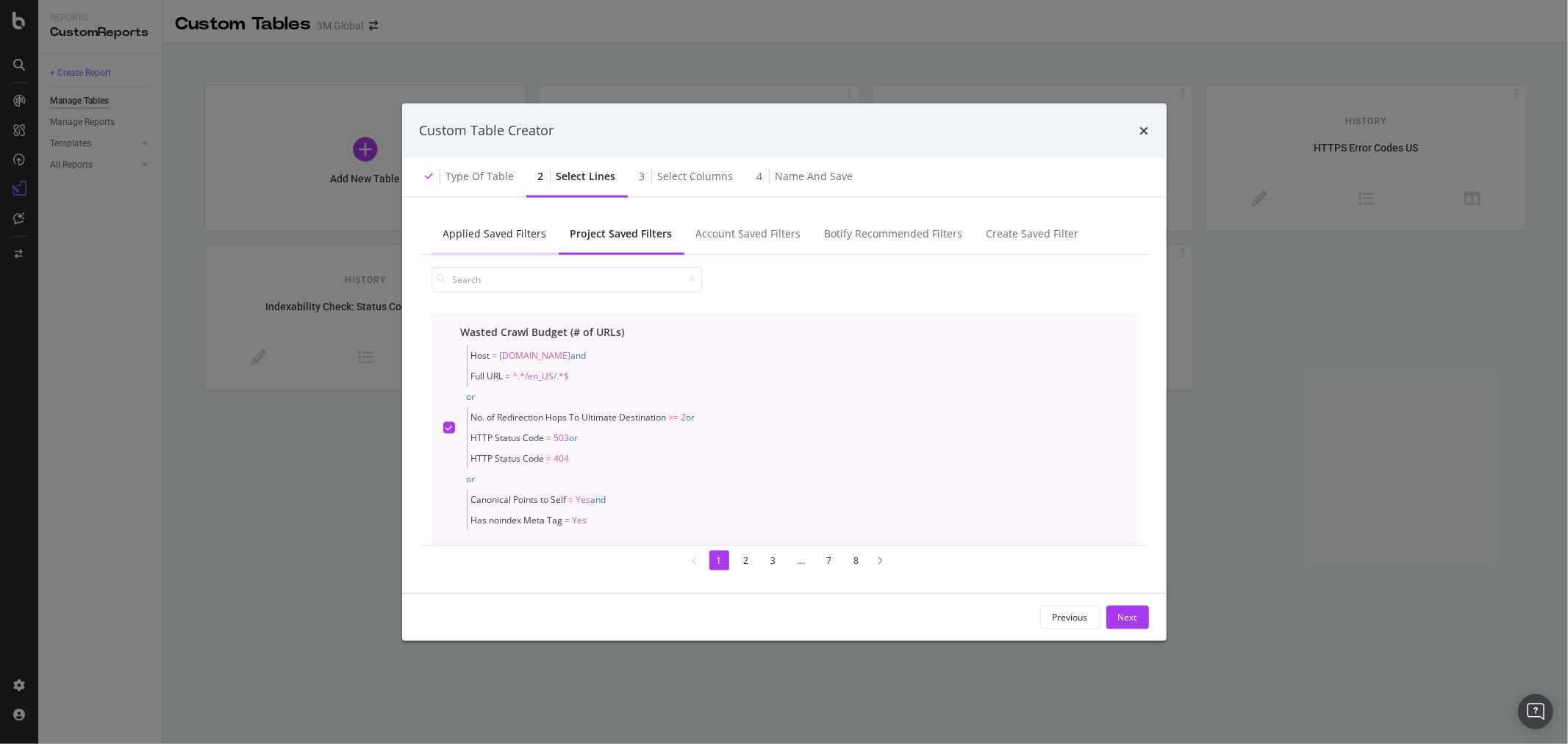
click at [519, 226] on div "Applied Saved Filters" at bounding box center [495, 233] width 104 height 15
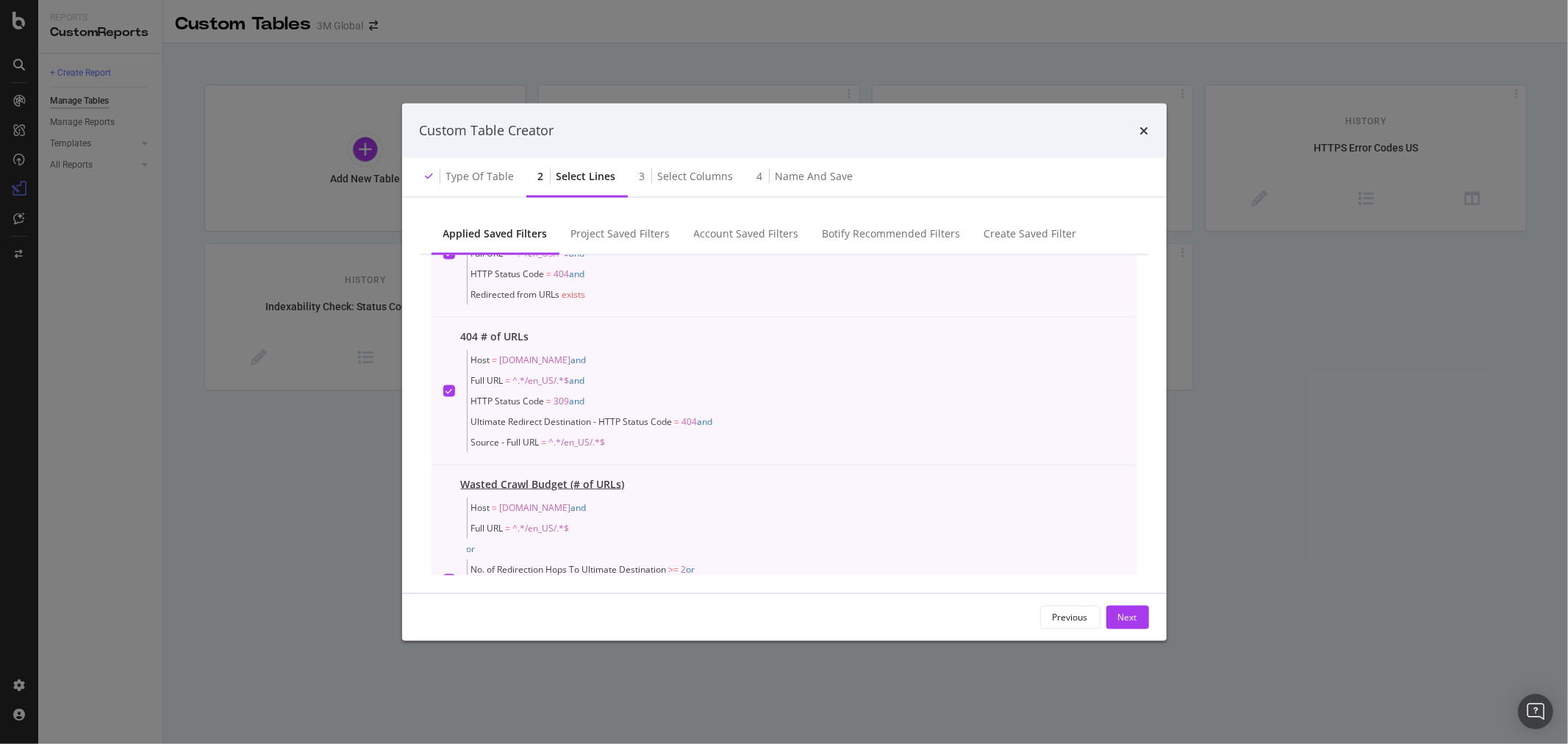
scroll to position [568, 0]
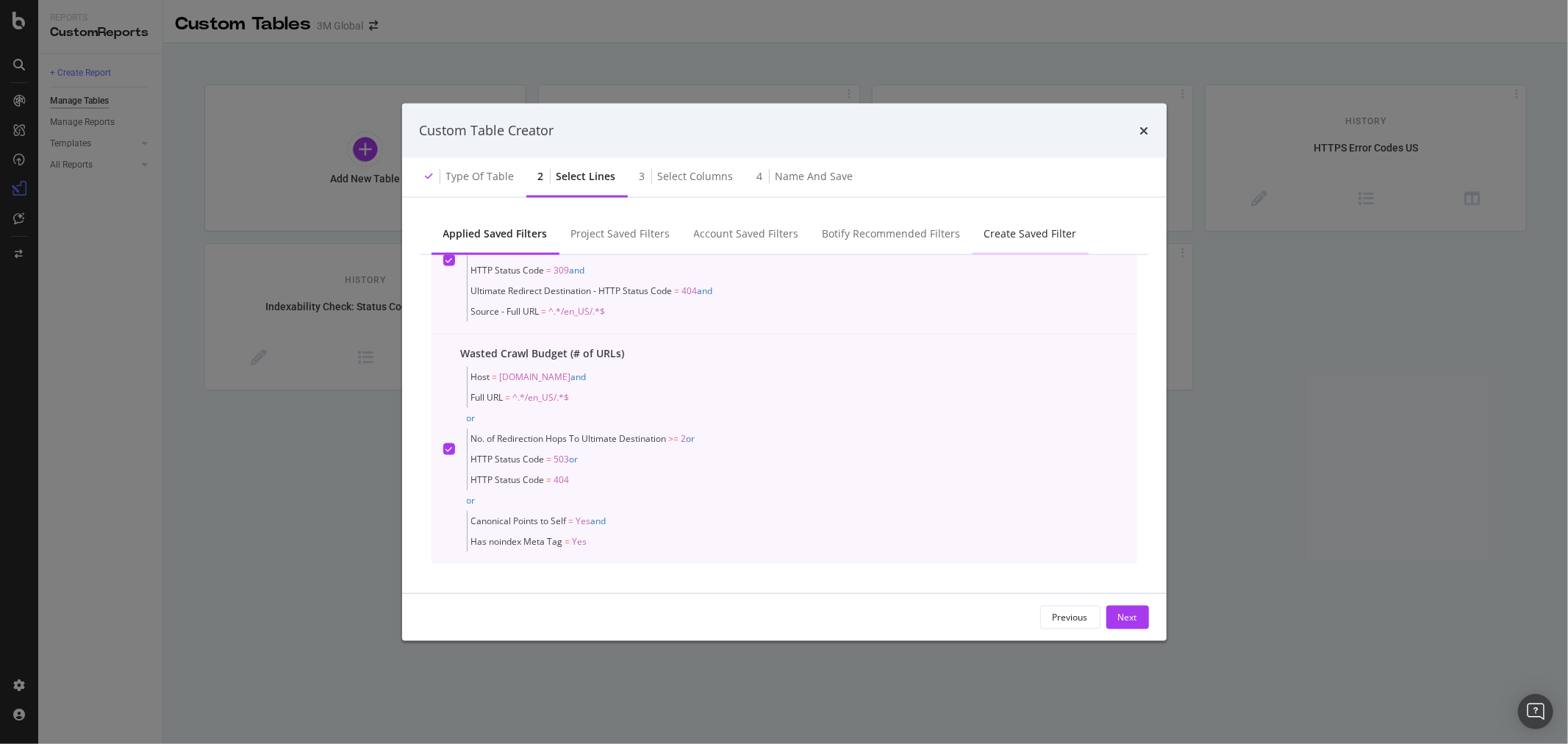
click at [1016, 233] on div "Create Saved Filter" at bounding box center [1031, 233] width 92 height 15
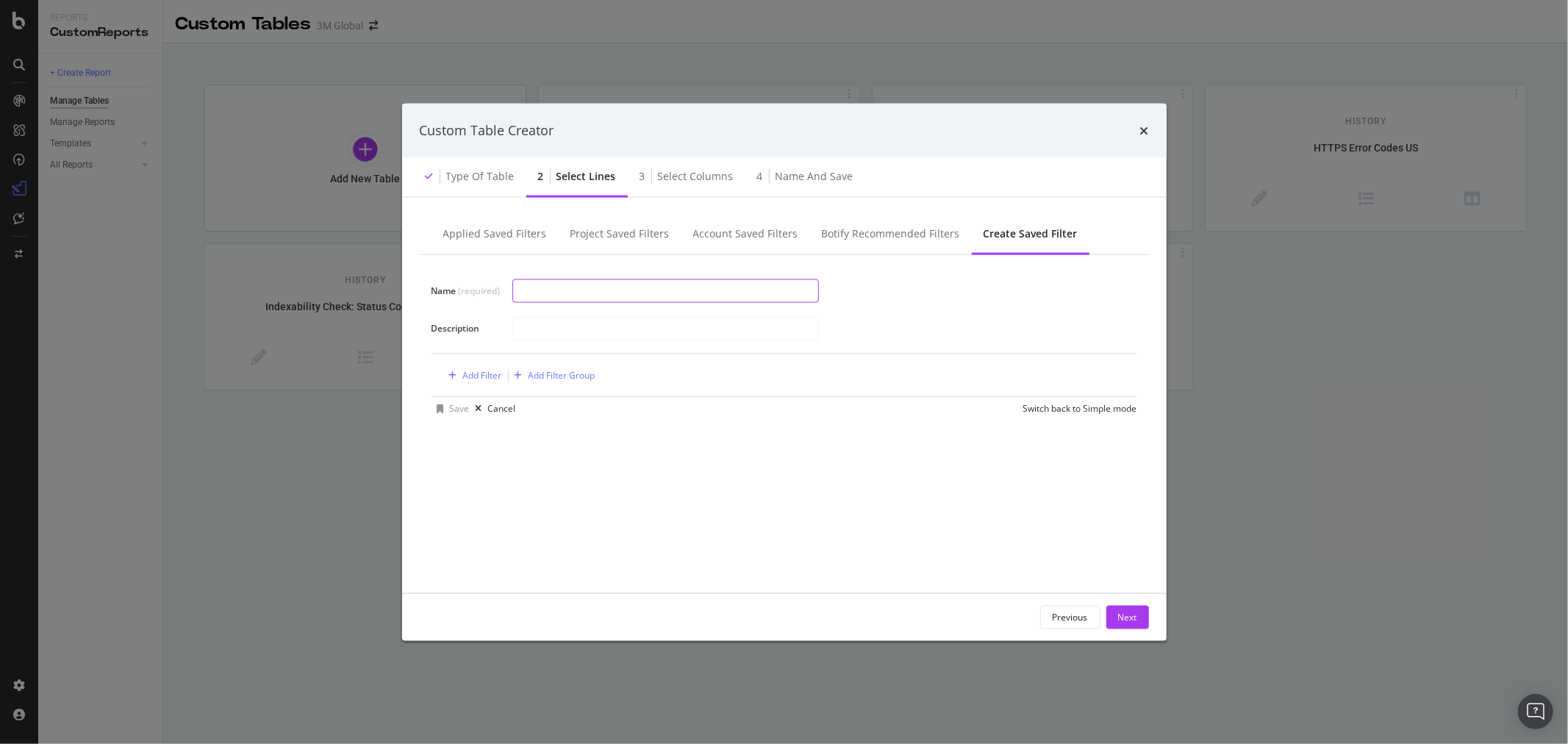
click at [651, 293] on input "modal" at bounding box center [666, 291] width 305 height 22
type input "?N= PAGES"
click at [491, 376] on div "Add Filter" at bounding box center [482, 375] width 39 height 12
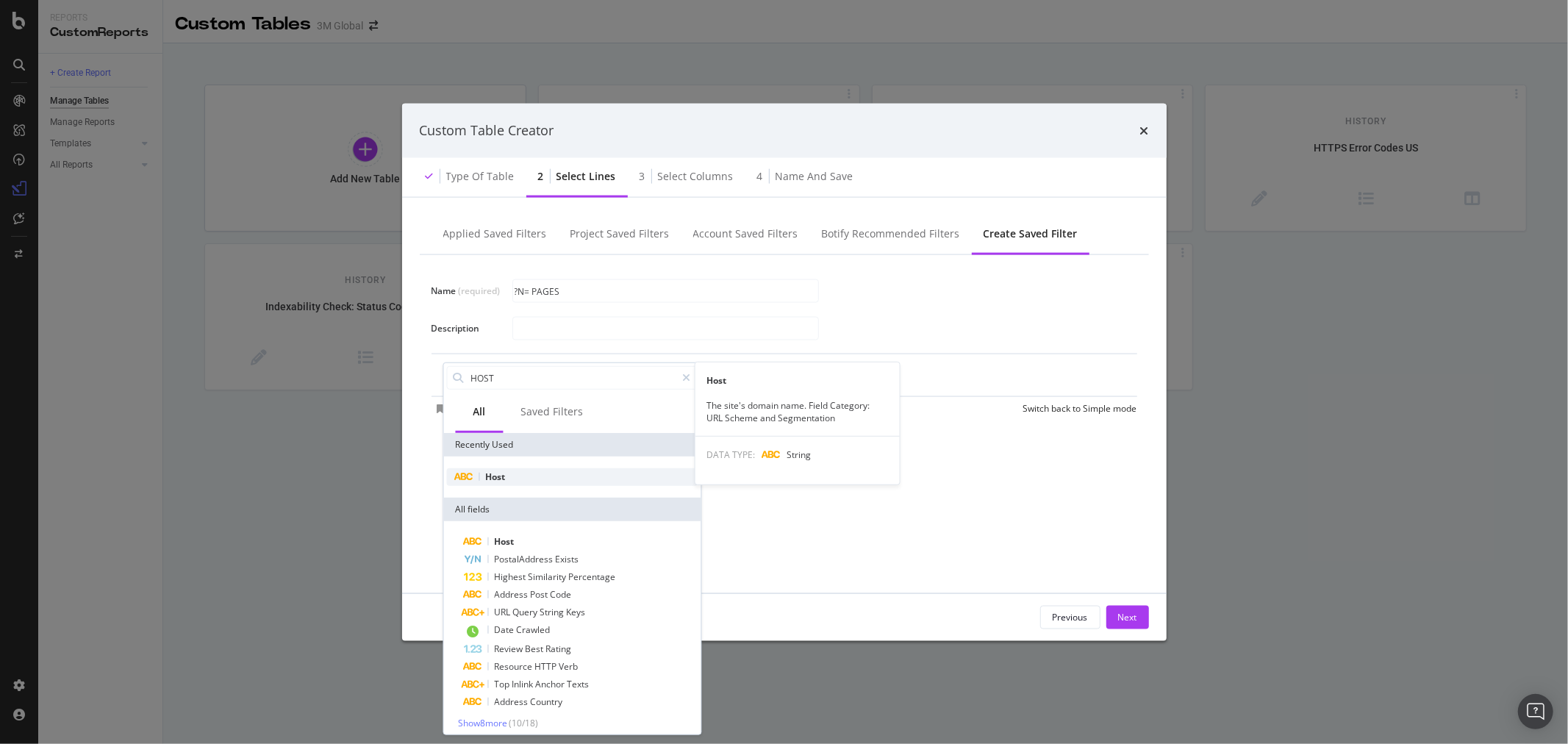
type input "HOST"
click at [505, 478] on span "Host" at bounding box center [495, 477] width 20 height 12
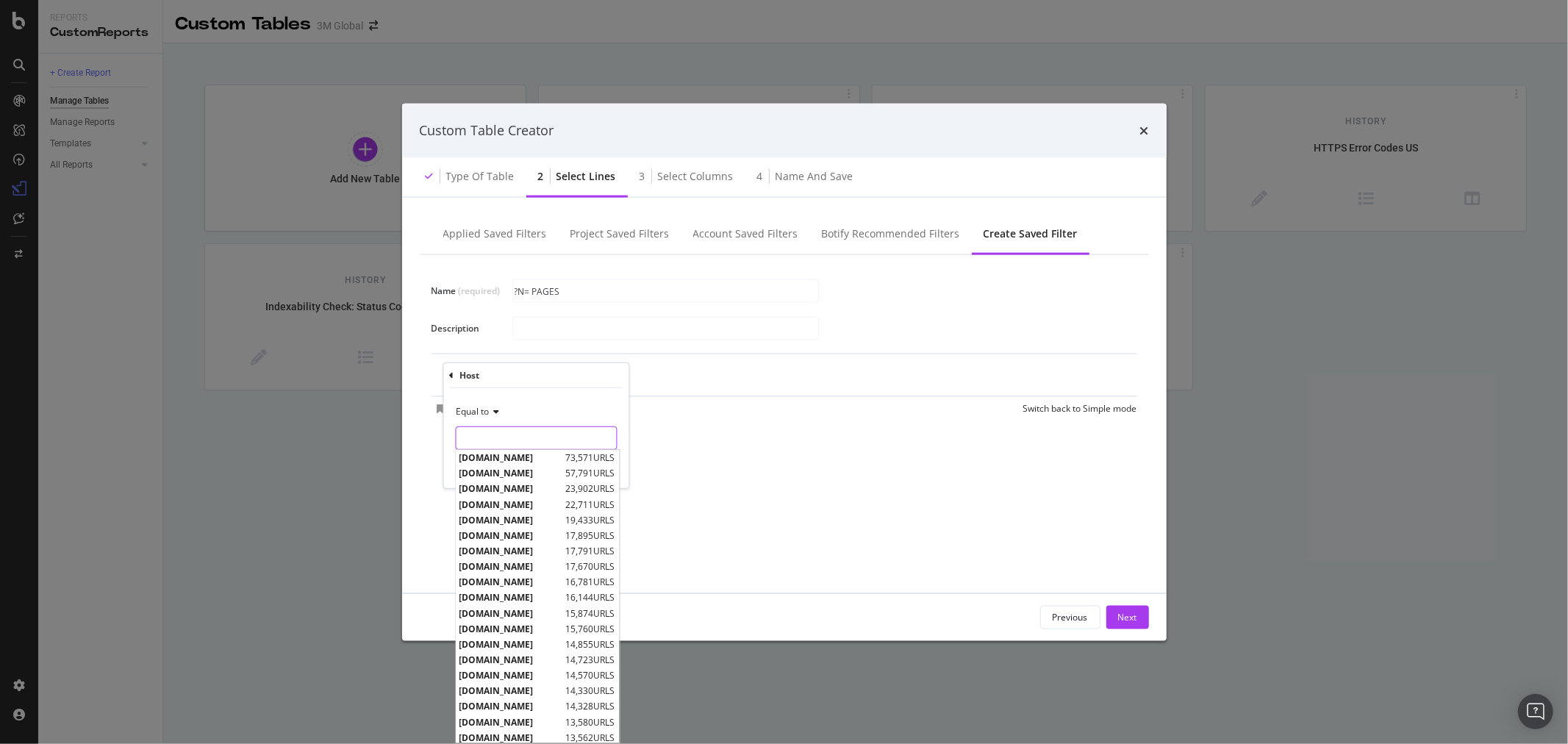
click at [525, 440] on input "Name (required)" at bounding box center [536, 437] width 160 height 24
click at [521, 458] on span "[DOMAIN_NAME]" at bounding box center [511, 457] width 103 height 12
type input "[DOMAIN_NAME]"
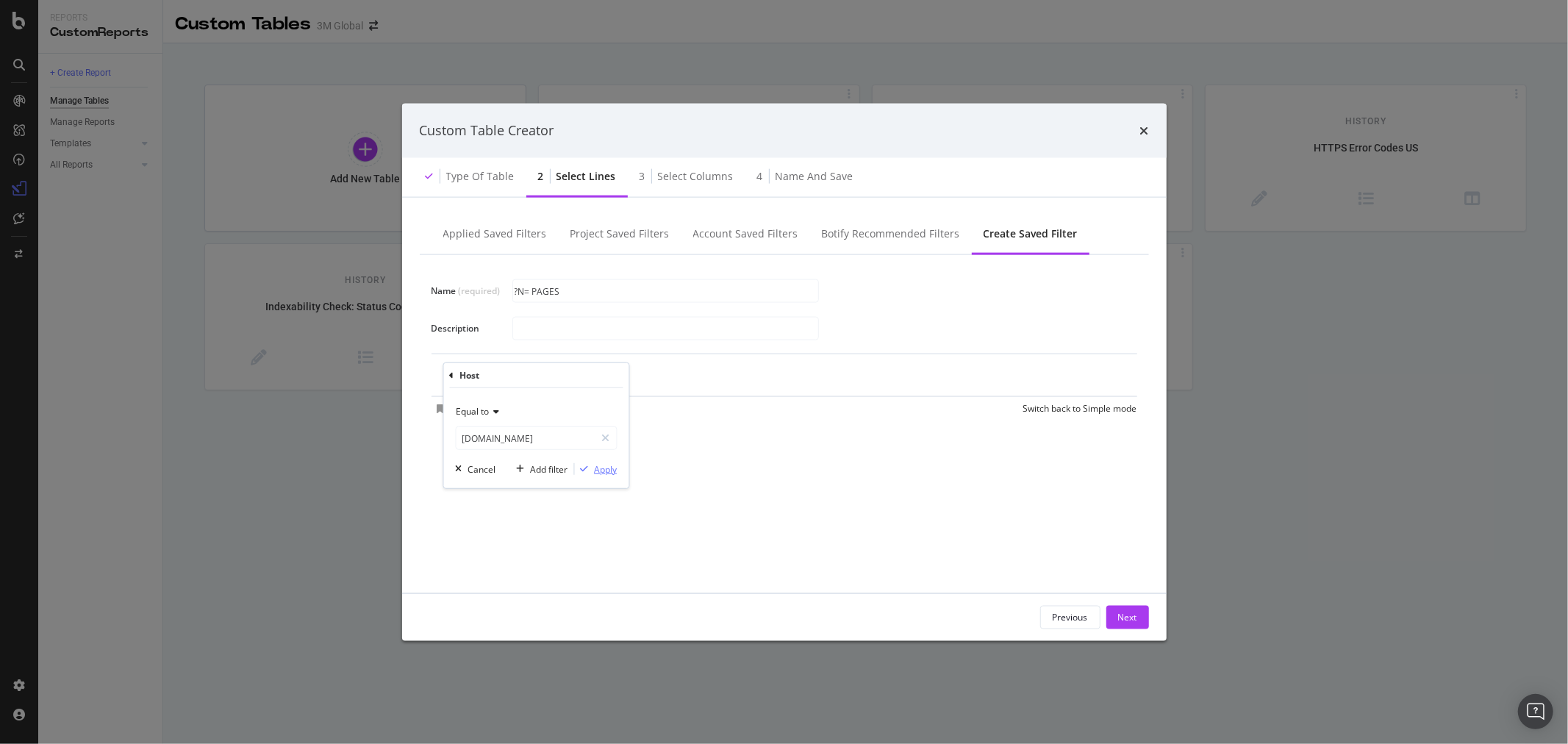
click at [606, 465] on div "Apply" at bounding box center [606, 468] width 23 height 12
click at [596, 374] on div "Add Filter" at bounding box center [595, 376] width 39 height 12
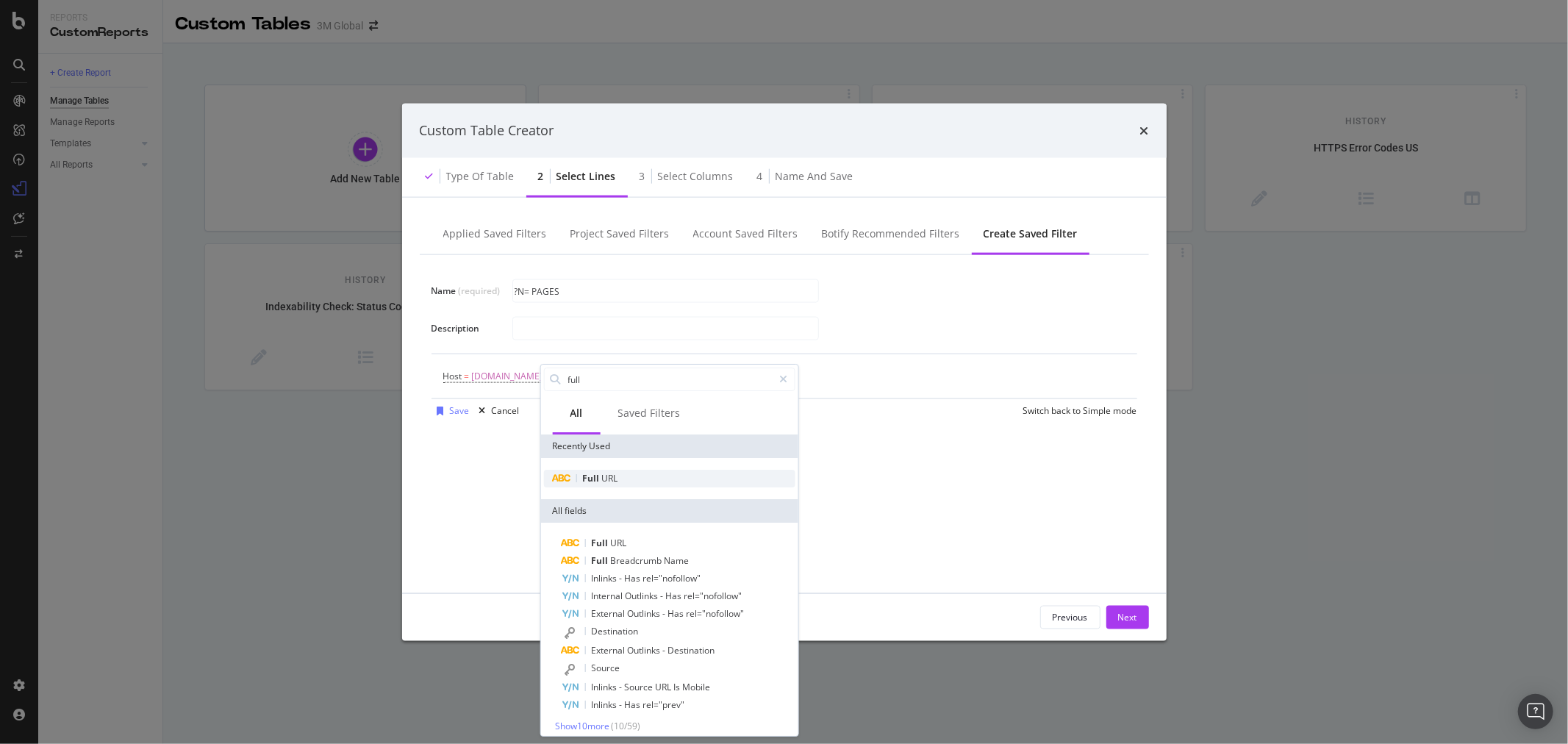
type input "full"
click at [623, 474] on div "Full URL" at bounding box center [669, 478] width 251 height 18
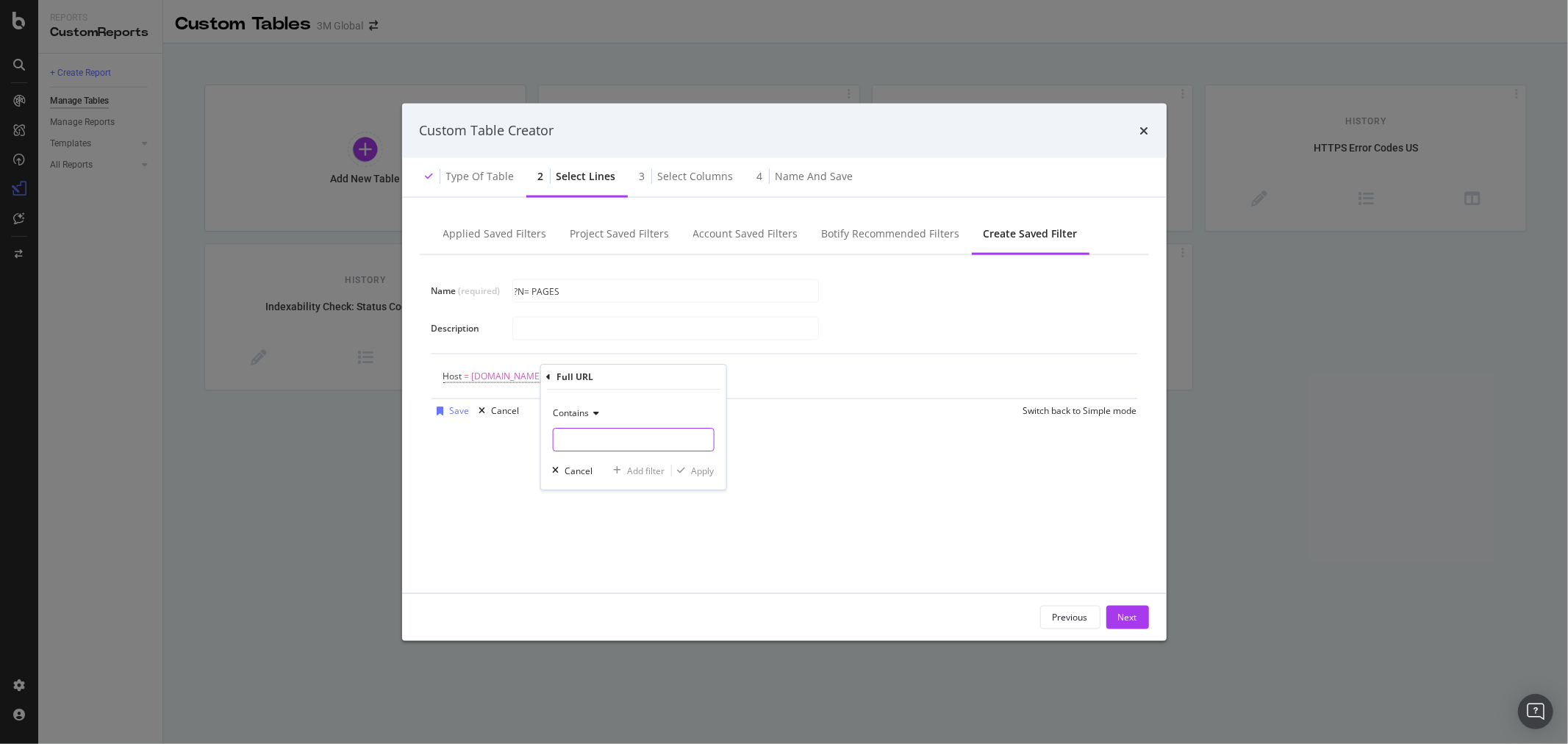
click at [619, 442] on input "Name (required)" at bounding box center [633, 439] width 160 height 24
type input "/en_US/"
click at [703, 476] on div "Apply" at bounding box center [703, 471] width 23 height 12
click at [710, 368] on div "Add Filter" at bounding box center [720, 375] width 59 height 16
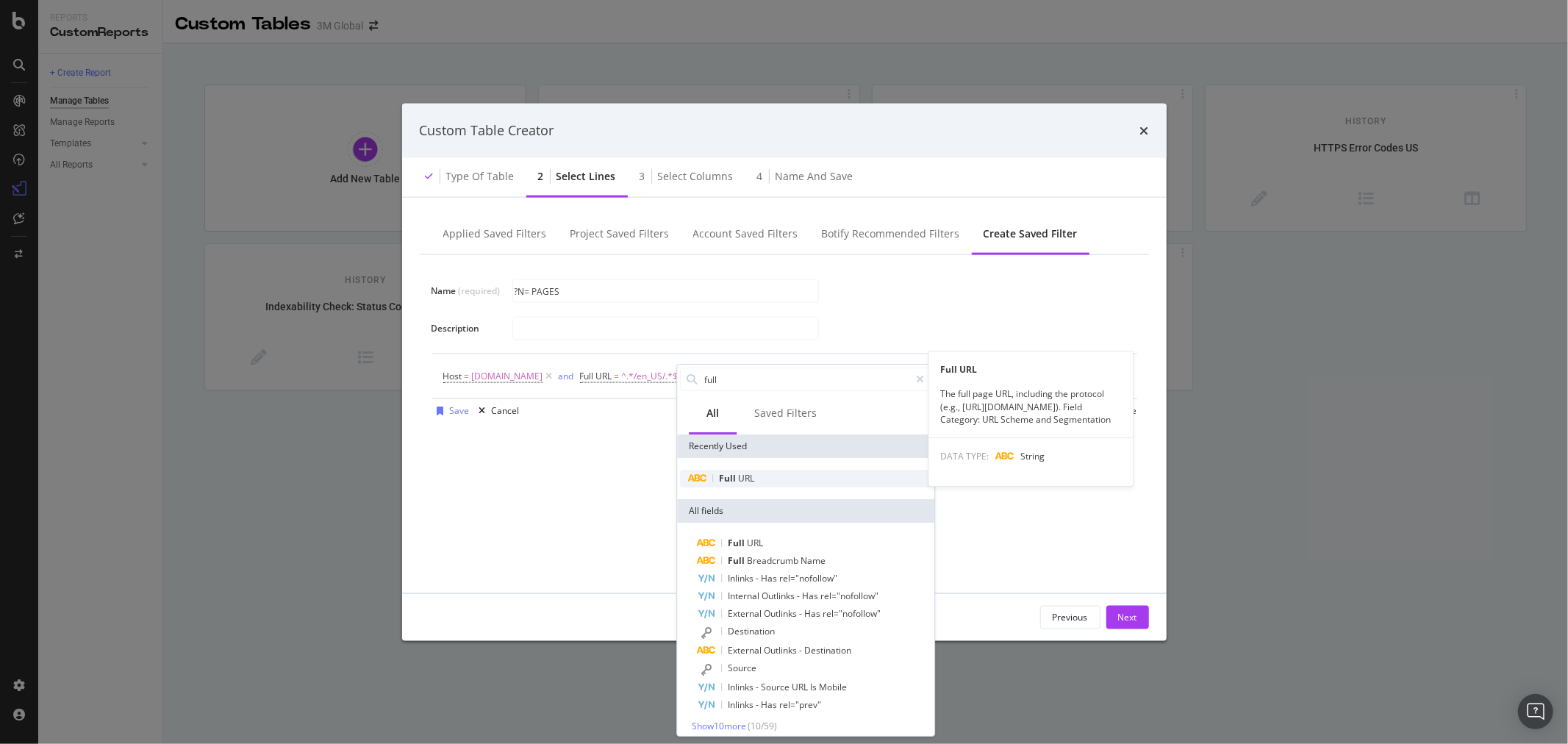
click at [754, 481] on div "Full URL" at bounding box center [806, 478] width 251 height 18
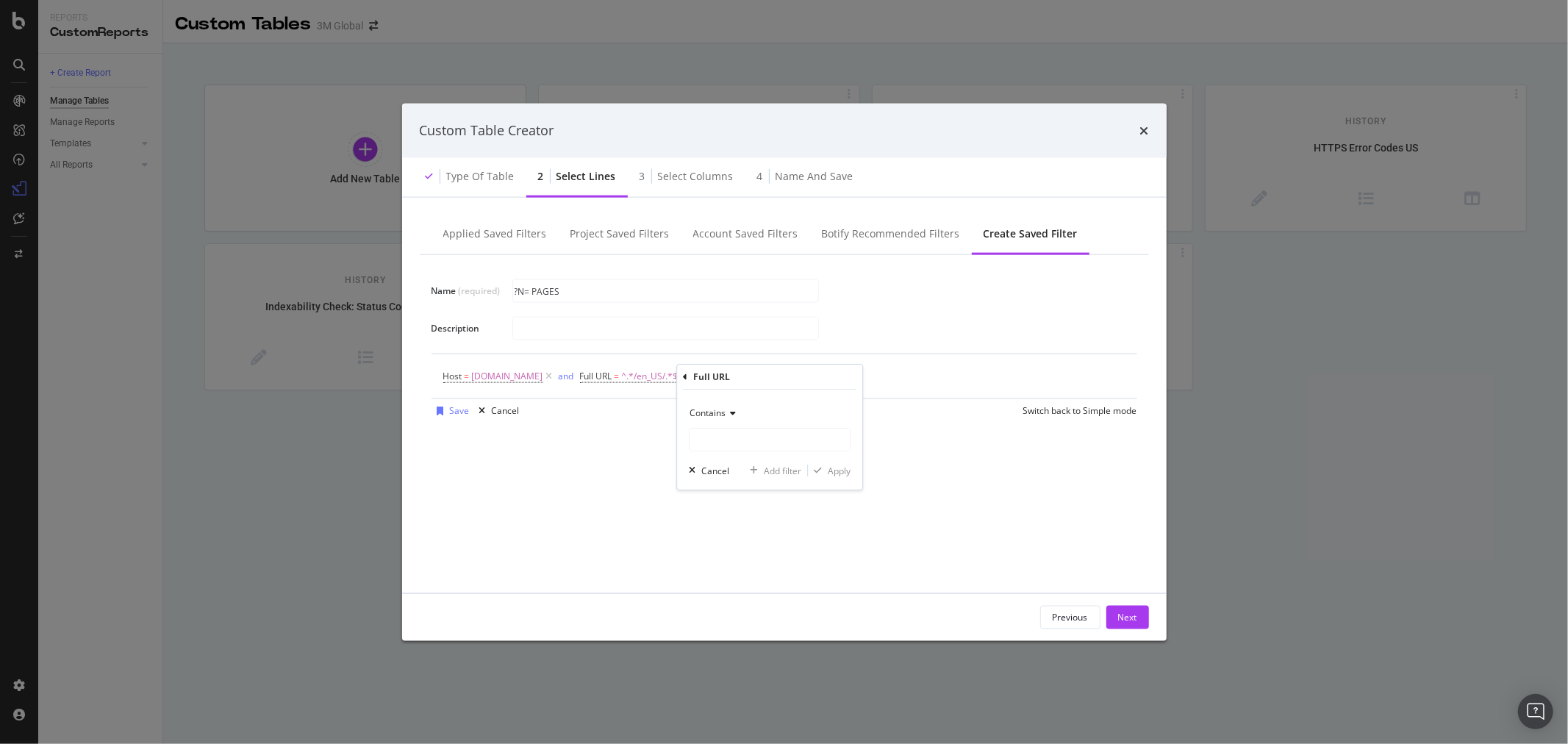
click at [891, 379] on div "Host = www.3m.com and Full URL = ^.*/en_US/.*$ Add Filter Add Filter Group" at bounding box center [784, 375] width 683 height 44
click at [825, 373] on icon "modal" at bounding box center [831, 375] width 12 height 15
click at [813, 375] on div "Add Filter Group" at bounding box center [810, 376] width 67 height 12
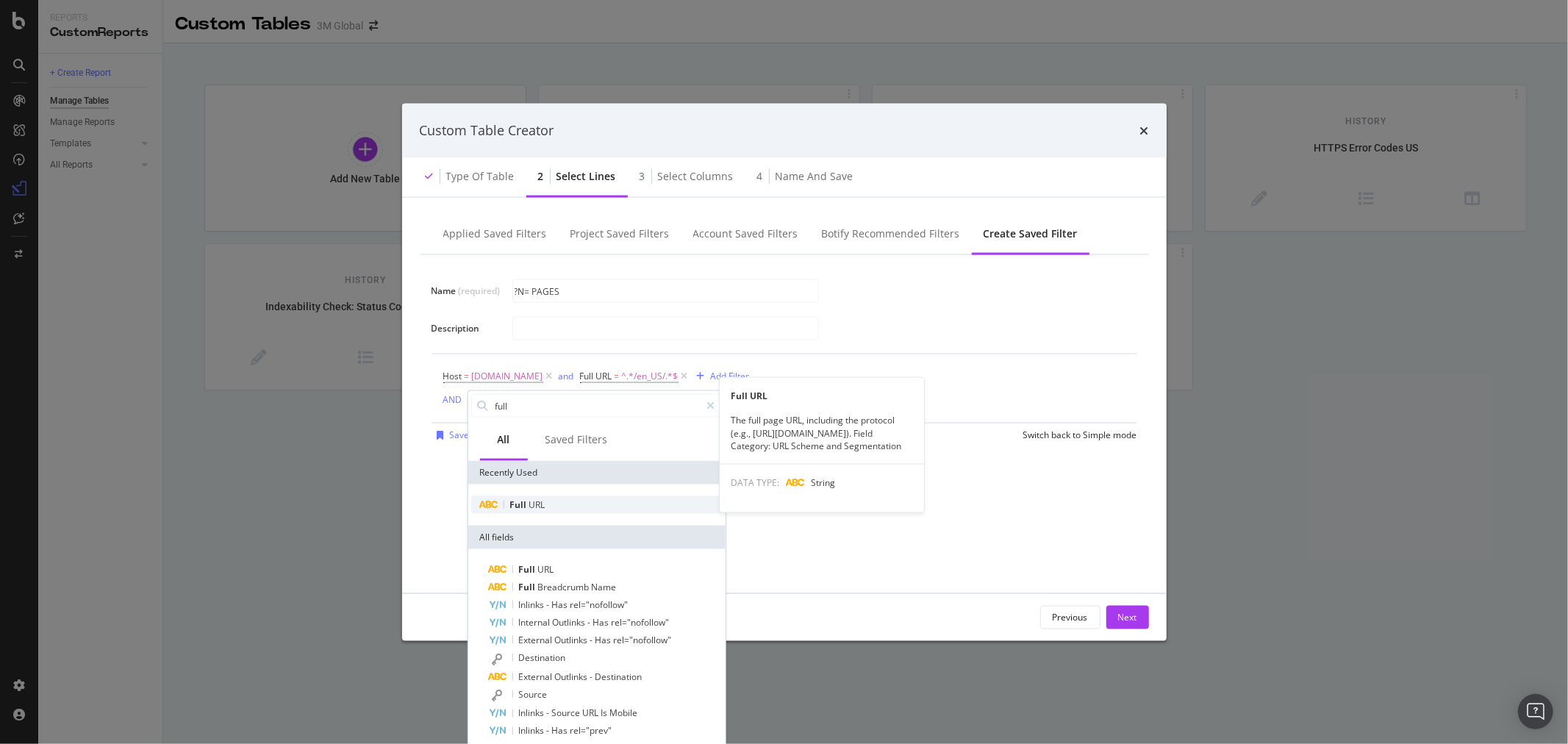
click at [561, 501] on div "Full URL" at bounding box center [596, 504] width 251 height 18
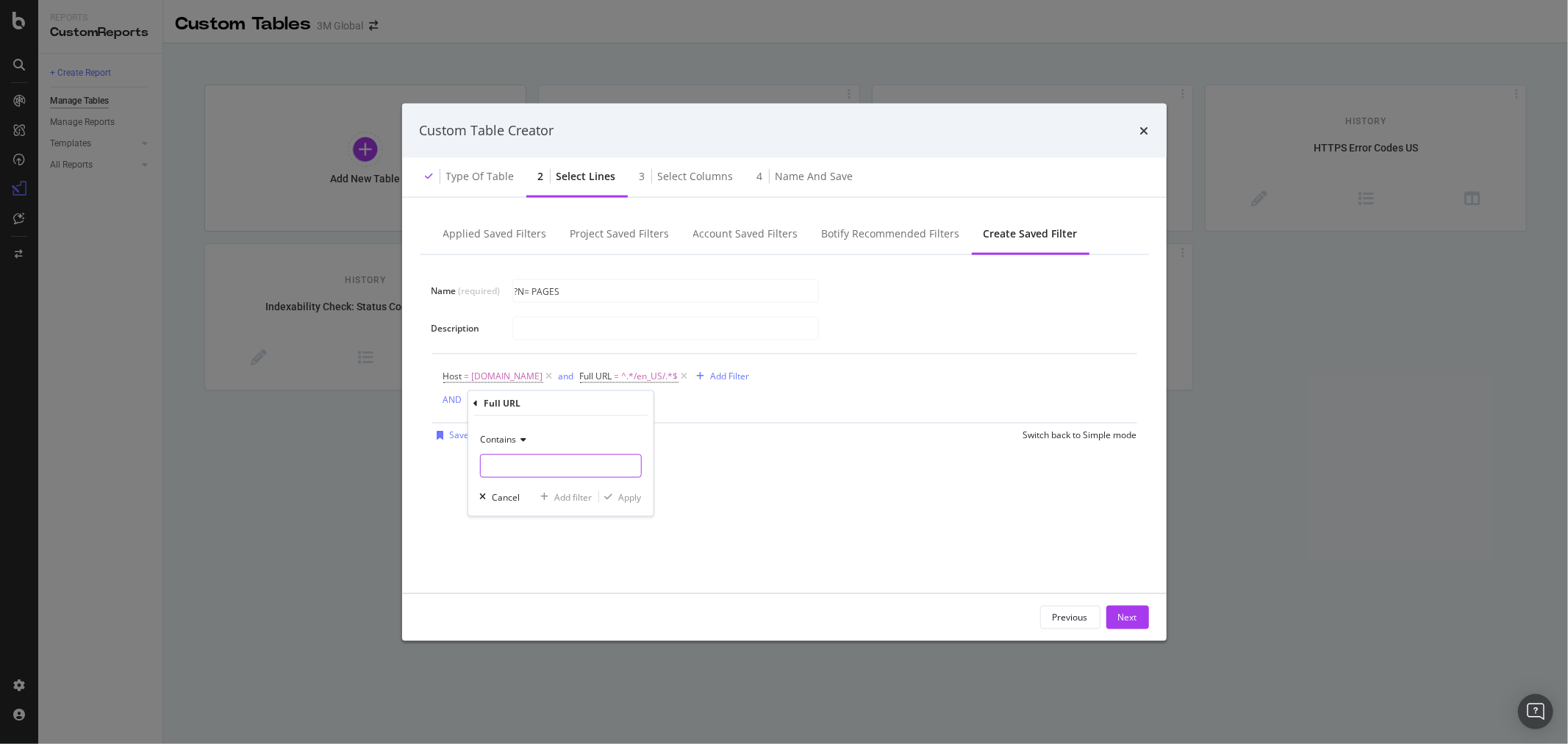
click at [554, 471] on input "Name (required)" at bounding box center [560, 466] width 160 height 24
type input "/?N="
click at [633, 495] on div "Apply" at bounding box center [630, 497] width 23 height 12
click at [458, 442] on div "Save" at bounding box center [460, 437] width 20 height 12
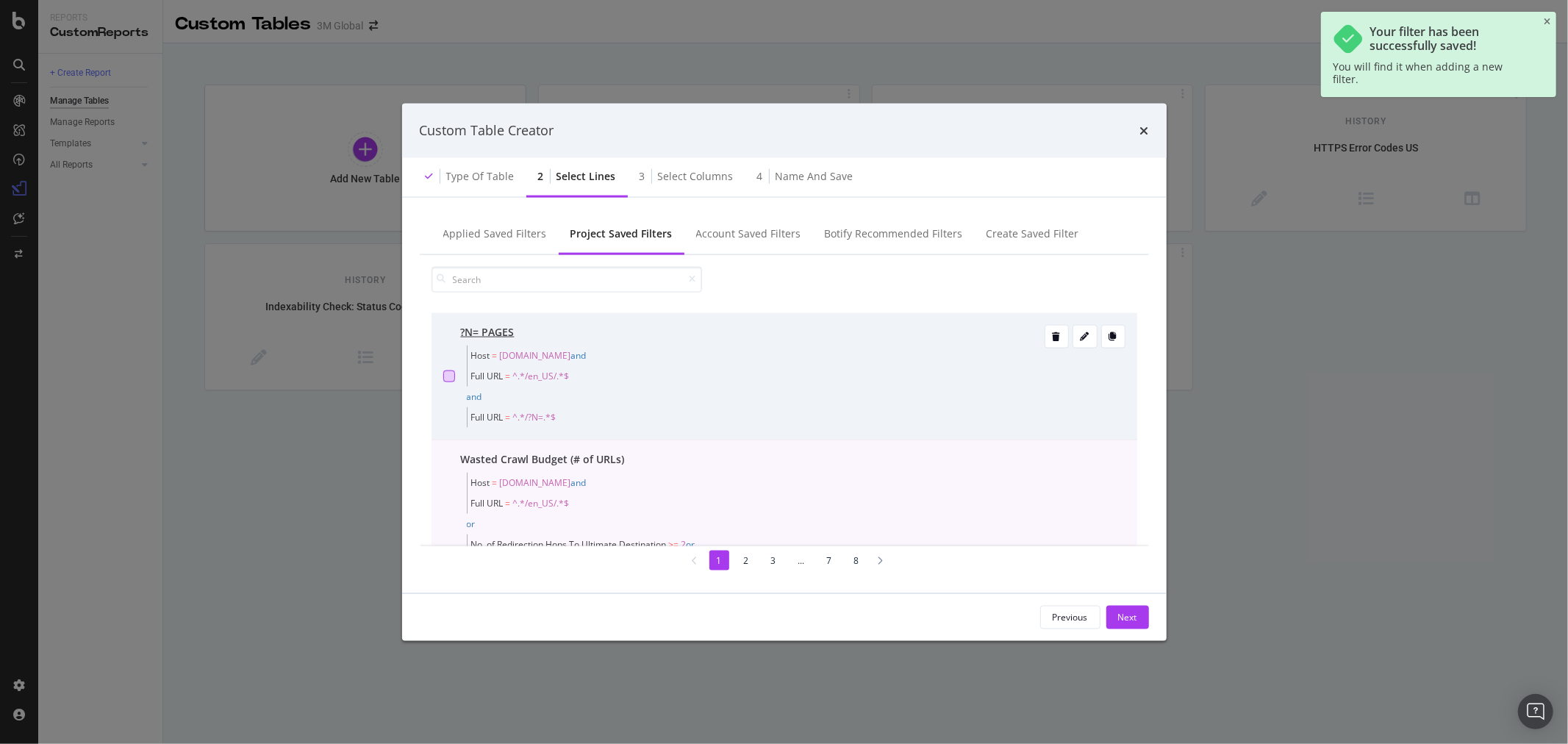
click at [448, 376] on div "modal" at bounding box center [448, 375] width 12 height 12
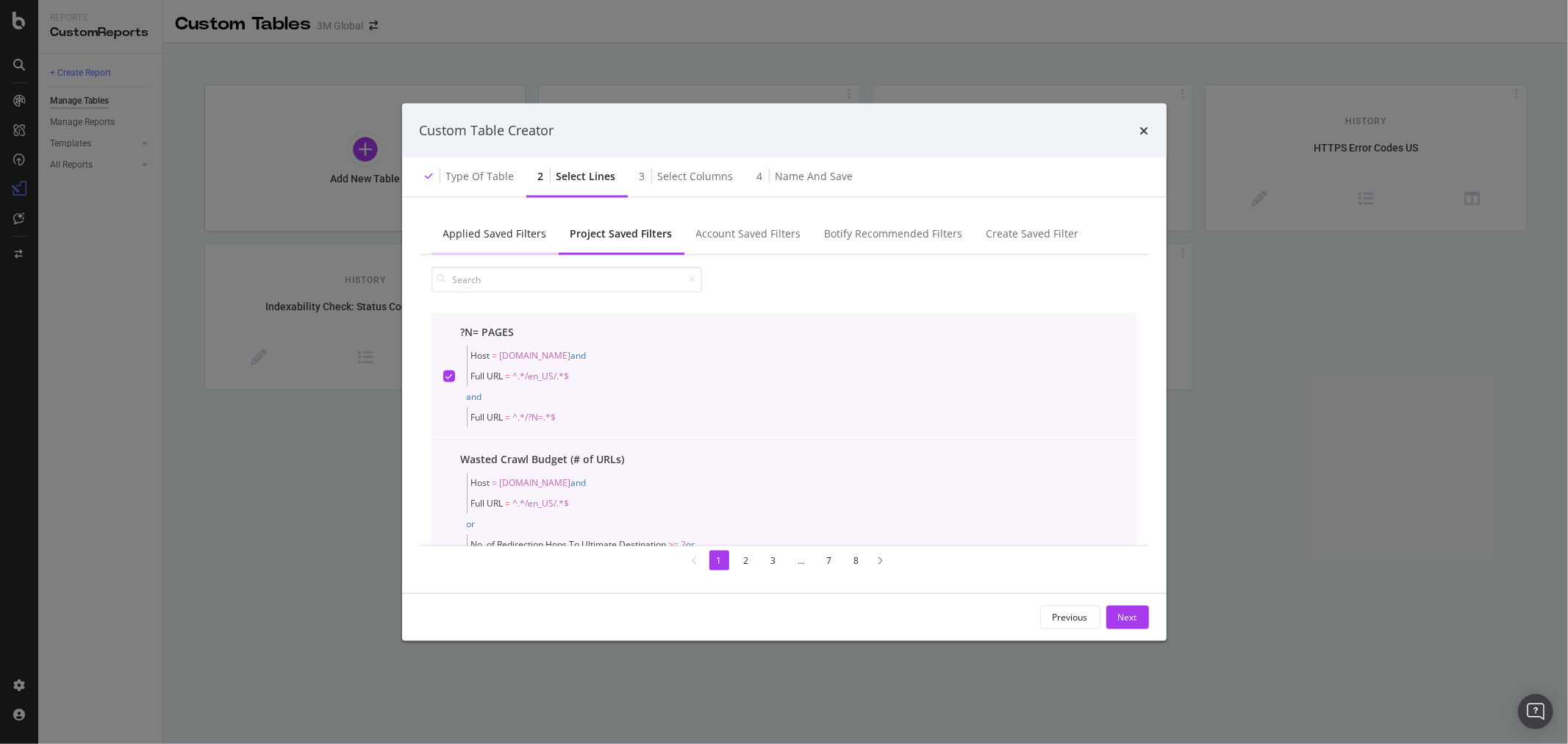
click at [500, 236] on div "Applied Saved Filters" at bounding box center [495, 233] width 104 height 15
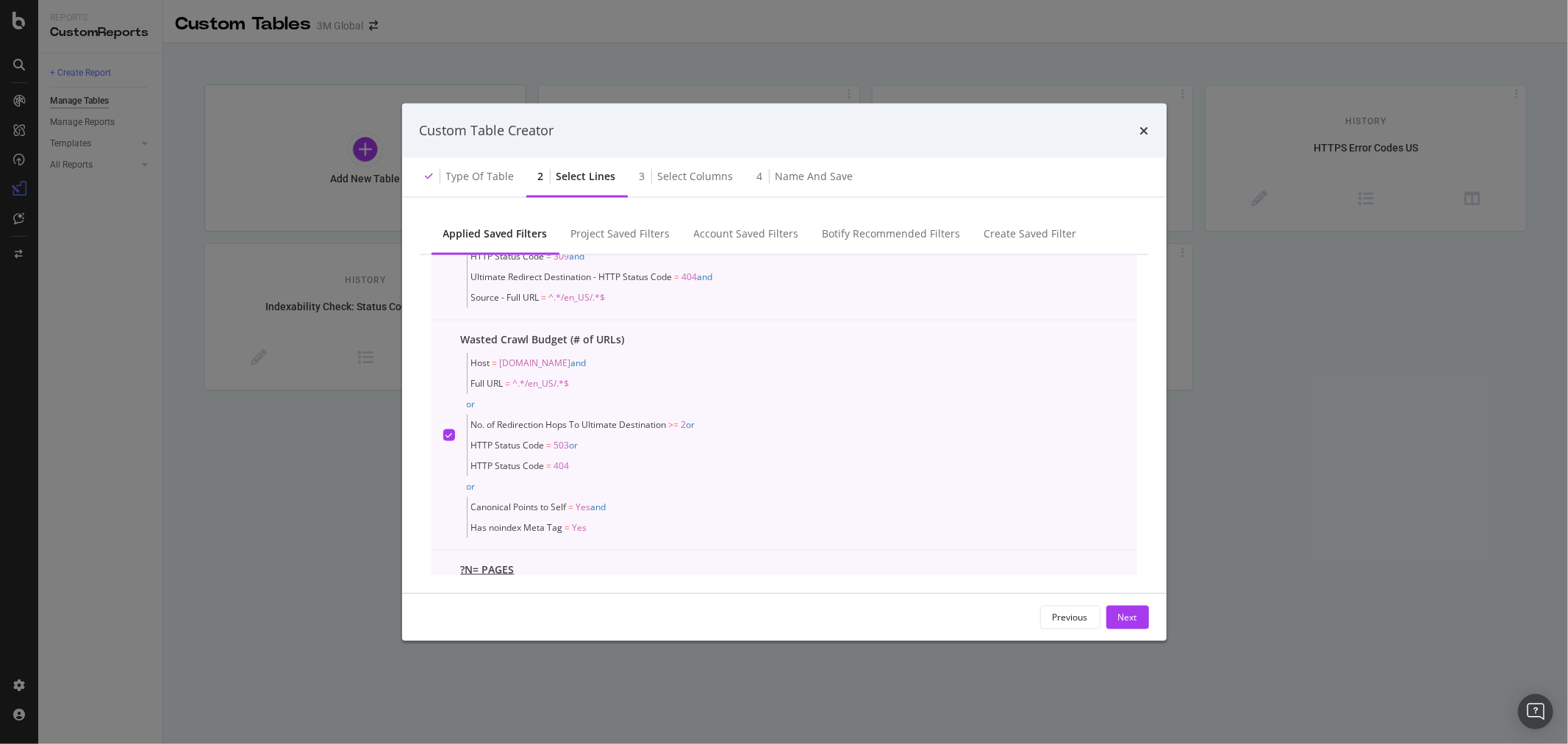
scroll to position [695, 0]
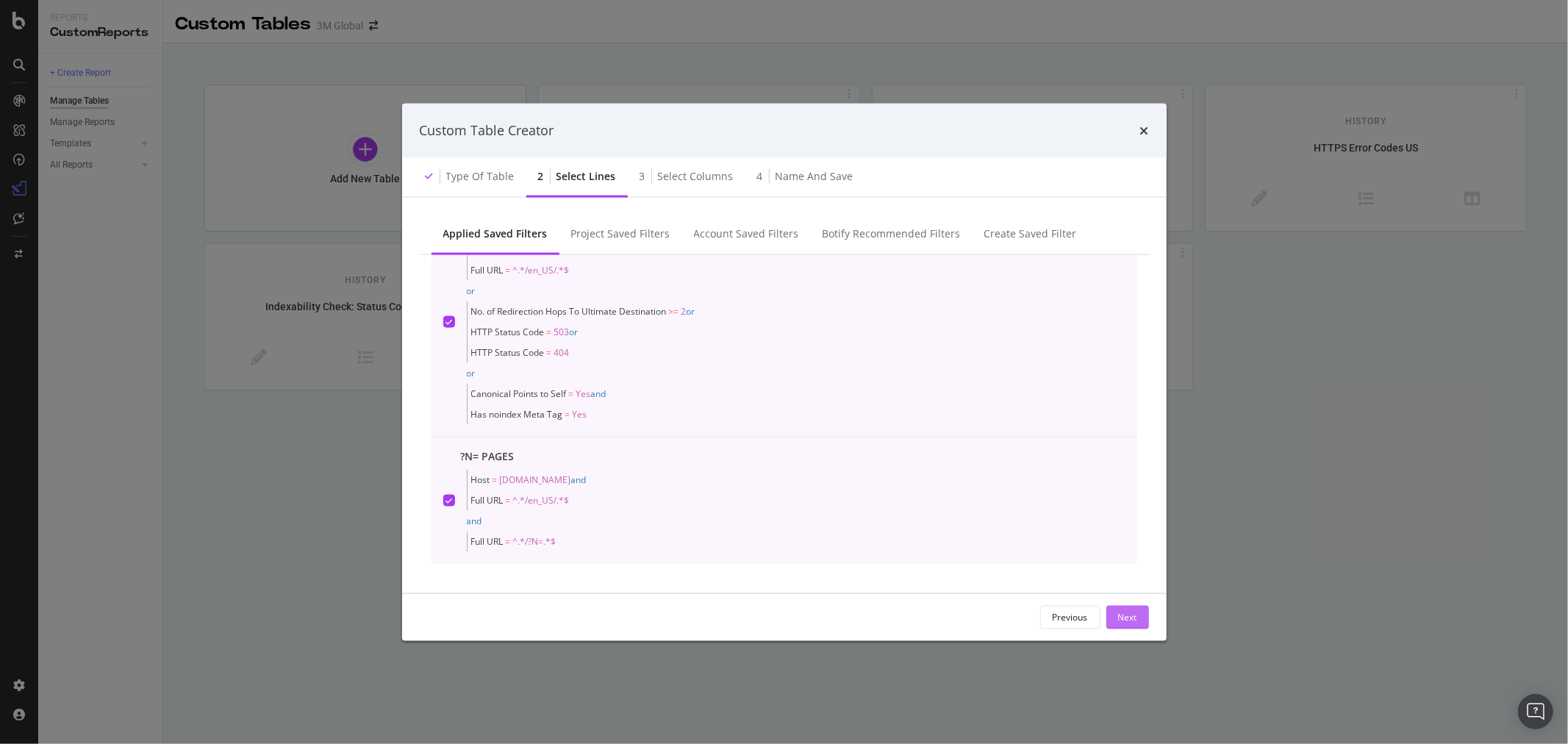
click at [1135, 619] on div "Next" at bounding box center [1127, 617] width 19 height 12
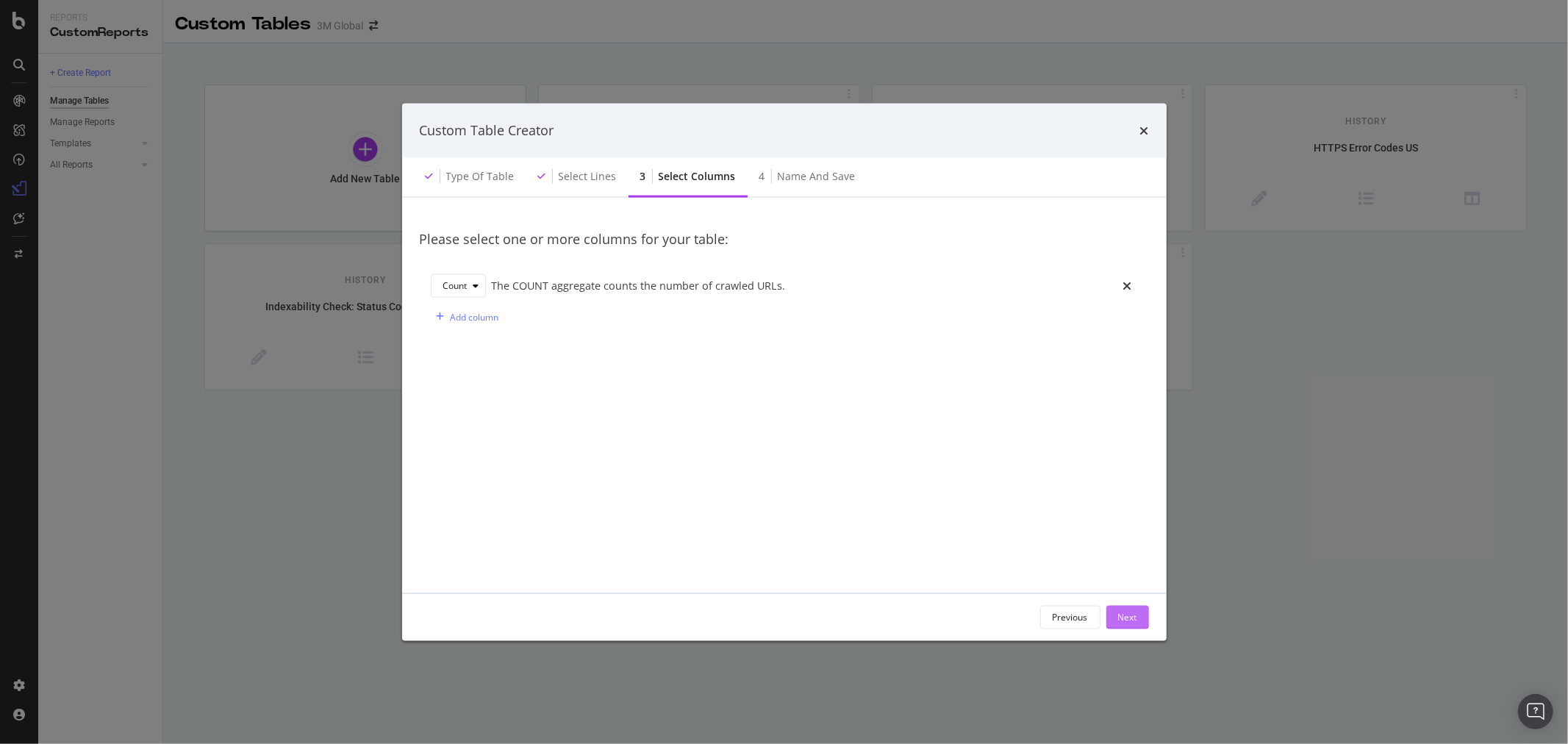
click at [1135, 619] on div "Next" at bounding box center [1127, 617] width 19 height 12
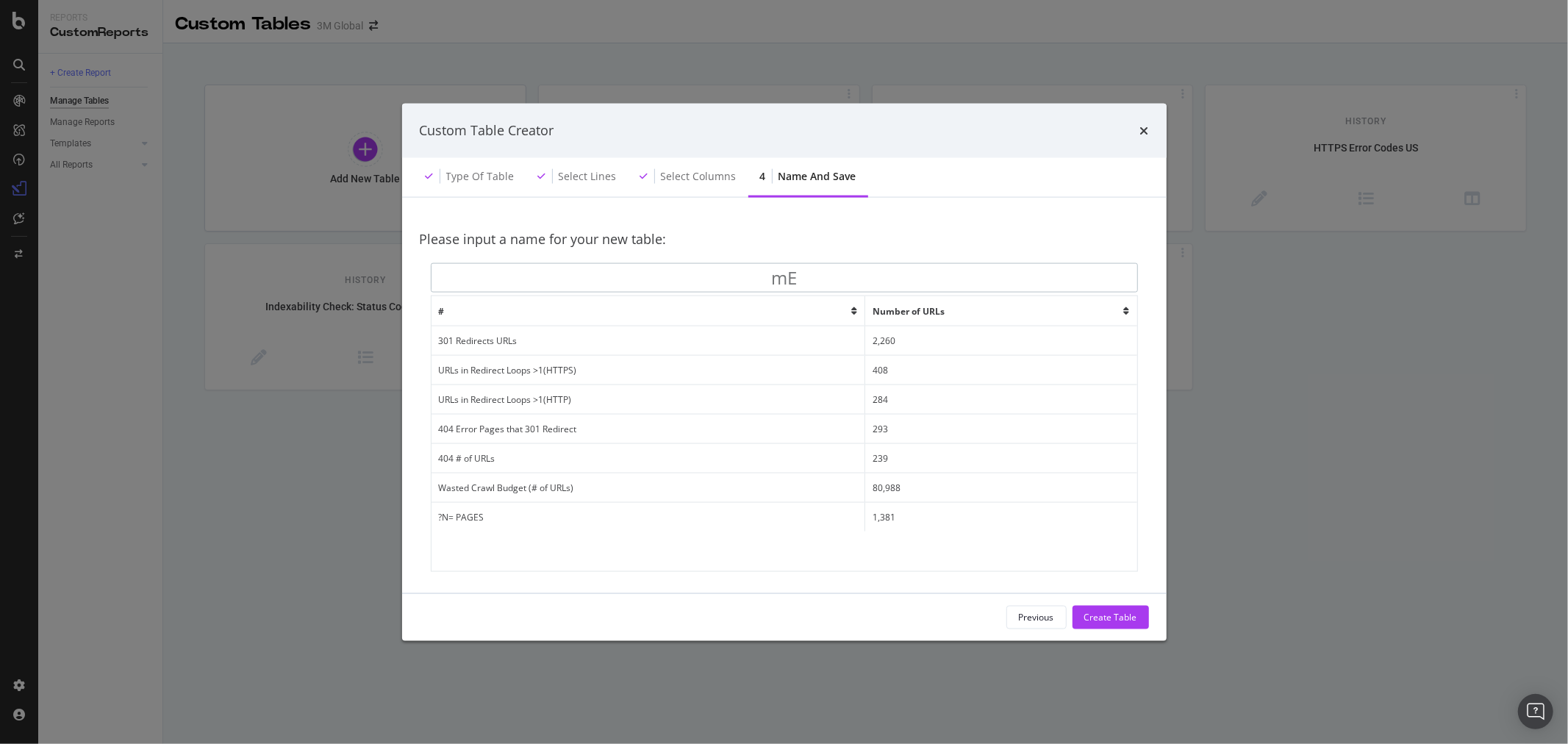
type input "m"
type input "Metrics to Watch Affecting Crawling Performance US"
click at [1123, 614] on div "Create Table" at bounding box center [1111, 617] width 53 height 12
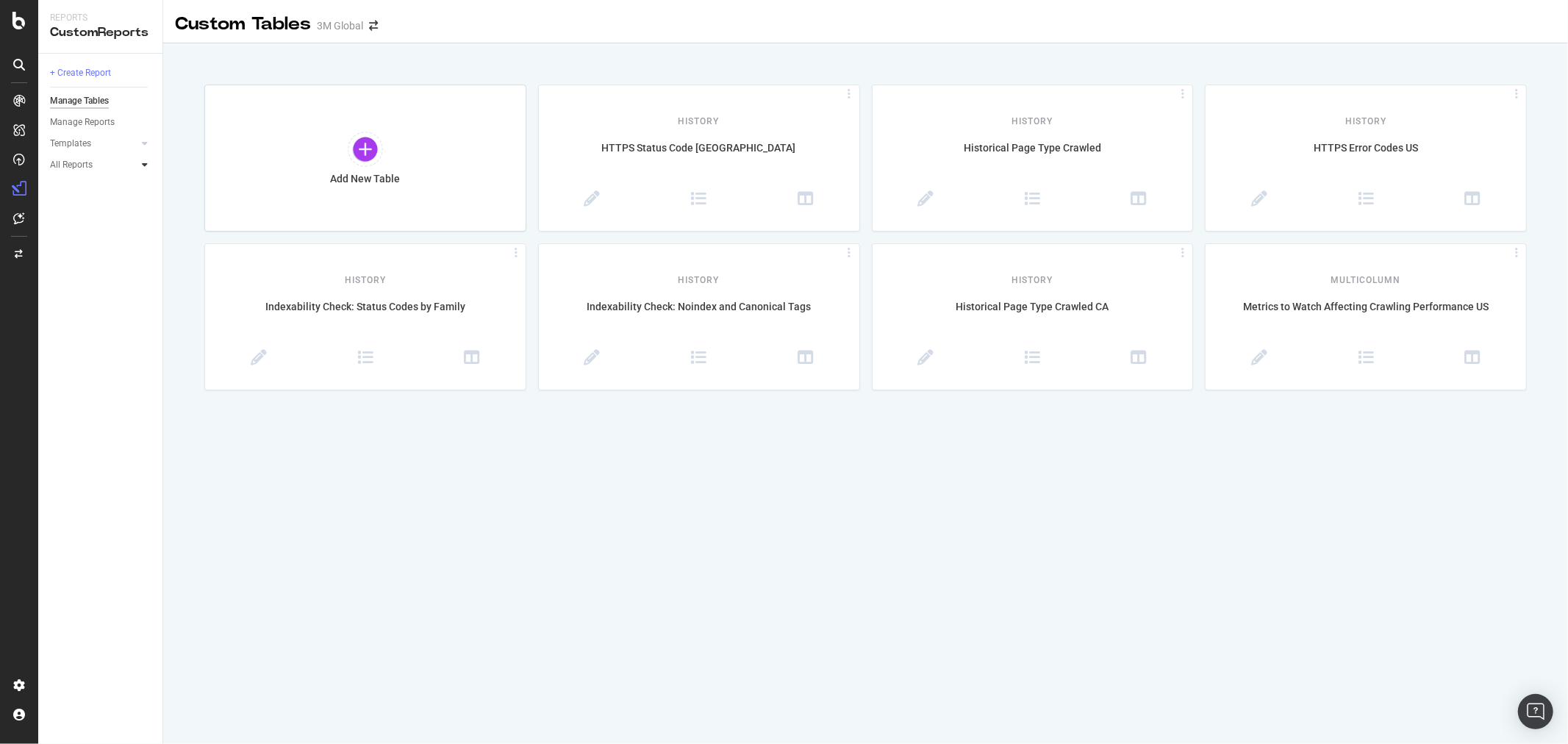
click at [146, 166] on icon at bounding box center [145, 164] width 6 height 8
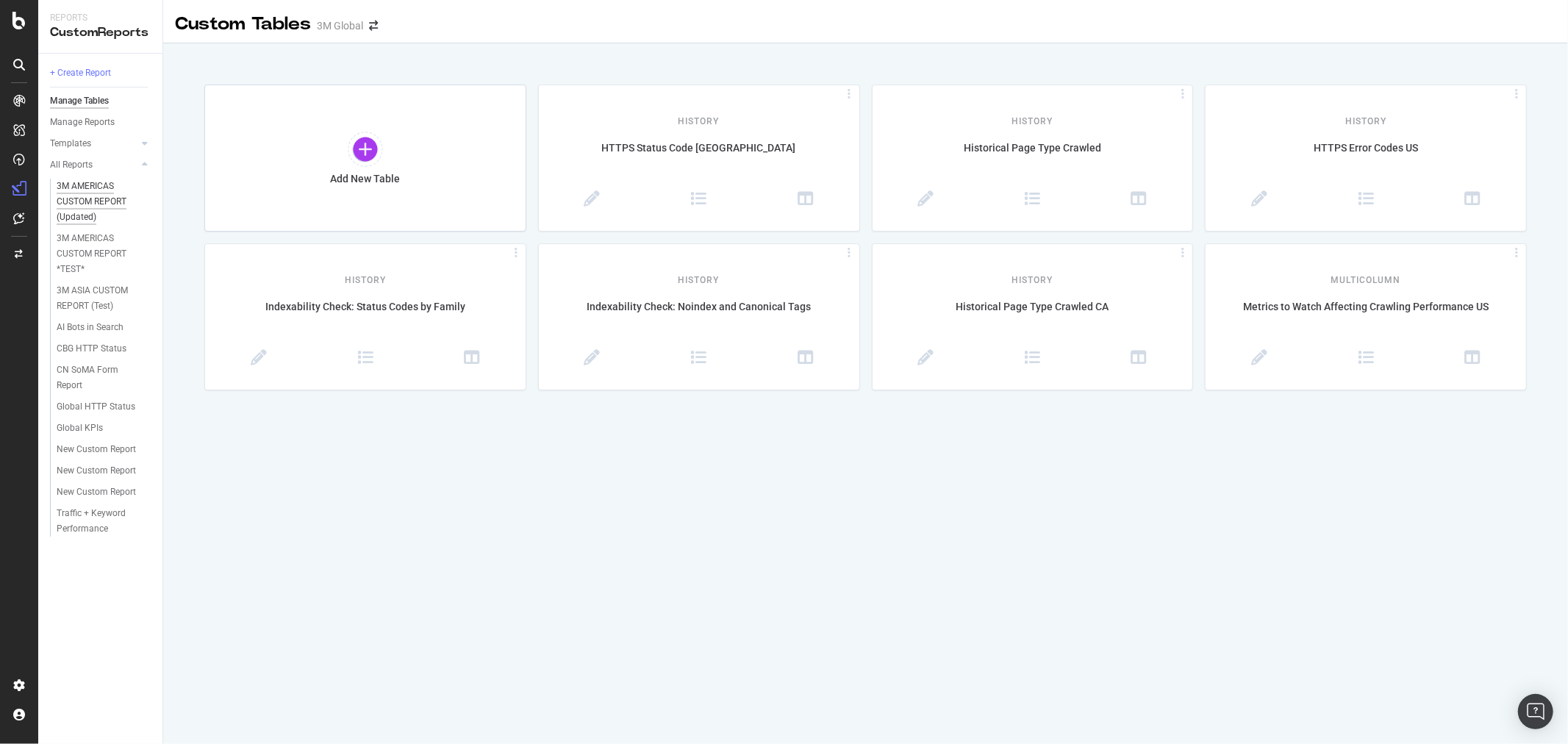
click at [87, 183] on div "3M AMERICAS CUSTOM REPORT (Updated)" at bounding box center [100, 202] width 89 height 46
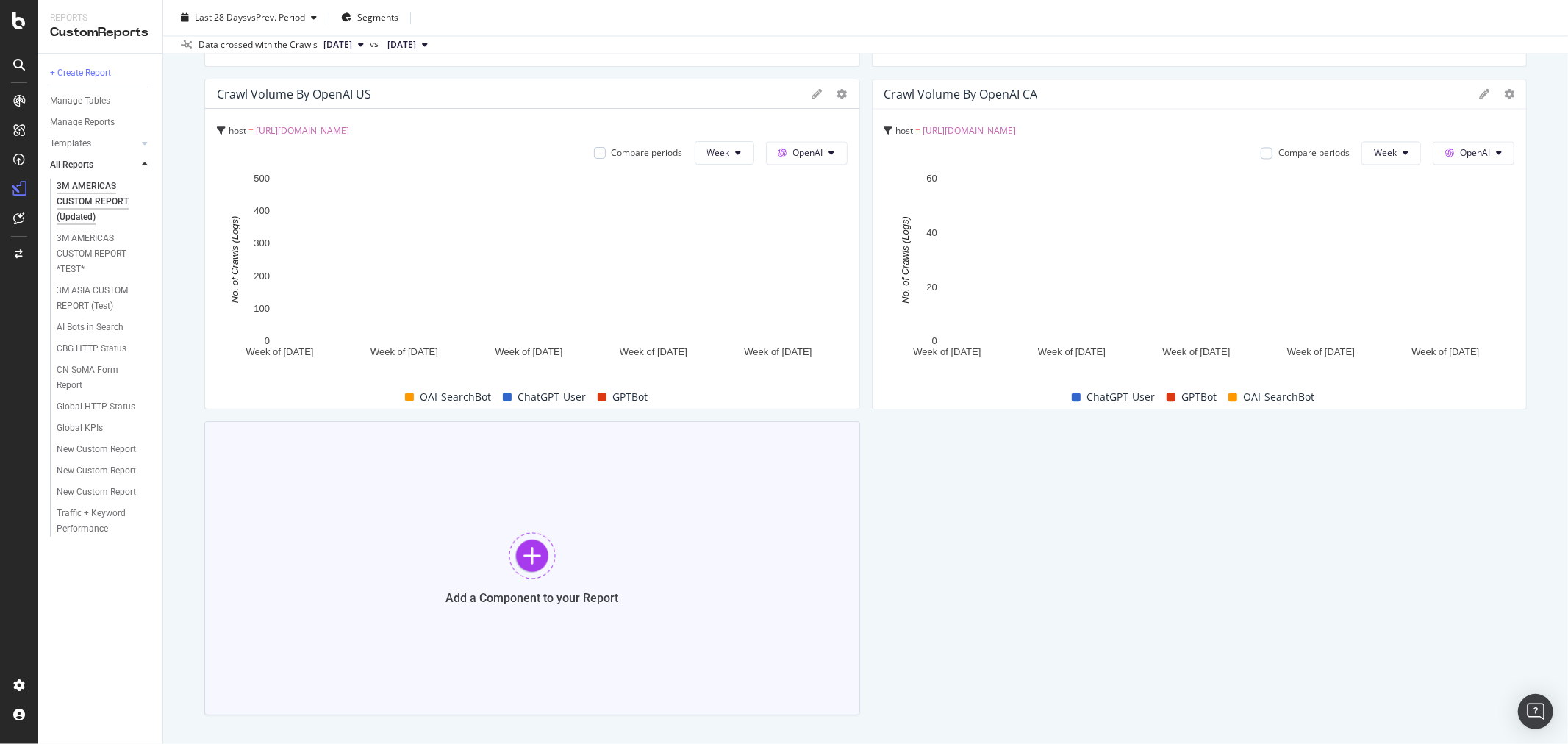
scroll to position [2618, 0]
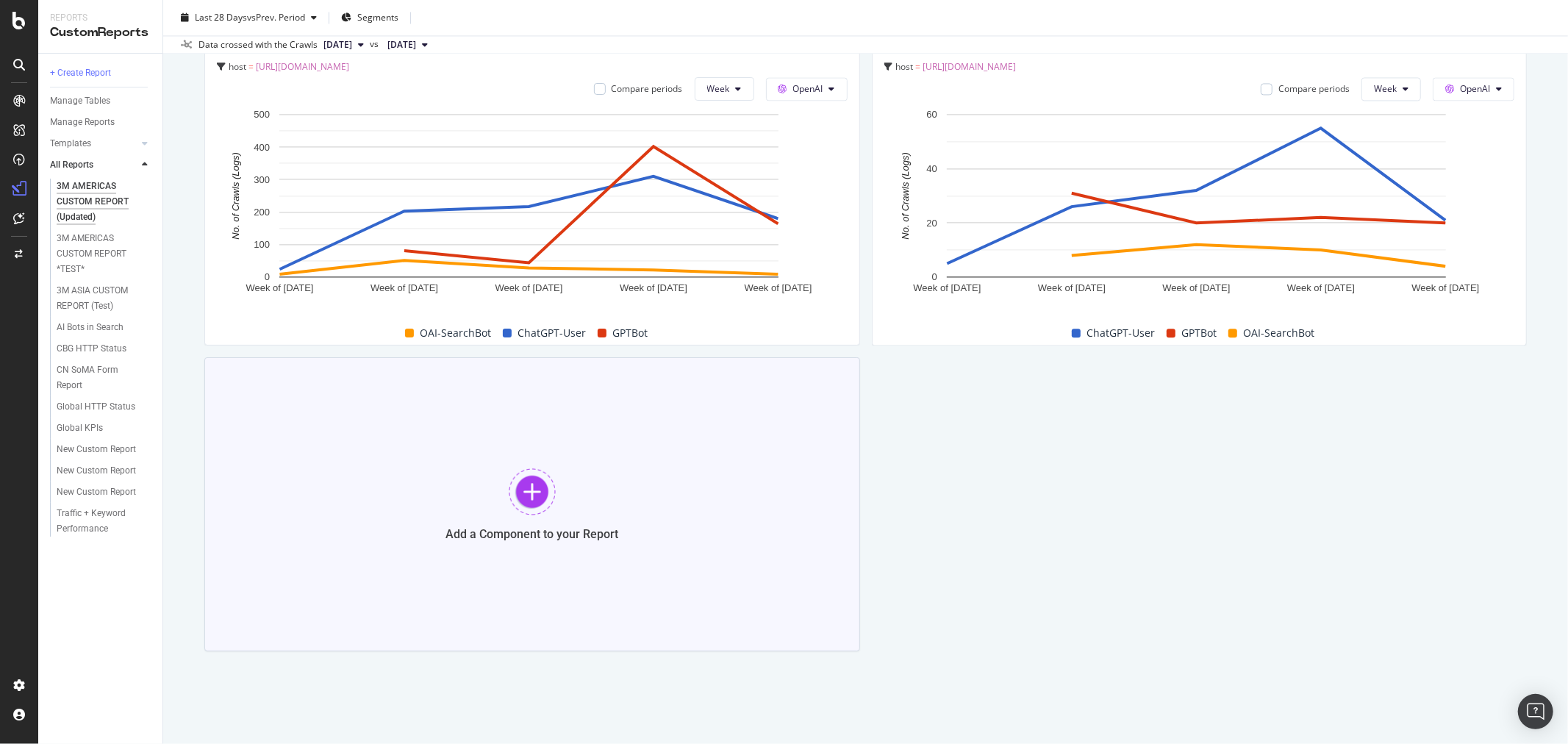
click at [533, 491] on div at bounding box center [532, 491] width 47 height 47
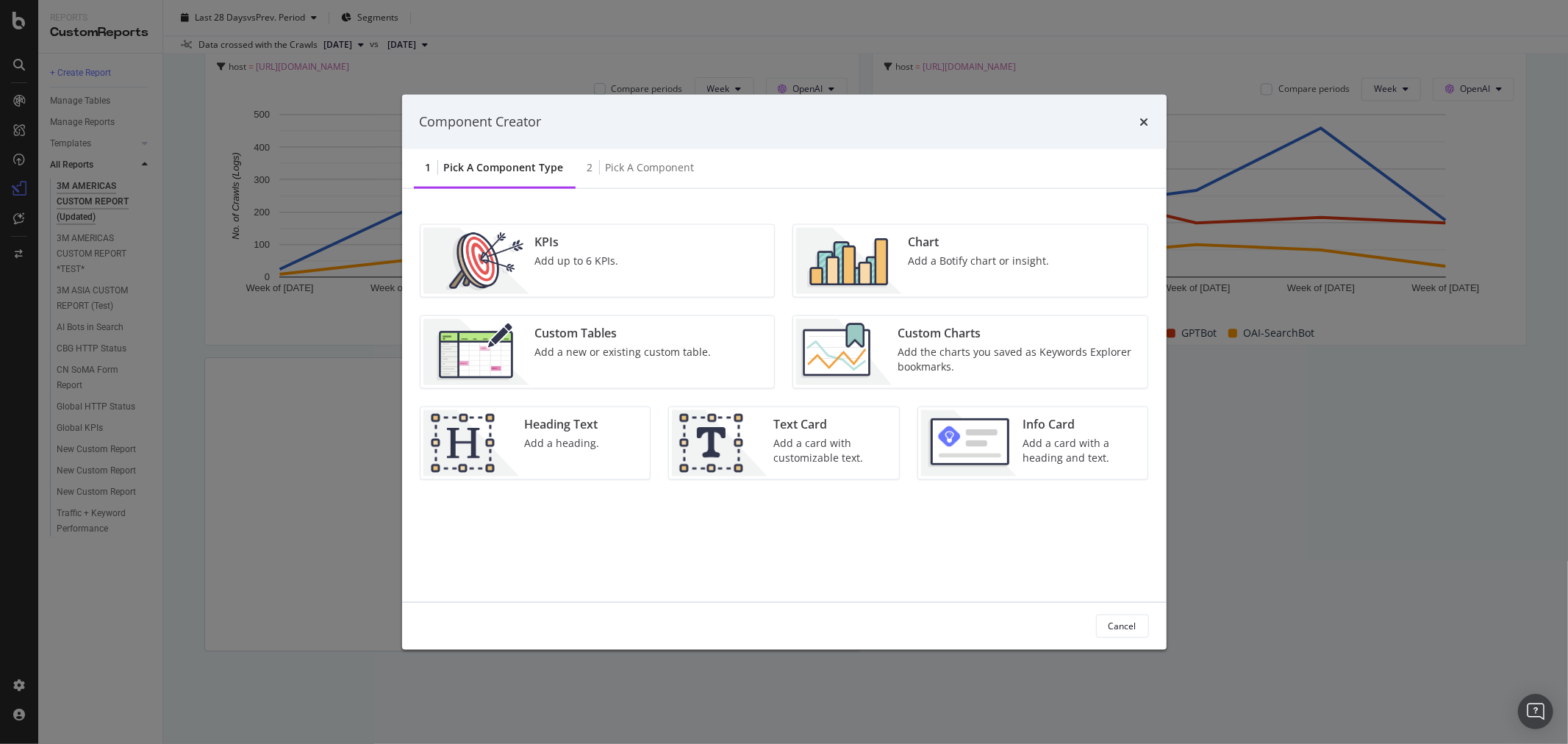
click at [975, 344] on div "Custom Charts Add the charts you saved as Keywords Explorer bookmarks." at bounding box center [1019, 351] width 253 height 66
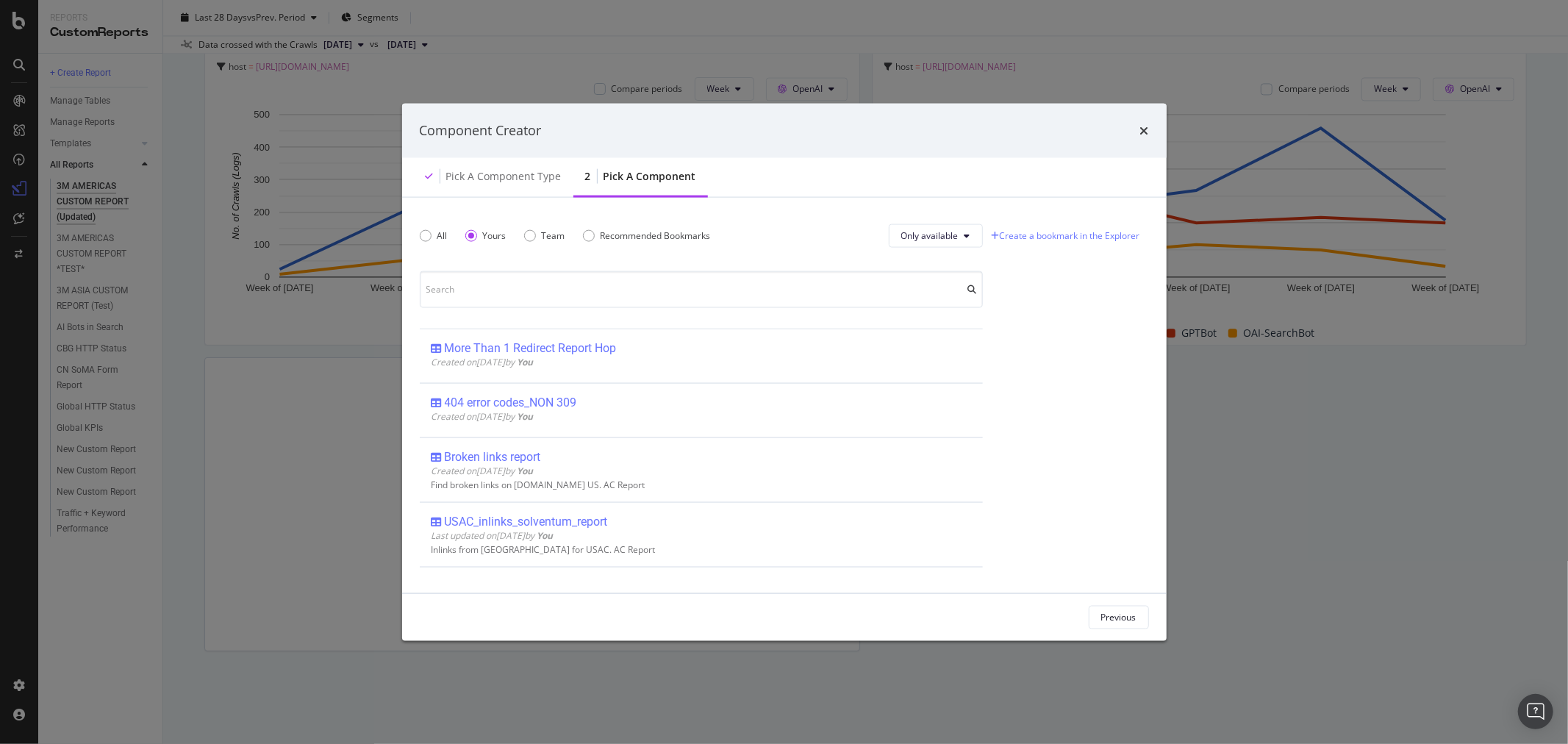
drag, startPoint x: 1145, startPoint y: 122, endPoint x: 855, endPoint y: 52, distance: 298.3
click at [1145, 122] on div "times" at bounding box center [1144, 130] width 8 height 19
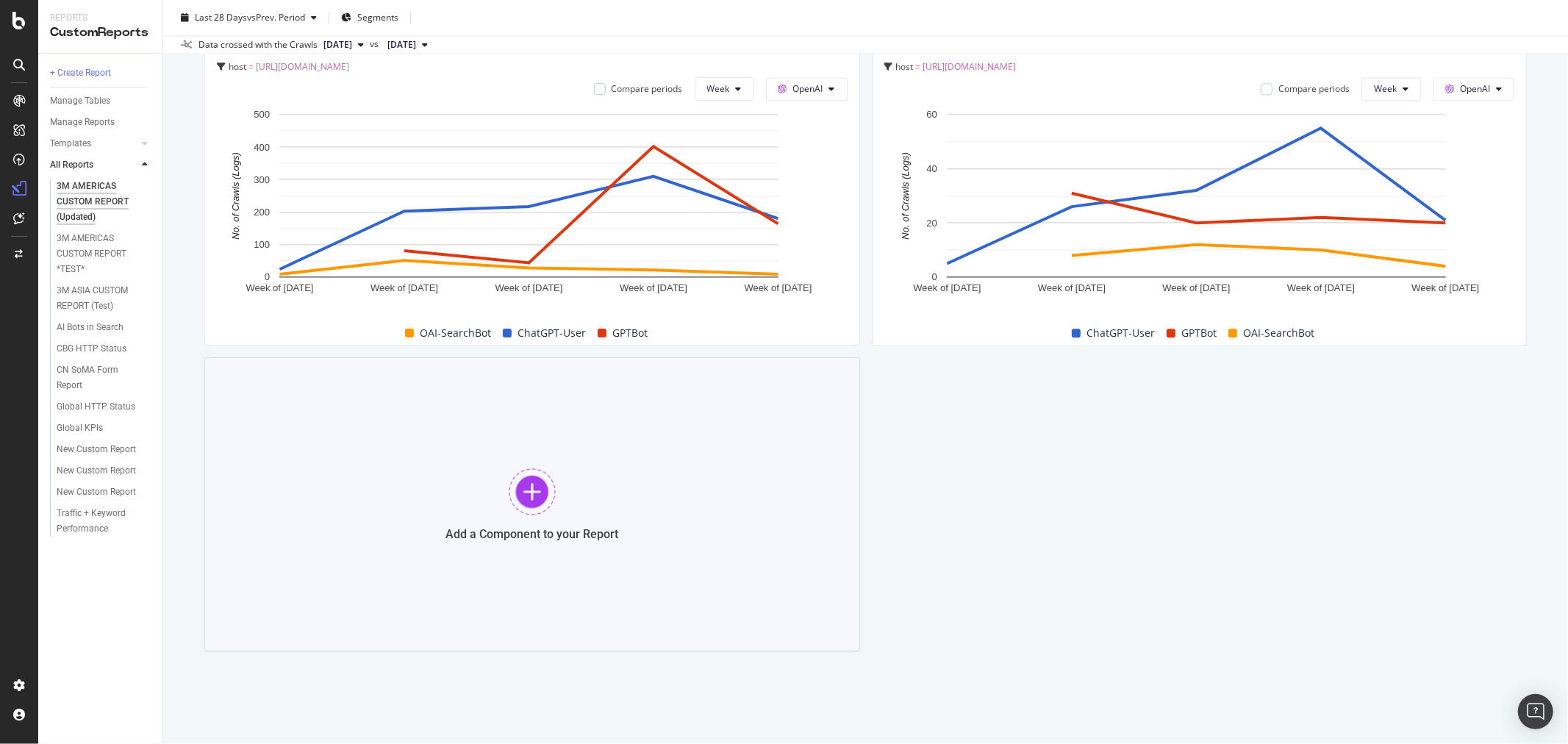
click at [539, 487] on div at bounding box center [532, 491] width 47 height 47
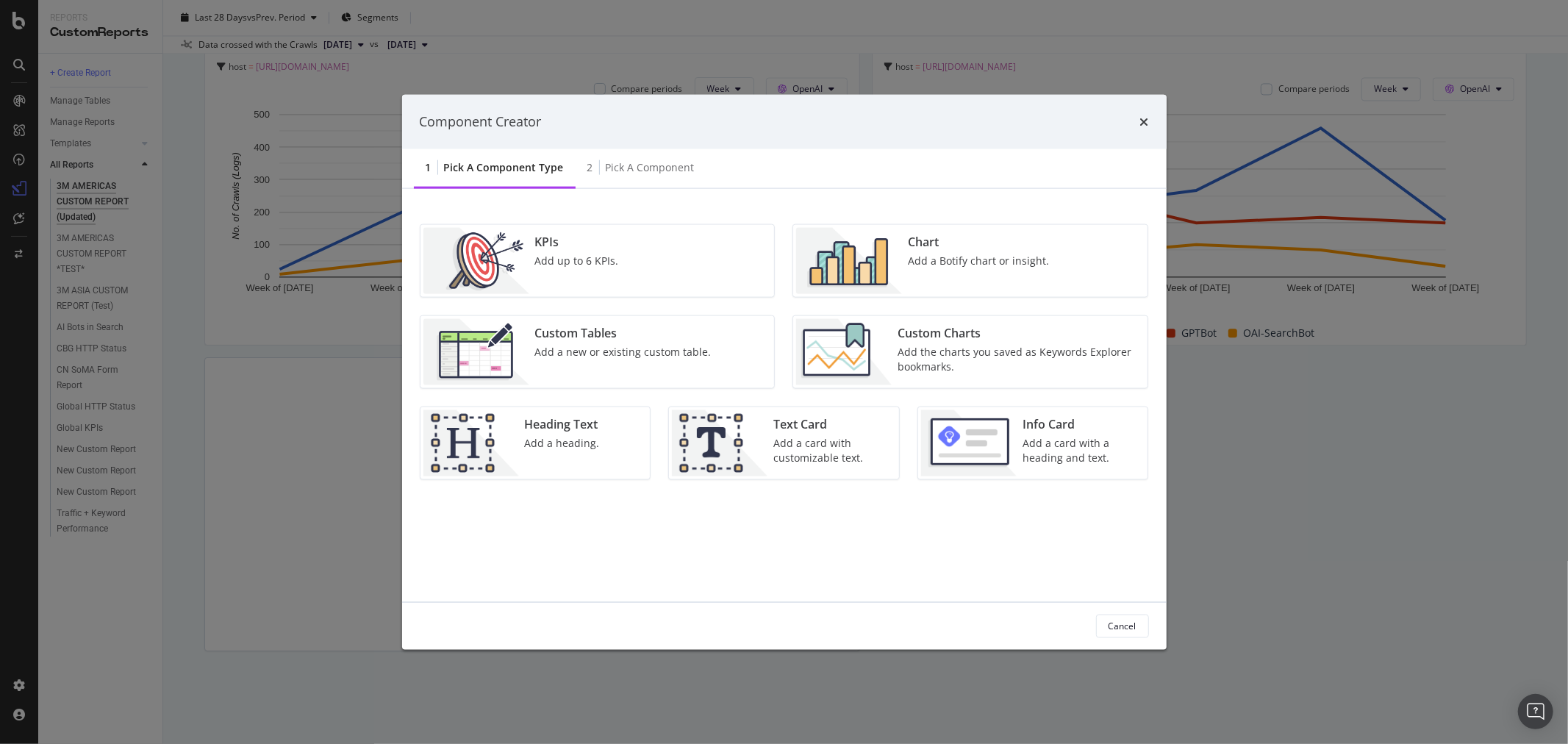
click at [586, 346] on div "Add a new or existing custom table." at bounding box center [623, 351] width 176 height 15
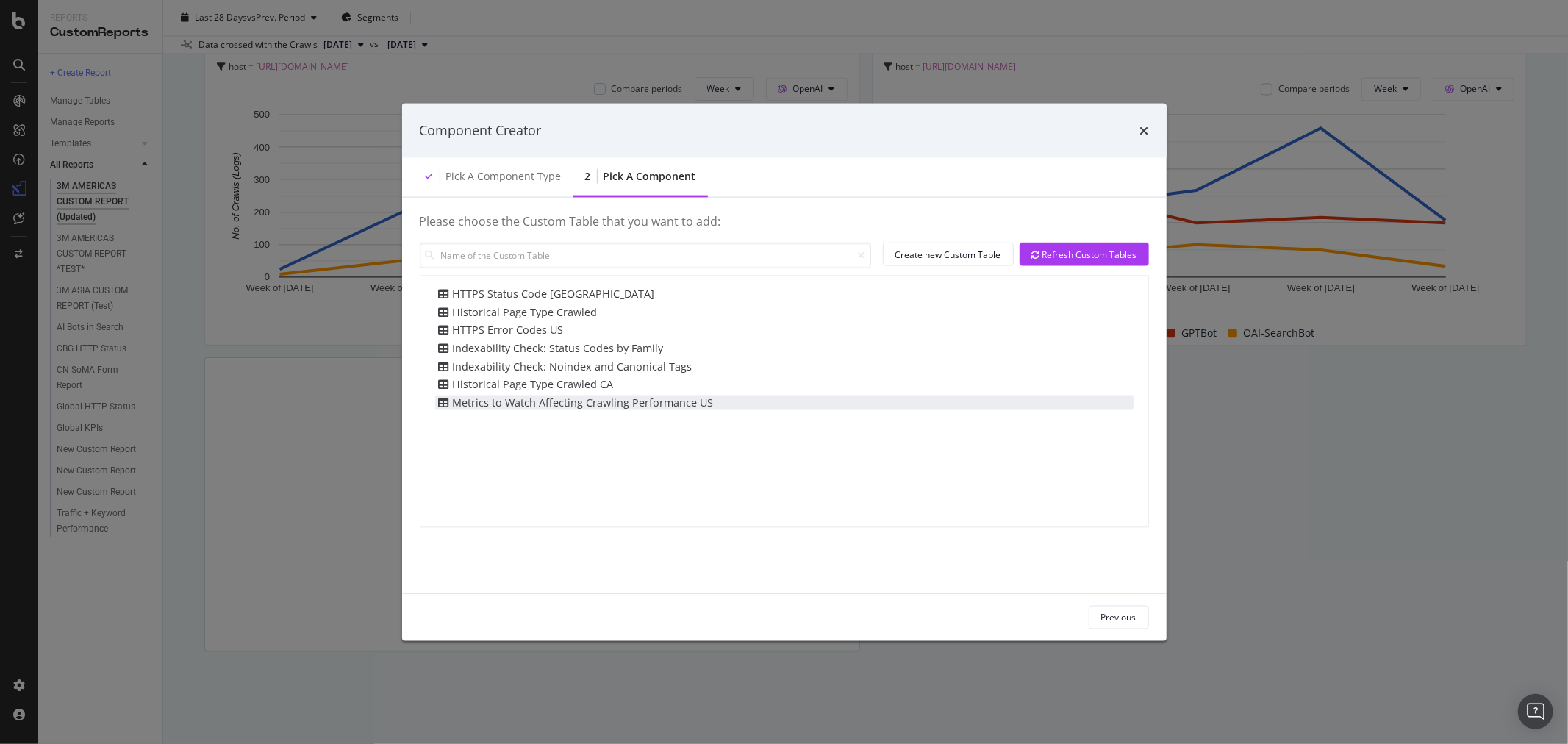
click at [649, 404] on div "Metrics to Watch Affecting Crawling Performance US" at bounding box center [575, 402] width 279 height 15
click at [1118, 611] on div "Add Component" at bounding box center [1104, 617] width 66 height 12
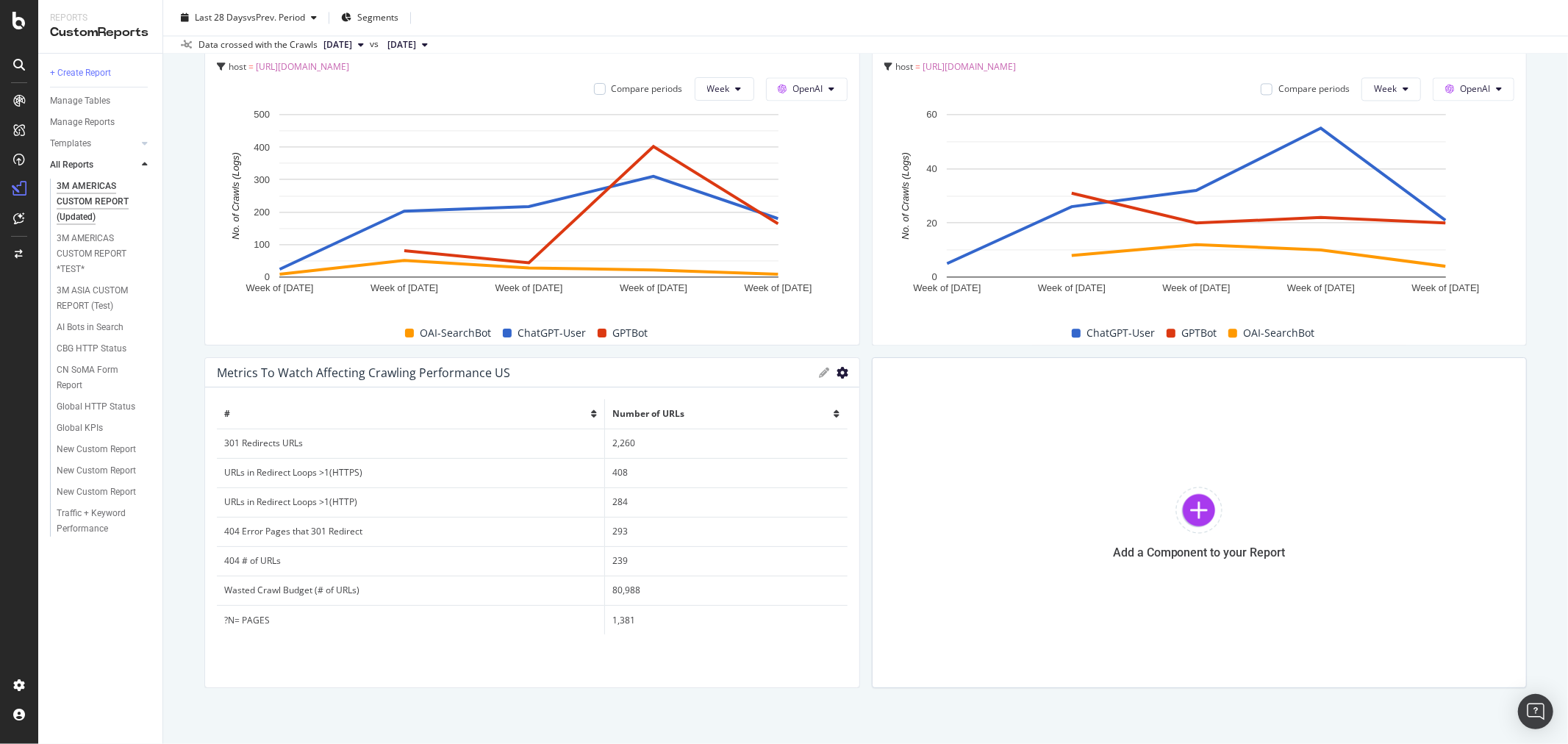
click at [838, 368] on icon "gear" at bounding box center [843, 372] width 12 height 12
click at [90, 97] on div "Manage Tables" at bounding box center [80, 101] width 60 height 15
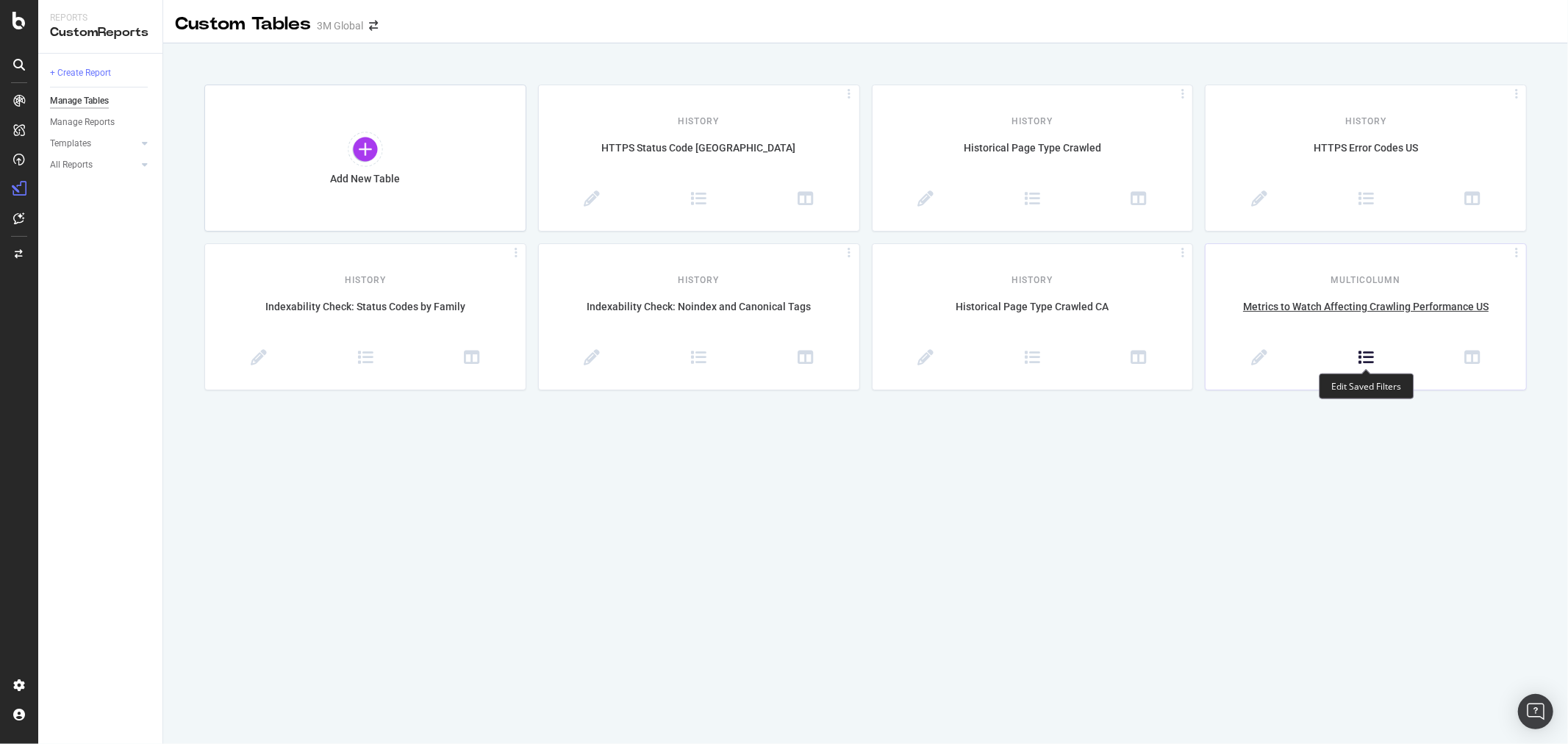
click at [1363, 357] on icon at bounding box center [1366, 357] width 16 height 16
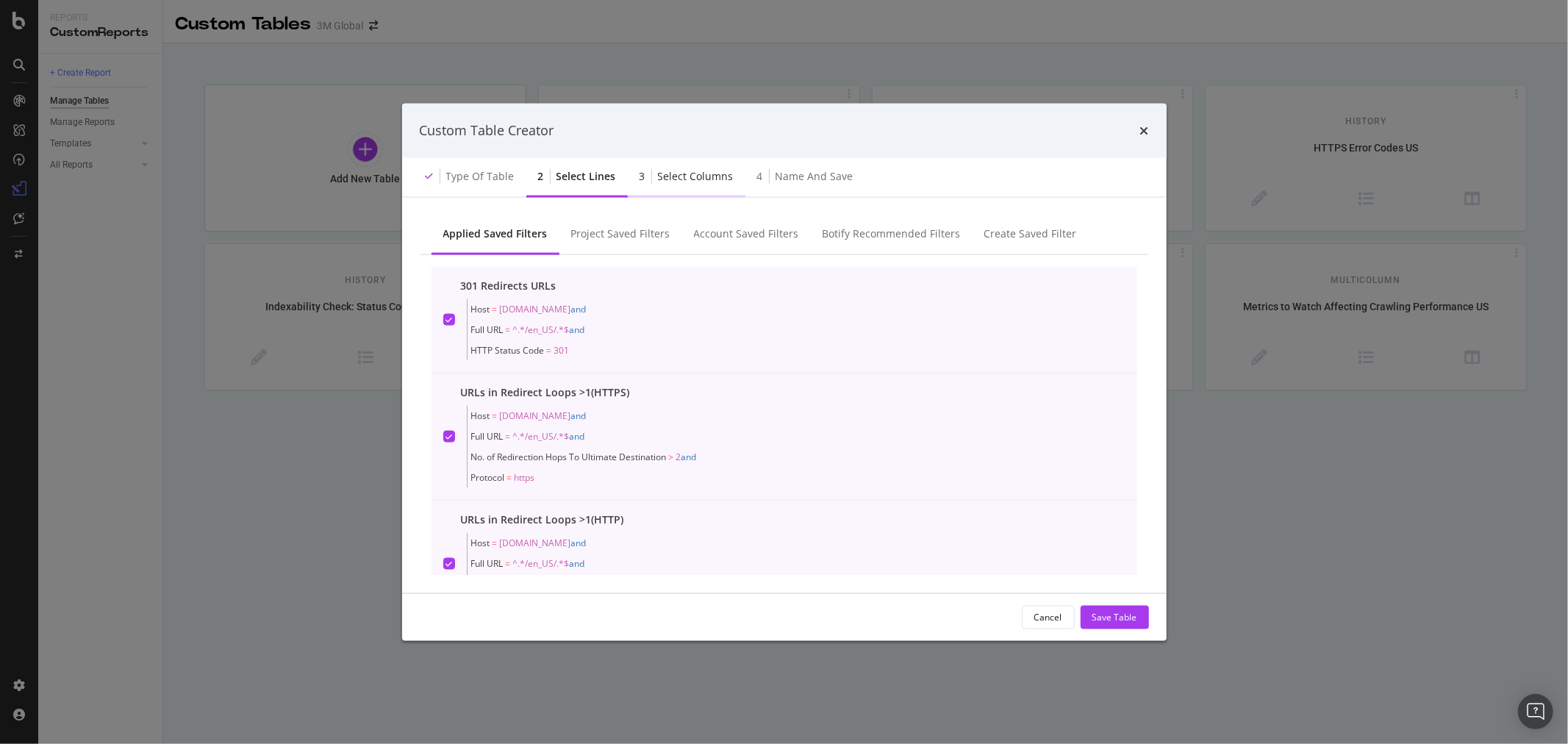
click at [714, 173] on div "Select columns" at bounding box center [696, 176] width 76 height 15
click at [478, 173] on div "Type of table" at bounding box center [480, 176] width 69 height 15
click at [1147, 129] on icon "times" at bounding box center [1144, 129] width 8 height 12
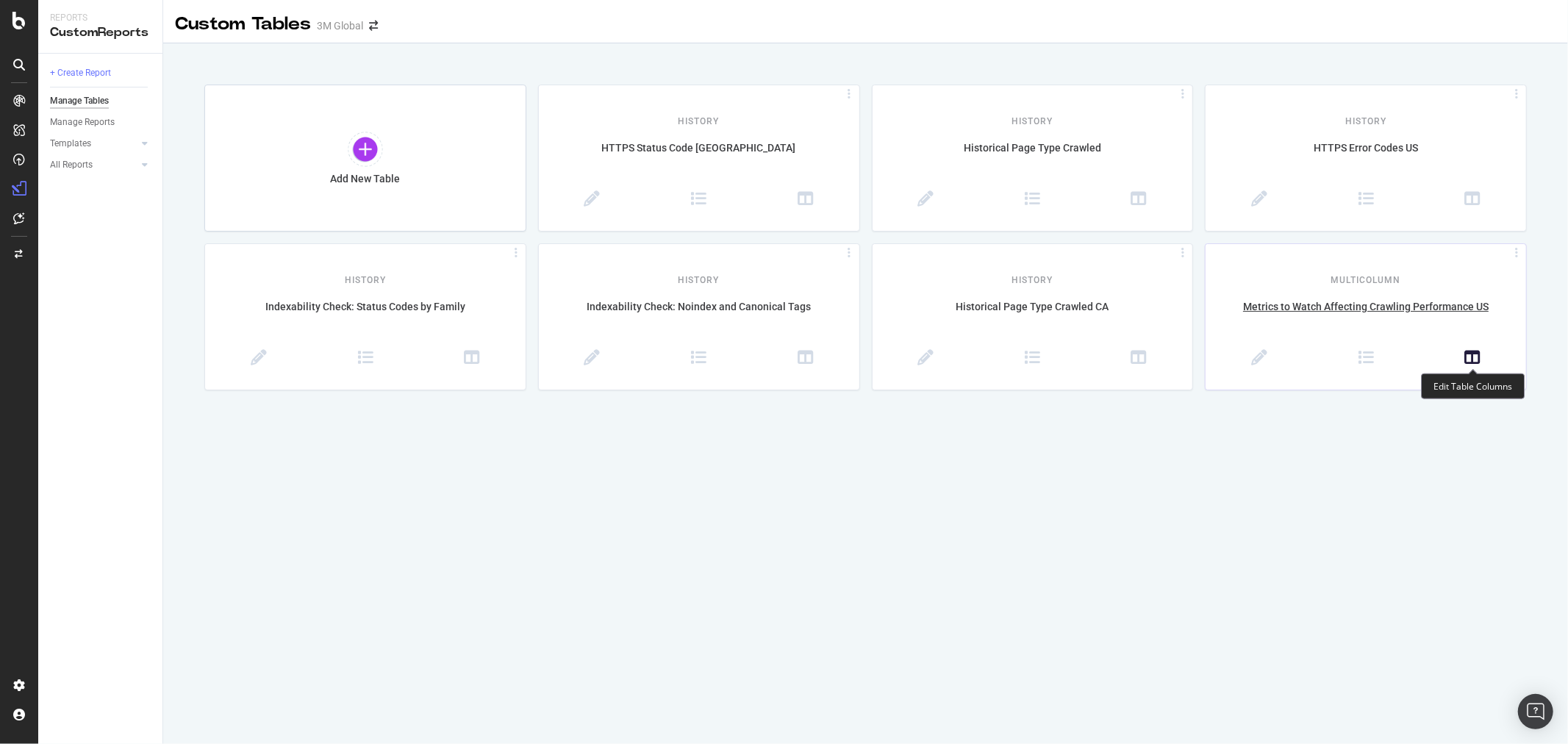
click at [1479, 357] on icon at bounding box center [1472, 357] width 16 height 16
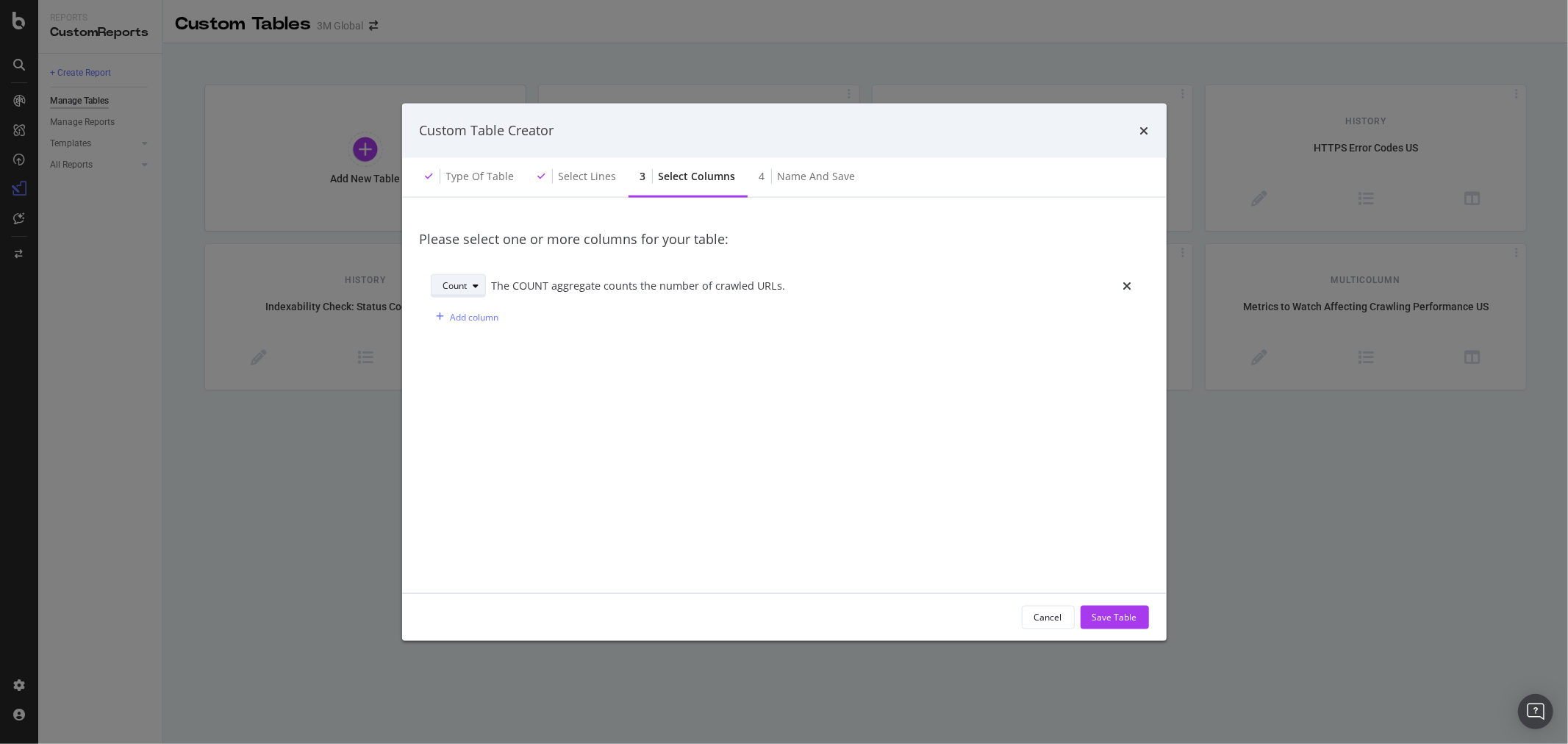
click at [475, 285] on icon "modal" at bounding box center [477, 285] width 6 height 8
click at [475, 182] on div "Type of table" at bounding box center [480, 176] width 69 height 15
click at [474, 173] on div "Type of table" at bounding box center [480, 176] width 69 height 15
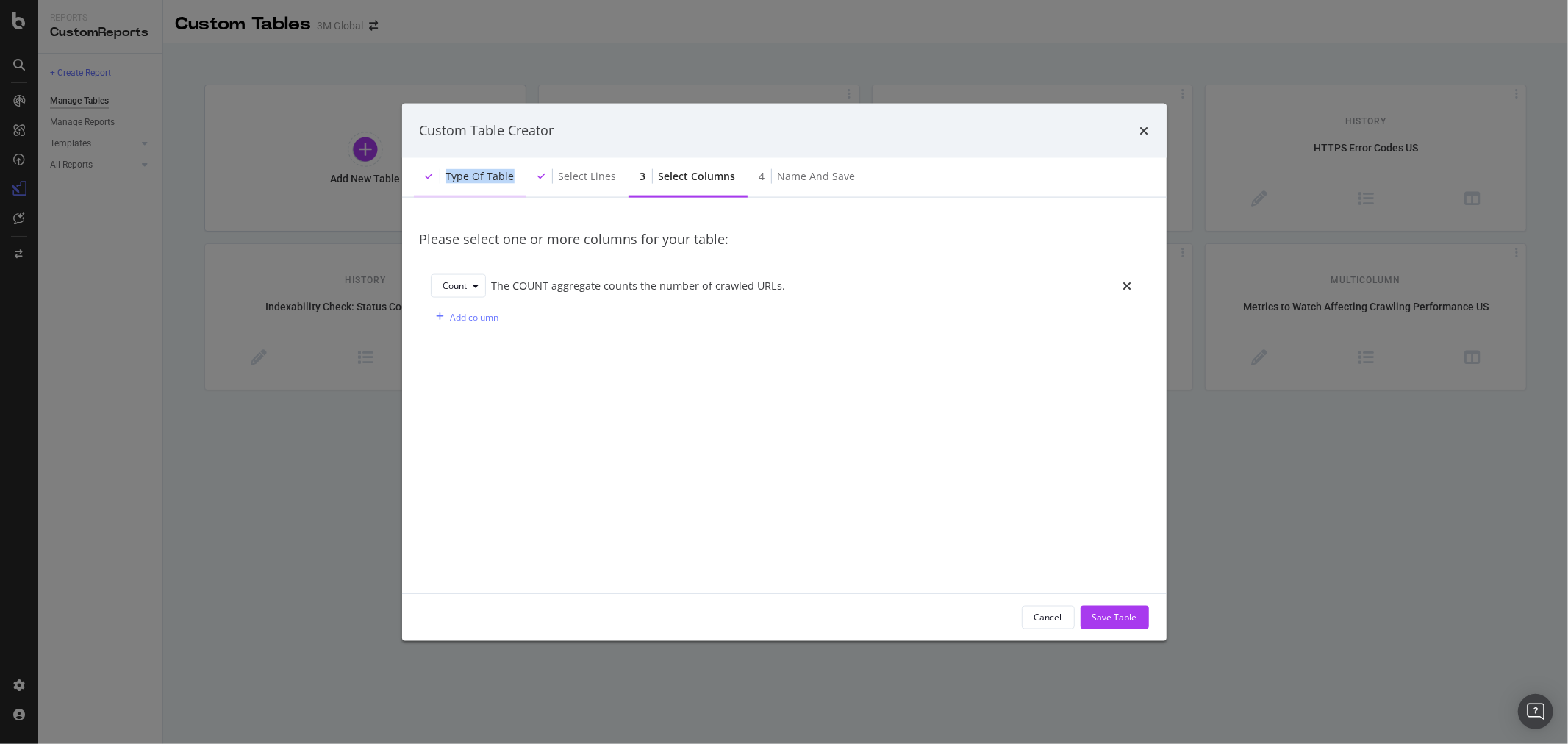
click at [474, 173] on div "Type of table" at bounding box center [480, 176] width 69 height 15
click at [1145, 129] on icon "times" at bounding box center [1144, 129] width 8 height 12
click at [1056, 615] on div "Cancel" at bounding box center [1049, 617] width 28 height 12
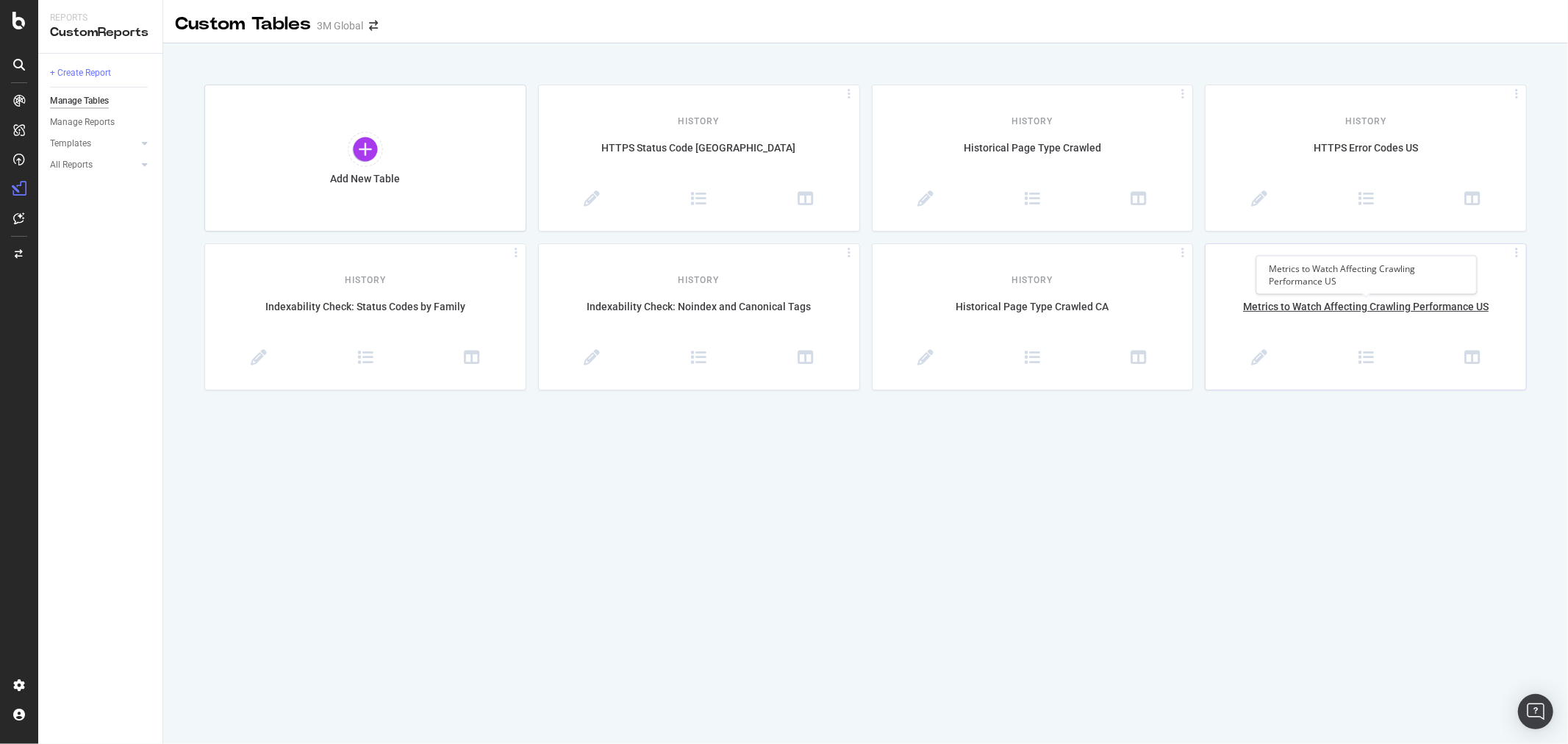
click at [1379, 302] on div "Metrics to Watch Affecting Crawling Performance US" at bounding box center [1366, 314] width 321 height 31
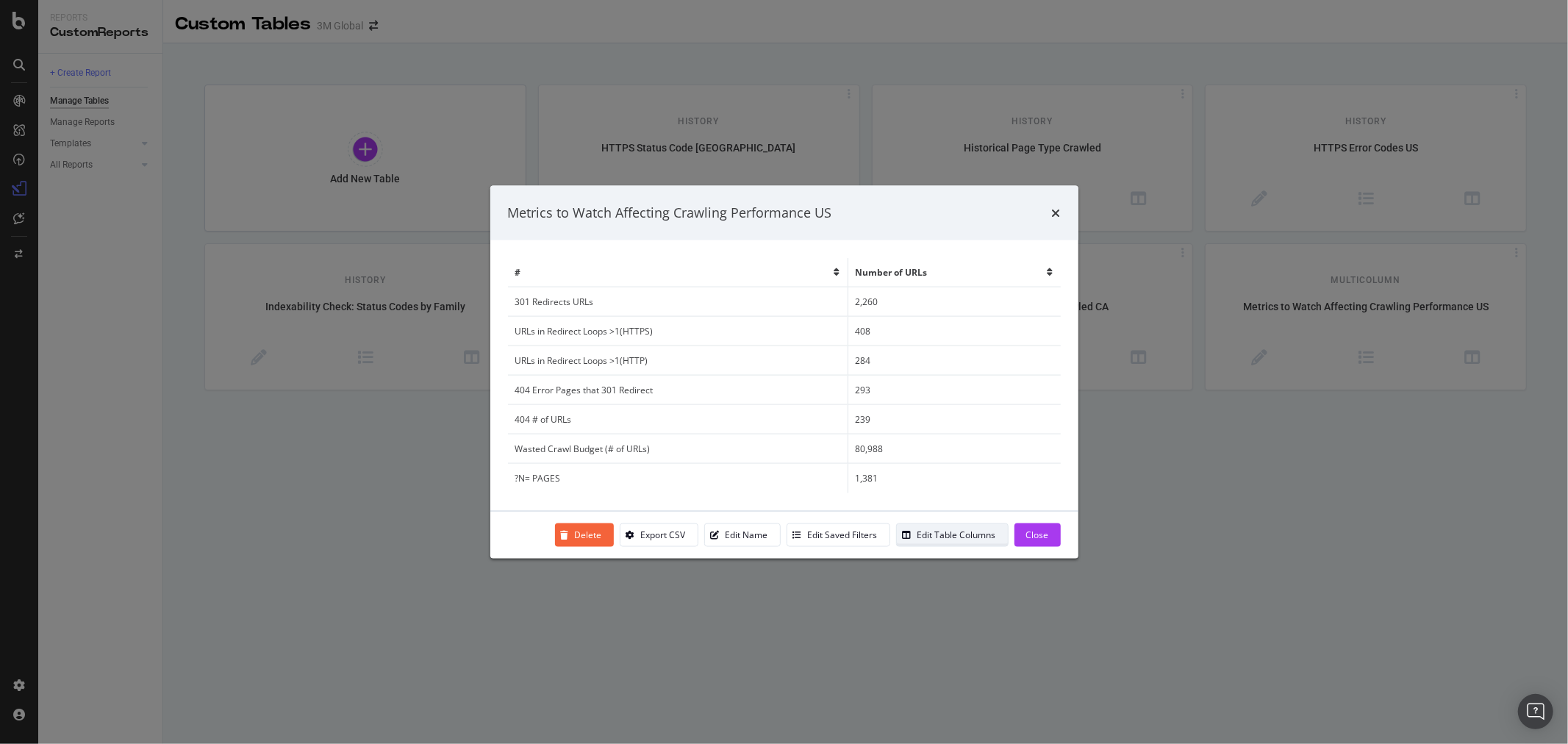
click at [973, 538] on div "Edit Table Columns" at bounding box center [957, 535] width 79 height 12
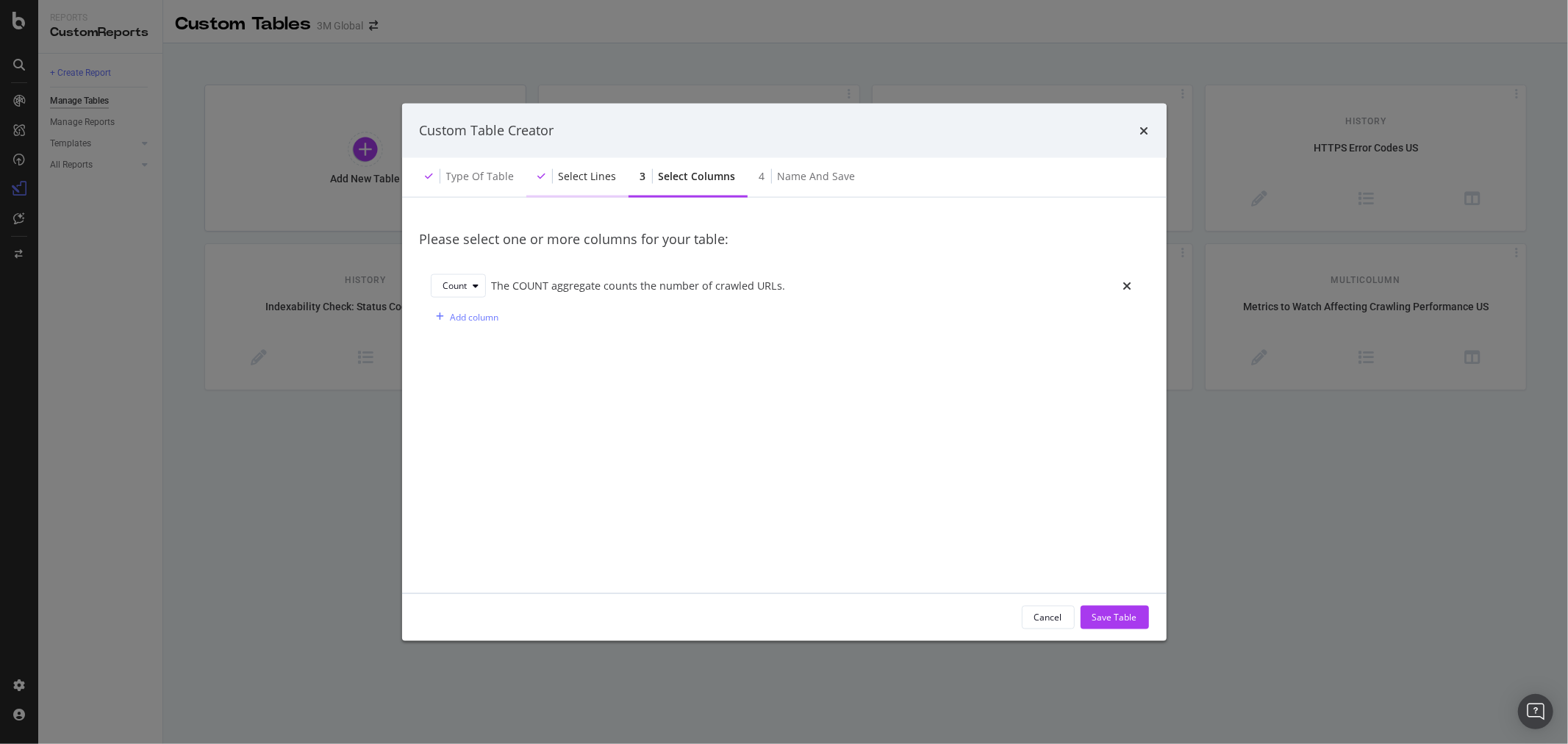
click at [575, 185] on div "Select lines" at bounding box center [577, 176] width 102 height 40
click at [582, 182] on div "Select lines" at bounding box center [587, 176] width 58 height 15
click at [831, 183] on div "Name and save" at bounding box center [817, 176] width 78 height 15
click at [692, 185] on div "3 Select columns" at bounding box center [688, 176] width 119 height 40
click at [482, 322] on div "Add column" at bounding box center [475, 317] width 49 height 12
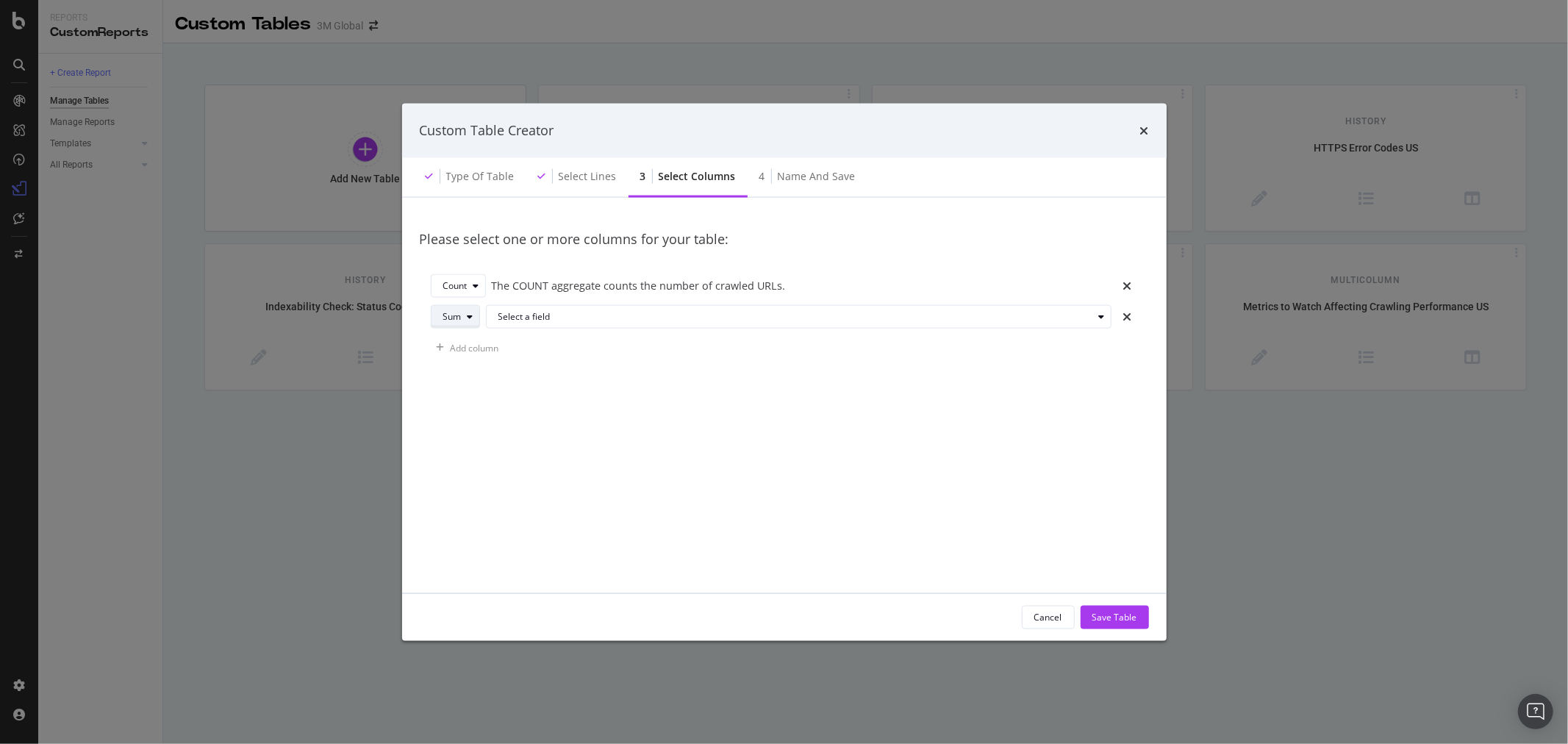
click at [471, 314] on icon "modal" at bounding box center [471, 317] width 6 height 8
click at [608, 317] on div "Select a field" at bounding box center [796, 317] width 595 height 8
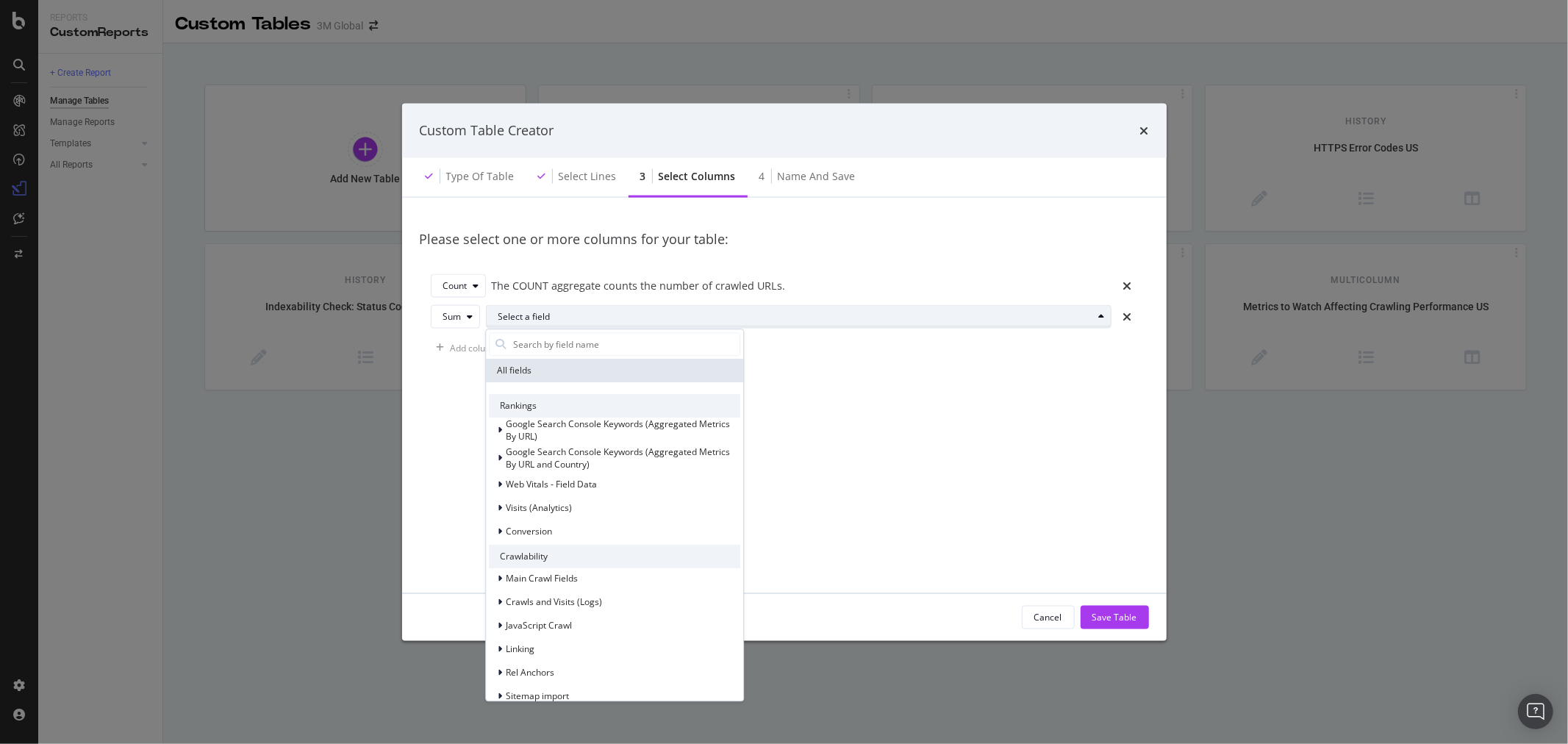
click at [608, 317] on div "Select a field" at bounding box center [796, 317] width 595 height 8
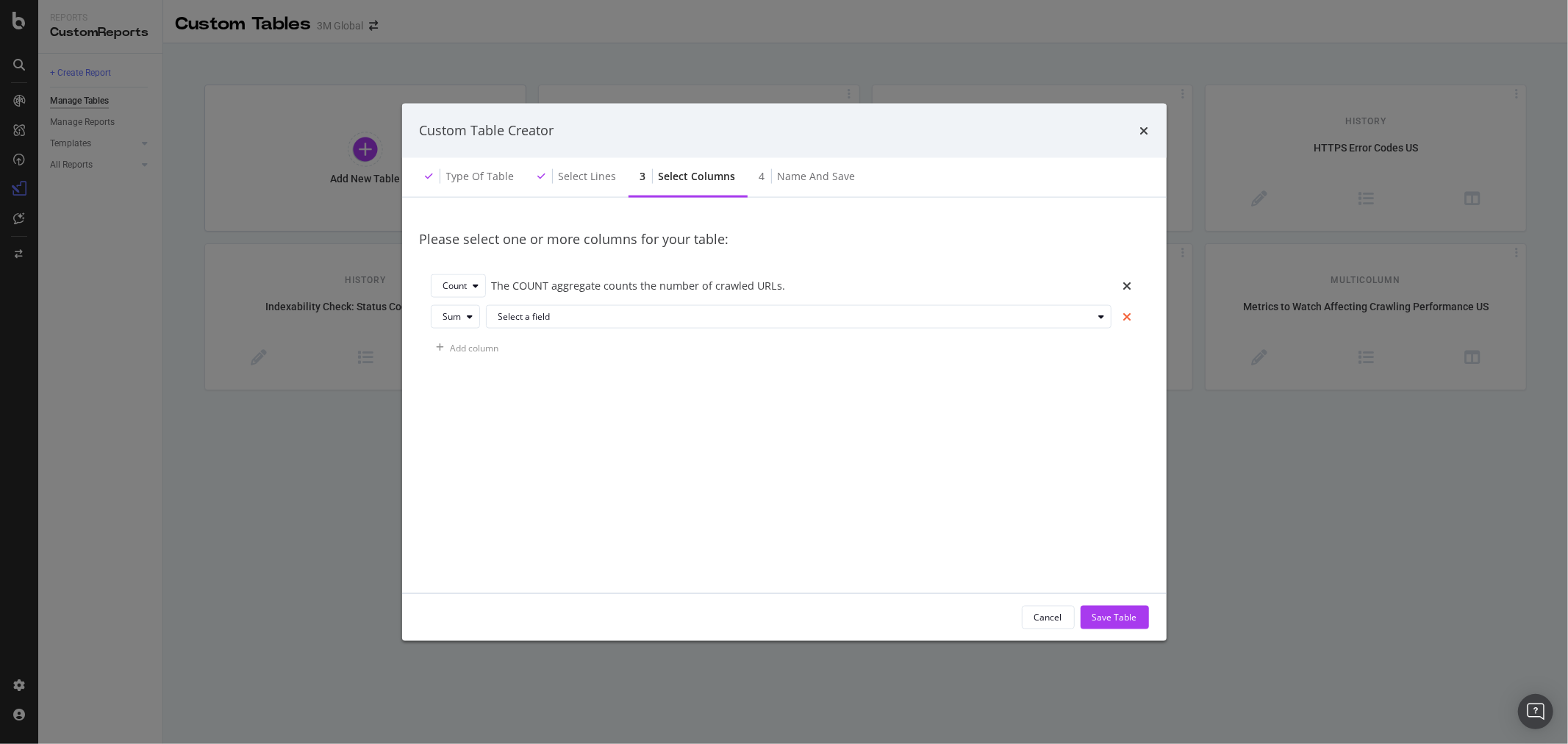
click at [1126, 316] on icon "times" at bounding box center [1127, 317] width 8 height 12
click at [1063, 615] on button "Cancel" at bounding box center [1048, 616] width 53 height 24
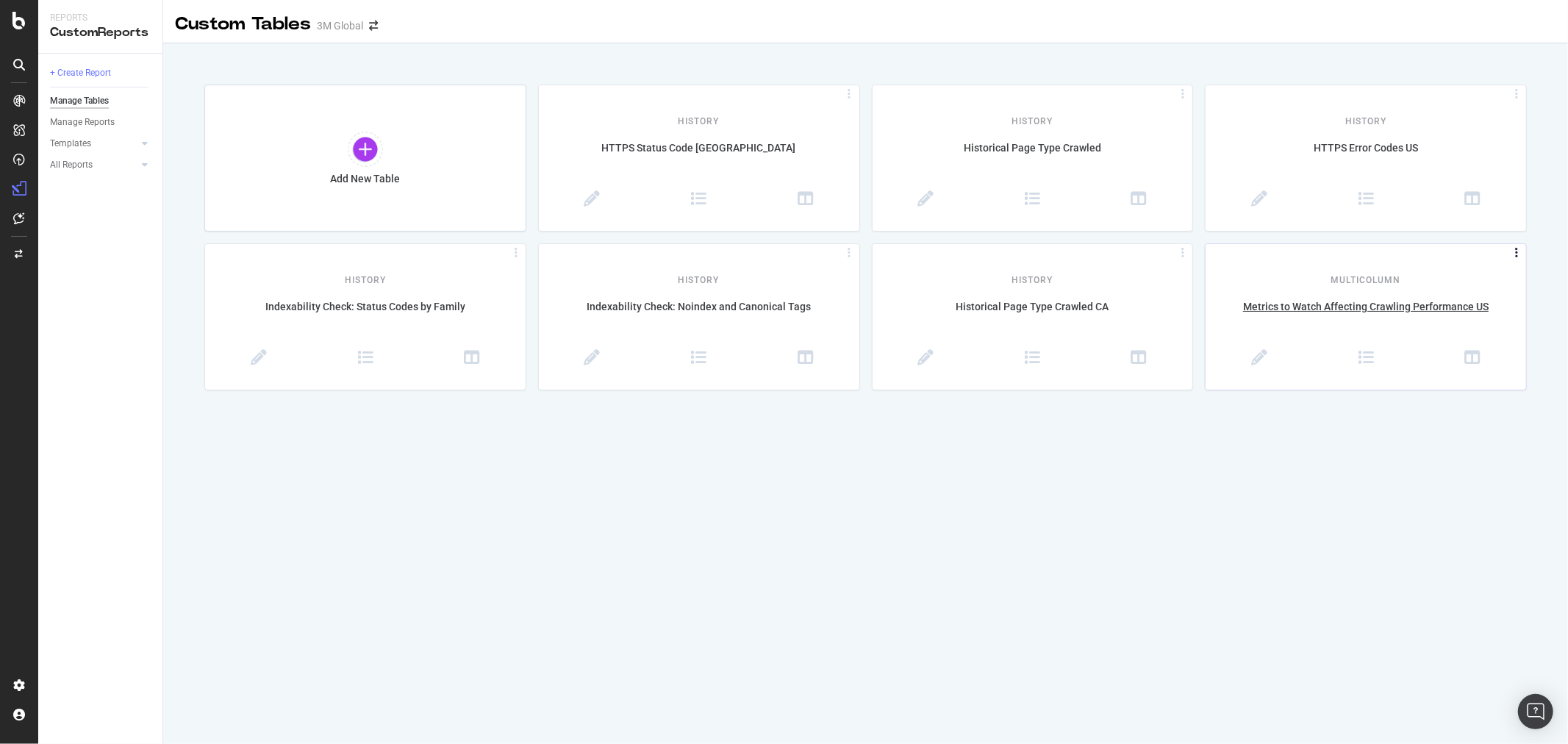
click at [1513, 250] on icon at bounding box center [1516, 253] width 15 height 7
drag, startPoint x: 1544, startPoint y: 287, endPoint x: 1459, endPoint y: 288, distance: 85.0
click at [1542, 288] on div "Add New Table History HTTPS Status Code Canada History Historical Page Type Cra…" at bounding box center [866, 401] width 1405 height 634
click at [1383, 280] on div "MultiColumn" at bounding box center [1366, 271] width 321 height 30
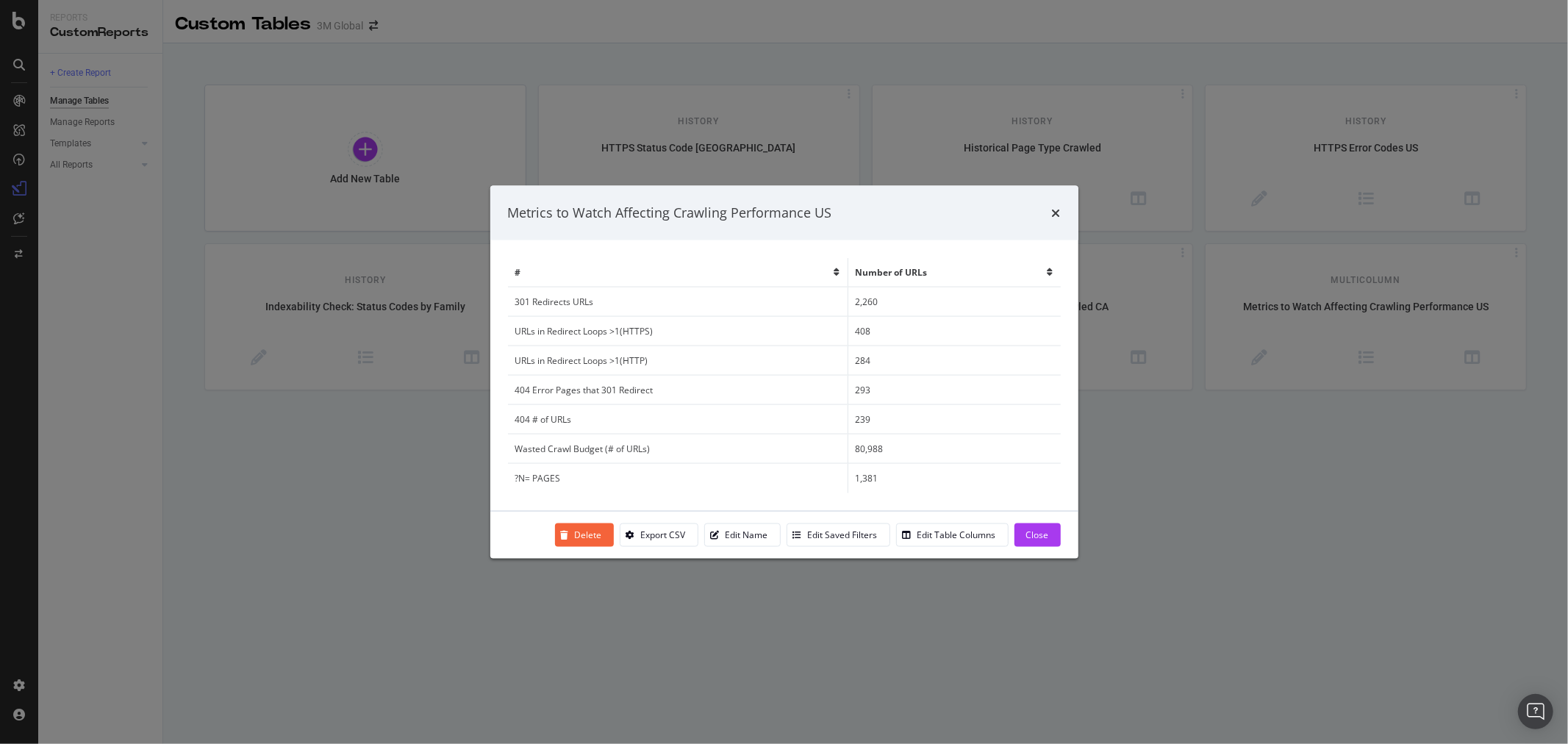
click at [1211, 511] on div "Metrics to Watch Affecting Crawling Performance US # Number of URLs 301 Redirec…" at bounding box center [784, 372] width 1568 height 744
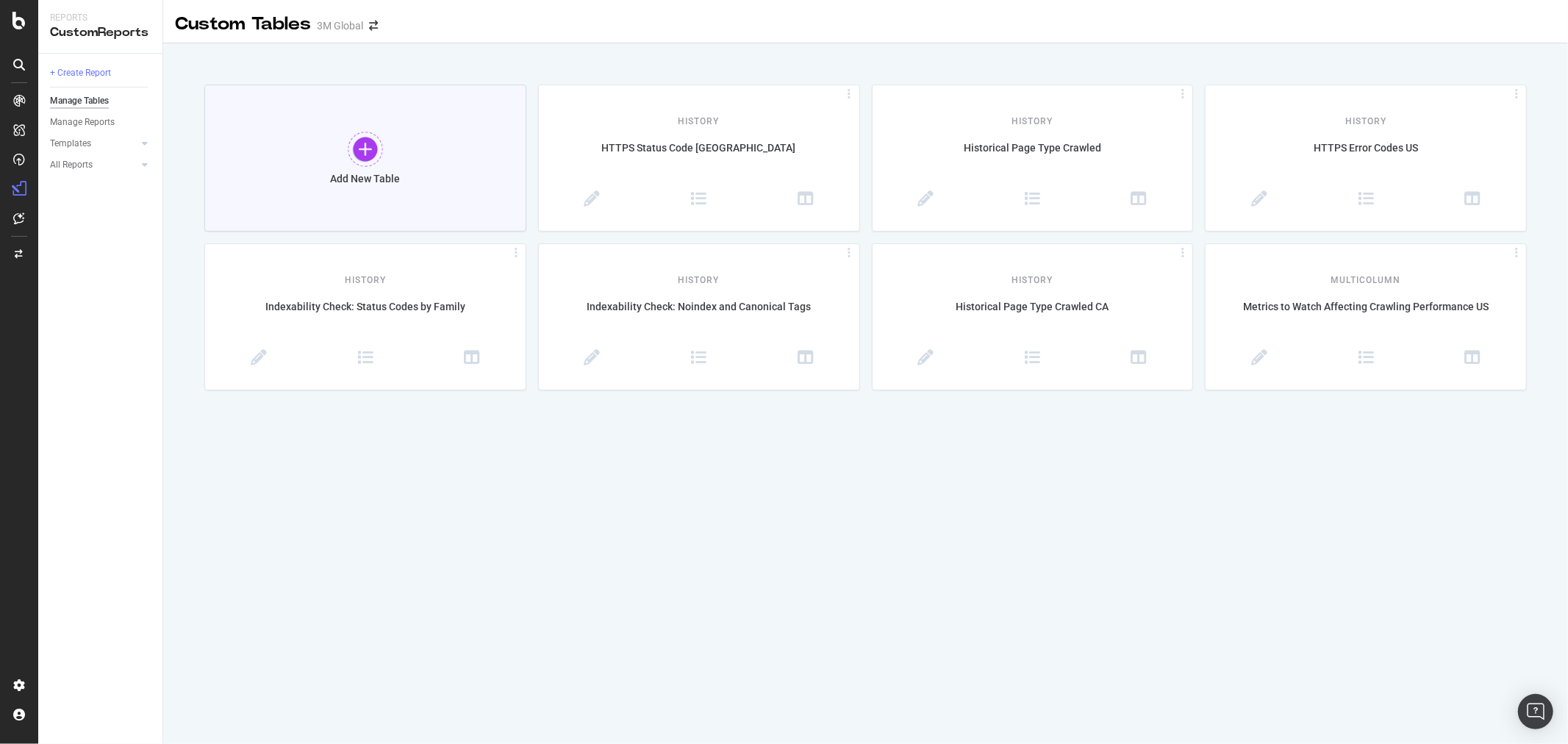
click at [366, 158] on div at bounding box center [365, 149] width 35 height 35
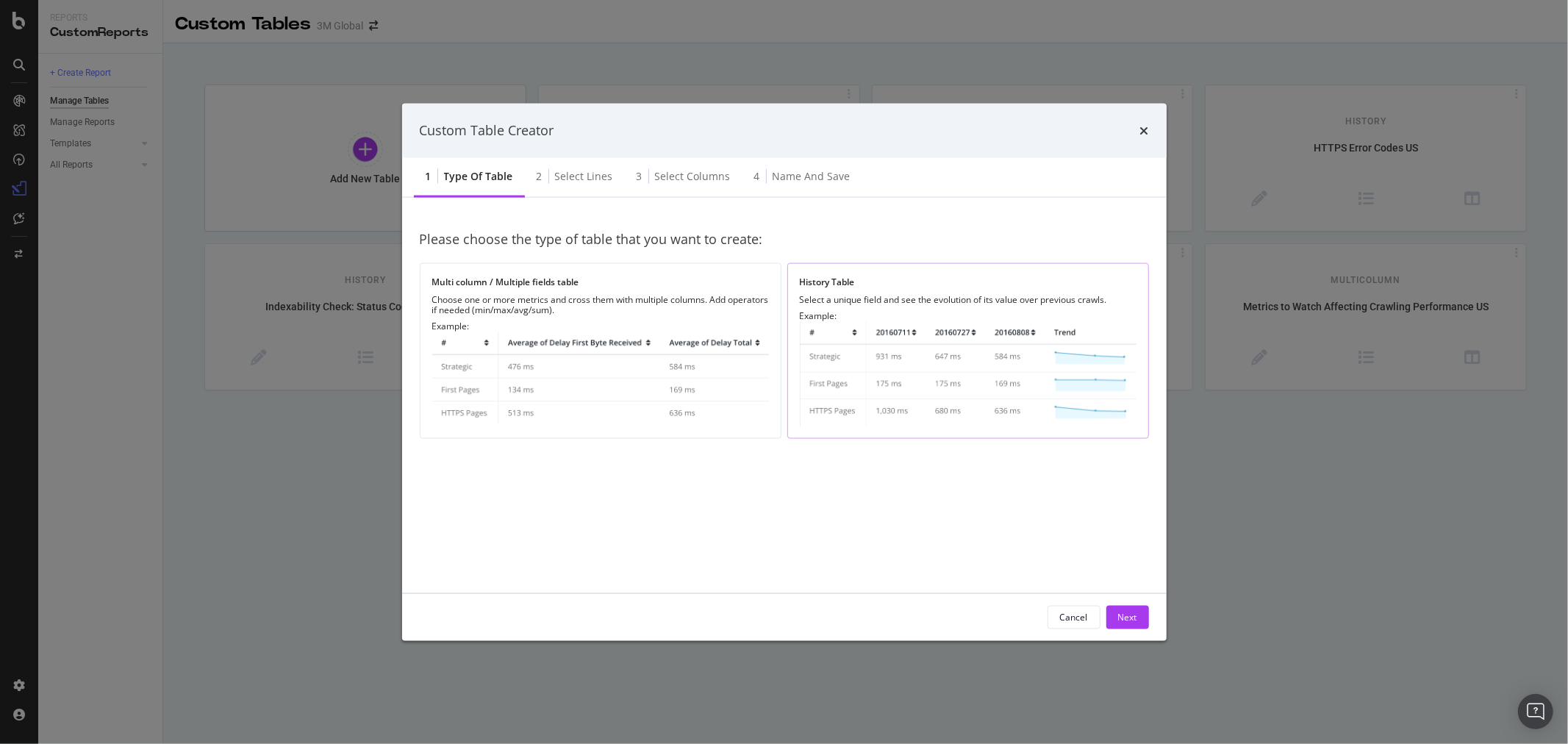
click at [975, 377] on img "modal" at bounding box center [968, 373] width 337 height 105
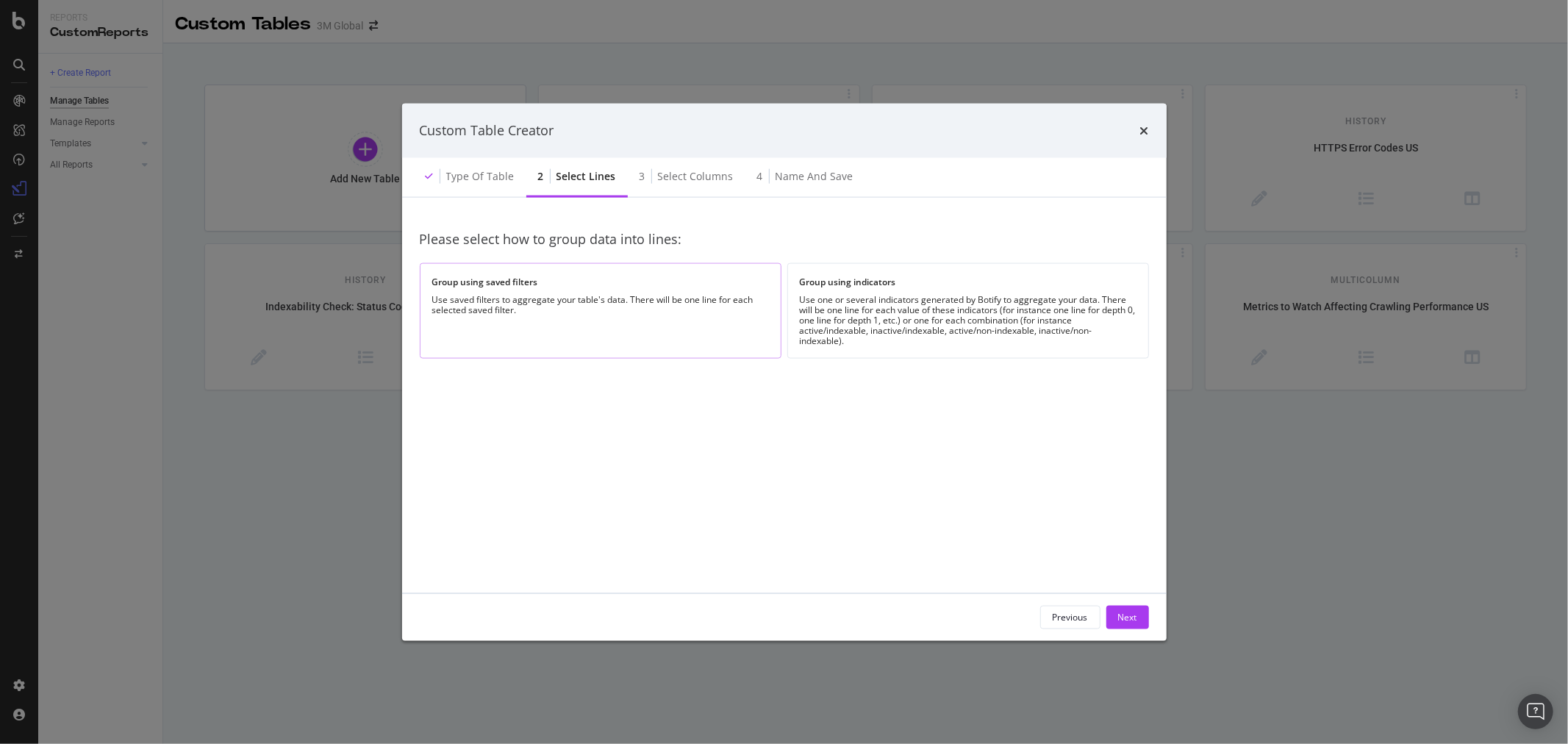
click at [679, 281] on div "Group using saved filters" at bounding box center [600, 282] width 337 height 12
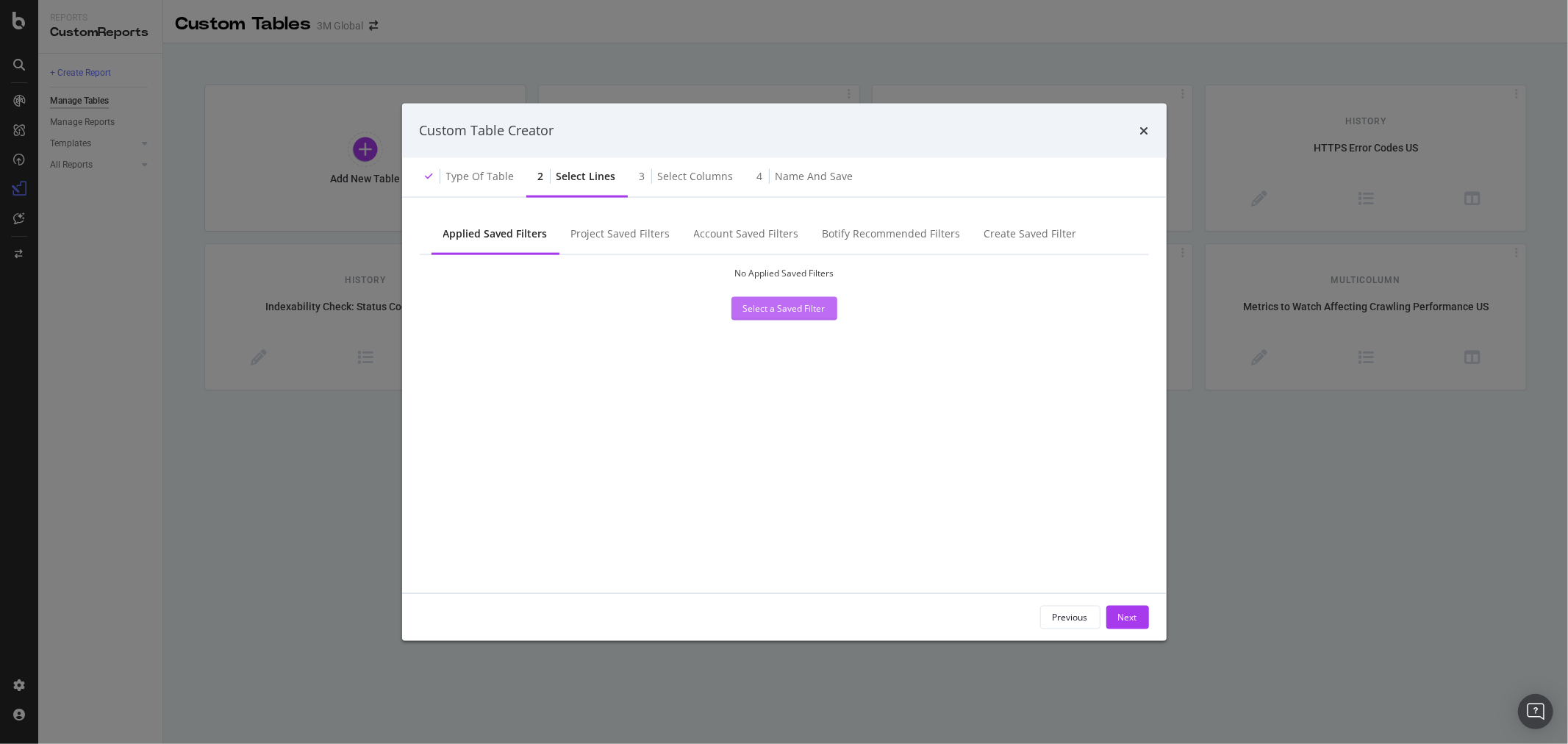
click at [809, 311] on div "Select a Saved Filter" at bounding box center [784, 308] width 82 height 12
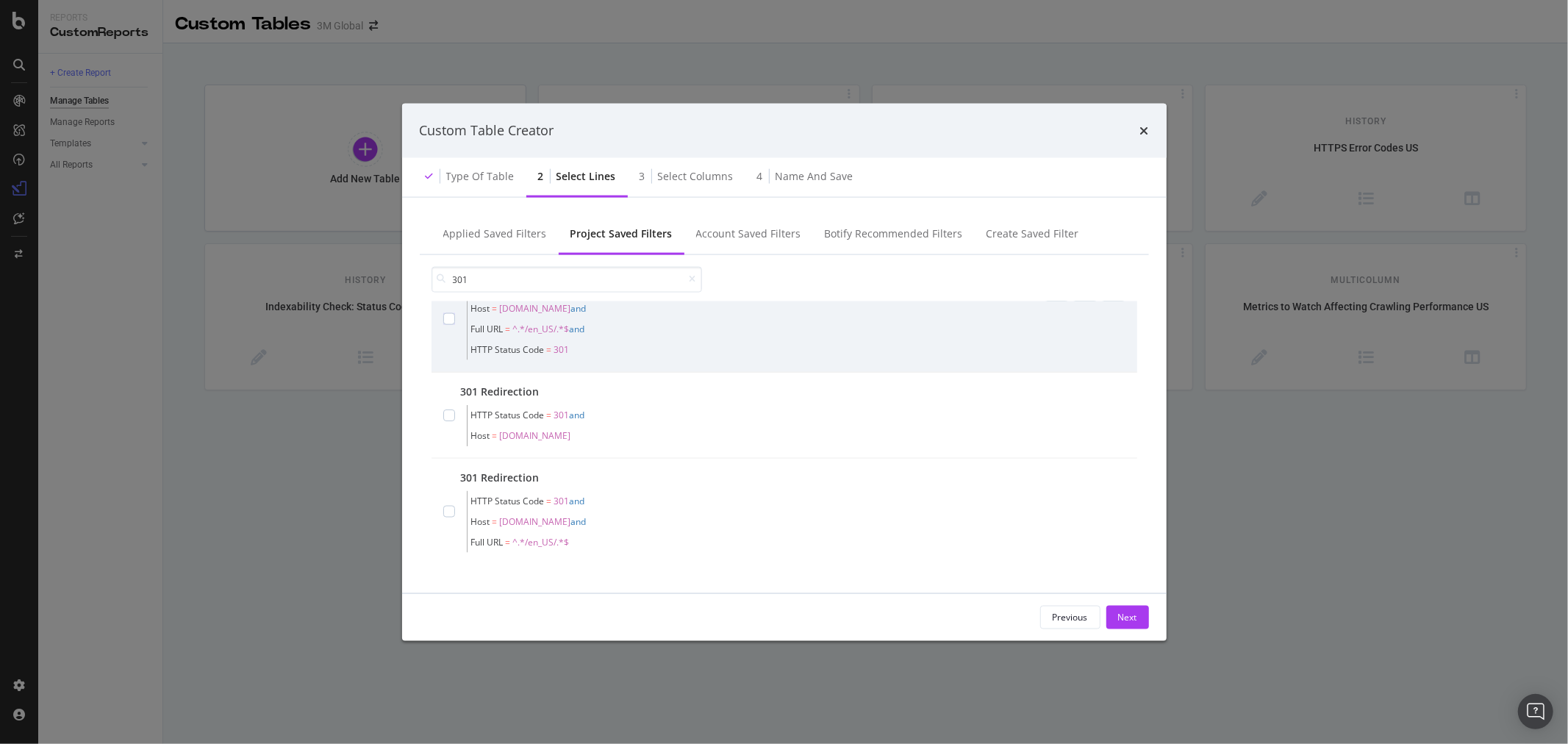
scroll to position [92, 0]
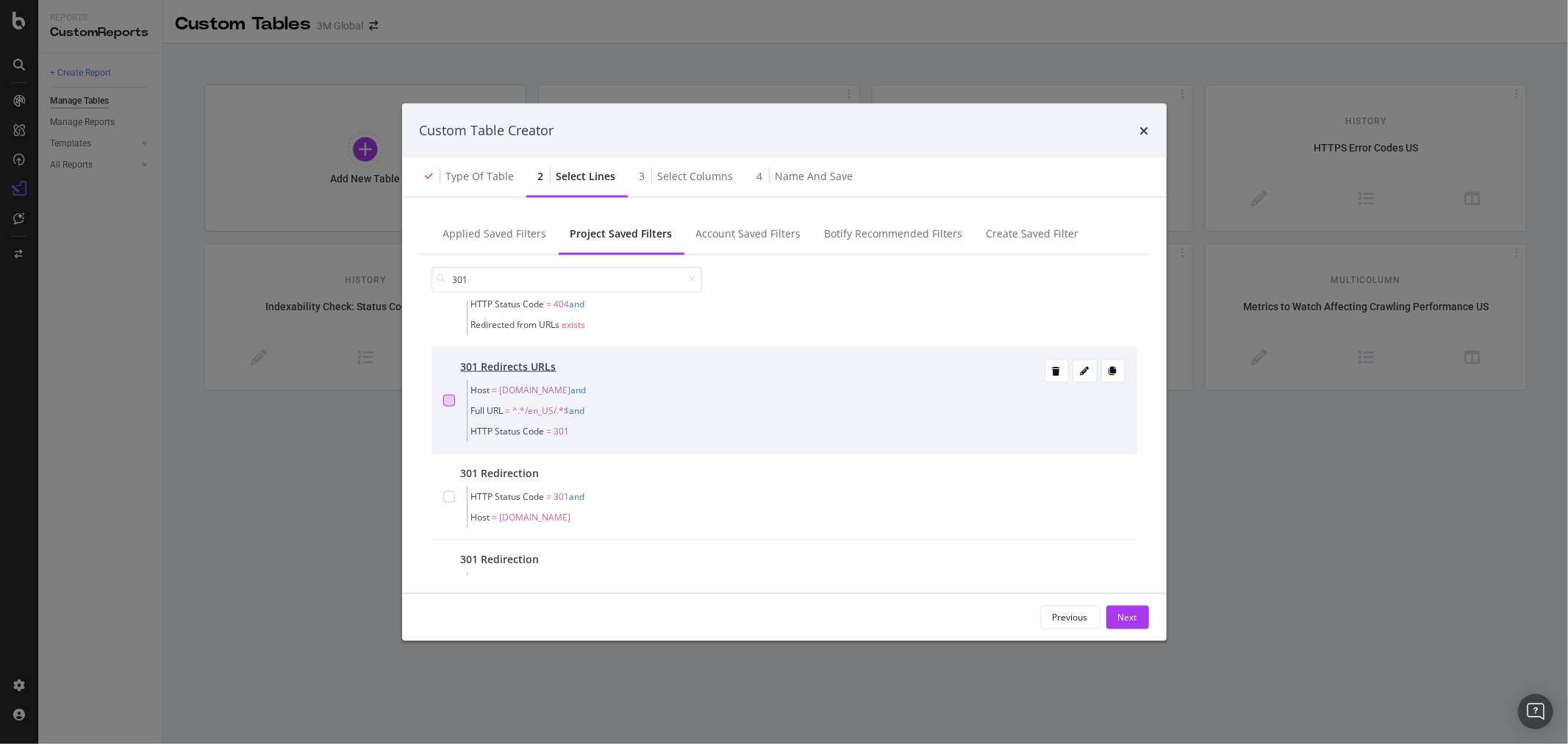
type input "301"
click at [444, 394] on div "modal" at bounding box center [448, 399] width 12 height 12
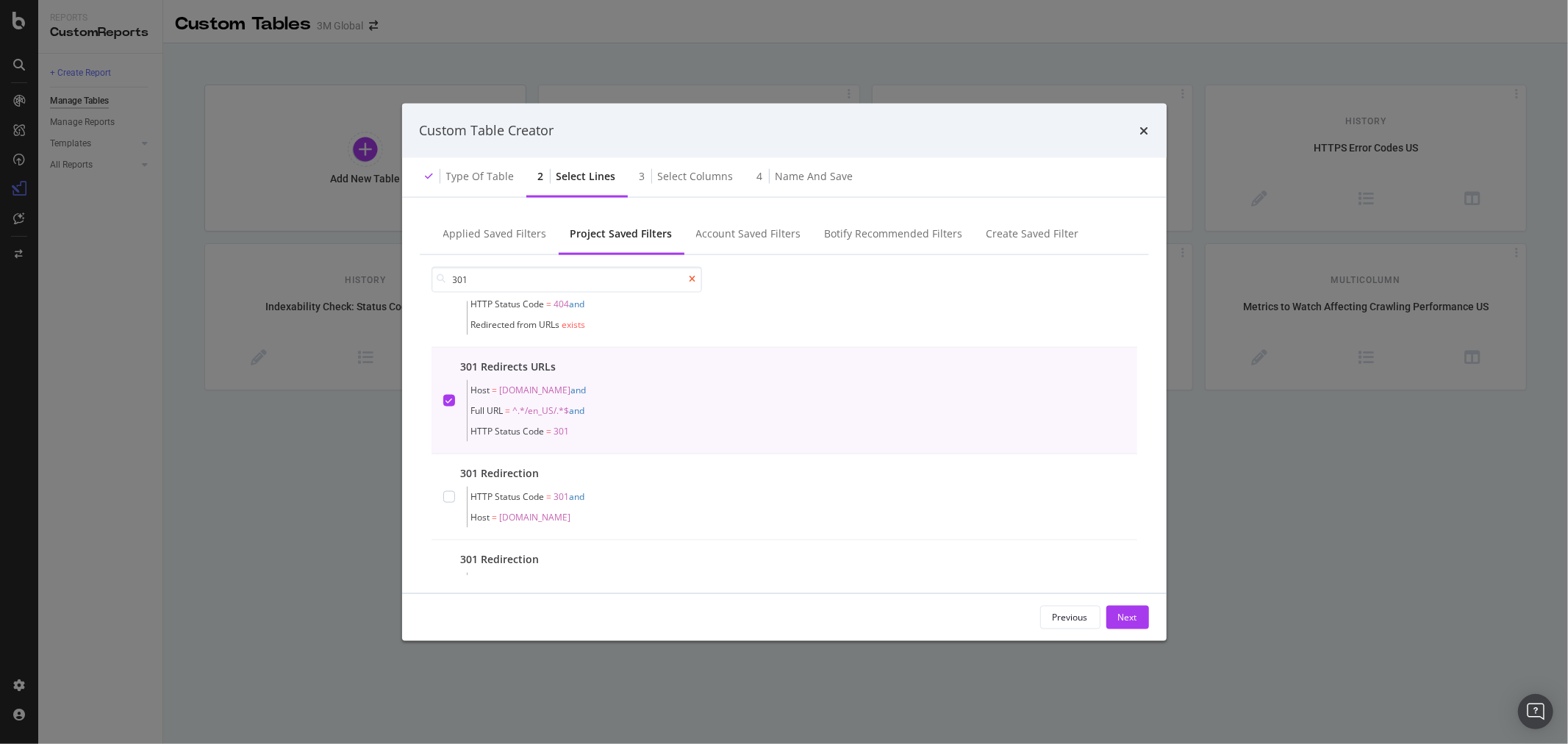
click at [694, 281] on icon "modal" at bounding box center [693, 279] width 7 height 8
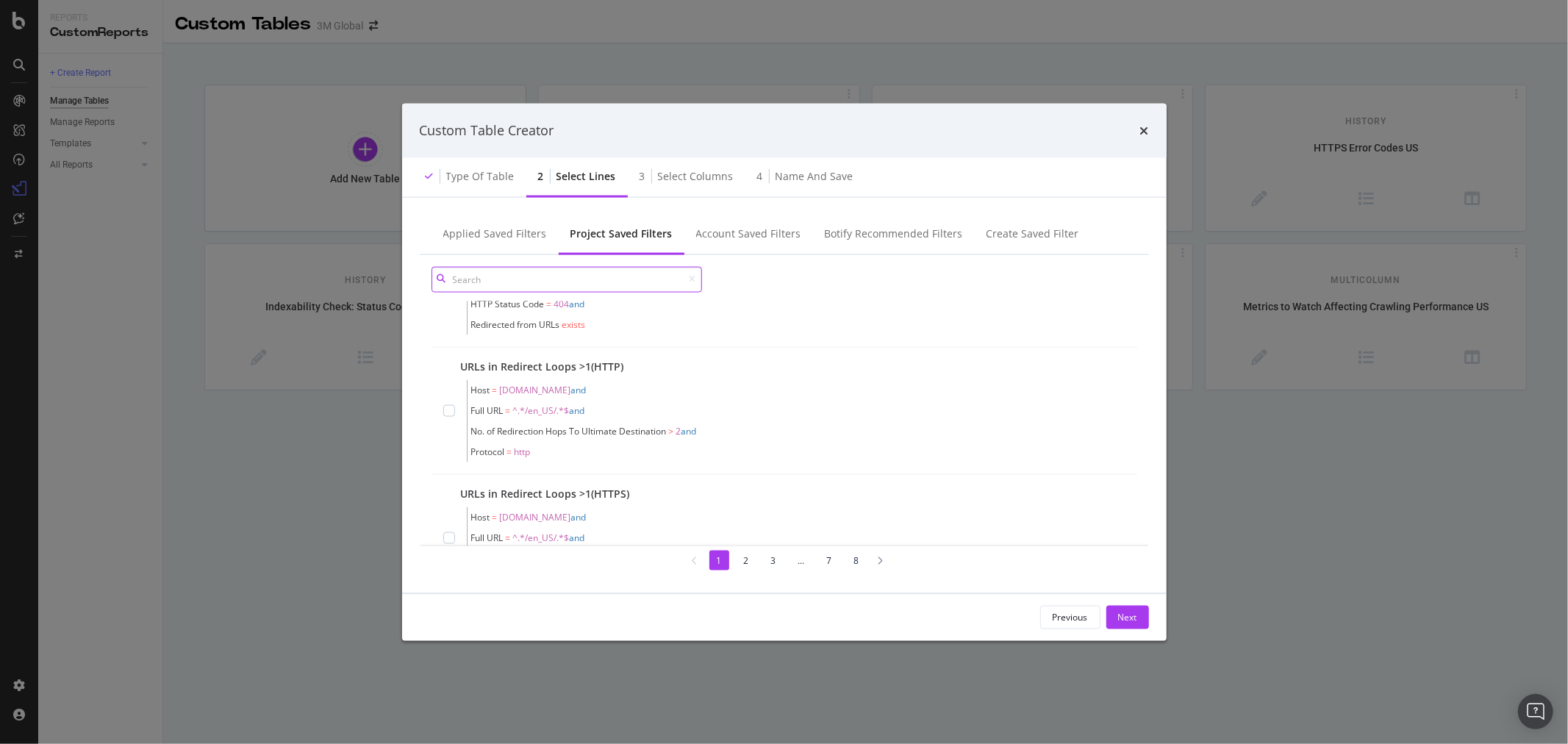
click at [648, 280] on input "modal" at bounding box center [566, 278] width 270 height 25
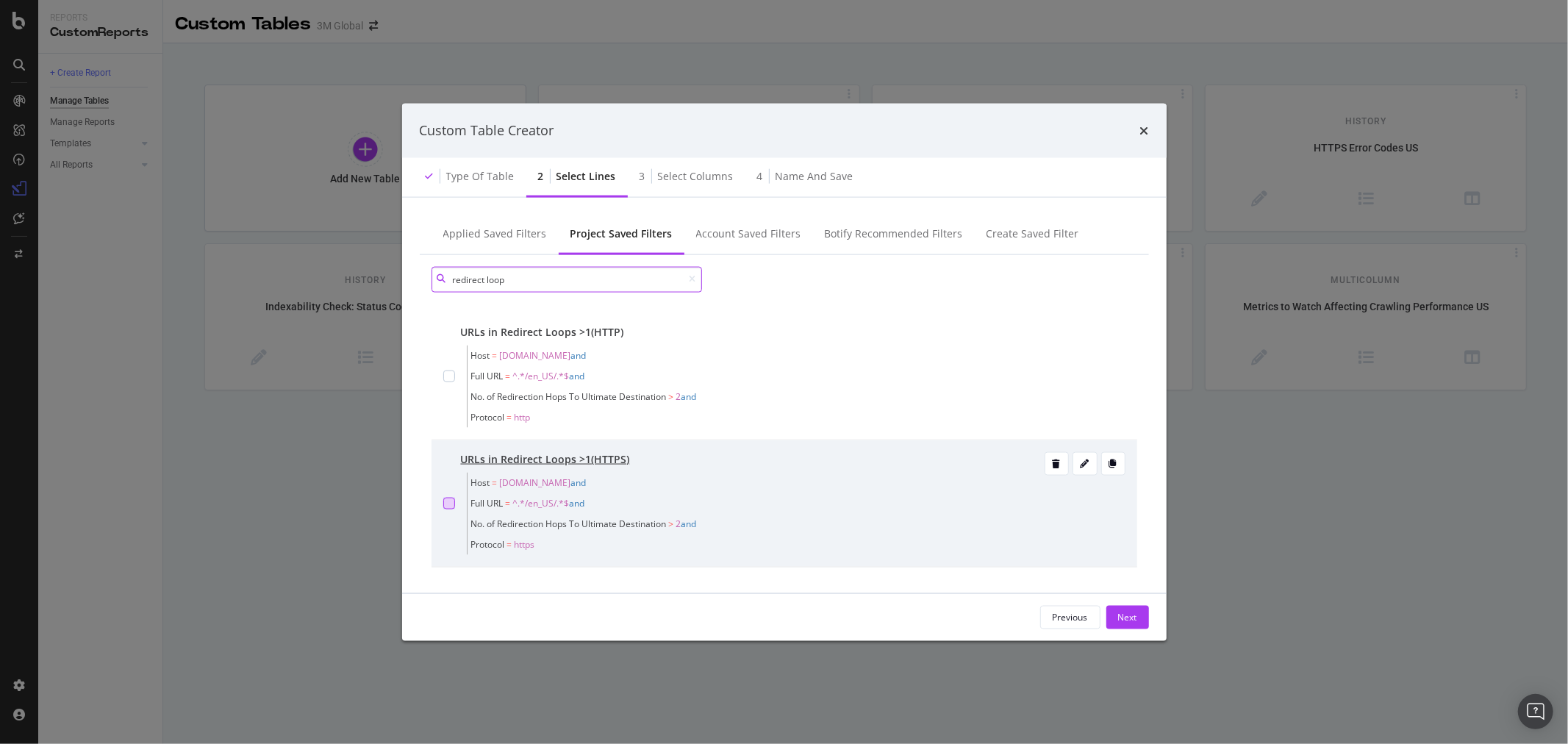
type input "redirect loop"
click at [451, 504] on div "modal" at bounding box center [448, 502] width 12 height 12
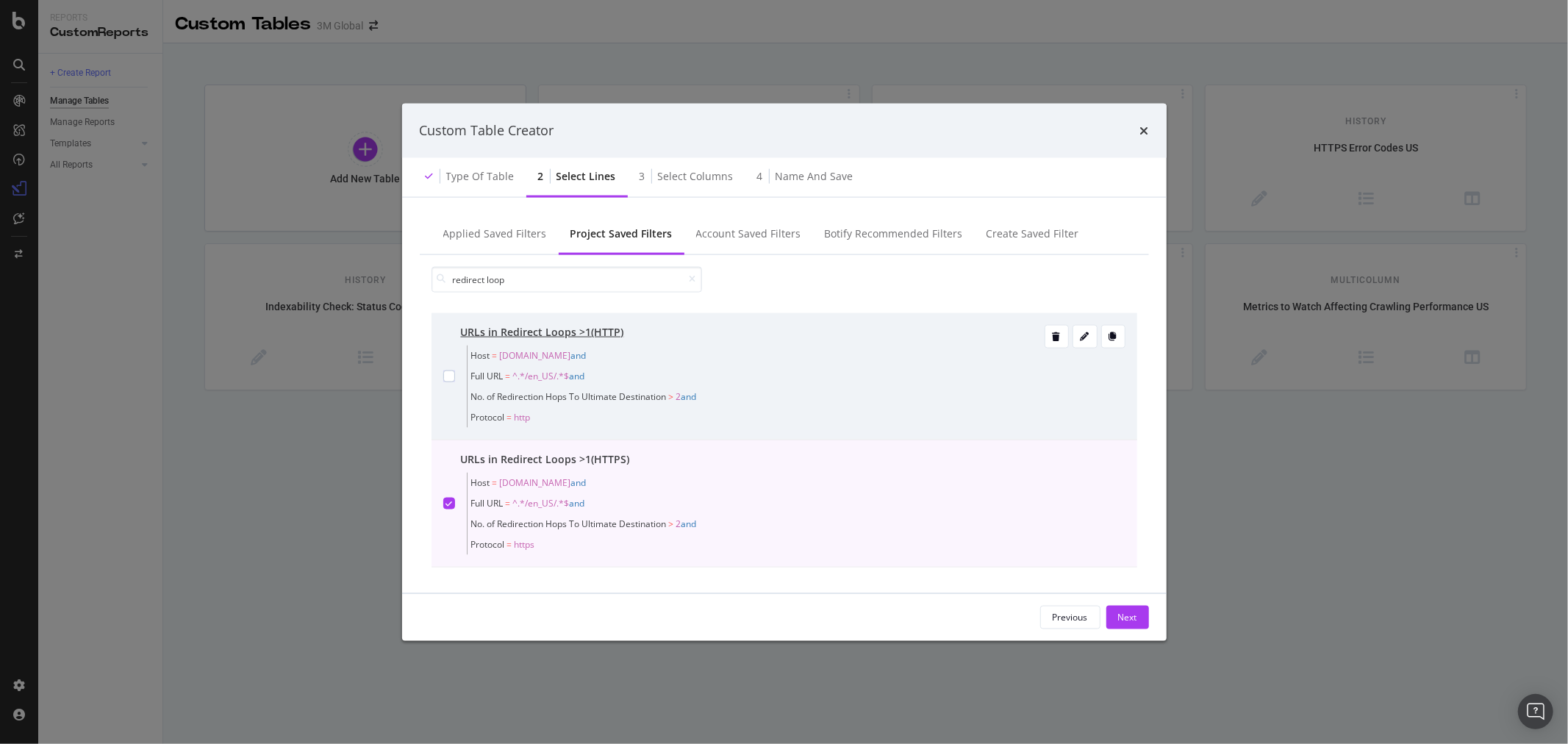
click at [450, 369] on div "modal" at bounding box center [448, 376] width 12 height 103
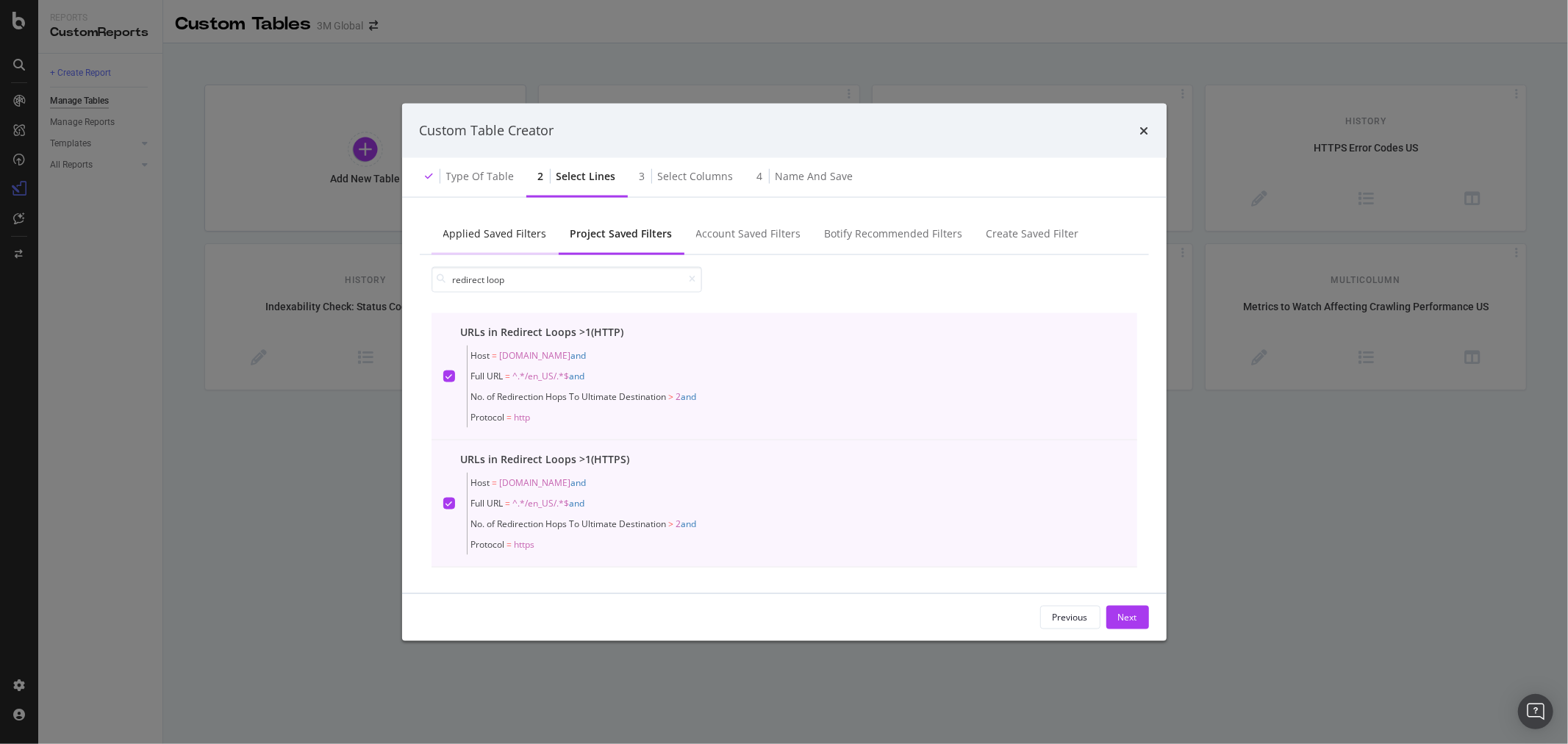
click at [503, 231] on div "Applied Saved Filters" at bounding box center [495, 233] width 104 height 15
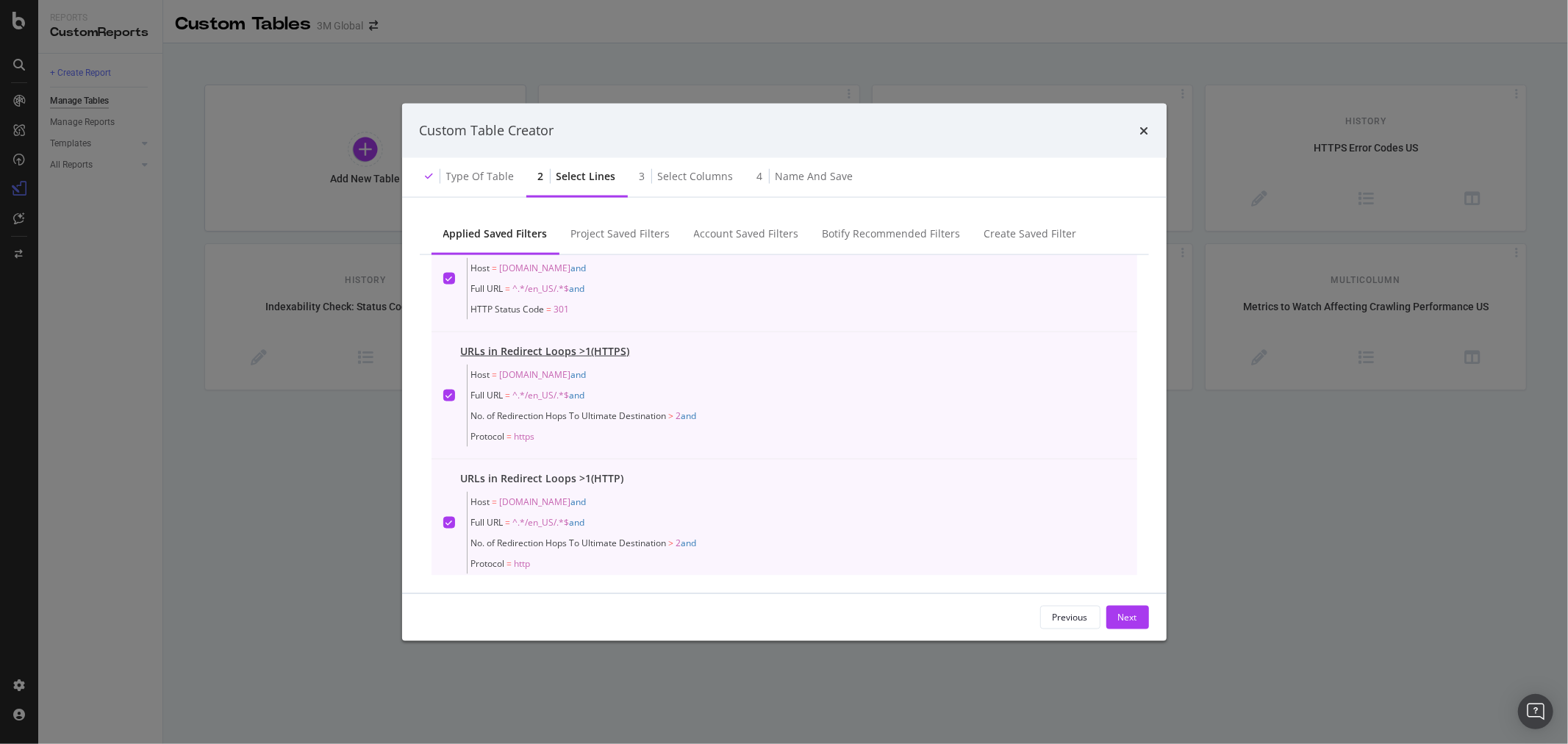
scroll to position [62, 0]
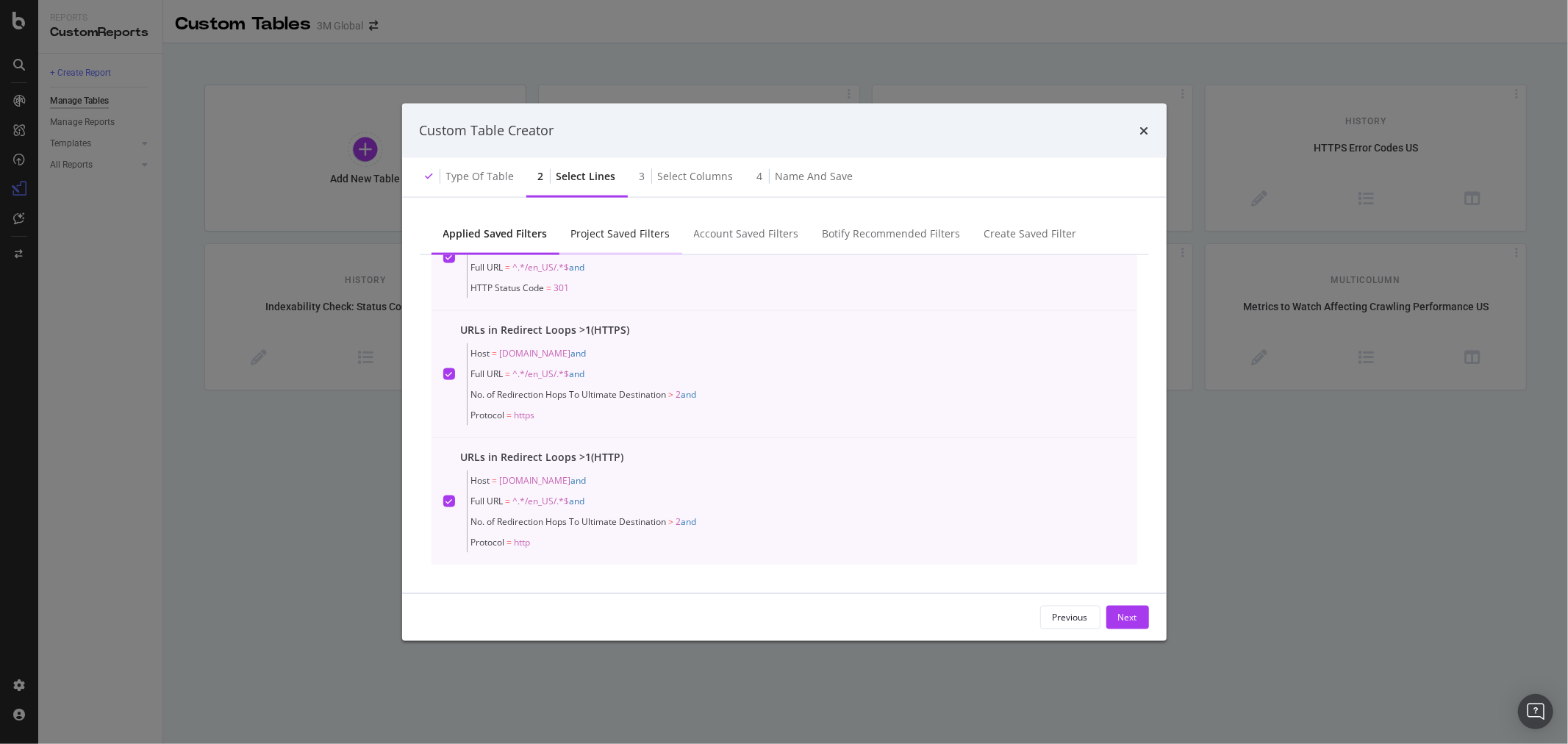
click at [635, 233] on div "Project Saved Filters" at bounding box center [620, 233] width 99 height 15
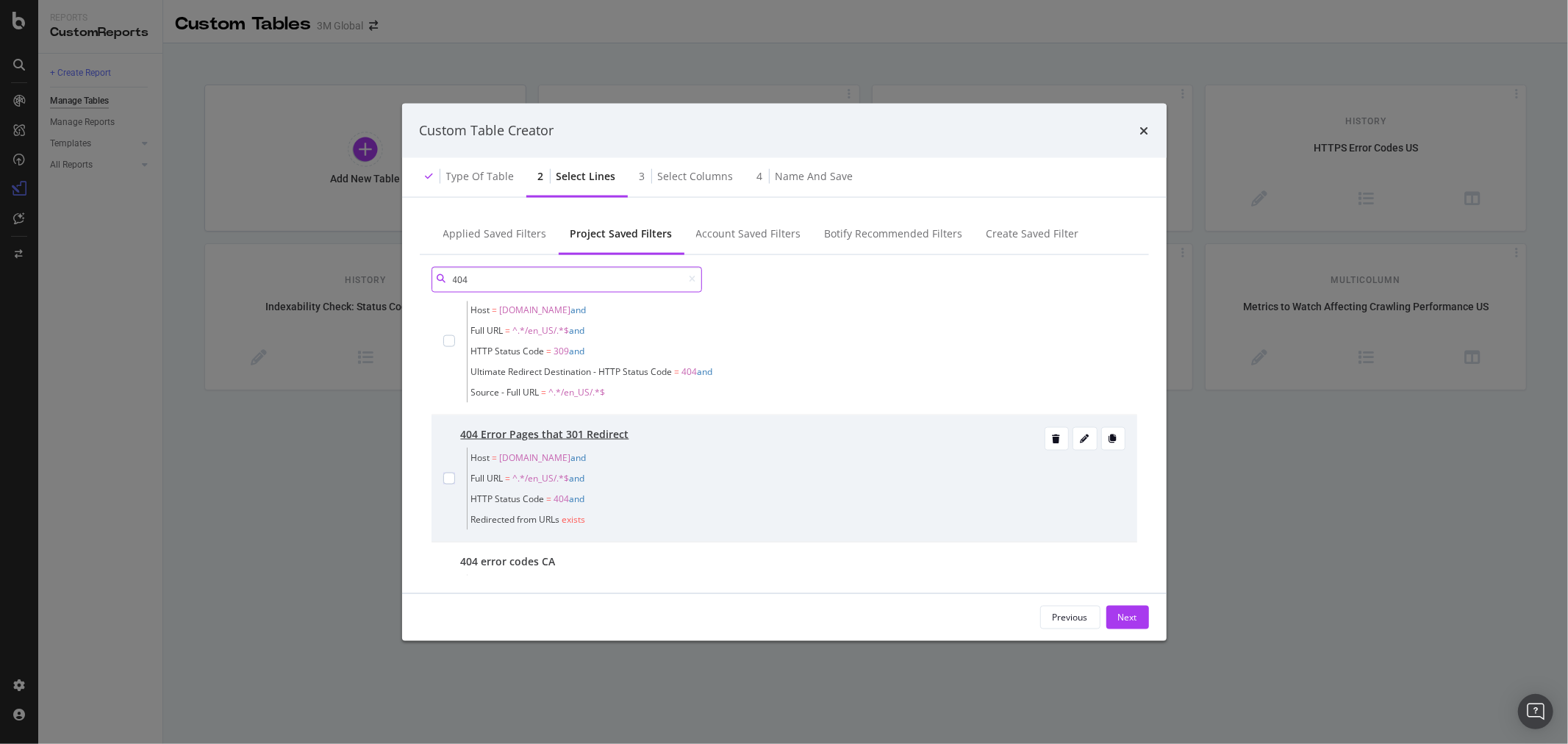
scroll to position [23, 0]
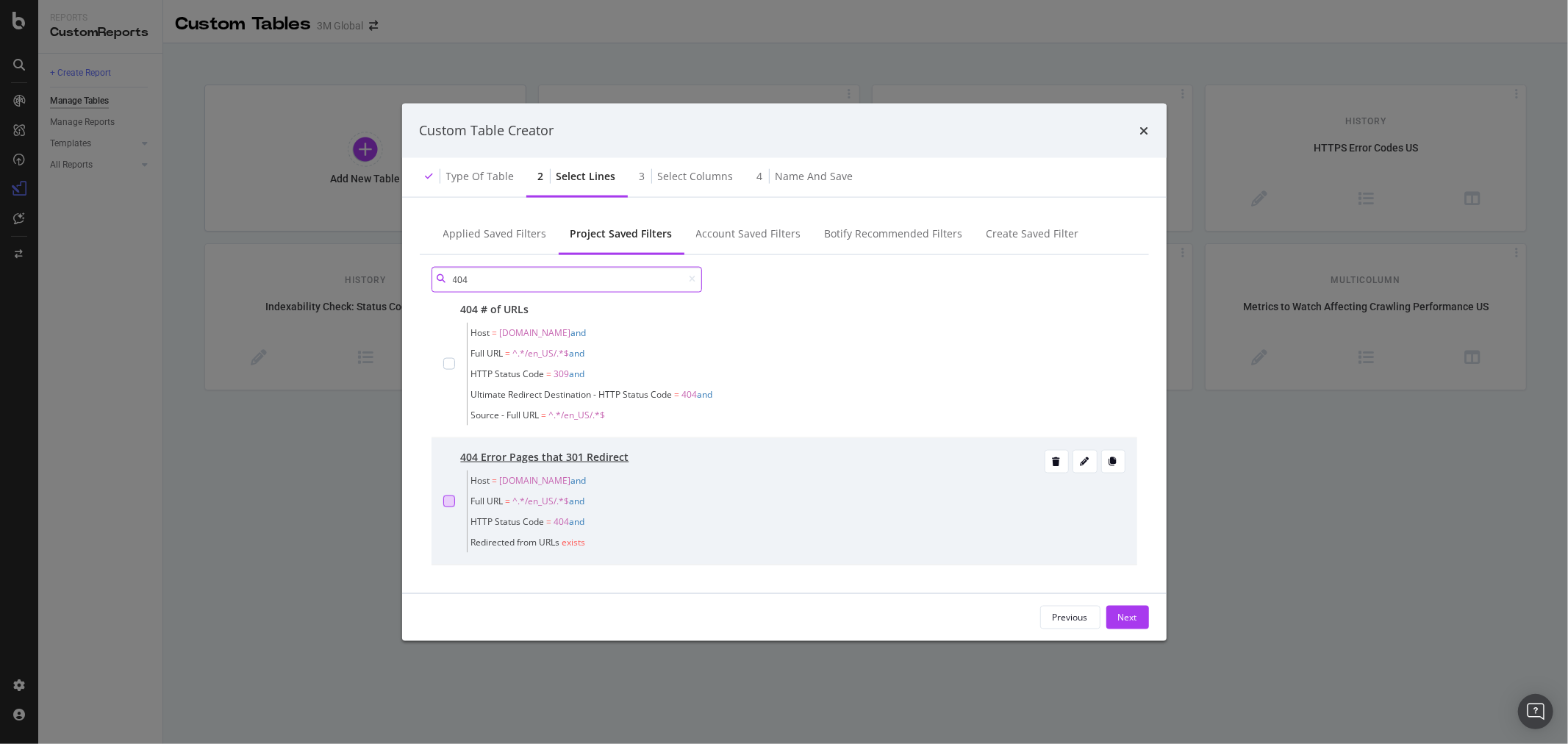
type input "404"
click at [452, 502] on div "modal" at bounding box center [448, 500] width 12 height 12
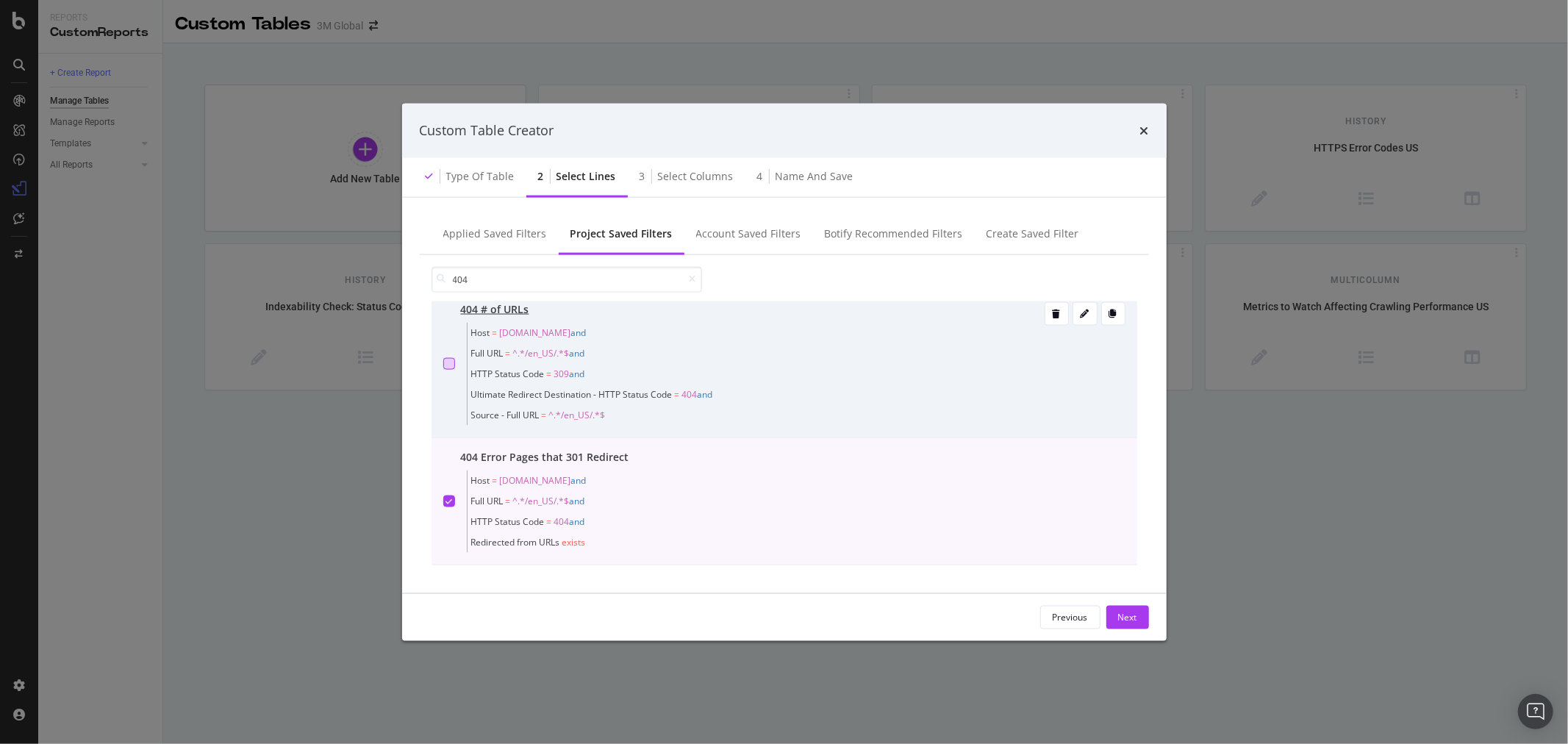
click at [448, 366] on div "modal" at bounding box center [448, 363] width 12 height 12
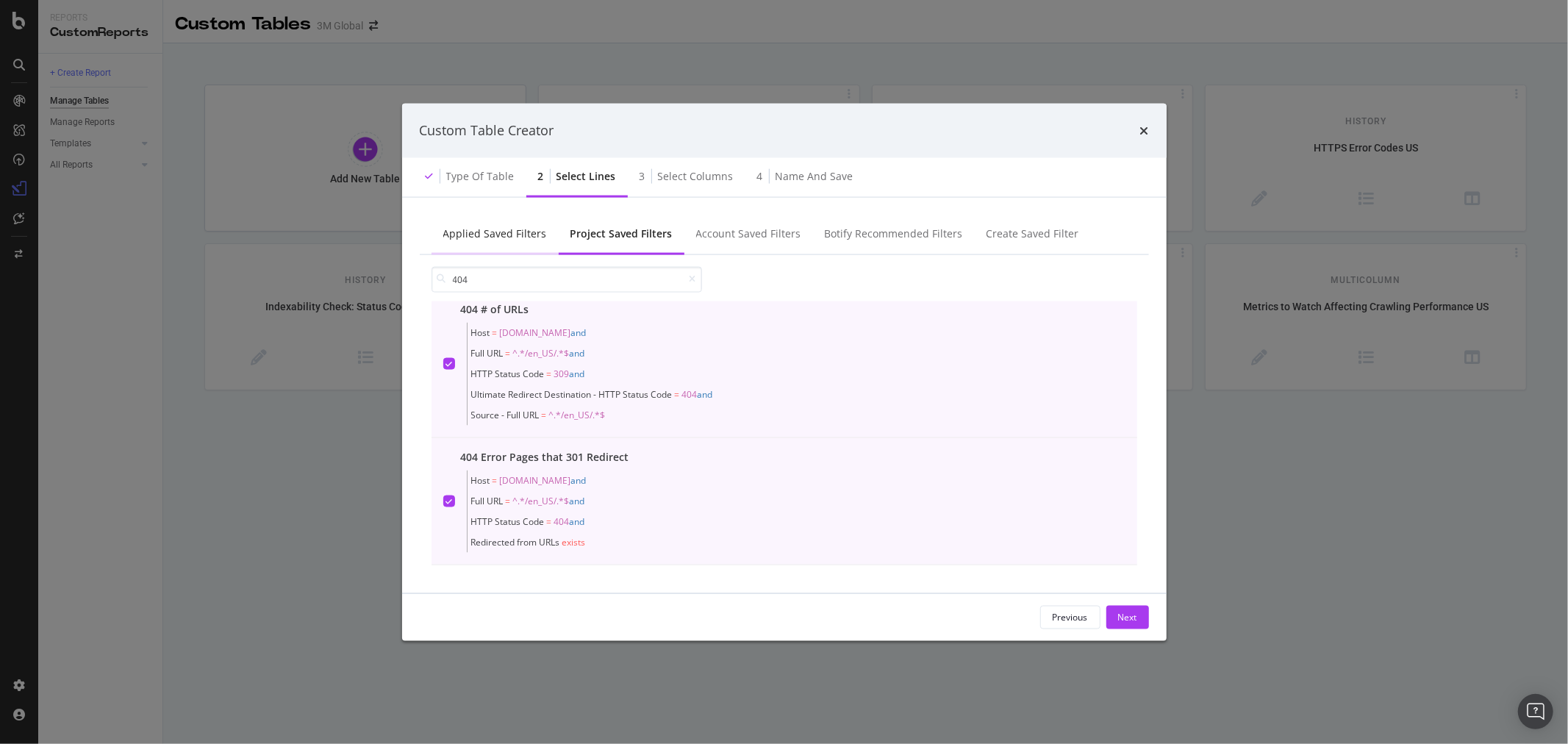
click at [485, 224] on div "Applied Saved Filters" at bounding box center [495, 234] width 127 height 40
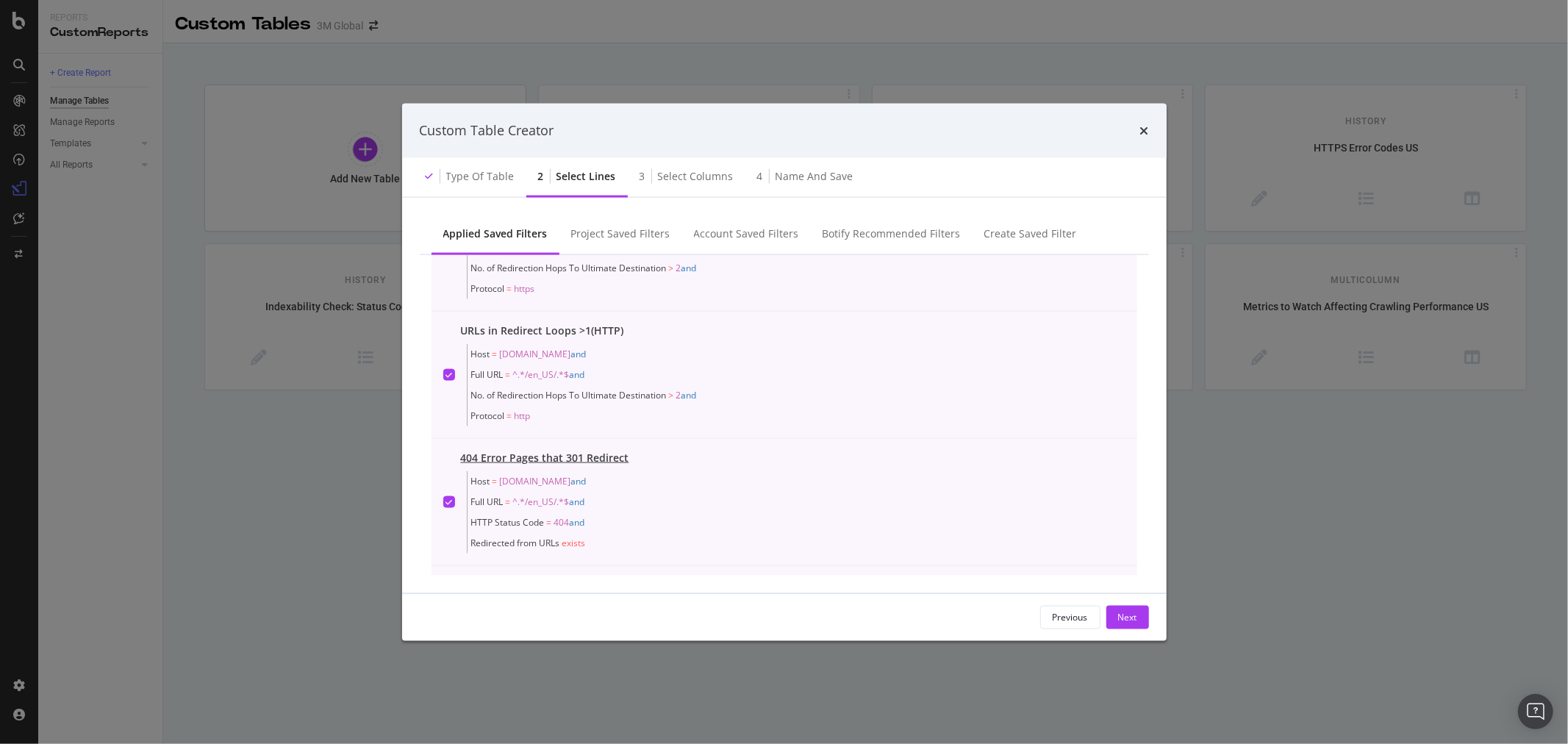
scroll to position [174, 0]
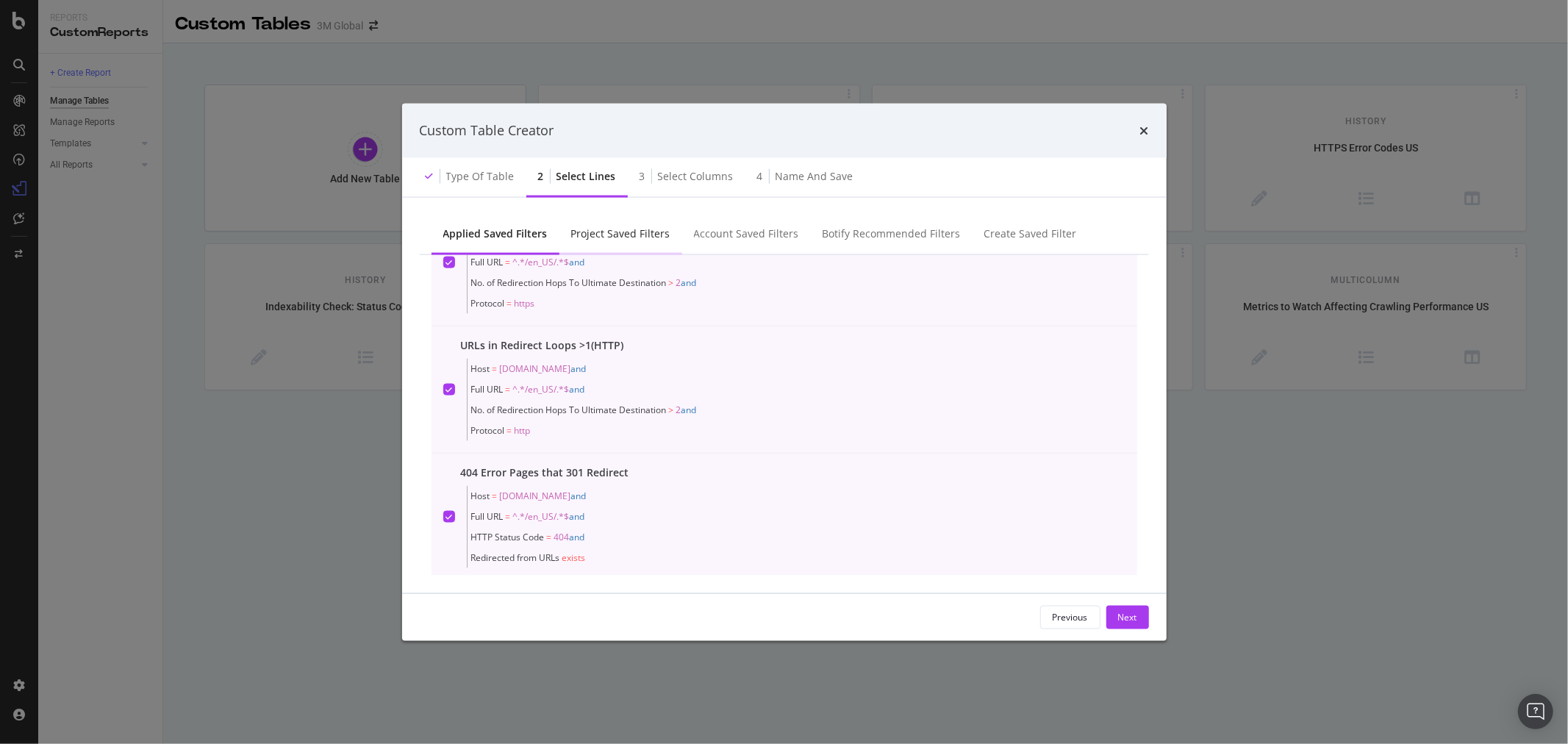
click at [621, 223] on div "Project Saved Filters" at bounding box center [620, 234] width 123 height 40
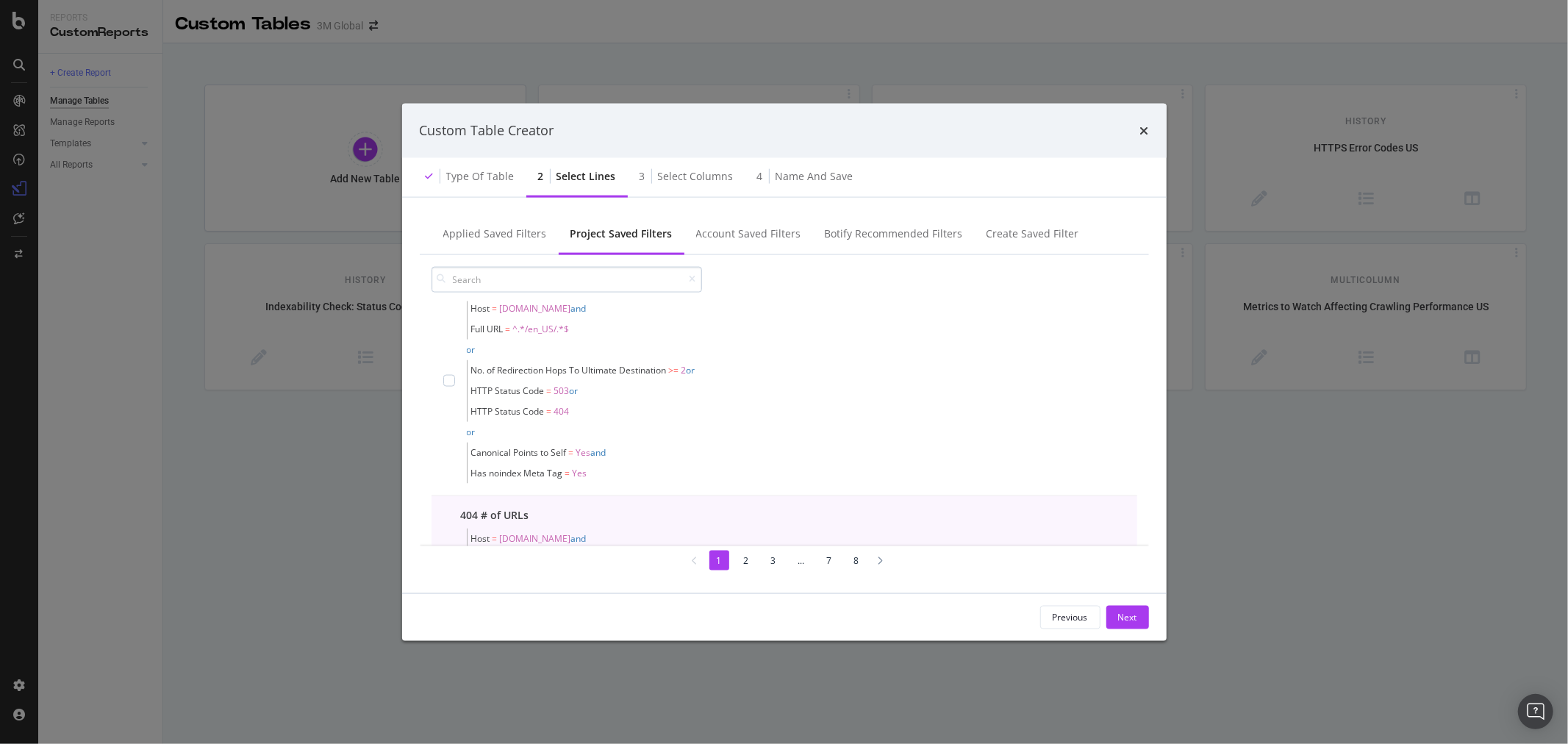
click at [582, 275] on input "modal" at bounding box center [566, 278] width 270 height 25
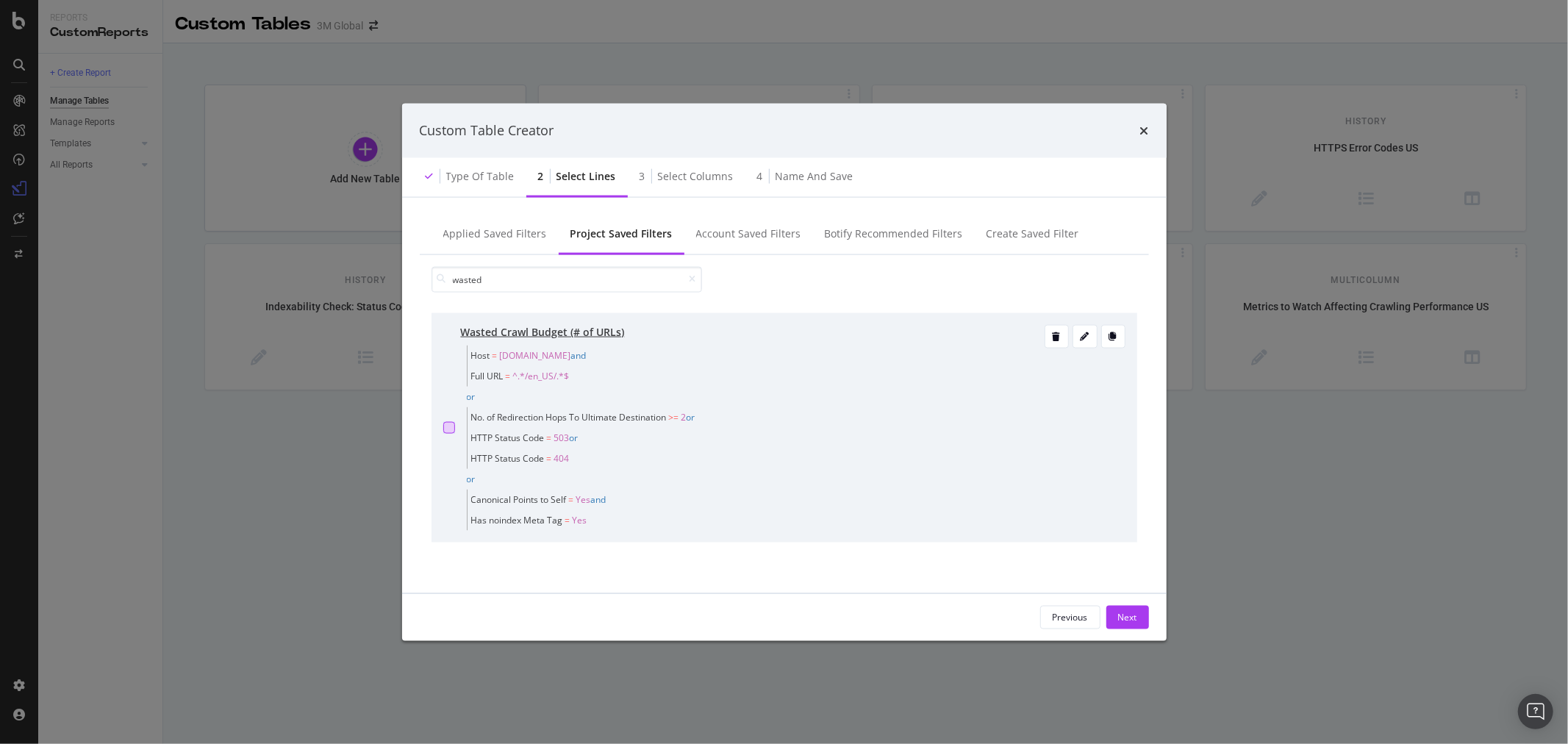
type input "wasted"
click at [451, 425] on div "modal" at bounding box center [448, 427] width 12 height 12
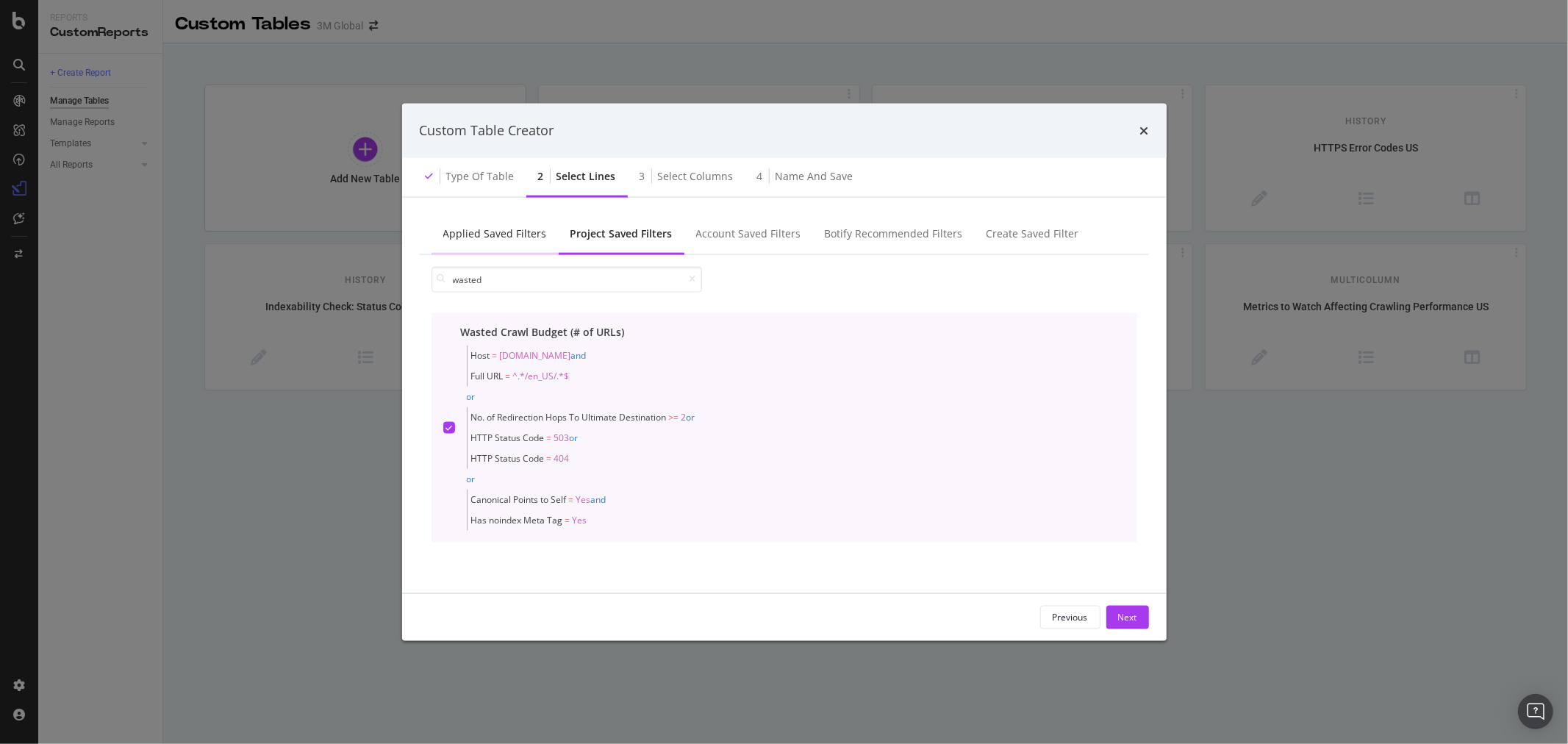
click at [498, 233] on div "Applied Saved Filters" at bounding box center [495, 233] width 104 height 15
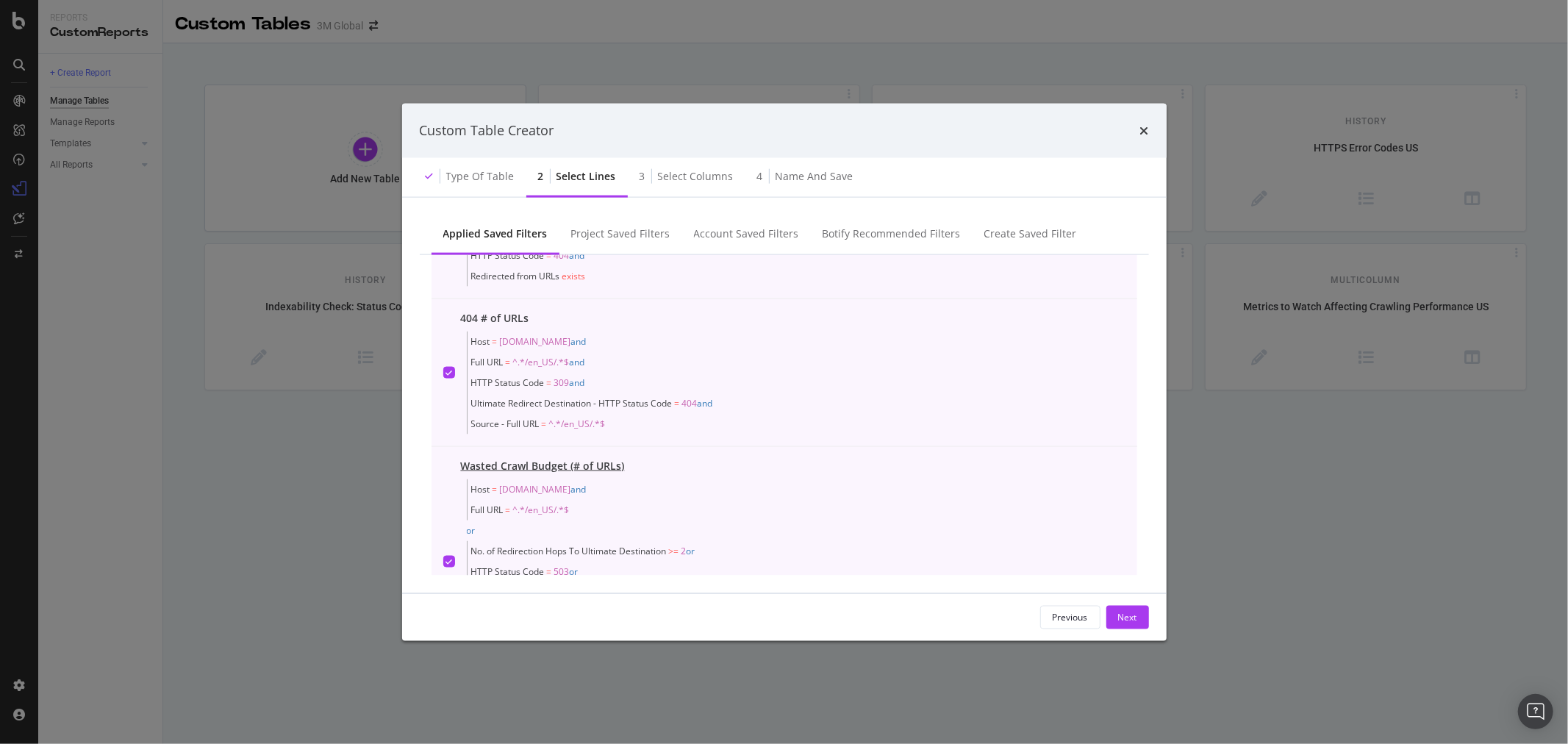
scroll to position [568, 0]
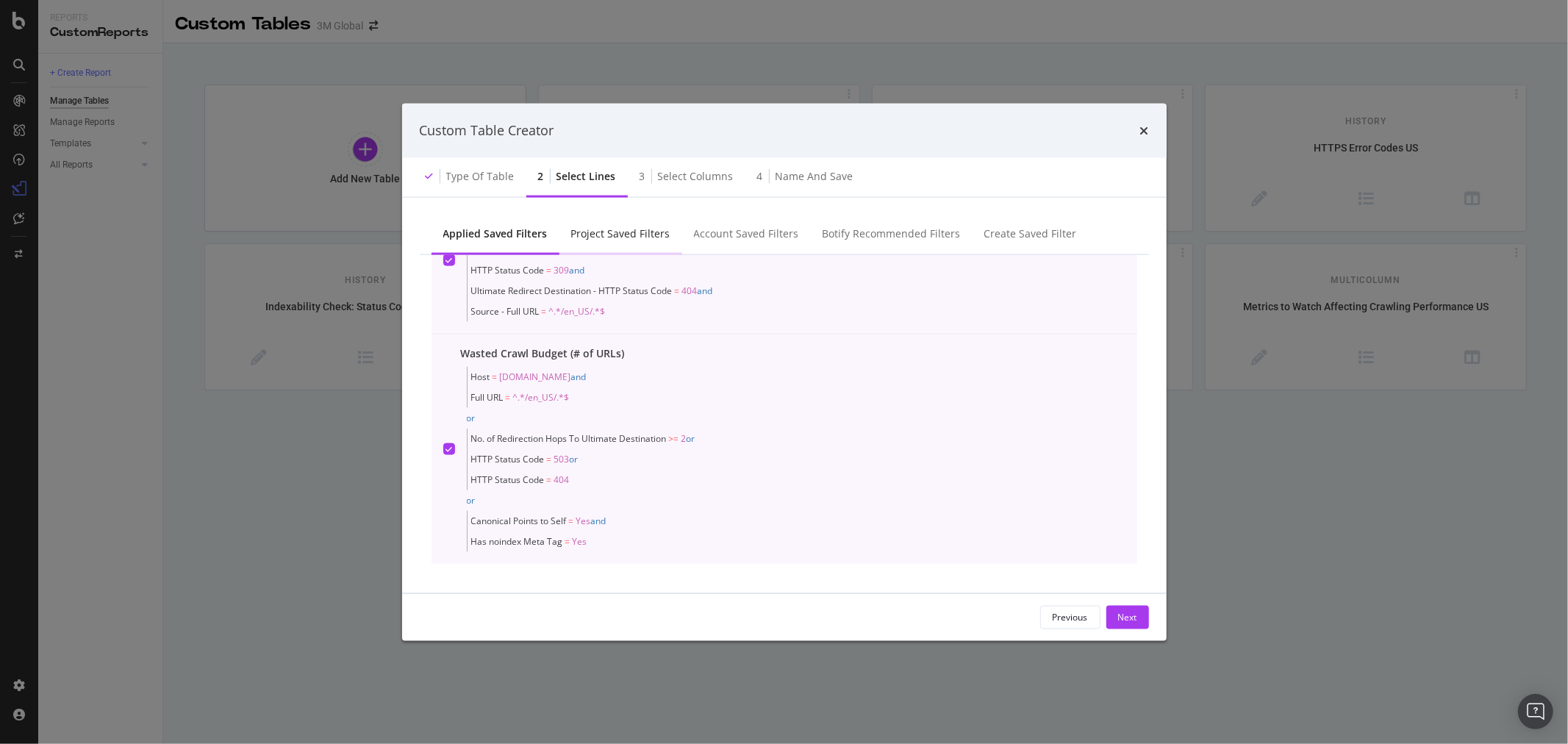
click at [623, 230] on div "Project Saved Filters" at bounding box center [620, 233] width 99 height 15
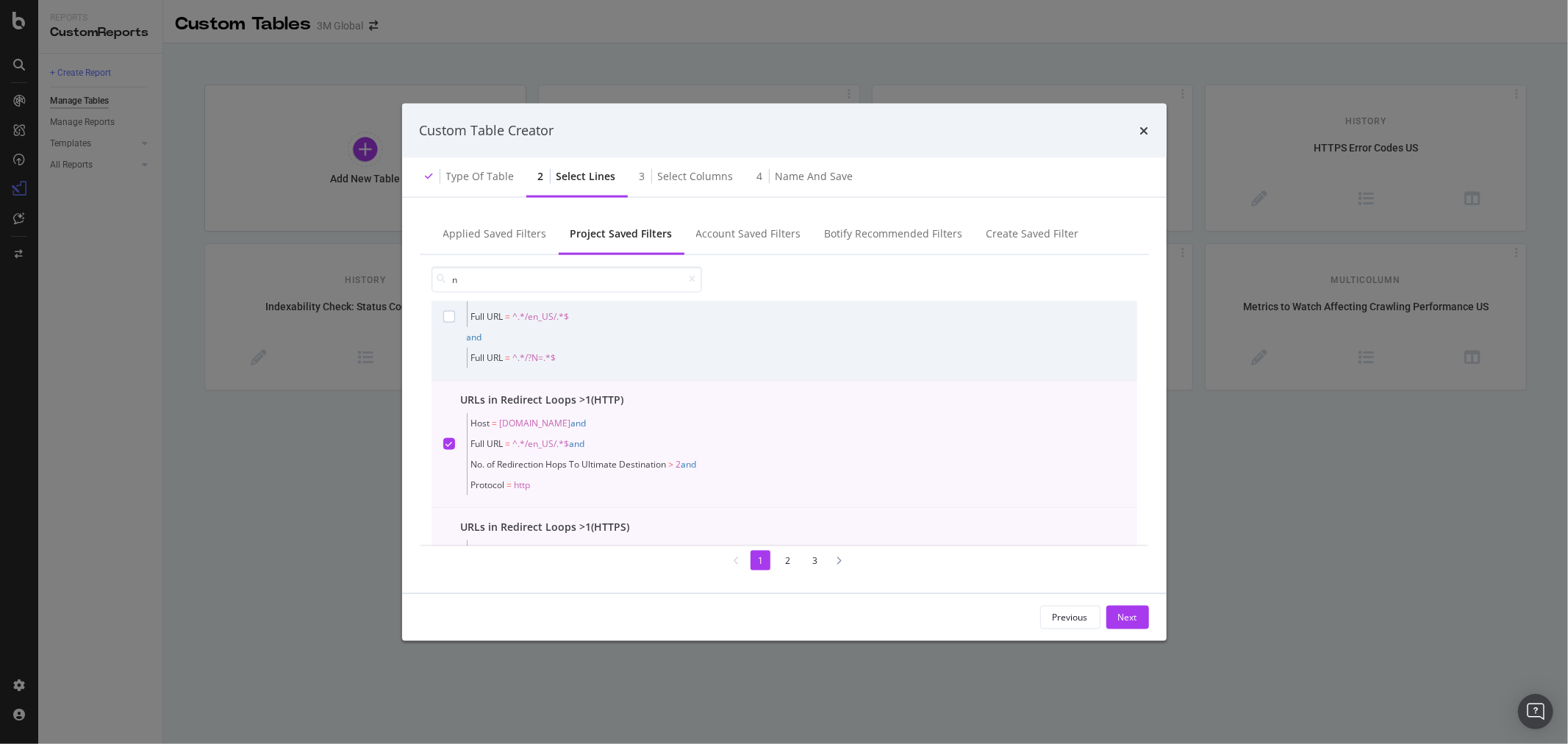
scroll to position [0, 0]
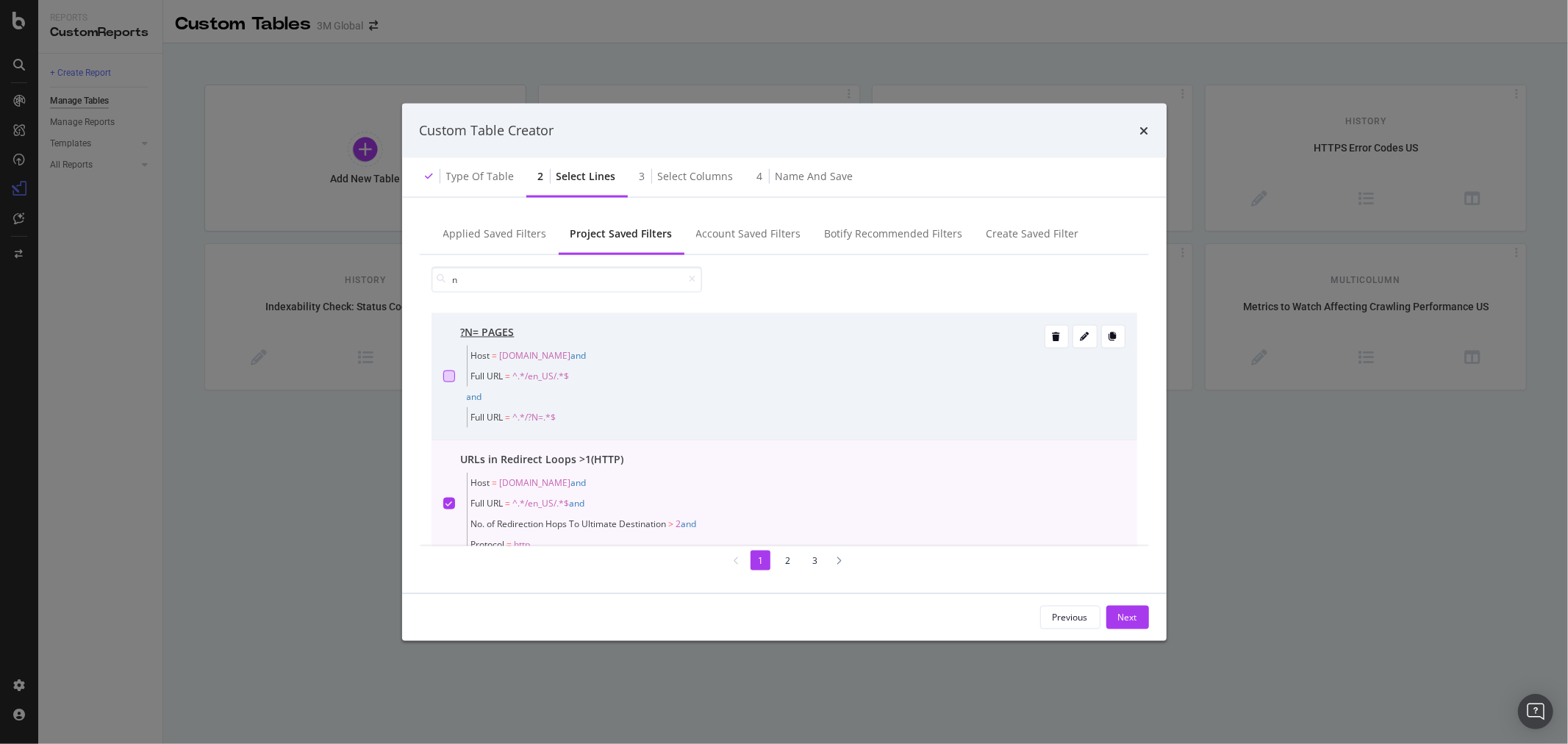
type input "n"
click at [445, 380] on div "modal" at bounding box center [448, 375] width 12 height 12
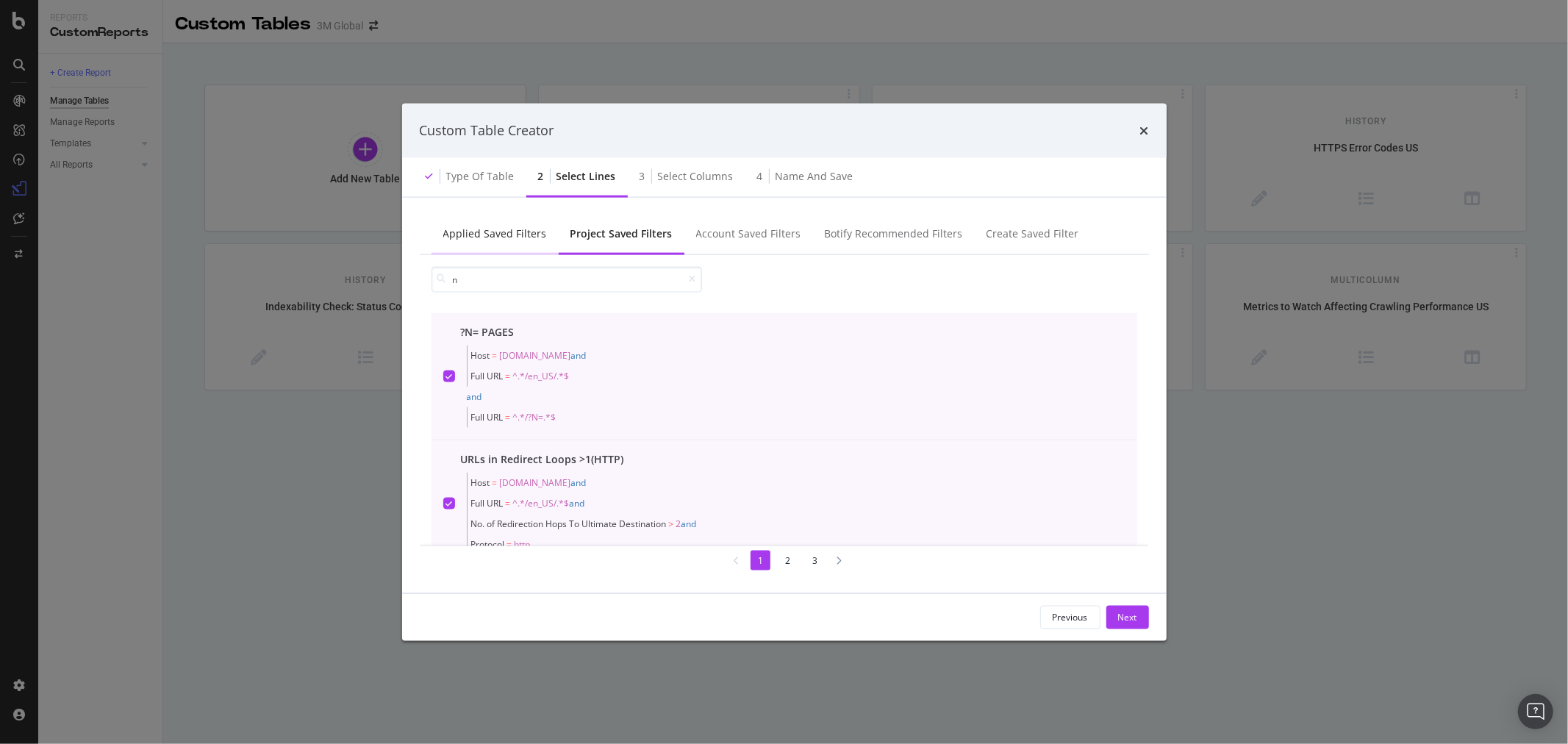
click at [499, 226] on div "Applied Saved Filters" at bounding box center [495, 233] width 104 height 15
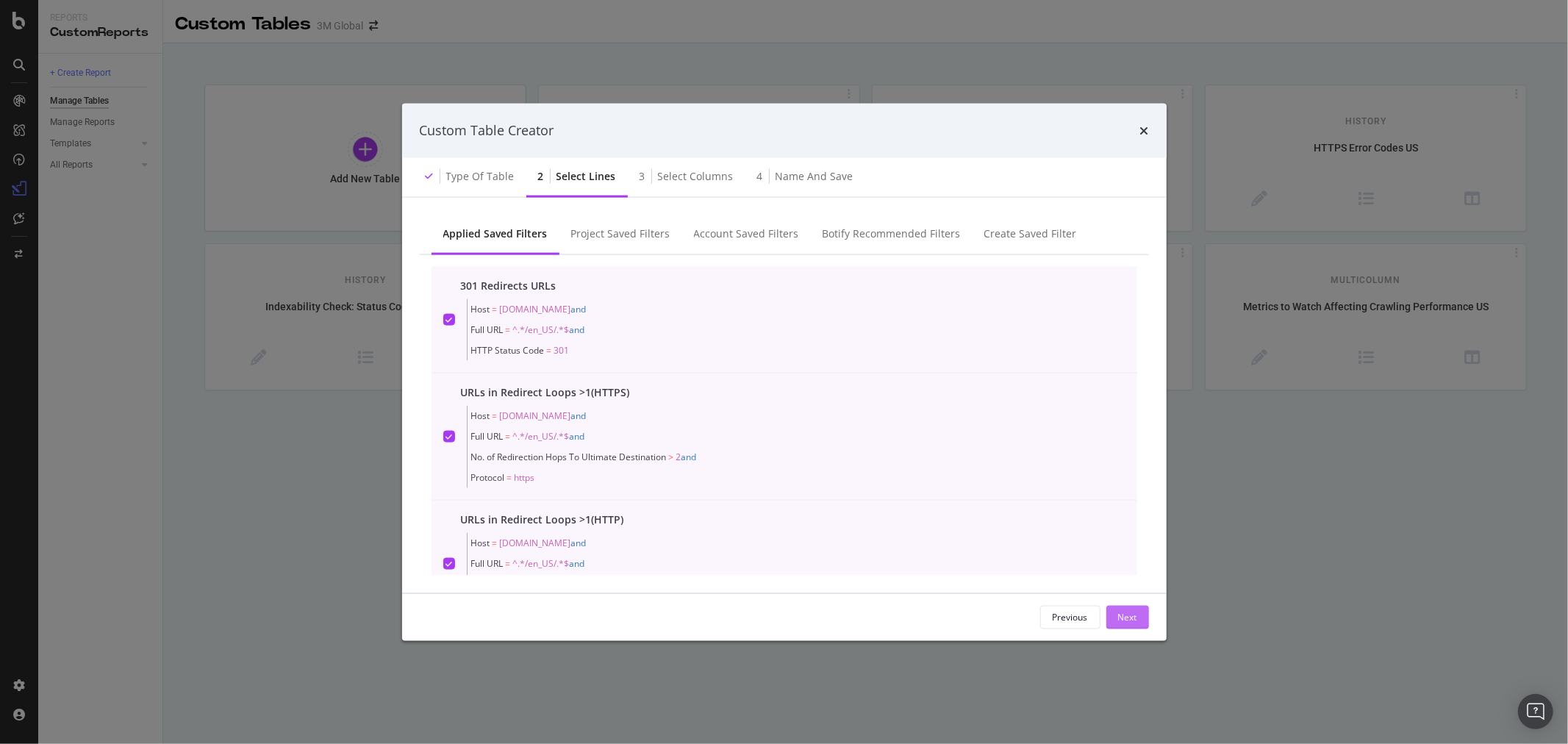
click at [1130, 618] on div "Next" at bounding box center [1127, 617] width 19 height 12
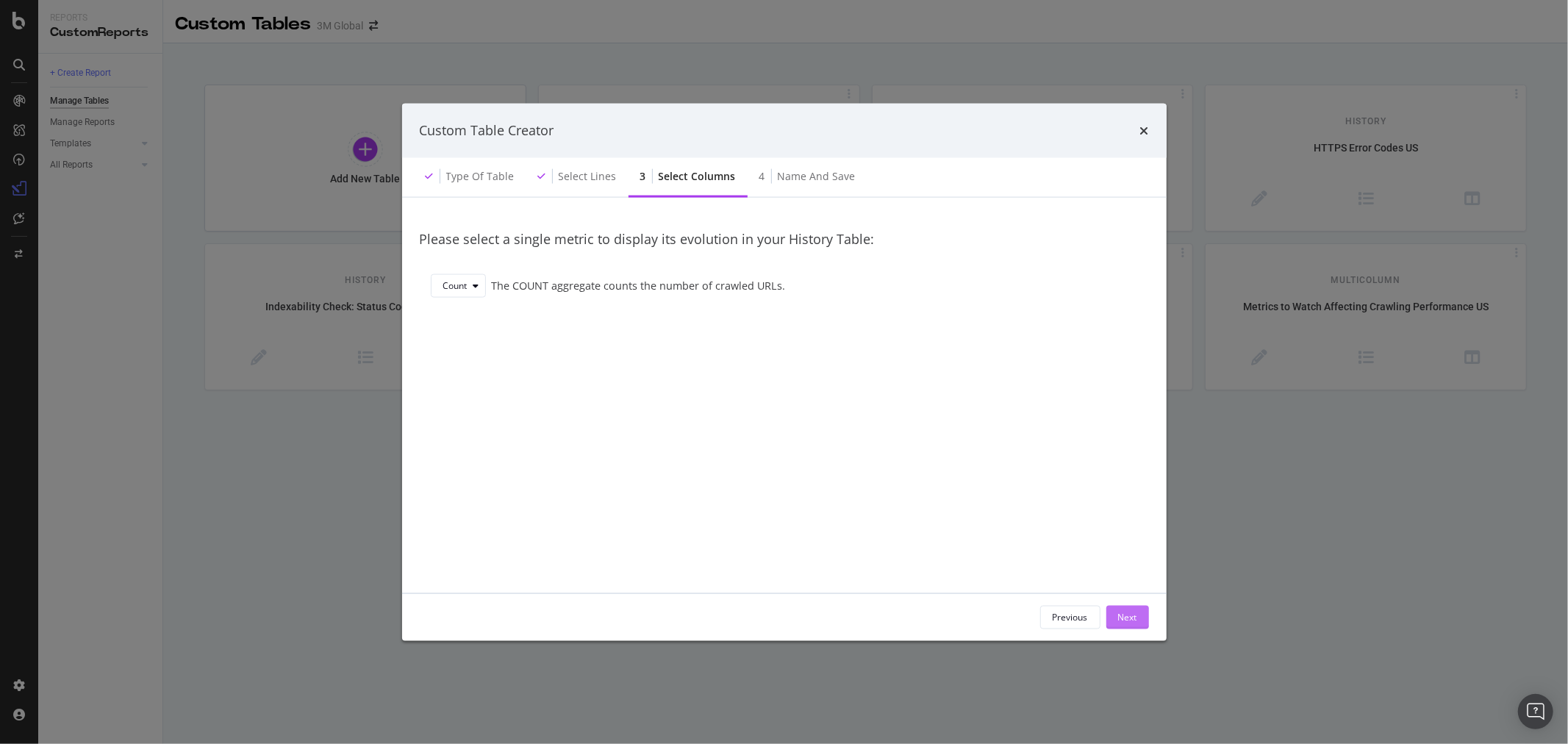
click at [1130, 618] on div "Next" at bounding box center [1127, 617] width 19 height 12
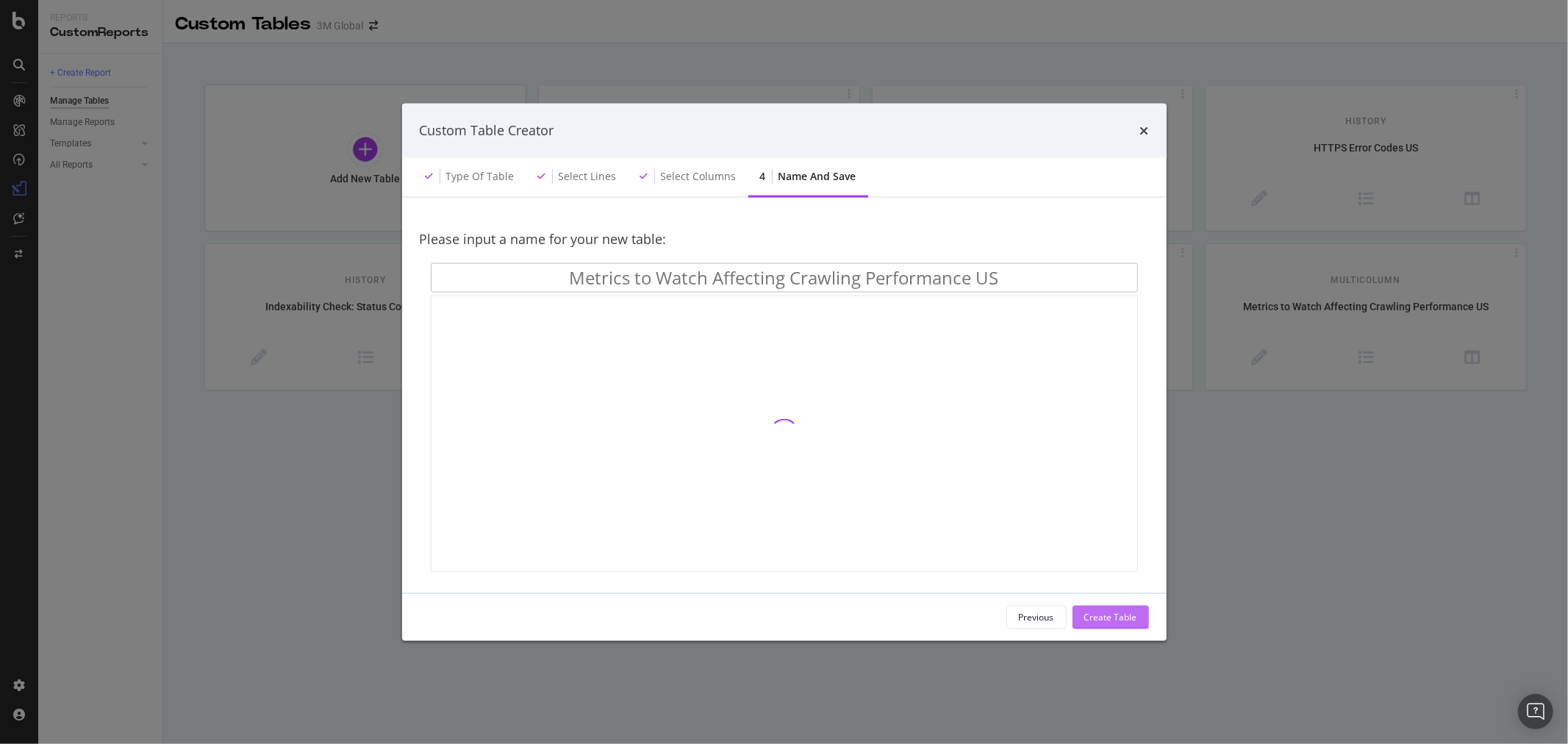
type input "Metrics to Watch Affecting Crawling Performance US"
click at [1130, 618] on div "Create Table" at bounding box center [1111, 617] width 53 height 12
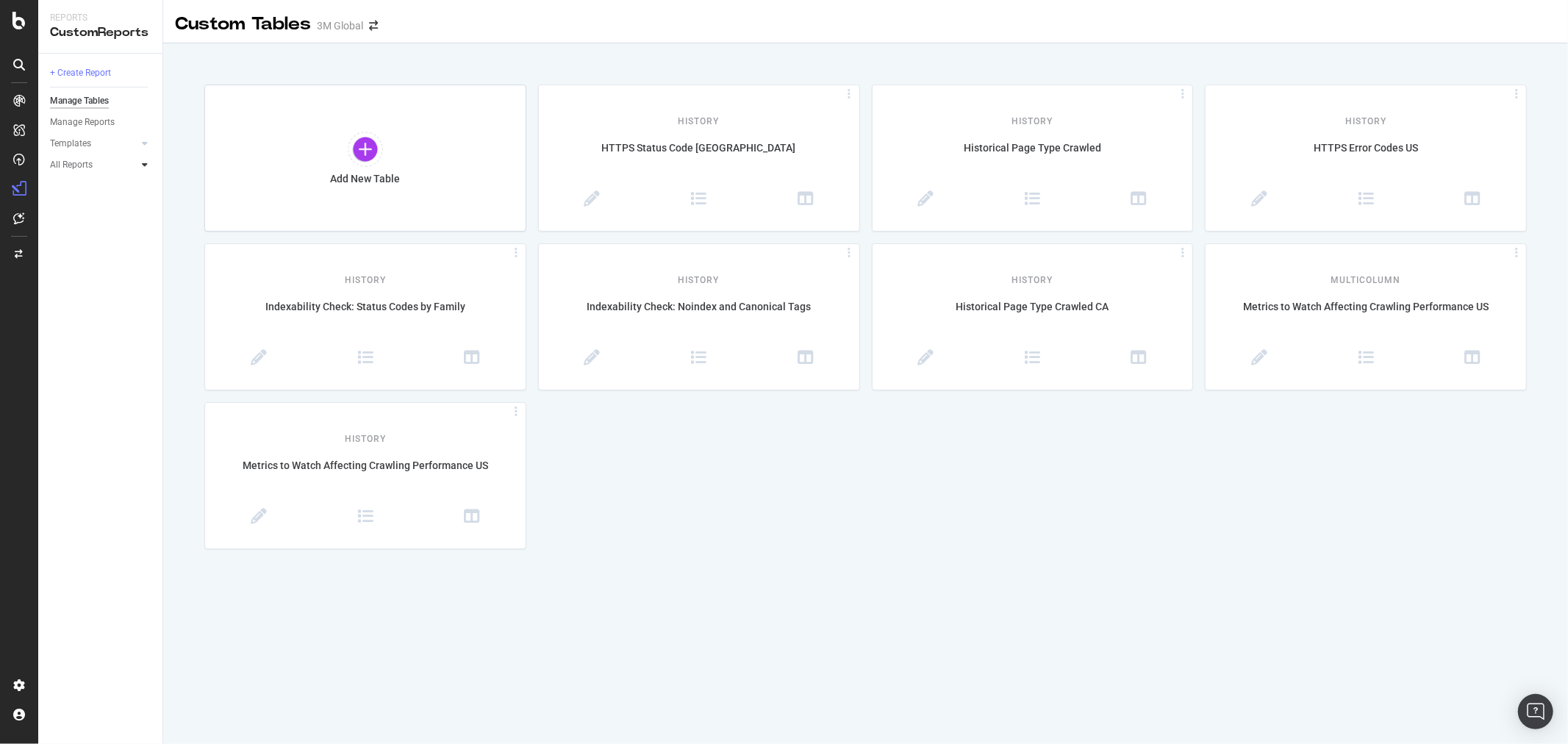
click at [142, 169] on div at bounding box center [144, 164] width 15 height 15
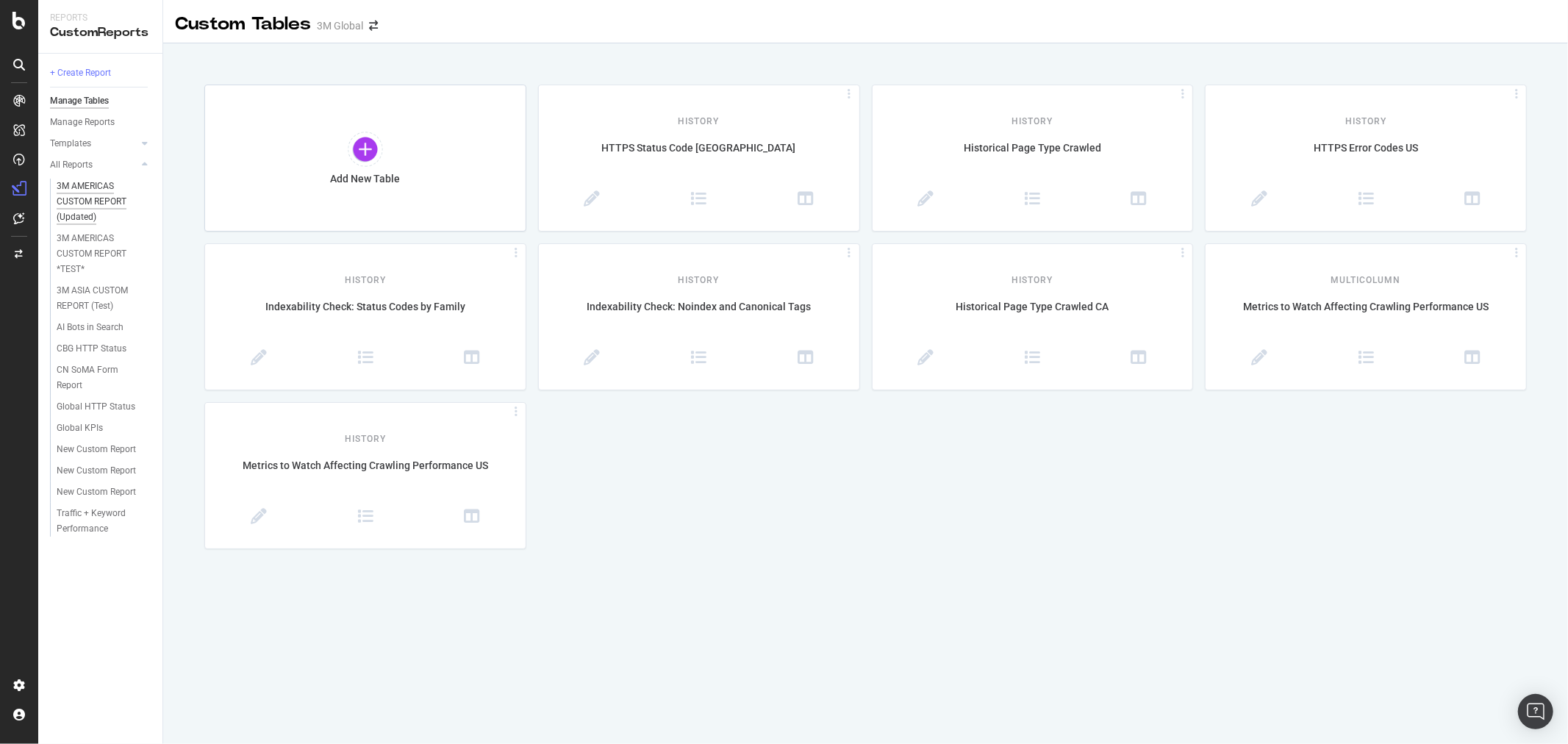
click at [101, 184] on div "3M AMERICAS CUSTOM REPORT (Updated)" at bounding box center [100, 202] width 89 height 46
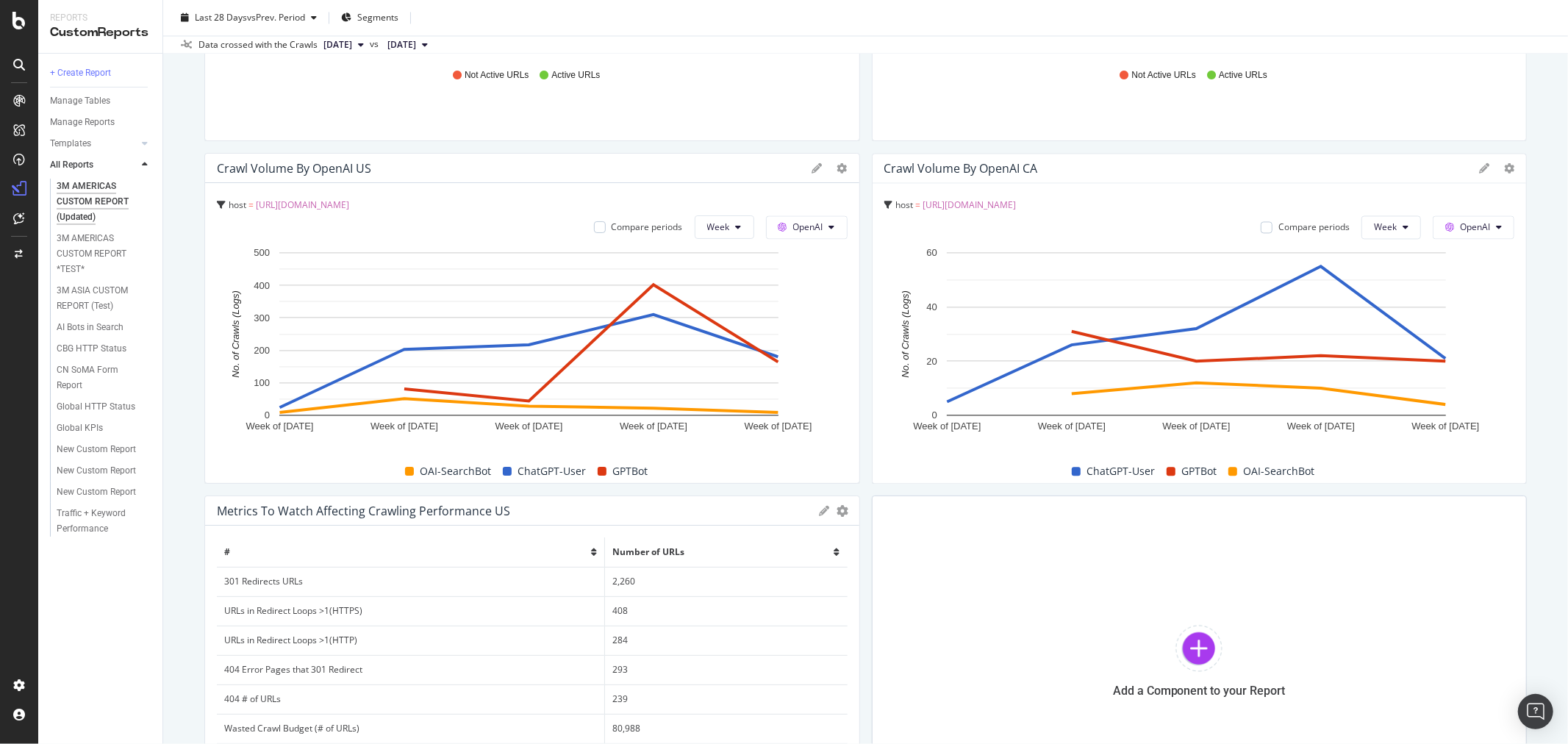
scroll to position [2655, 0]
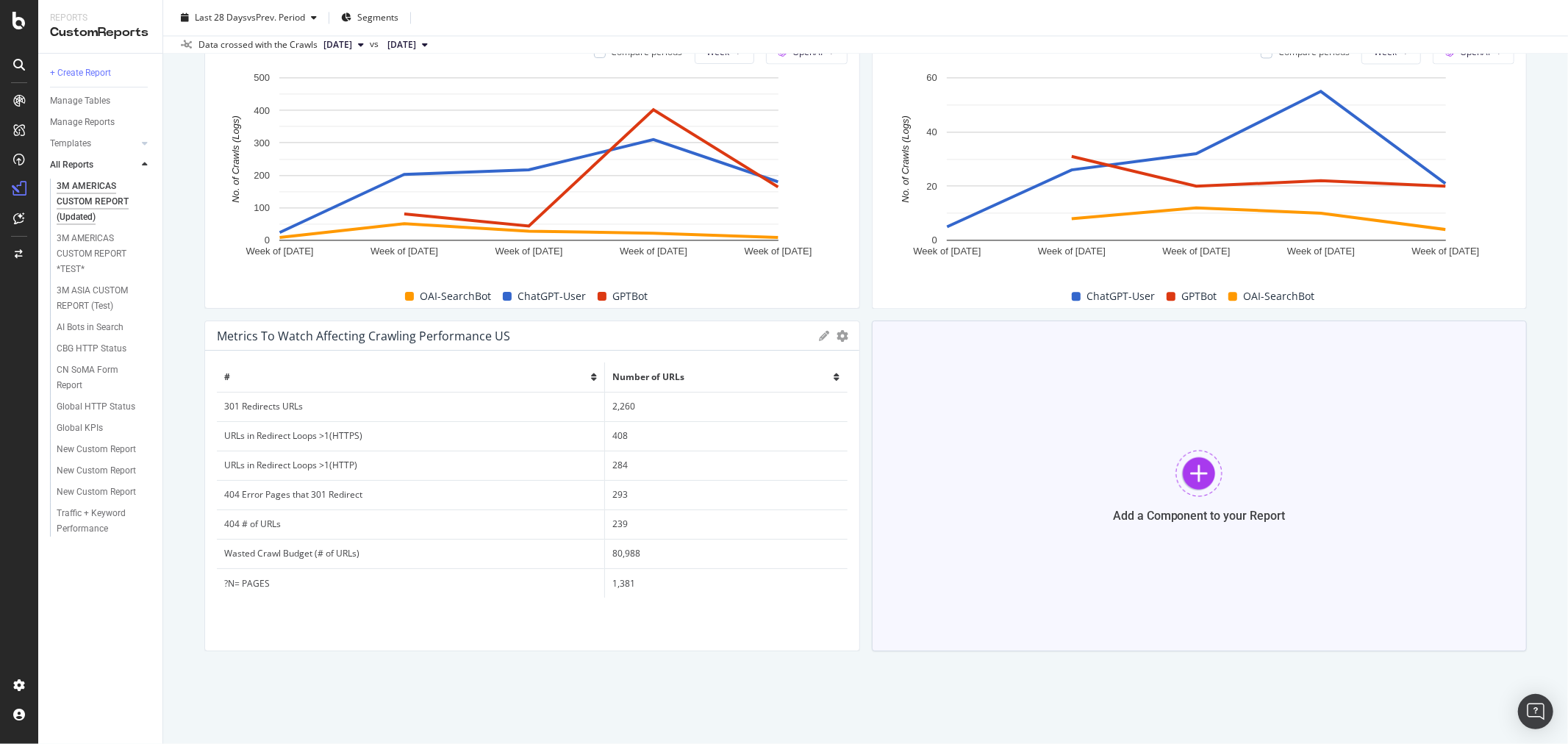
click at [1193, 474] on div at bounding box center [1199, 473] width 47 height 47
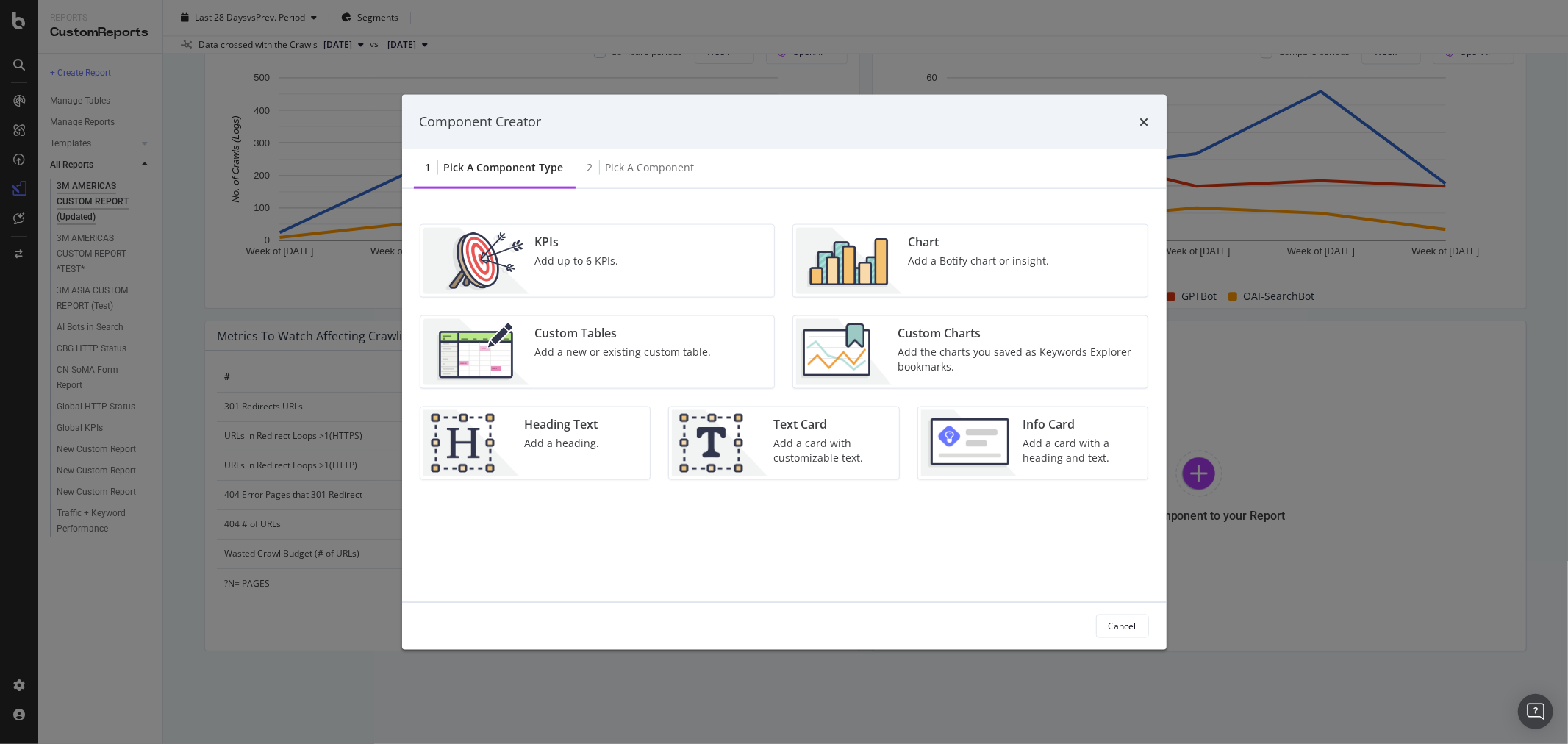
click at [647, 357] on div "Add a new or existing custom table." at bounding box center [623, 351] width 176 height 15
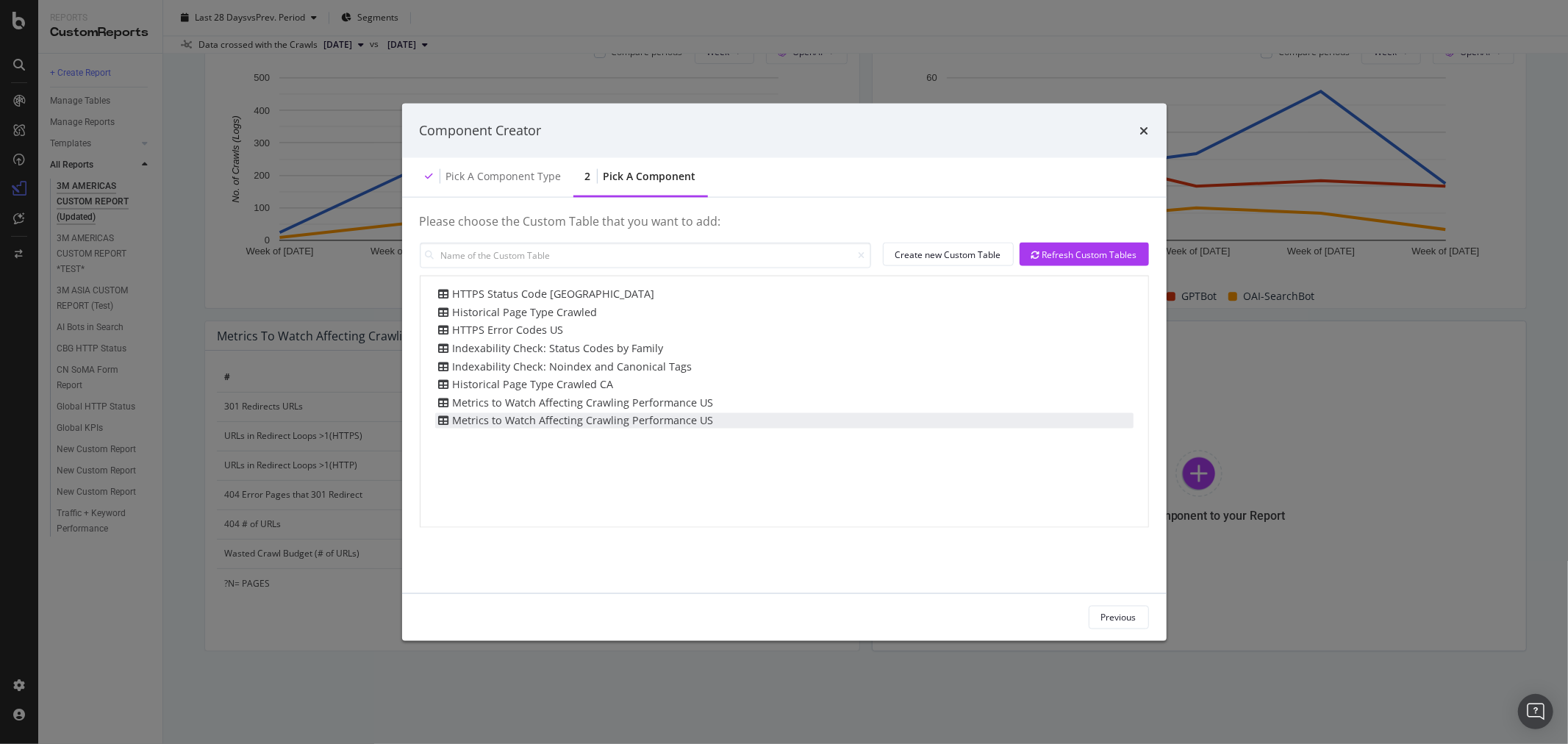
click at [629, 425] on div "Metrics to Watch Affecting Crawling Performance US" at bounding box center [575, 421] width 279 height 15
click at [1111, 618] on div "Add Component" at bounding box center [1104, 617] width 66 height 12
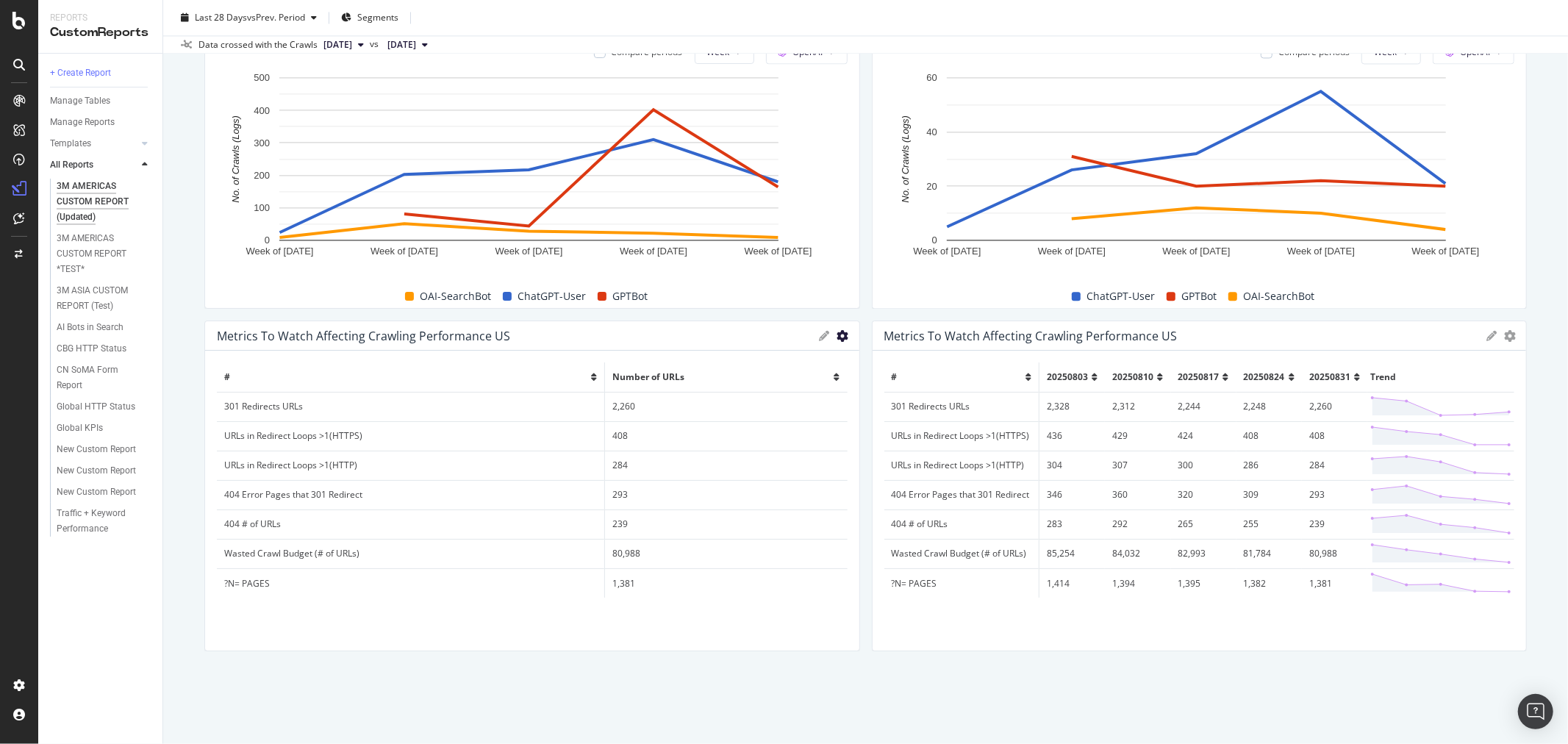
click at [838, 333] on icon "gear" at bounding box center [843, 335] width 12 height 12
click at [760, 386] on span "Delete" at bounding box center [782, 391] width 153 height 20
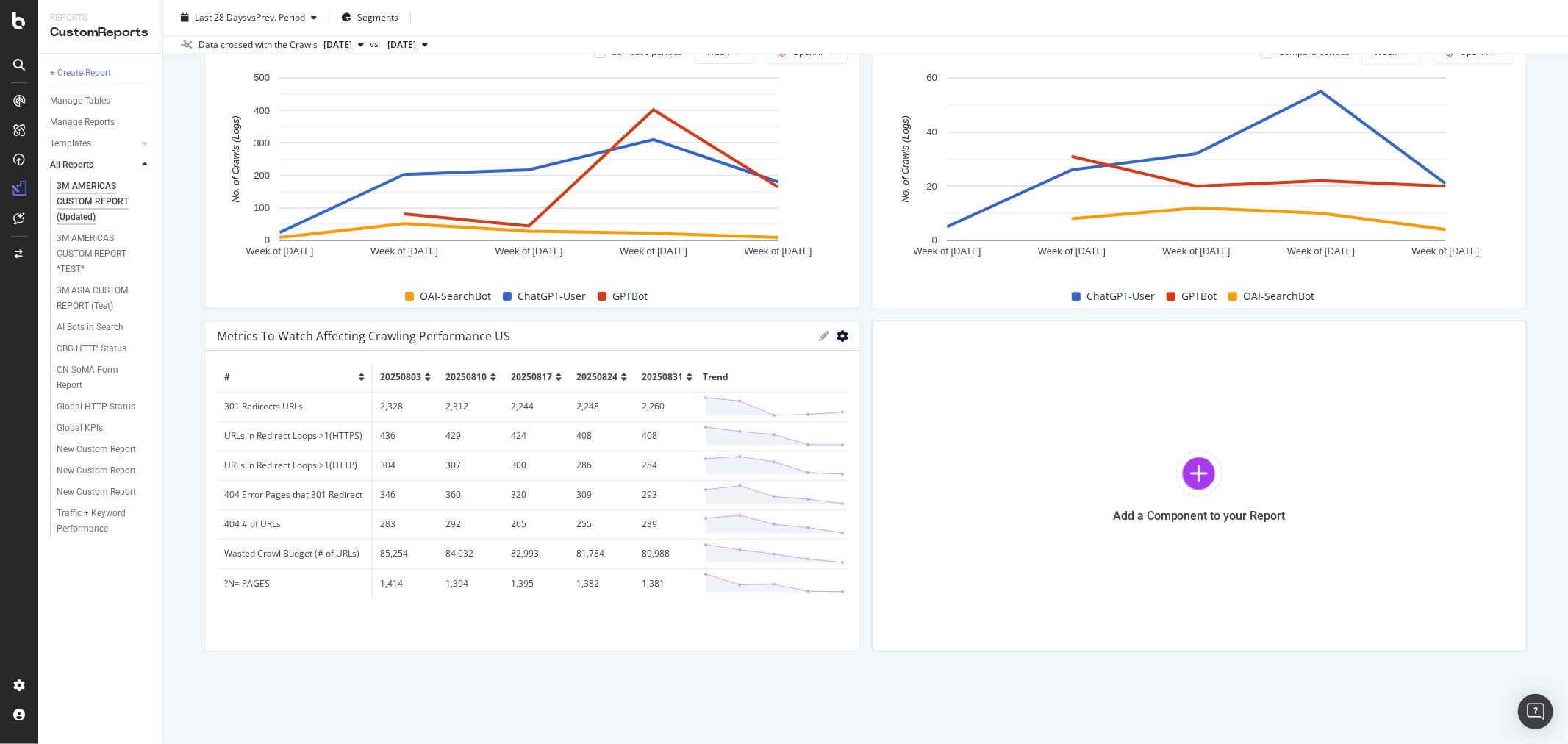
click at [838, 335] on icon "gear" at bounding box center [843, 335] width 12 height 12
click at [838, 336] on icon "gear" at bounding box center [843, 335] width 12 height 12
click at [89, 105] on div "Manage Tables" at bounding box center [80, 101] width 60 height 15
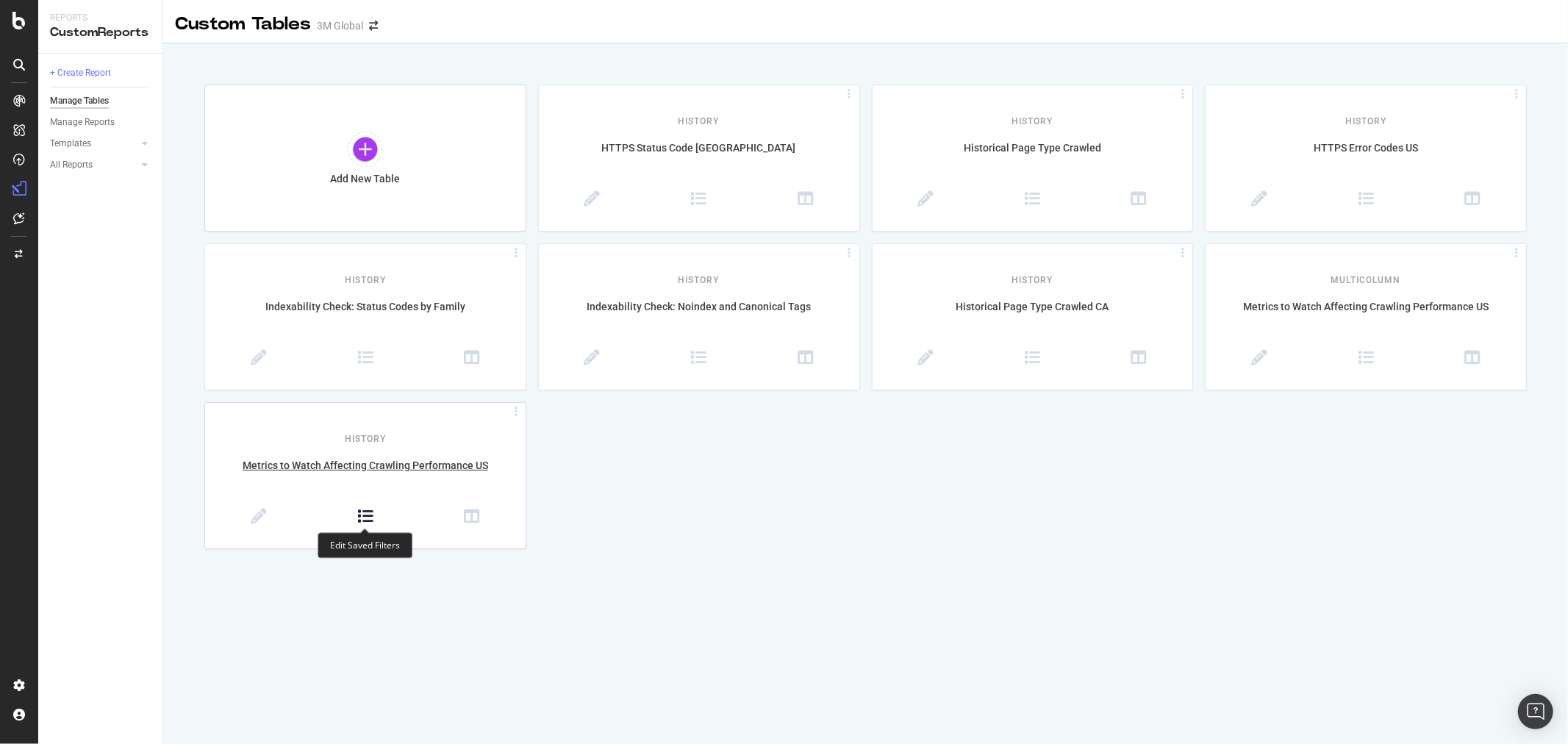
click at [372, 510] on icon at bounding box center [365, 516] width 16 height 16
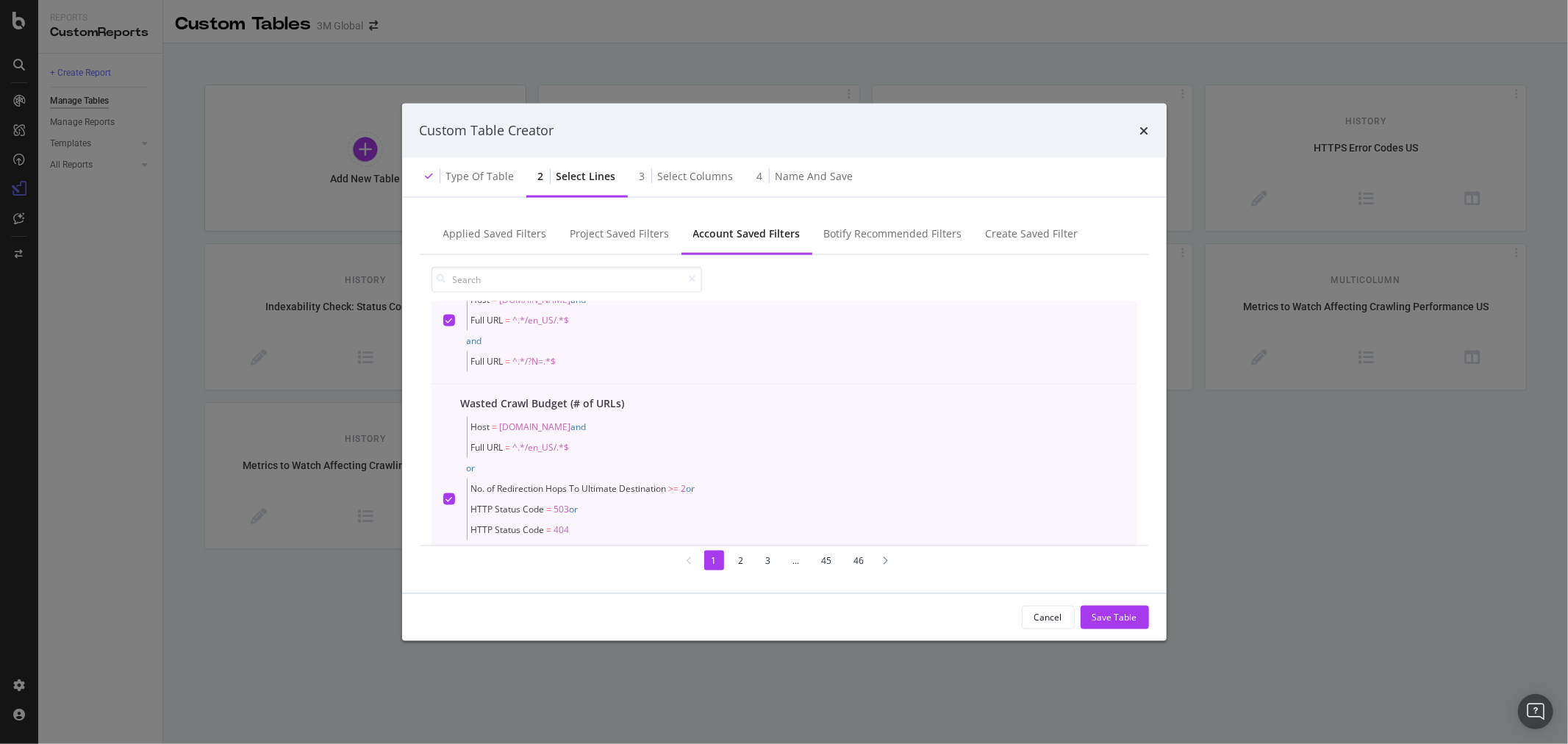
scroll to position [163, 0]
click at [449, 392] on icon "modal" at bounding box center [448, 391] width 7 height 8
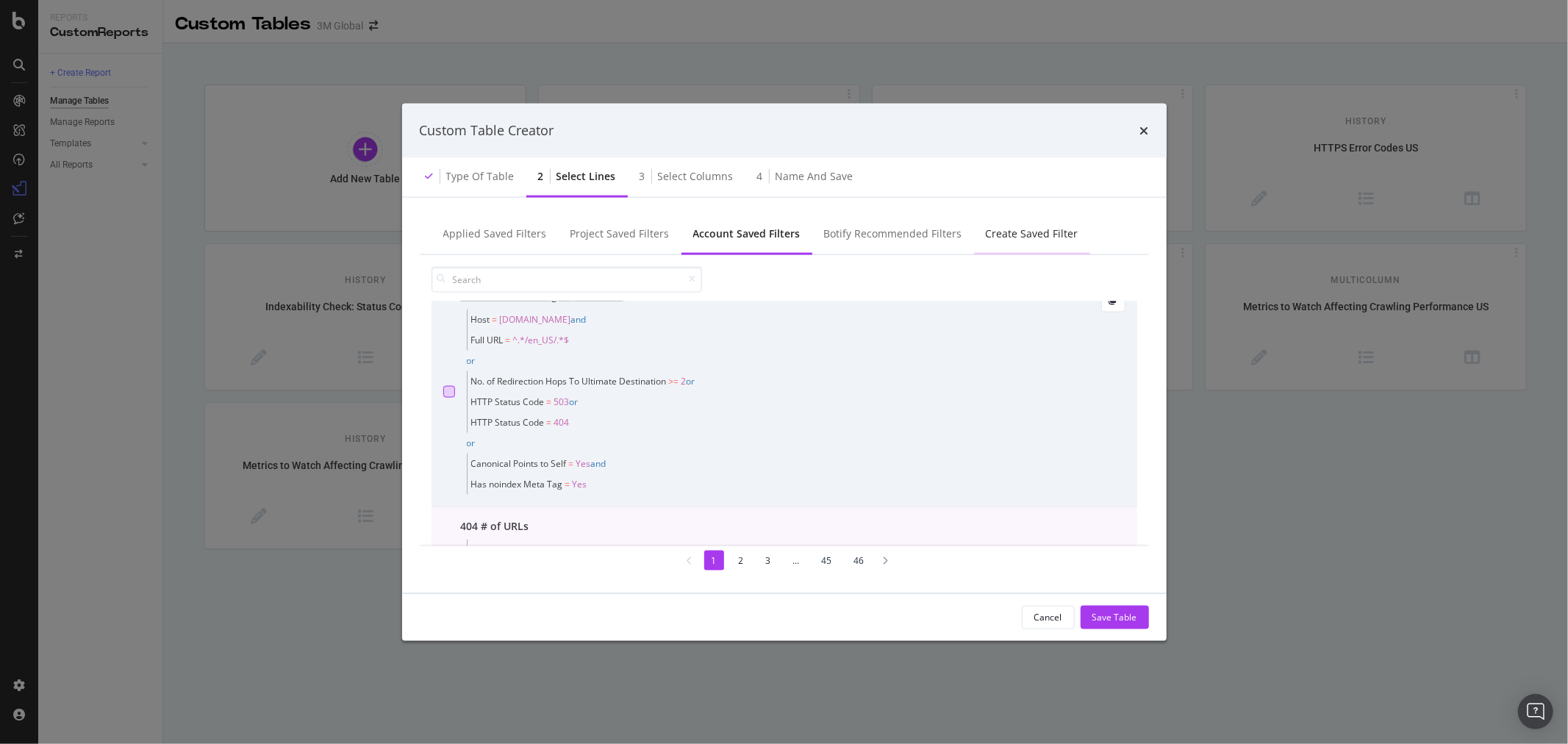
click at [1008, 224] on div "Create Saved Filter" at bounding box center [1032, 234] width 116 height 40
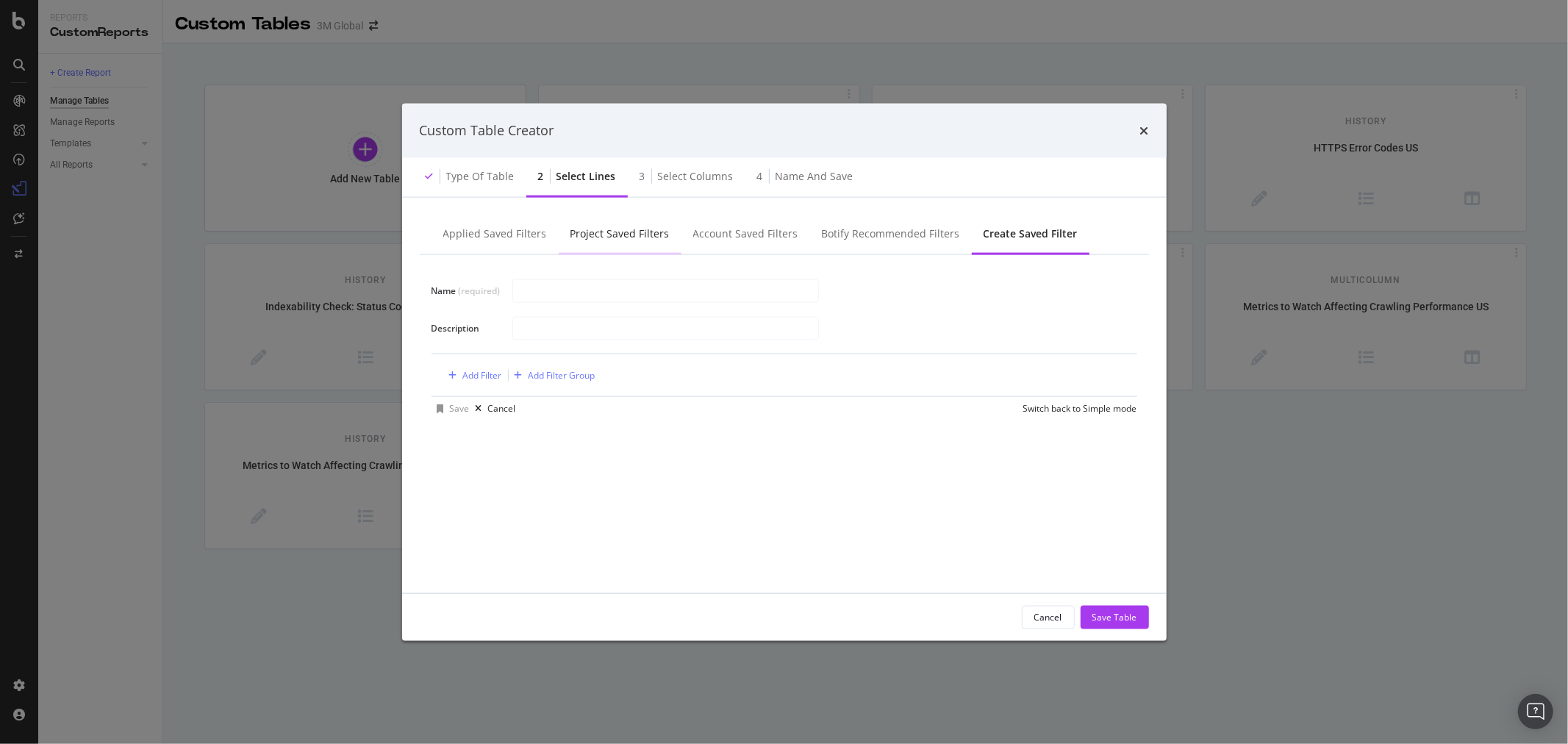
click at [621, 230] on div "Project Saved Filters" at bounding box center [620, 233] width 99 height 15
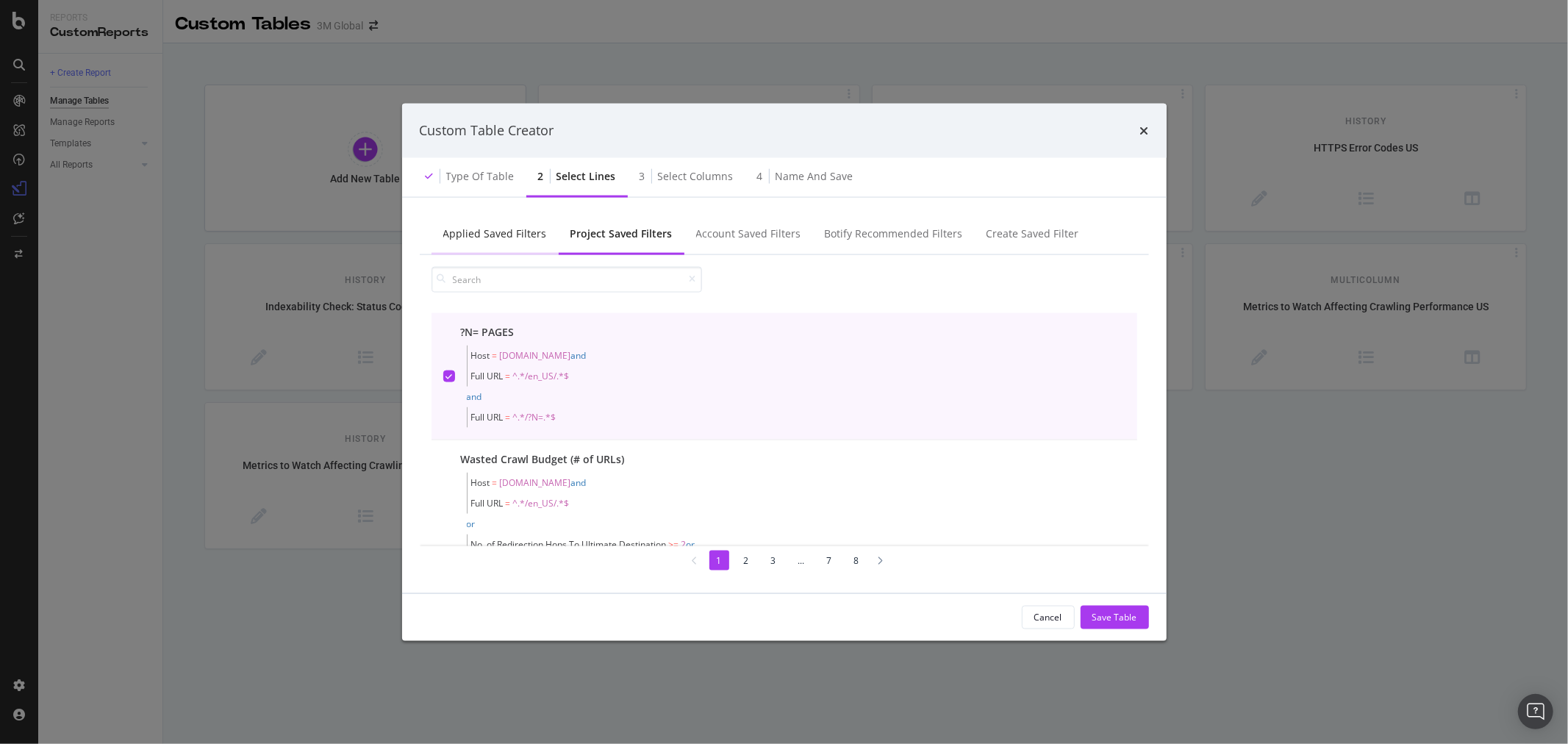
click at [506, 231] on div "Applied Saved Filters" at bounding box center [495, 233] width 104 height 15
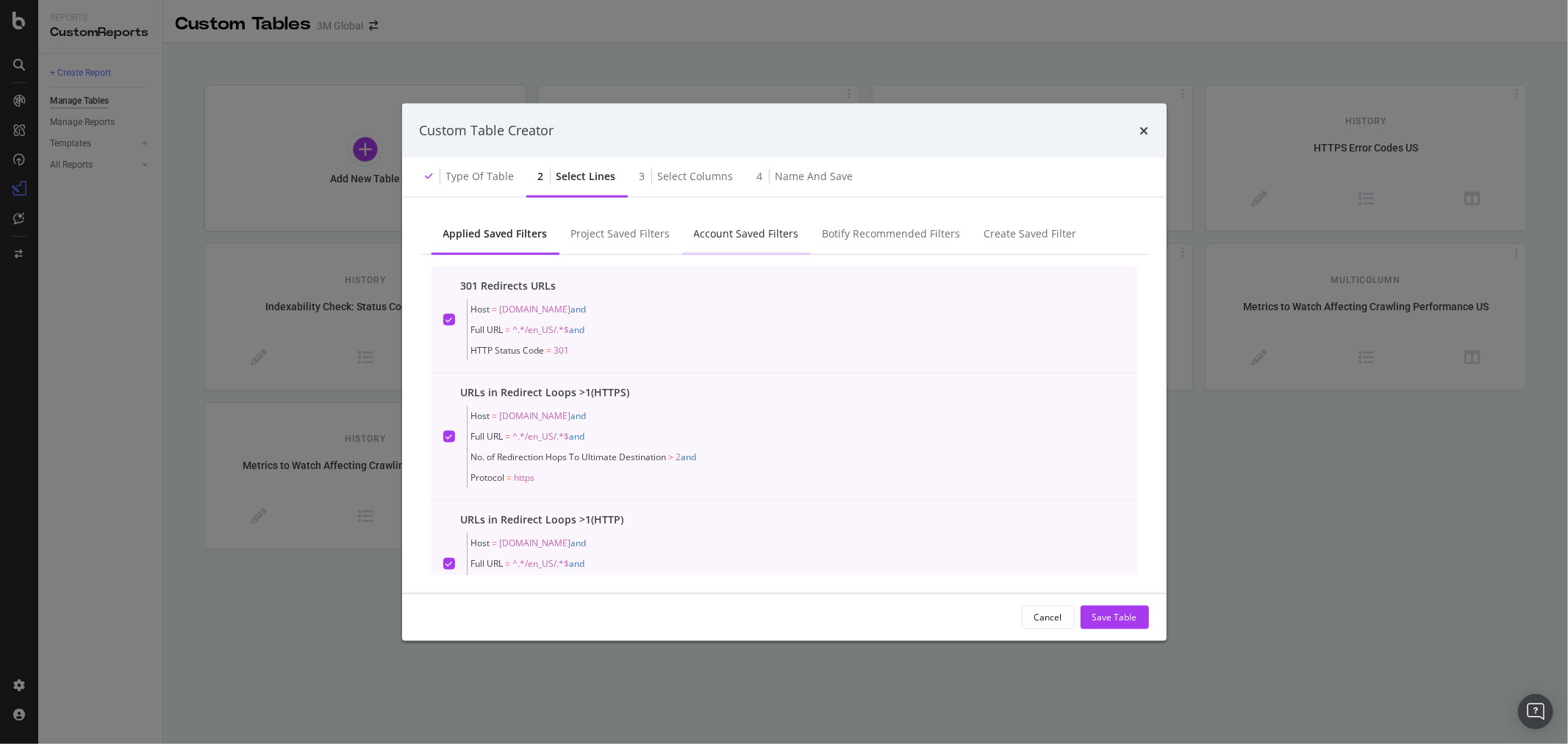
click at [741, 231] on div "Account Saved Filters" at bounding box center [747, 233] width 105 height 15
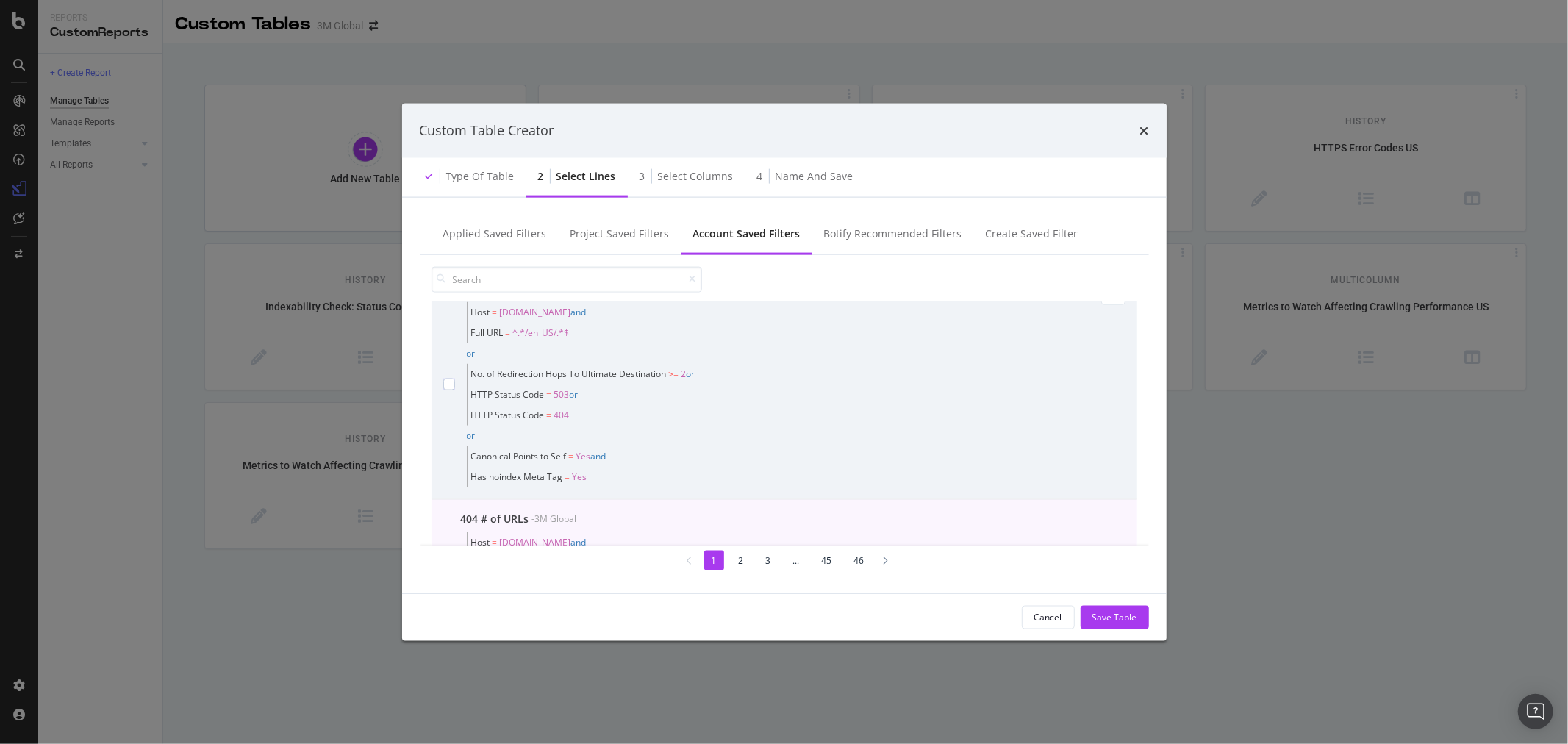
scroll to position [82, 0]
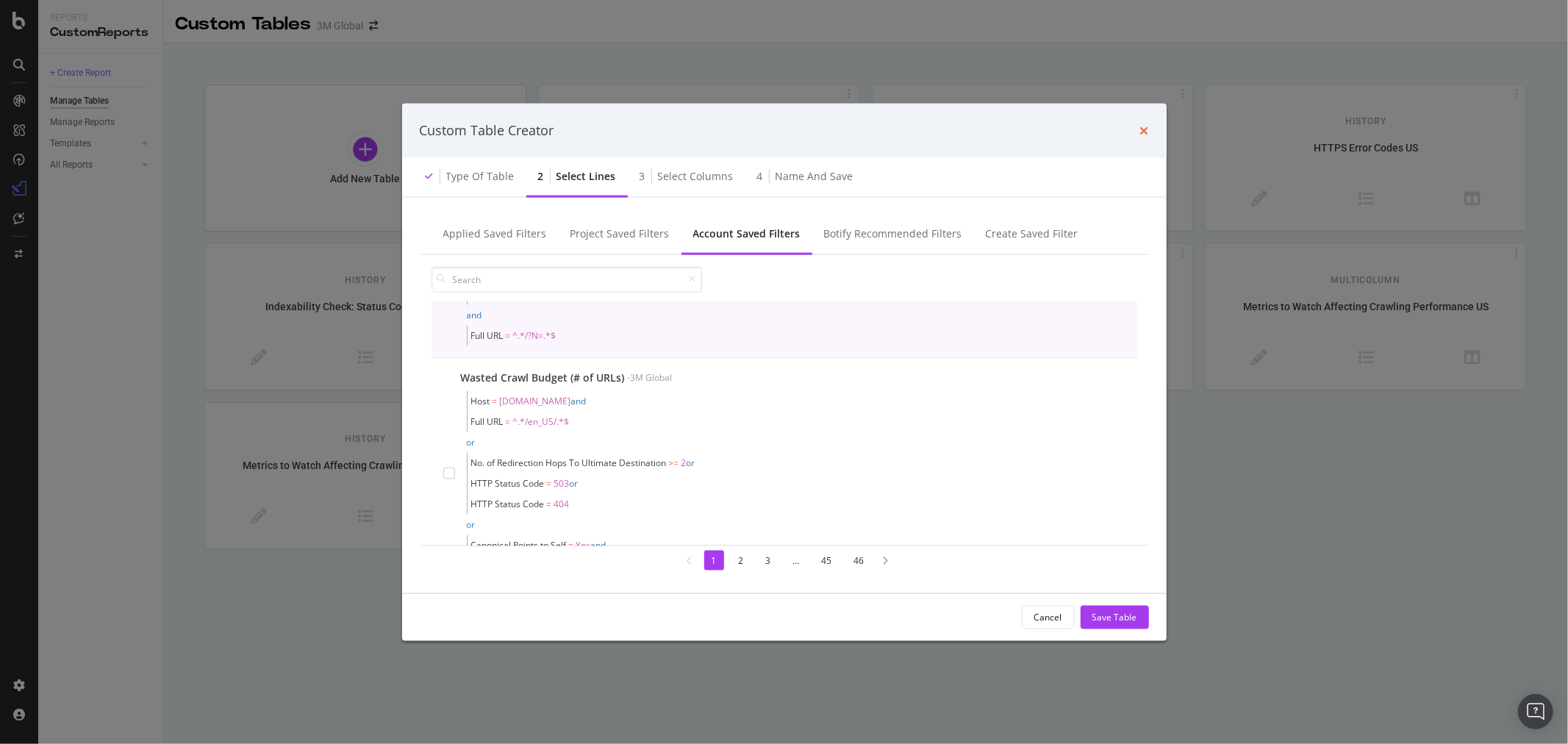
click at [1148, 129] on icon "times" at bounding box center [1144, 129] width 8 height 12
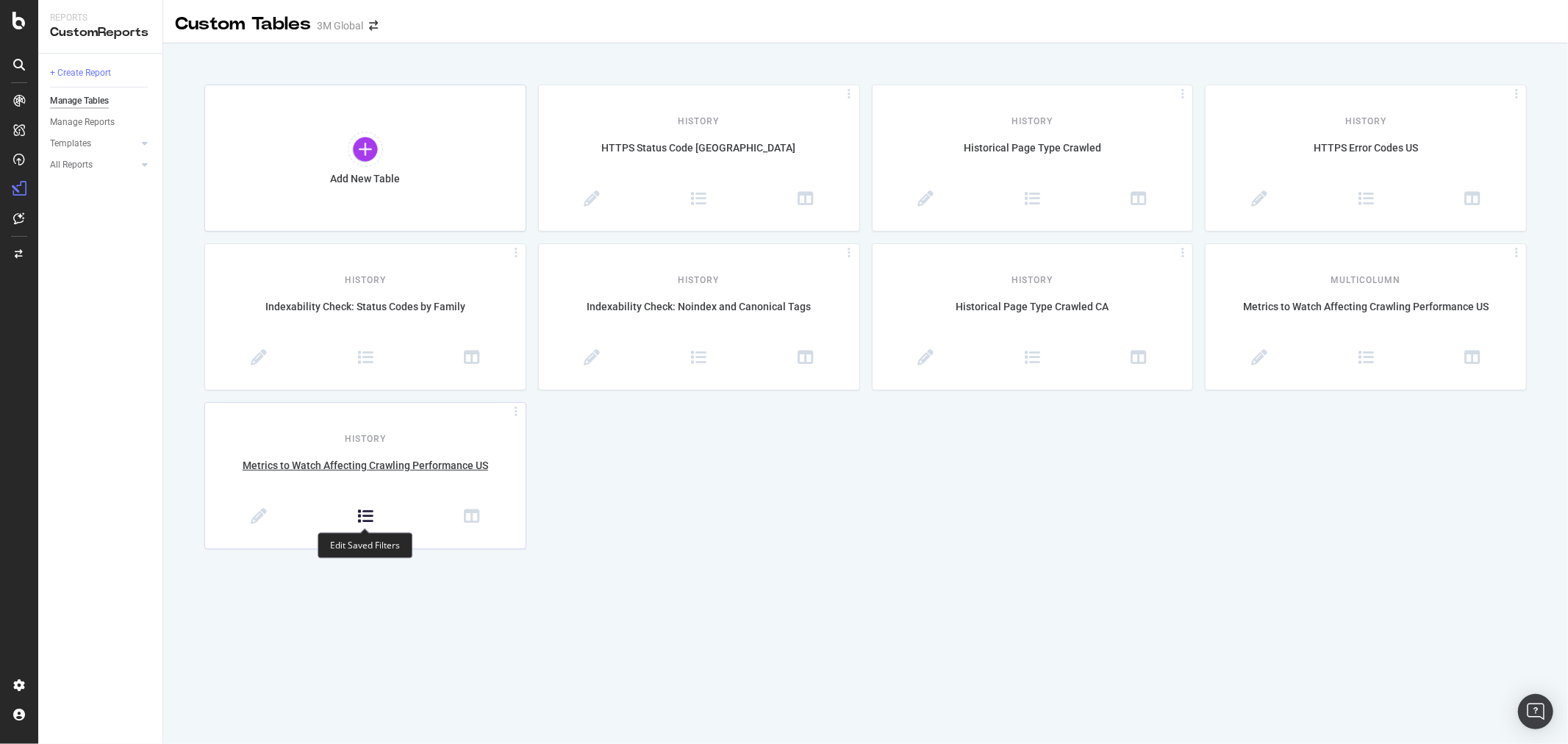
click at [358, 519] on icon at bounding box center [365, 516] width 16 height 16
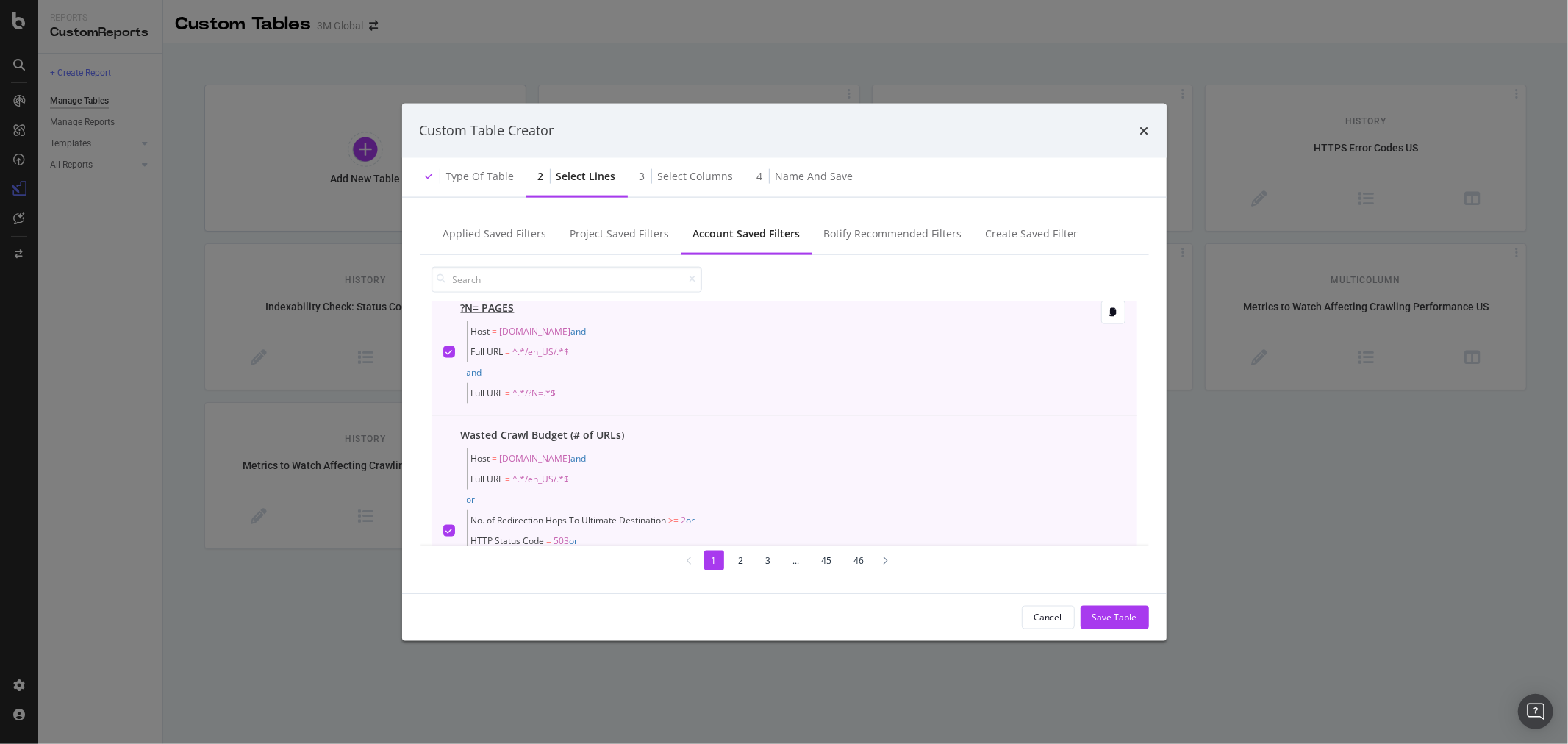
scroll to position [0, 0]
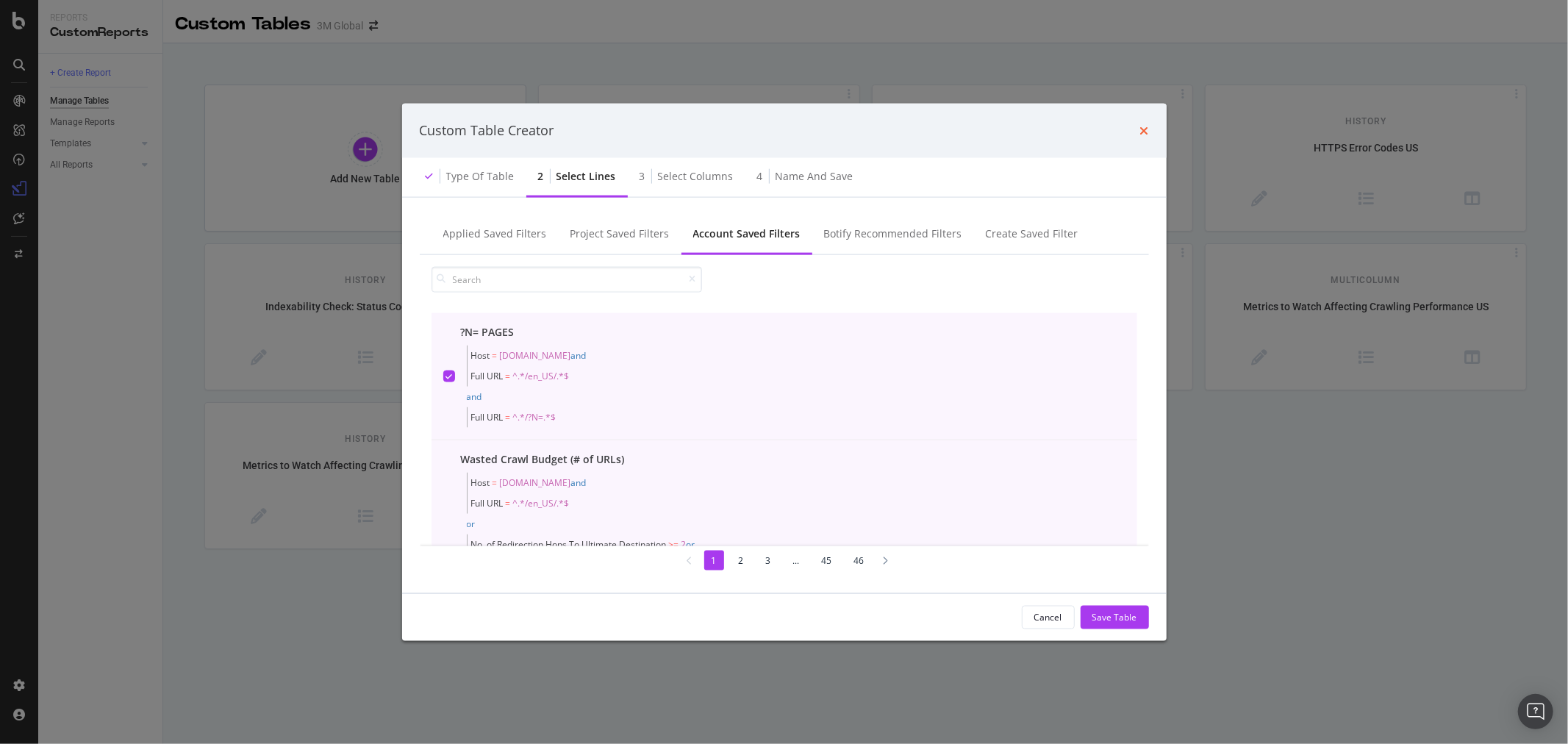
click at [1141, 128] on icon "times" at bounding box center [1144, 129] width 8 height 12
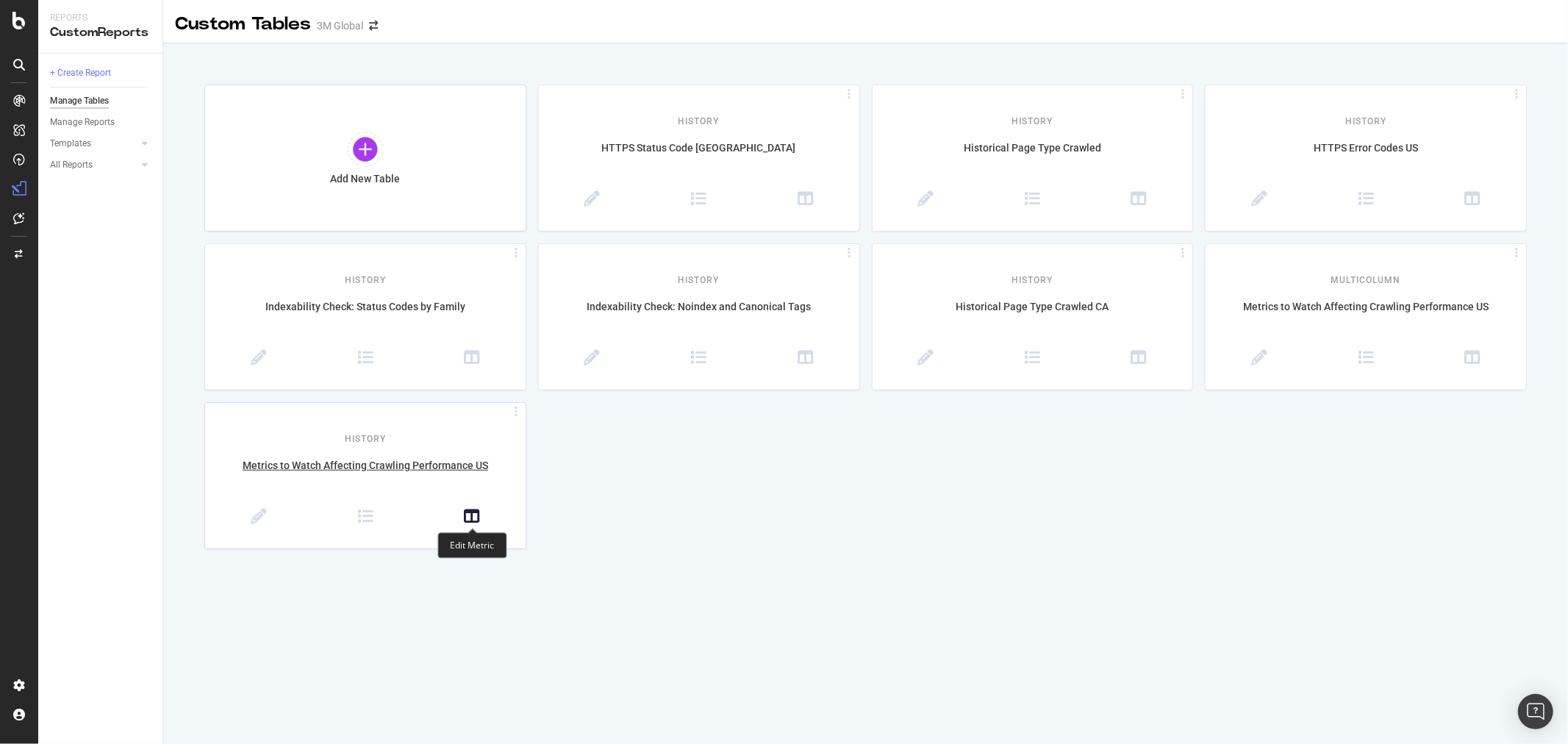
click at [478, 515] on icon at bounding box center [472, 516] width 16 height 16
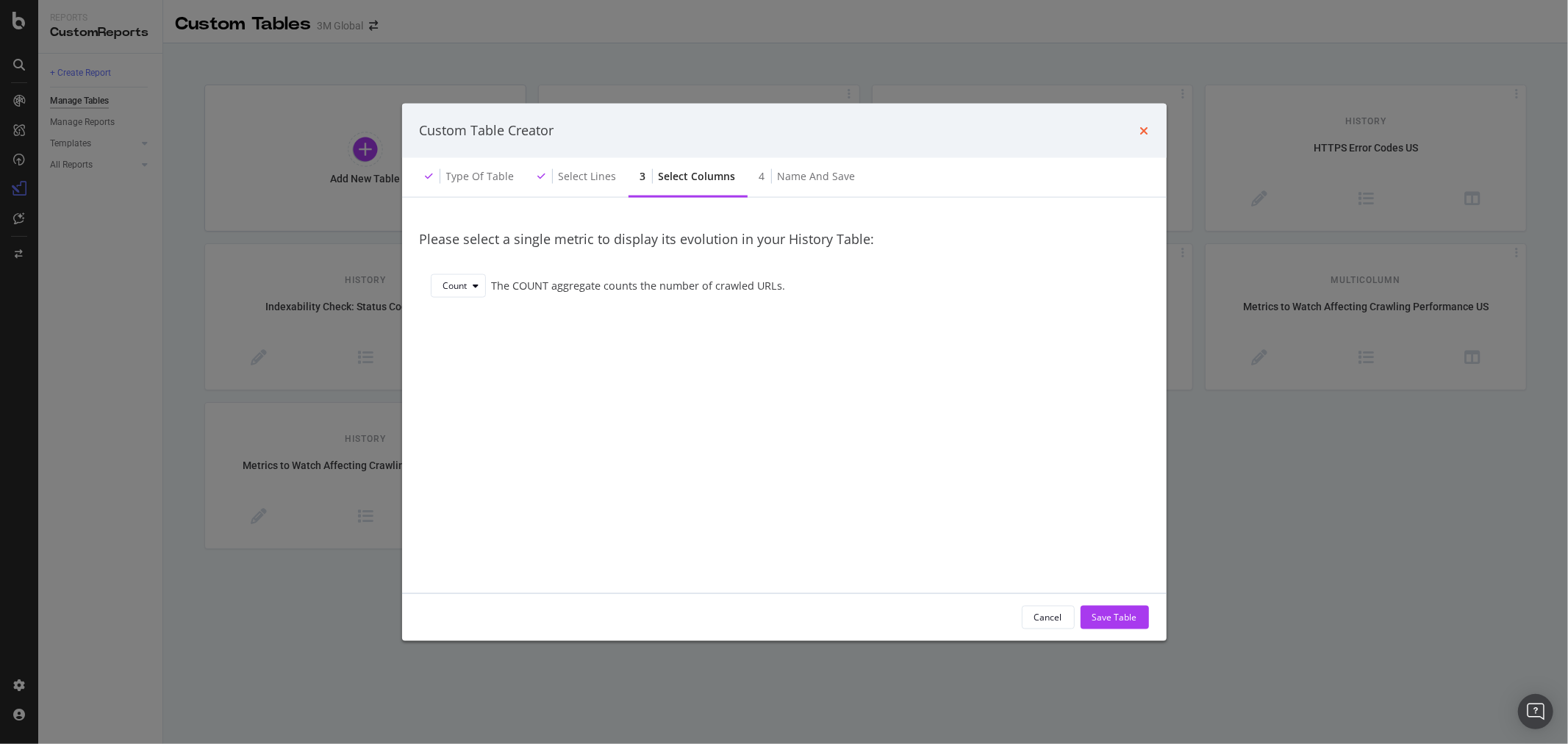
click at [1140, 127] on icon "times" at bounding box center [1144, 129] width 8 height 12
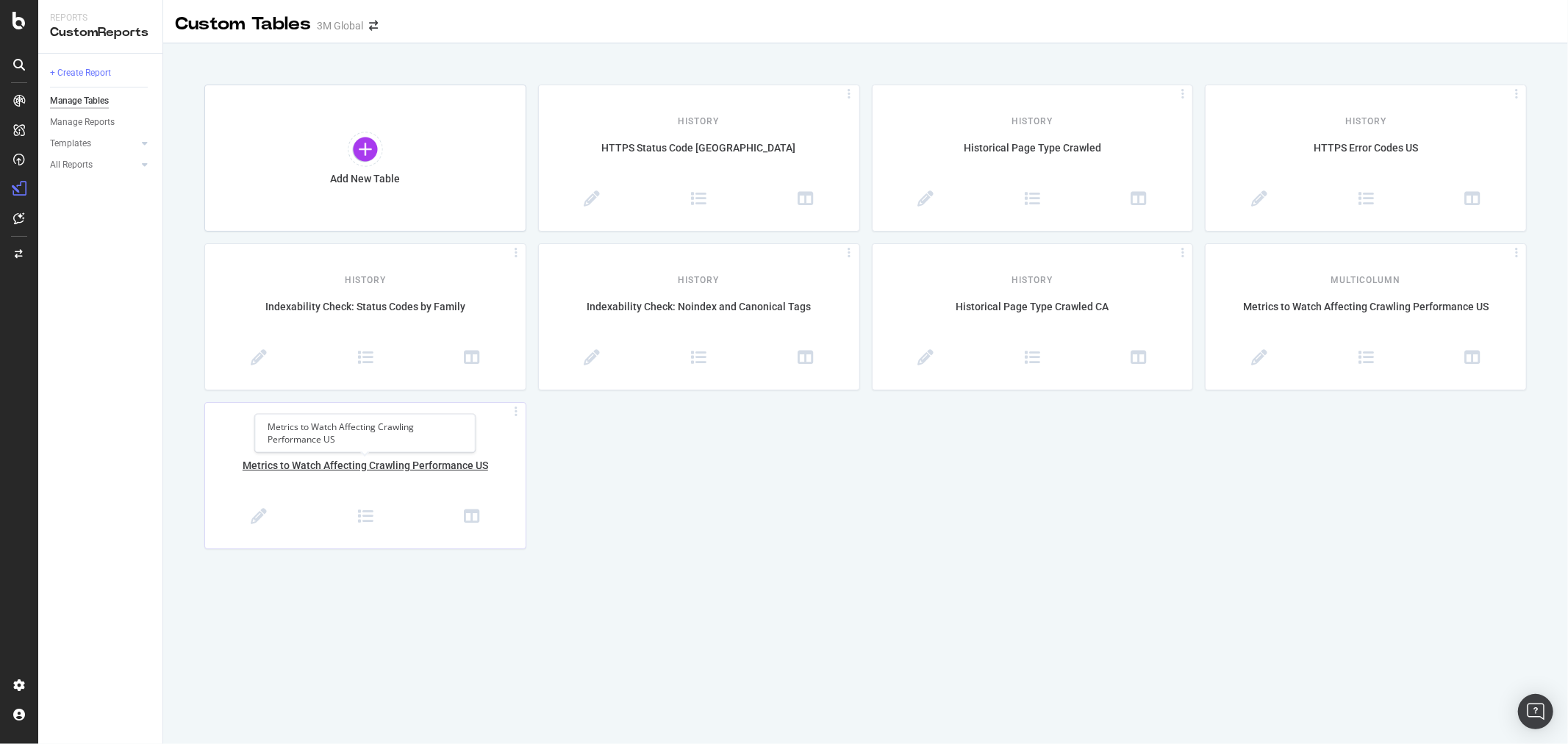
click at [379, 468] on div "Metrics to Watch Affecting Crawling Performance US" at bounding box center [365, 474] width 321 height 31
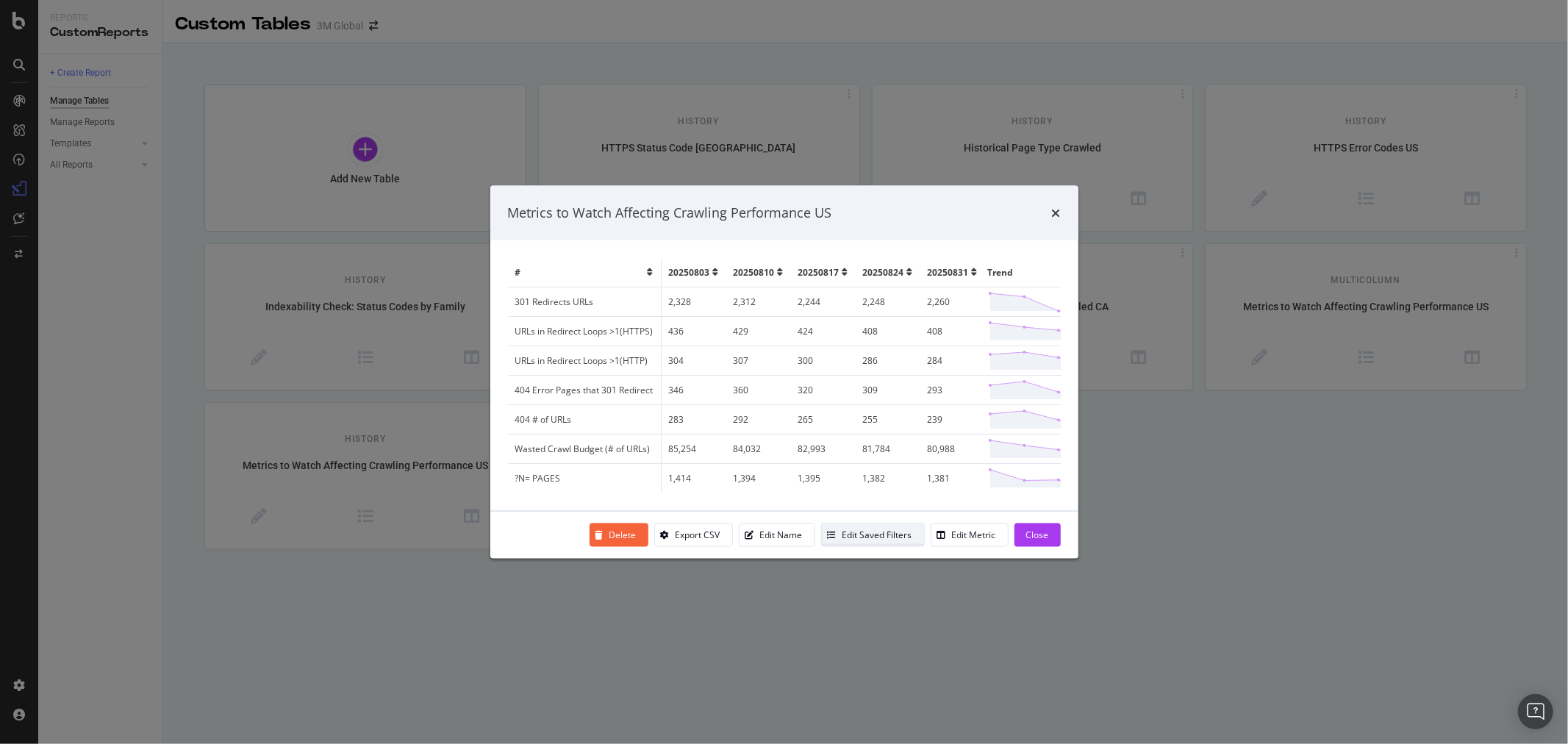
click at [905, 541] on div "Edit Saved Filters" at bounding box center [878, 535] width 70 height 12
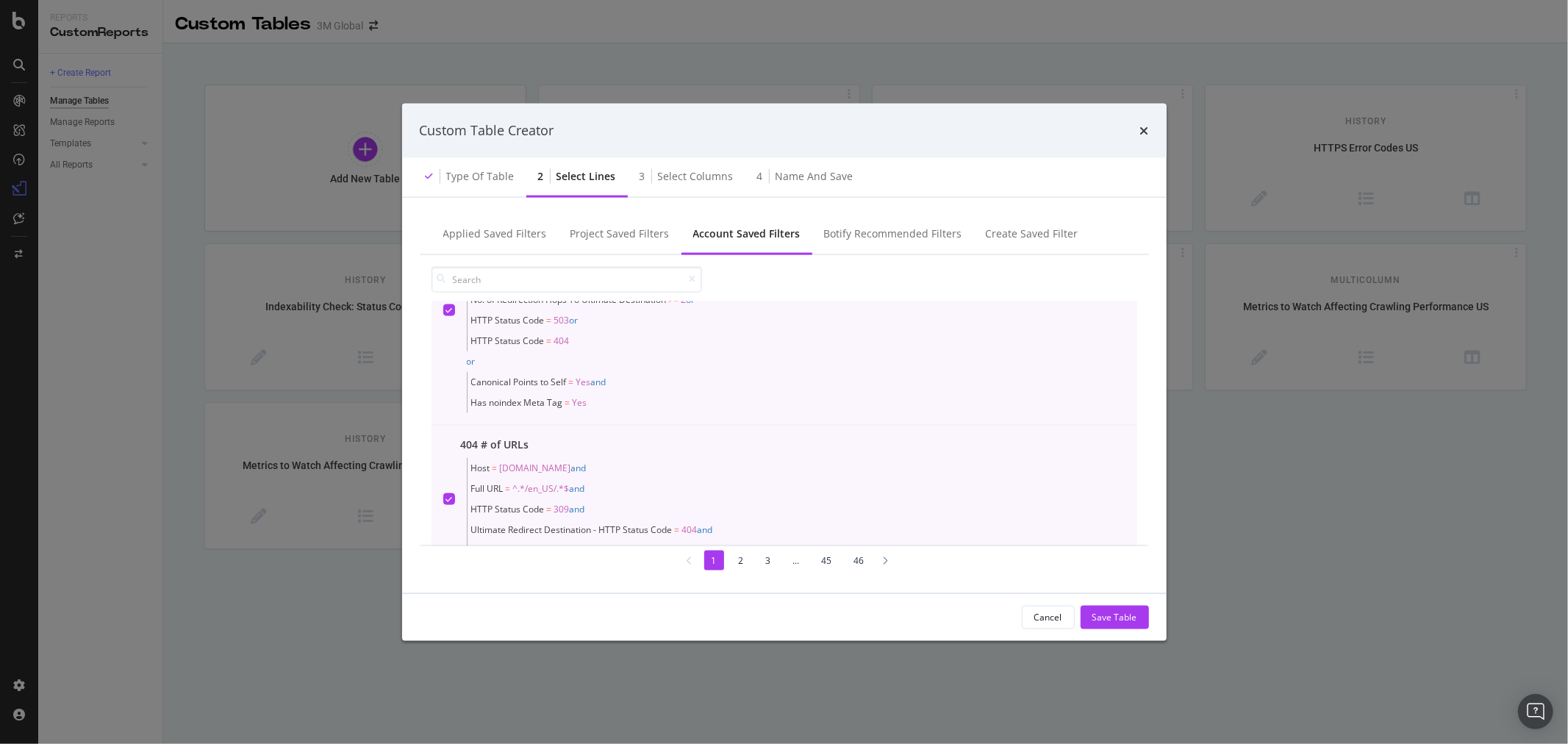
scroll to position [163, 0]
click at [651, 380] on span "No. of Redirection Hops To Ultimate Destination" at bounding box center [569, 380] width 196 height 12
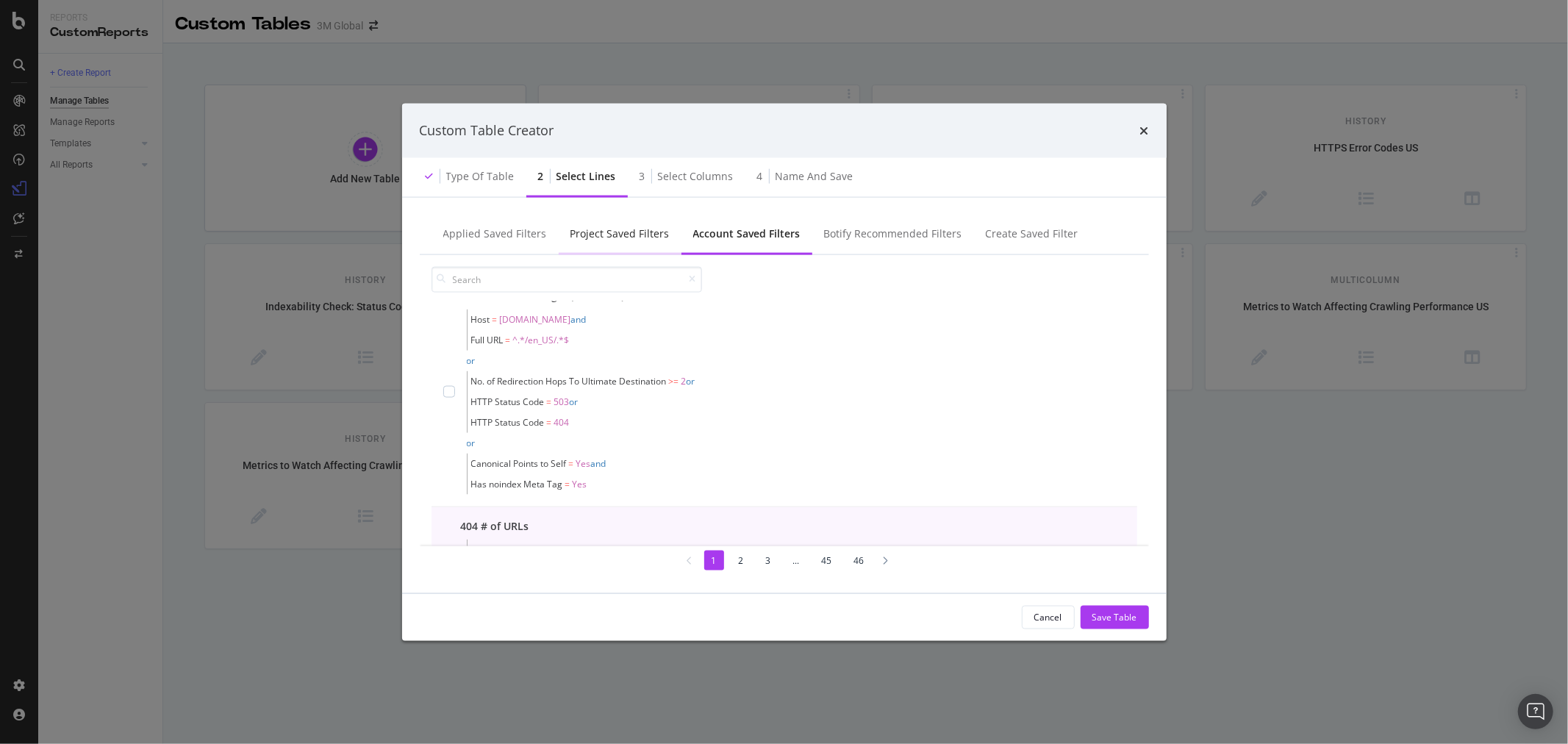
click at [610, 233] on div "Project Saved Filters" at bounding box center [620, 233] width 99 height 15
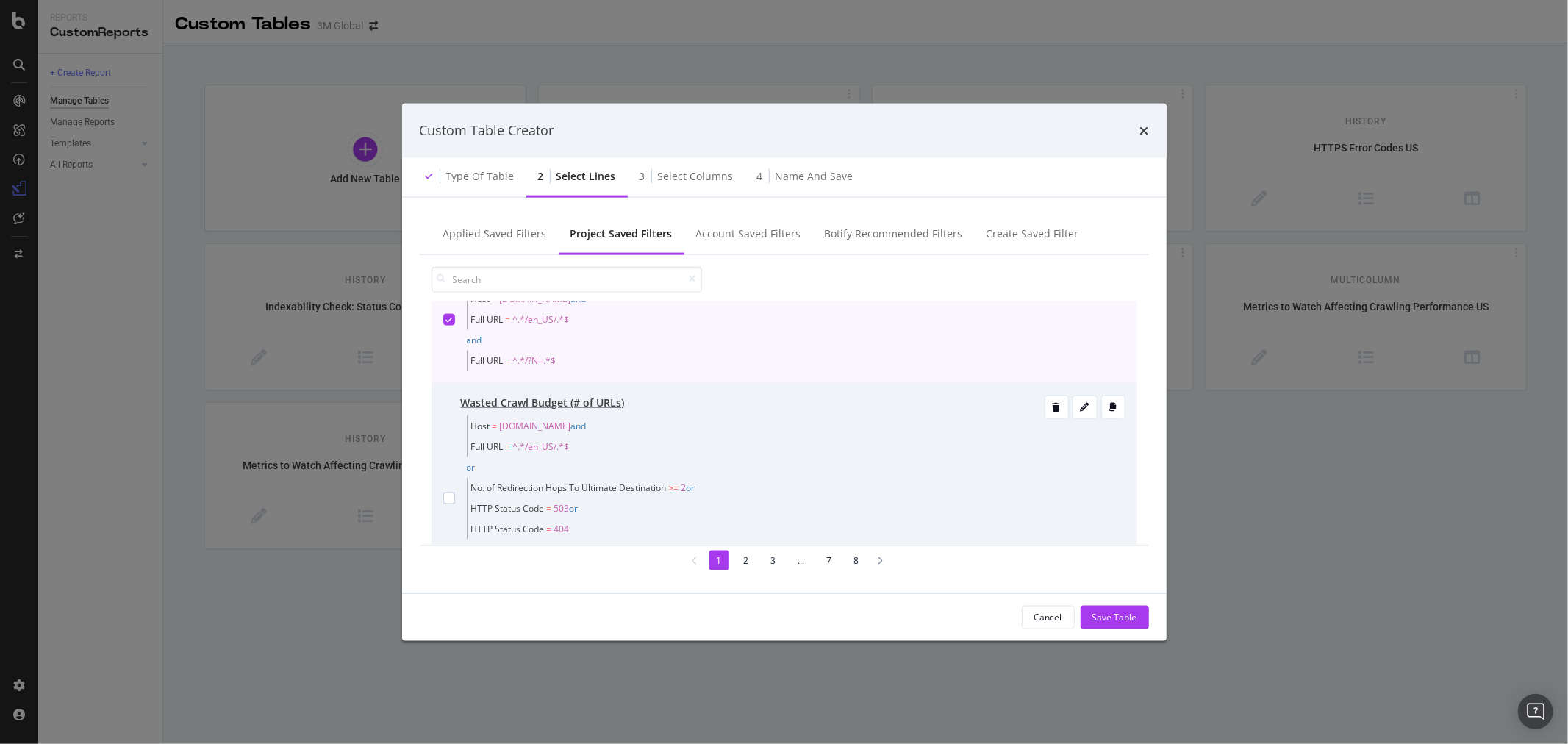
scroll to position [82, 0]
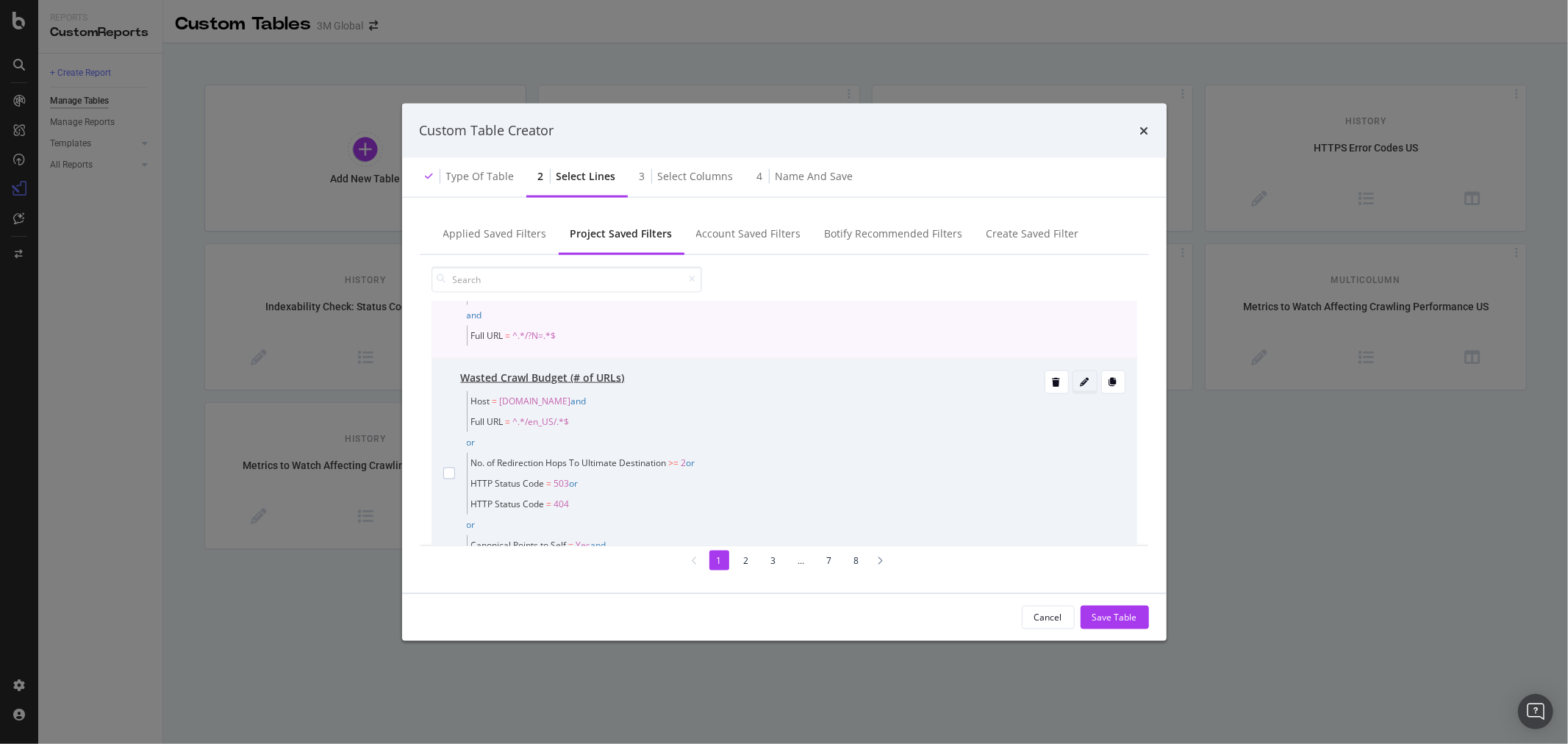
click at [1076, 376] on div "modal" at bounding box center [1085, 381] width 24 height 21
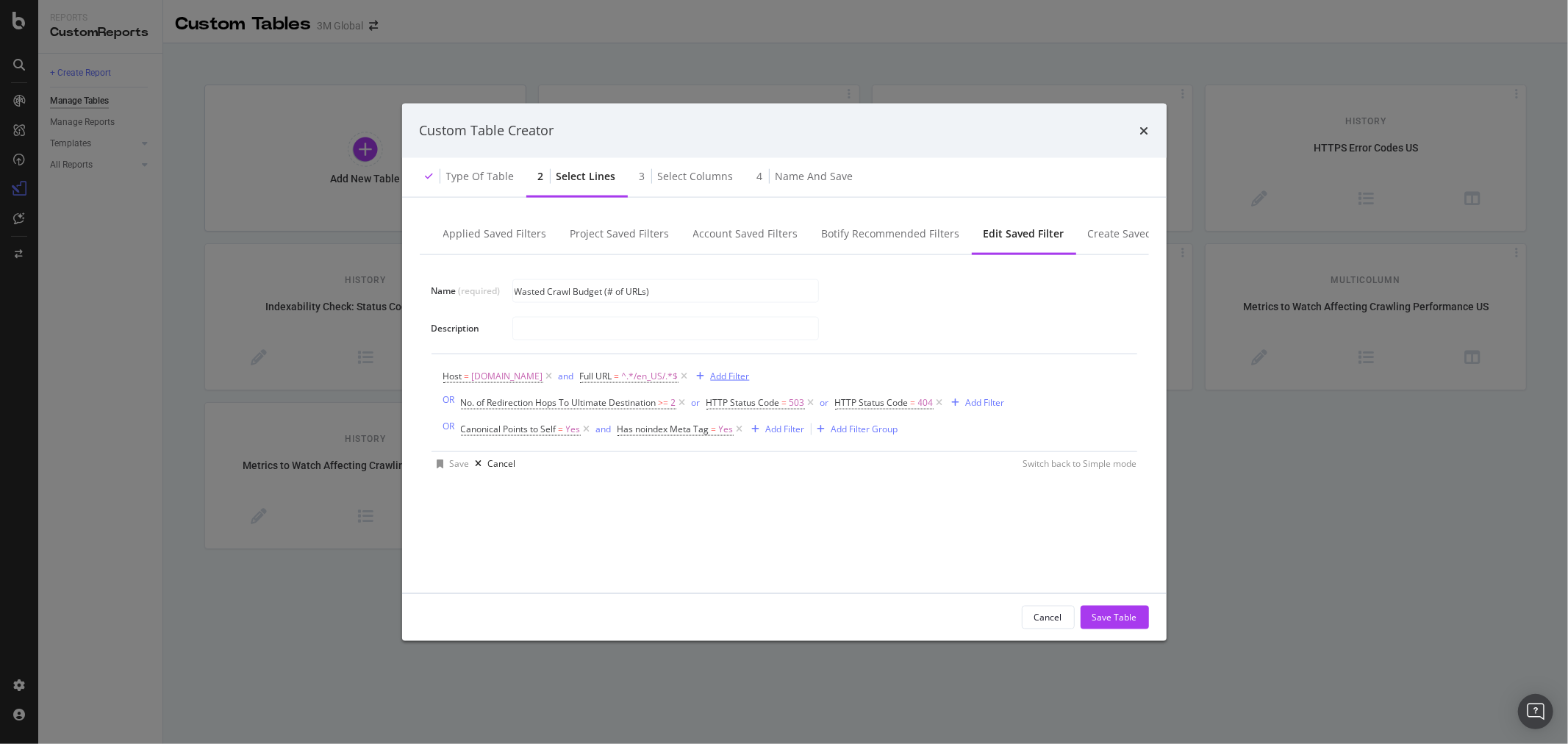
click at [714, 377] on div "Add Filter" at bounding box center [730, 376] width 39 height 12
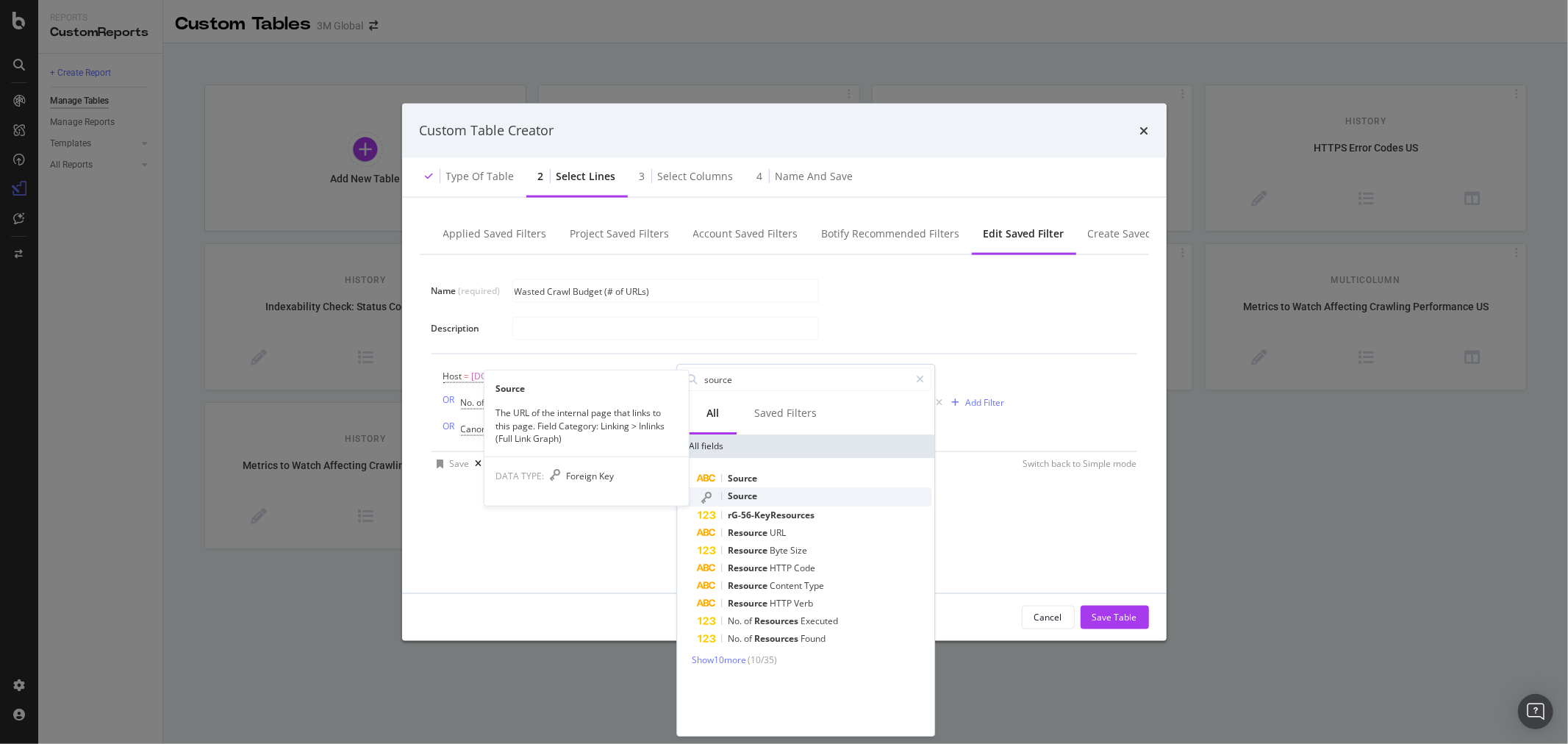
type input "source"
click at [777, 491] on div "Source" at bounding box center [814, 497] width 233 height 19
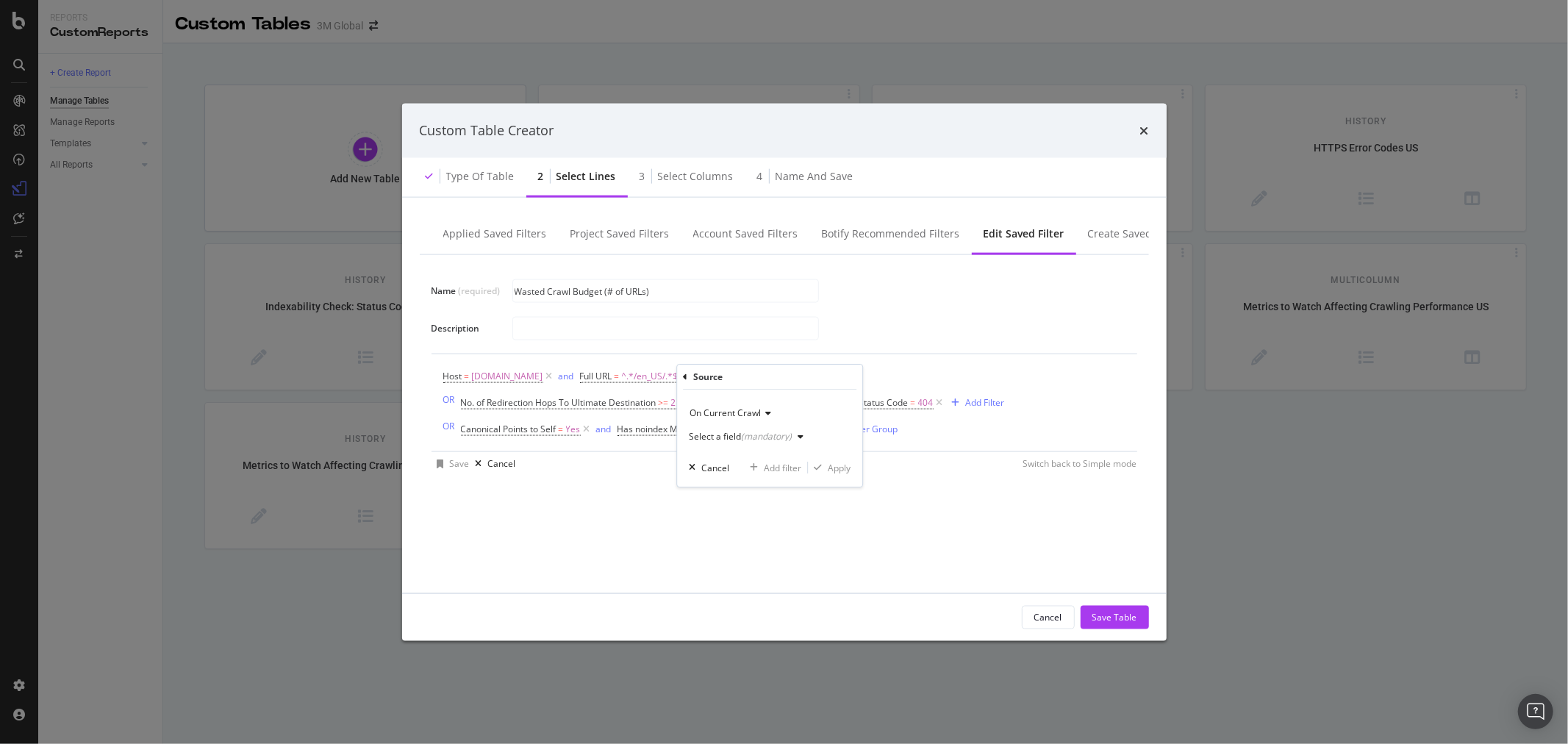
click at [778, 439] on div "(mandatory)" at bounding box center [767, 436] width 51 height 12
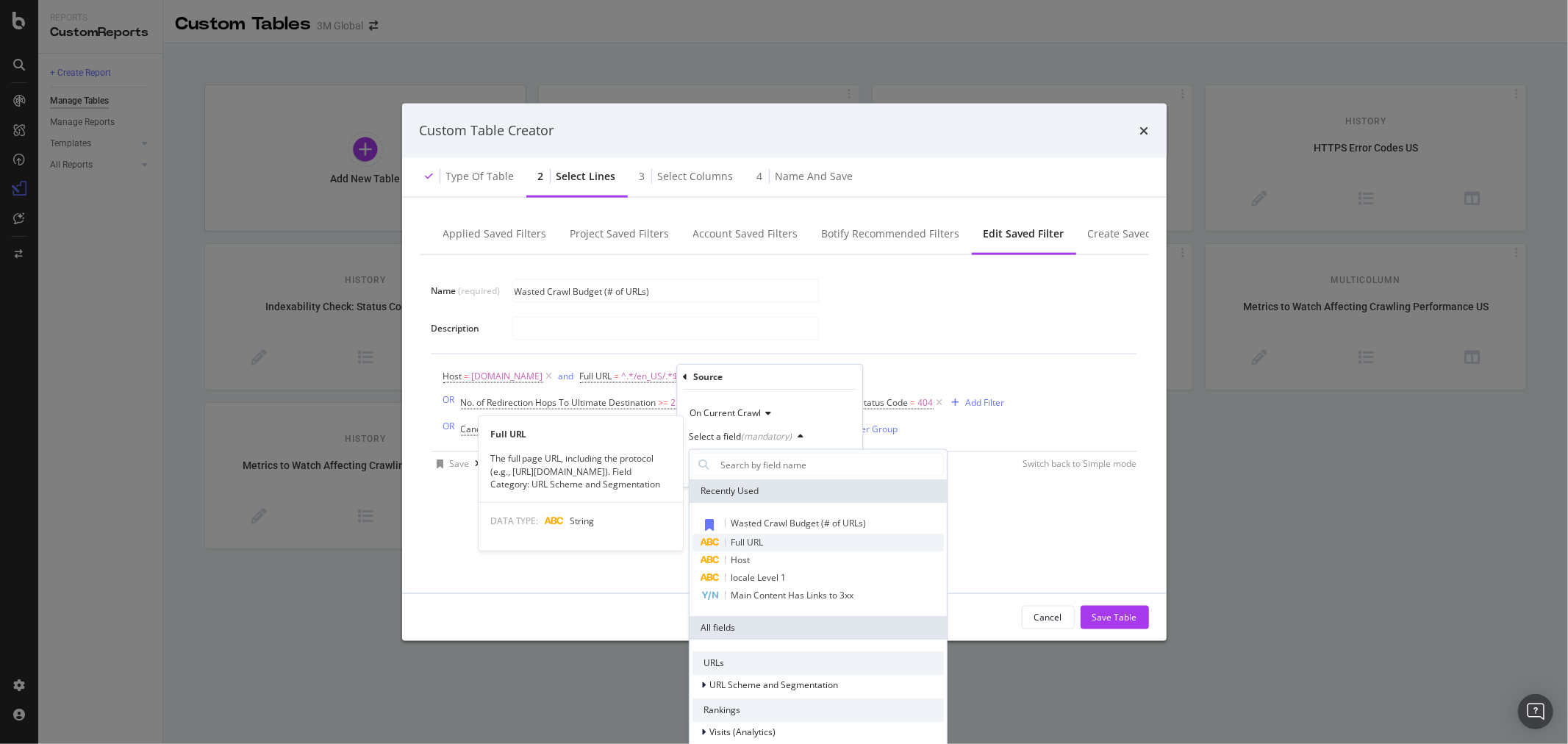
click at [777, 538] on div "Full URL" at bounding box center [818, 542] width 251 height 18
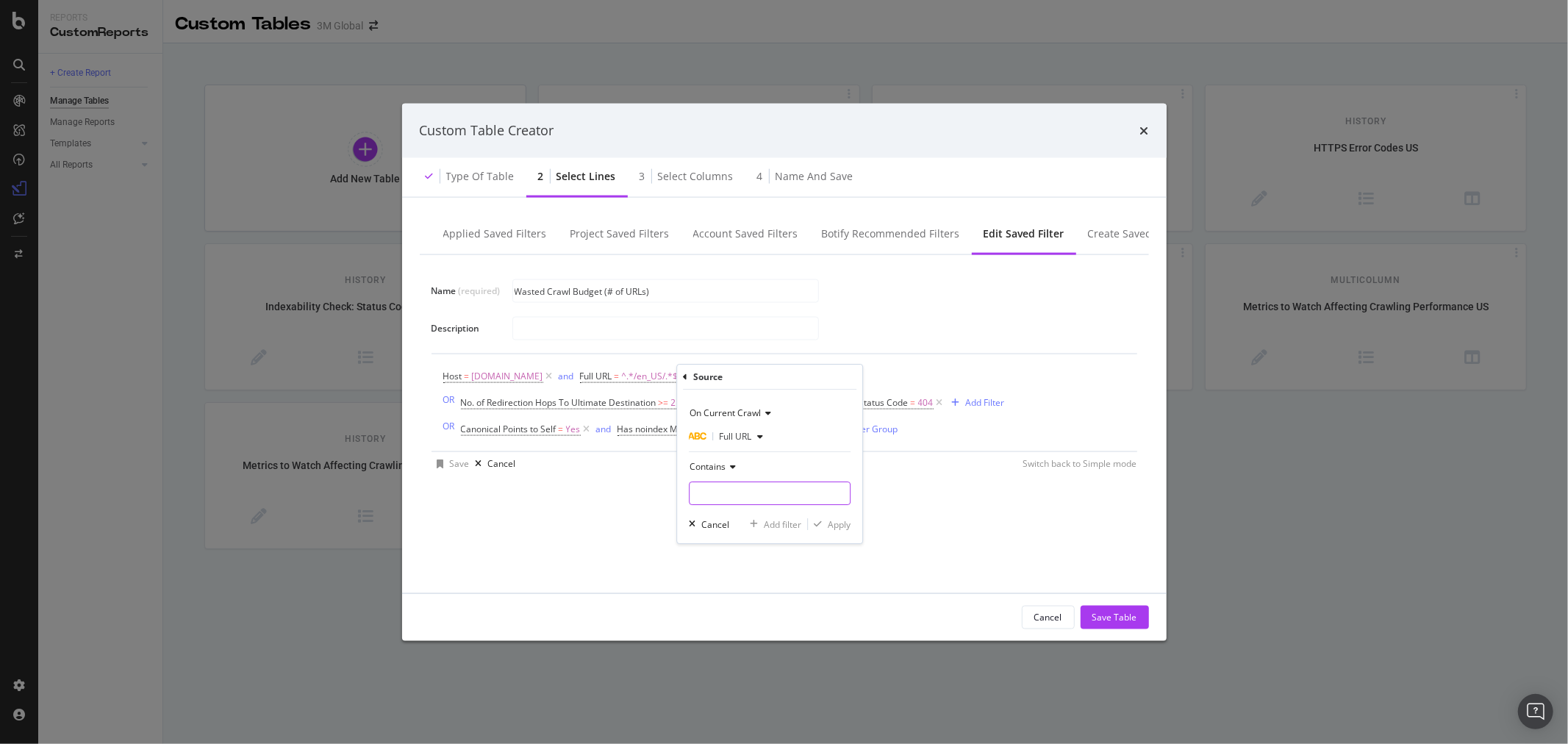
click at [763, 494] on input "Name (required)" at bounding box center [770, 493] width 160 height 24
type input "/en_US/"
click at [841, 518] on div "Apply" at bounding box center [840, 524] width 23 height 12
click at [447, 468] on div "modal" at bounding box center [441, 462] width 18 height 8
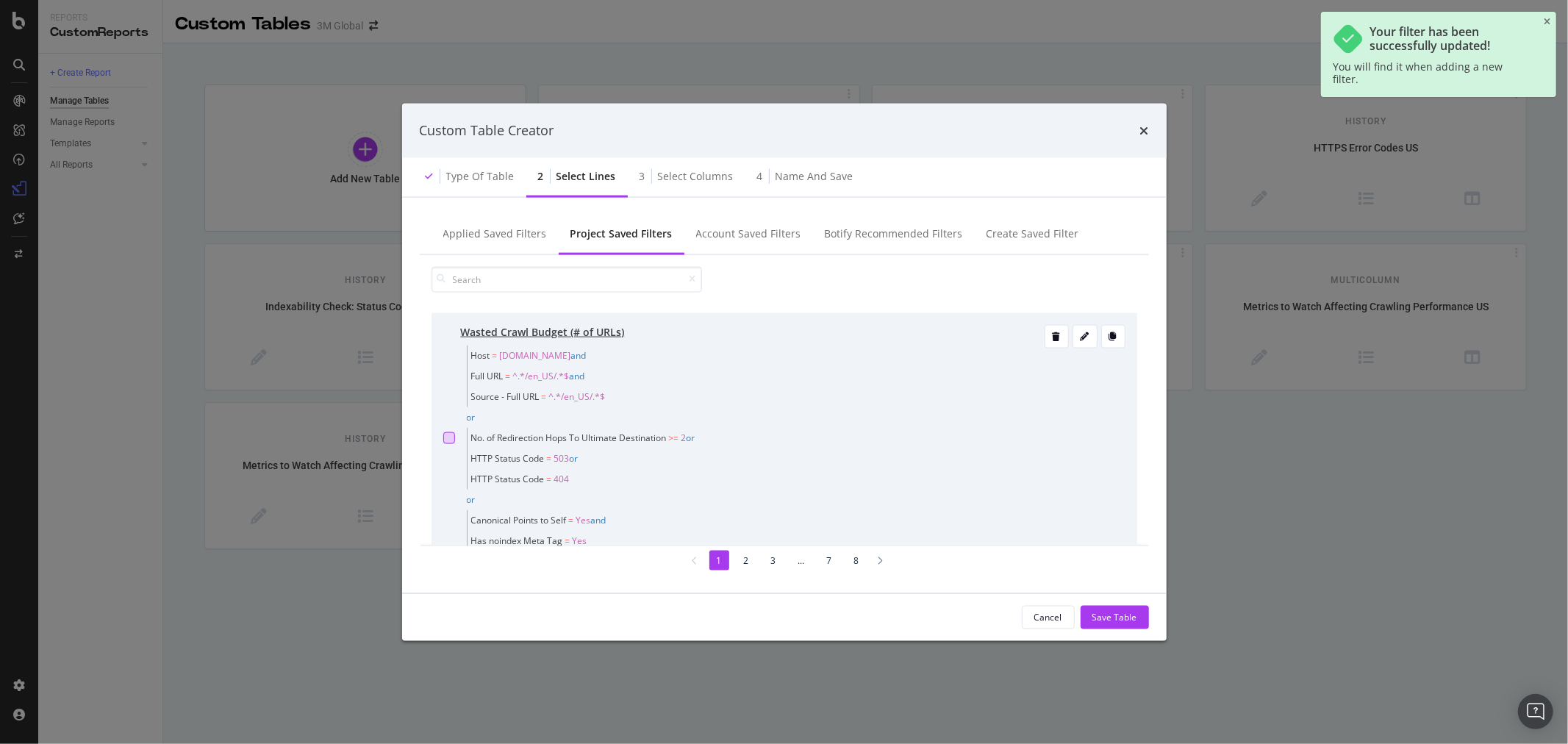
click at [452, 437] on div "modal" at bounding box center [448, 437] width 12 height 12
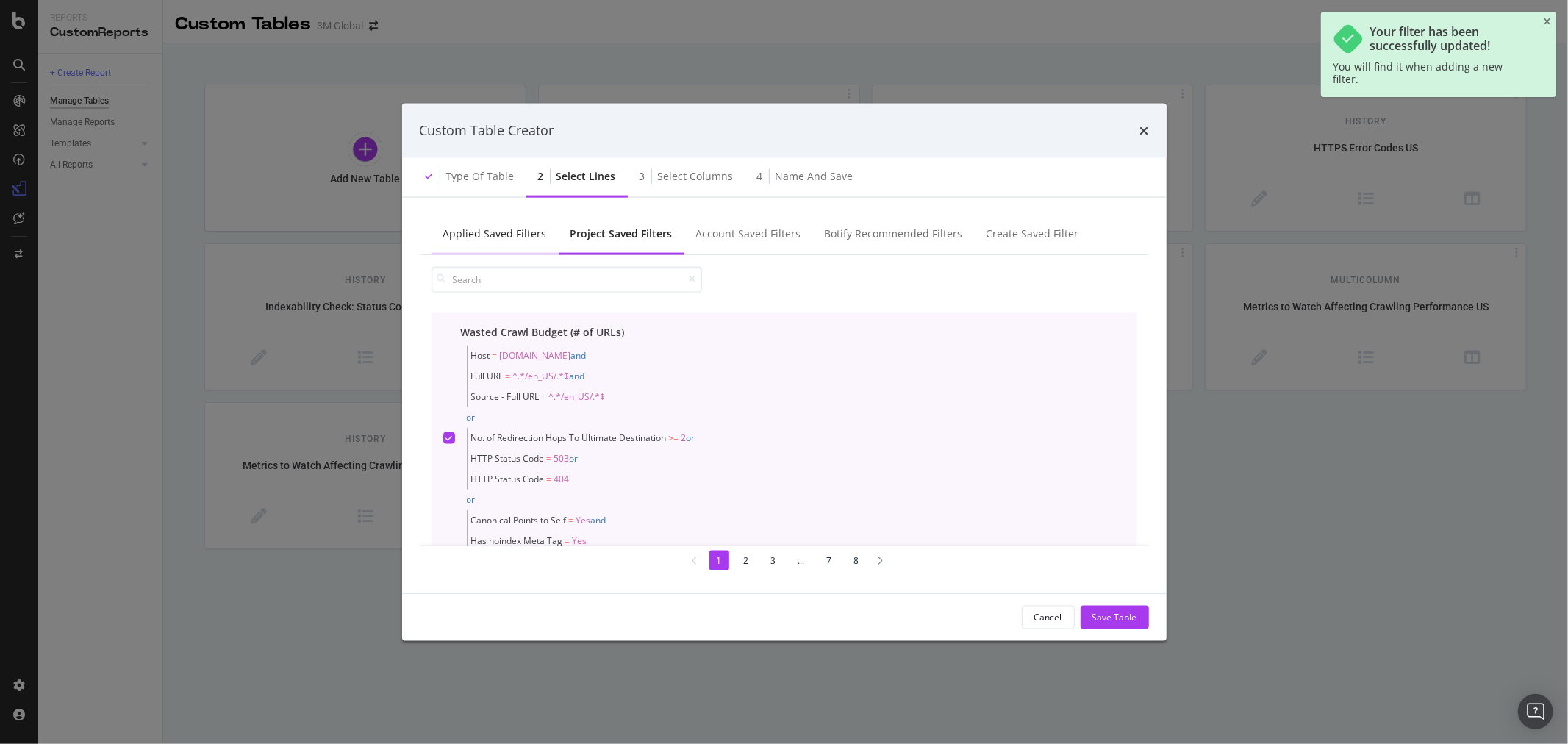
click at [491, 230] on div "Applied Saved Filters" at bounding box center [495, 233] width 104 height 15
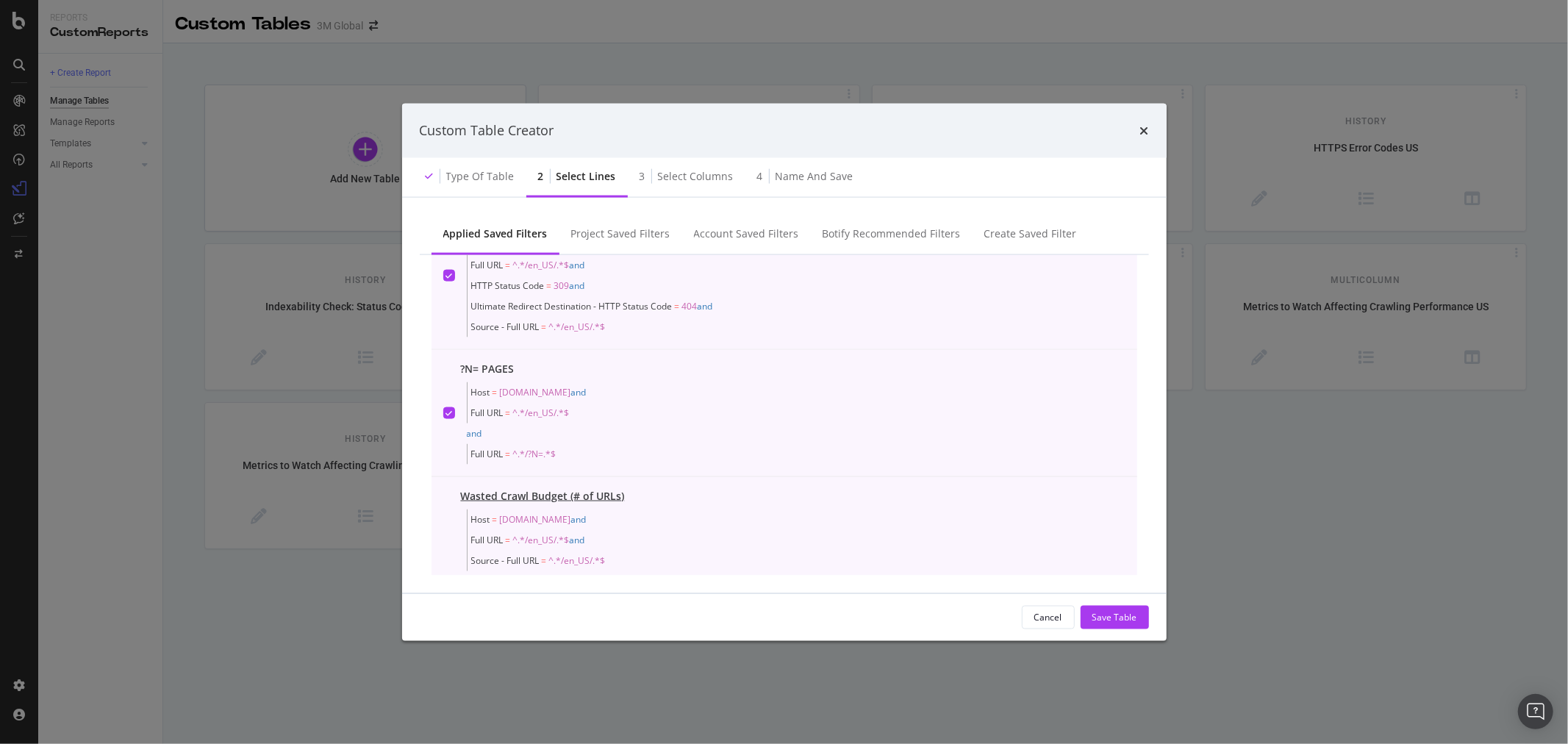
scroll to position [635, 0]
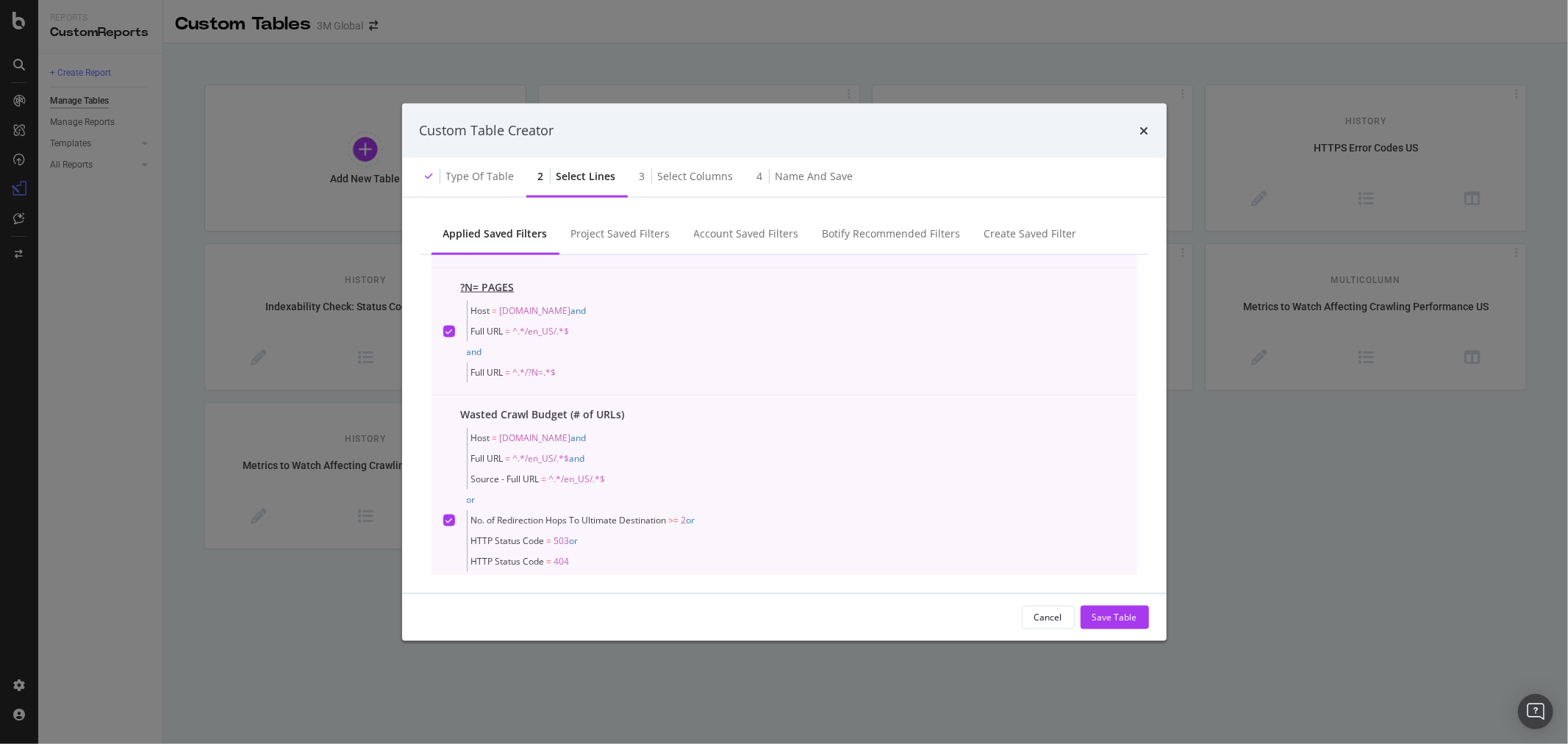
click at [443, 328] on div "modal" at bounding box center [448, 330] width 12 height 12
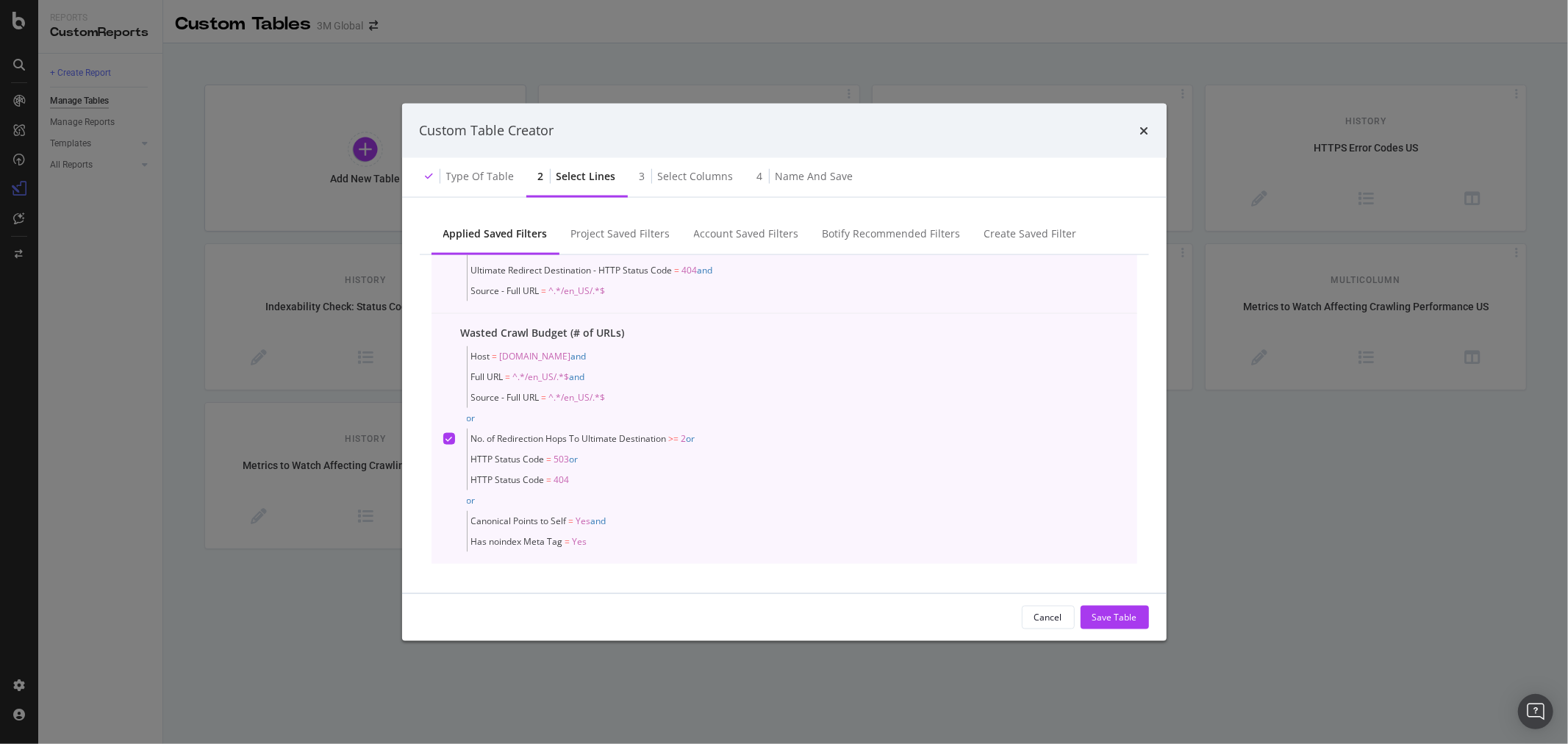
scroll to position [589, 0]
click at [613, 233] on div "Project Saved Filters" at bounding box center [620, 233] width 99 height 15
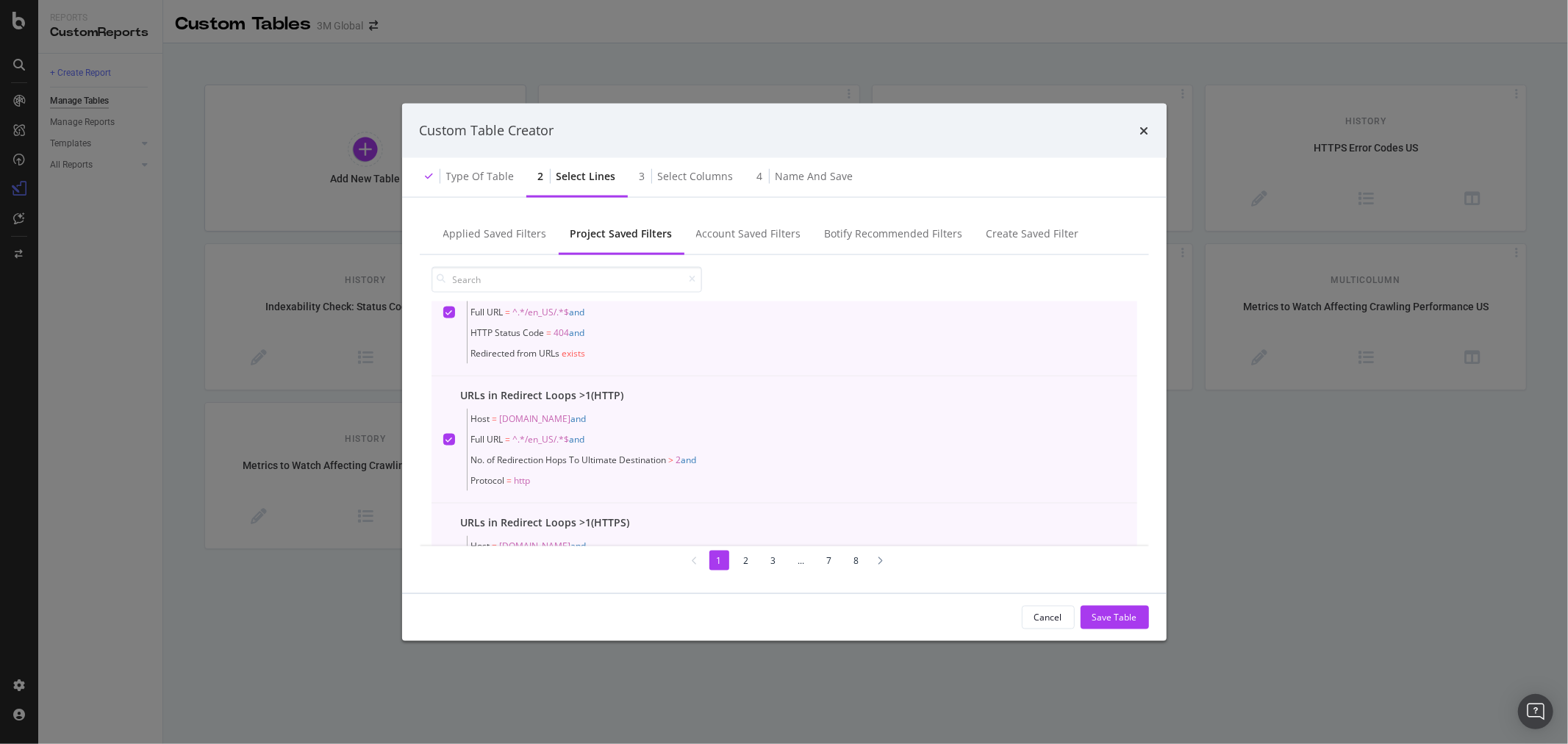
scroll to position [0, 0]
click at [704, 229] on div "Account Saved Filters" at bounding box center [749, 233] width 105 height 15
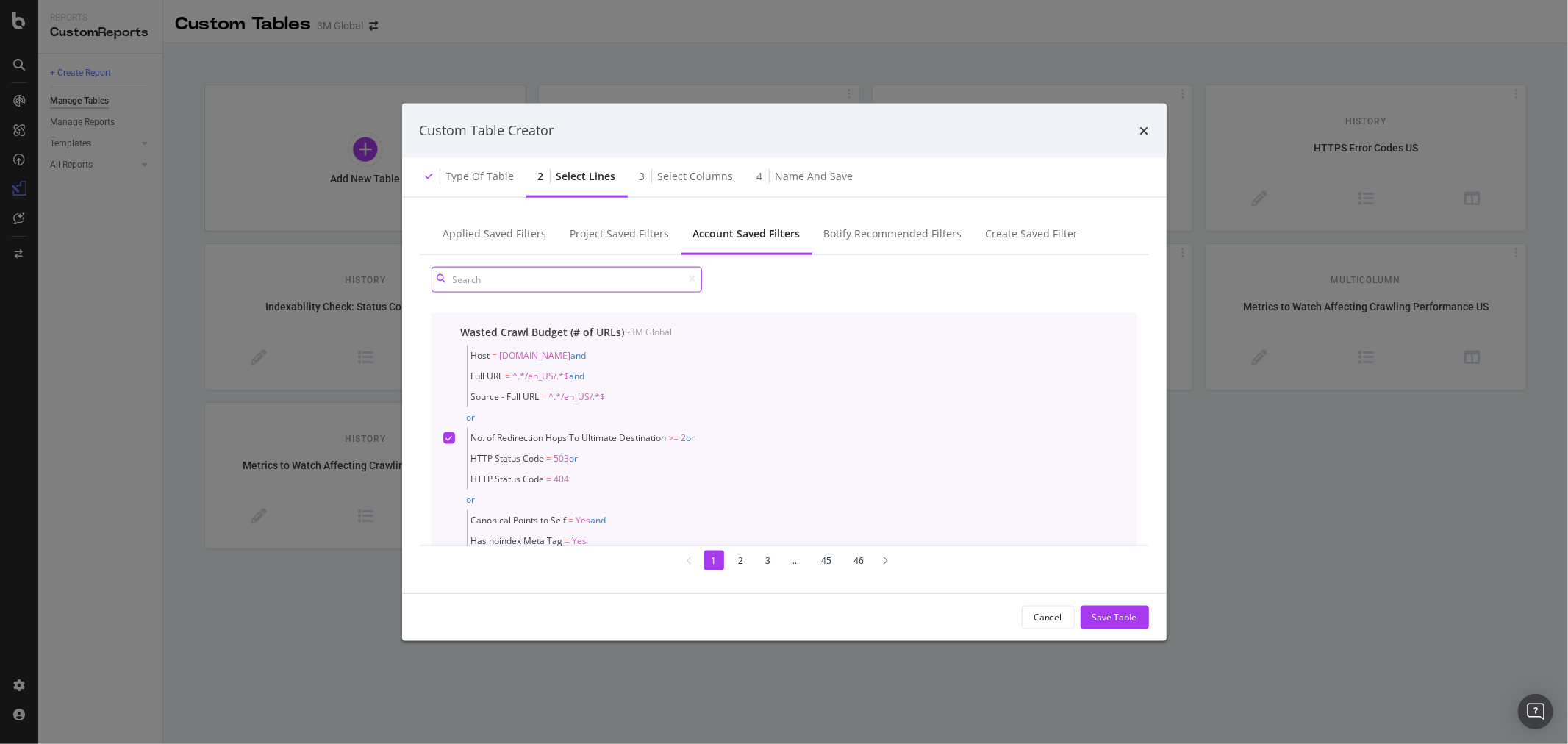
click at [563, 280] on input "modal" at bounding box center [566, 278] width 270 height 25
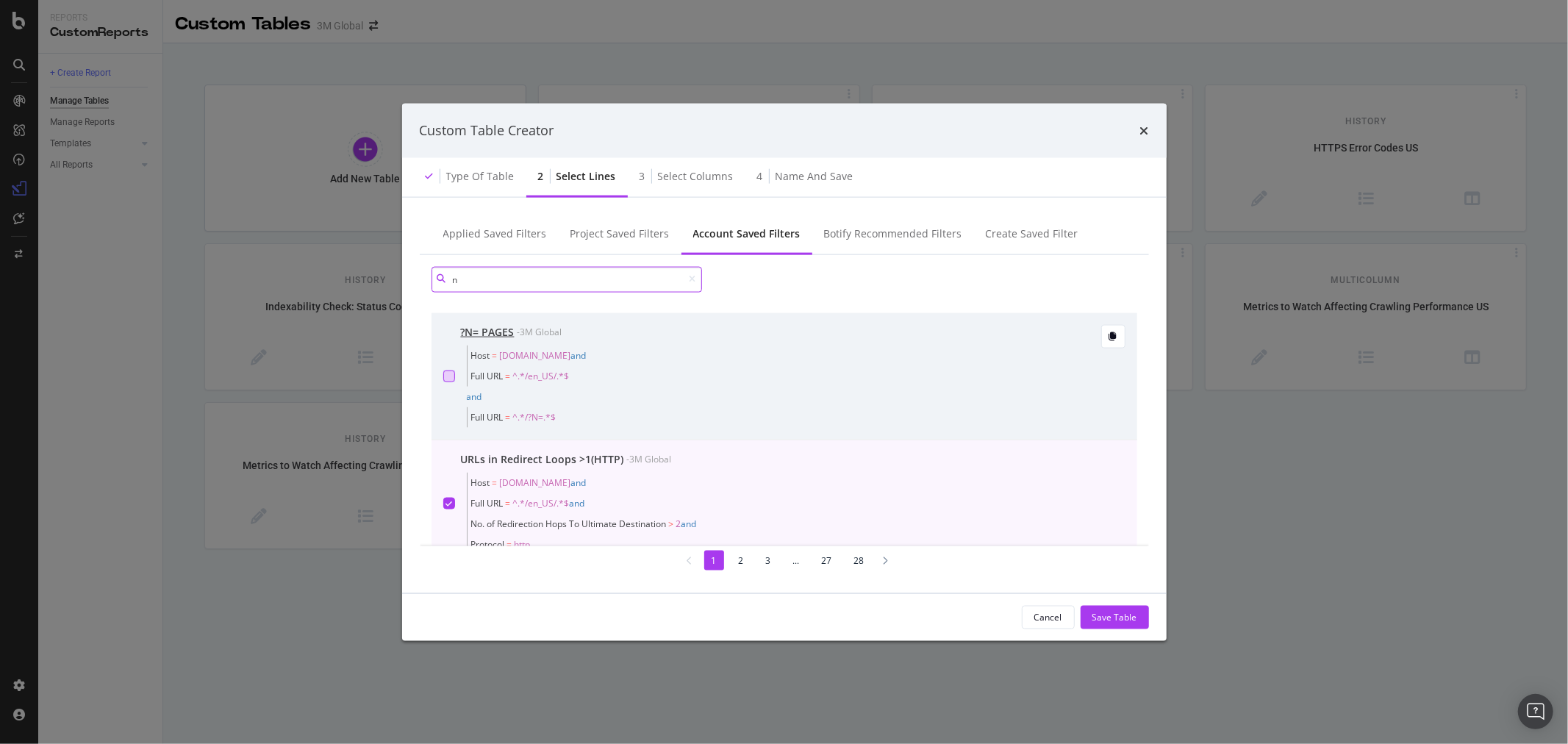
type input "n"
click at [453, 374] on div "modal" at bounding box center [448, 375] width 12 height 12
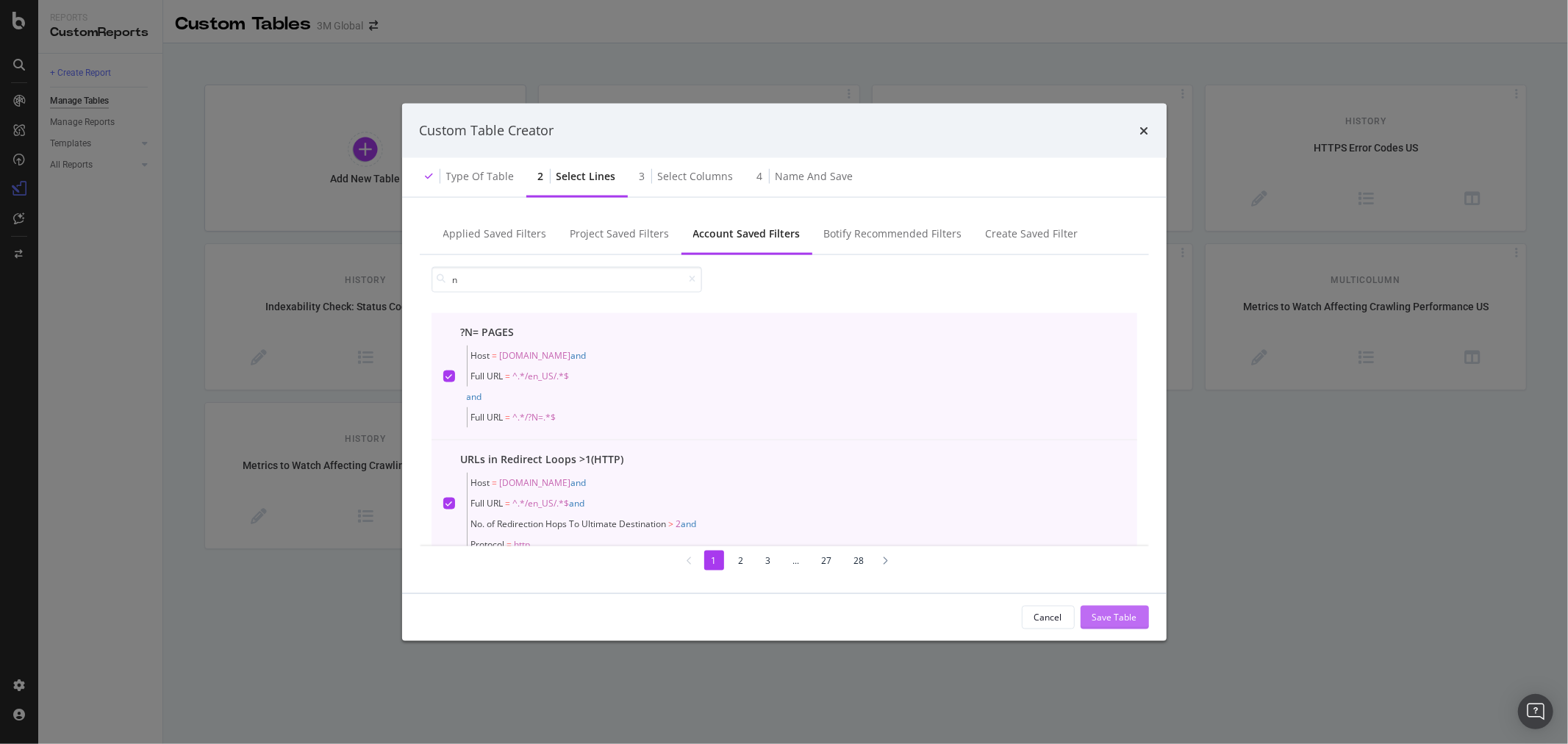
click at [1131, 614] on div "Save Table" at bounding box center [1115, 617] width 45 height 12
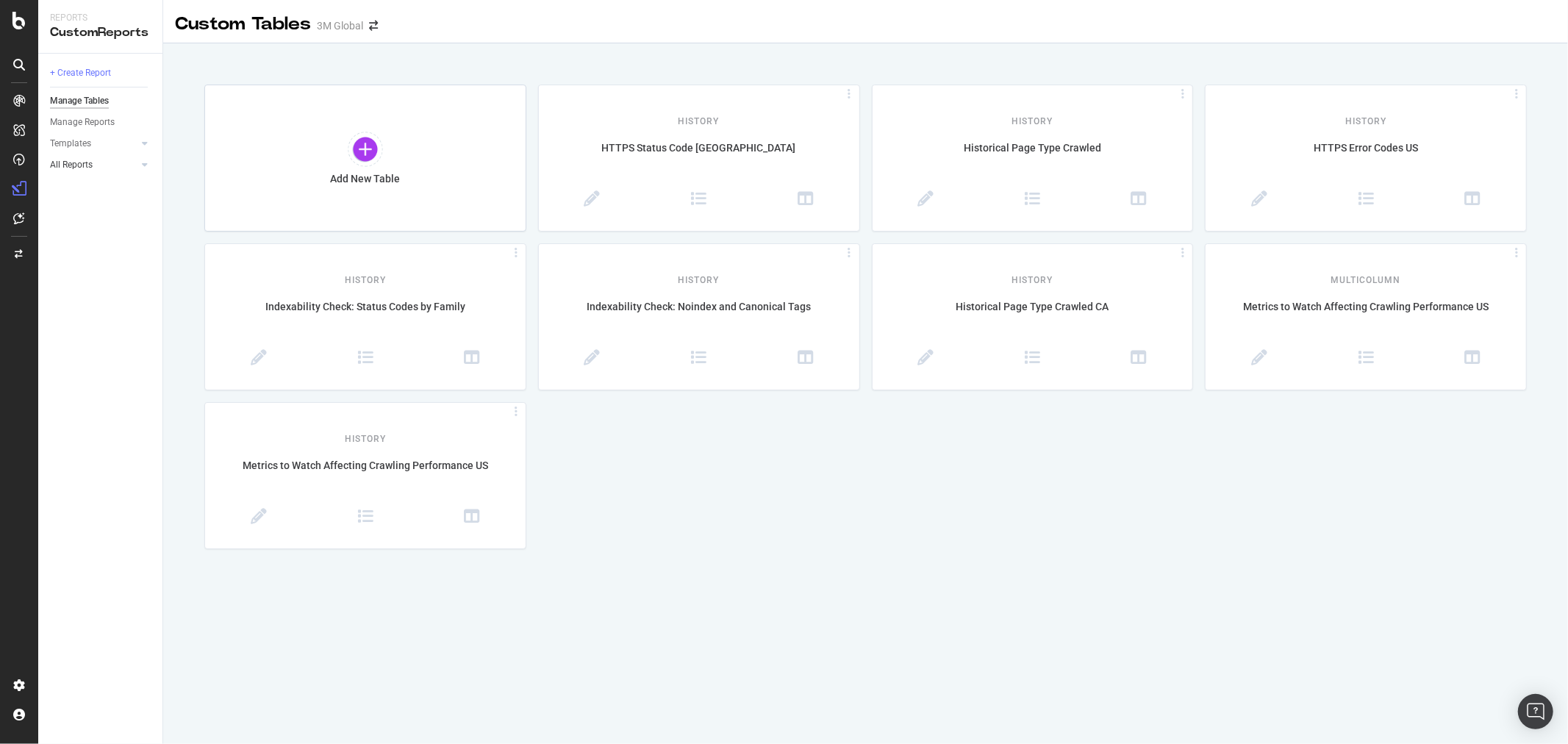
click at [108, 168] on link "All Reports" at bounding box center [94, 165] width 88 height 15
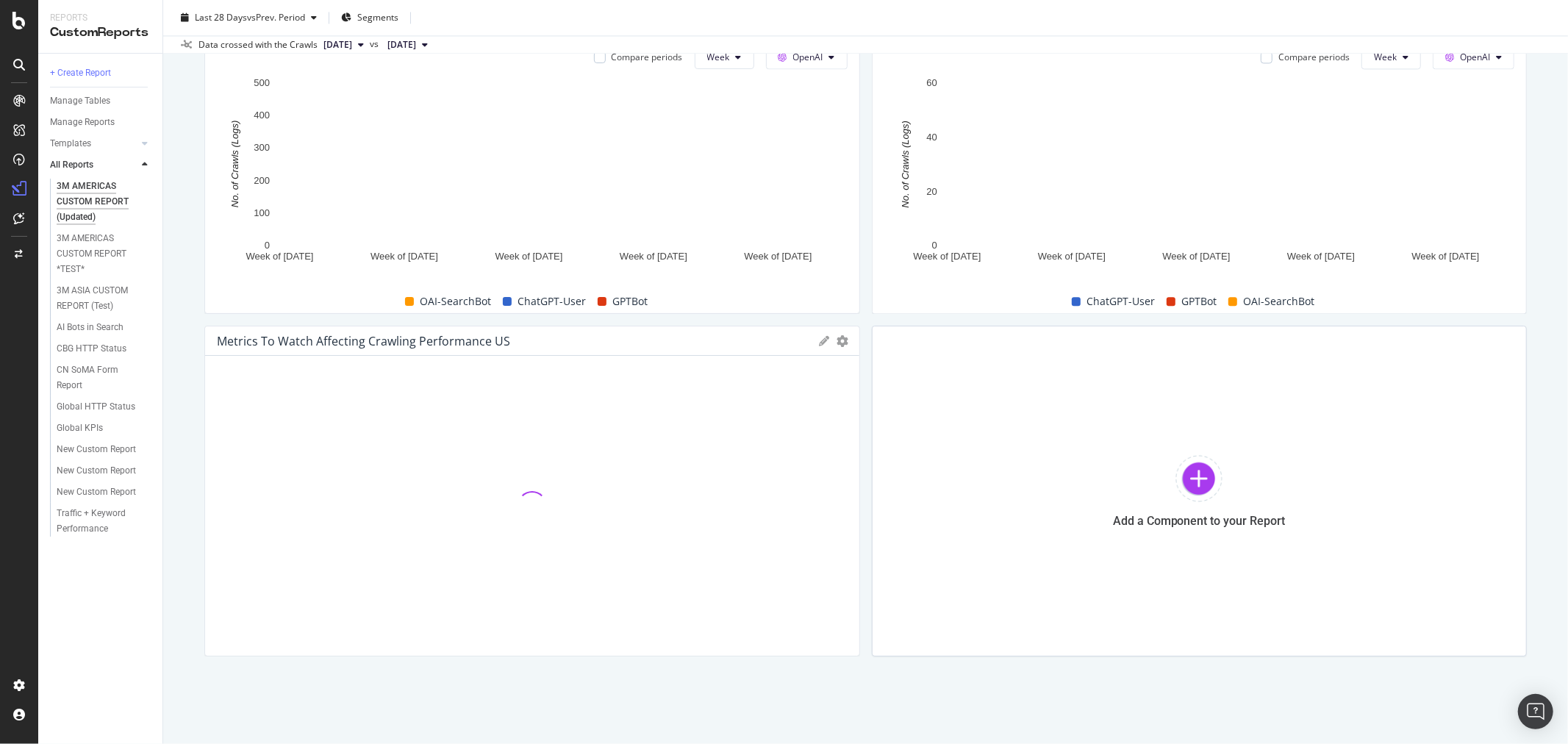
scroll to position [2655, 0]
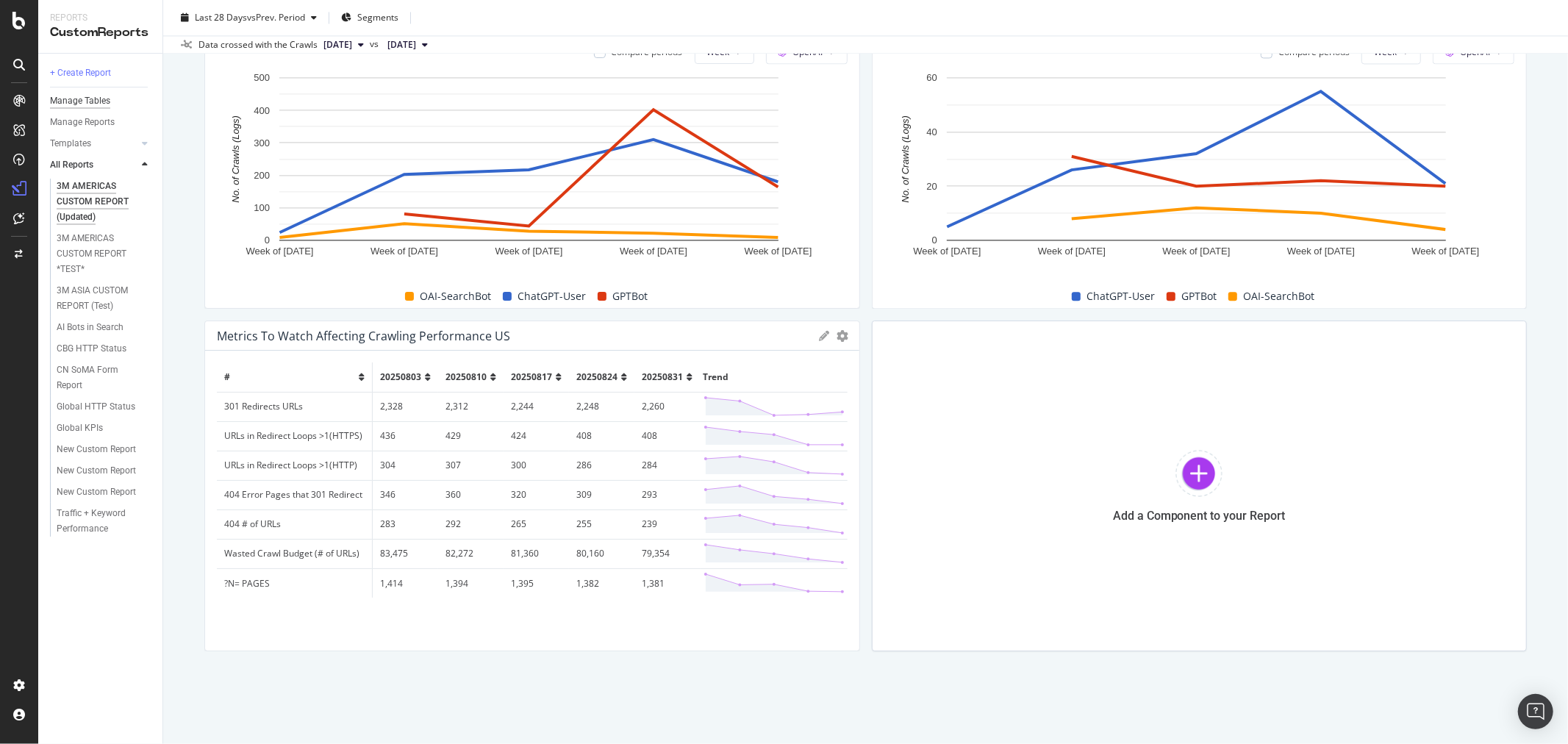
click at [87, 99] on div "Manage Tables" at bounding box center [80, 101] width 60 height 15
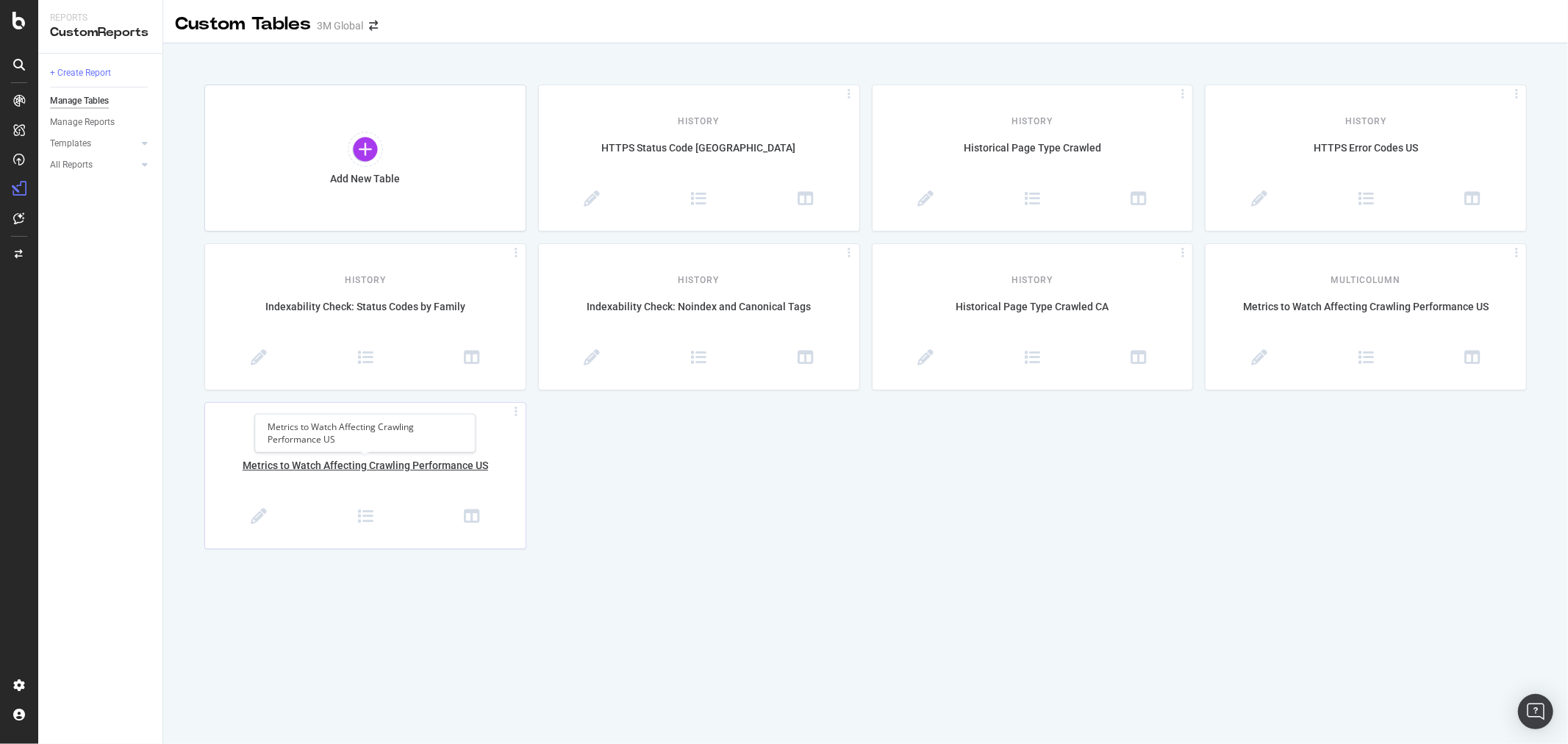
click at [462, 460] on div "Metrics to Watch Affecting Crawling Performance US" at bounding box center [365, 474] width 321 height 31
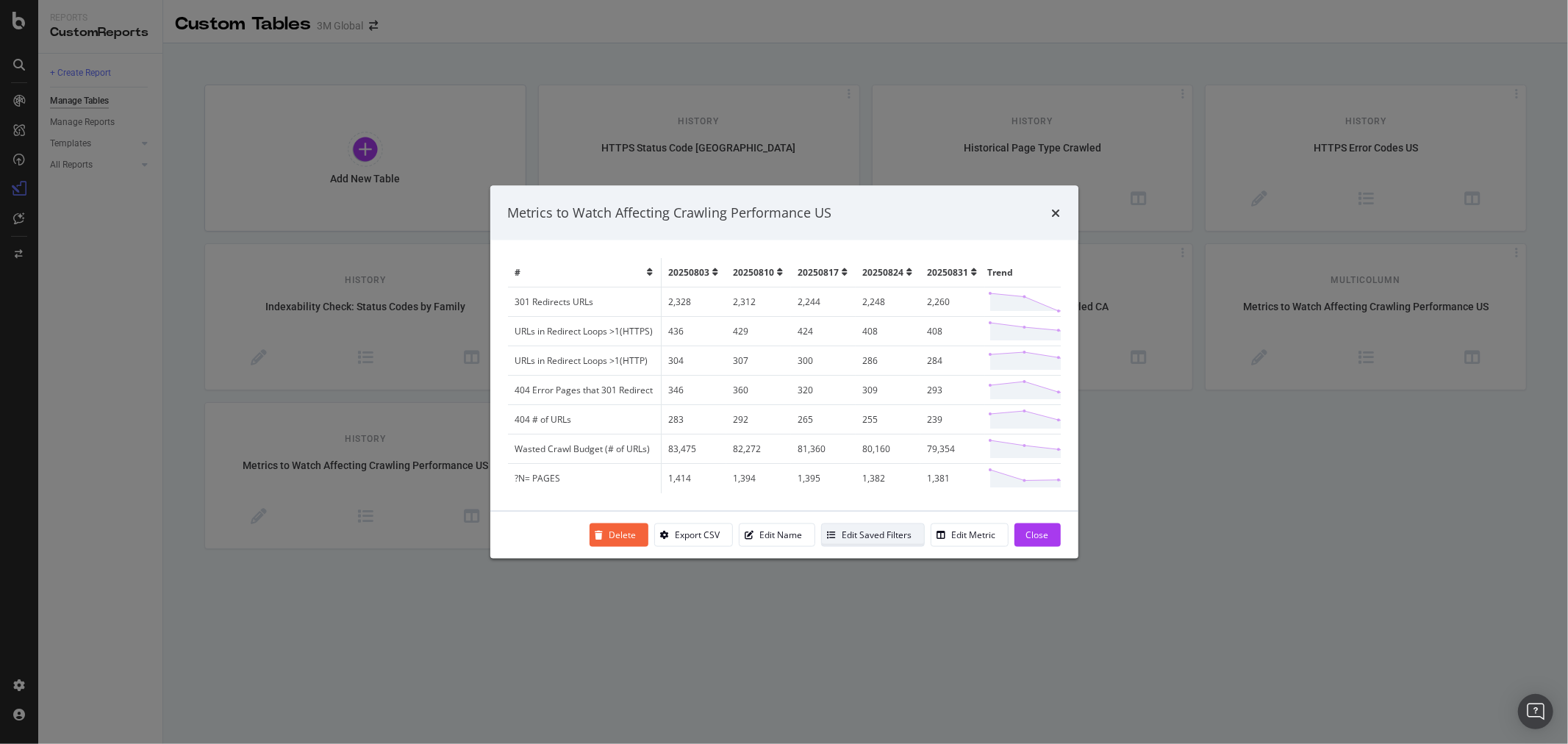
click at [882, 538] on div "Edit Saved Filters" at bounding box center [878, 535] width 70 height 12
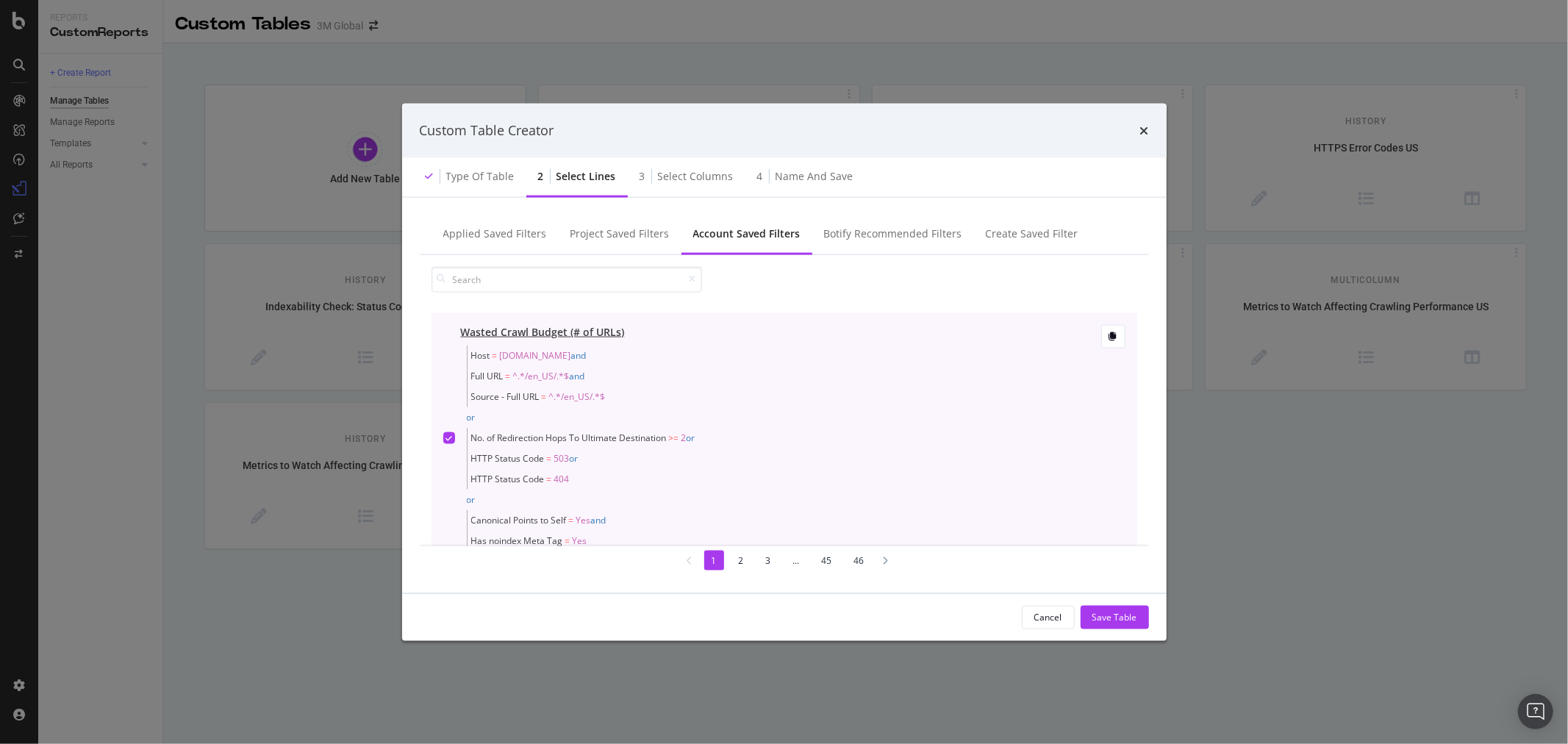
scroll to position [82, 0]
click at [451, 354] on icon "modal" at bounding box center [448, 356] width 7 height 8
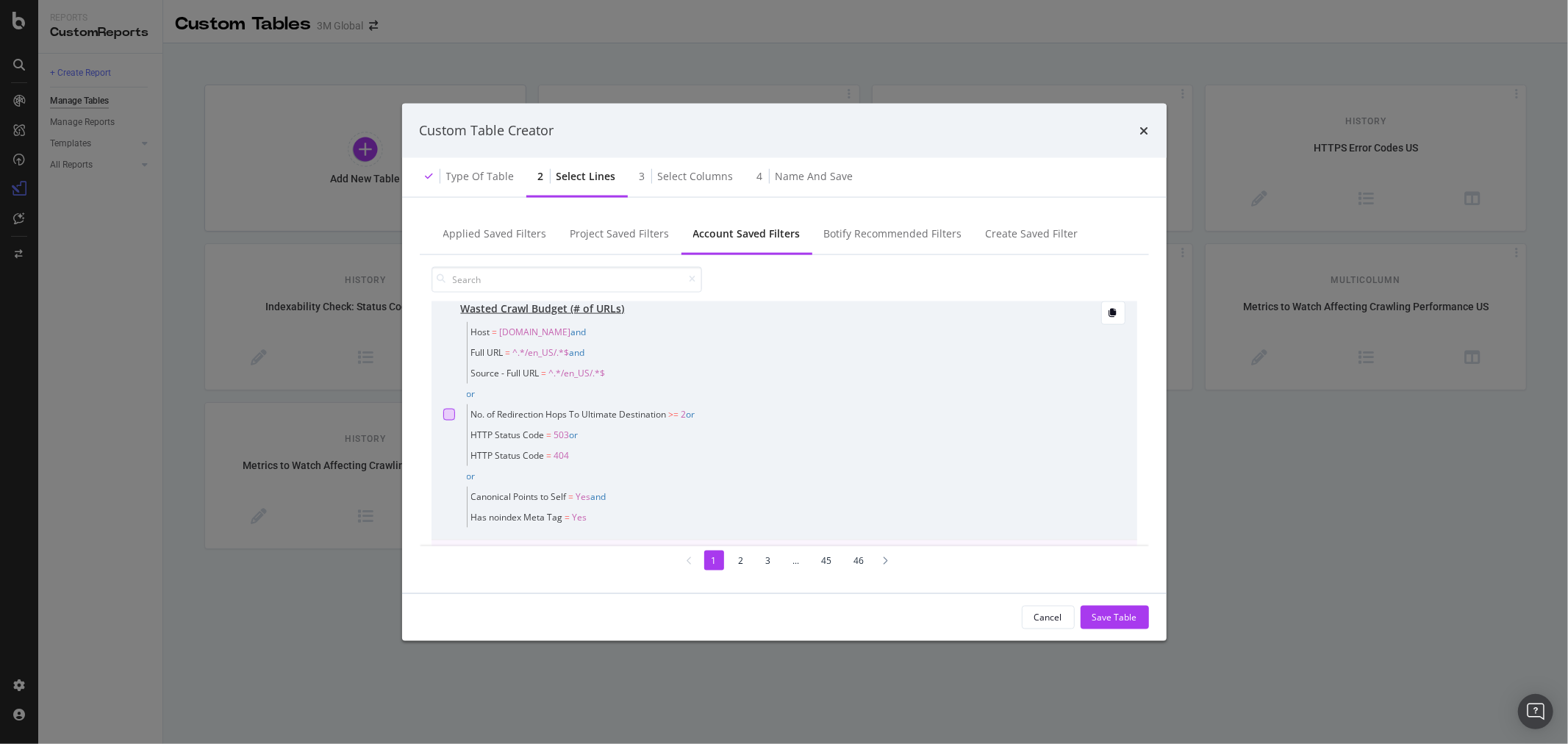
scroll to position [0, 0]
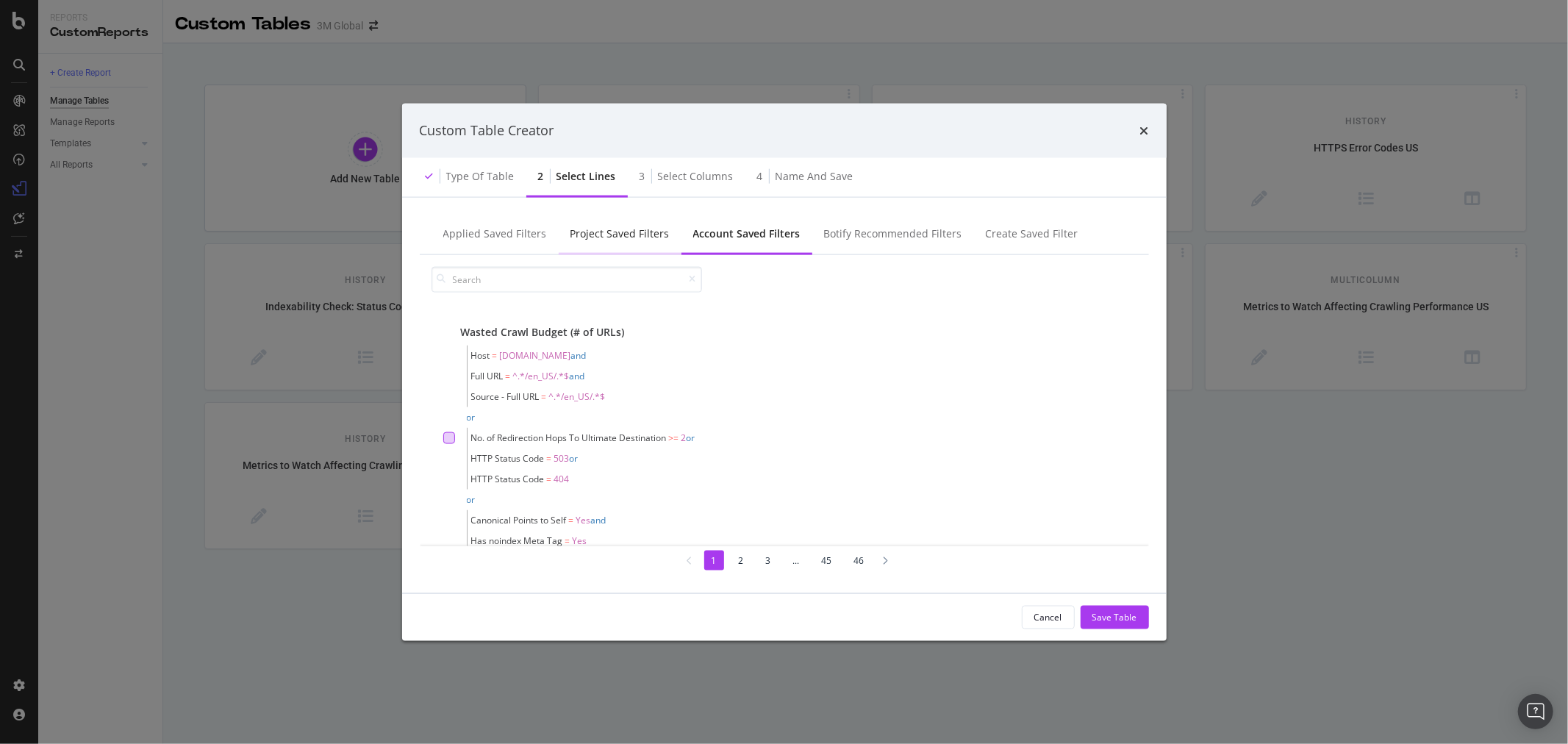
click at [615, 233] on div "Project Saved Filters" at bounding box center [620, 233] width 99 height 15
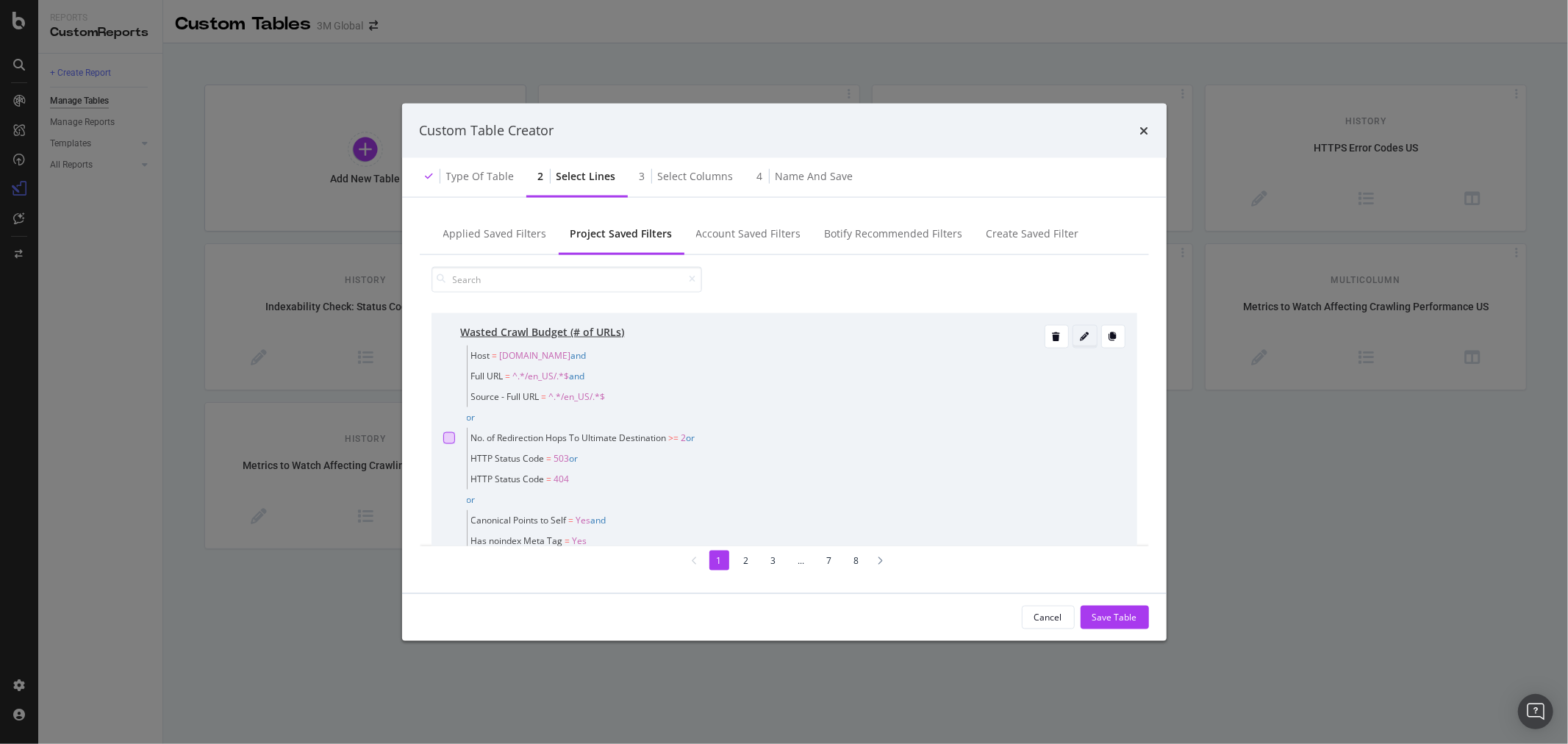
click at [1081, 335] on icon "modal" at bounding box center [1085, 335] width 8 height 8
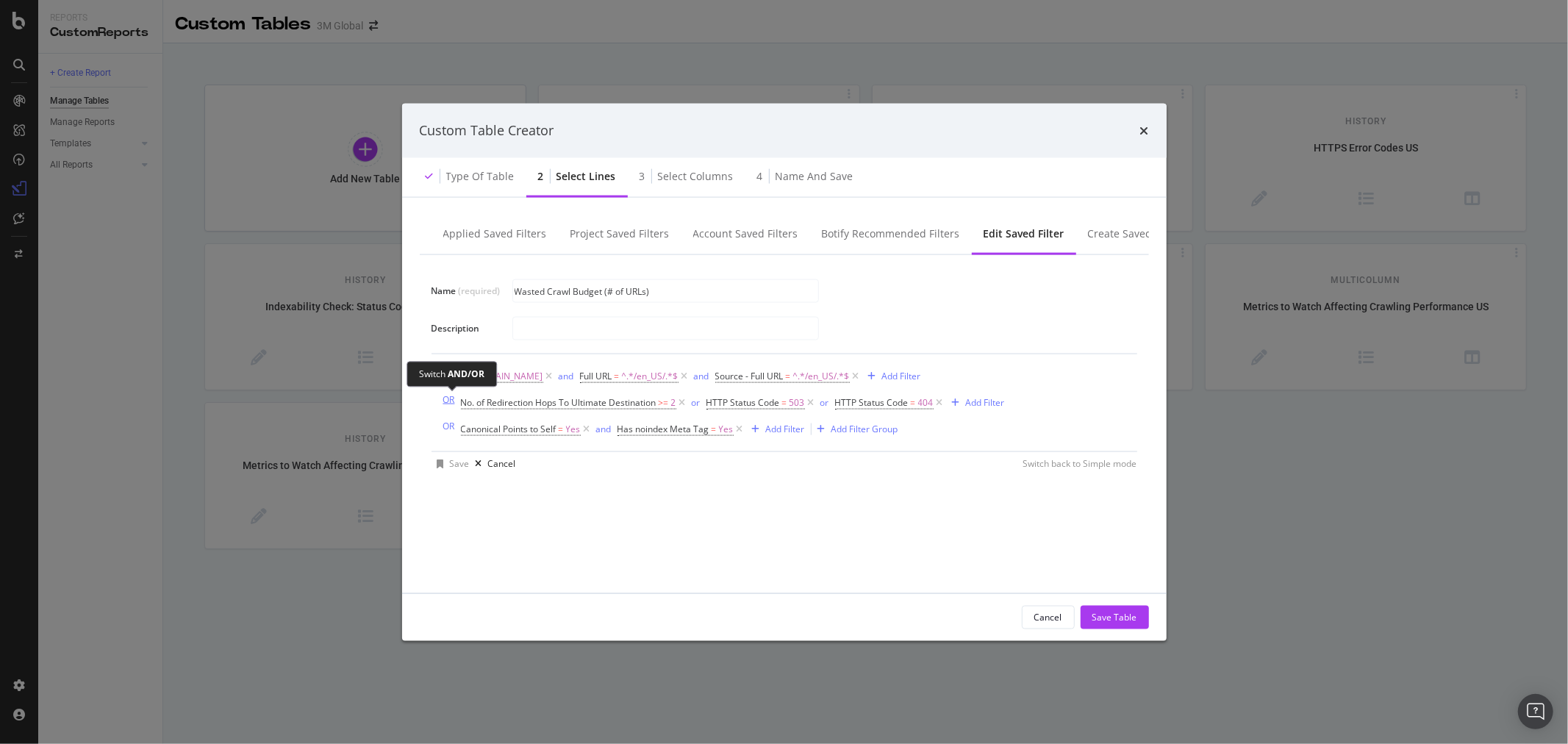
click at [450, 397] on div "OR" at bounding box center [448, 399] width 12 height 12
click at [454, 426] on div "AND" at bounding box center [452, 425] width 19 height 12
click at [452, 395] on div "OR" at bounding box center [448, 399] width 12 height 12
click at [454, 424] on div "AND" at bounding box center [452, 425] width 19 height 12
click at [850, 379] on icon "modal" at bounding box center [856, 375] width 12 height 15
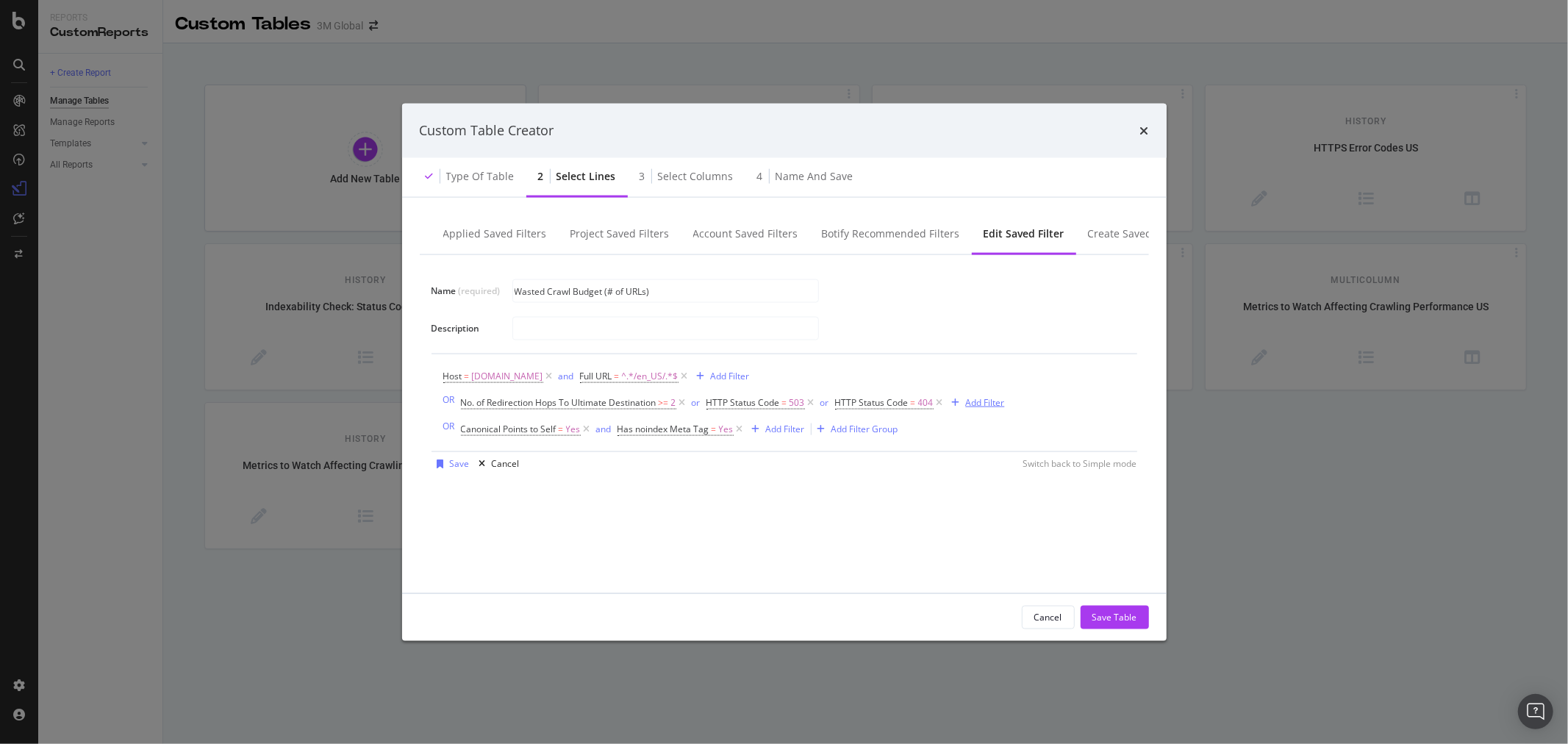
click at [982, 402] on div "Add Filter" at bounding box center [985, 402] width 39 height 12
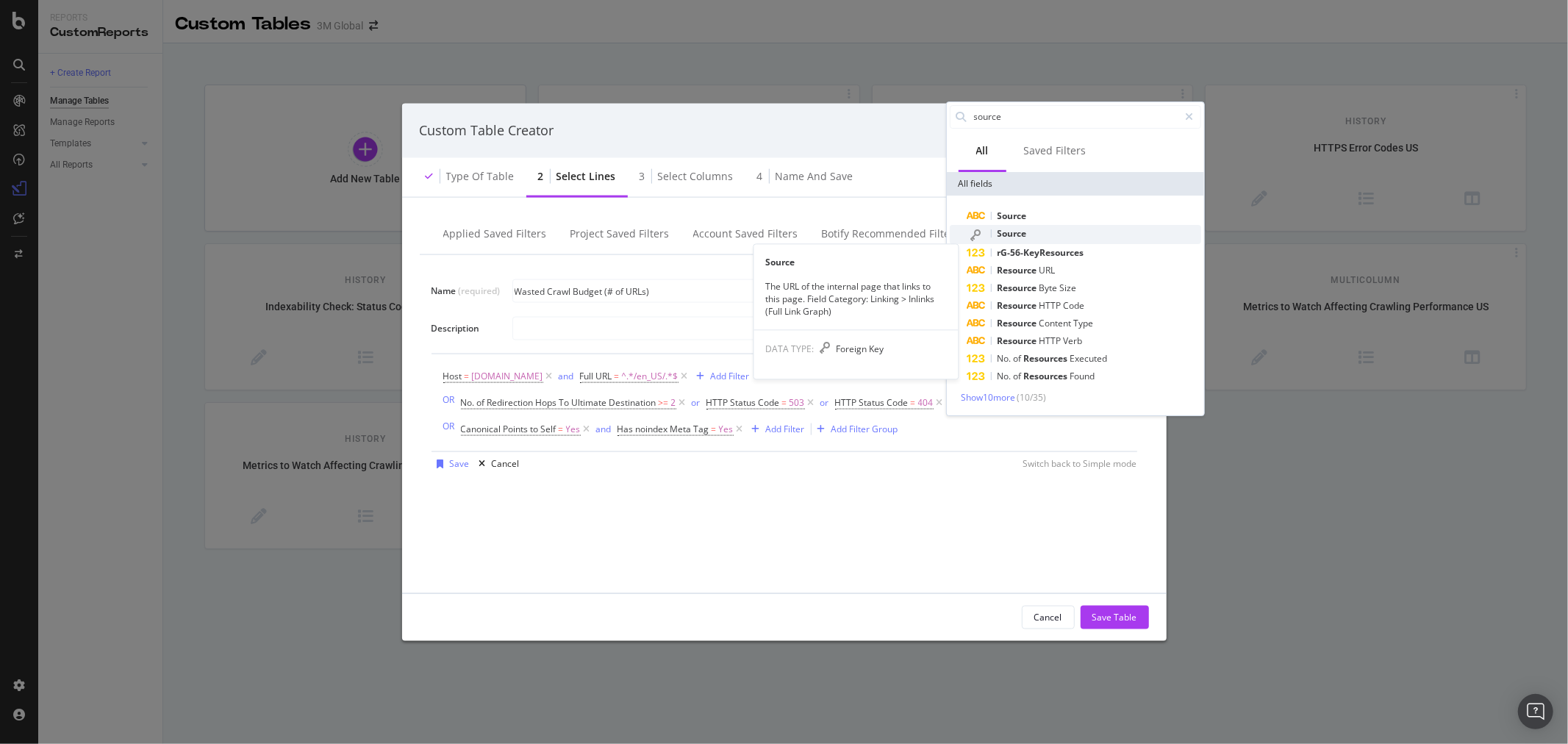
type input "source"
click at [1050, 228] on div "Source" at bounding box center [1084, 234] width 233 height 19
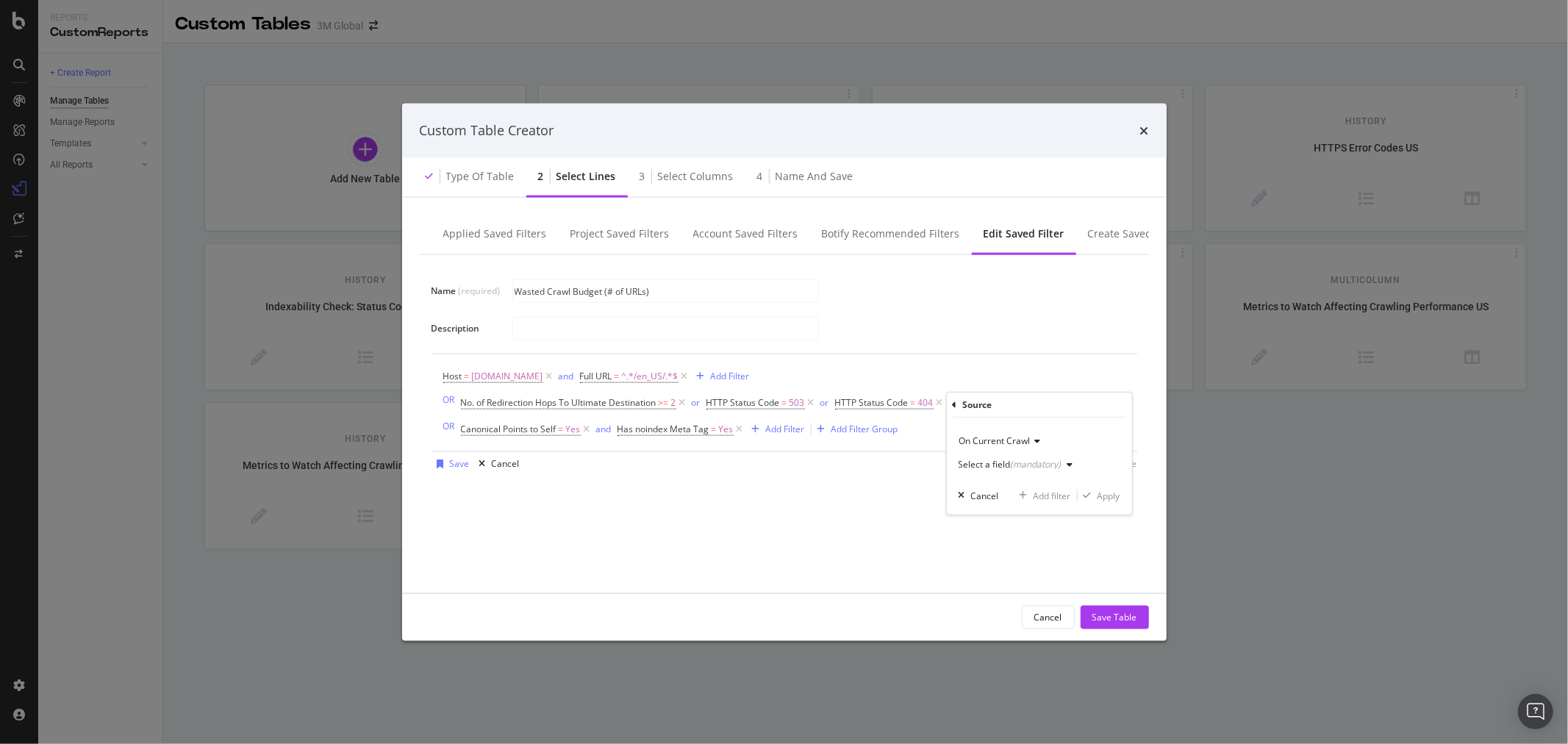
click at [1069, 461] on icon "modal" at bounding box center [1071, 464] width 6 height 8
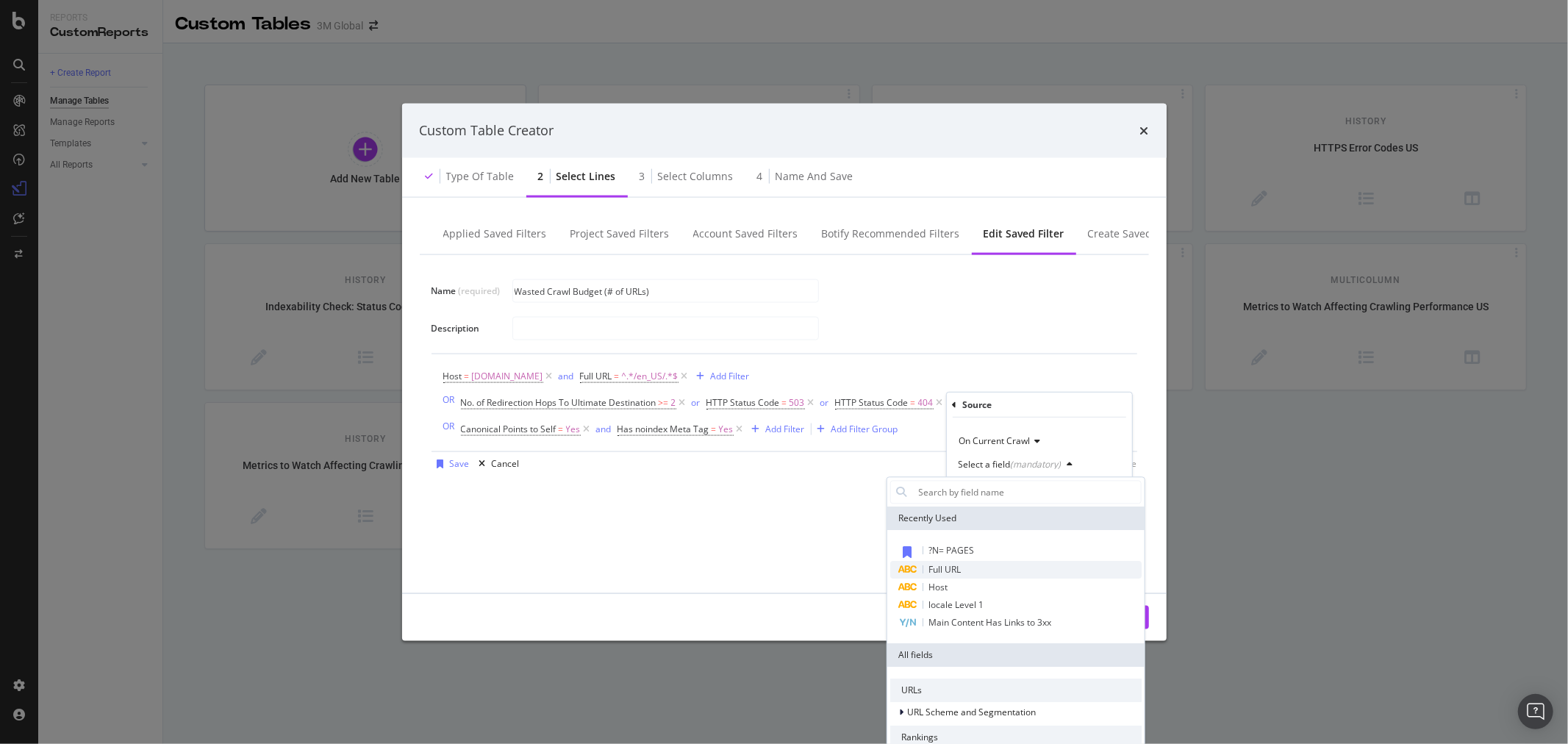
click at [982, 568] on div "Full URL" at bounding box center [1016, 569] width 251 height 18
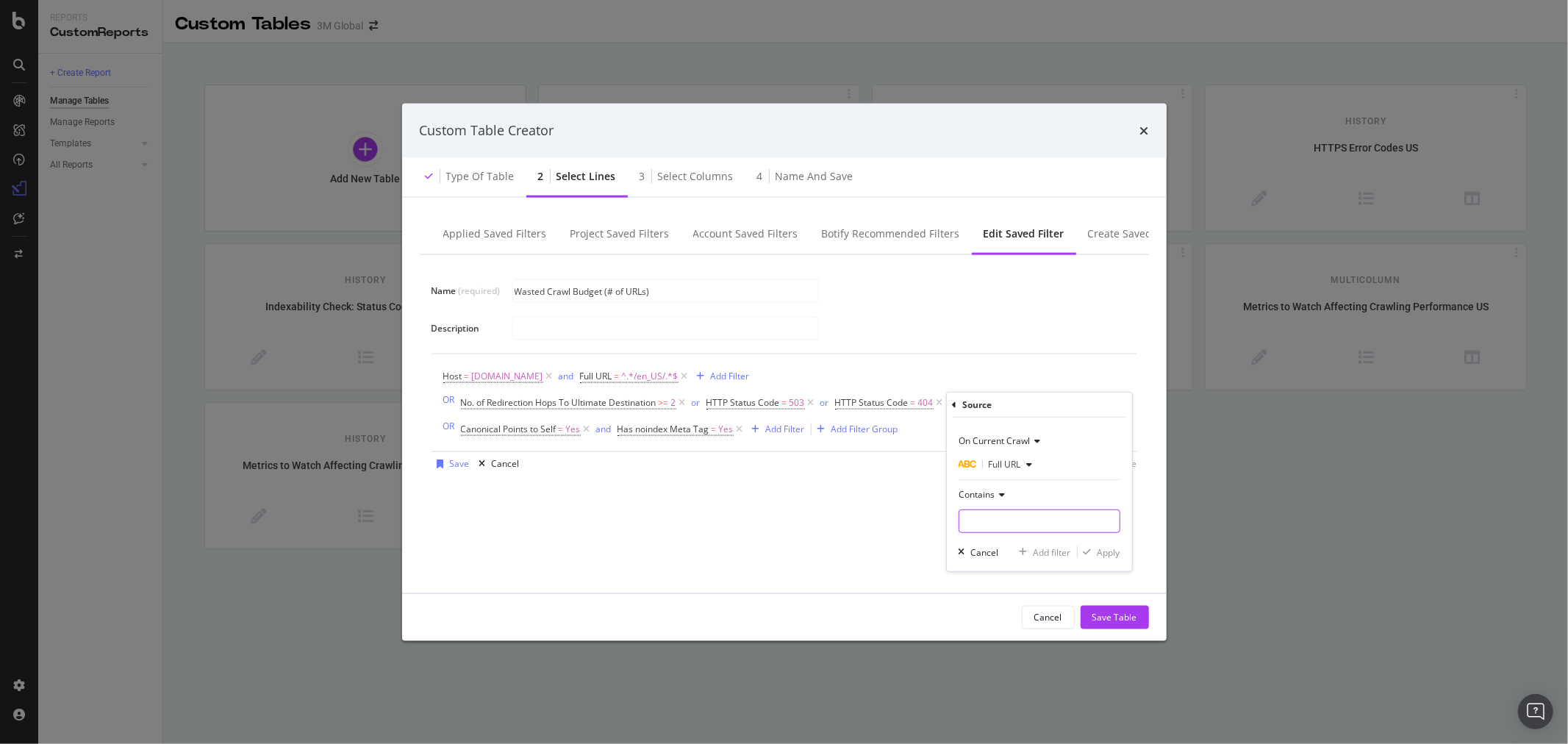
click at [1009, 518] on input "Name (required)" at bounding box center [1039, 521] width 160 height 24
type input "/en_US/"
click at [1115, 554] on div "Apply" at bounding box center [1110, 551] width 23 height 12
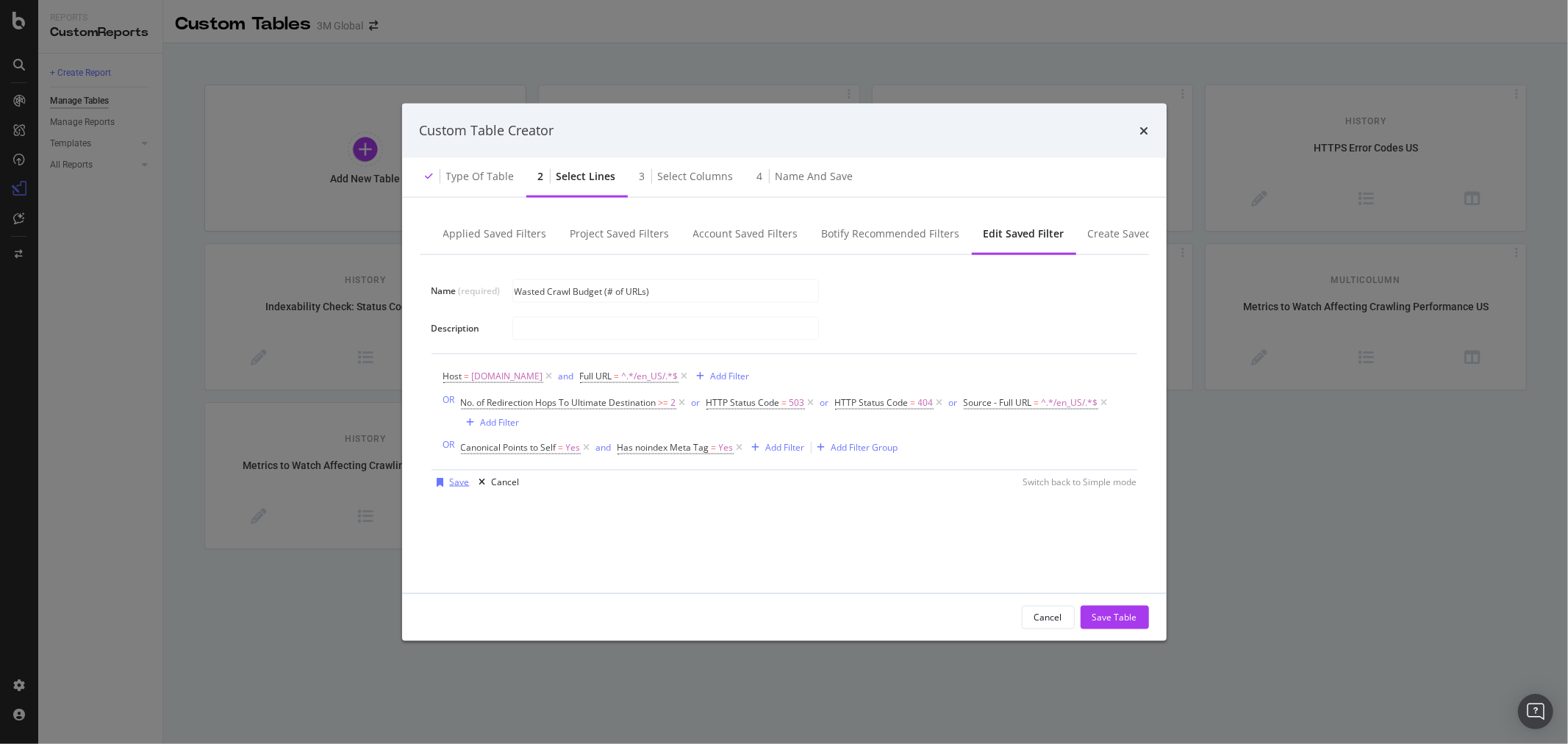
click at [456, 478] on div "Save" at bounding box center [460, 481] width 20 height 12
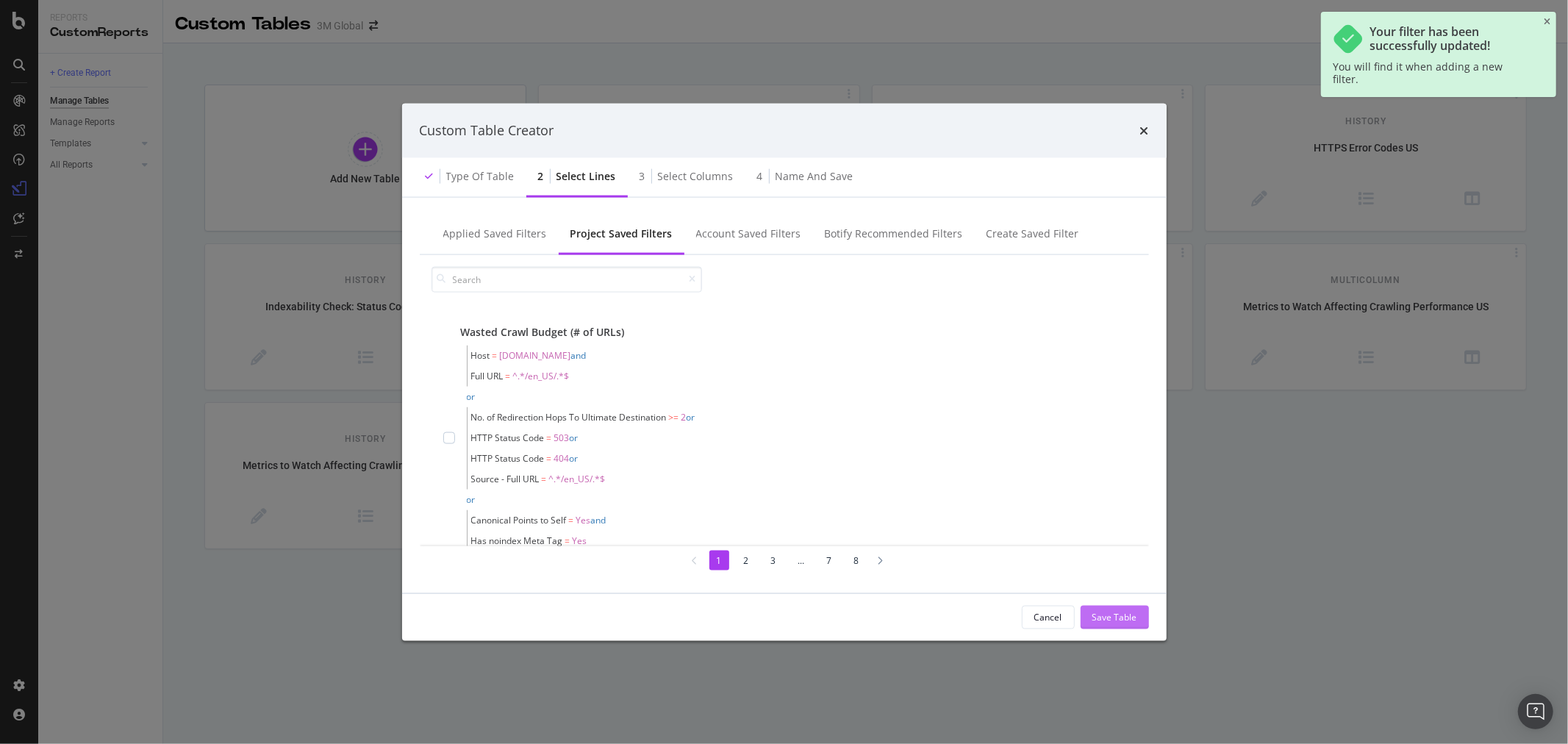
click at [1113, 618] on div "Save Table" at bounding box center [1115, 617] width 45 height 12
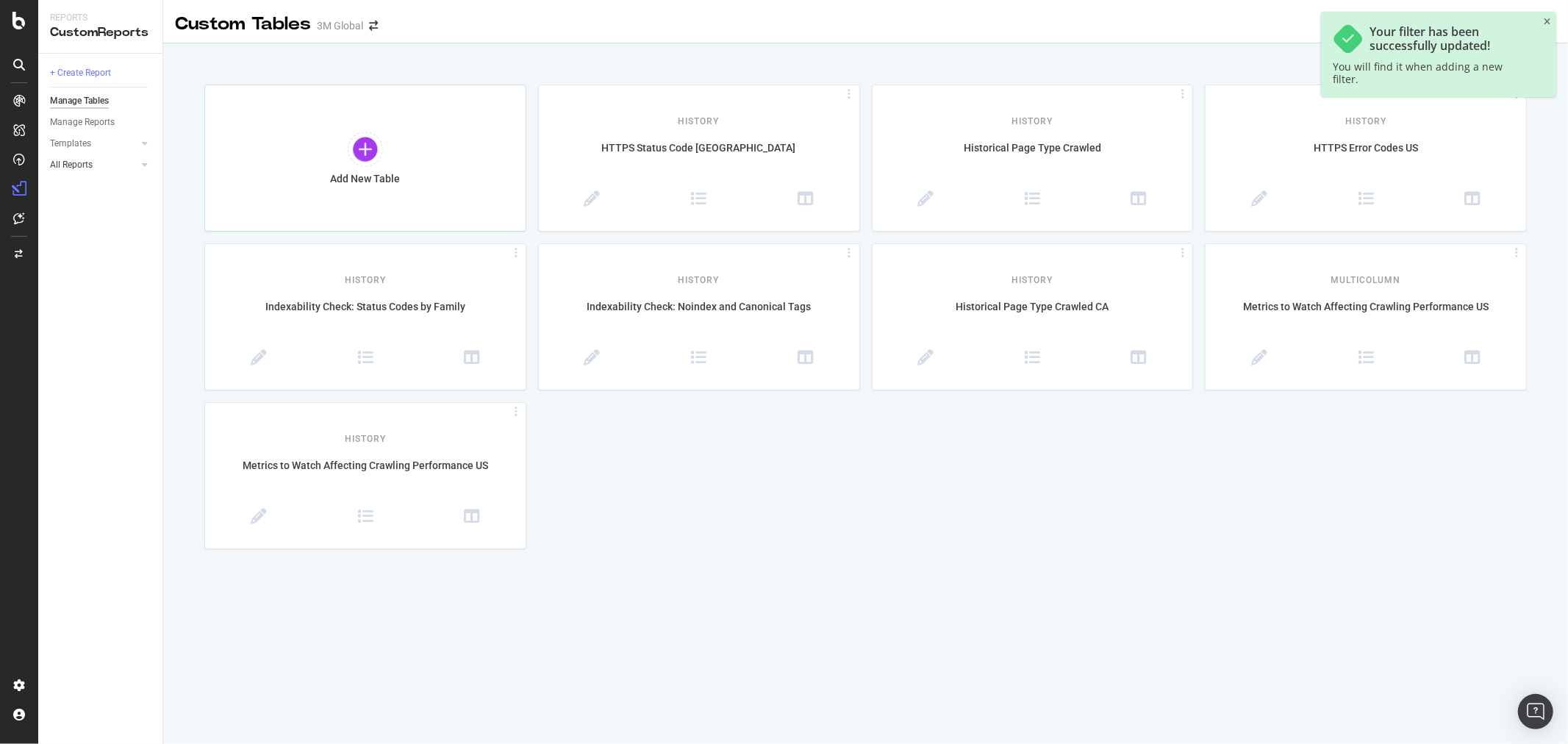
click at [121, 169] on link "All Reports" at bounding box center [94, 165] width 88 height 15
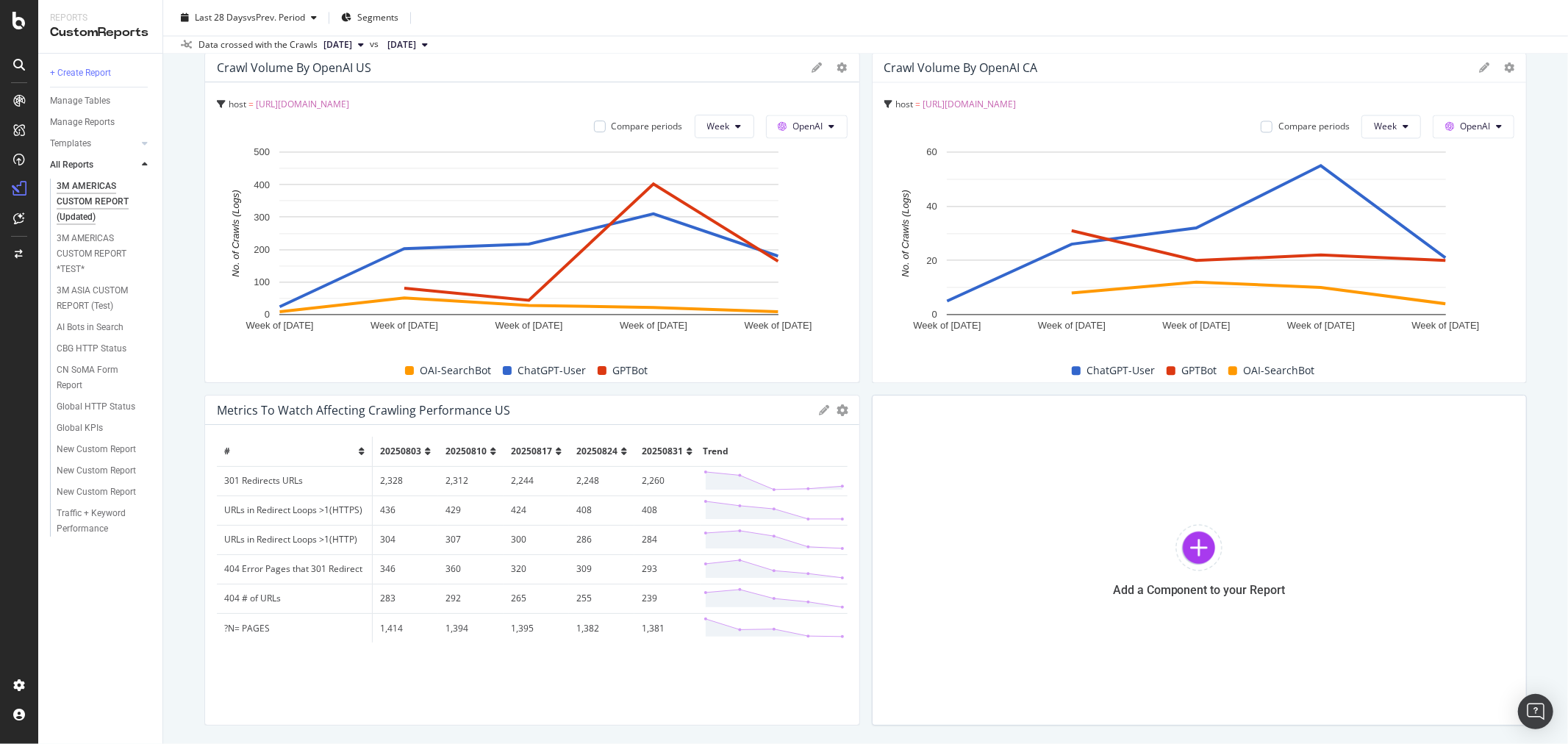
scroll to position [2655, 0]
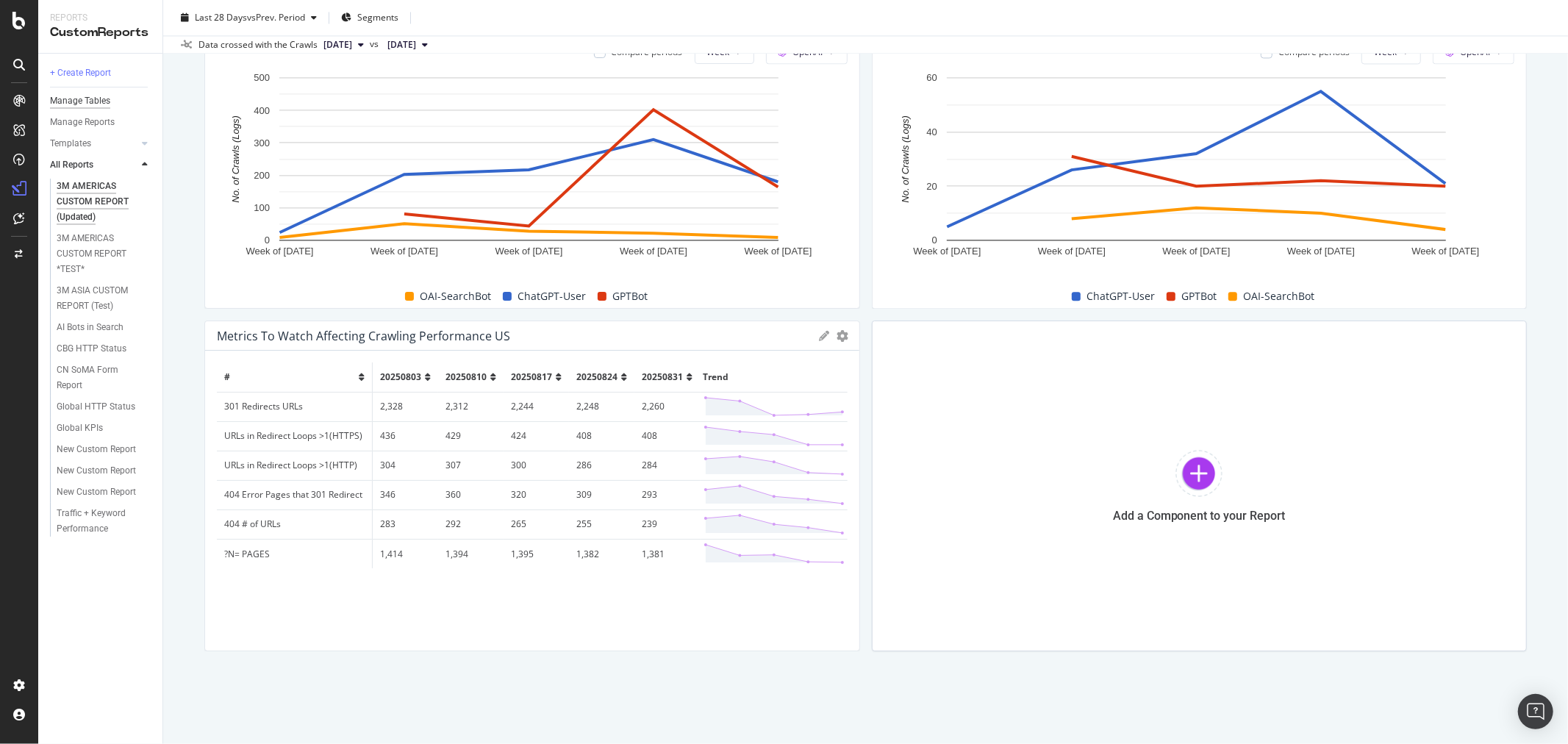
click at [84, 93] on div "Manage Tables" at bounding box center [80, 101] width 60 height 15
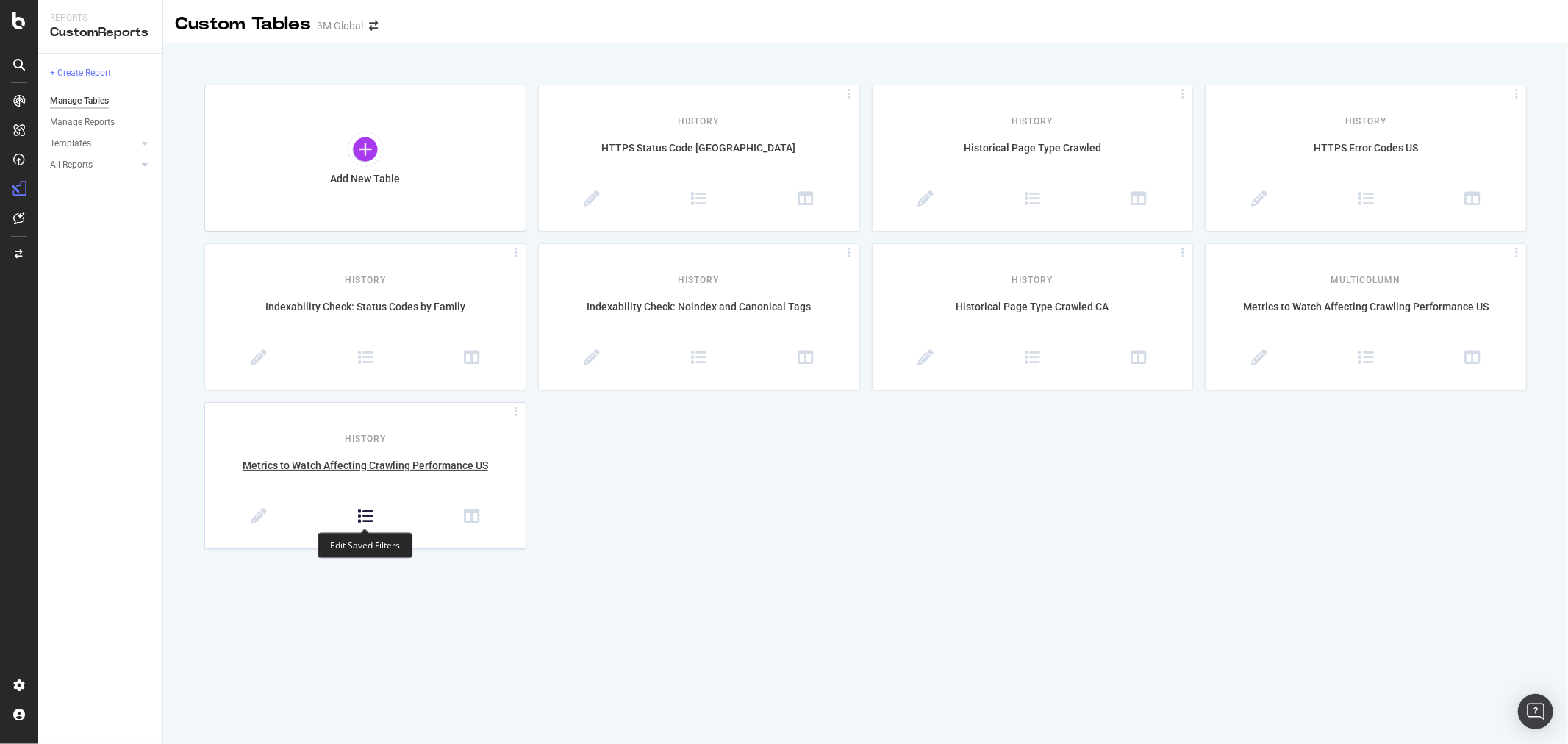
click at [366, 518] on icon at bounding box center [365, 516] width 16 height 16
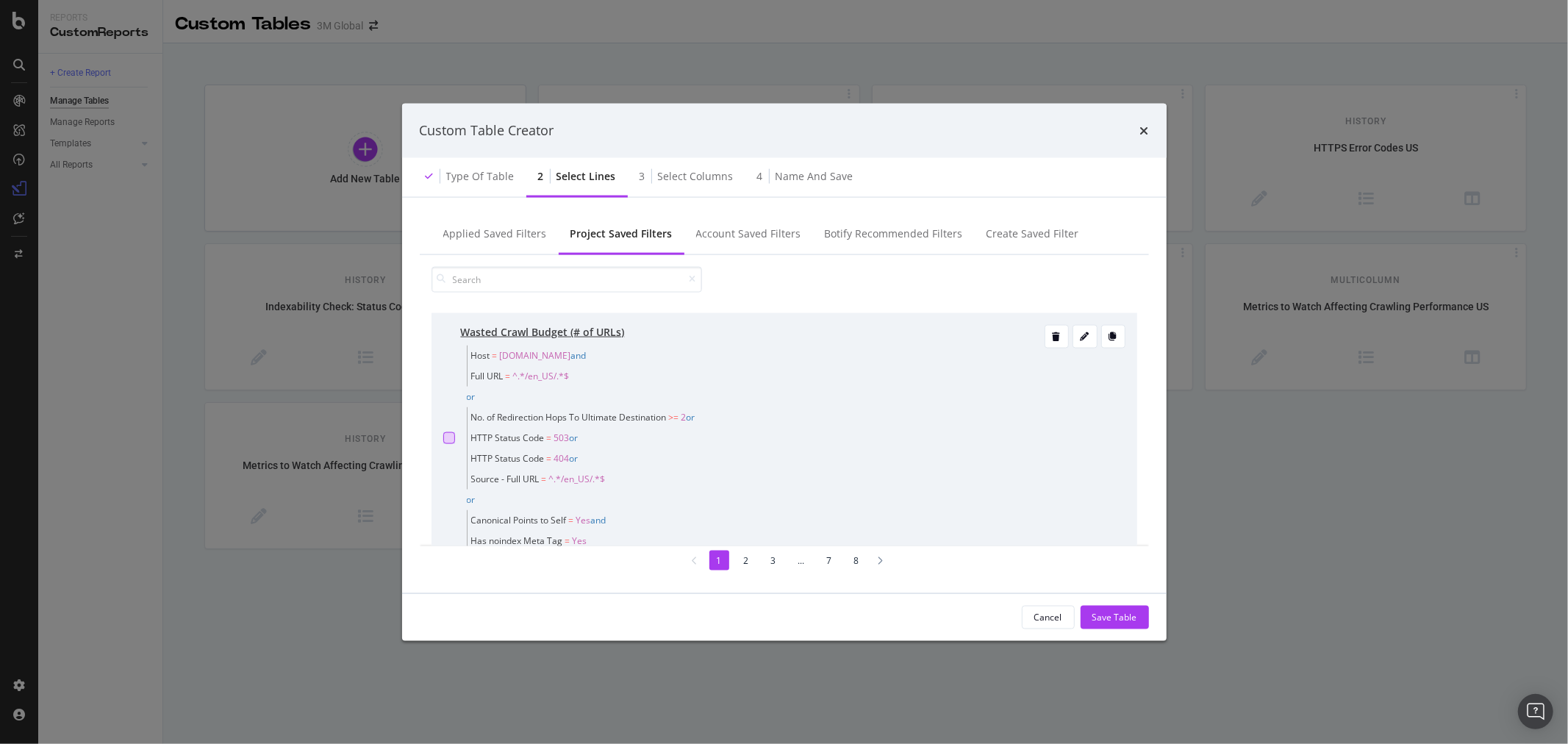
click at [448, 442] on div "modal" at bounding box center [448, 437] width 12 height 12
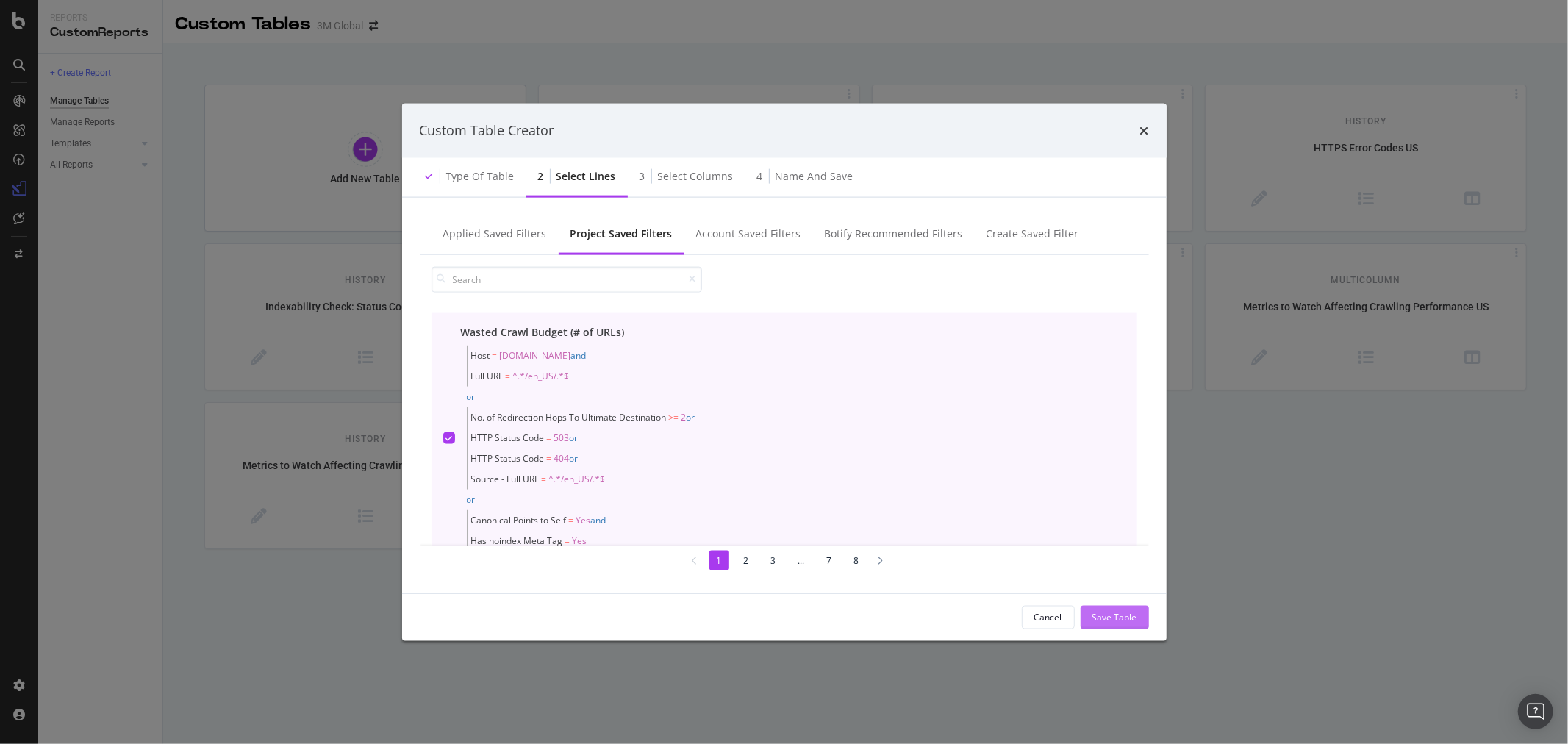
click at [1137, 608] on button "Save Table" at bounding box center [1115, 616] width 69 height 24
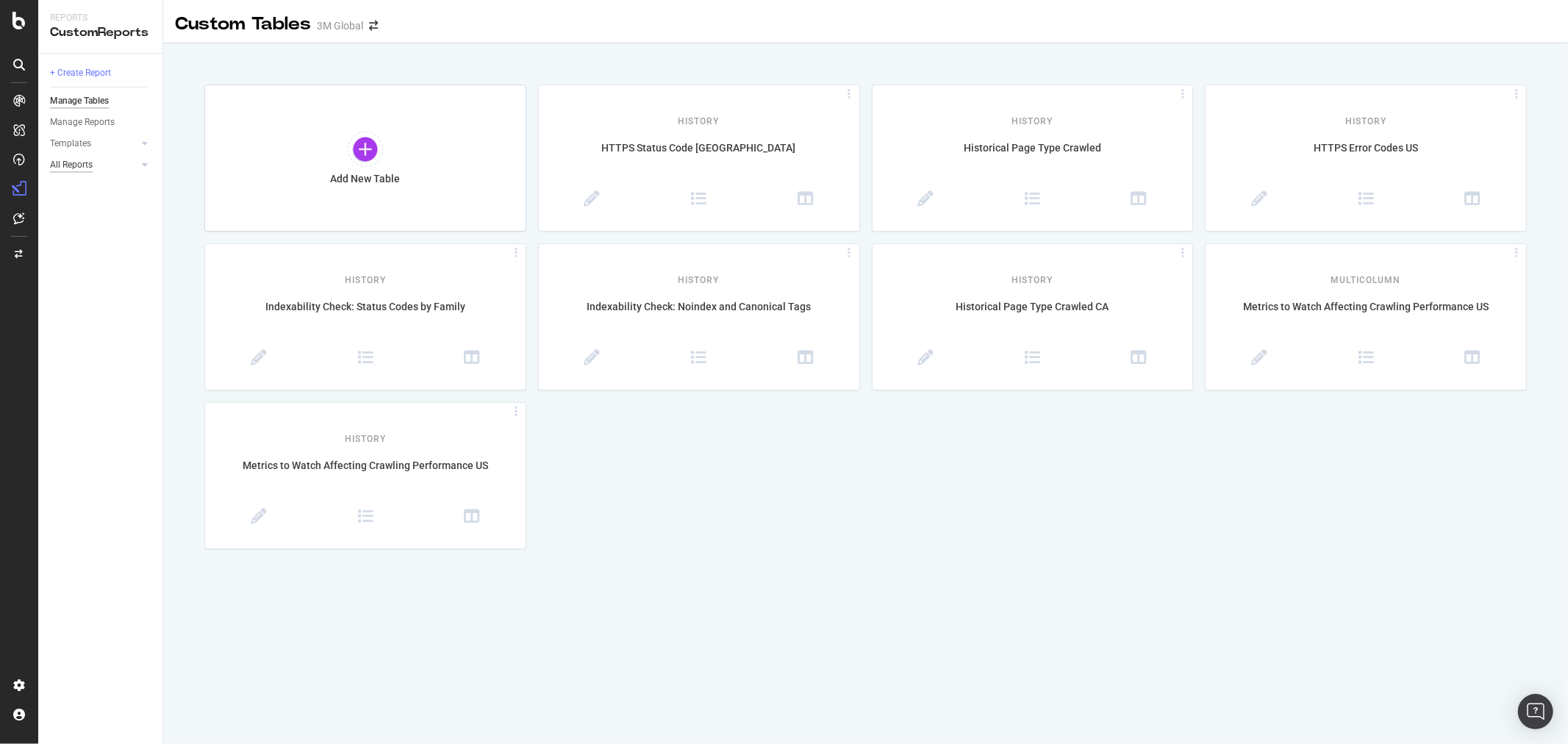
click at [72, 166] on div "All Reports" at bounding box center [71, 165] width 42 height 15
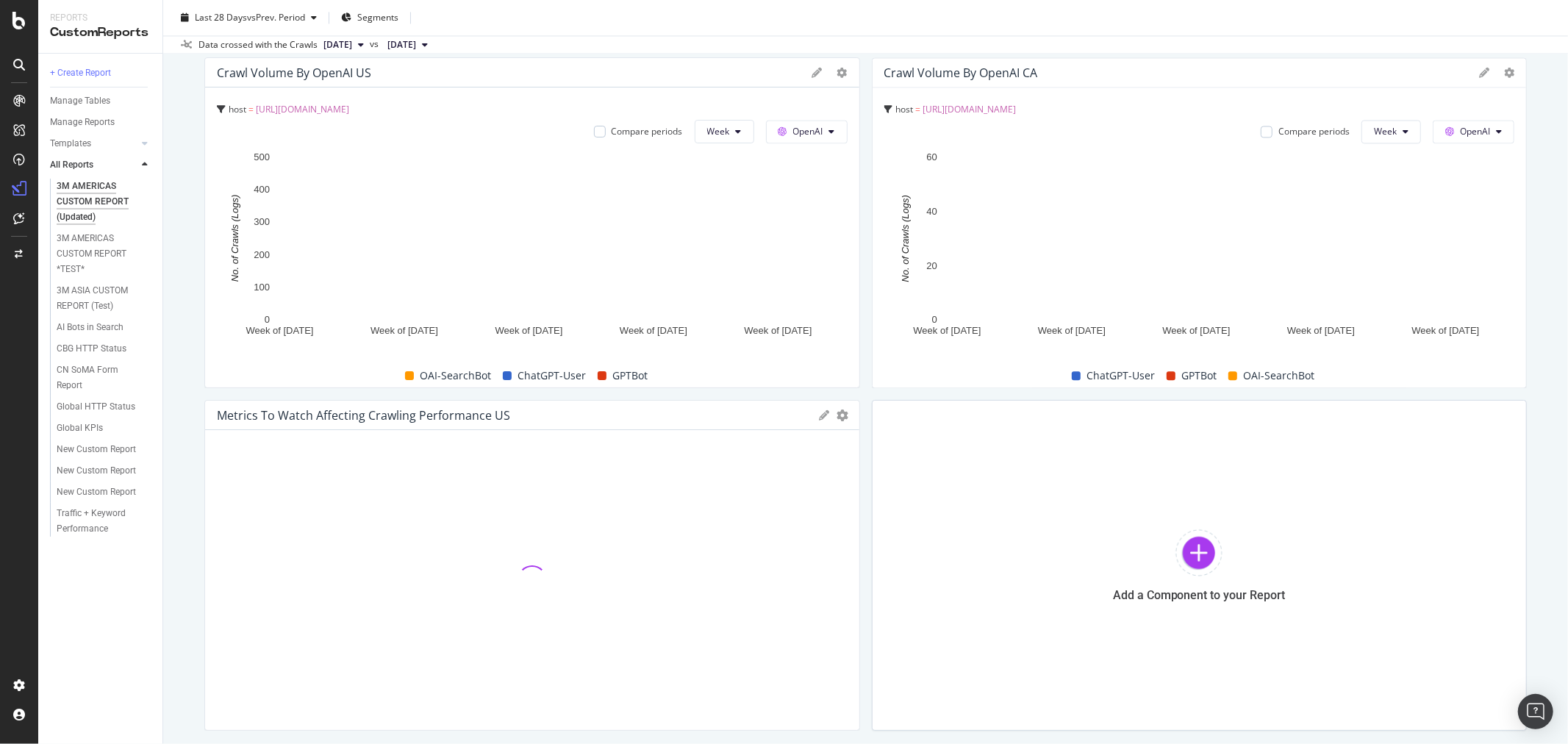
scroll to position [2655, 0]
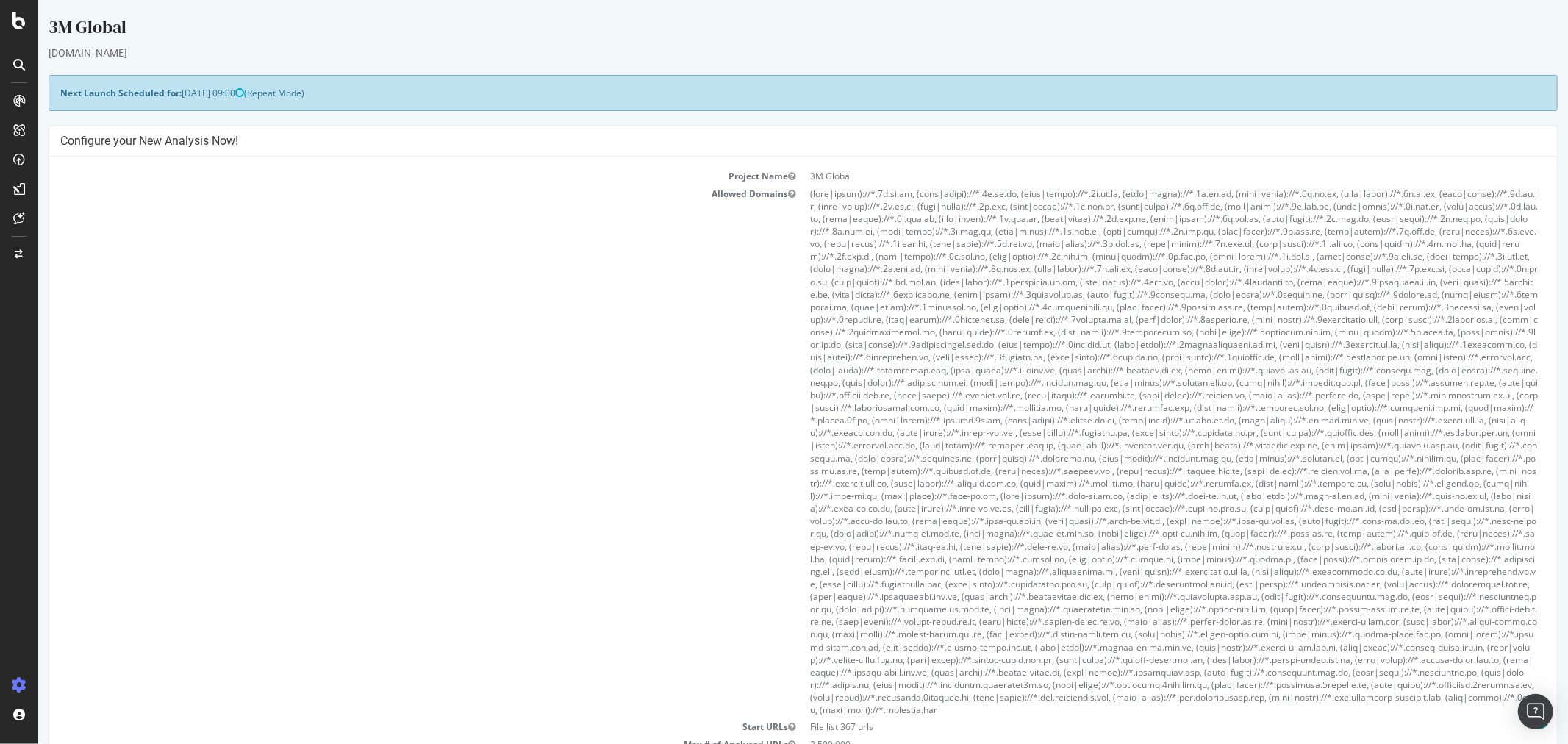
scroll to position [652, 0]
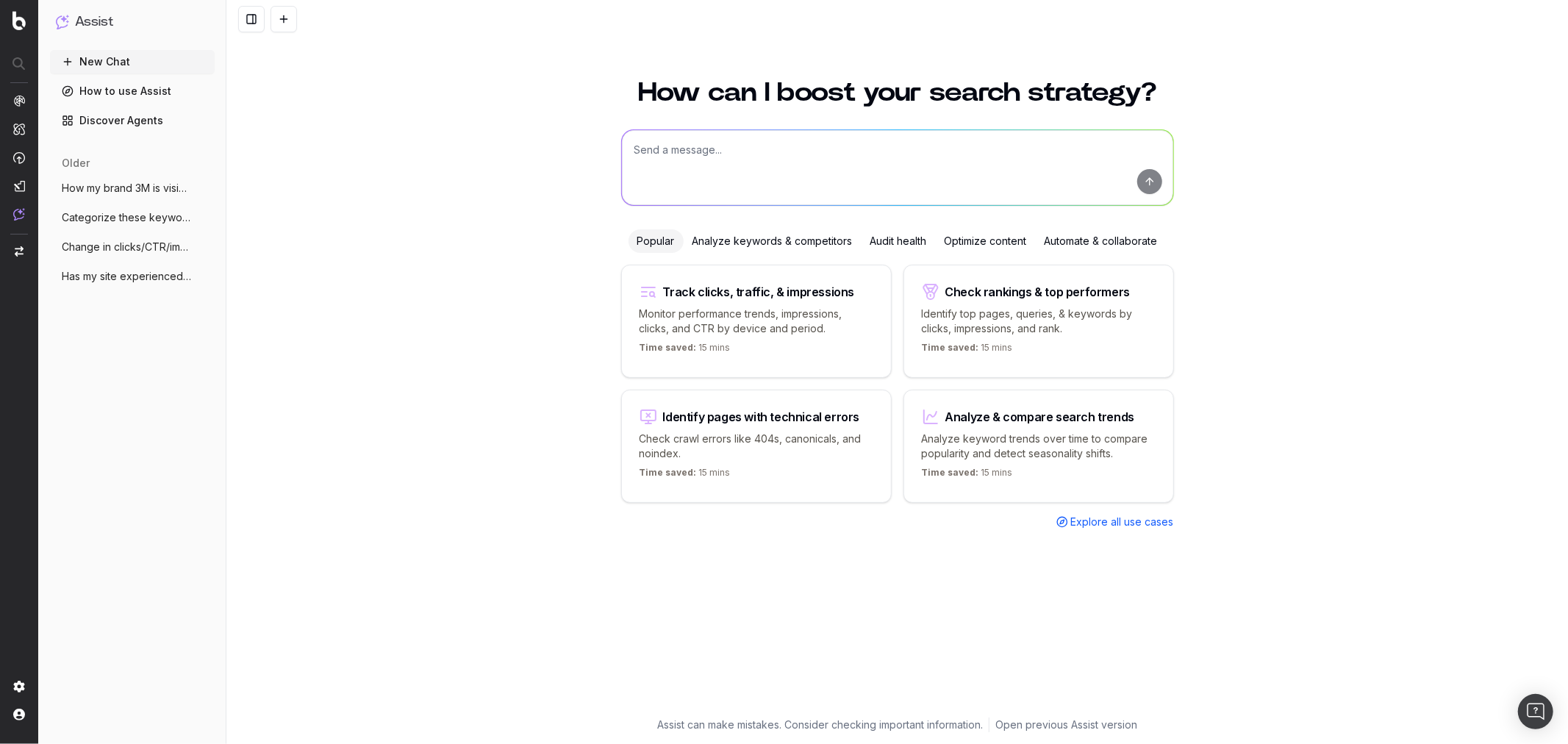
click at [755, 158] on textarea at bounding box center [898, 167] width 552 height 75
type textarea "W"
type textarea "How I put the OR option in the filters?"
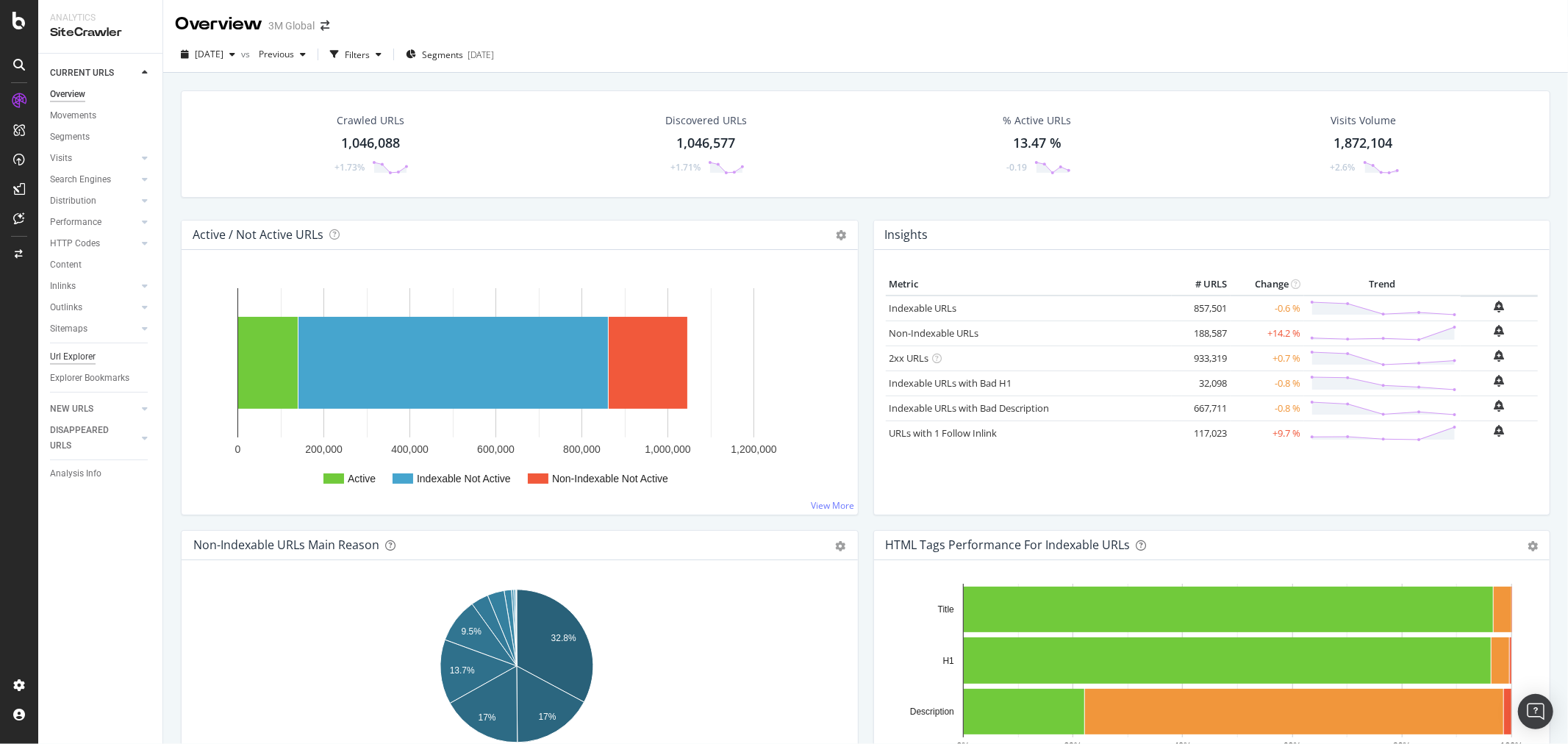
click at [78, 354] on div "Url Explorer" at bounding box center [72, 357] width 45 height 15
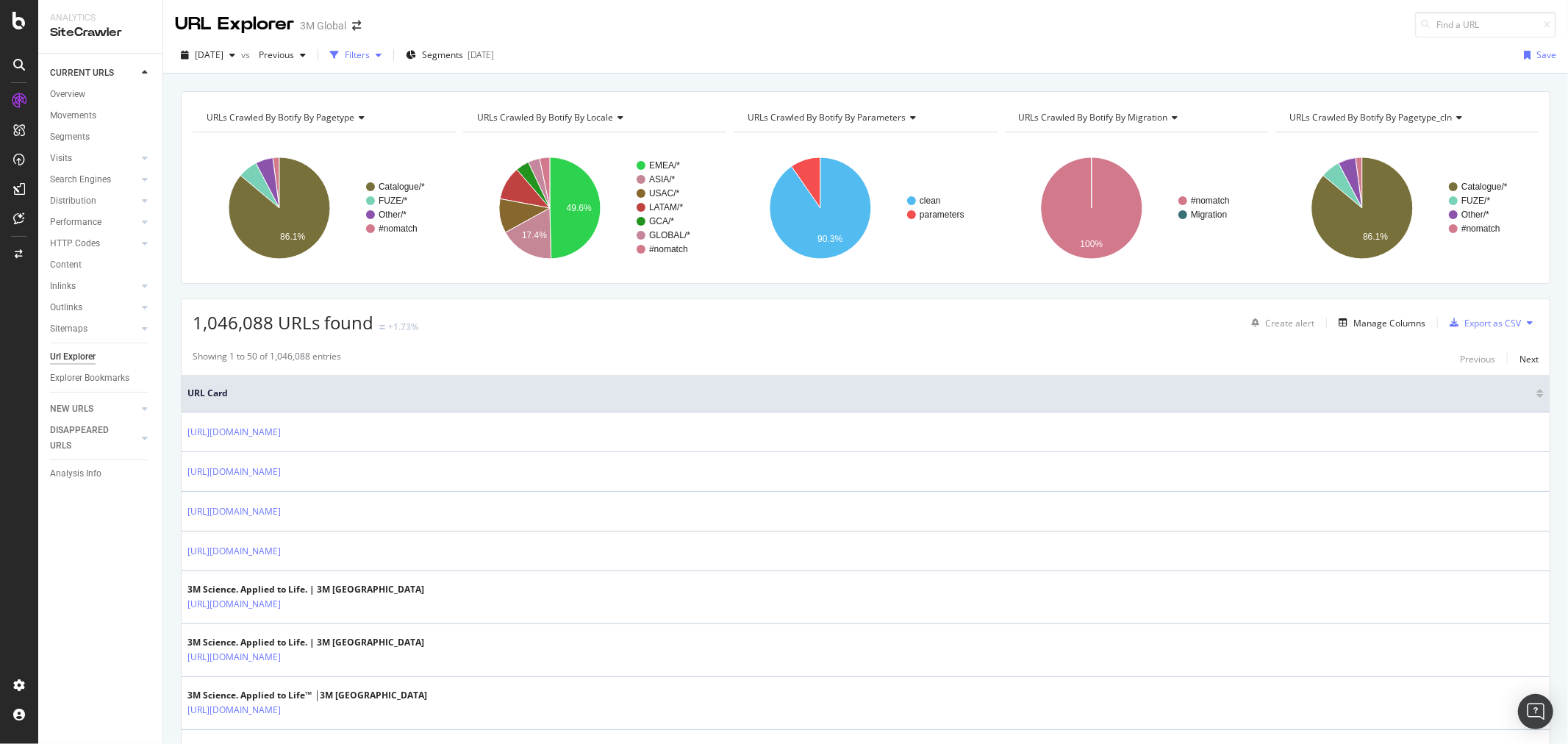
click at [388, 49] on div "Filters" at bounding box center [356, 55] width 63 height 22
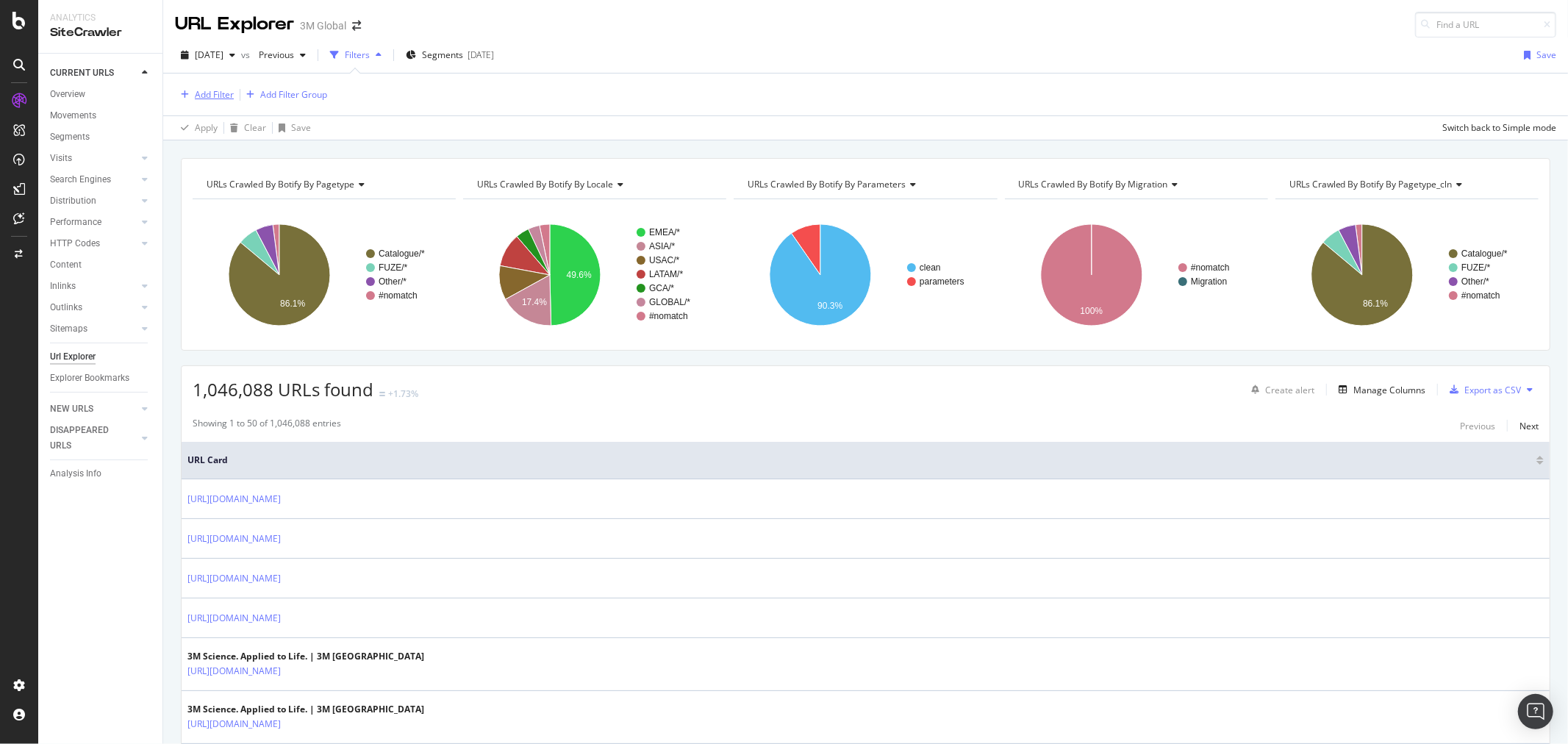
click at [217, 92] on div "Add Filter" at bounding box center [214, 95] width 39 height 12
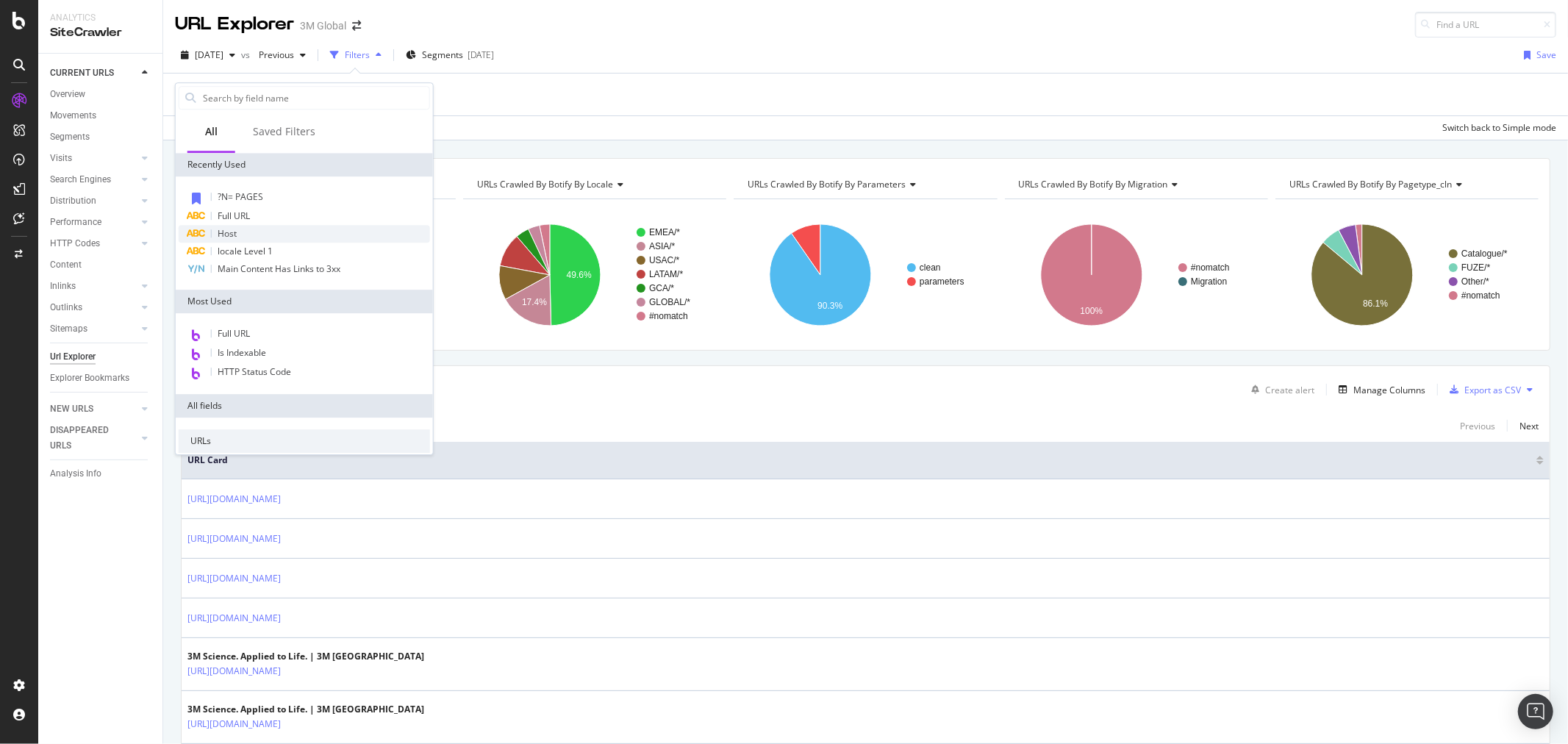
click at [261, 236] on div "Host" at bounding box center [304, 233] width 251 height 18
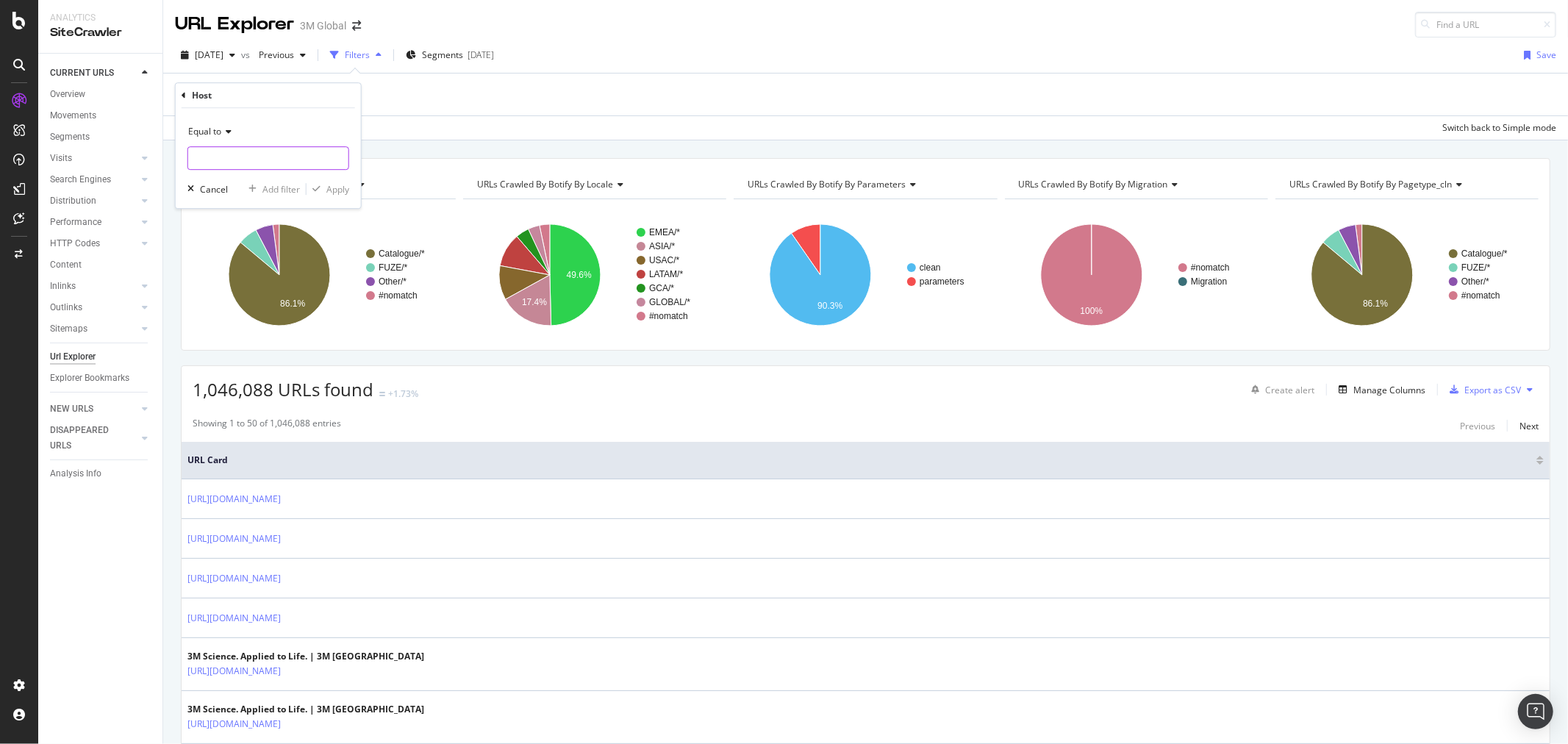
click at [245, 152] on input "text" at bounding box center [268, 158] width 160 height 24
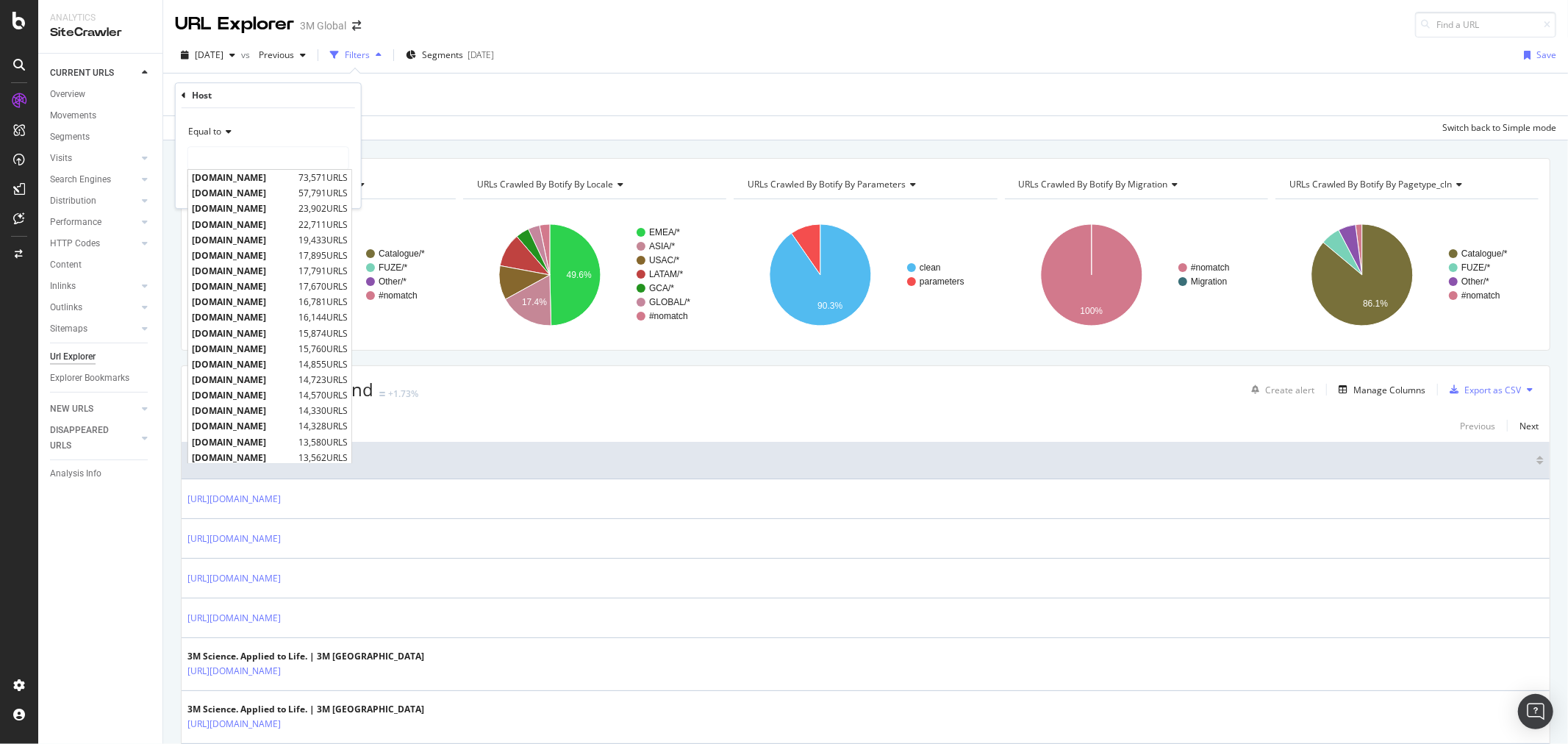
click at [424, 121] on div "Apply Clear Save Switch back to Simple mode" at bounding box center [866, 127] width 1405 height 24
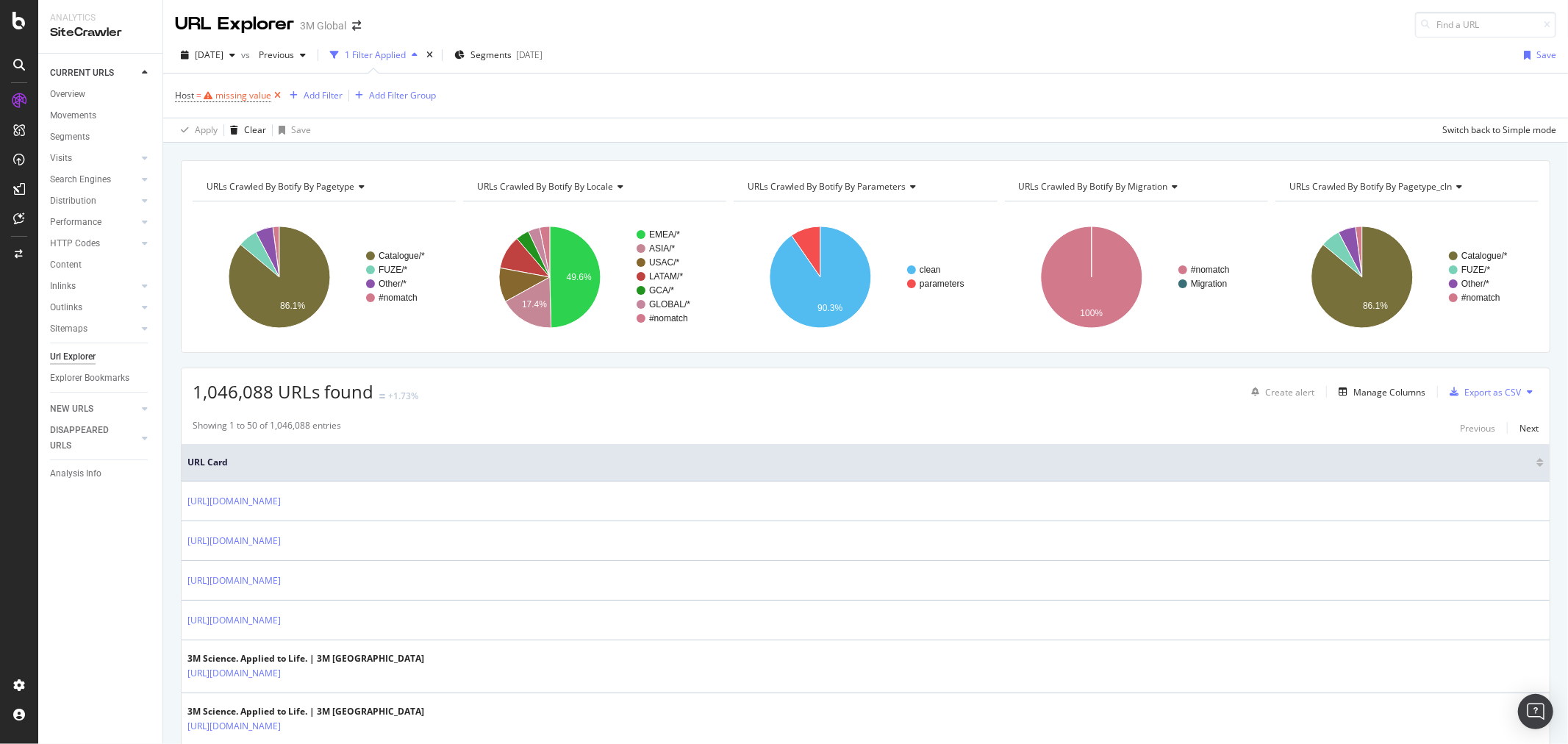
click at [277, 96] on icon at bounding box center [277, 96] width 12 height 15
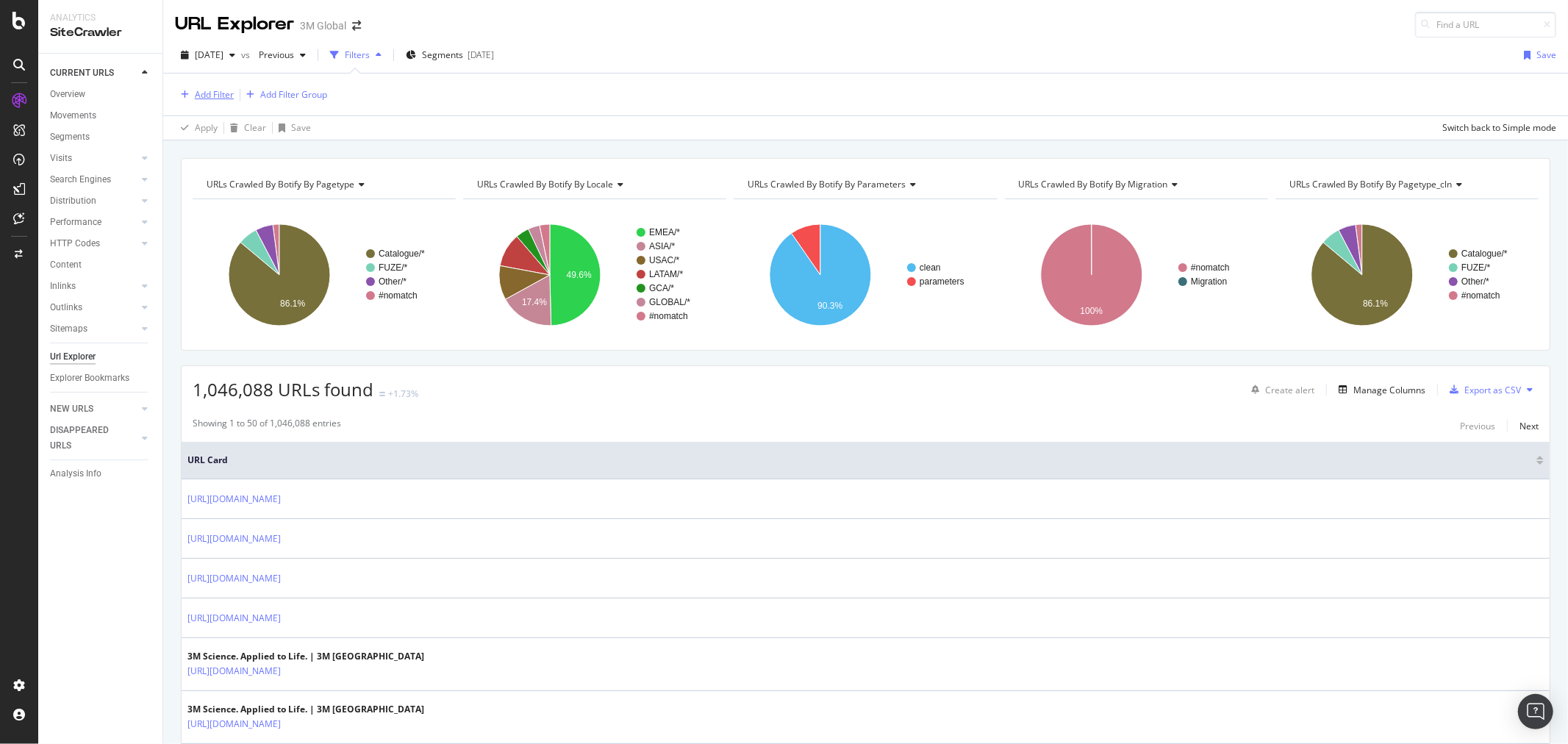
click at [218, 90] on div "Add Filter" at bounding box center [214, 95] width 39 height 12
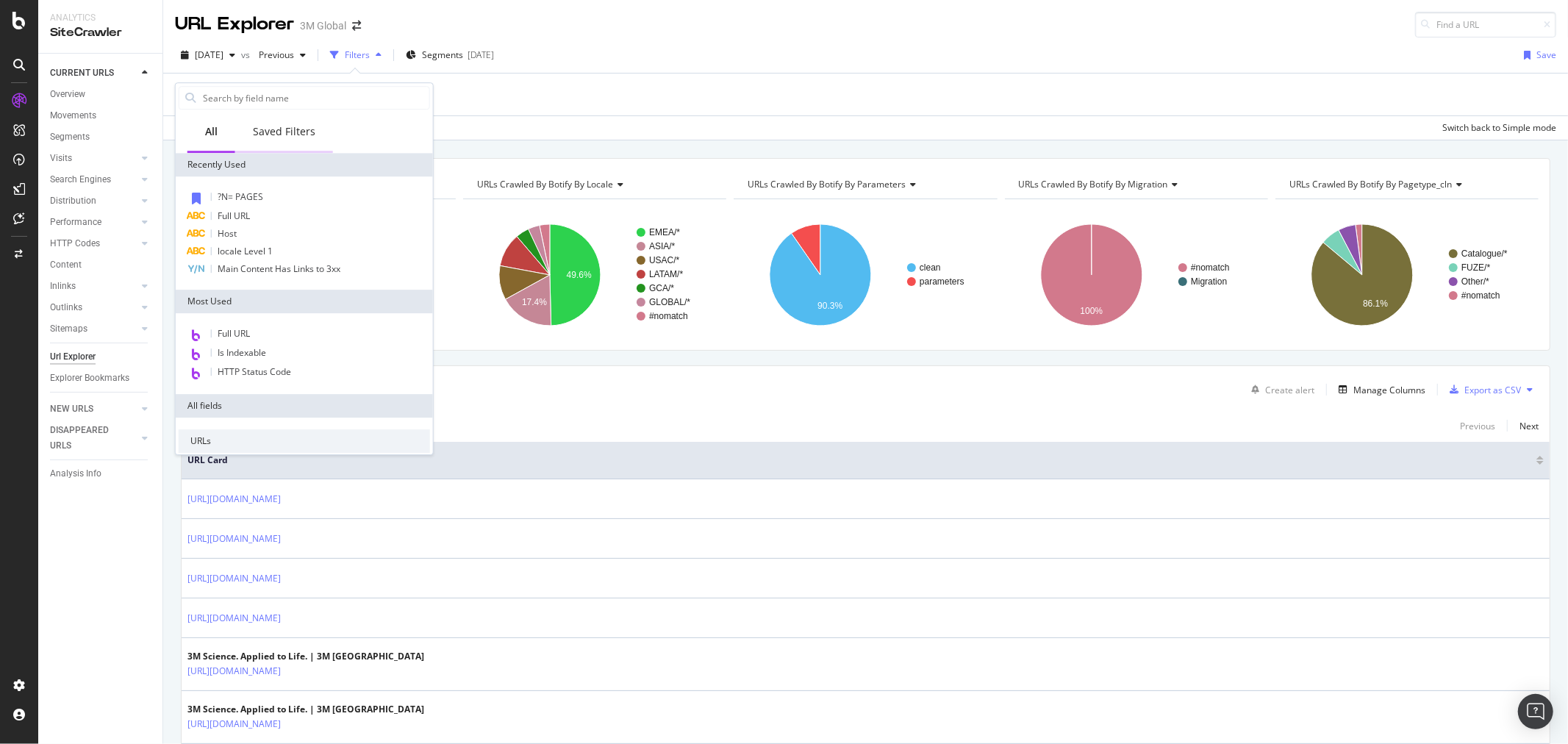
click at [274, 129] on div "Saved Filters" at bounding box center [284, 131] width 62 height 15
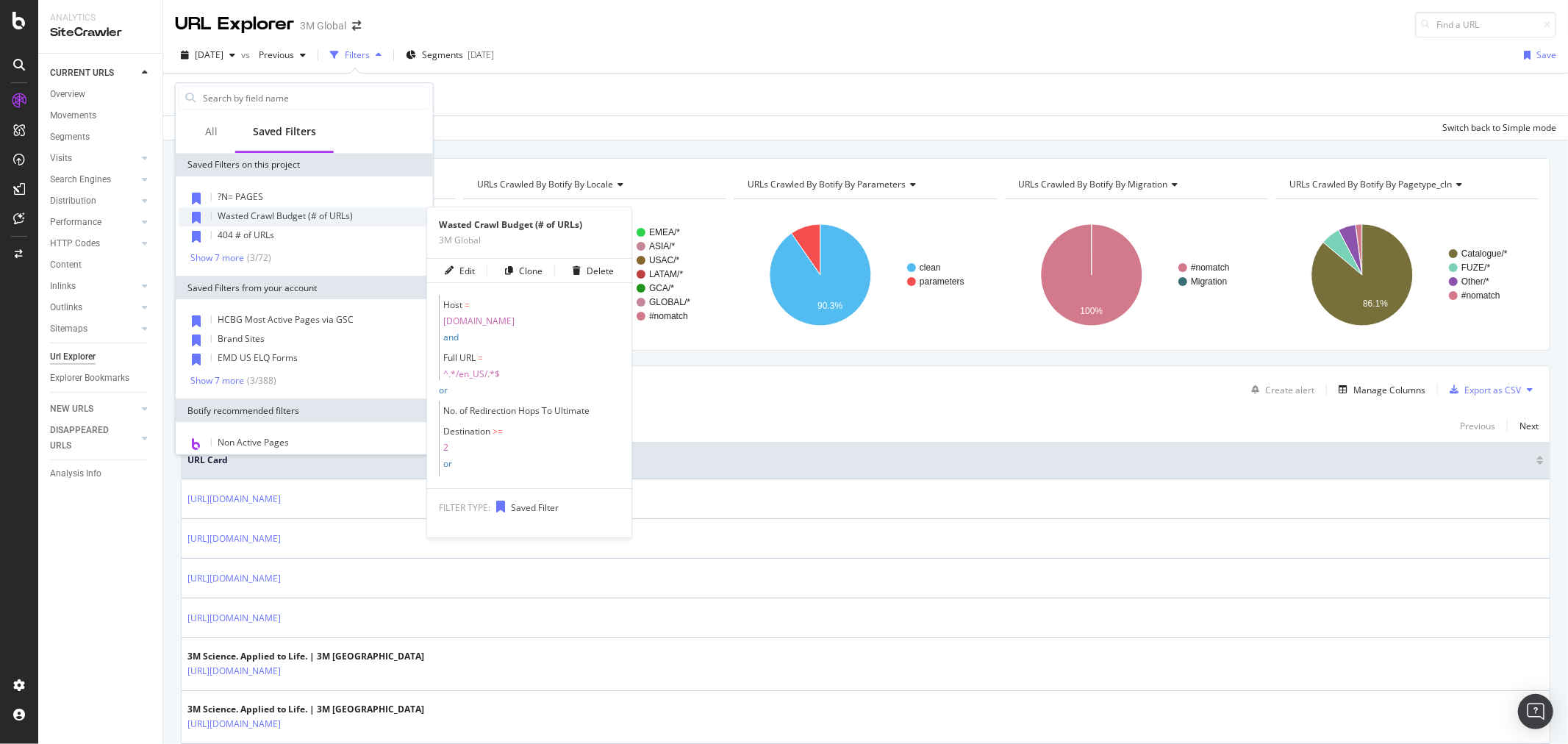
click at [287, 215] on span "Wasted Crawl Budget (# of URLs)" at bounding box center [285, 216] width 136 height 12
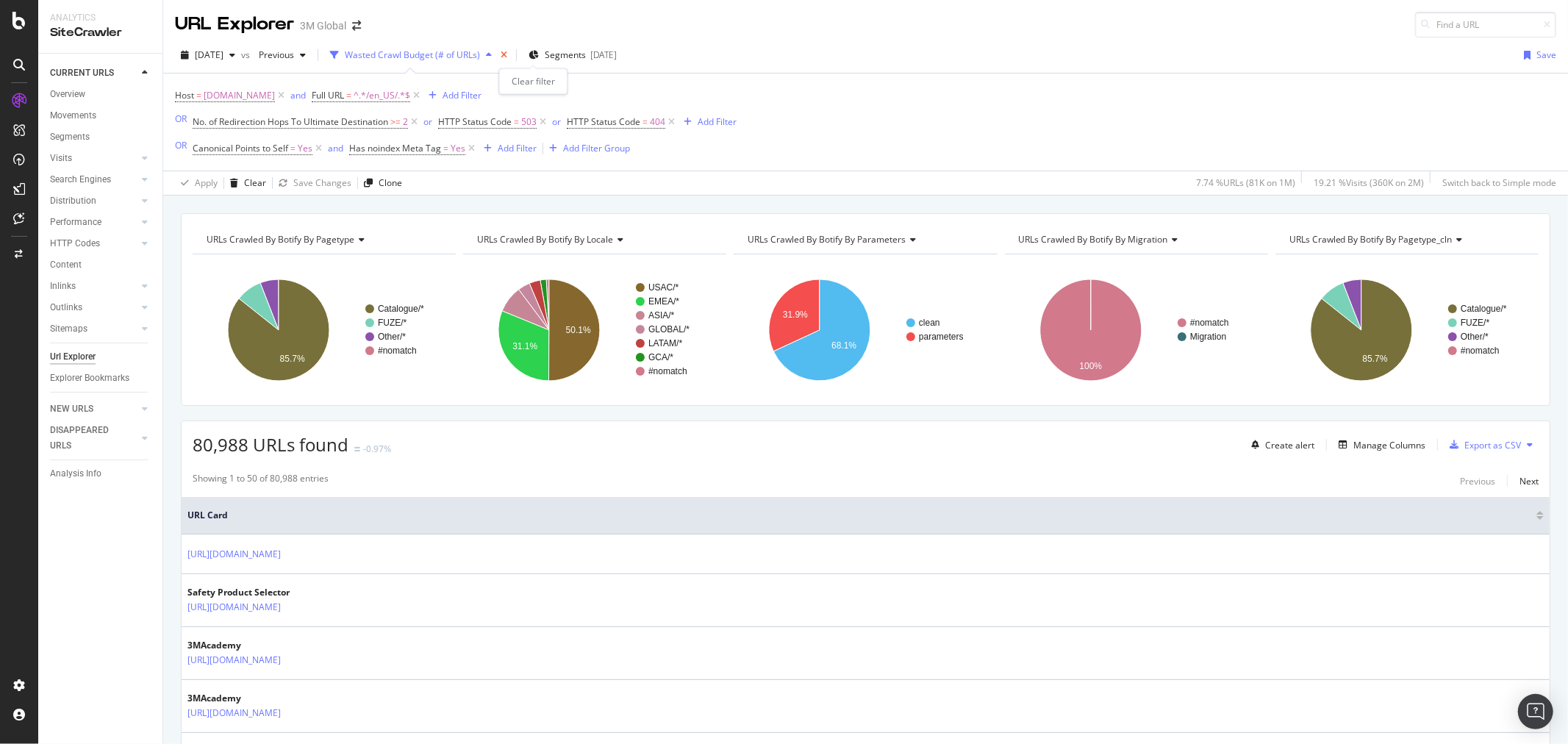
click at [507, 55] on icon "times" at bounding box center [504, 55] width 7 height 8
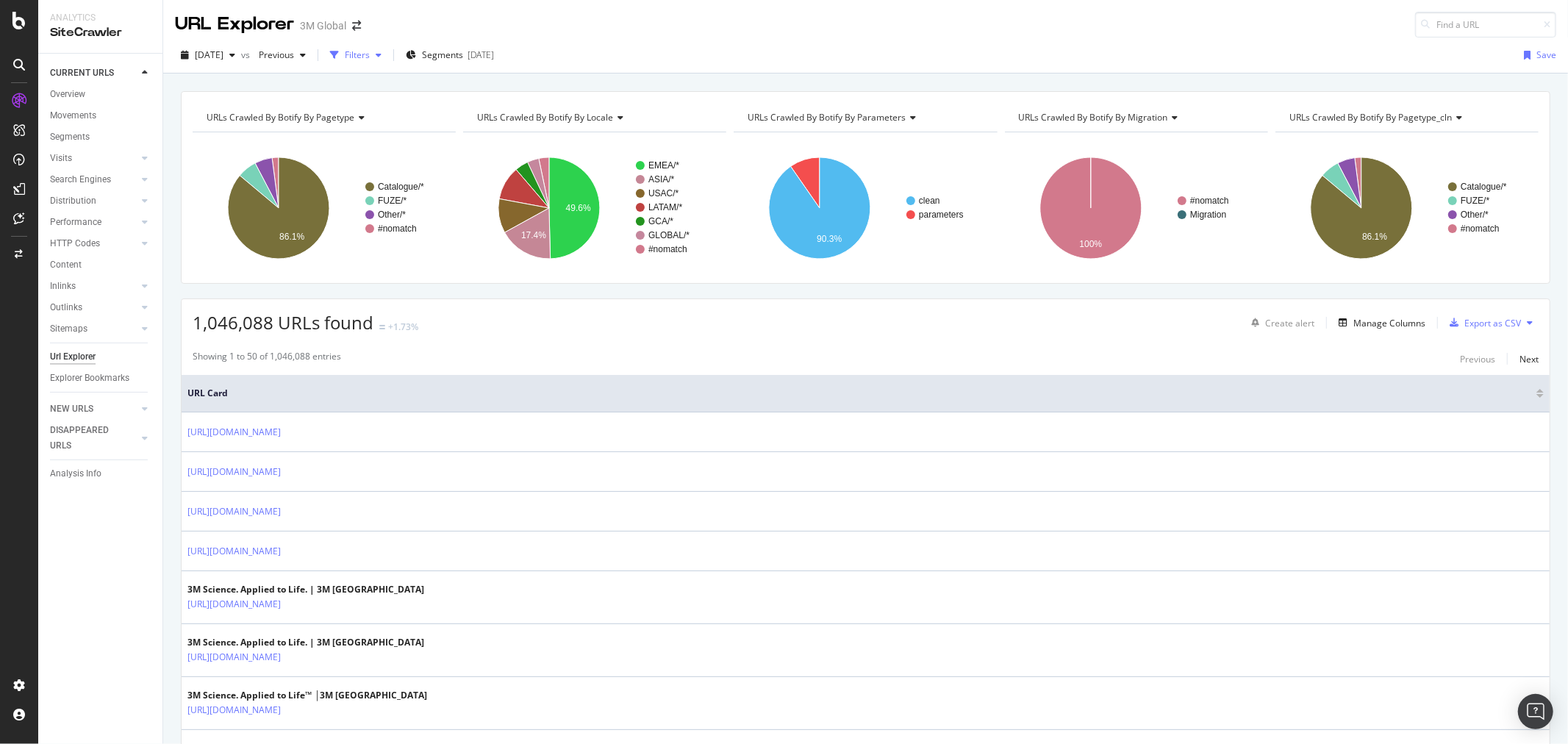
click at [370, 55] on div "Filters" at bounding box center [358, 55] width 25 height 12
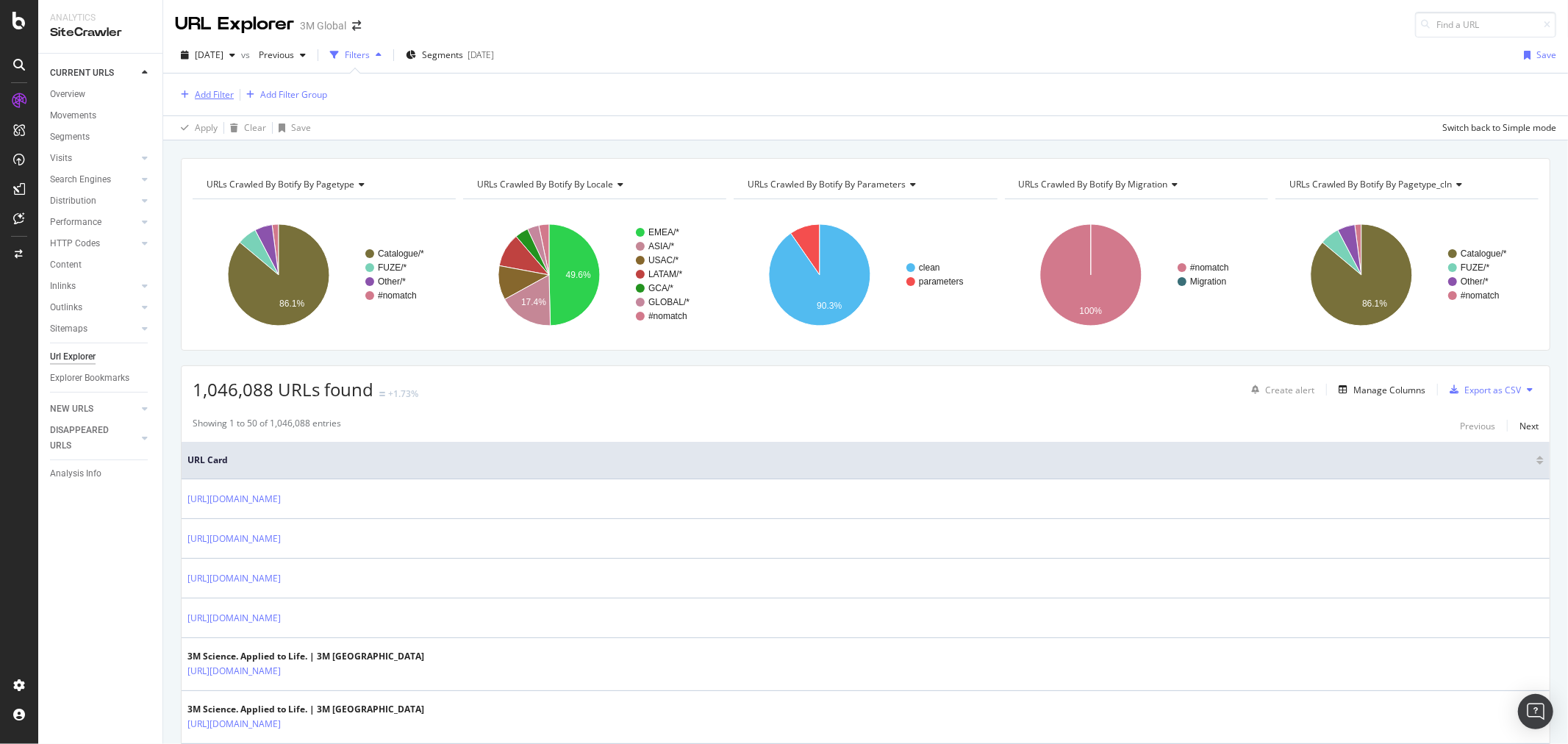
click at [214, 99] on div "Add Filter" at bounding box center [214, 95] width 39 height 12
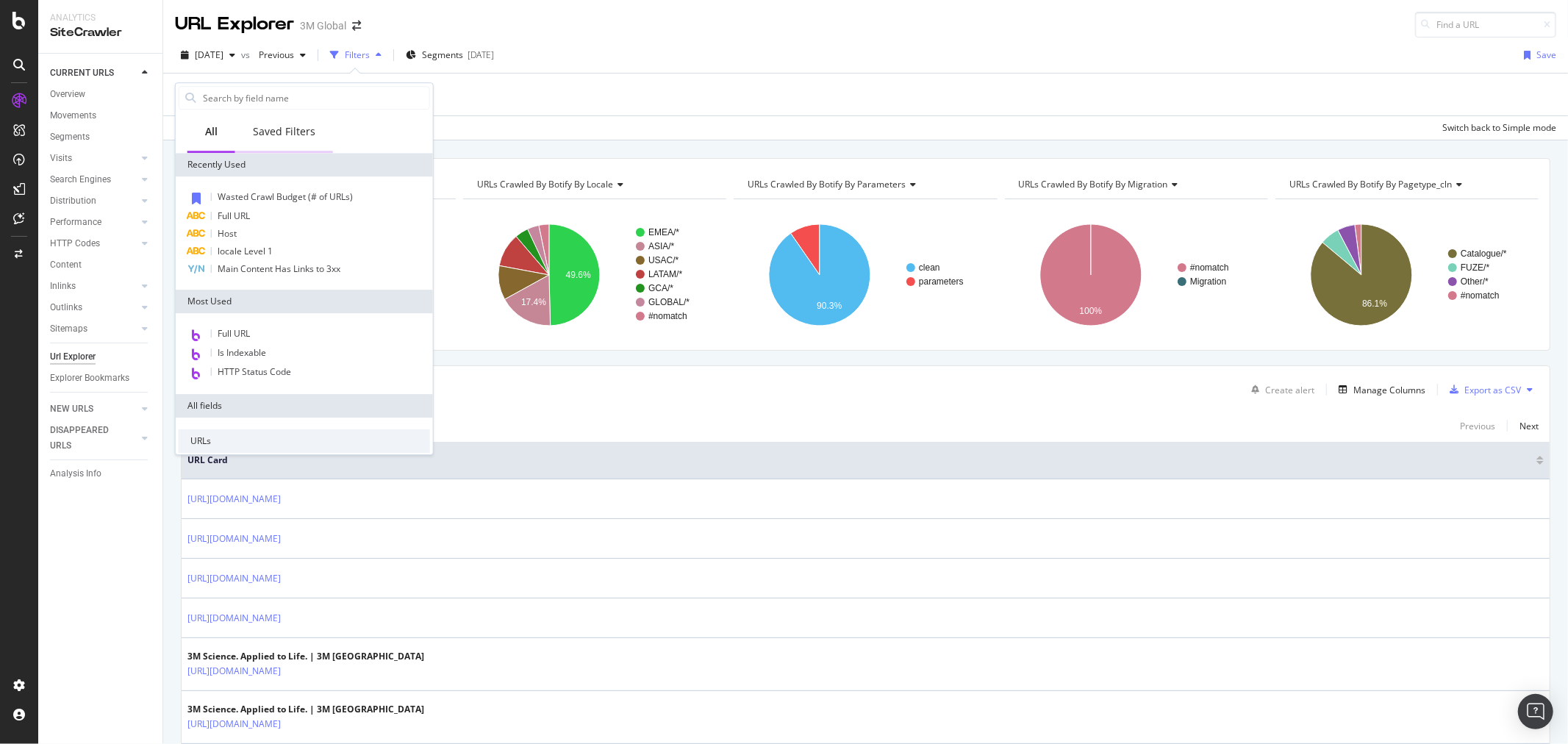
click at [278, 134] on div "Saved Filters" at bounding box center [284, 131] width 62 height 15
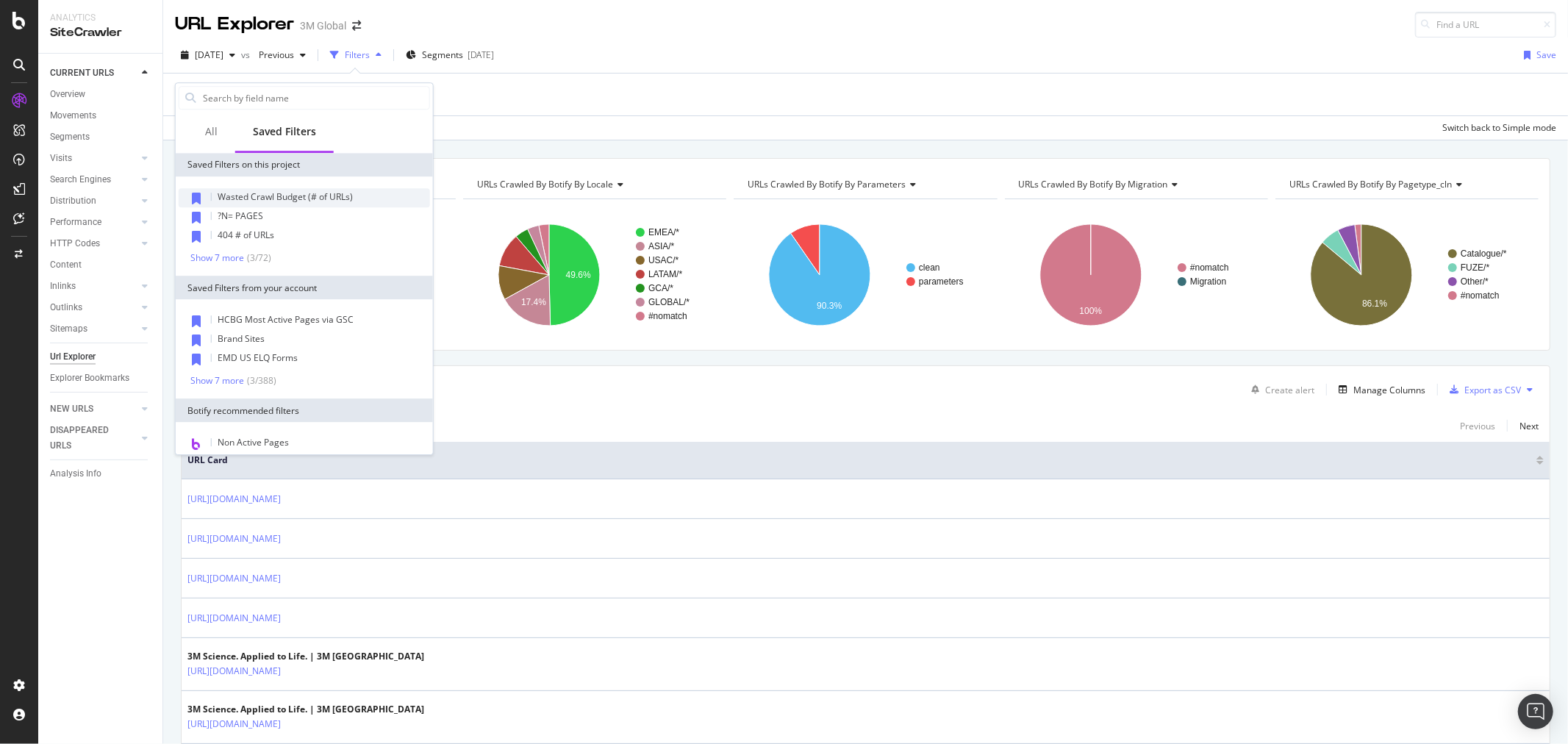
click at [292, 193] on span "Wasted Crawl Budget (# of URLs)" at bounding box center [285, 196] width 136 height 12
